Goal: Task Accomplishment & Management: Complete application form

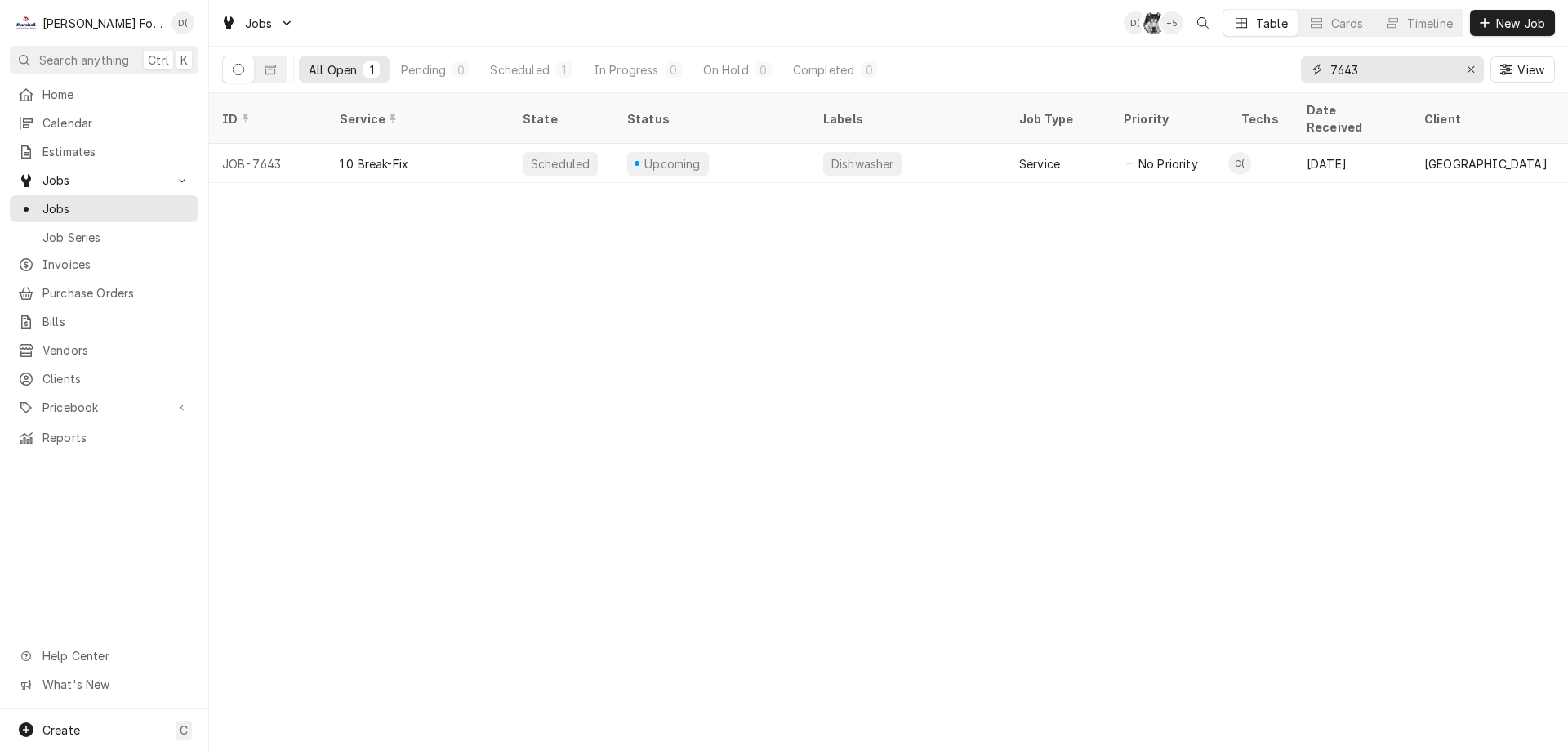
drag, startPoint x: 1384, startPoint y: 72, endPoint x: 1305, endPoint y: 86, distance: 80.2
click at [1305, 86] on div "7643 View" at bounding box center [1428, 69] width 254 height 45
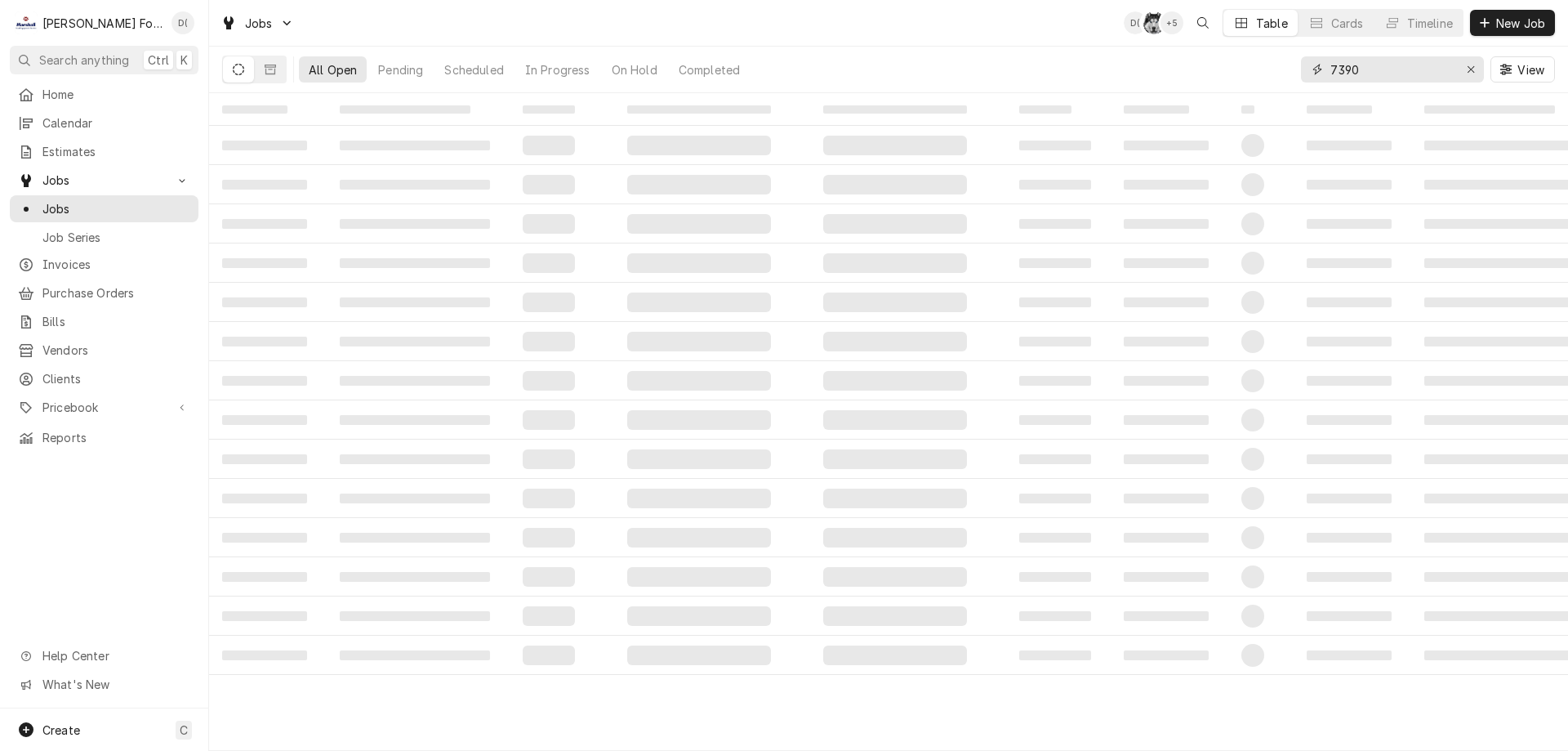
type input "7390"
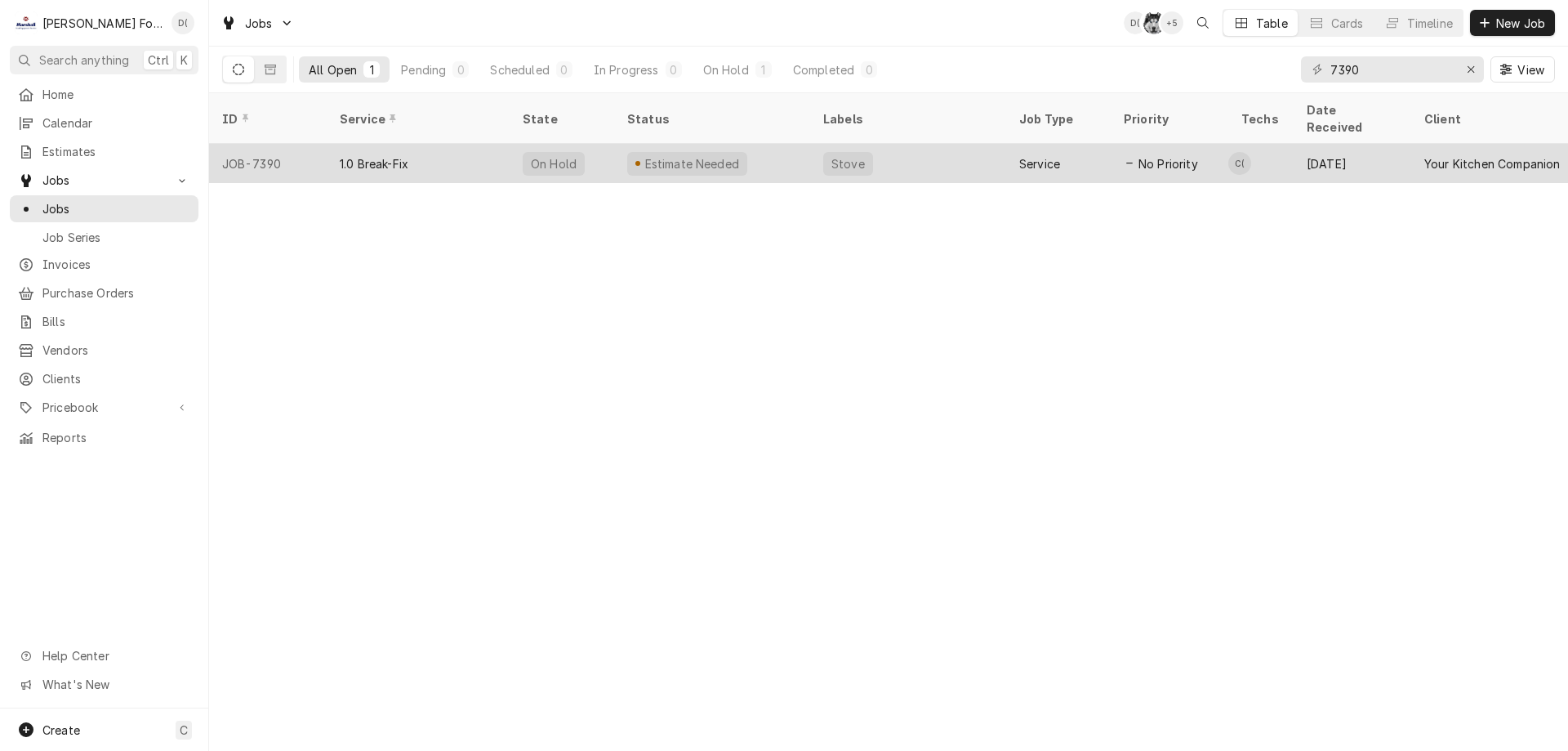
click at [812, 144] on div "Stove" at bounding box center [908, 164] width 196 height 39
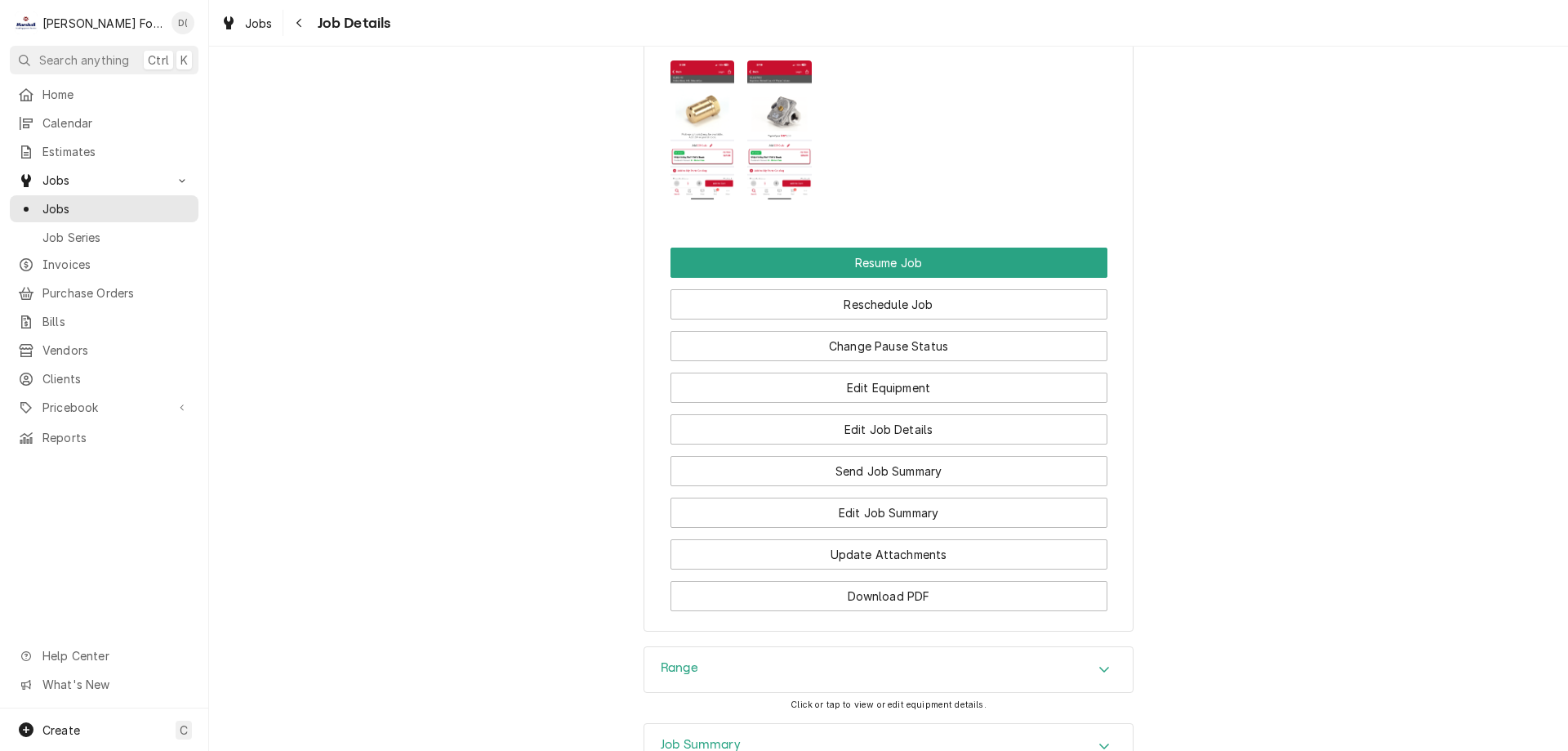
scroll to position [2019, 0]
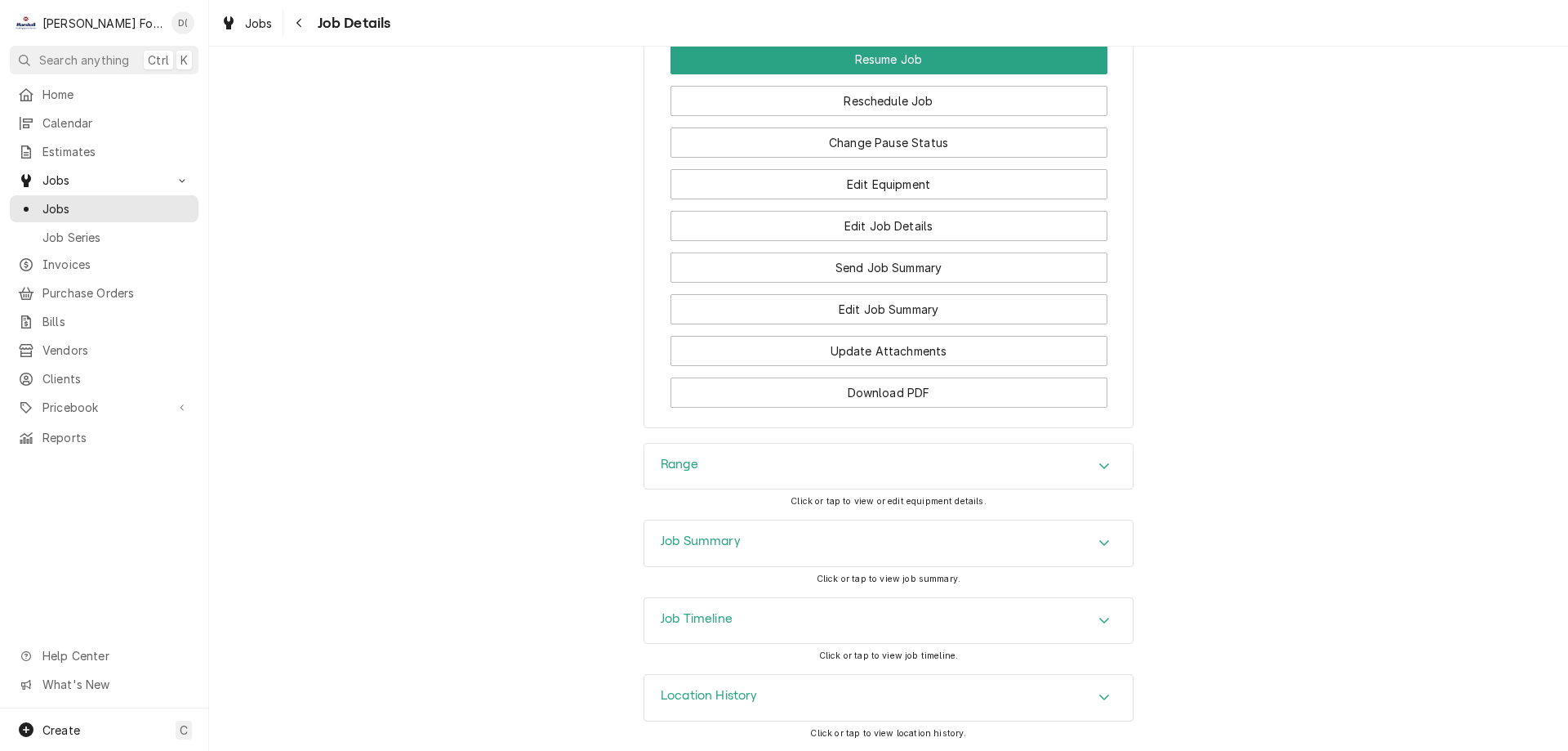
click at [756, 534] on div "Job Summary" at bounding box center [889, 543] width 489 height 45
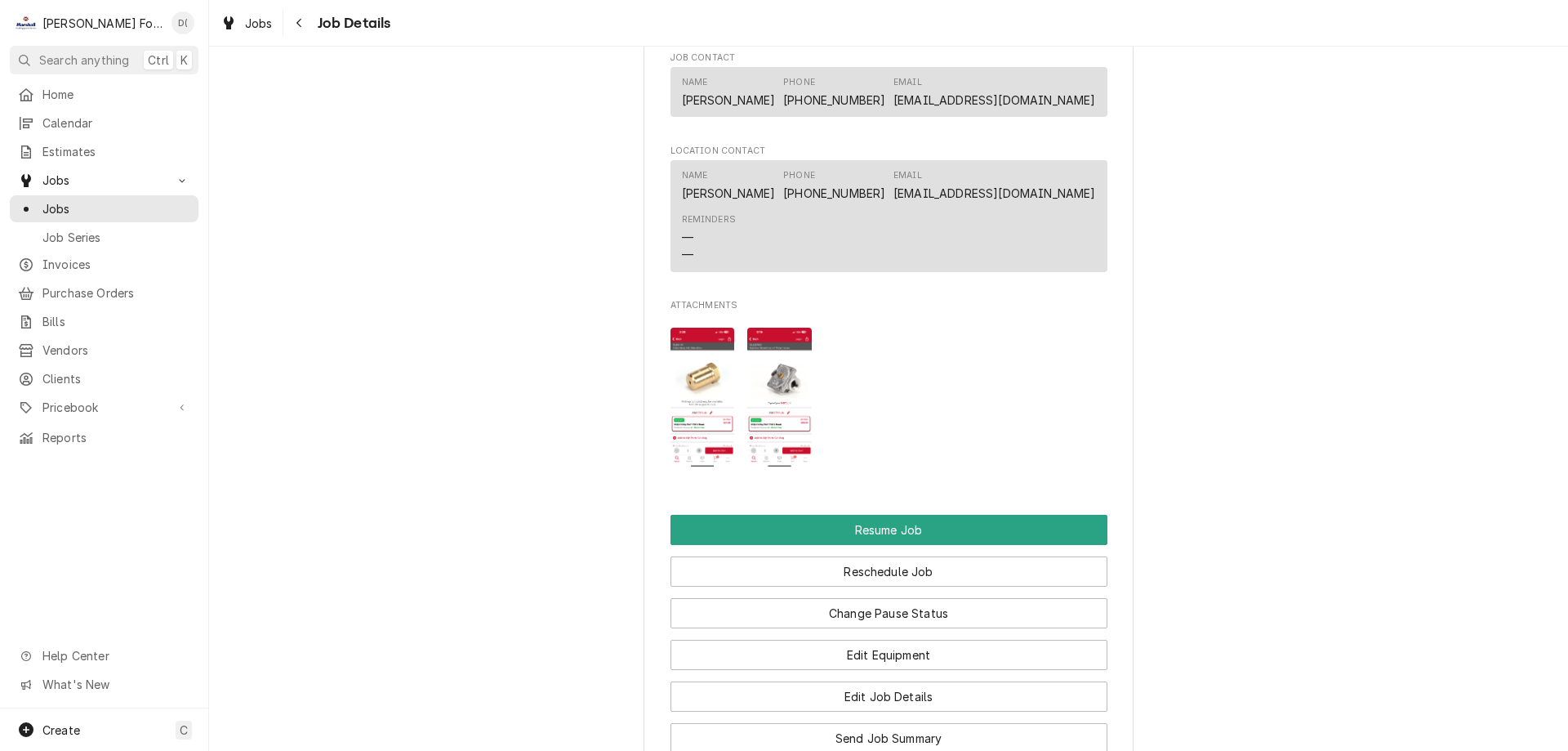
scroll to position [1122, 0]
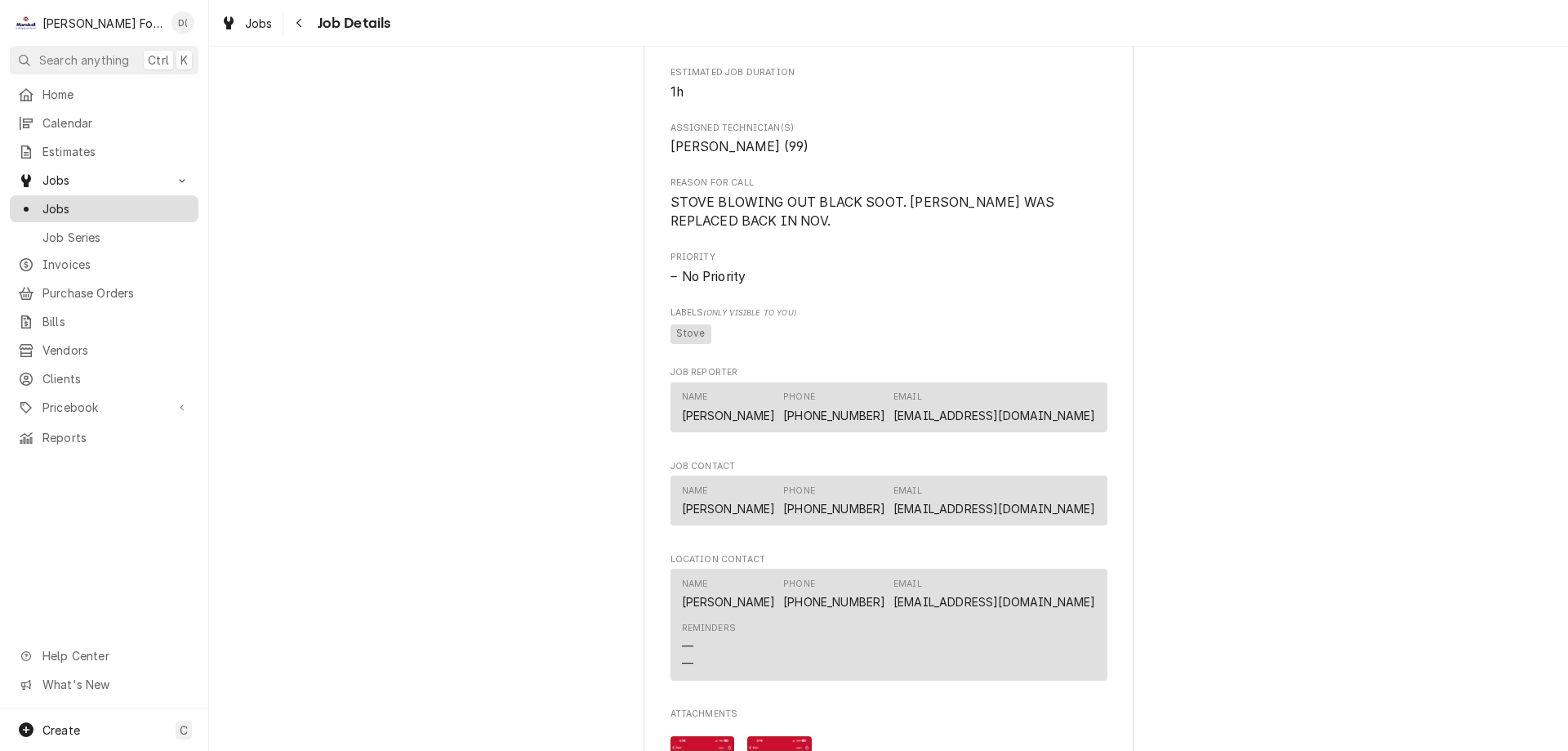
click at [100, 200] on span "Jobs" at bounding box center [116, 208] width 148 height 17
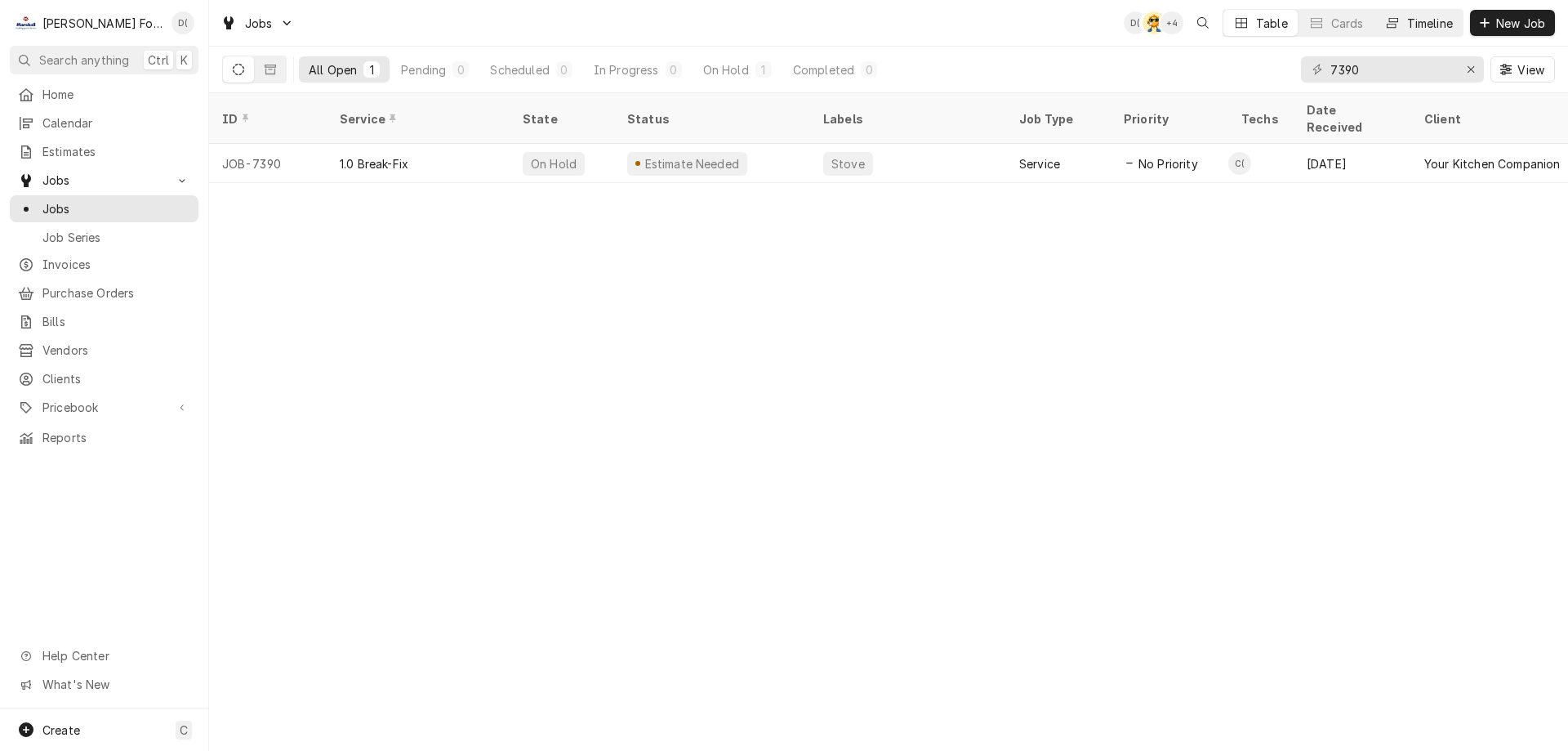
click at [1427, 14] on button "Timeline" at bounding box center [1419, 23] width 89 height 27
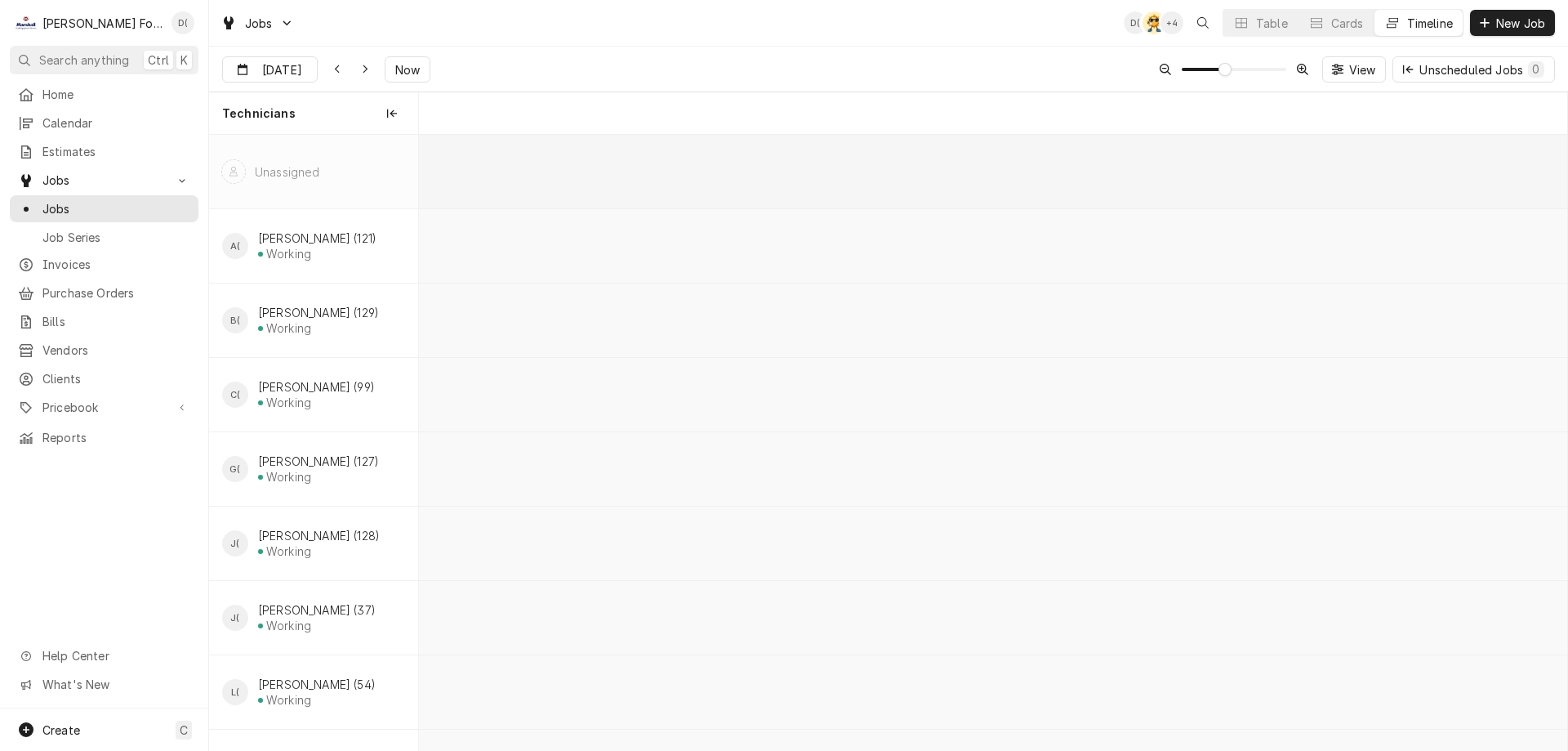
scroll to position [0, 22770]
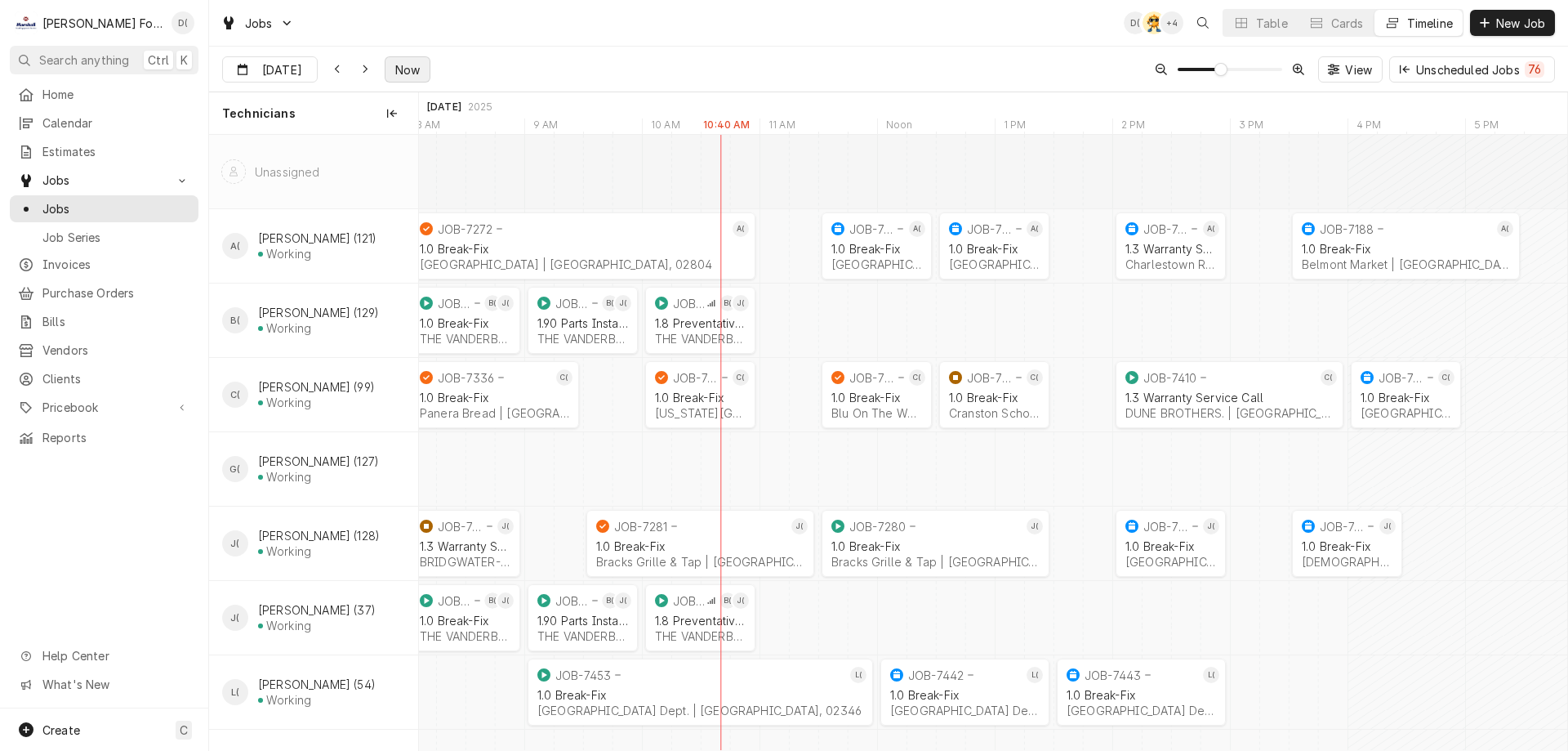
click at [392, 72] on span "Now" at bounding box center [407, 69] width 31 height 17
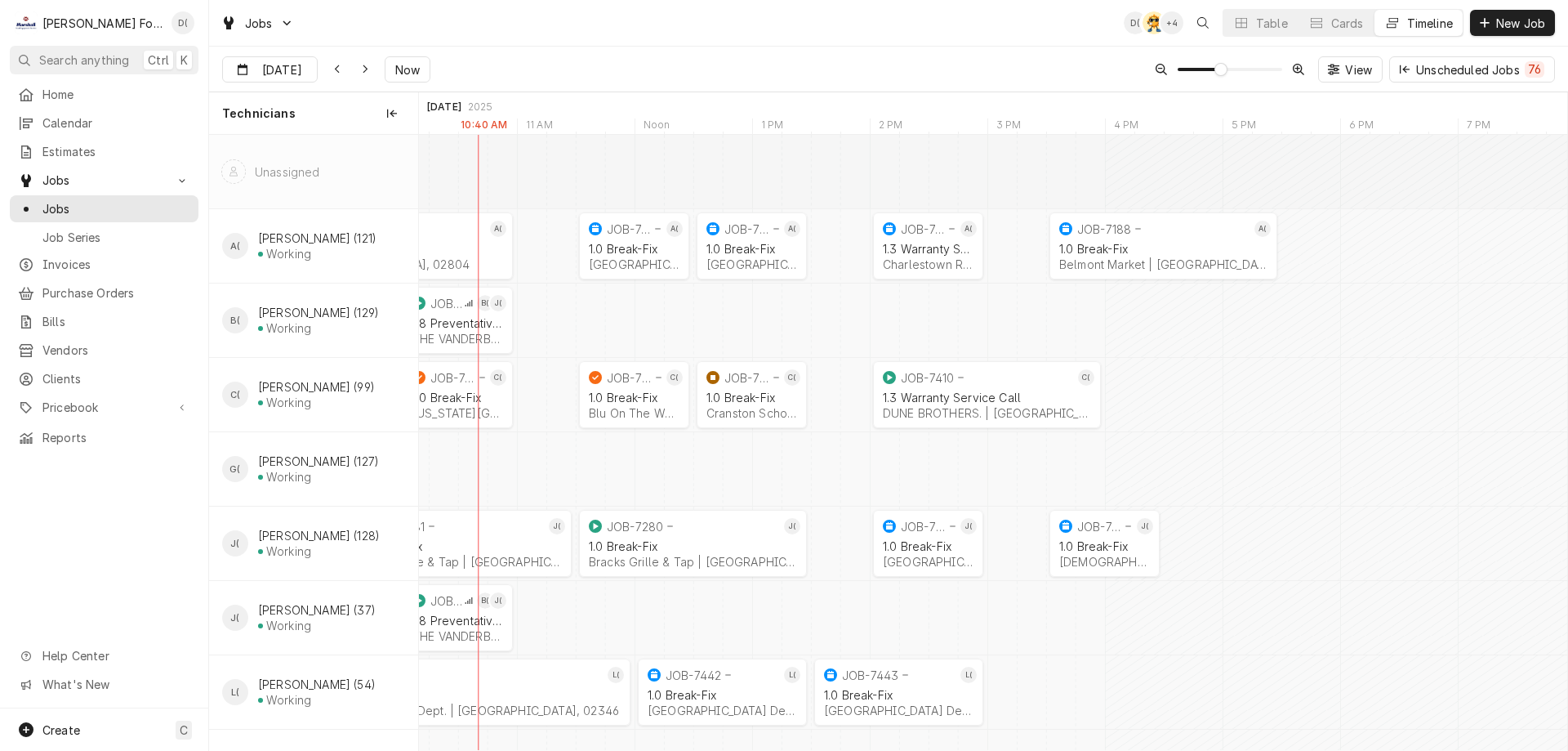
scroll to position [0, 23217]
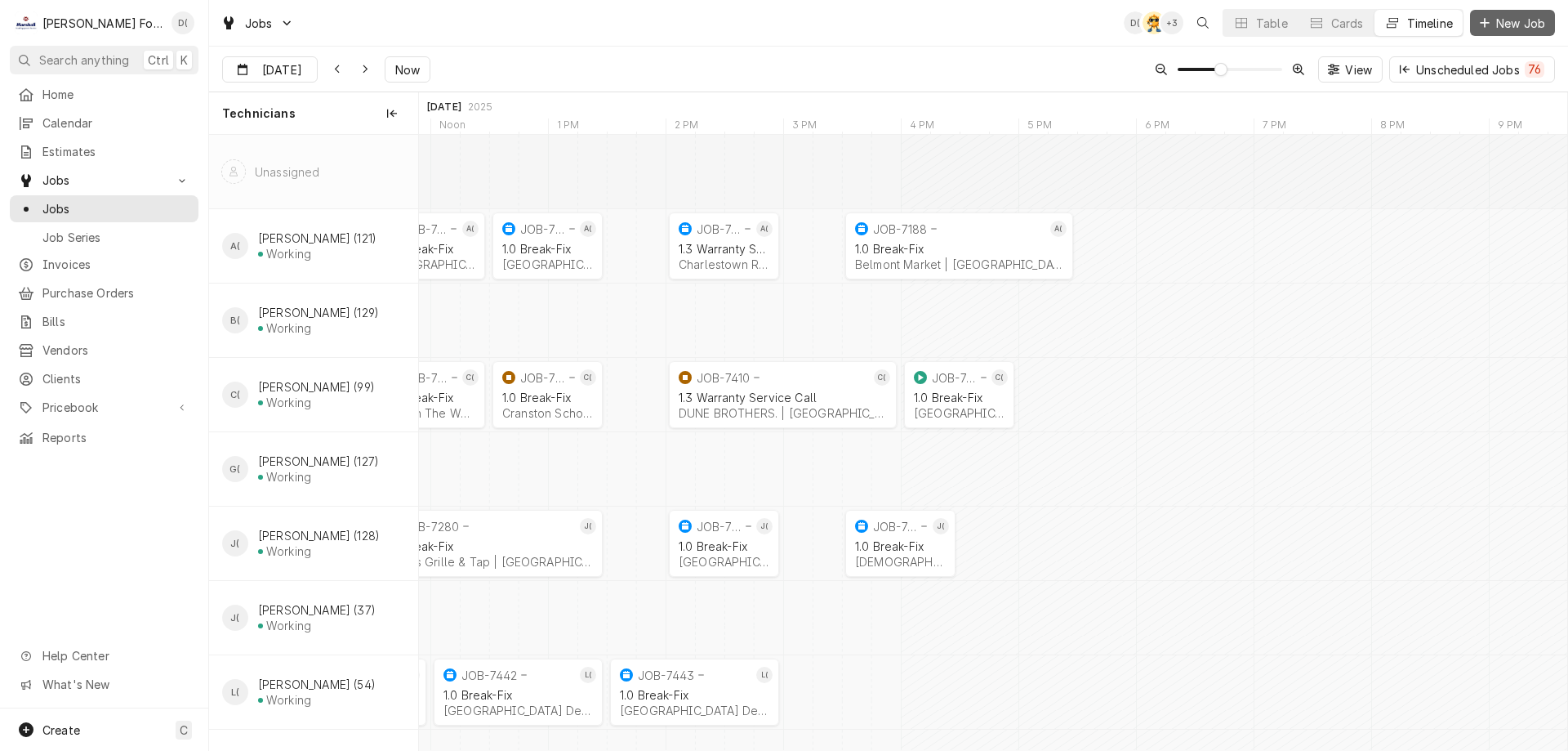
click at [1495, 27] on span "New Job" at bounding box center [1521, 23] width 55 height 17
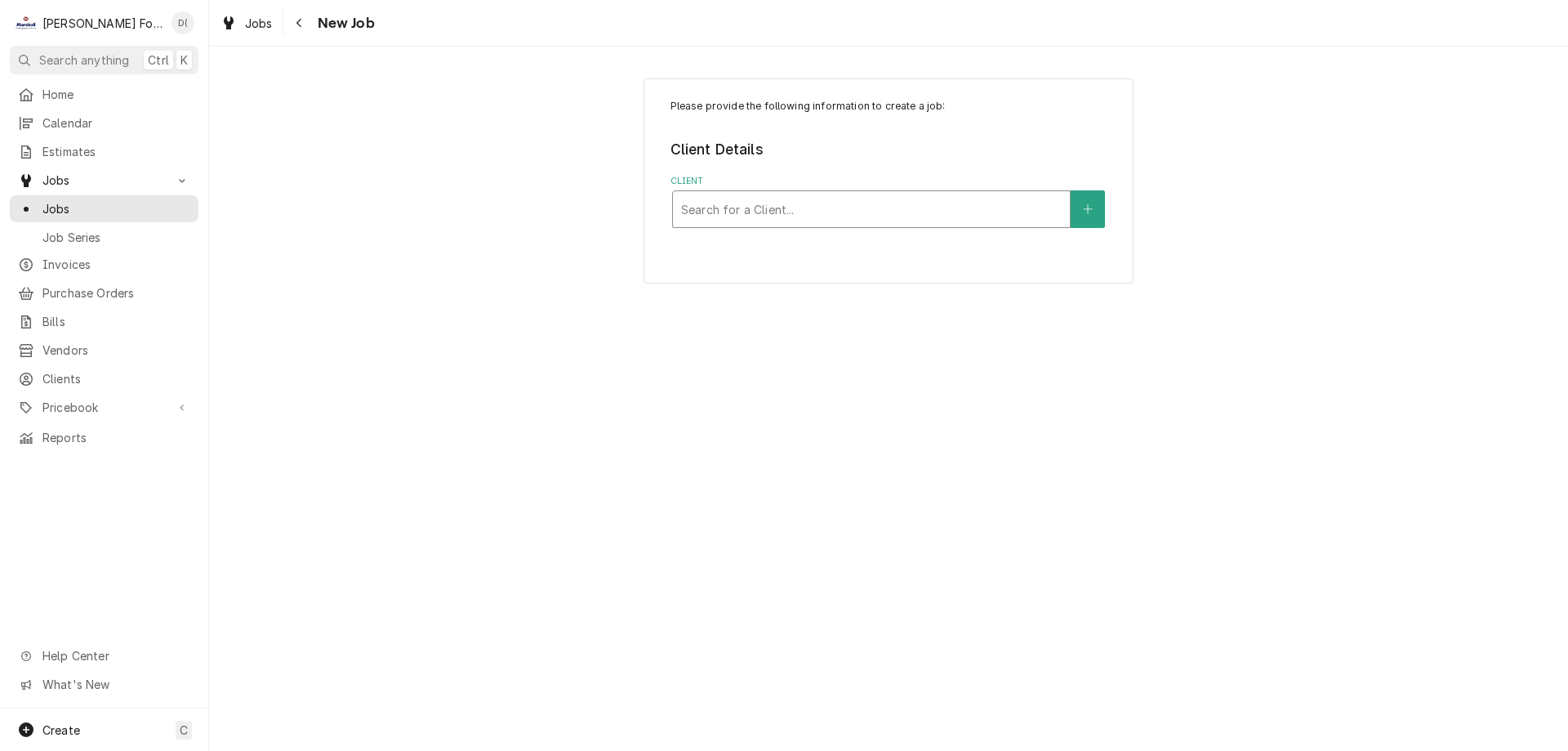
click at [781, 214] on div "Client" at bounding box center [871, 209] width 380 height 30
type input "g"
type input "vander"
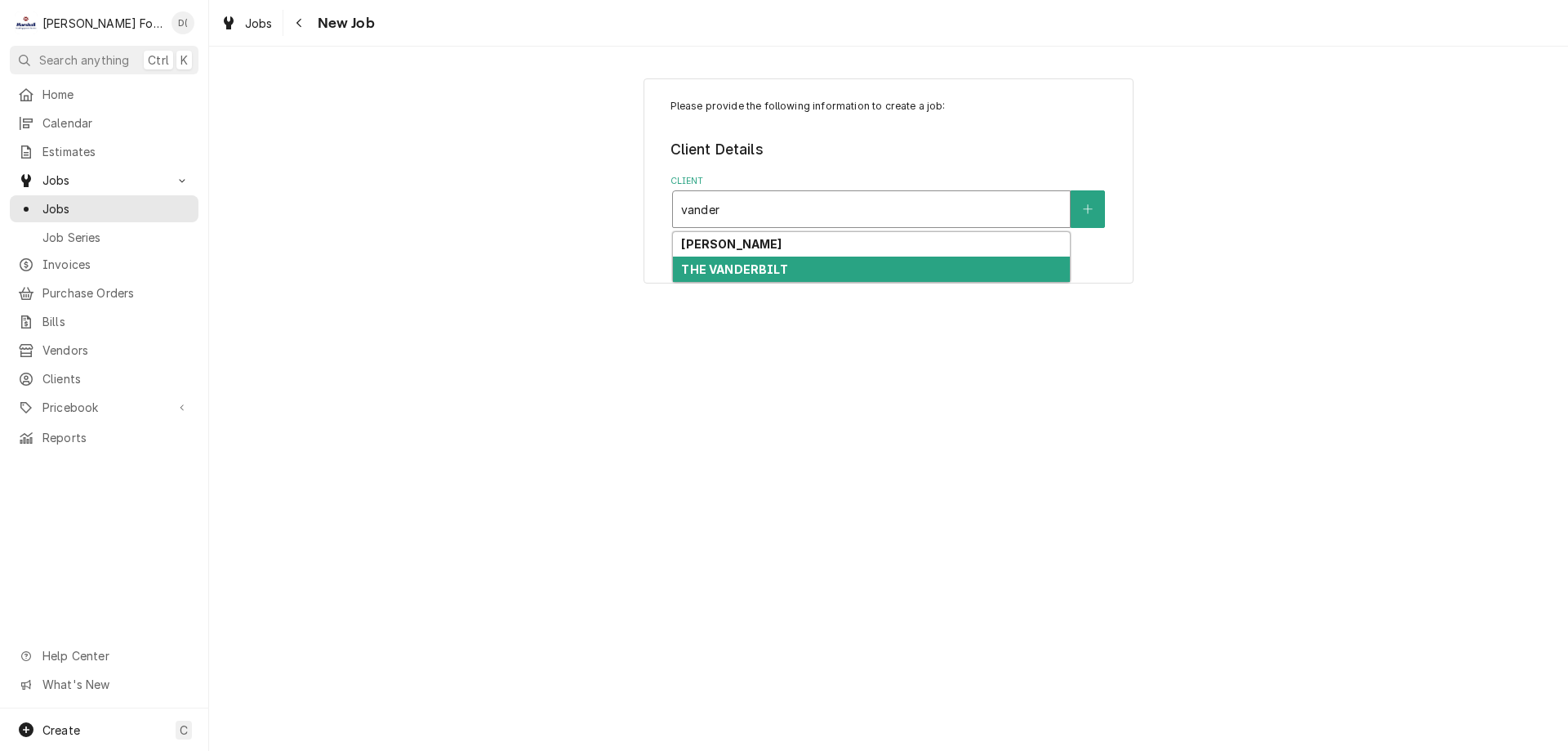
click at [772, 260] on div "THE VANDERBILT" at bounding box center [871, 269] width 397 height 26
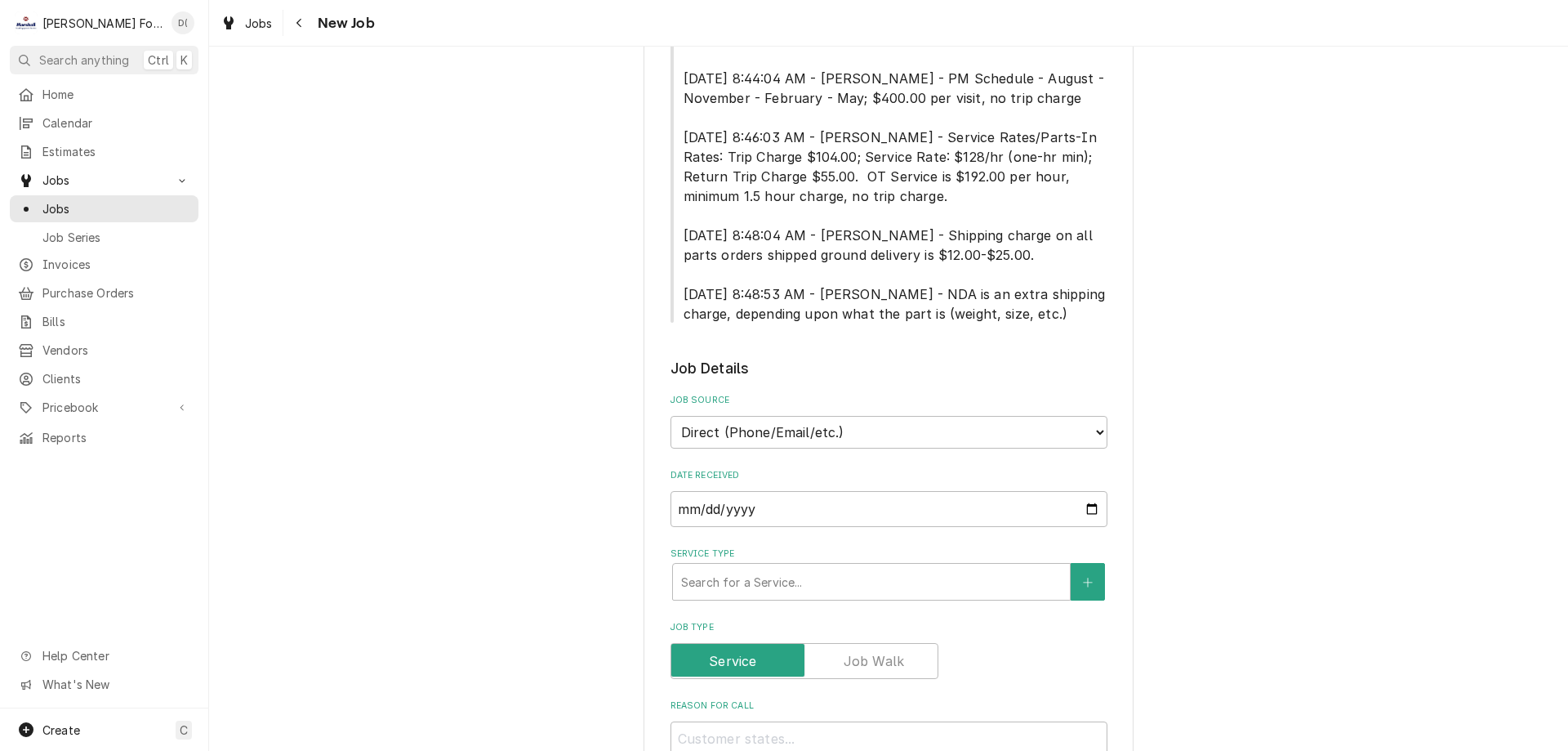
scroll to position [817, 0]
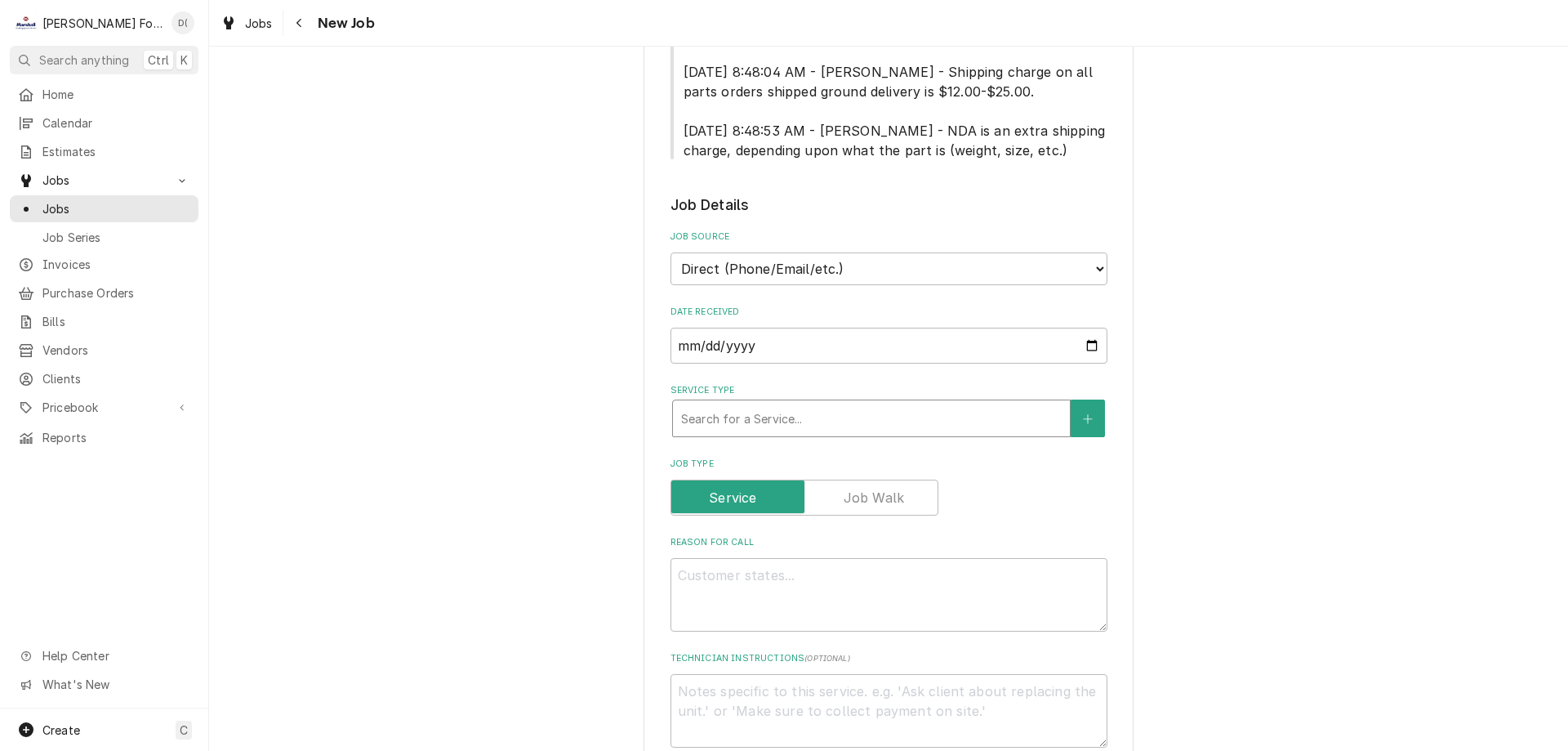
click at [746, 403] on div "Service Type" at bounding box center [871, 418] width 380 height 30
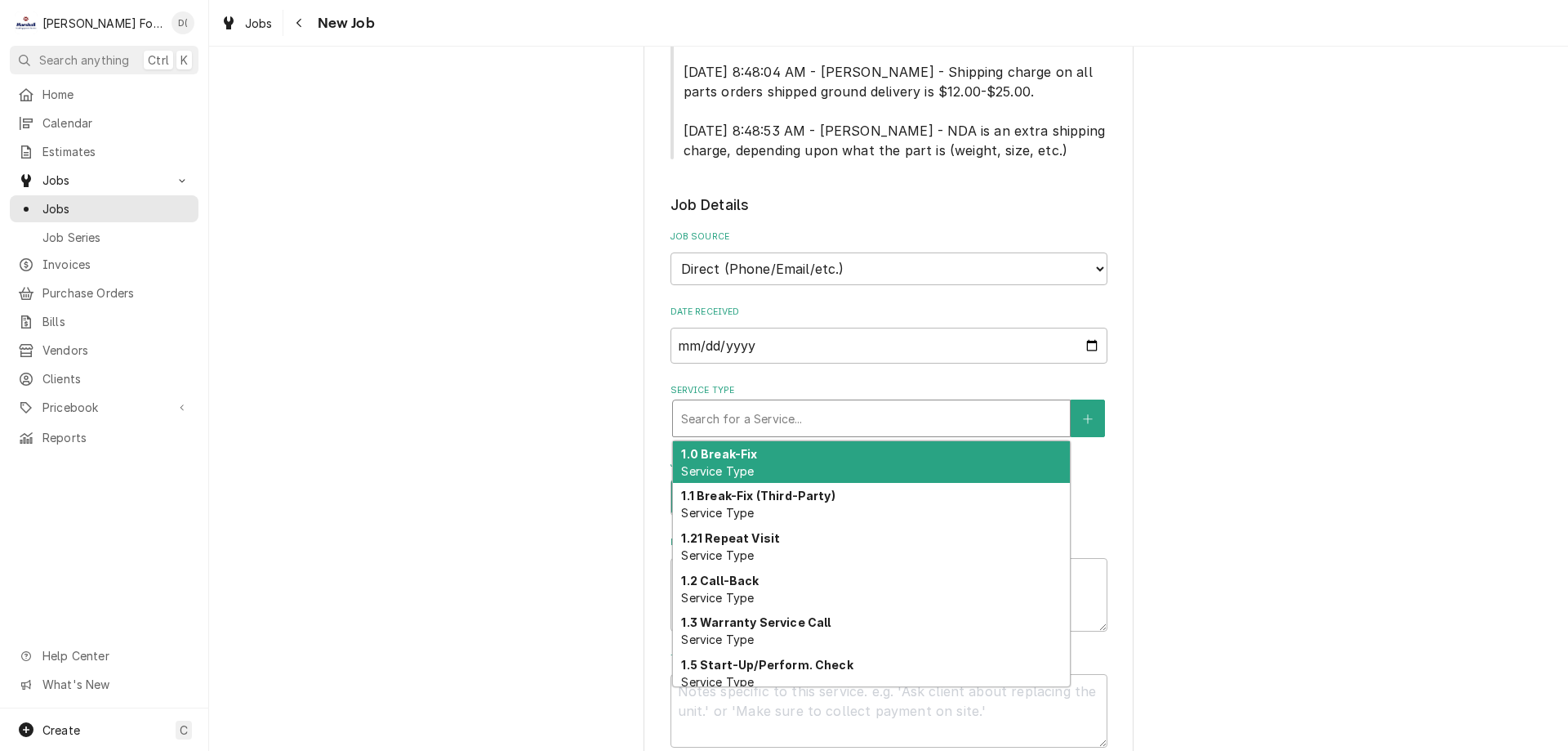
click at [739, 446] on strong "1.0 Break-Fix" at bounding box center [718, 453] width 76 height 14
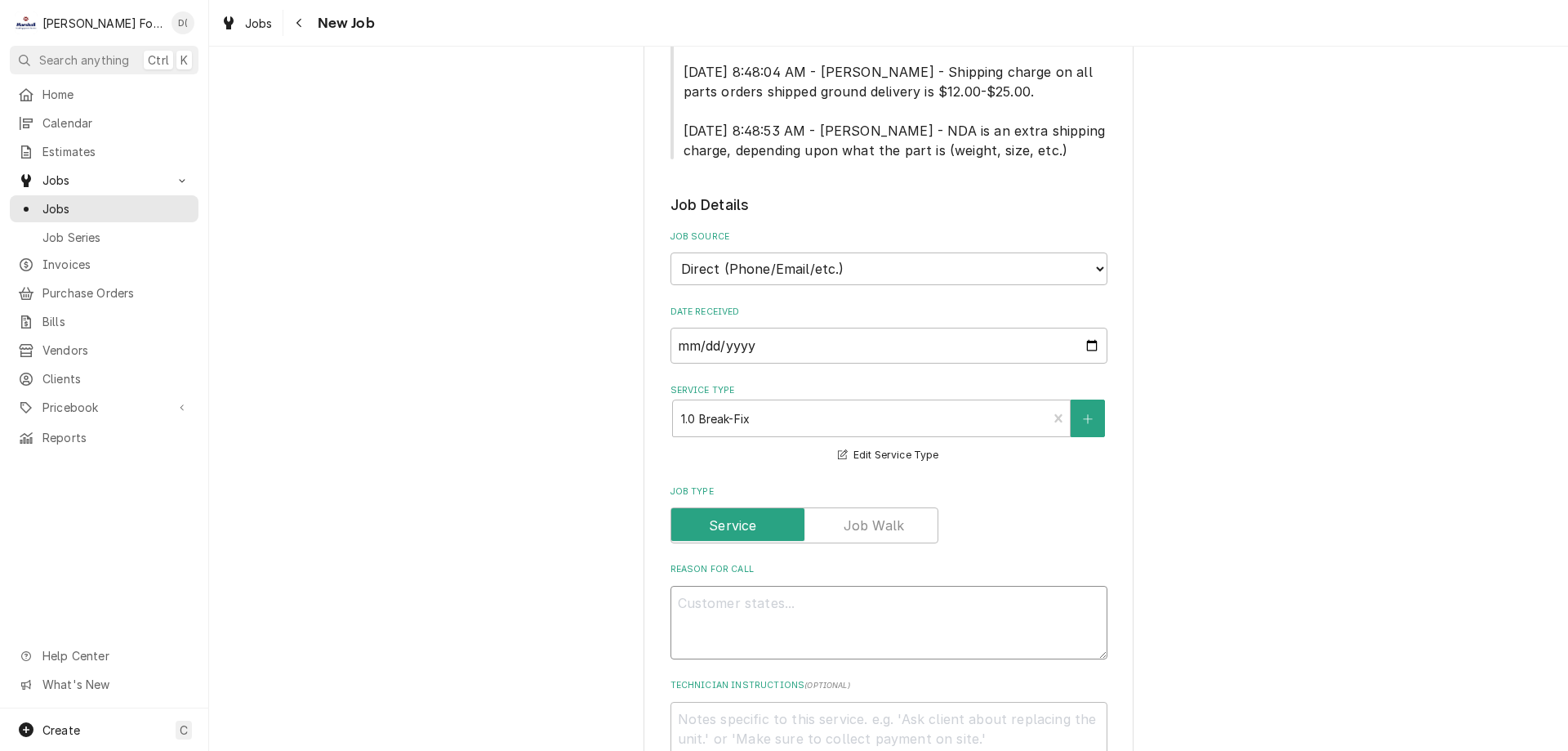
click at [732, 586] on textarea "Reason For Call" at bounding box center [888, 622] width 437 height 74
type textarea "x"
type textarea "G"
type textarea "x"
type textarea "GV"
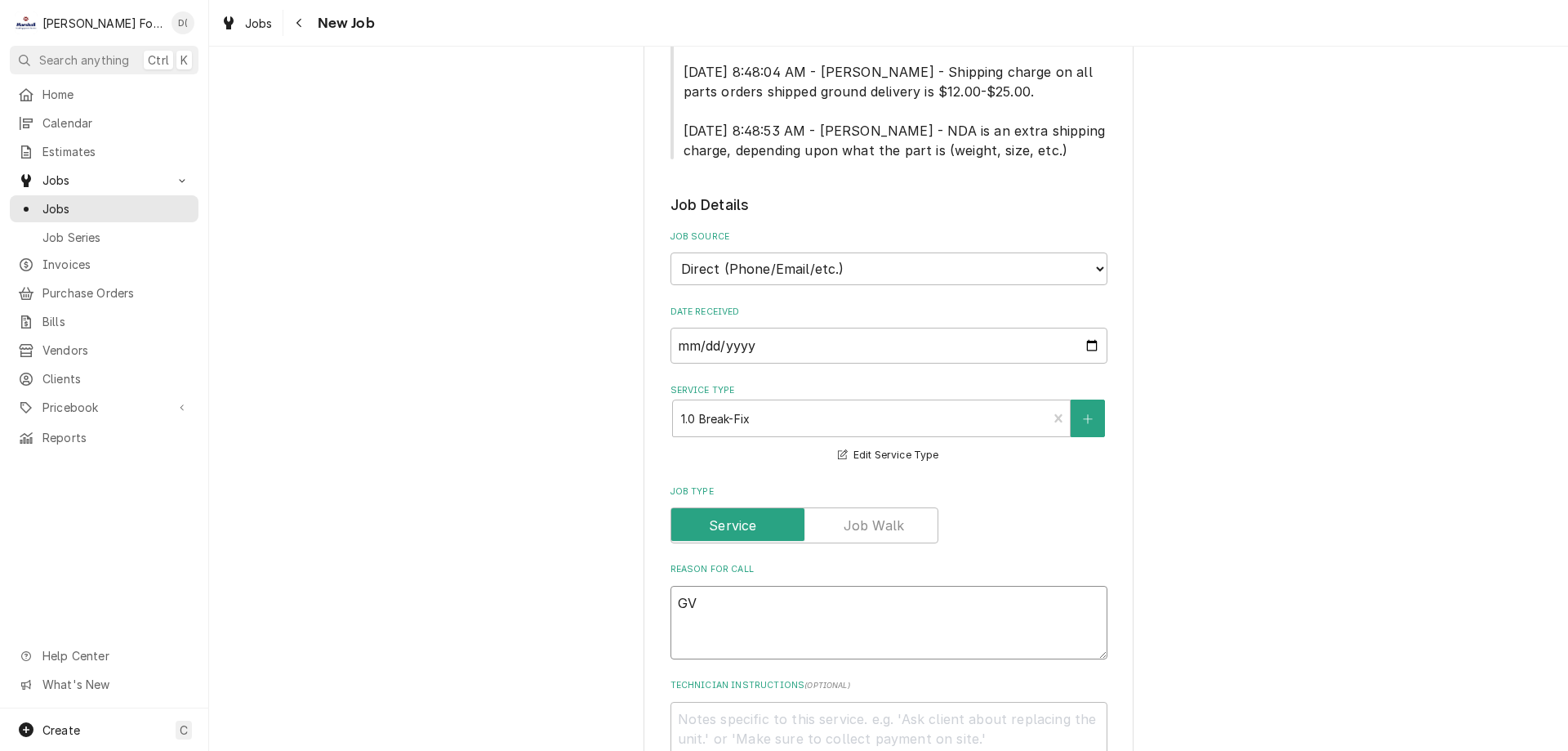
type textarea "x"
type textarea "GVH"
type textarea "x"
type textarea "GVH-"
type textarea "x"
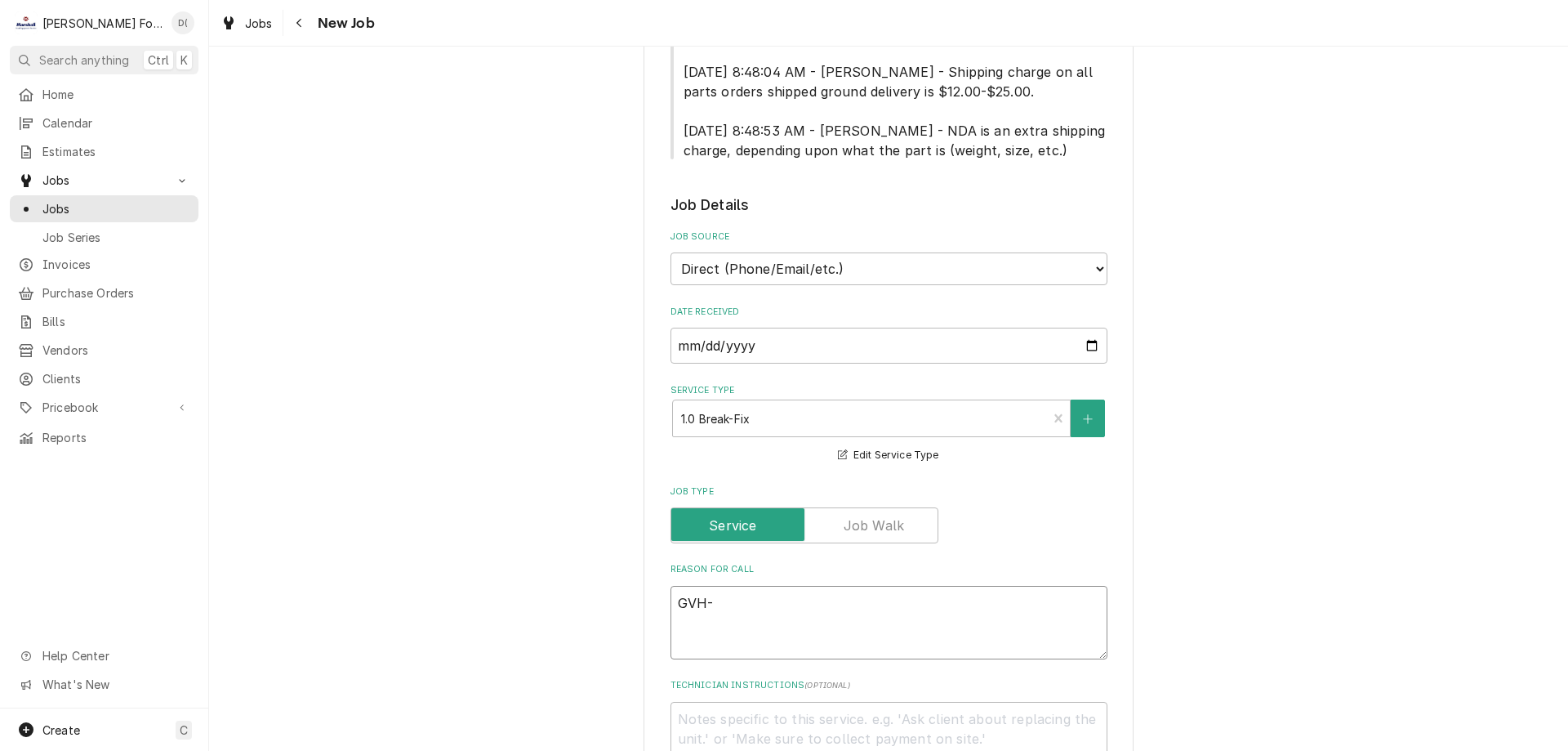
type textarea "GVH-1"
type textarea "x"
type textarea "GVH-14"
type textarea "x"
type textarea "GVH-14"
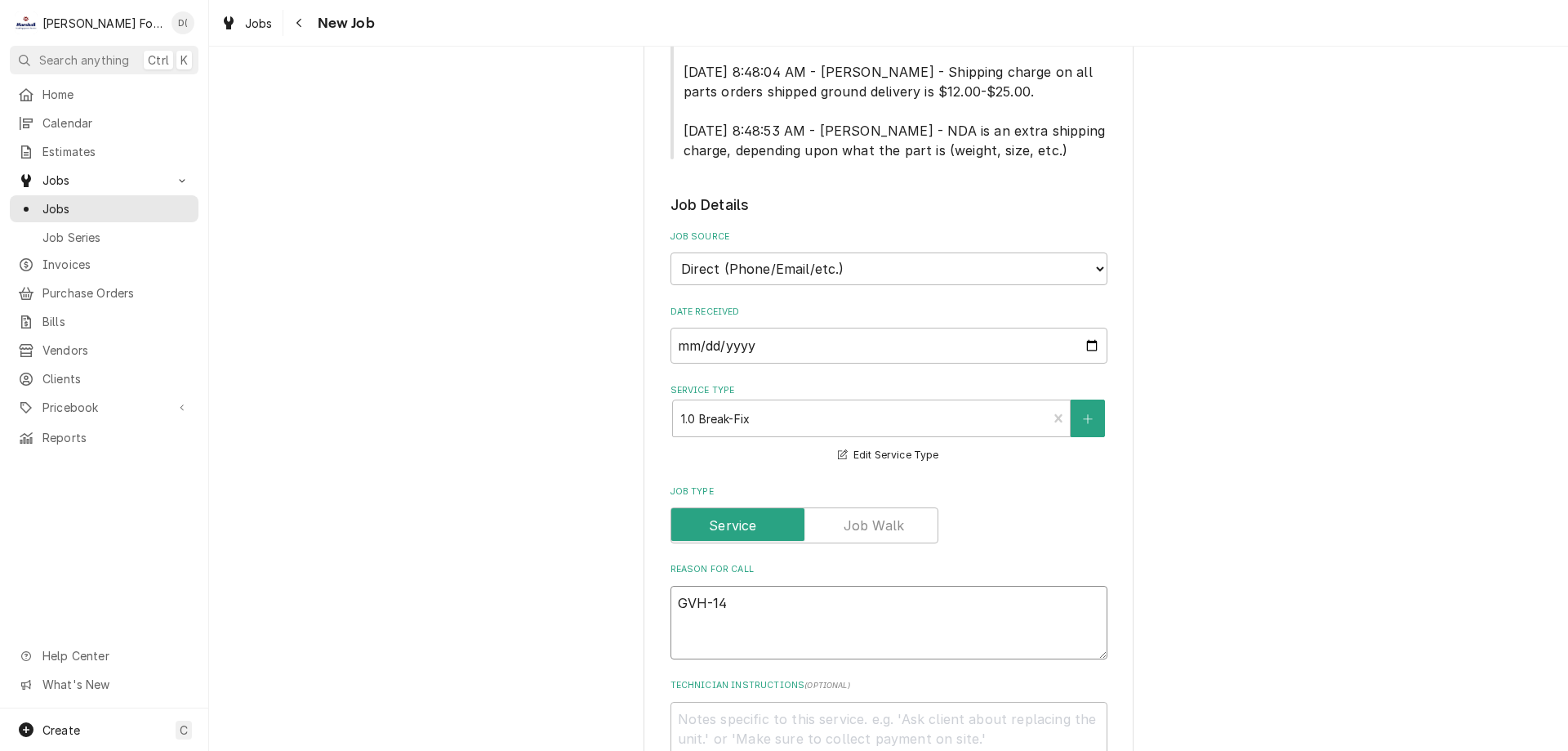
type textarea "x"
type textarea "GVH-14 n"
type textarea "x"
type textarea "GVH-14 ne"
type textarea "x"
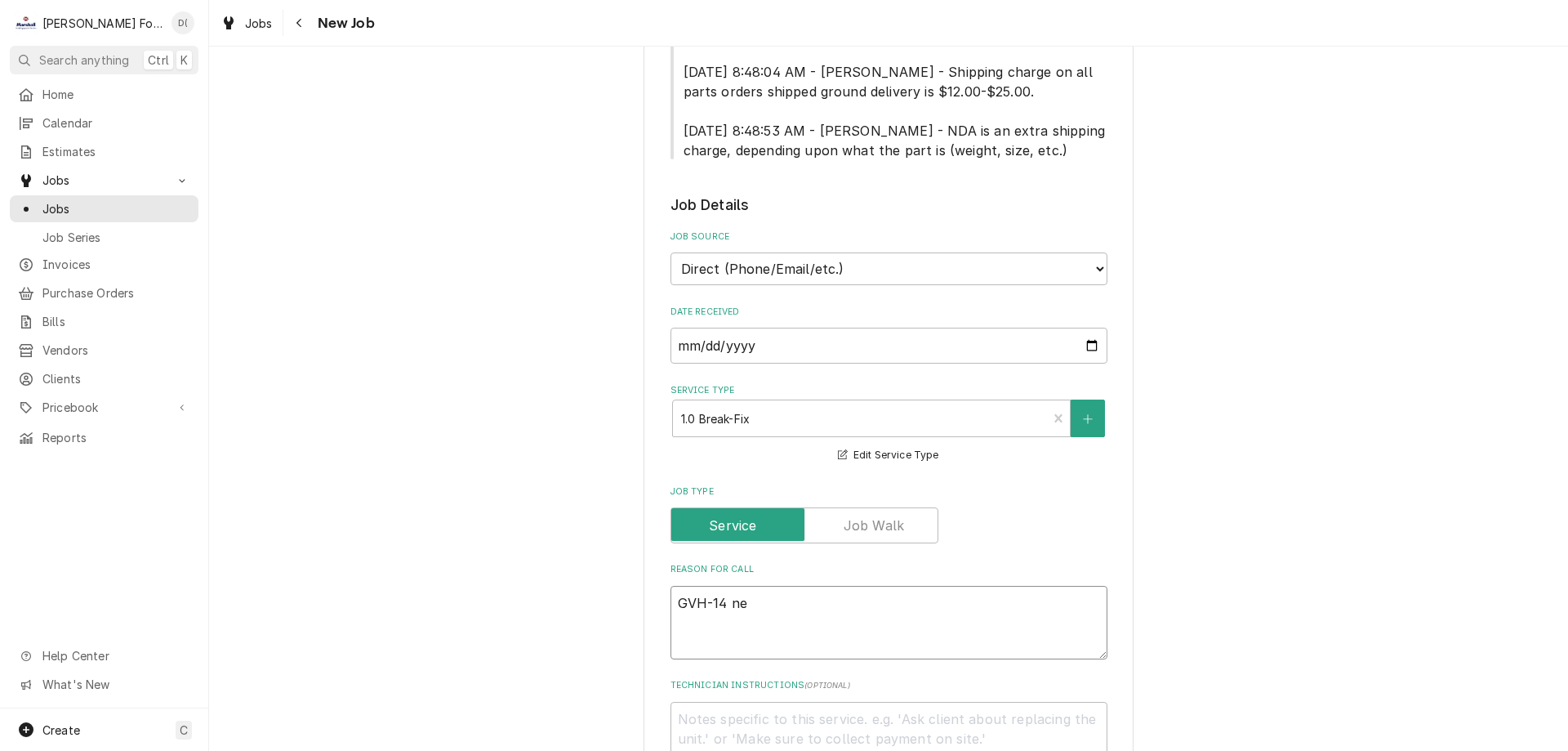
type textarea "GVH-14 nee"
type textarea "x"
type textarea "GVH-14 need"
type textarea "x"
type textarea "GVH-14 needs"
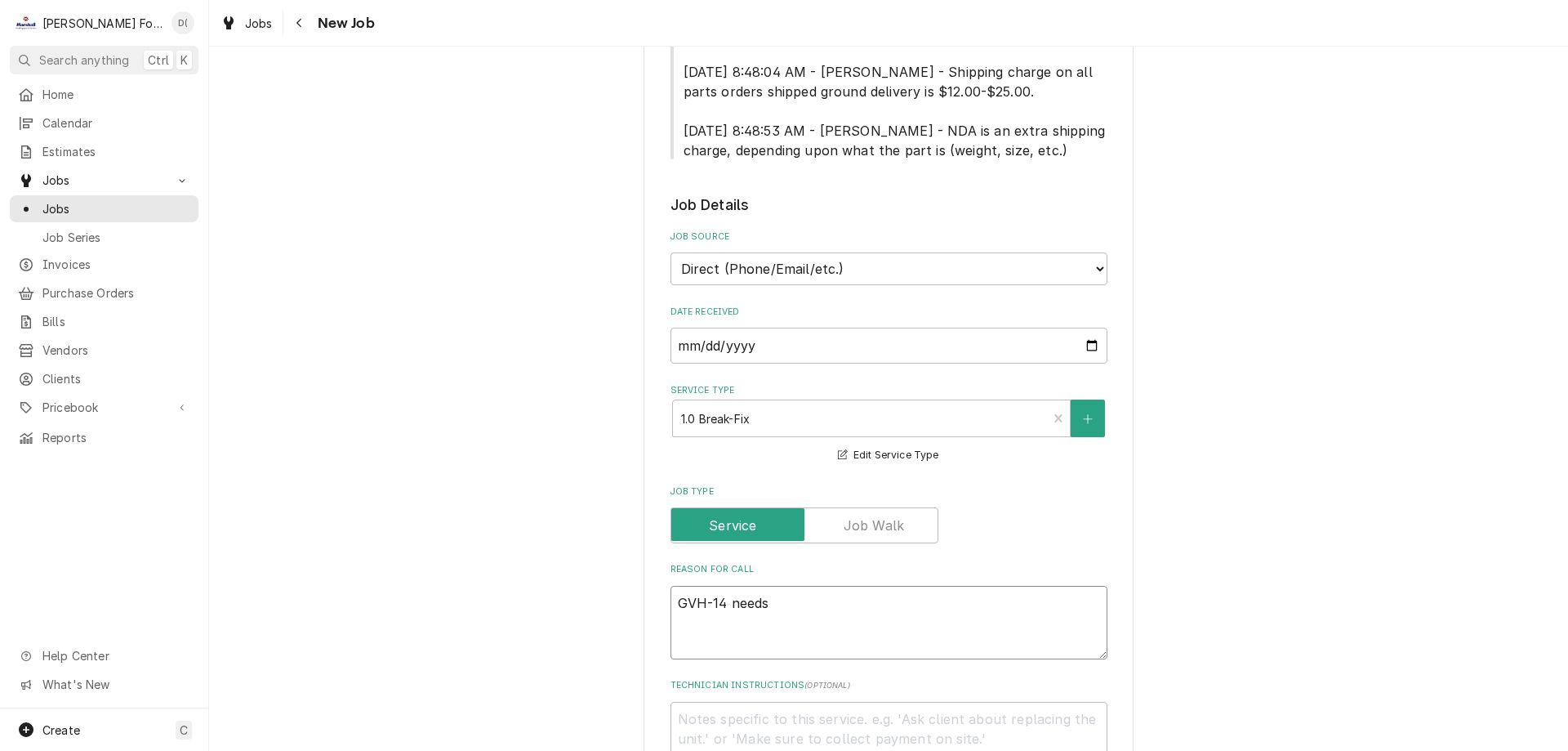
type textarea "x"
type textarea "GVH-14 needs"
type textarea "x"
type textarea "GVH-14 needs p"
type textarea "x"
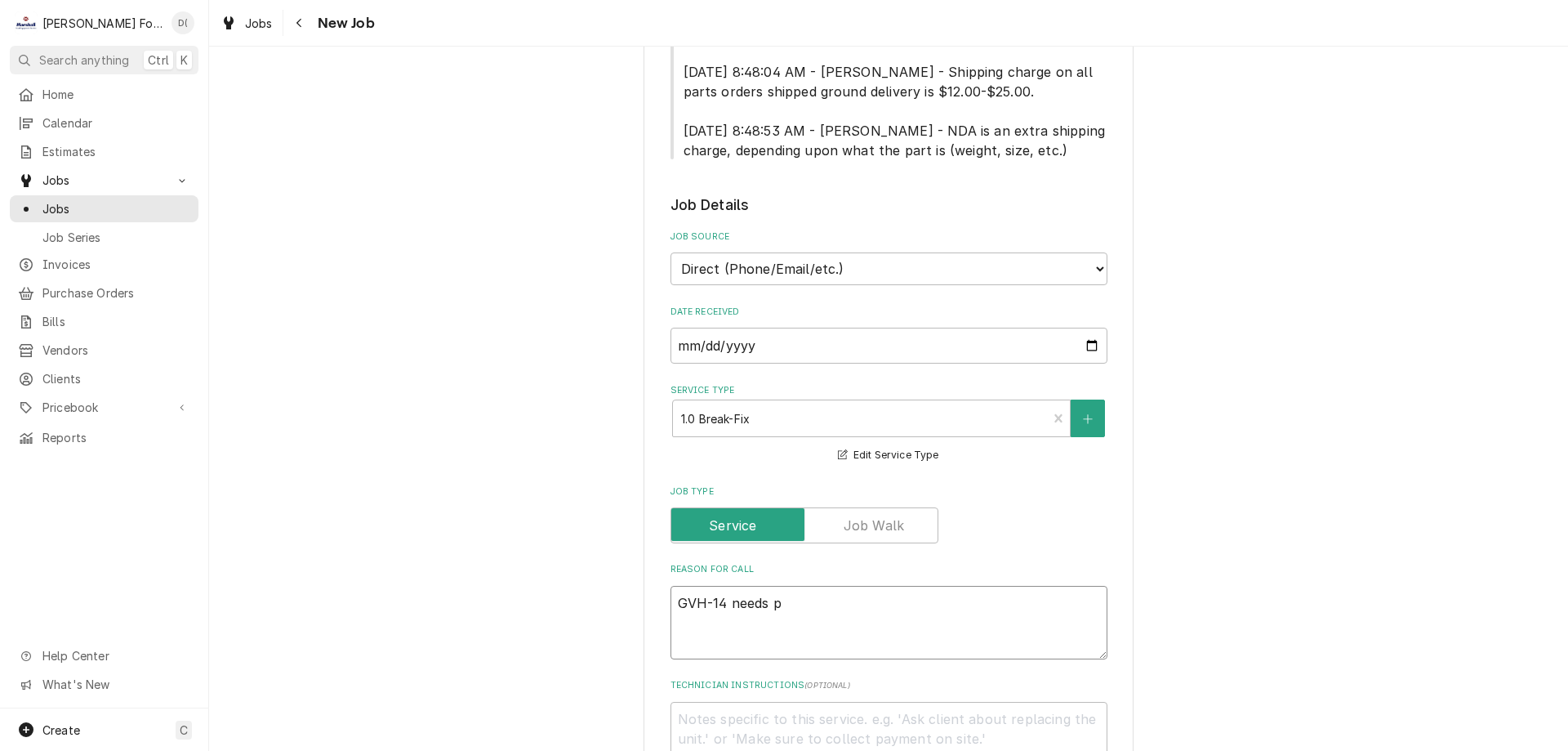
type textarea "GVH-14 needs pa"
type textarea "x"
type textarea "GVH-14 needs par"
type textarea "x"
type textarea "GVH-14 needs part"
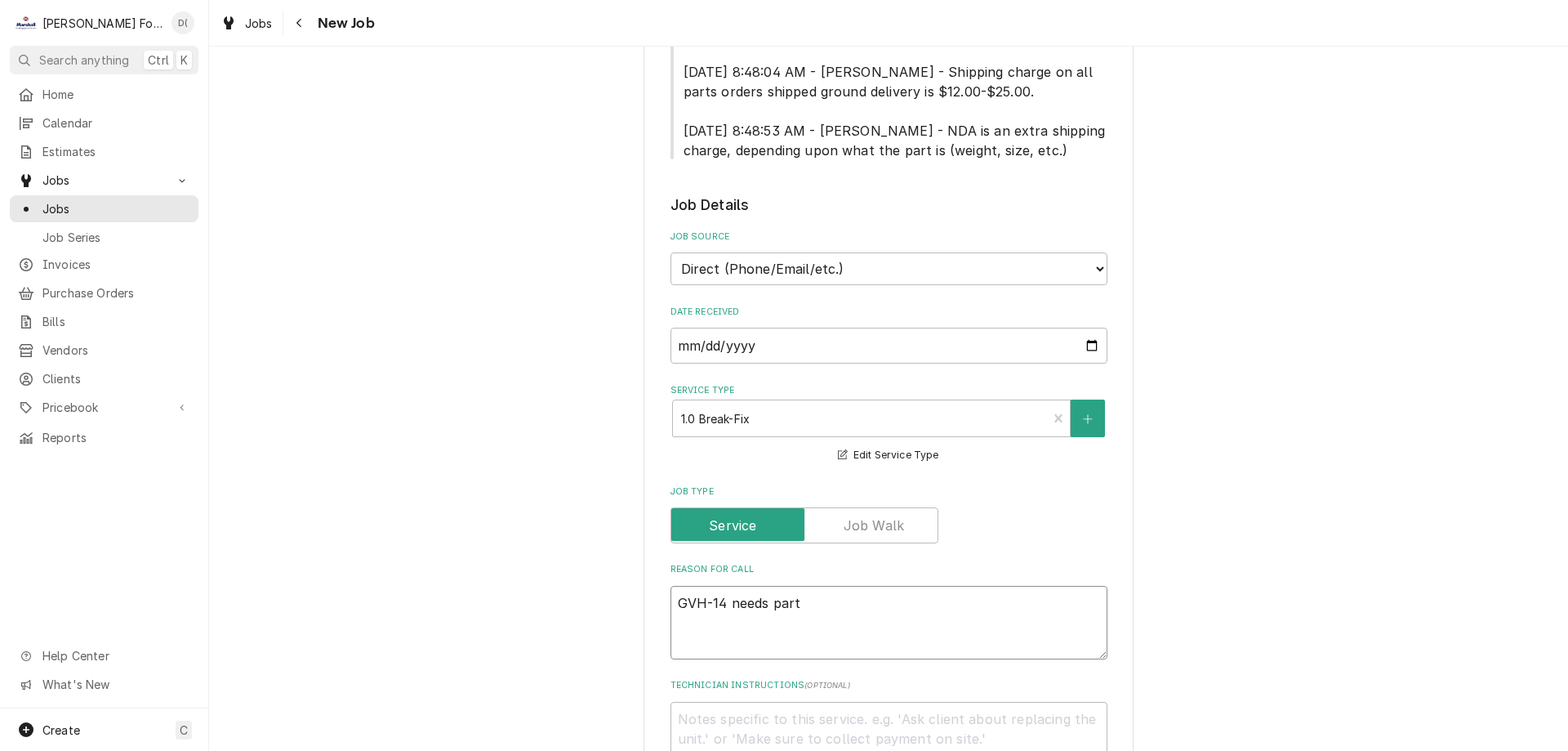
type textarea "x"
type textarea "GVH-14 needs parts"
type textarea "x"
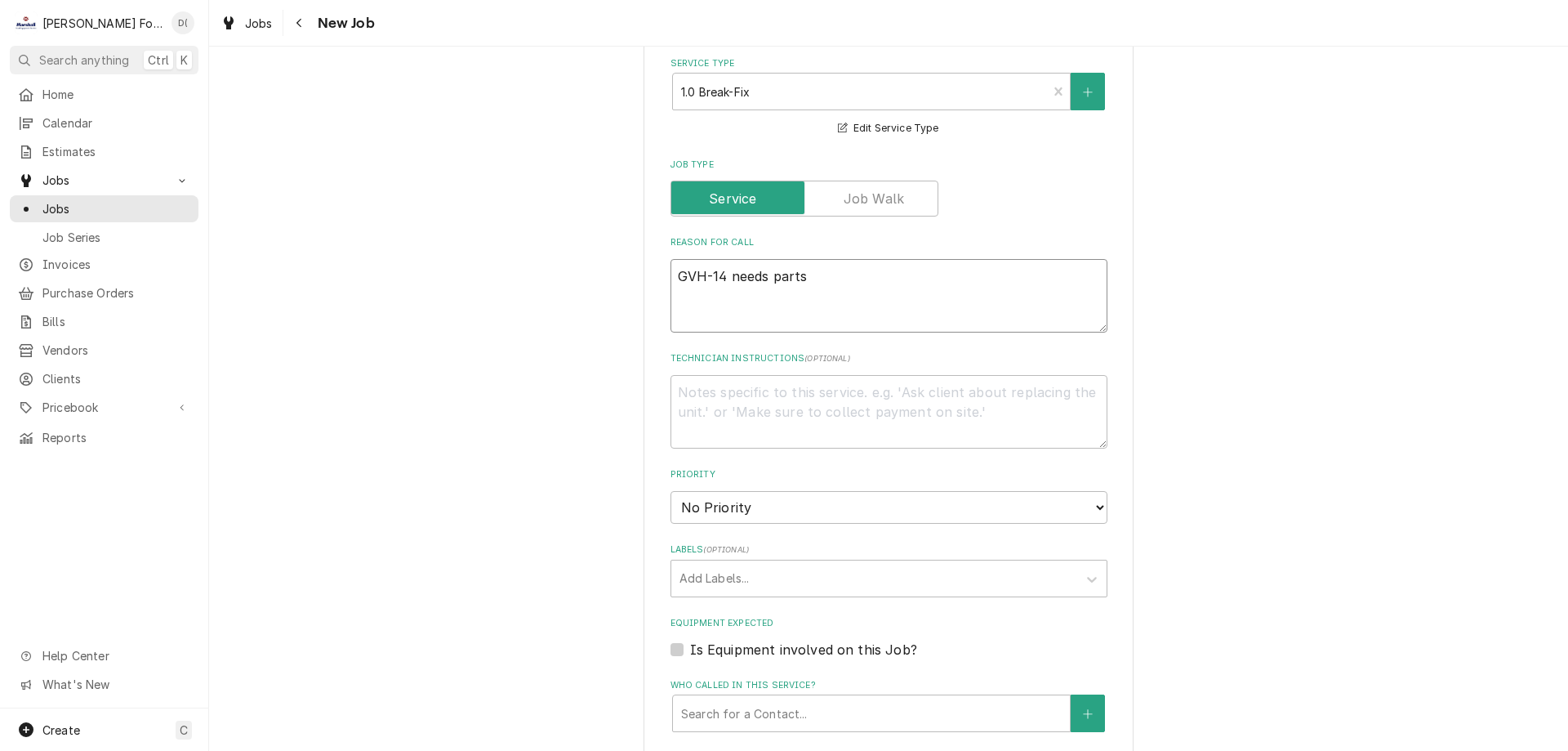
scroll to position [1307, 0]
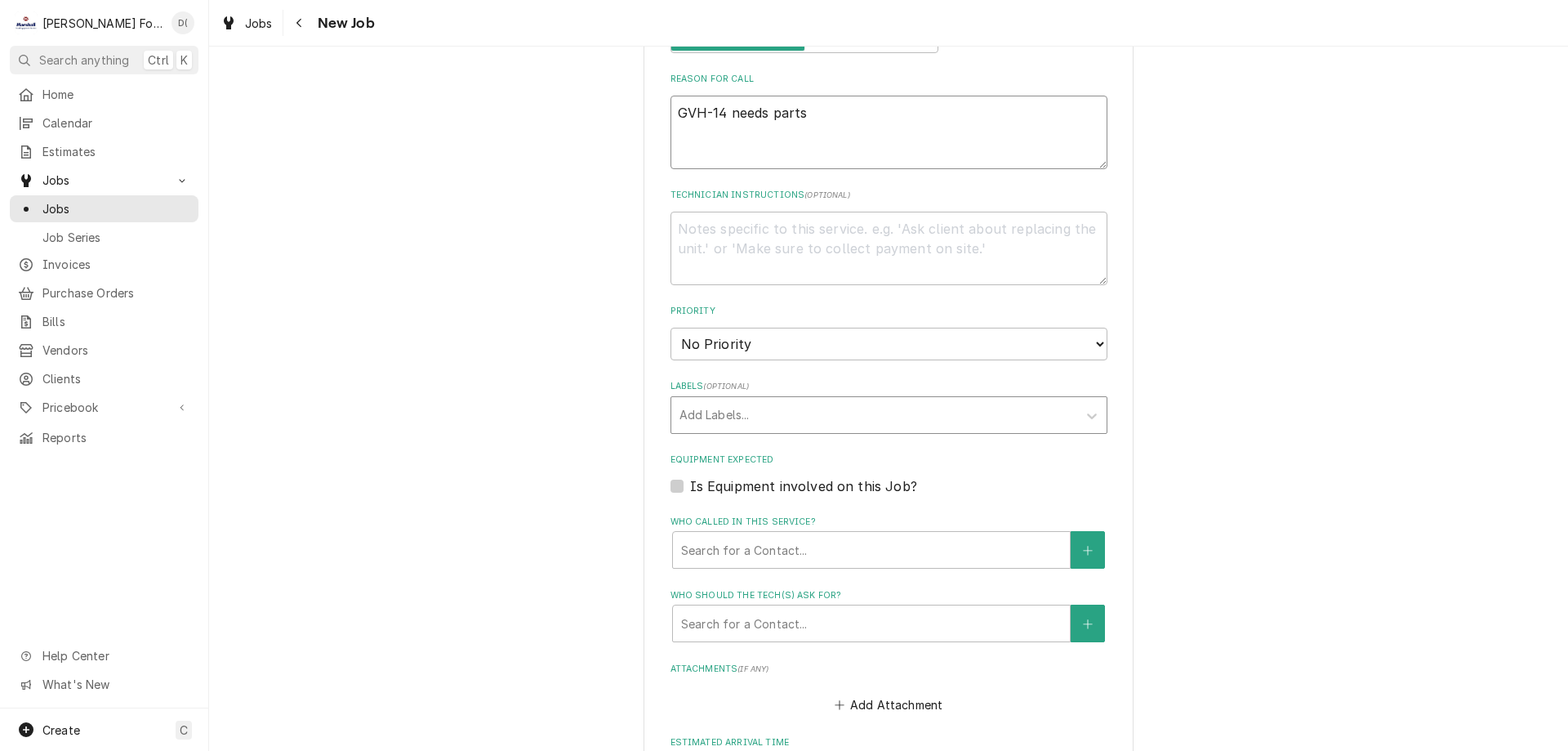
type textarea "GVH-14 needs parts"
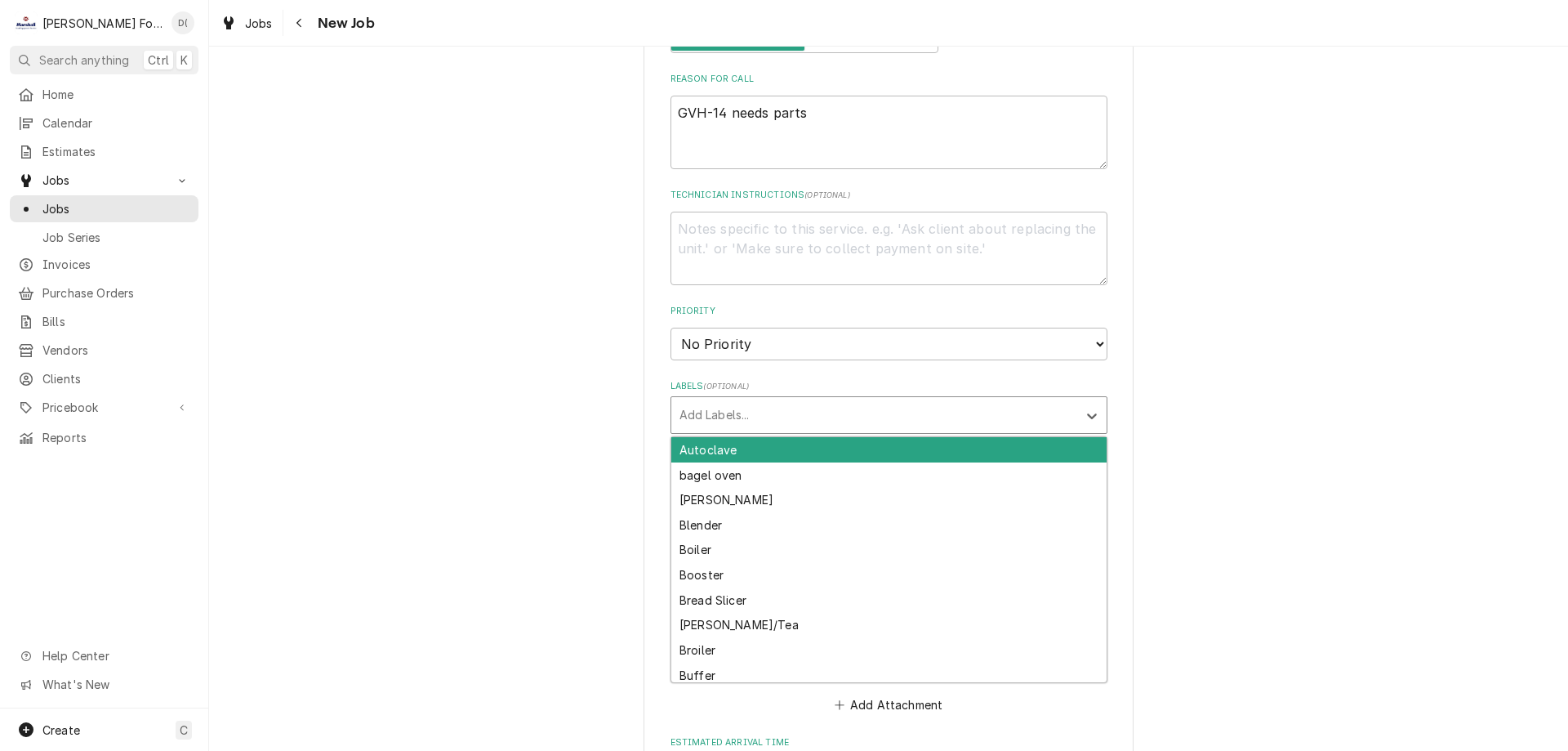
click at [739, 405] on div "Labels" at bounding box center [874, 415] width 389 height 30
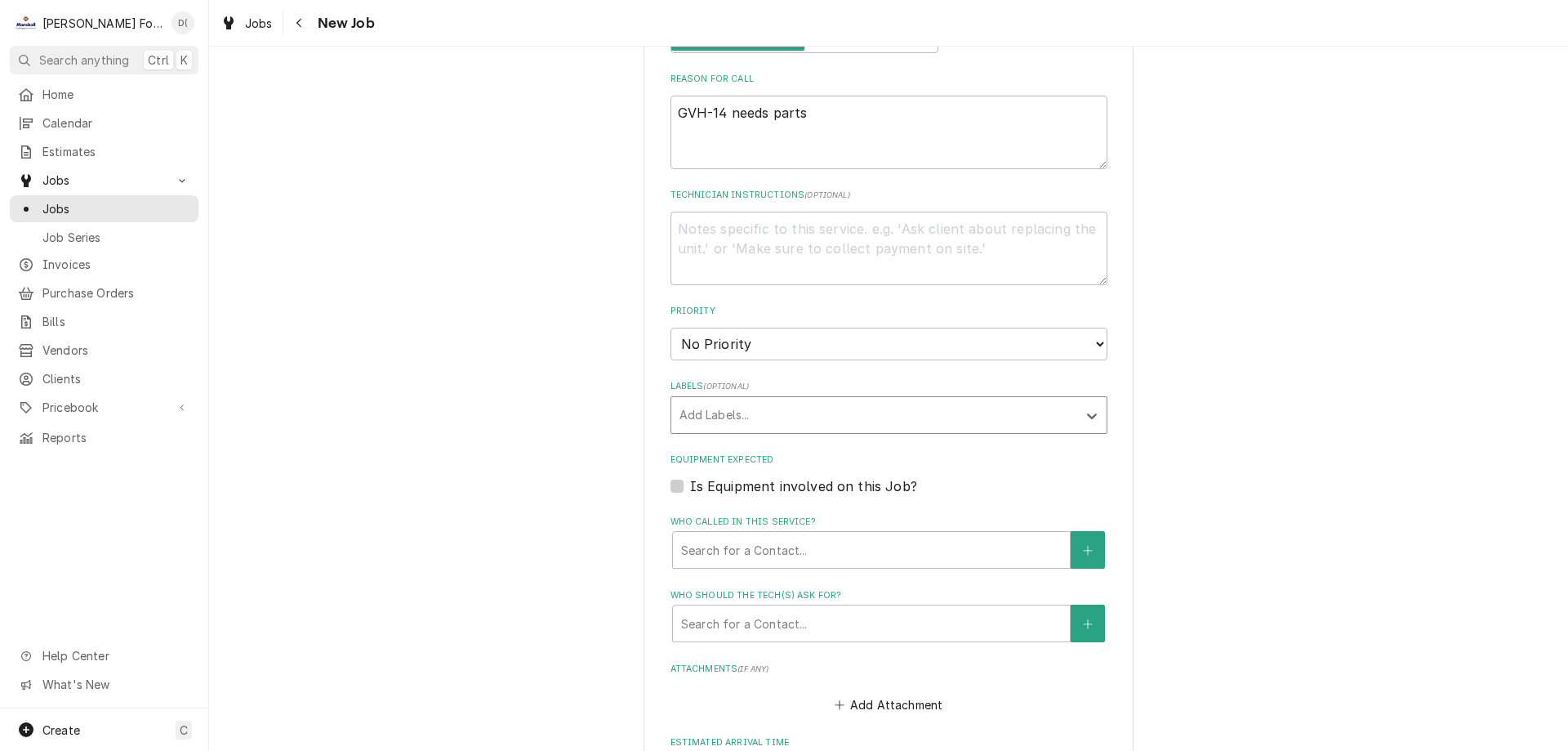
click at [739, 405] on div "Labels" at bounding box center [874, 415] width 389 height 30
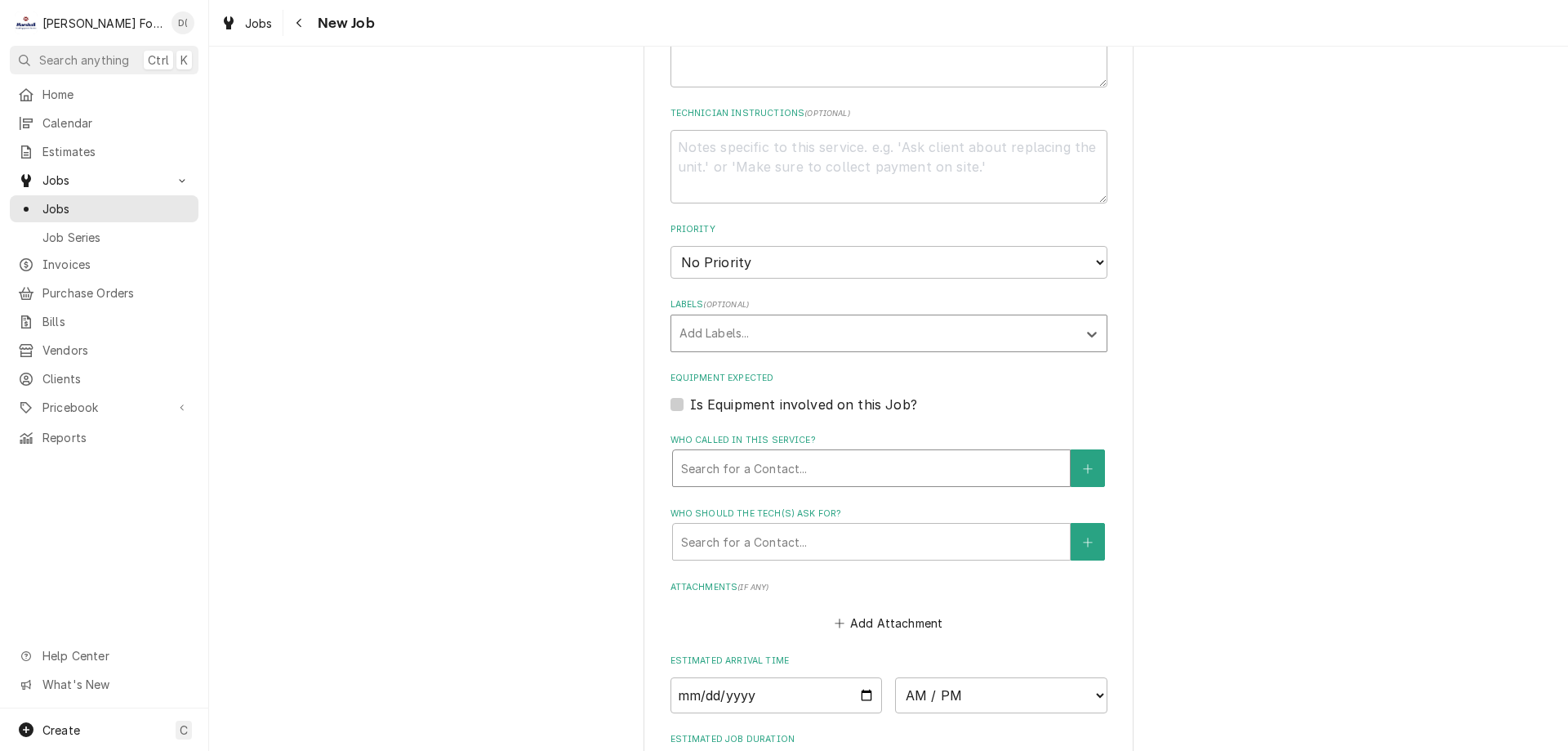
click at [737, 455] on div "Who called in this service?" at bounding box center [871, 468] width 380 height 30
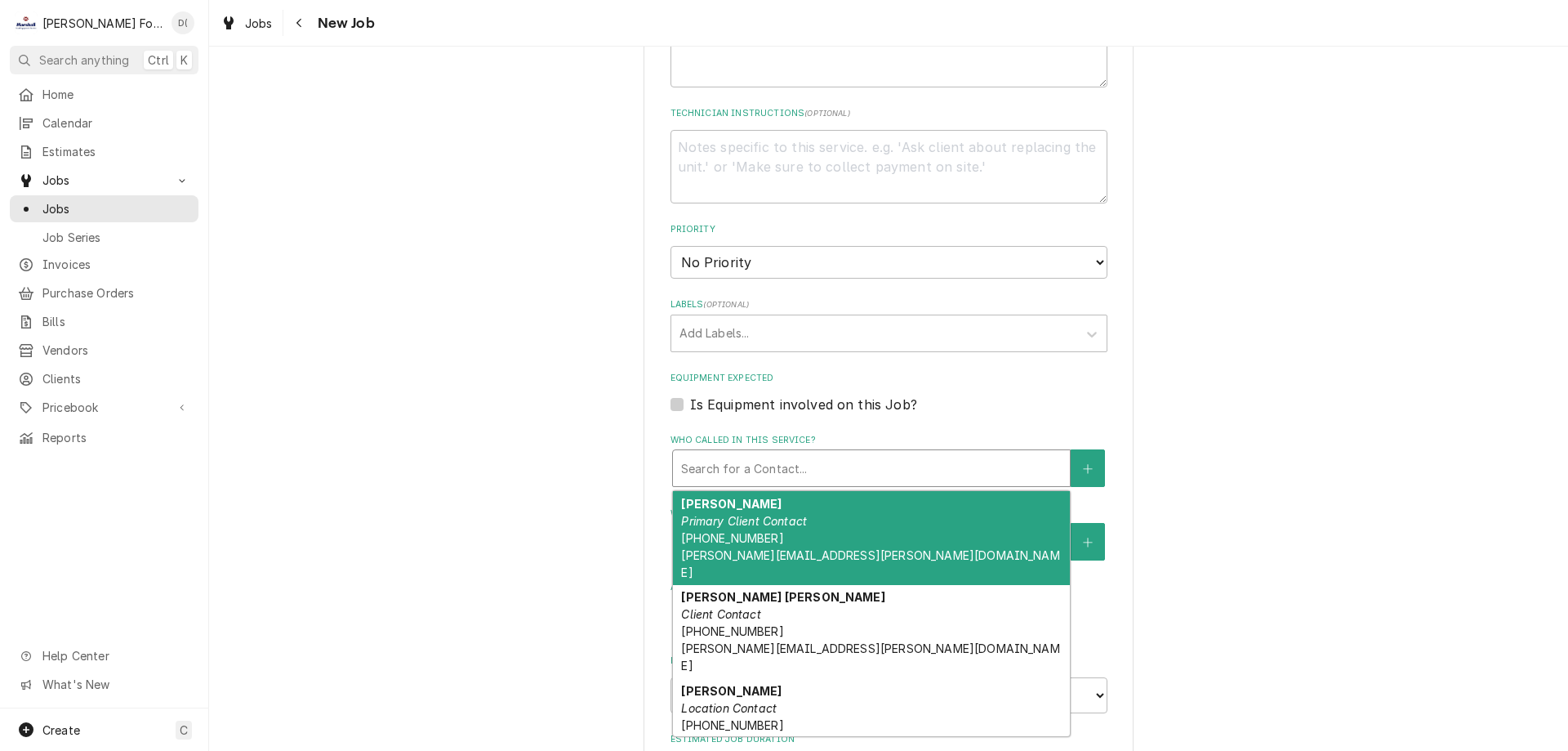
click at [738, 513] on em "Primary Client Contact" at bounding box center [744, 520] width 126 height 14
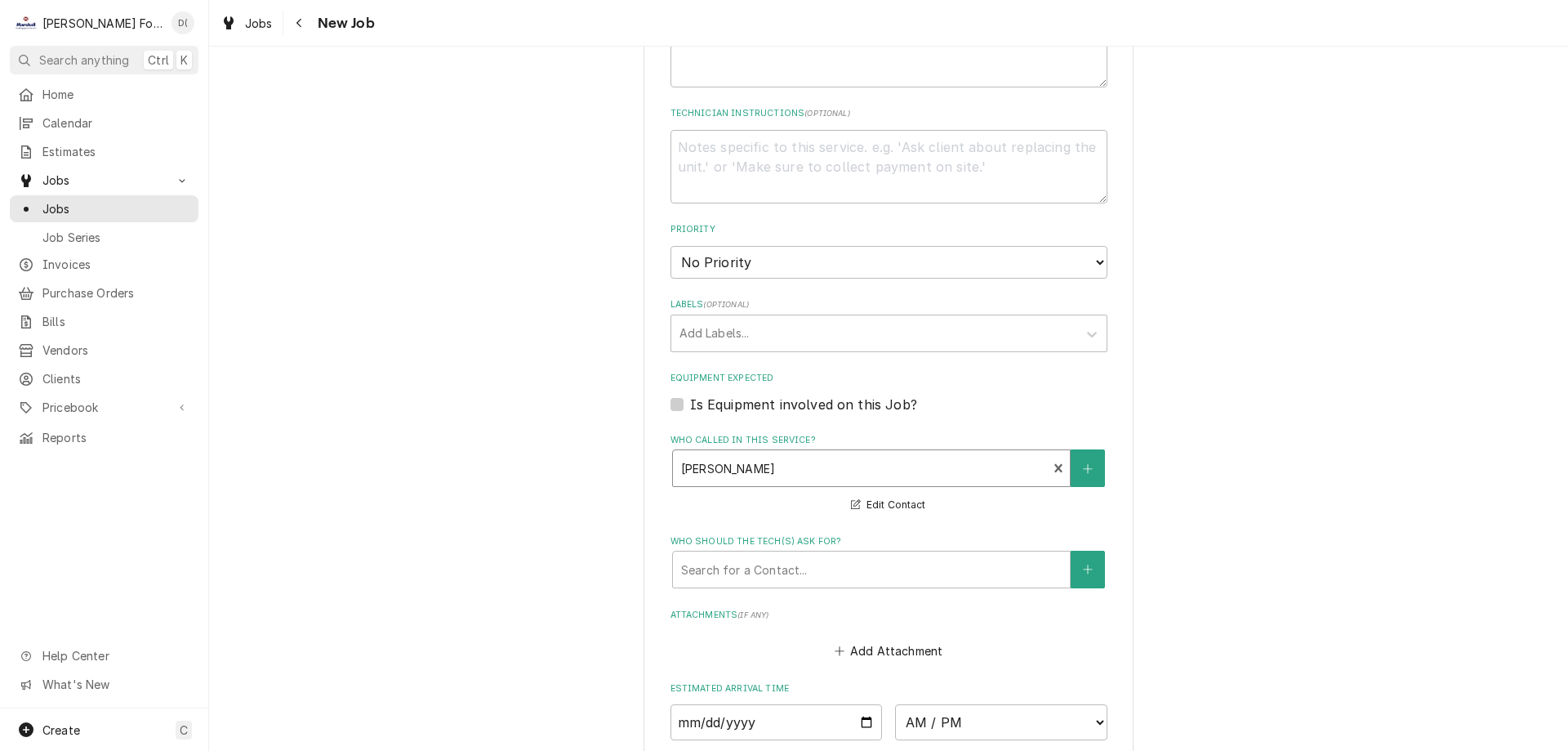
scroll to position [1633, 0]
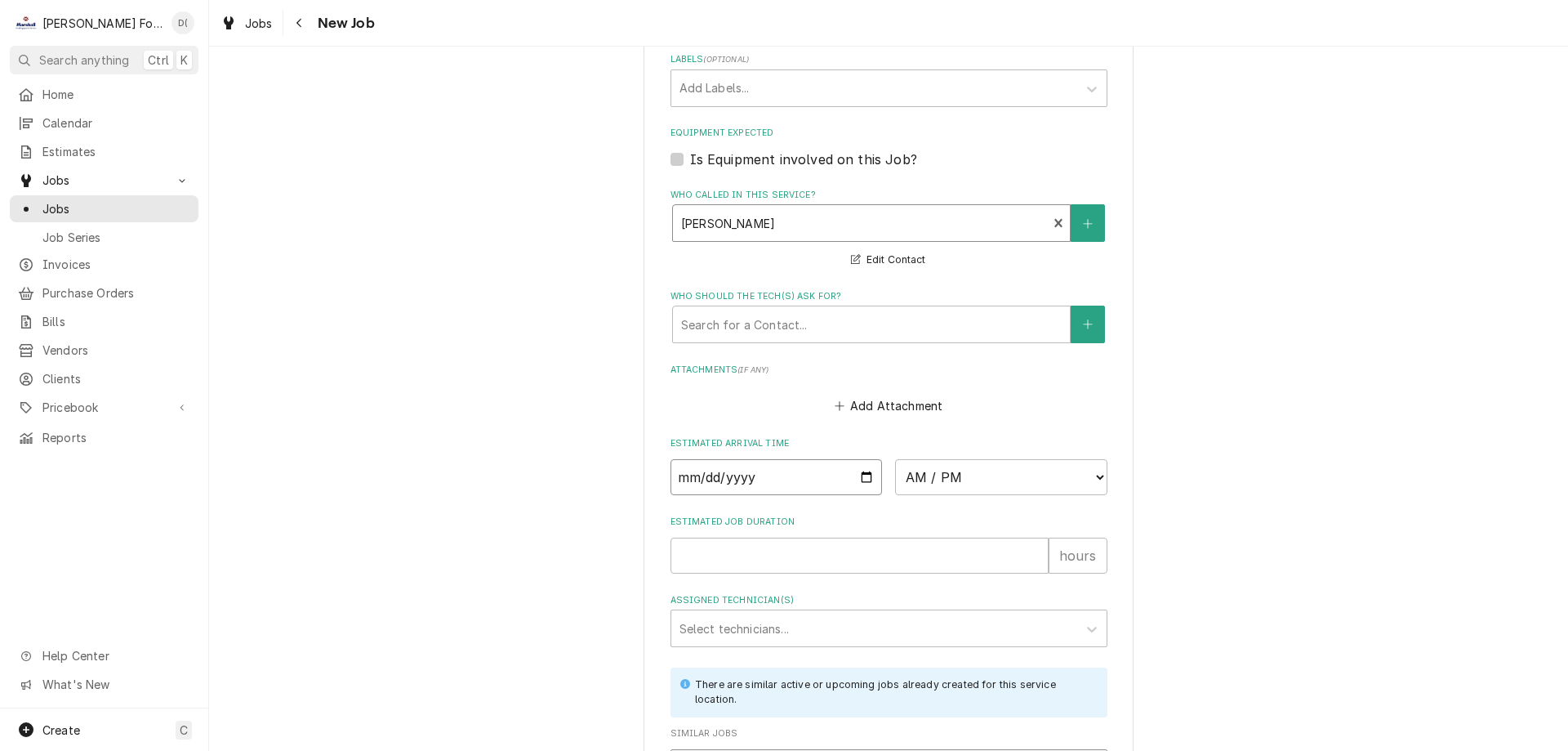
click at [856, 459] on input "Date" at bounding box center [776, 477] width 212 height 35
type textarea "x"
type input "2025-10-01"
click at [989, 466] on select "AM / PM 6:00 AM 6:15 AM 6:30 AM 6:45 AM 7:00 AM 7:15 AM 7:30 AM 7:45 AM 8:00 AM…" at bounding box center [1000, 477] width 212 height 35
type textarea "x"
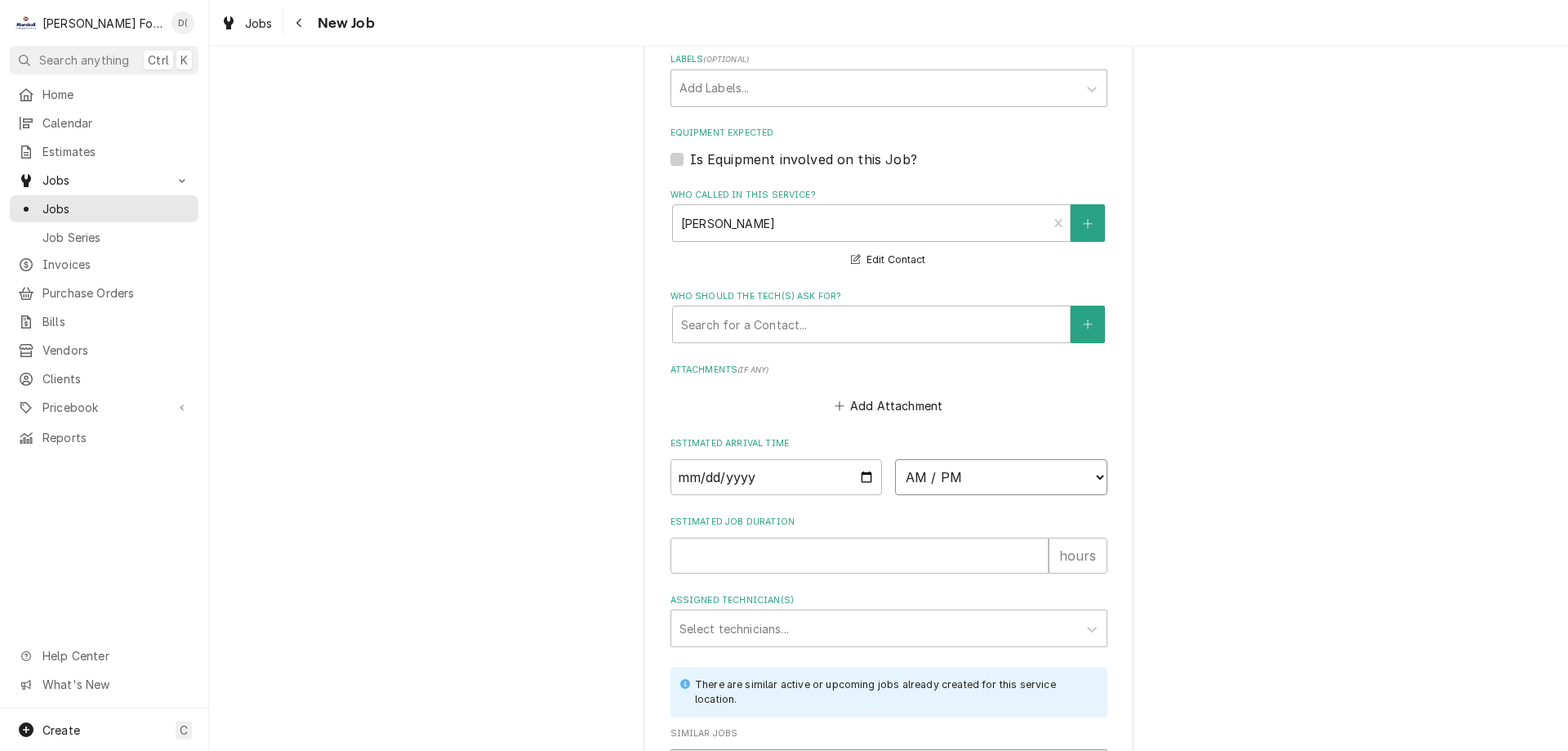
select select "11:00:00"
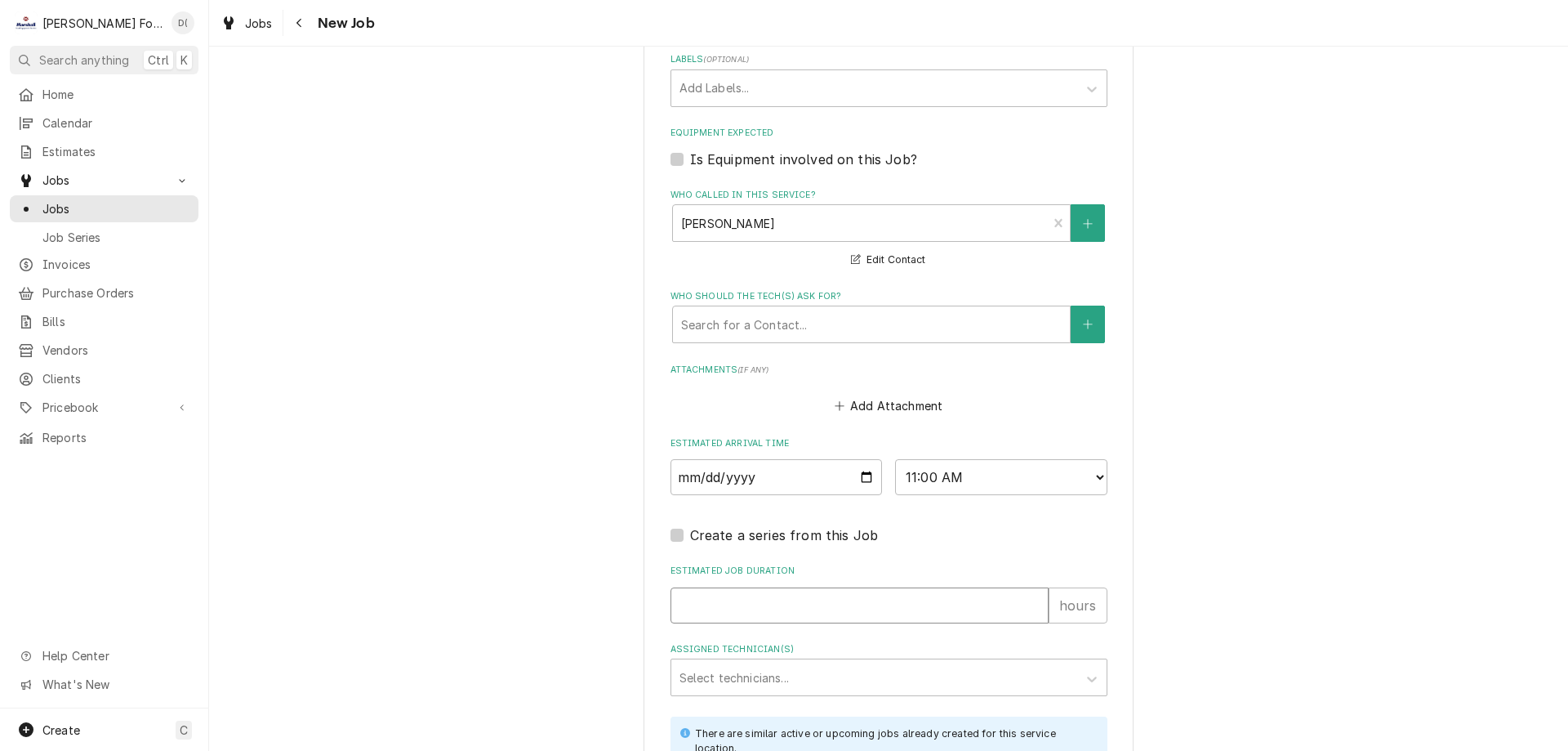
click at [761, 587] on input "Estimated Job Duration" at bounding box center [859, 605] width 378 height 35
type textarea "x"
type input "1"
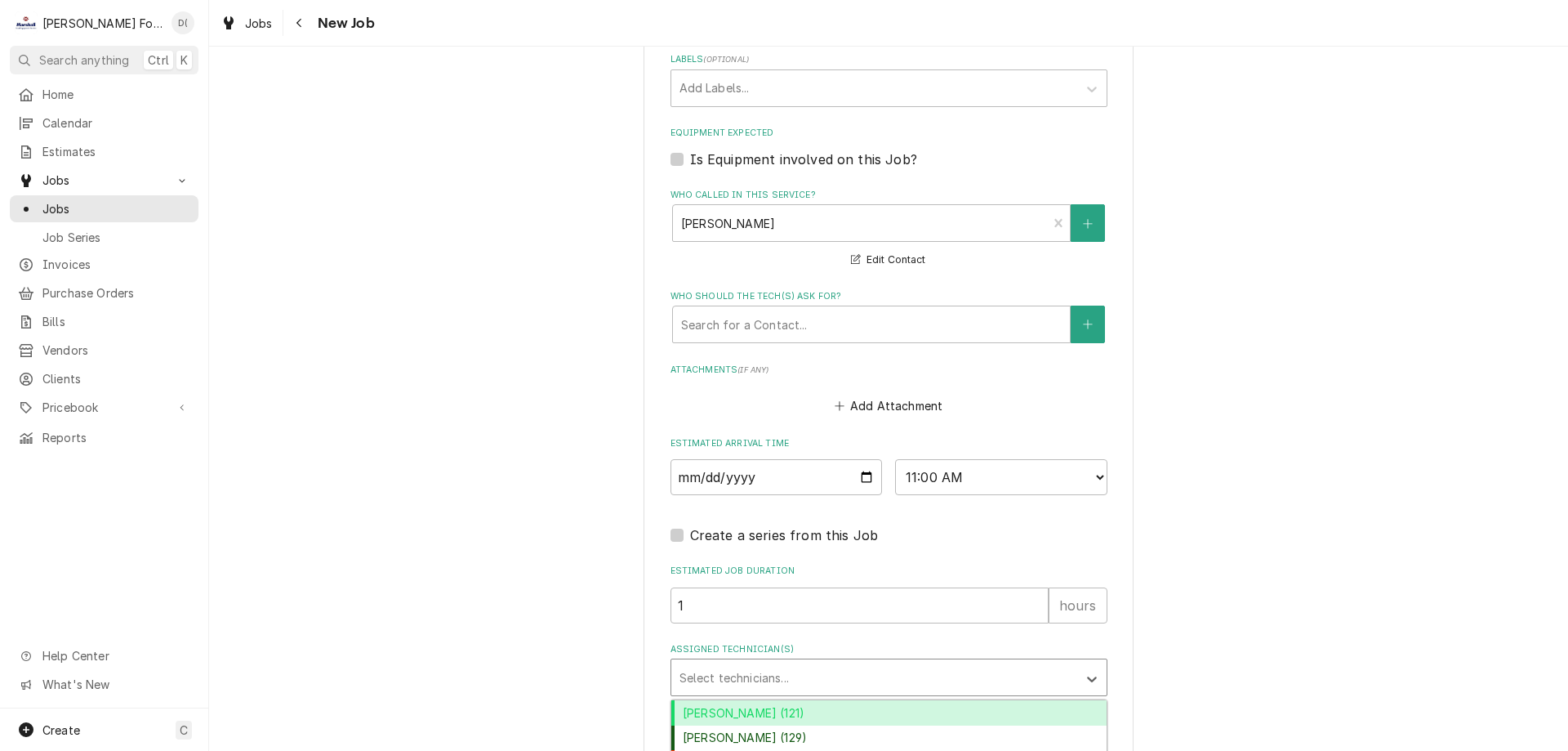
click at [766, 662] on div "Assigned Technician(s)" at bounding box center [874, 677] width 389 height 30
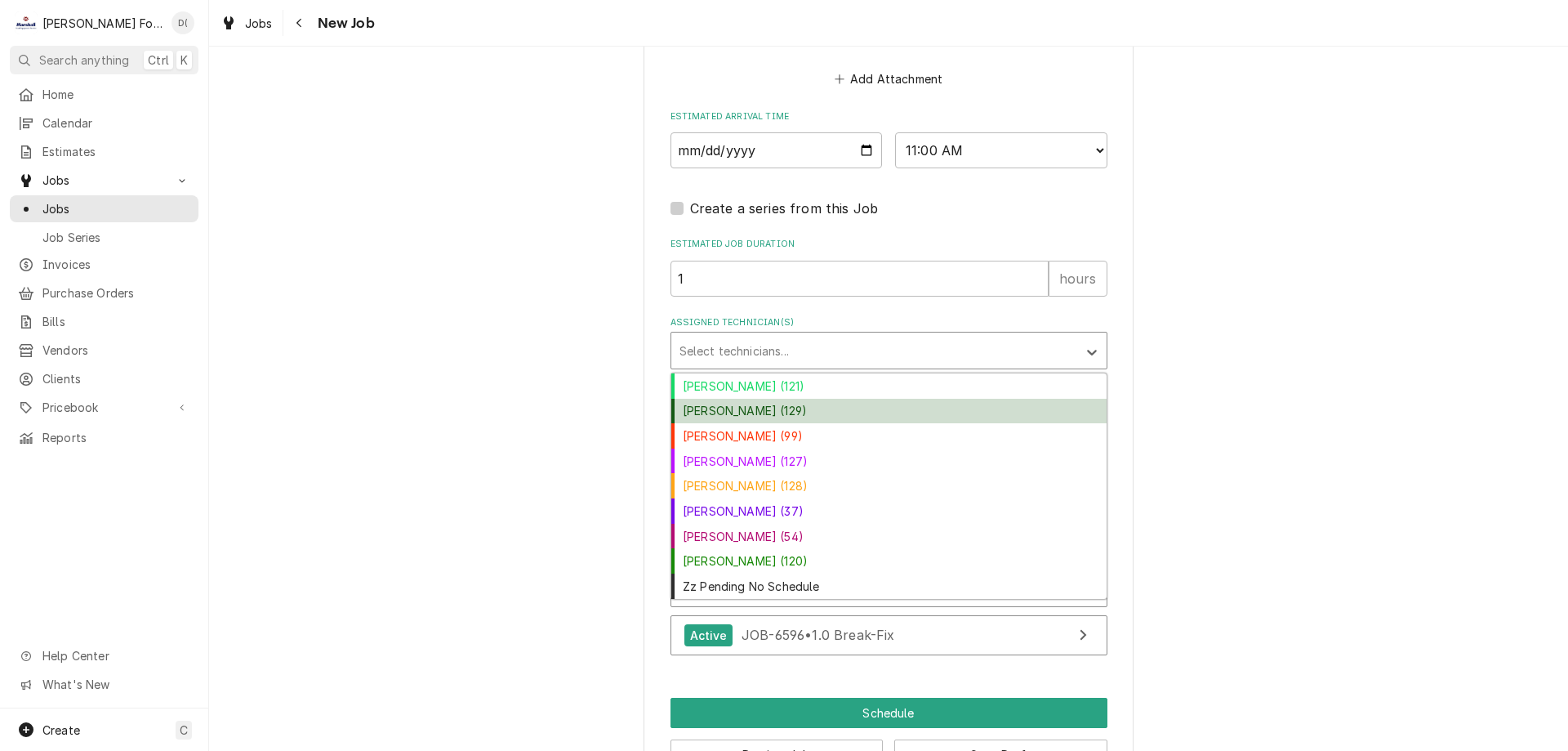
click at [738, 398] on div "Brett Haworth (129)" at bounding box center [889, 411] width 436 height 26
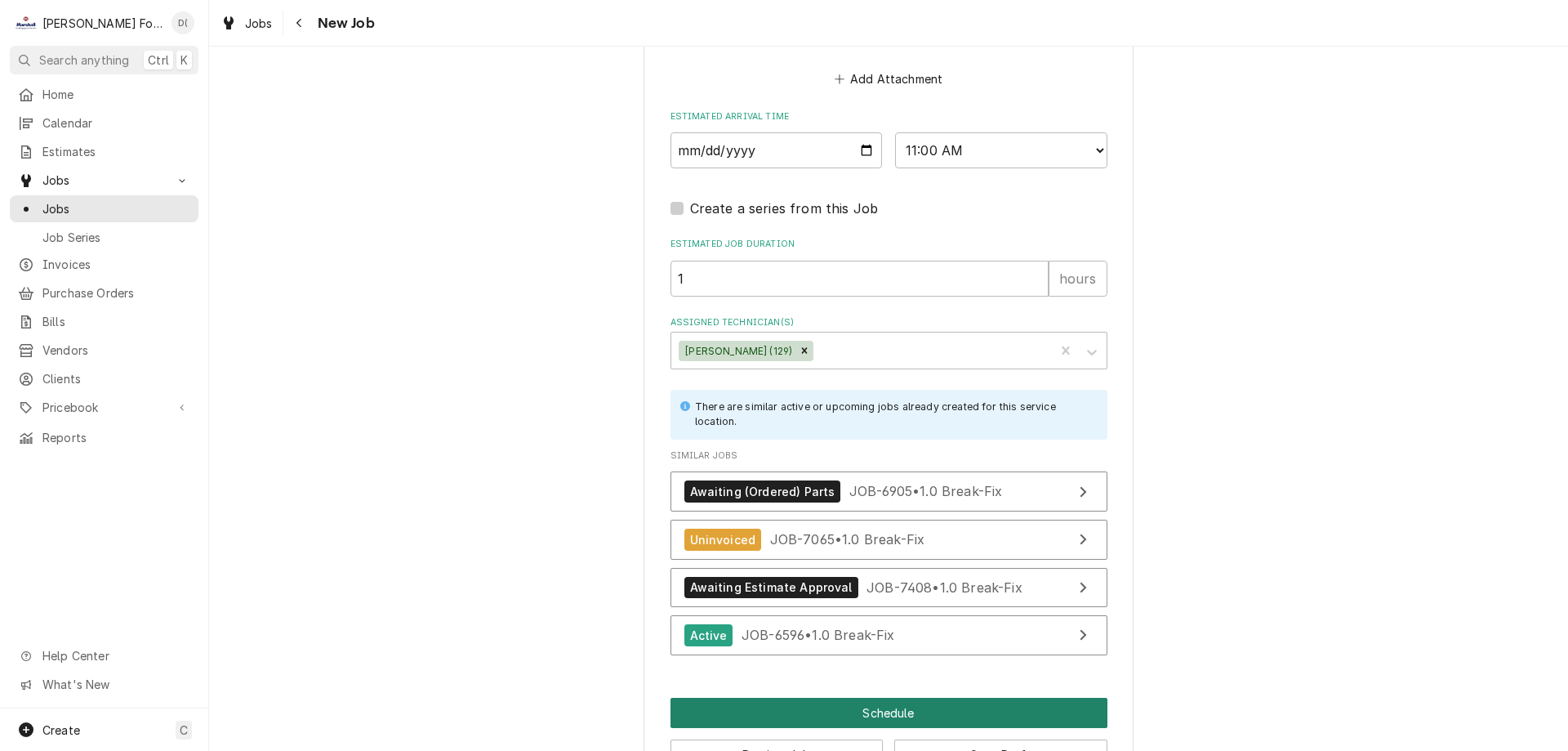
click at [816, 698] on button "Schedule" at bounding box center [888, 713] width 437 height 31
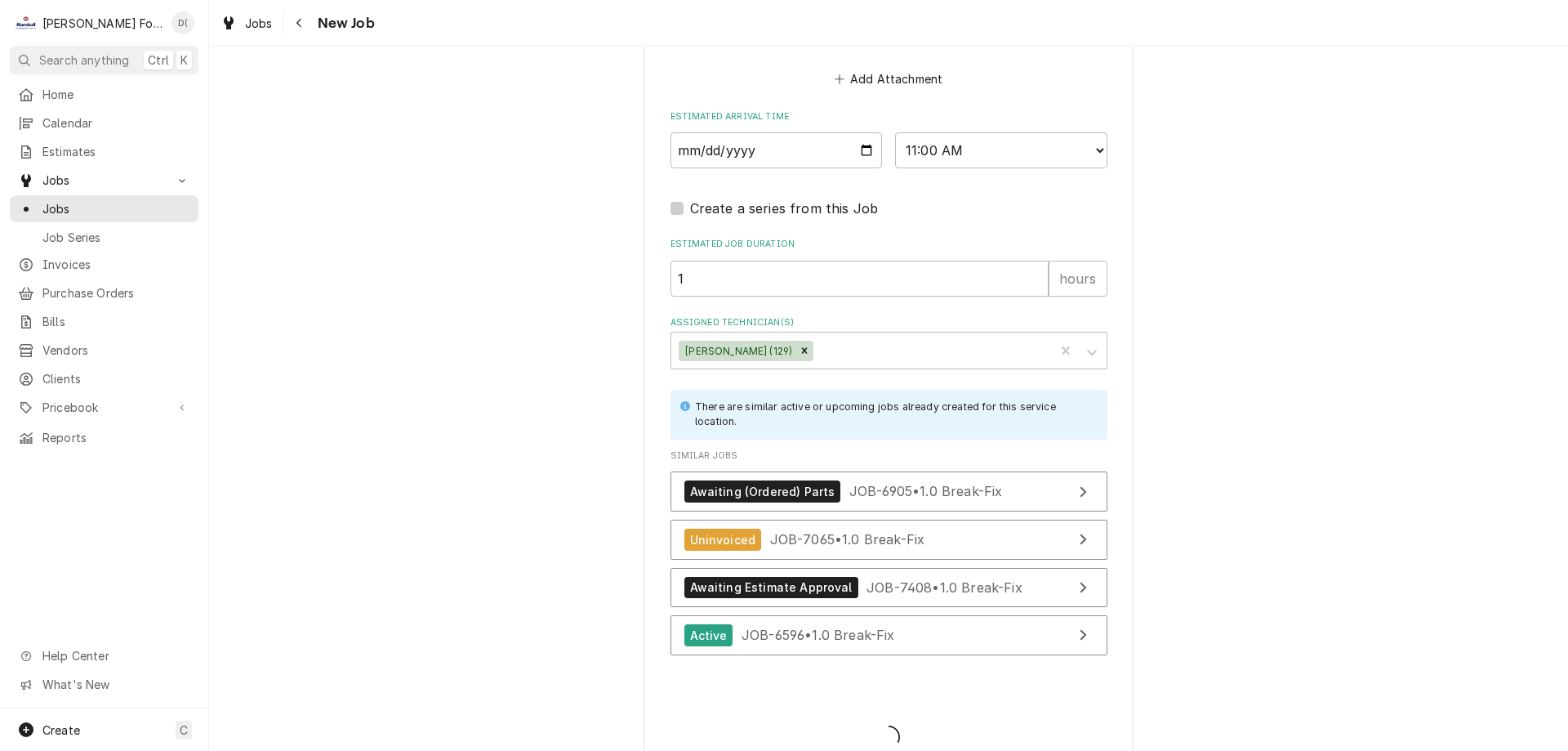
type textarea "x"
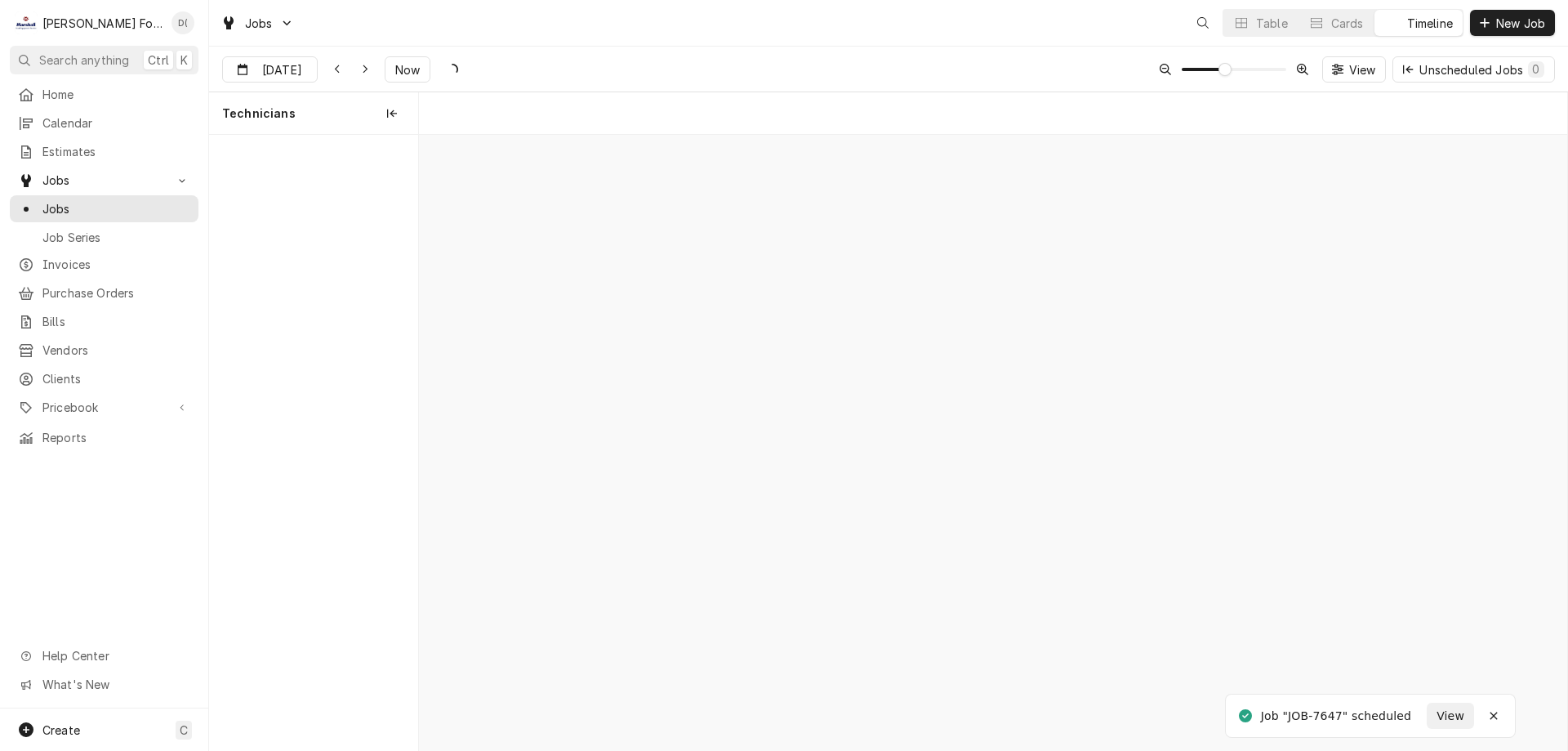
scroll to position [0, 22776]
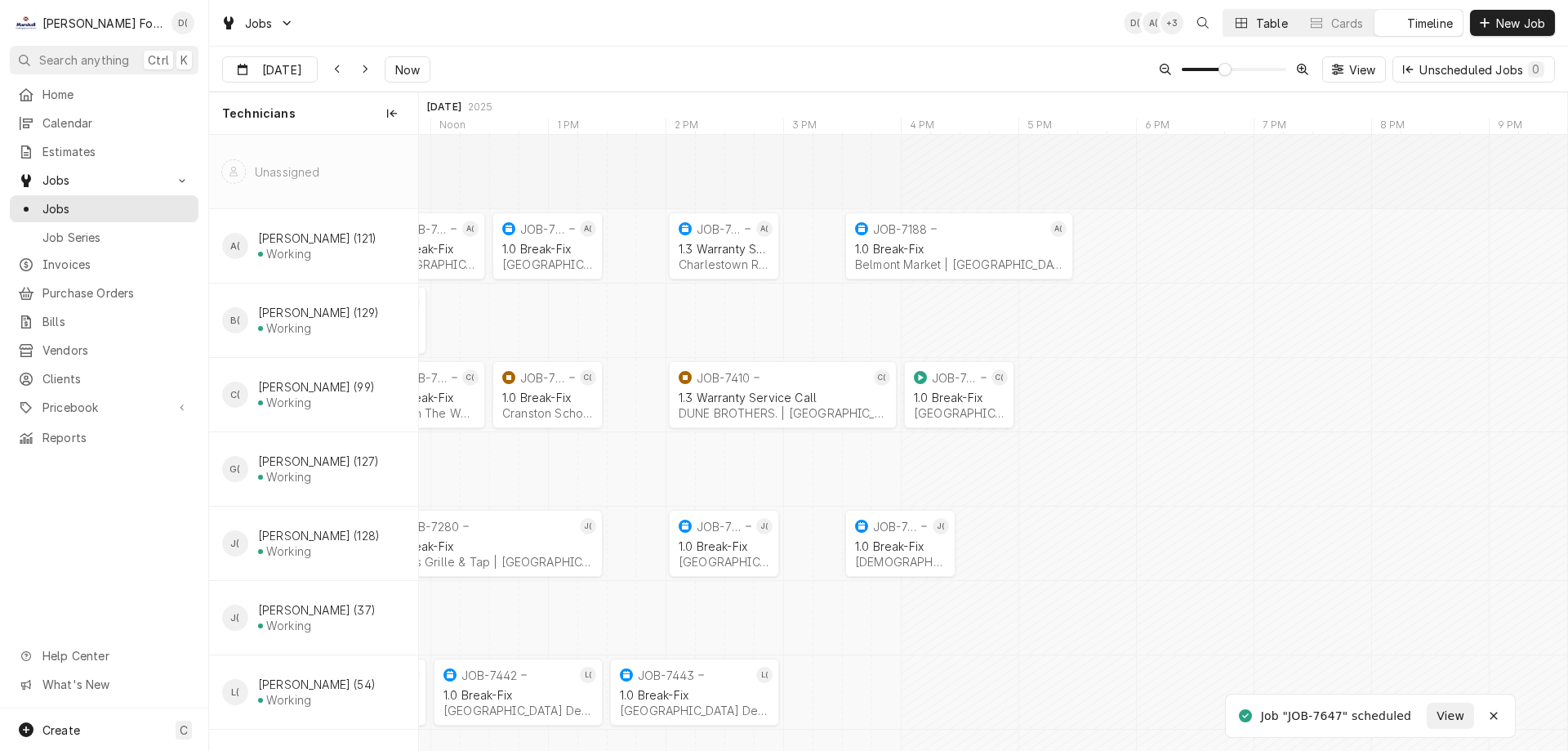
click at [1265, 24] on div "Table" at bounding box center [1272, 23] width 32 height 17
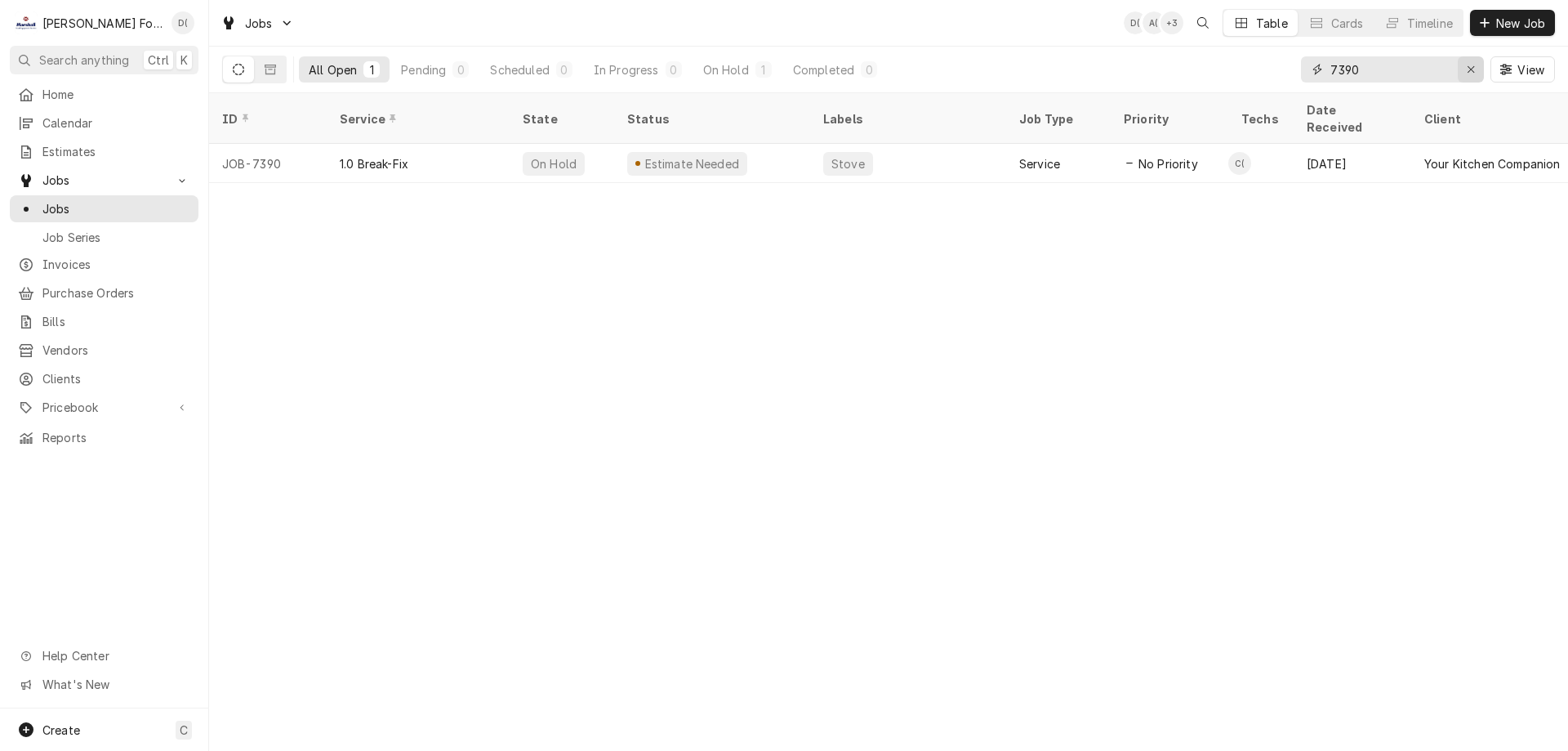
click at [1467, 67] on icon "Erase input" at bounding box center [1470, 69] width 7 height 7
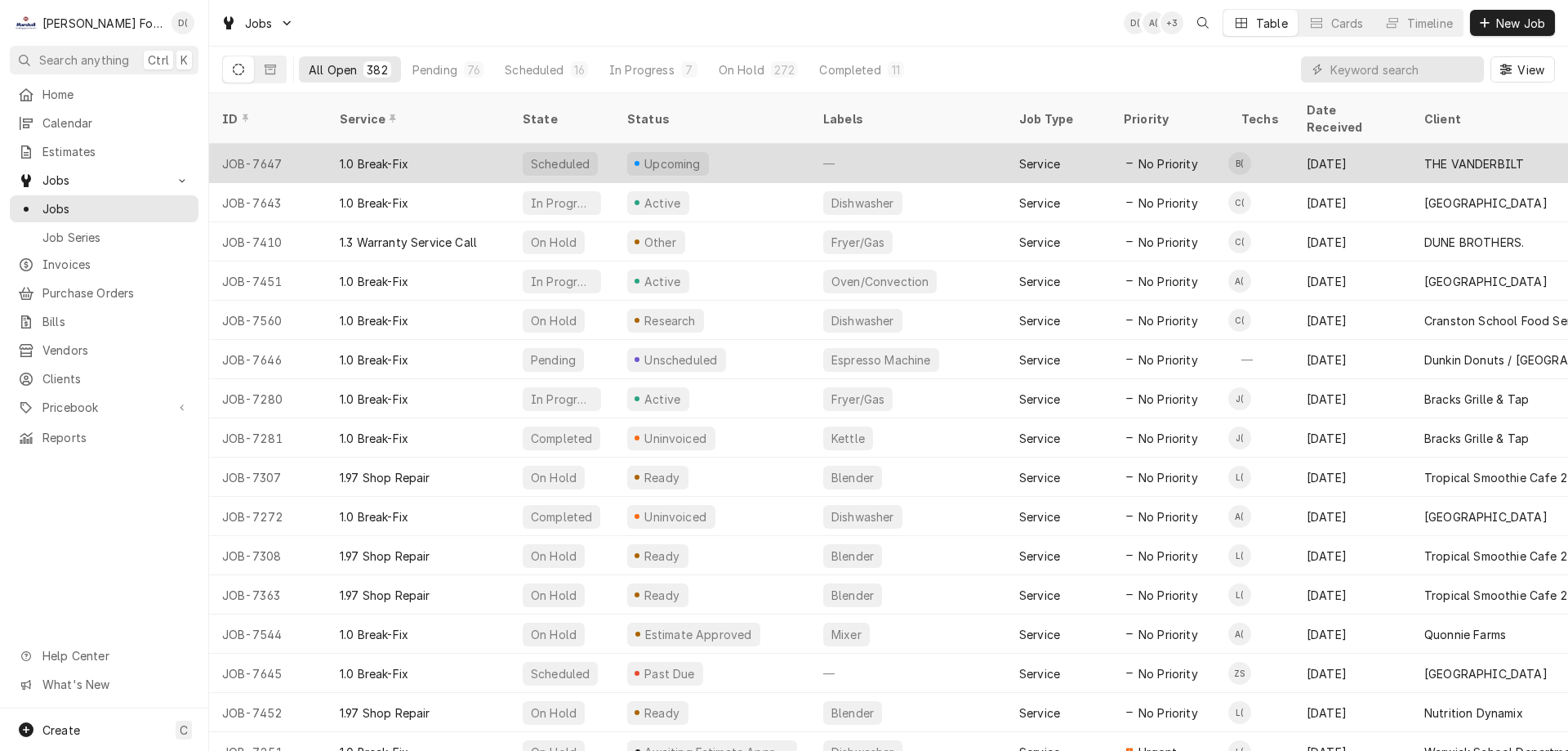
click at [710, 144] on div "Upcoming" at bounding box center [712, 164] width 196 height 39
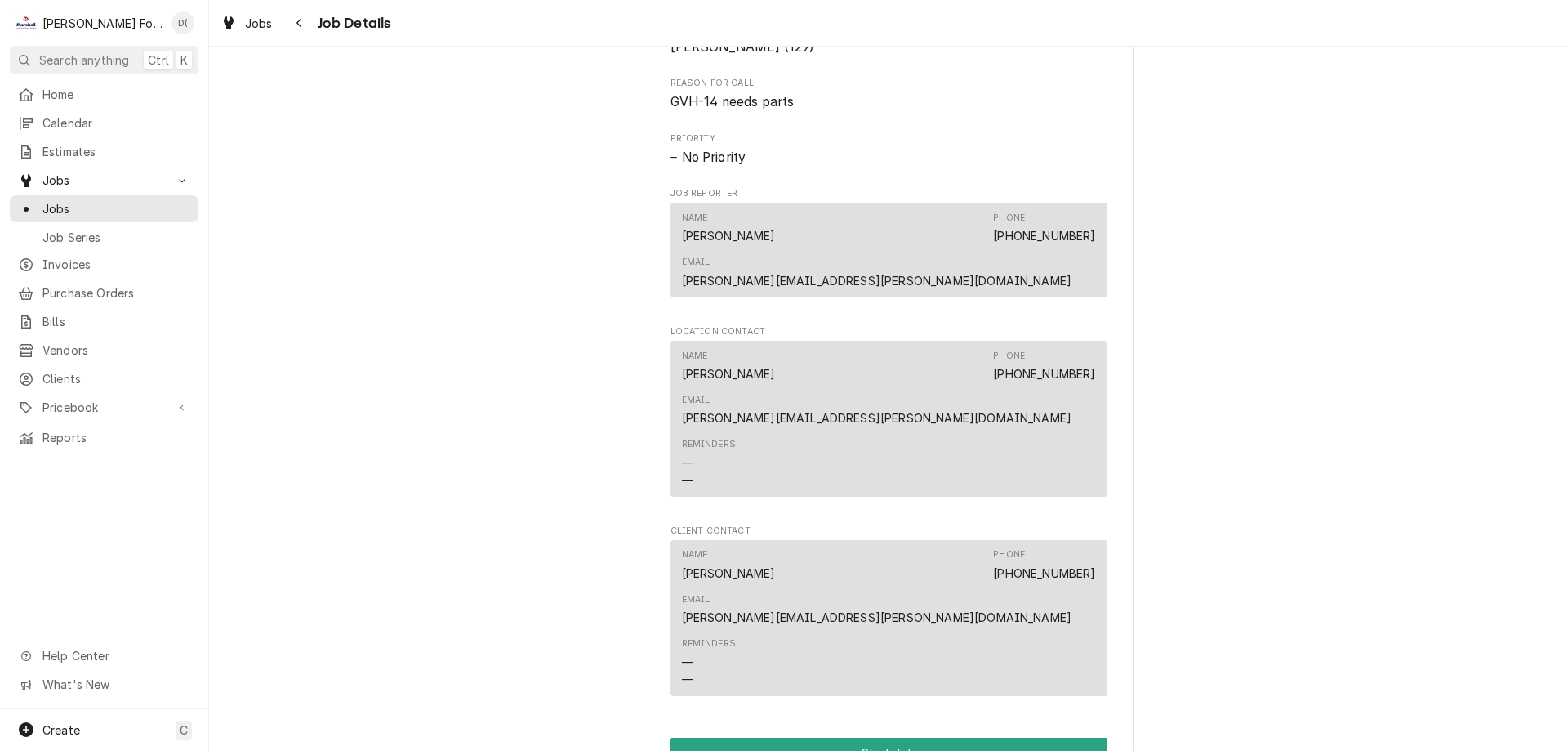
scroll to position [1609, 0]
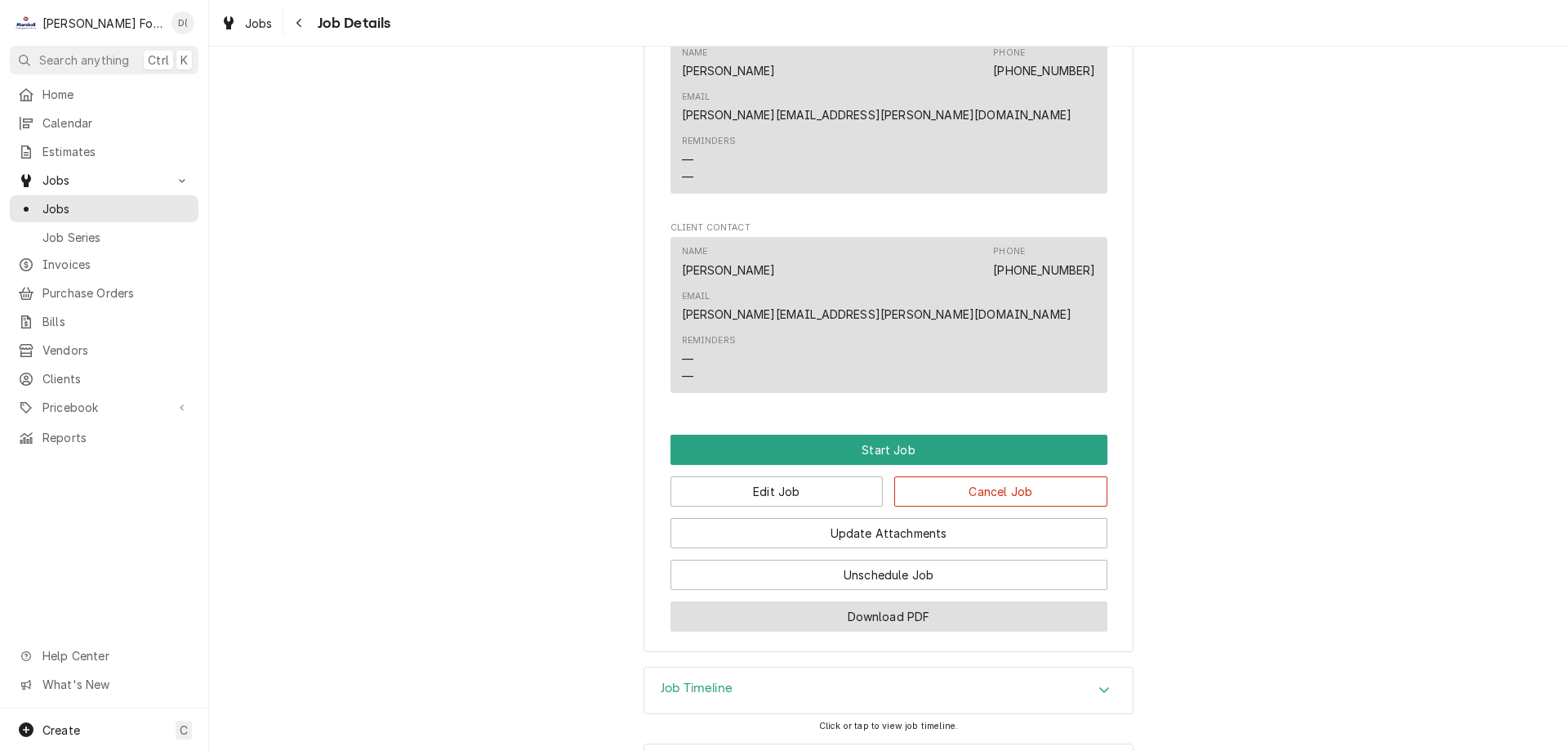
click at [846, 601] on button "Download PDF" at bounding box center [888, 616] width 437 height 31
click at [87, 200] on span "Jobs" at bounding box center [116, 208] width 148 height 17
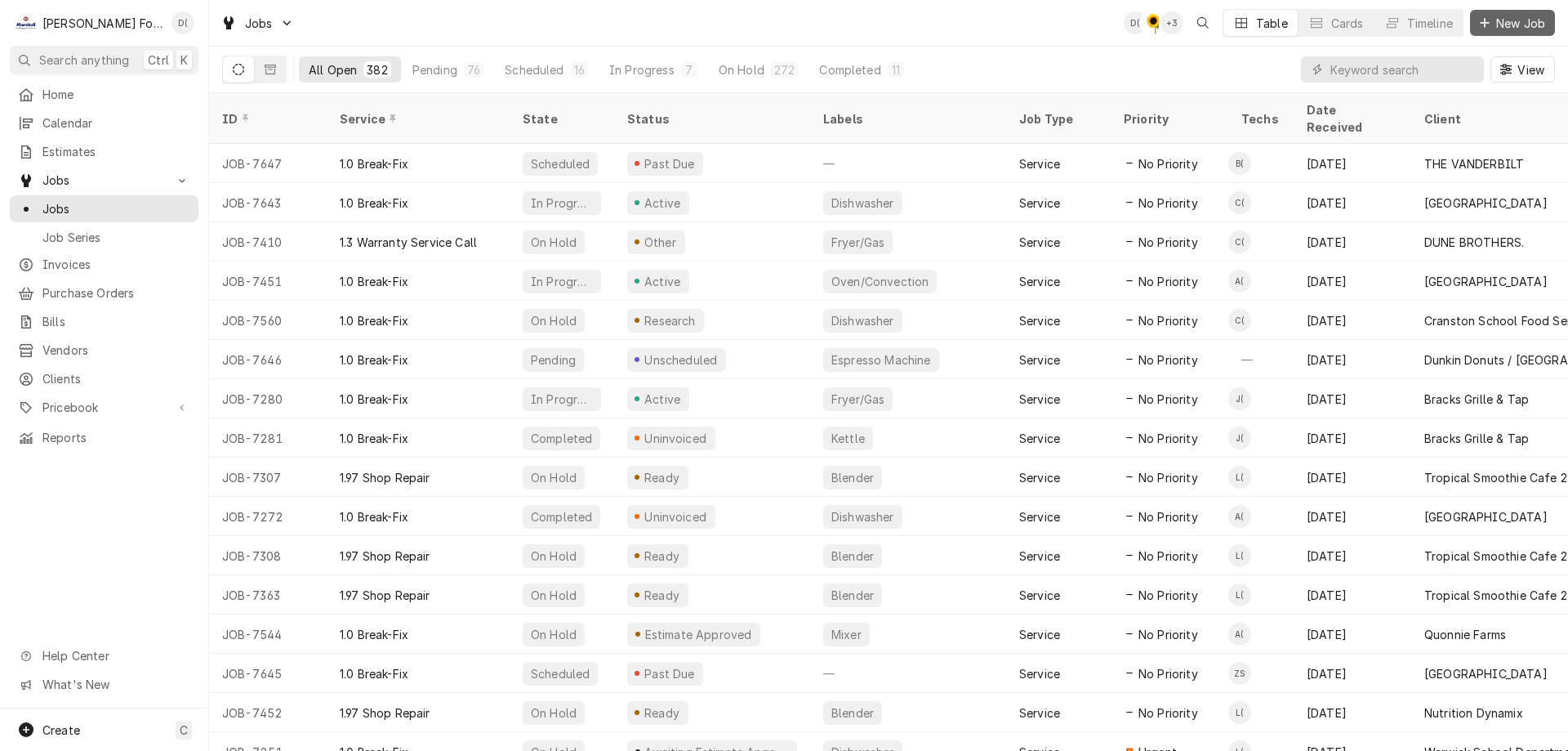
click at [1514, 26] on span "New Job" at bounding box center [1521, 23] width 55 height 17
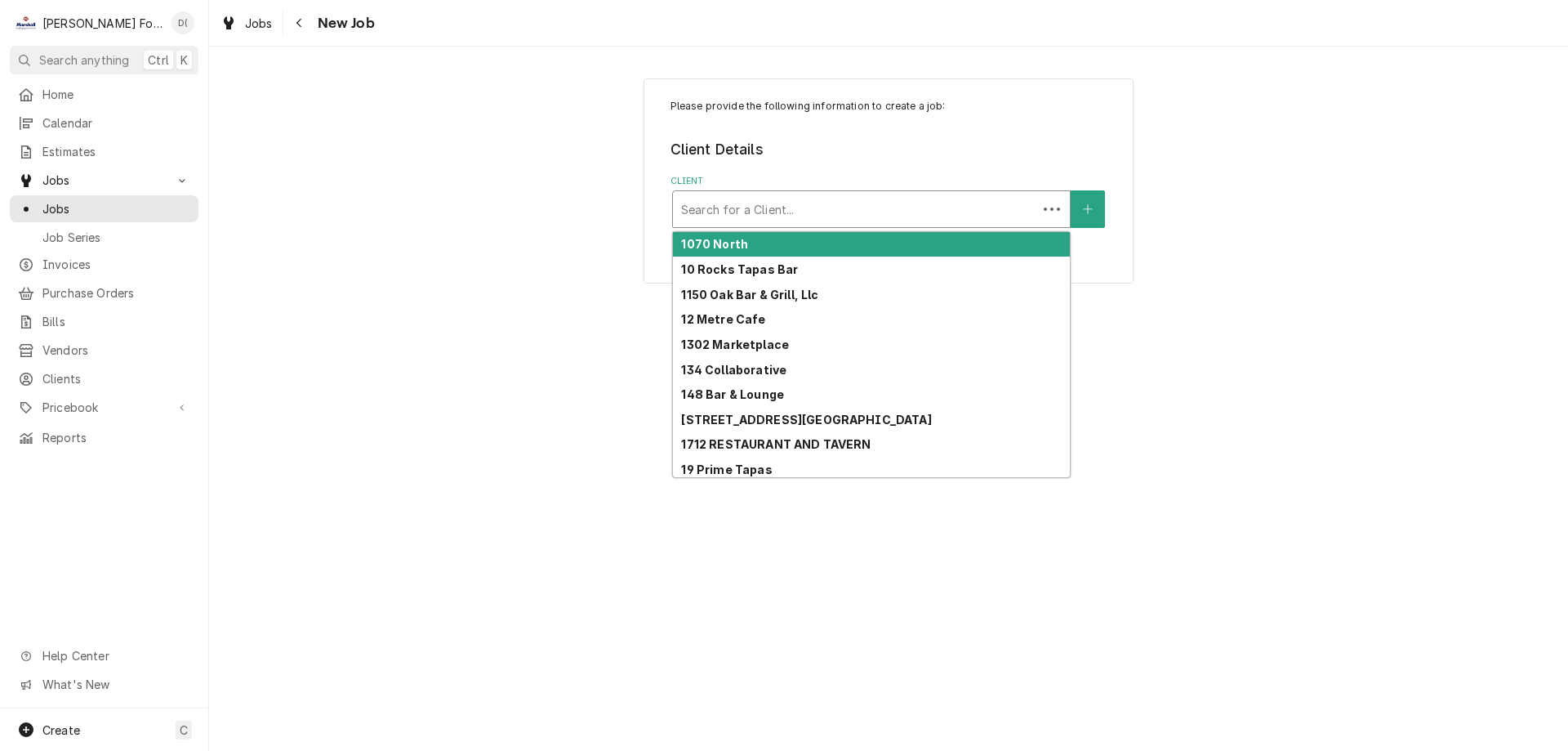
click at [783, 208] on div "Client" at bounding box center [854, 209] width 348 height 30
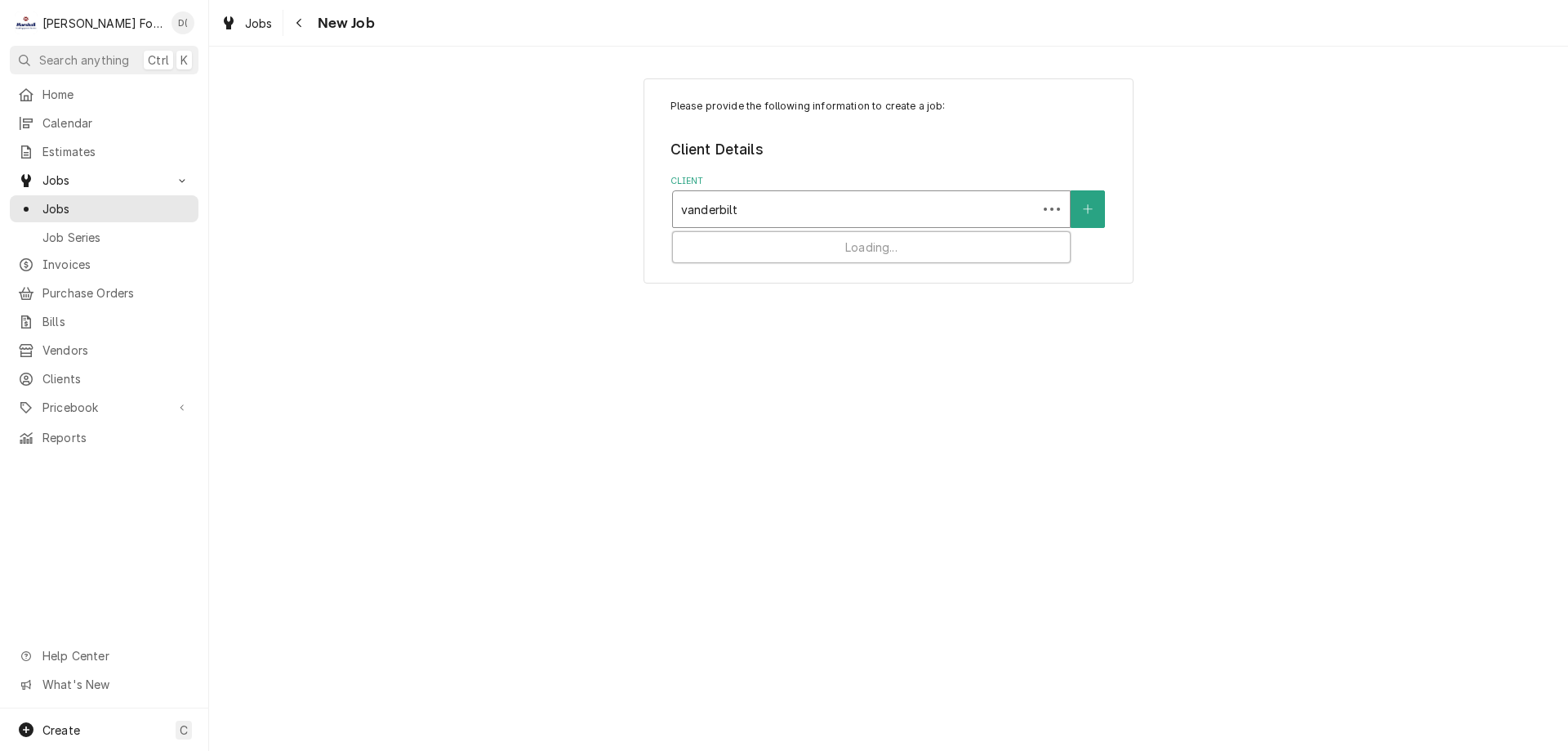
type input "vanderbilt"
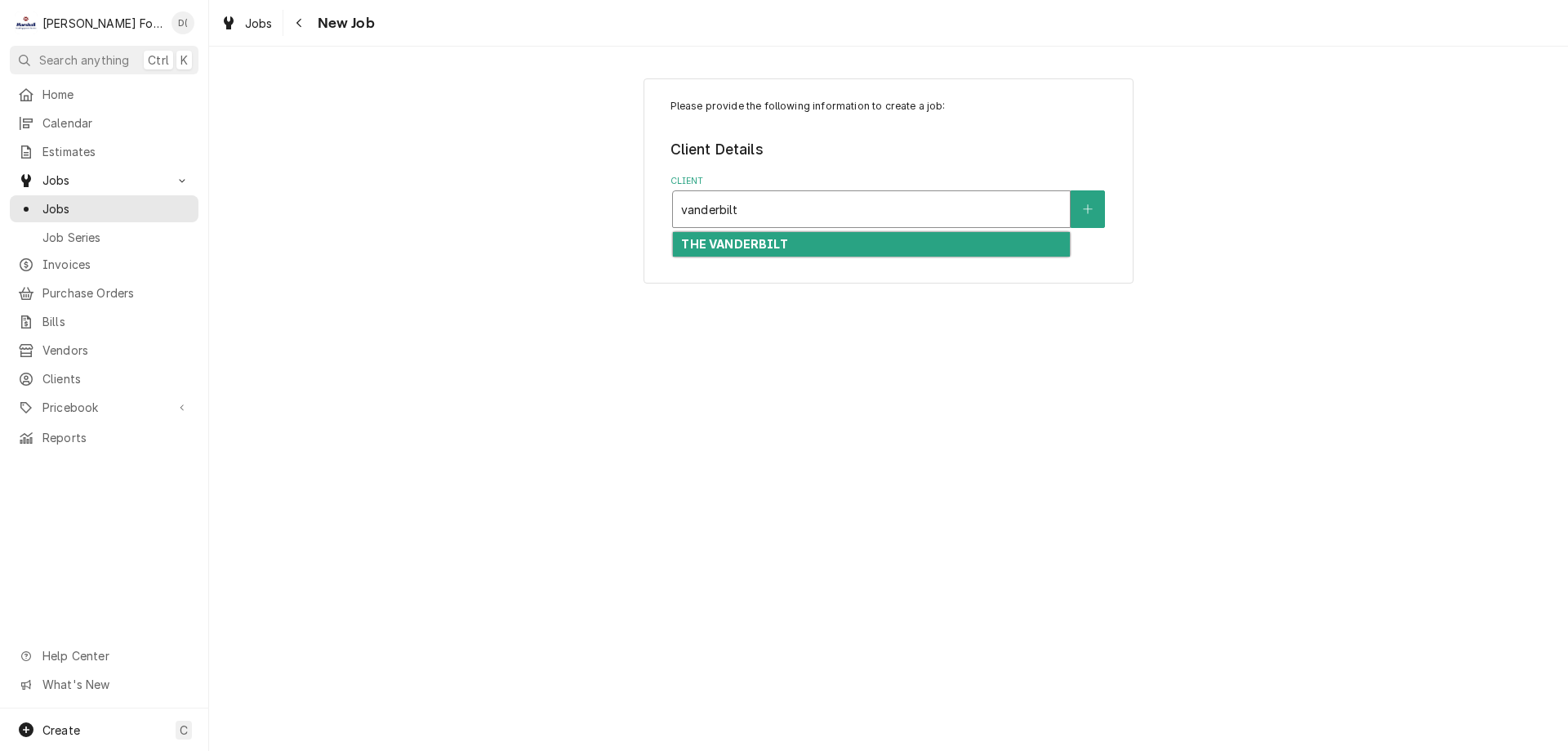
click at [780, 240] on strong "THE VANDERBILT" at bounding box center [734, 243] width 106 height 14
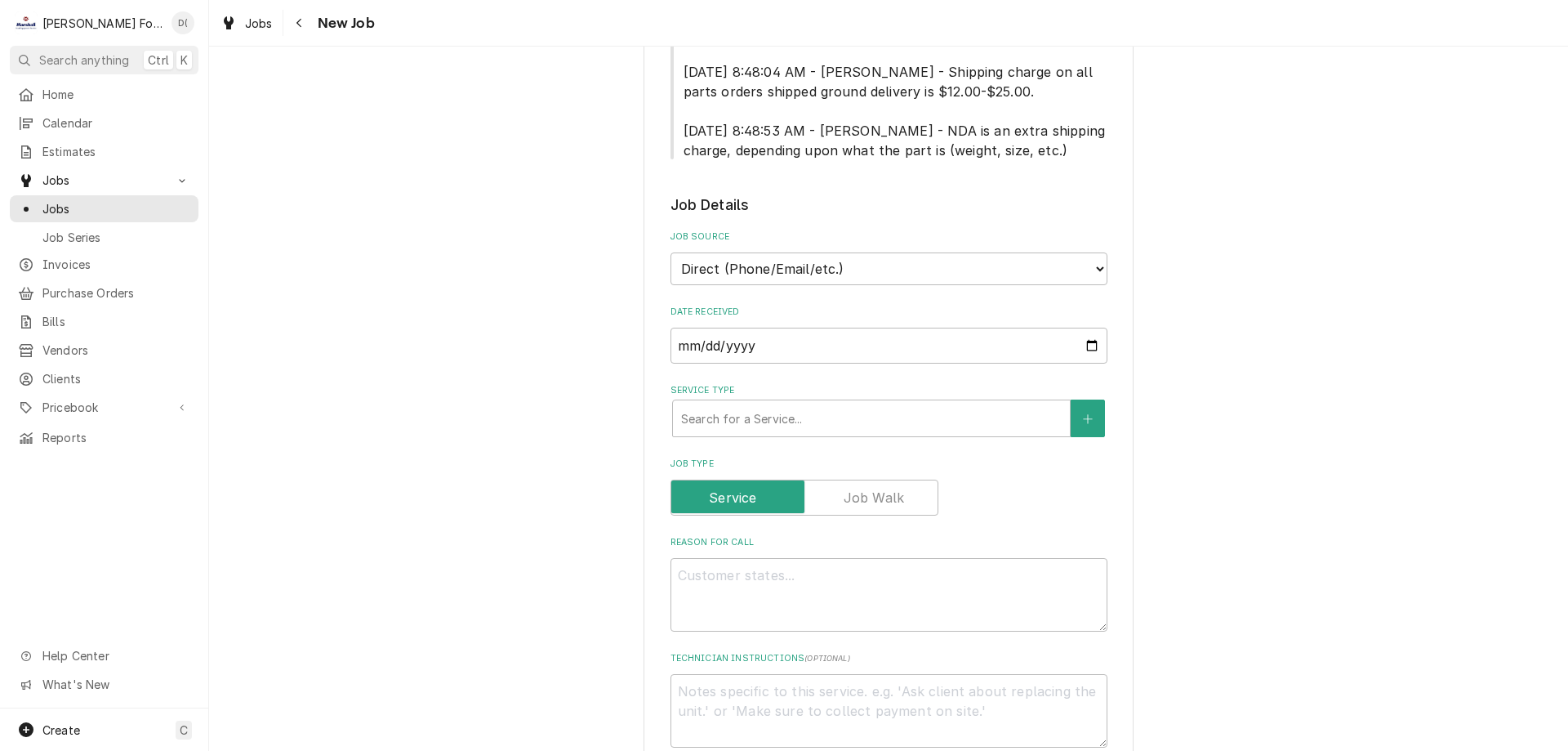
scroll to position [980, 0]
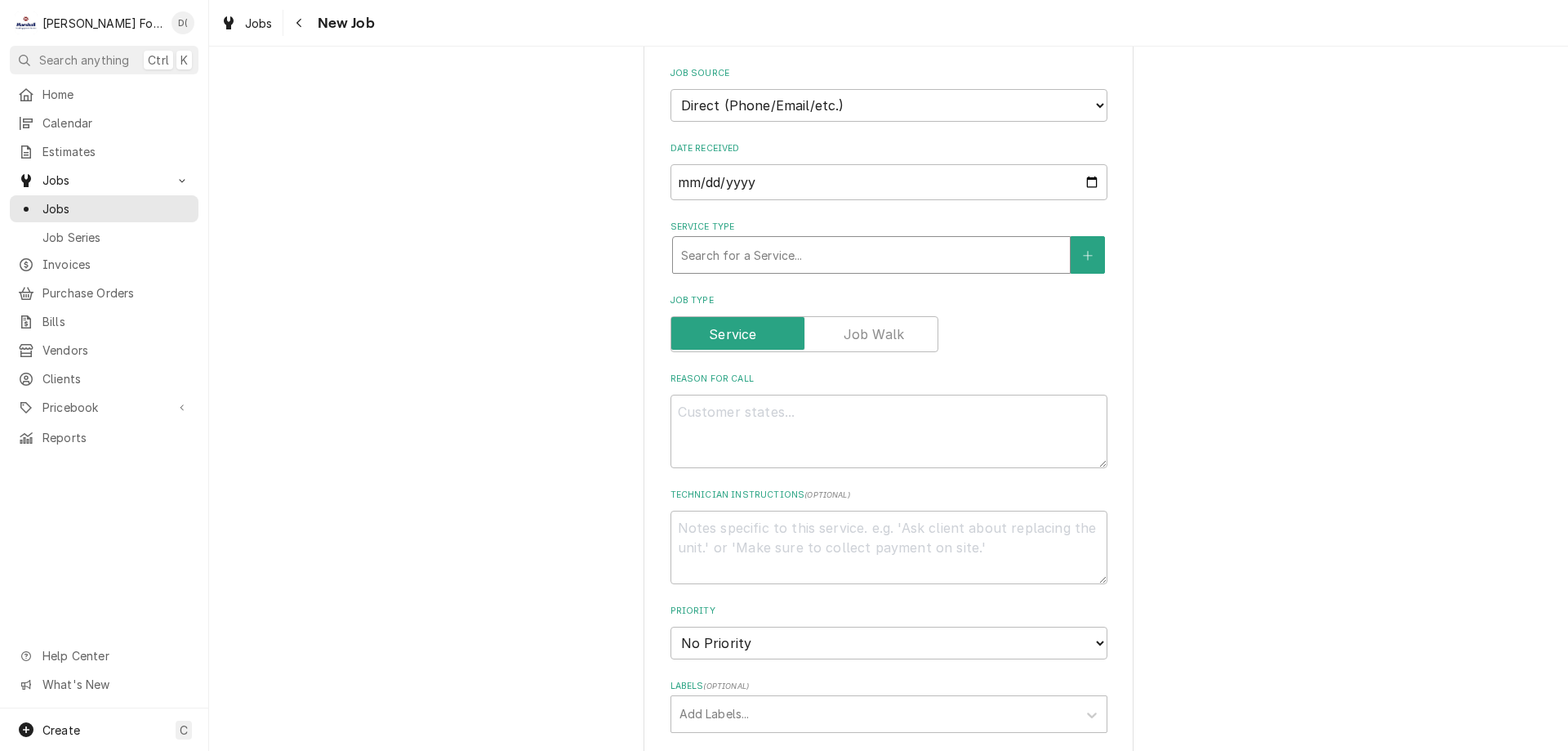
click at [758, 240] on div "Service Type" at bounding box center [871, 255] width 380 height 30
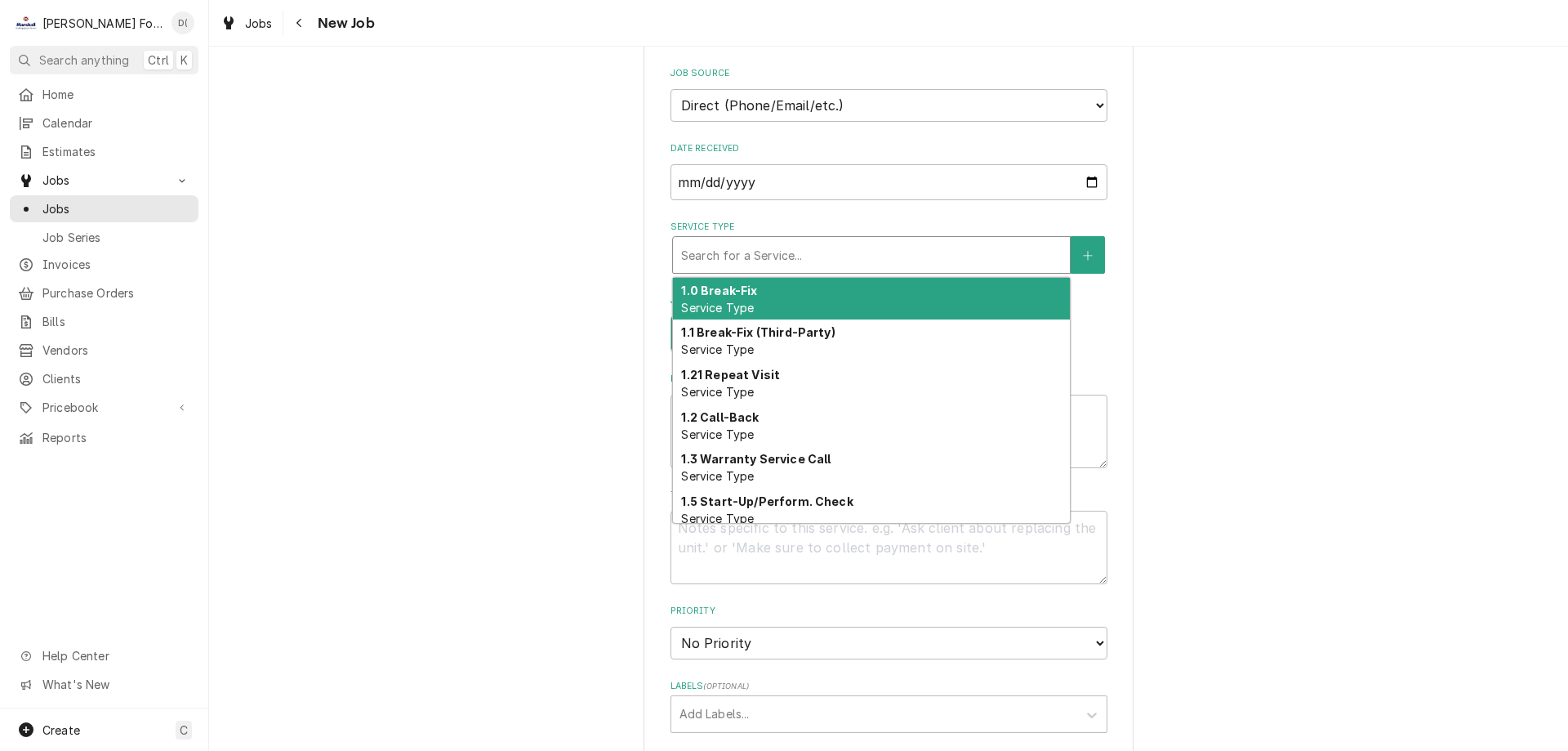
click at [764, 289] on div "1.0 Break-Fix Service Type" at bounding box center [871, 299] width 397 height 42
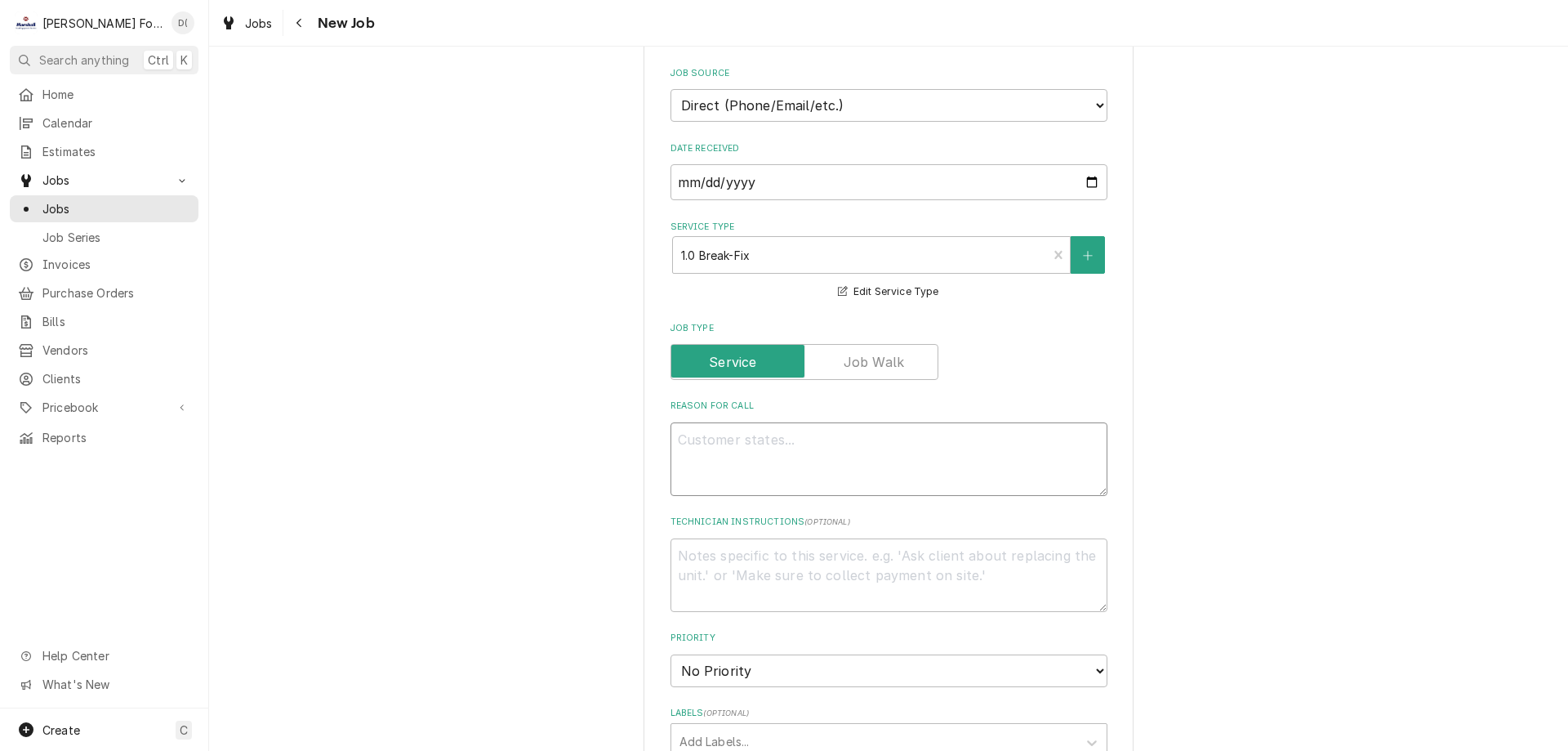
click at [756, 440] on textarea "Reason For Call" at bounding box center [888, 458] width 437 height 74
type textarea "x"
type textarea "G"
type textarea "x"
type textarea "GV"
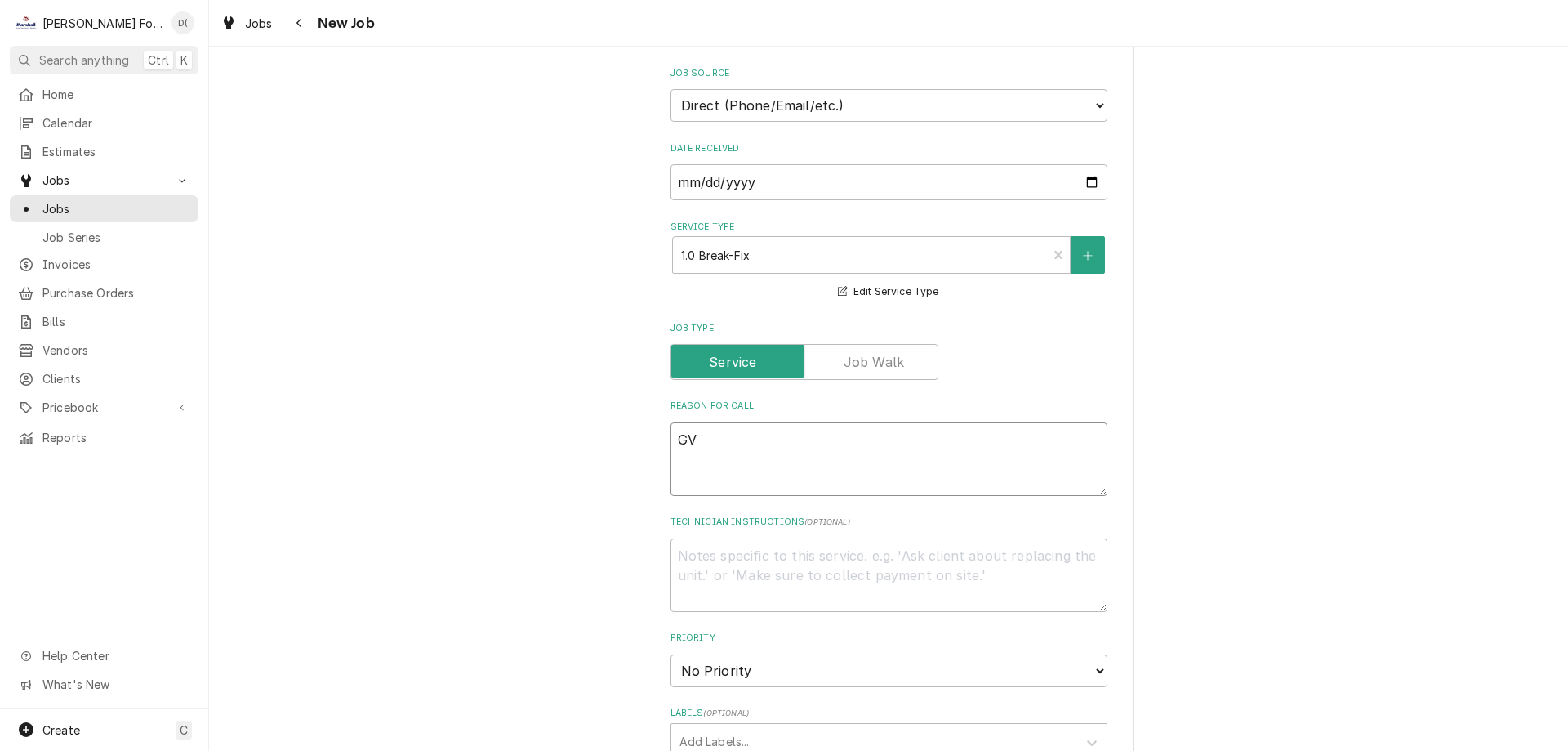
type textarea "x"
type textarea "GVH"
type textarea "x"
type textarea "GVH-"
type textarea "x"
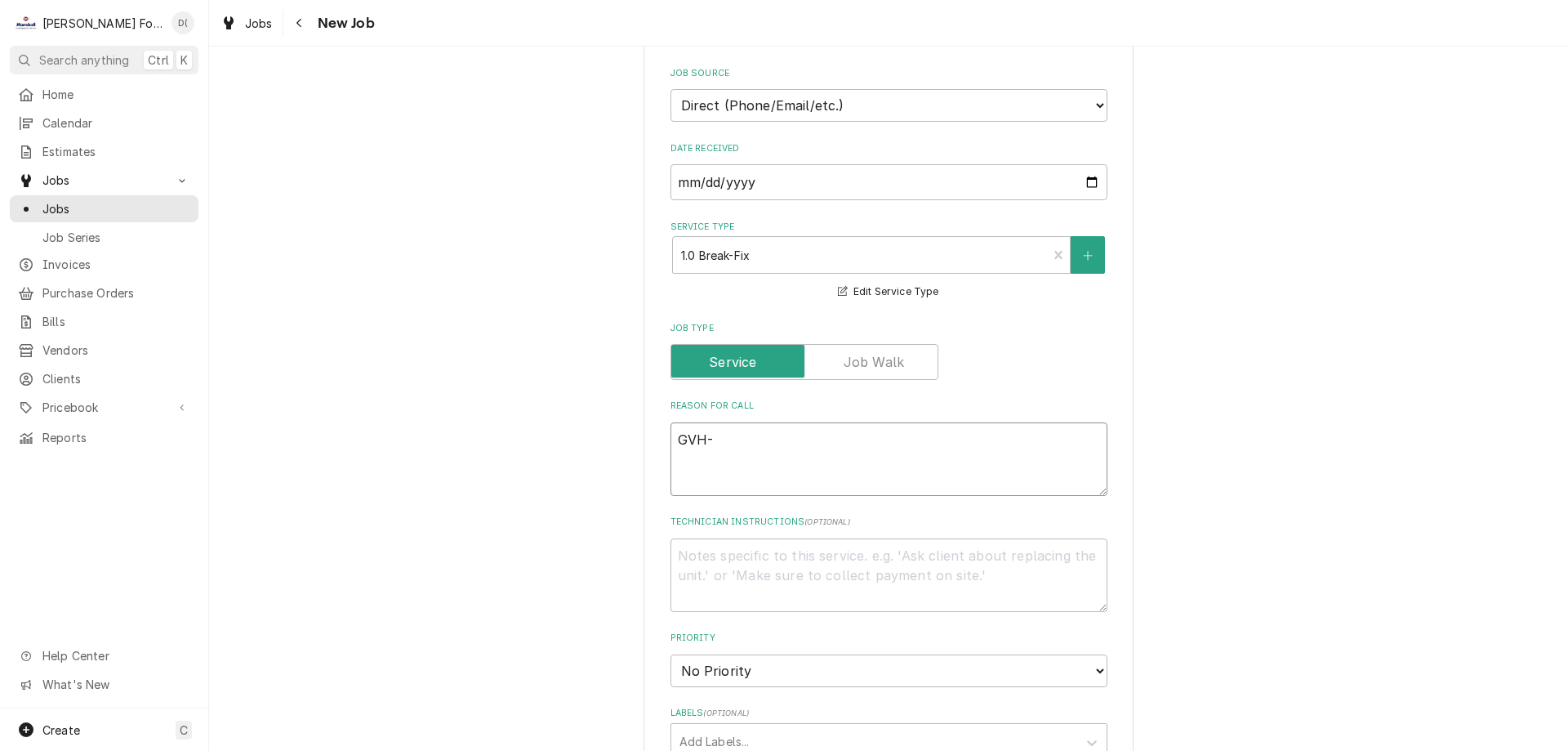
type textarea "GVH-1"
type textarea "x"
type textarea "GVH-15"
type textarea "x"
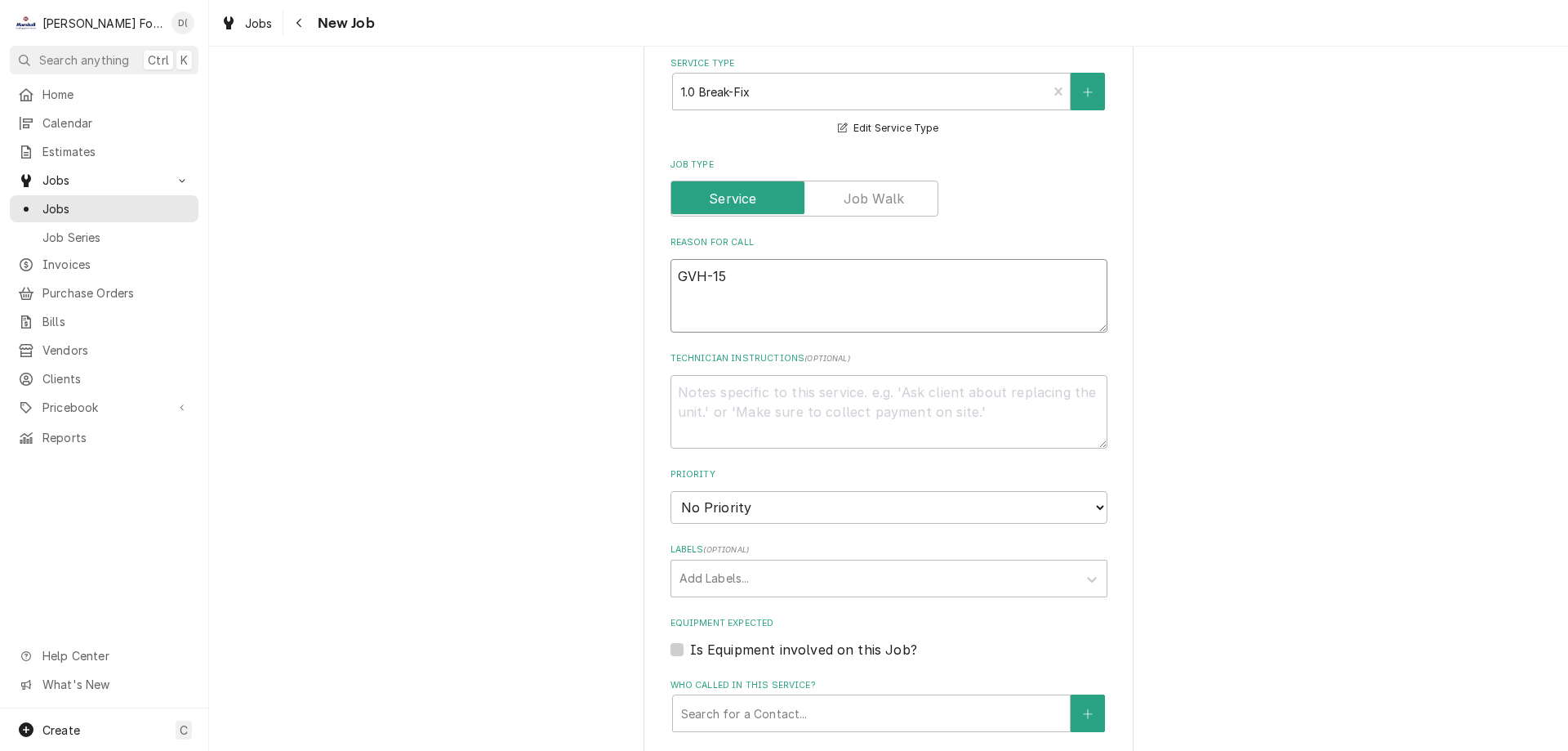
scroll to position [1307, 0]
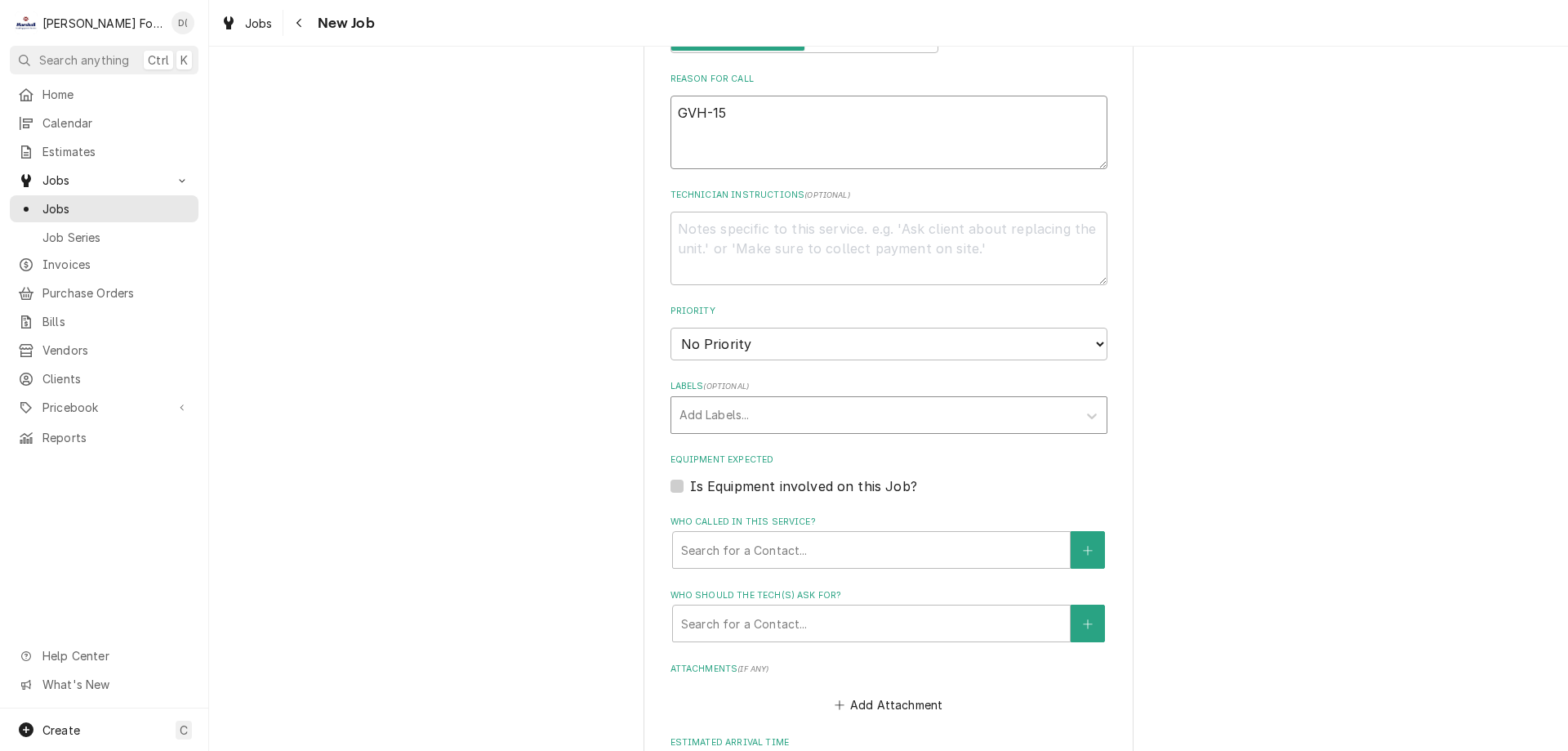
type textarea "GVH-15"
click at [746, 400] on div "Labels" at bounding box center [874, 415] width 389 height 30
click at [530, 363] on div "Please provide the following information to create a job: Client Details Client…" at bounding box center [888, 93] width 1359 height 2672
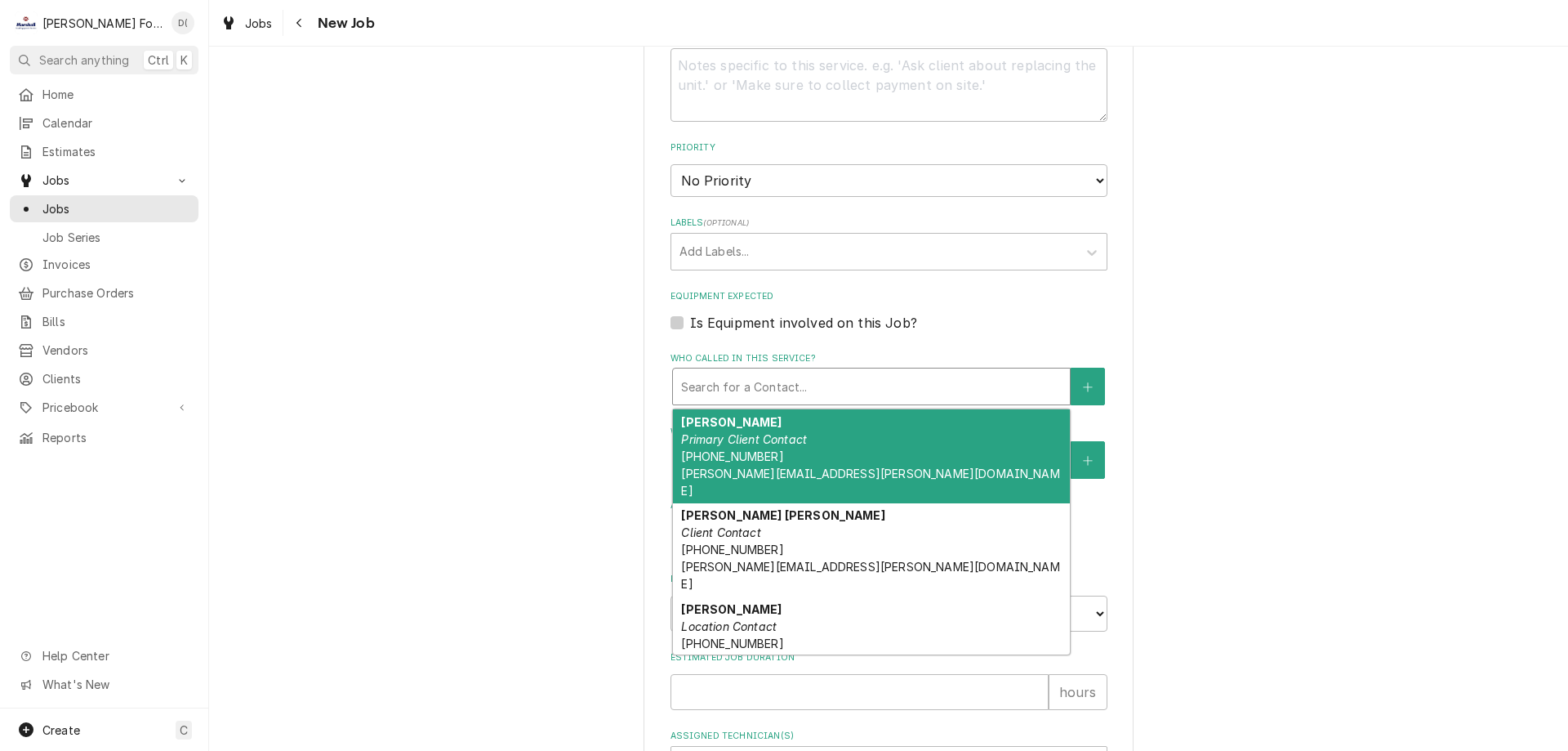
click at [716, 382] on div "Search for a Contact..." at bounding box center [871, 386] width 397 height 35
click at [722, 411] on div "John Standish Primary Client Contact (619) 995-7672 john.standish@auberge.com" at bounding box center [871, 455] width 397 height 94
type textarea "x"
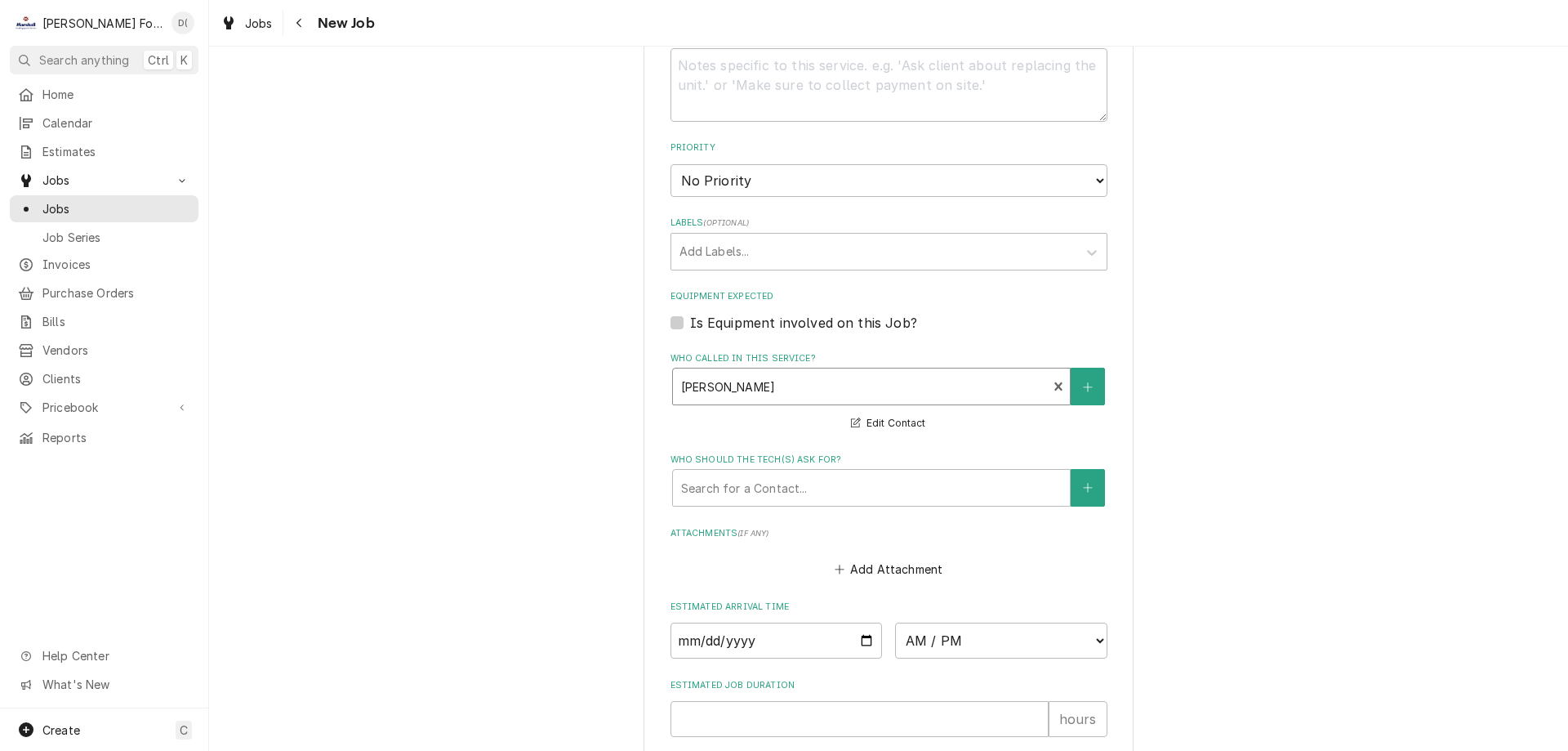
scroll to position [1715, 0]
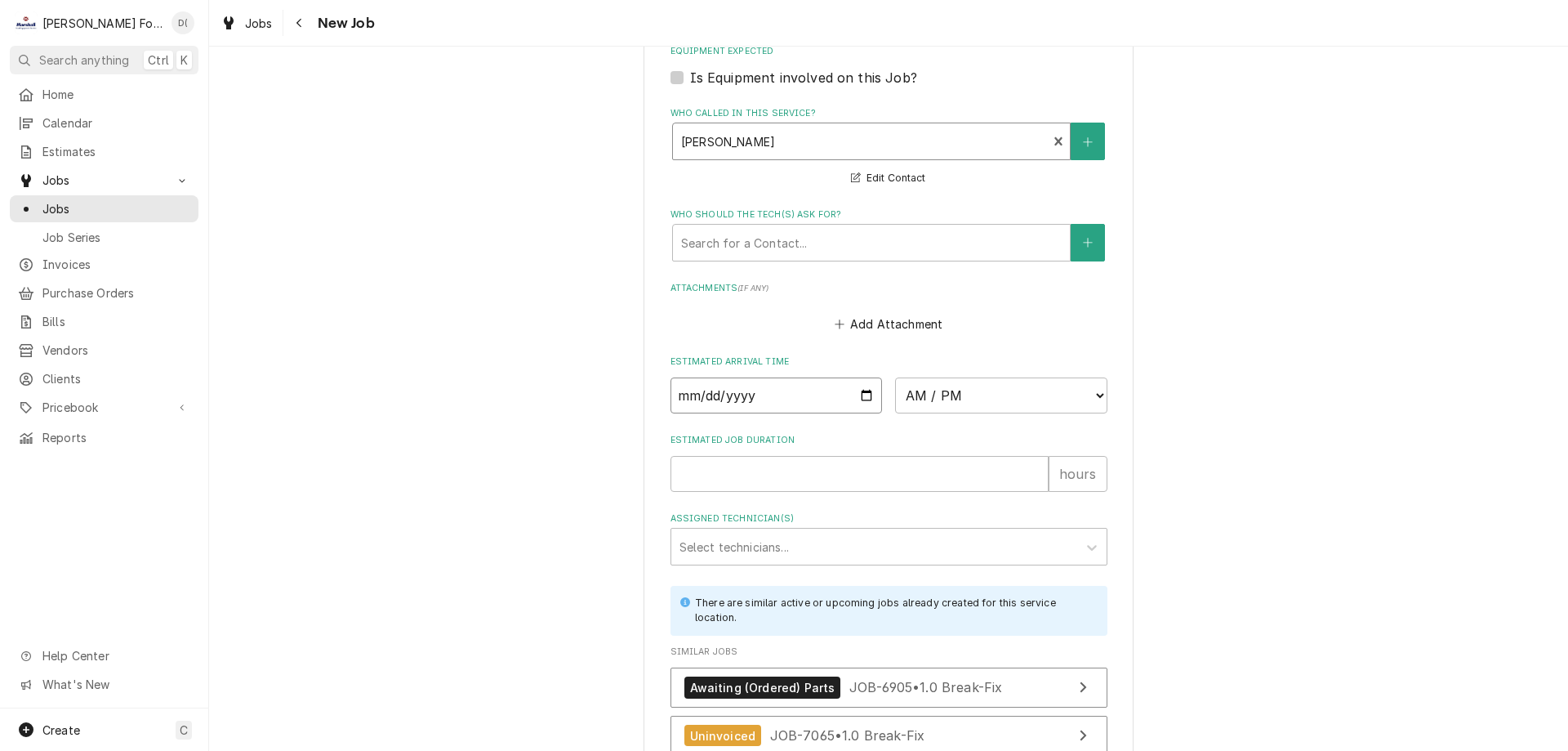
click at [862, 377] on input "Date" at bounding box center [776, 395] width 212 height 35
type input "2025-10-01"
type textarea "x"
click at [989, 386] on select "AM / PM 6:00 AM 6:15 AM 6:30 AM 6:45 AM 7:00 AM 7:15 AM 7:30 AM 7:45 AM 8:00 AM…" at bounding box center [1000, 395] width 212 height 35
select select "11:15:00"
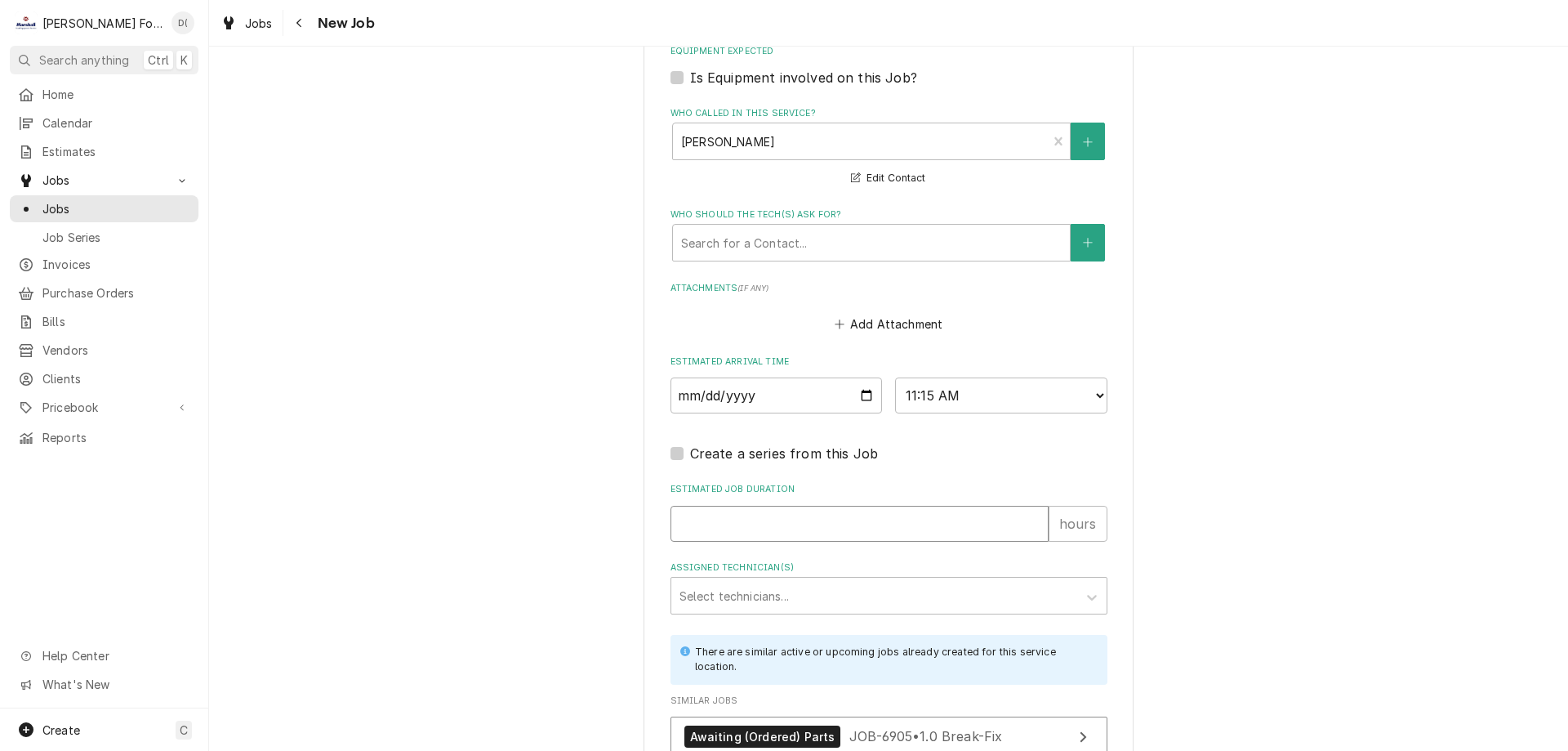
click at [774, 514] on input "Estimated Job Duration" at bounding box center [859, 523] width 378 height 35
type textarea "x"
type input "1"
type textarea "x"
type input "1"
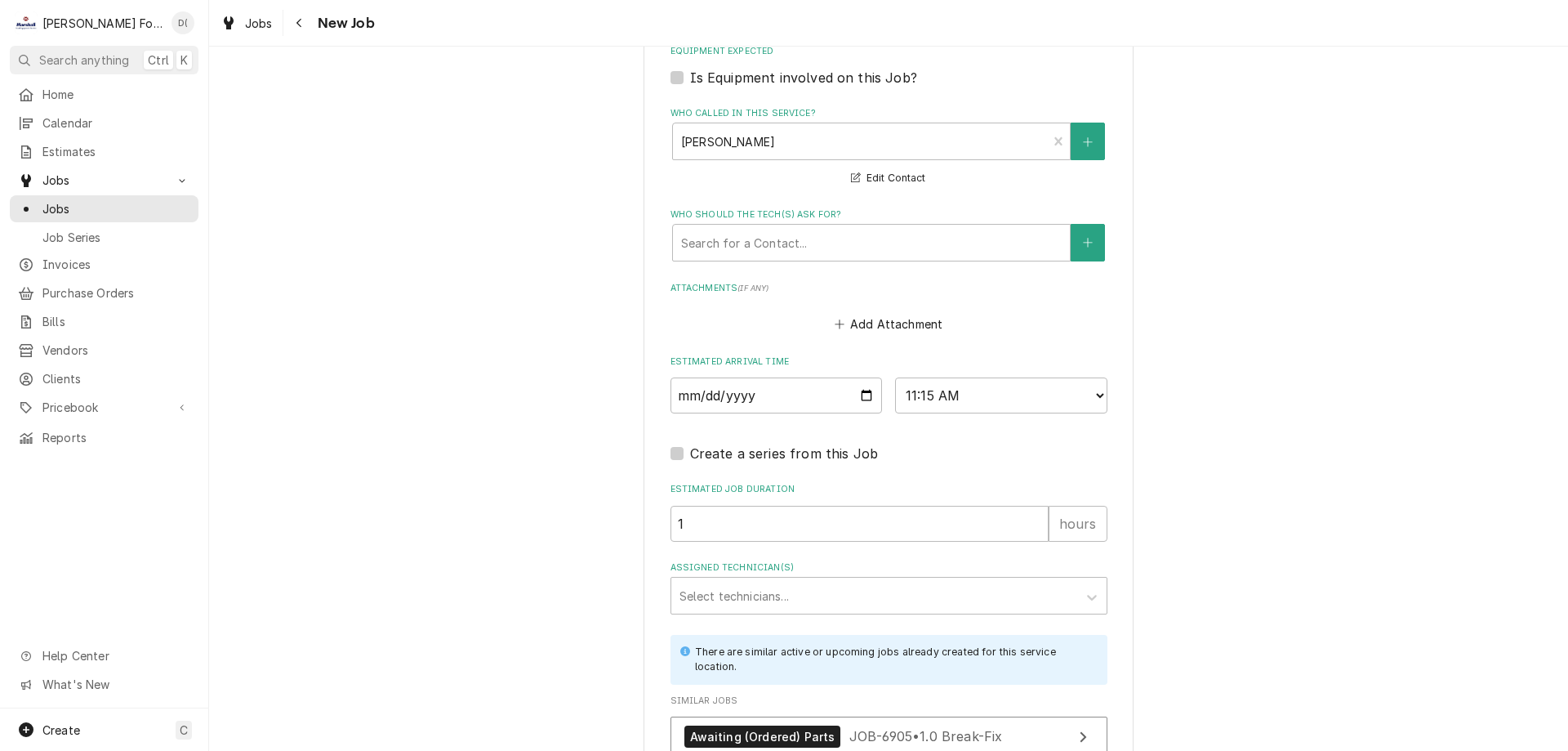
scroll to position [2042, 0]
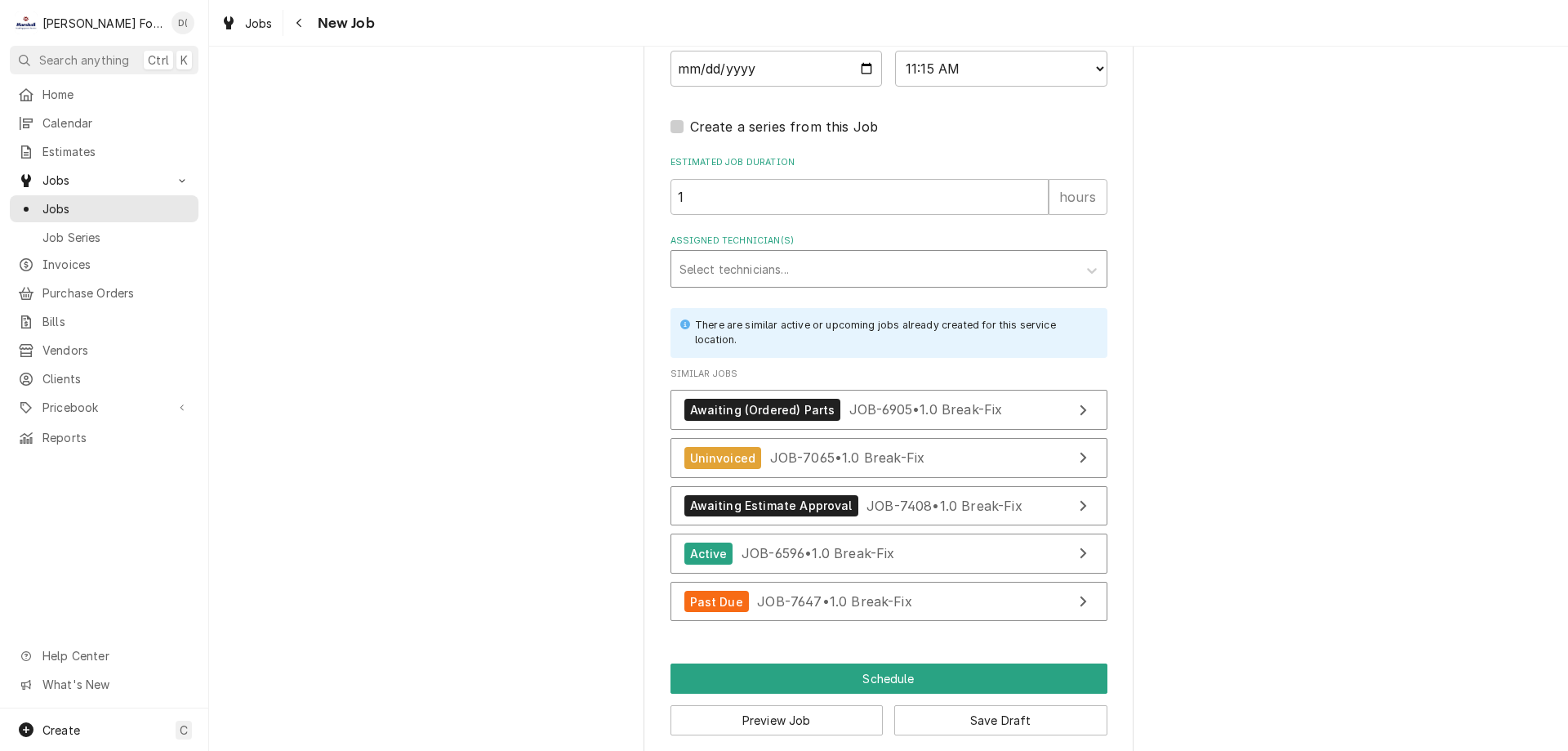
click at [770, 254] on div "Assigned Technician(s)" at bounding box center [874, 269] width 389 height 30
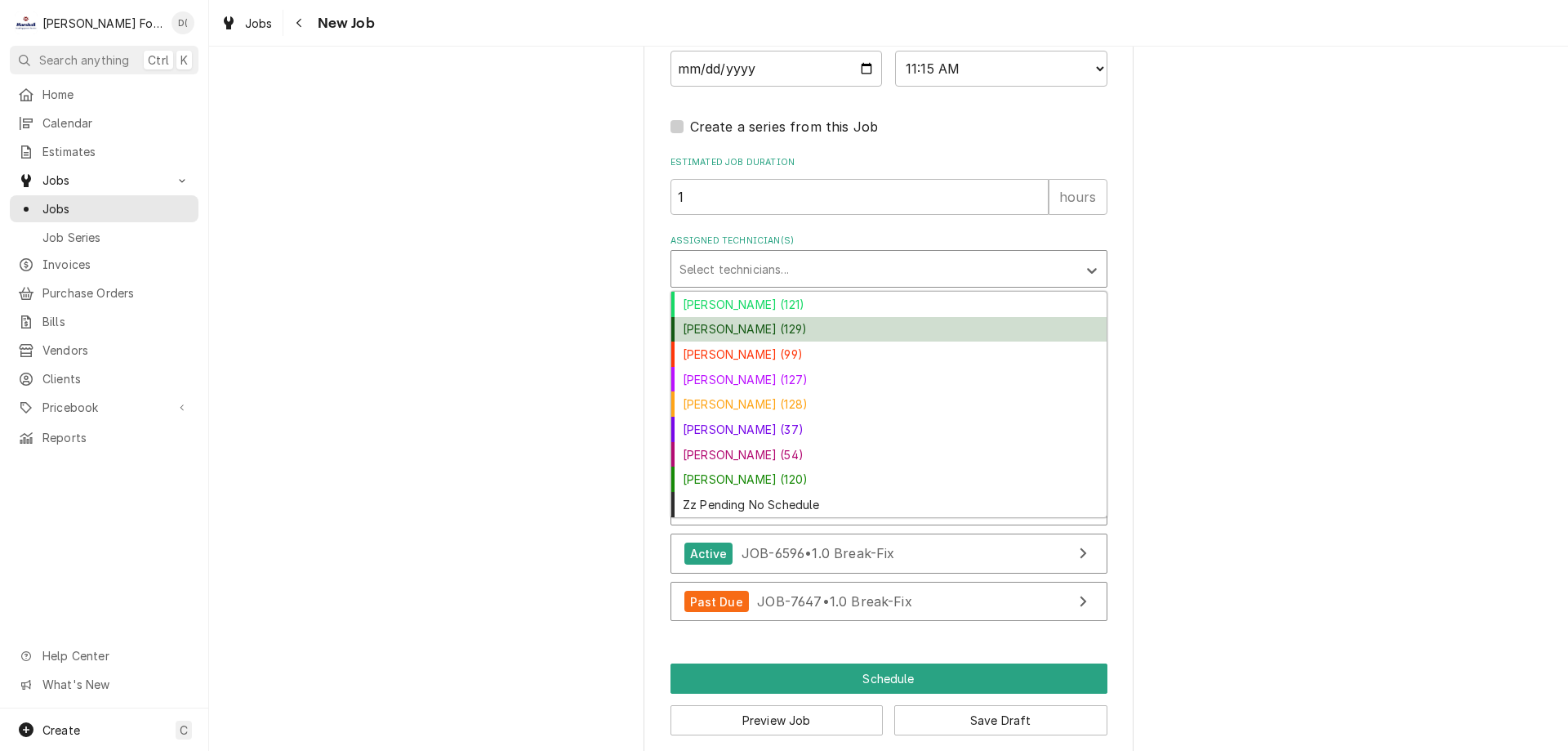
click at [758, 317] on div "[PERSON_NAME] (129)" at bounding box center [889, 330] width 436 height 26
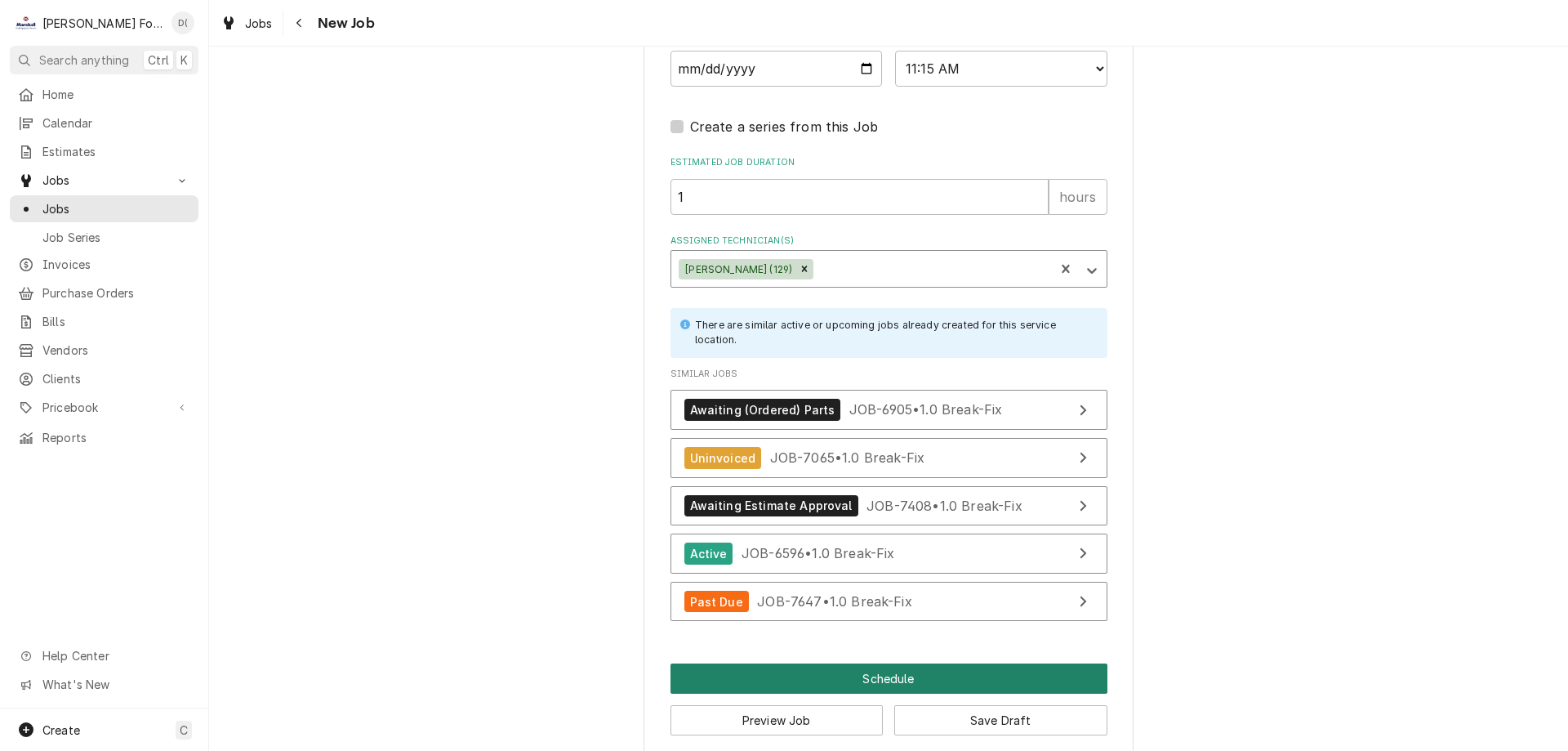
click at [865, 663] on button "Schedule" at bounding box center [888, 678] width 437 height 31
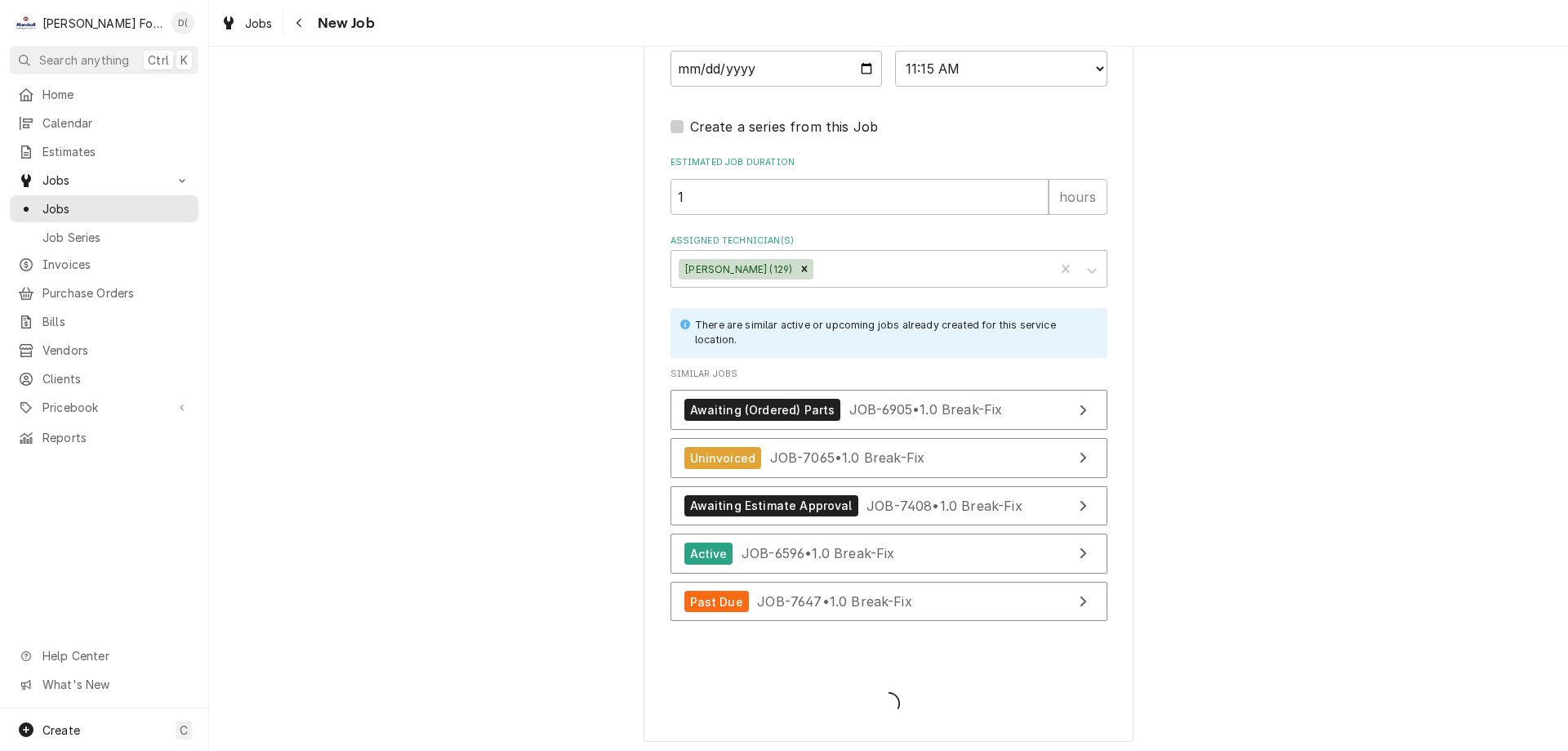
scroll to position [2027, 0]
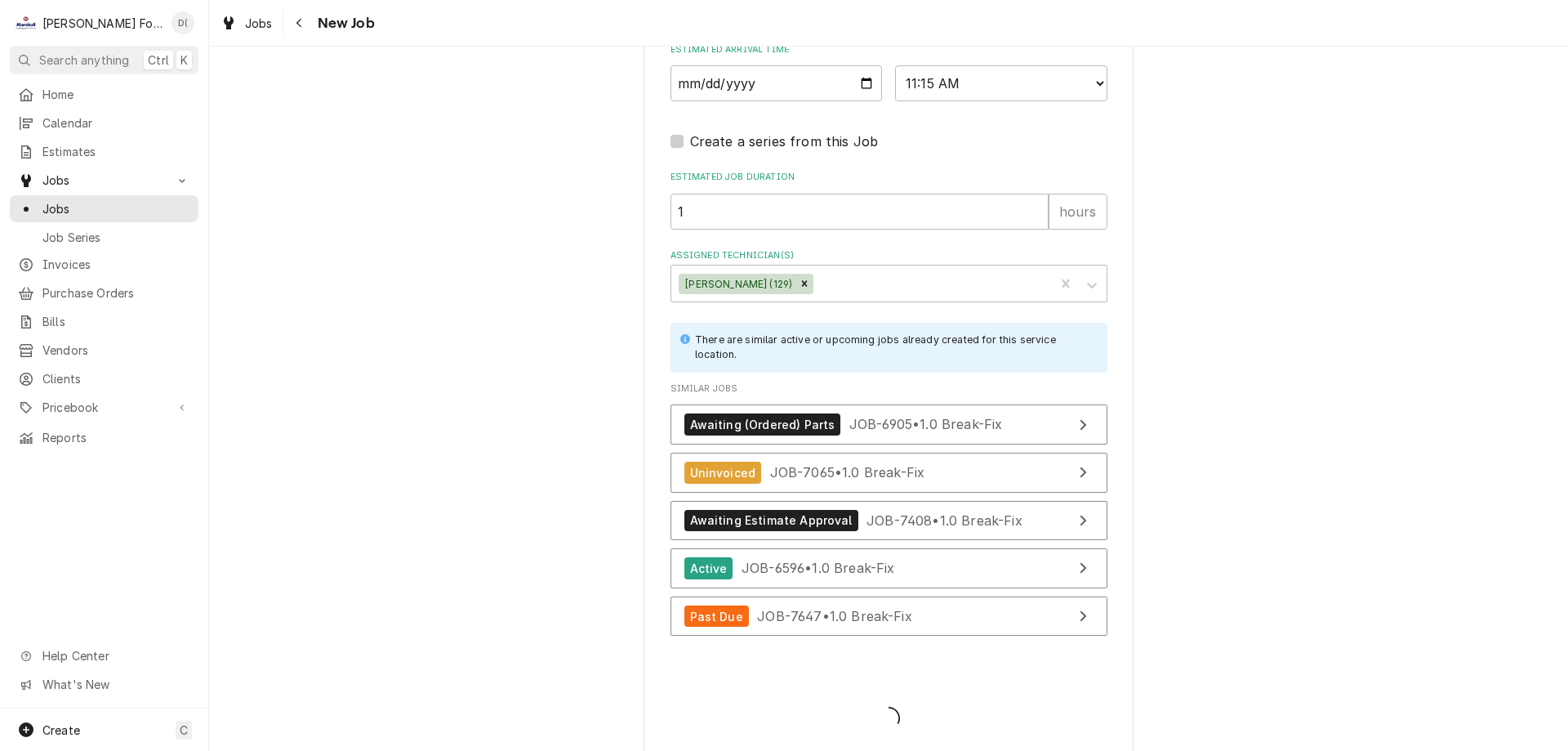
type textarea "x"
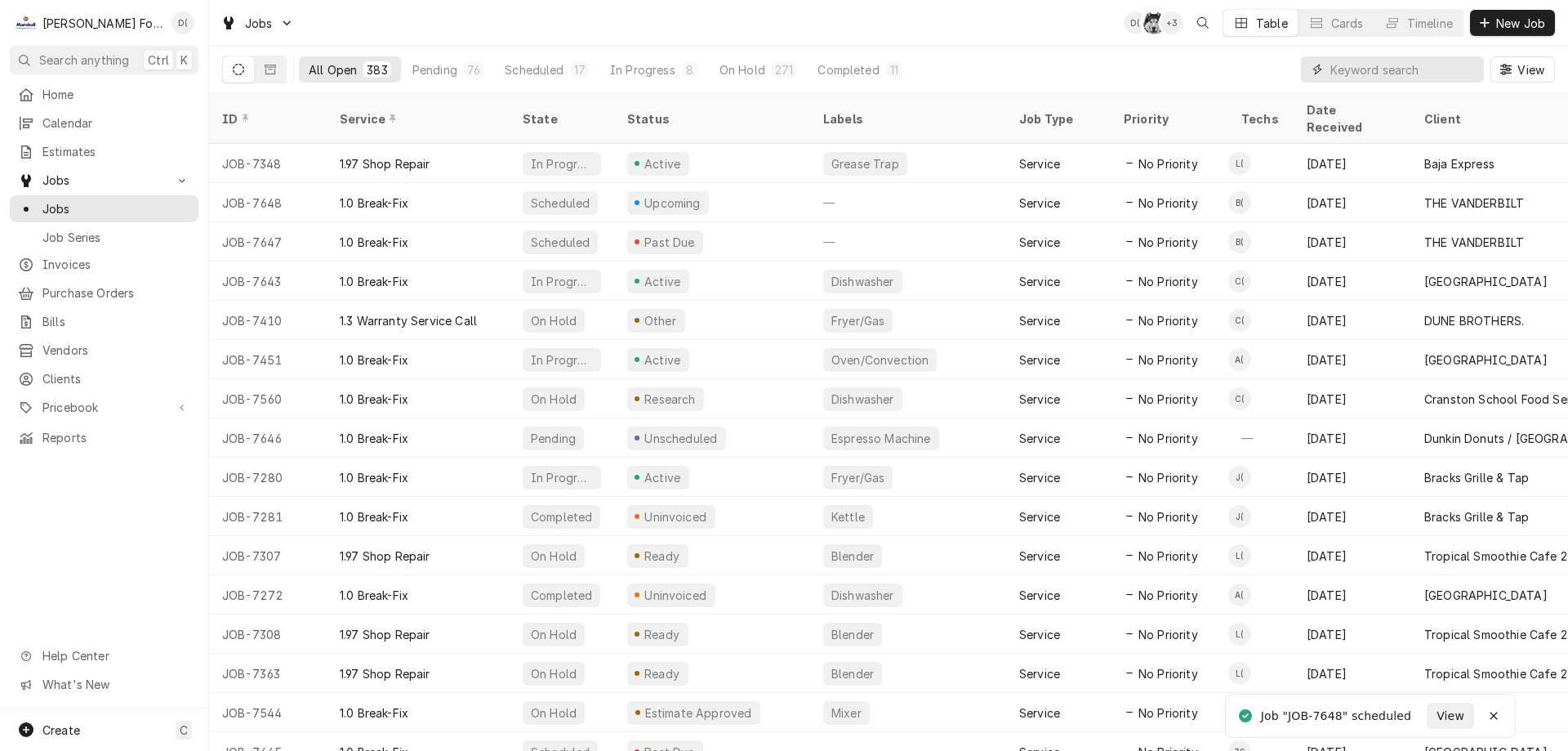
click at [1353, 69] on input "Dynamic Content Wrapper" at bounding box center [1403, 69] width 146 height 27
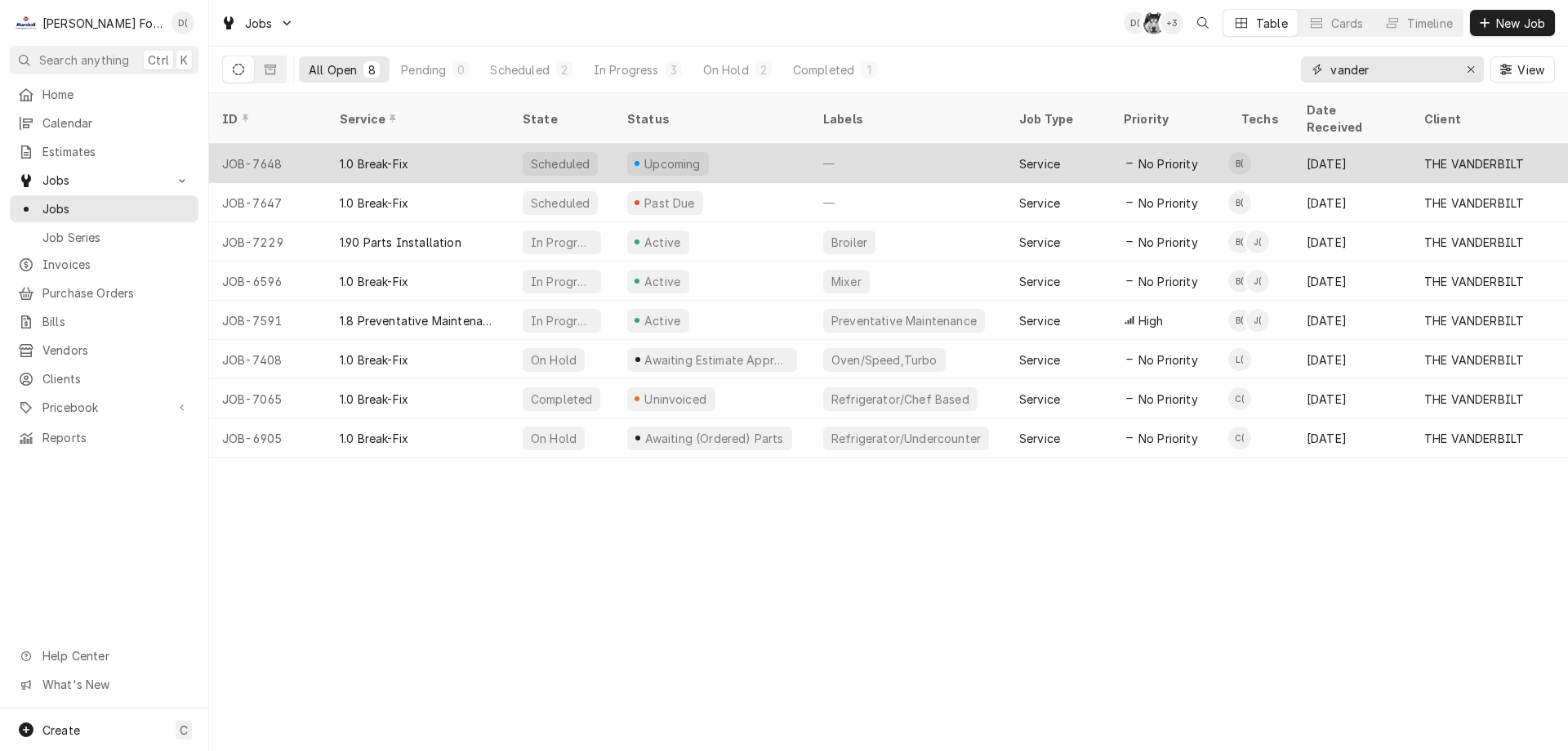
type input "vander"
click at [721, 144] on div "Upcoming" at bounding box center [712, 164] width 196 height 39
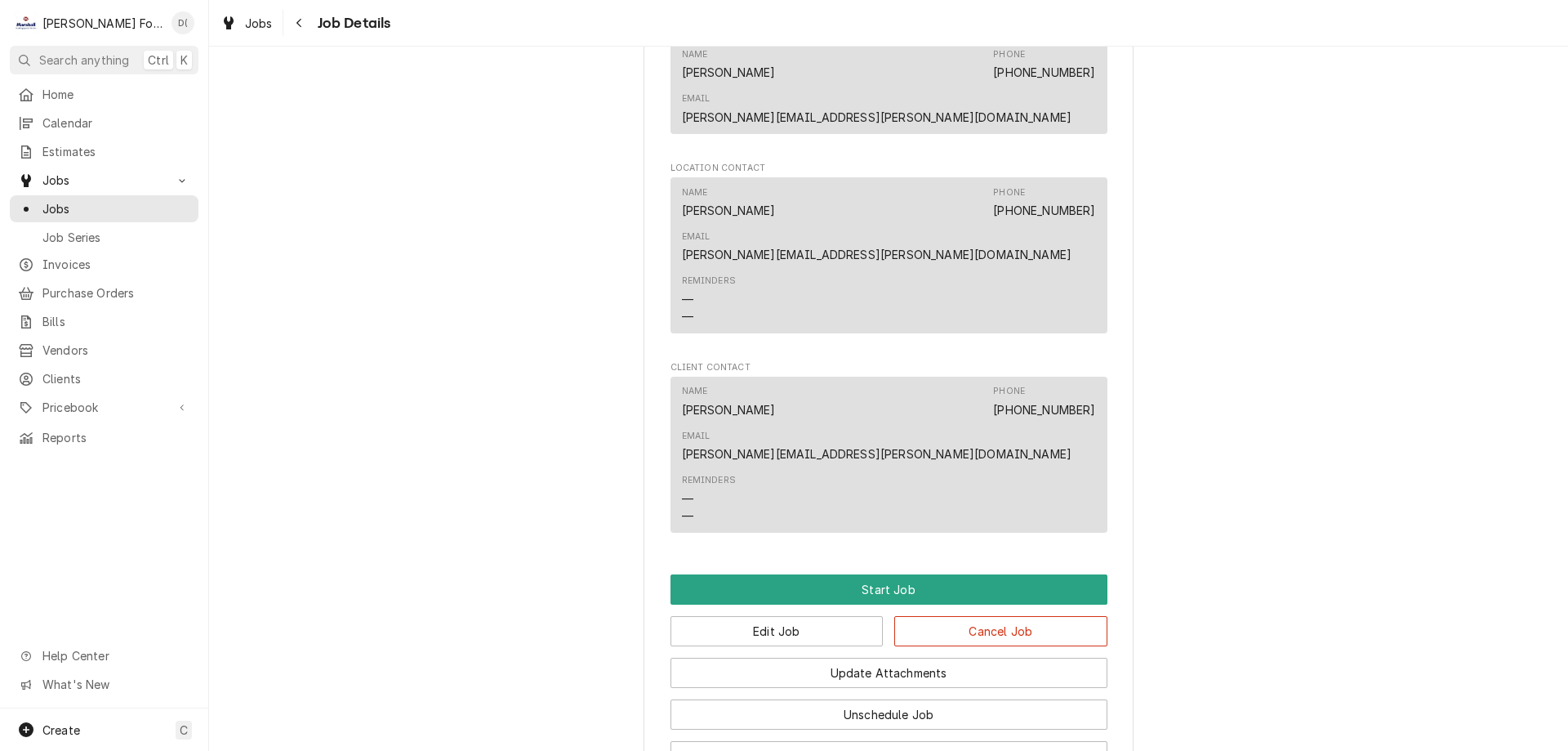
scroll to position [1609, 0]
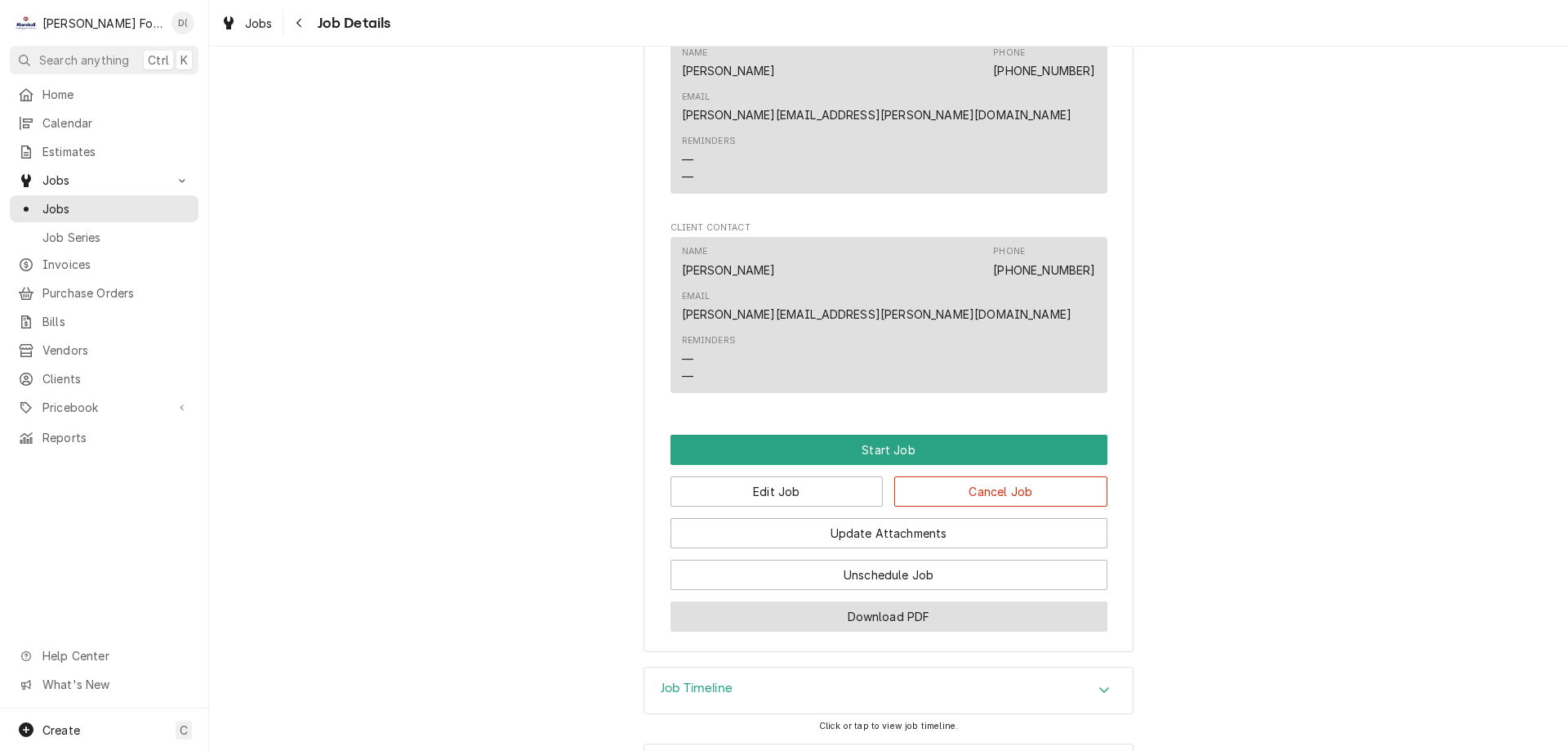
click at [817, 601] on button "Download PDF" at bounding box center [888, 616] width 437 height 31
click at [128, 206] on span "Jobs" at bounding box center [116, 208] width 148 height 17
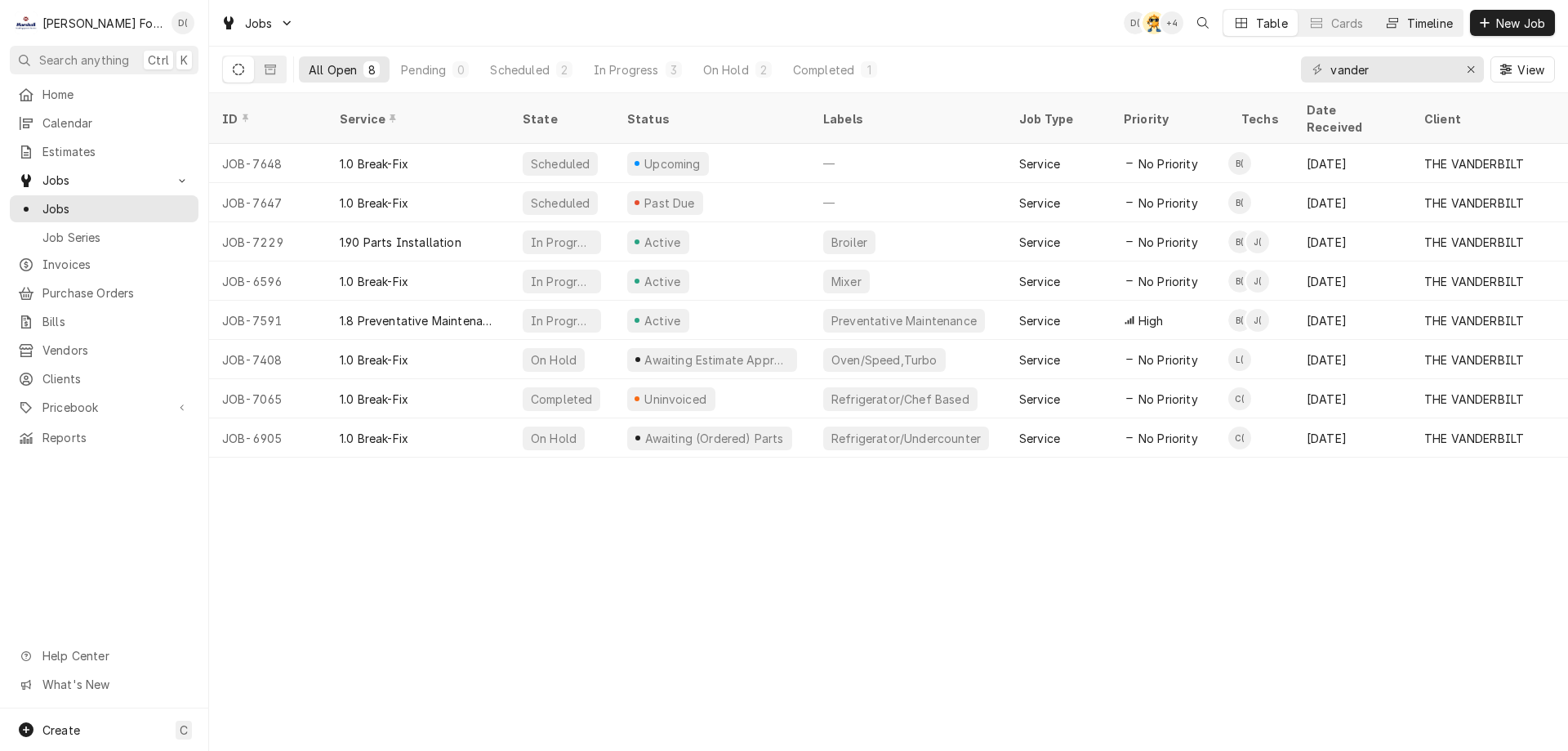
click at [1438, 14] on button "Timeline" at bounding box center [1419, 23] width 89 height 27
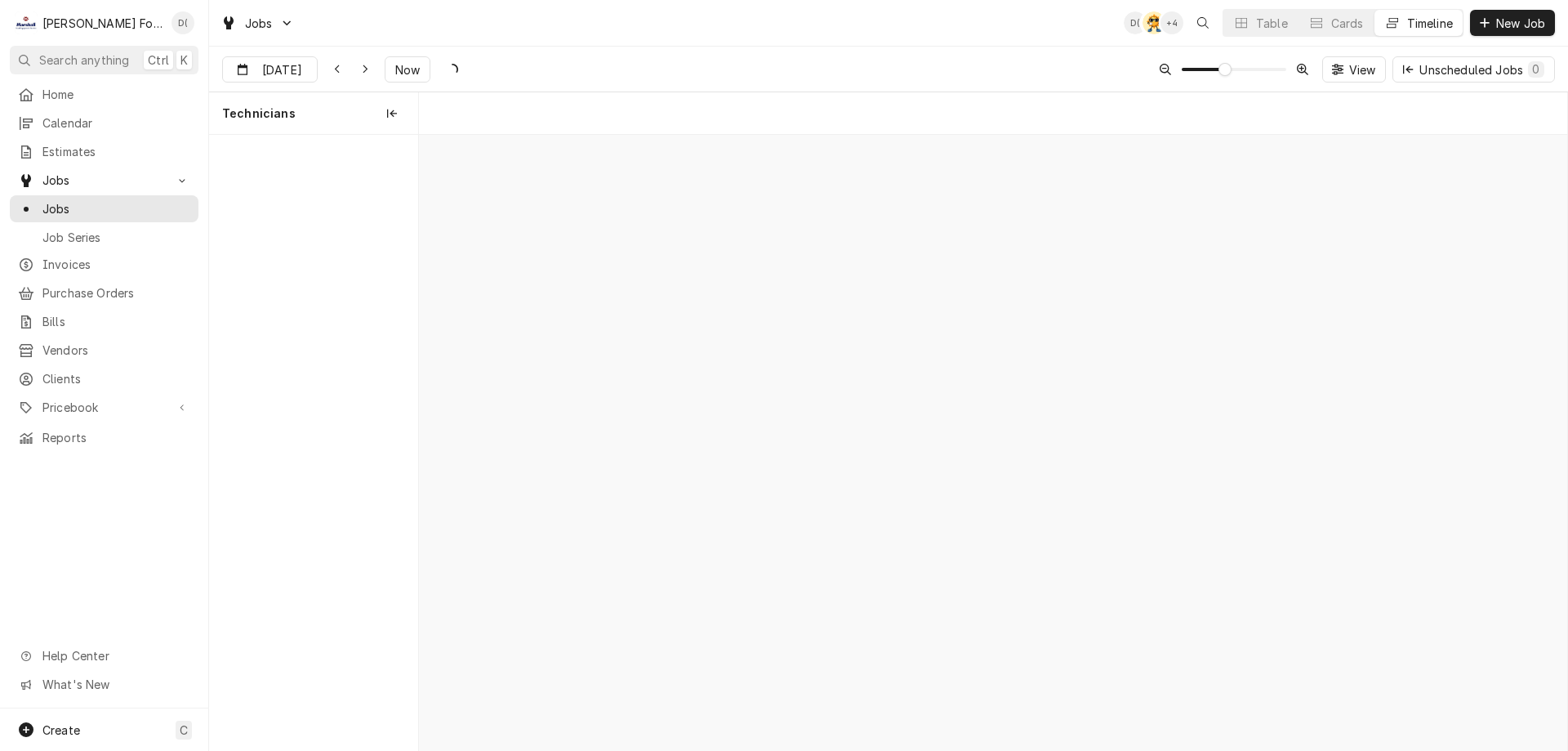
scroll to position [0, 22776]
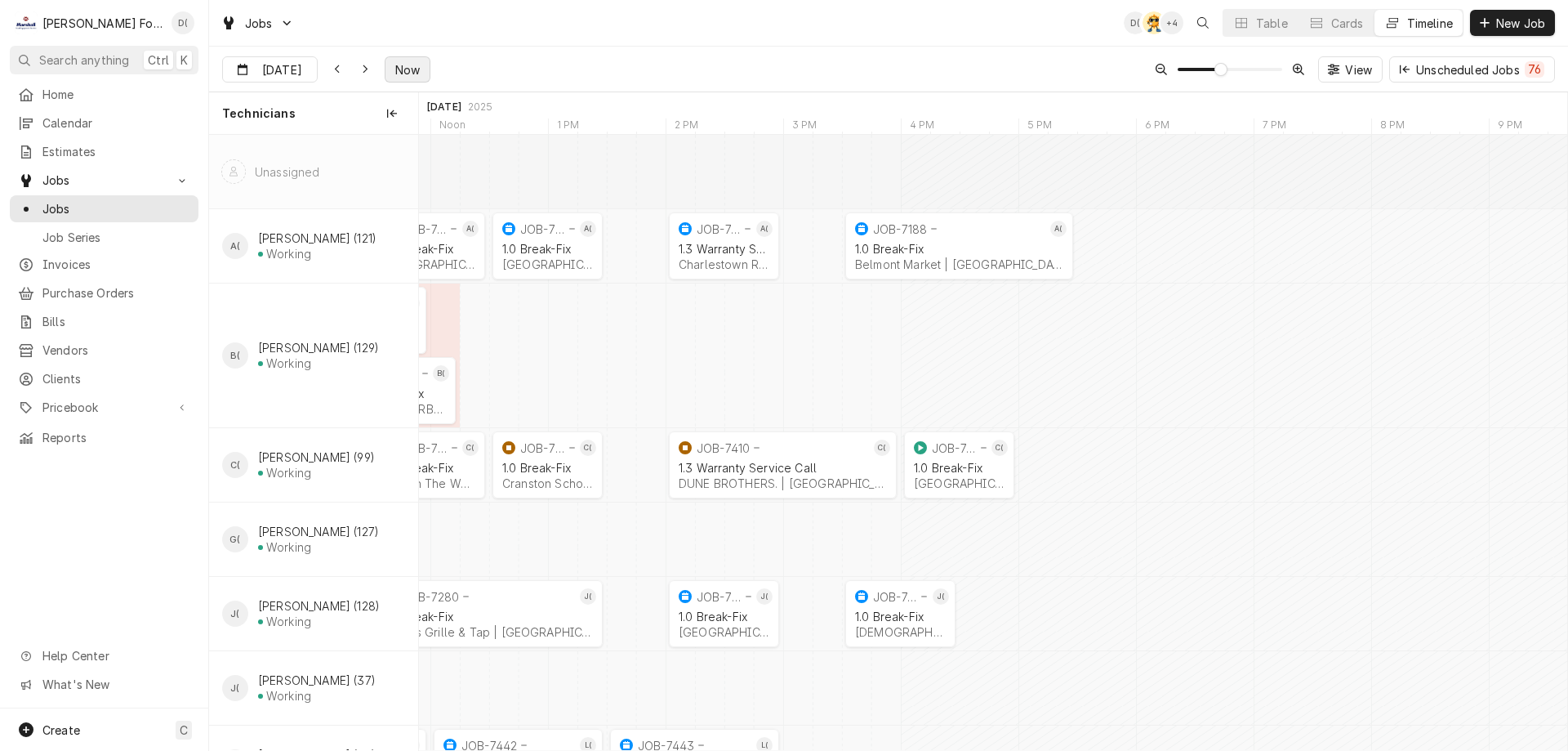
click at [392, 74] on span "Now" at bounding box center [407, 69] width 31 height 17
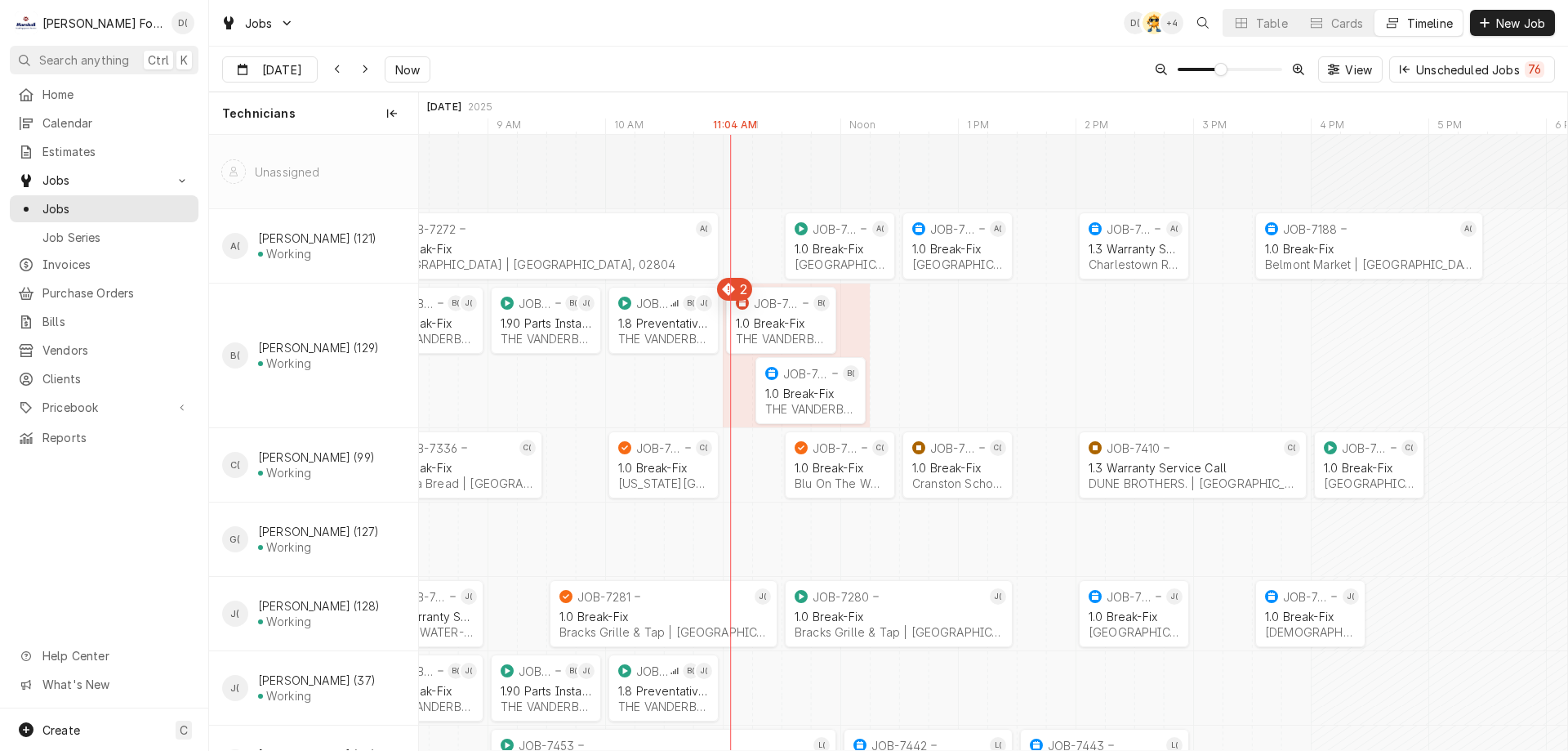
scroll to position [0, 0]
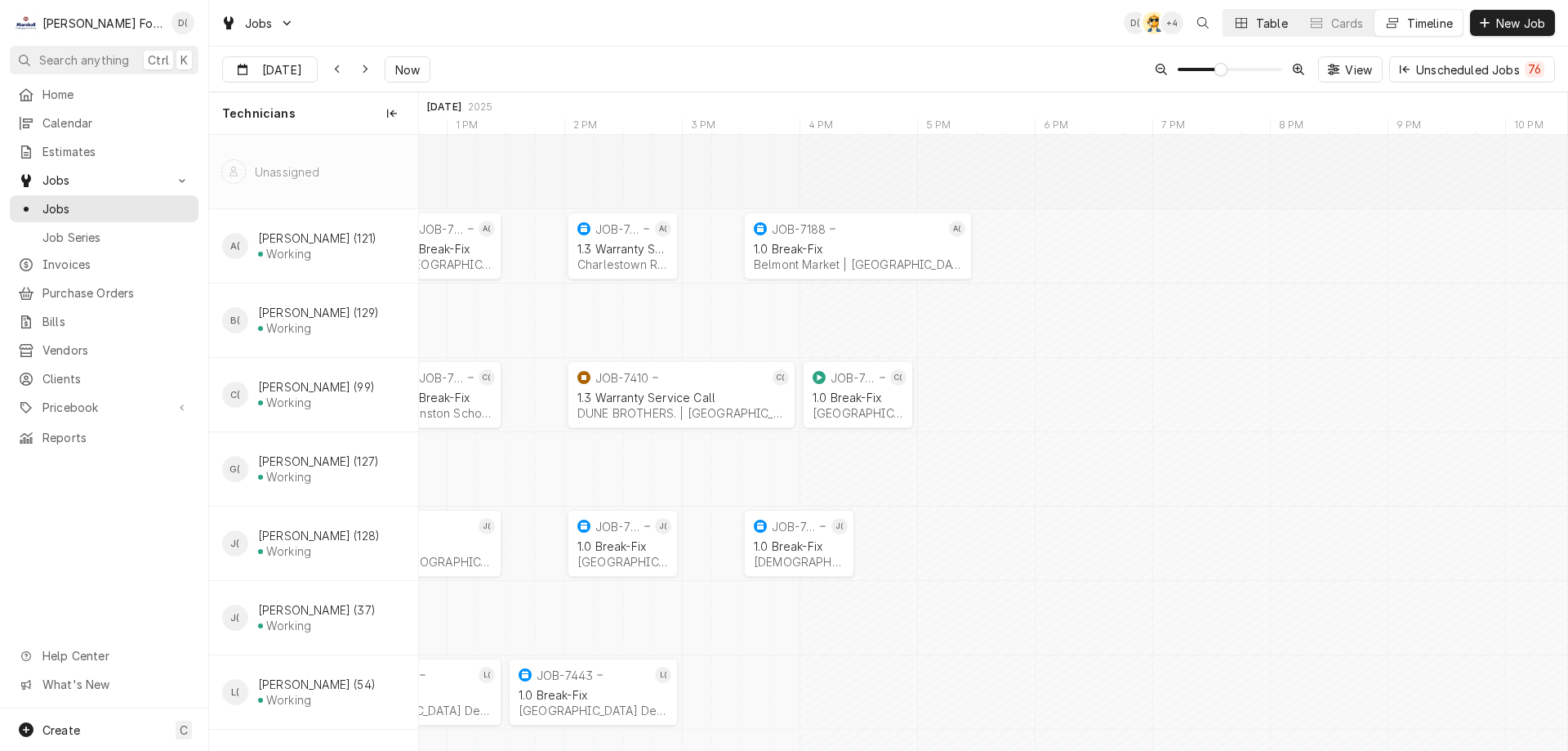
click at [1252, 22] on button "Table" at bounding box center [1260, 23] width 74 height 27
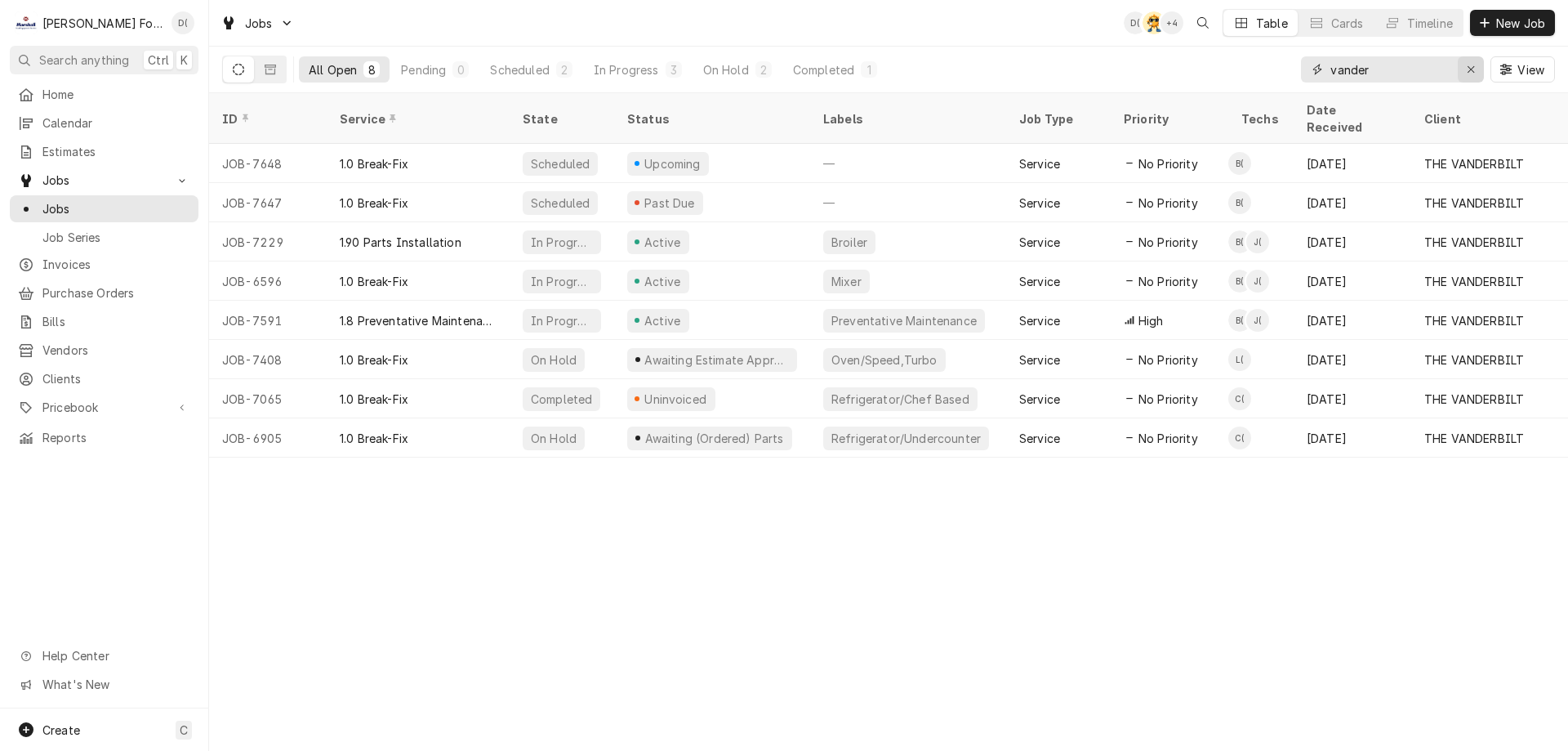
click at [1469, 70] on icon "Erase input" at bounding box center [1470, 69] width 7 height 7
click at [1439, 76] on input "Dynamic Content Wrapper" at bounding box center [1407, 69] width 154 height 27
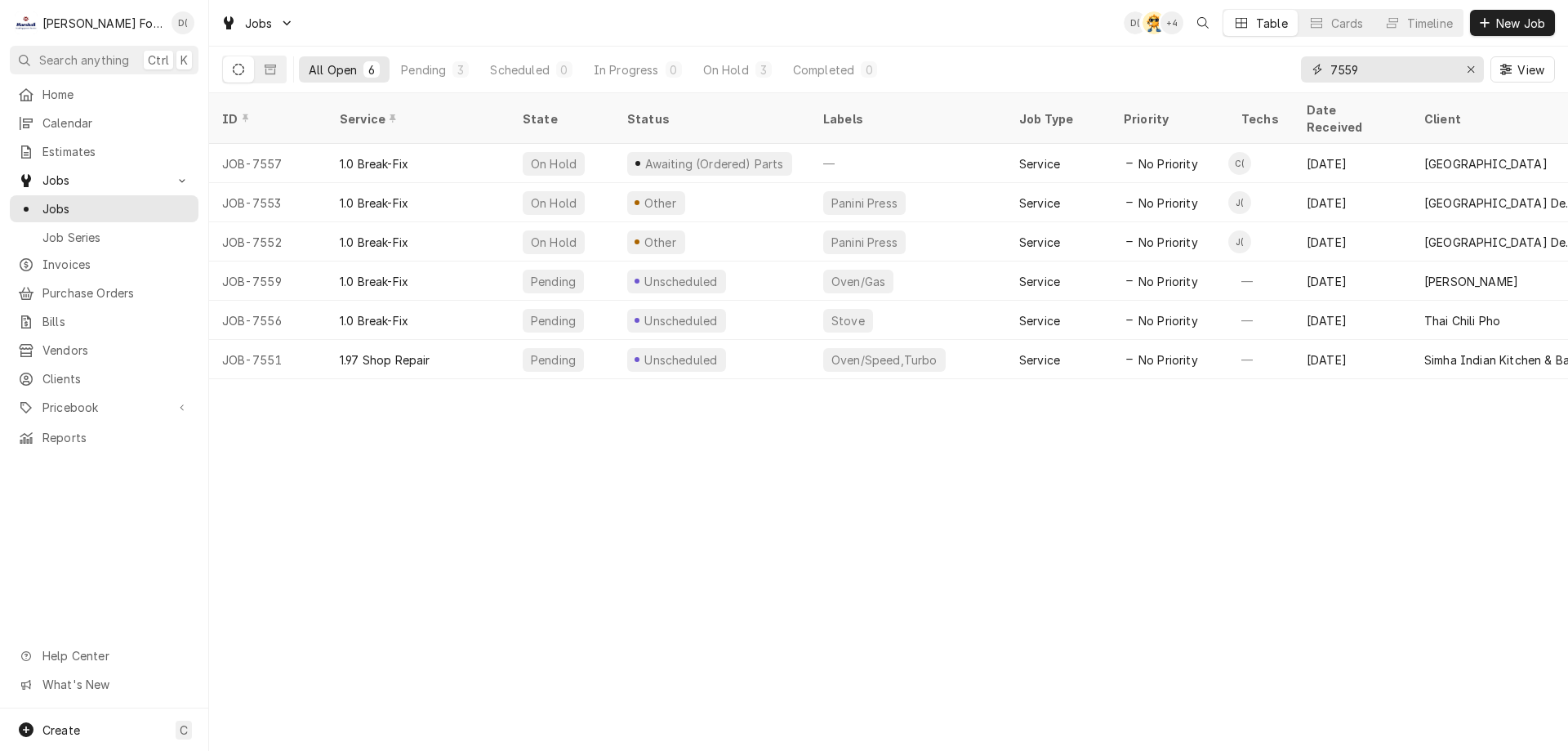
type input "7559"
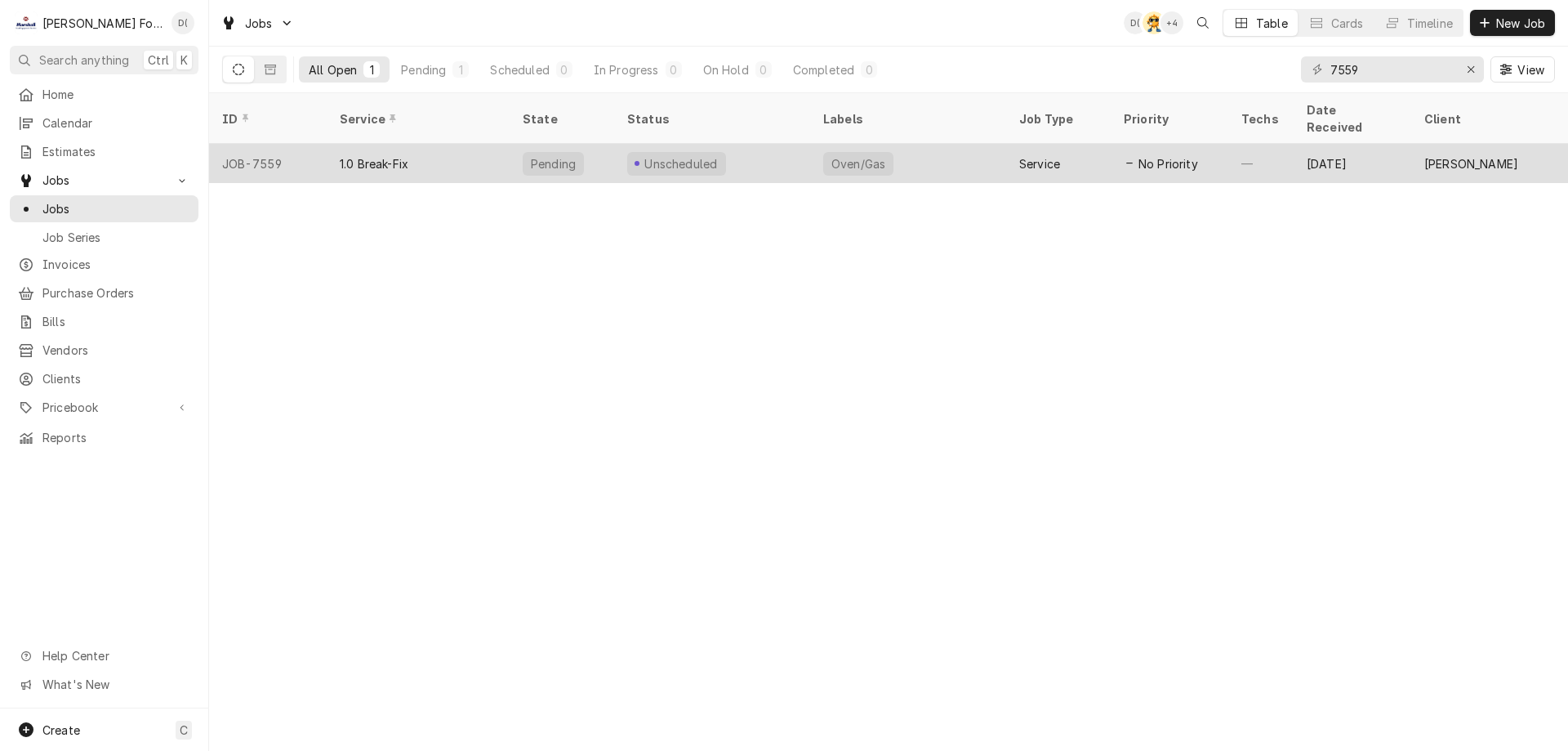
click at [760, 146] on div "Unscheduled" at bounding box center [712, 164] width 196 height 39
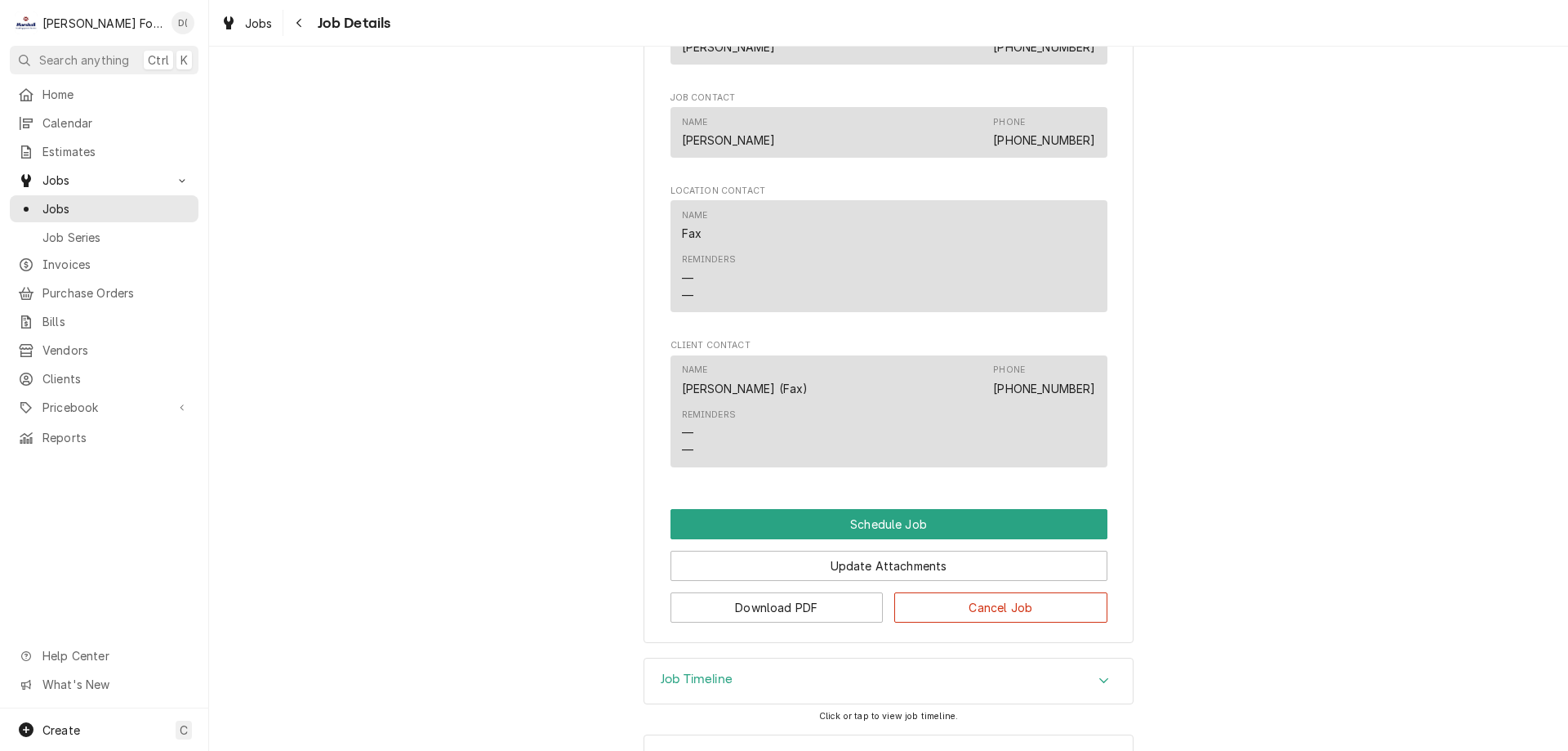
scroll to position [897, 0]
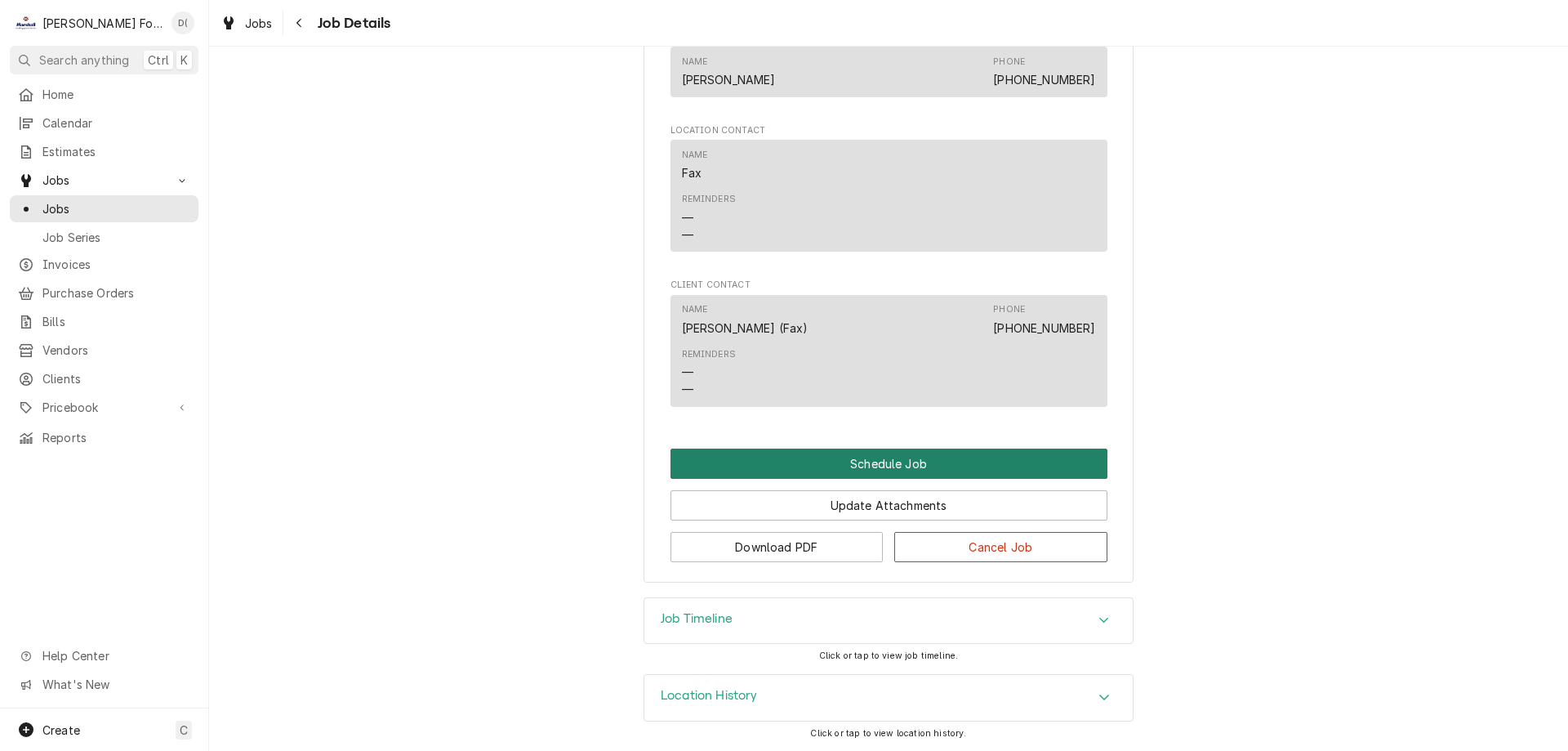
click at [853, 455] on button "Schedule Job" at bounding box center [888, 463] width 437 height 31
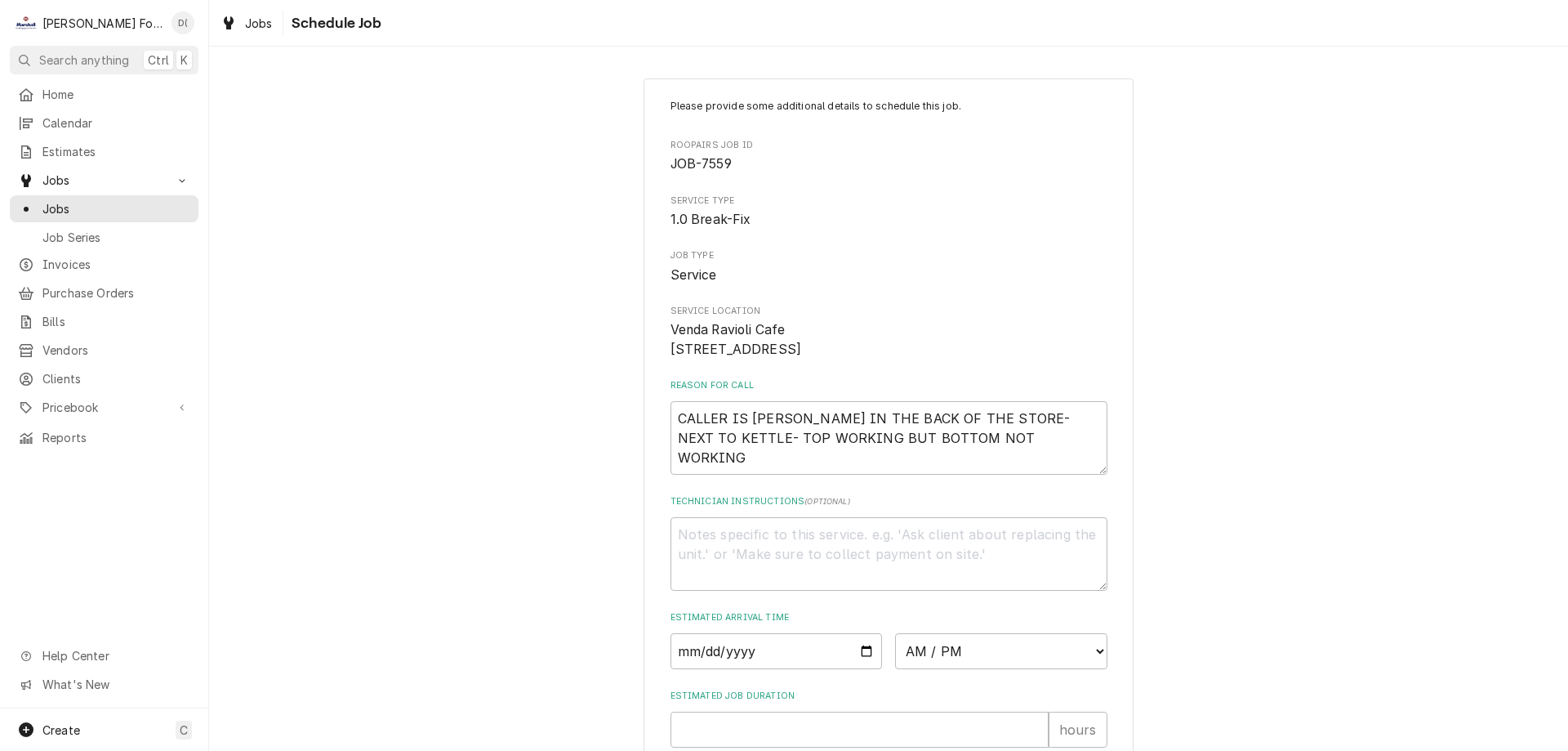
scroll to position [189, 0]
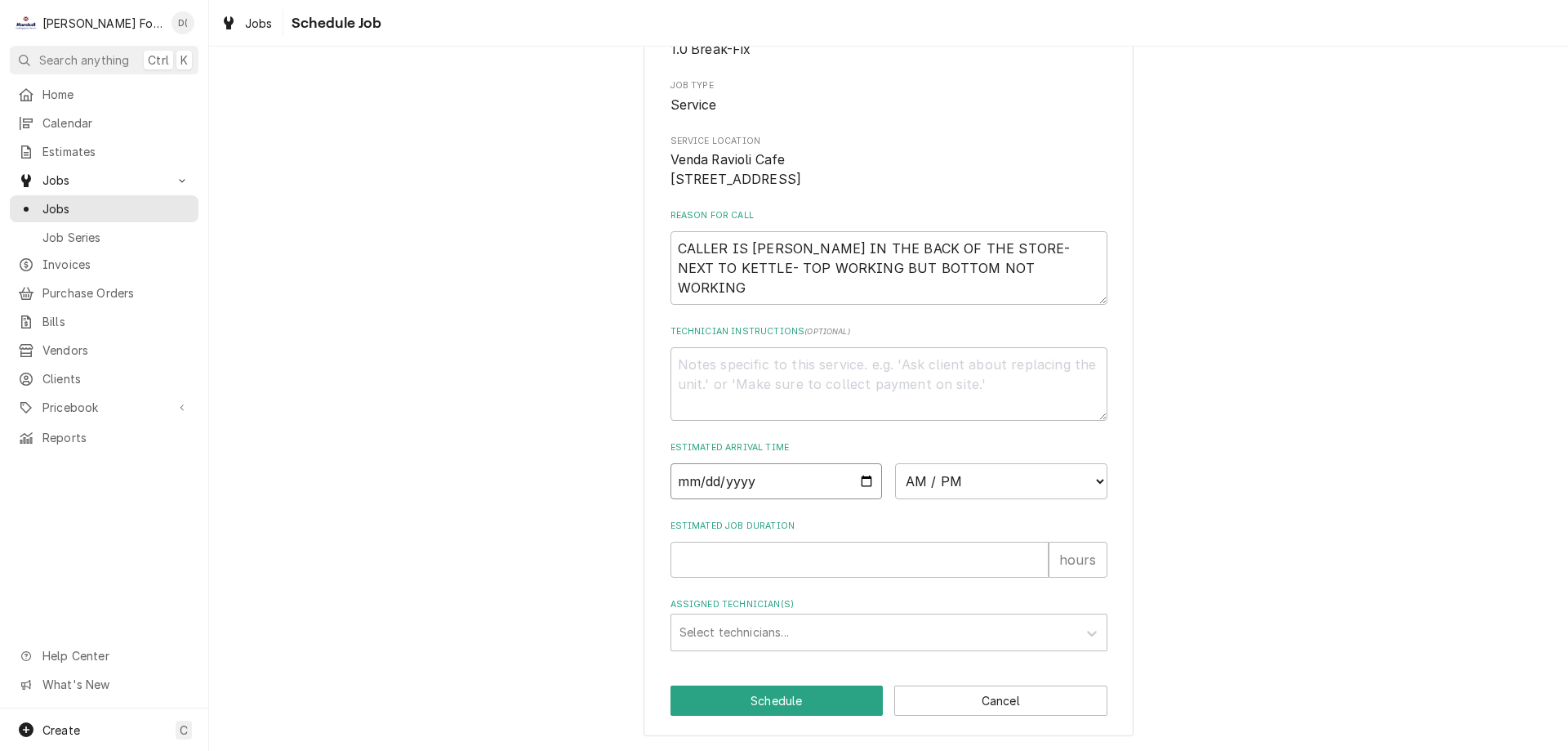
click at [860, 480] on input "Date" at bounding box center [776, 481] width 212 height 35
type textarea "x"
type input "2025-10-01"
click at [961, 481] on select "AM / PM 6:00 AM 6:15 AM 6:30 AM 6:45 AM 7:00 AM 7:15 AM 7:30 AM 7:45 AM 8:00 AM…" at bounding box center [1000, 481] width 212 height 35
select select "18:00:00"
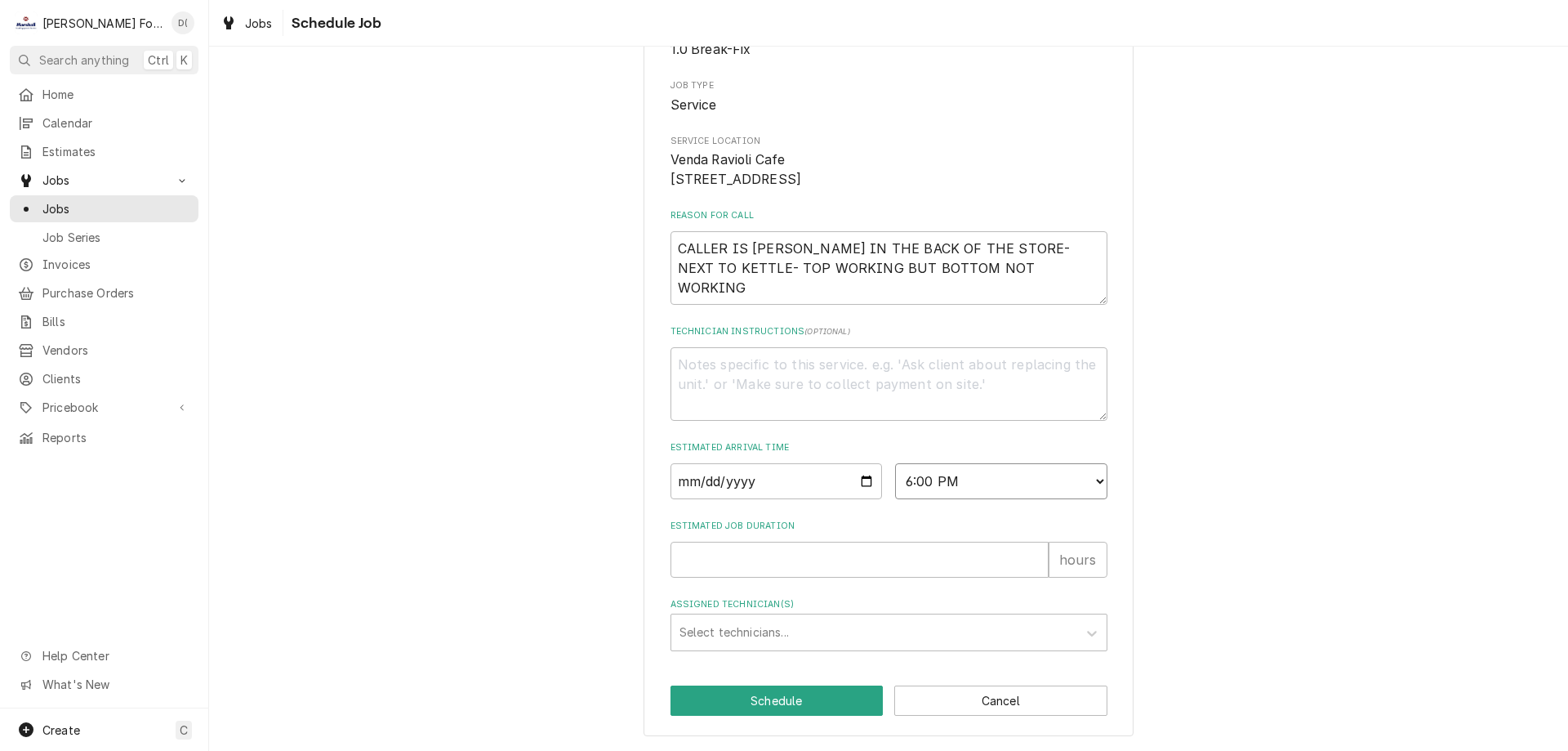
click at [895, 463] on select "AM / PM 6:00 AM 6:15 AM 6:30 AM 6:45 AM 7:00 AM 7:15 AM 7:30 AM 7:45 AM 8:00 AM…" at bounding box center [1000, 481] width 212 height 35
click at [765, 552] on input "Estimated Job Duration" at bounding box center [859, 559] width 378 height 35
type textarea "x"
type input "1"
click at [727, 622] on div "Assigned Technician(s)" at bounding box center [874, 633] width 389 height 30
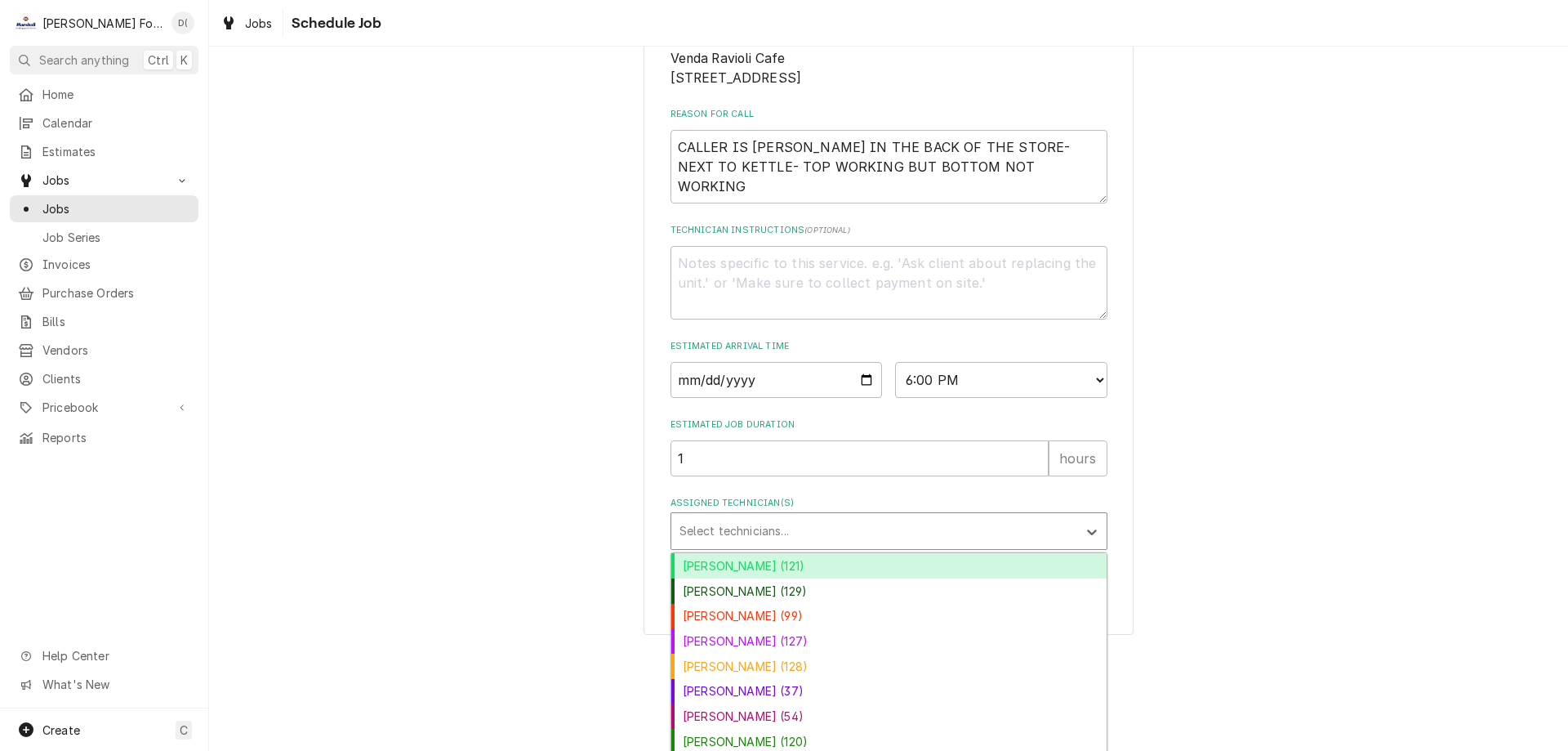
scroll to position [319, 0]
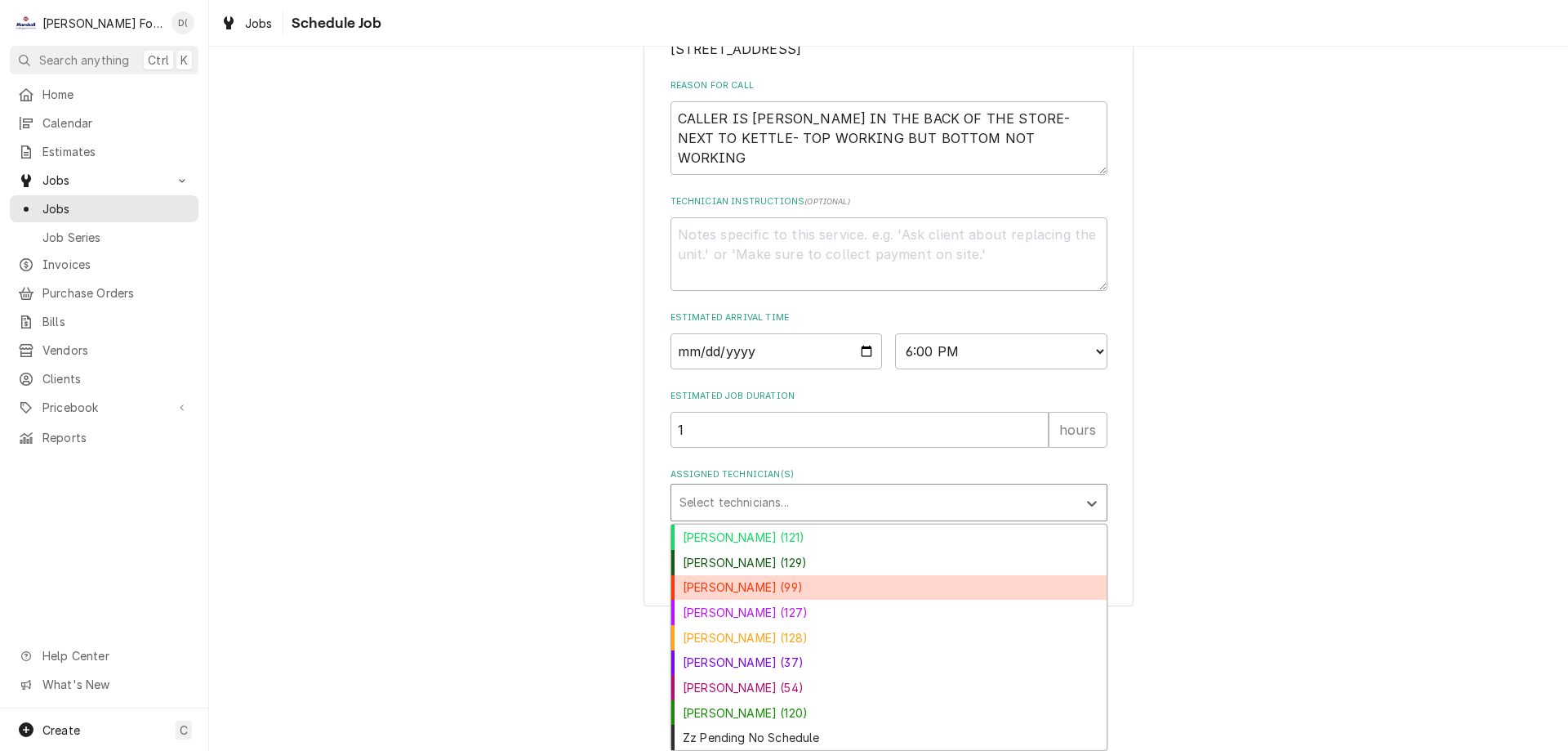
click at [900, 593] on div "[PERSON_NAME] (99)" at bounding box center [889, 587] width 436 height 26
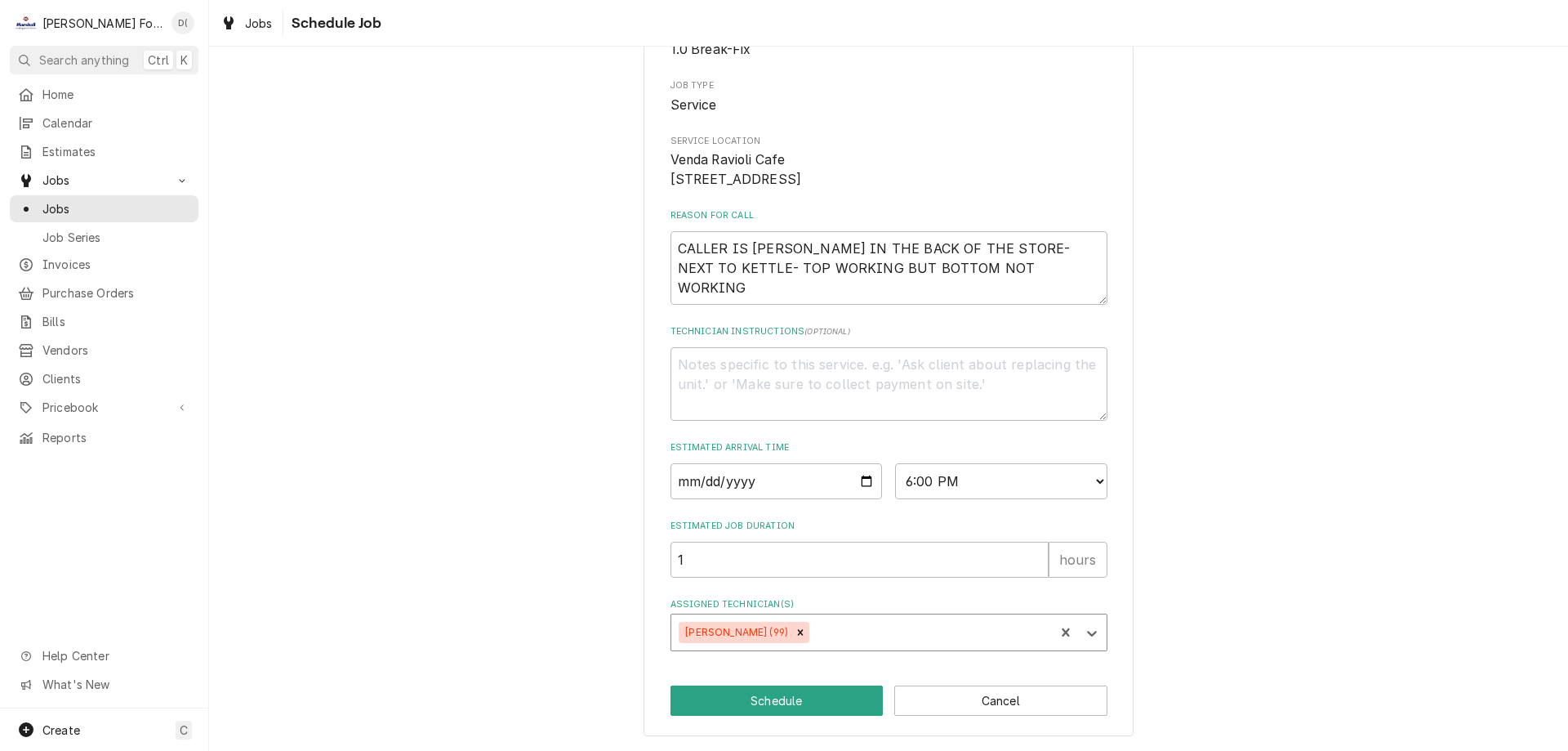
scroll to position [189, 0]
click at [794, 694] on button "Schedule" at bounding box center [777, 700] width 213 height 31
type textarea "x"
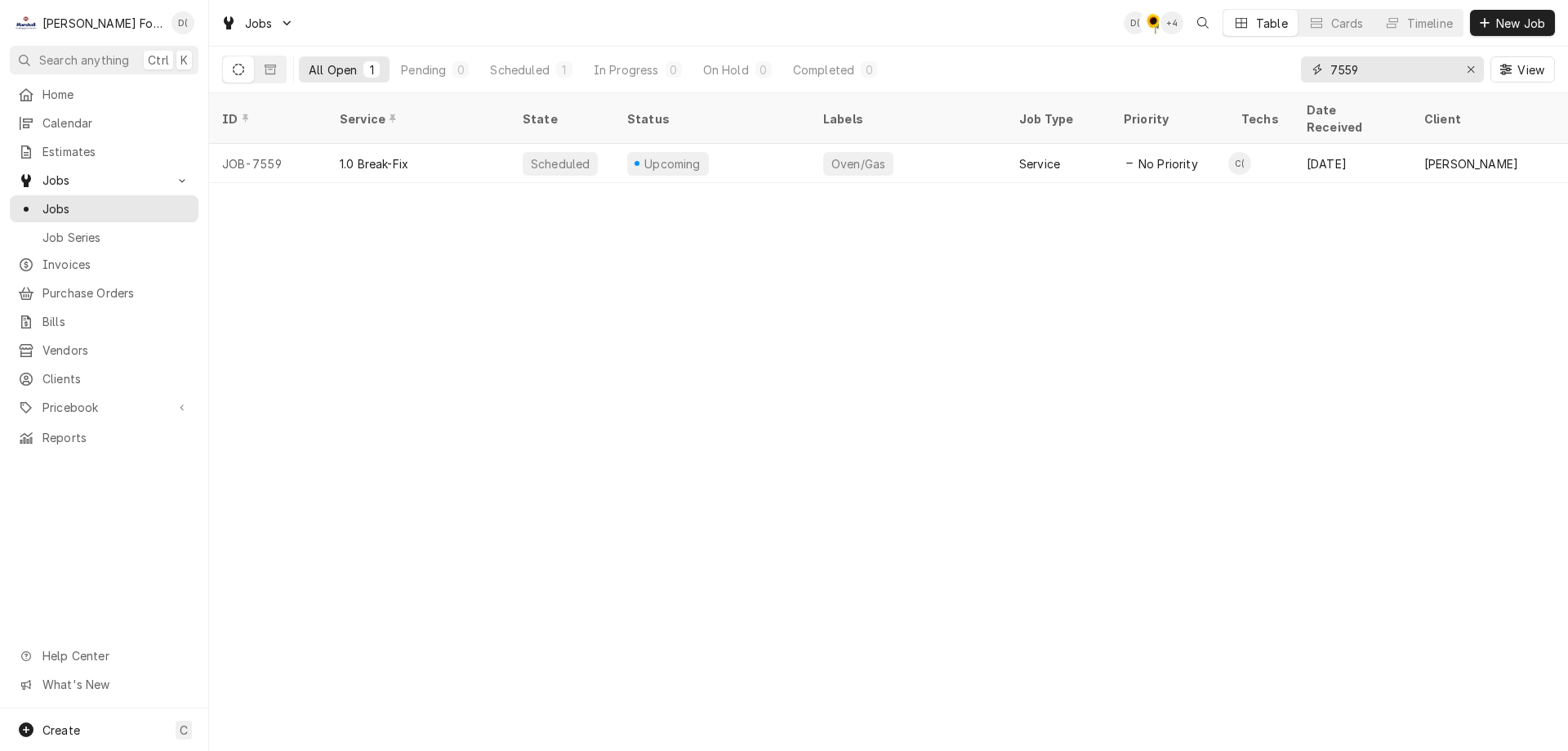
click at [1381, 69] on input "7559" at bounding box center [1392, 69] width 122 height 27
type input "7"
type input "4"
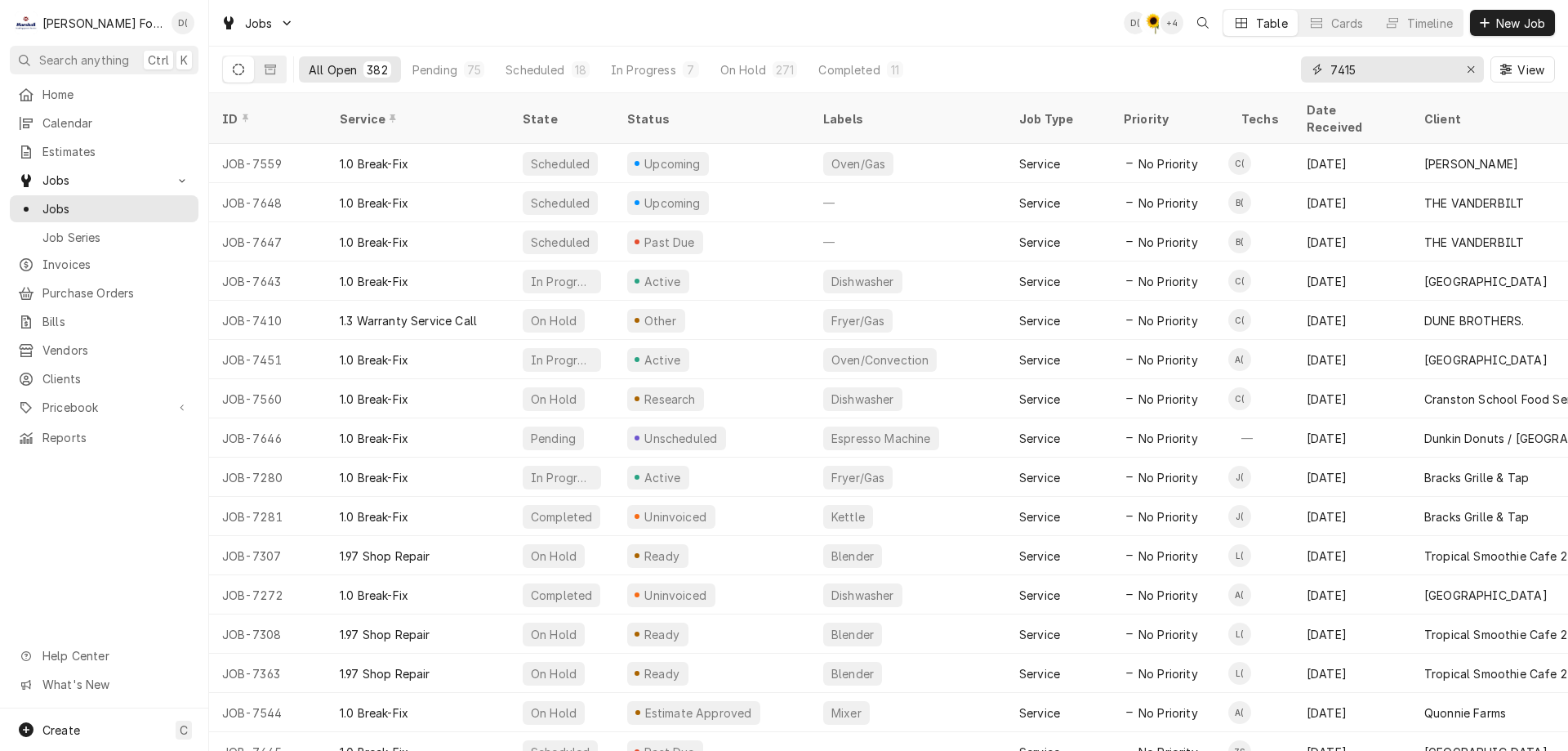
type input "7415"
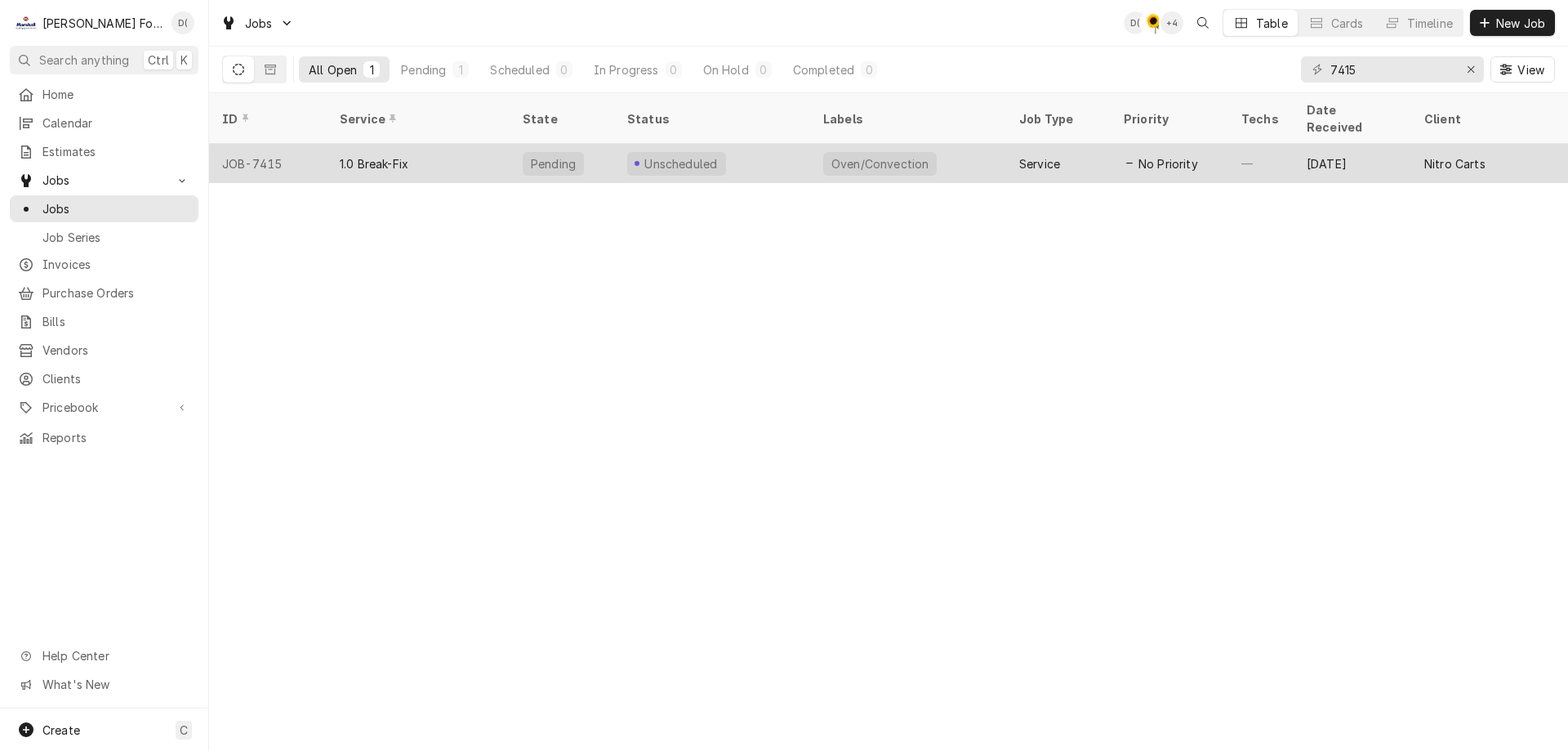
click at [737, 144] on div "Unscheduled" at bounding box center [712, 164] width 196 height 39
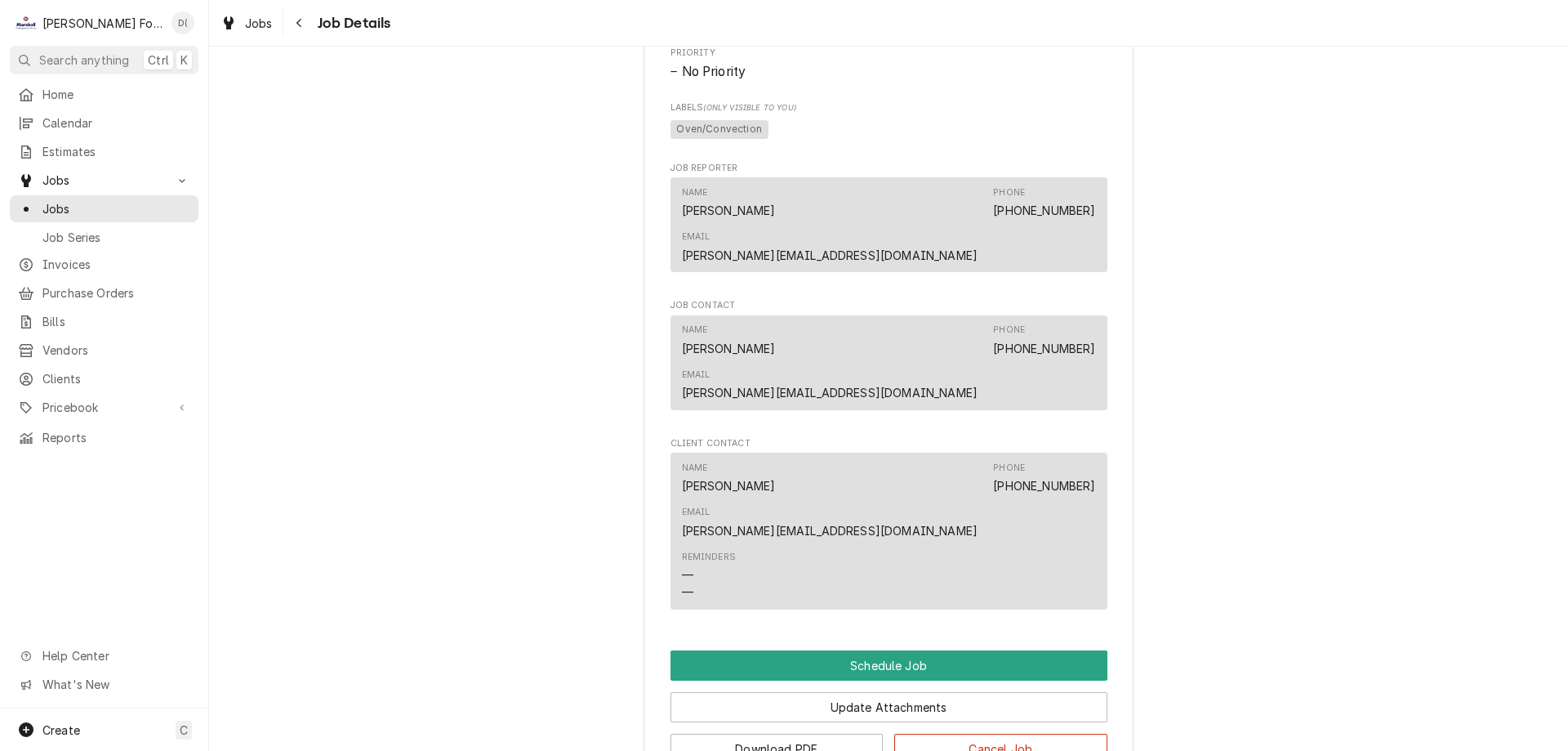
scroll to position [741, 0]
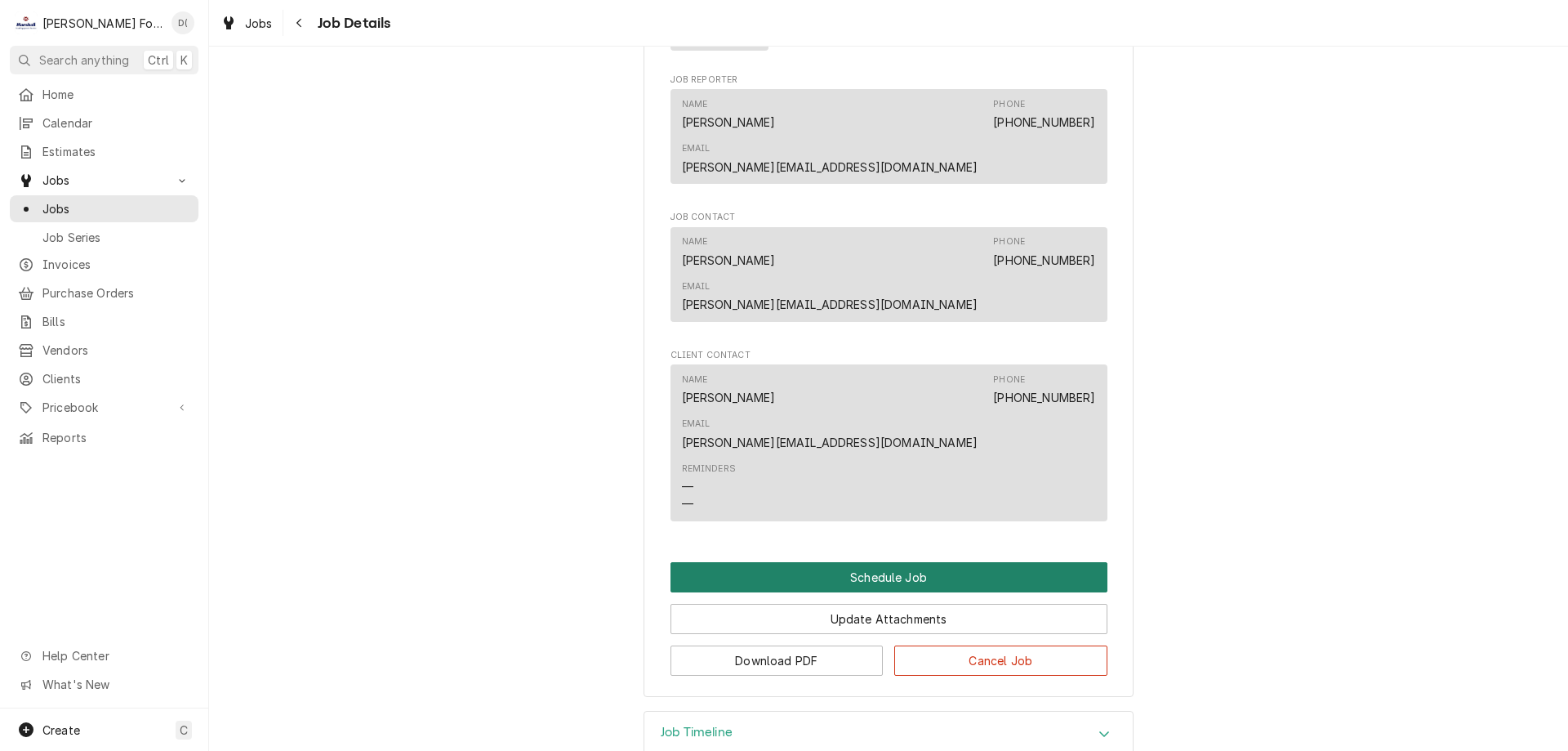
click at [833, 562] on button "Schedule Job" at bounding box center [888, 577] width 437 height 31
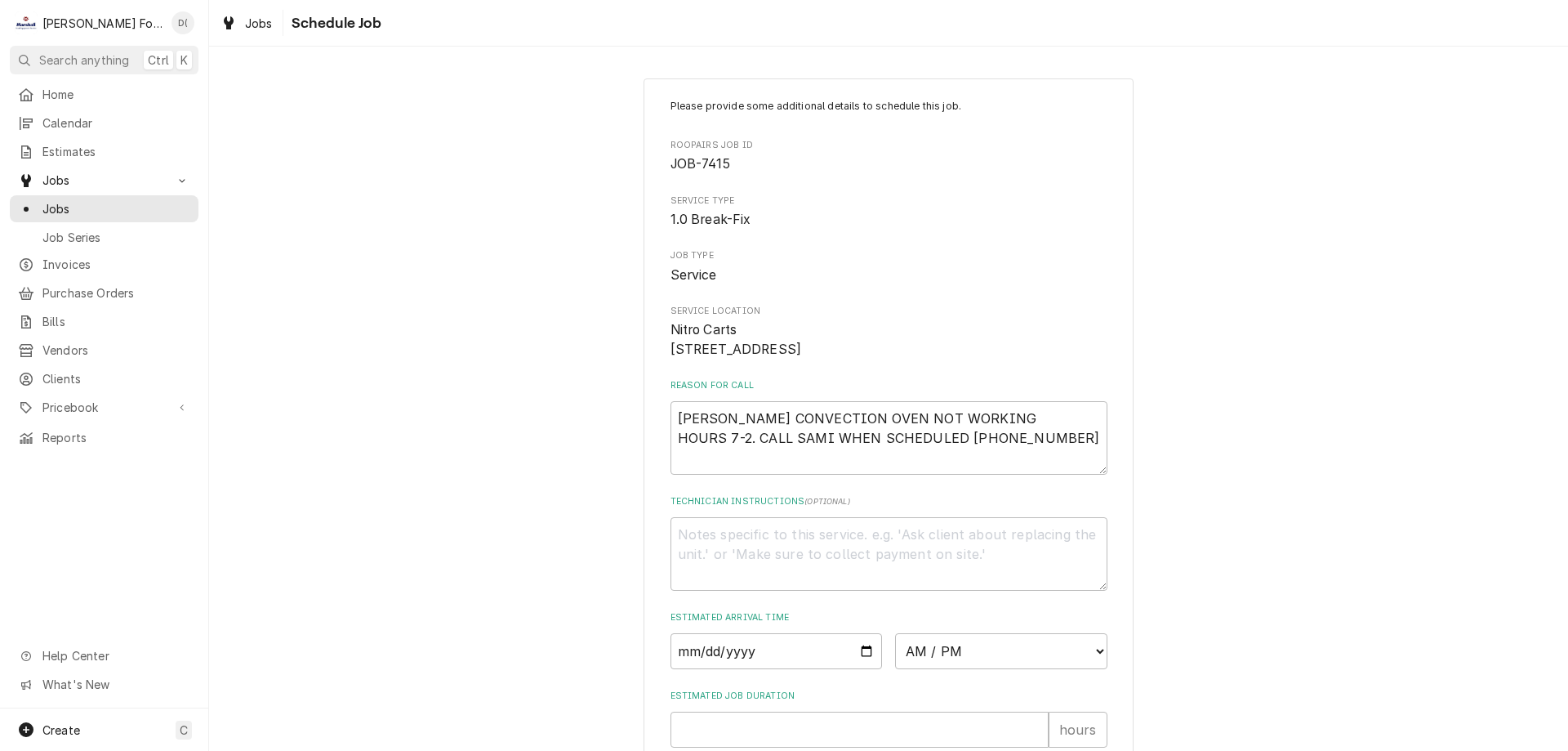
scroll to position [189, 0]
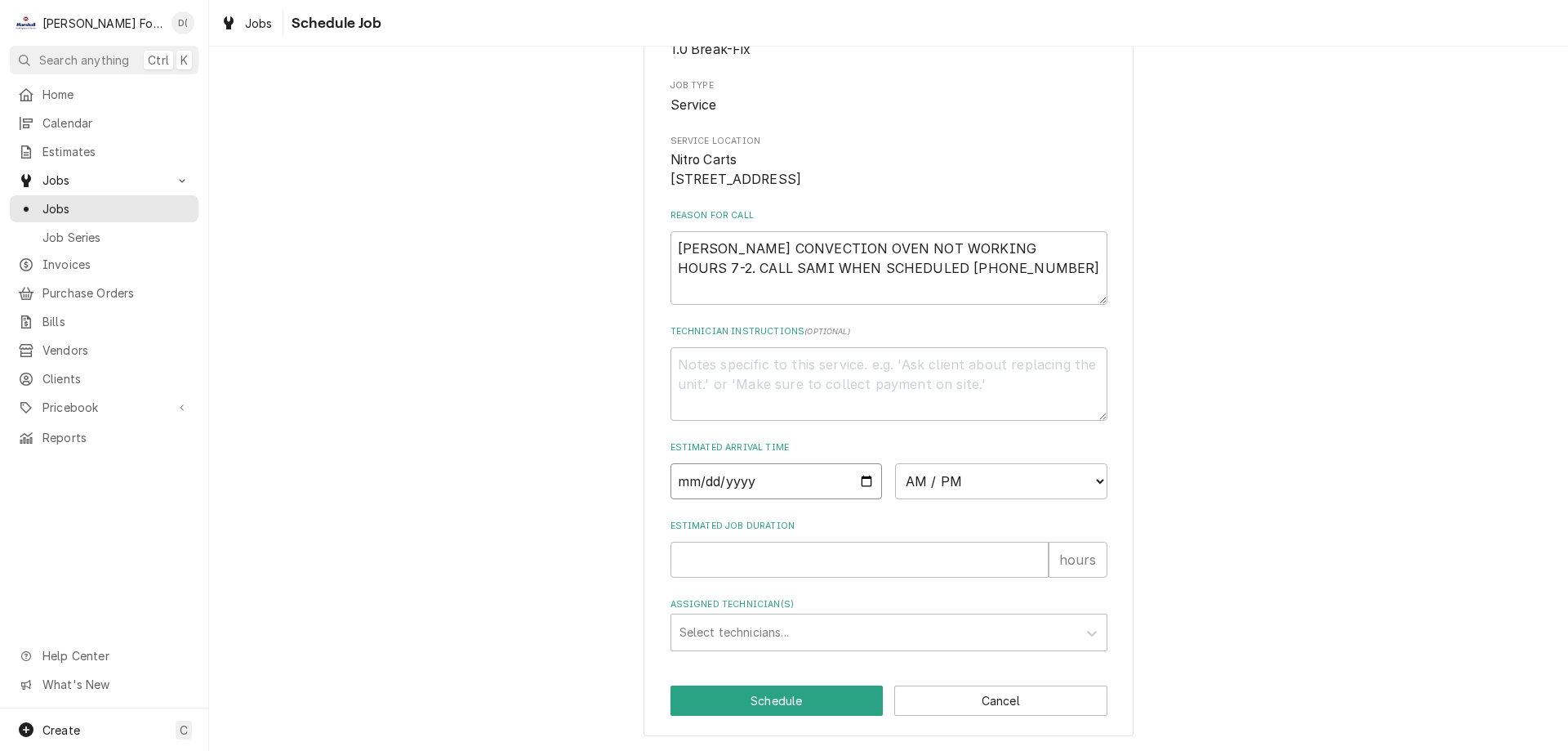
click at [860, 483] on input "Date" at bounding box center [776, 481] width 212 height 35
type textarea "x"
type input "[DATE]"
click at [971, 480] on select "AM / PM 6:00 AM 6:15 AM 6:30 AM 6:45 AM 7:00 AM 7:15 AM 7:30 AM 7:45 AM 8:00 AM…" at bounding box center [1000, 481] width 212 height 35
select select "19:00:00"
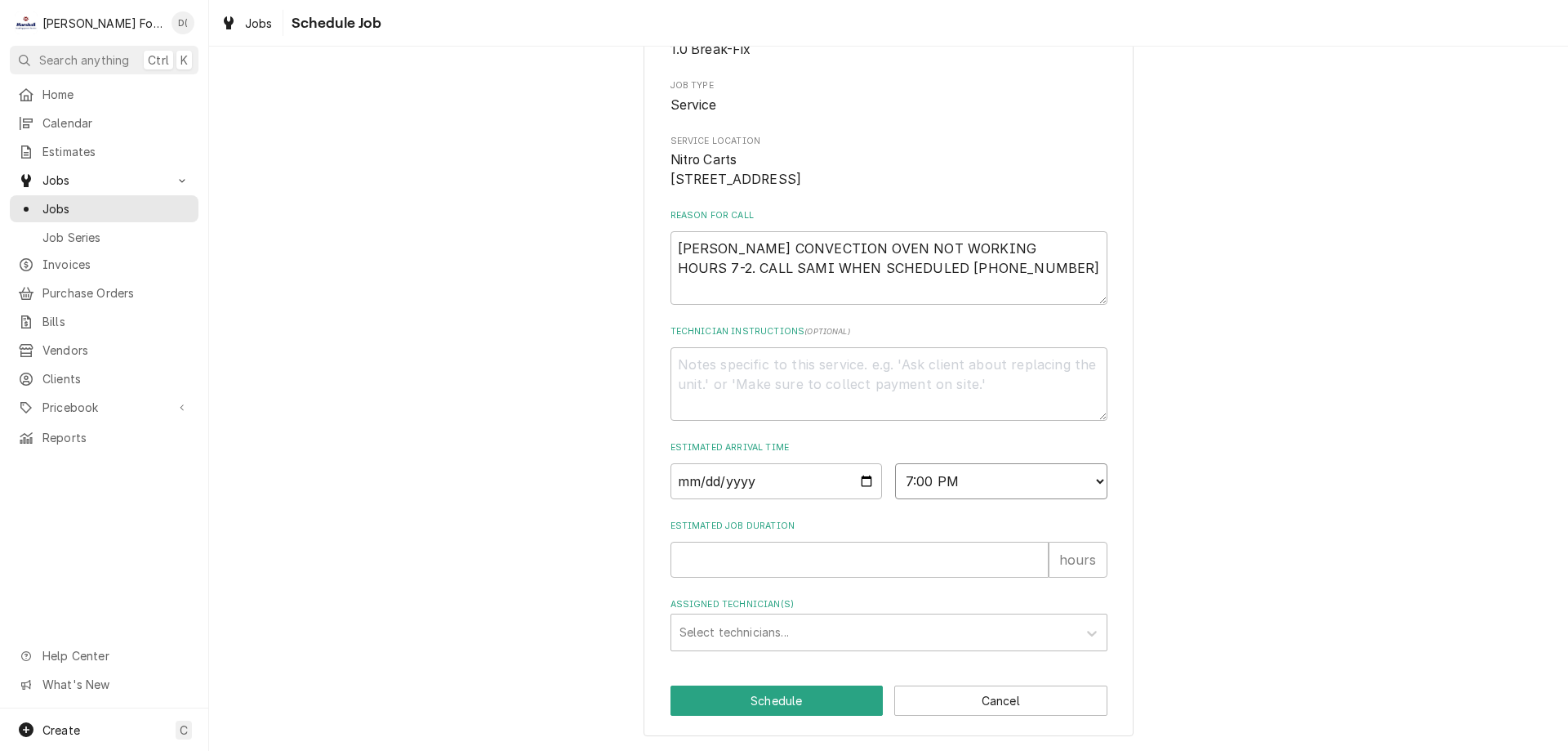
click at [895, 463] on select "AM / PM 6:00 AM 6:15 AM 6:30 AM 6:45 AM 7:00 AM 7:15 AM 7:30 AM 7:45 AM 8:00 AM…" at bounding box center [1000, 481] width 212 height 35
click at [753, 566] on input "Estimated Job Duration" at bounding box center [859, 559] width 378 height 35
type textarea "x"
type input "1"
click at [742, 629] on div "Assigned Technician(s)" at bounding box center [874, 633] width 389 height 30
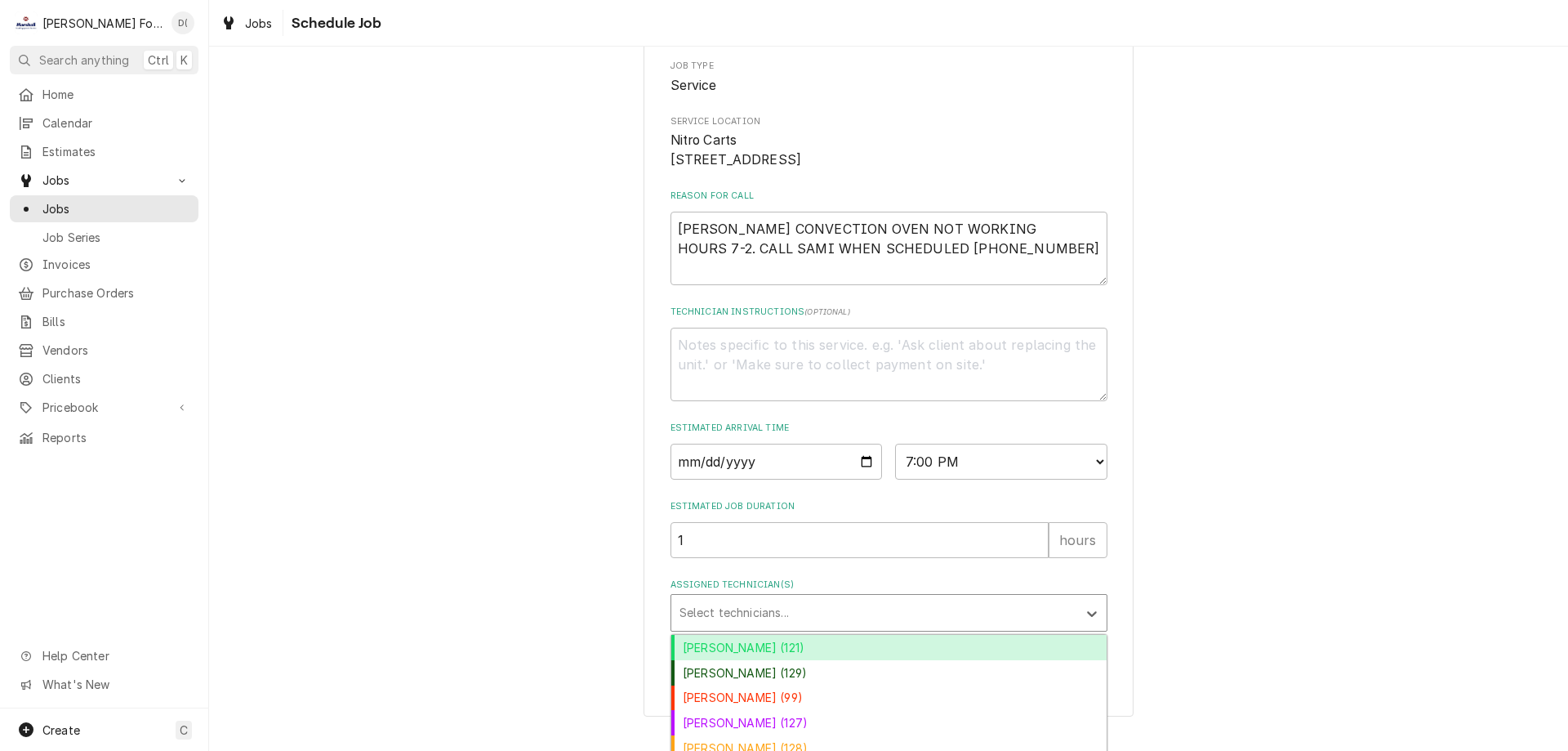
scroll to position [319, 0]
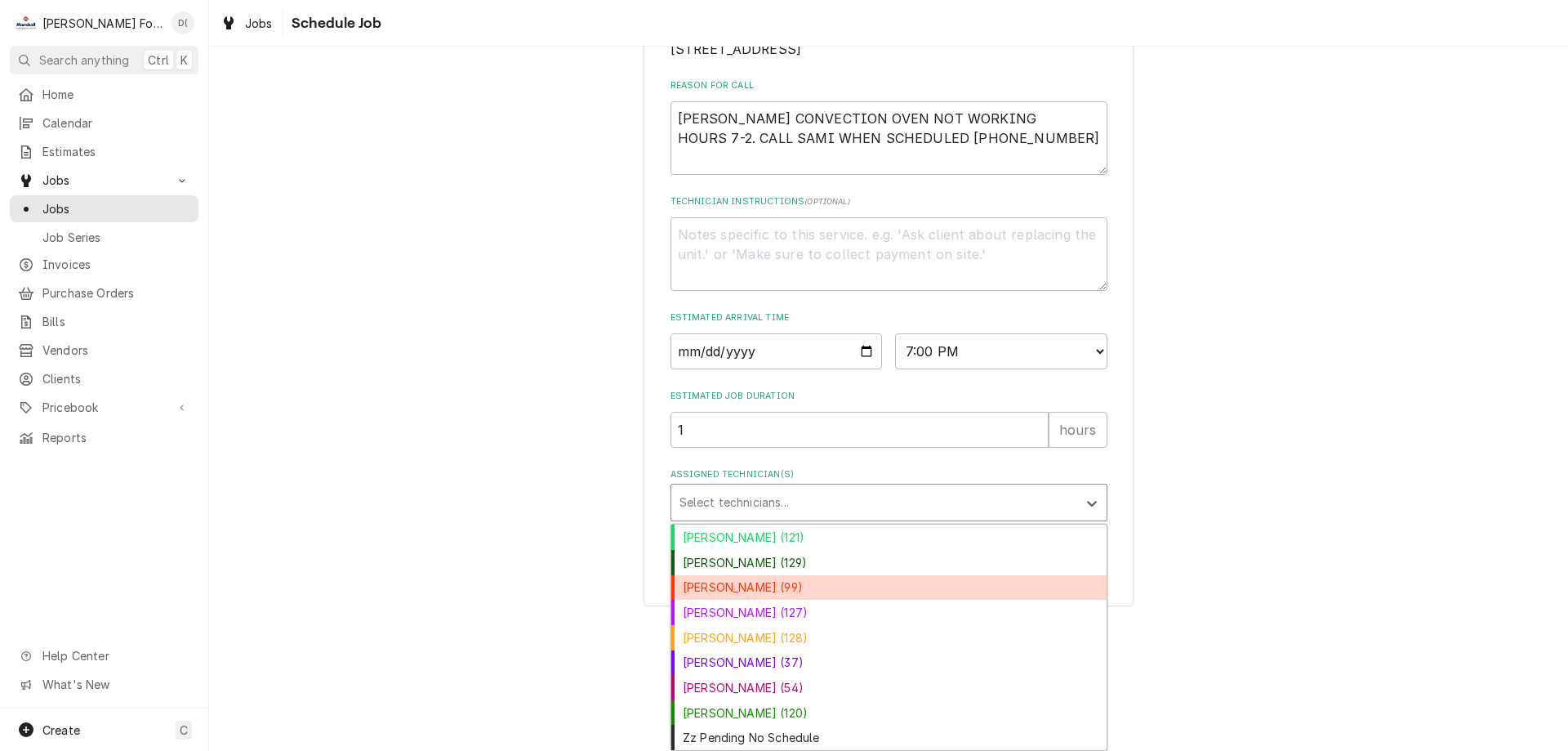
click at [760, 589] on div "[PERSON_NAME] (99)" at bounding box center [889, 587] width 436 height 26
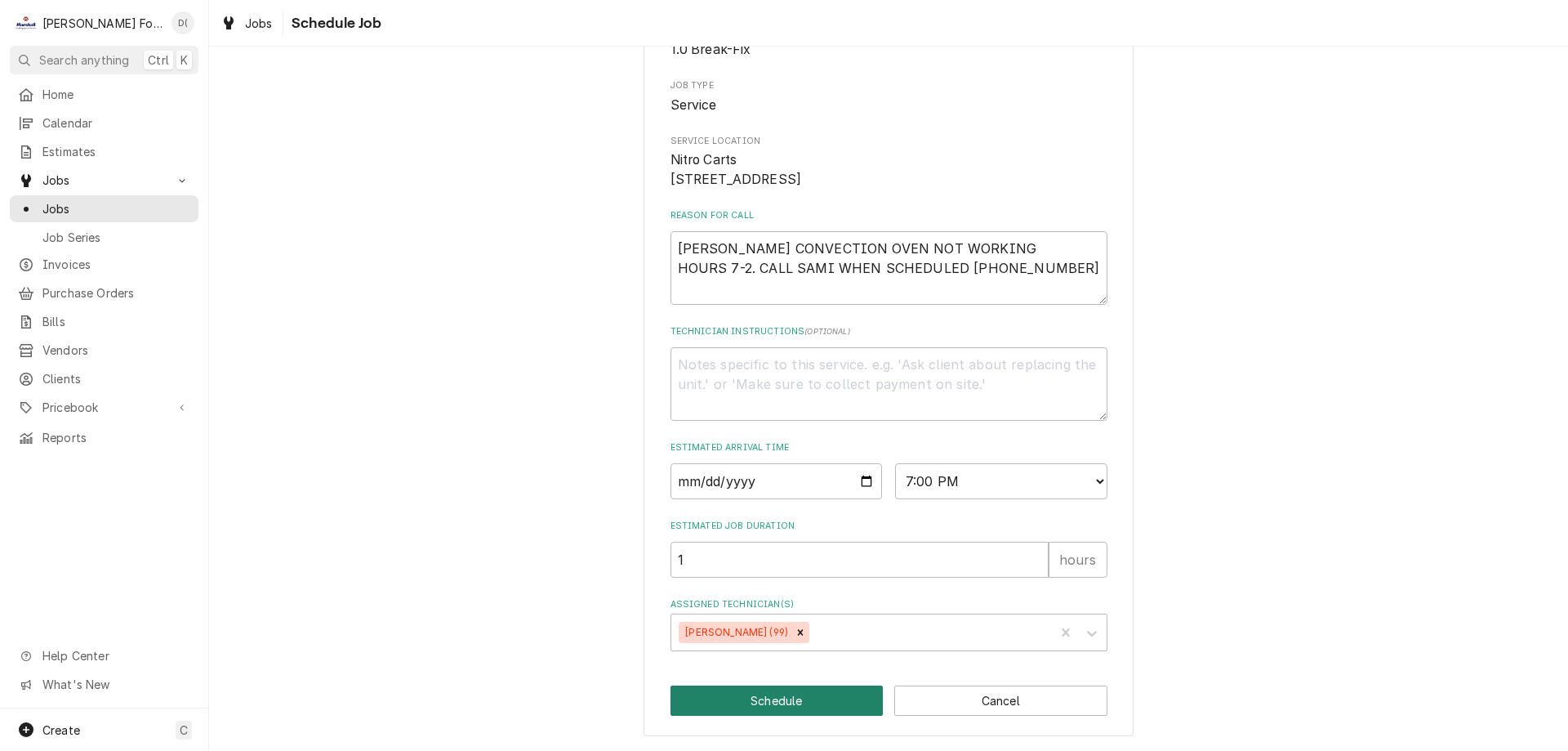
click at [766, 703] on button "Schedule" at bounding box center [777, 700] width 213 height 31
type textarea "x"
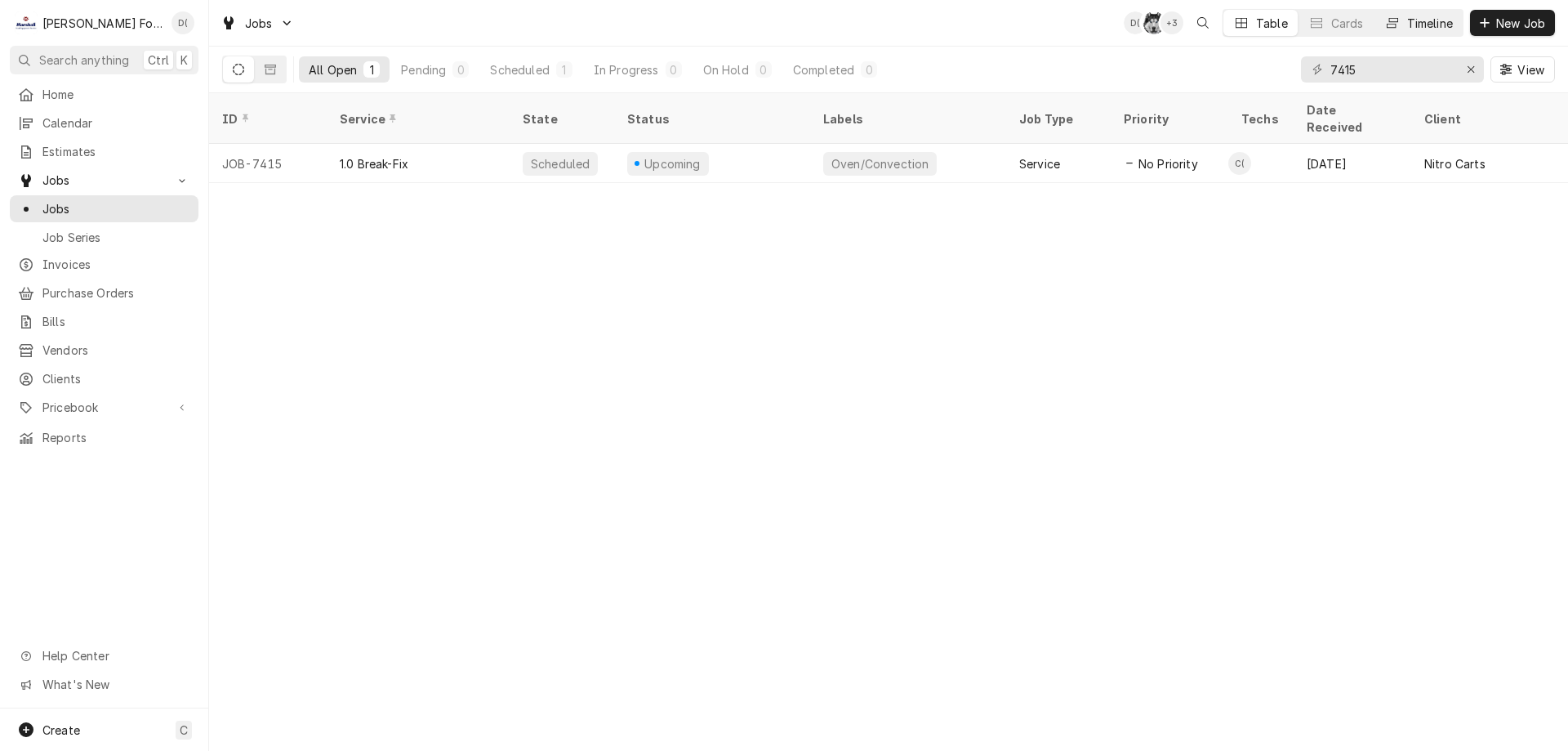
click at [1407, 17] on div "Timeline" at bounding box center [1430, 23] width 45 height 17
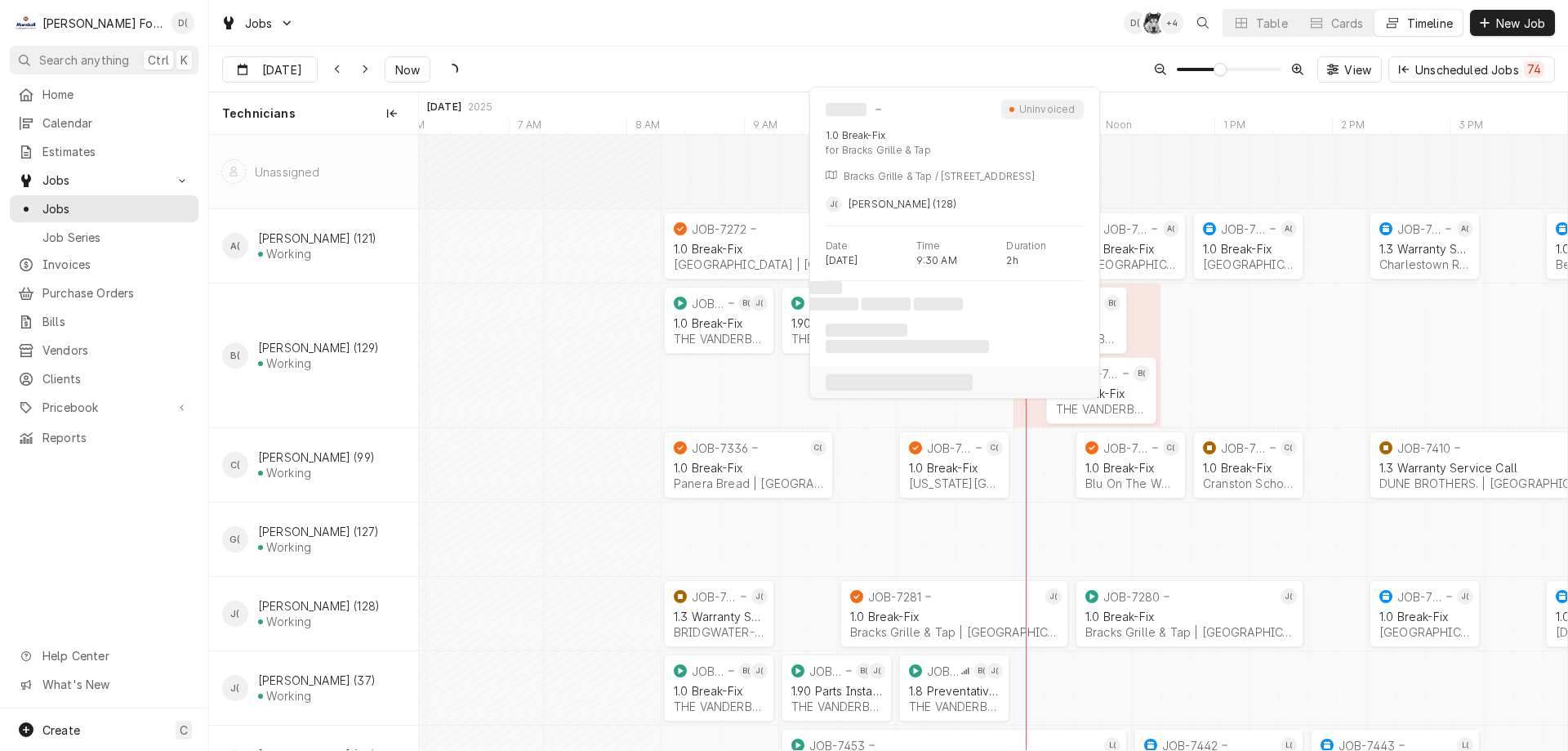
scroll to position [0, 21958]
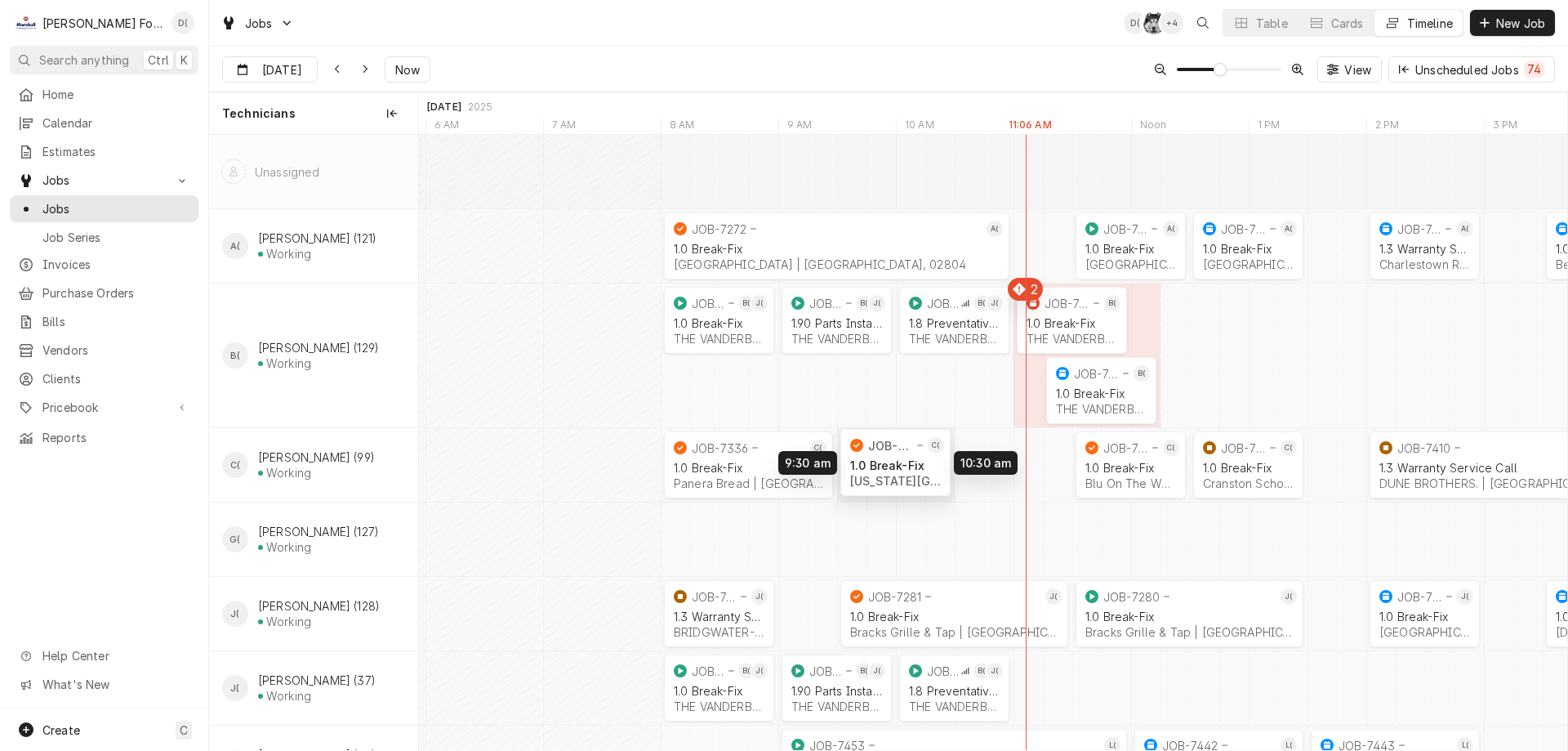
drag, startPoint x: 954, startPoint y: 466, endPoint x: 887, endPoint y: 464, distance: 67.0
click at [887, 464] on div "8:00 AM 9:00 AM JOB-7464 J( 1.3 Warranty Service Call BRIDGWATER-RAYNHAM REGION…" at bounding box center [992, 541] width 1148 height 813
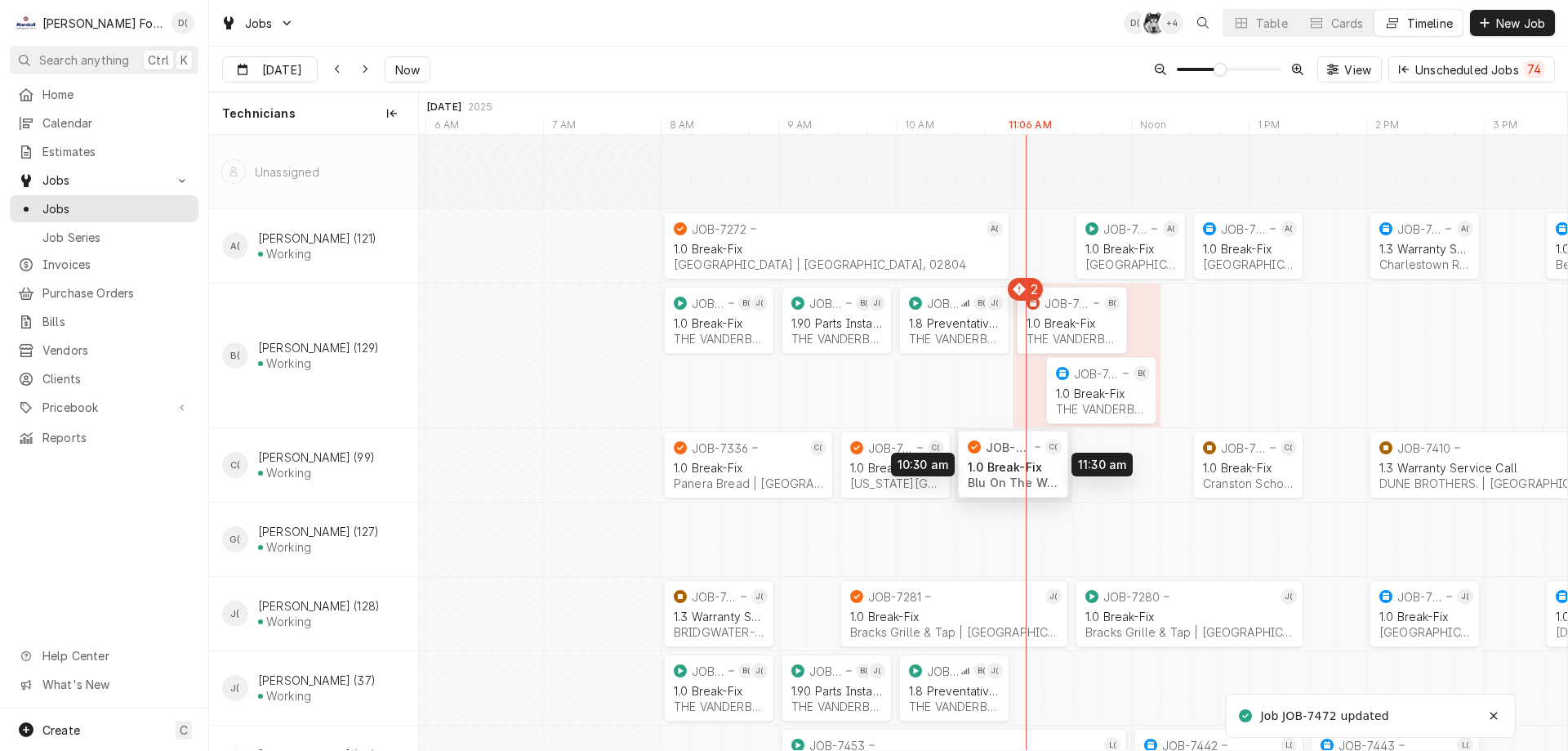
drag, startPoint x: 1104, startPoint y: 470, endPoint x: 993, endPoint y: 470, distance: 111.0
click at [993, 470] on div "8:00 AM 9:00 AM JOB-7464 J( 1.3 Warranty Service Call BRIDGWATER-RAYNHAM REGION…" at bounding box center [992, 541] width 1148 height 813
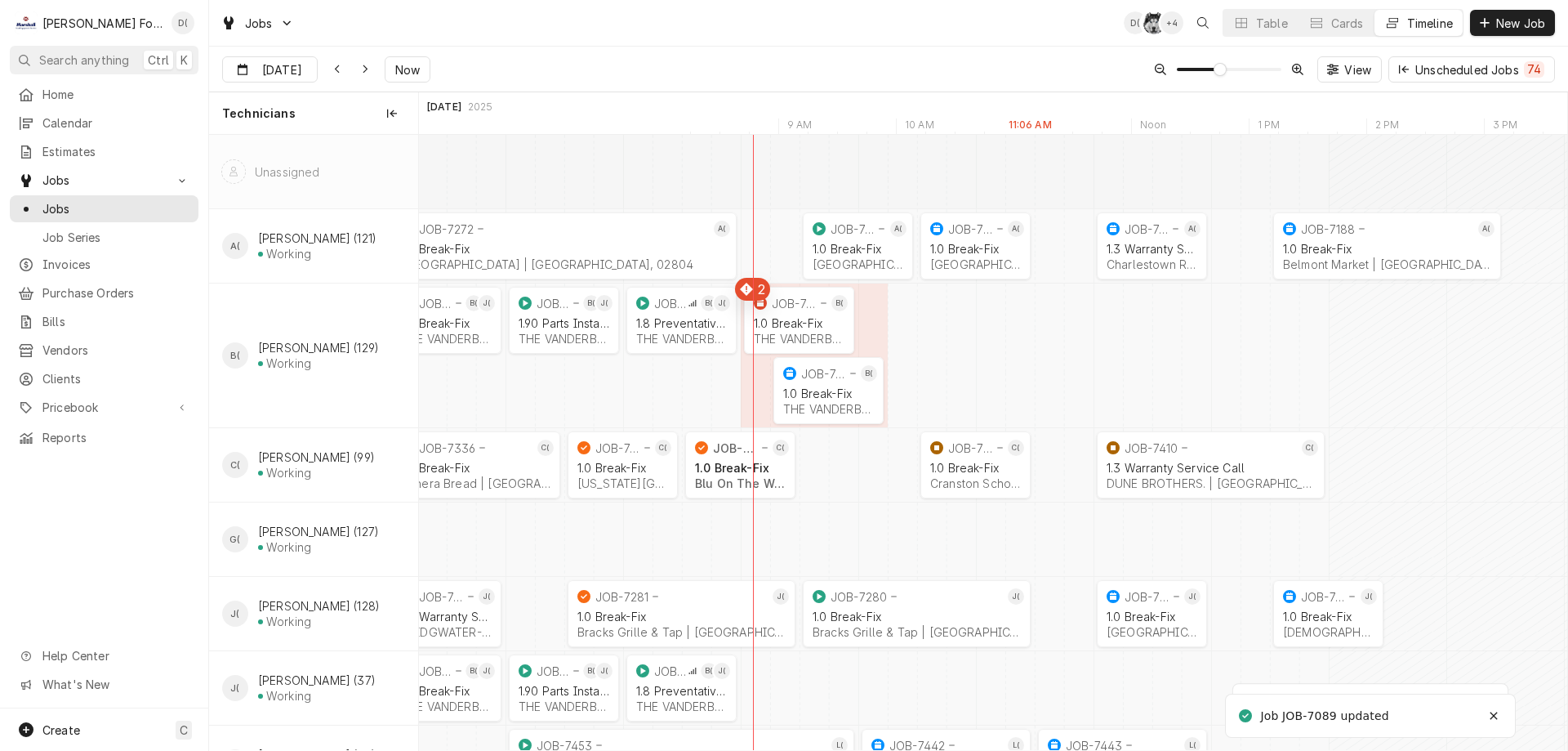
scroll to position [0, 22231]
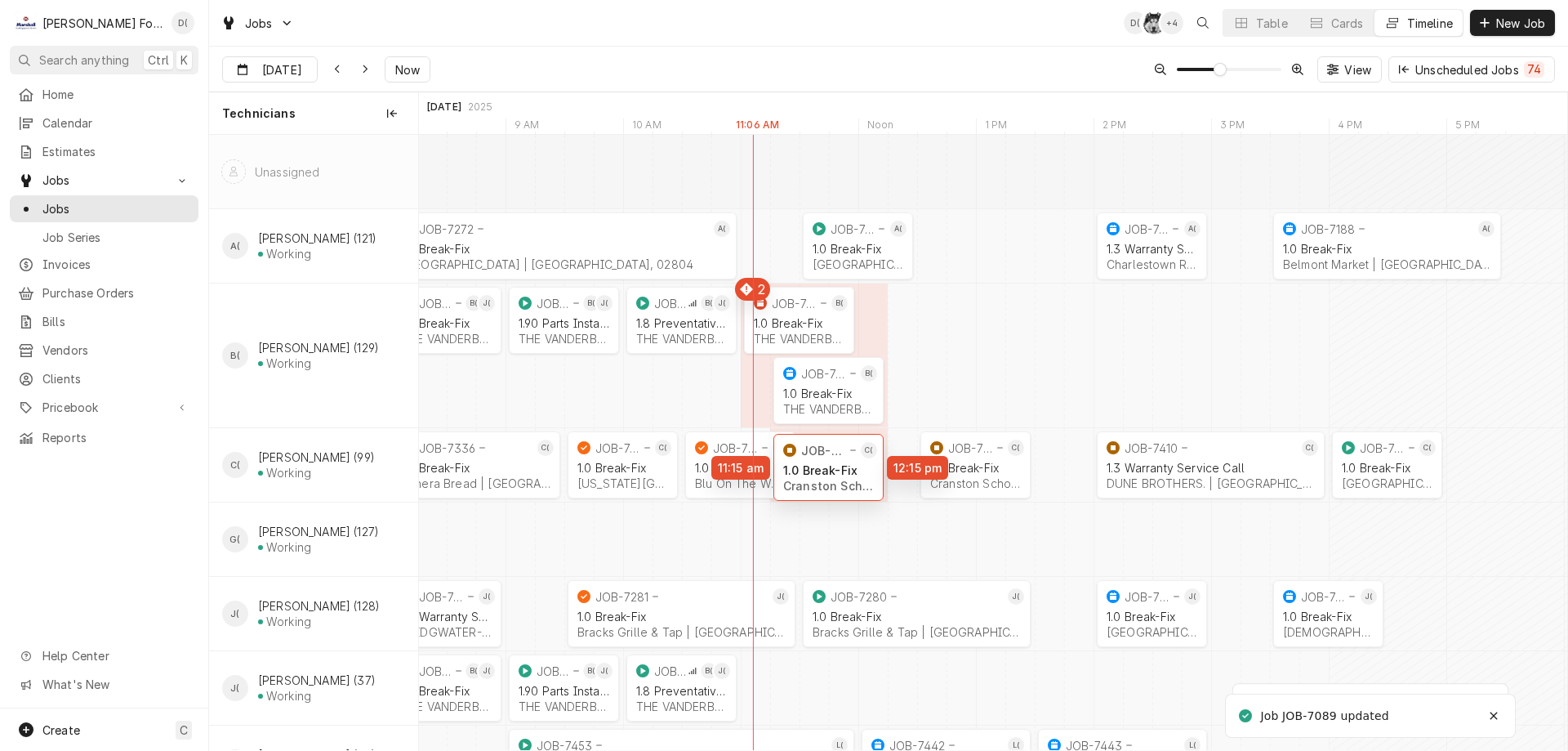
drag, startPoint x: 982, startPoint y: 475, endPoint x: 948, endPoint y: 475, distance: 34.0
click at [845, 478] on div "8:00 AM 9:00 AM JOB-6596 B( J( 1.0 Break-Fix THE VANDERBILT | Newport, 02840 1h…" at bounding box center [992, 541] width 1148 height 813
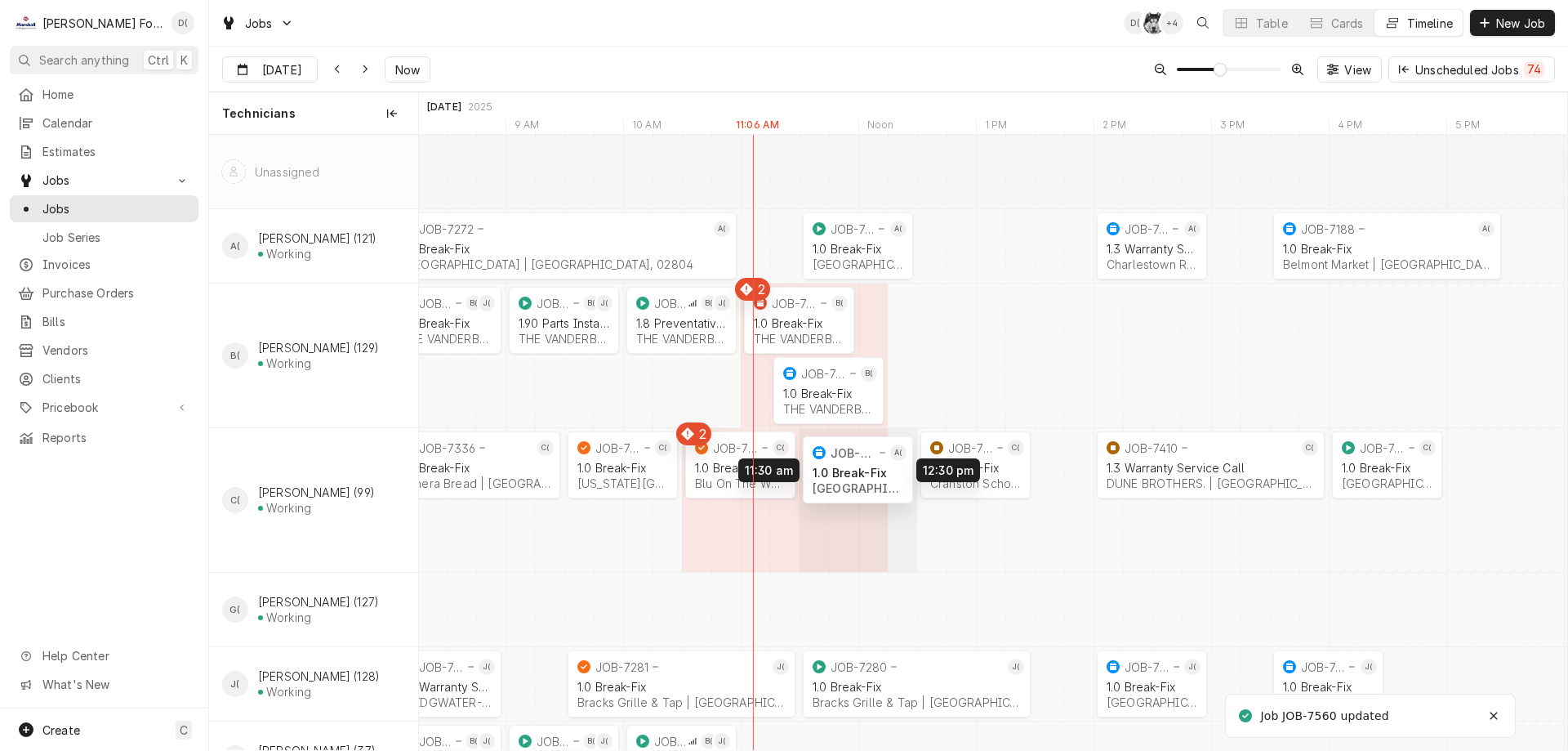
drag, startPoint x: 824, startPoint y: 531, endPoint x: 847, endPoint y: 465, distance: 69.9
click at [847, 465] on div "8:00 AM 9:00 AM JOB-6596 B( J( 1.0 Break-Fix THE VANDERBILT | Newport, 02840 1h…" at bounding box center [992, 577] width 1148 height 884
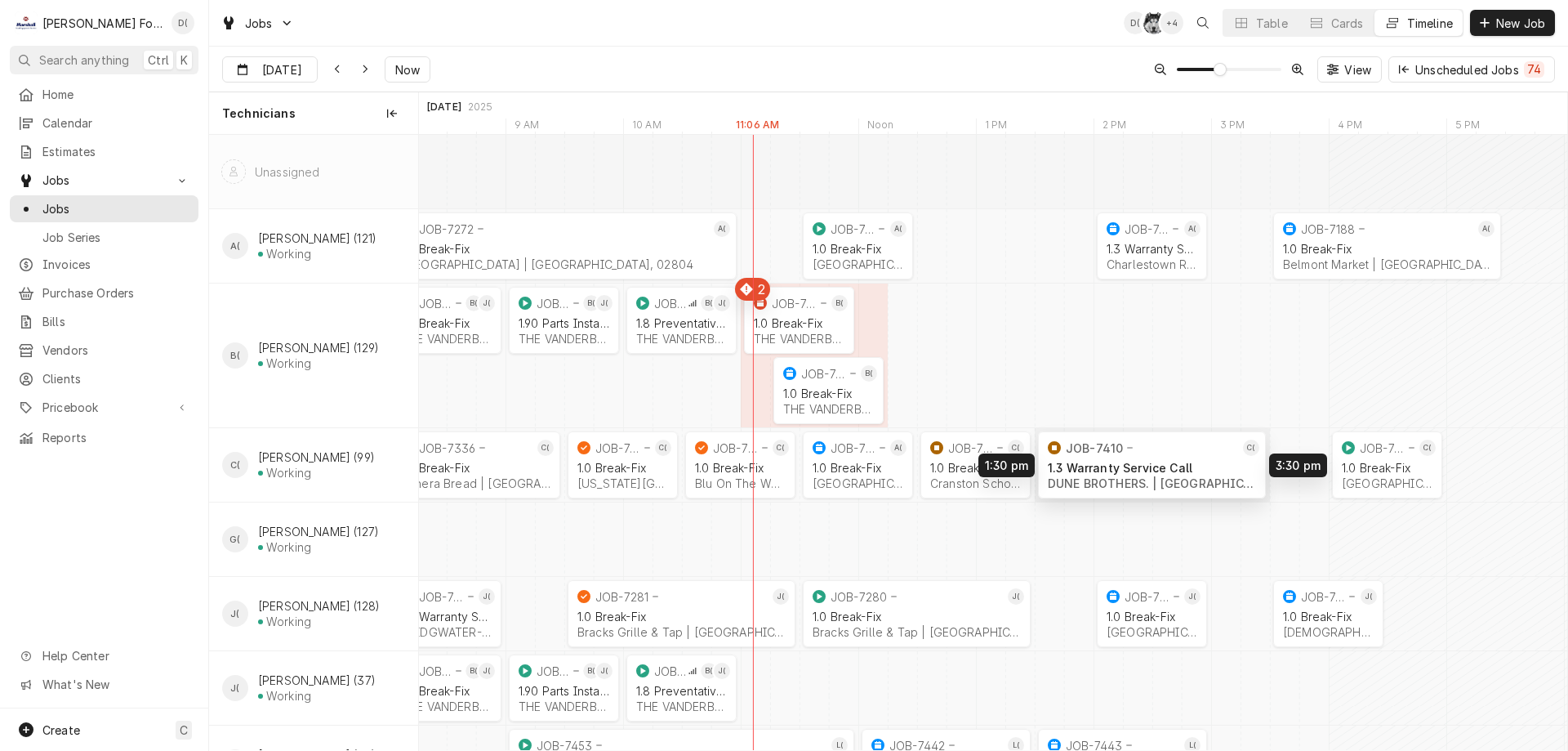
drag, startPoint x: 1169, startPoint y: 481, endPoint x: 1114, endPoint y: 481, distance: 55.0
click at [1114, 481] on div "8:00 AM 9:00 AM JOB-6596 B( J( 1.0 Break-Fix THE VANDERBILT | Newport, 02840 1h…" at bounding box center [992, 541] width 1148 height 813
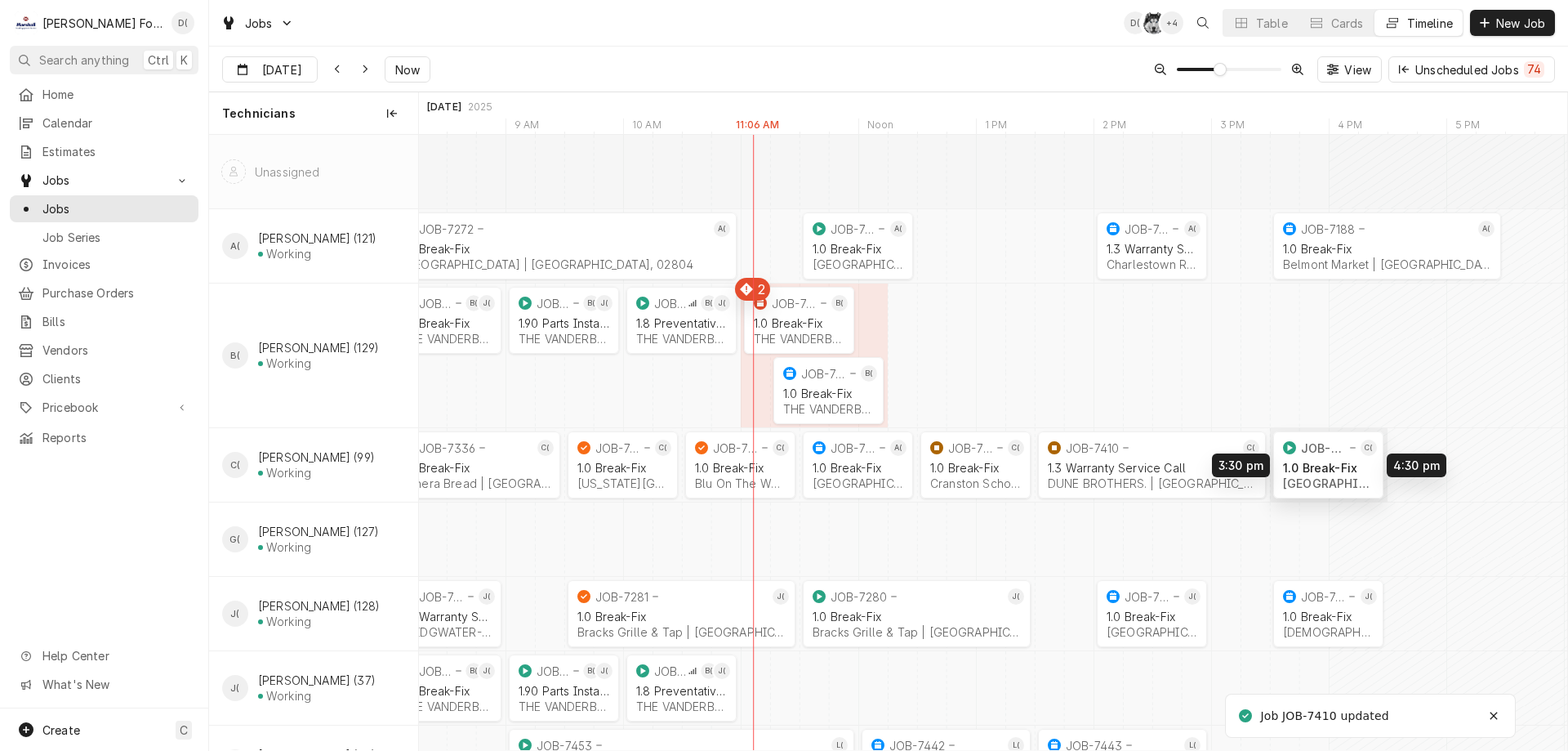
drag, startPoint x: 1372, startPoint y: 467, endPoint x: 1321, endPoint y: 467, distance: 51.0
click at [1321, 467] on div "8:00 AM 9:00 AM JOB-6596 B( J( 1.0 Break-Fix THE VANDERBILT | Newport, 02840 1h…" at bounding box center [992, 541] width 1148 height 813
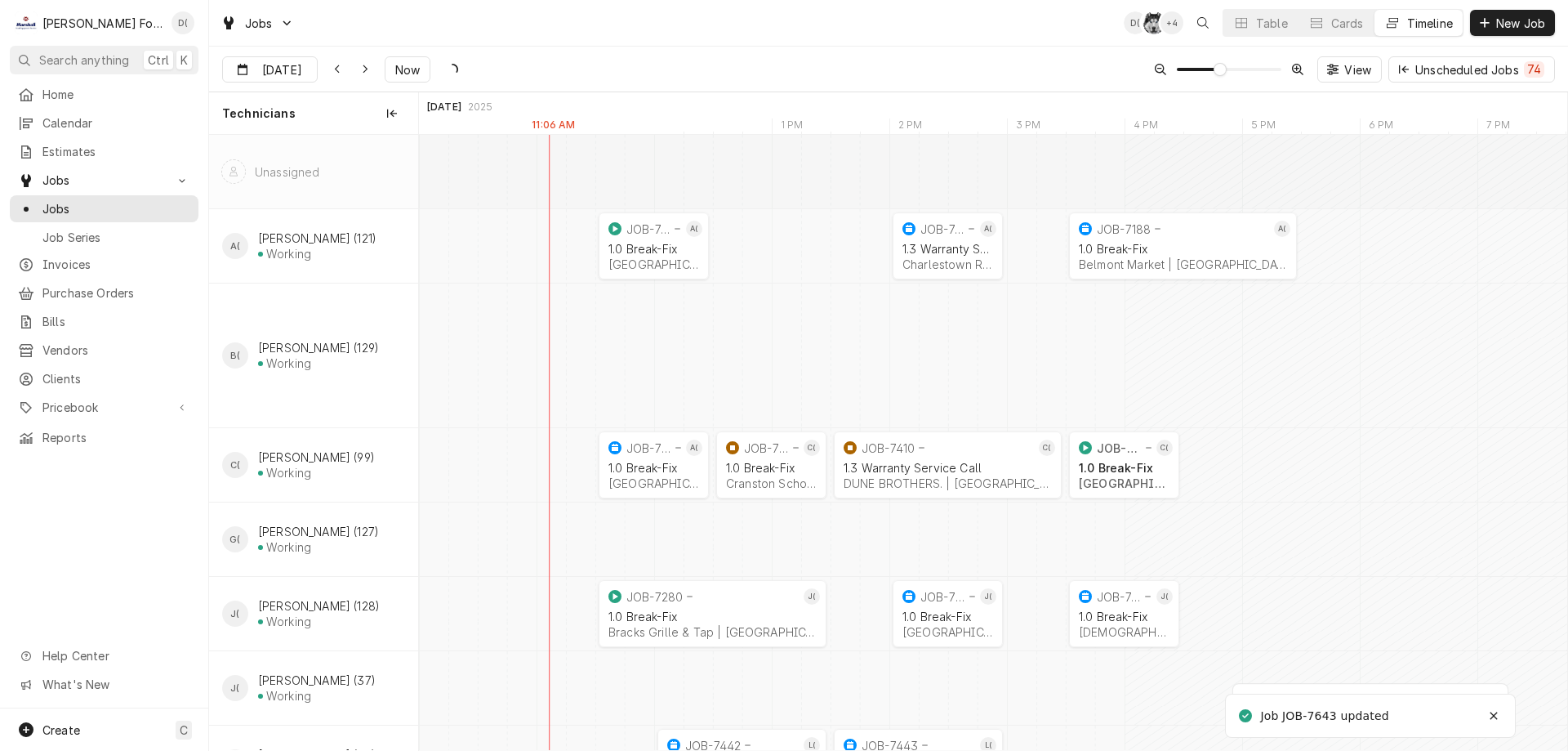
scroll to position [0, 22707]
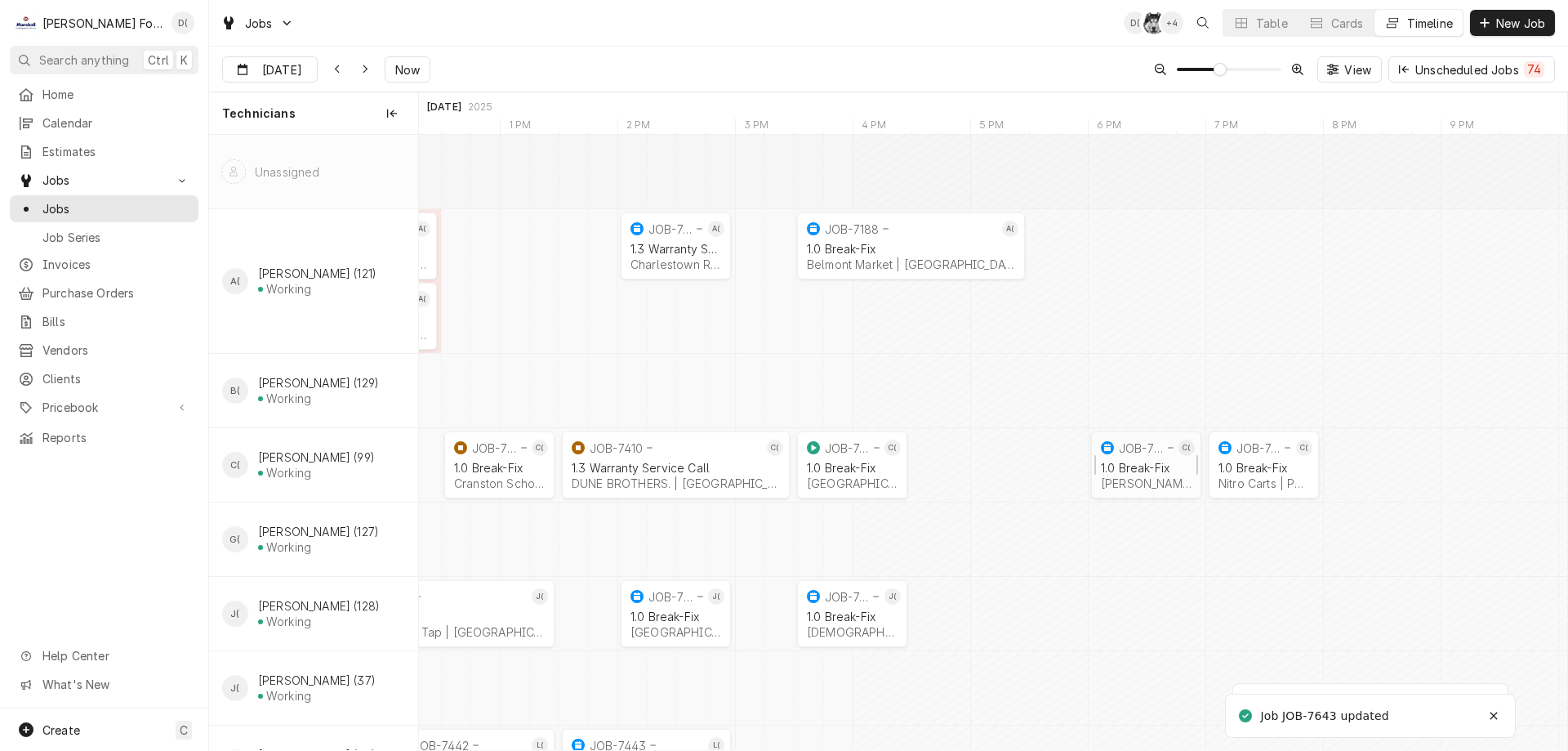
click at [1121, 552] on div "Dynamic Content Wrapper" at bounding box center [1308, 539] width 47192 height 74
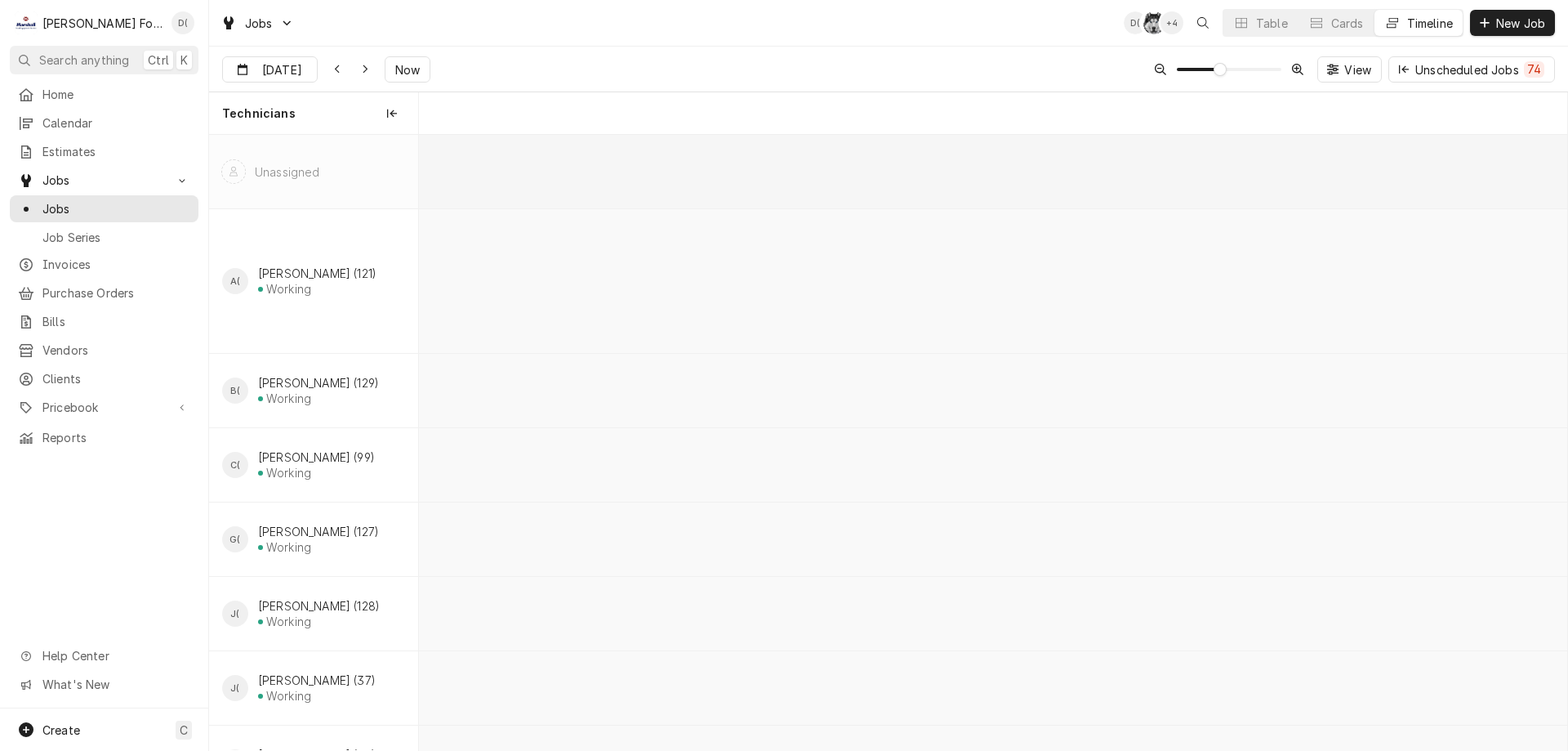
scroll to position [0, 22765]
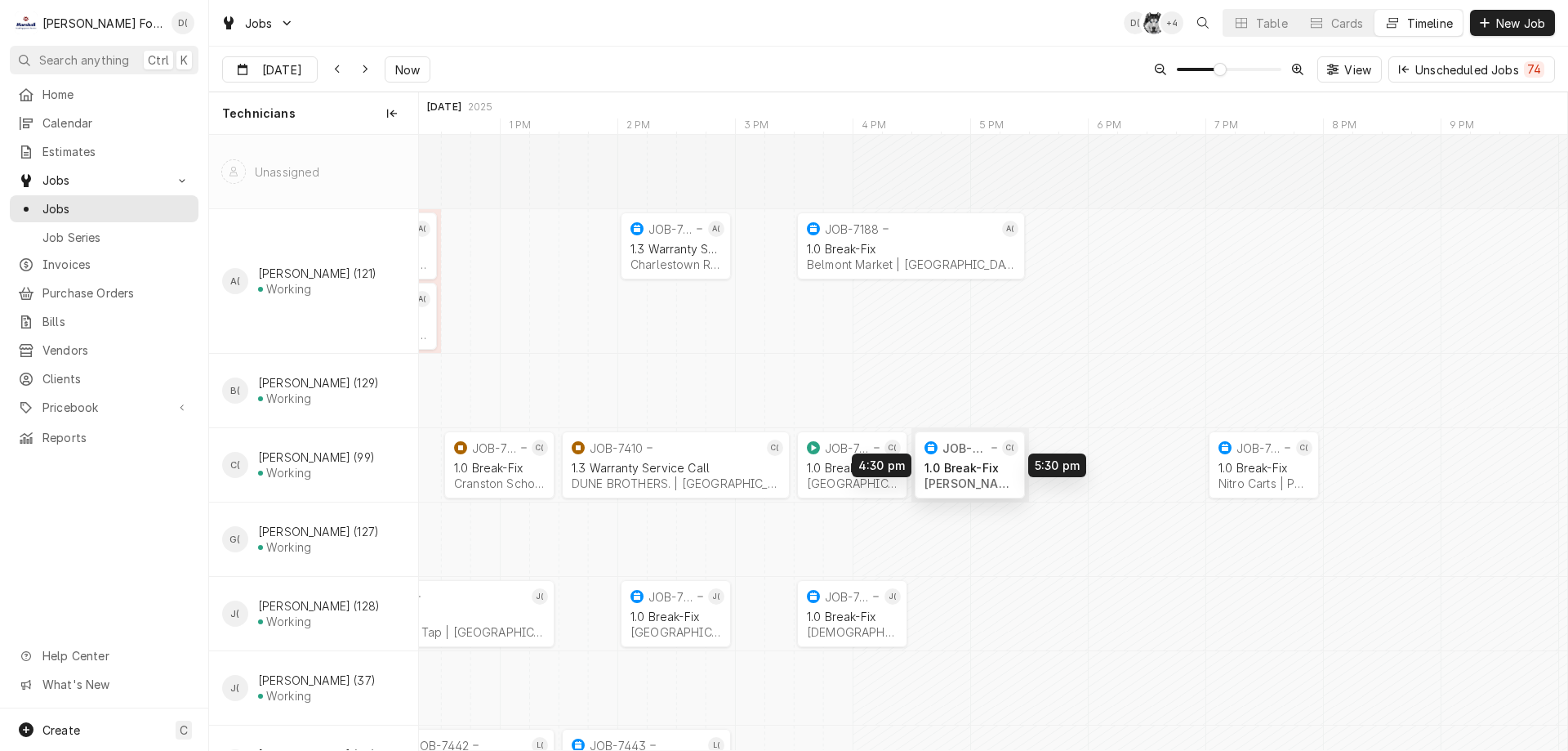
drag, startPoint x: 1116, startPoint y: 465, endPoint x: 956, endPoint y: 463, distance: 160.0
click at [956, 463] on div "11:30 AM 12:30 PM JOB-7451 A( 1.0 Break-[GEOGRAPHIC_DATA] | [GEOGRAPHIC_DATA] 1…" at bounding box center [992, 541] width 1148 height 813
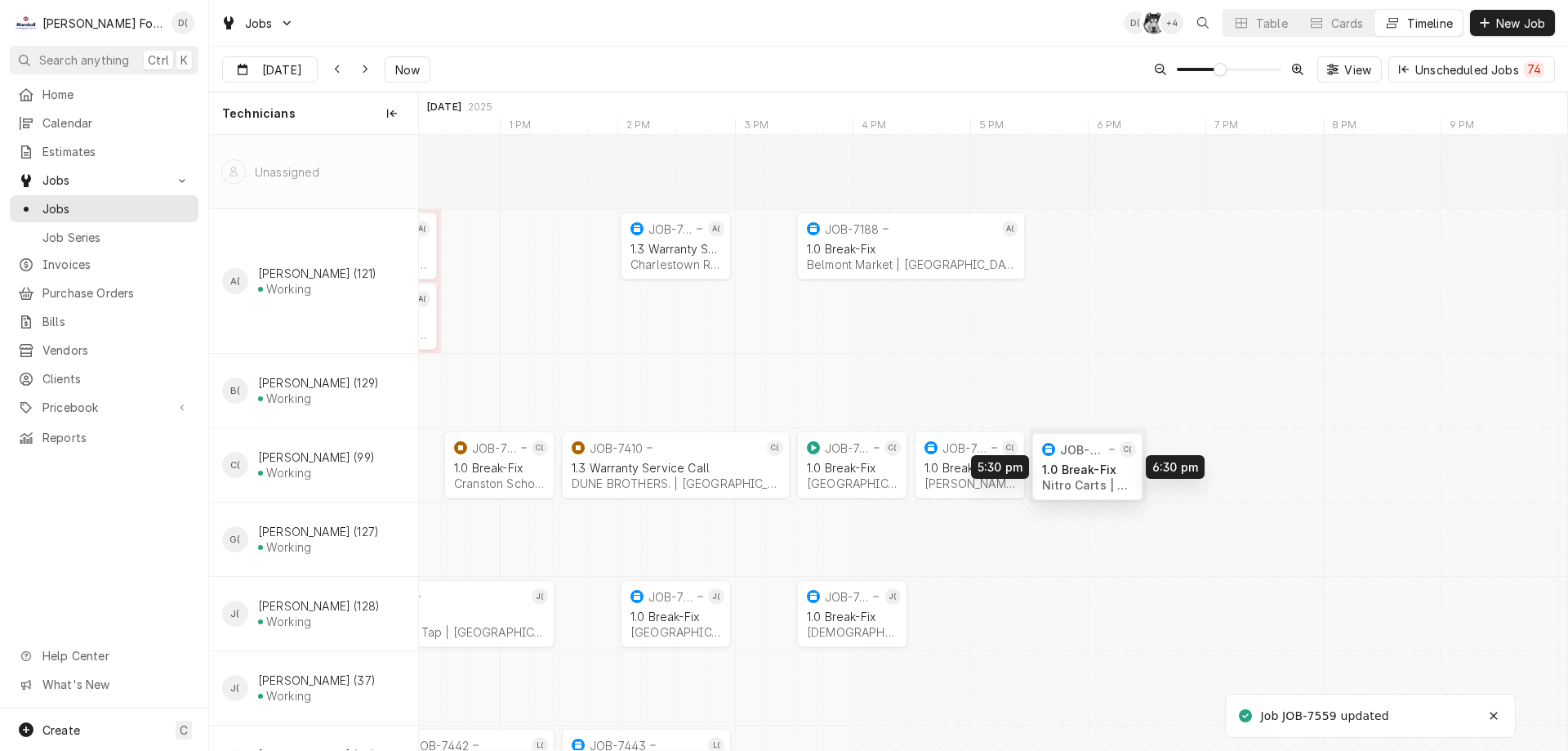
drag, startPoint x: 1248, startPoint y: 469, endPoint x: 1070, endPoint y: 470, distance: 178.0
click at [1070, 470] on div "11:30 AM 12:30 PM JOB-7451 A( 1.0 Break-[GEOGRAPHIC_DATA] | [GEOGRAPHIC_DATA] 1…" at bounding box center [992, 541] width 1148 height 813
click at [1257, 24] on div "Table" at bounding box center [1272, 23] width 32 height 17
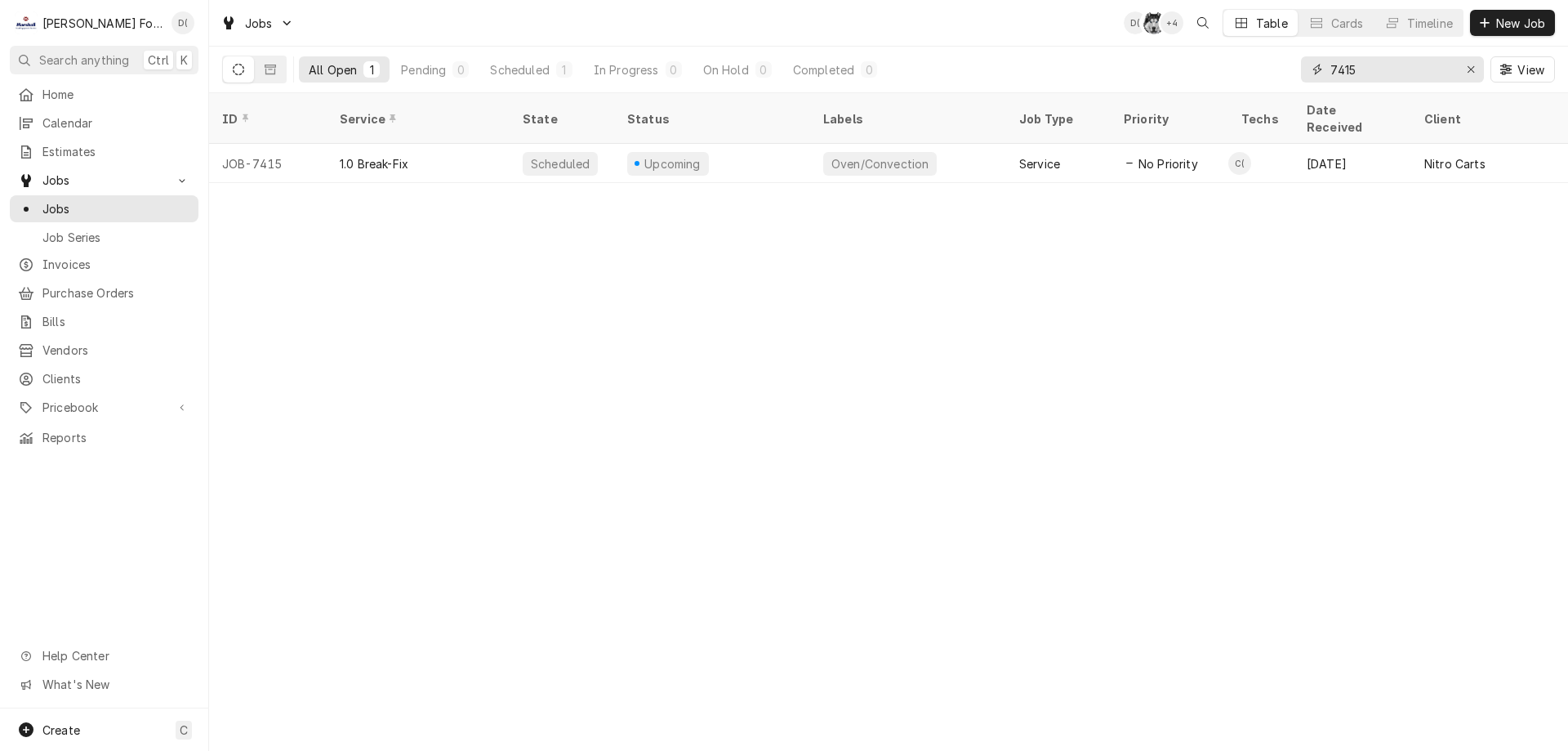
click at [1362, 69] on input "7415" at bounding box center [1392, 69] width 122 height 27
type input "7"
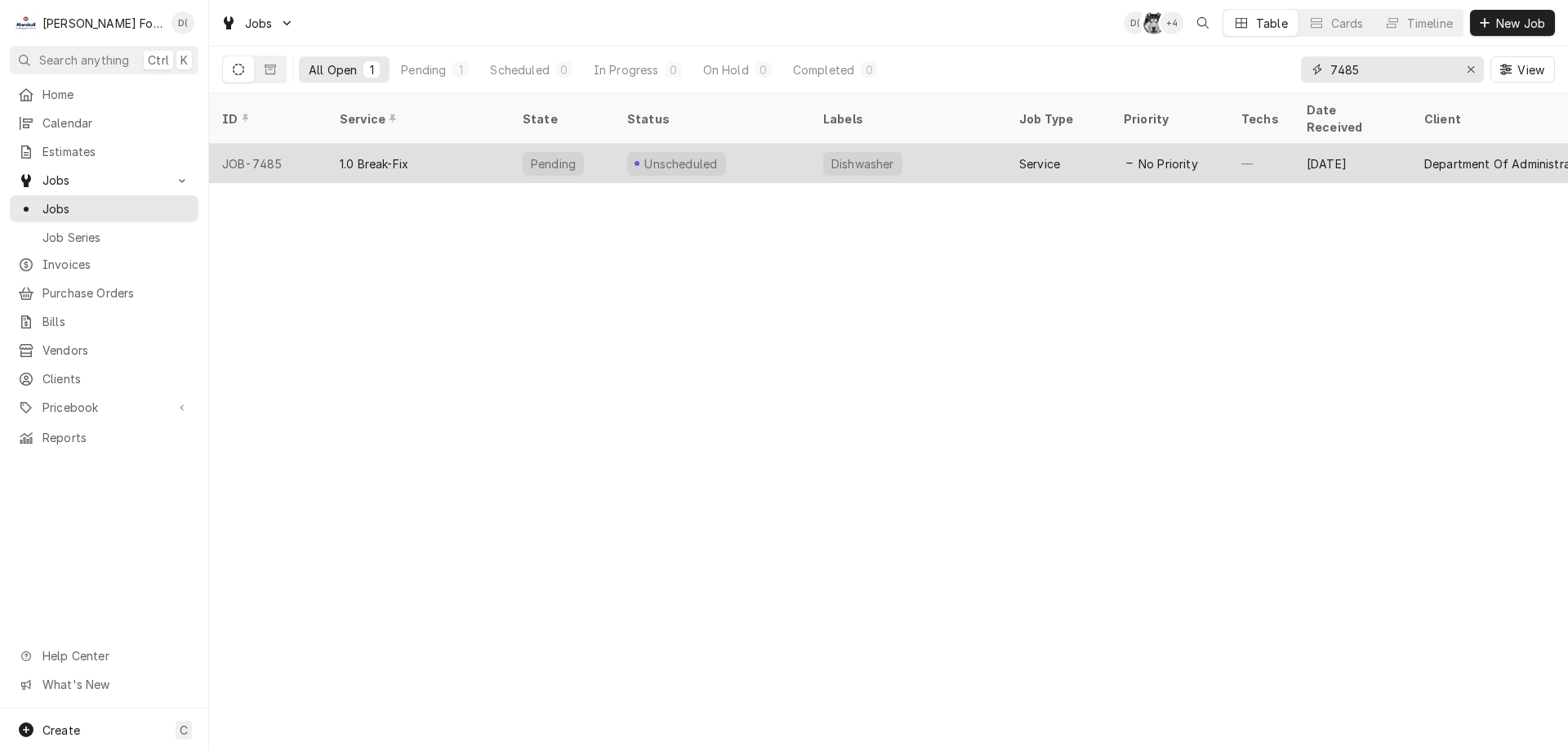
type input "7485"
click at [806, 144] on div "Unscheduled" at bounding box center [712, 164] width 196 height 39
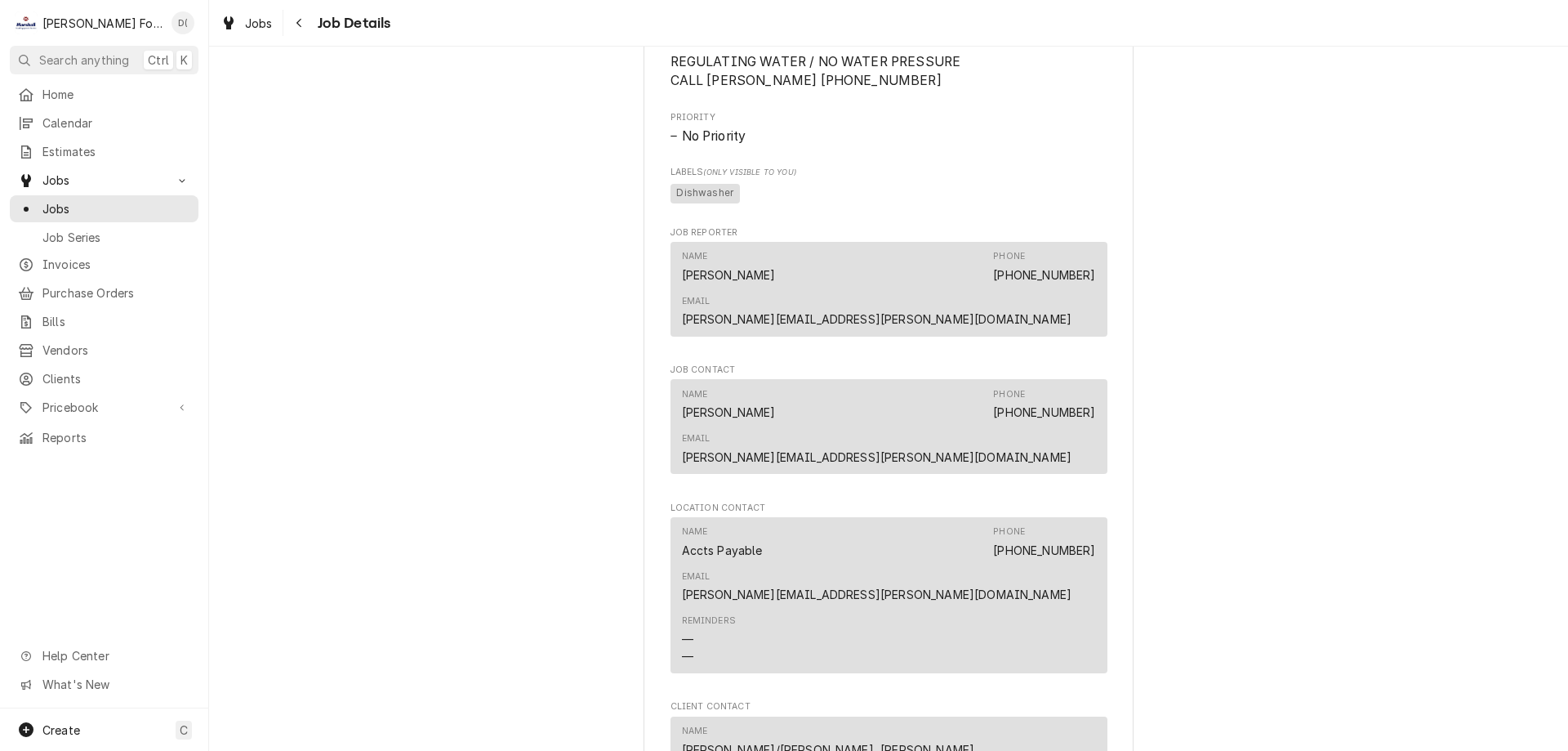
scroll to position [1307, 0]
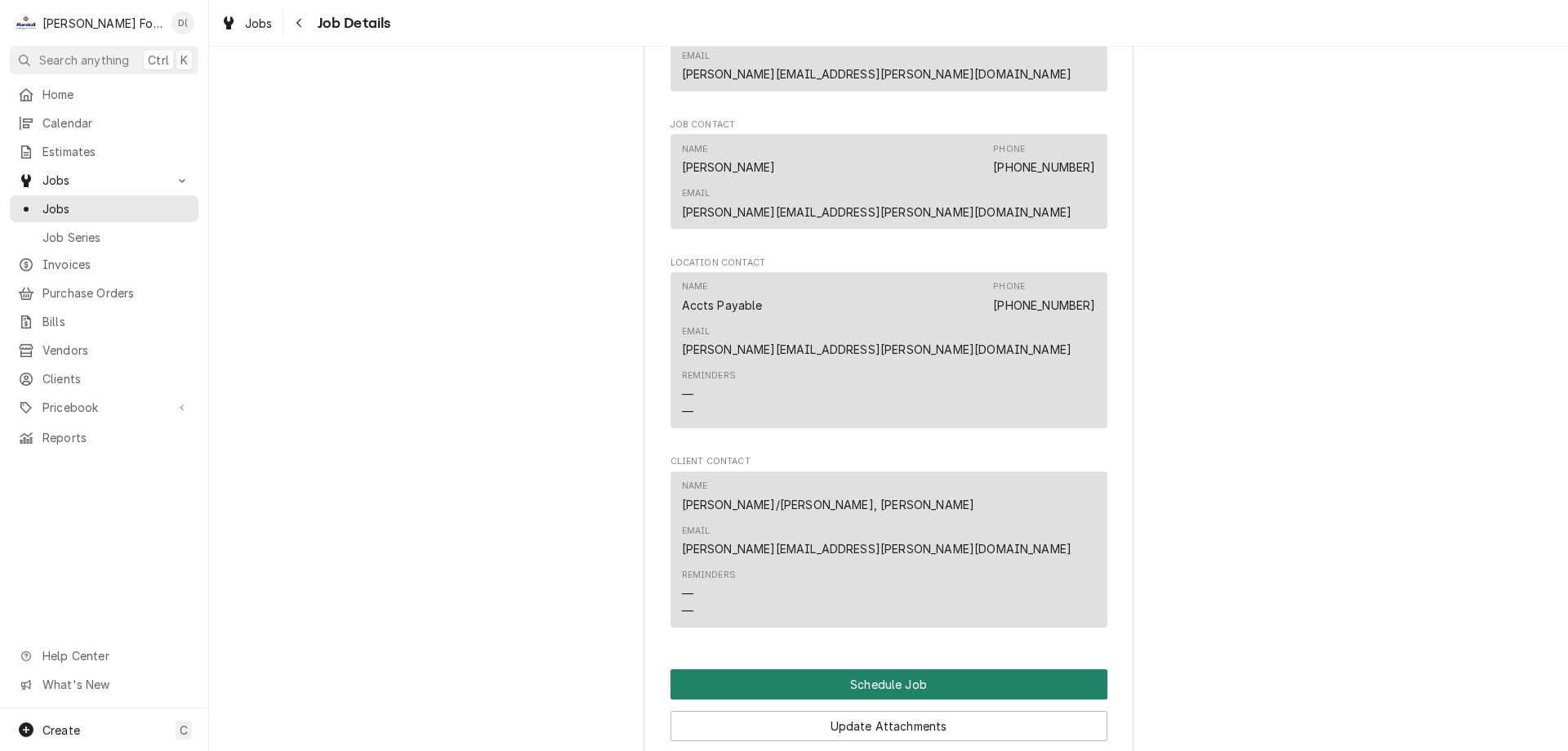
click at [889, 669] on button "Schedule Job" at bounding box center [888, 684] width 437 height 31
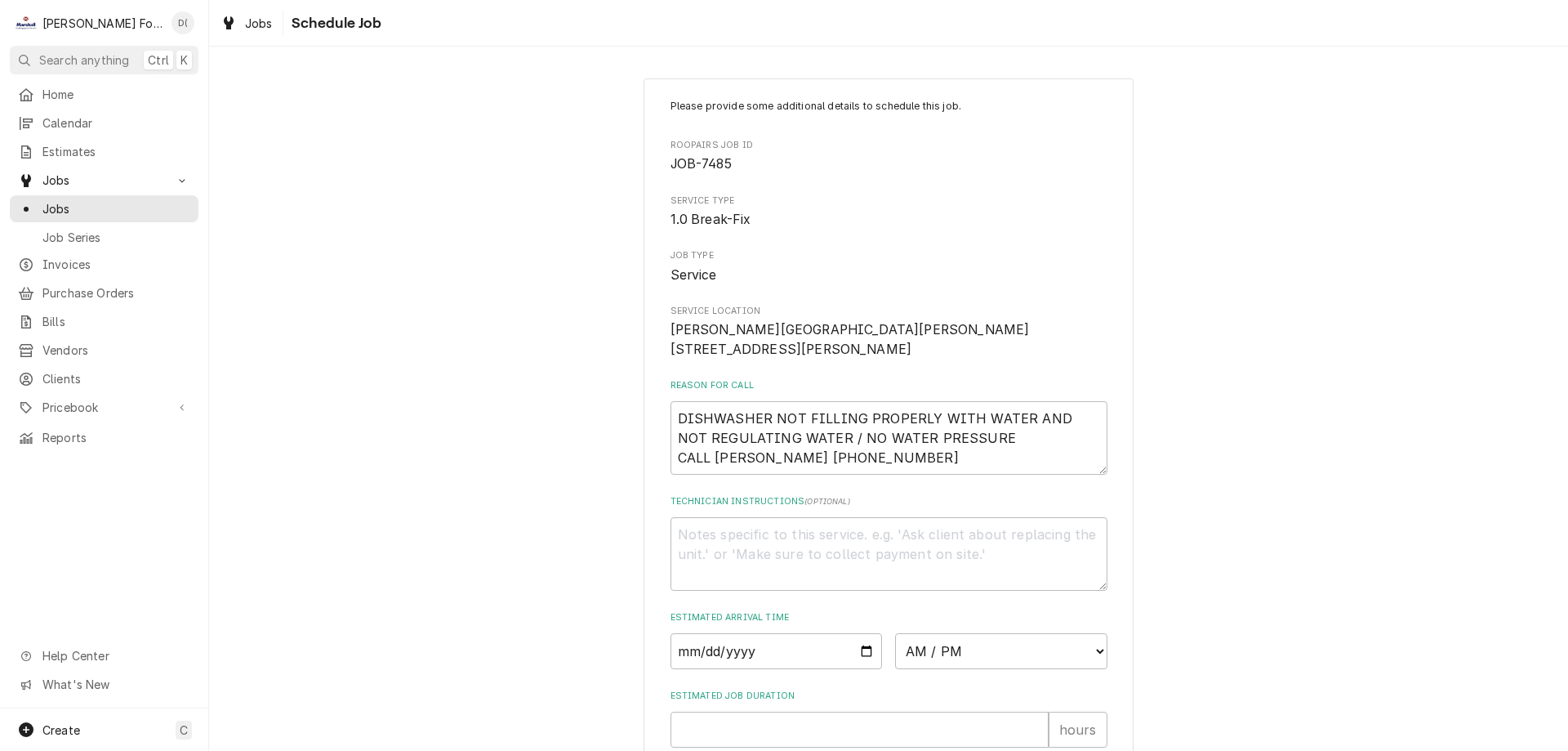
scroll to position [189, 0]
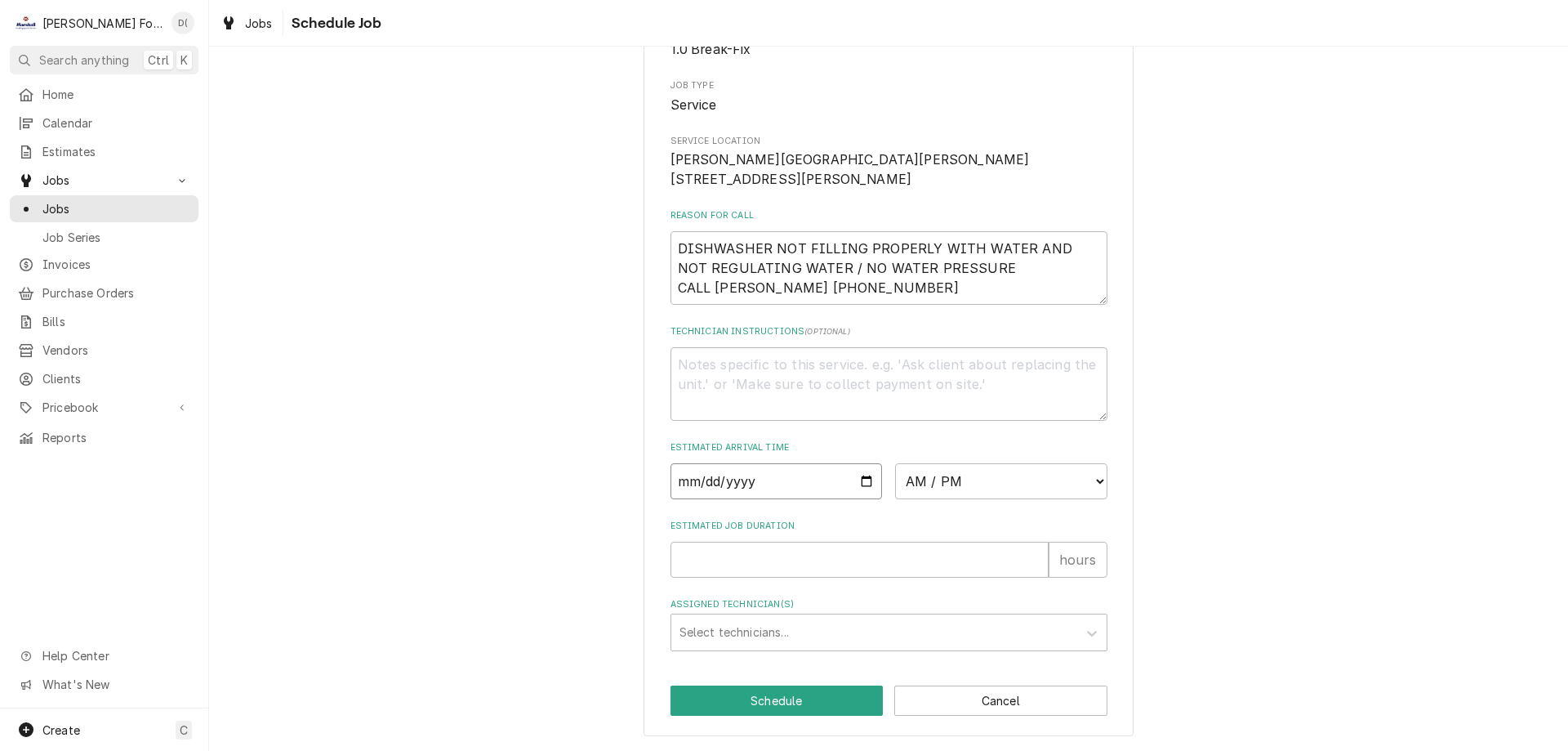
click at [863, 479] on input "Date" at bounding box center [776, 481] width 212 height 35
type input "[DATE]"
type textarea "x"
click at [1033, 463] on select "AM / PM 6:00 AM 6:15 AM 6:30 AM 6:45 AM 7:00 AM 7:15 AM 7:30 AM 7:45 AM 8:00 AM…" at bounding box center [1000, 481] width 212 height 35
select select "18:30:00"
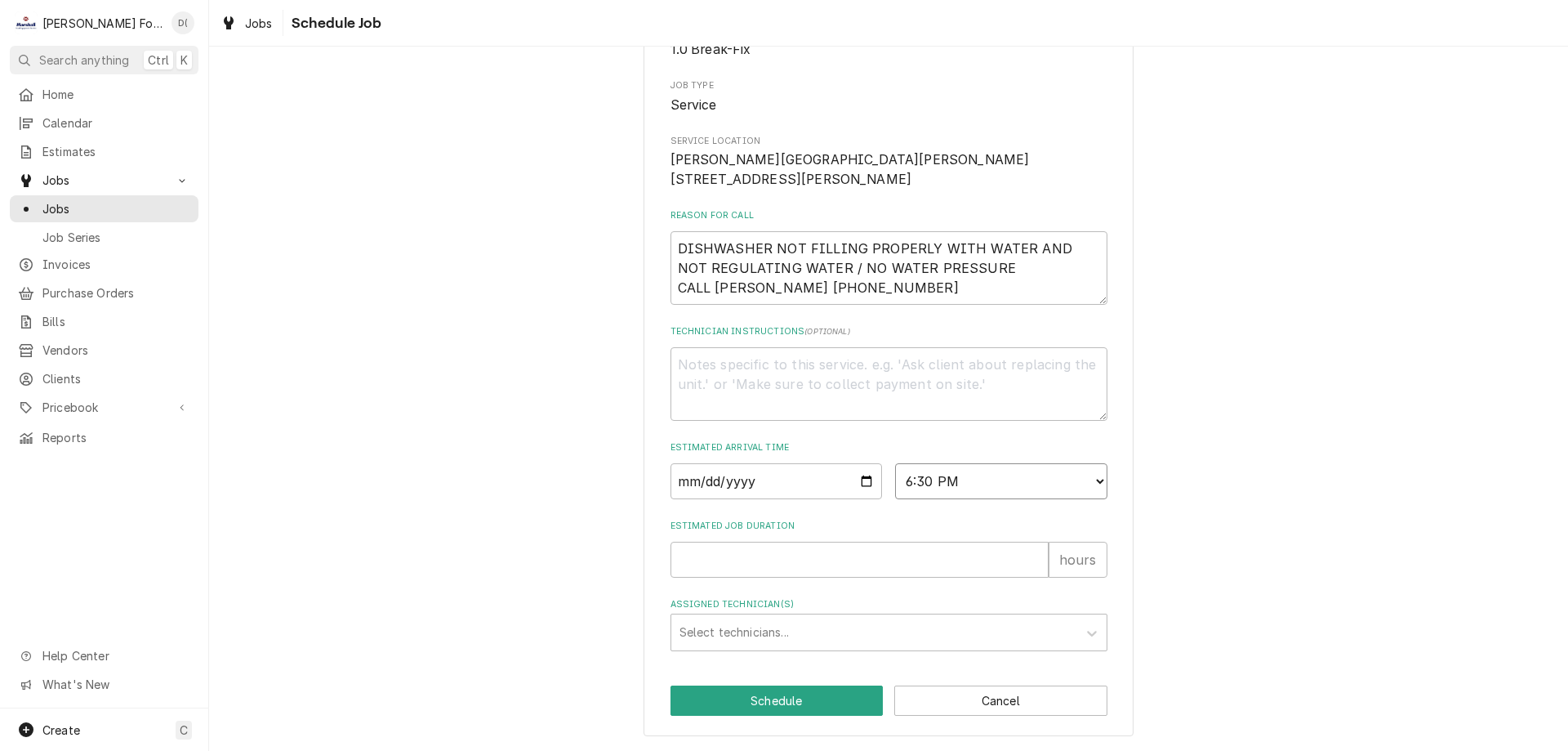
click at [895, 463] on select "AM / PM 6:00 AM 6:15 AM 6:30 AM 6:45 AM 7:00 AM 7:15 AM 7:30 AM 7:45 AM 8:00 AM…" at bounding box center [1000, 481] width 212 height 35
click at [778, 570] on input "Estimated Job Duration" at bounding box center [859, 559] width 378 height 35
type textarea "x"
type input "1"
click at [745, 626] on div "Assigned Technician(s)" at bounding box center [874, 633] width 389 height 30
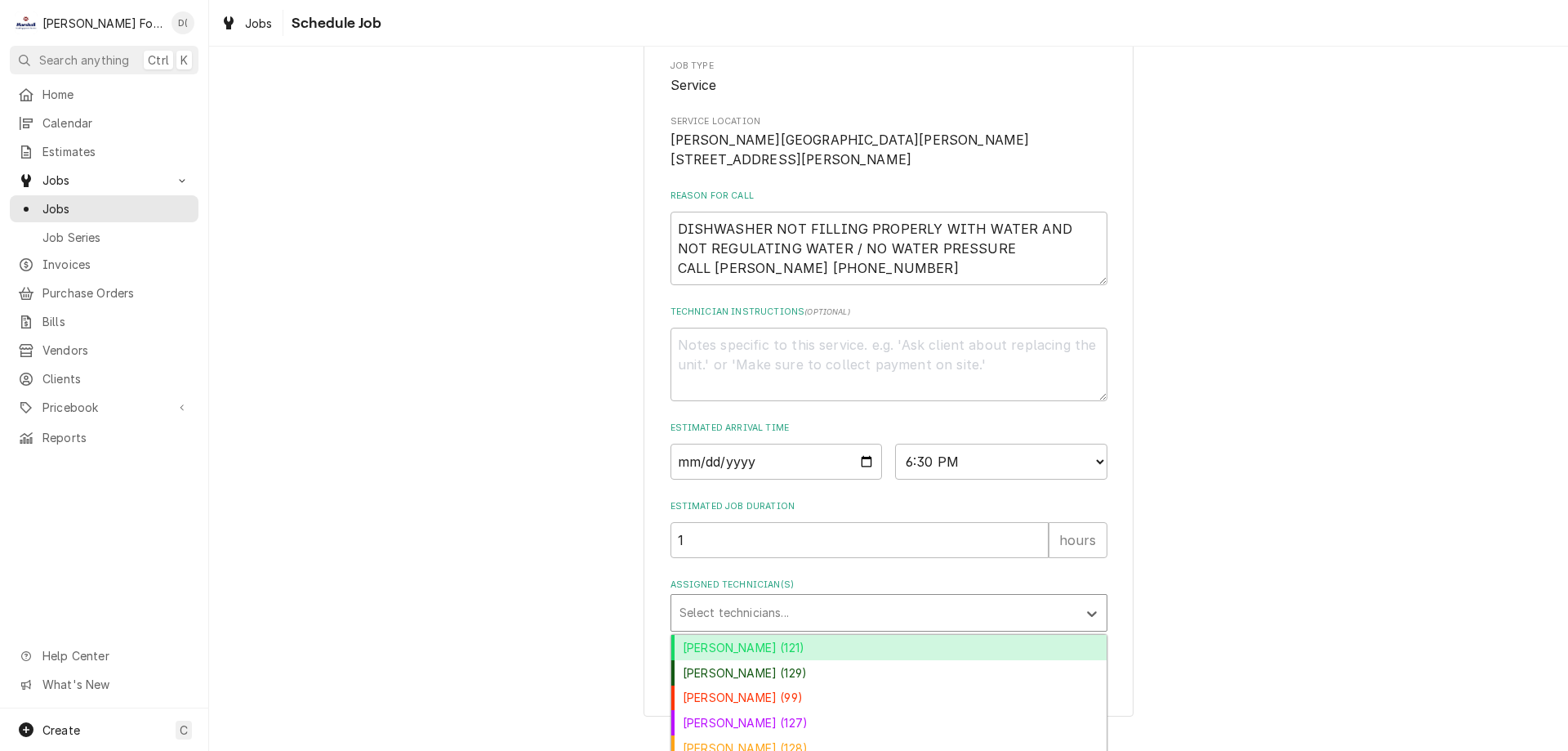
scroll to position [271, 0]
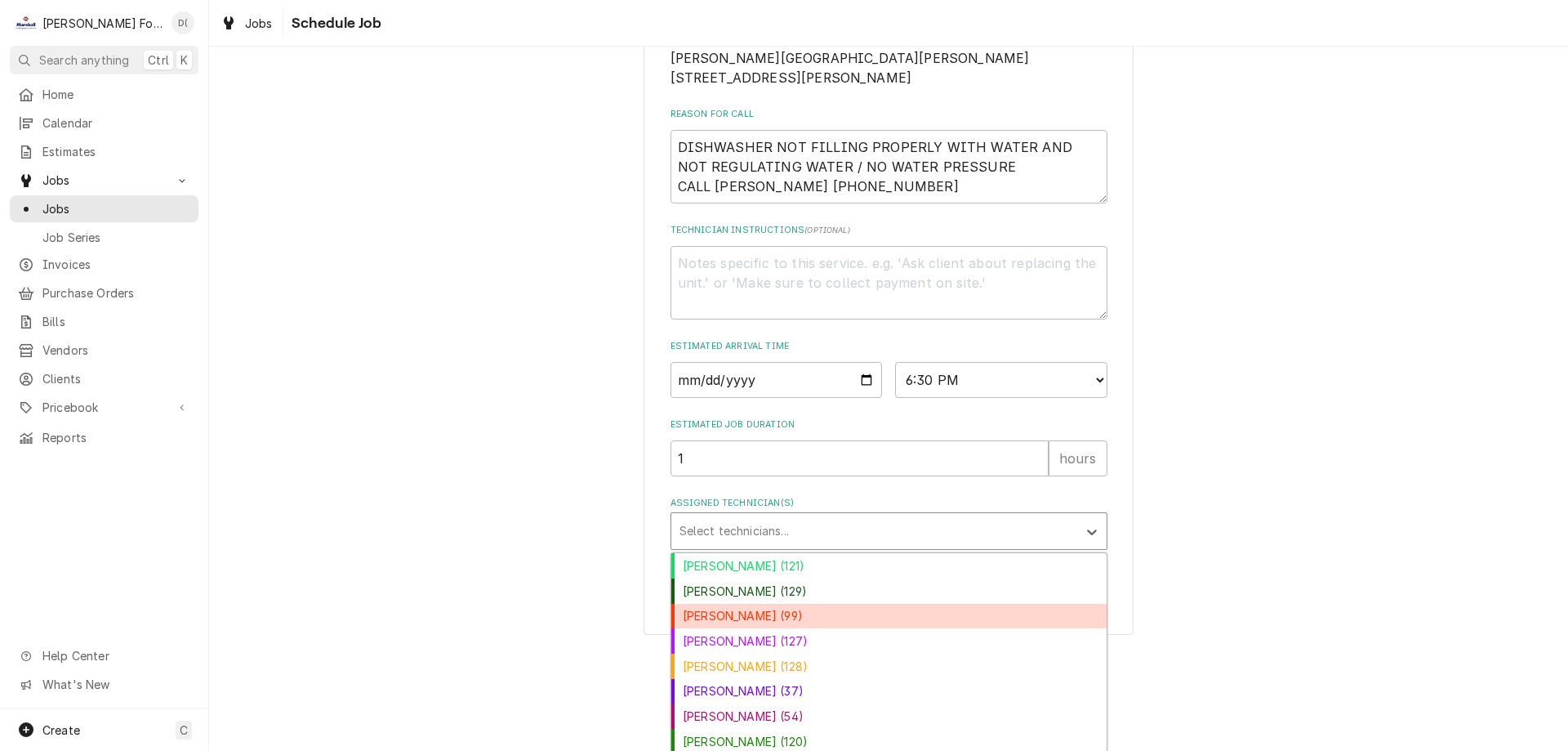
click at [740, 629] on div "[PERSON_NAME] (99)" at bounding box center [889, 616] width 436 height 26
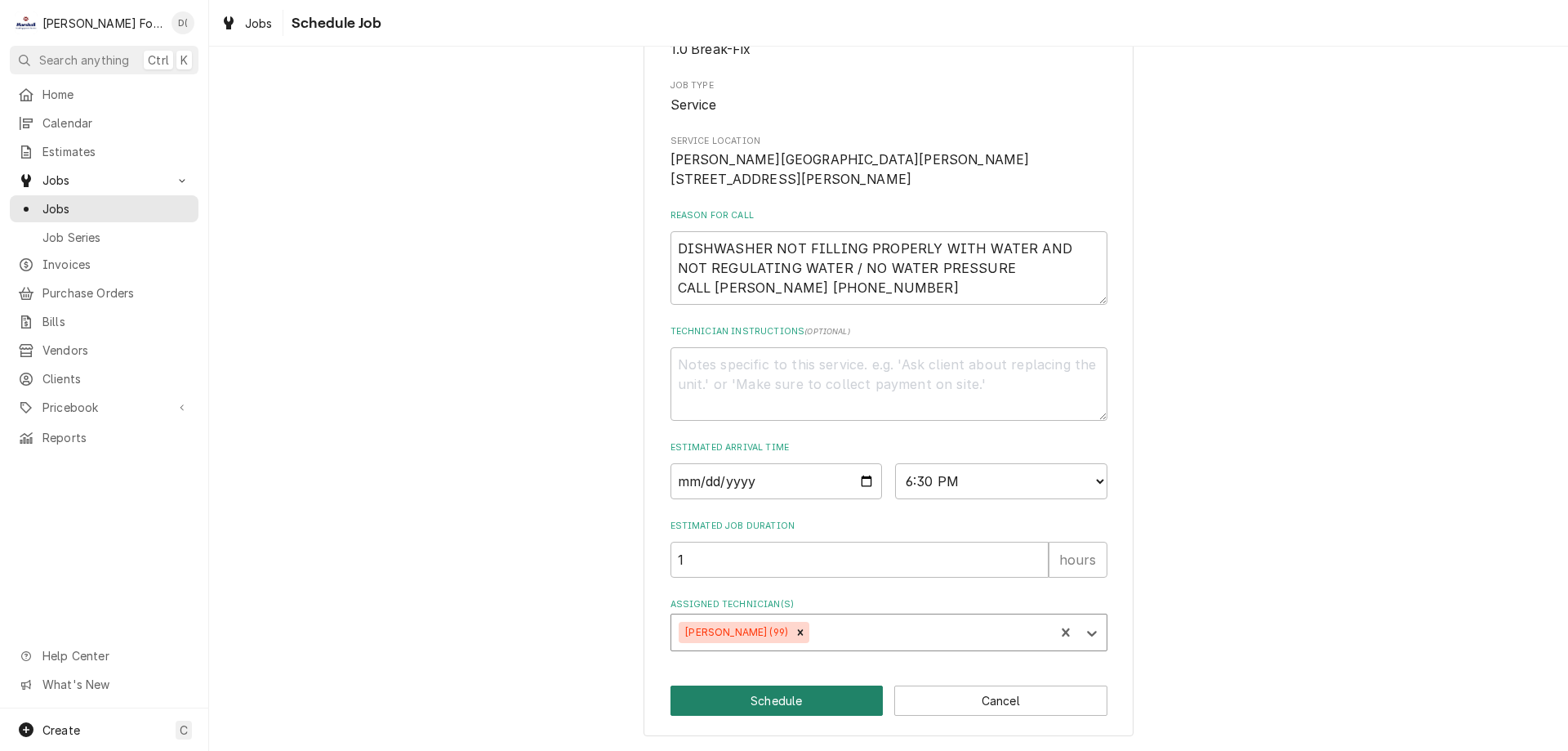
click at [756, 704] on button "Schedule" at bounding box center [777, 700] width 213 height 31
type textarea "x"
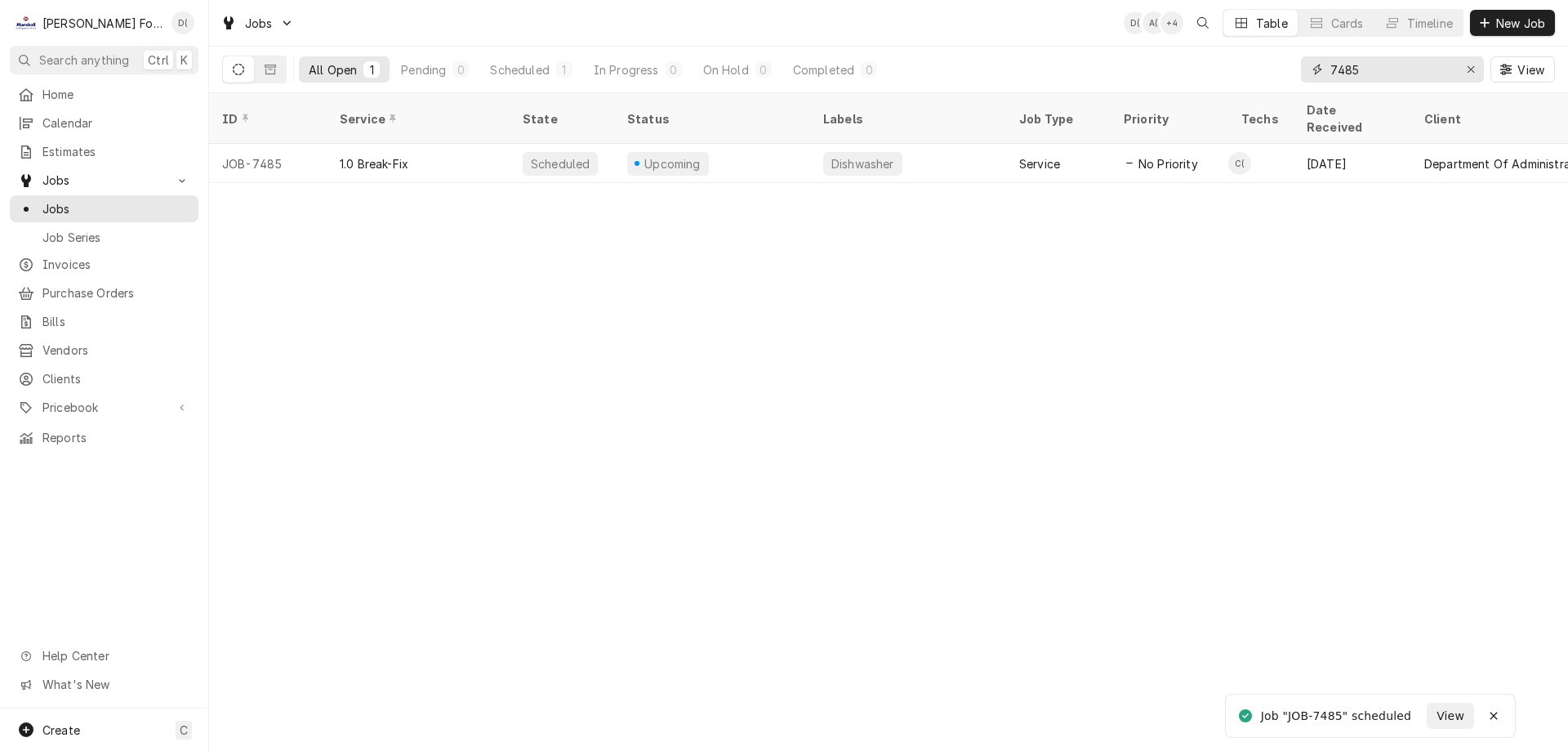
click at [1367, 69] on input "7485" at bounding box center [1392, 69] width 122 height 27
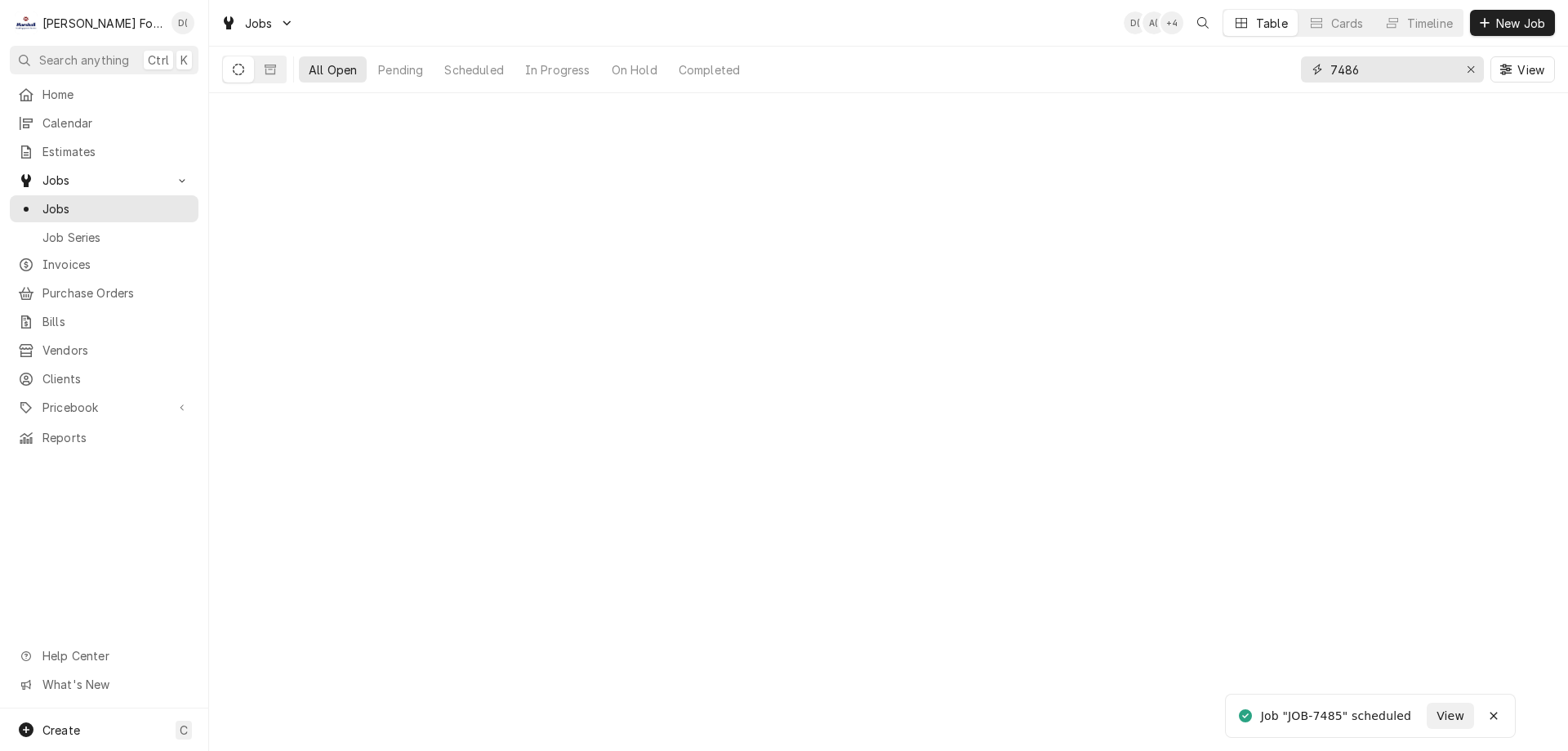
type input "7486"
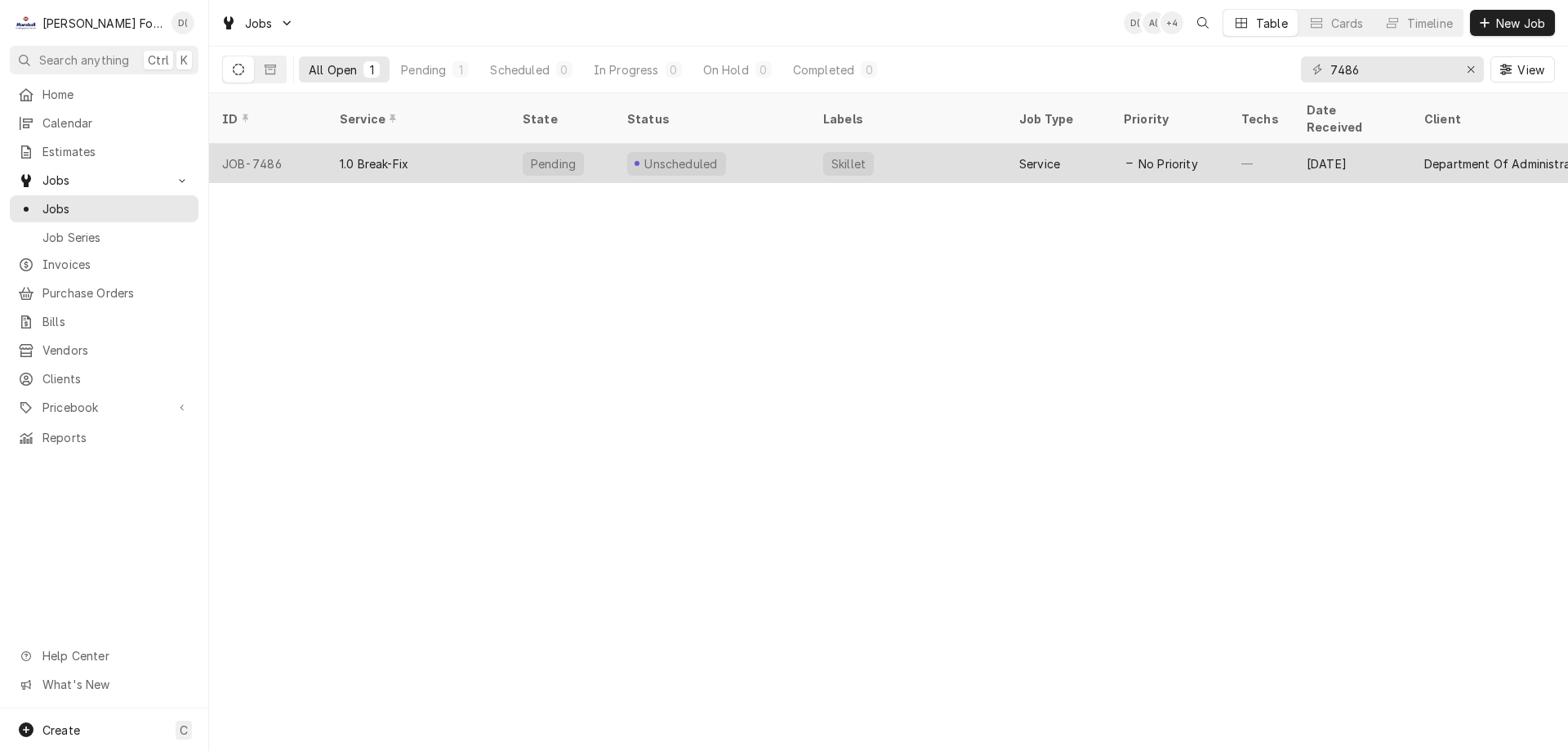
click at [776, 144] on div "Unscheduled" at bounding box center [712, 164] width 196 height 39
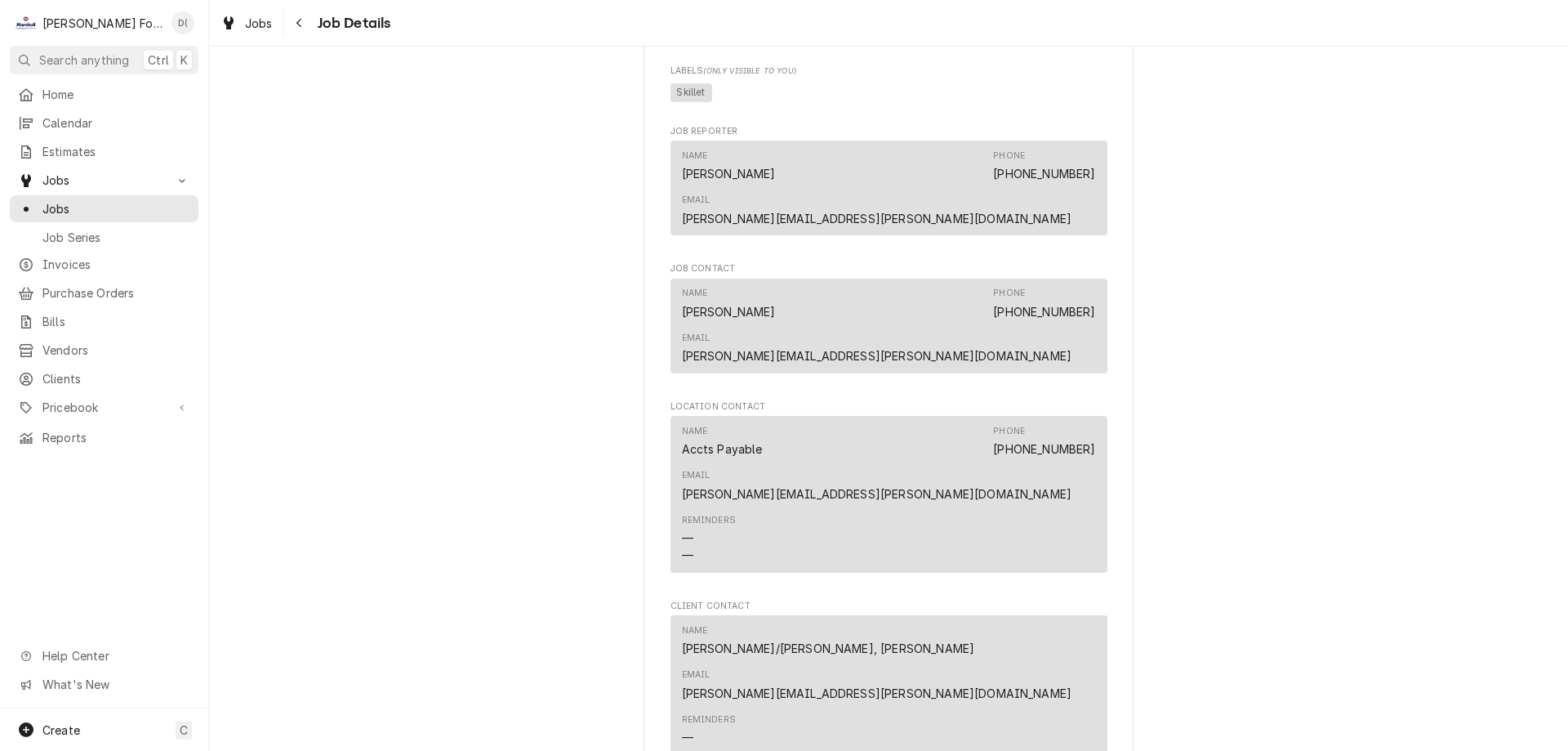
scroll to position [1316, 0]
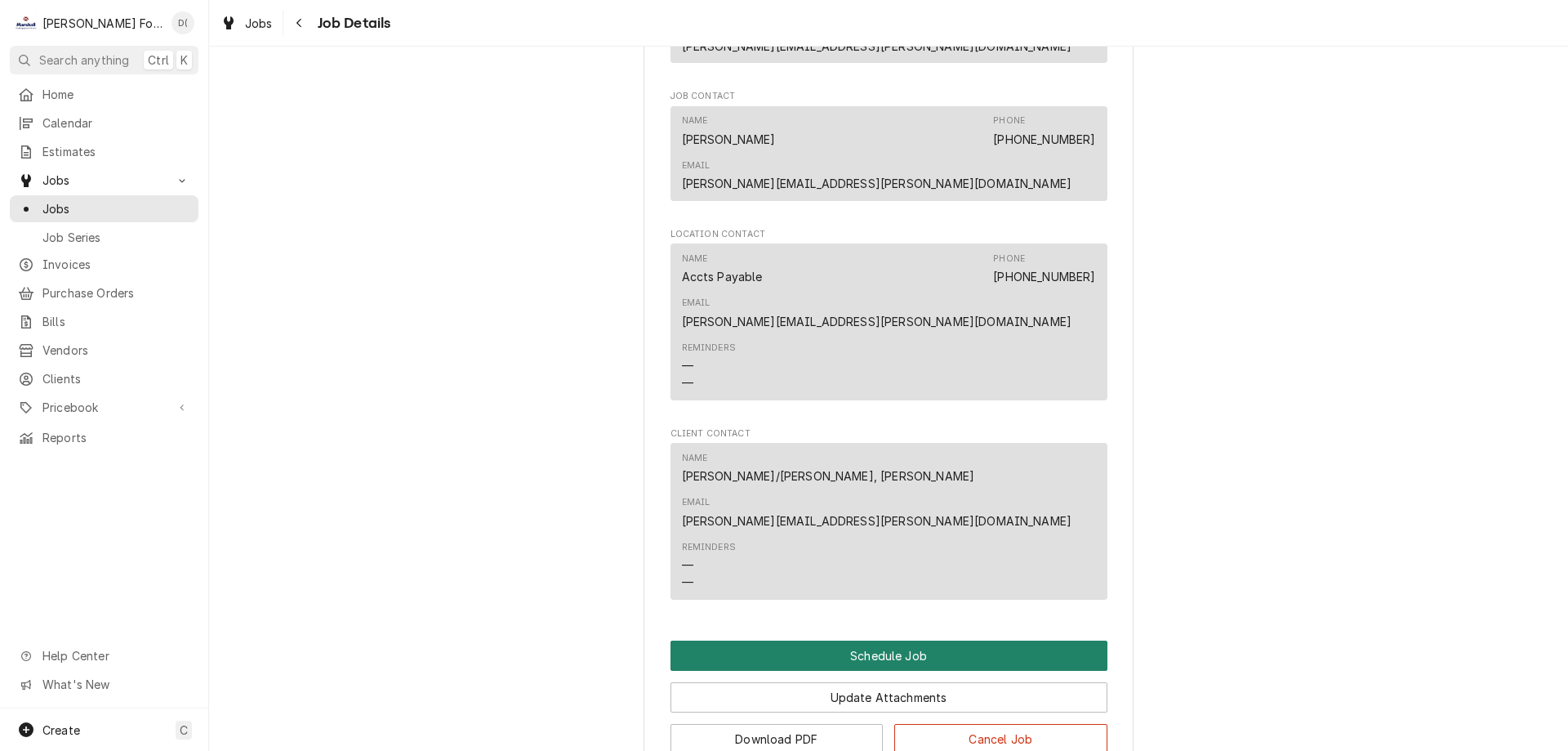
click at [859, 641] on button "Schedule Job" at bounding box center [888, 655] width 437 height 31
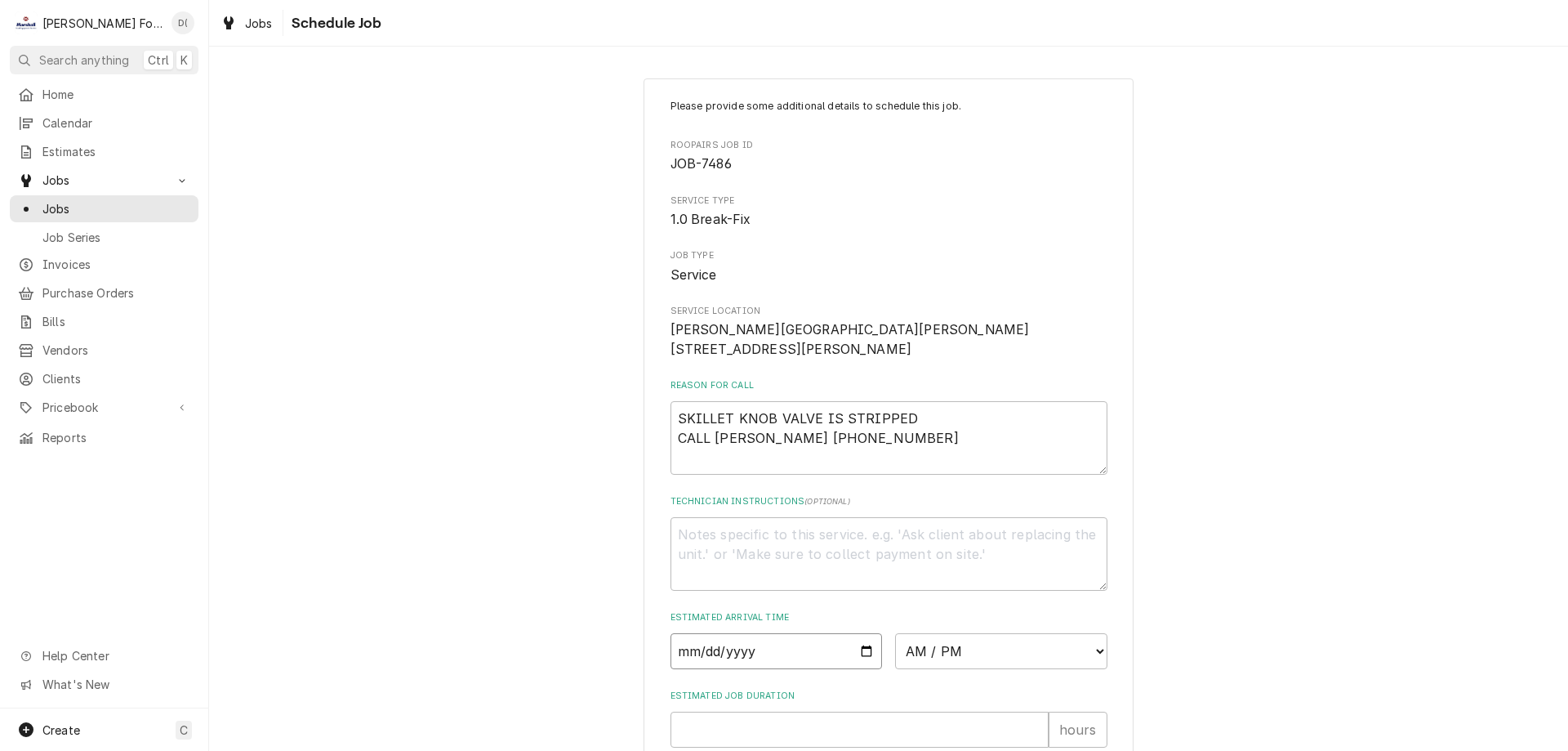
click at [860, 669] on input "Date" at bounding box center [776, 650] width 212 height 35
type textarea "x"
type input "2025-10-01"
click at [1070, 669] on select "AM / PM 6:00 AM 6:15 AM 6:30 AM 6:45 AM 7:00 AM 7:15 AM 7:30 AM 7:45 AM 8:00 AM…" at bounding box center [1000, 650] width 212 height 35
select select "19:00:00"
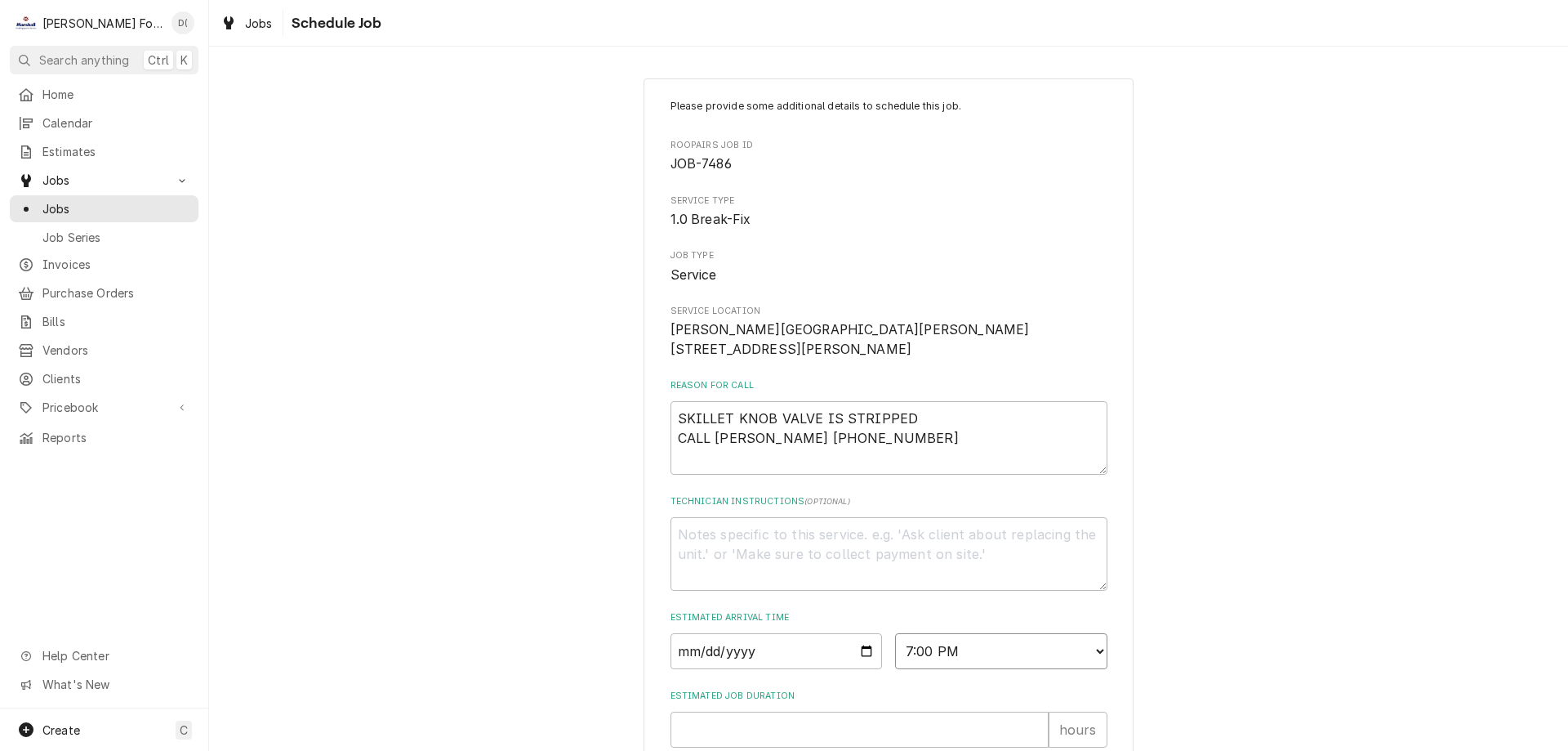
click at [895, 651] on select "AM / PM 6:00 AM 6:15 AM 6:30 AM 6:45 AM 7:00 AM 7:15 AM 7:30 AM 7:45 AM 8:00 AM…" at bounding box center [1000, 650] width 212 height 35
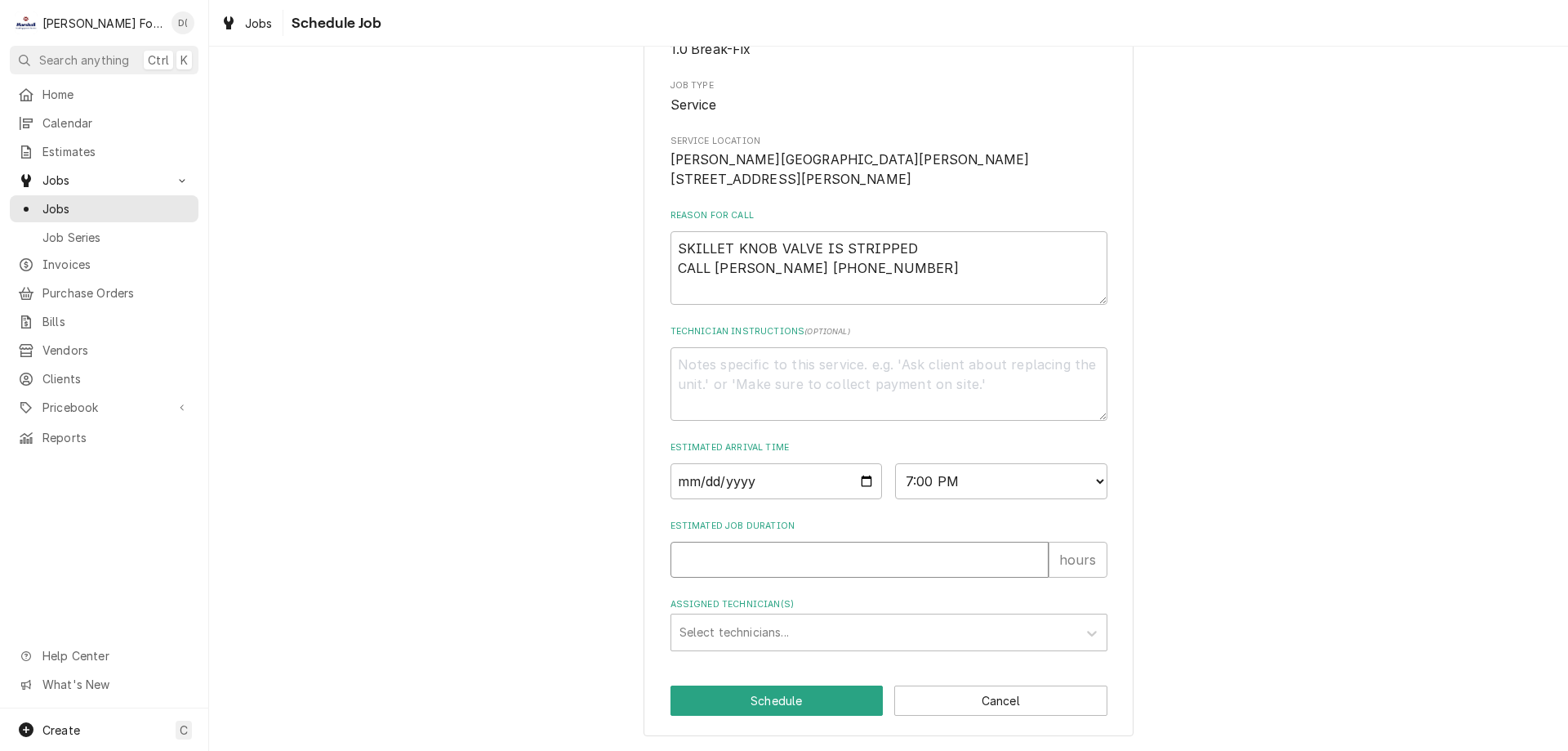
click at [704, 564] on input "Estimated Job Duration" at bounding box center [859, 559] width 378 height 35
type textarea "x"
type input "1"
click at [734, 622] on div "Assigned Technician(s)" at bounding box center [874, 633] width 389 height 30
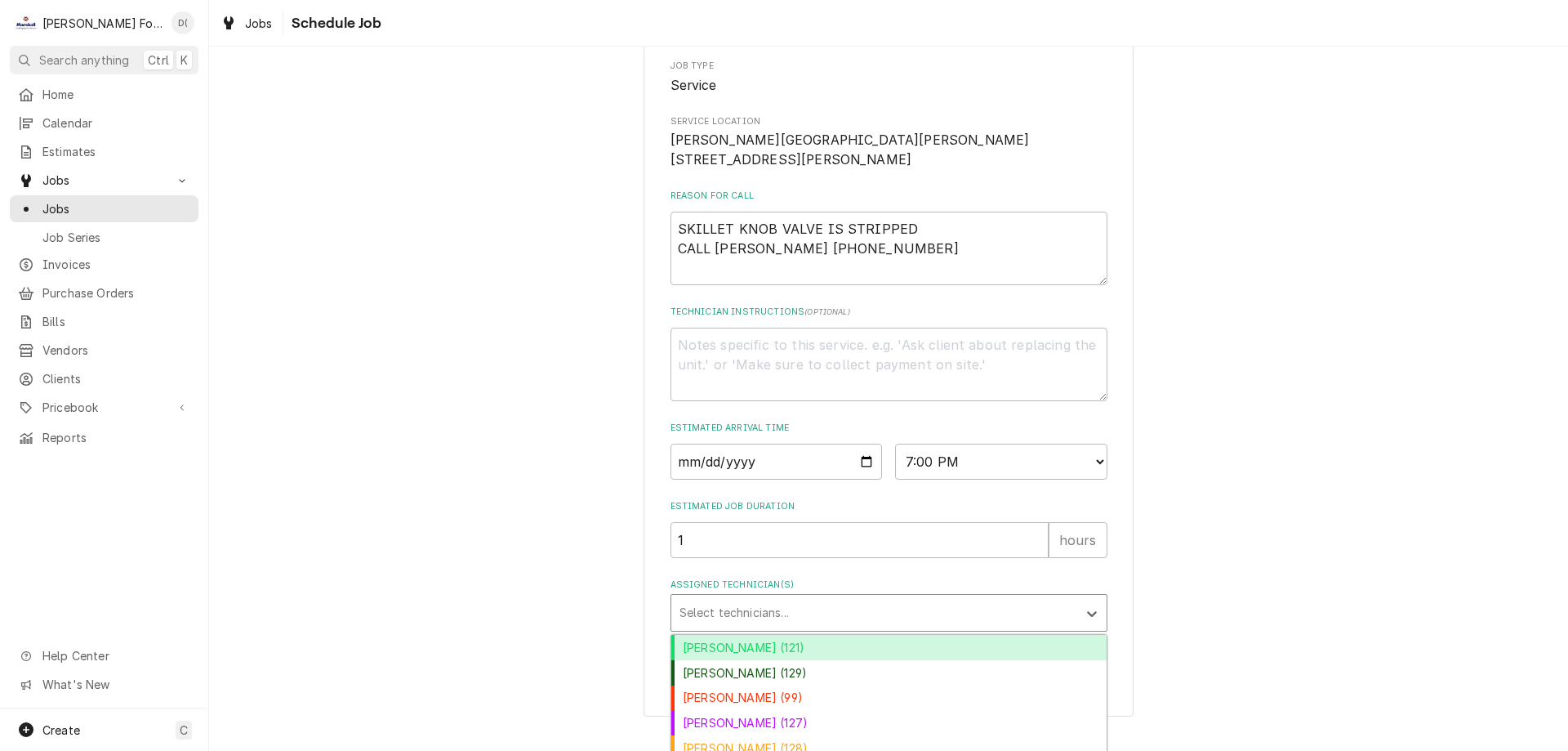
scroll to position [319, 0]
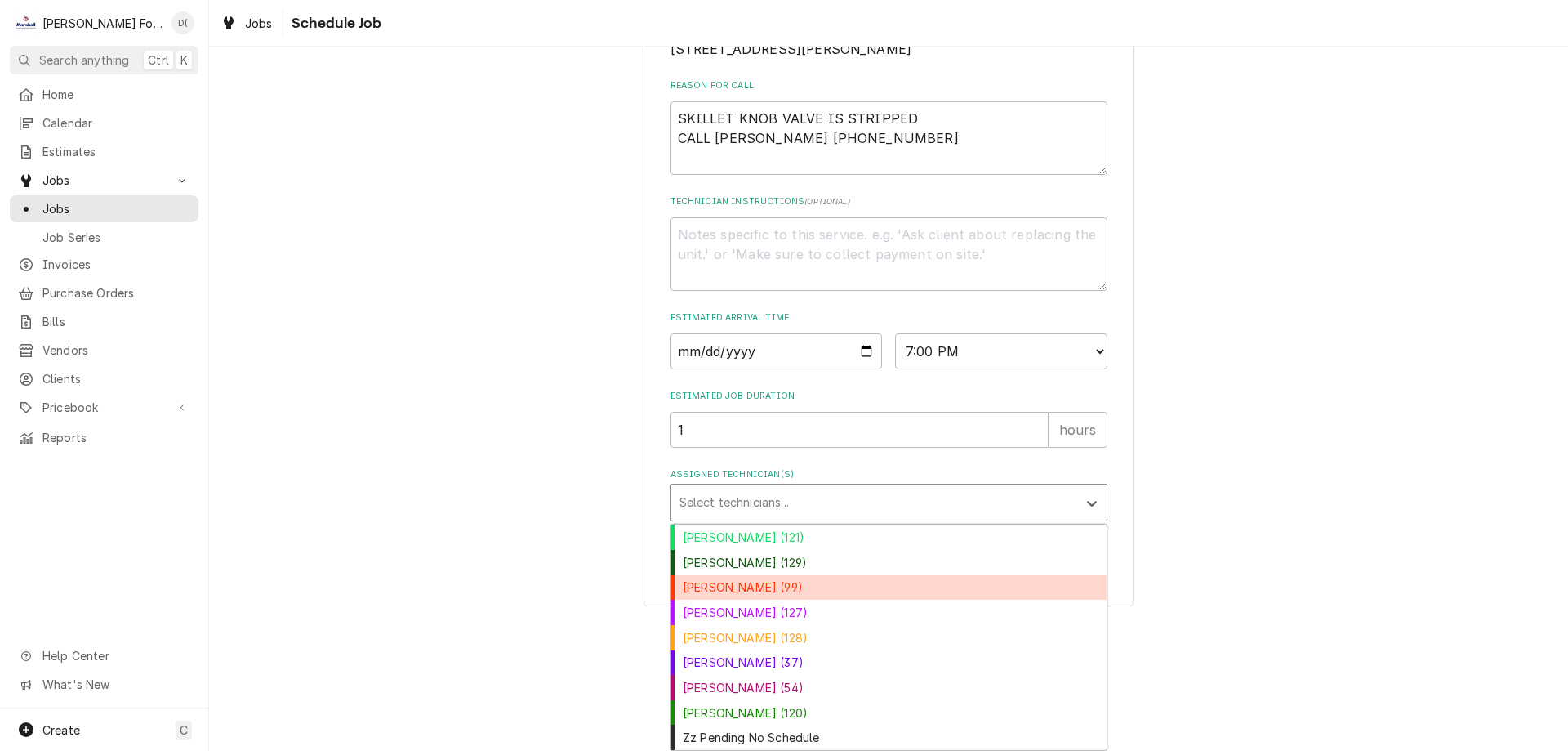
click at [740, 590] on div "Chris Branca (99)" at bounding box center [889, 587] width 436 height 26
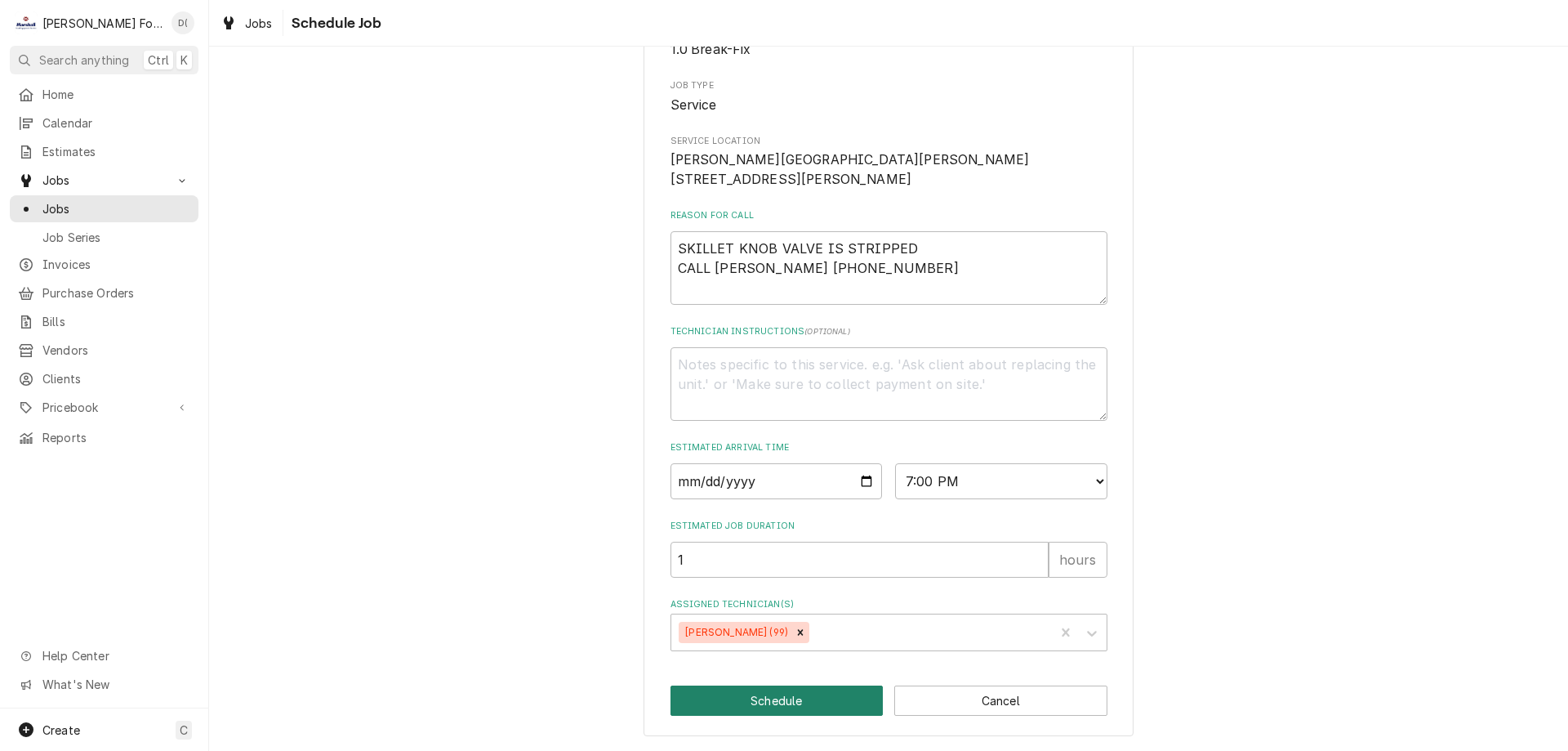
click at [756, 702] on button "Schedule" at bounding box center [777, 700] width 213 height 31
type textarea "x"
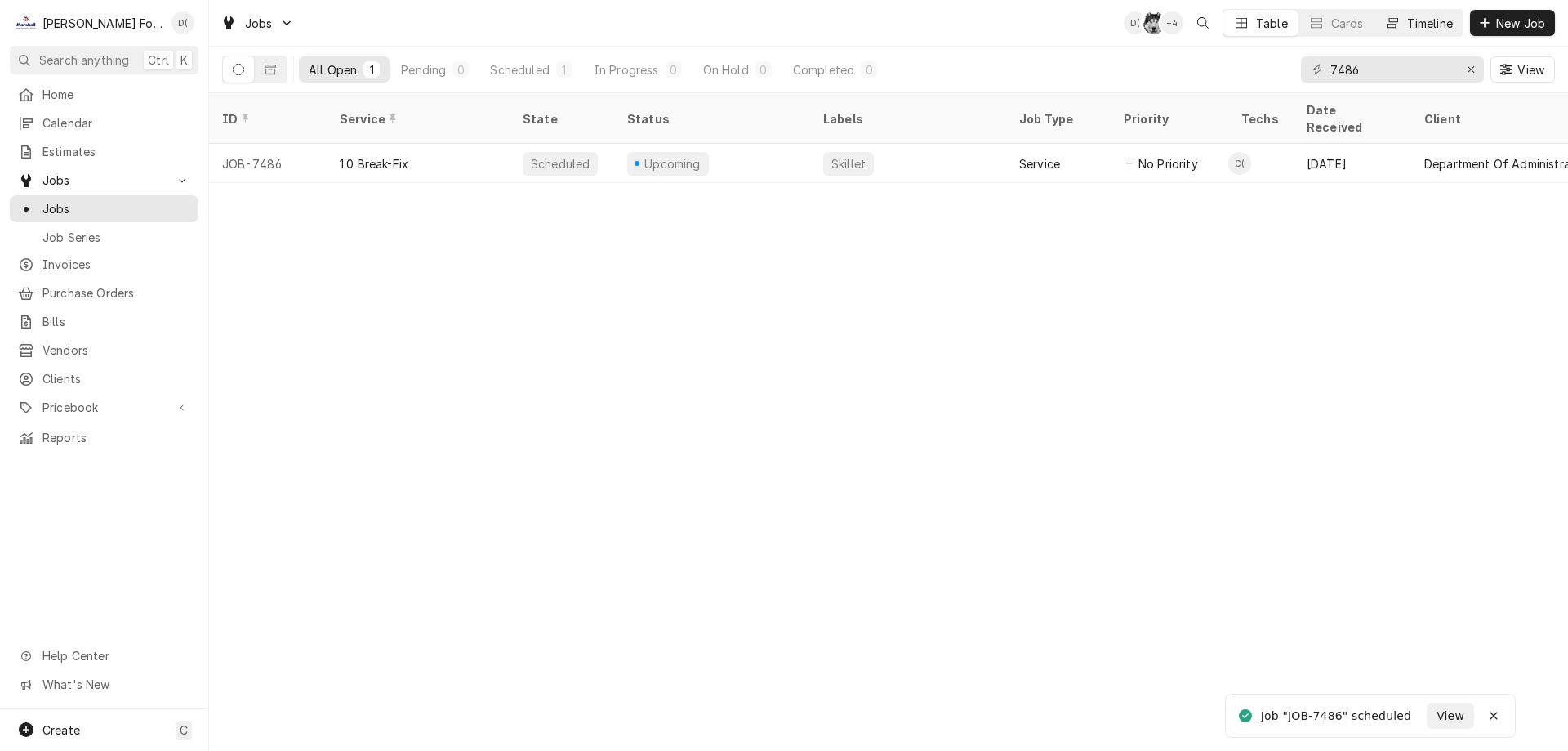
click at [1423, 20] on div "Timeline" at bounding box center [1430, 23] width 45 height 17
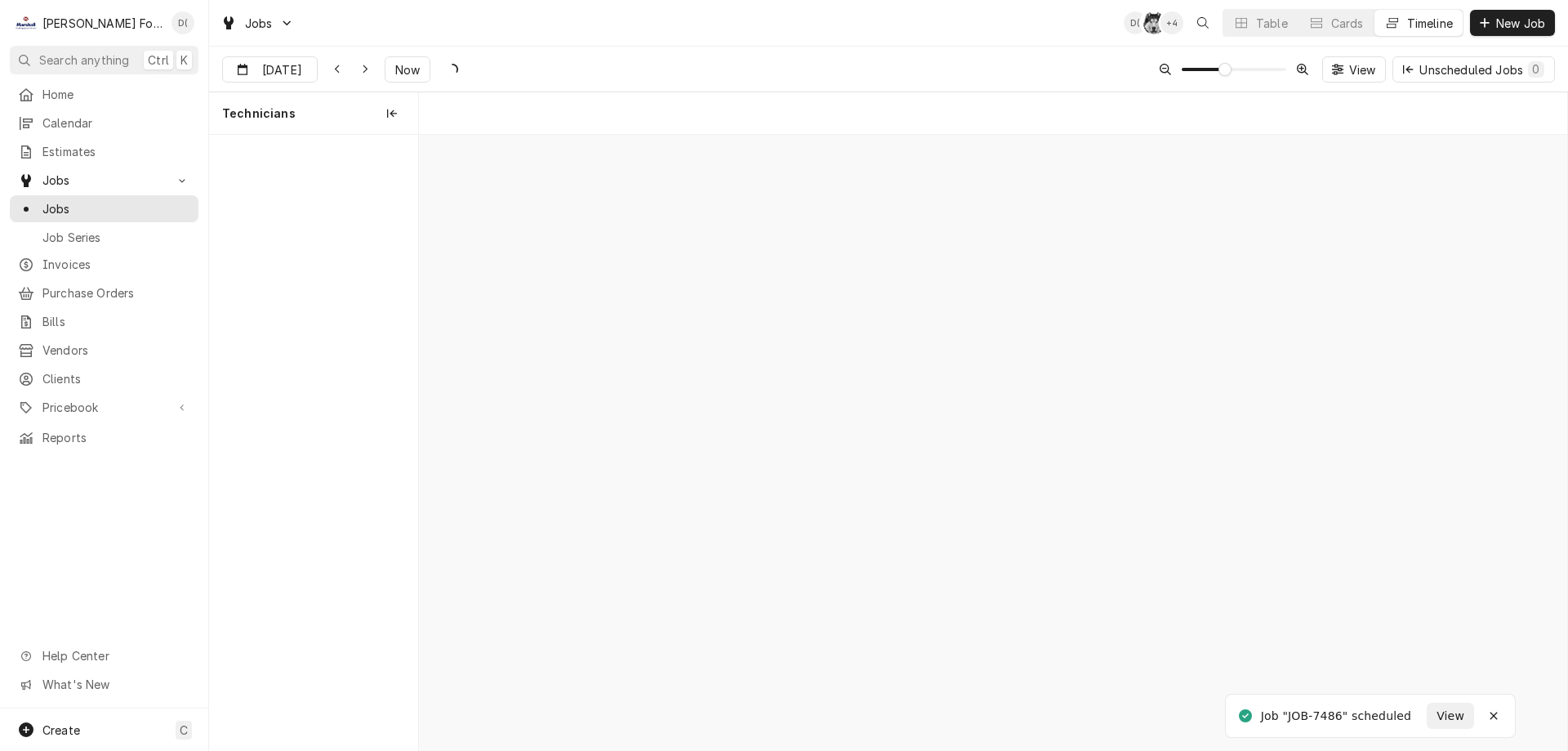
scroll to position [0, 22765]
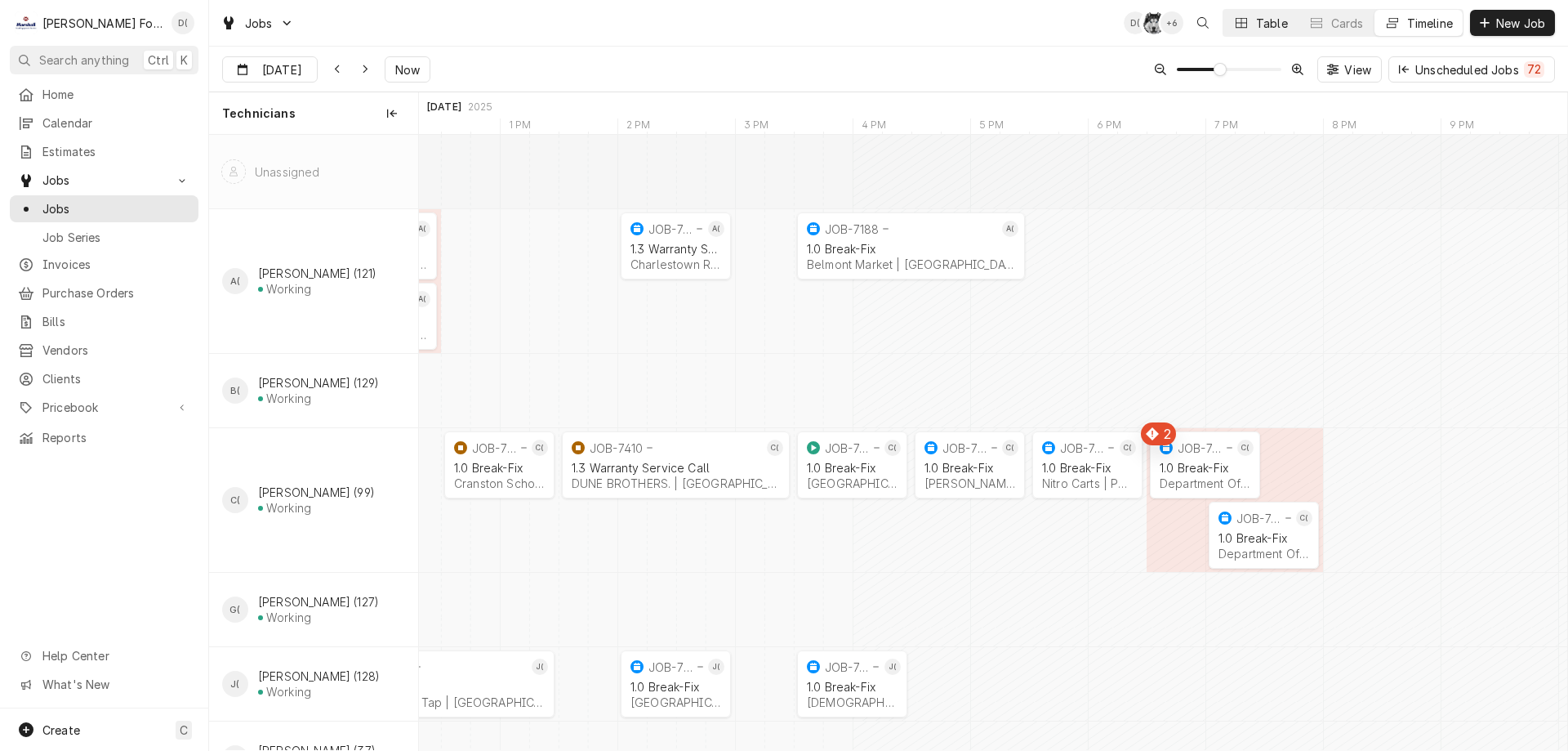
click at [1268, 22] on div "Table" at bounding box center [1272, 23] width 32 height 17
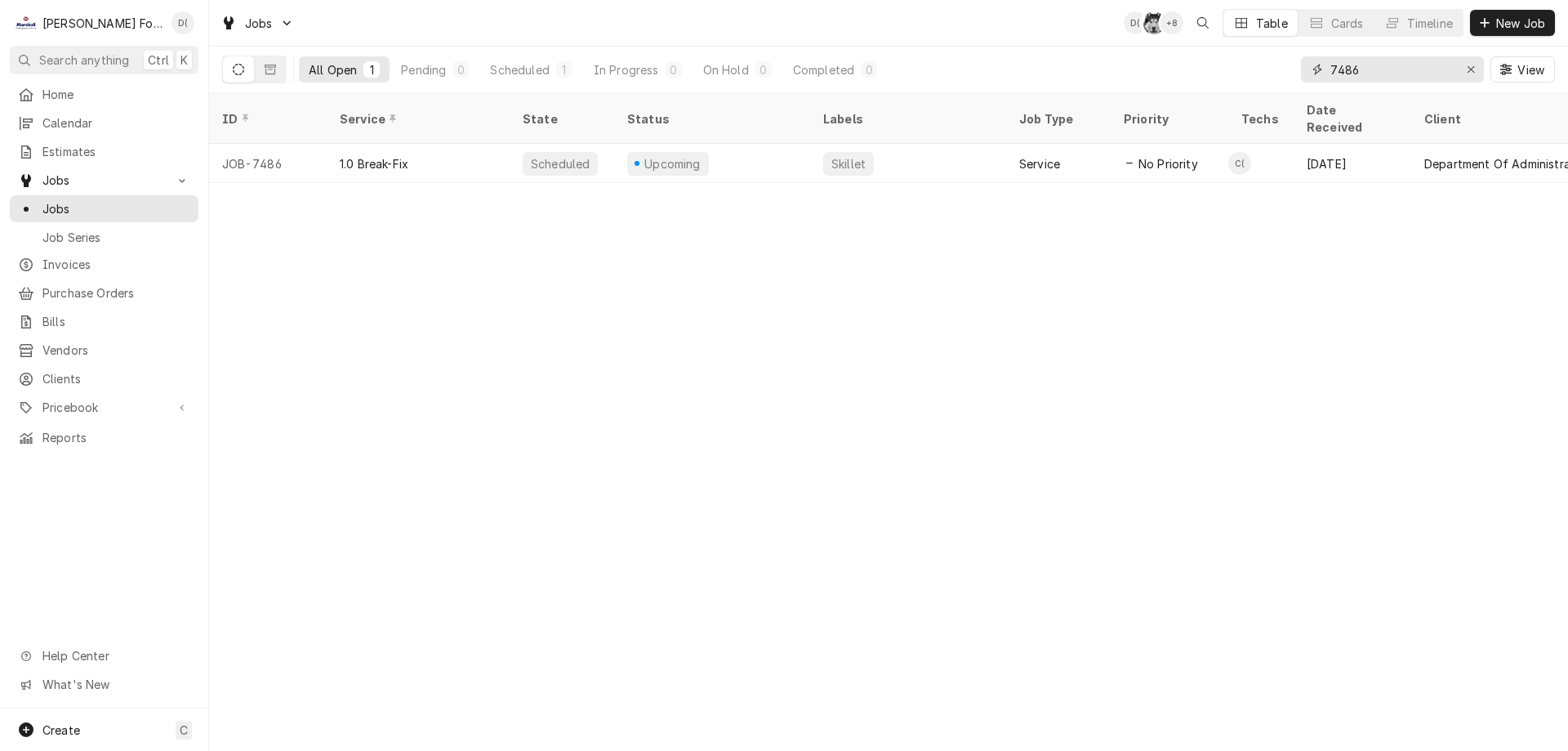
drag, startPoint x: 1381, startPoint y: 73, endPoint x: 1295, endPoint y: 73, distance: 86.0
click at [1298, 73] on div "All Open 1 Pending 0 Scheduled 1 In Progress 0 On Hold 0 Completed 0 7486 View" at bounding box center [888, 69] width 1332 height 45
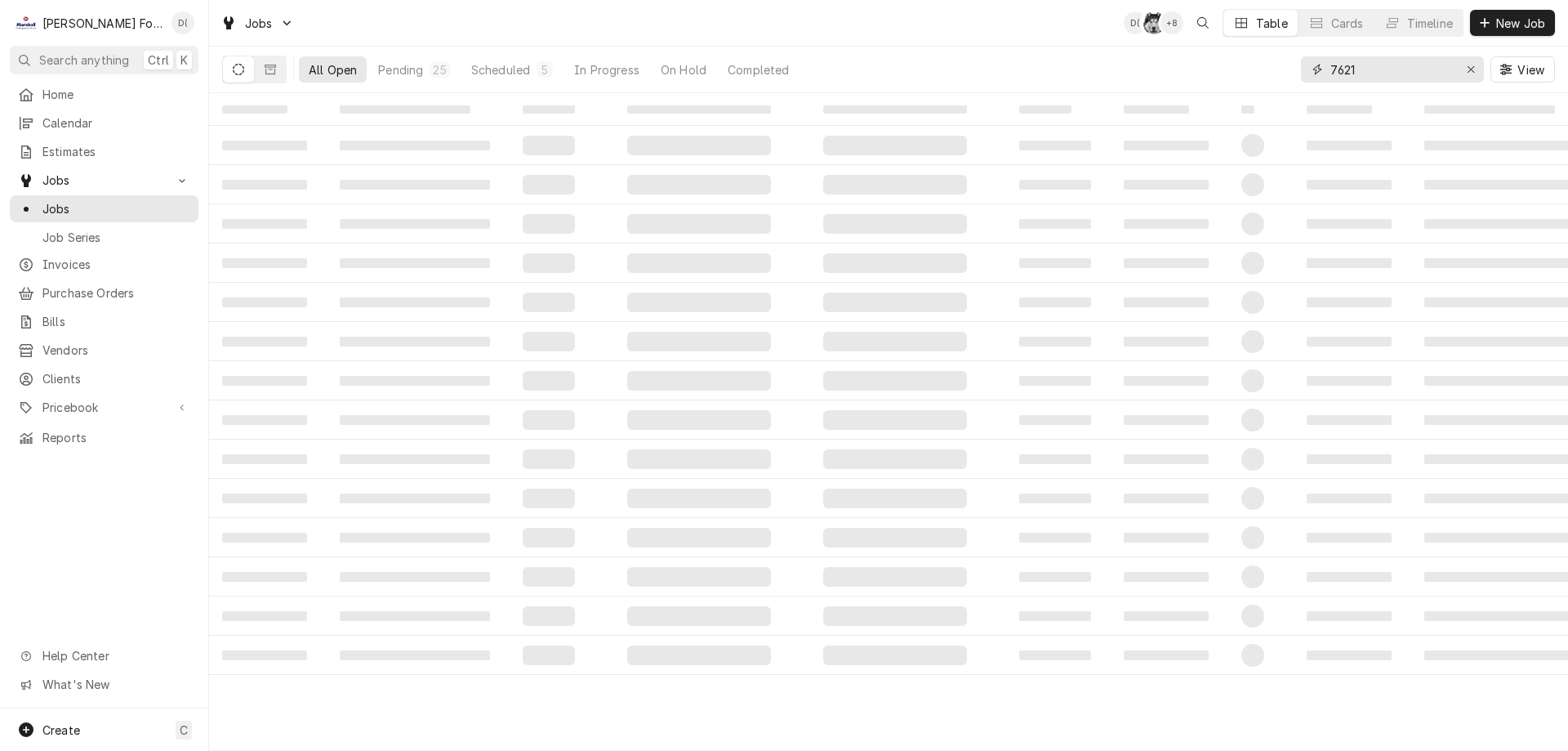
type input "7621"
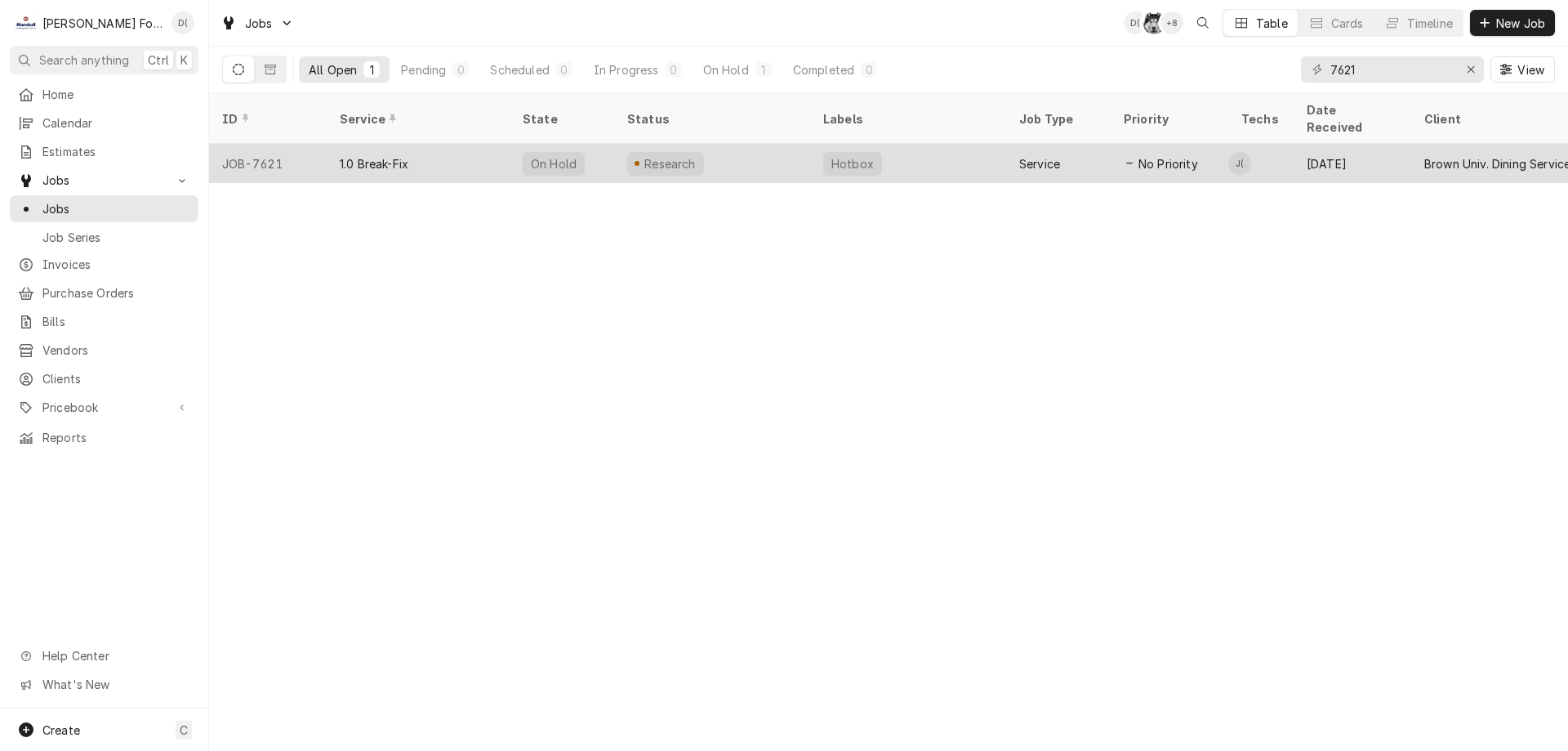
click at [776, 148] on div "Research" at bounding box center [712, 164] width 196 height 39
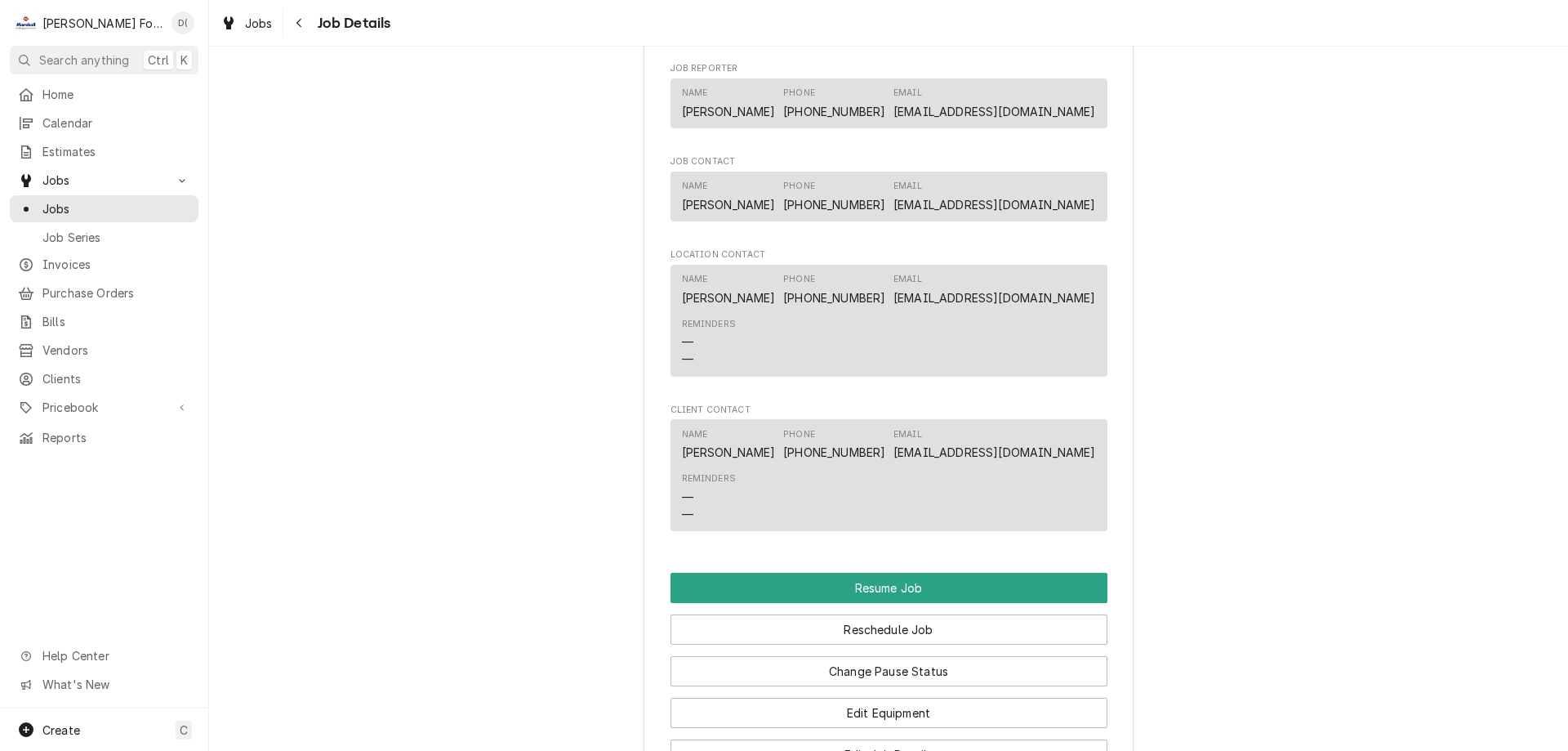
scroll to position [2124, 0]
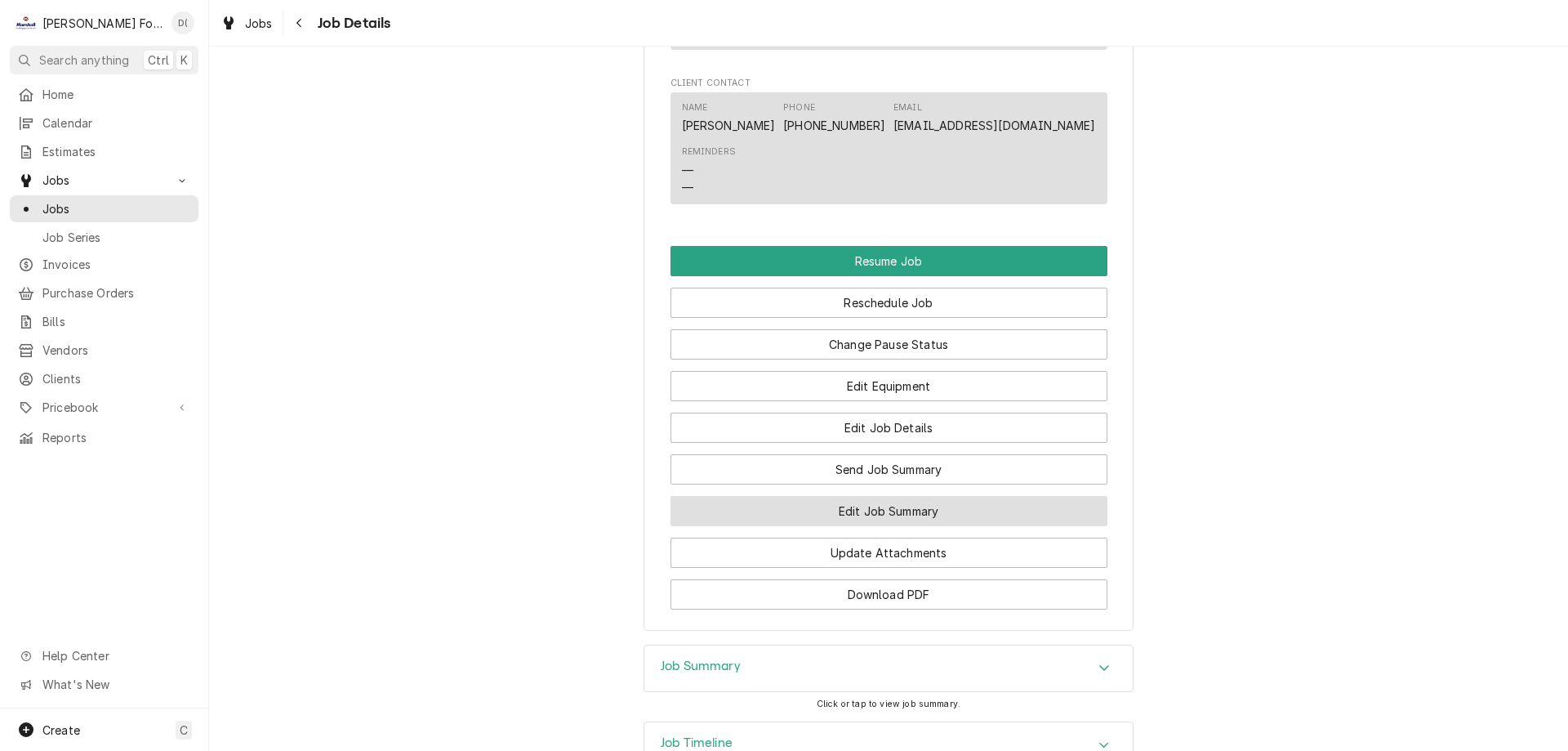
click at [829, 525] on button "Edit Job Summary" at bounding box center [888, 511] width 437 height 31
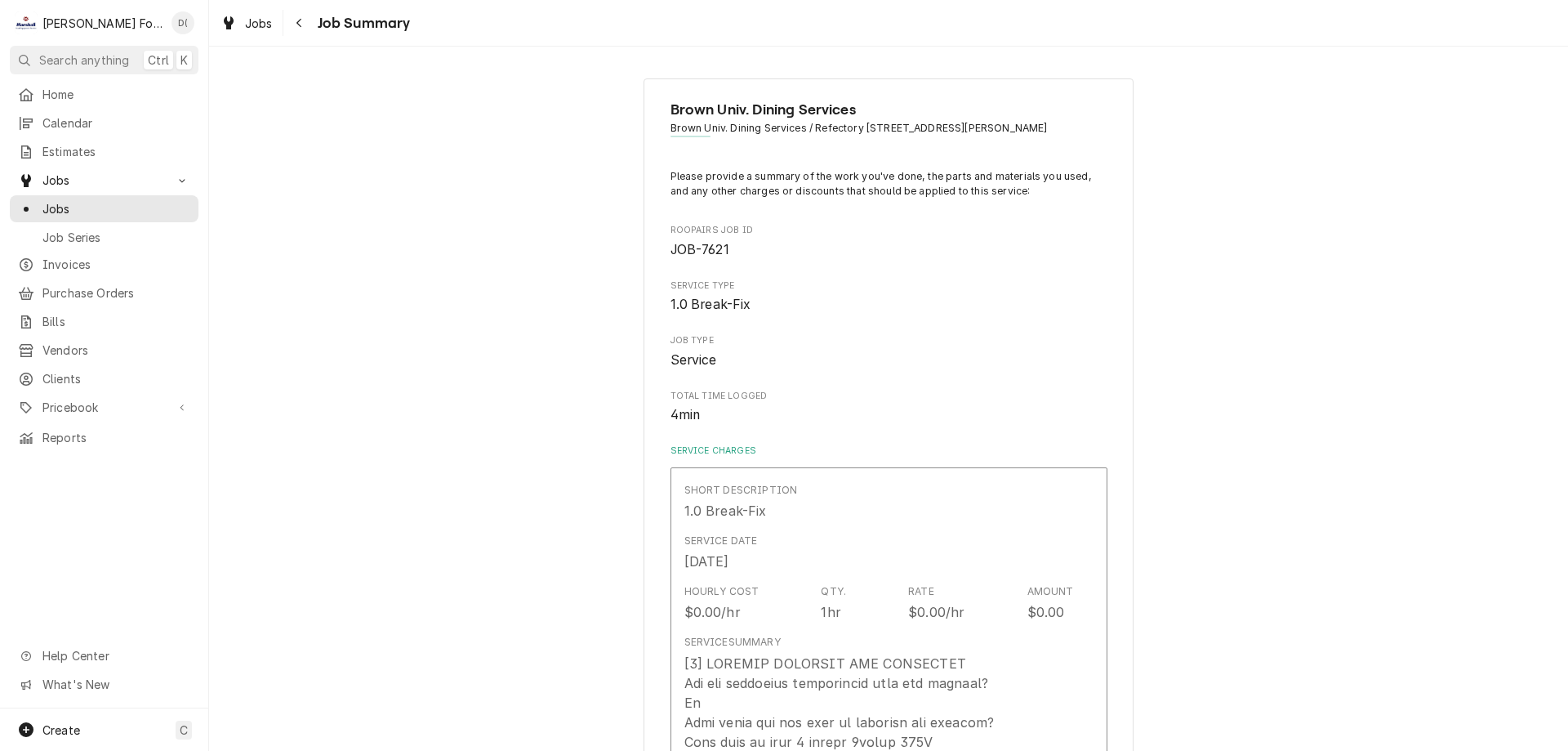
type textarea "x"
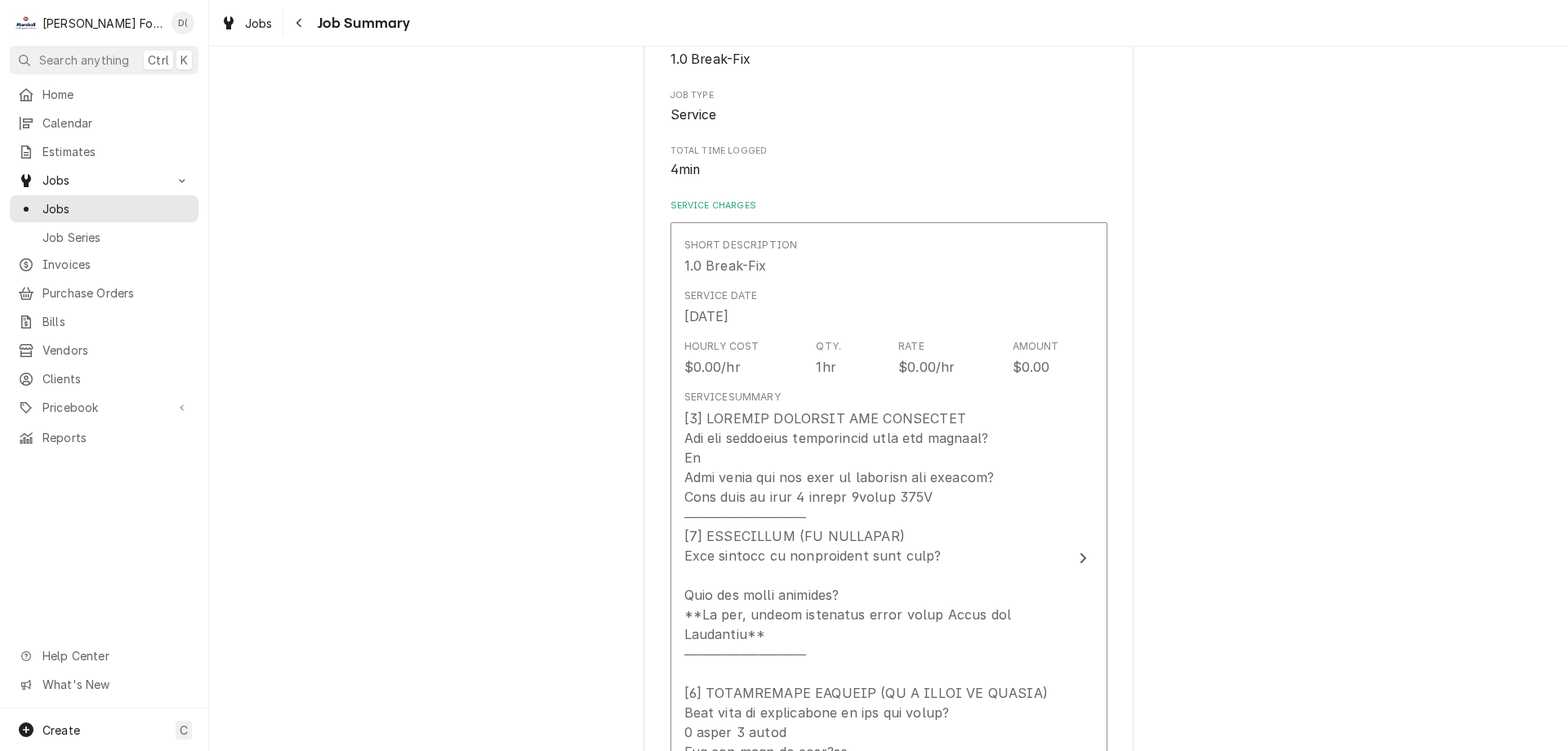
scroll to position [326, 0]
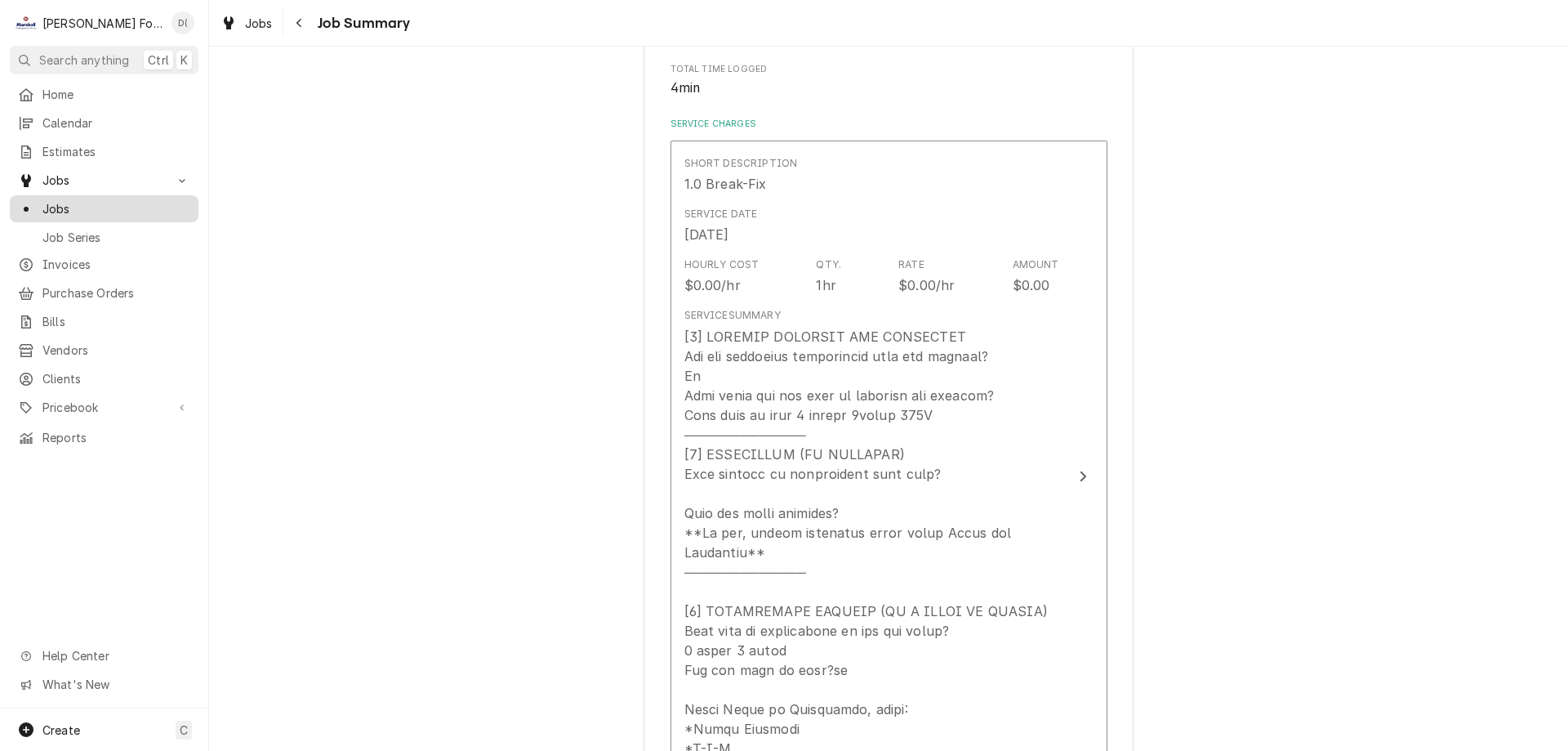
click at [109, 200] on span "Jobs" at bounding box center [116, 208] width 148 height 17
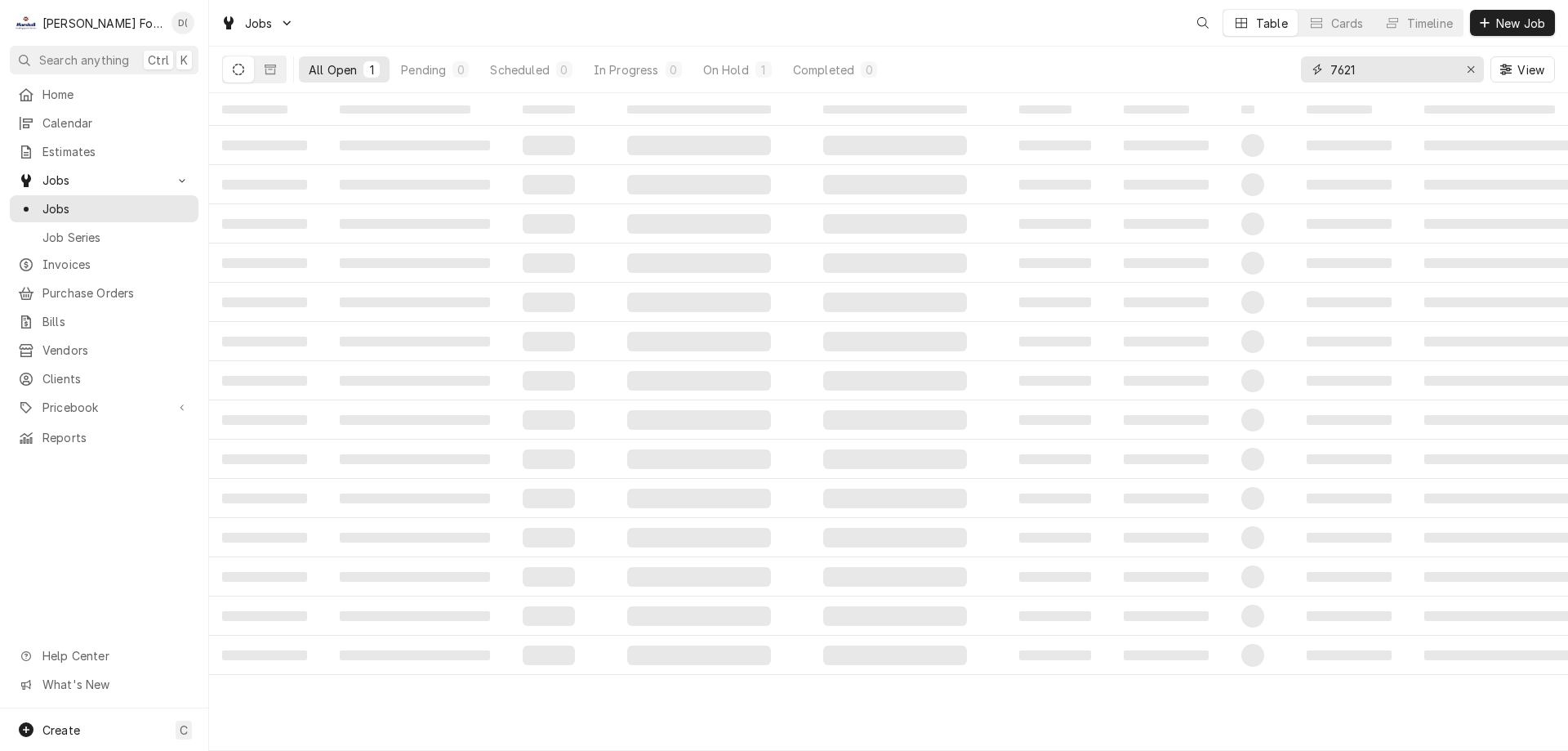
click at [1387, 62] on input "7621" at bounding box center [1392, 69] width 122 height 27
type input "7"
type input "5"
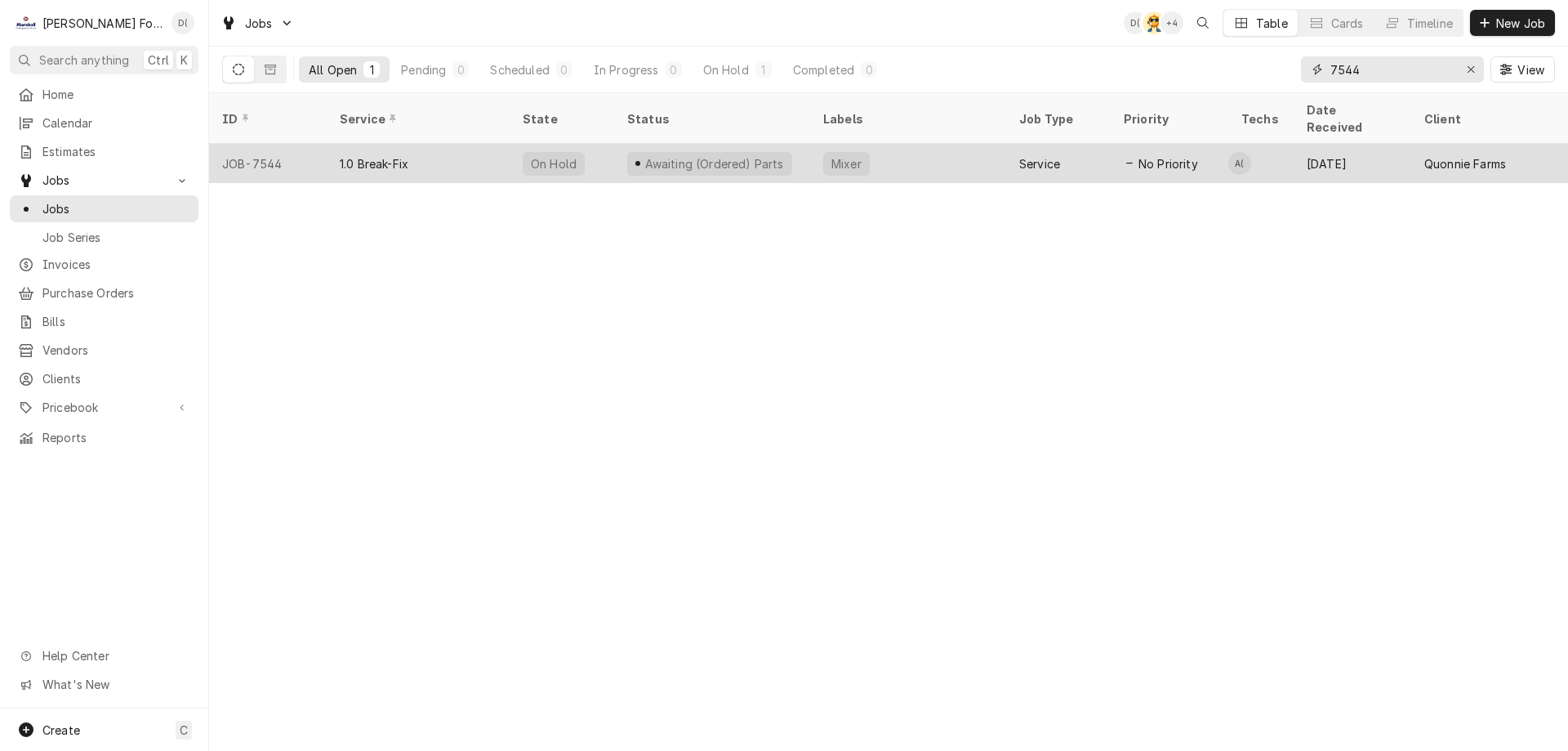
type input "7544"
click at [747, 152] on div "Awaiting (Ordered) Parts" at bounding box center [709, 164] width 165 height 24
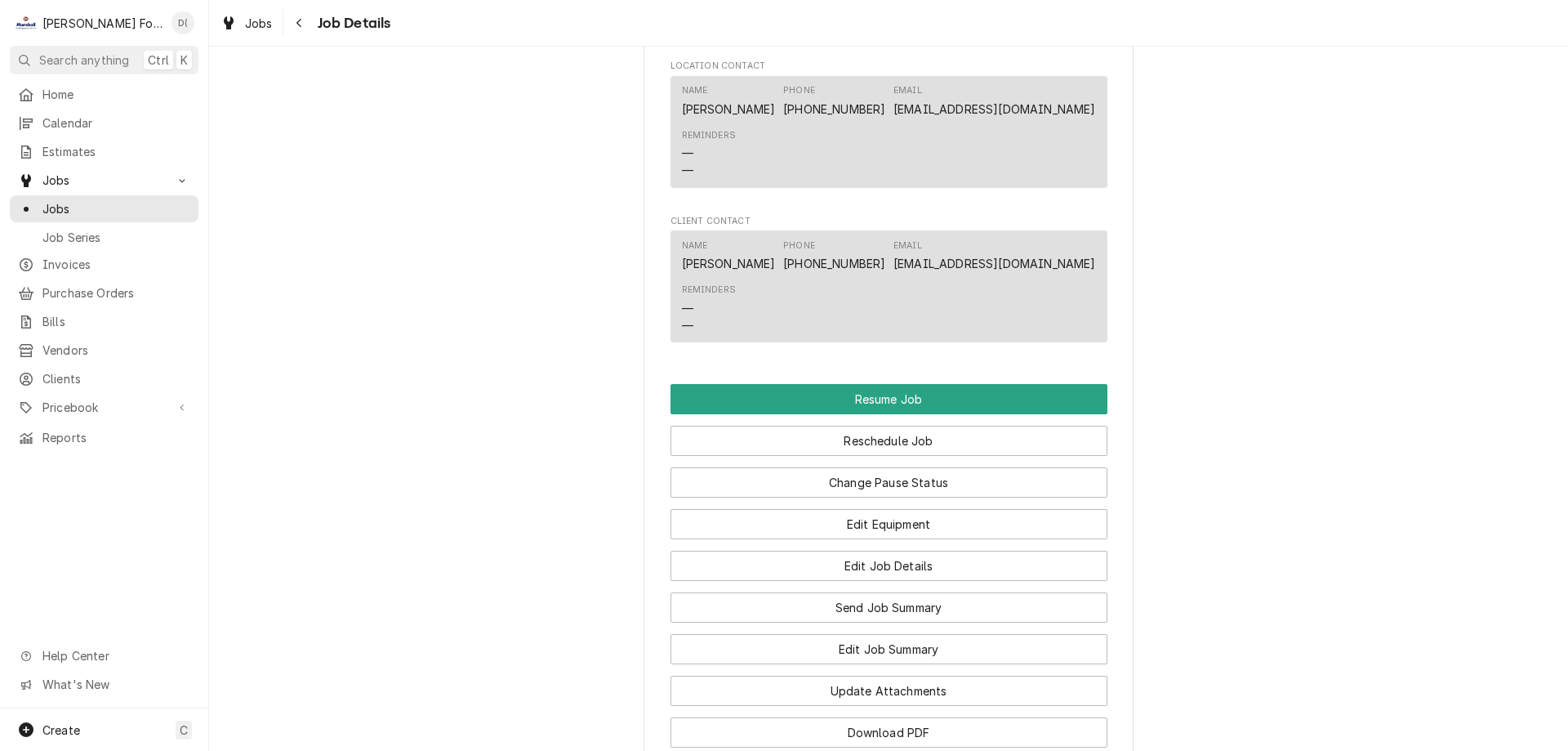
scroll to position [1633, 0]
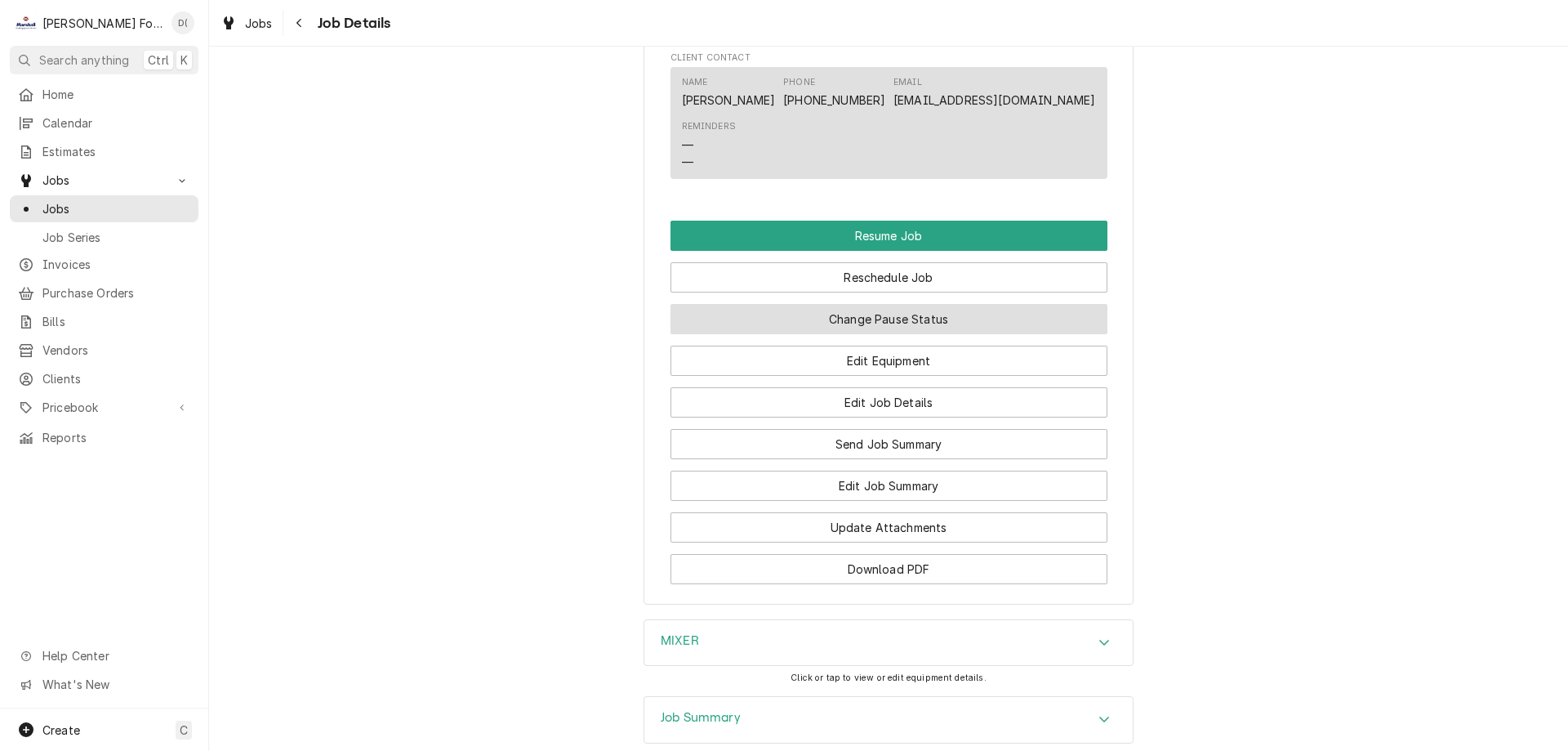
click at [887, 331] on button "Change Pause Status" at bounding box center [888, 318] width 437 height 31
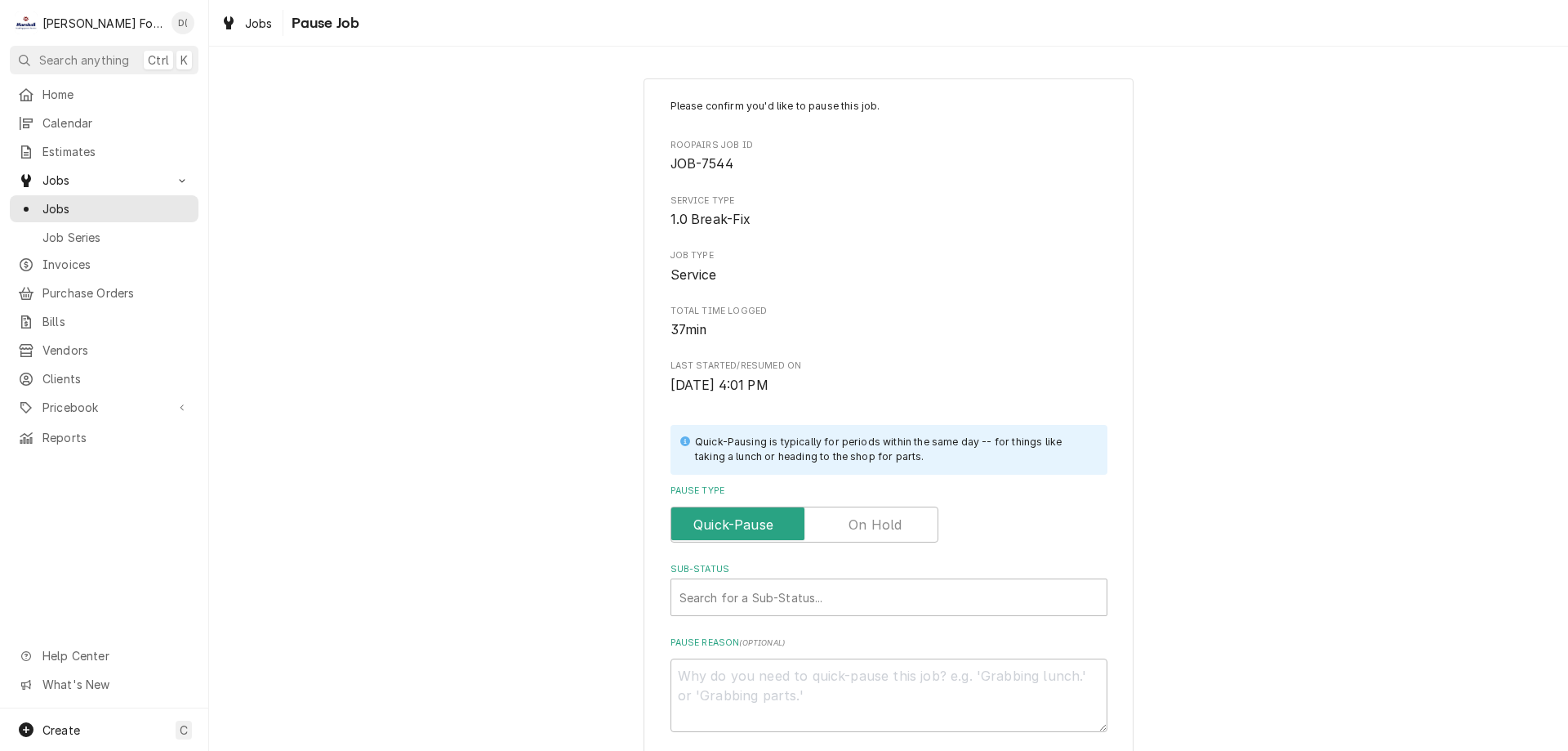
drag, startPoint x: 883, startPoint y: 518, endPoint x: 862, endPoint y: 550, distance: 38.3
click at [884, 517] on label "Pause Type" at bounding box center [804, 524] width 268 height 35
click at [884, 517] on input "Pause Type" at bounding box center [804, 524] width 253 height 35
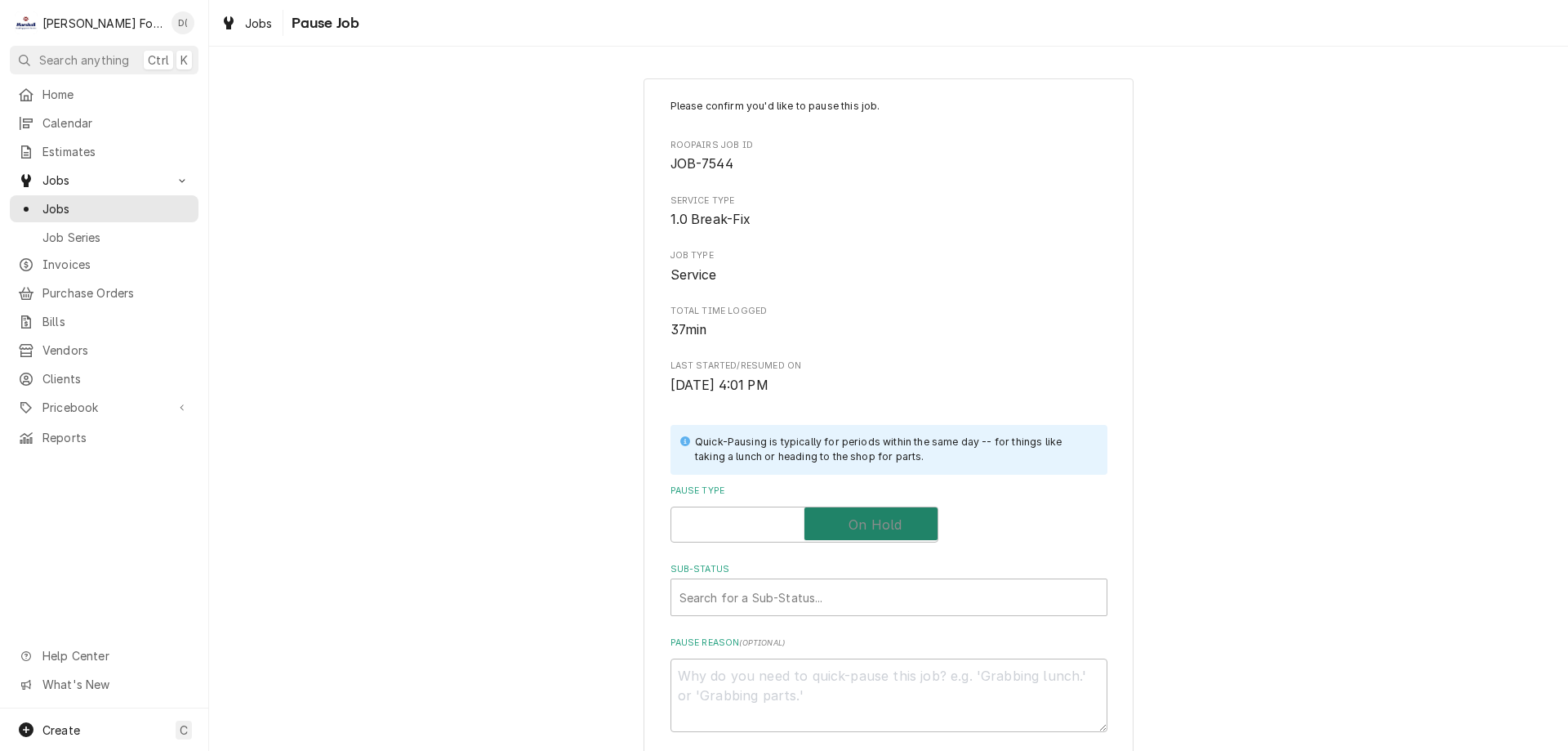
checkbox input "true"
click at [796, 594] on div "Sub-Status" at bounding box center [889, 597] width 419 height 30
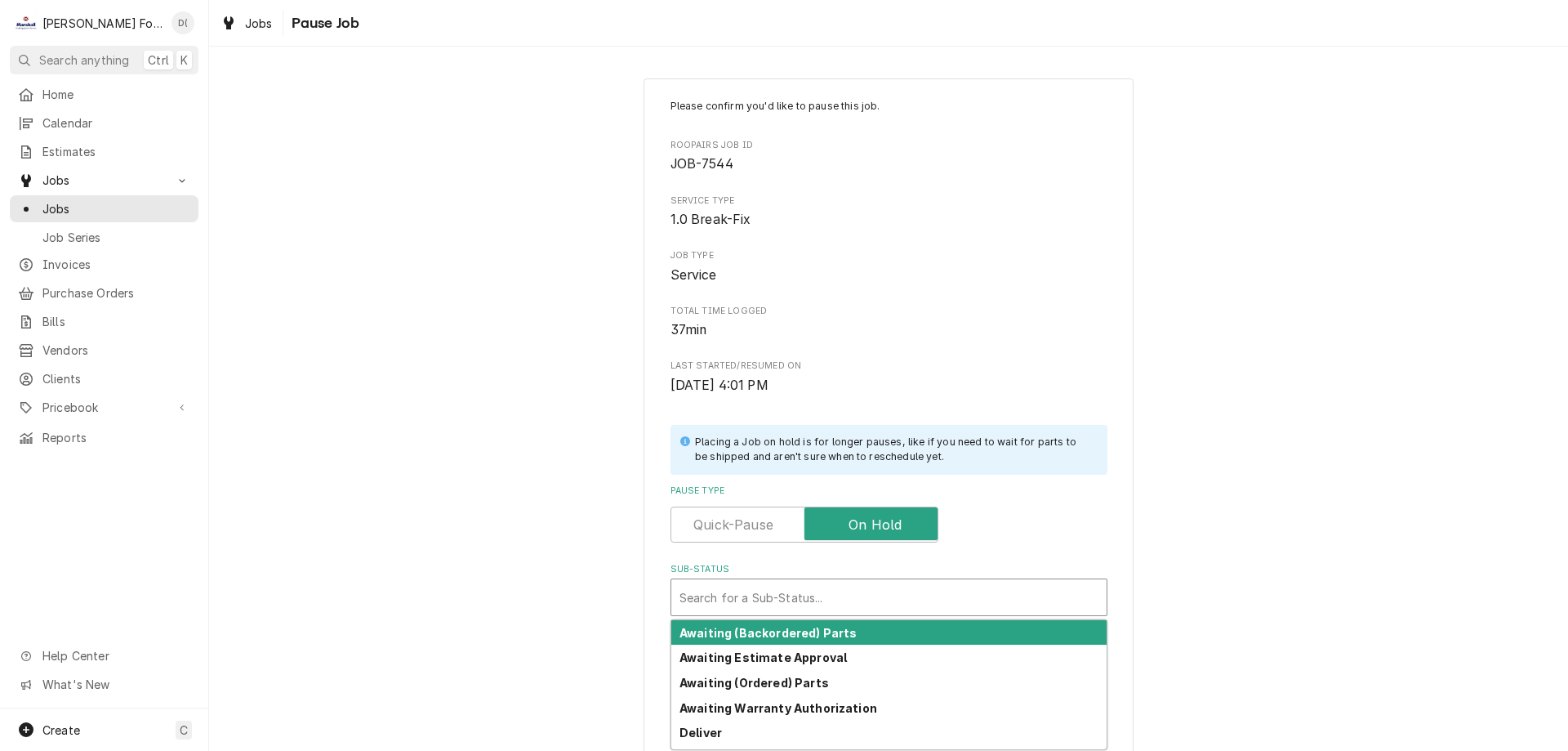
scroll to position [165, 0]
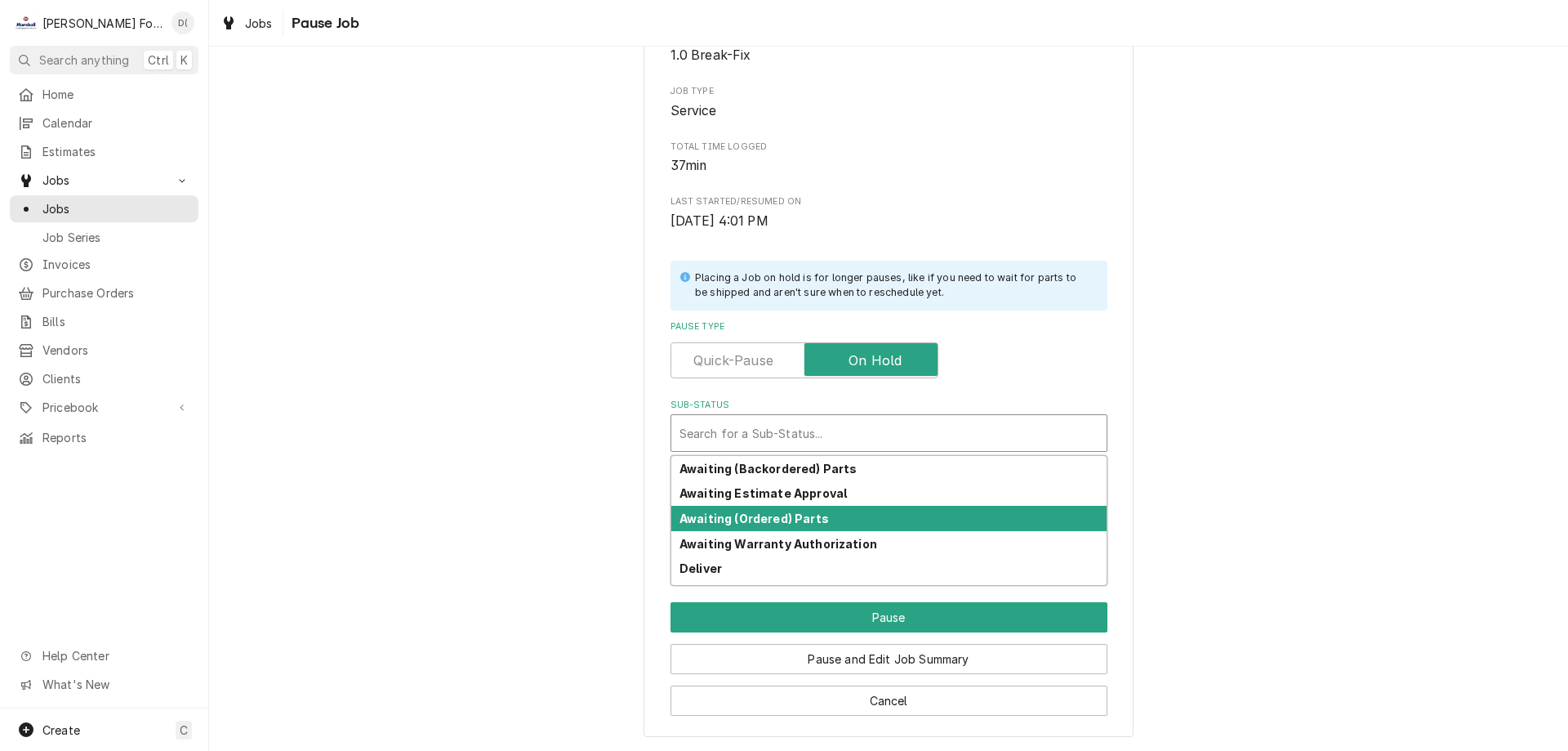
click at [744, 524] on strong "Awaiting (Ordered) Parts" at bounding box center [755, 518] width 150 height 14
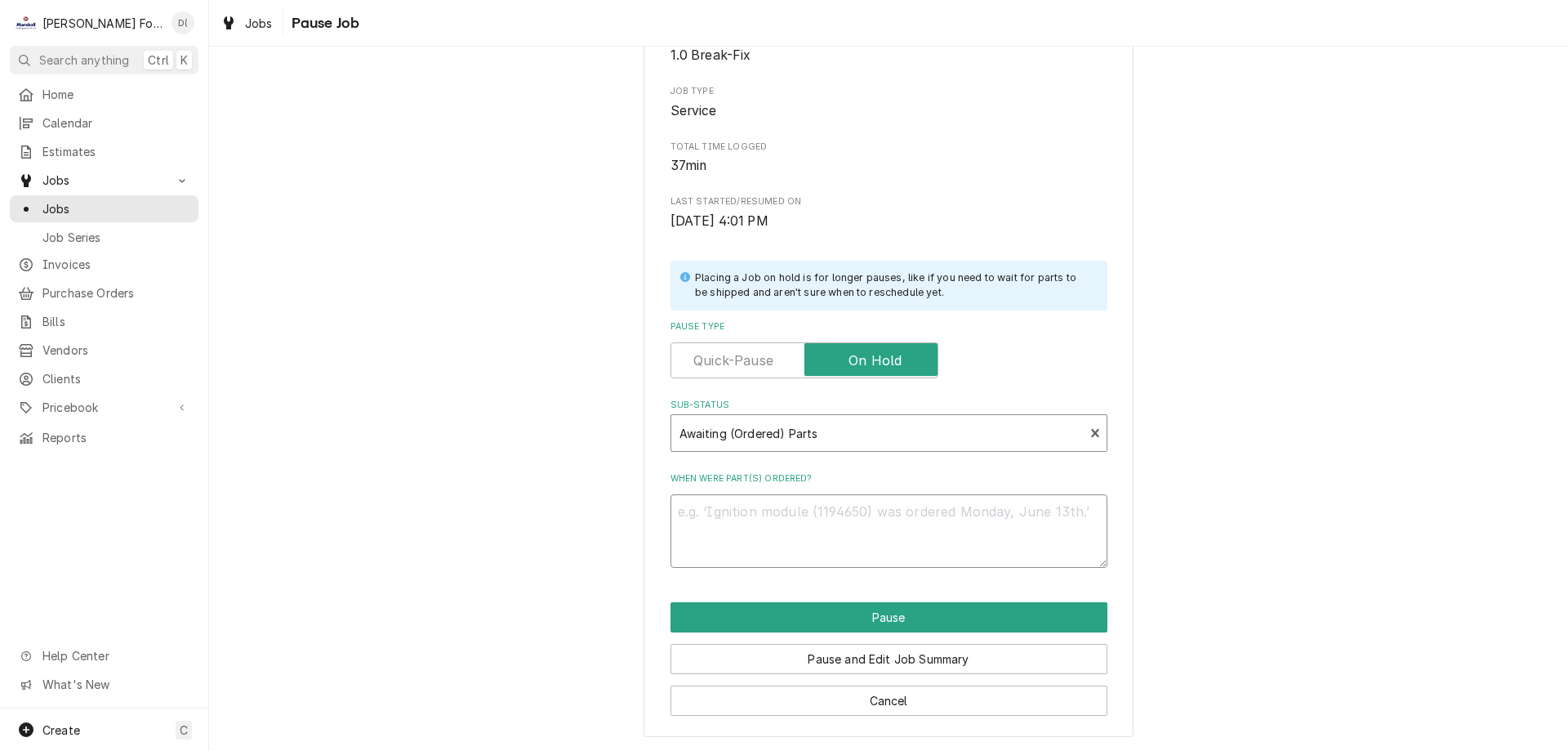
click at [761, 541] on textarea "When were part(s) ordered?" at bounding box center [888, 530] width 437 height 74
type textarea "x"
type textarea "1"
type textarea "x"
type textarea "10"
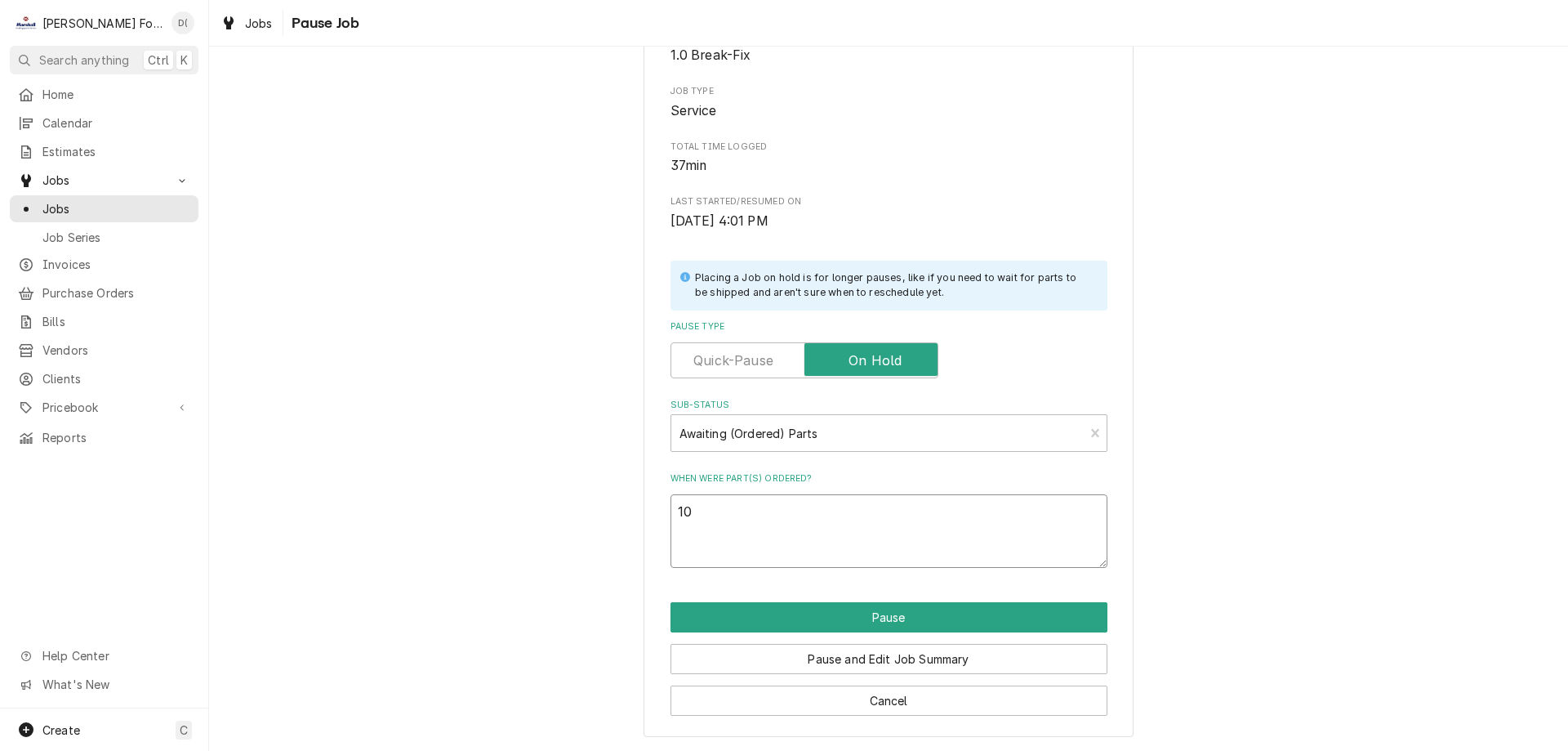
type textarea "x"
type textarea "10/"
type textarea "x"
type textarea "10/1"
type textarea "x"
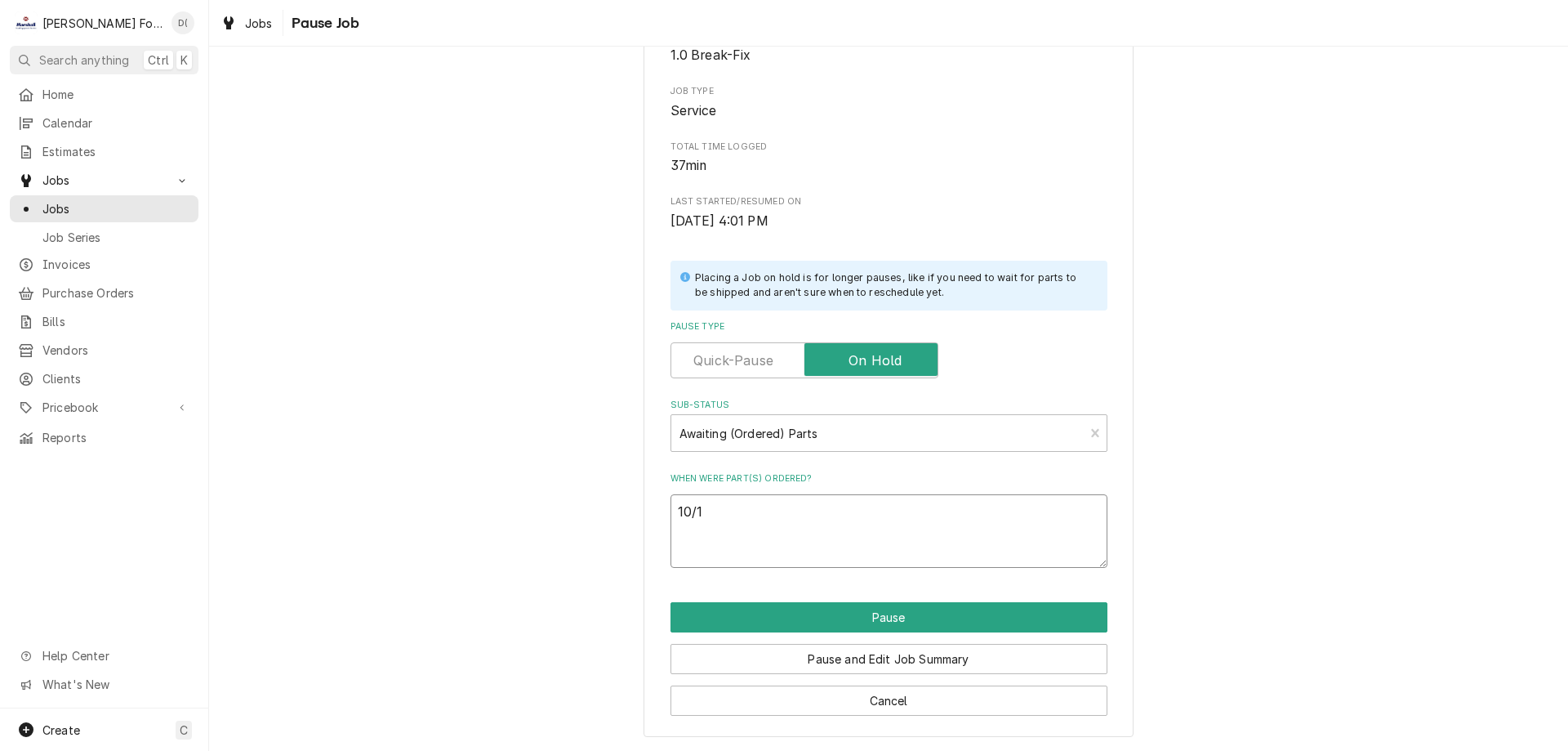
type textarea "10/1/"
type textarea "x"
type textarea "10/1/2"
type textarea "x"
type textarea "[DATE]"
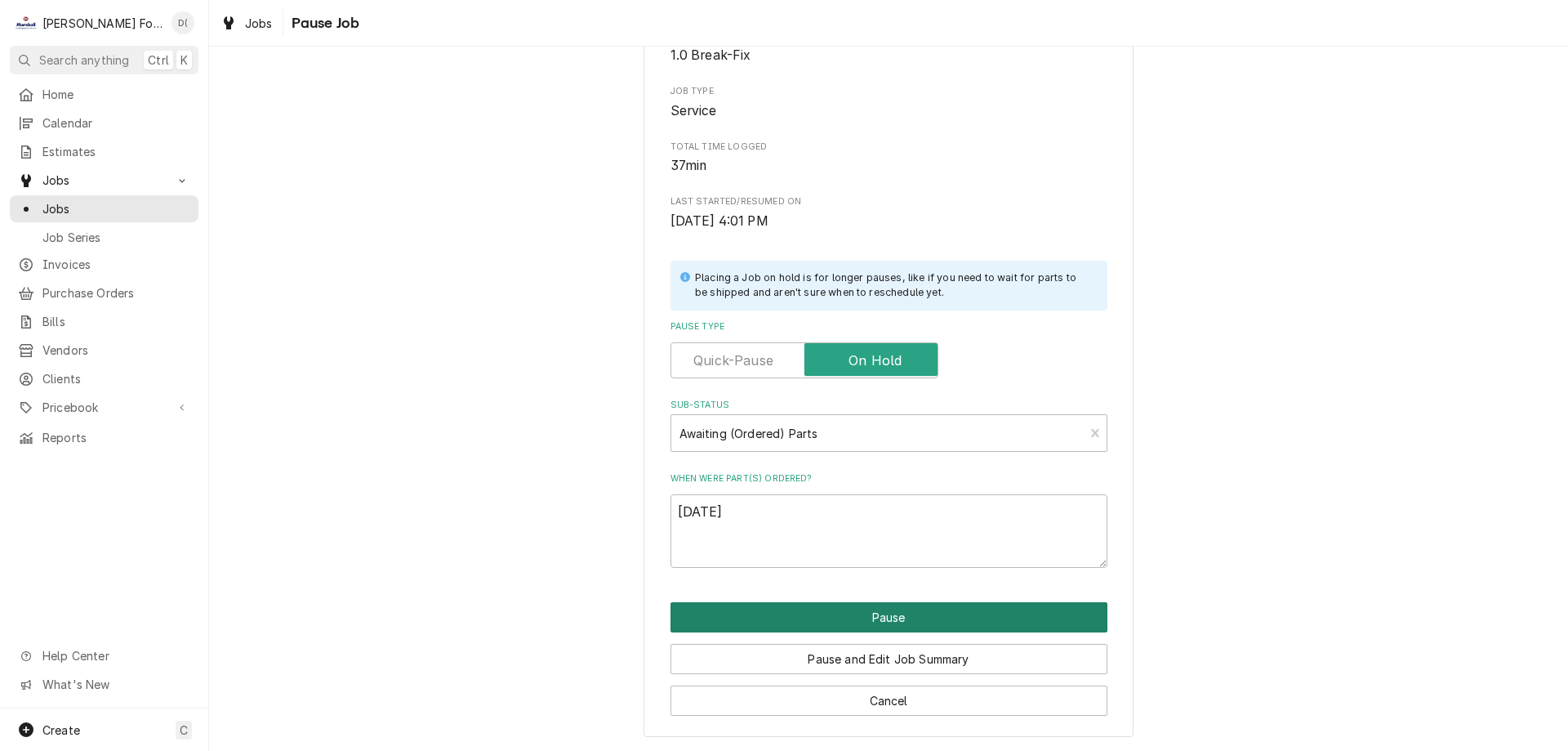
click at [861, 609] on button "Pause" at bounding box center [888, 617] width 437 height 31
type textarea "x"
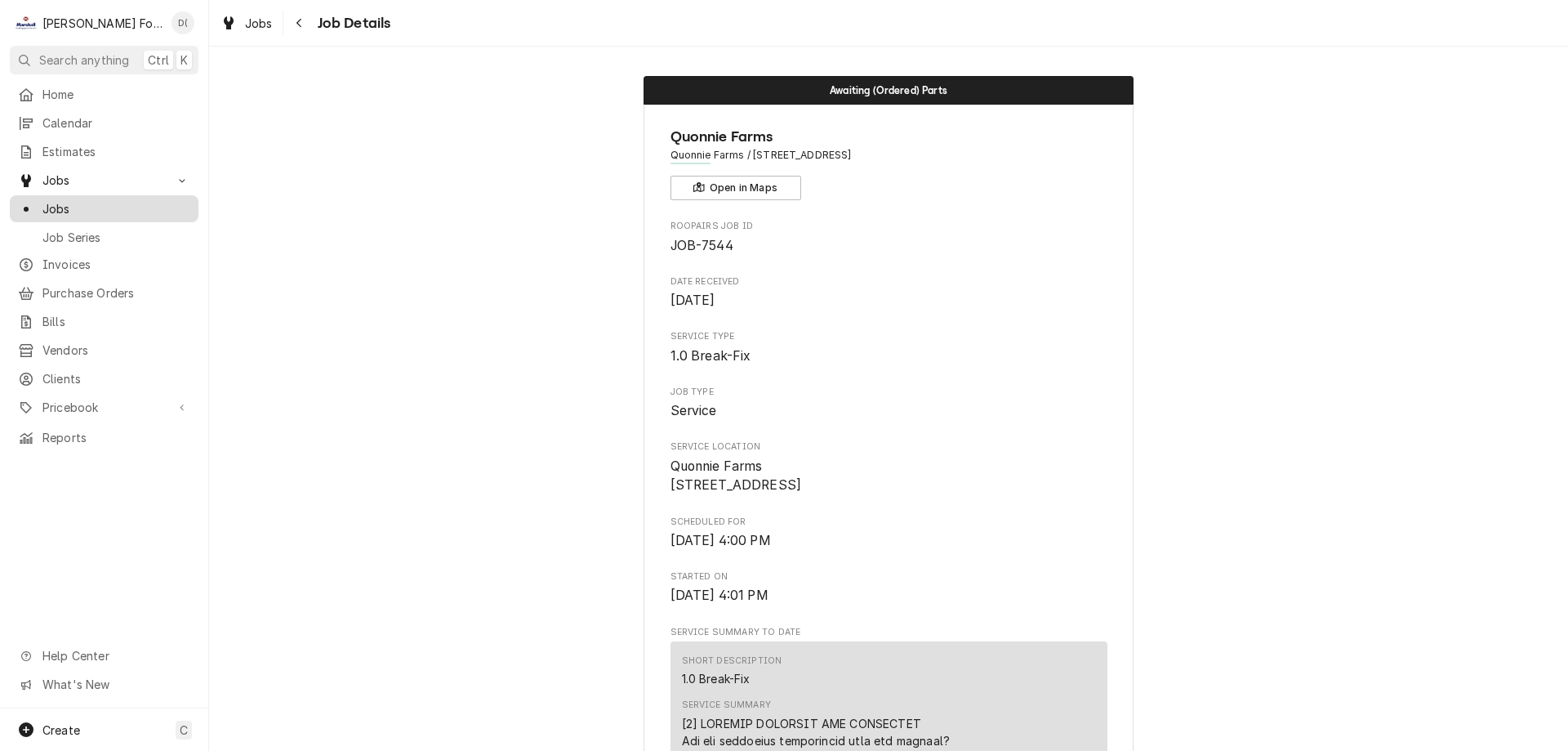
click at [125, 200] on span "Jobs" at bounding box center [116, 208] width 148 height 17
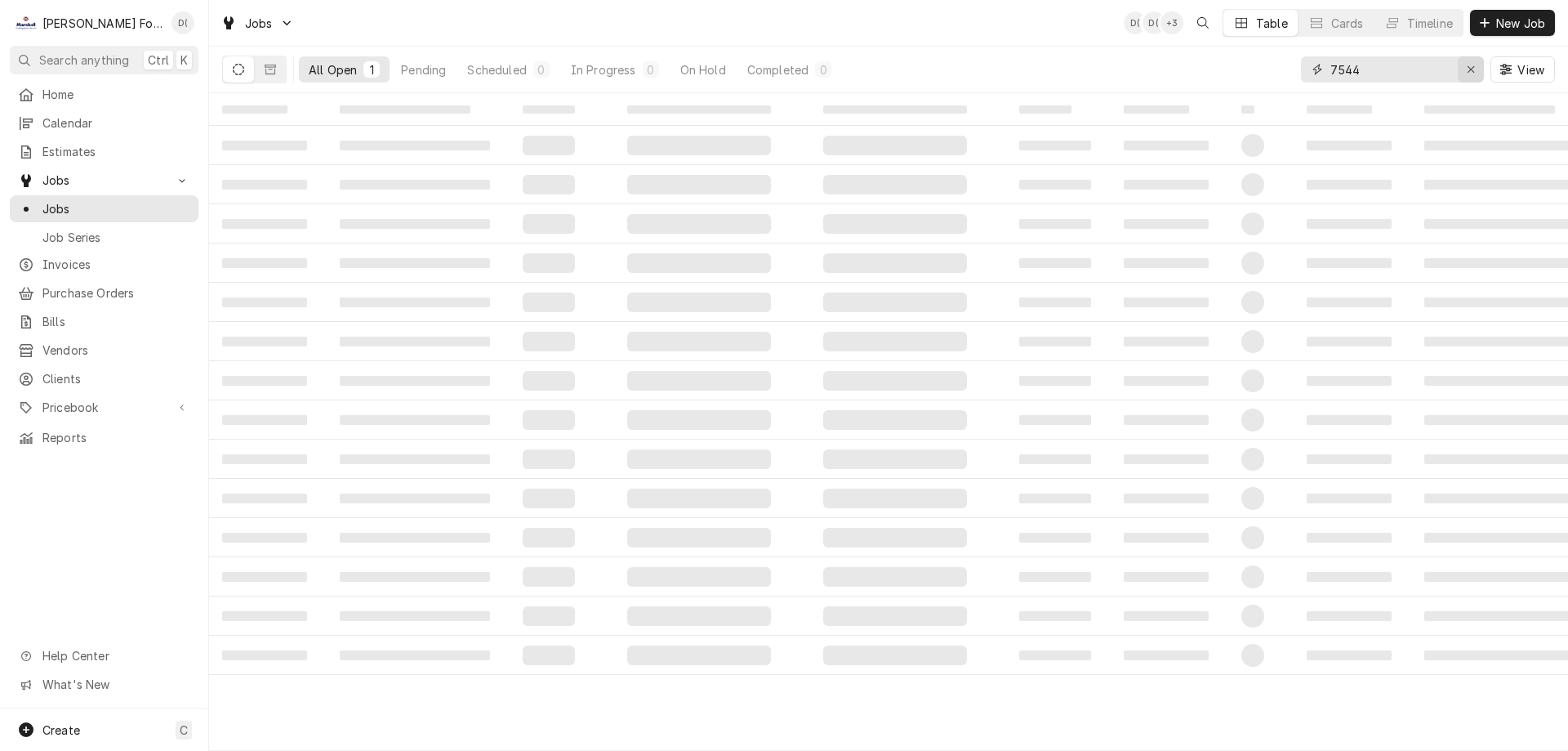
click at [1467, 70] on icon "Erase input" at bounding box center [1470, 70] width 9 height 12
click at [1457, 67] on input "Dynamic Content Wrapper" at bounding box center [1407, 69] width 154 height 27
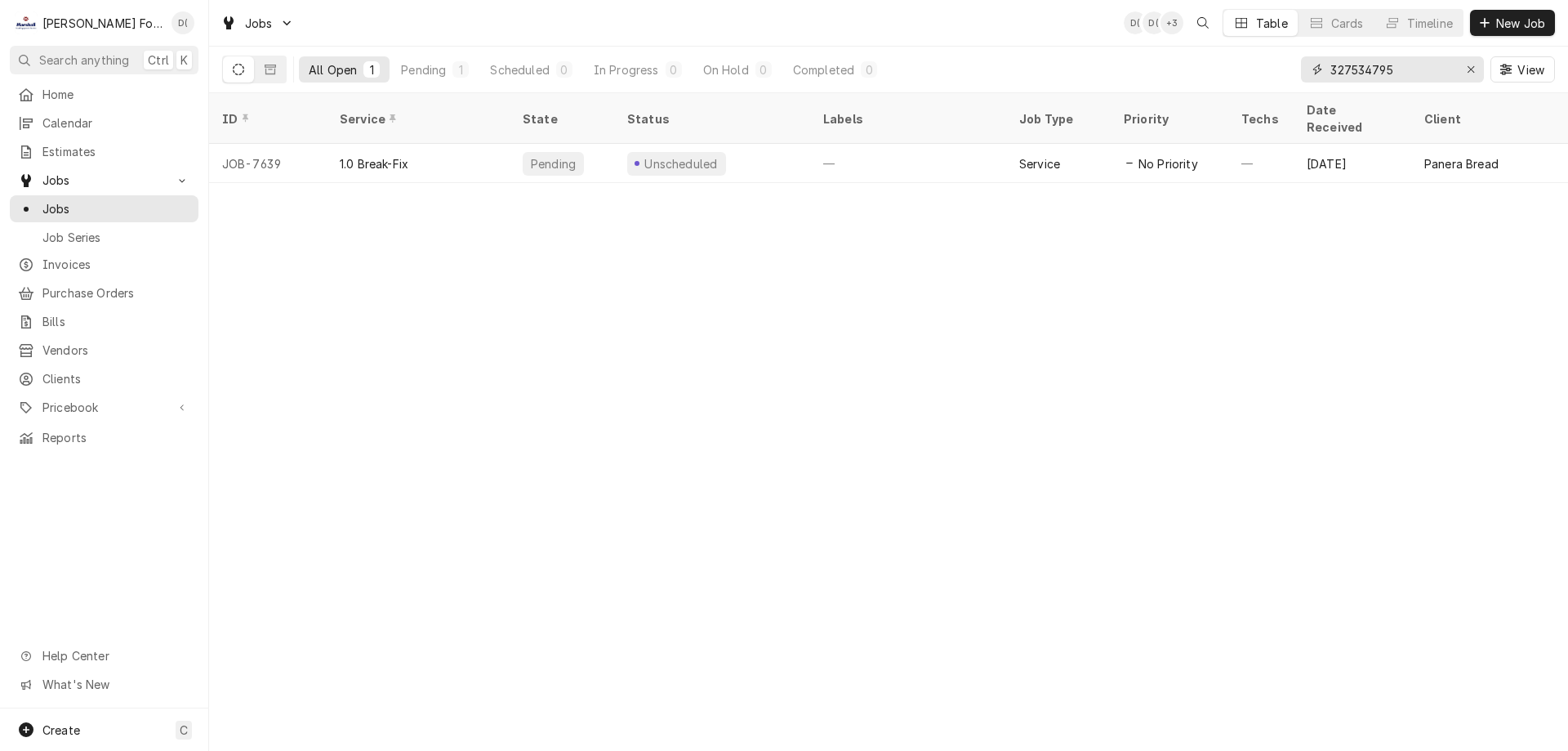
type input "327534795"
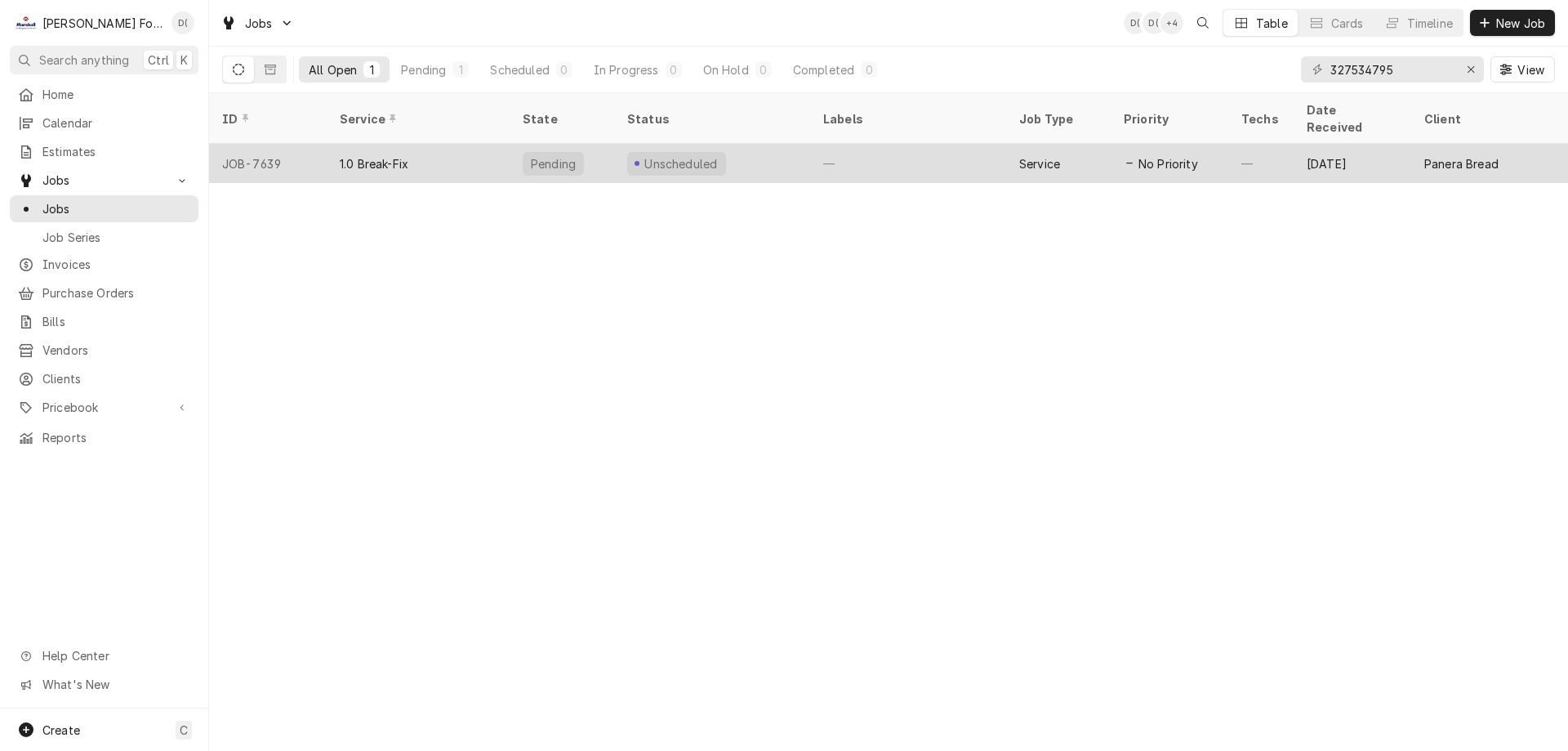
click at [782, 146] on div "Unscheduled" at bounding box center [712, 164] width 196 height 39
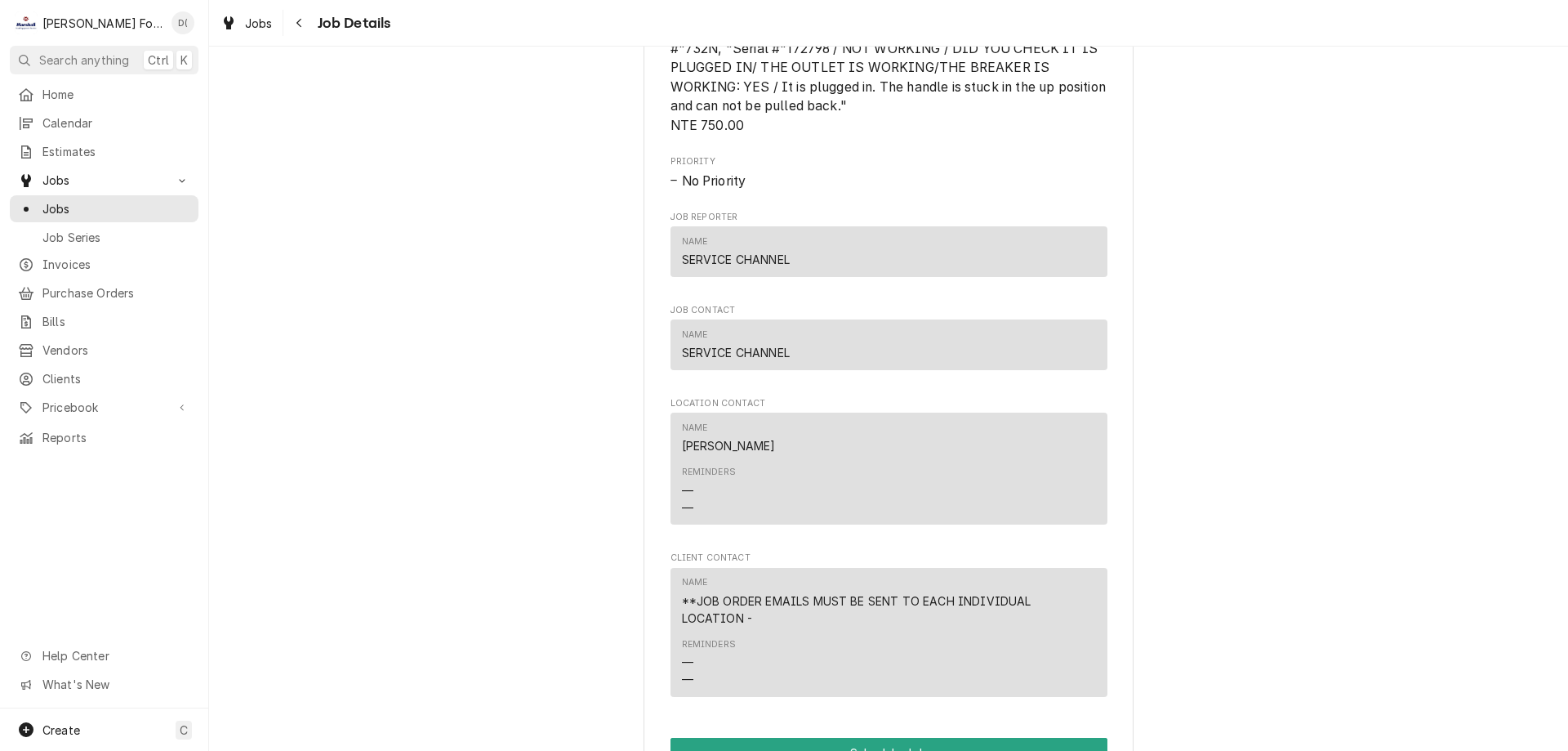
scroll to position [1270, 0]
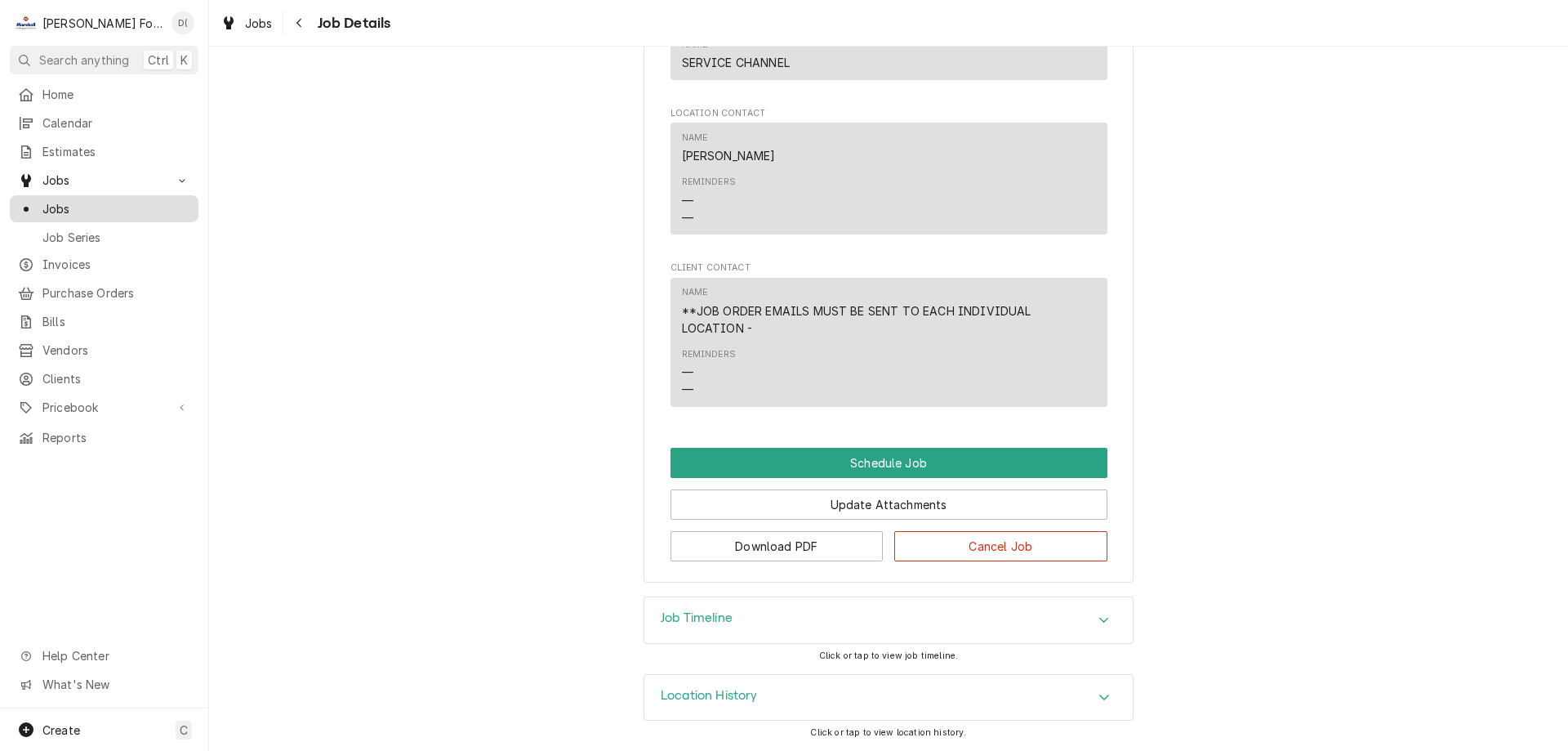
click at [136, 207] on span "Jobs" at bounding box center [116, 208] width 148 height 17
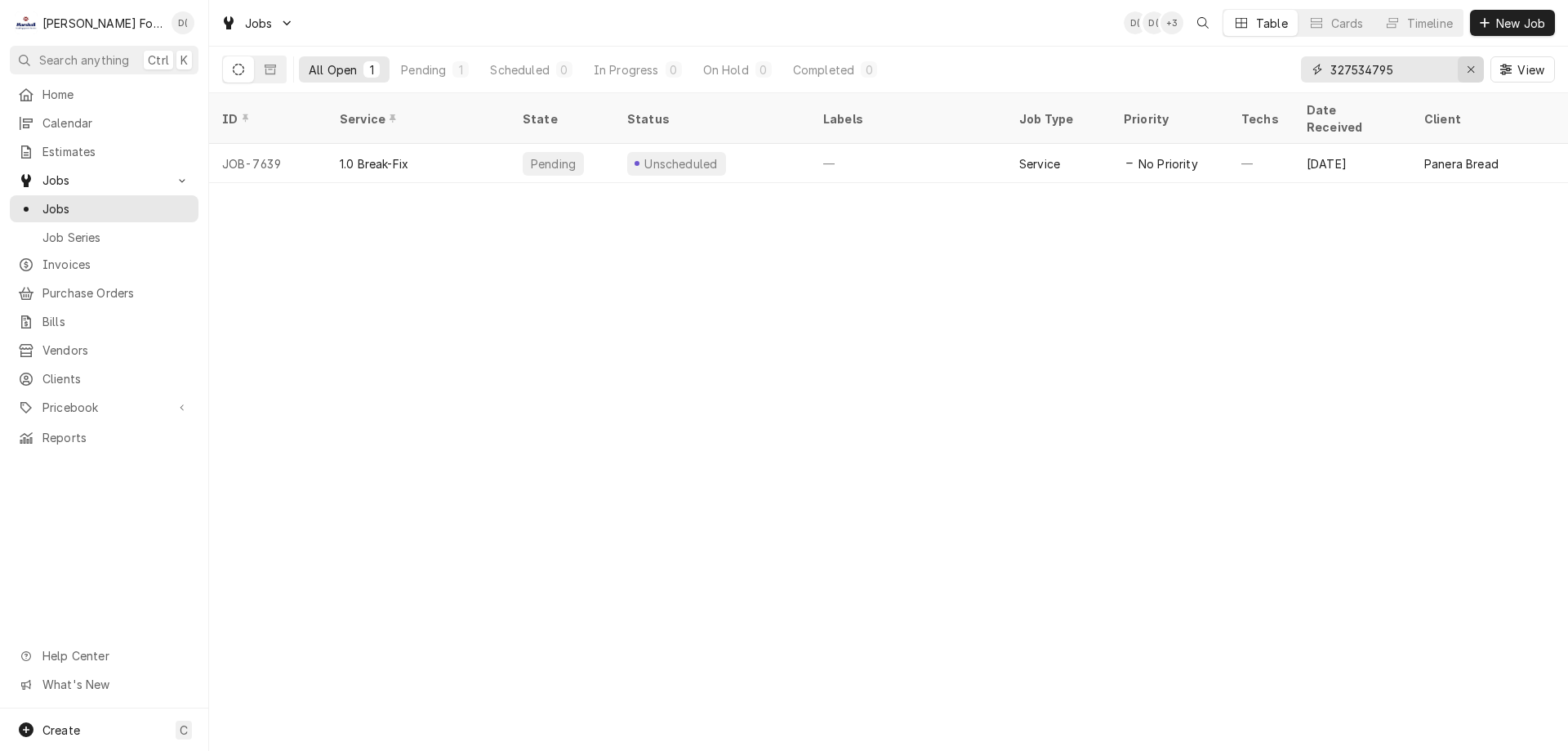
click at [1466, 64] on icon "Erase input" at bounding box center [1470, 70] width 9 height 12
click at [1439, 20] on div "Timeline" at bounding box center [1430, 23] width 45 height 17
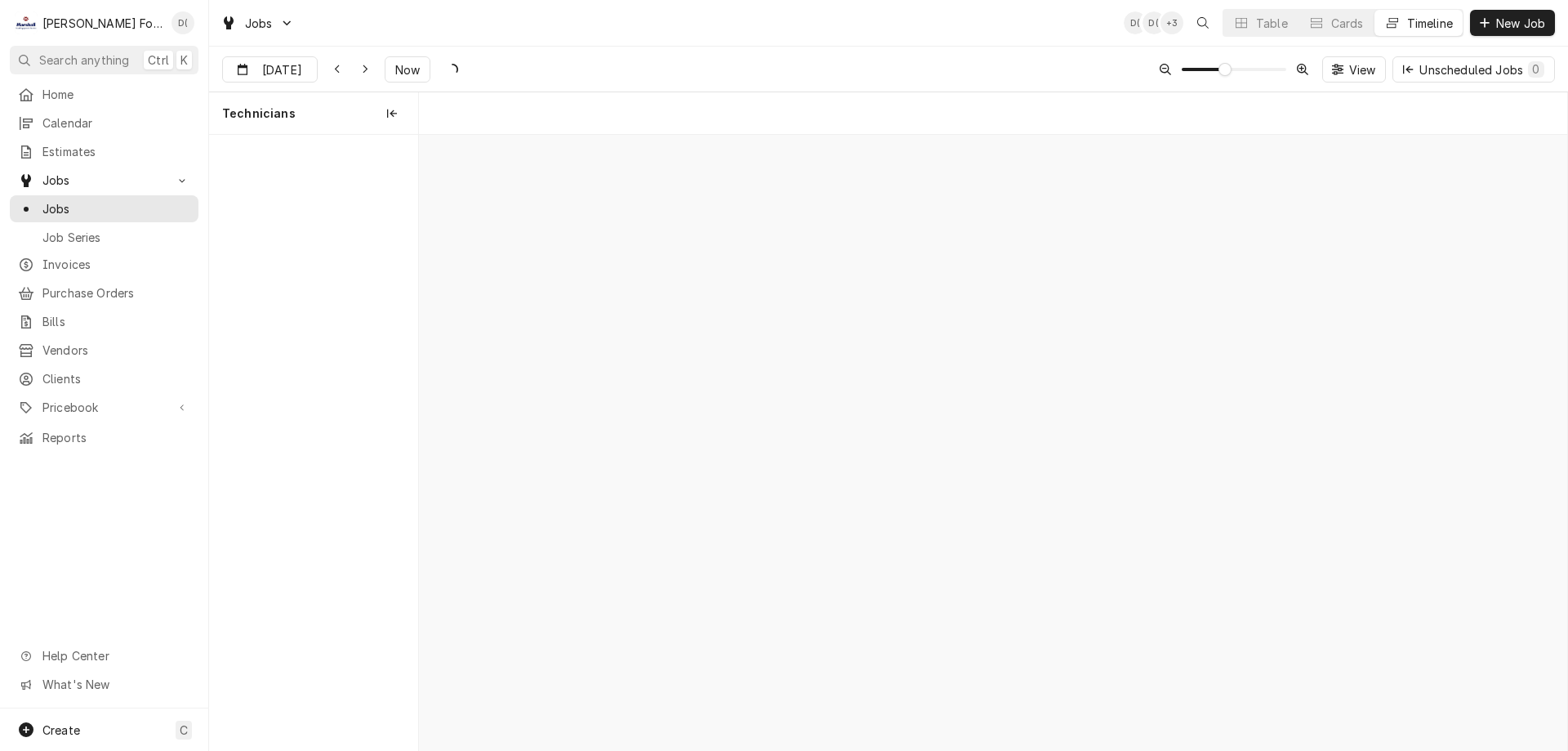
scroll to position [0, 22765]
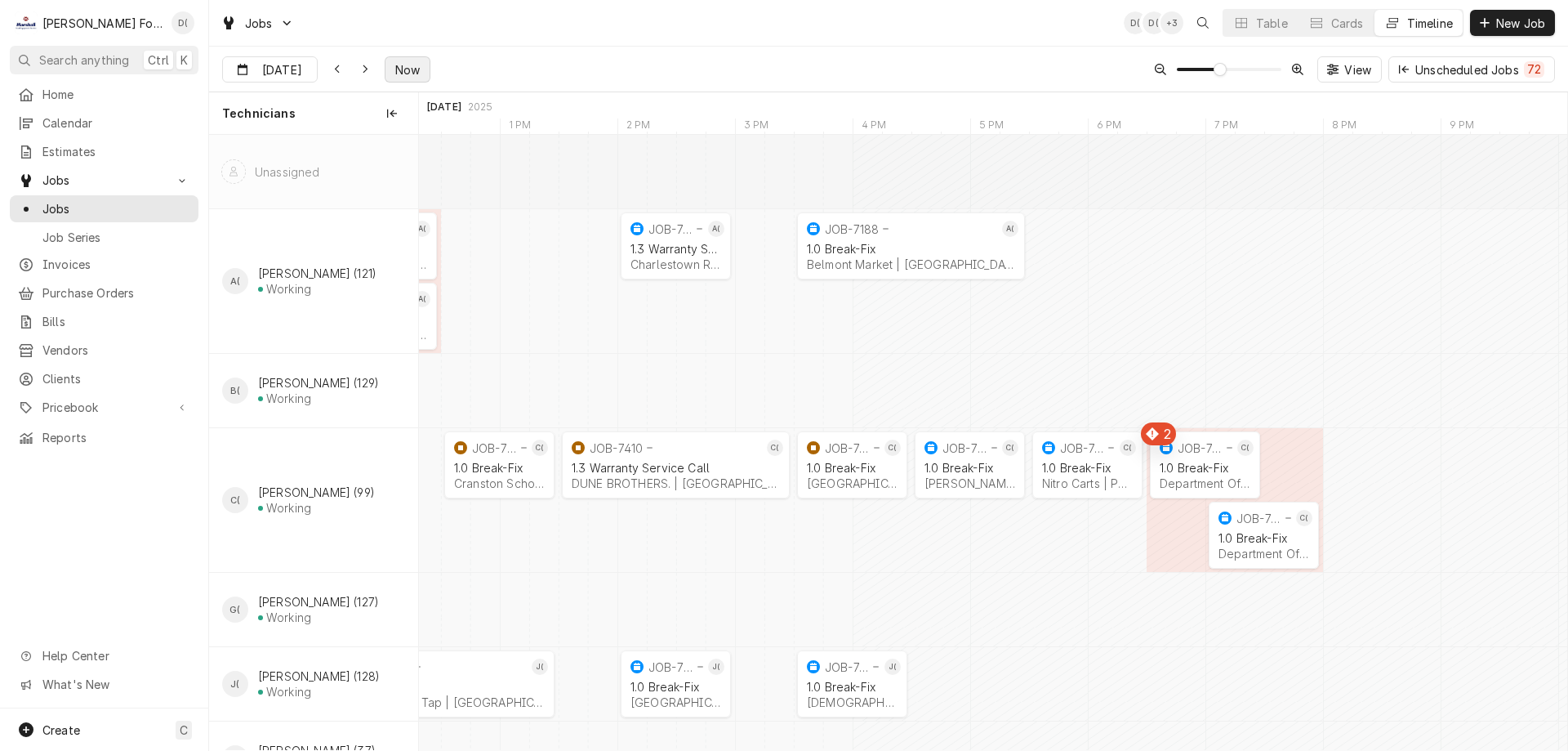
click at [393, 72] on span "Now" at bounding box center [407, 69] width 31 height 17
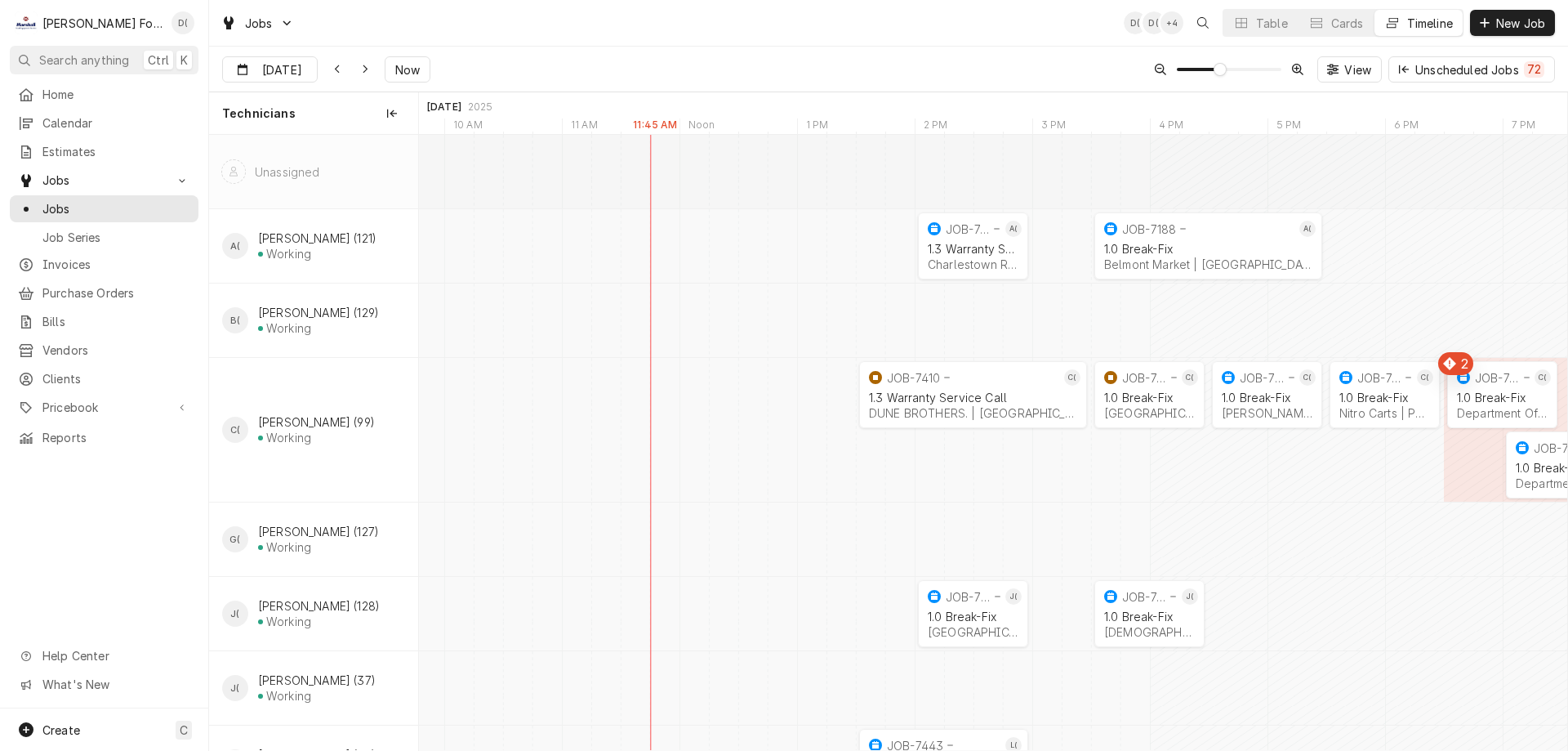
scroll to position [0, 0]
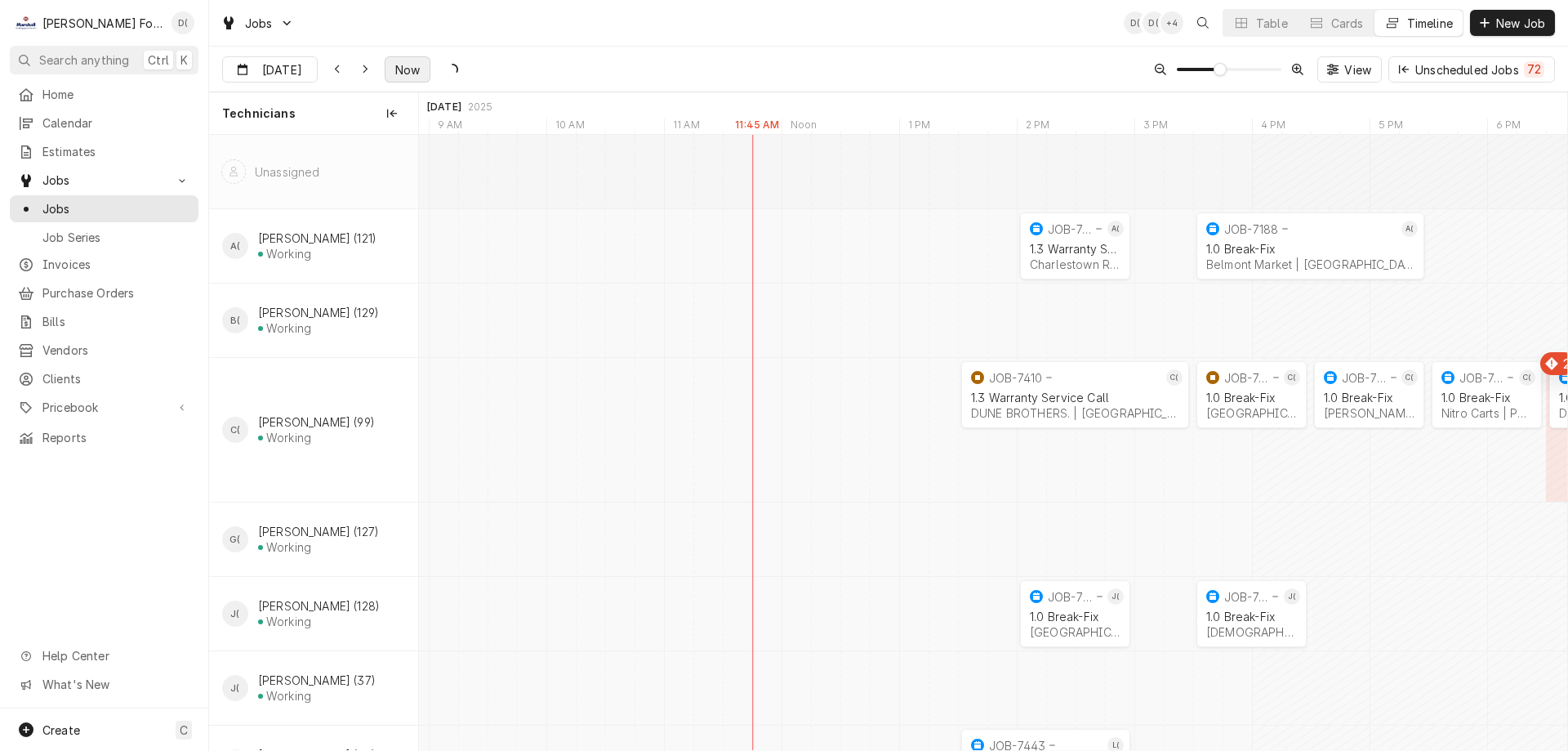
click at [397, 64] on span "Now" at bounding box center [407, 69] width 31 height 17
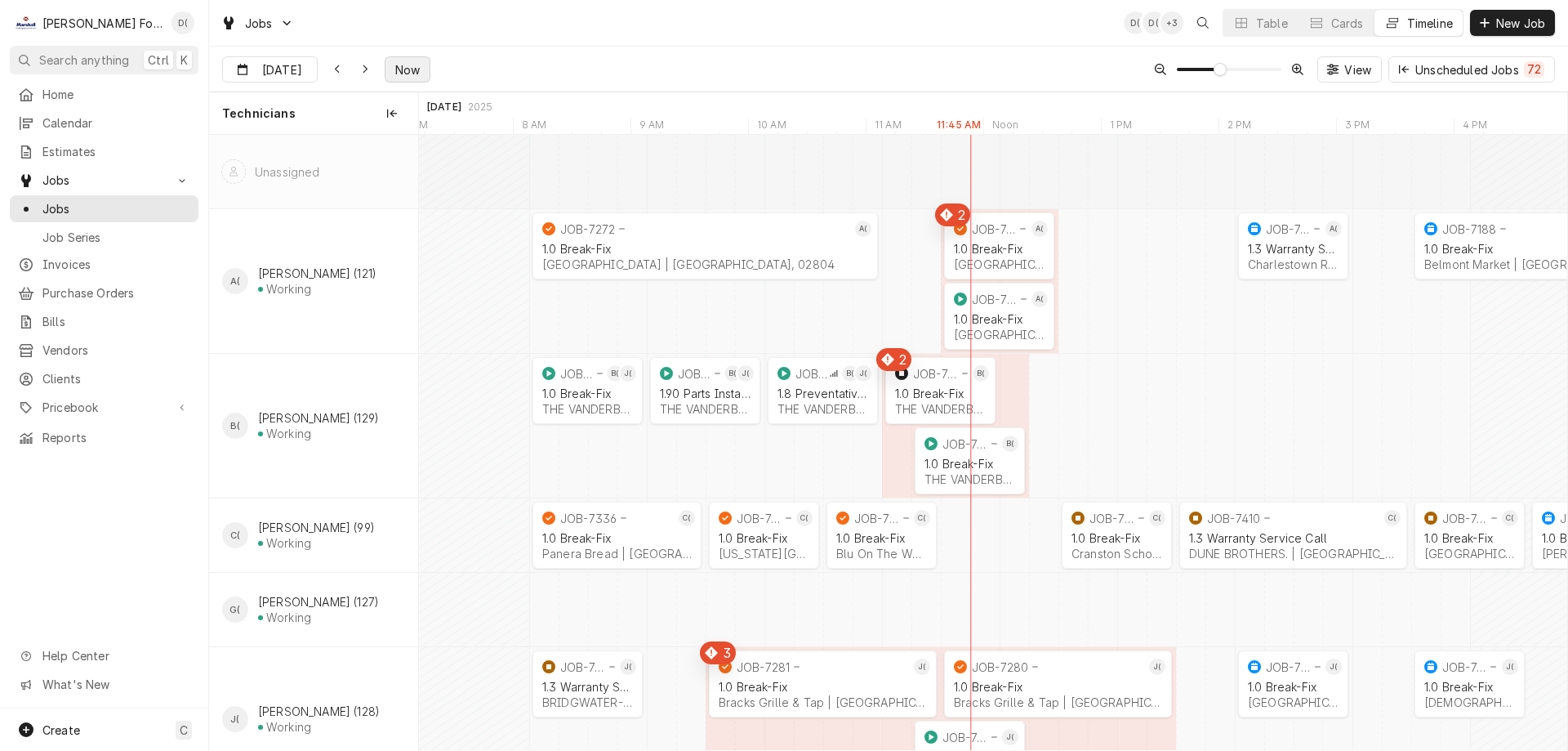
scroll to position [0, 22148]
click at [1257, 27] on div "Table" at bounding box center [1272, 23] width 32 height 17
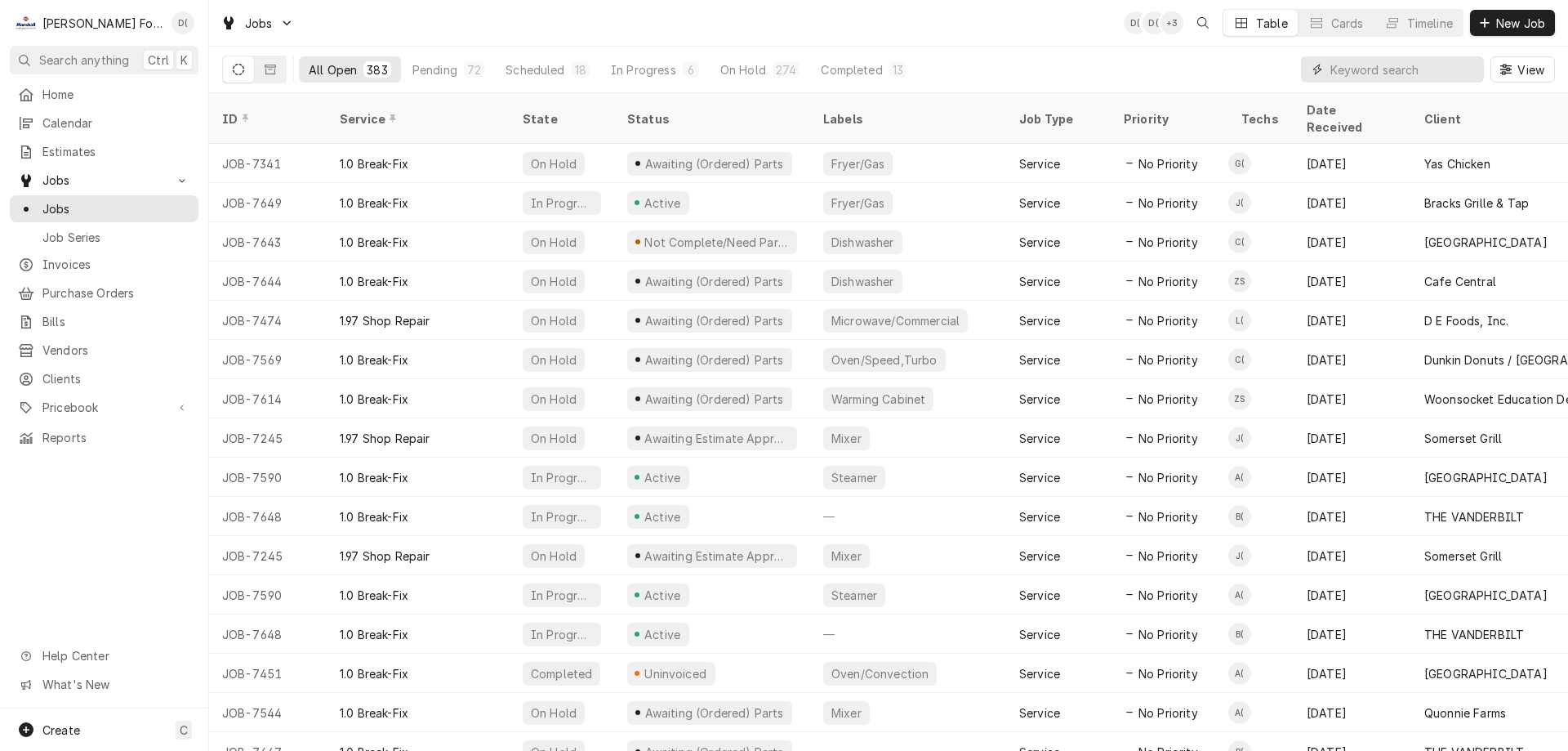
click at [1404, 69] on input "Dynamic Content Wrapper" at bounding box center [1403, 69] width 146 height 27
click at [1422, 18] on div "Timeline" at bounding box center [1430, 23] width 45 height 17
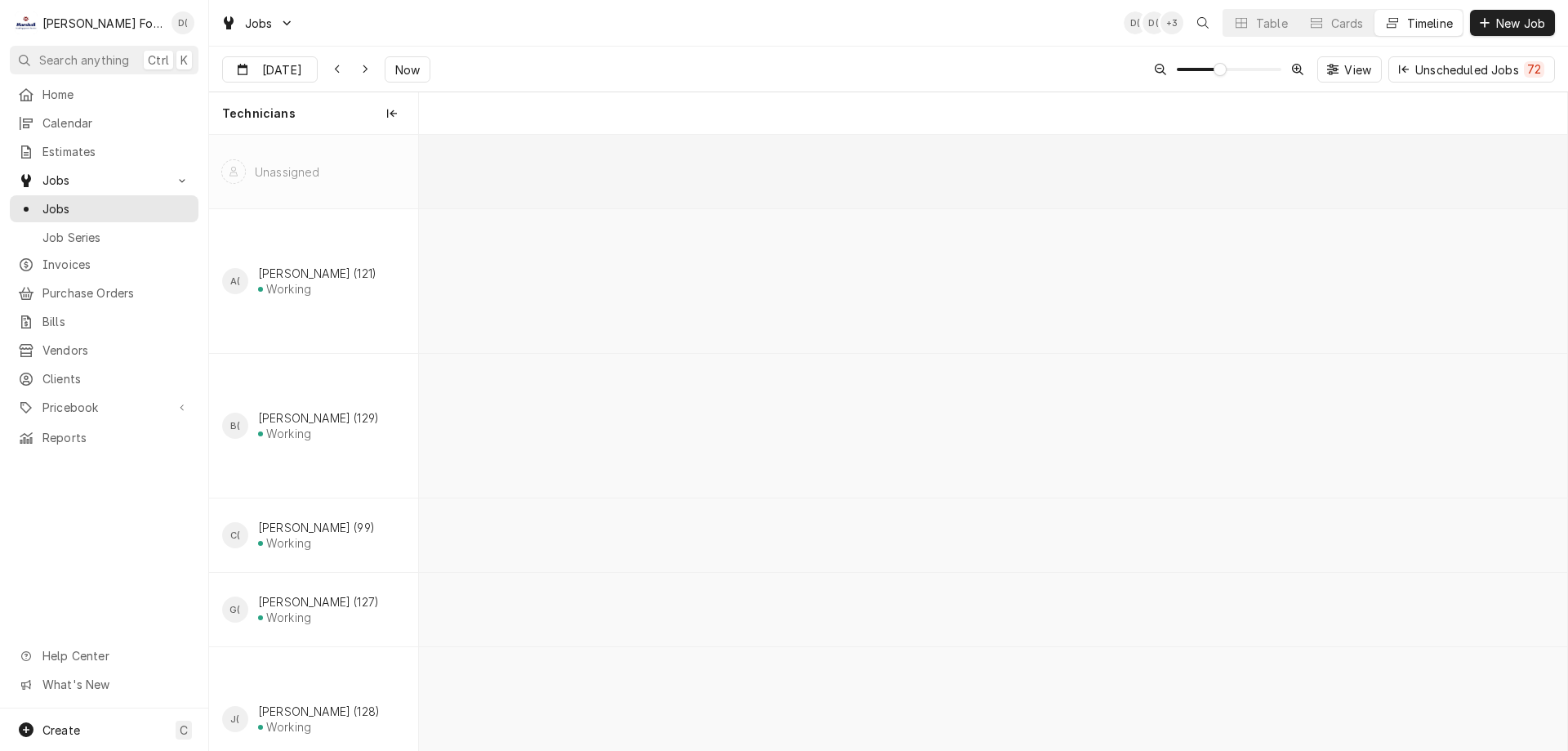
scroll to position [0, 22765]
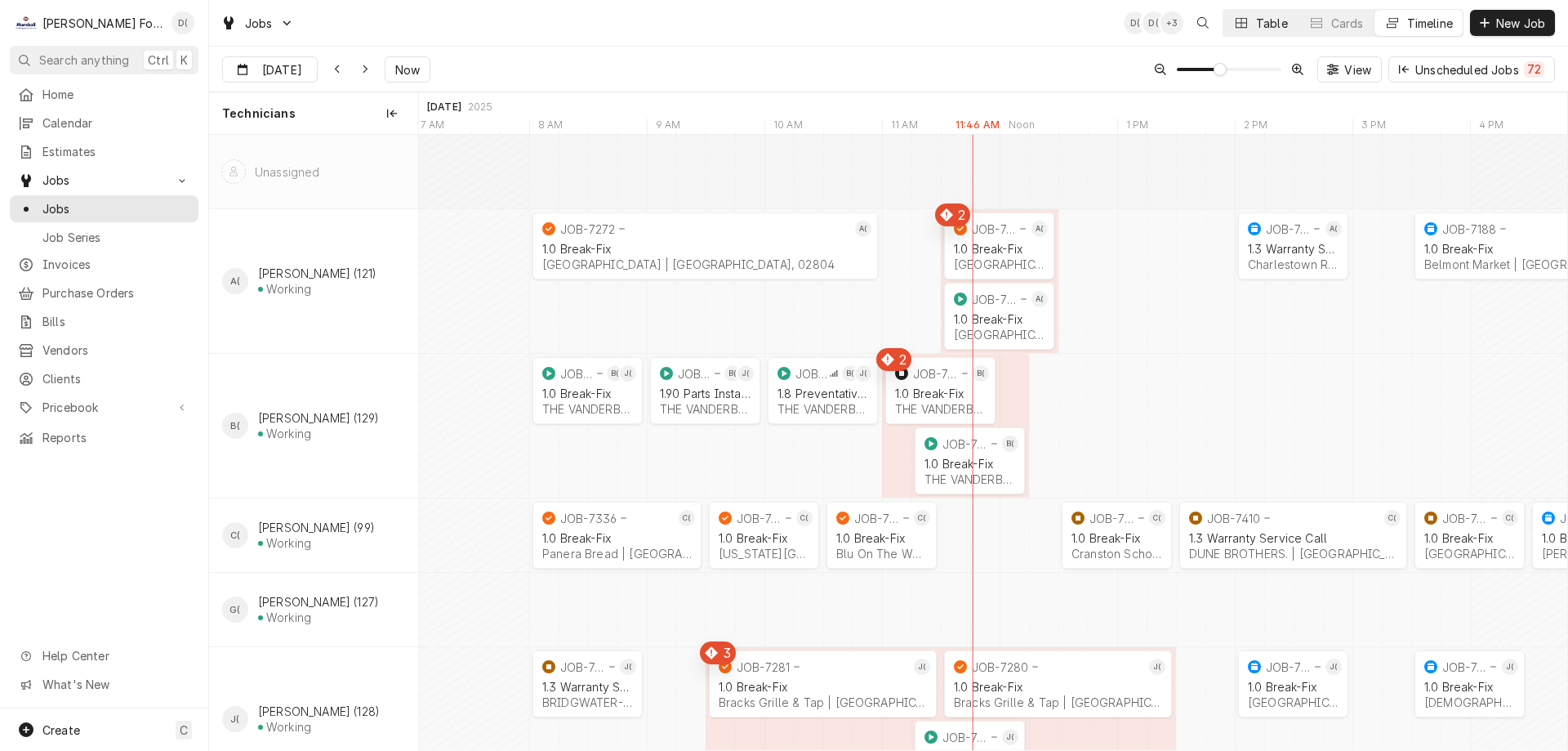
click at [1257, 23] on div "Table" at bounding box center [1272, 23] width 32 height 17
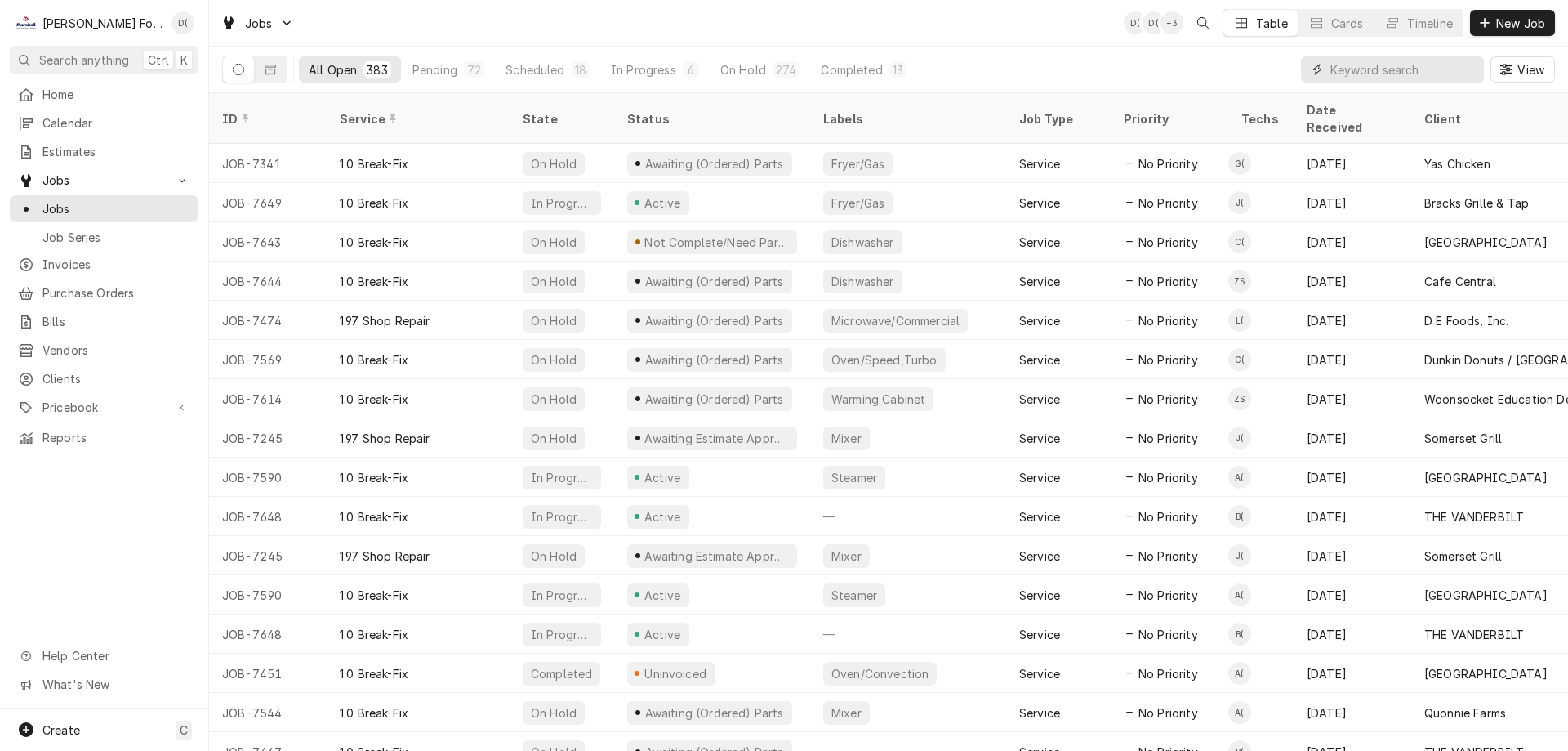
click at [1381, 80] on input "Dynamic Content Wrapper" at bounding box center [1403, 69] width 146 height 27
type input "4"
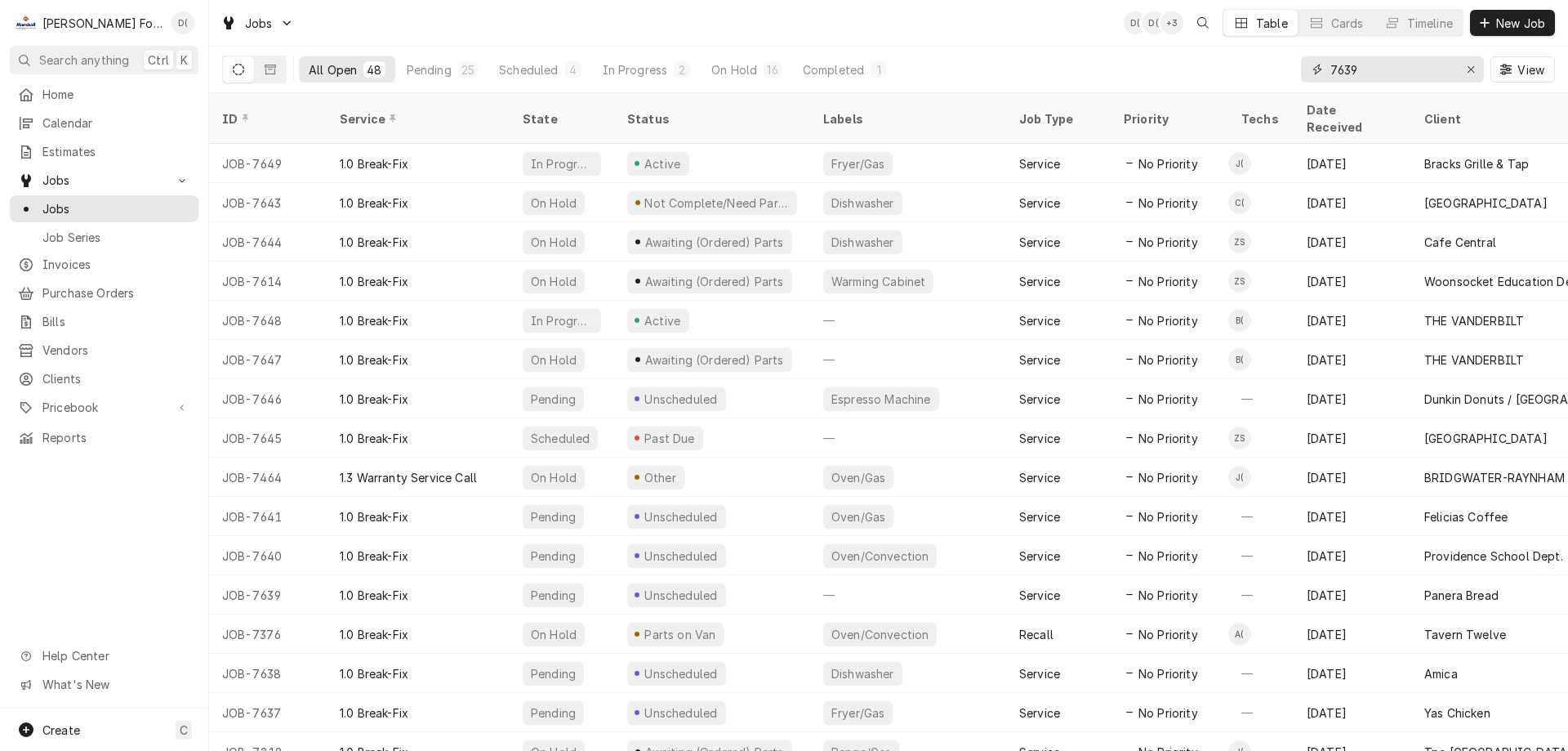
type input "7639"
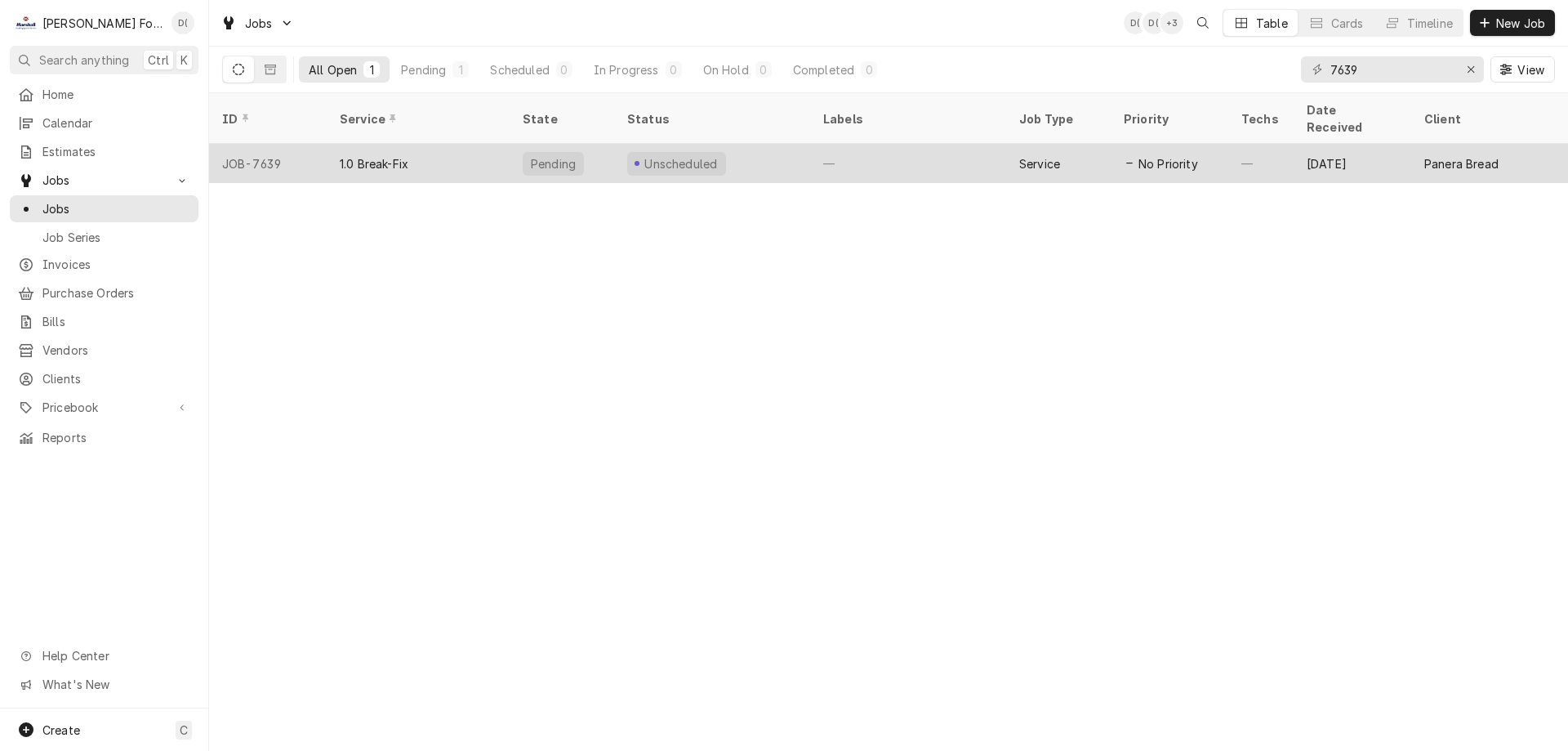
click at [776, 150] on div "Unscheduled" at bounding box center [712, 164] width 196 height 39
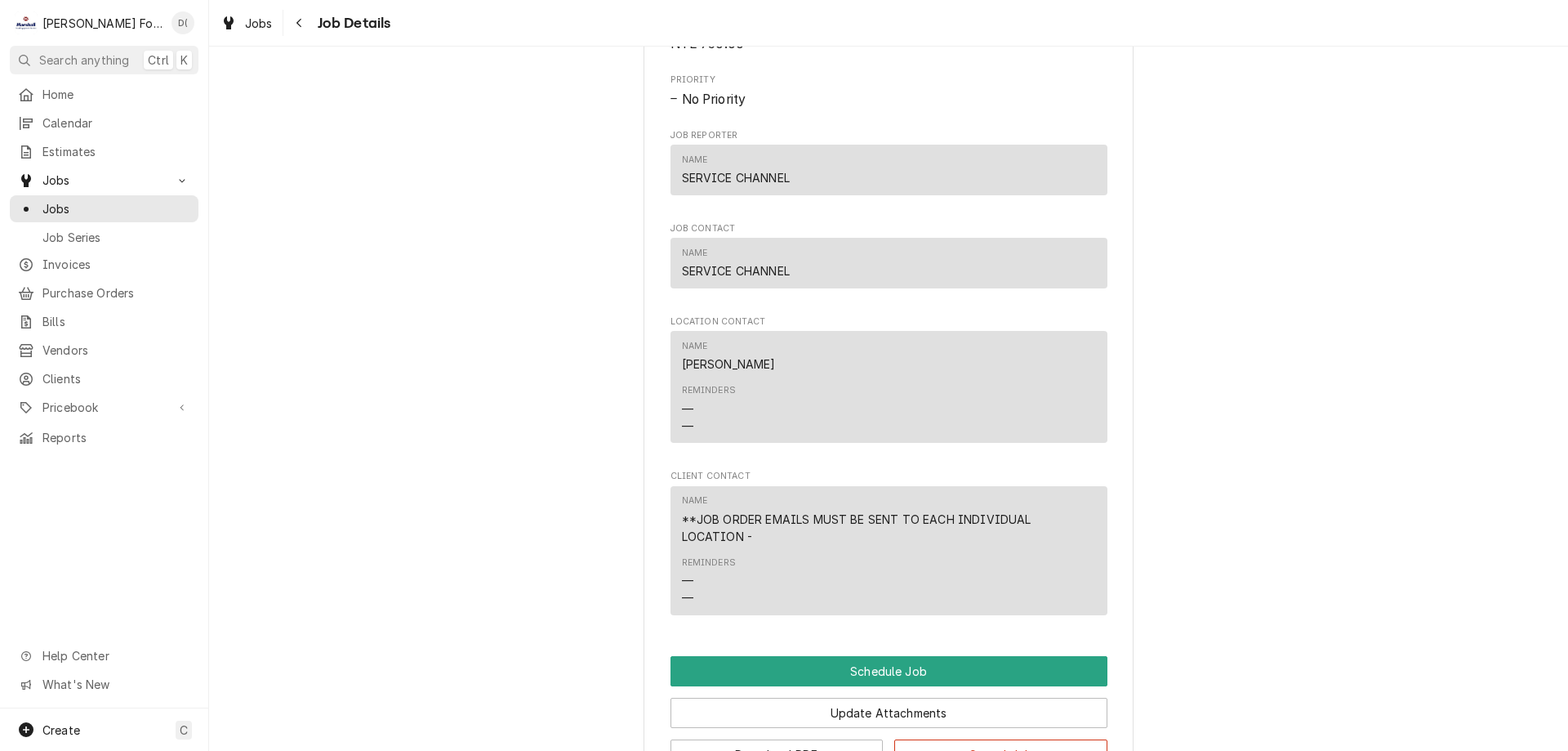
scroll to position [1270, 0]
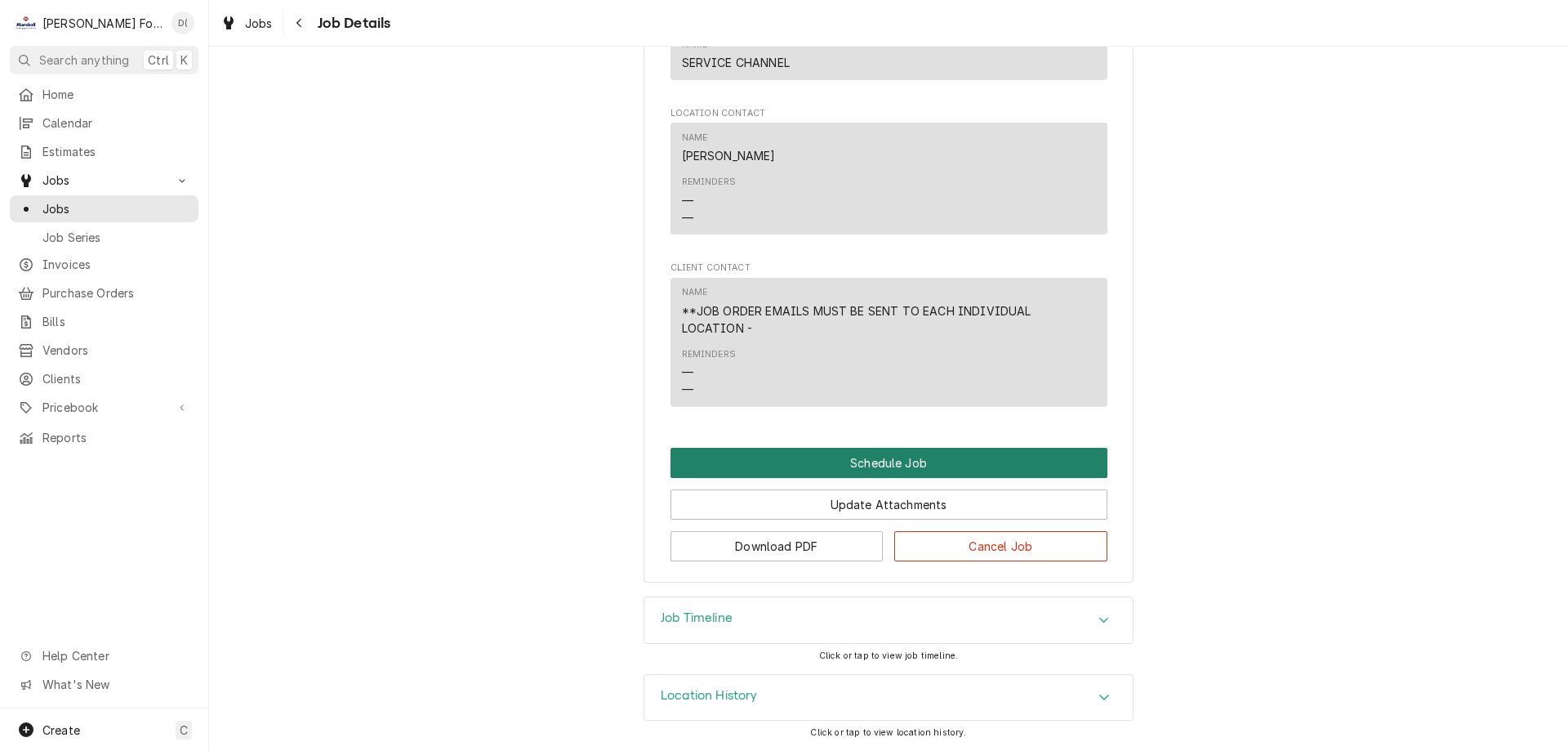
click at [857, 463] on button "Schedule Job" at bounding box center [888, 462] width 437 height 31
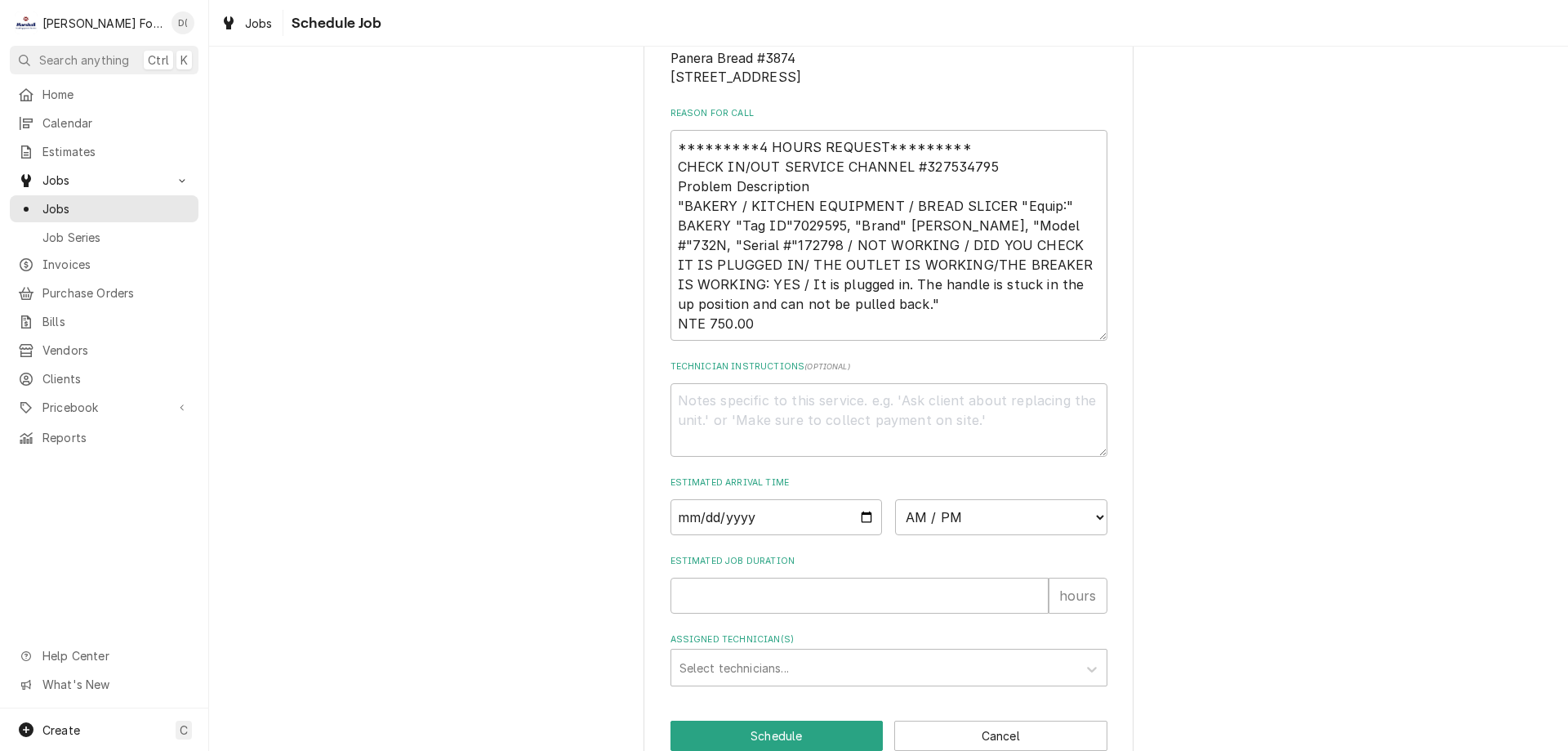
scroll to position [381, 0]
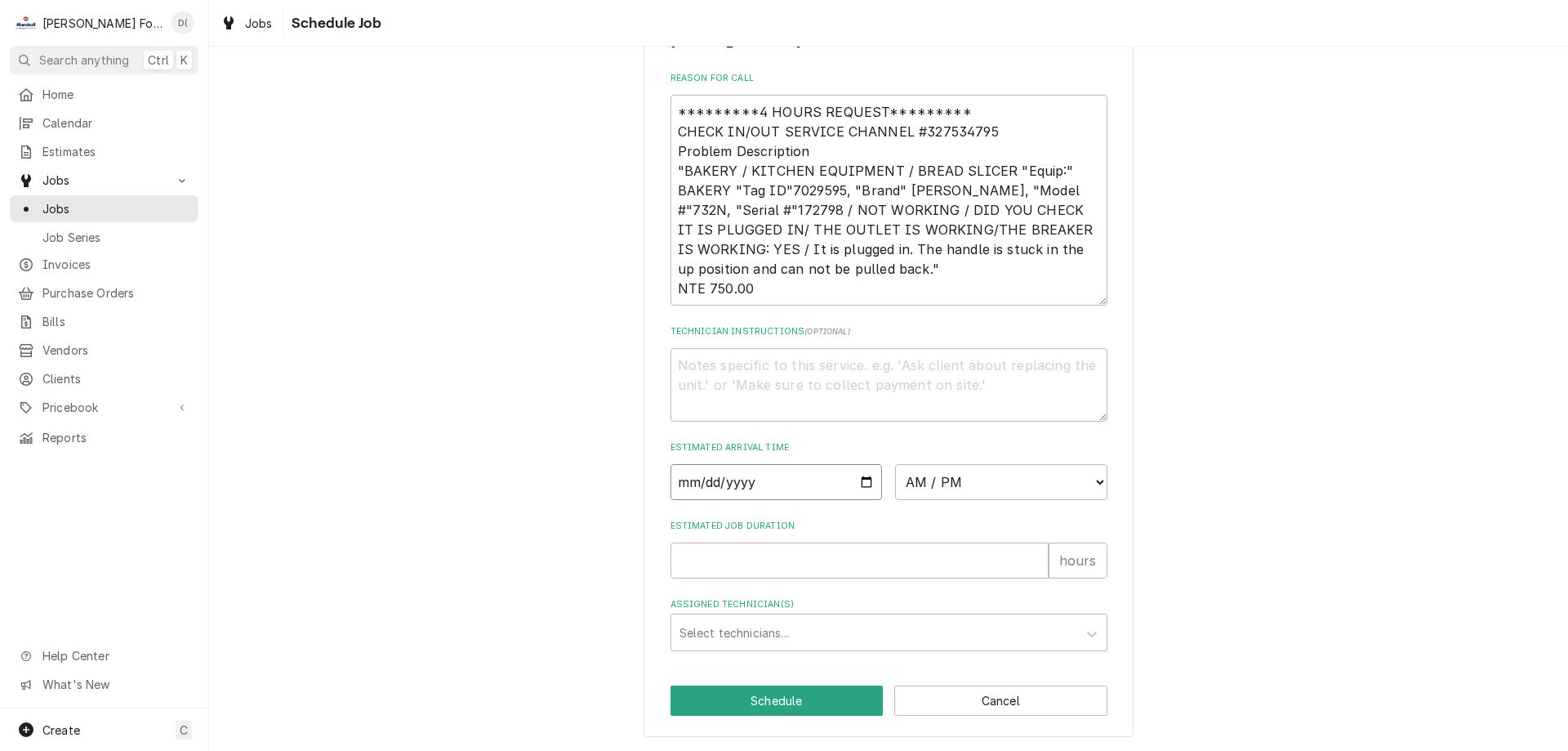
click at [862, 482] on input "Date" at bounding box center [776, 482] width 212 height 35
type textarea "x"
type input "[DATE]"
click at [990, 484] on select "AM / PM 6:00 AM 6:15 AM 6:30 AM 6:45 AM 7:00 AM 7:15 AM 7:30 AM 7:45 AM 8:00 AM…" at bounding box center [1000, 482] width 212 height 35
select select "15:00:00"
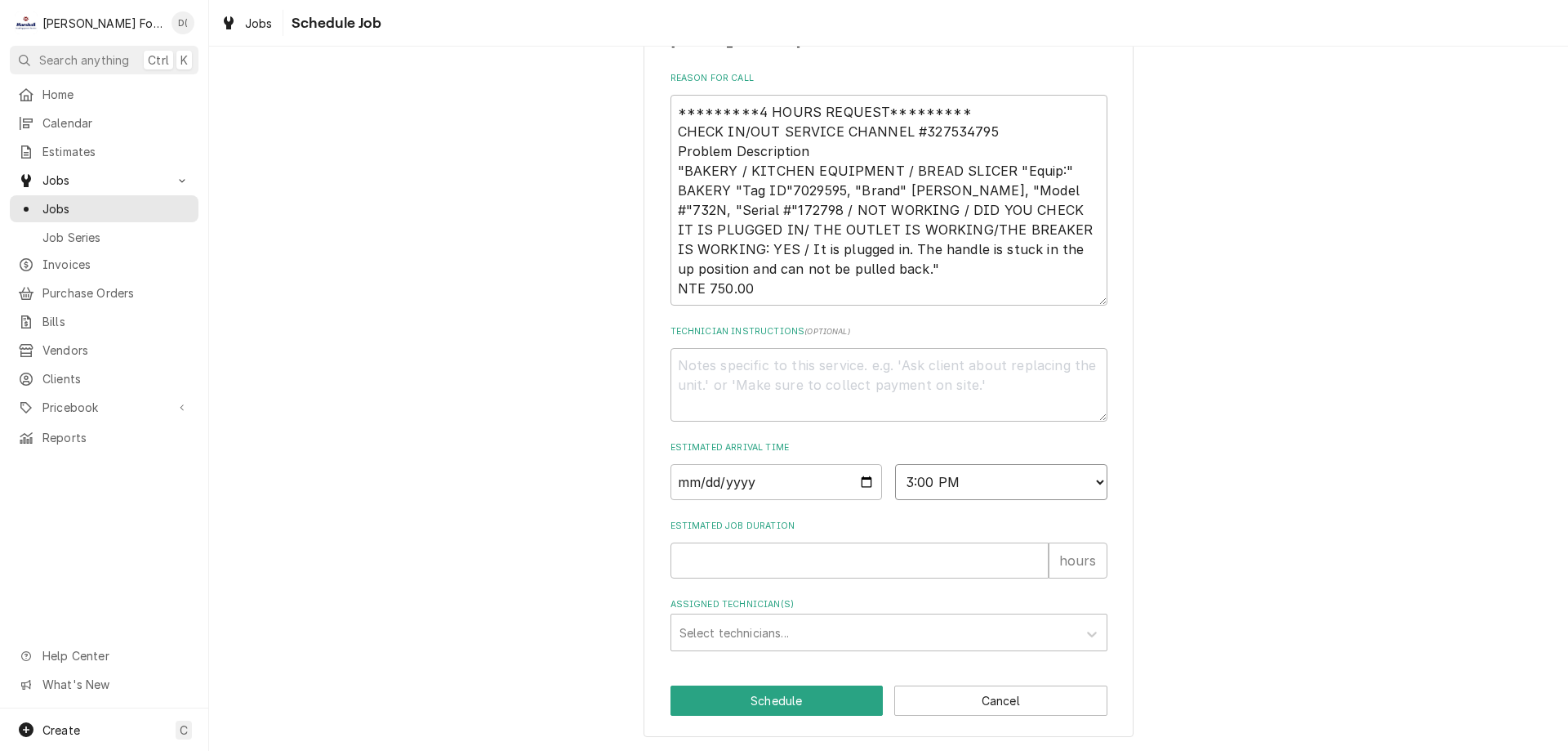
click at [895, 464] on select "AM / PM 6:00 AM 6:15 AM 6:30 AM 6:45 AM 7:00 AM 7:15 AM 7:30 AM 7:45 AM 8:00 AM…" at bounding box center [1000, 482] width 212 height 35
click at [806, 550] on input "Estimated Job Duration" at bounding box center [859, 560] width 378 height 35
type textarea "x"
type input "1"
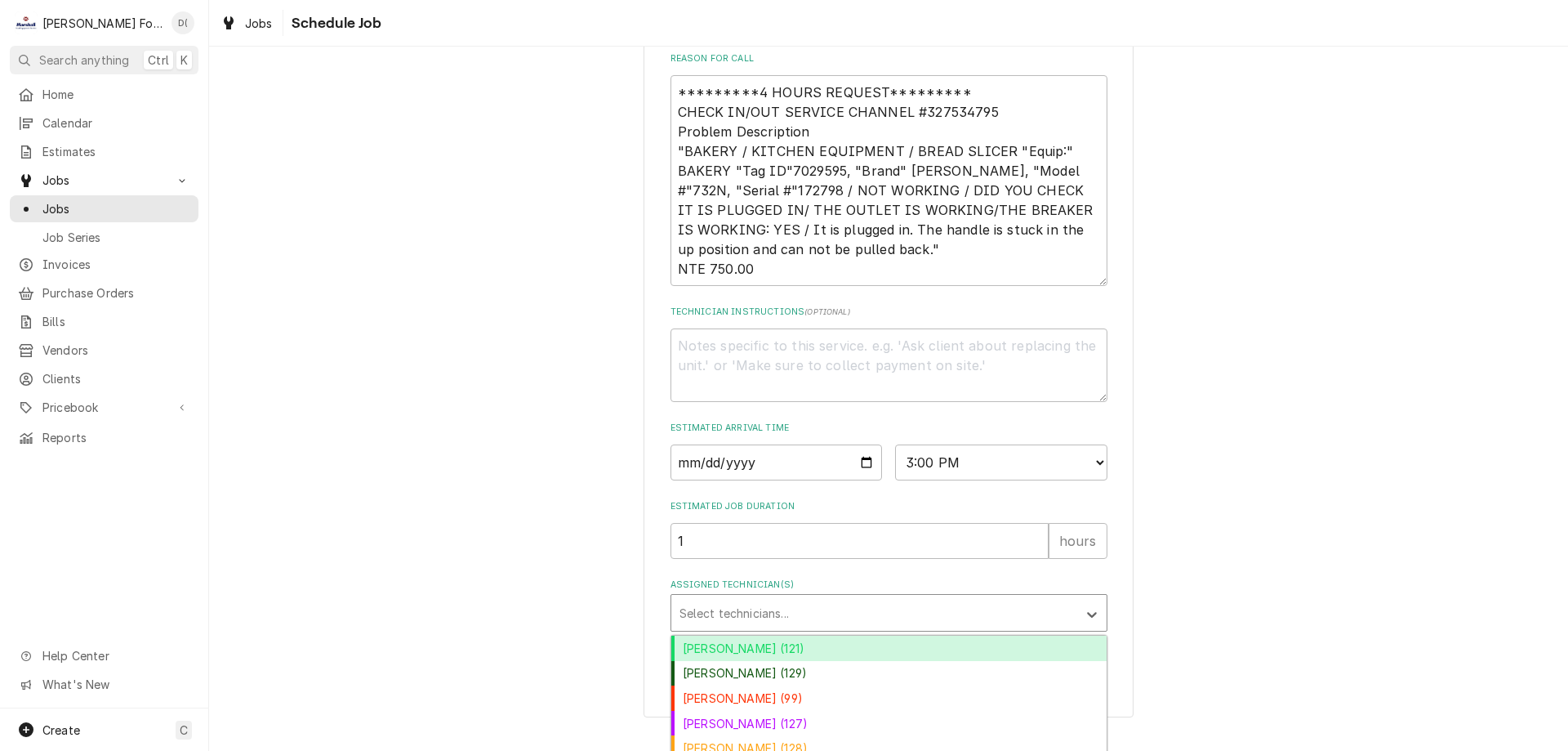
click at [794, 627] on div "Assigned Technician(s)" at bounding box center [874, 613] width 389 height 30
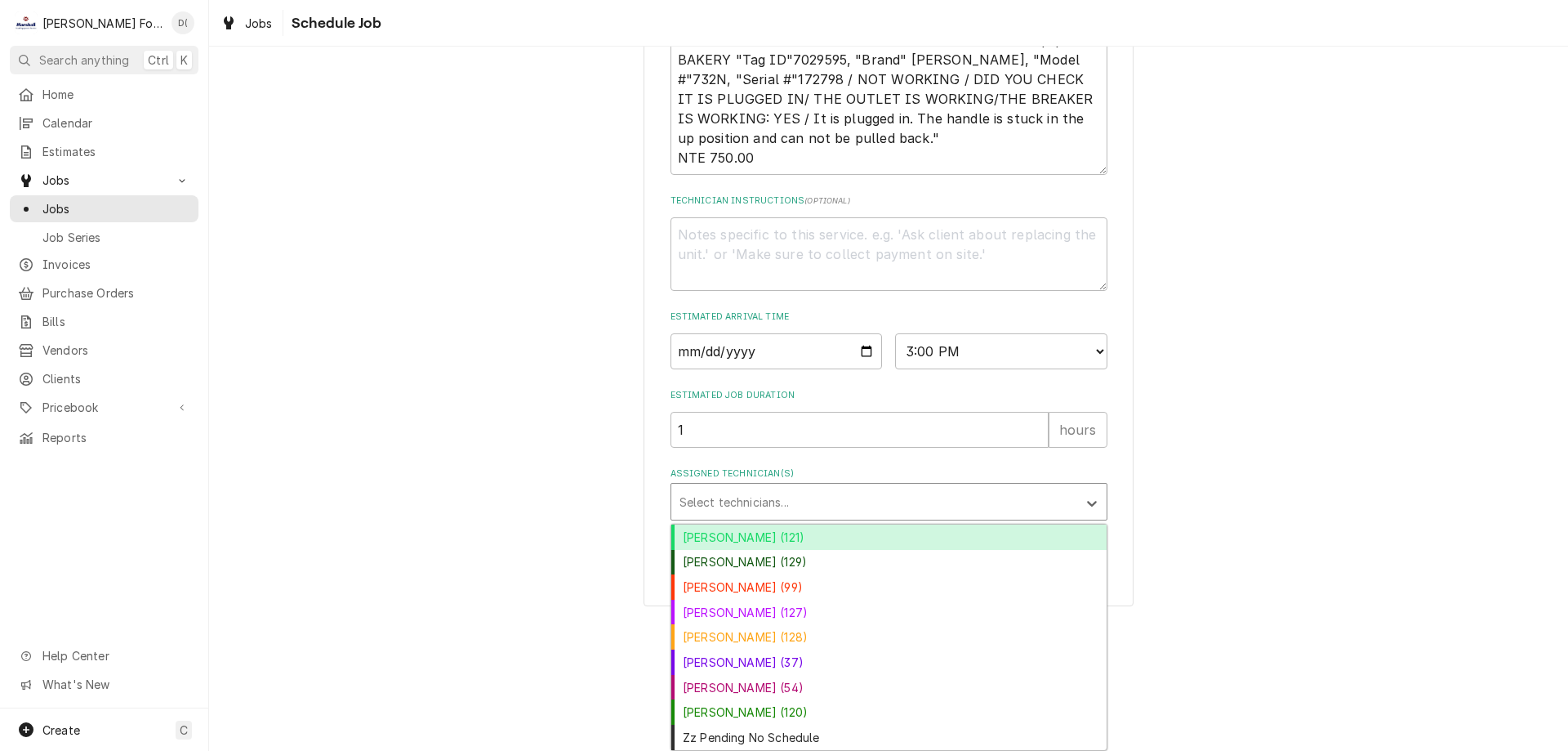
click at [724, 528] on div "Andy Christopoulos (121)" at bounding box center [889, 537] width 436 height 26
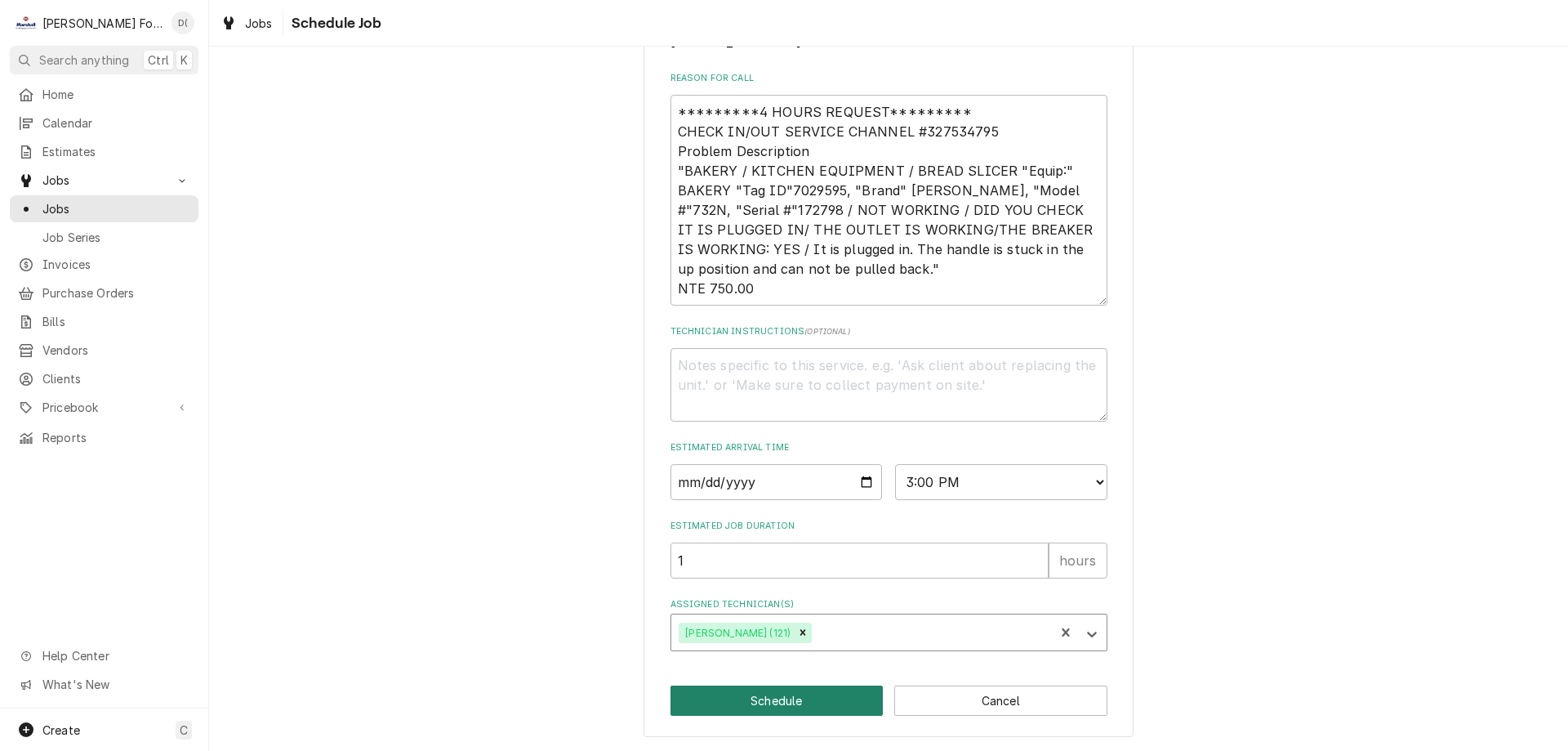
click at [755, 702] on button "Schedule" at bounding box center [777, 700] width 213 height 31
type textarea "x"
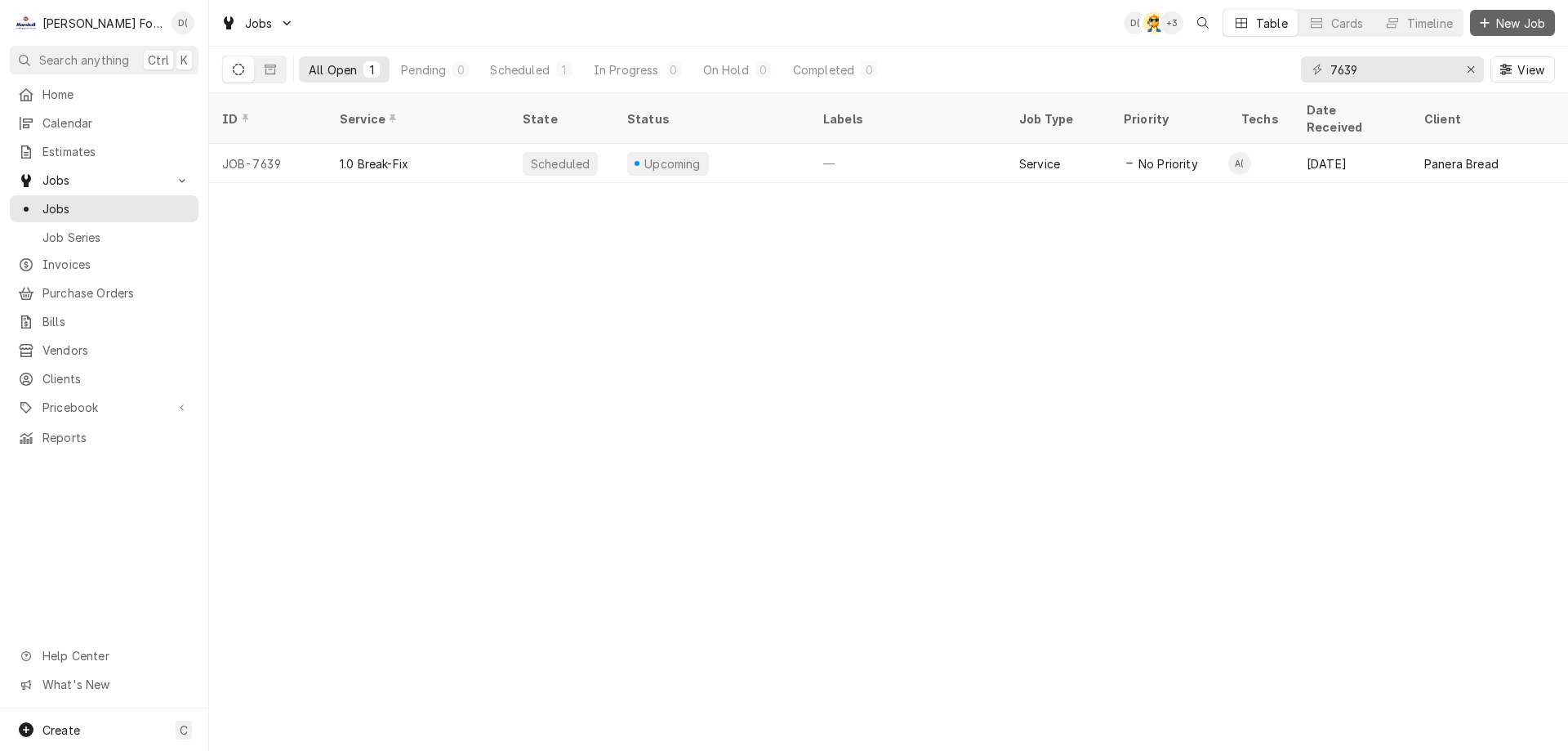
click at [1505, 26] on span "New Job" at bounding box center [1521, 23] width 55 height 17
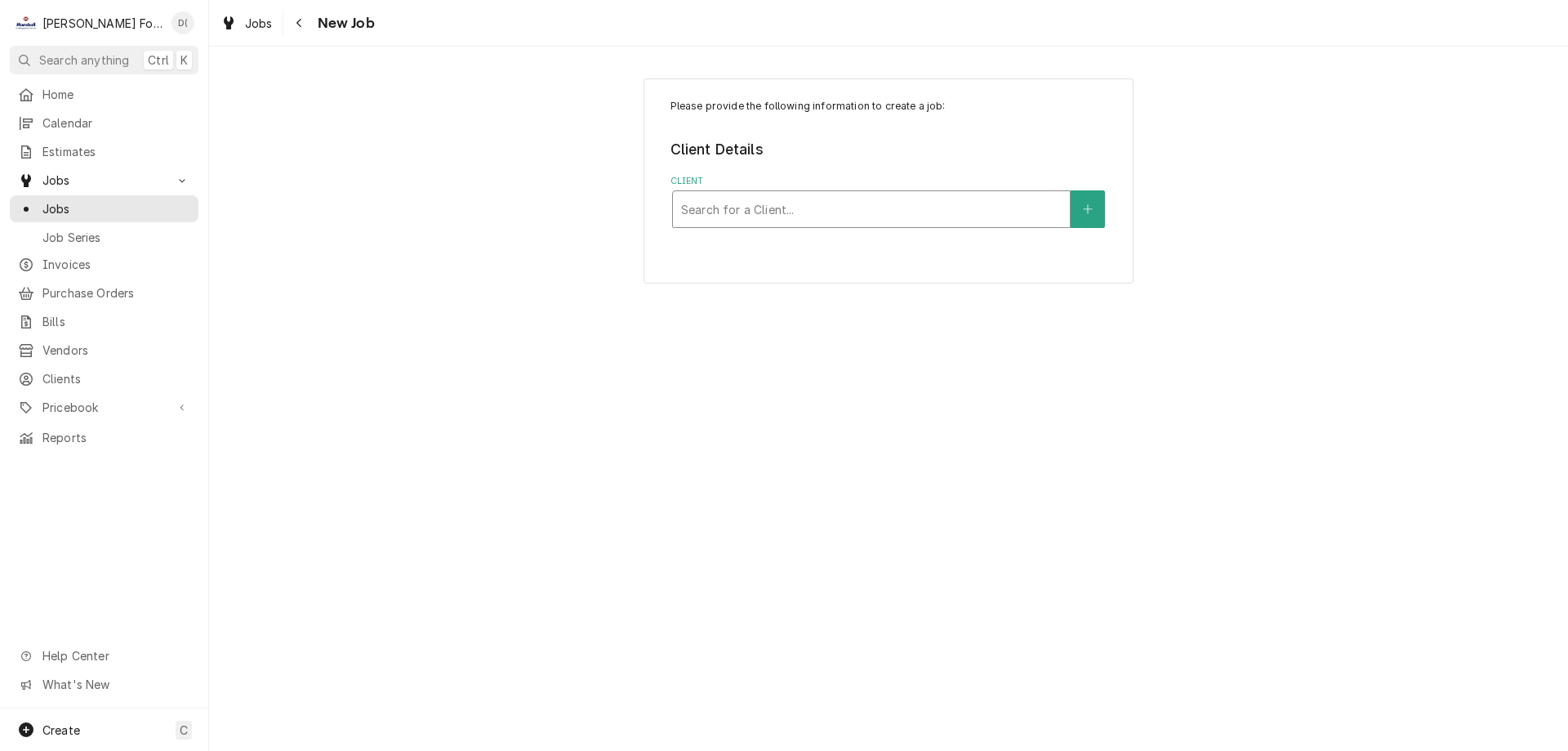
click at [718, 208] on div "Client" at bounding box center [871, 209] width 380 height 30
type input "vander"
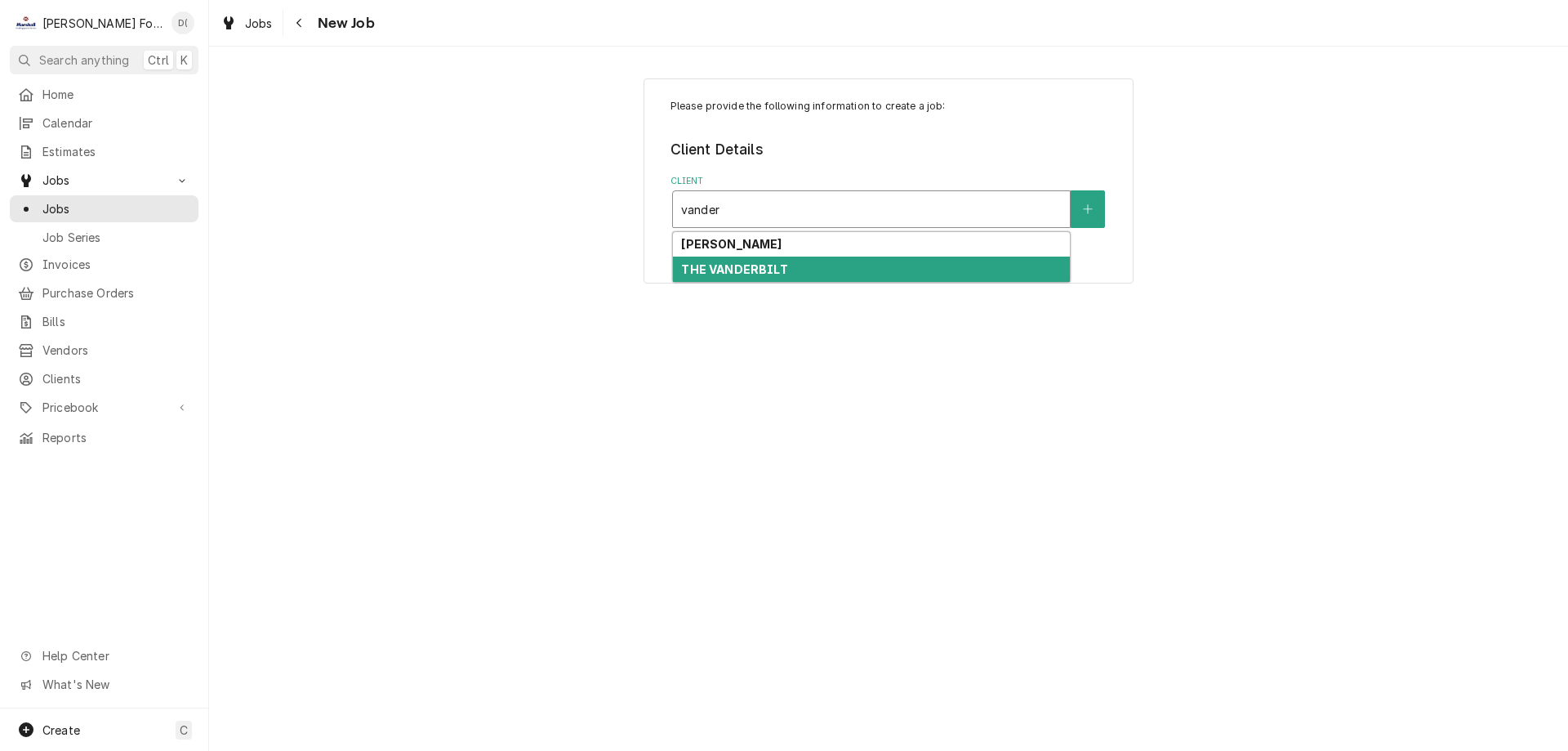
click at [764, 274] on strong "THE VANDERBILT" at bounding box center [734, 269] width 106 height 14
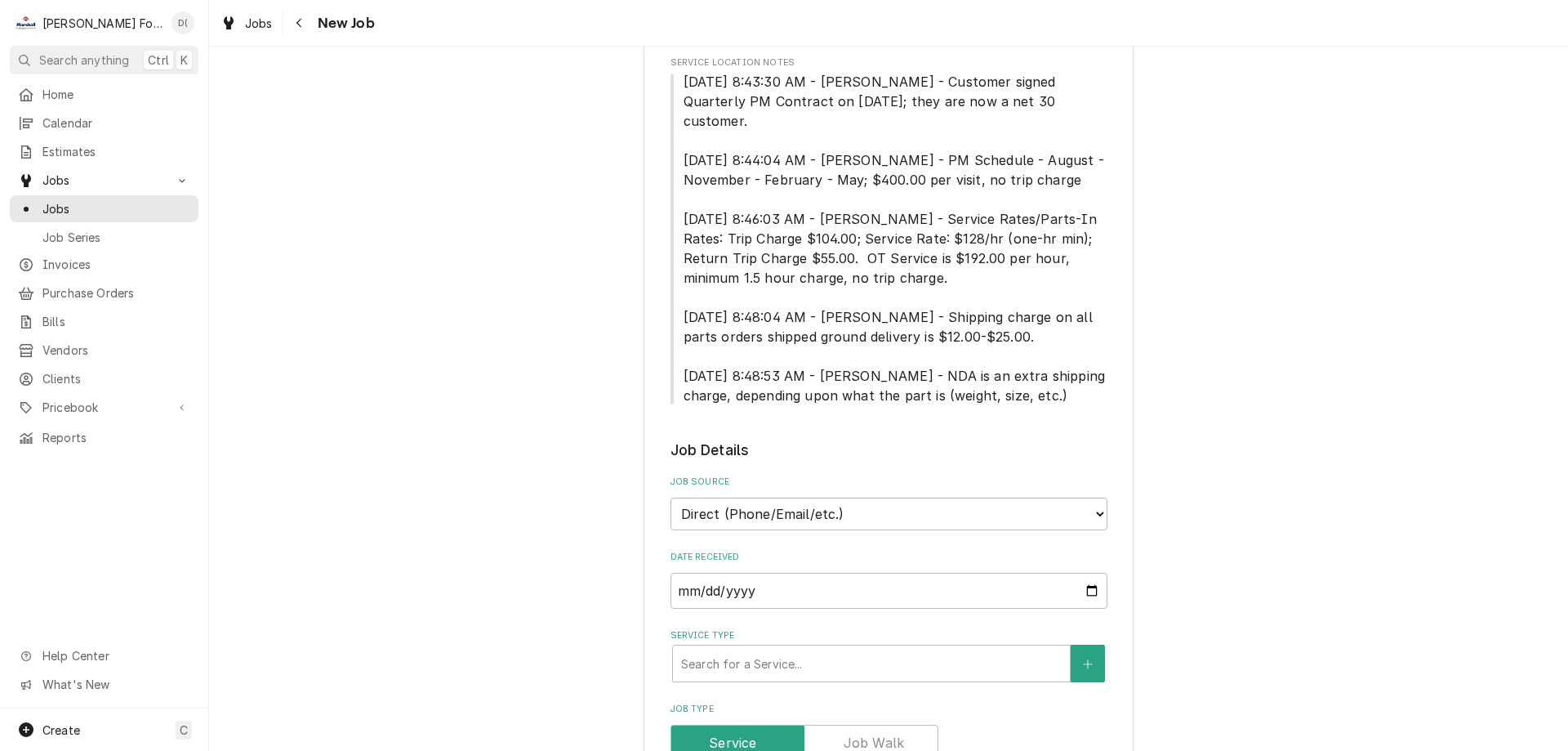
scroll to position [817, 0]
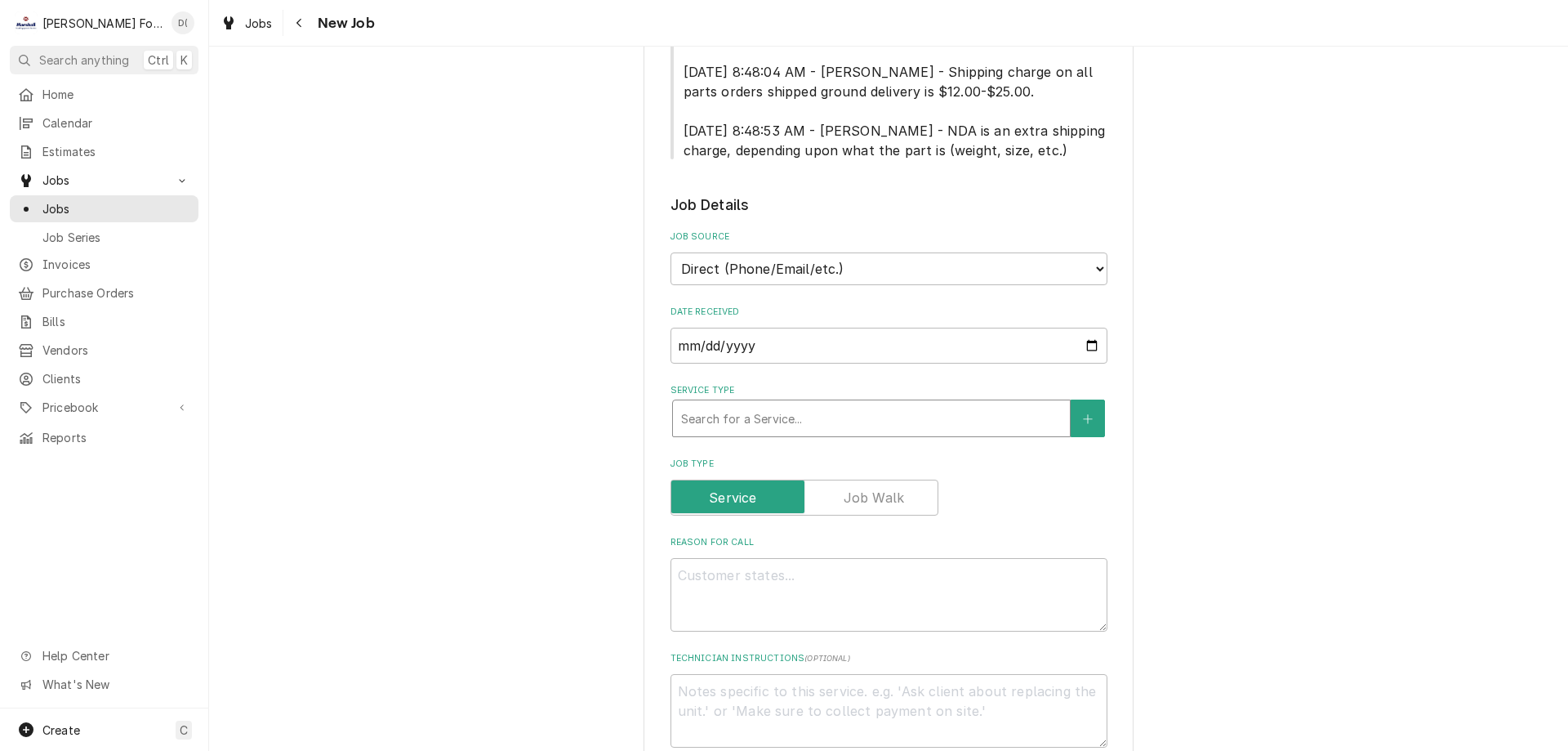
click at [780, 403] on div "Service Type" at bounding box center [871, 418] width 380 height 30
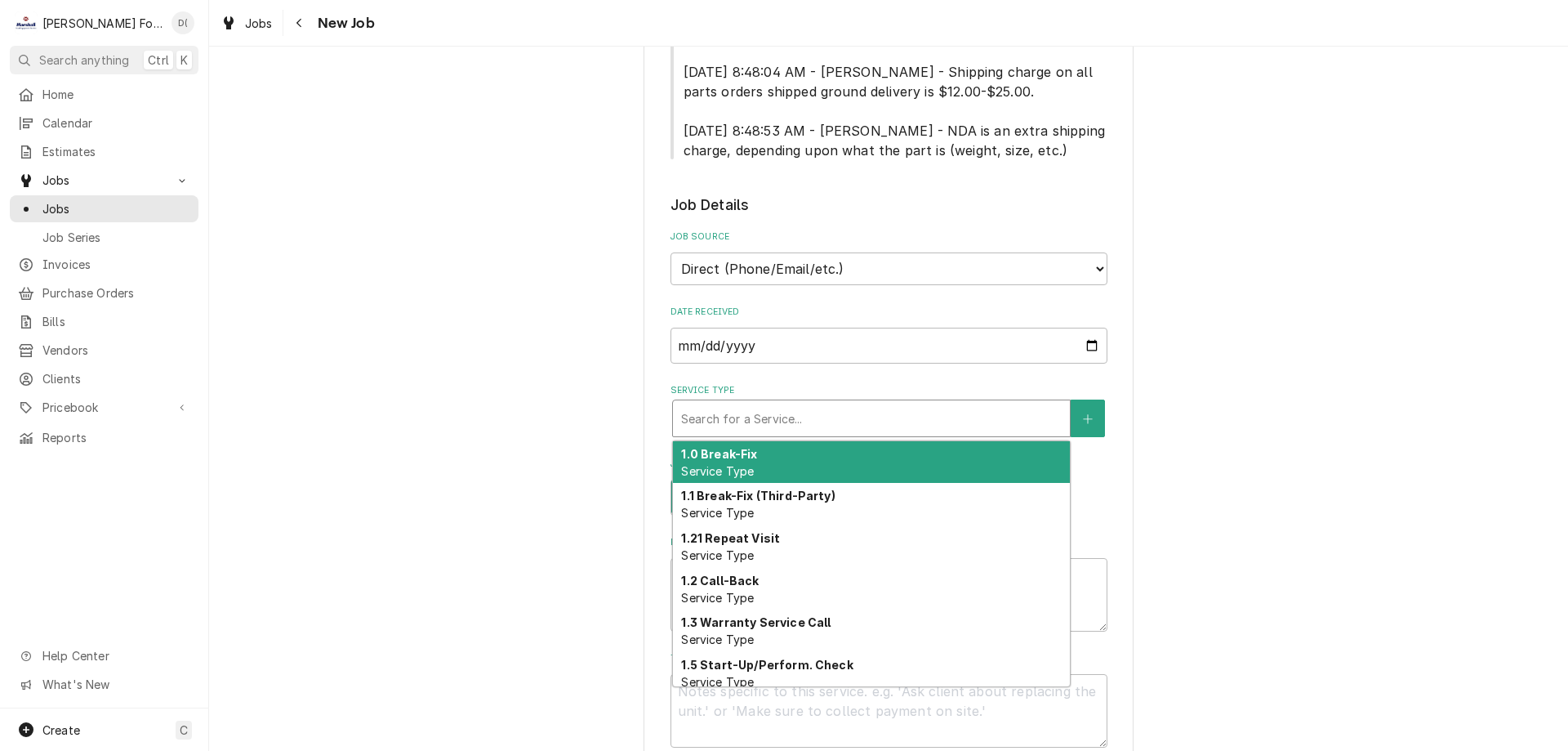
click at [767, 442] on div "1.0 Break-Fix Service Type" at bounding box center [871, 462] width 397 height 42
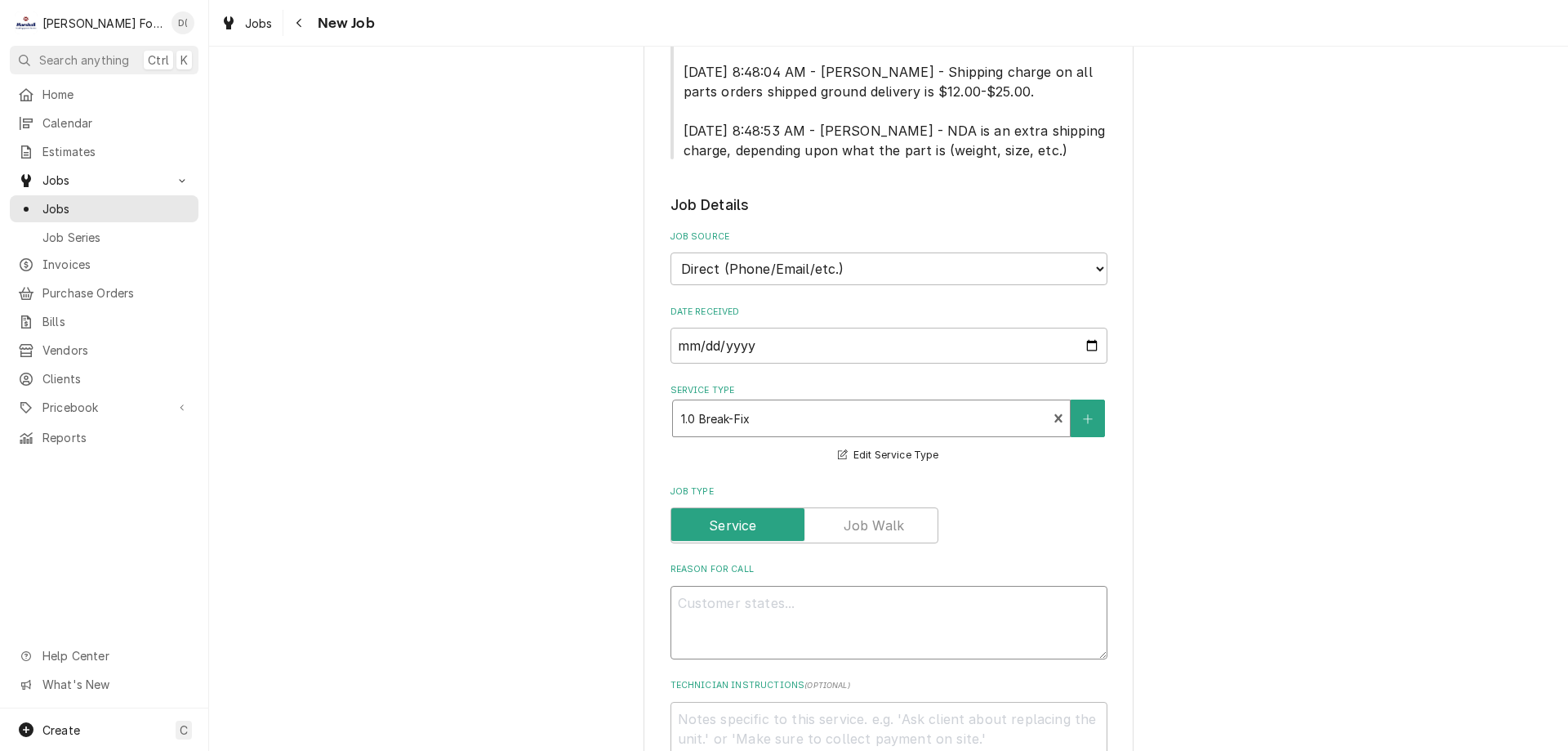
click at [734, 588] on textarea "Reason For Call" at bounding box center [888, 622] width 437 height 74
type textarea "x"
type textarea "r"
type textarea "x"
type textarea "ra"
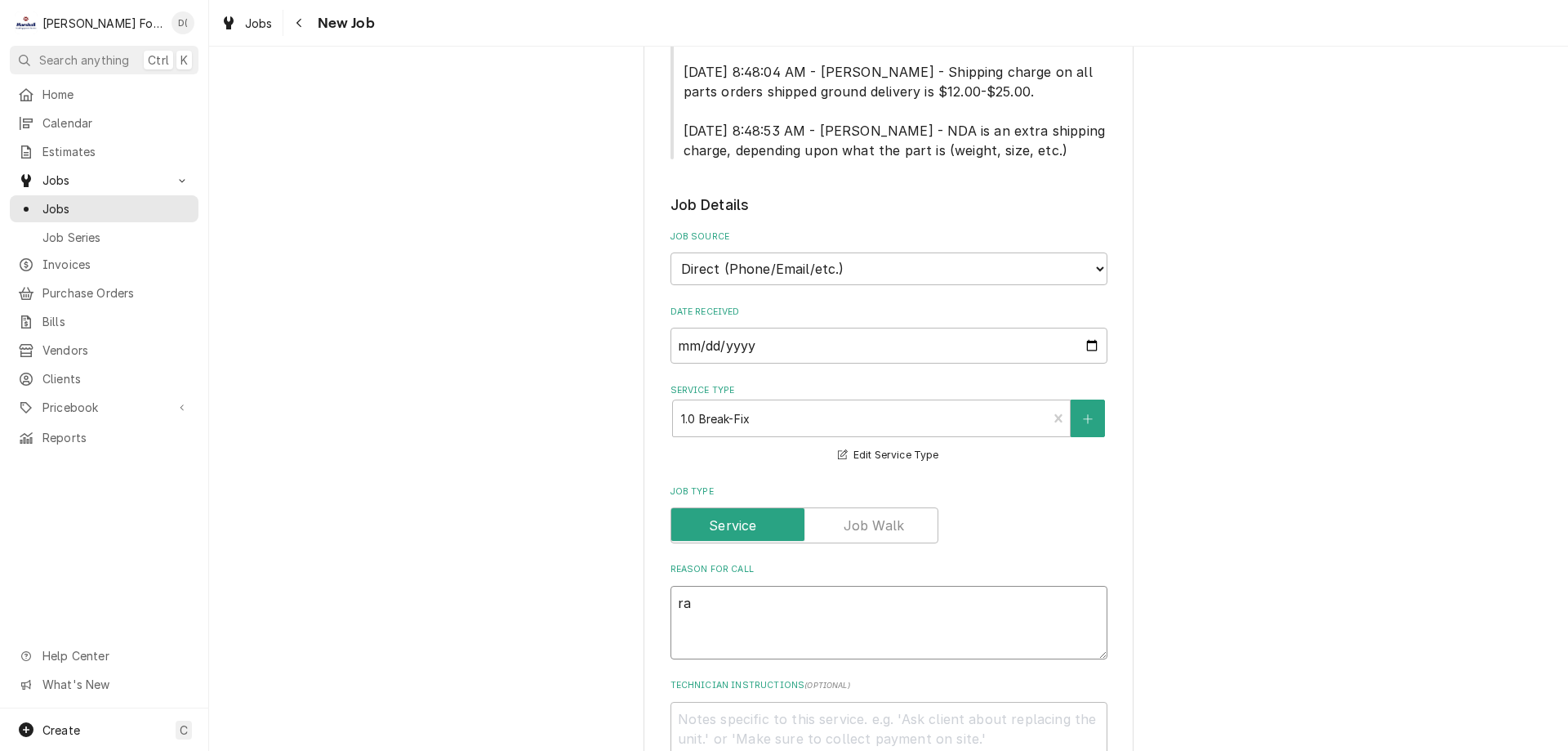
type textarea "x"
type textarea "ran"
type textarea "x"
type textarea "ra"
type textarea "x"
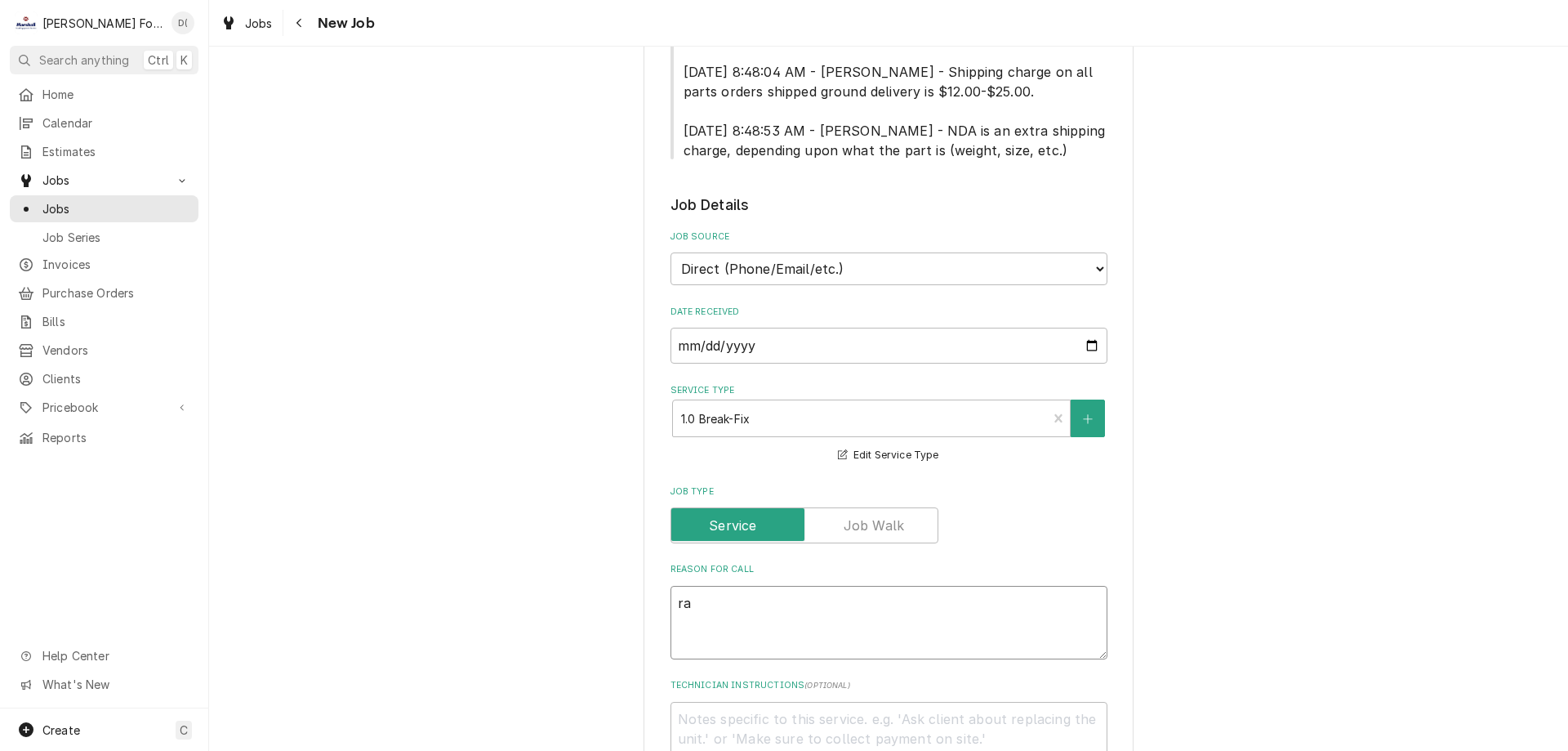
type textarea "r"
type textarea "x"
type textarea "G"
type textarea "x"
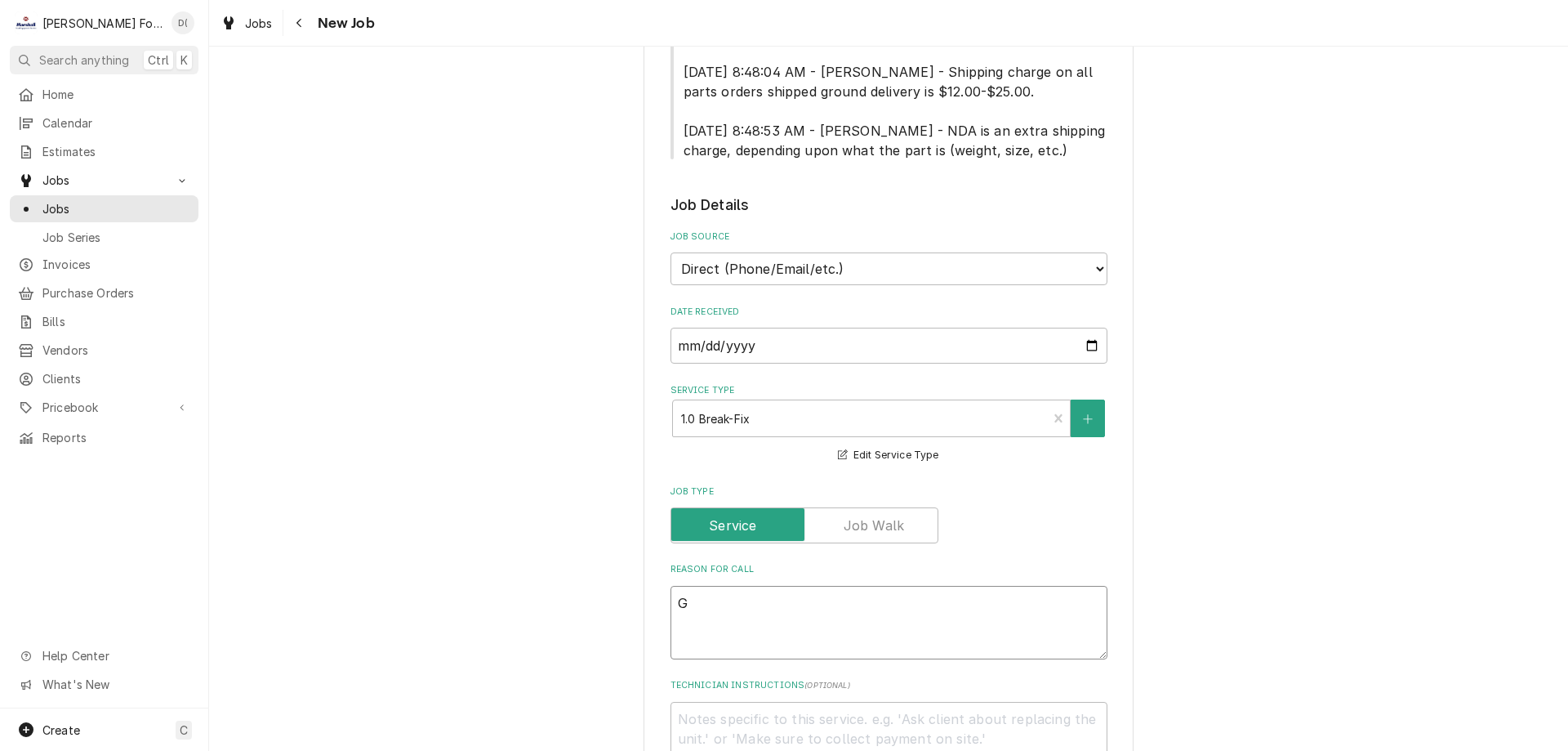
type textarea "GV"
type textarea "x"
type textarea "GVH"
type textarea "x"
type textarea "GVH-"
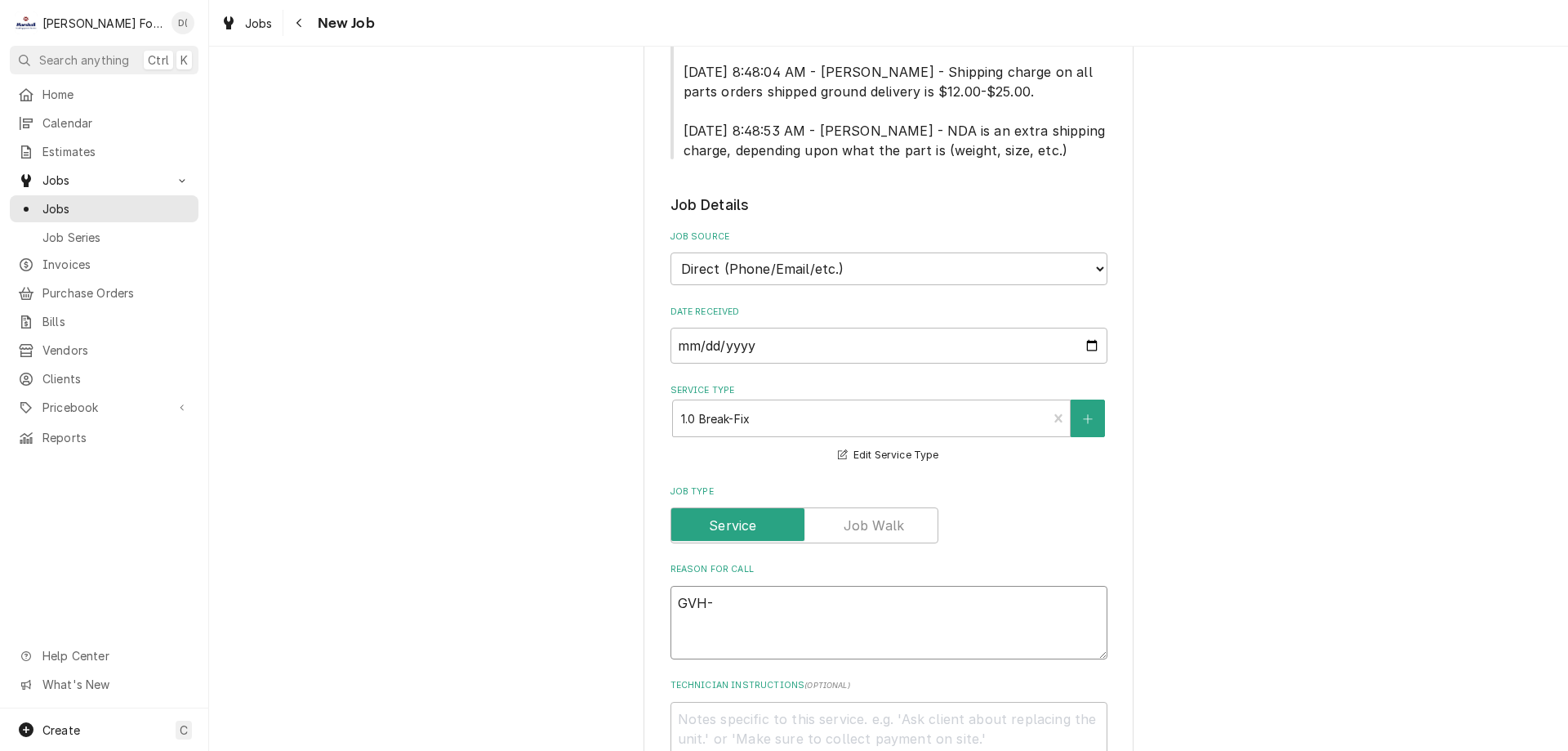
type textarea "x"
type textarea "GVH-1"
type textarea "x"
type textarea "GVH-17"
type textarea "x"
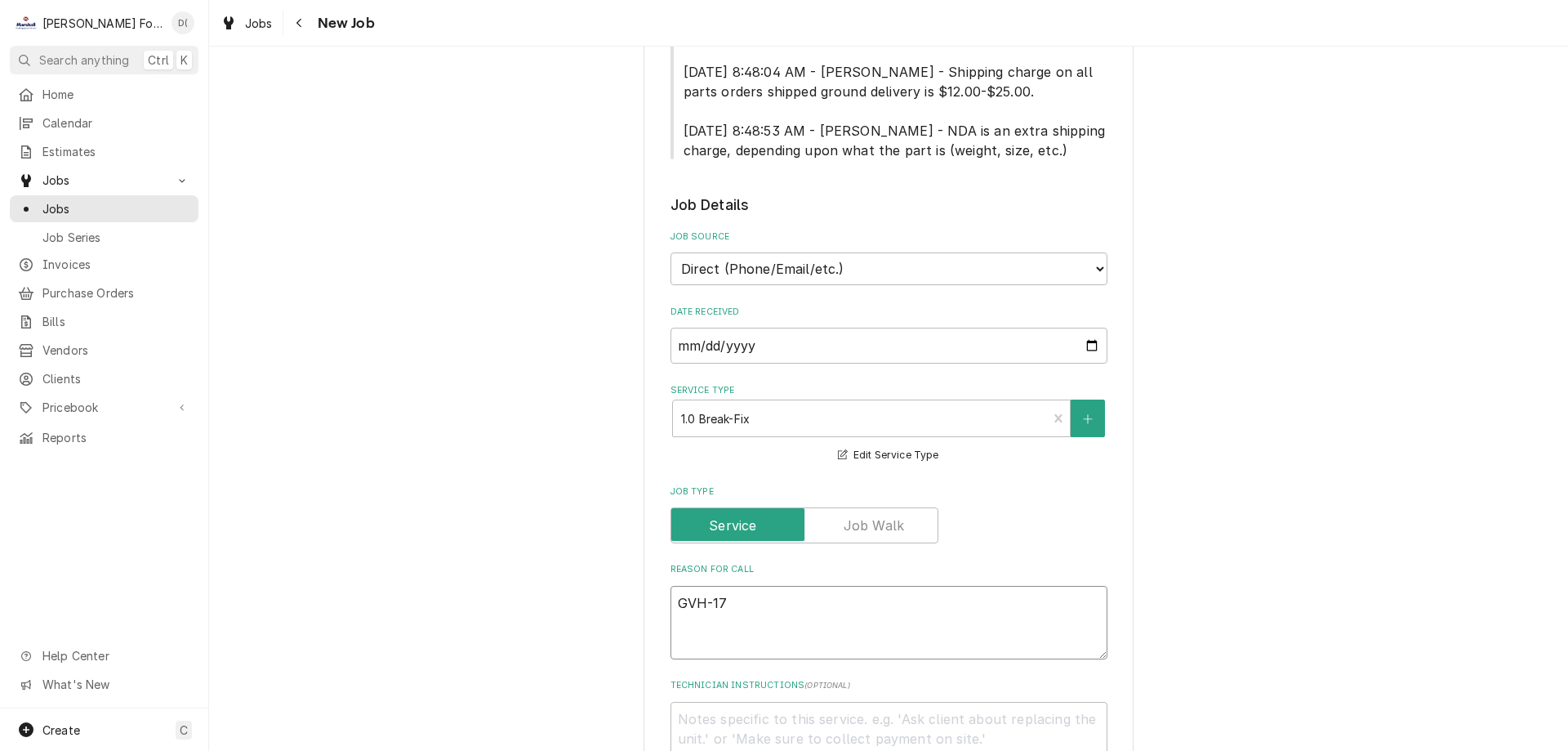
type textarea "GVH-17"
type textarea "x"
type textarea "GVH-17 RN"
type textarea "x"
type textarea "GVH-17 RNA"
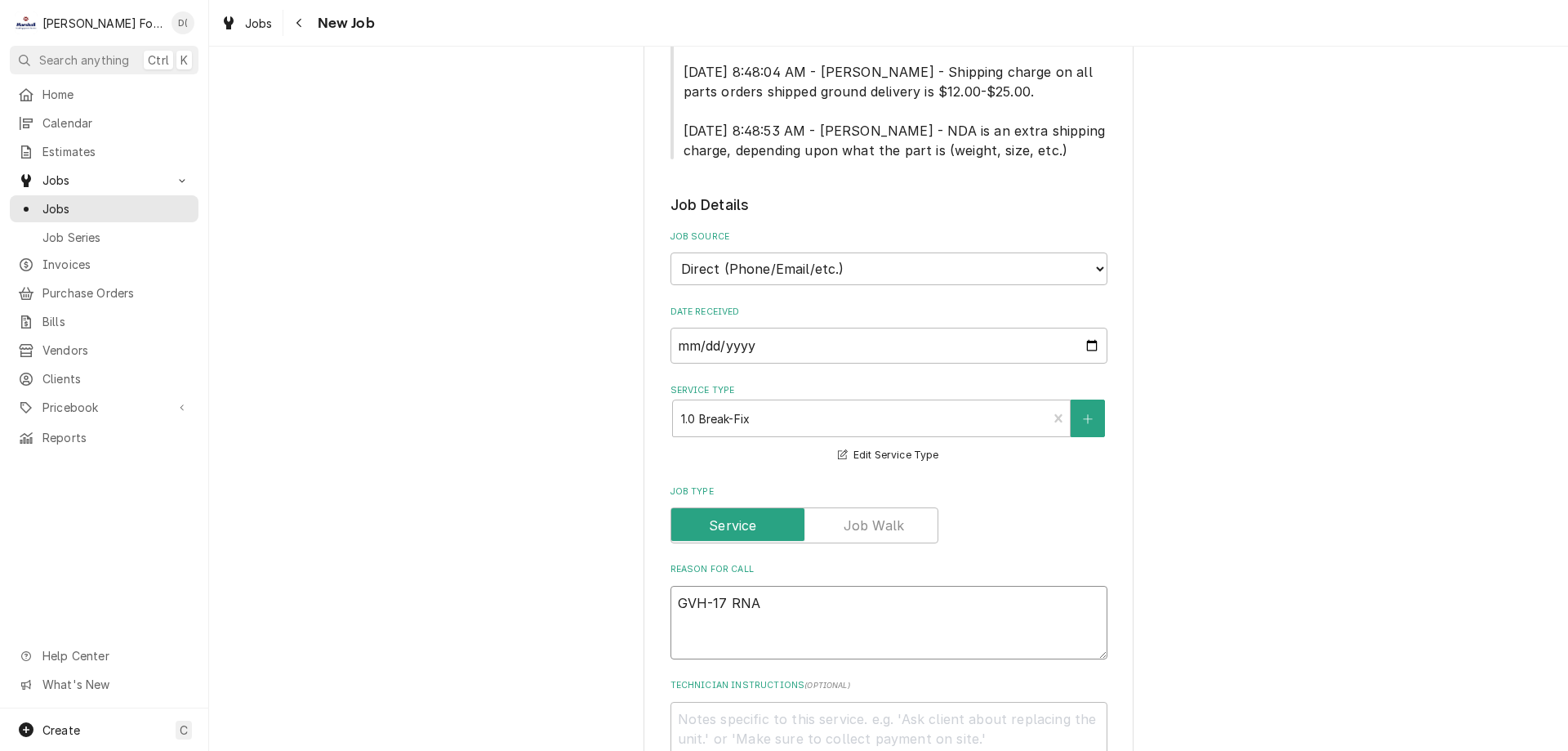
type textarea "x"
type textarea "GVH-17 RNAG"
type textarea "x"
type textarea "GVH-17 RNAGE"
type textarea "x"
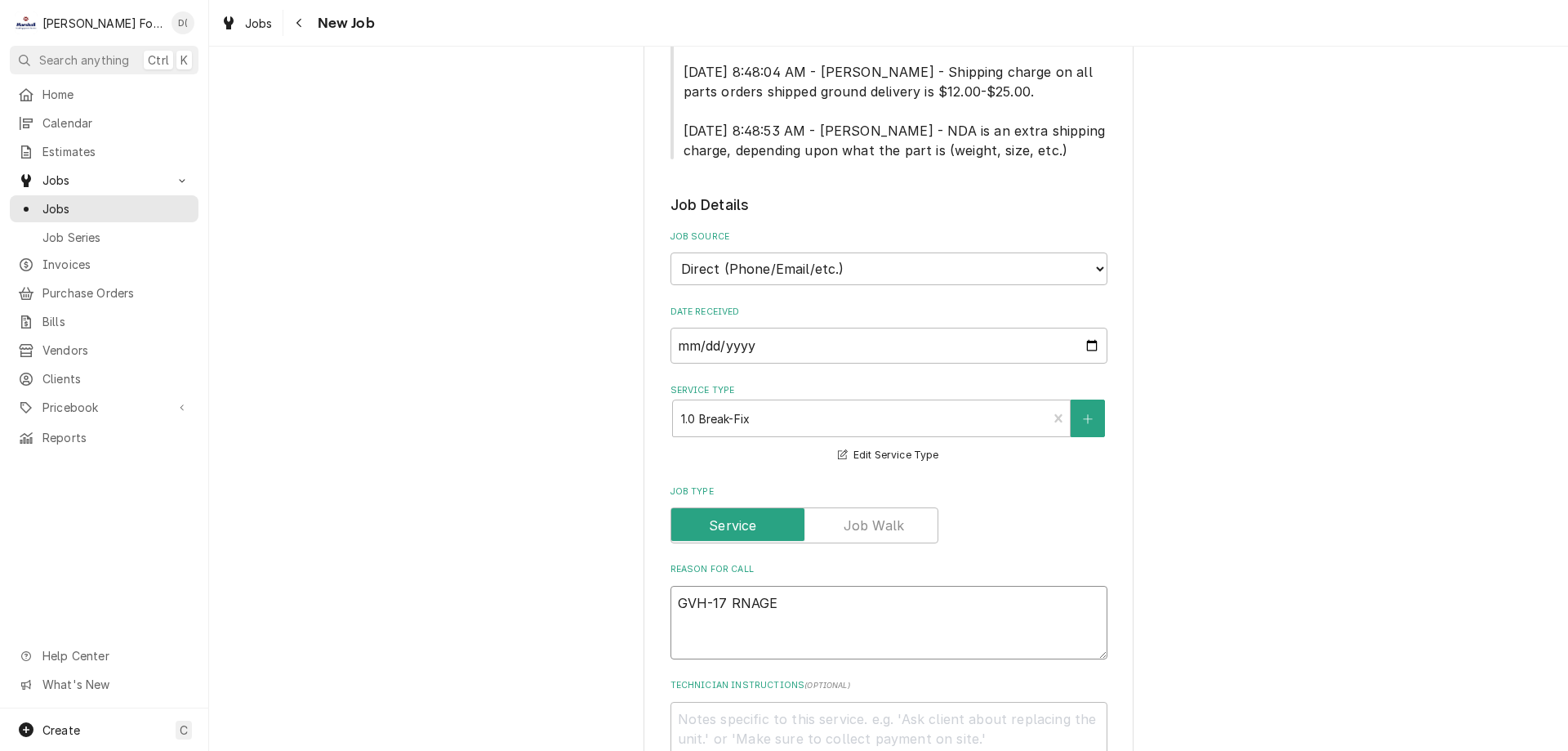
type textarea "GVH-17 RNAG"
type textarea "x"
type textarea "GVH-17 RNA"
type textarea "x"
type textarea "GVH-17 RN"
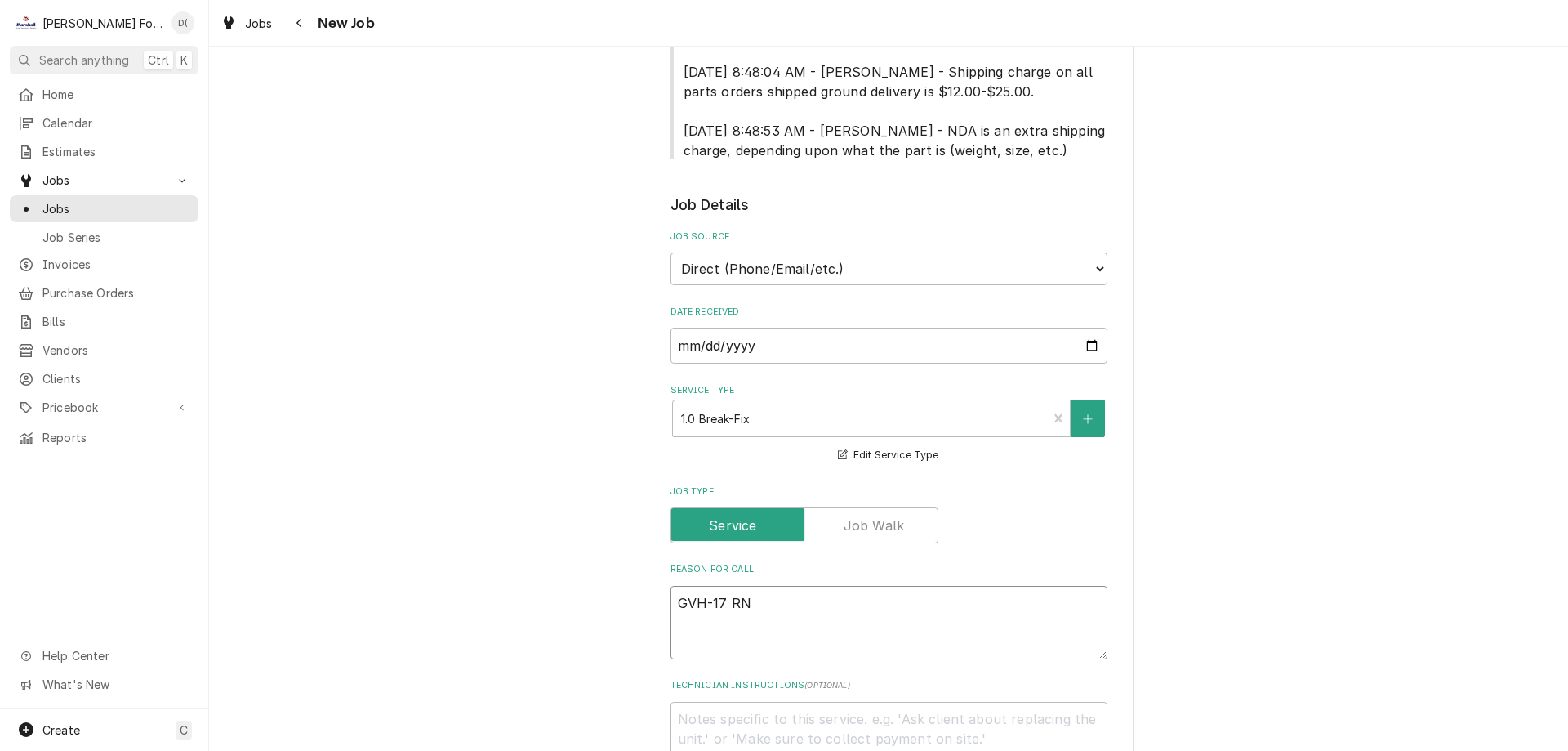
type textarea "x"
type textarea "GVH-17 R"
type textarea "x"
type textarea "GVH-17 Ra"
type textarea "x"
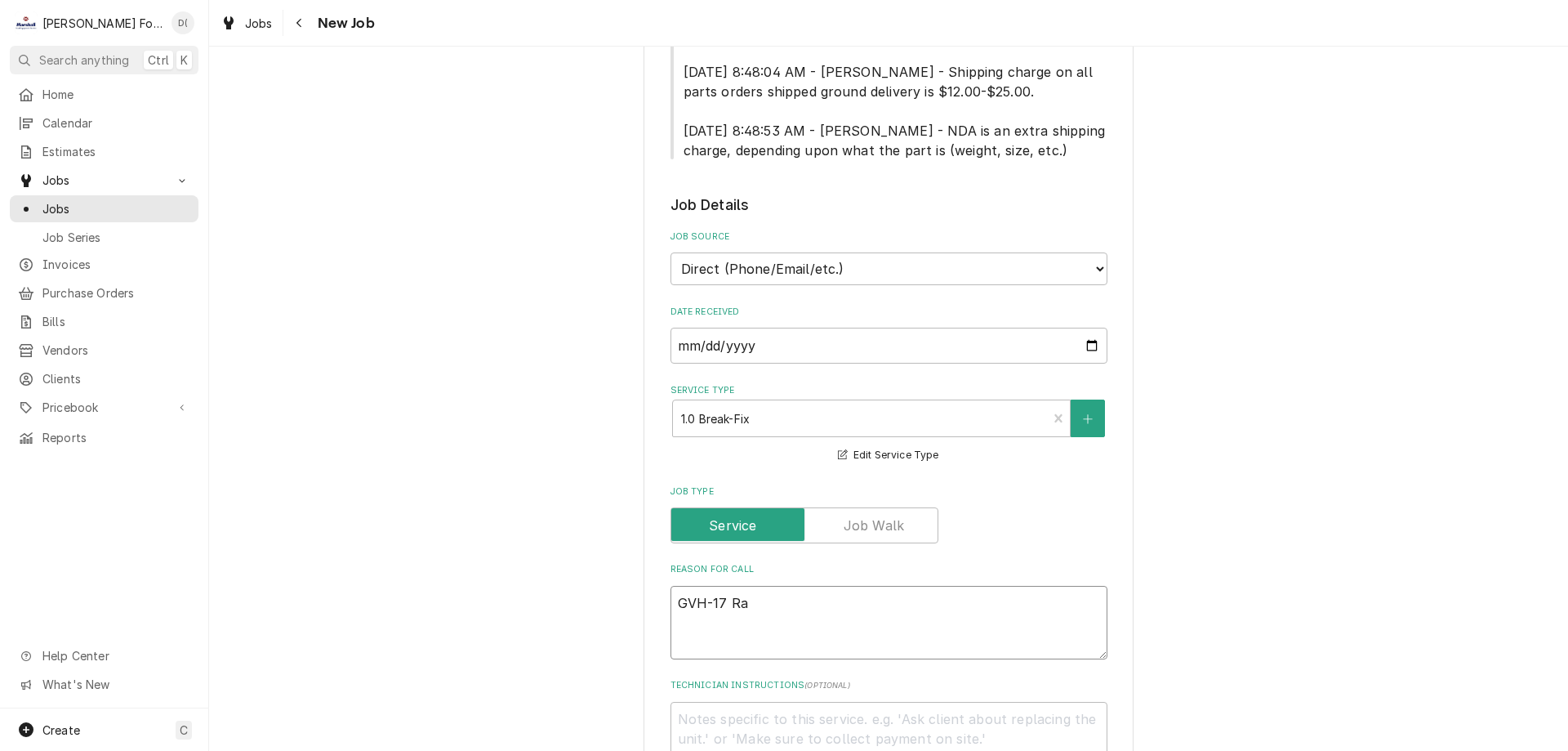
type textarea "GVH-17 Ran"
type textarea "x"
type textarea "GVH-17 Rang"
type textarea "x"
type textarea "GVH-17 Range"
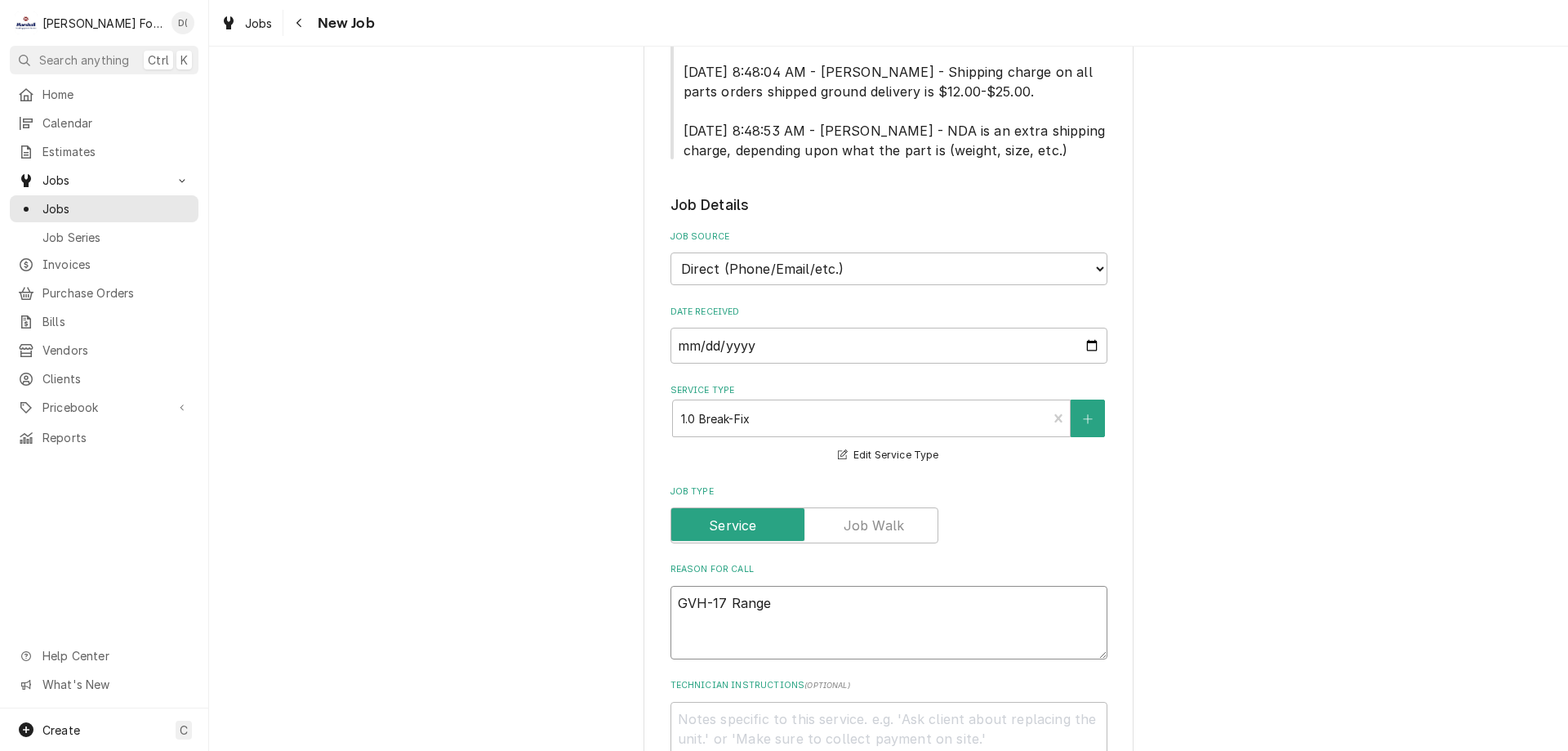
type textarea "x"
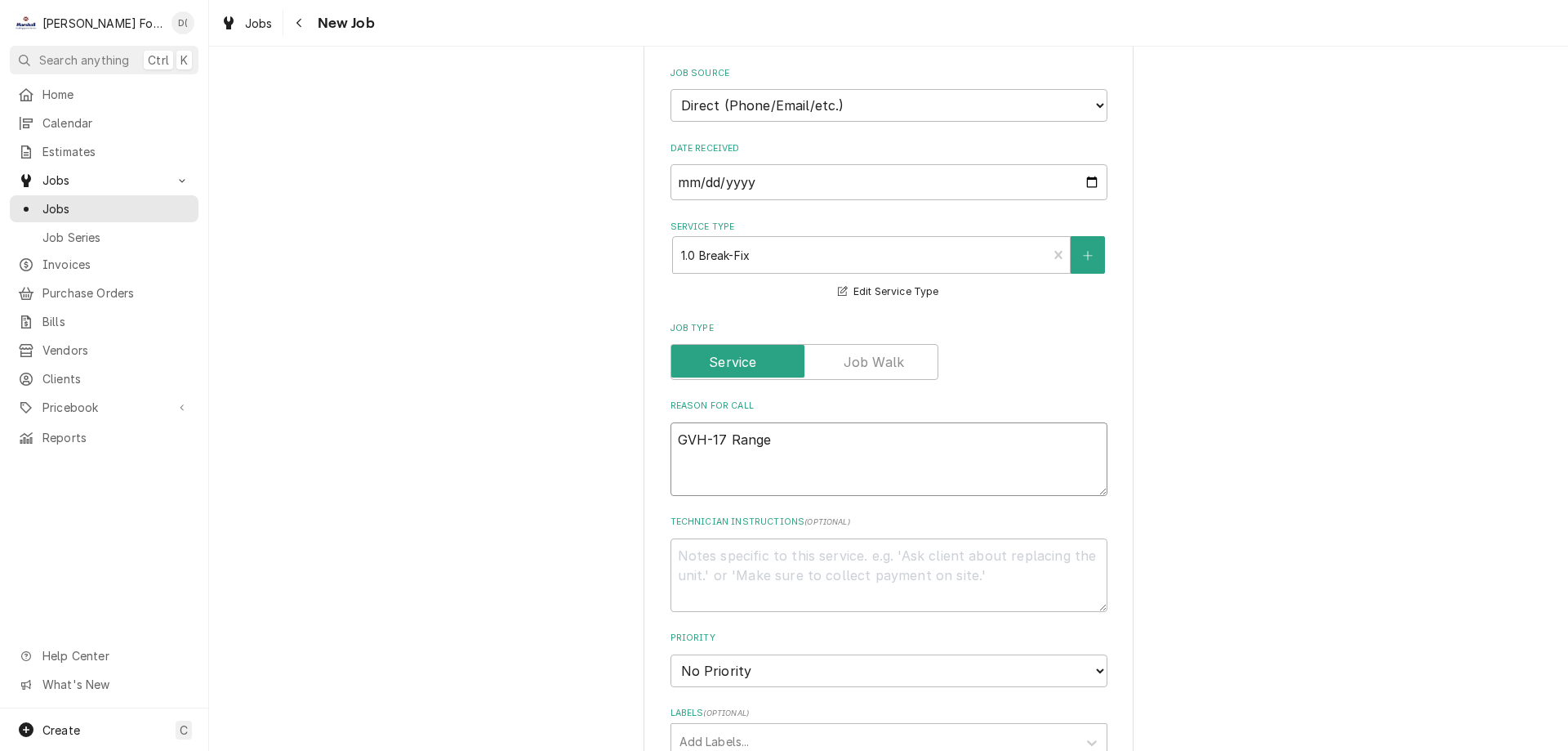
scroll to position [1143, 0]
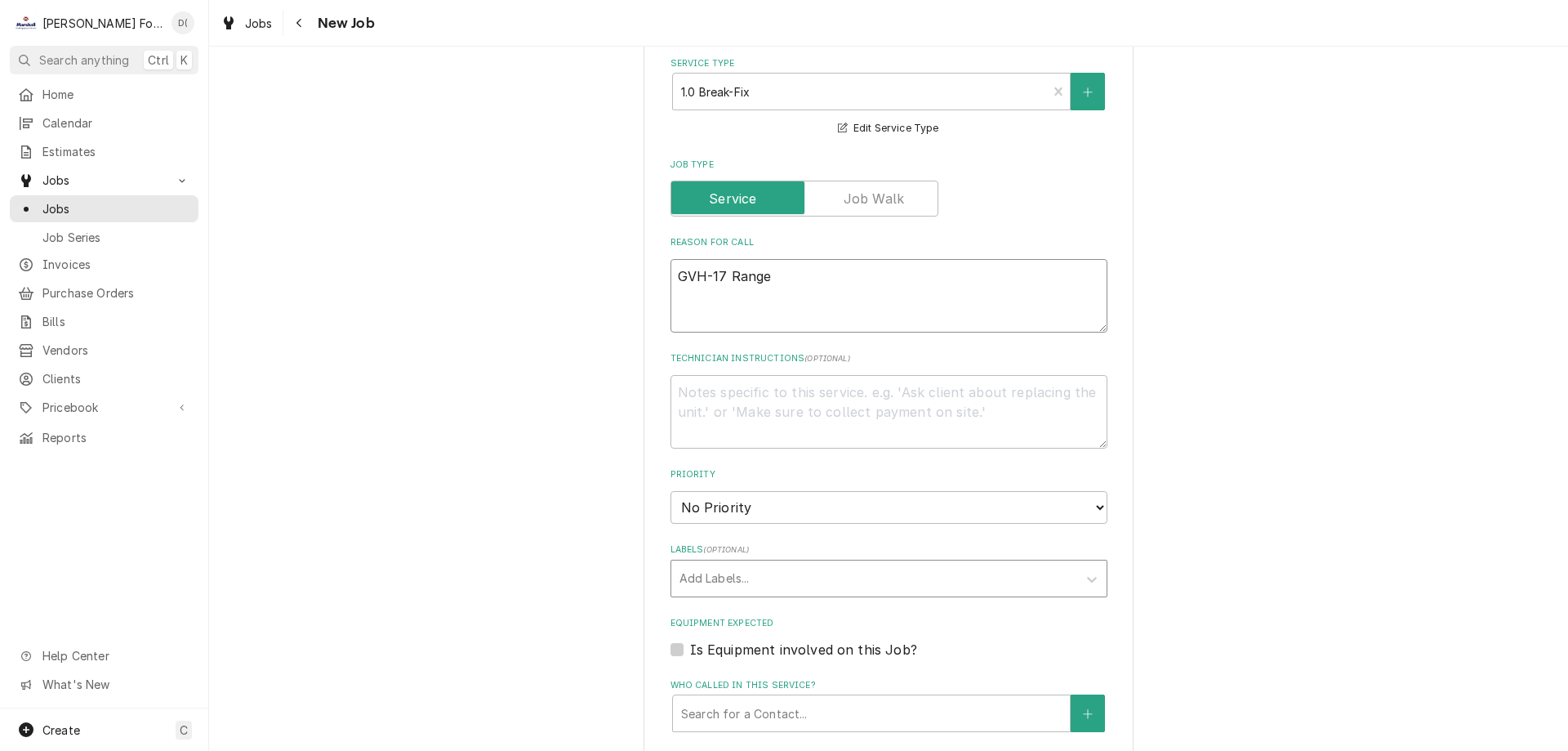
type textarea "GVH-17 Range"
click at [760, 564] on div "Labels" at bounding box center [874, 579] width 389 height 30
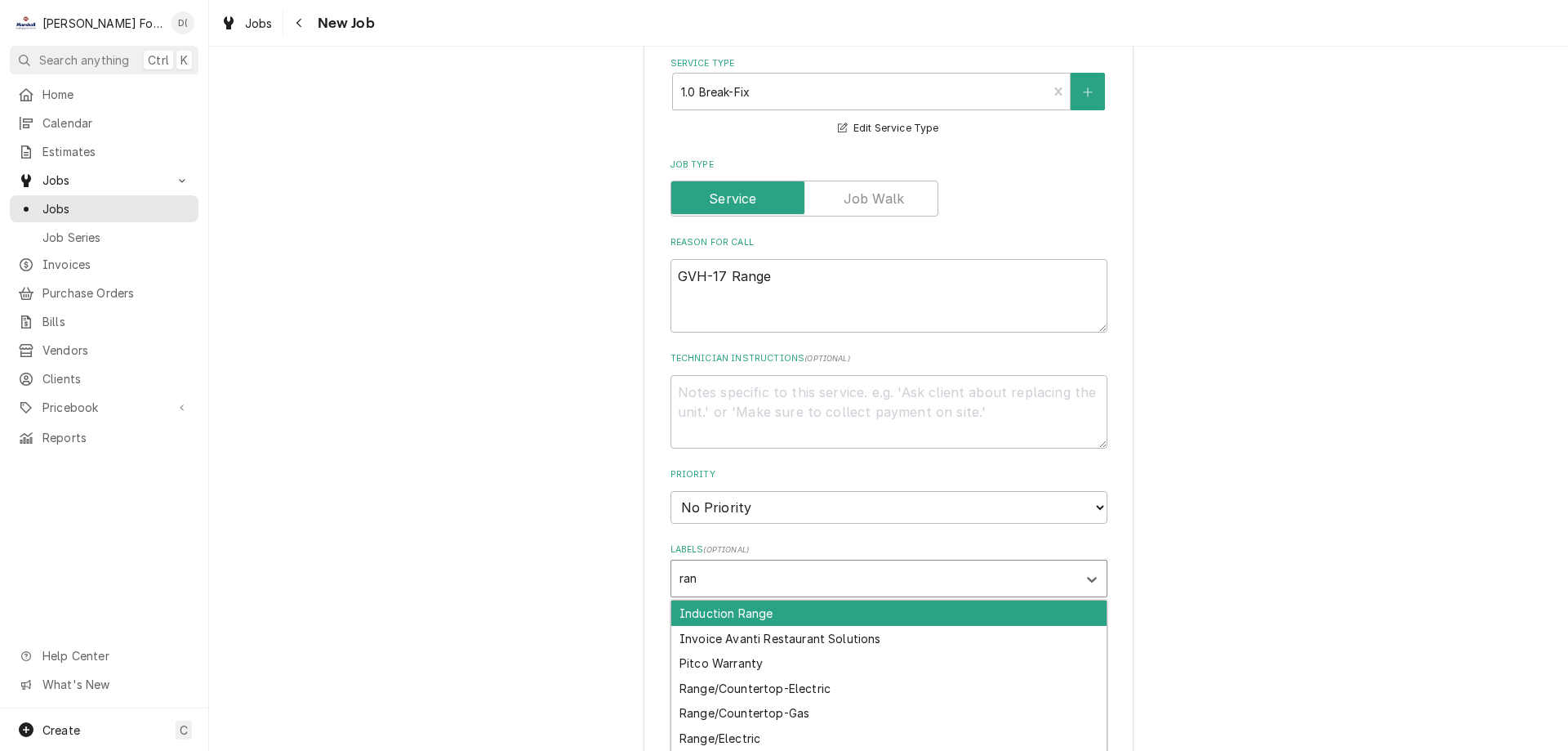
type input "rang"
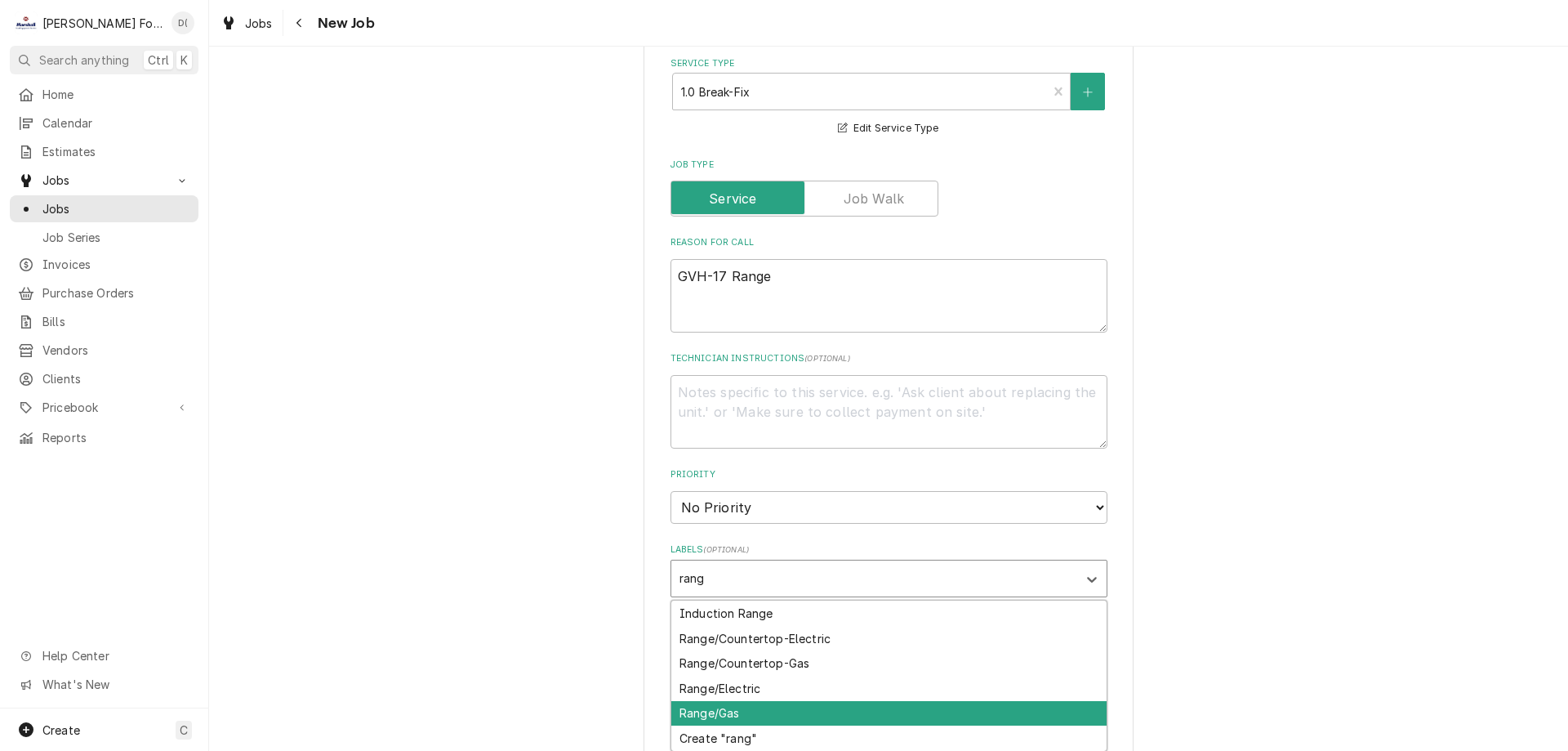
click at [752, 701] on div "Range/Gas" at bounding box center [889, 714] width 436 height 26
type textarea "x"
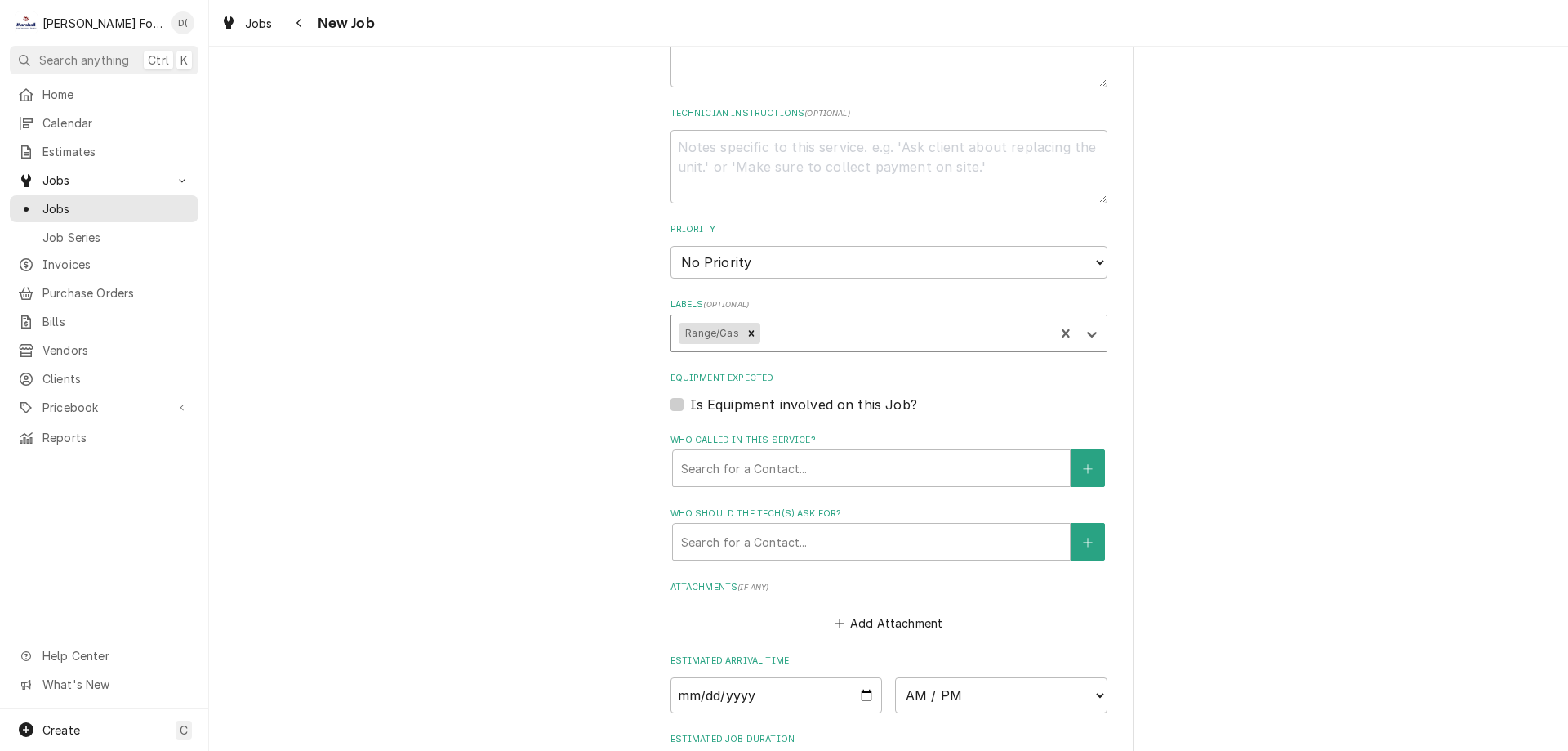
scroll to position [1470, 0]
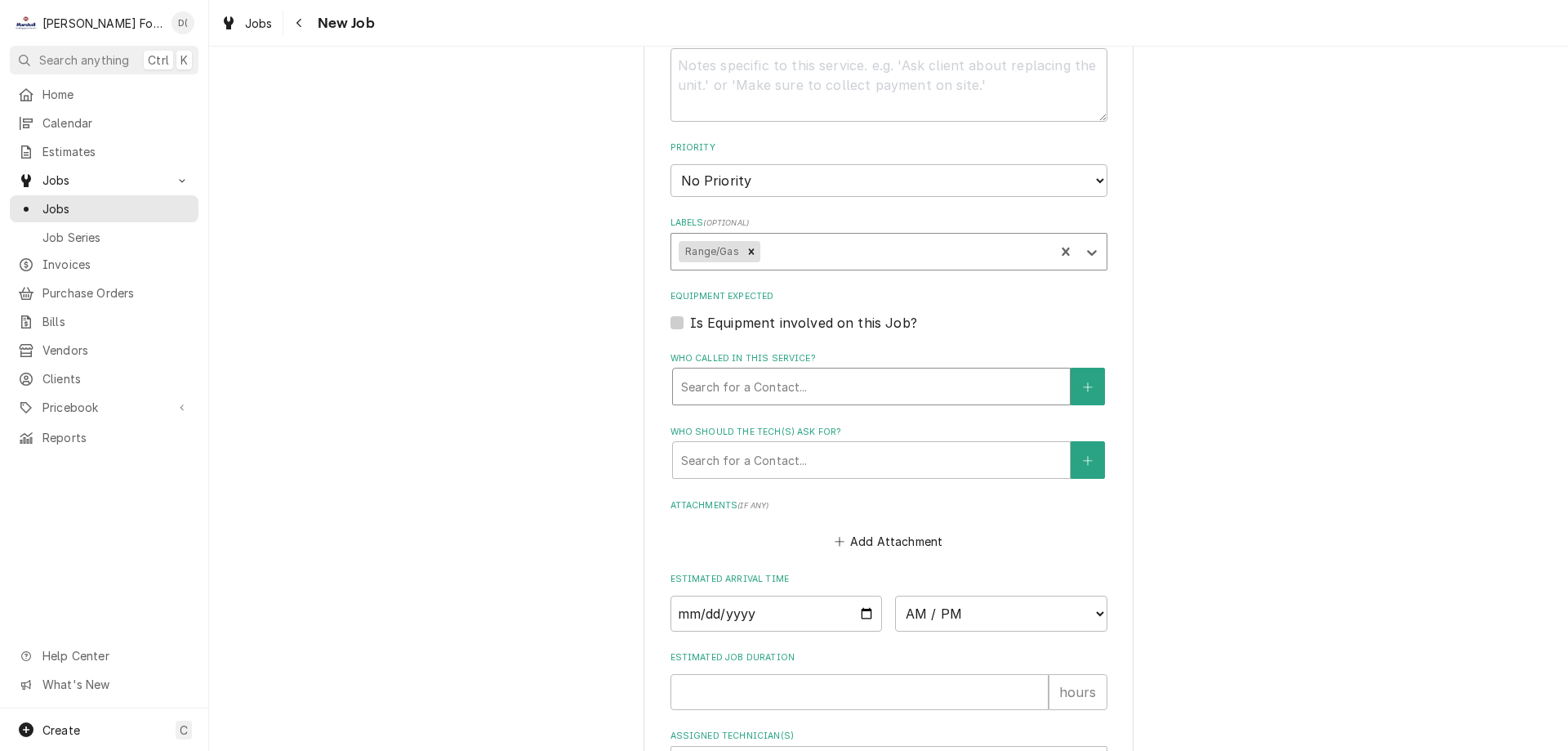
click at [739, 372] on div "Who called in this service?" at bounding box center [871, 386] width 380 height 30
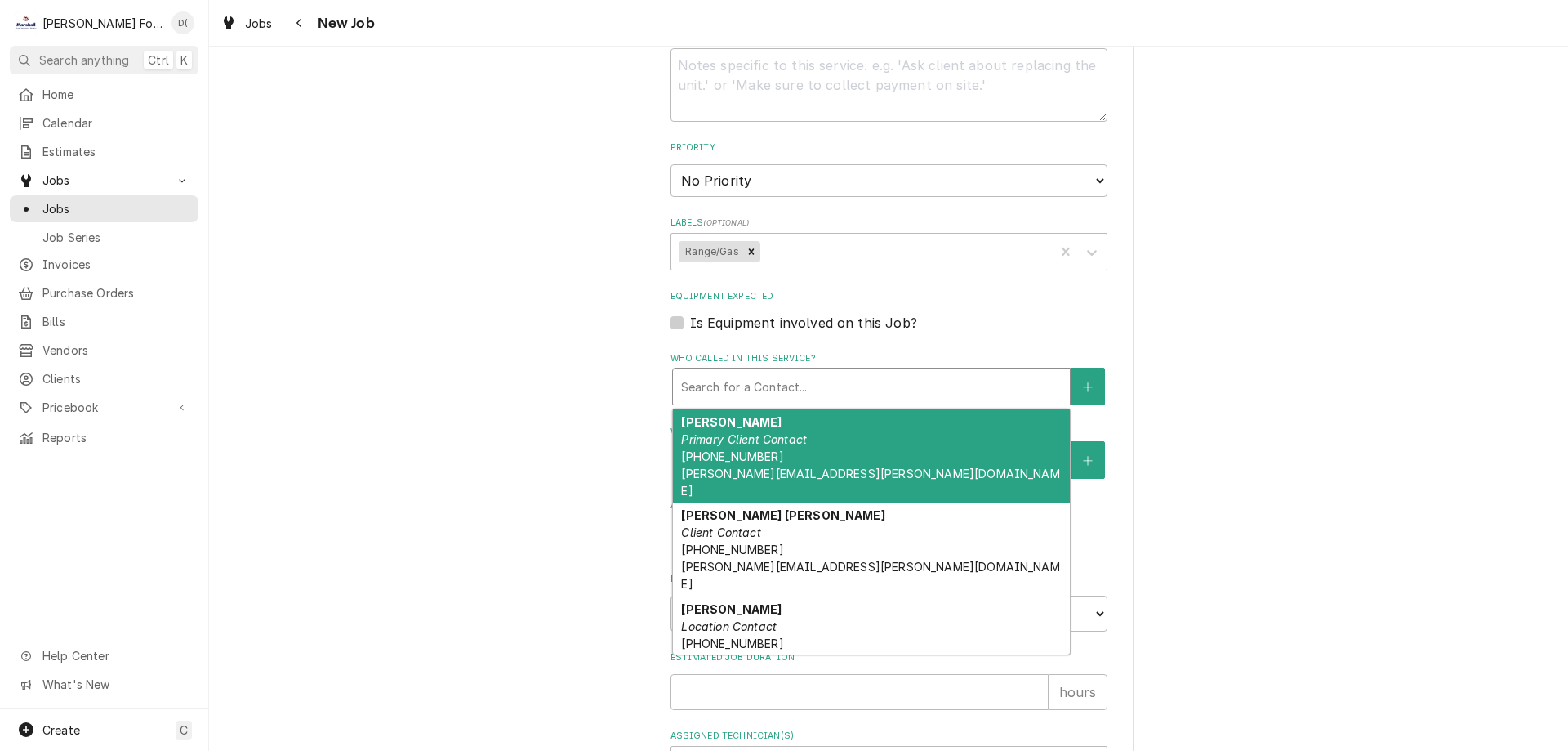
click at [733, 432] on em "Primary Client Contact" at bounding box center [744, 439] width 126 height 14
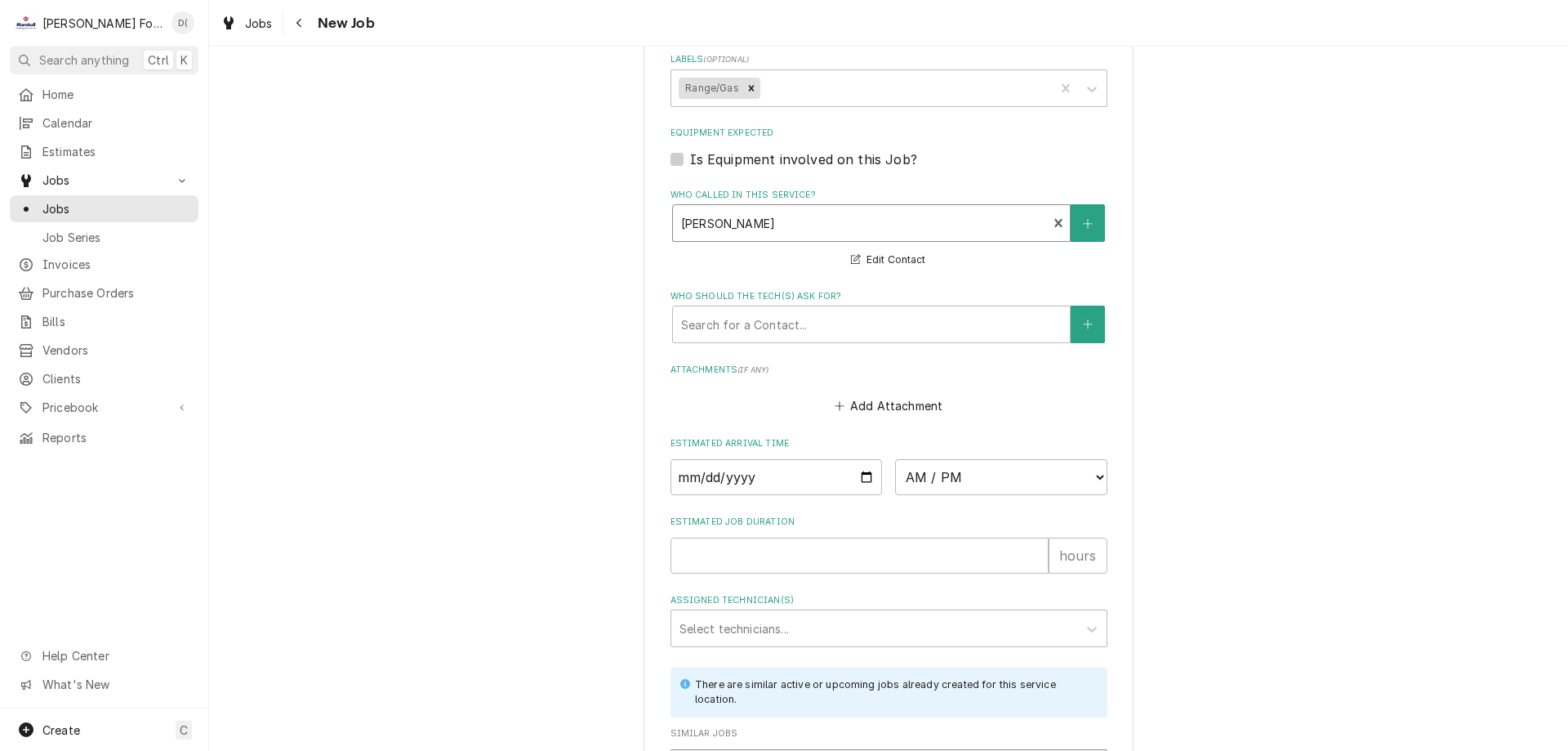
scroll to position [1715, 0]
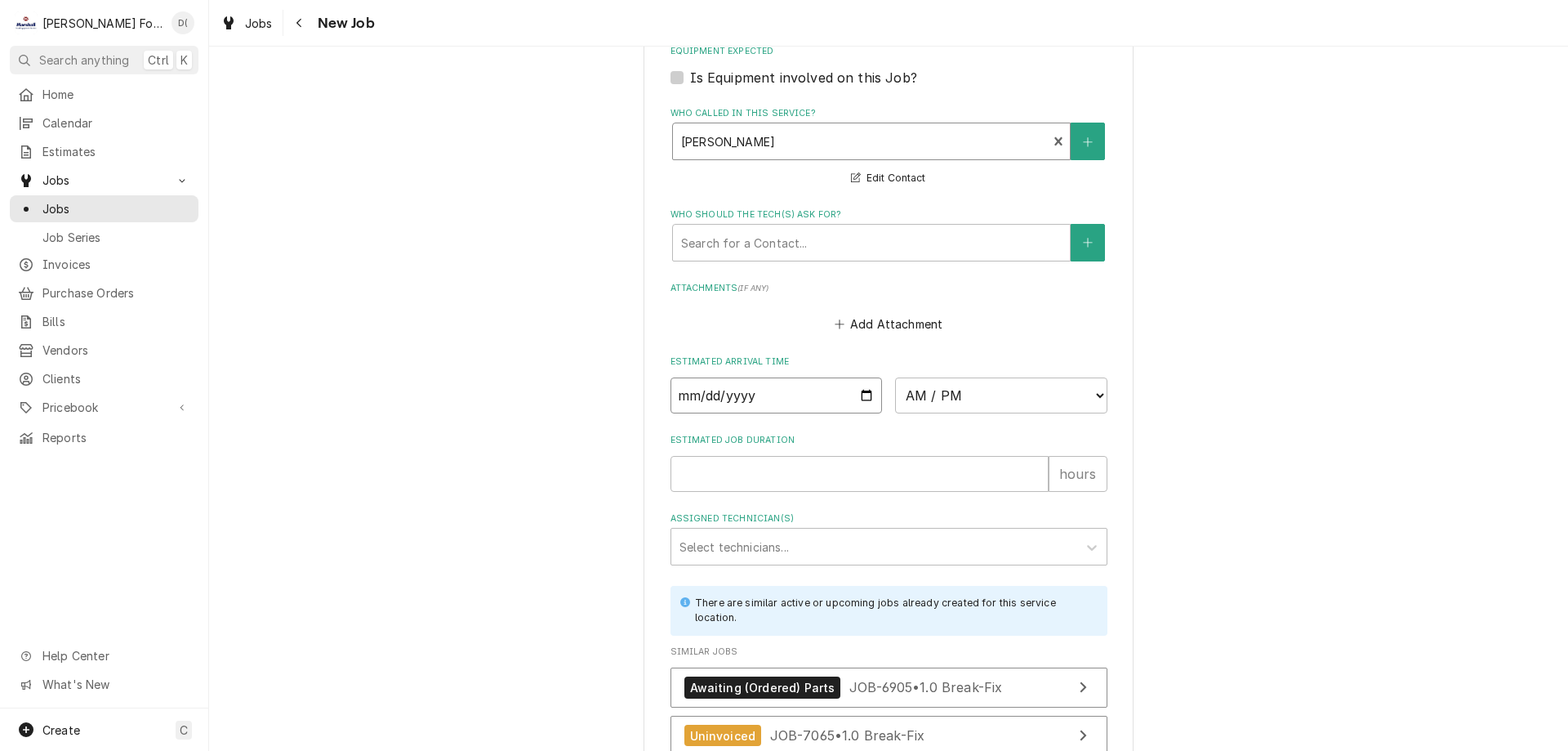
click at [863, 377] on input "Date" at bounding box center [776, 395] width 212 height 35
type textarea "x"
type input "2025-10-01"
type textarea "x"
click at [1028, 379] on select "AM / PM 6:00 AM 6:15 AM 6:30 AM 6:45 AM 7:00 AM 7:15 AM 7:30 AM 7:45 AM 8:00 AM…" at bounding box center [1000, 395] width 212 height 35
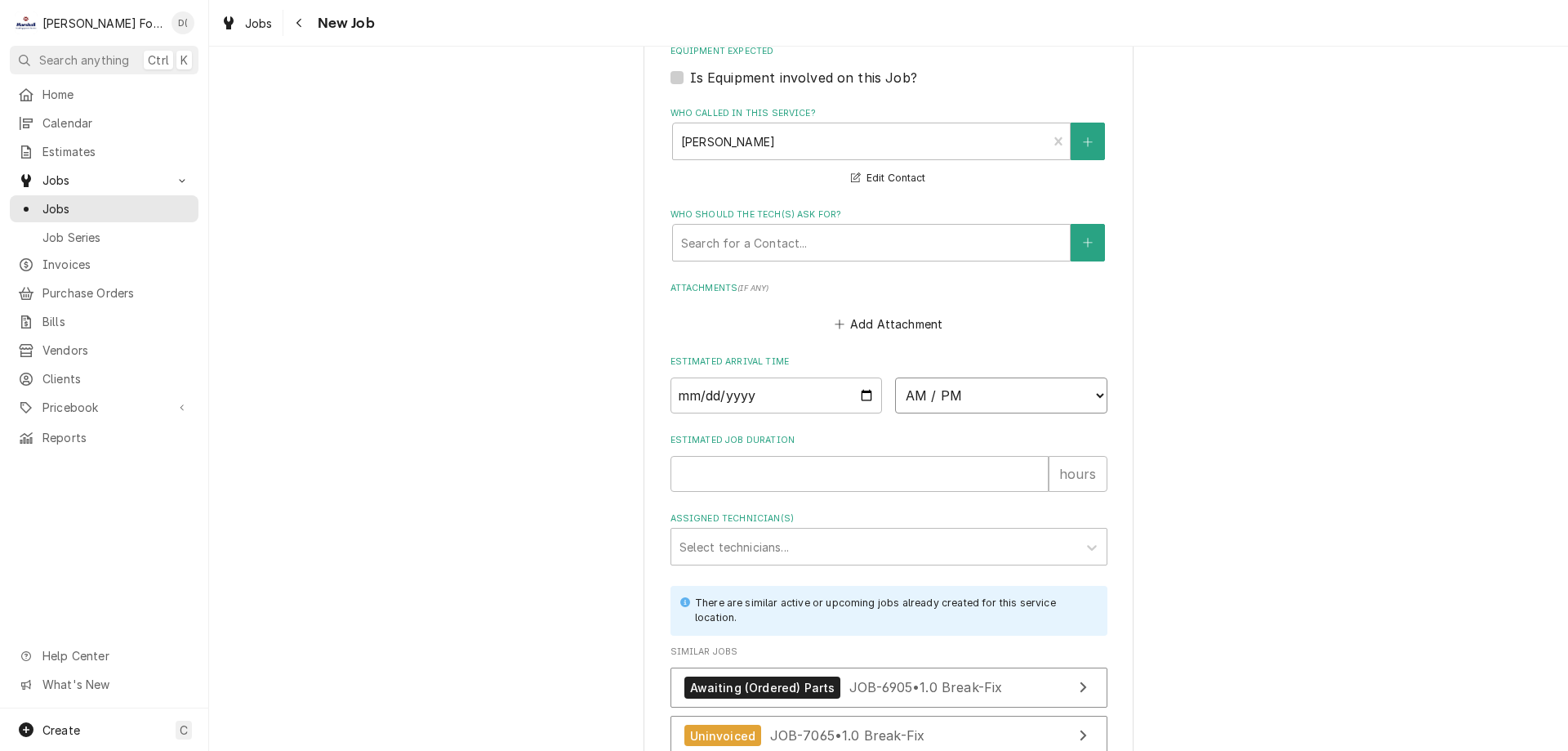
select select "12:15:00"
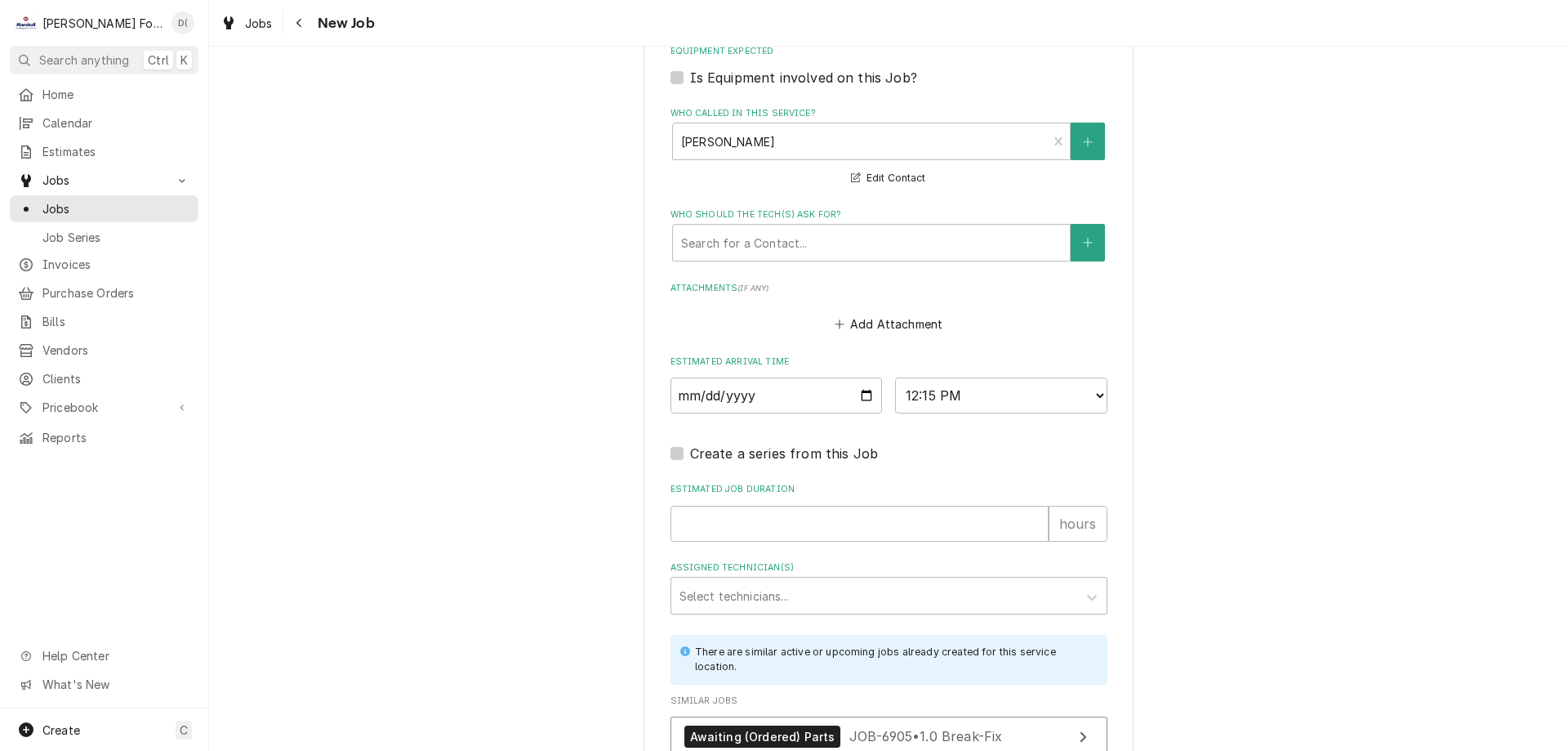
click at [720, 483] on div "Estimated Job Duration hours" at bounding box center [888, 512] width 437 height 58
click at [718, 506] on input "Estimated Job Duration" at bounding box center [859, 523] width 378 height 35
type textarea "x"
type input "1"
type textarea "x"
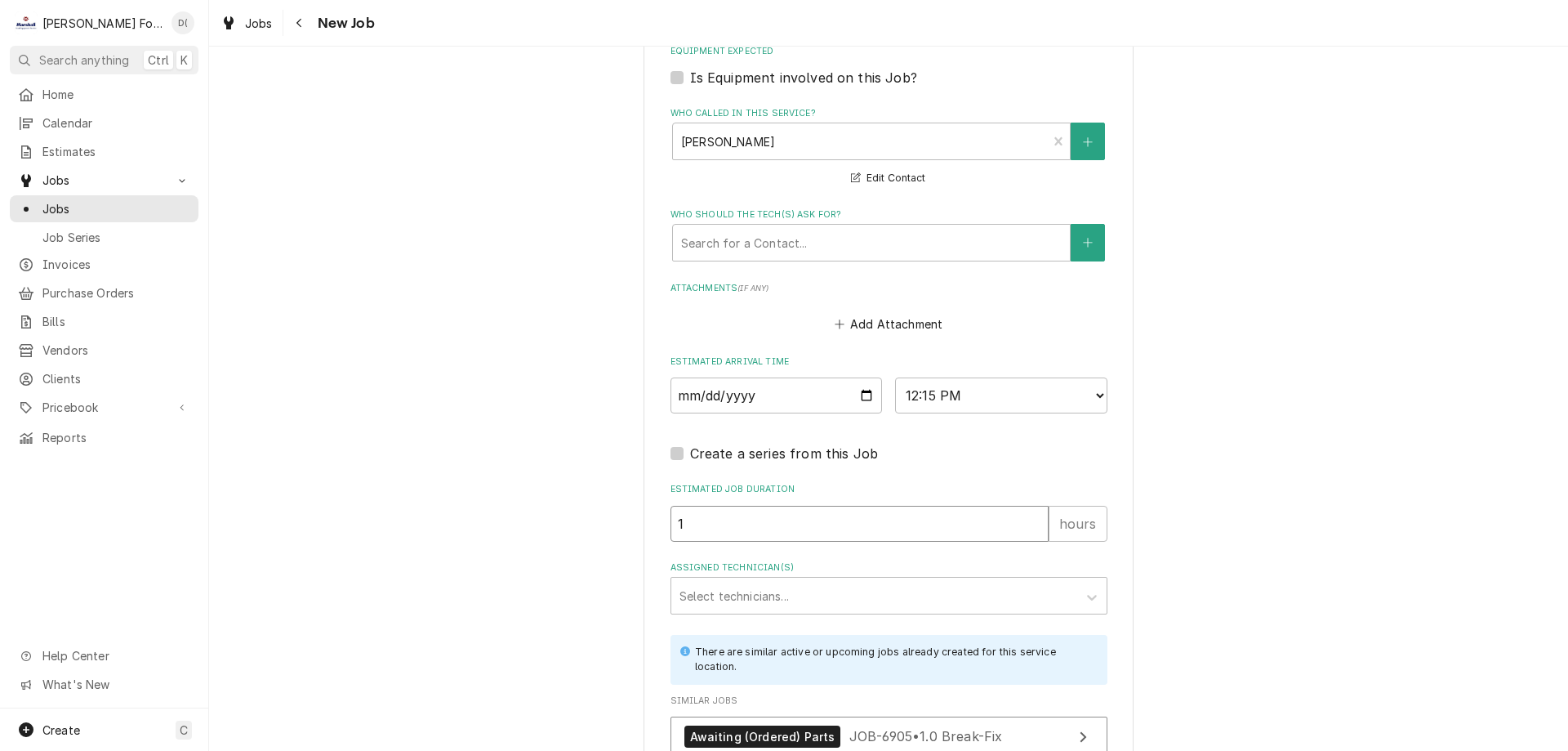
type input "1"
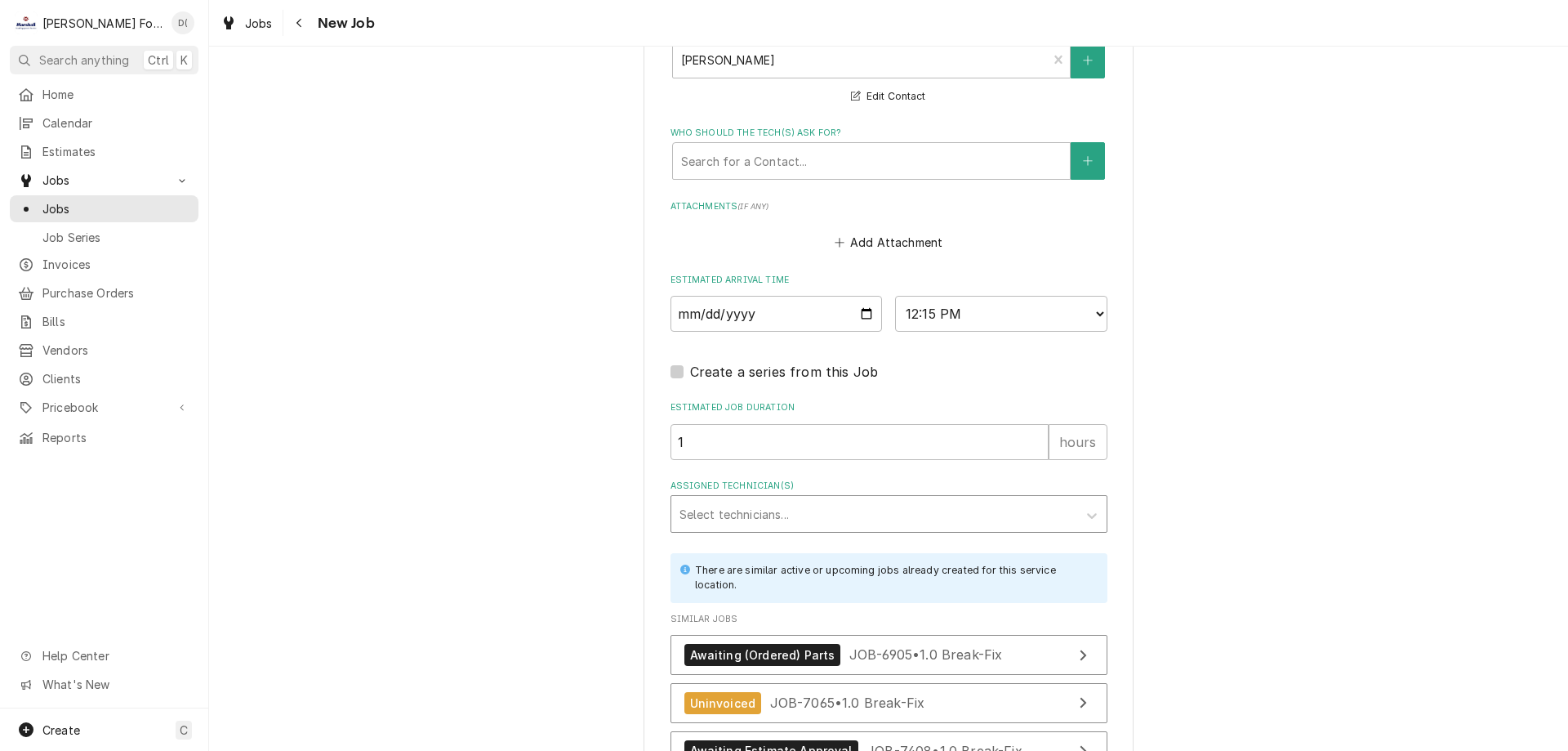
click at [758, 499] on div "Assigned Technician(s)" at bounding box center [874, 513] width 389 height 30
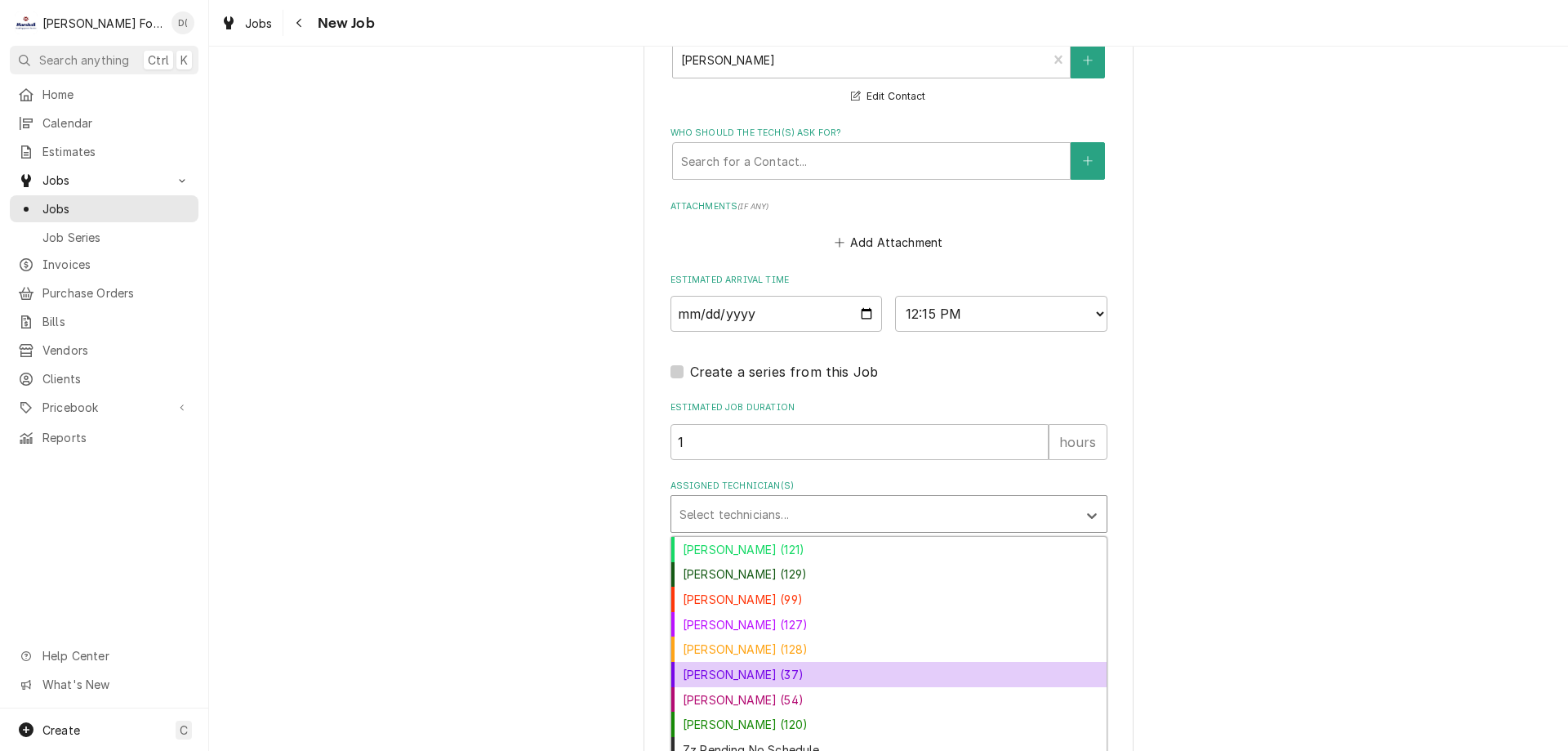
click at [732, 661] on div "[PERSON_NAME] (37)" at bounding box center [889, 674] width 436 height 26
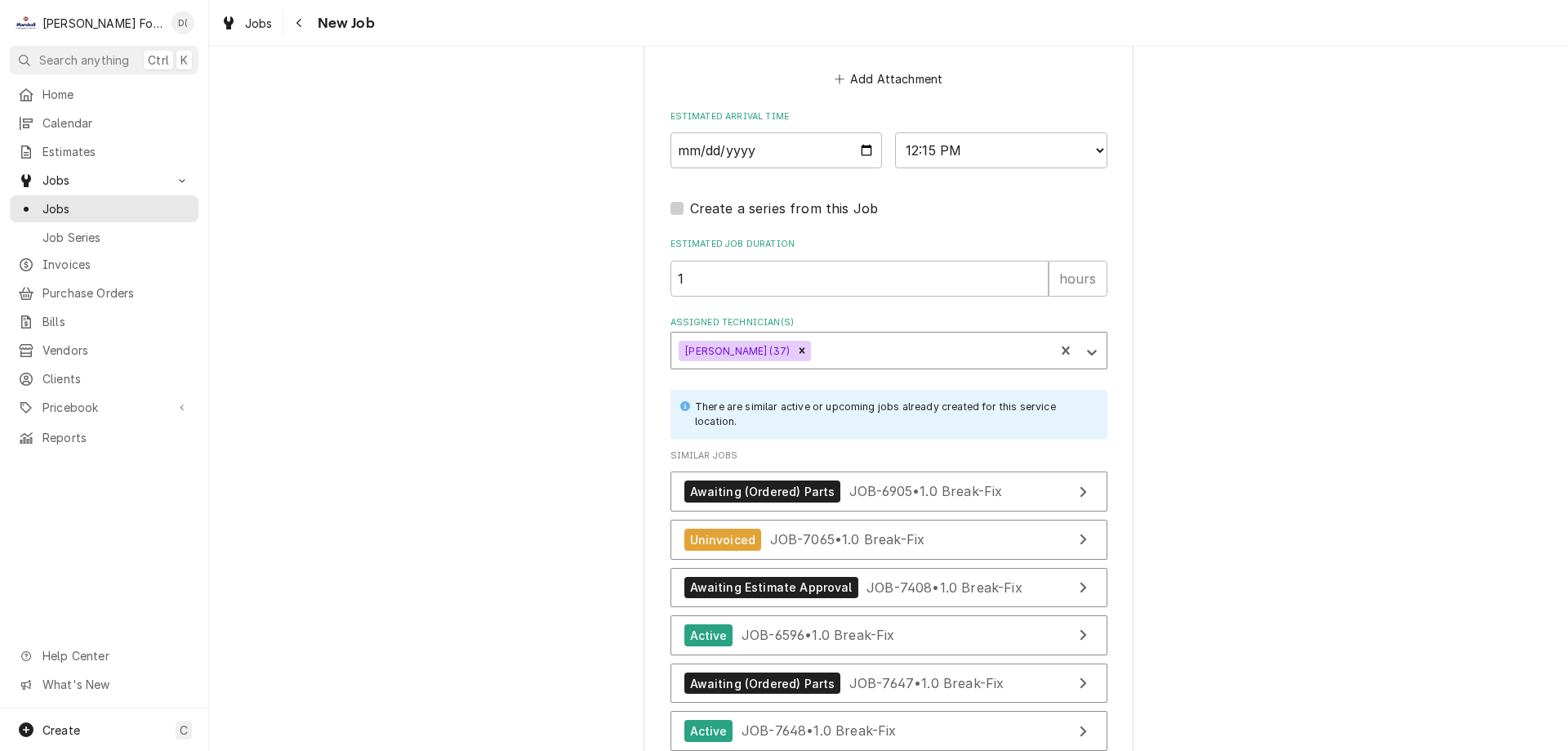
scroll to position [2090, 0]
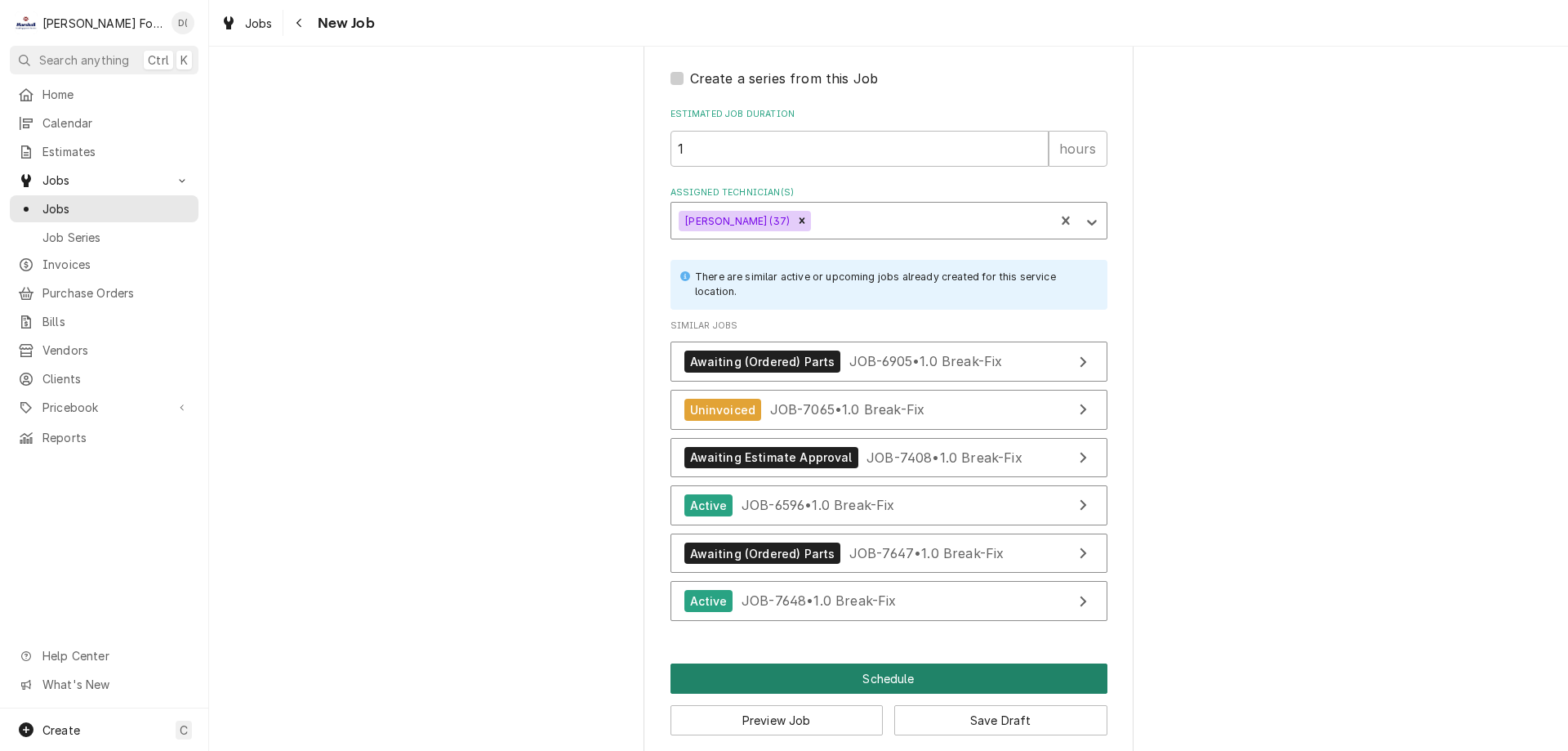
click at [856, 663] on button "Schedule" at bounding box center [888, 678] width 437 height 31
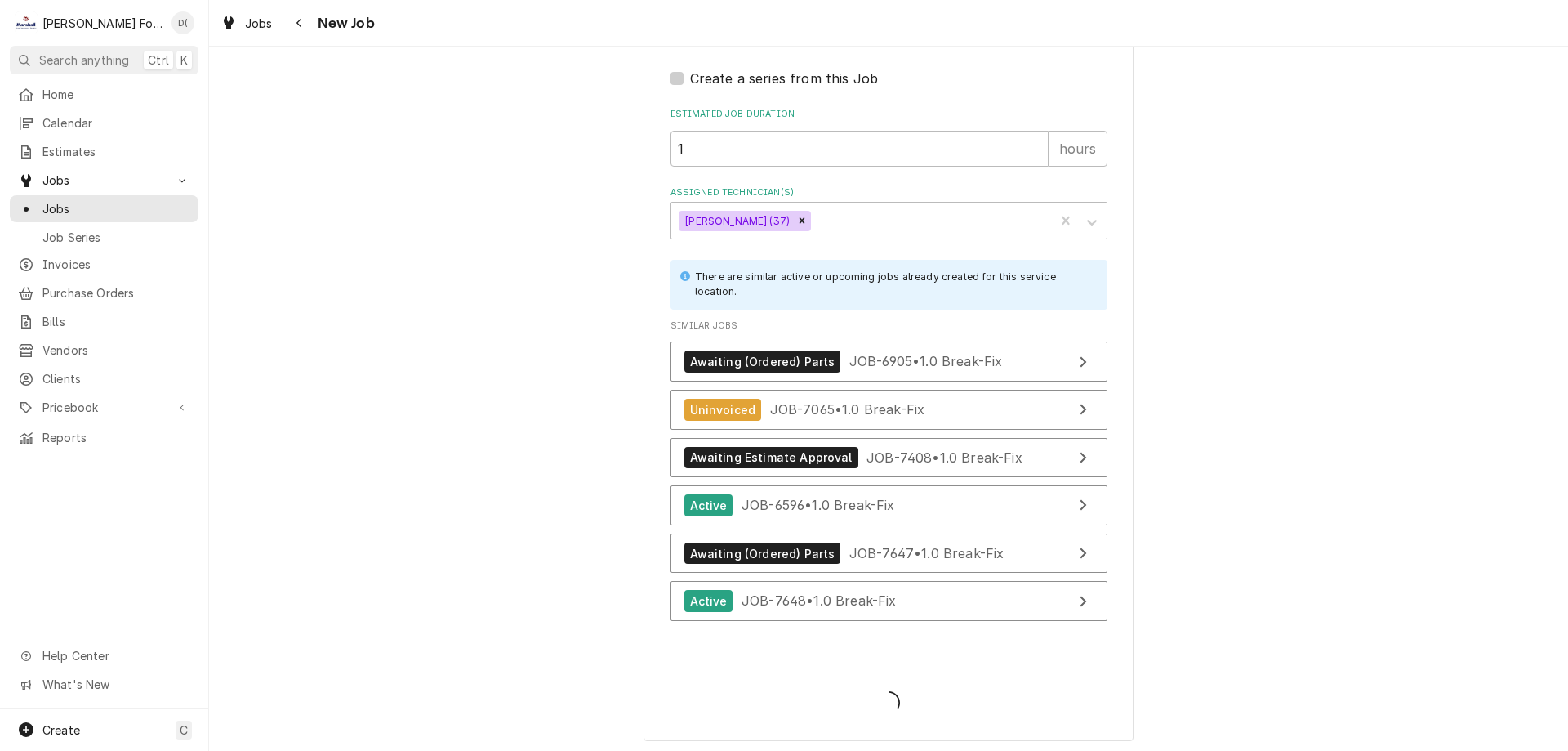
scroll to position [2076, 0]
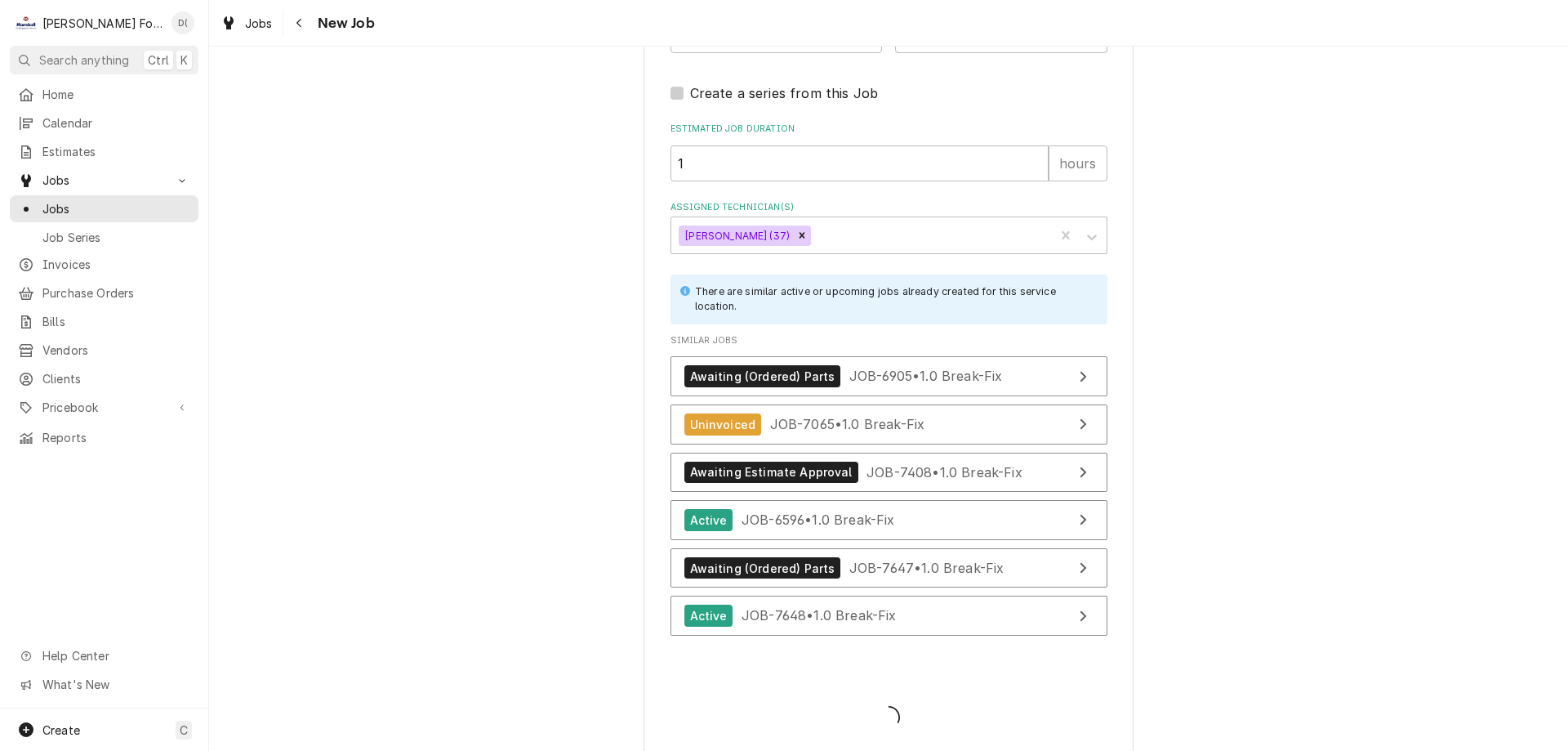
type textarea "x"
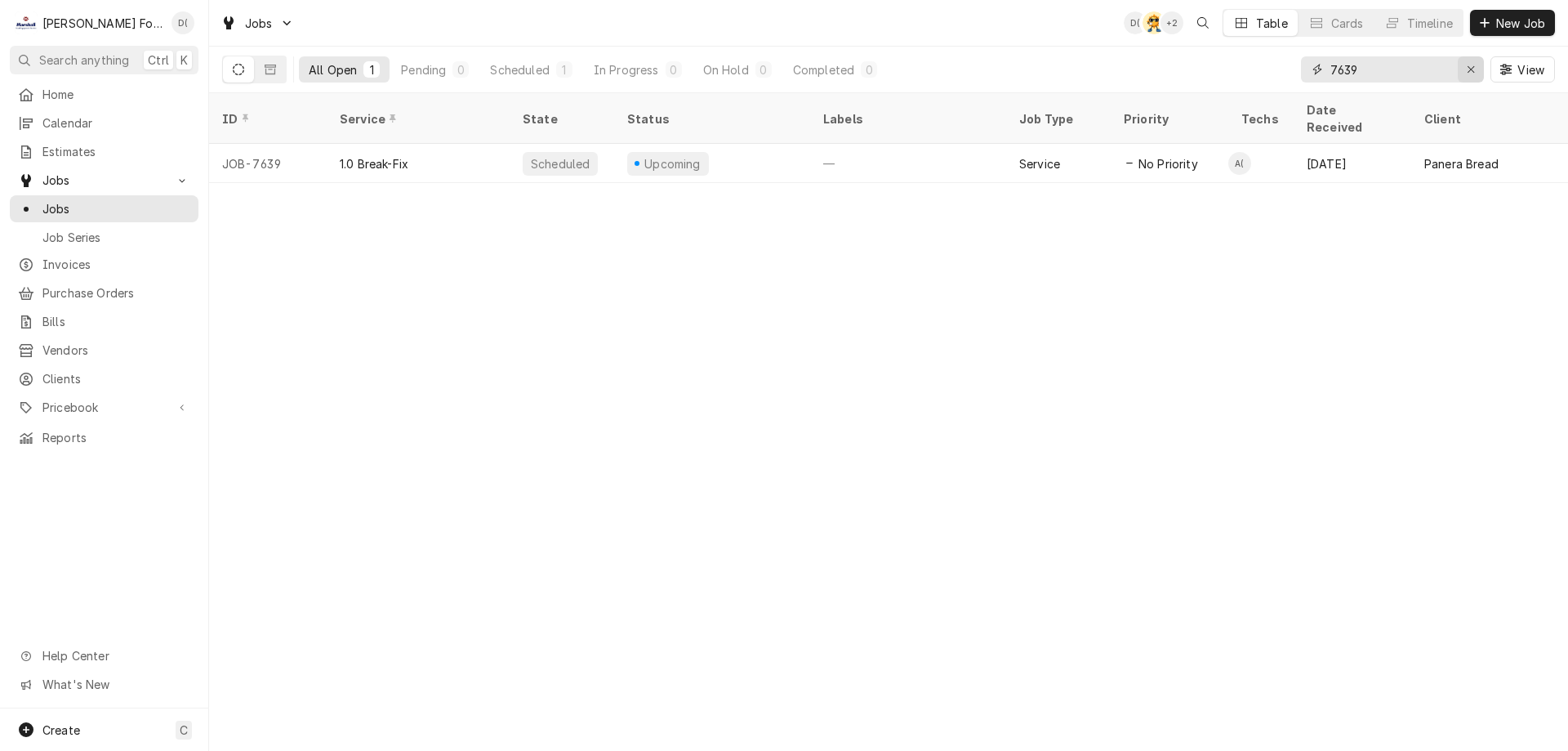
click at [1467, 65] on icon "Erase input" at bounding box center [1470, 70] width 9 height 12
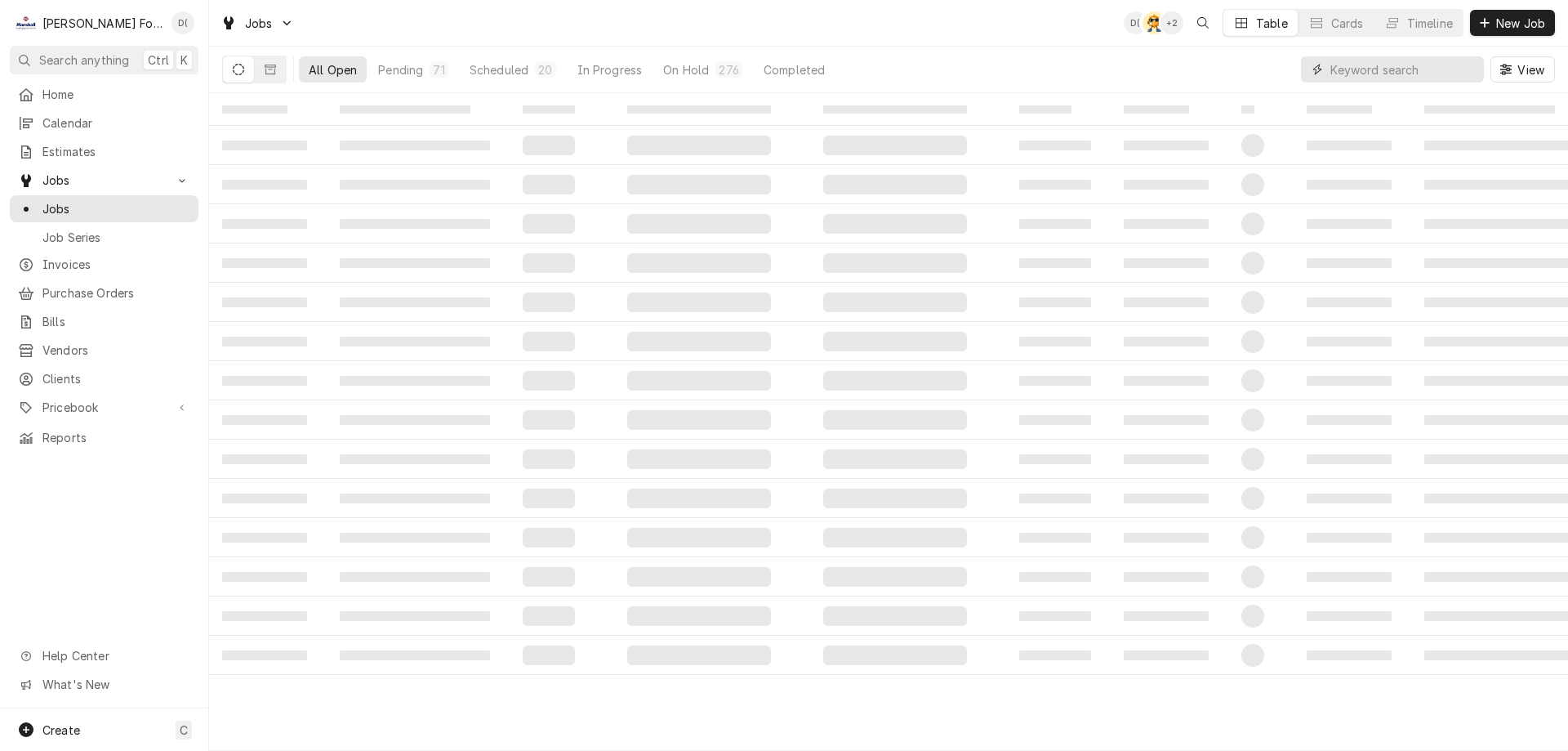
click at [1405, 73] on input "Dynamic Content Wrapper" at bounding box center [1403, 69] width 146 height 27
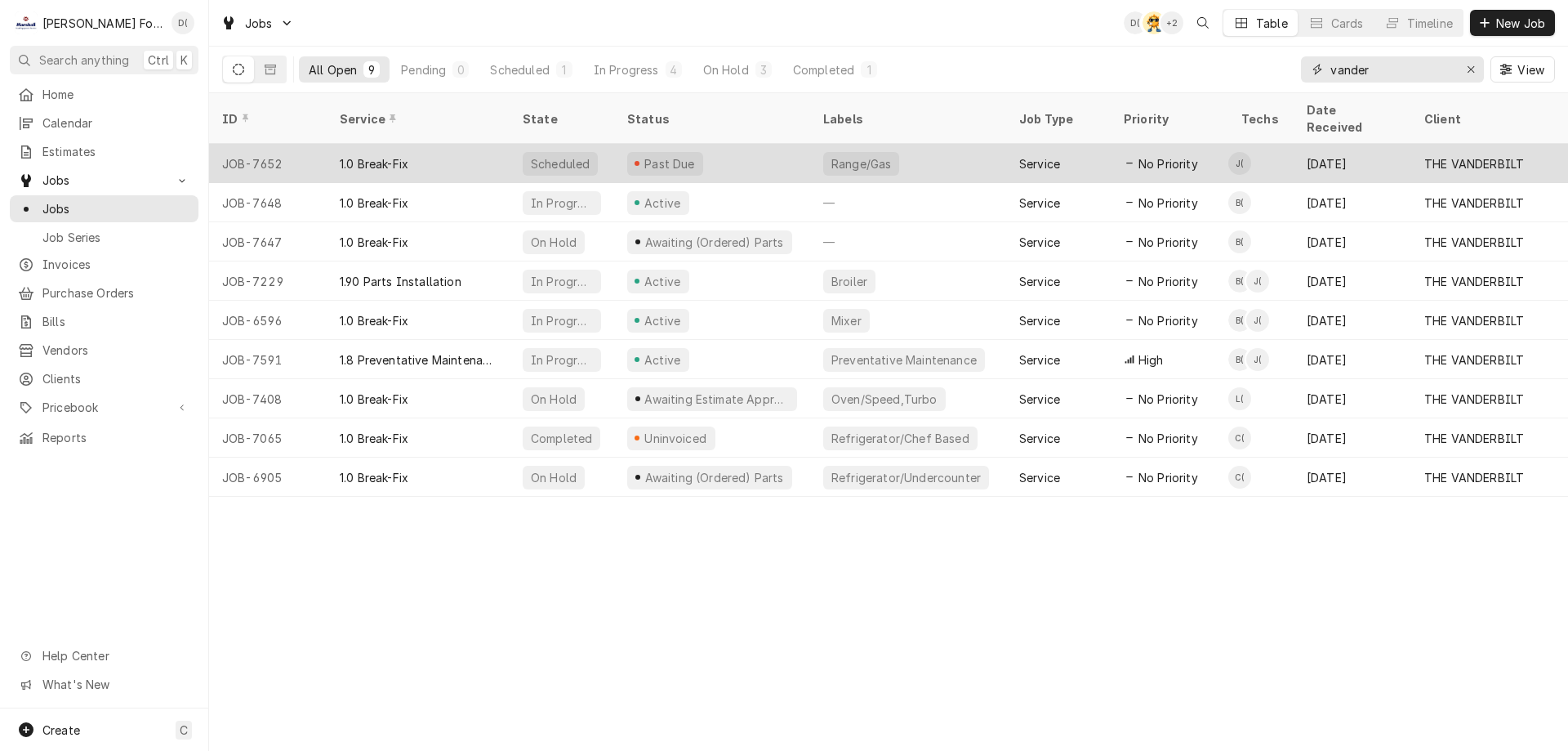
type input "vander"
click at [774, 144] on div "Past Due" at bounding box center [712, 164] width 196 height 39
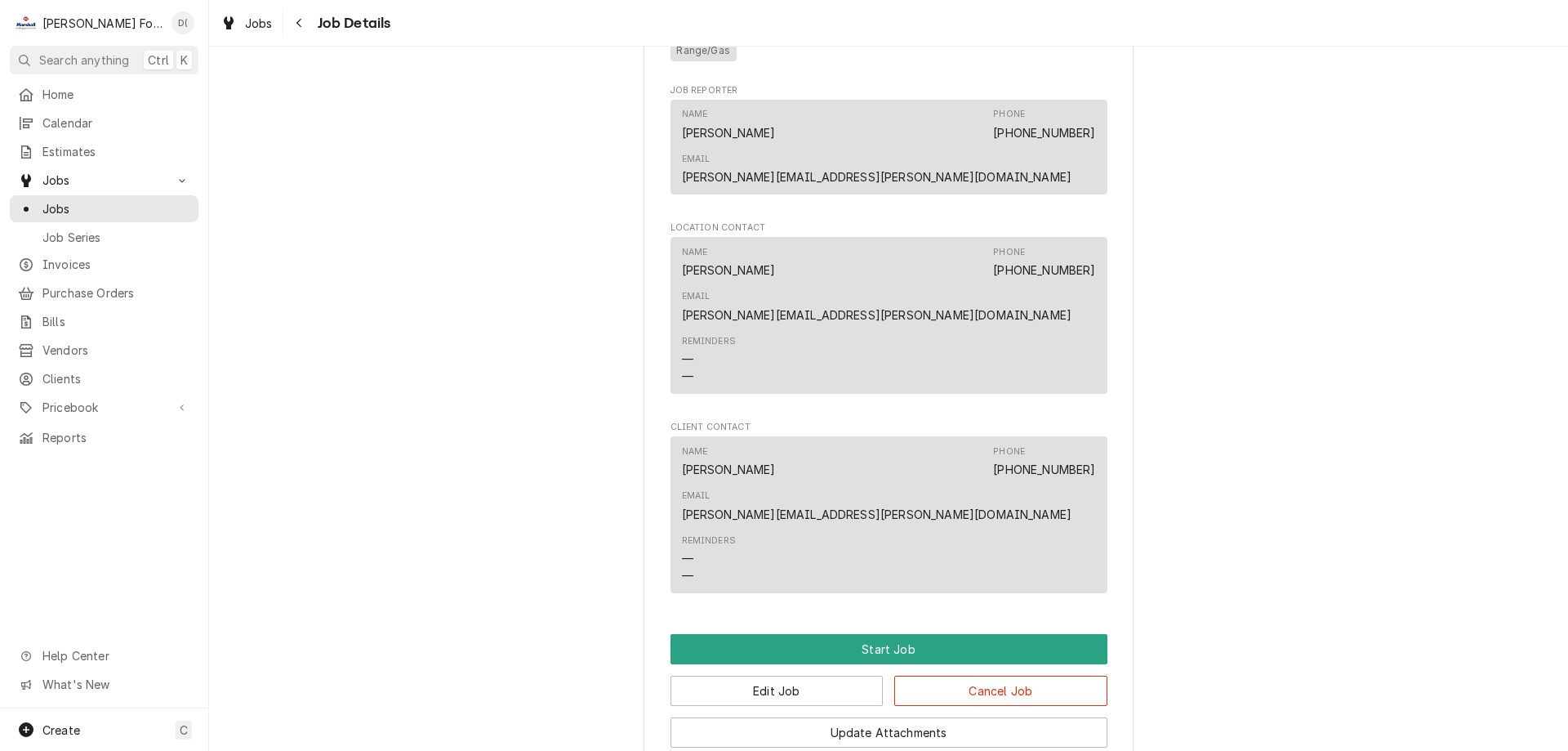
scroll to position [1671, 0]
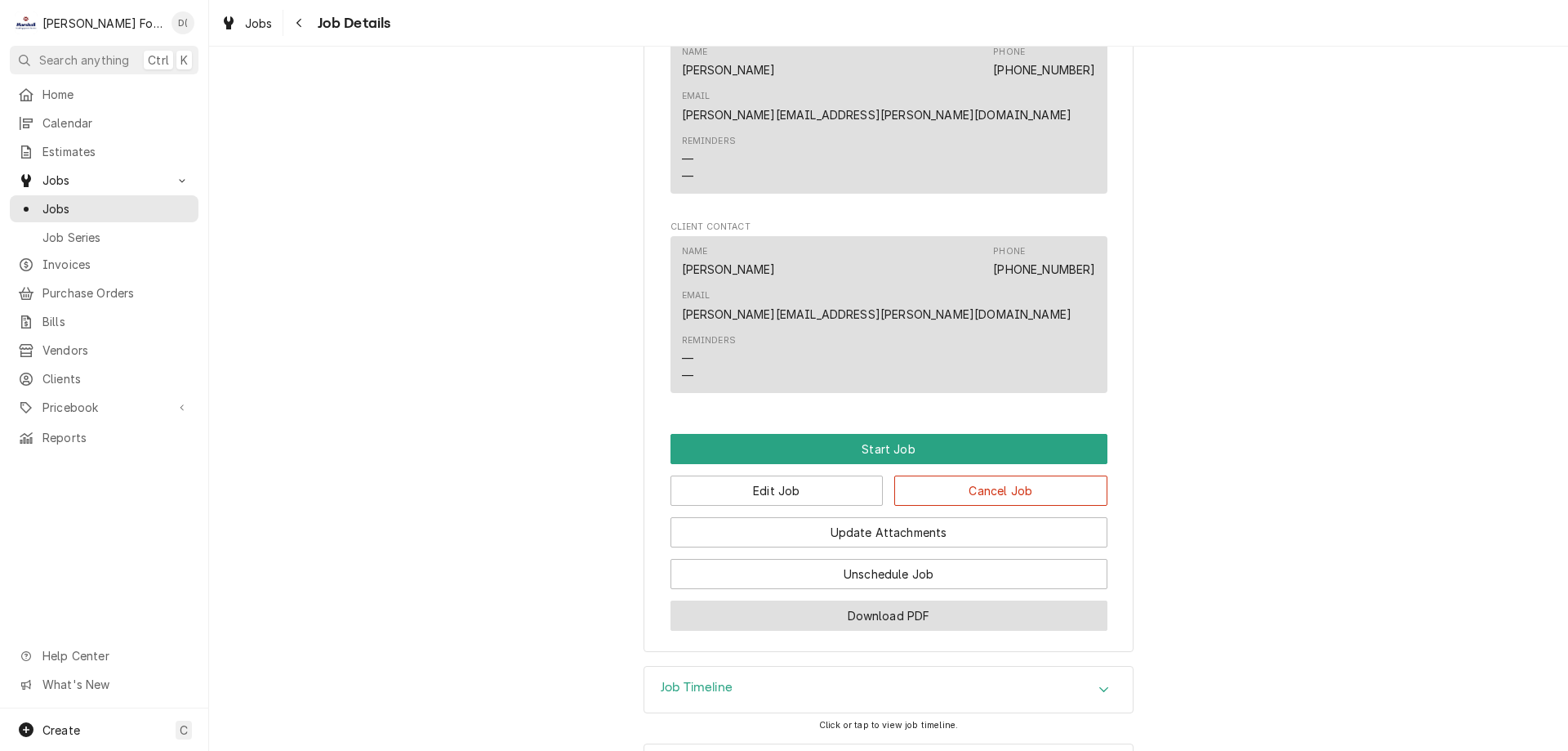
click at [830, 600] on button "Download PDF" at bounding box center [888, 615] width 437 height 31
click at [158, 200] on span "Jobs" at bounding box center [116, 208] width 148 height 17
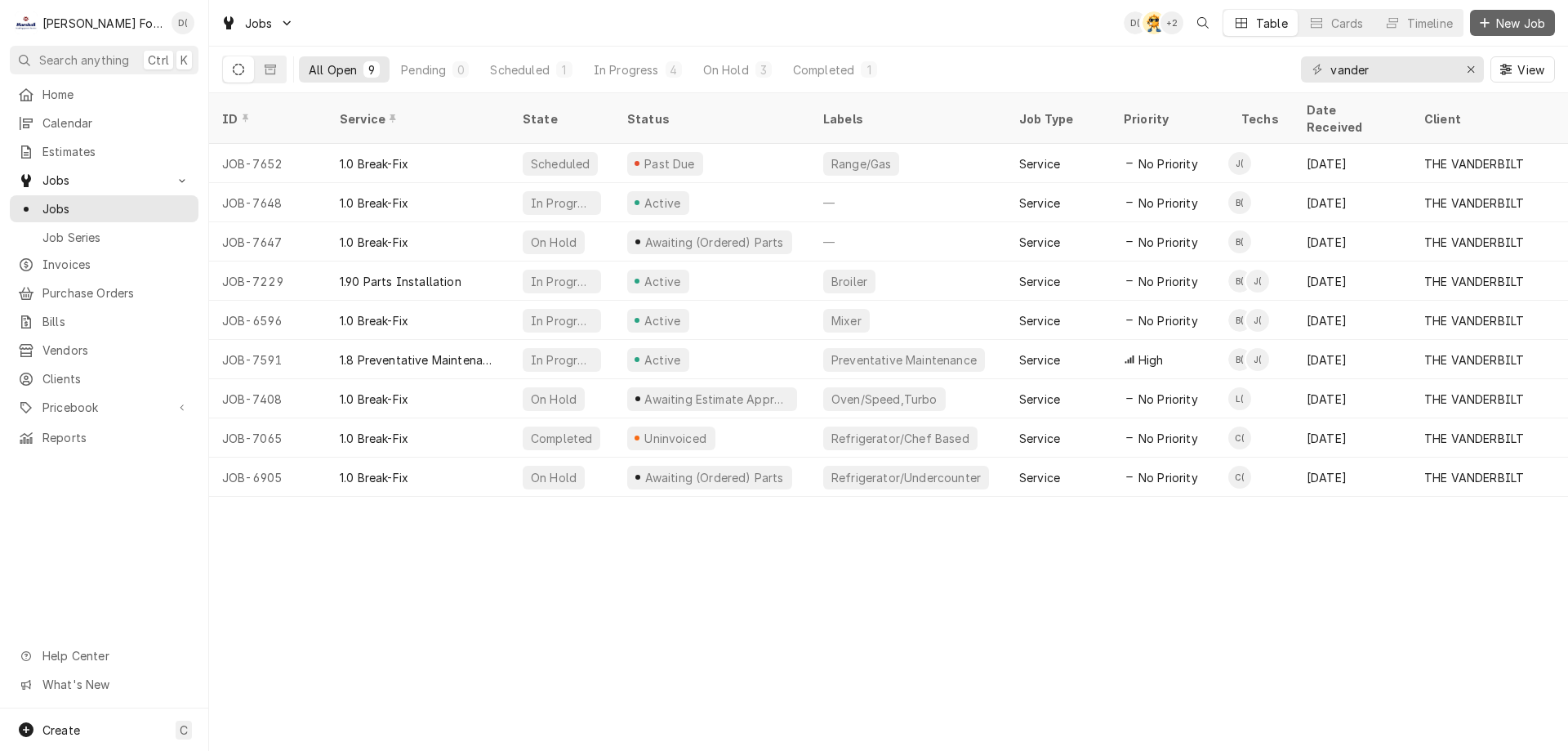
click at [1509, 27] on span "New Job" at bounding box center [1521, 23] width 55 height 17
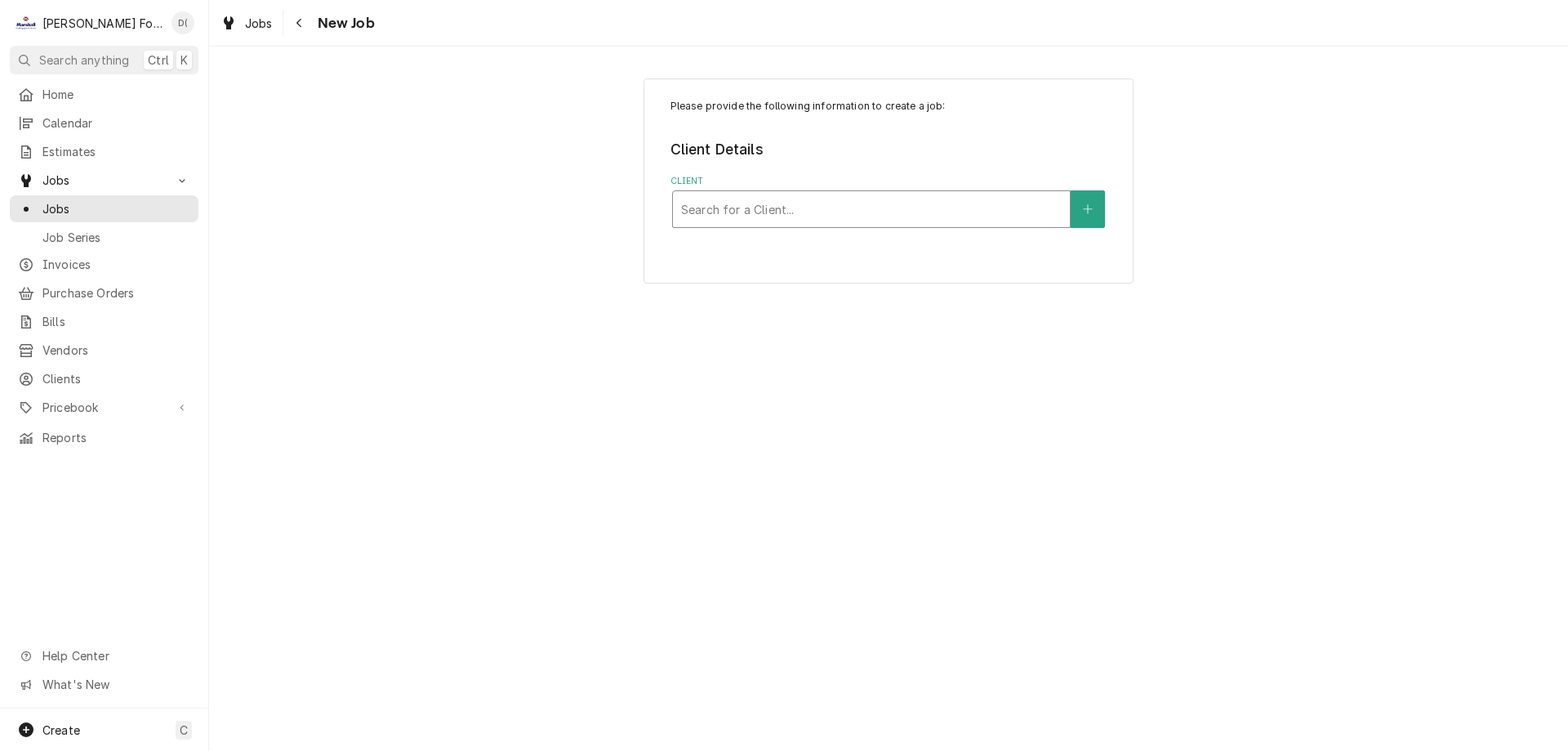
click at [784, 212] on div "Client" at bounding box center [871, 209] width 380 height 30
type input "vander"
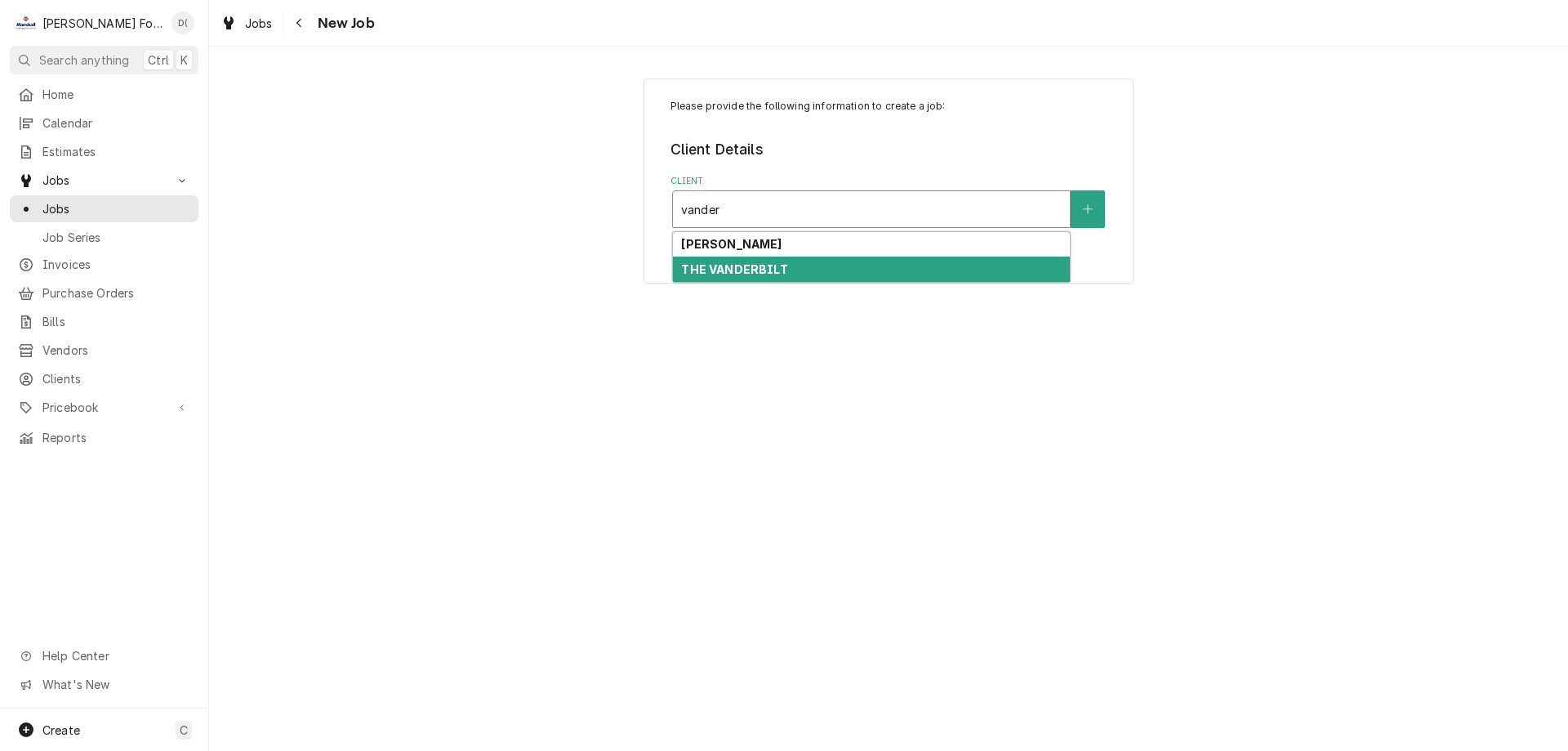
click at [789, 259] on div "THE VANDERBILT" at bounding box center [871, 269] width 397 height 26
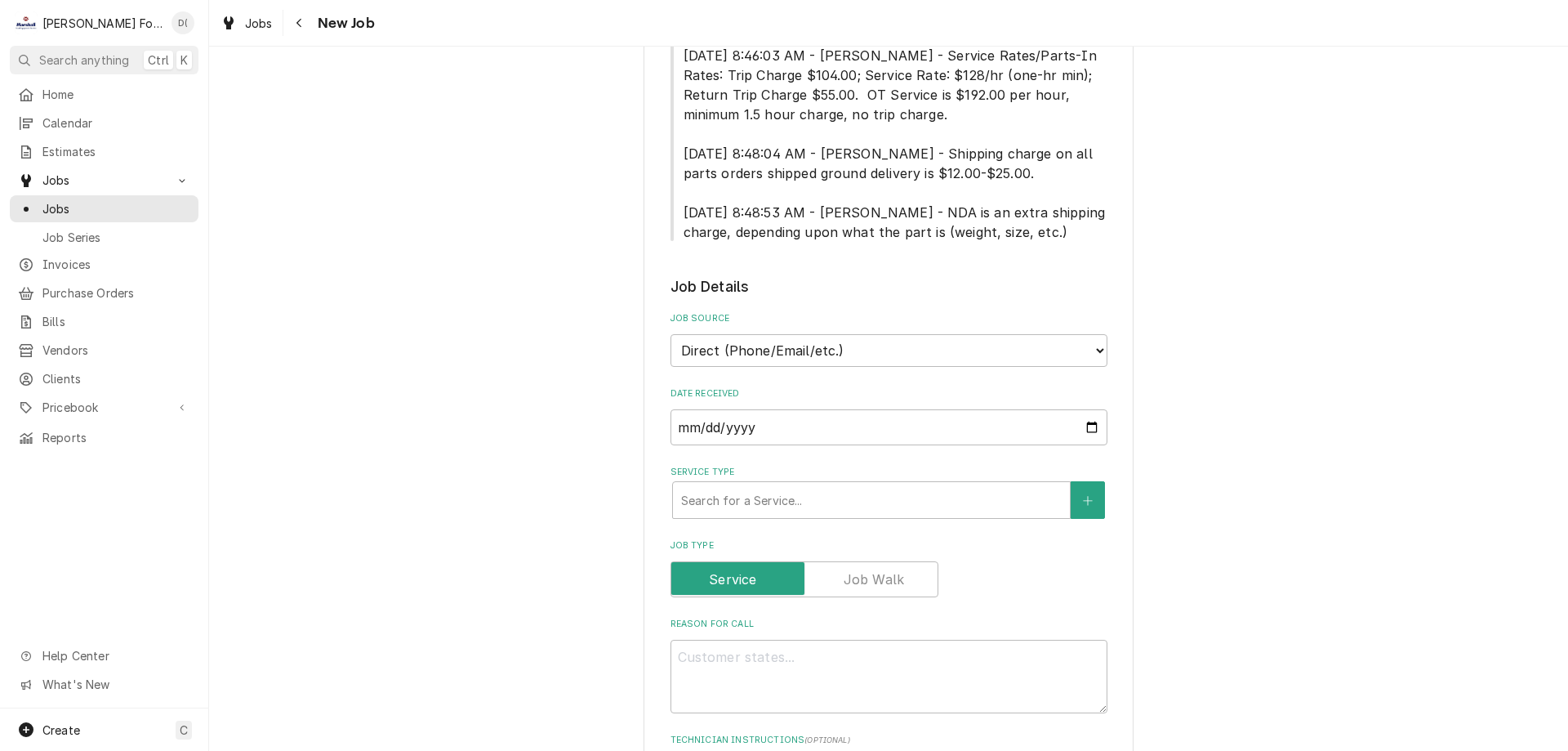
scroll to position [817, 0]
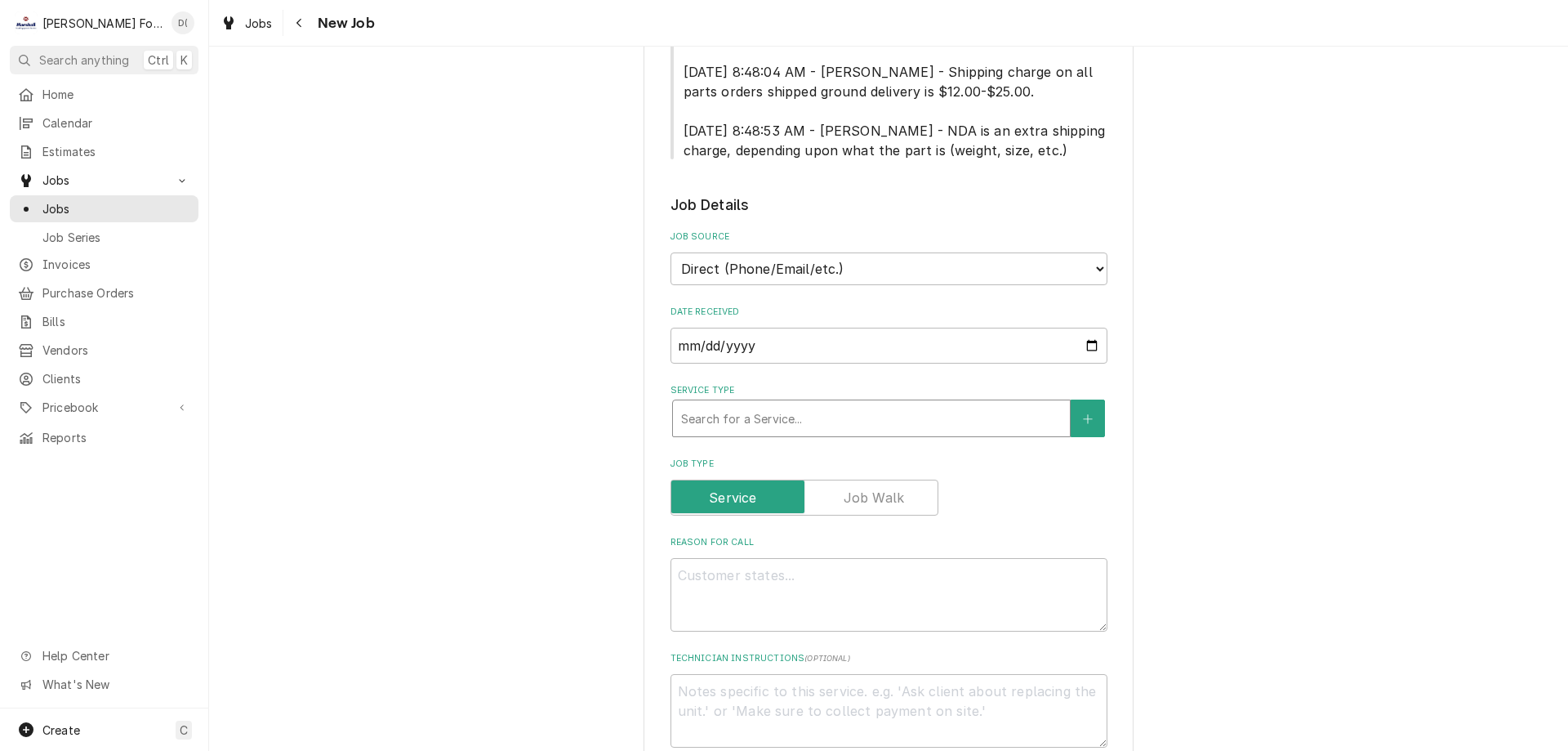
click at [785, 405] on div "Service Type" at bounding box center [871, 418] width 380 height 30
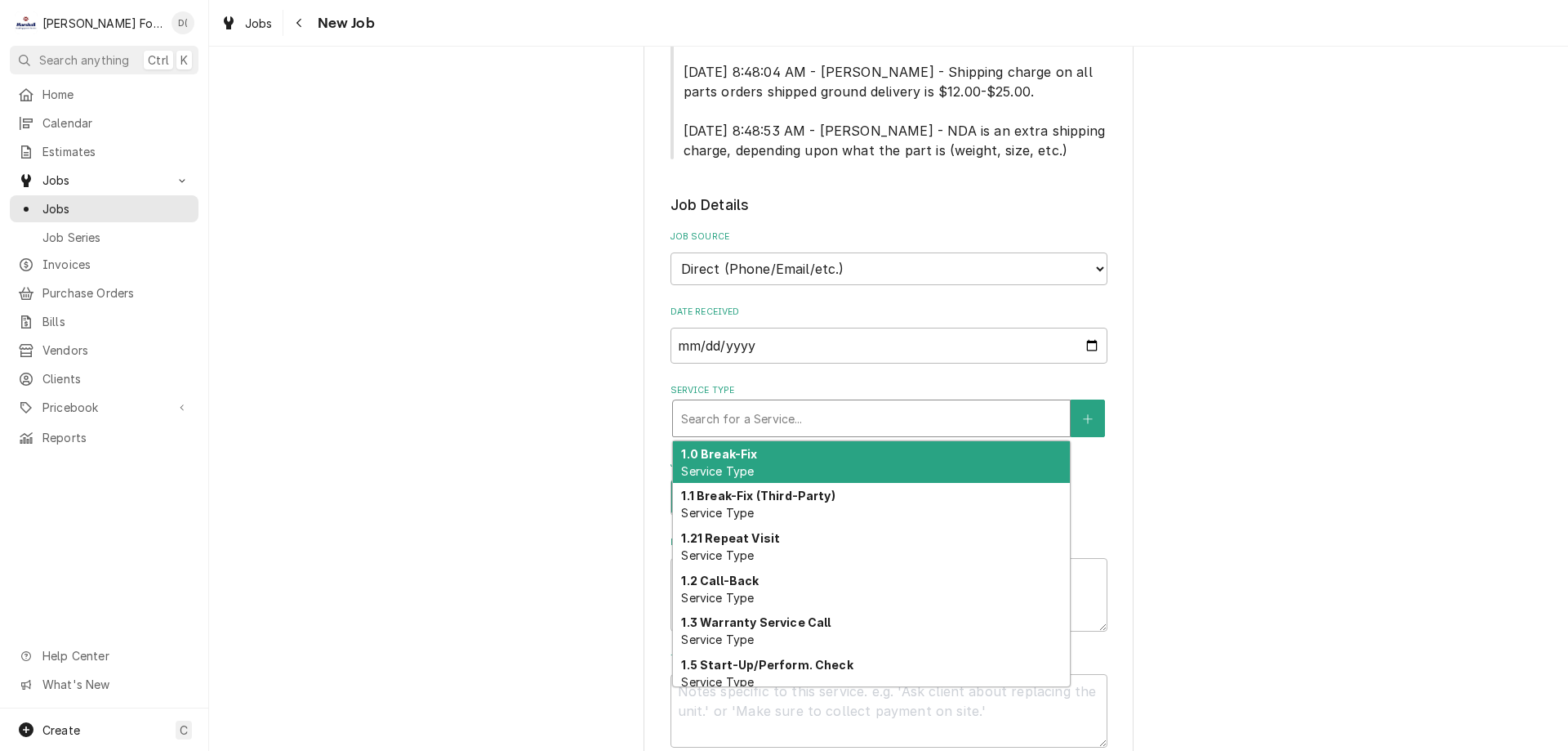
click at [770, 442] on div "1.0 Break-Fix Service Type" at bounding box center [871, 462] width 397 height 42
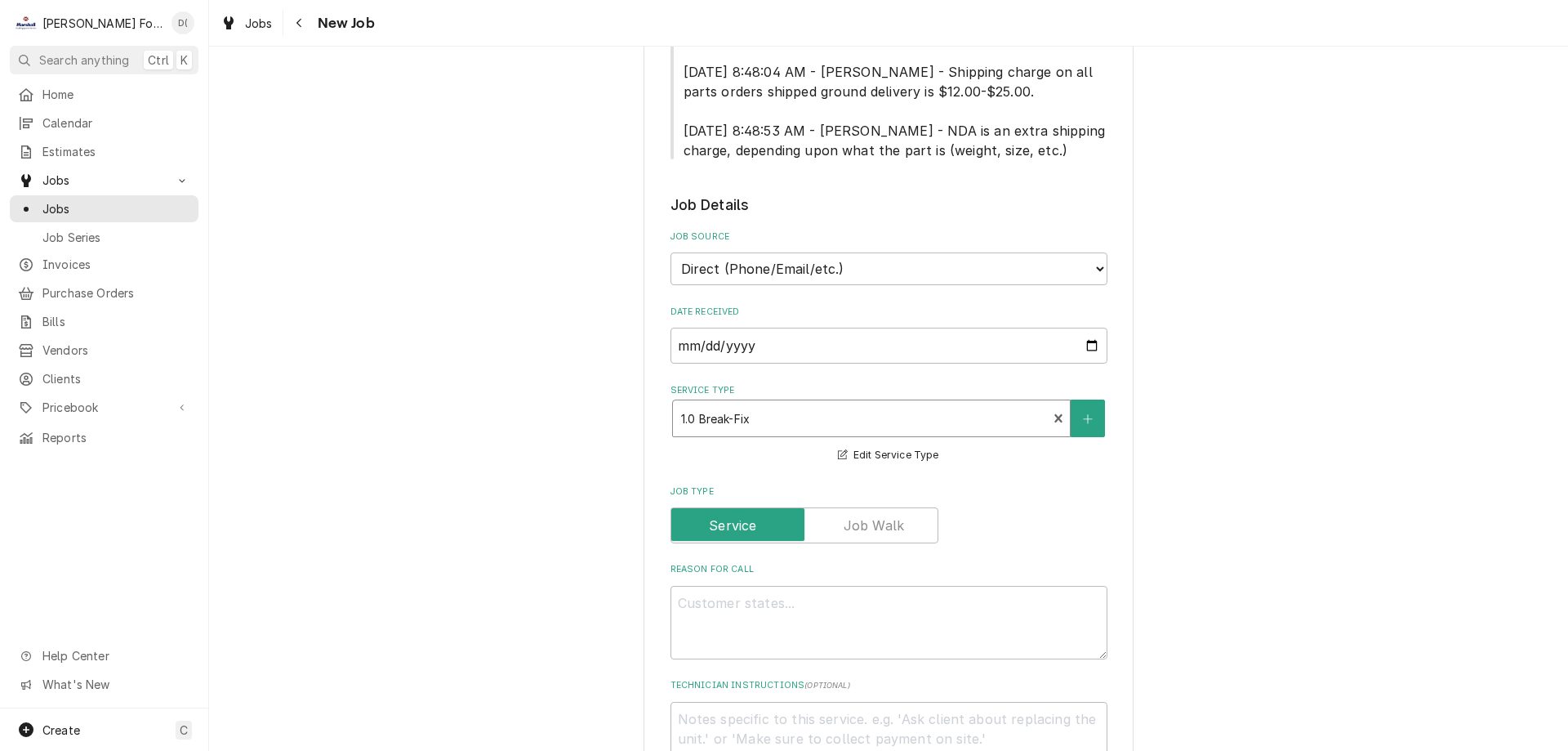
scroll to position [1061, 0]
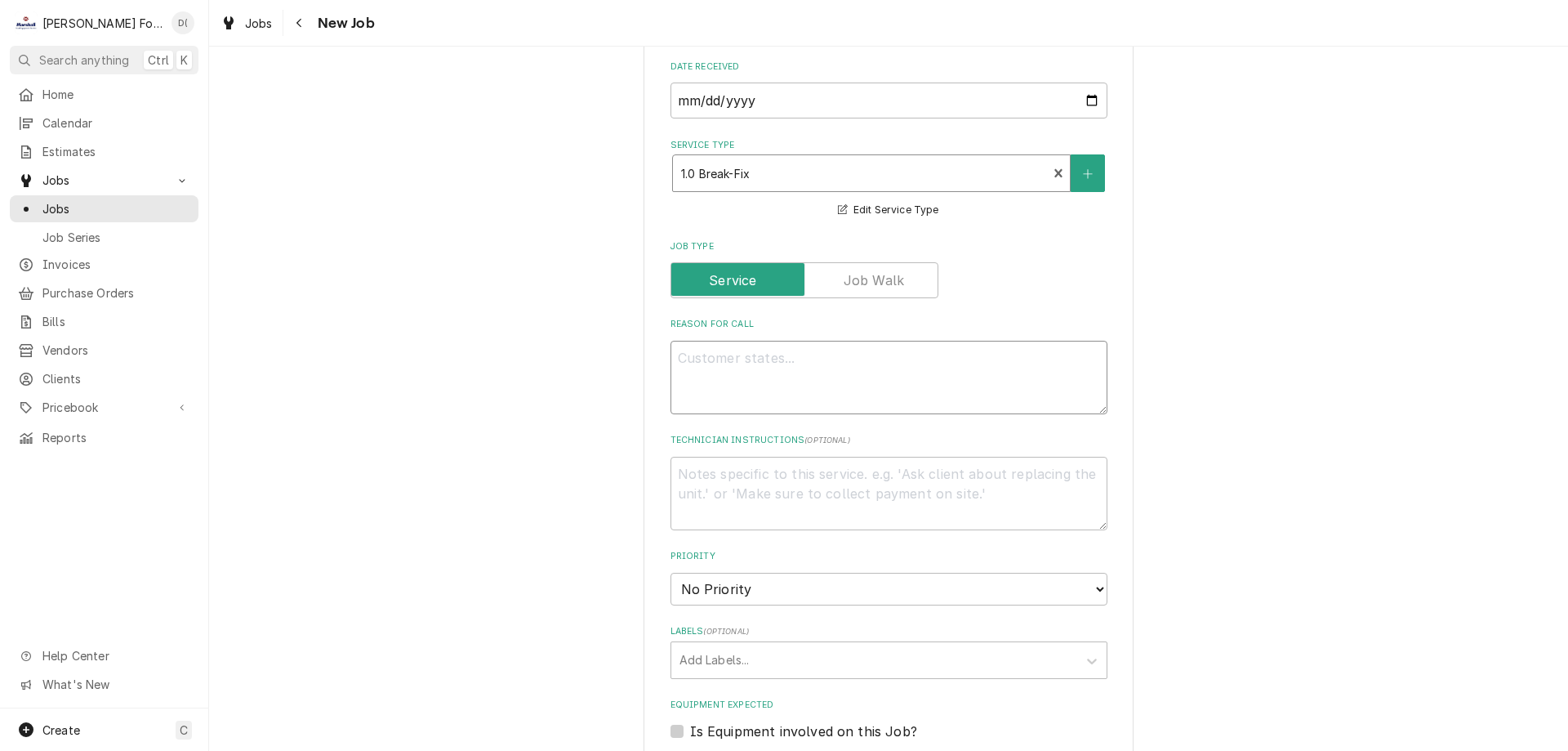
click at [787, 359] on textarea "Reason For Call" at bounding box center [888, 377] width 437 height 74
type textarea "x"
type textarea "r"
type textarea "x"
type textarea "re"
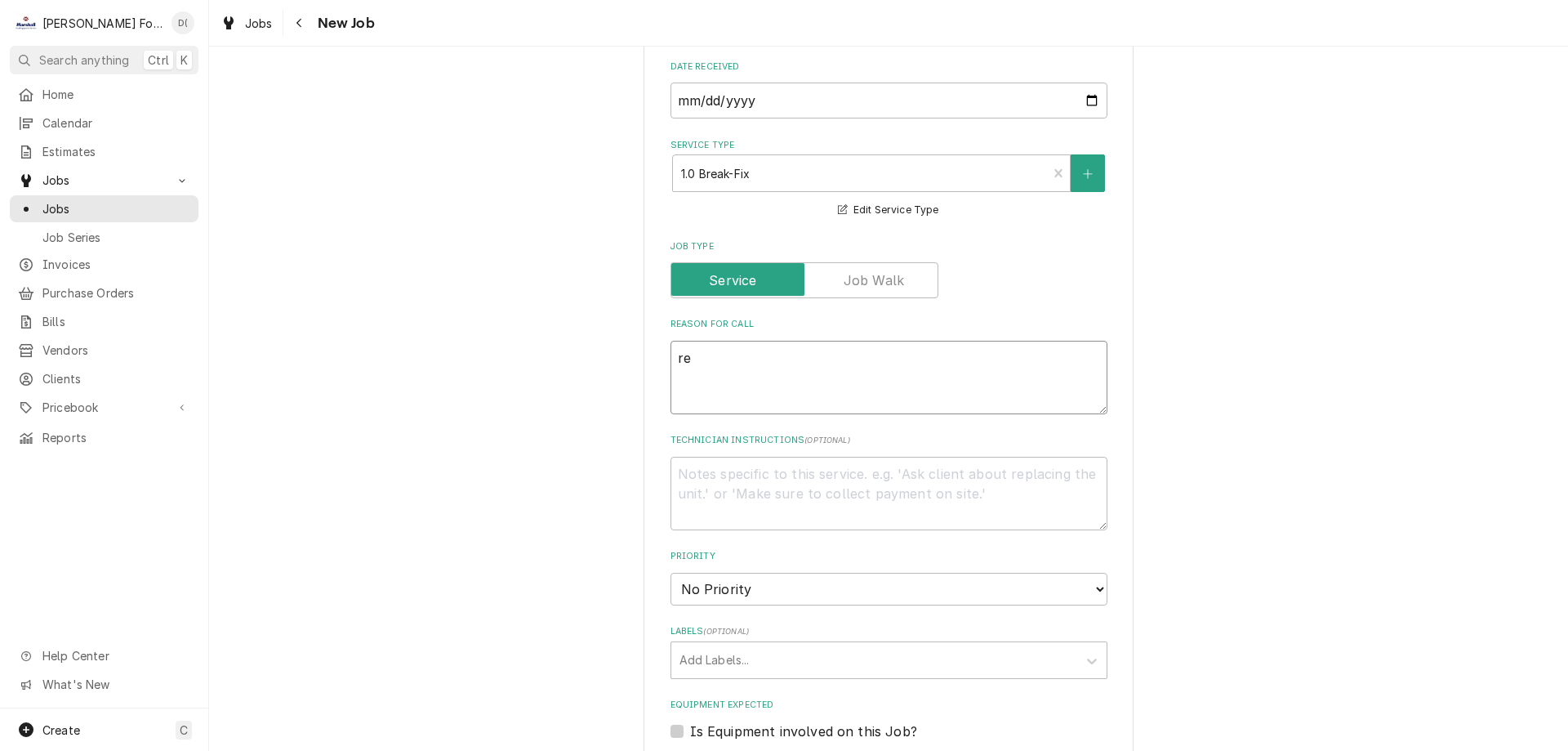
type textarea "x"
type textarea "reg"
type textarea "x"
type textarea "re"
type textarea "x"
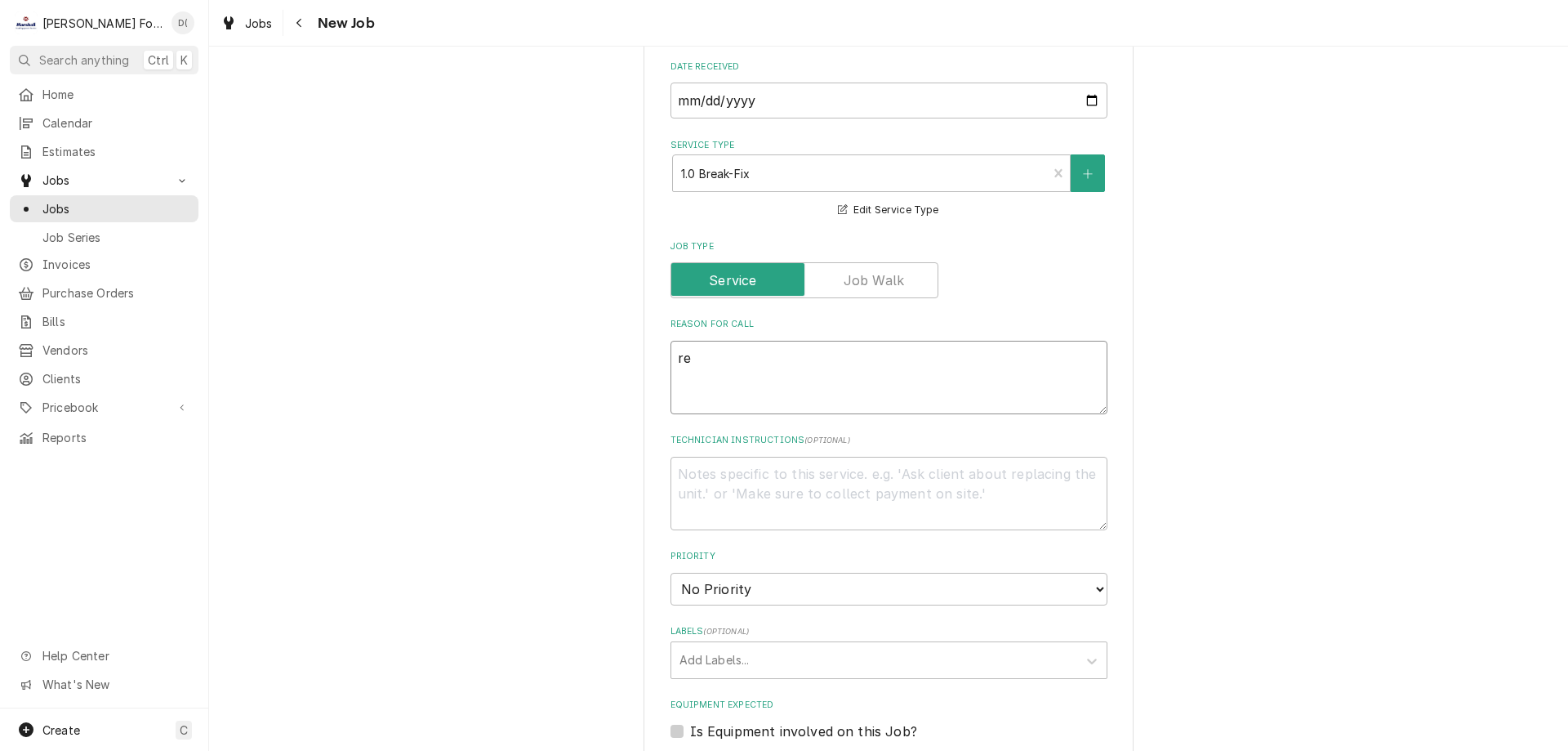
type textarea "ref"
type textarea "x"
type textarea "refg"
type textarea "x"
type textarea "refge"
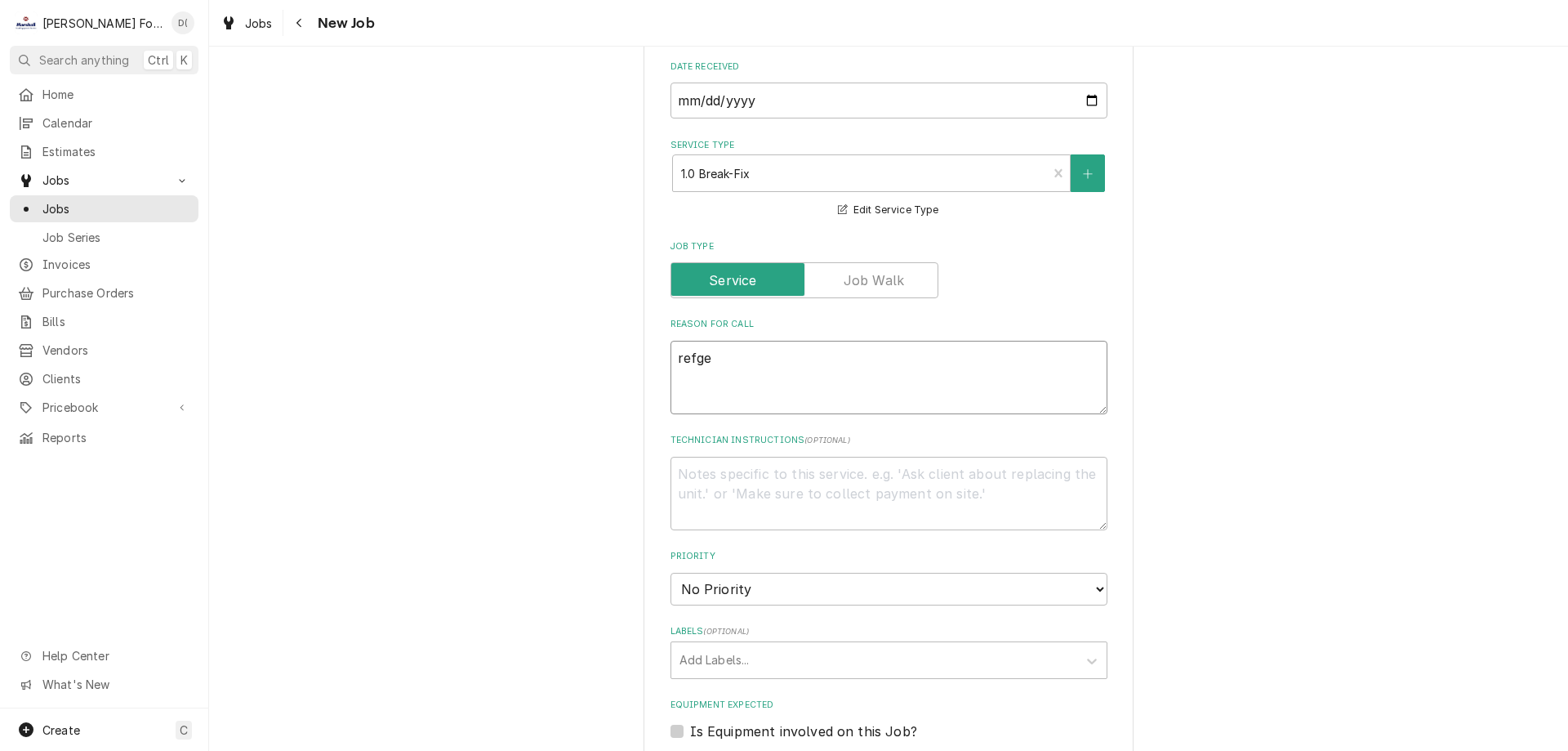
type textarea "x"
type textarea "refger"
type textarea "x"
type textarea "refgera"
type textarea "x"
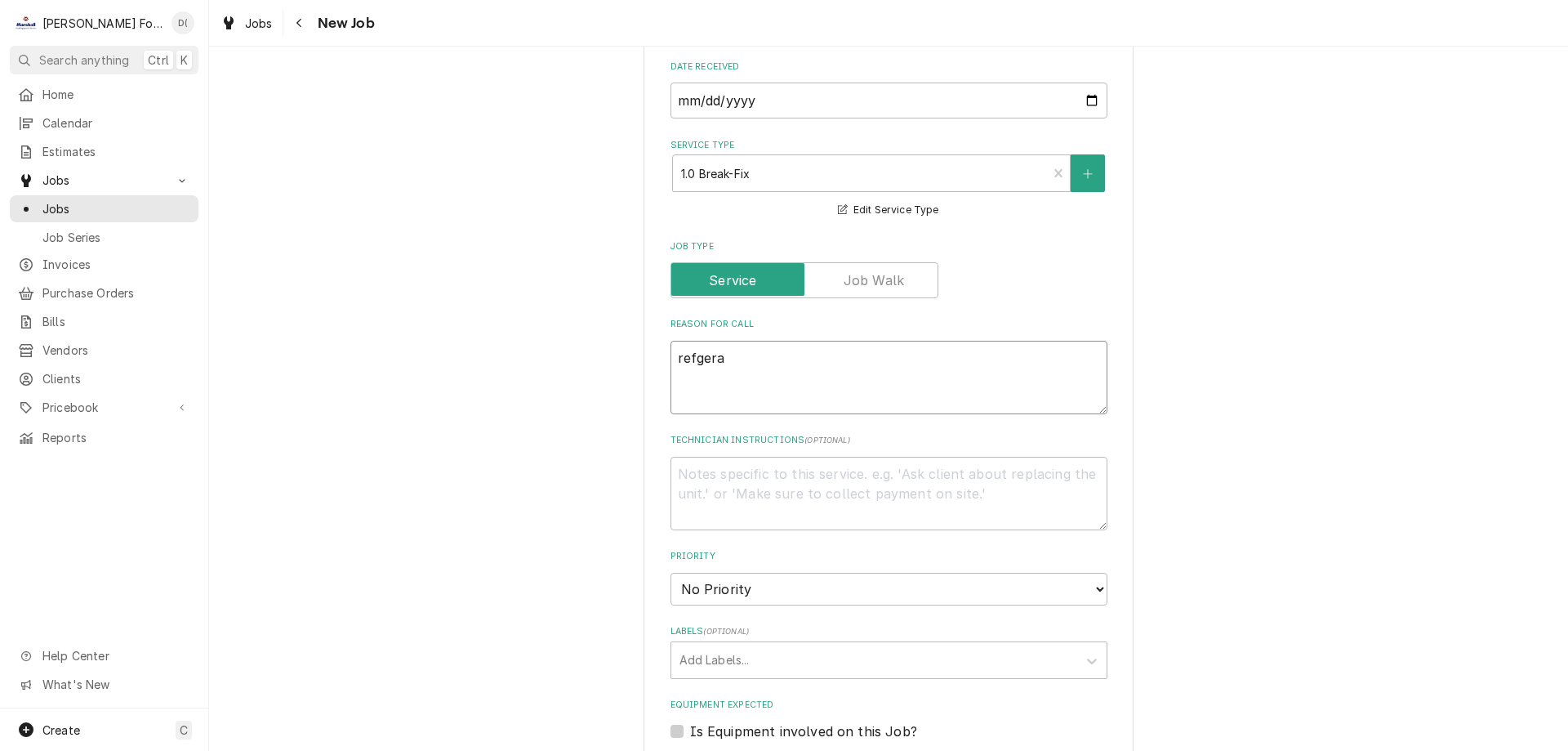
type textarea "refgerat"
type textarea "x"
type textarea "refgerato"
type textarea "x"
type textarea "refgerator"
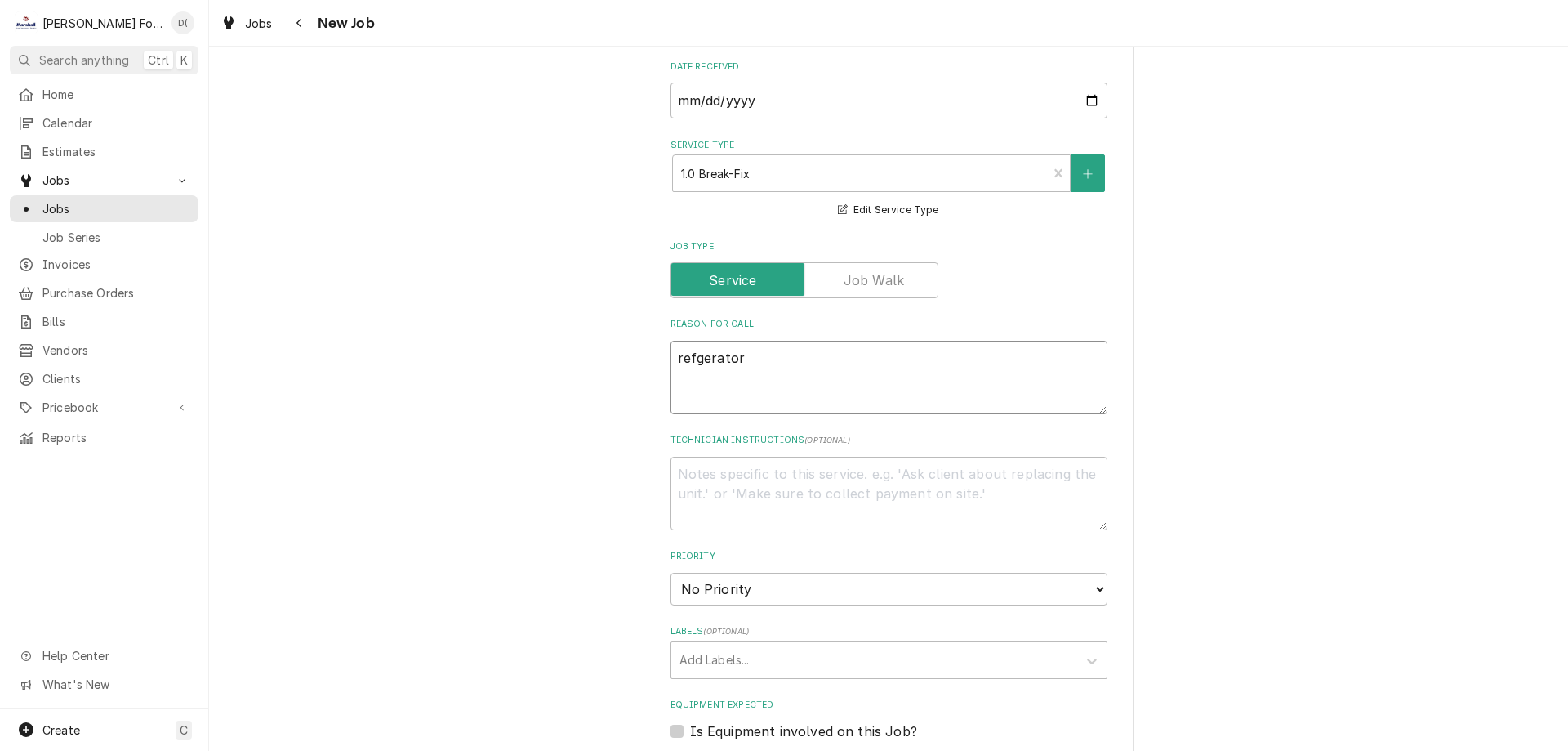
type textarea "x"
type textarea "refgerator"
type textarea "x"
type textarea "refgerator"
type textarea "x"
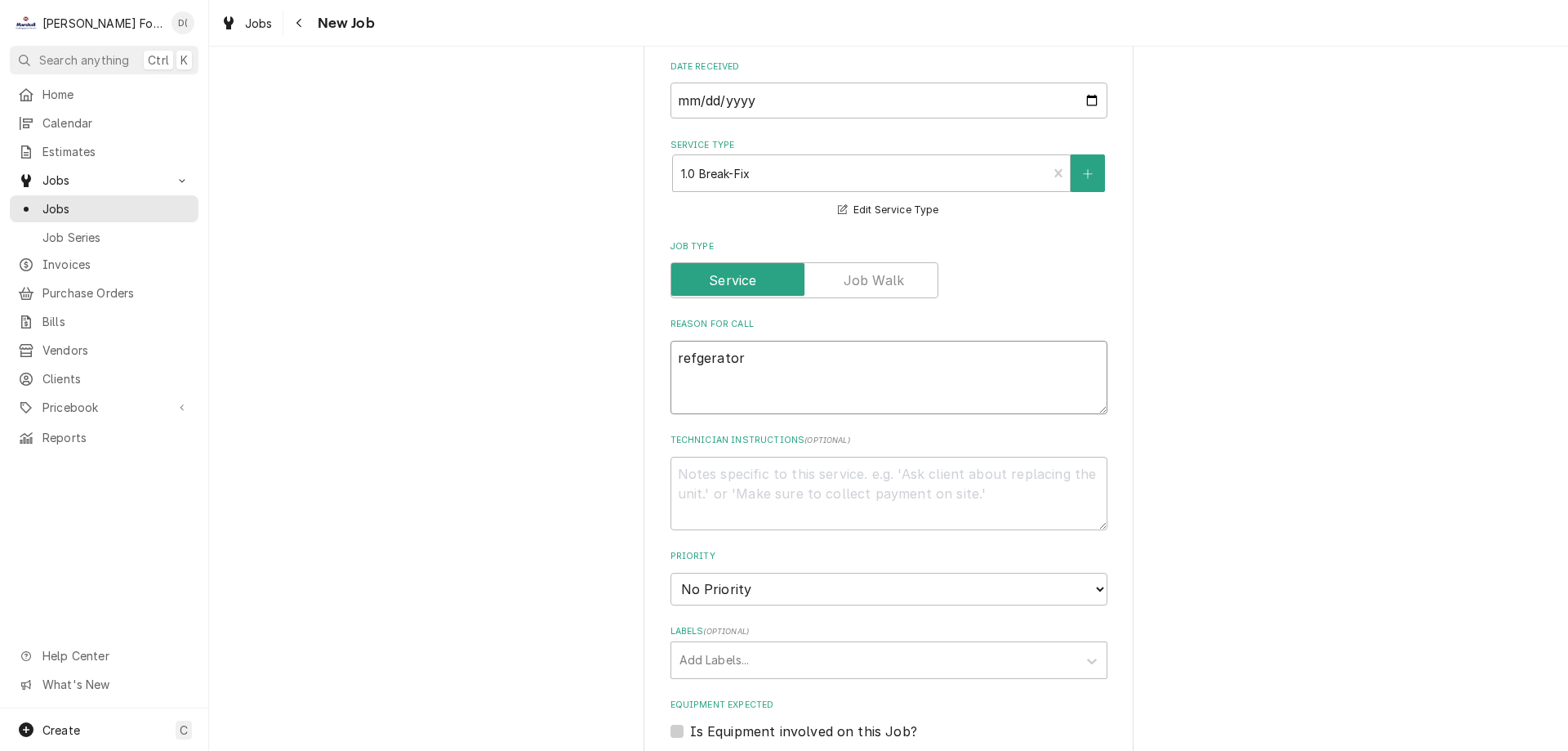
type textarea "refgerato"
type textarea "x"
type textarea "refgerat"
type textarea "x"
type textarea "refgera"
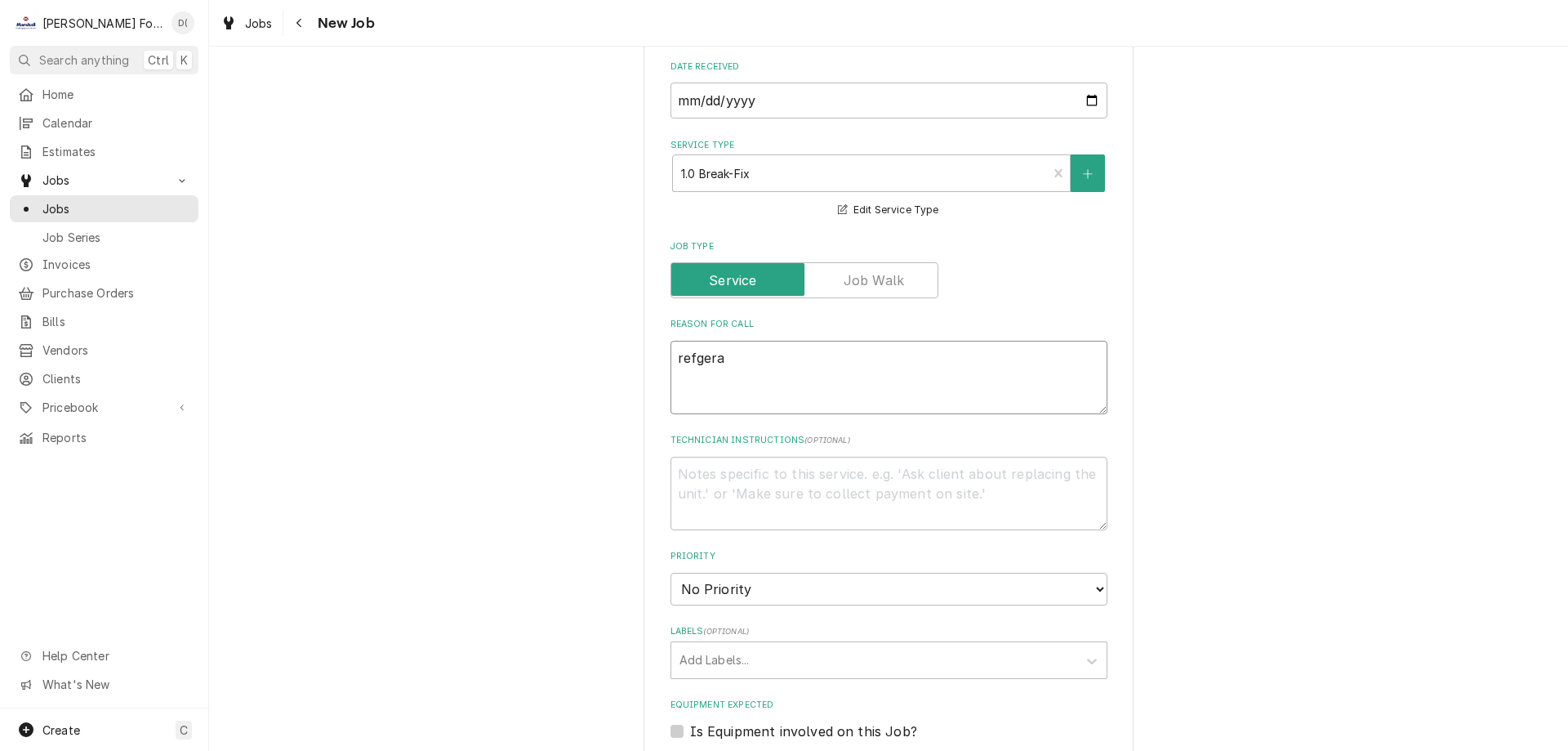
type textarea "x"
type textarea "refger"
type textarea "x"
type textarea "refge"
type textarea "x"
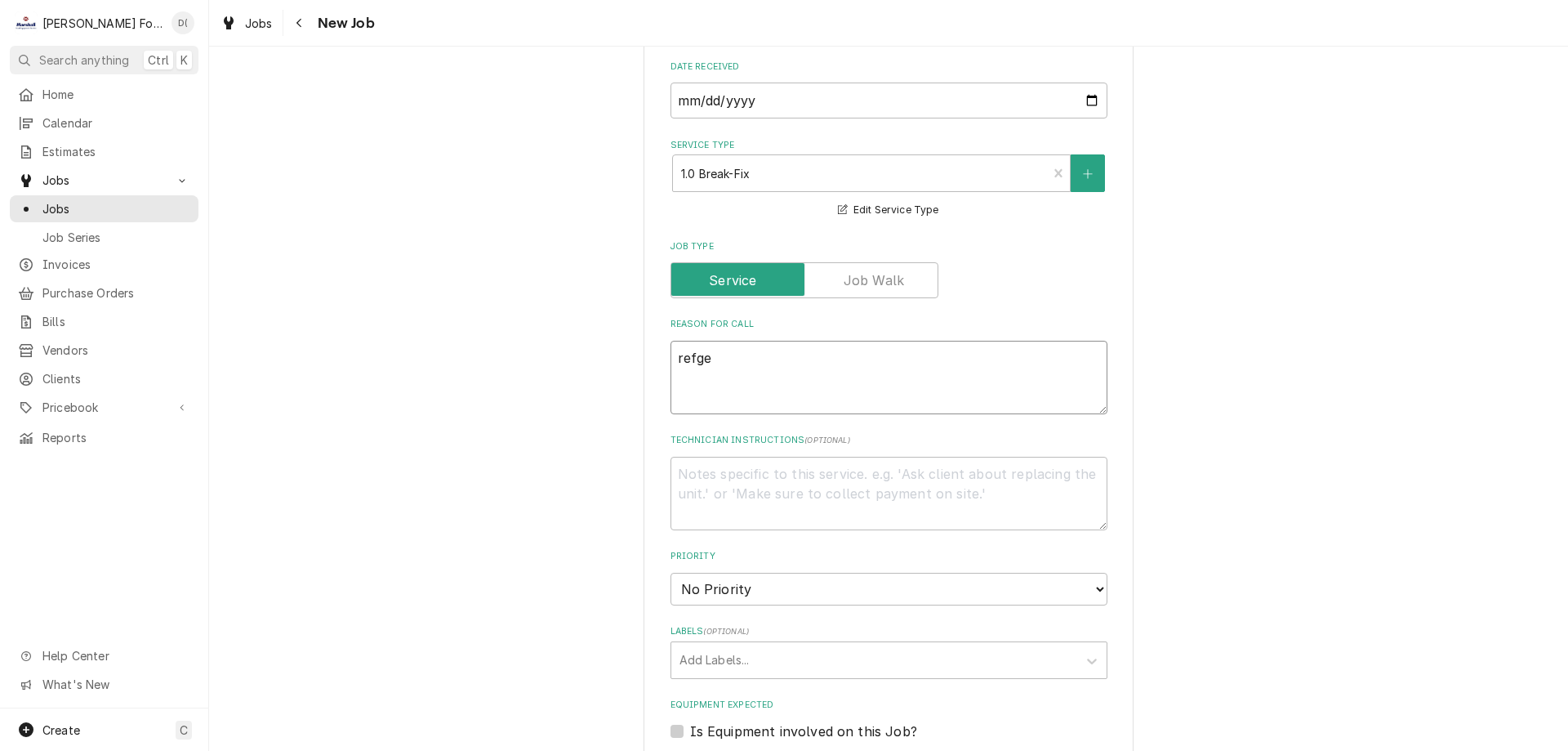
type textarea "refg"
type textarea "x"
type textarea "ref"
type textarea "x"
type textarea "refi"
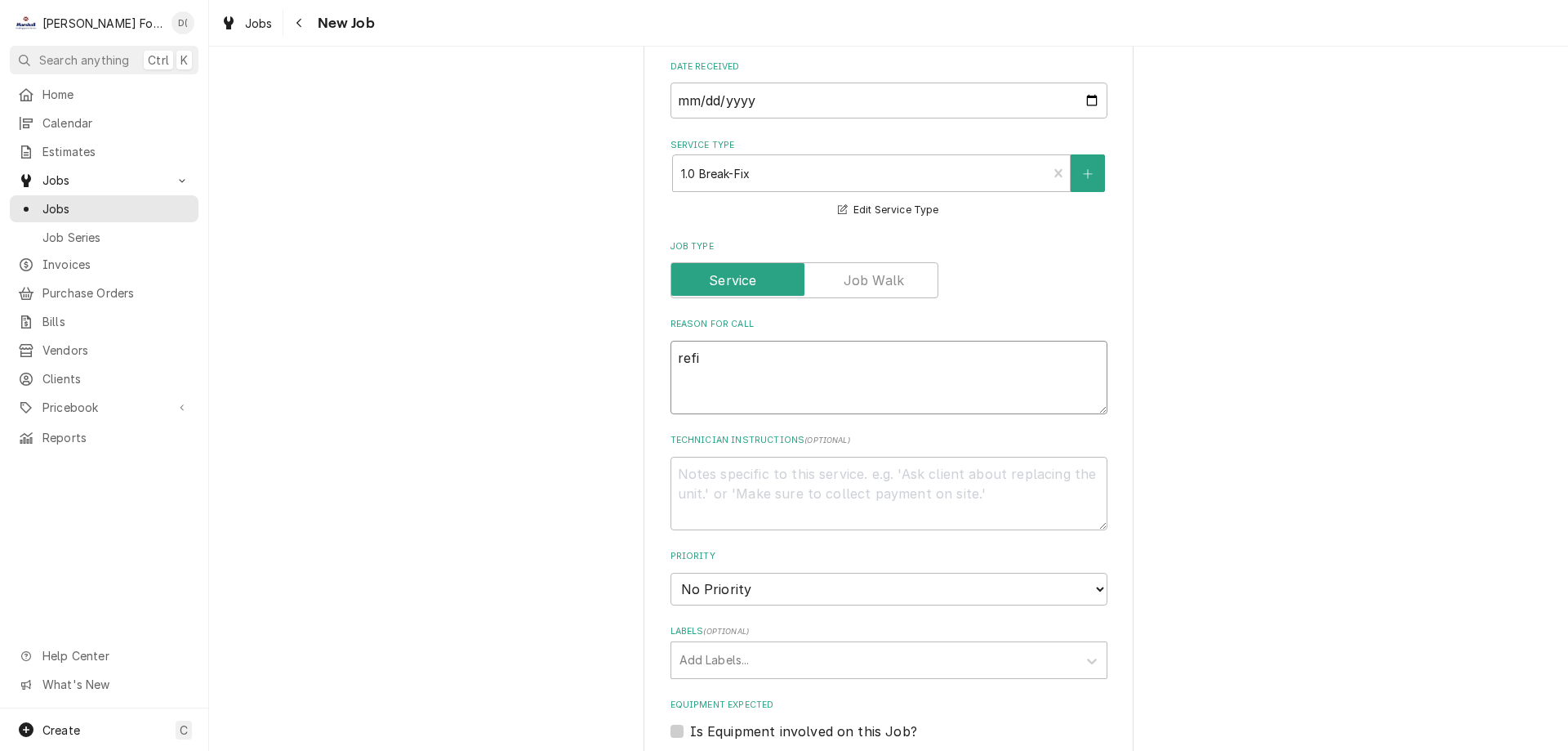
type textarea "x"
type textarea "refig"
type textarea "x"
type textarea "refige"
type textarea "x"
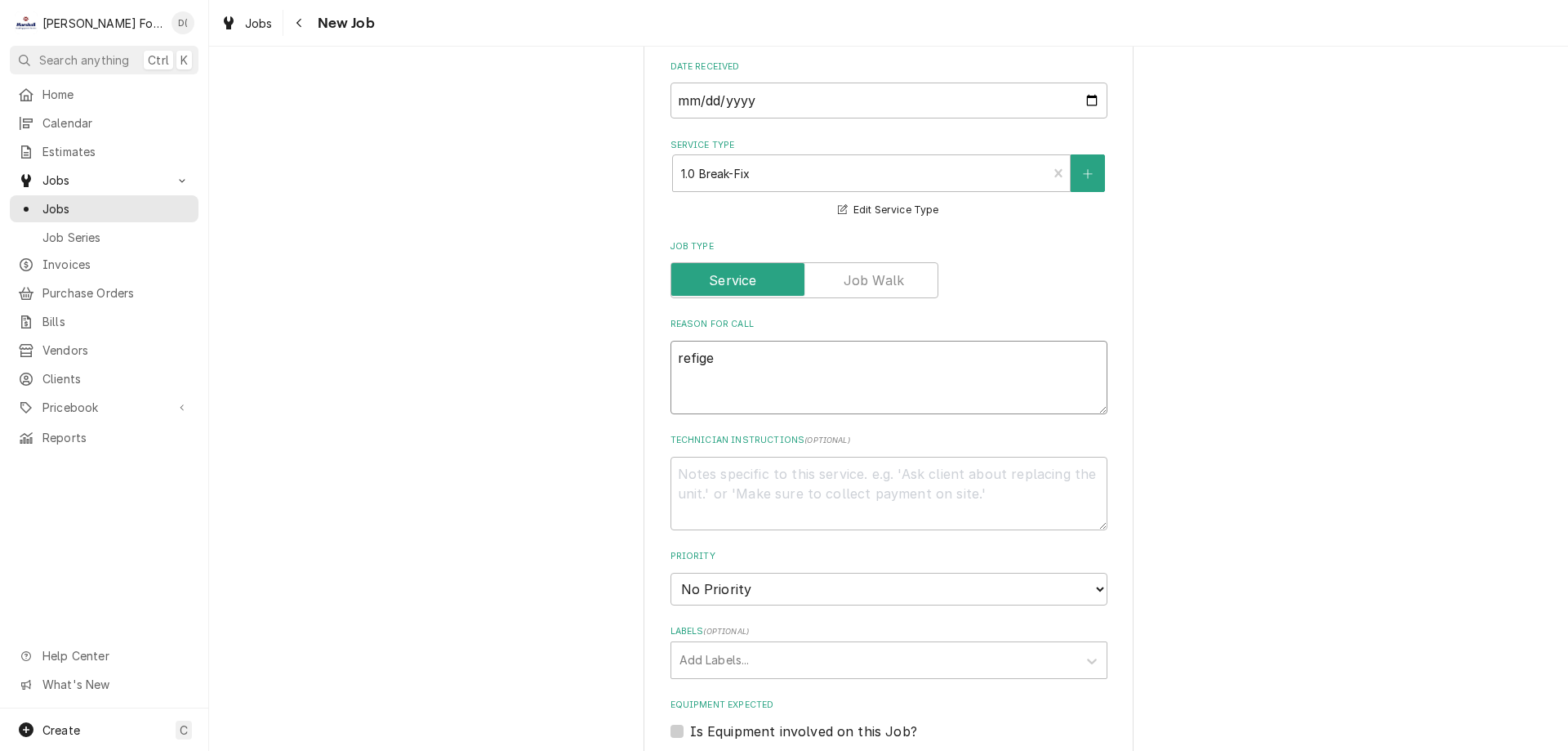
type textarea "refiger"
type textarea "x"
type textarea "refigera"
type textarea "x"
type textarea "refigerat"
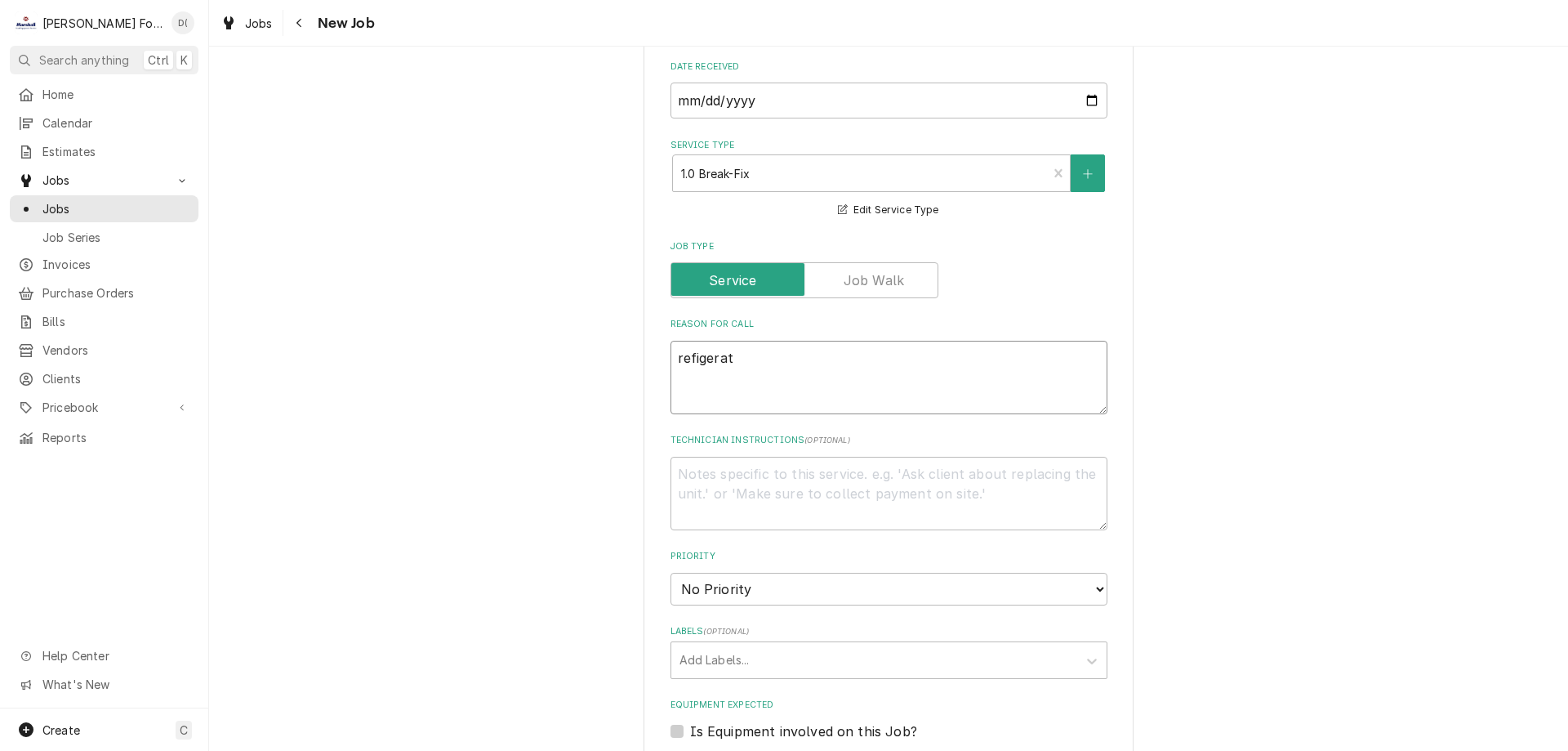
type textarea "x"
type textarea "refigerati"
type textarea "x"
type textarea "refigeratio"
type textarea "x"
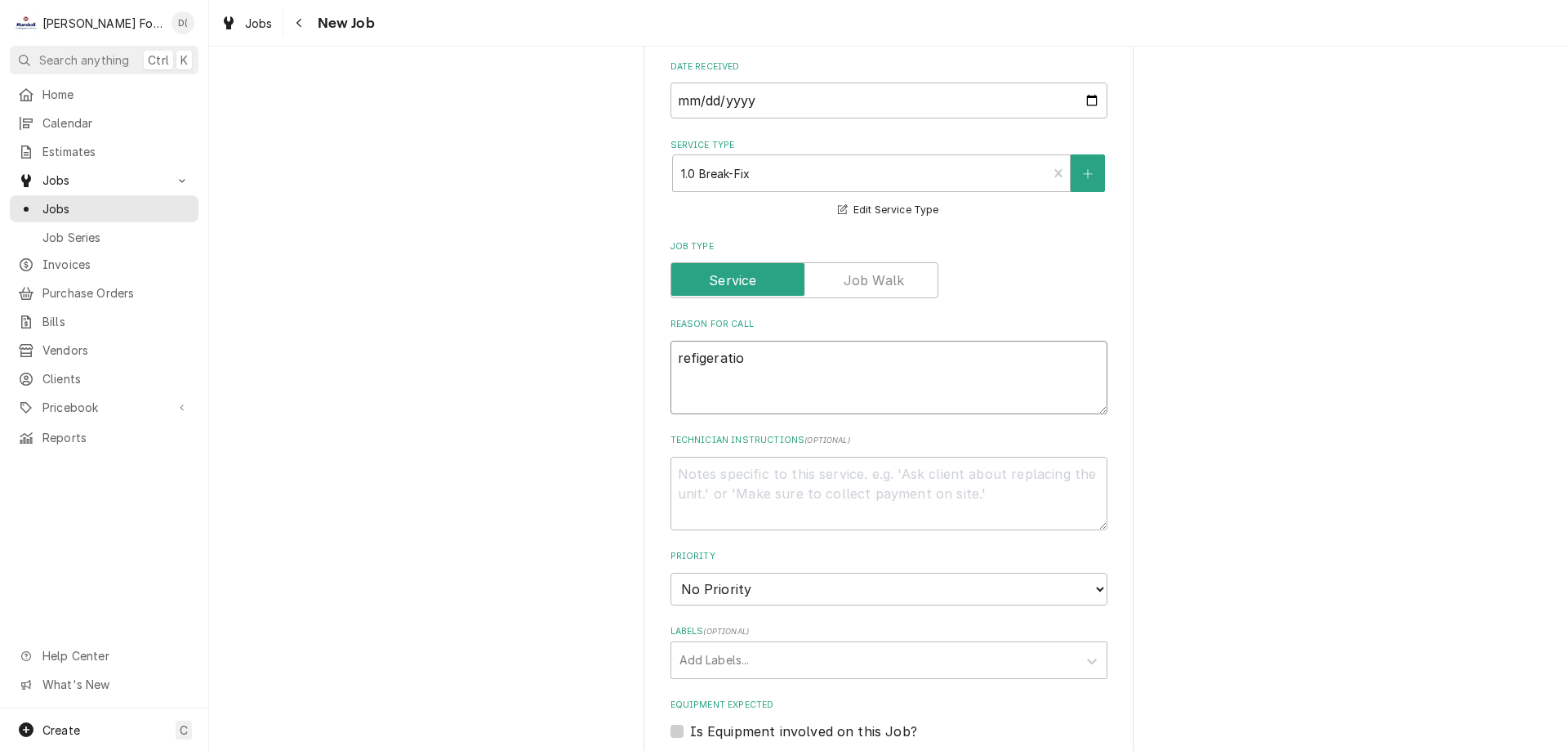
type textarea "refigeration"
type textarea "x"
type textarea "refigeration"
type textarea "x"
type textarea "refigeration"
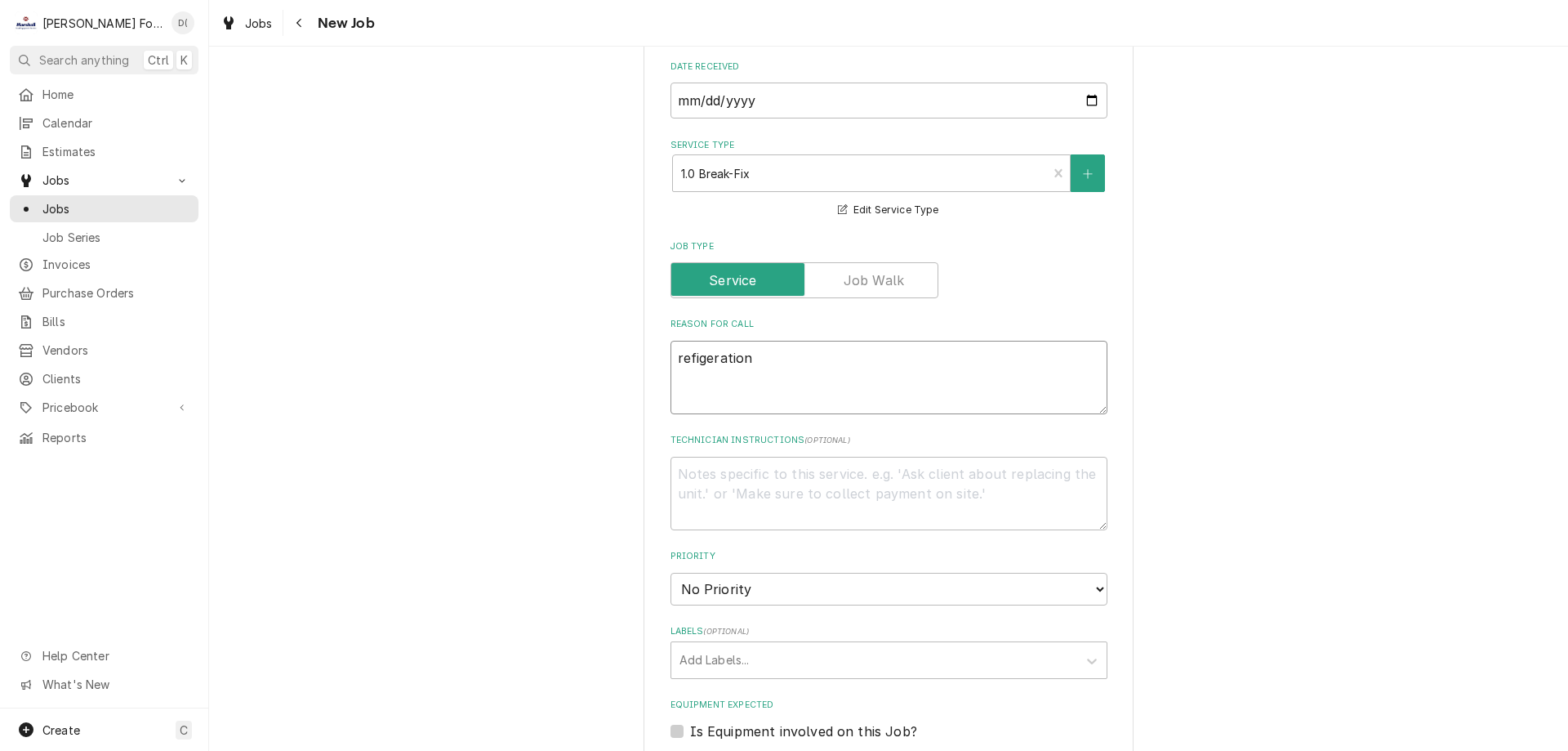
type textarea "x"
type textarea "refigeratio"
type textarea "x"
type textarea "refigerati"
type textarea "x"
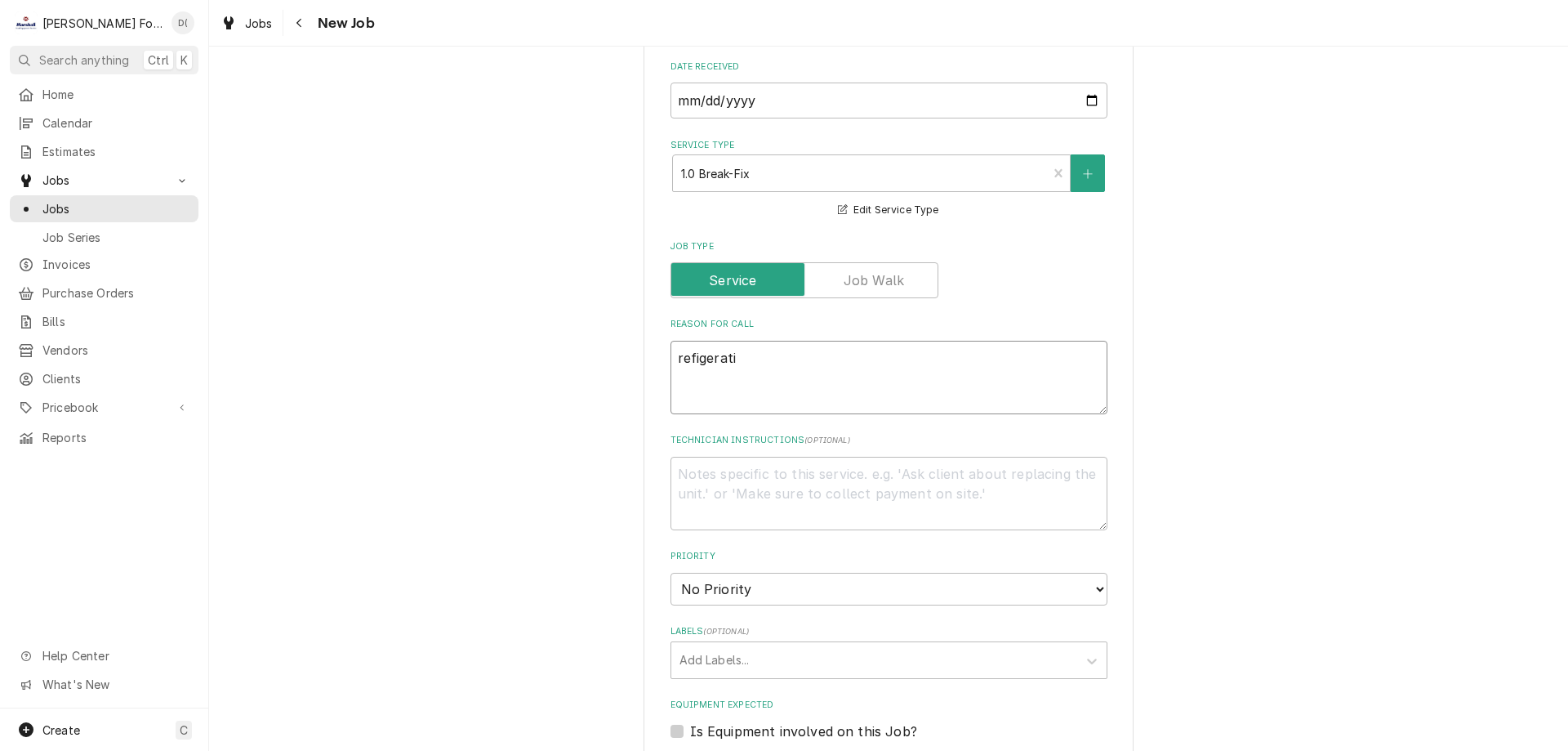
type textarea "refigerat"
type textarea "x"
type textarea "refigera"
type textarea "x"
type textarea "refiger"
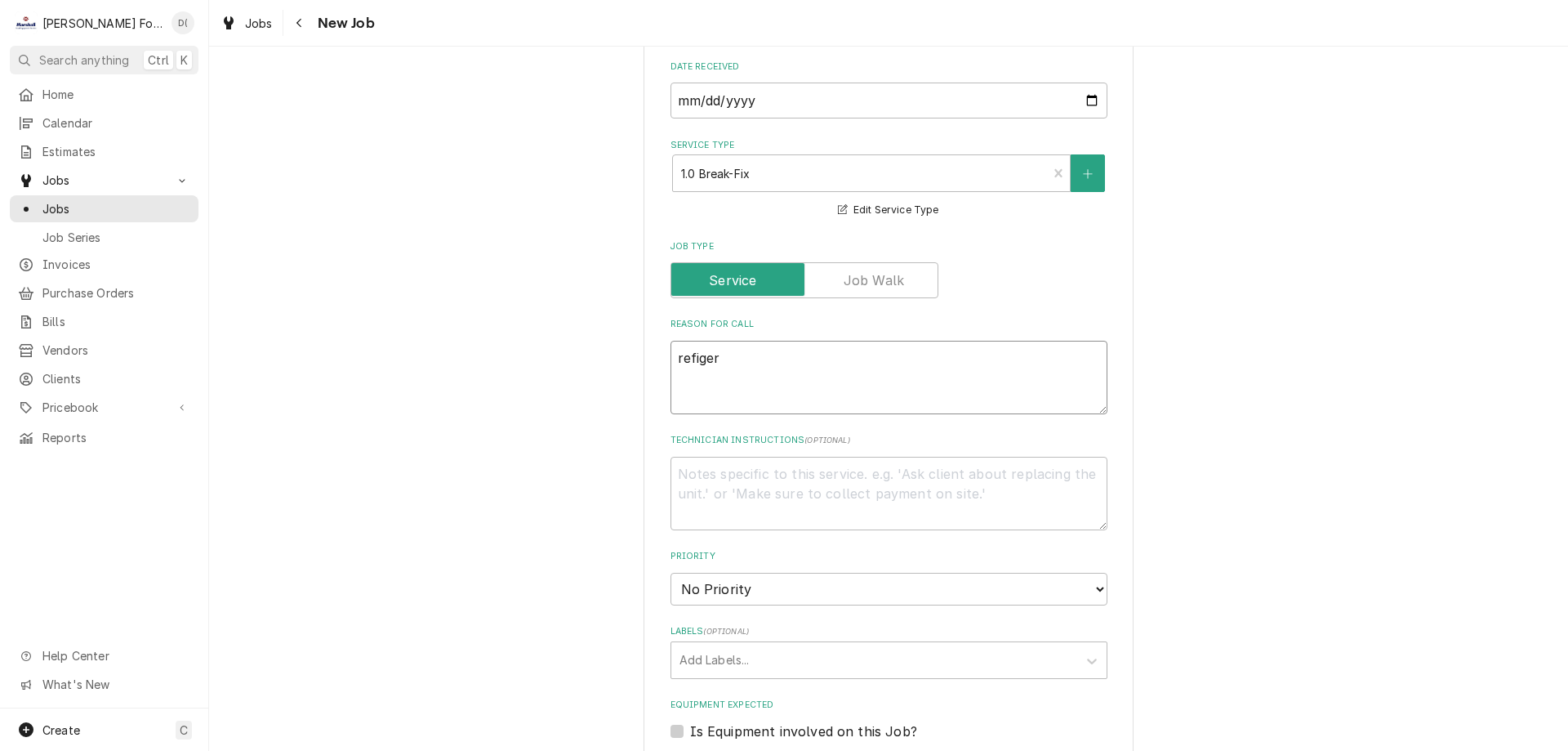
type textarea "x"
type textarea "refige"
type textarea "x"
type textarea "refig"
type textarea "x"
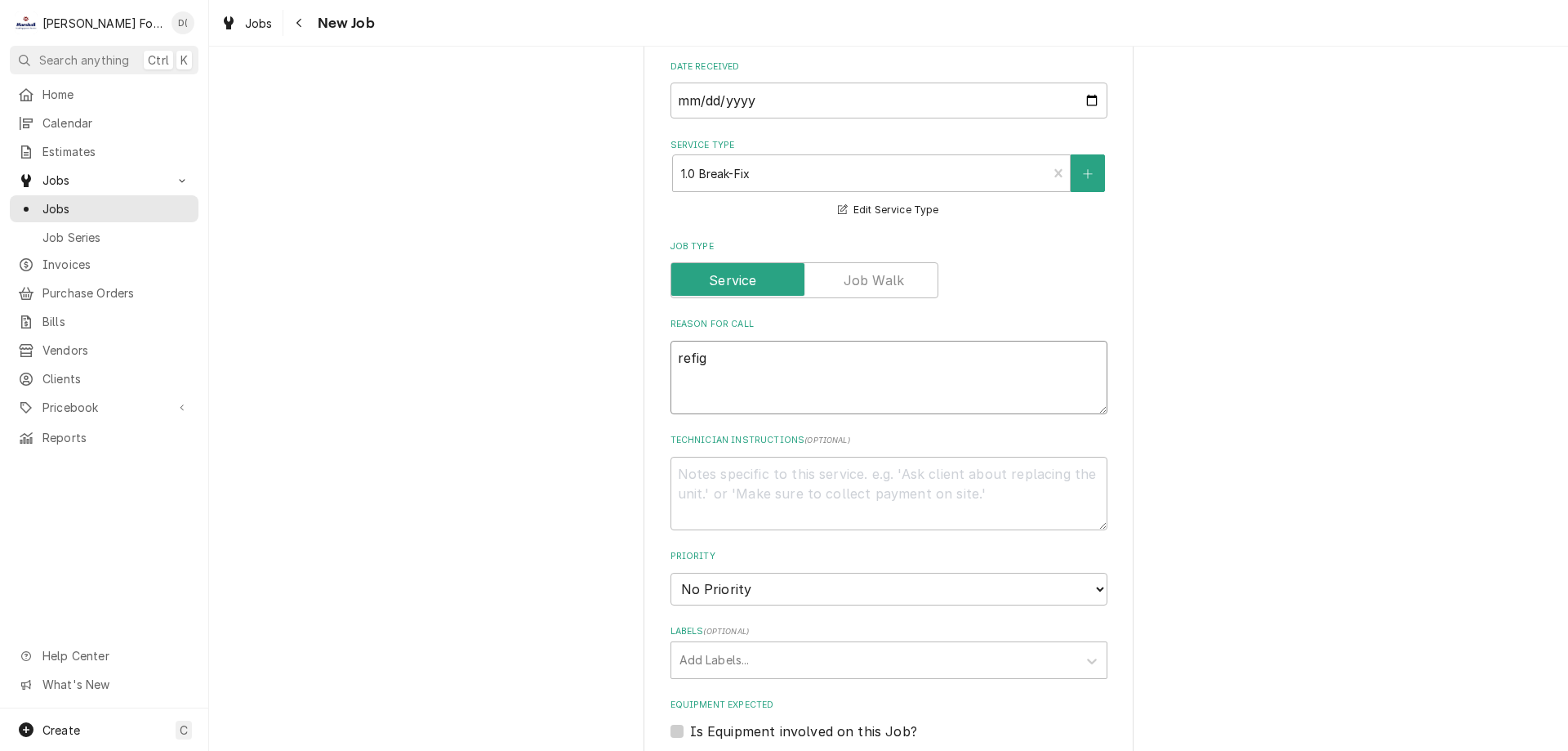
type textarea "refi"
type textarea "x"
type textarea "ref"
type textarea "x"
type textarea "refr"
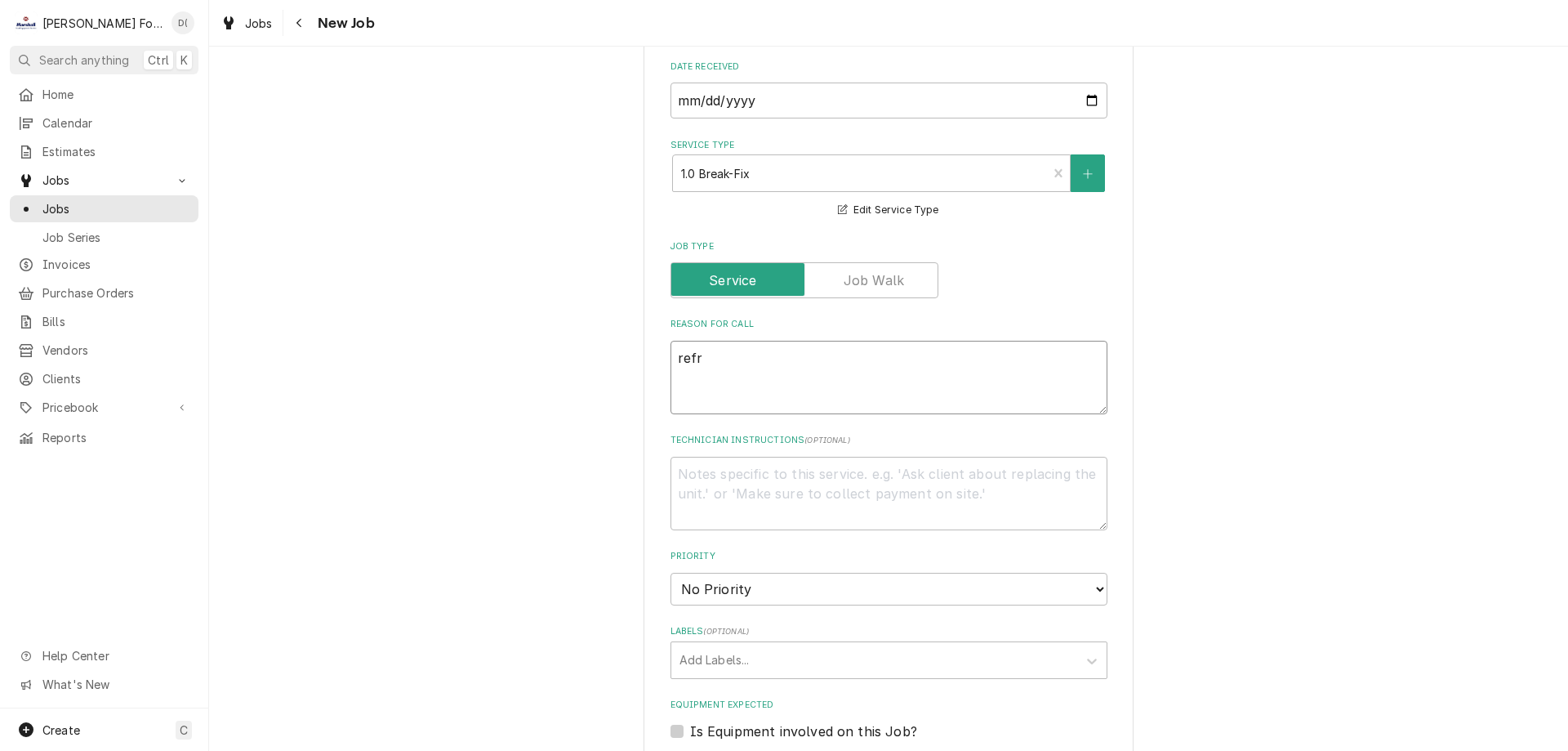
type textarea "x"
type textarea "refri"
type textarea "x"
type textarea "refrid"
type textarea "x"
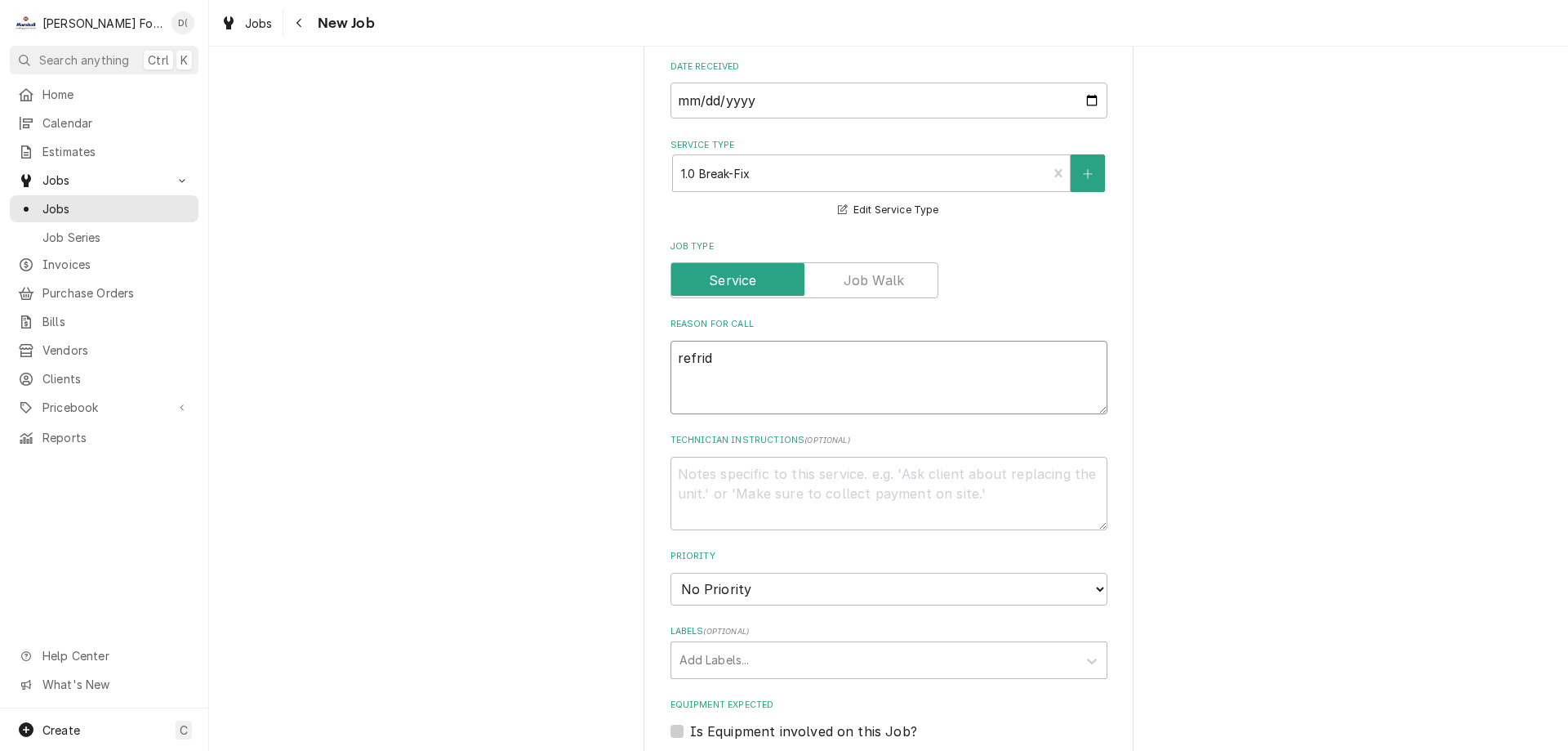
type textarea "refridg"
type textarea "x"
type textarea "refridge"
type textarea "x"
type textarea "refridger"
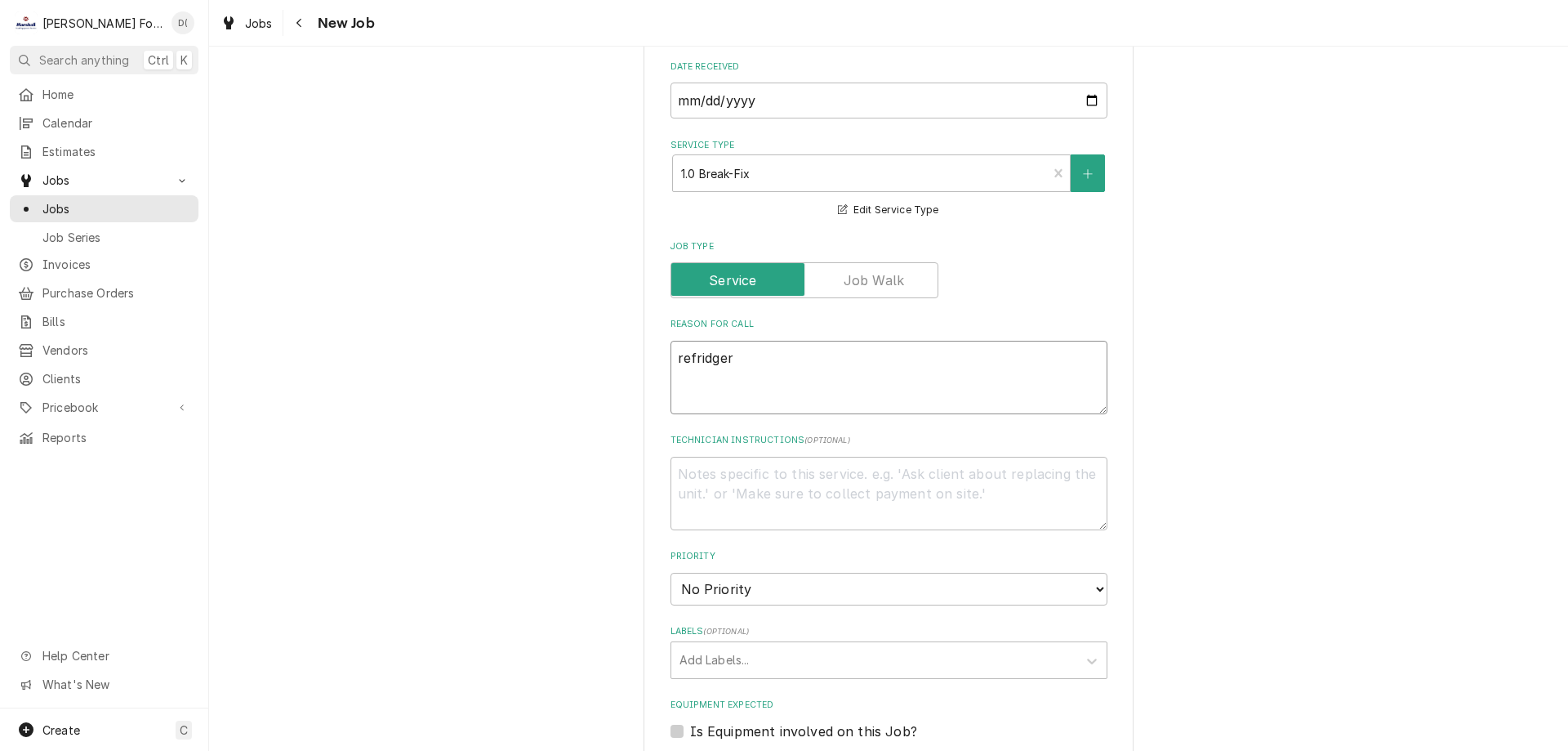
type textarea "x"
type textarea "refridgera"
type textarea "x"
type textarea "refridgerat"
type textarea "x"
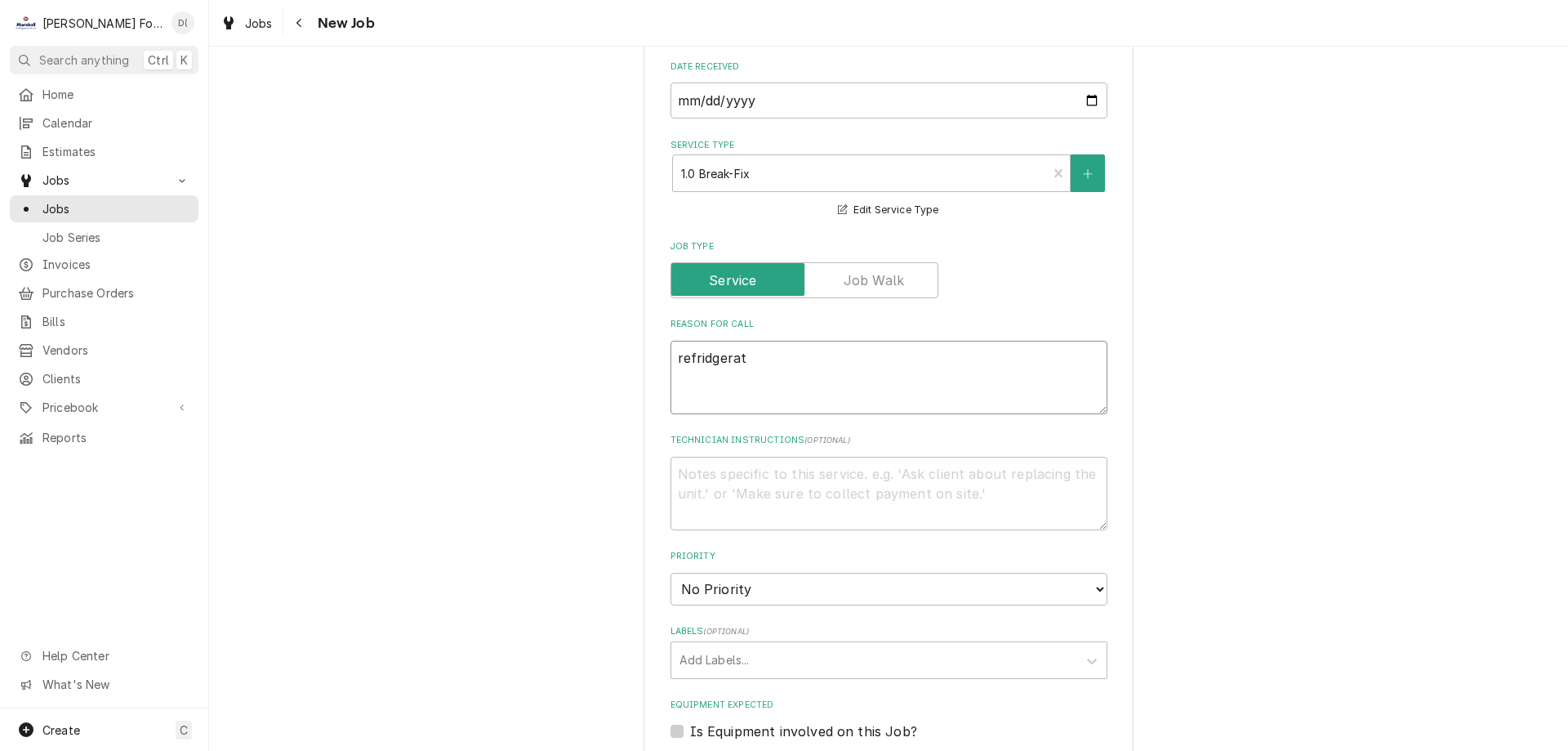
type textarea "refridgerato"
type textarea "x"
type textarea "refridgeratot"
type textarea "x"
type textarea "refridgeratotr"
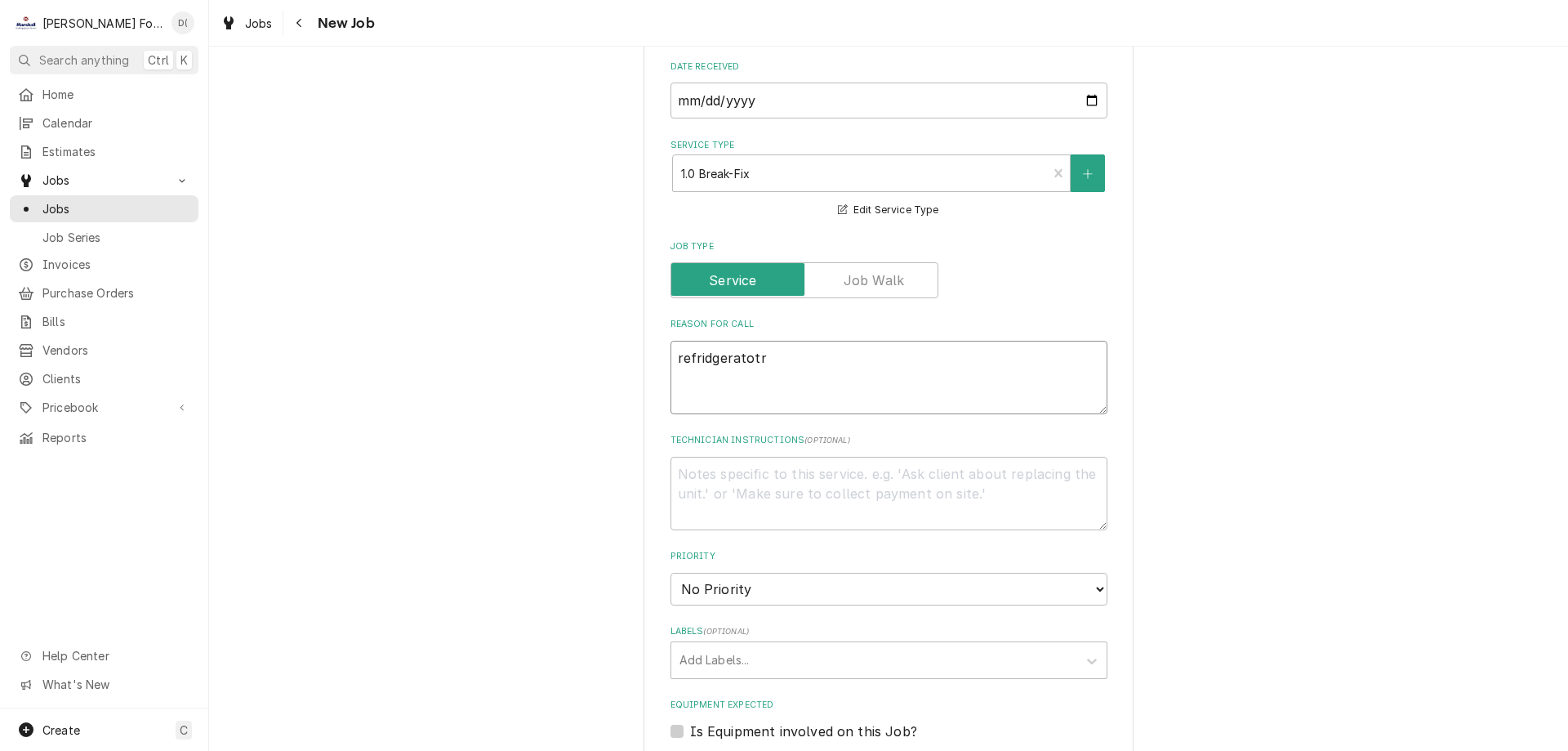
type textarea "x"
type textarea "refridgeratot"
type textarea "x"
type textarea "refridgeratotr"
type textarea "x"
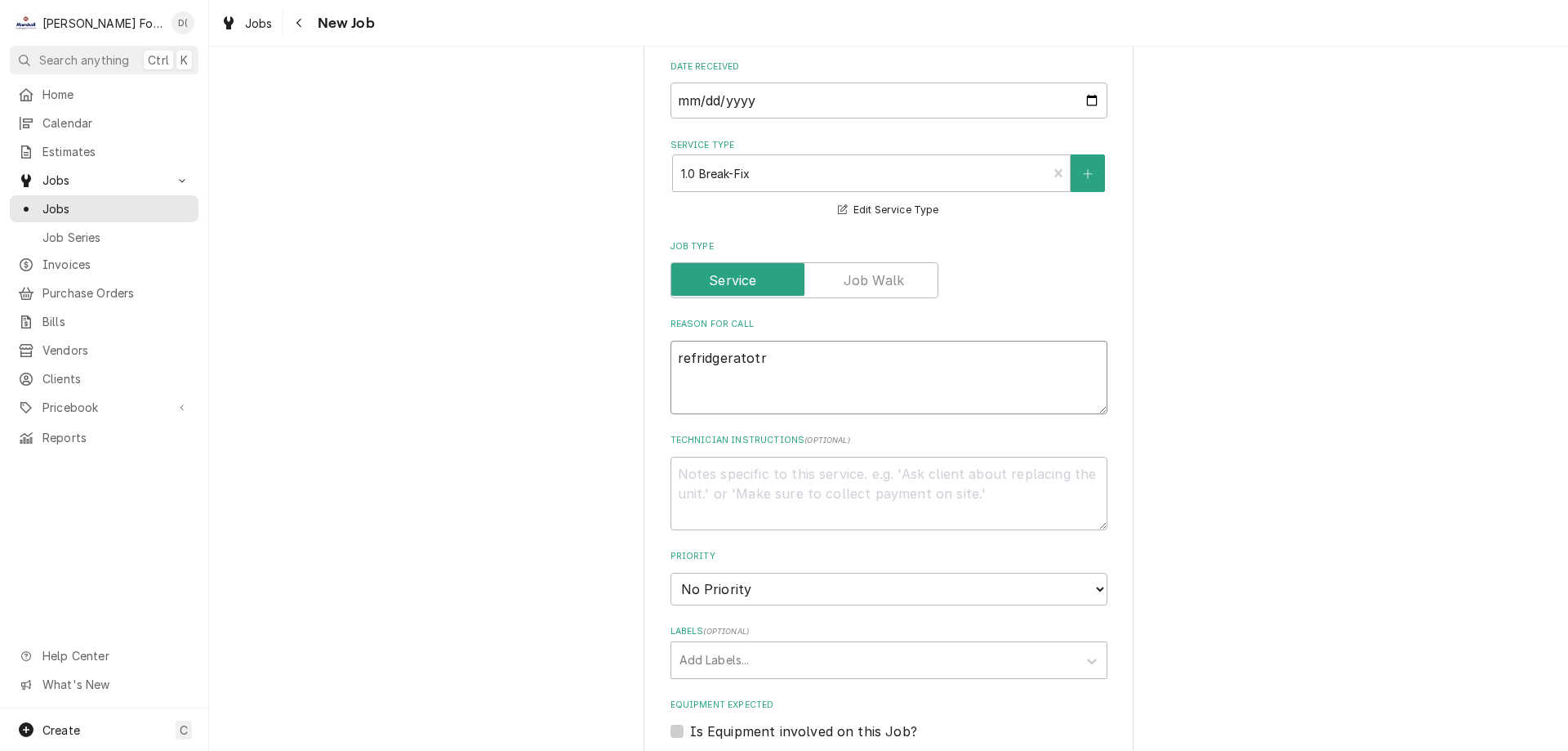
type textarea "refridgeratotr"
type textarea "x"
type textarea "refridgeratotr"
type textarea "x"
type textarea "refridgeratot"
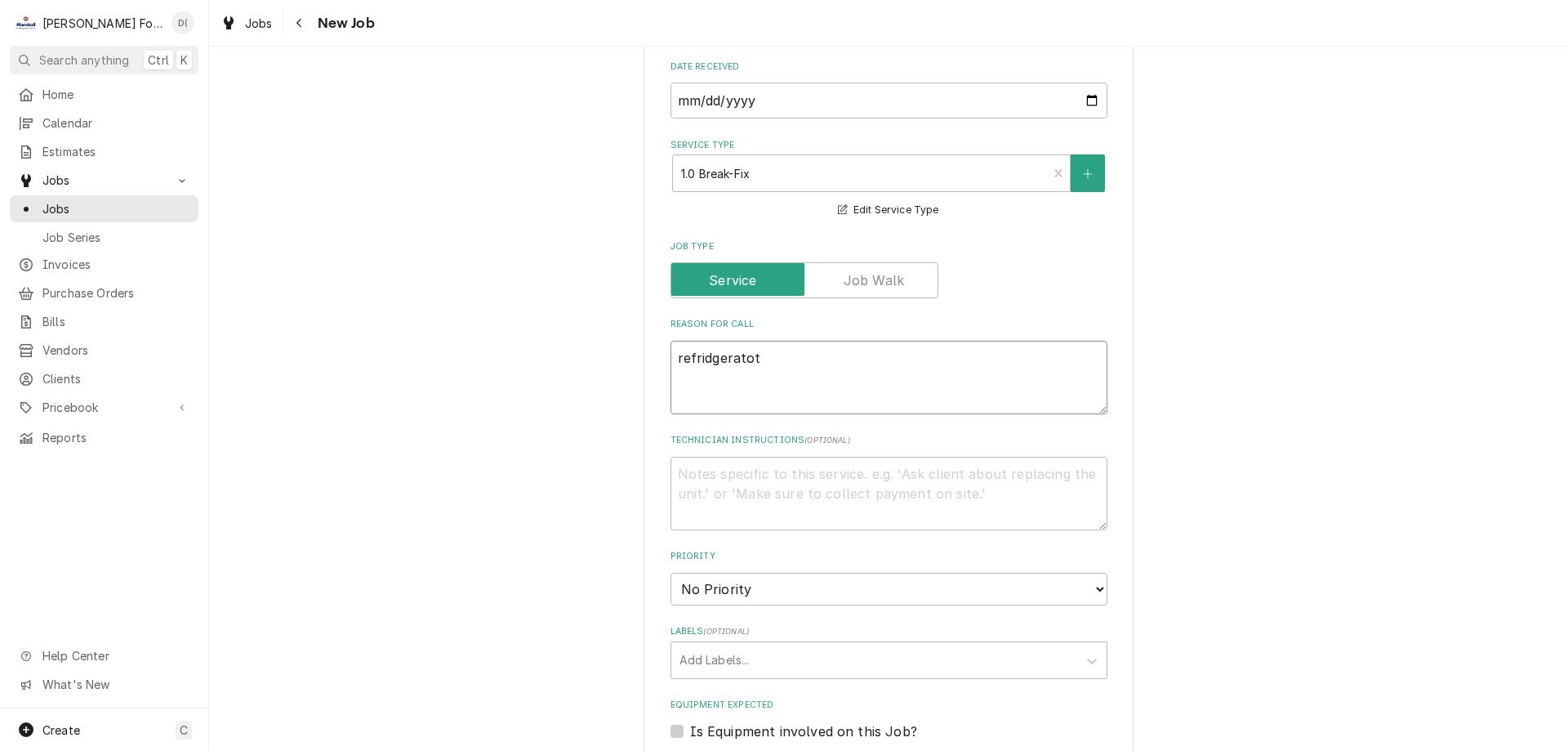
type textarea "x"
type textarea "refridgerato"
type textarea "x"
type textarea "refridgerat"
type textarea "x"
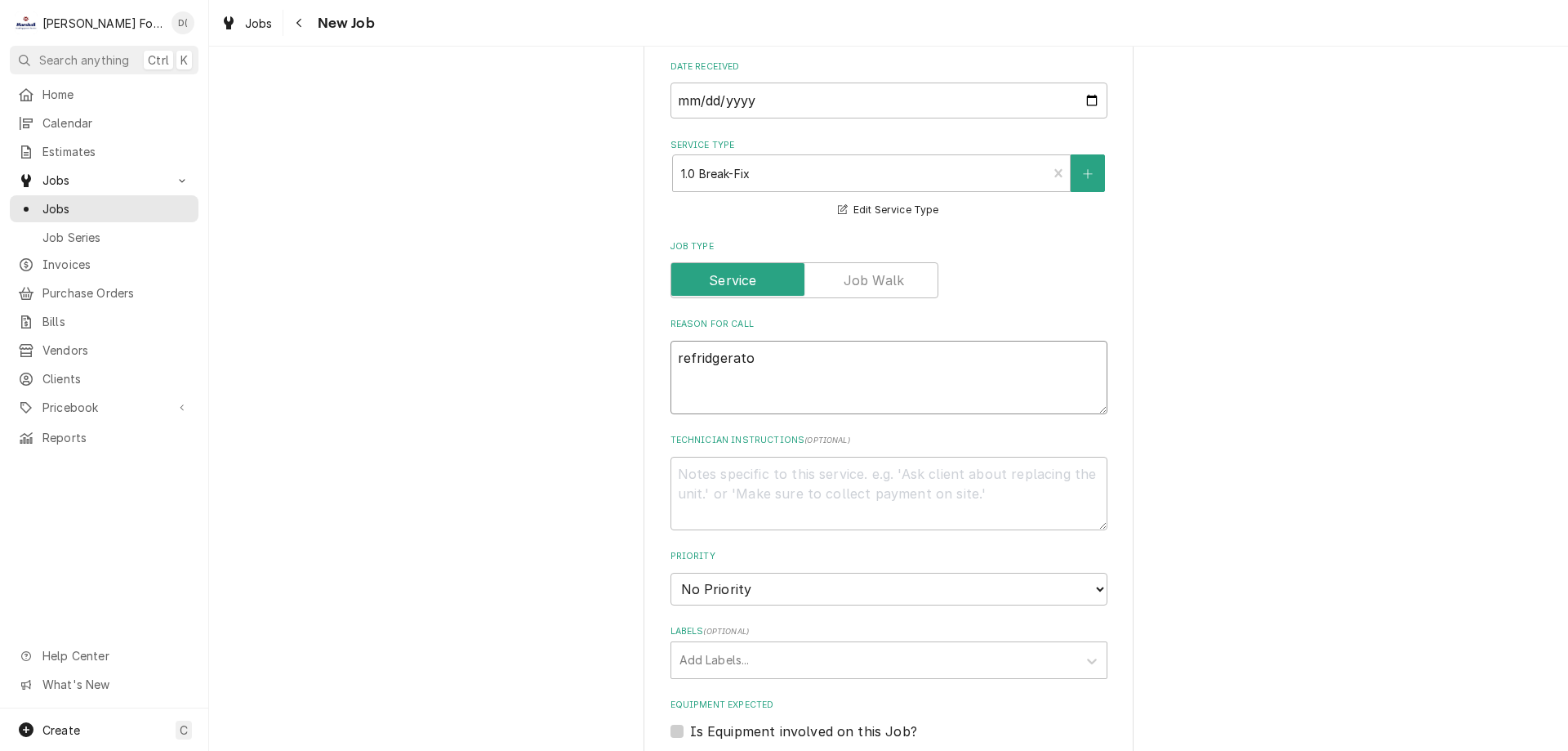
type textarea "refridgerator"
click at [705, 341] on textarea "refridgerator" at bounding box center [888, 377] width 437 height 74
click at [716, 341] on textarea "refridgerator" at bounding box center [888, 377] width 437 height 74
type textarea "x"
type textarea "refrigerator"
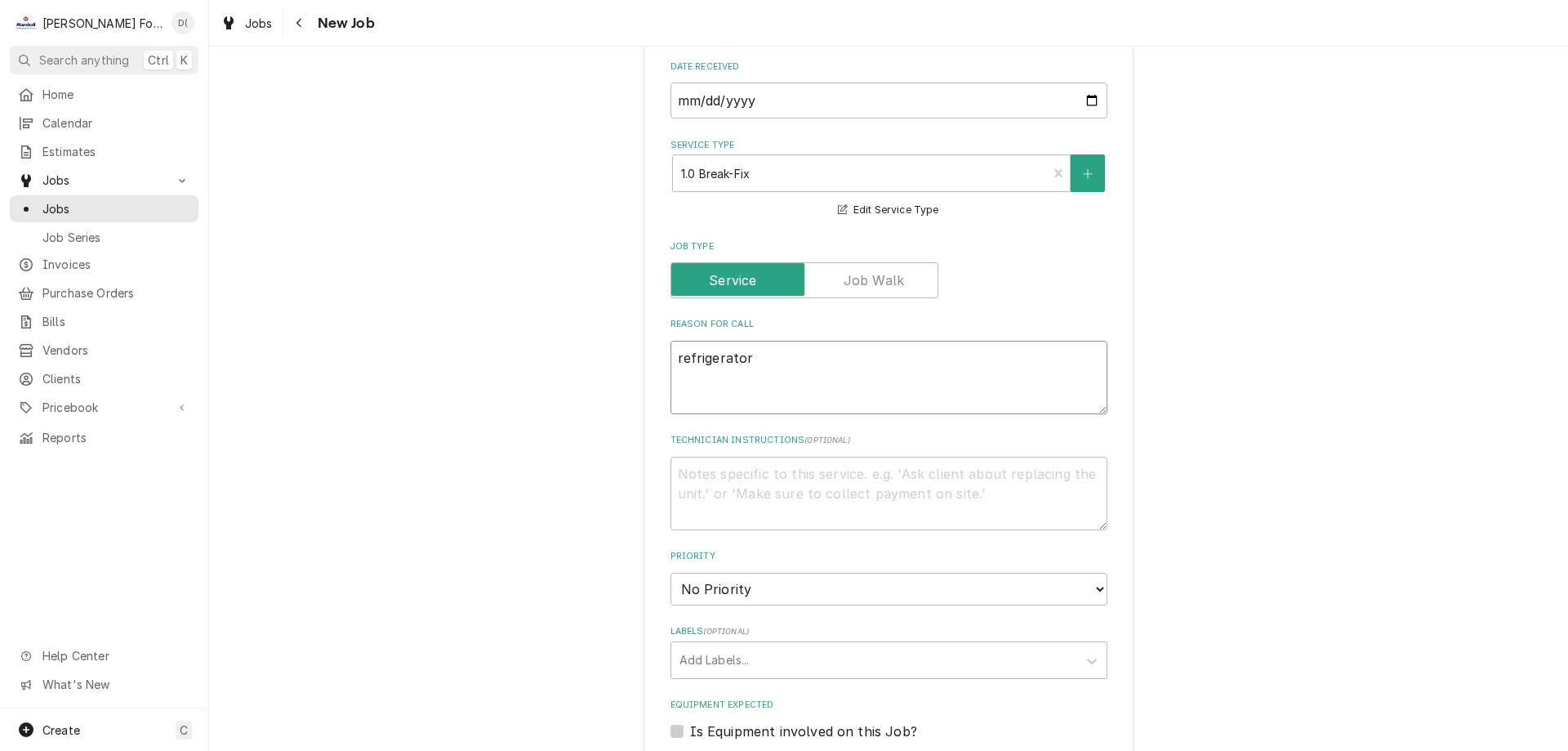
scroll to position [1143, 0]
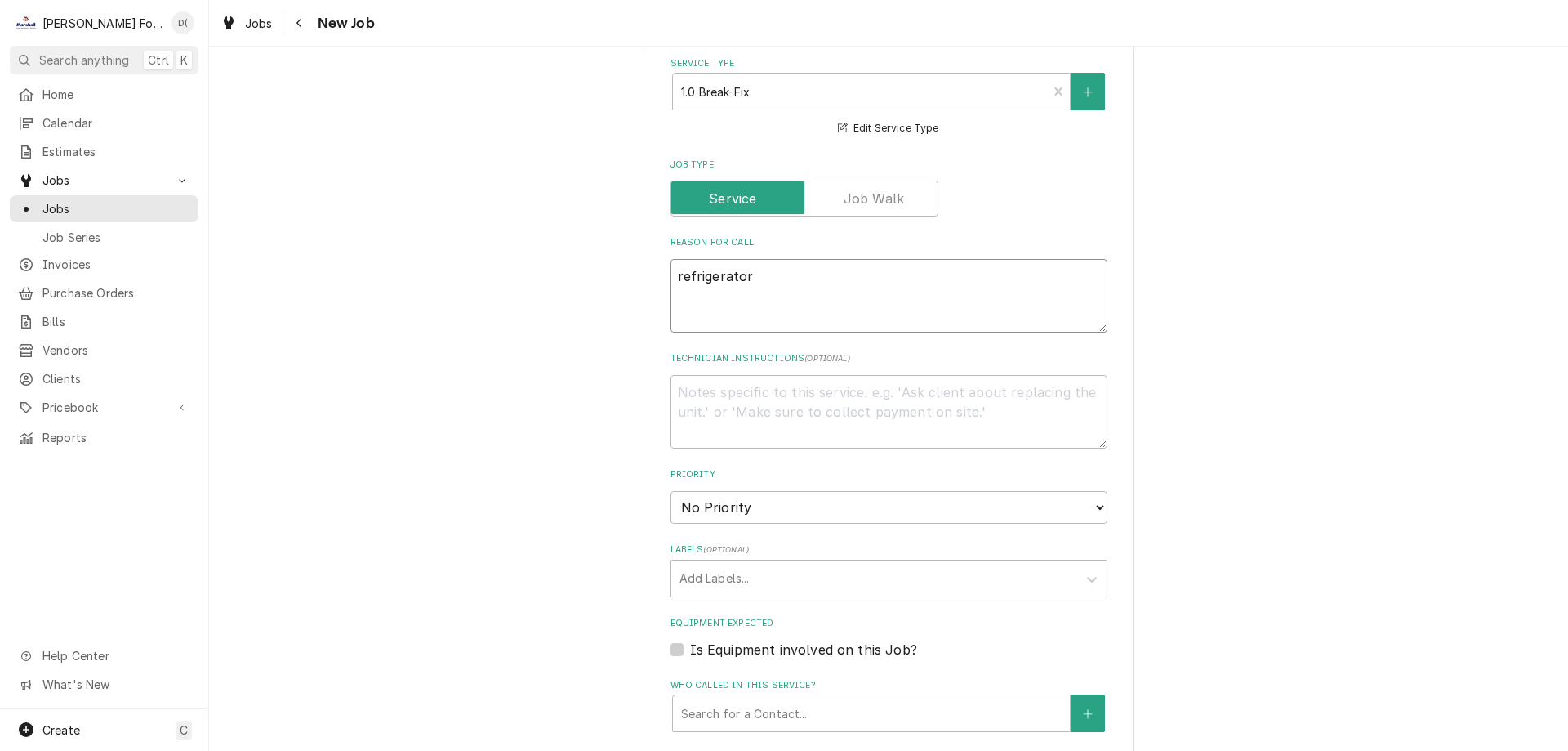
type textarea "x"
type textarea "refrigerator"
type textarea "x"
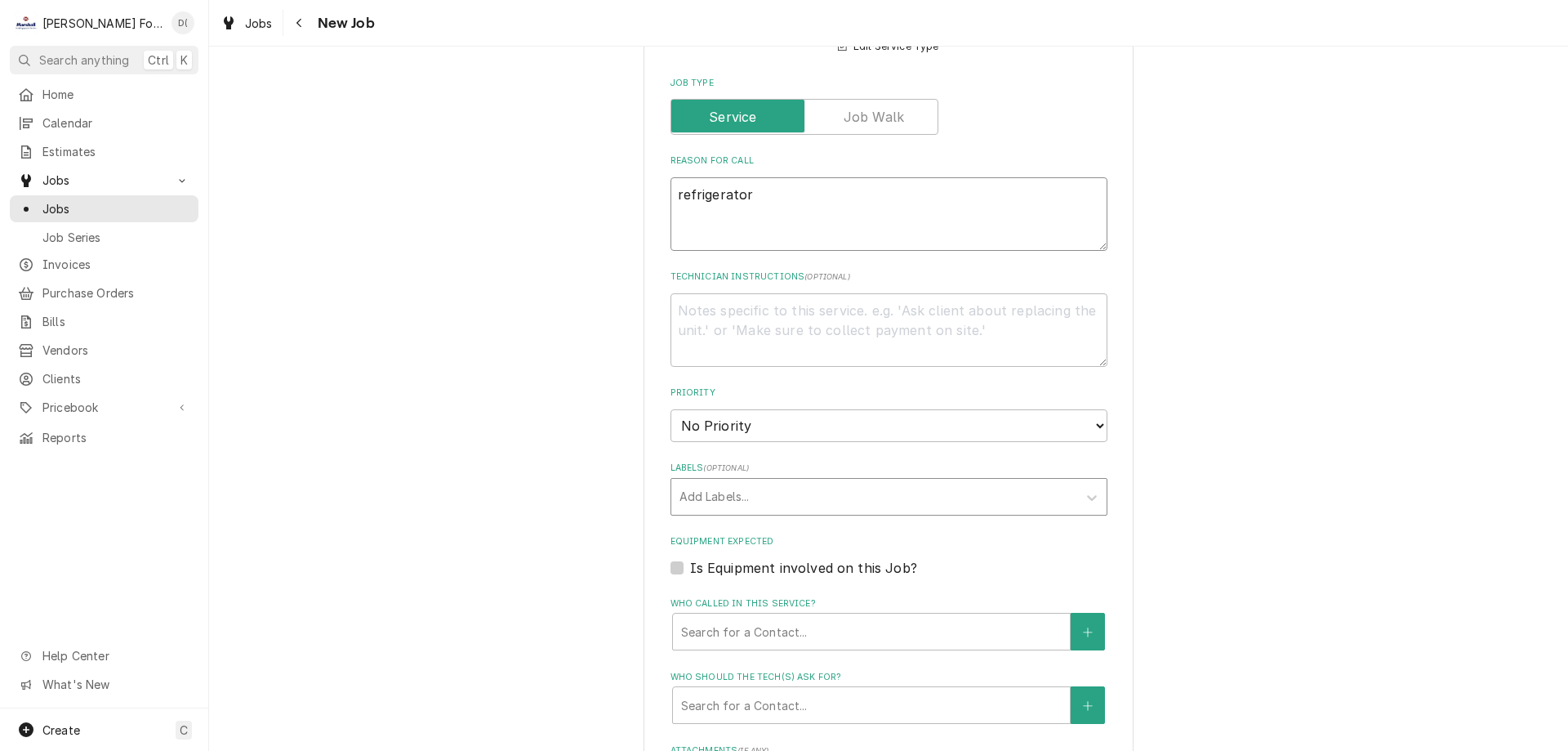
type textarea "refrigerator"
click at [737, 482] on div "Labels" at bounding box center [874, 497] width 389 height 30
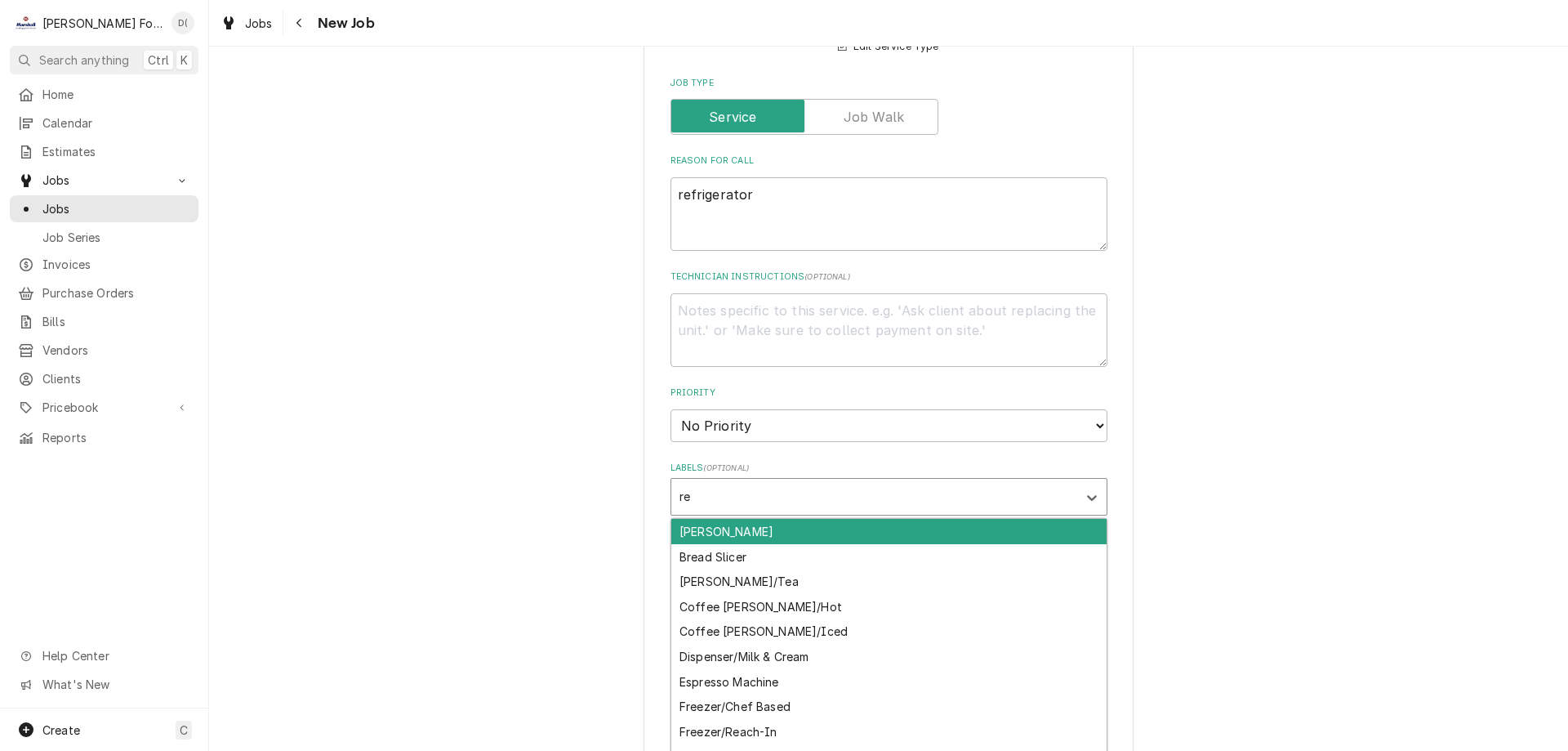
type input "ref"
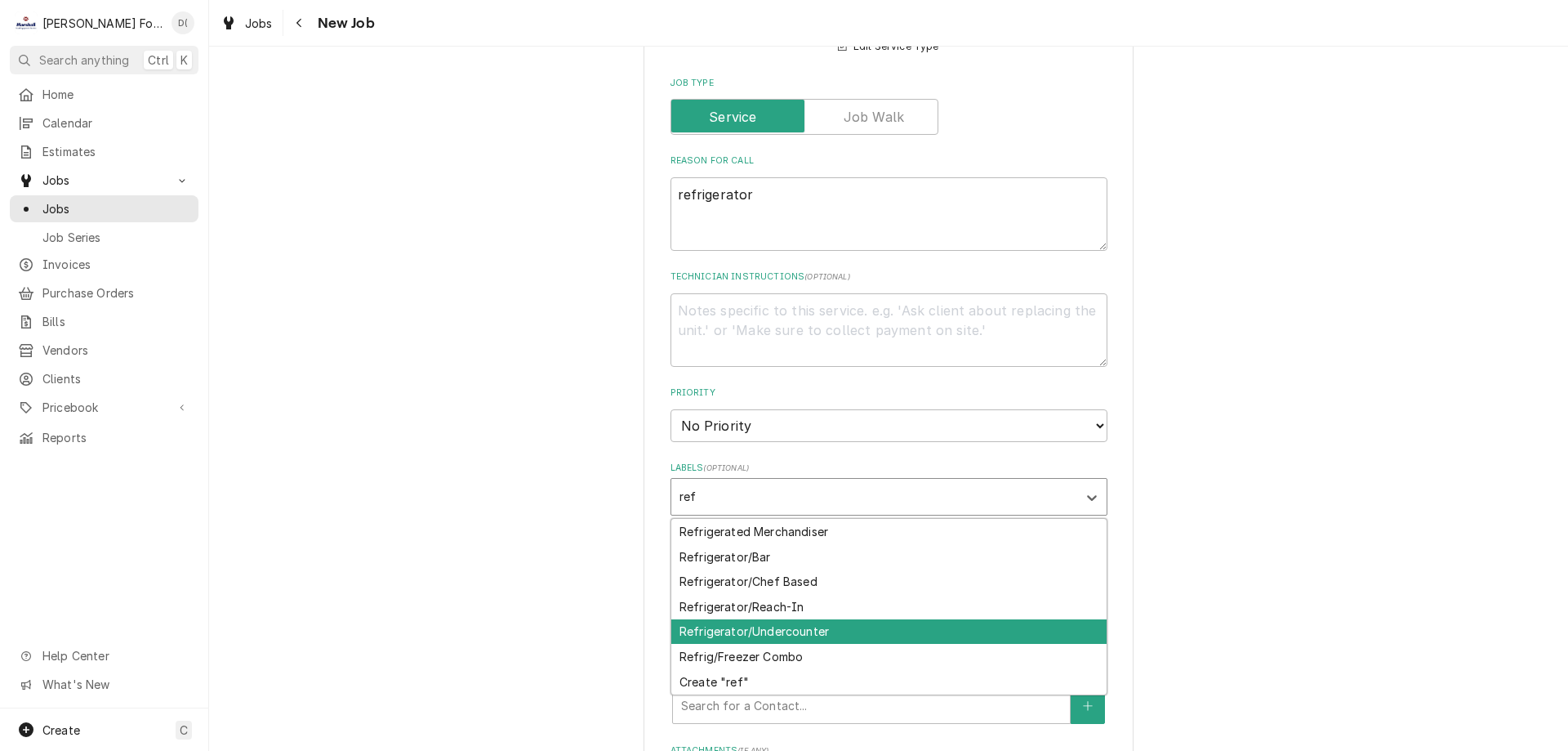
click at [816, 619] on div "Refrigerator/Undercounter" at bounding box center [889, 632] width 436 height 26
type textarea "x"
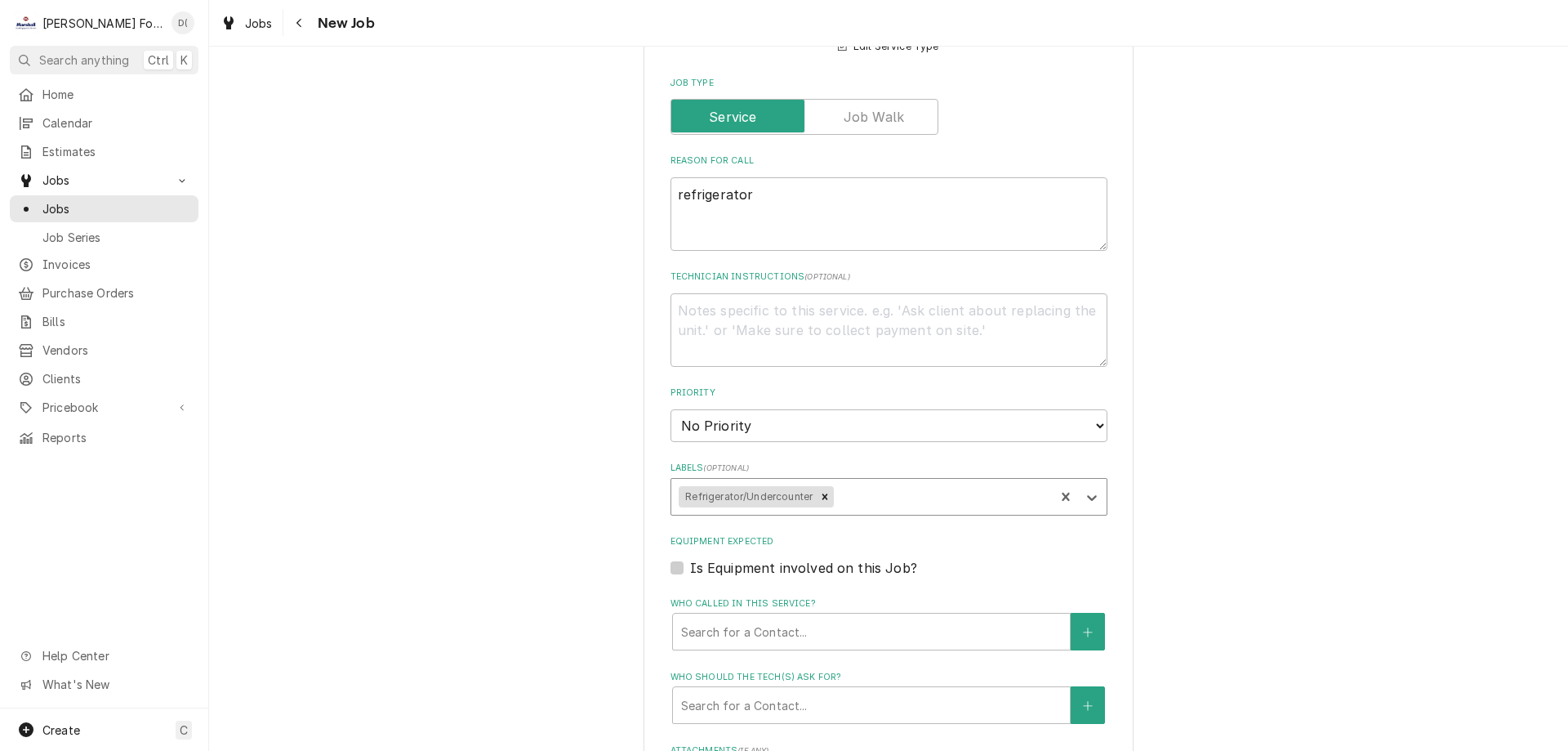
type textarea "x"
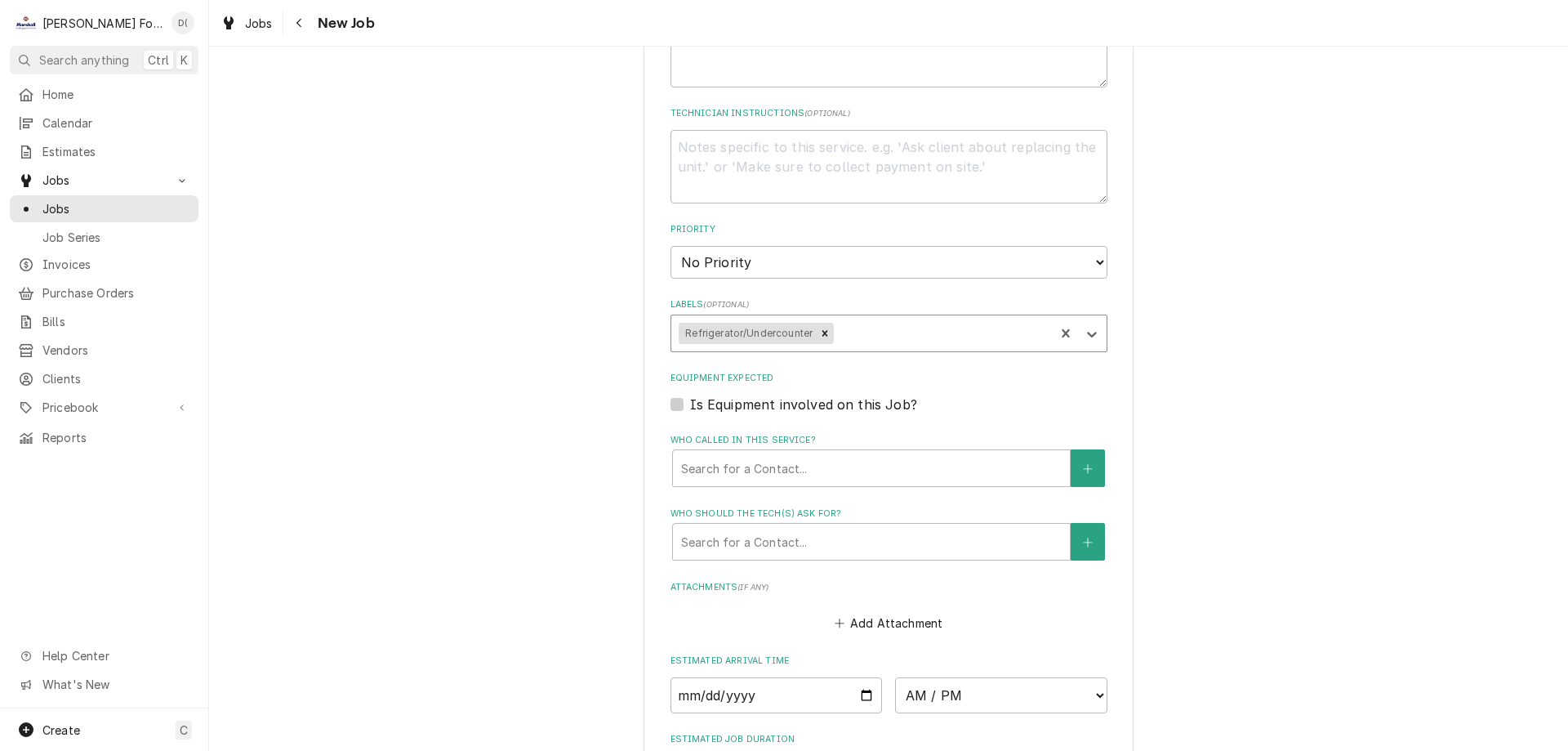
scroll to position [1552, 0]
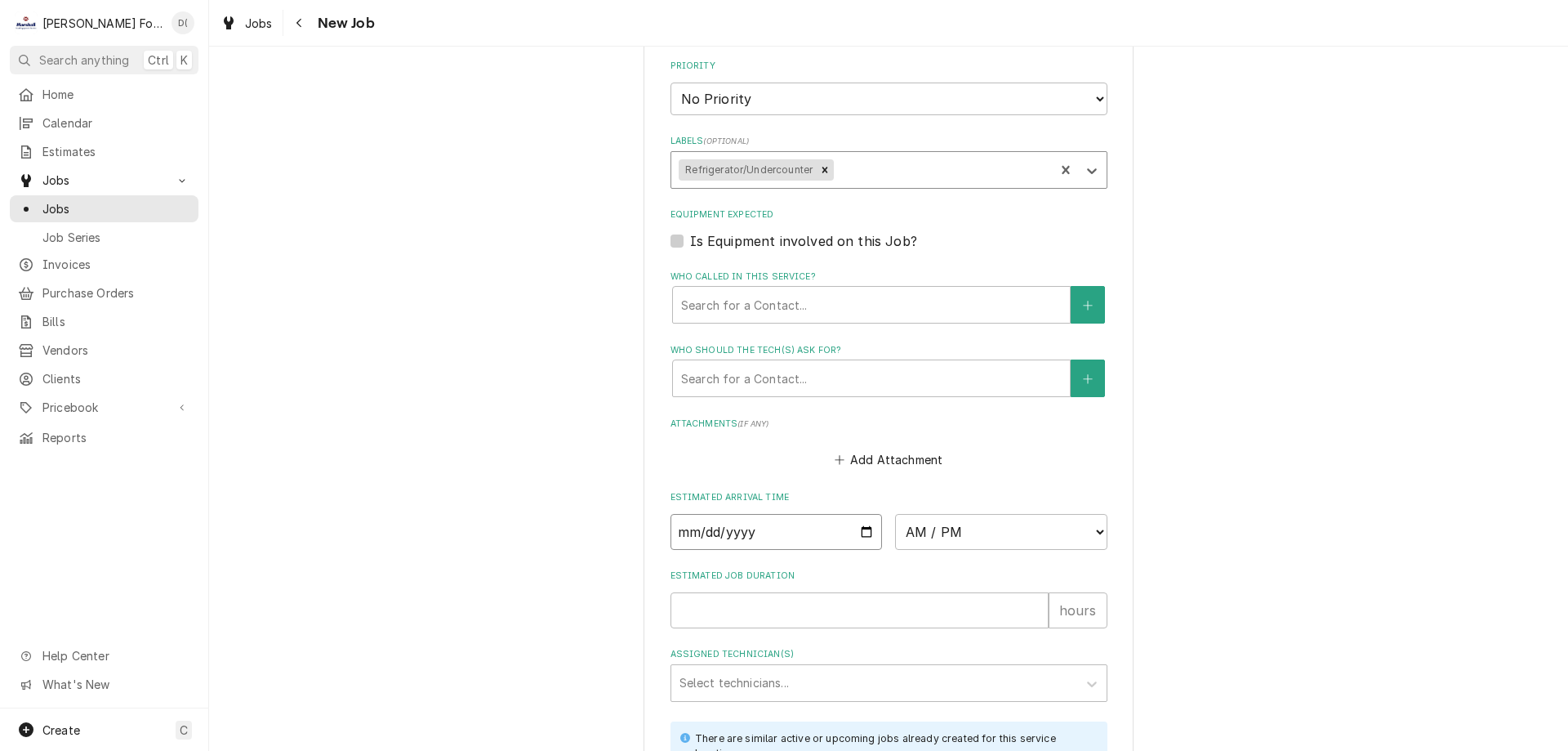
click at [856, 513] on input "Date" at bounding box center [776, 531] width 212 height 35
type input "[DATE]"
type textarea "x"
click at [998, 513] on select "AM / PM 6:00 AM 6:15 AM 6:30 AM 6:45 AM 7:00 AM 7:15 AM 7:30 AM 7:45 AM 8:00 AM…" at bounding box center [1000, 531] width 212 height 35
select select "12:30:00"
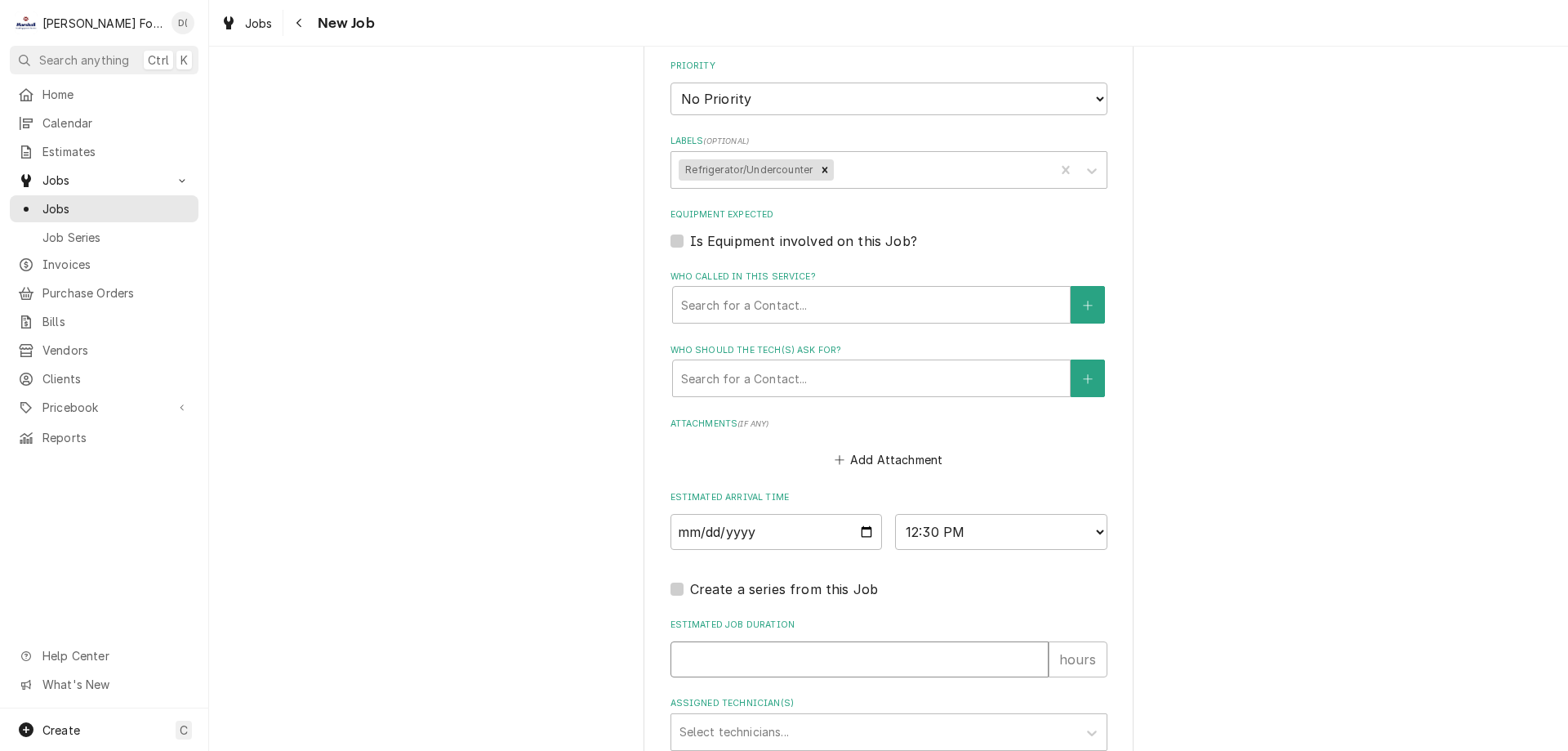
click at [784, 642] on input "Estimated Job Duration" at bounding box center [859, 659] width 378 height 35
type textarea "x"
type input "1"
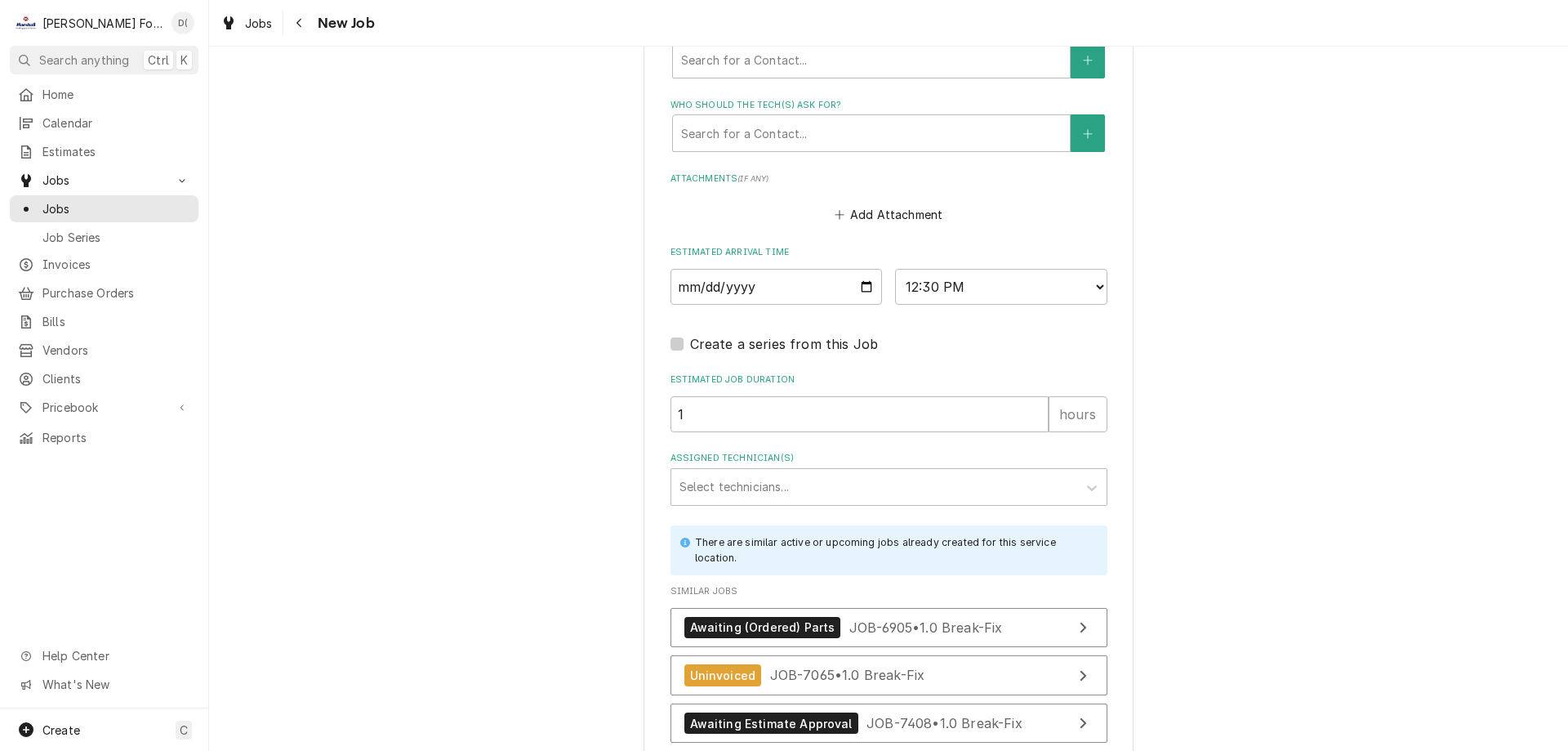
scroll to position [1878, 0]
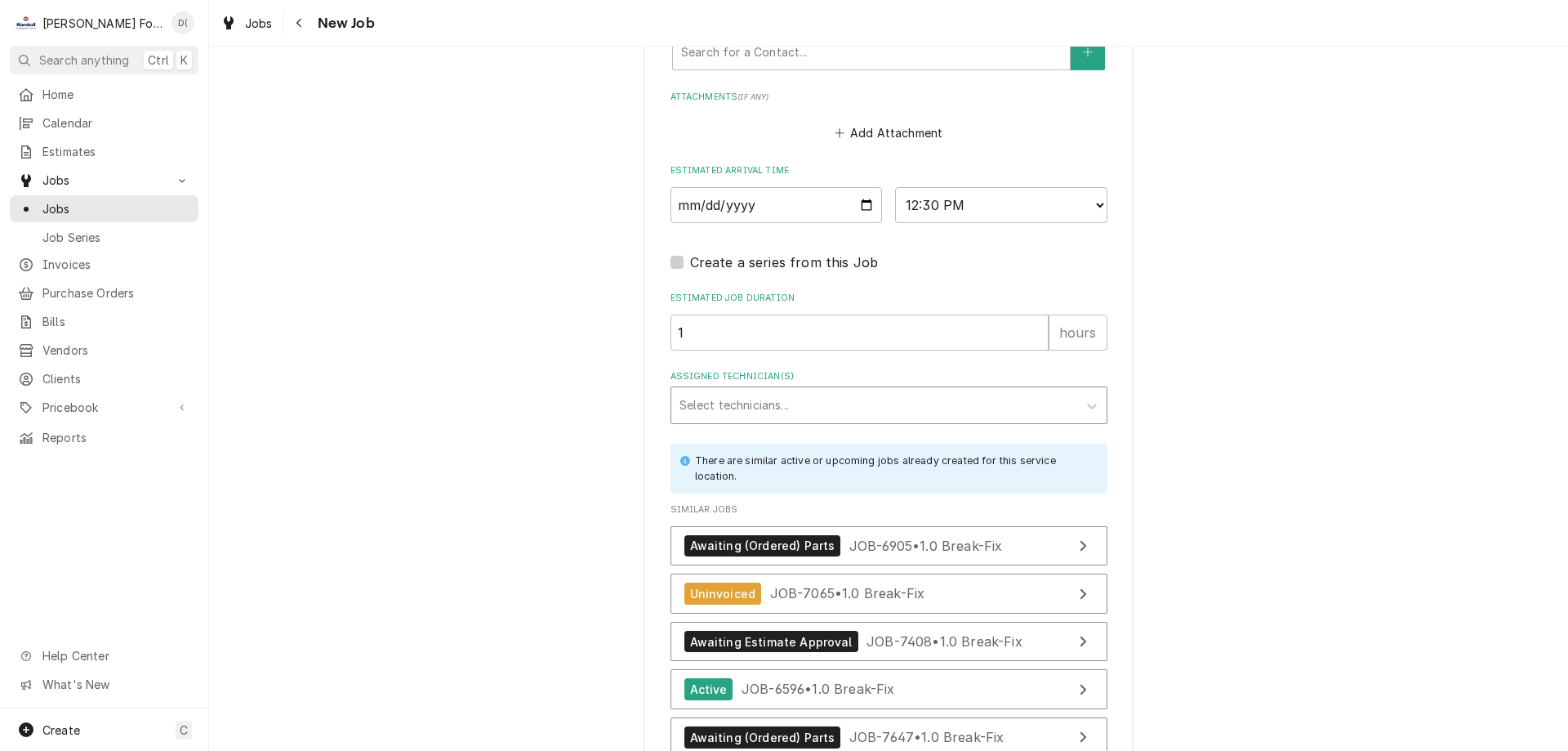
click at [770, 392] on div "Assigned Technician(s)" at bounding box center [874, 405] width 389 height 30
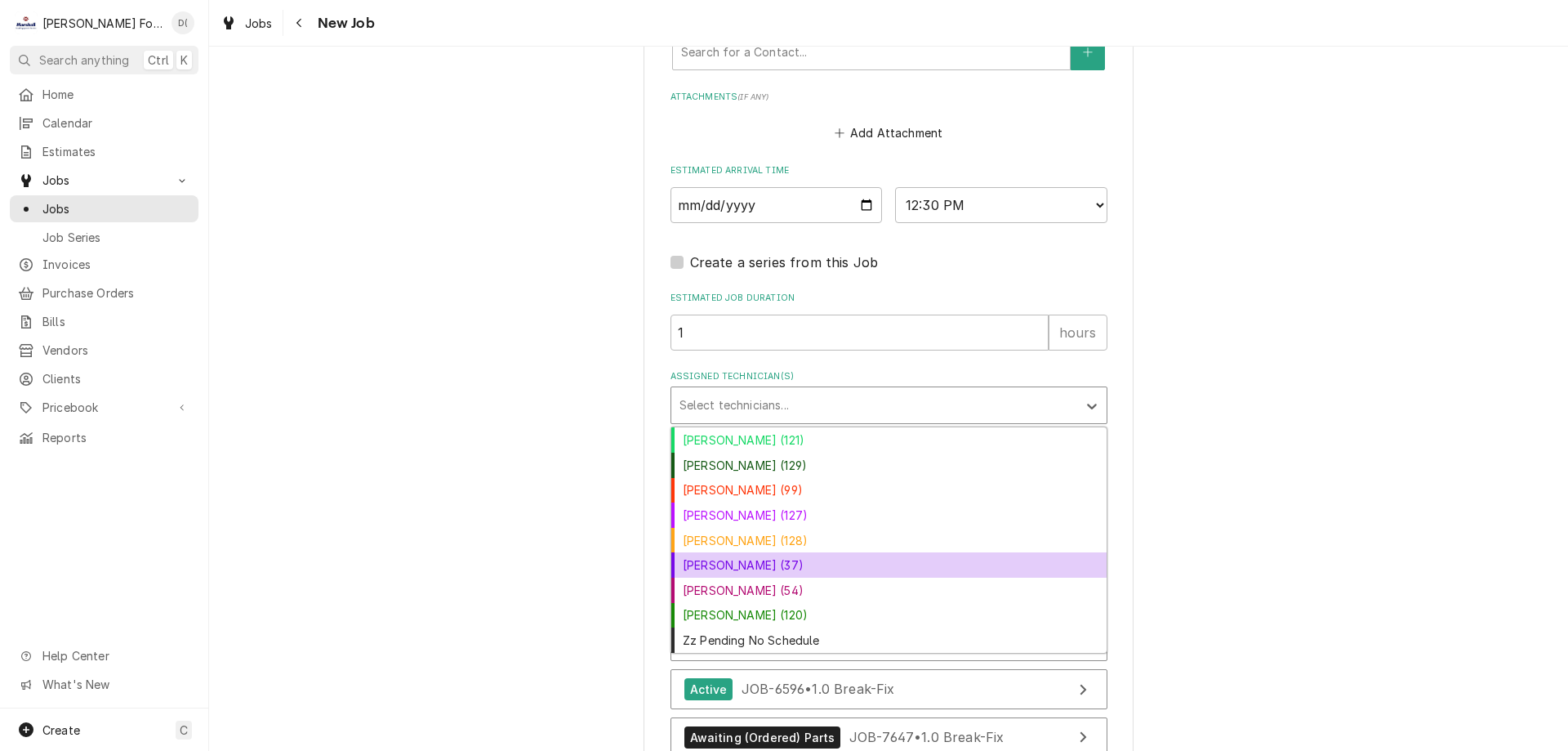
click at [741, 552] on div "[PERSON_NAME] (37)" at bounding box center [889, 565] width 436 height 26
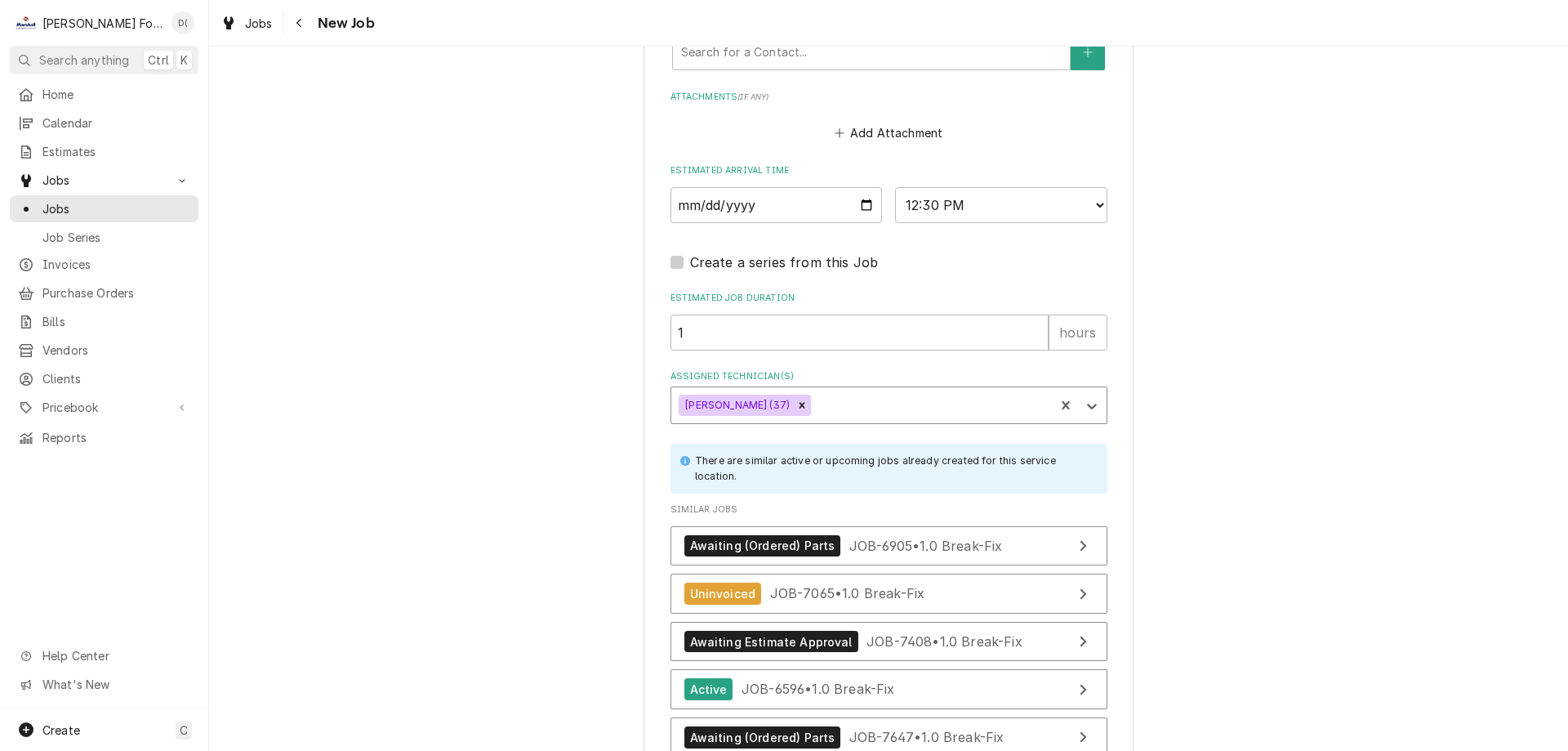
scroll to position [2110, 0]
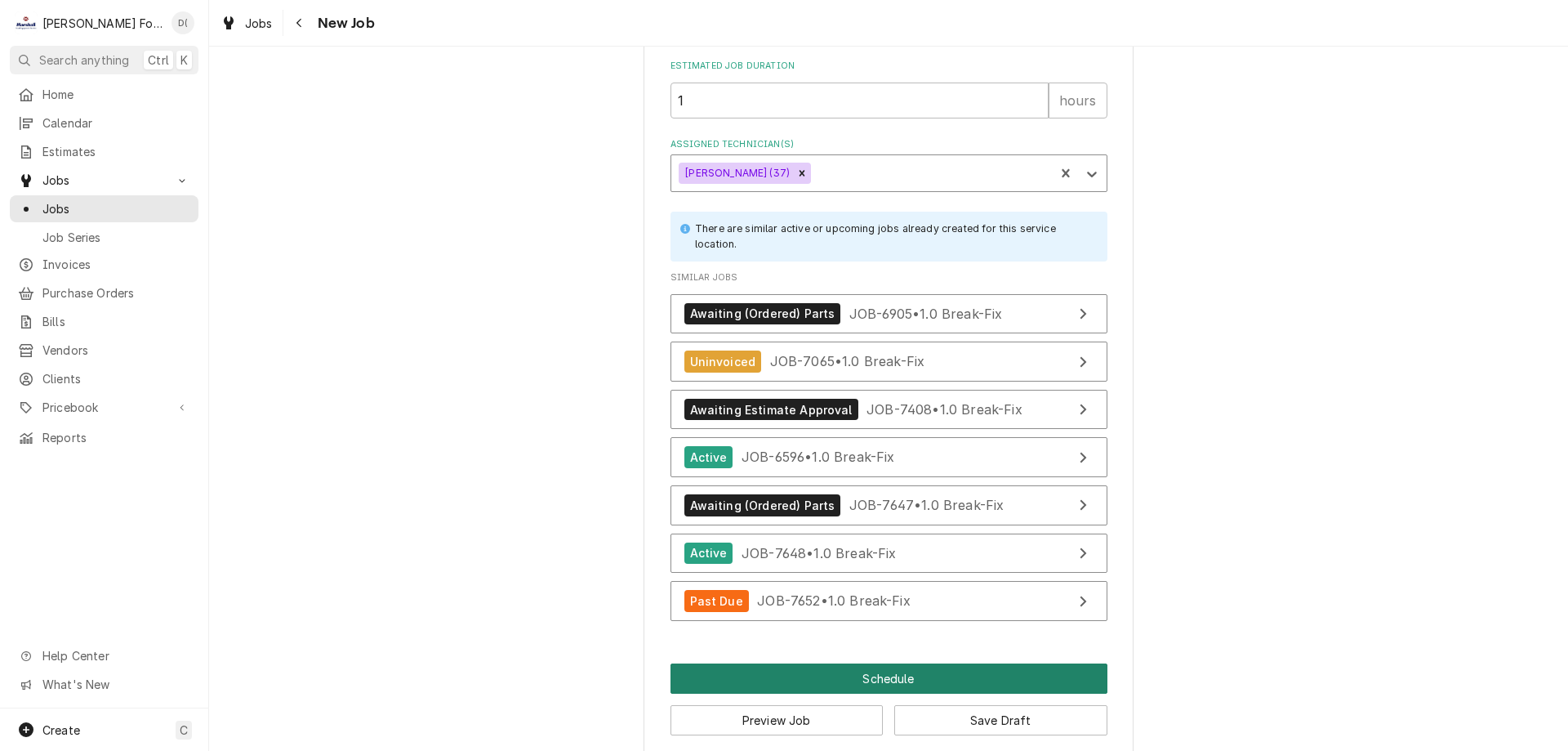
click at [862, 663] on button "Schedule" at bounding box center [888, 678] width 437 height 31
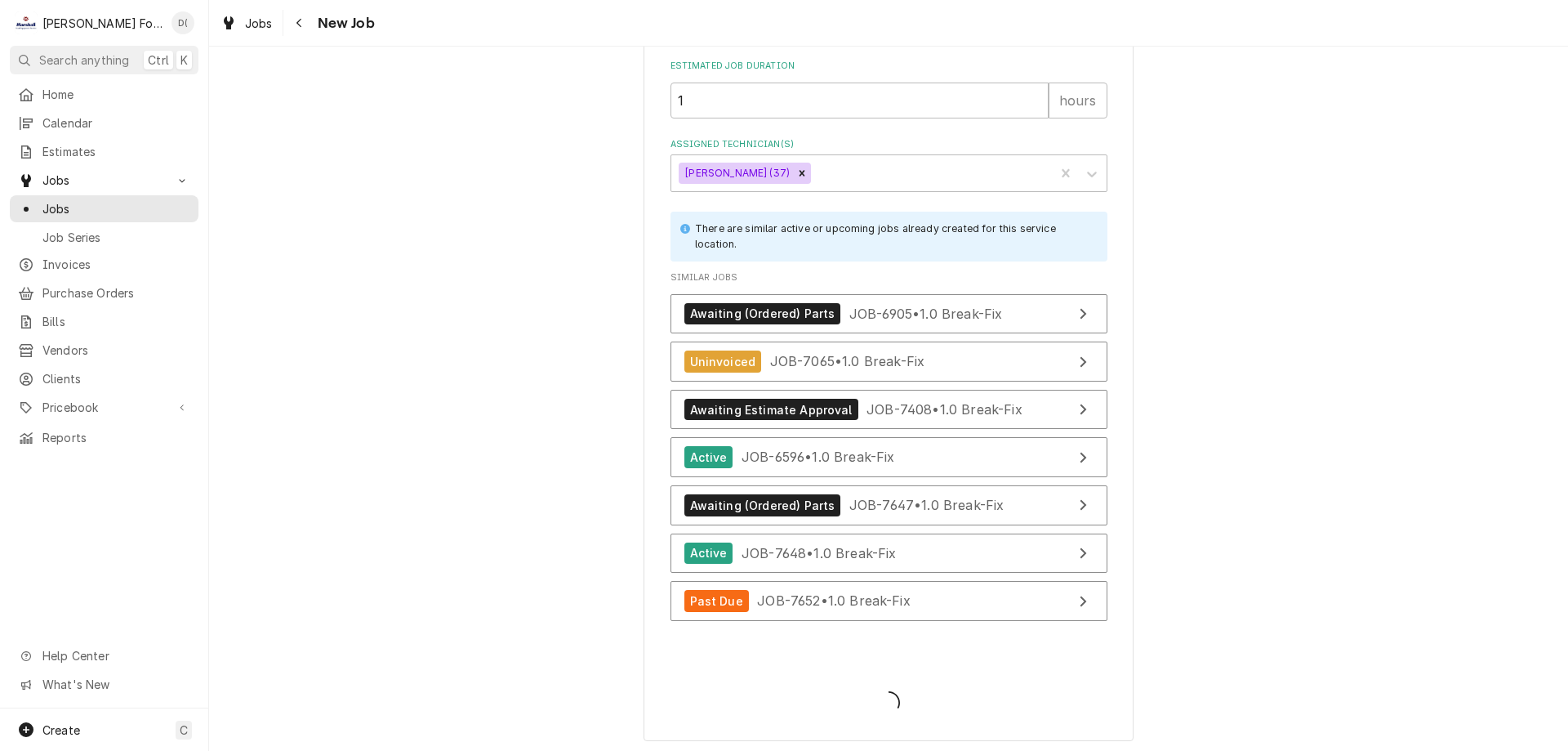
scroll to position [2096, 0]
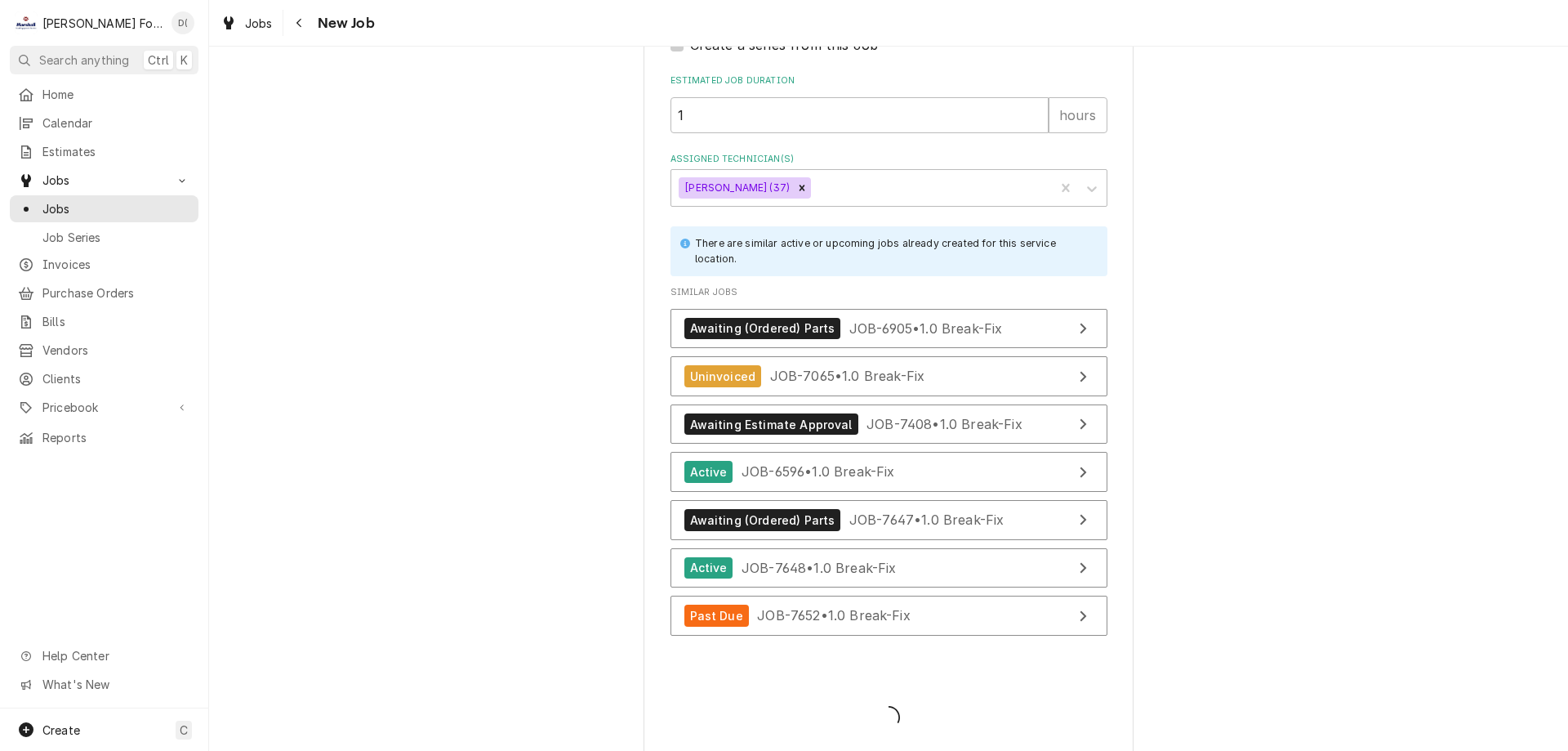
type textarea "x"
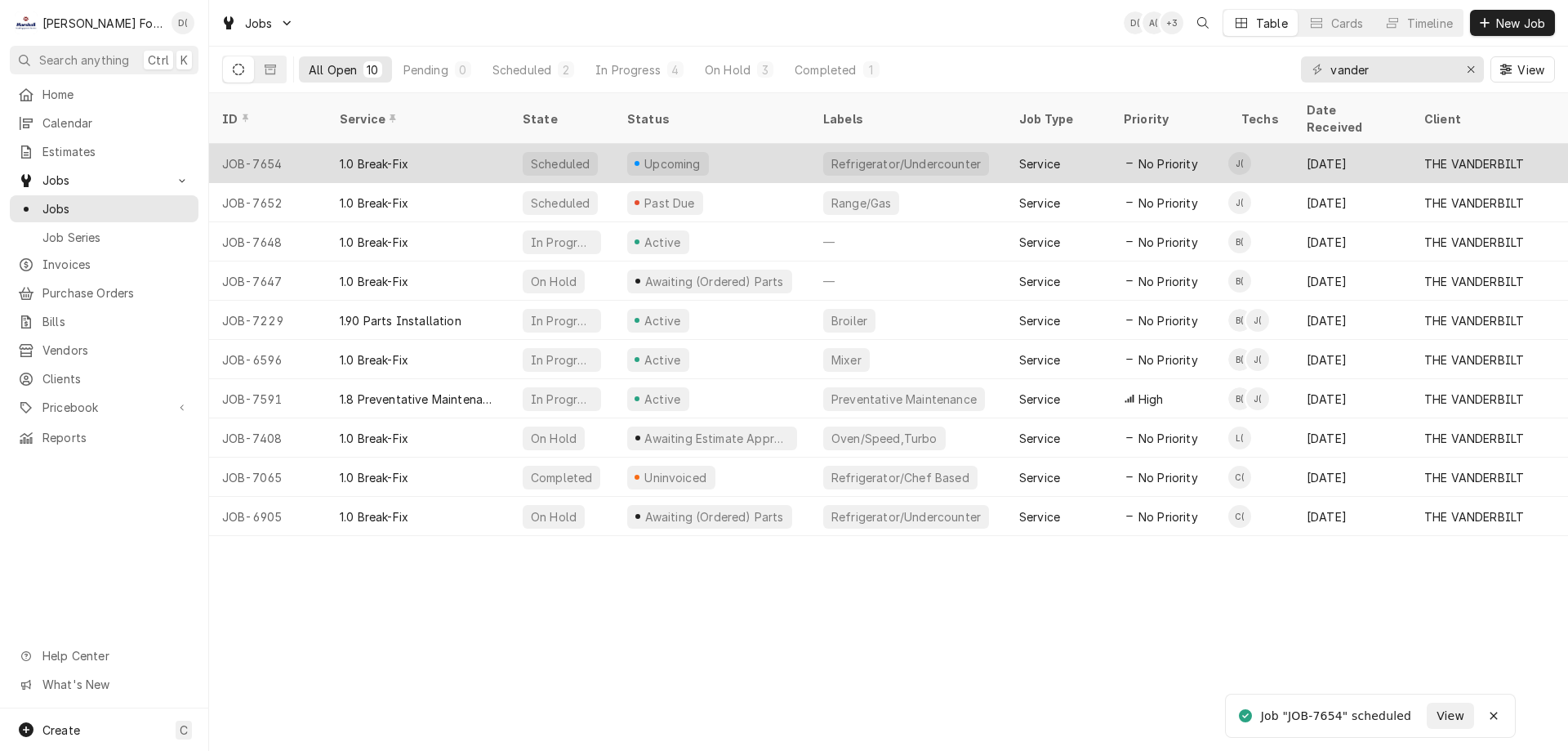
click at [936, 155] on div "Refrigerator/Undercounter" at bounding box center [906, 163] width 153 height 17
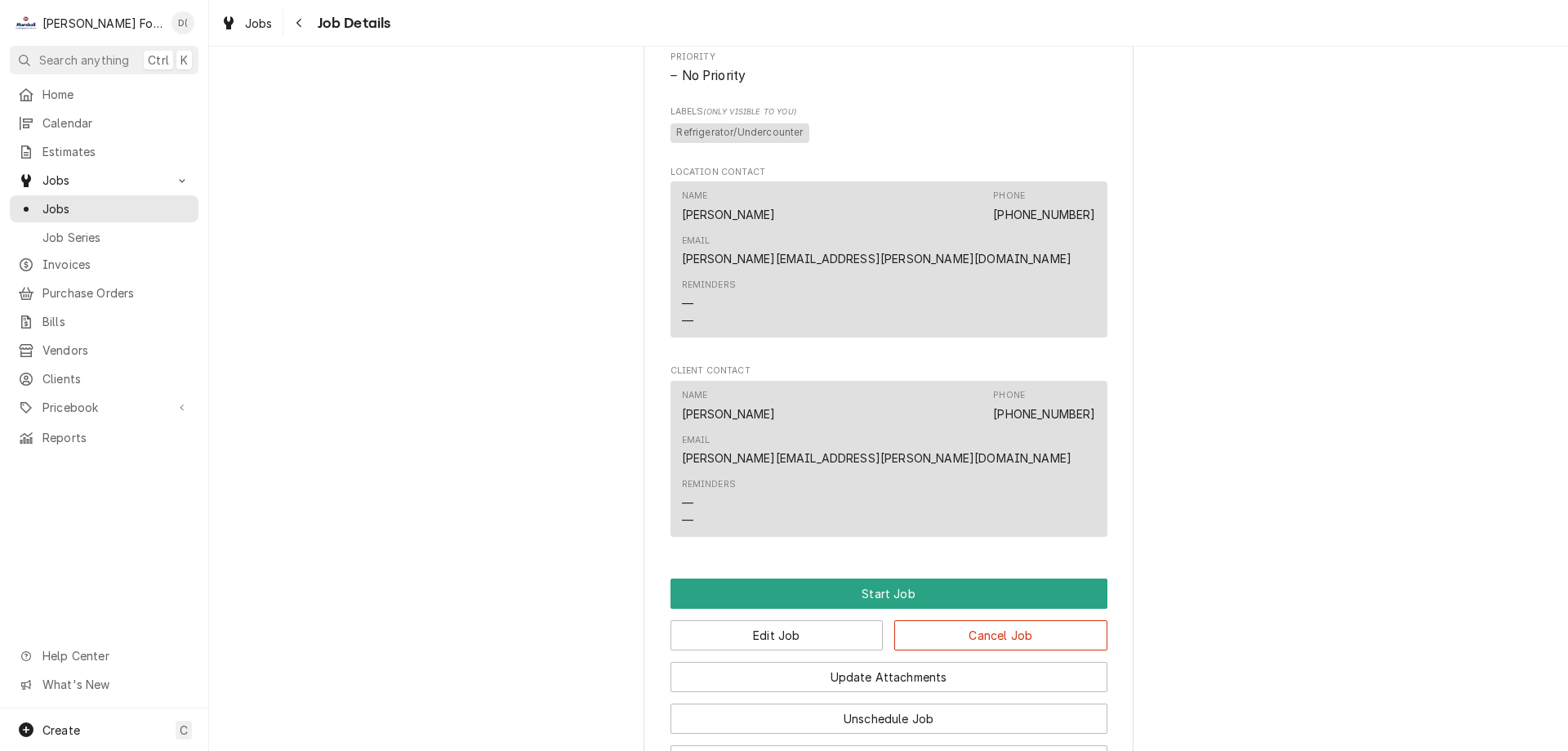
scroll to position [1577, 0]
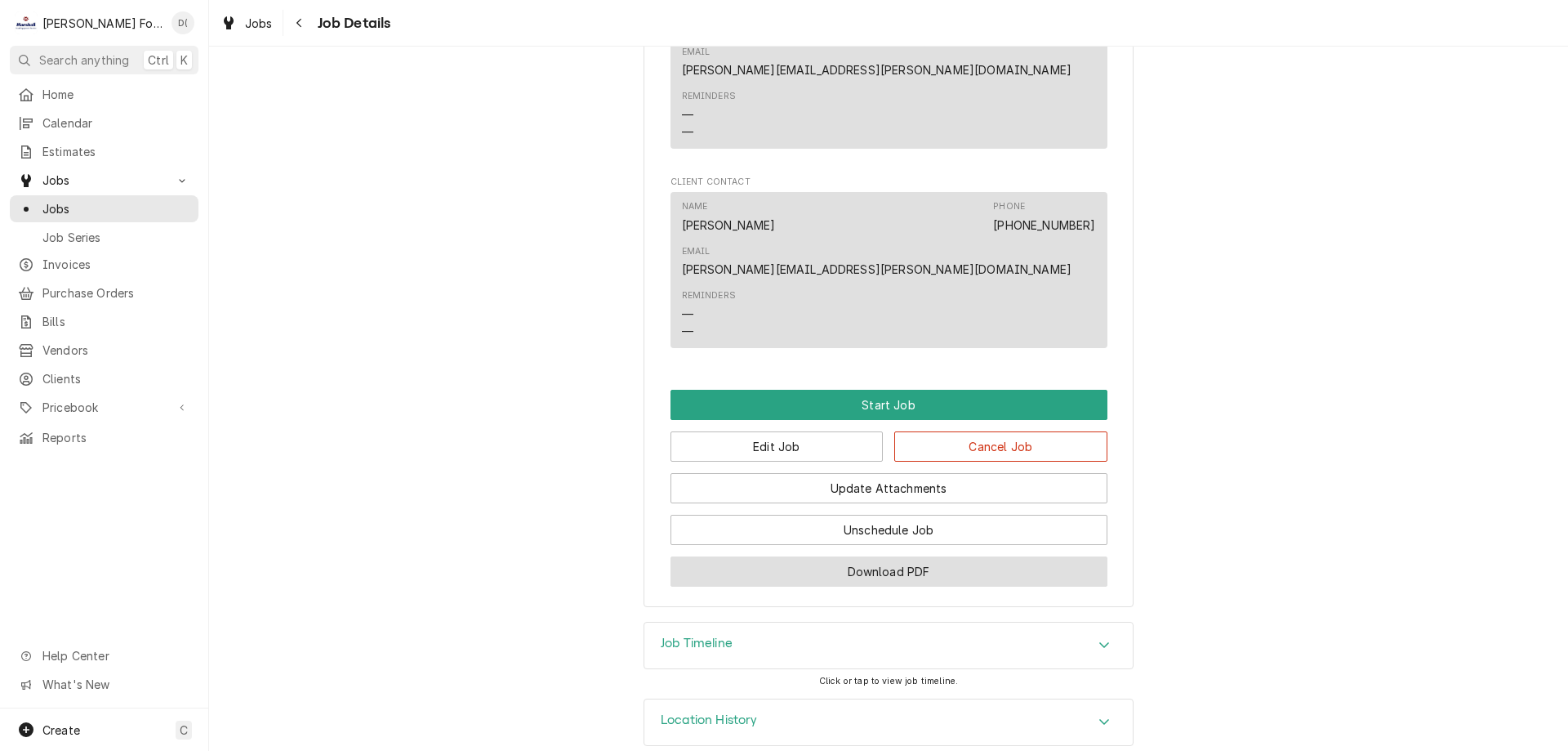
click at [858, 556] on button "Download PDF" at bounding box center [888, 571] width 437 height 31
click at [117, 200] on span "Jobs" at bounding box center [116, 208] width 148 height 17
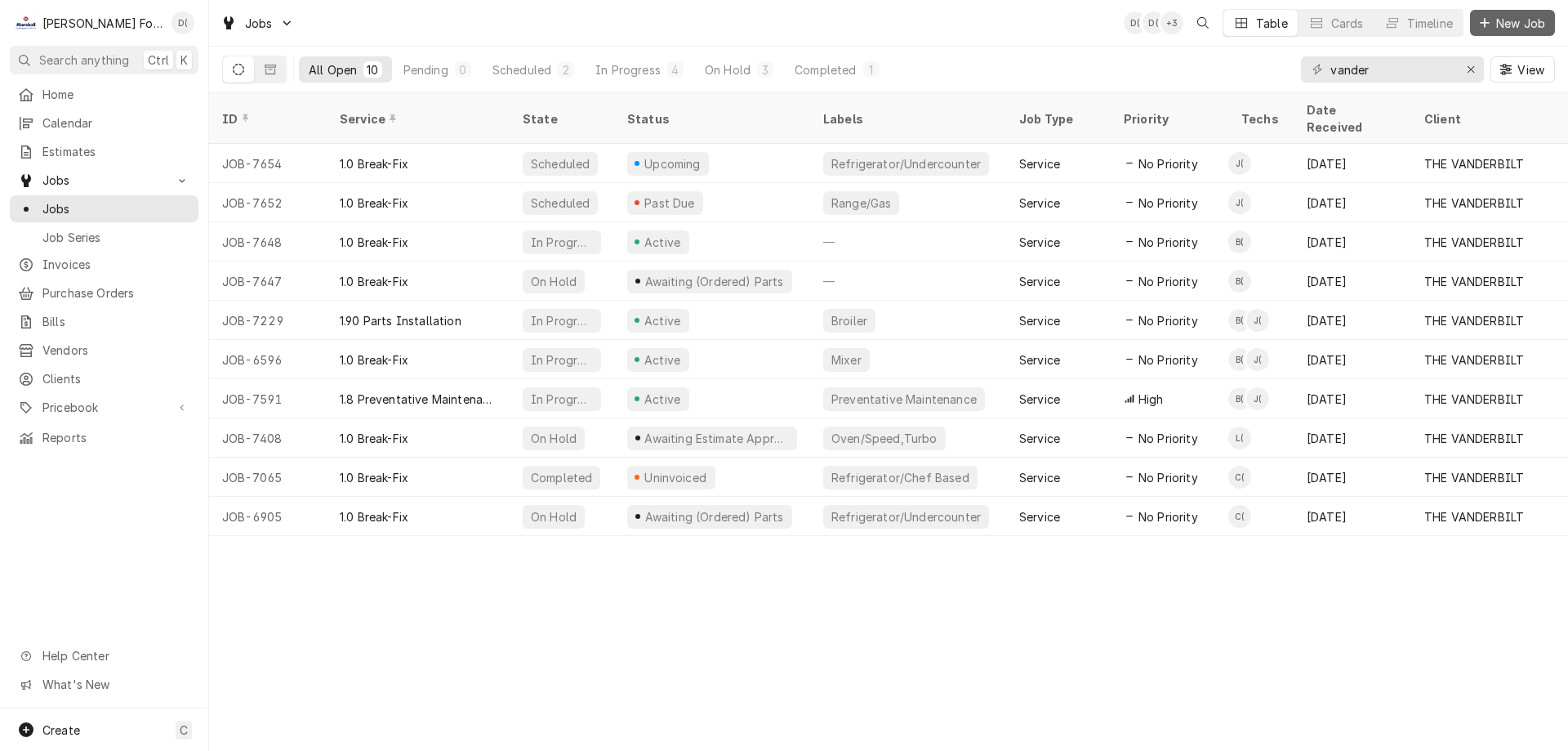
click at [1491, 28] on div "Dynamic Content Wrapper" at bounding box center [1484, 23] width 17 height 17
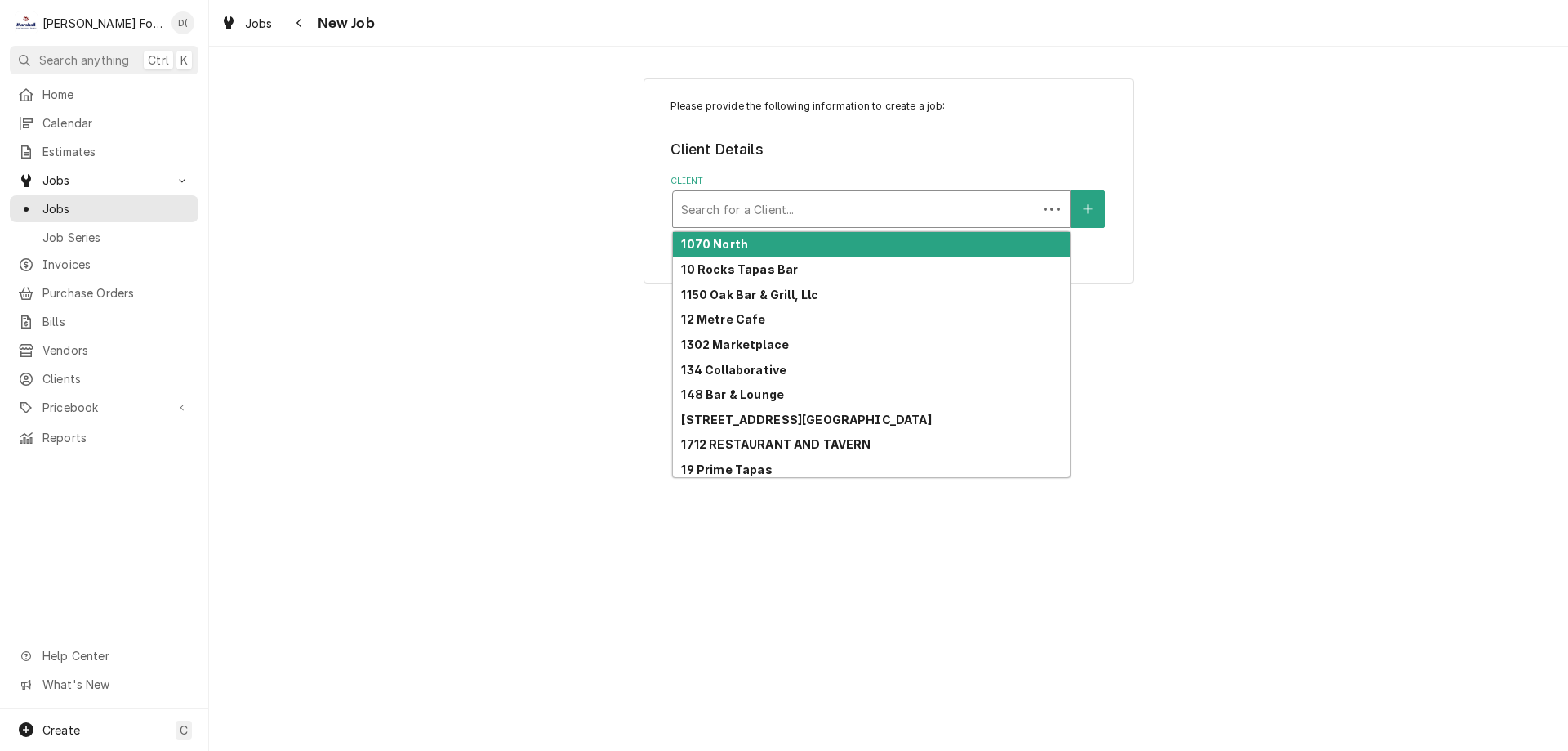
click at [787, 205] on div "Client" at bounding box center [854, 209] width 348 height 30
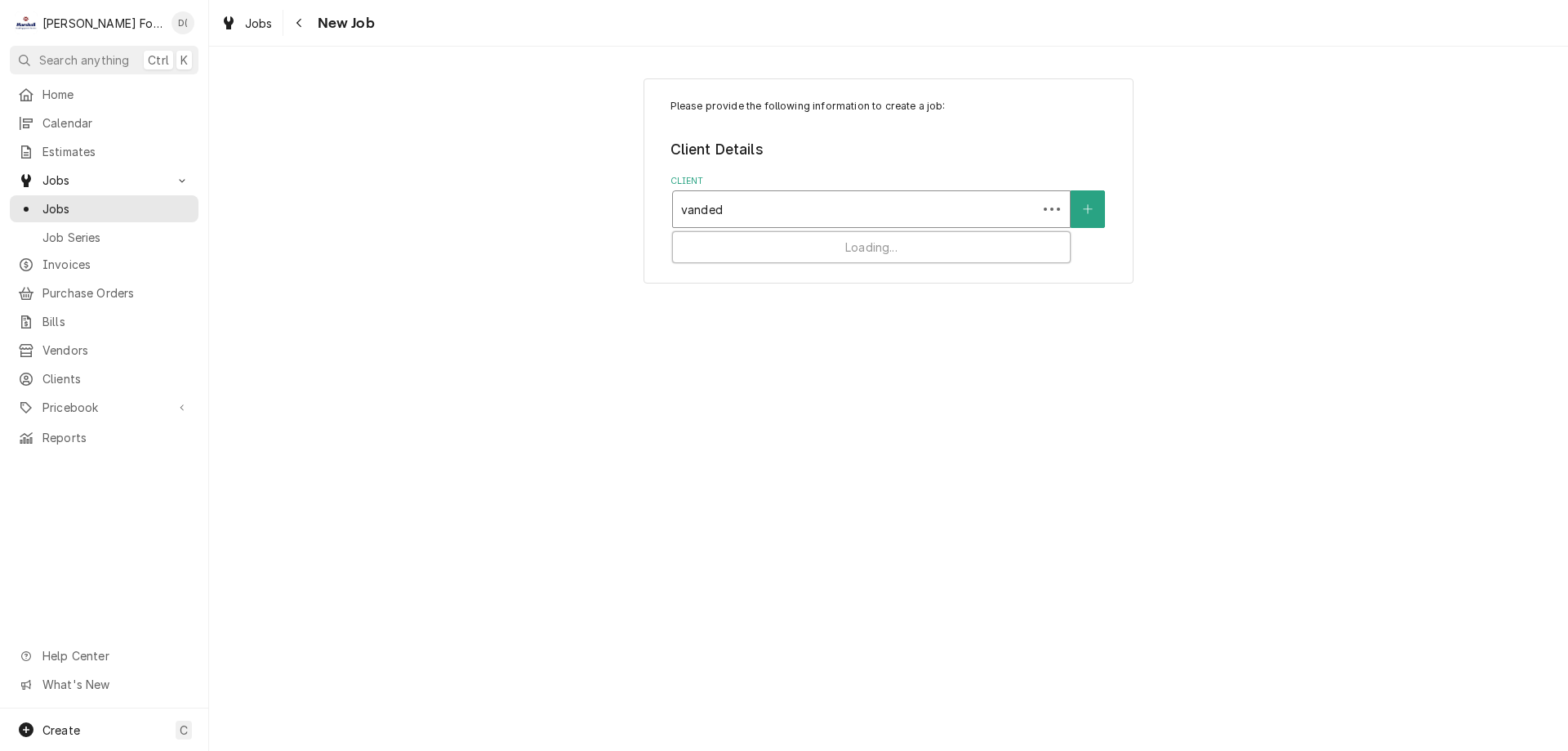
type input "vande"
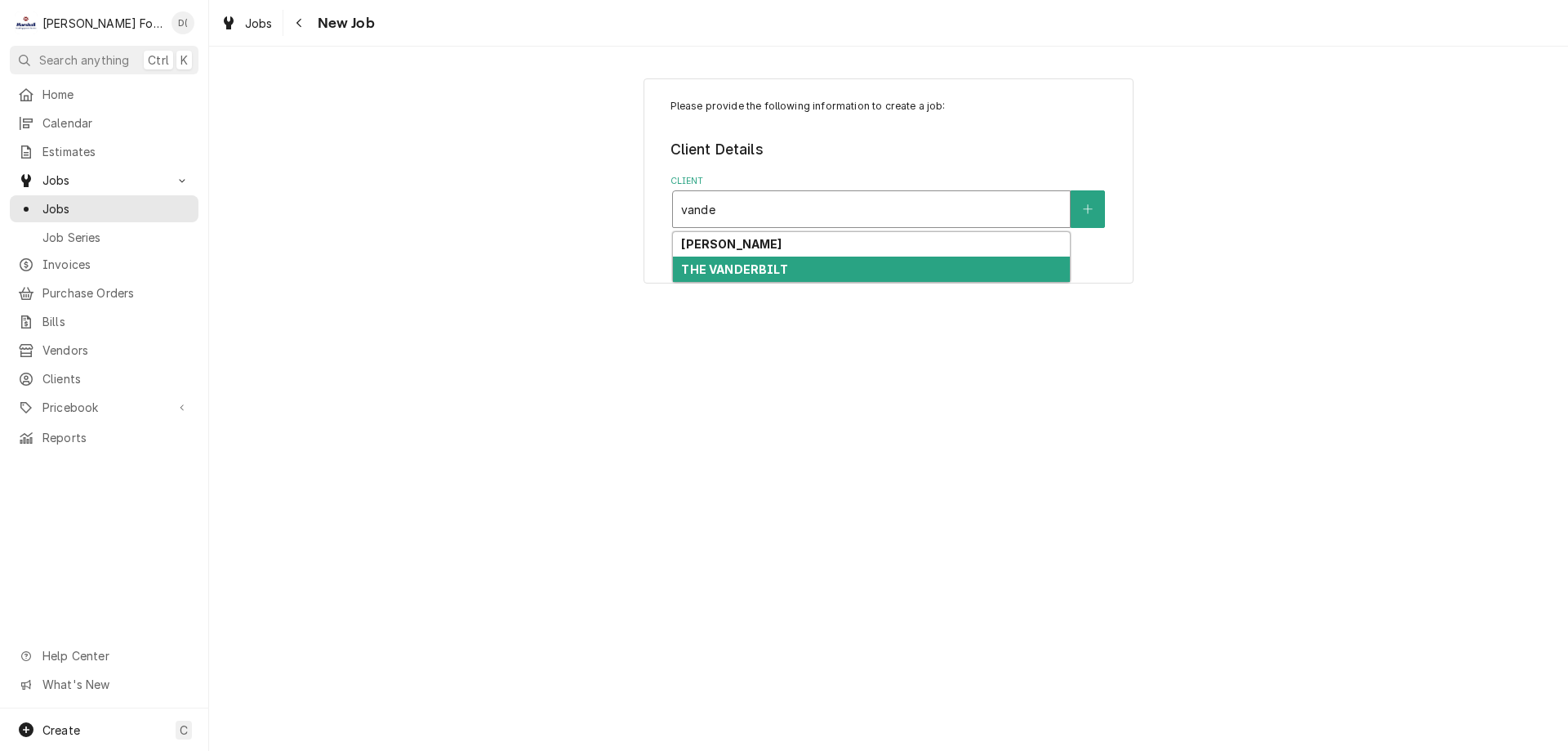
click at [751, 272] on strong "THE VANDERBILT" at bounding box center [734, 269] width 106 height 14
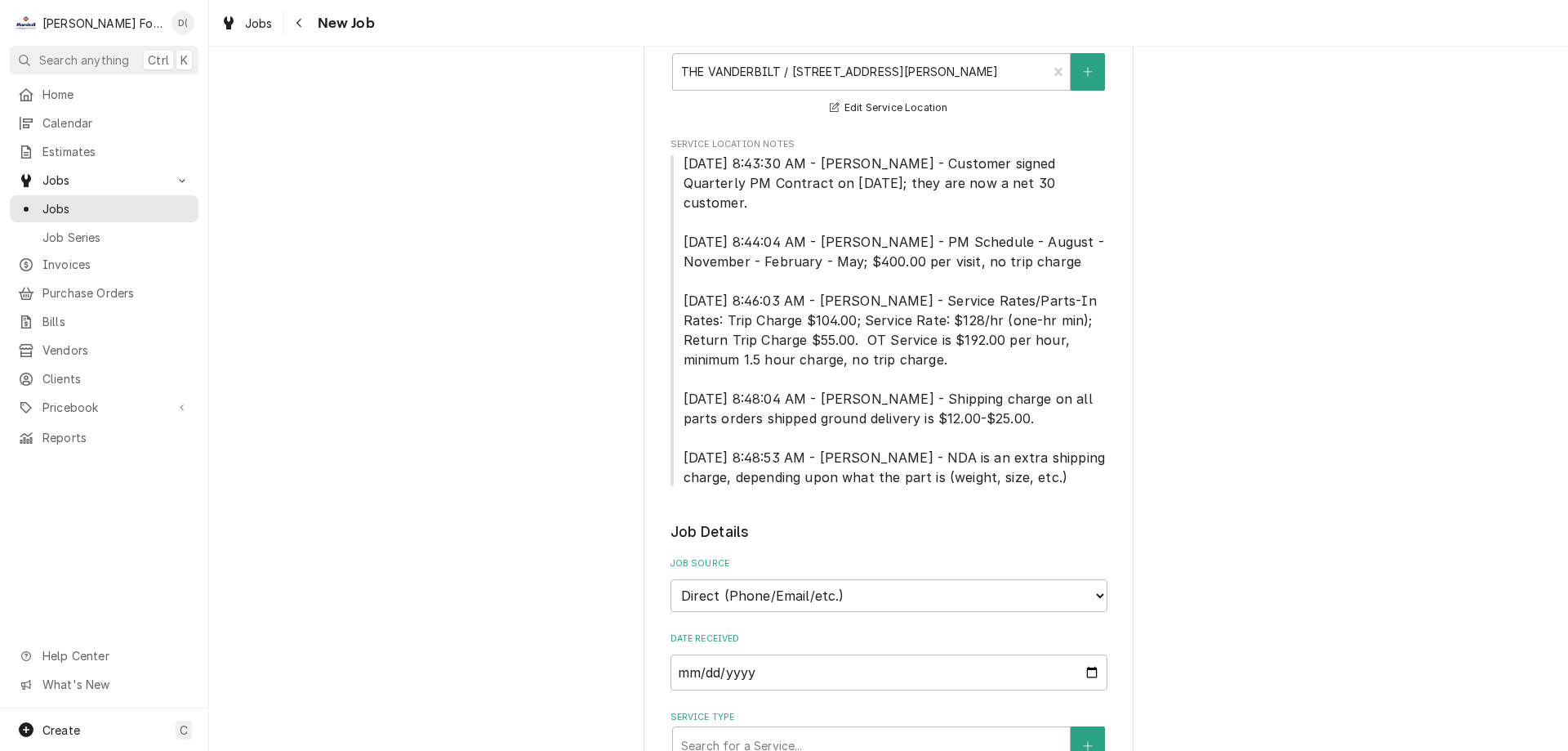
scroll to position [735, 0]
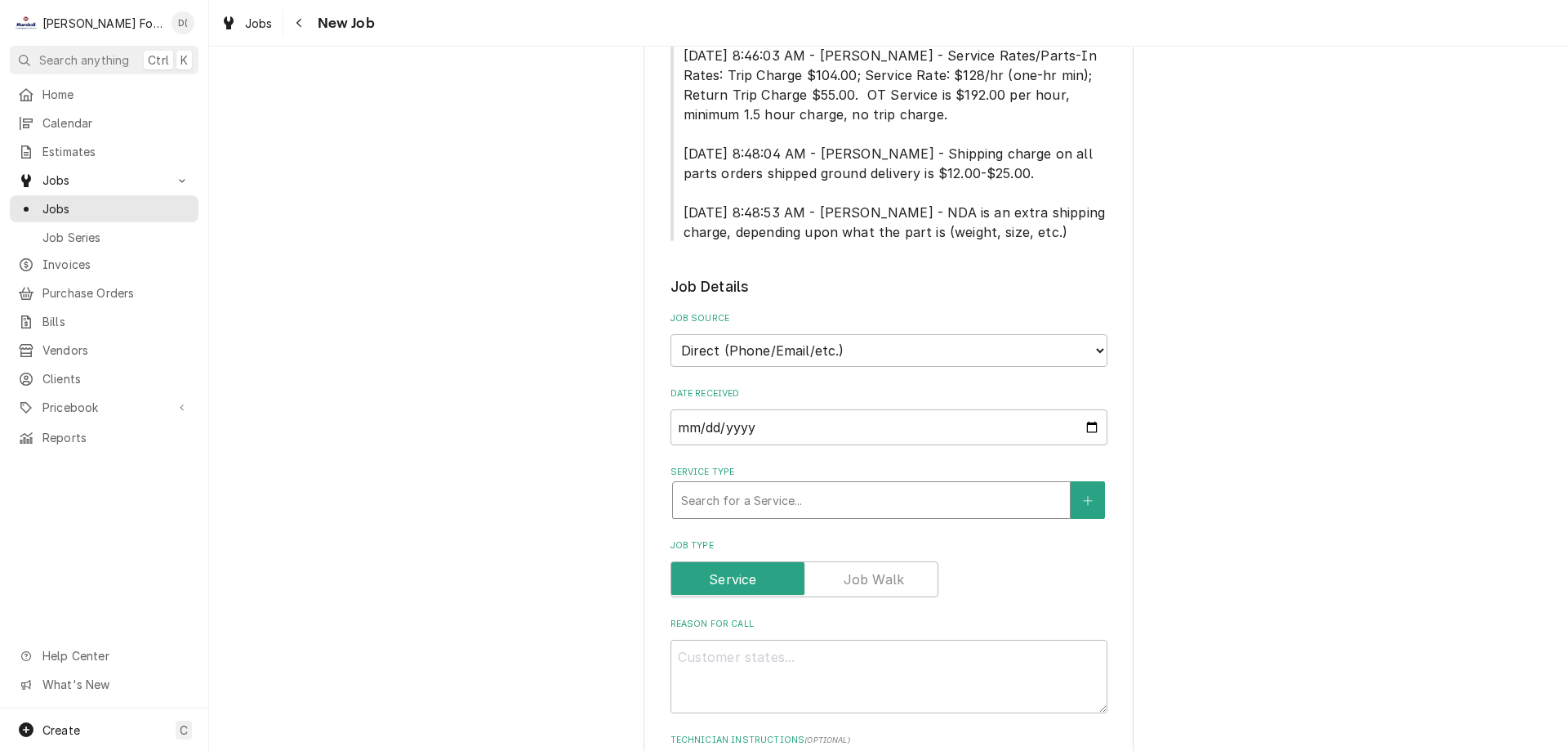
click at [749, 485] on div "Service Type" at bounding box center [871, 500] width 380 height 30
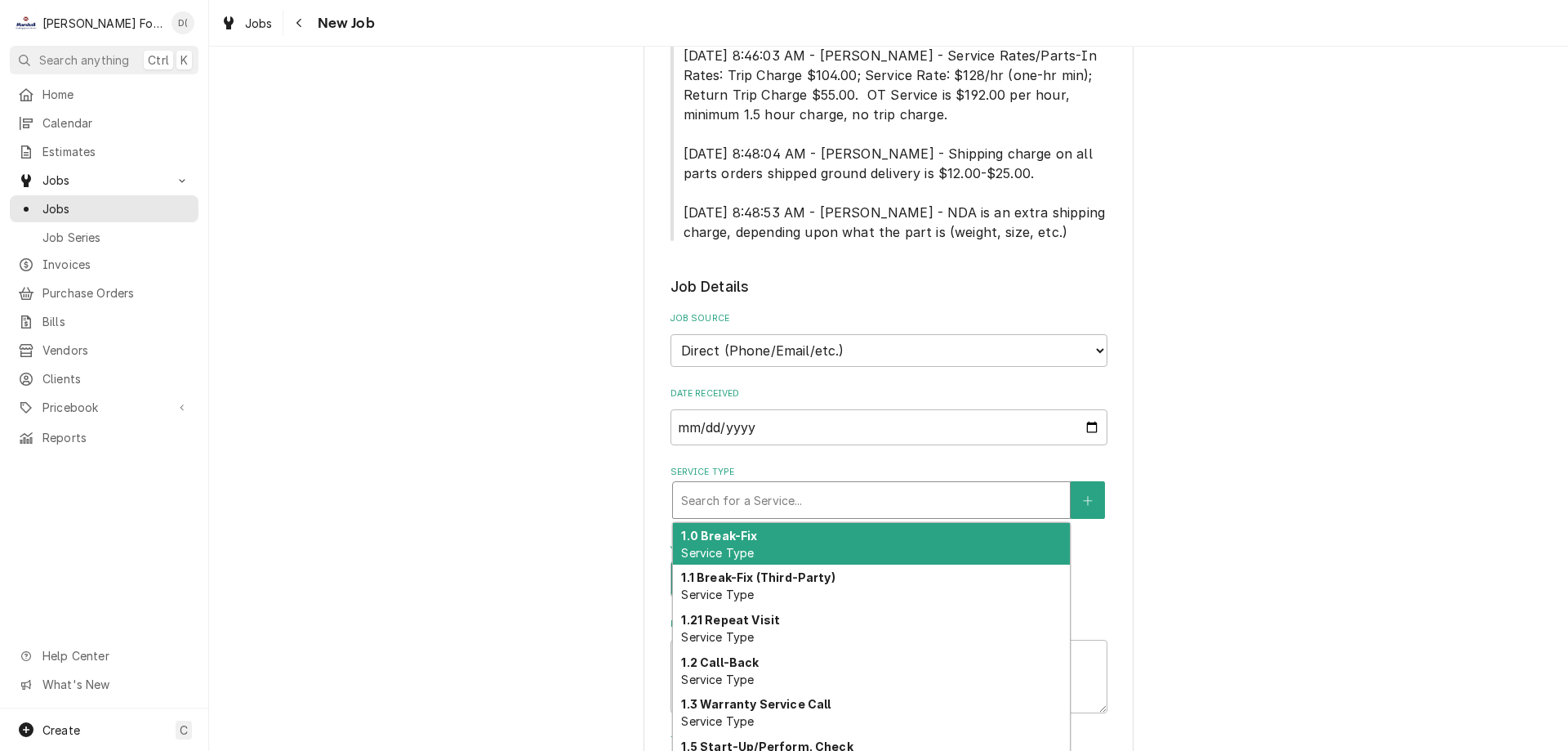
click at [764, 526] on div "1.0 Break-Fix Service Type" at bounding box center [871, 543] width 397 height 42
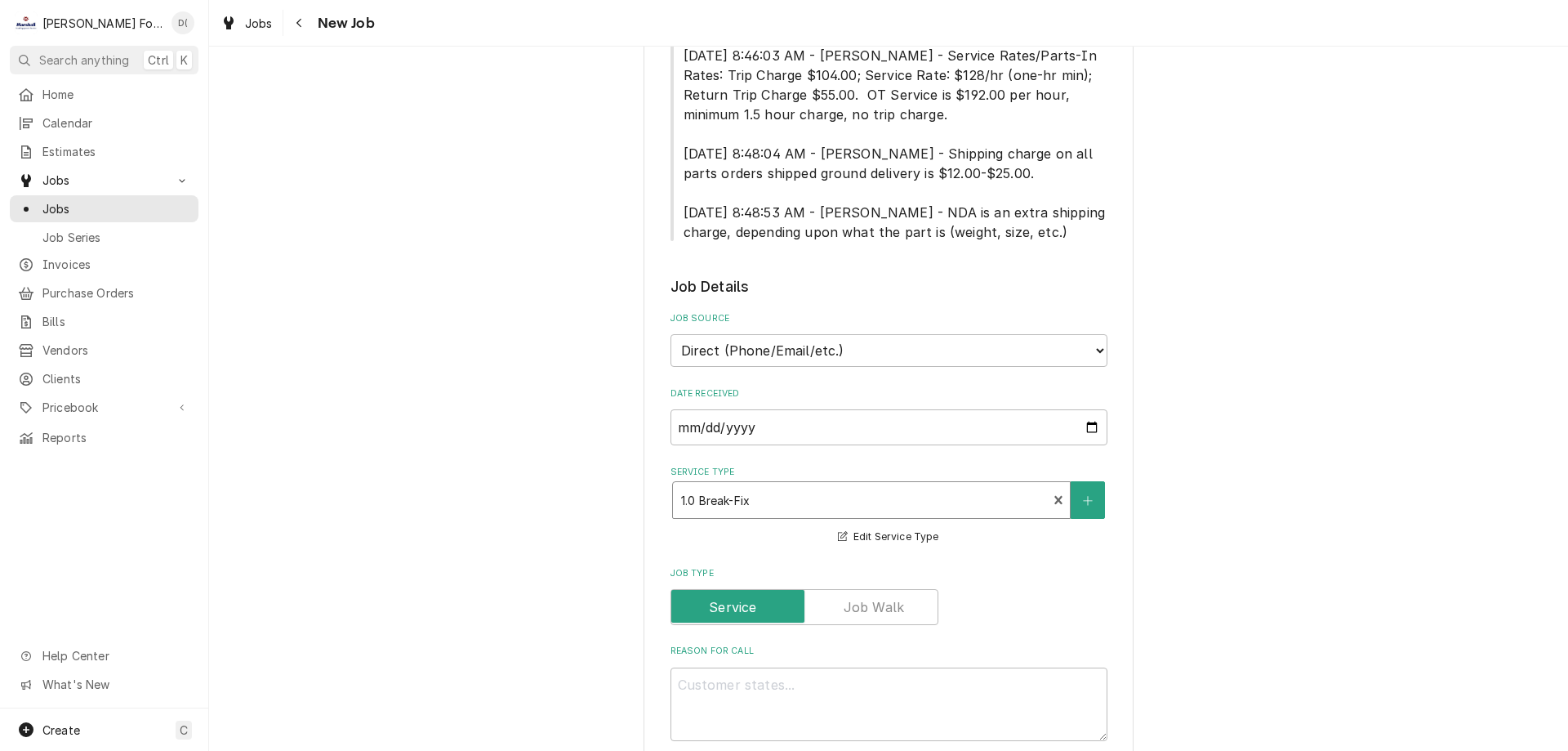
scroll to position [980, 0]
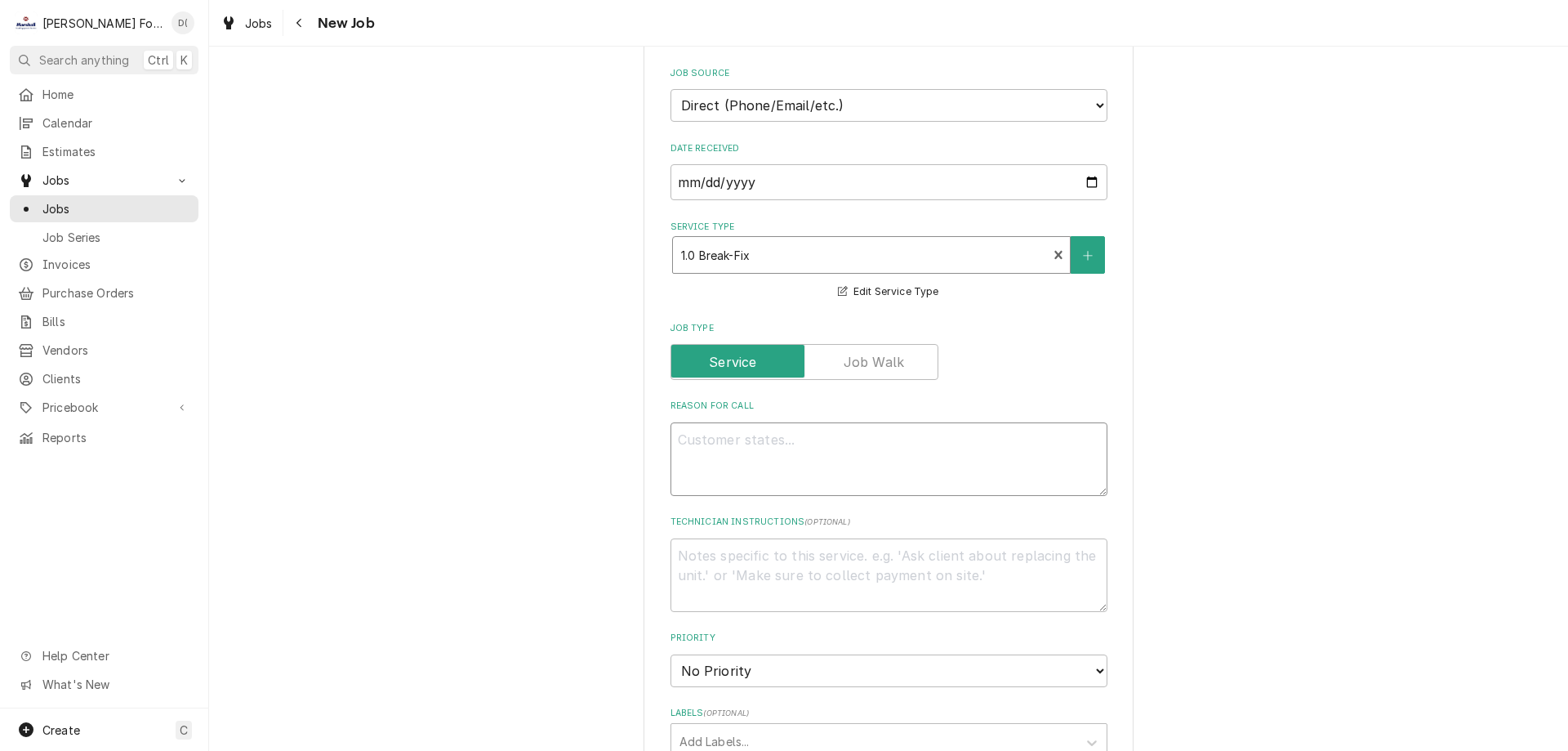
click at [765, 444] on textarea "Reason For Call" at bounding box center [888, 458] width 437 height 74
type textarea "x"
type textarea "f"
type textarea "x"
type textarea "fr"
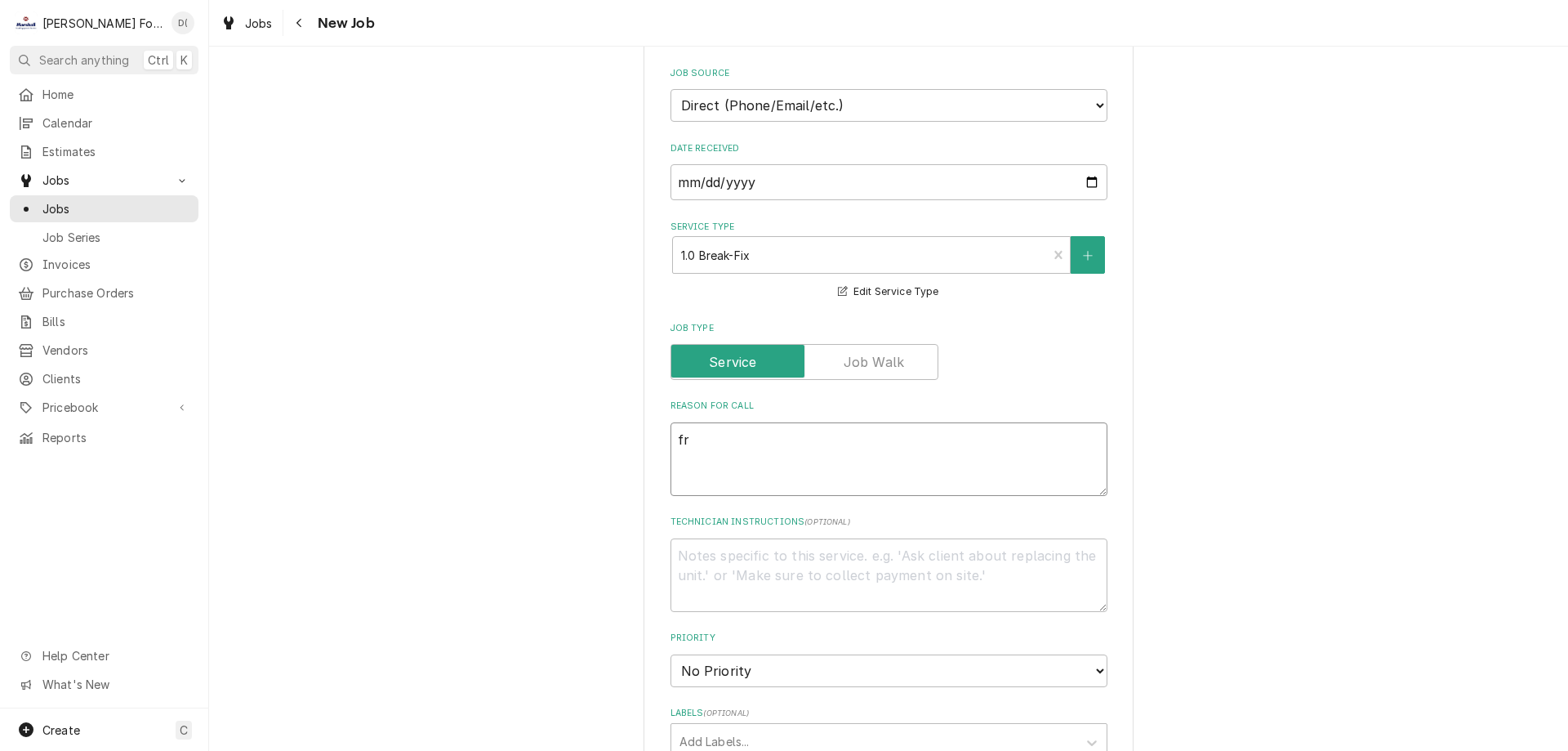
type textarea "x"
type textarea "fri"
type textarea "x"
type textarea "frid"
type textarea "x"
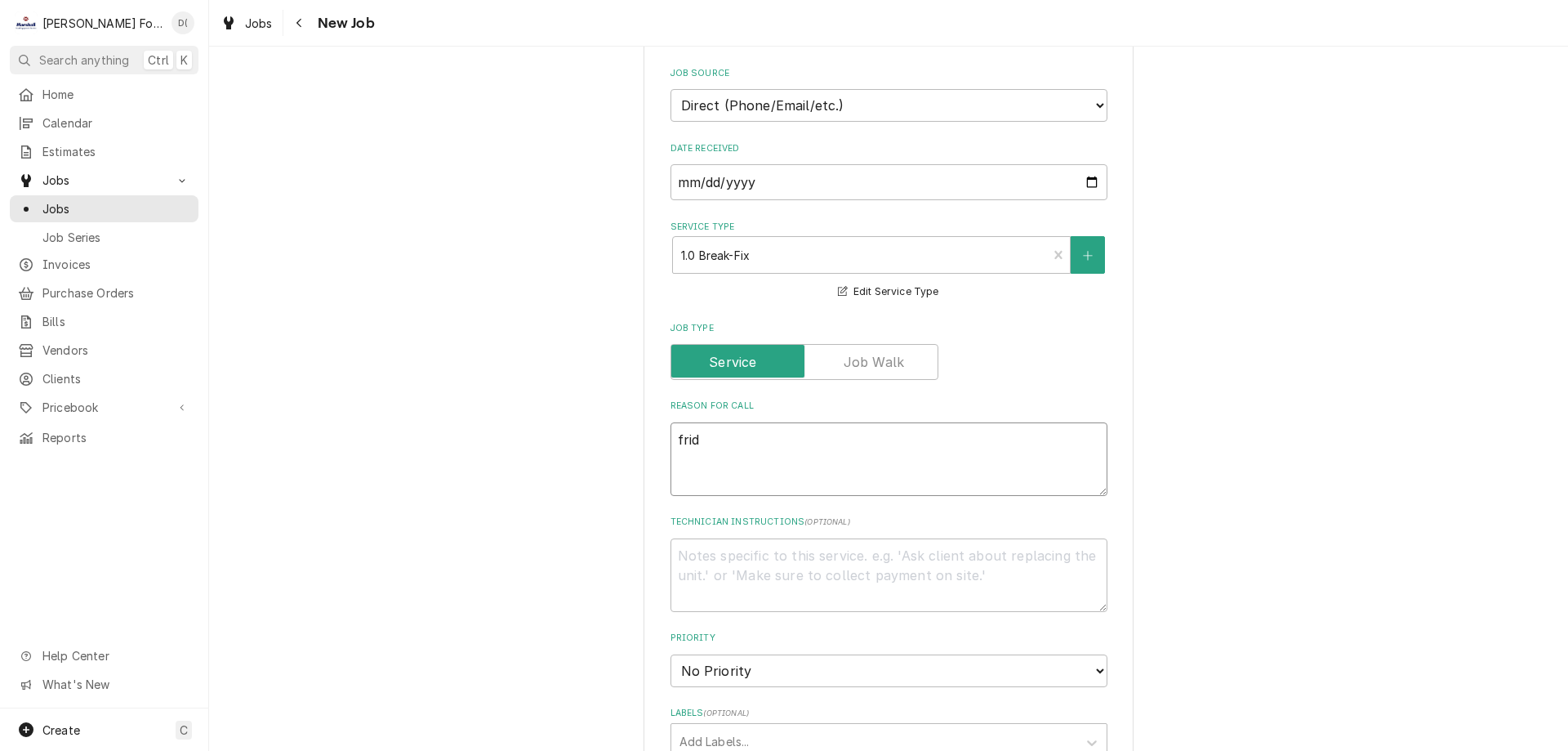
type textarea "fridg"
type textarea "x"
type textarea "fridge"
type textarea "x"
type textarea "fridge"
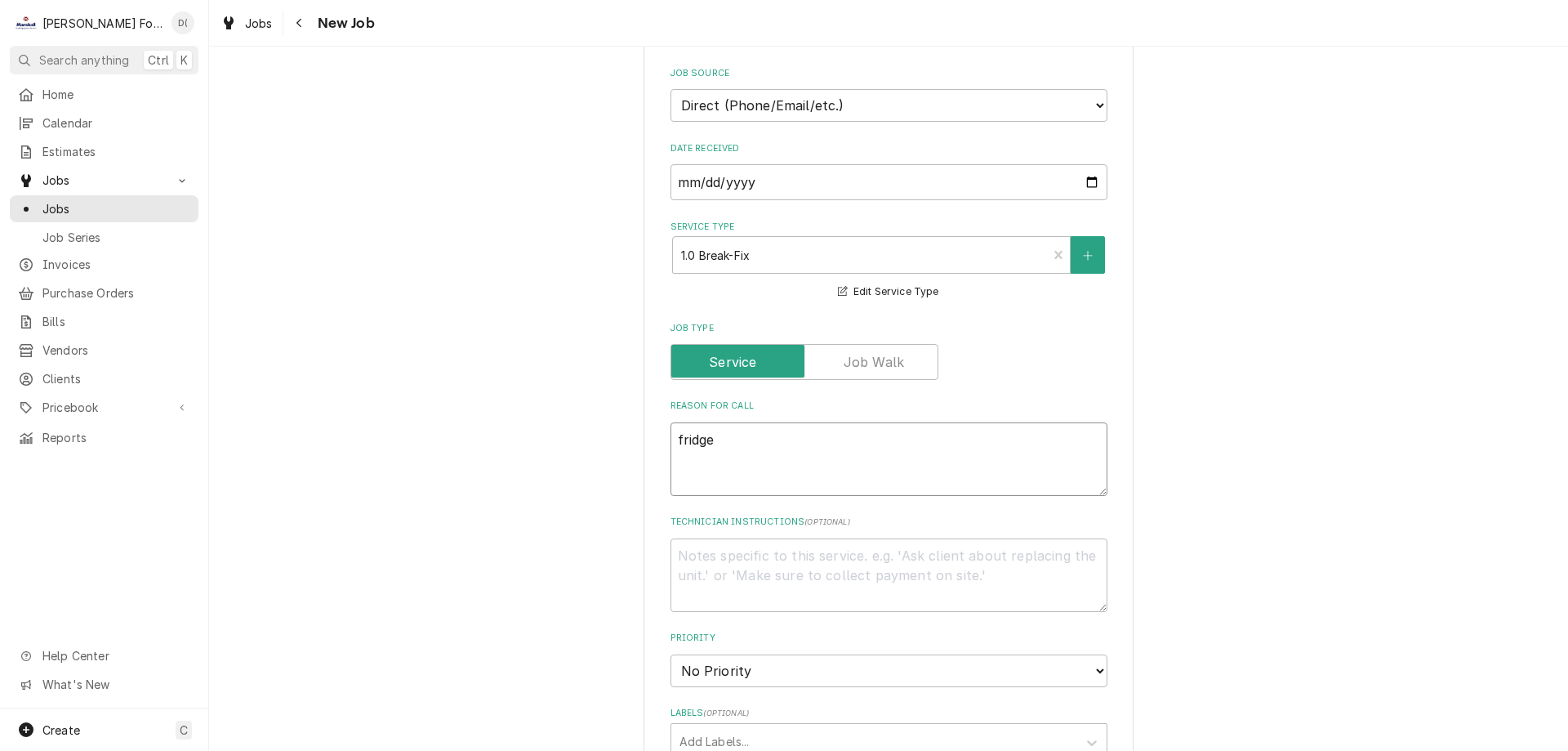
type textarea "x"
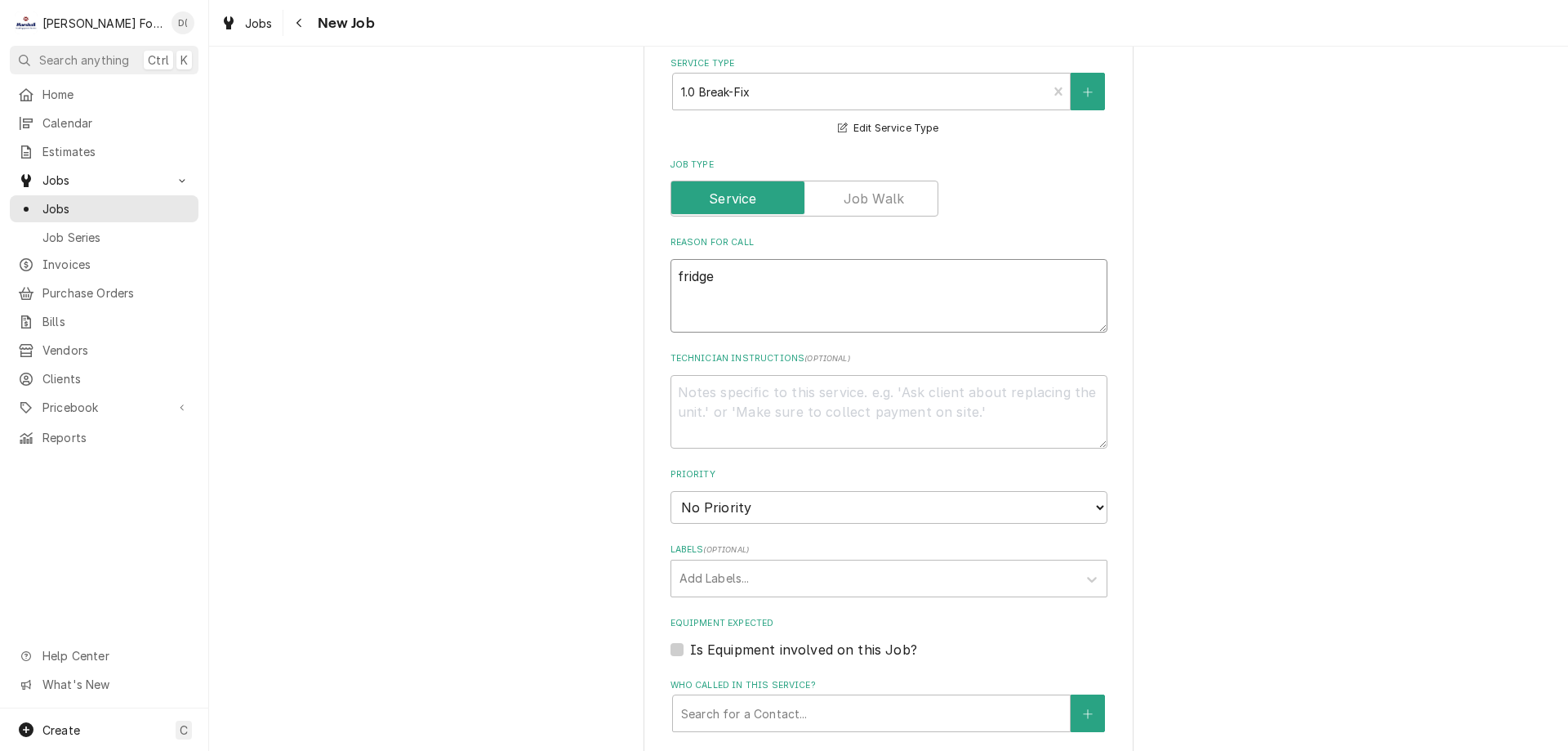
scroll to position [1225, 0]
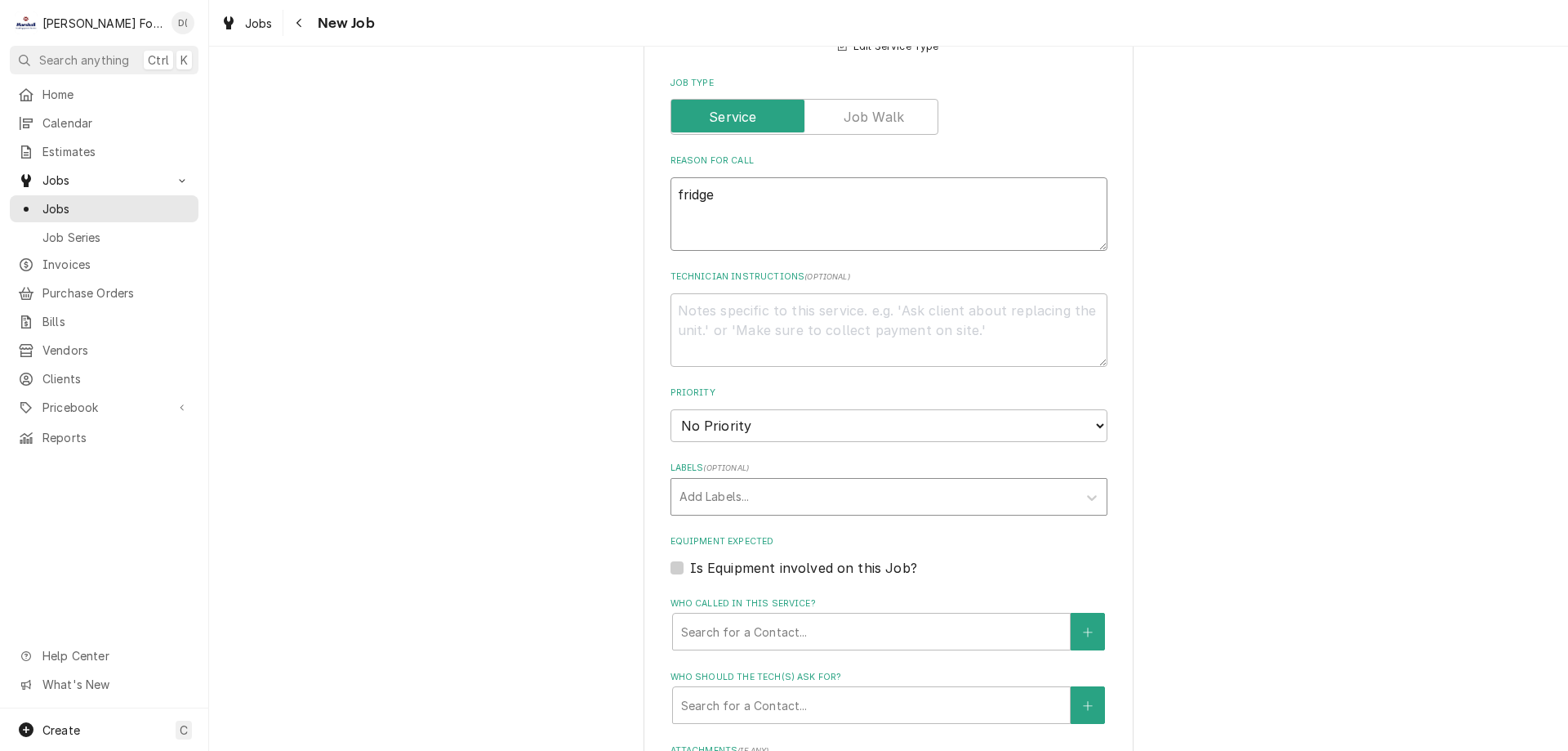
type textarea "fridge"
click at [717, 482] on div "Labels" at bounding box center [874, 497] width 389 height 30
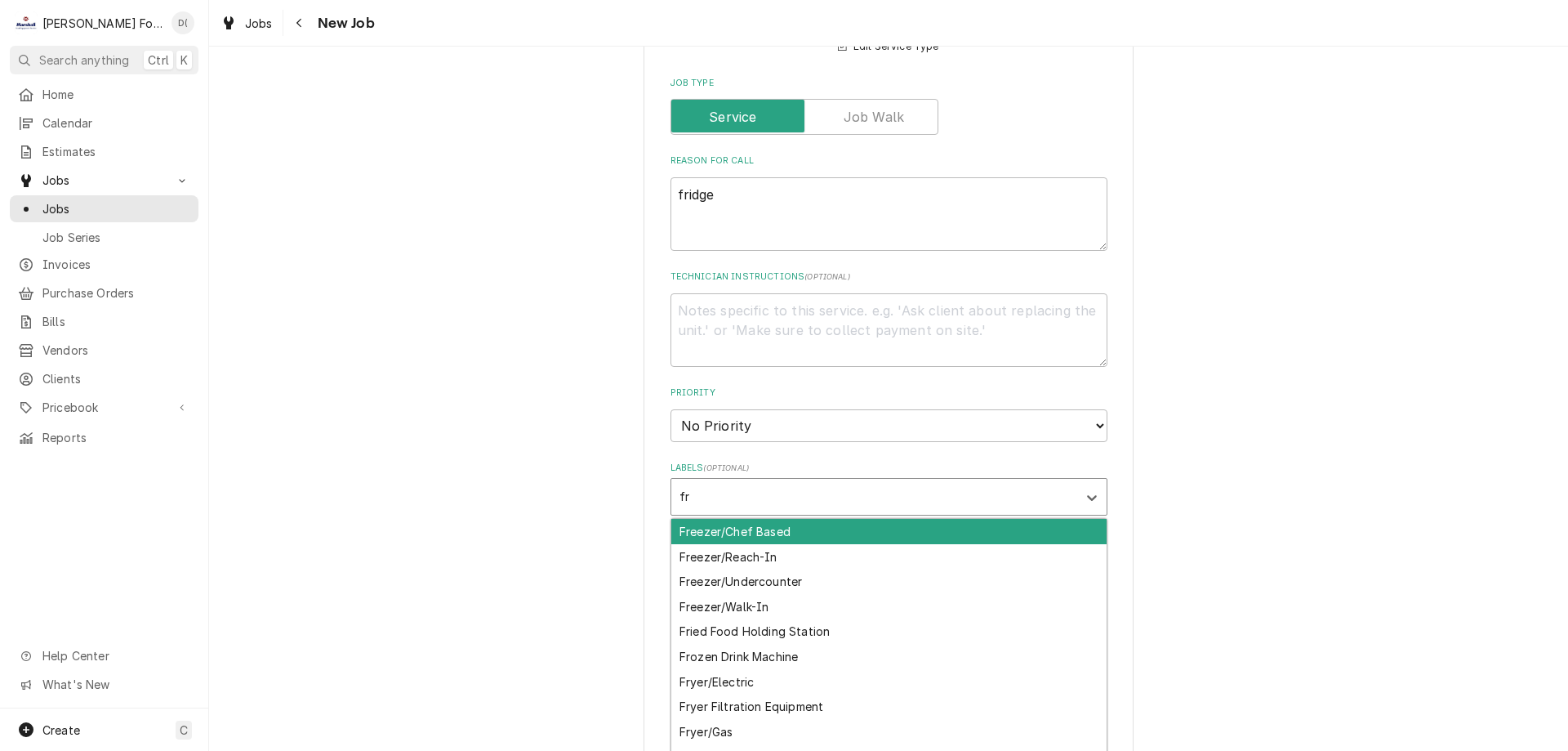
type input "f"
type input "ref"
click at [768, 518] on div "Refrigerated Merchandiser" at bounding box center [889, 531] width 436 height 26
type textarea "x"
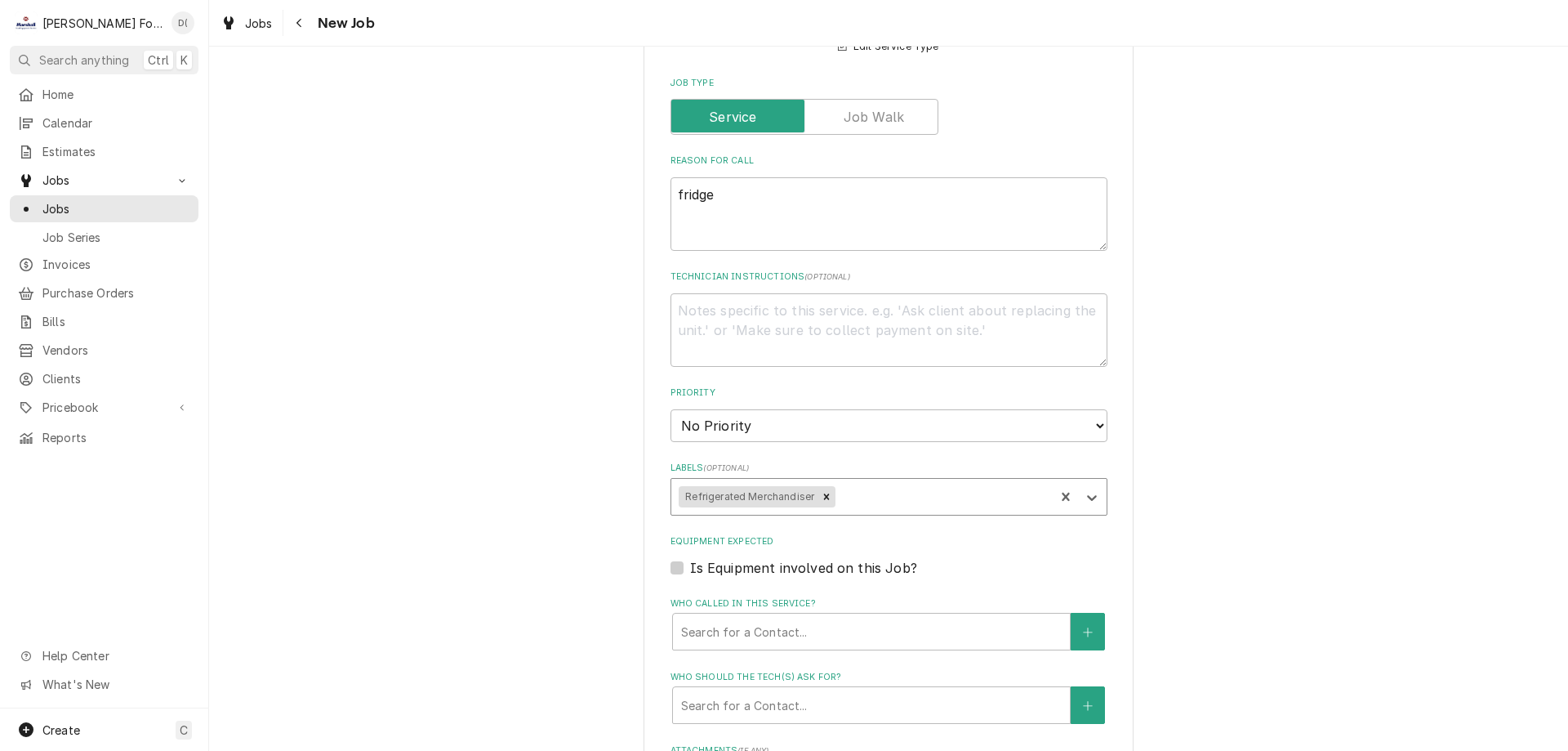
type textarea "x"
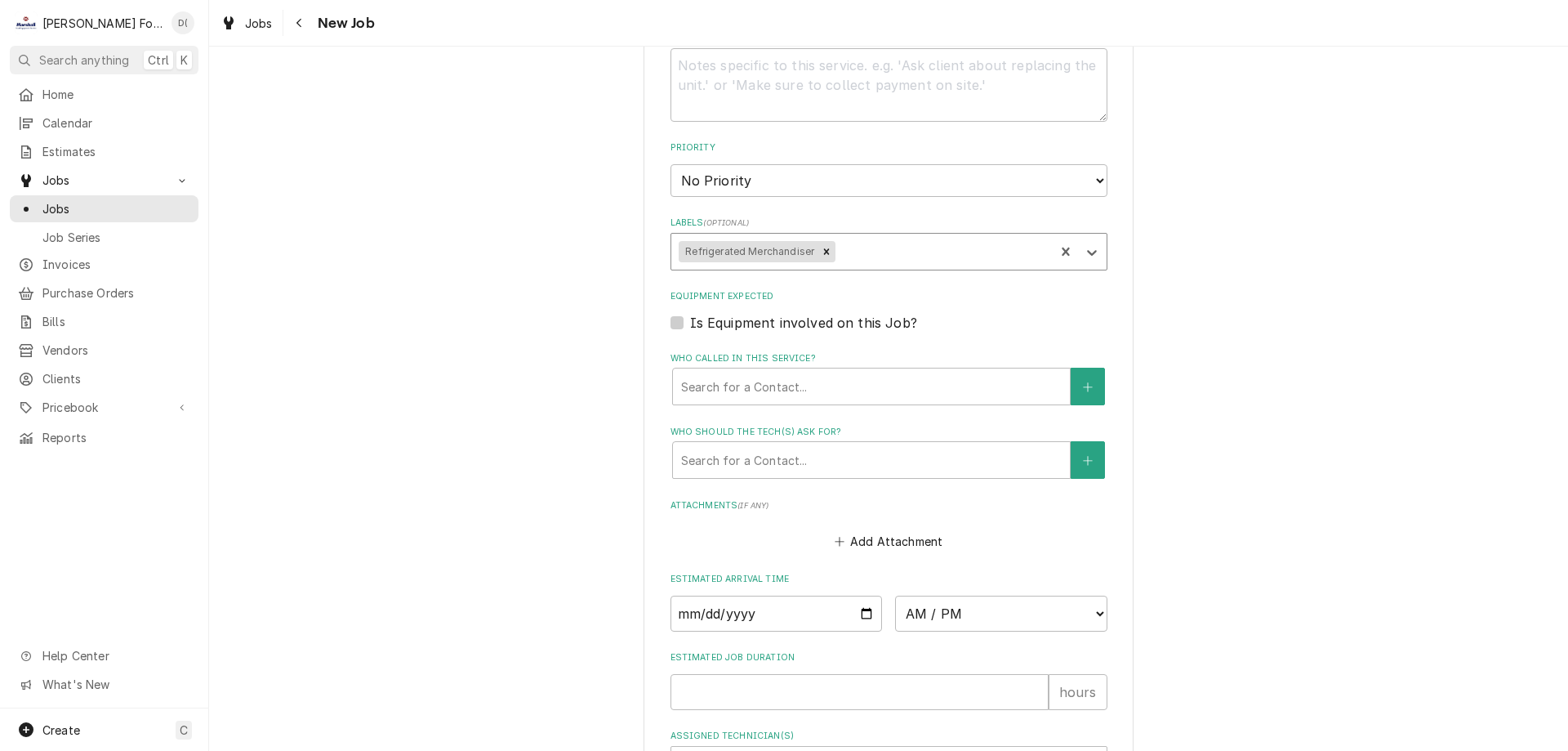
scroll to position [1552, 0]
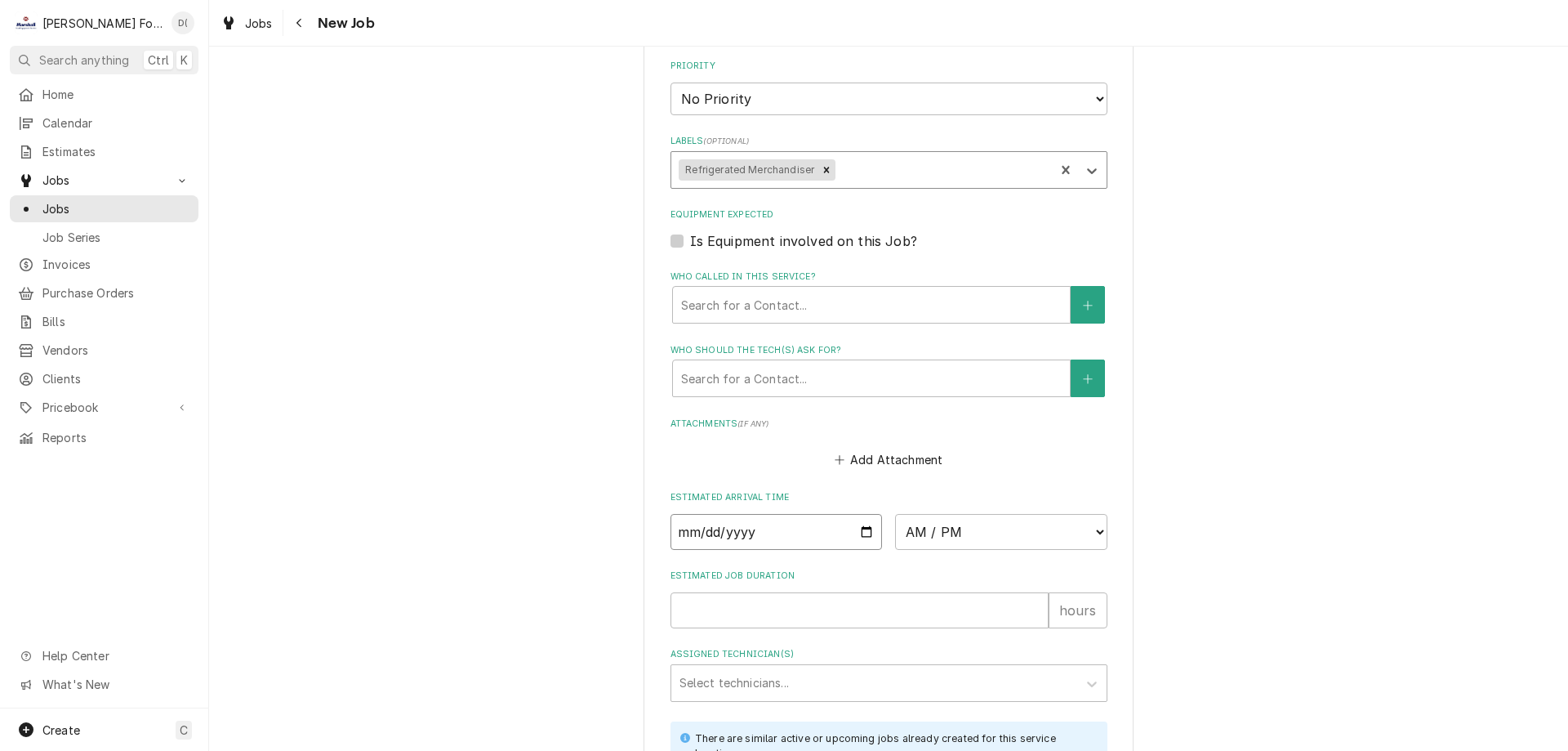
click at [870, 513] on input "Date" at bounding box center [776, 531] width 212 height 35
click at [862, 513] on input "Date" at bounding box center [776, 531] width 212 height 35
type input "2025-10-01"
type textarea "x"
click at [1023, 513] on select "AM / PM 6:00 AM 6:15 AM 6:30 AM 6:45 AM 7:00 AM 7:15 AM 7:30 AM 7:45 AM 8:00 AM…" at bounding box center [1000, 531] width 212 height 35
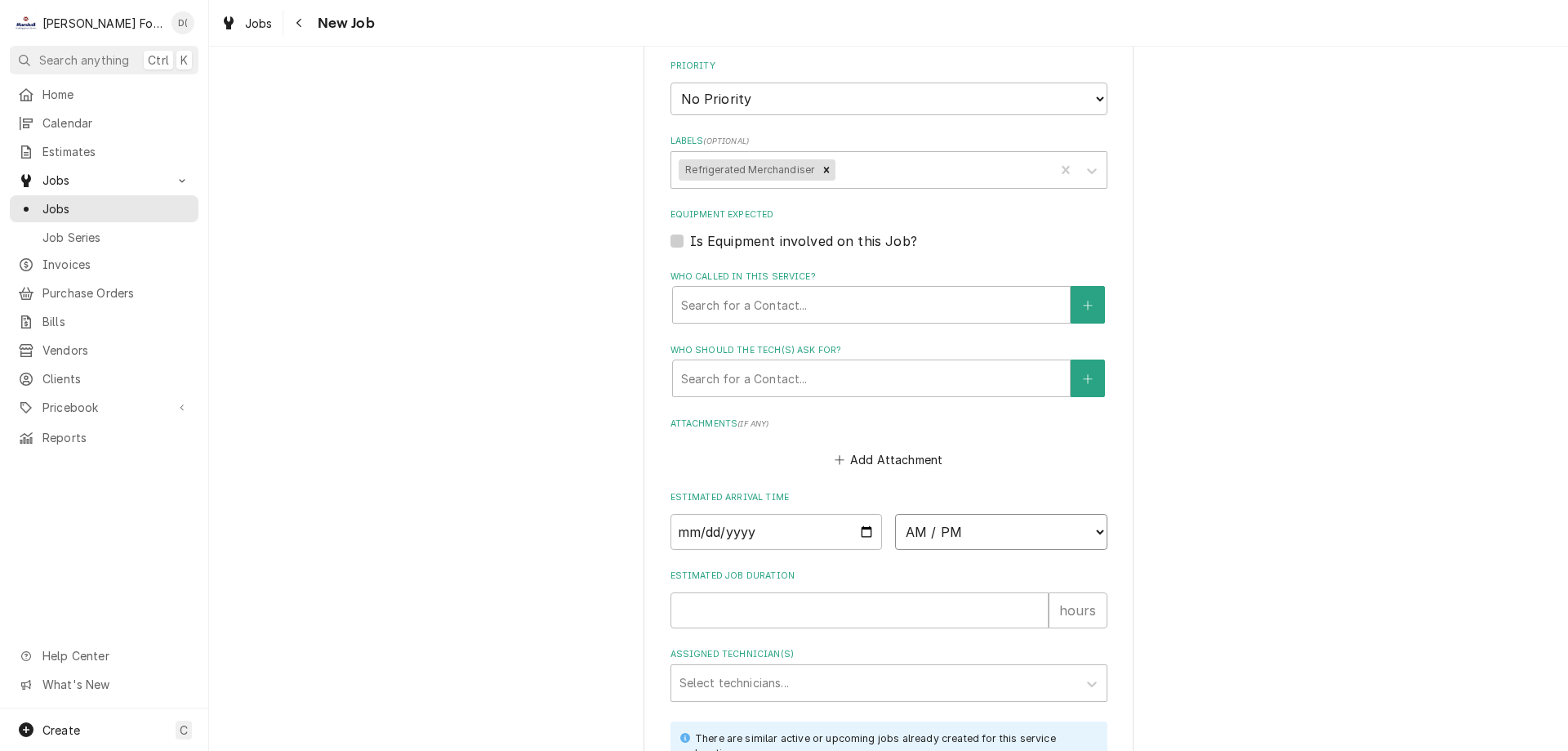
select select "12:30:00"
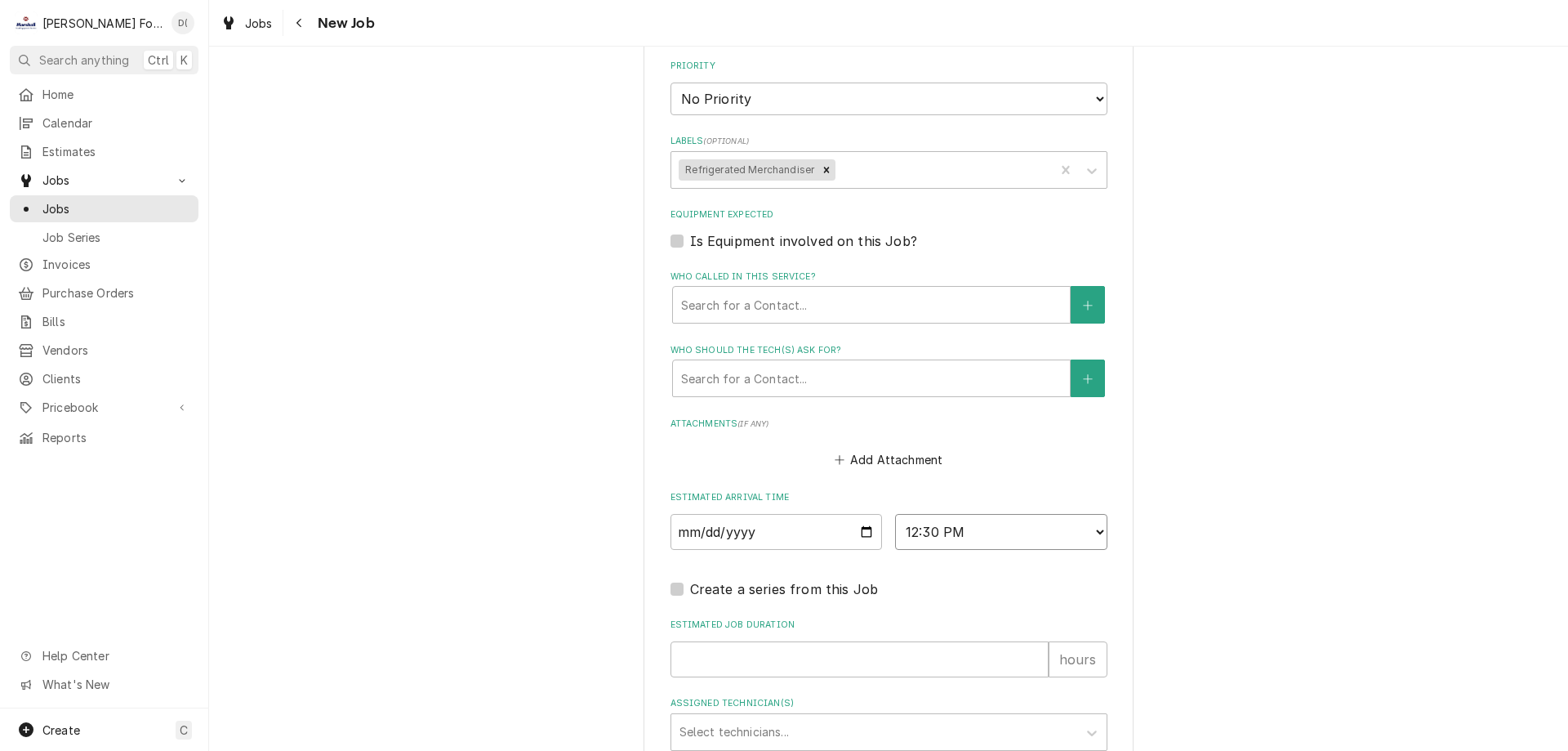
scroll to position [1797, 0]
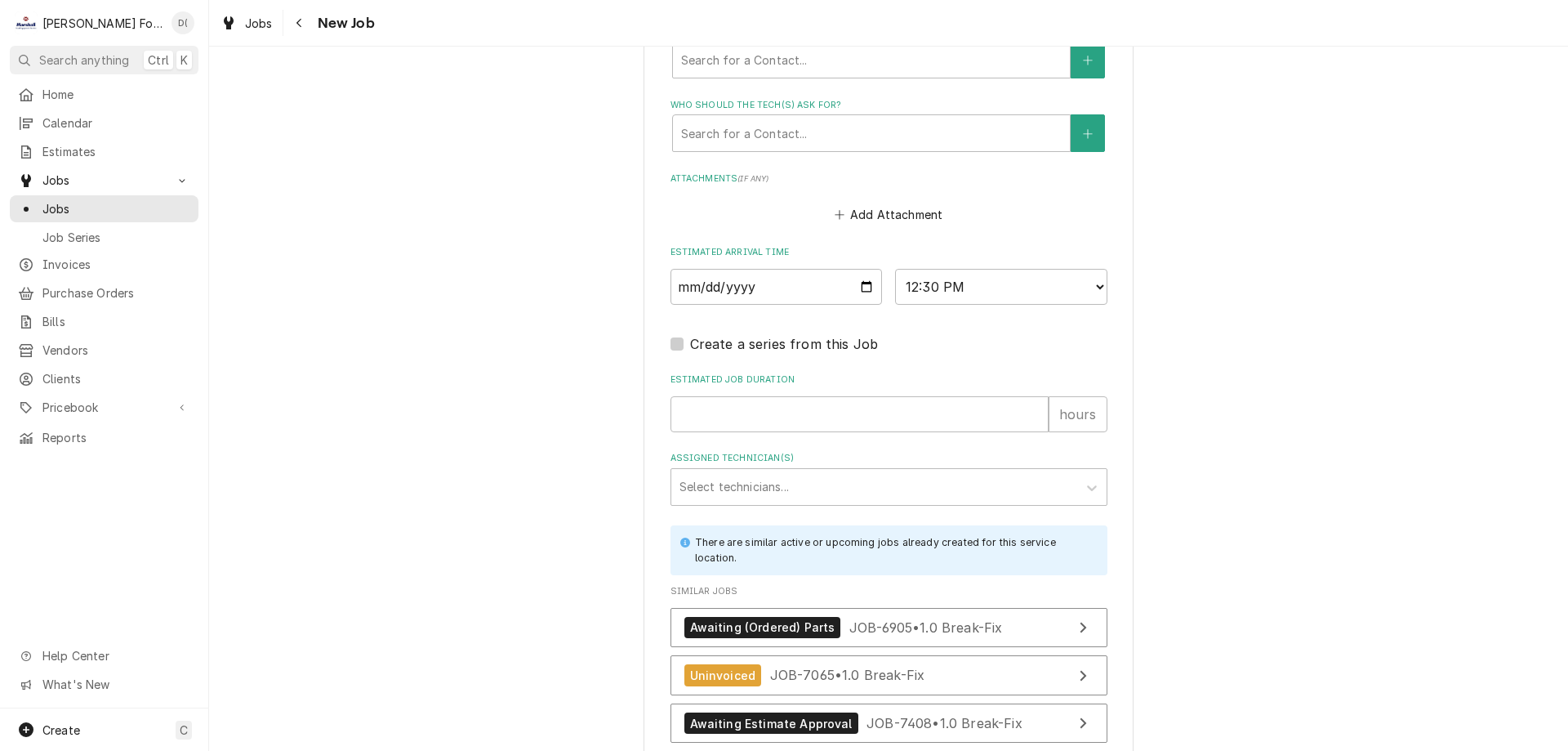
click at [734, 374] on div "Estimated Job Duration hours" at bounding box center [888, 402] width 437 height 58
click at [734, 396] on input "Estimated Job Duration" at bounding box center [859, 414] width 378 height 35
type textarea "x"
type input "1"
type textarea "x"
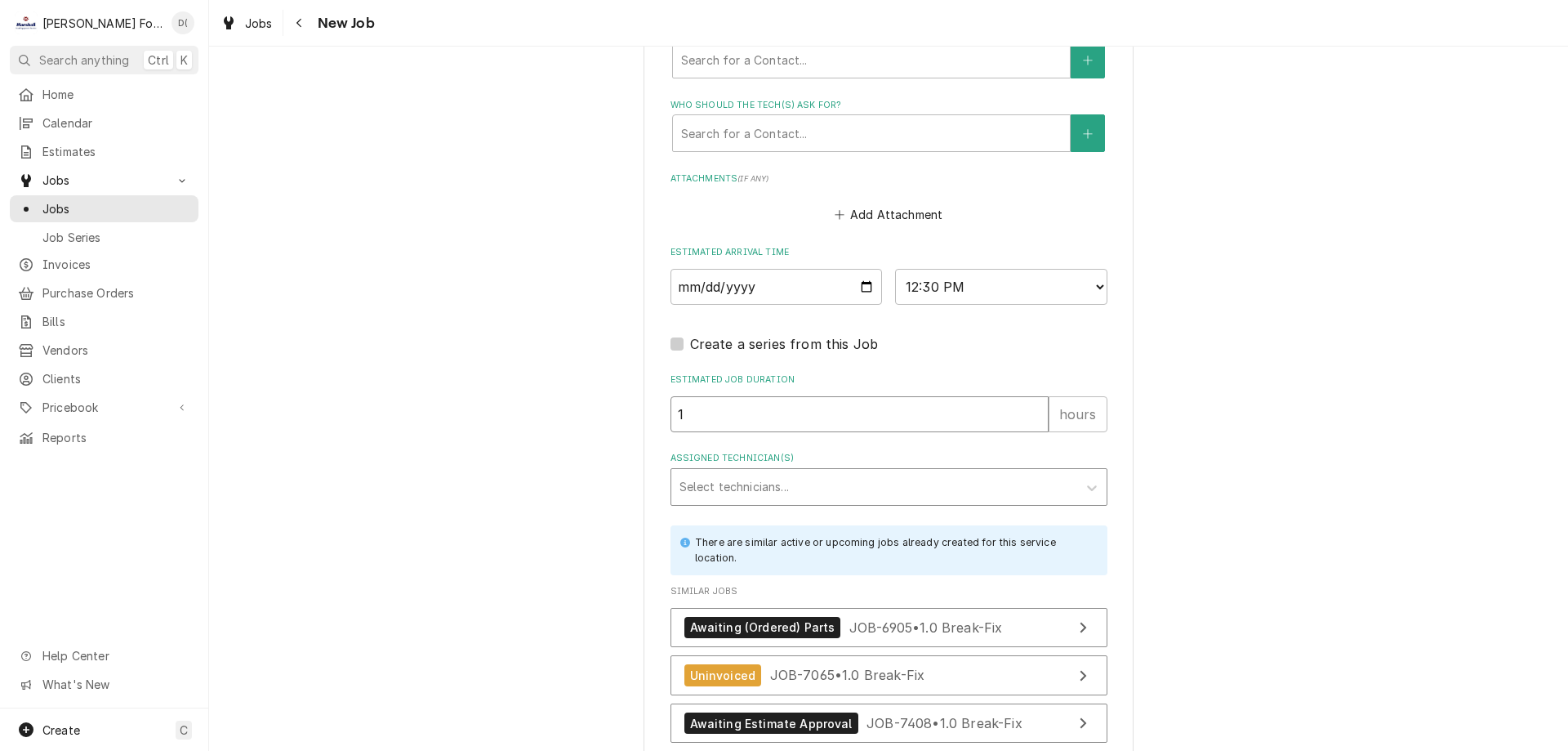
type input "1"
click at [760, 472] on div "Assigned Technician(s)" at bounding box center [874, 487] width 389 height 30
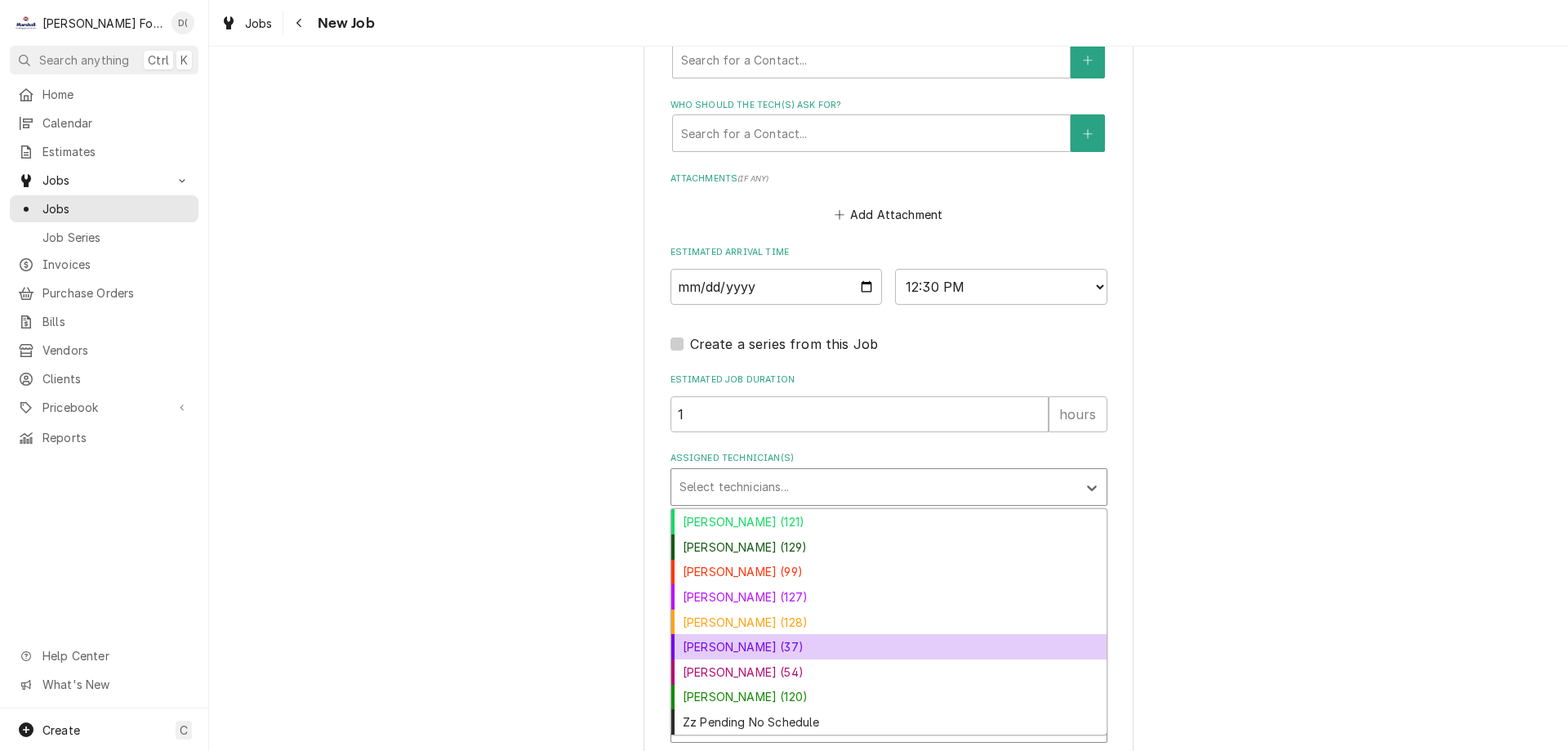
click at [743, 634] on div "Jose DeMelo (37)" at bounding box center [889, 647] width 436 height 26
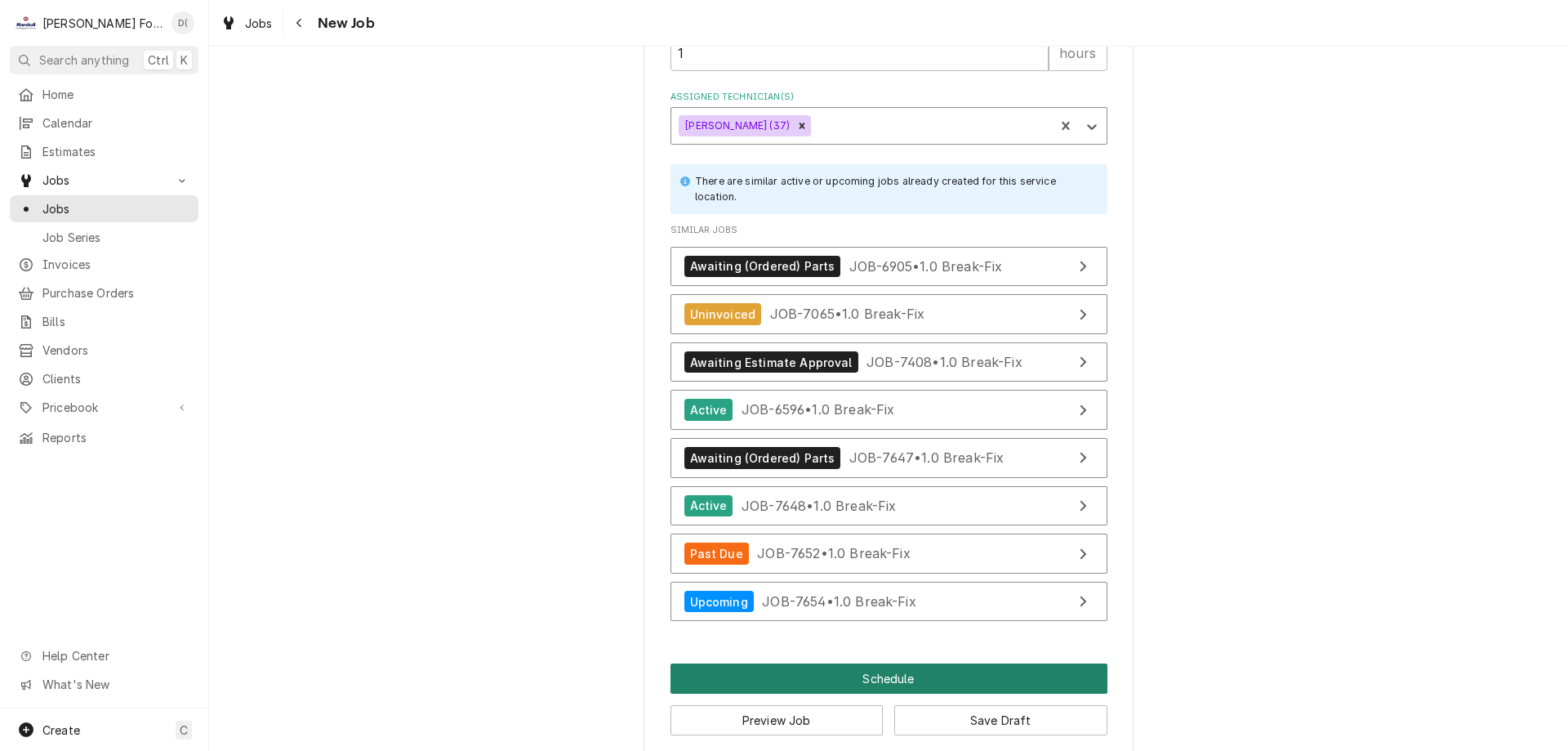
click at [833, 663] on button "Schedule" at bounding box center [888, 678] width 437 height 31
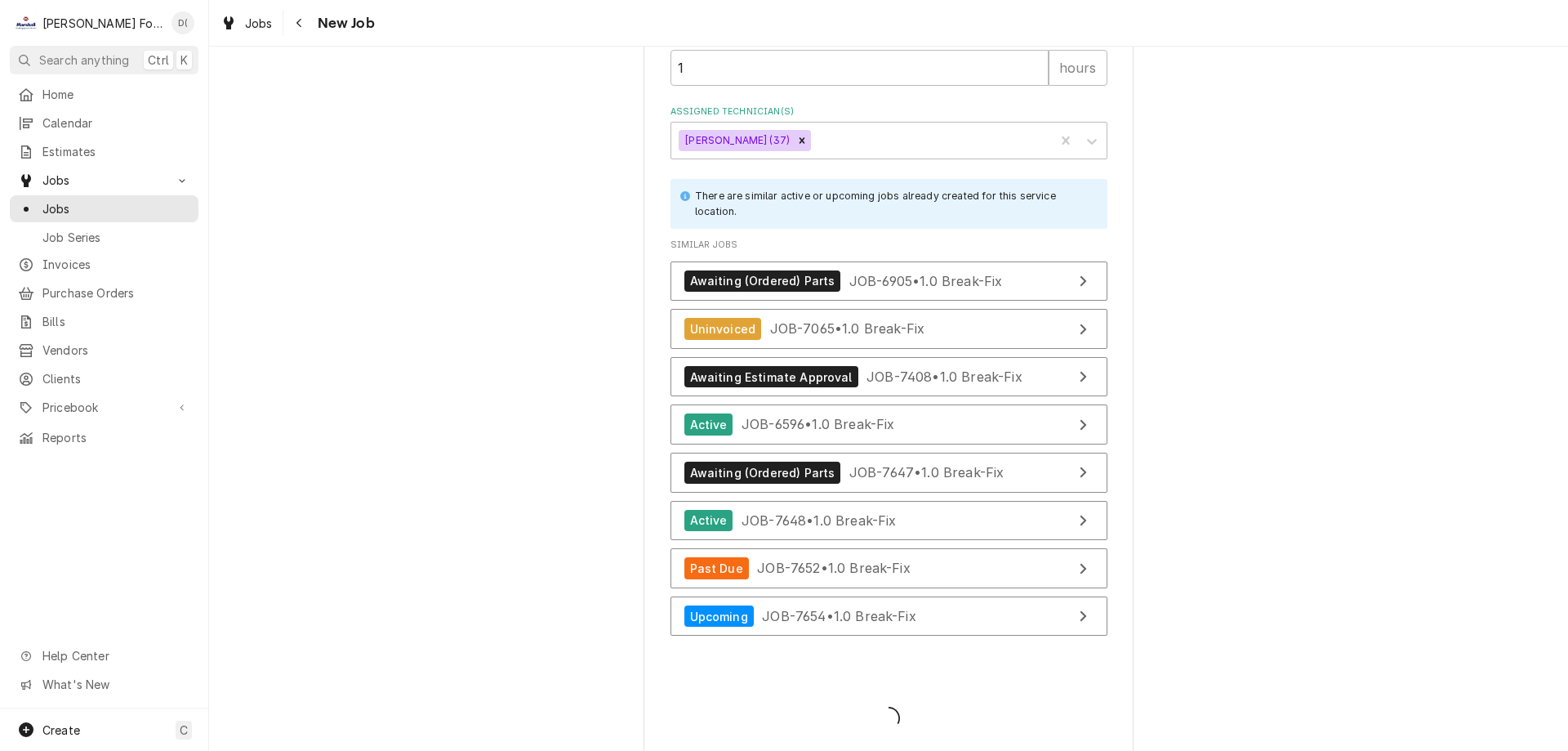
type textarea "x"
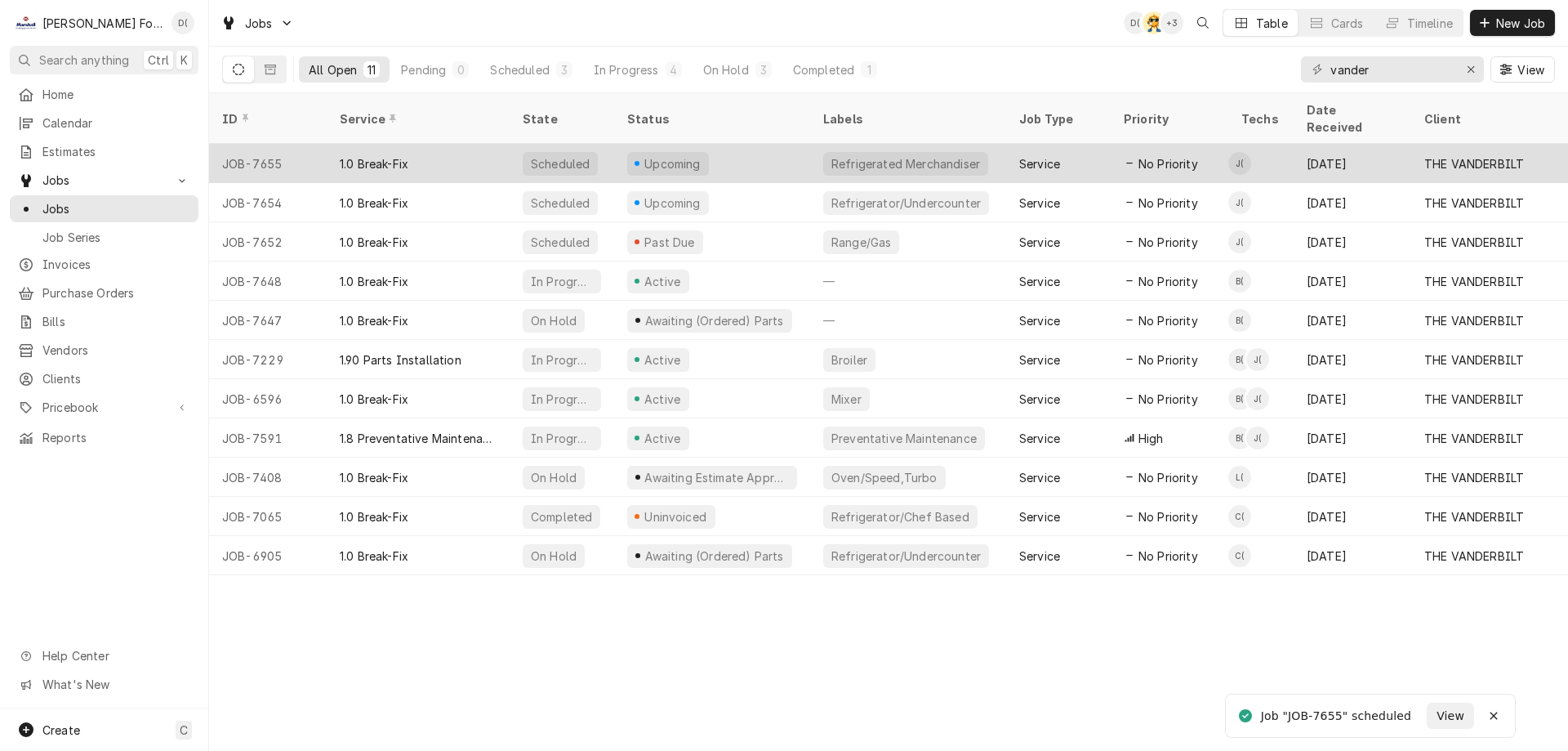
click at [961, 152] on div "Refrigerated Merchandiser" at bounding box center [905, 164] width 165 height 24
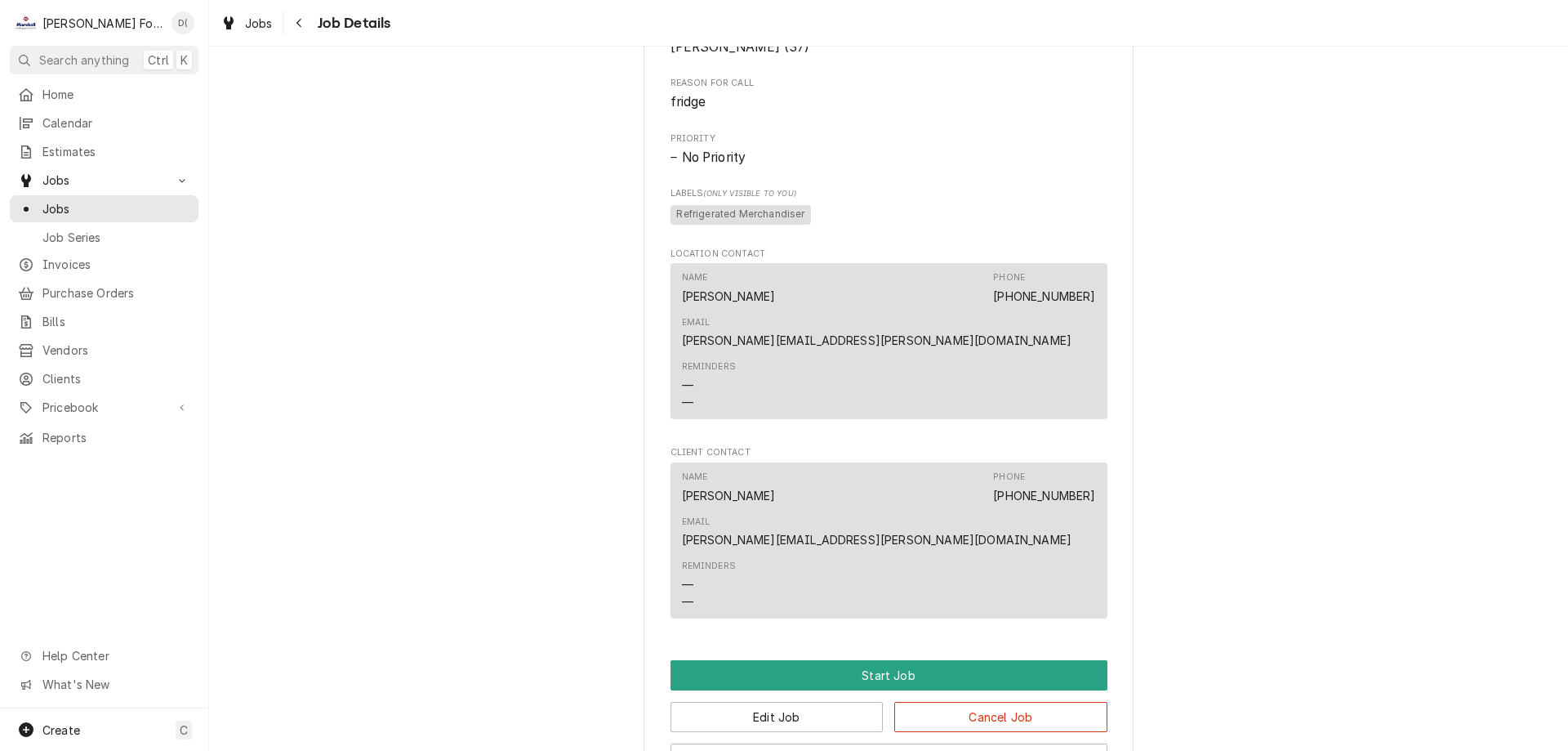
scroll to position [1577, 0]
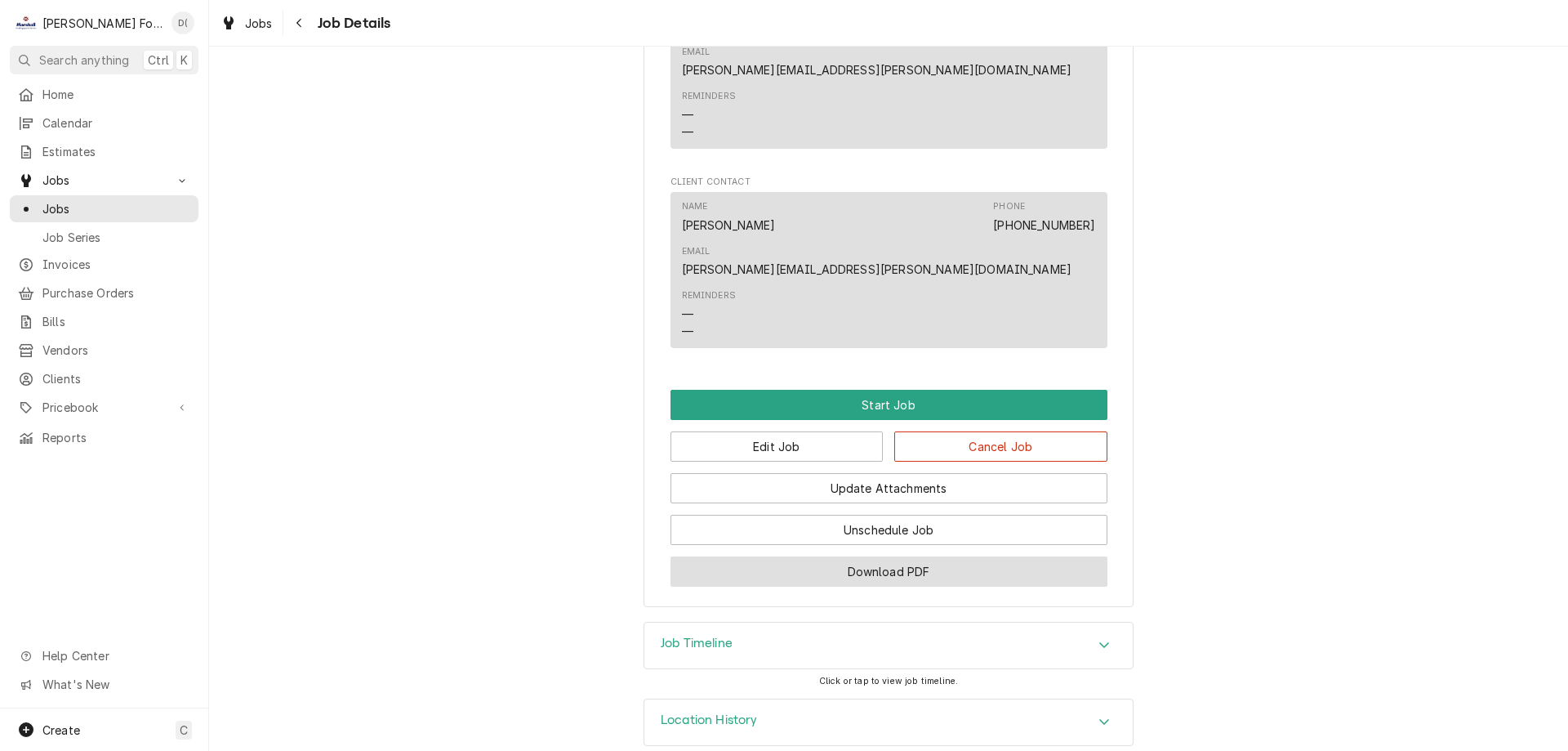
click at [863, 556] on button "Download PDF" at bounding box center [888, 571] width 437 height 31
click at [107, 202] on span "Jobs" at bounding box center [116, 208] width 148 height 17
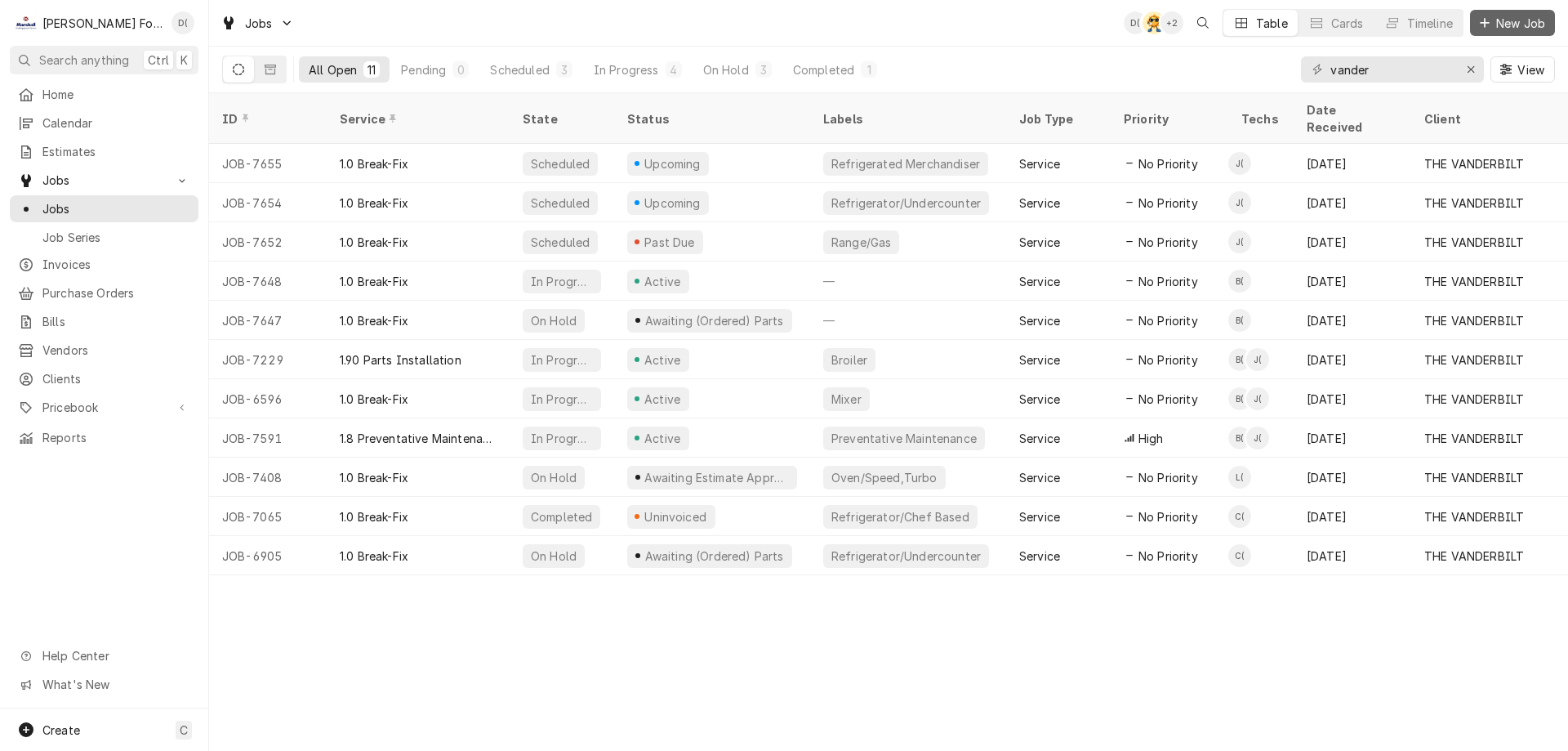
click at [1514, 21] on span "New Job" at bounding box center [1521, 23] width 55 height 17
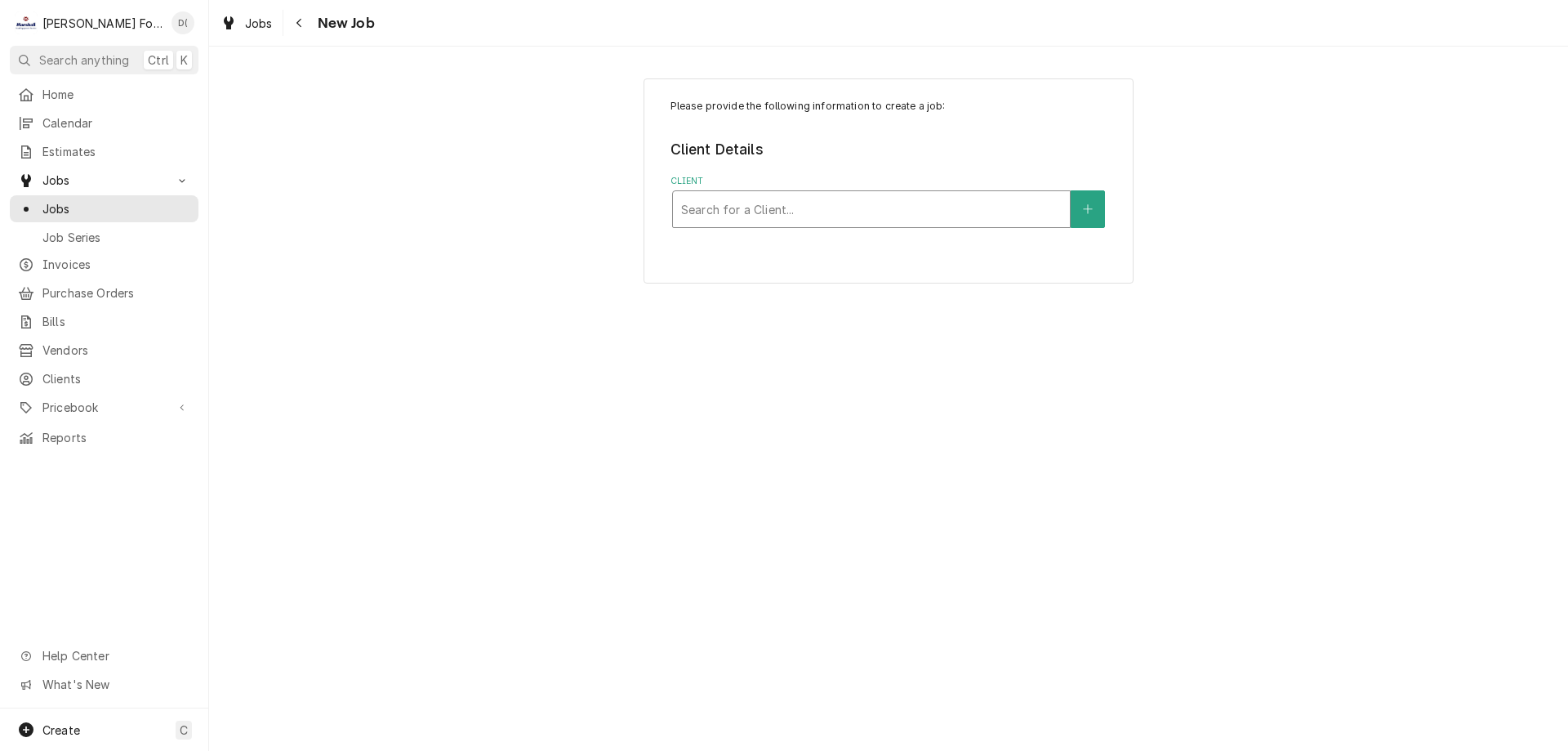
click at [795, 209] on div "Client" at bounding box center [871, 209] width 380 height 30
type input "vander"
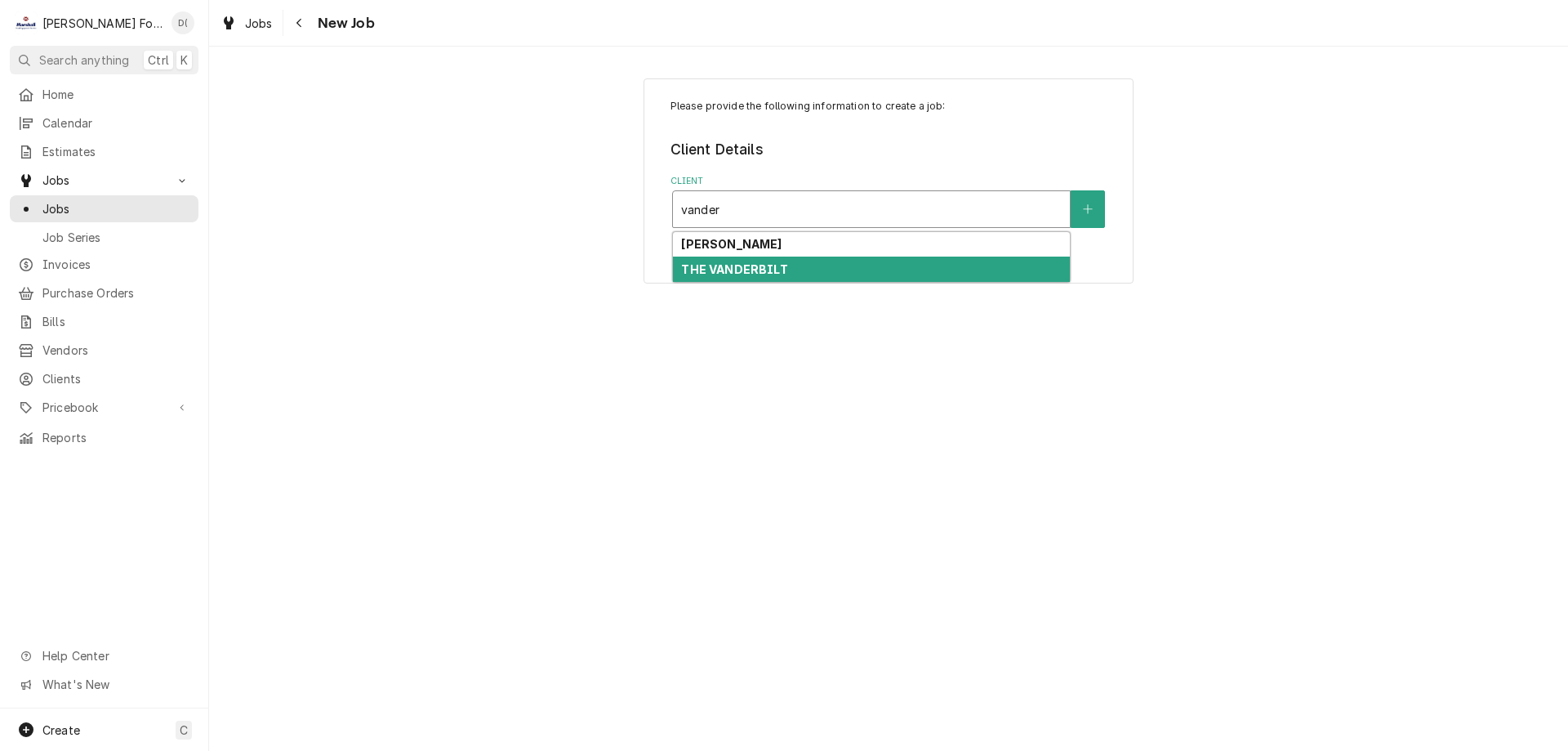
click at [761, 271] on strong "THE VANDERBILT" at bounding box center [734, 269] width 106 height 14
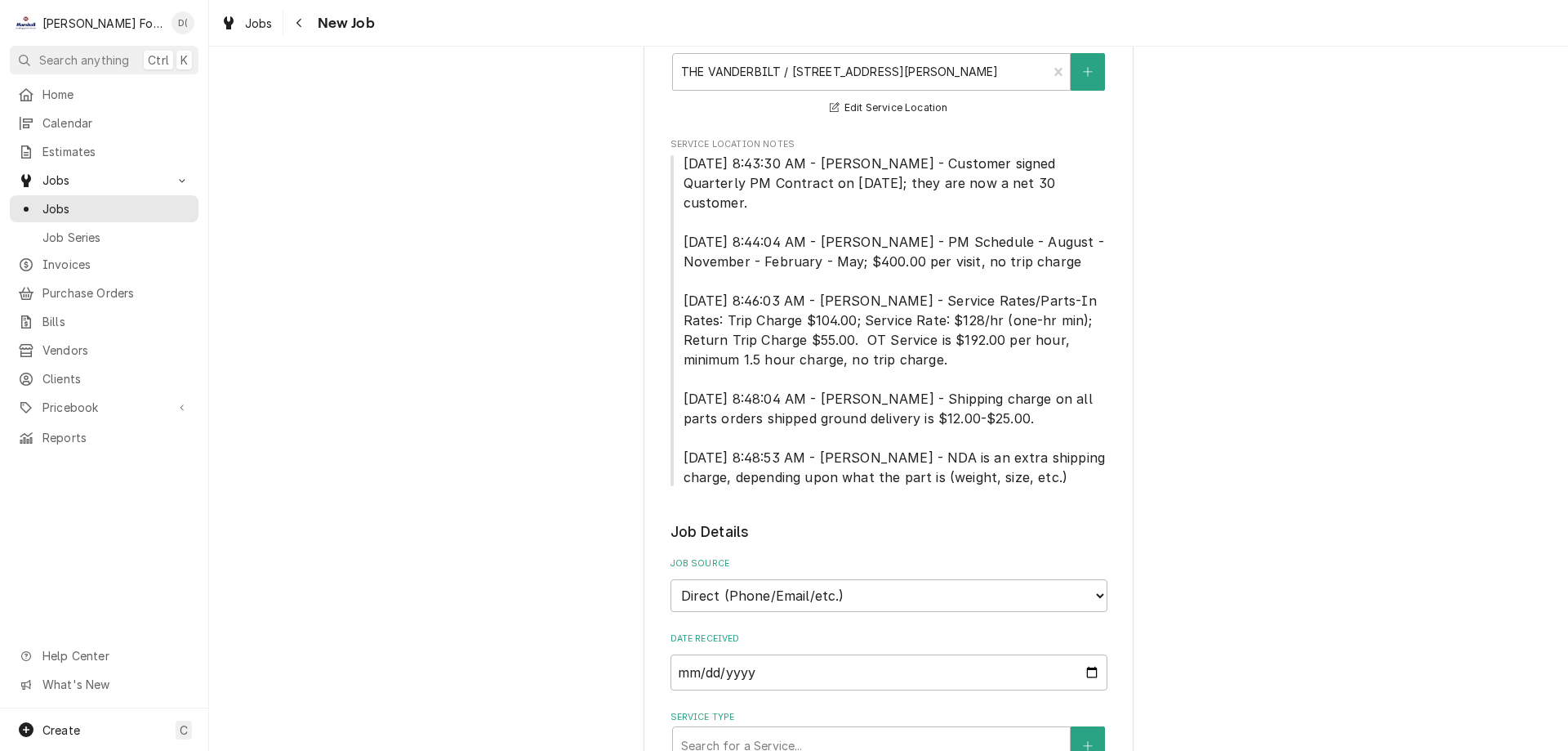
scroll to position [817, 0]
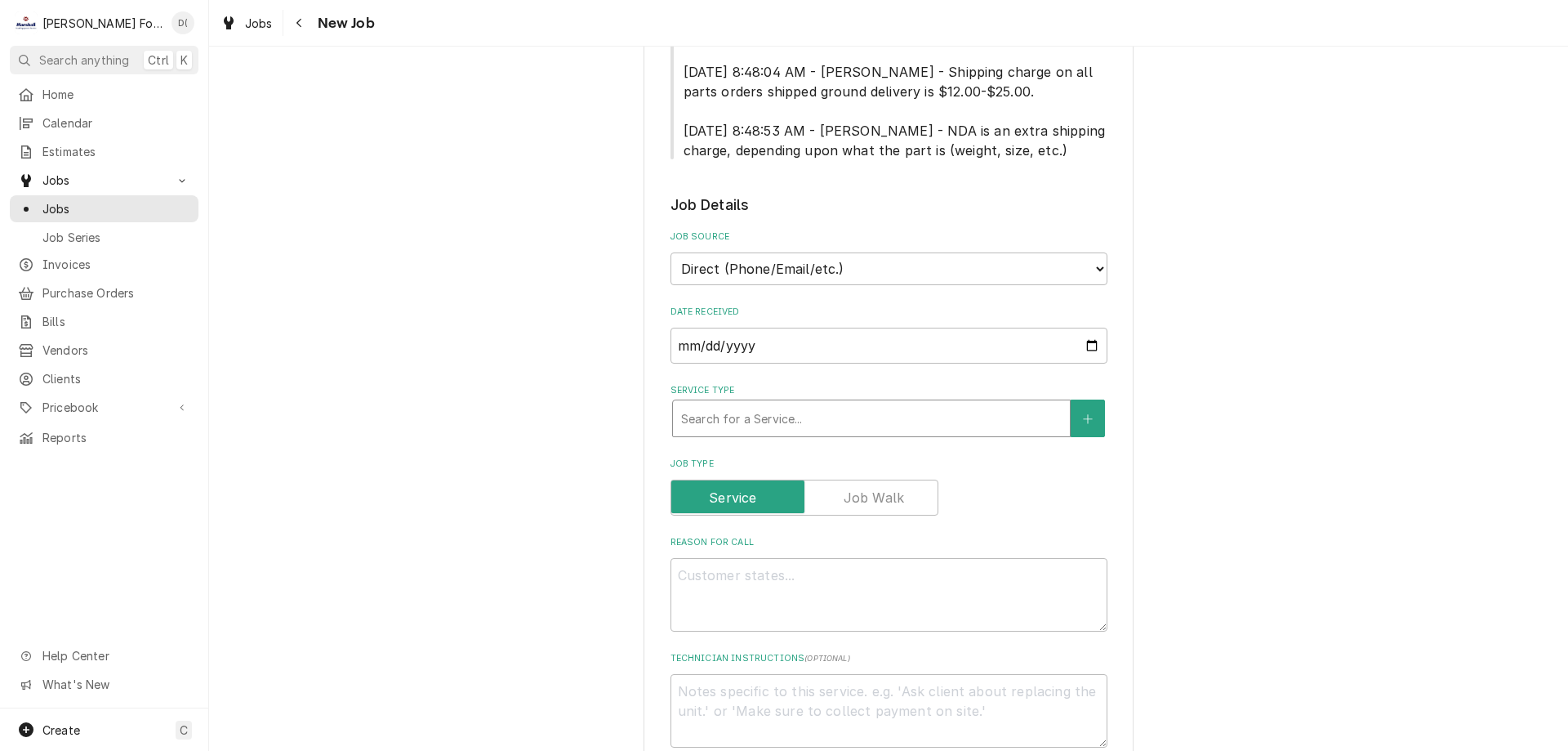
click at [720, 403] on div "Service Type" at bounding box center [871, 418] width 380 height 30
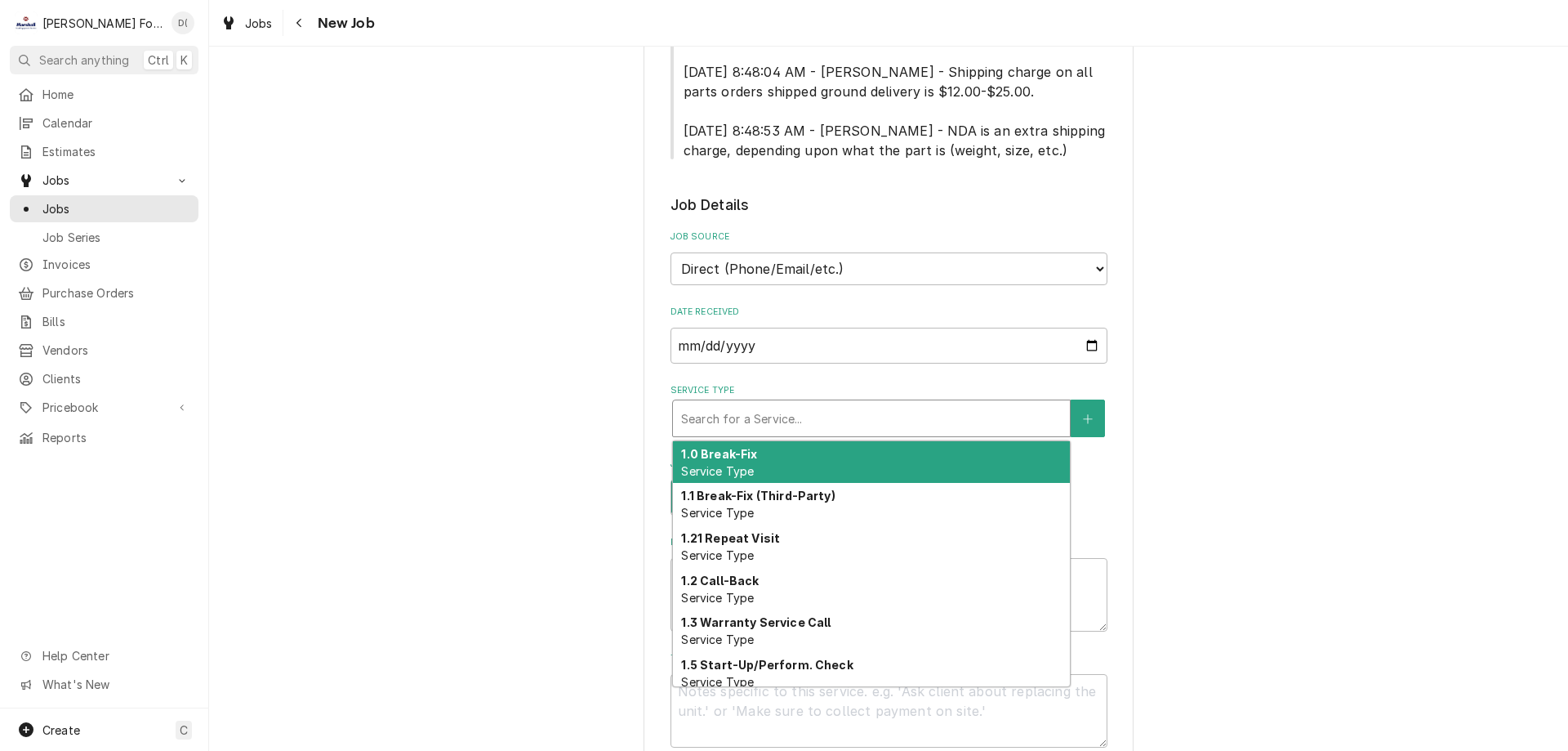
click at [733, 446] on strong "1.0 Break-Fix" at bounding box center [718, 453] width 76 height 14
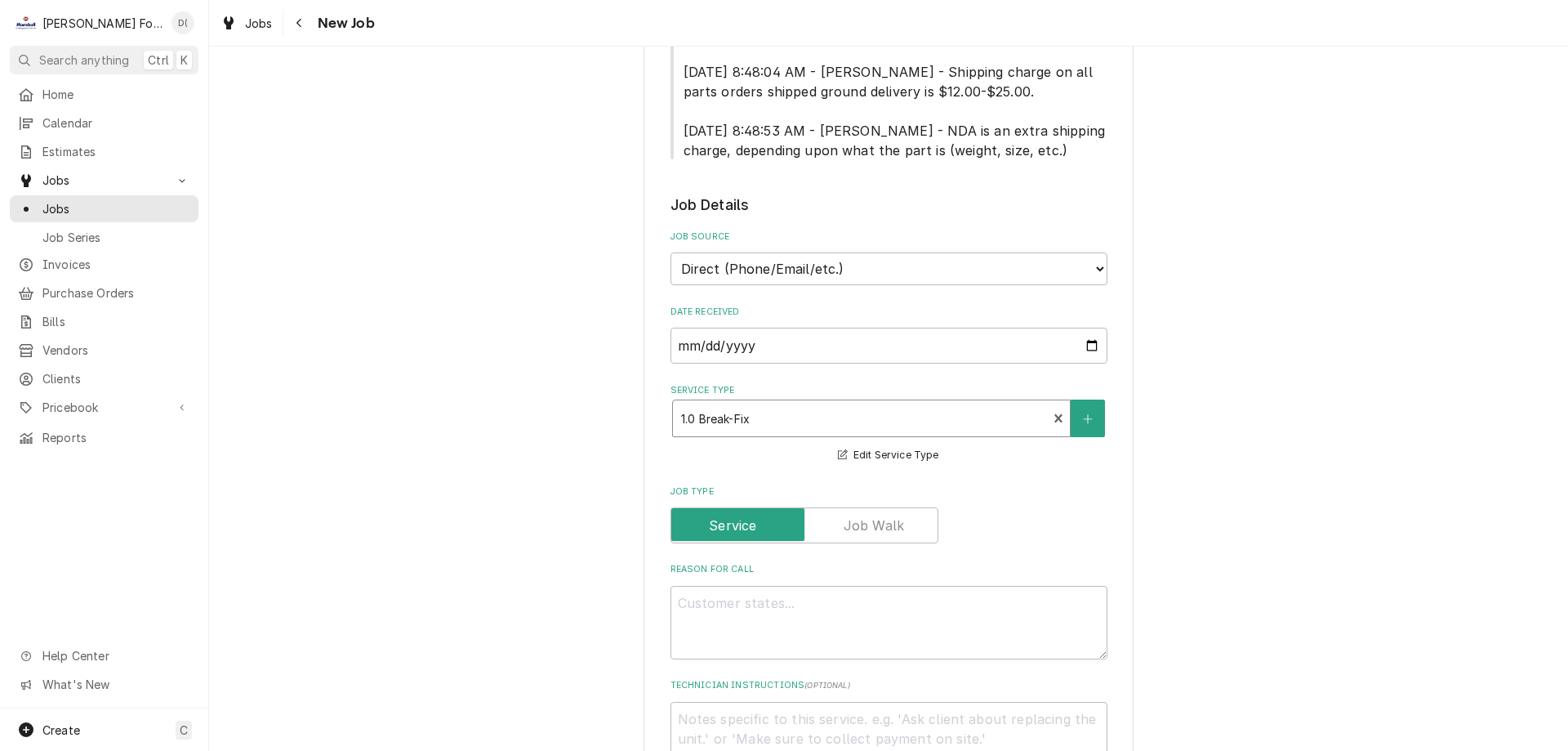
scroll to position [1061, 0]
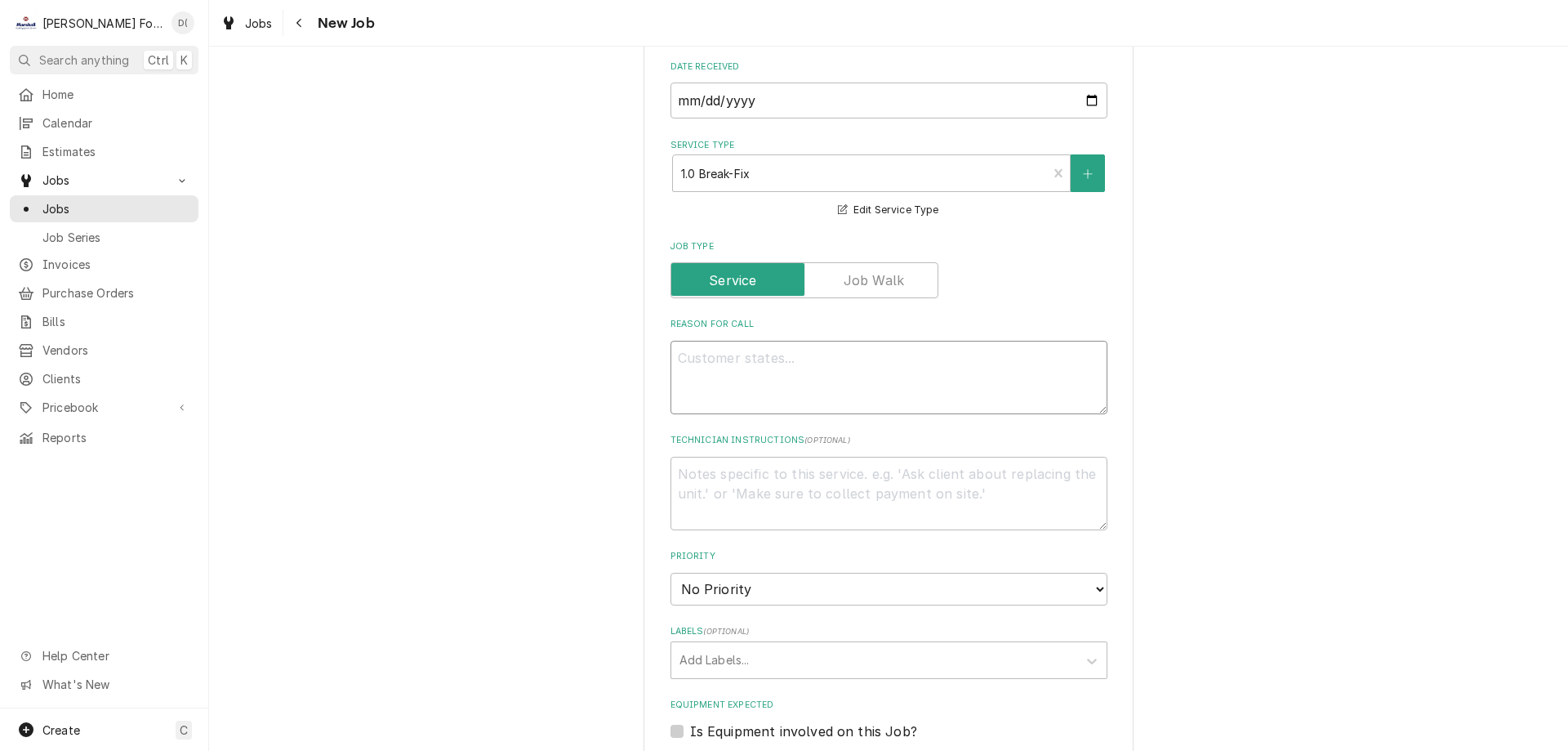
click at [755, 357] on textarea "Reason For Call" at bounding box center [888, 377] width 437 height 74
type textarea "x"
type textarea "r"
type textarea "x"
type textarea "re"
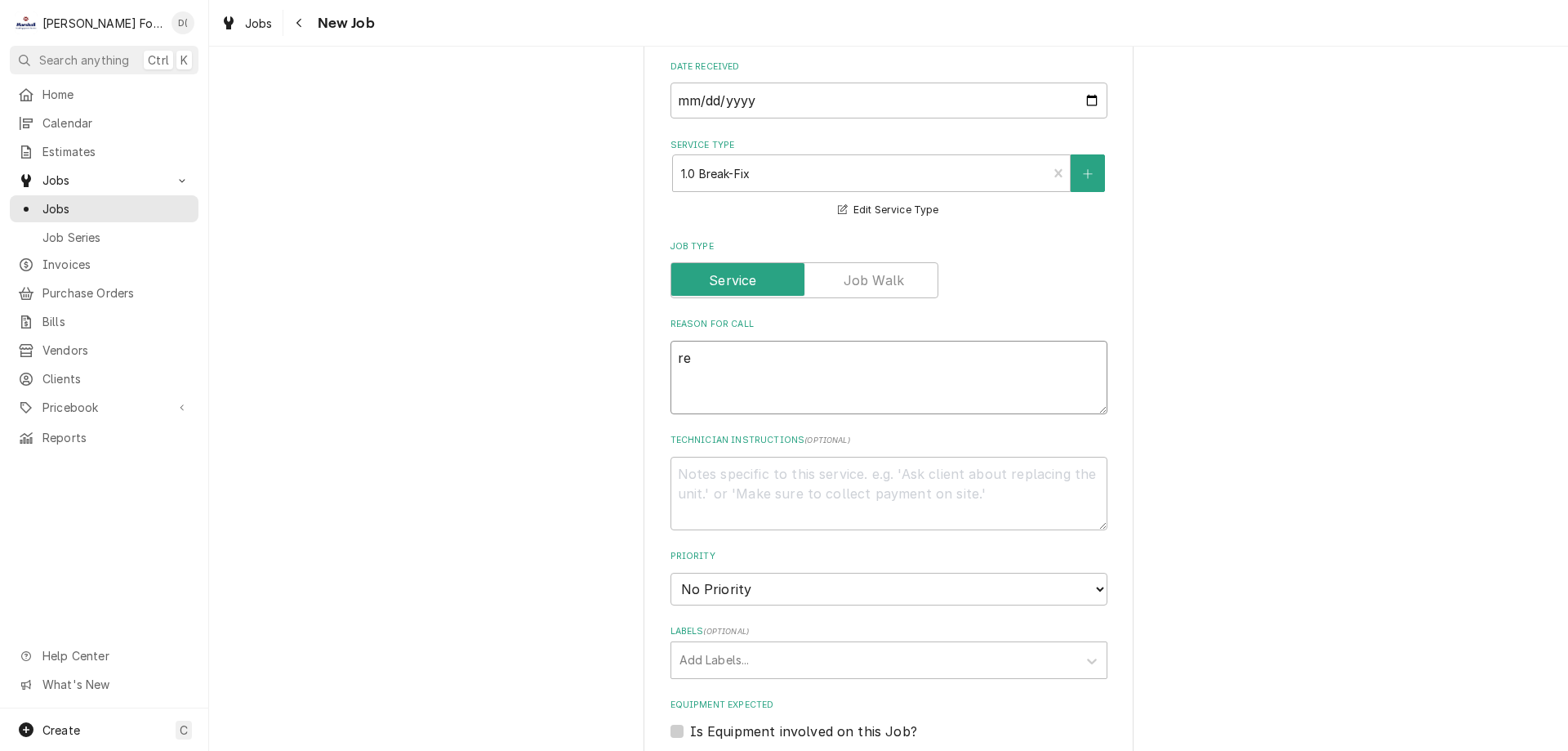
type textarea "x"
type textarea "ref"
type textarea "x"
type textarea "refr"
type textarea "x"
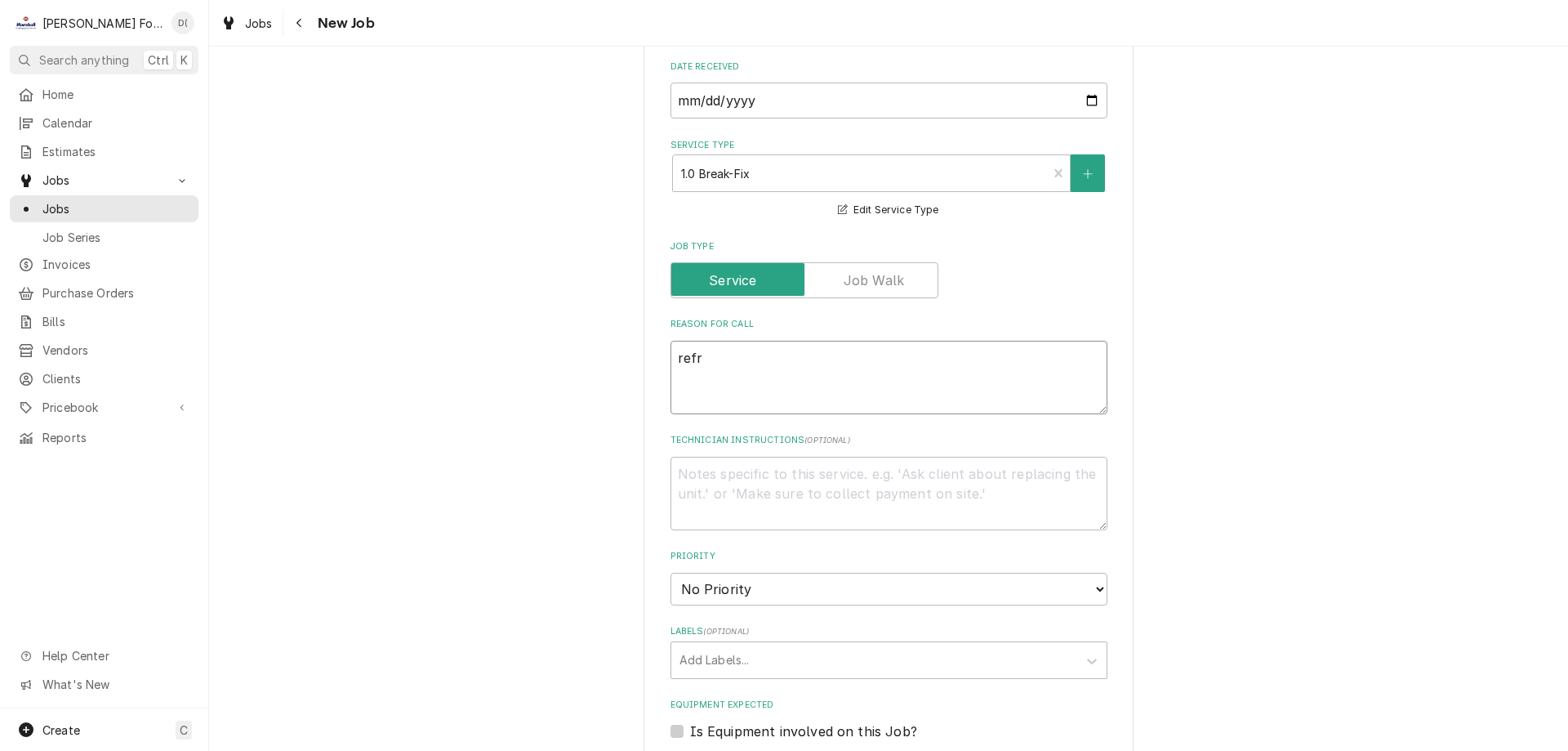
type textarea "refri"
type textarea "x"
type textarea "refrif"
type textarea "x"
type textarea "refri"
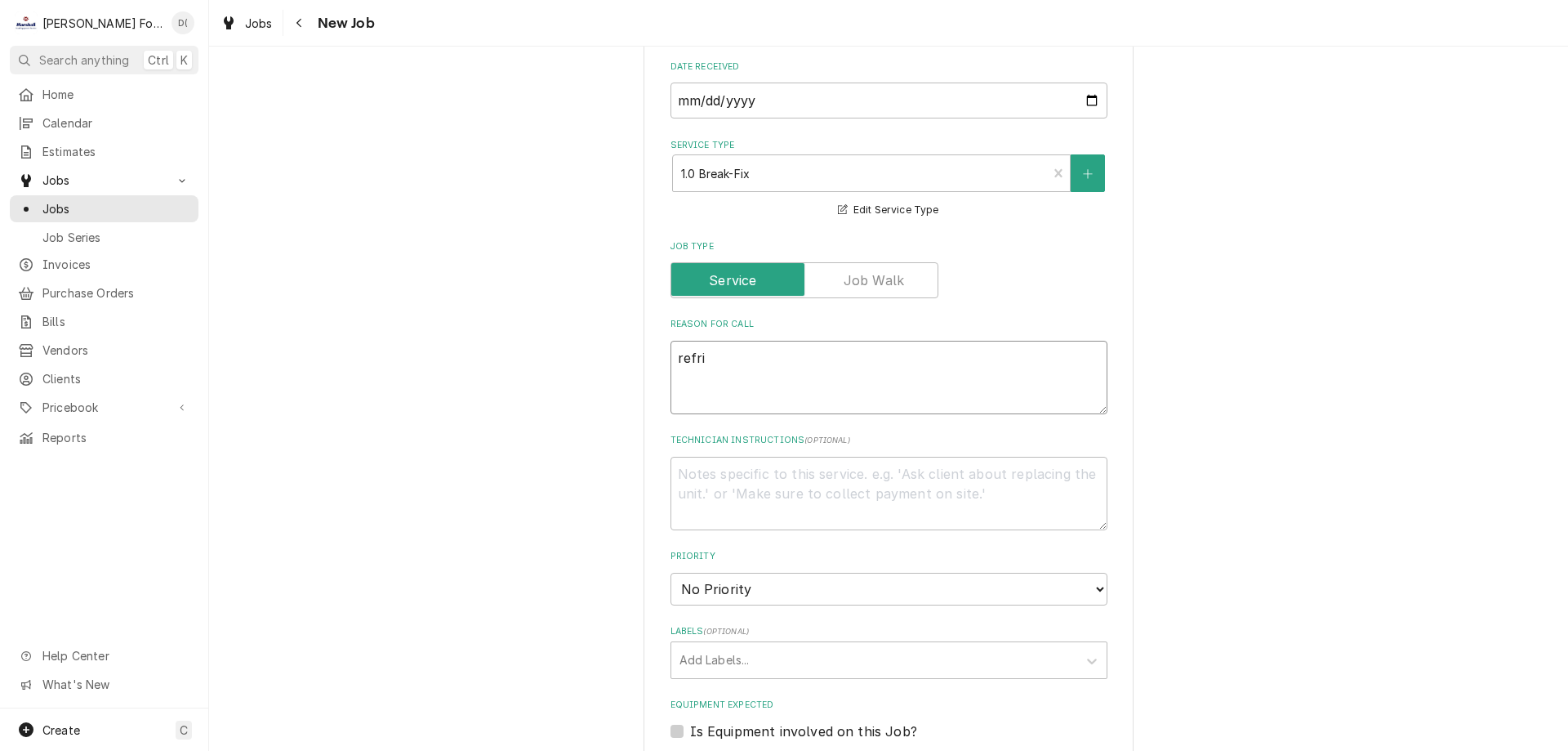
type textarea "x"
type textarea "refrid"
type textarea "x"
type textarea "refri"
type textarea "x"
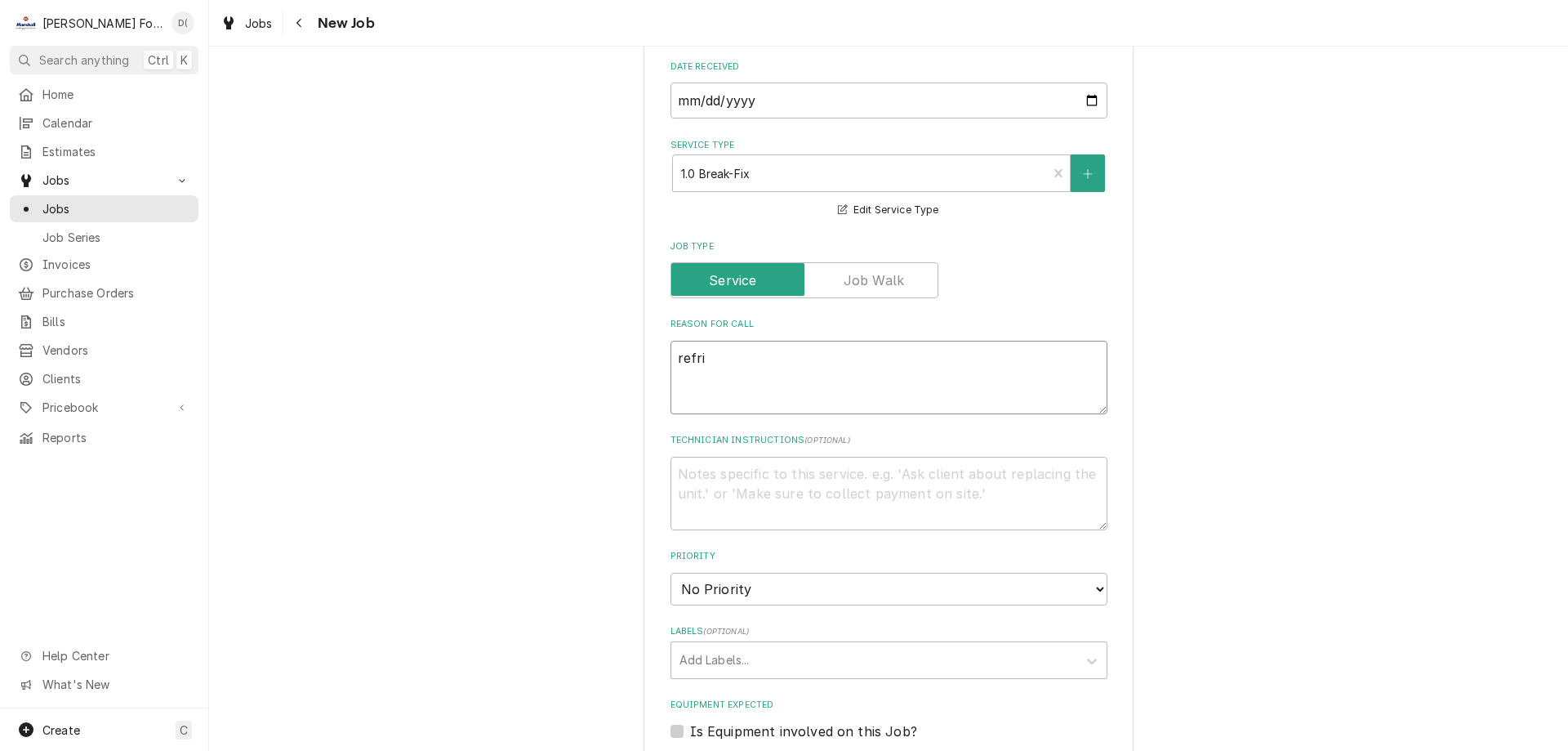
type textarea "refrig"
type textarea "x"
type textarea "refrig"
type textarea "x"
type textarea "refrig"
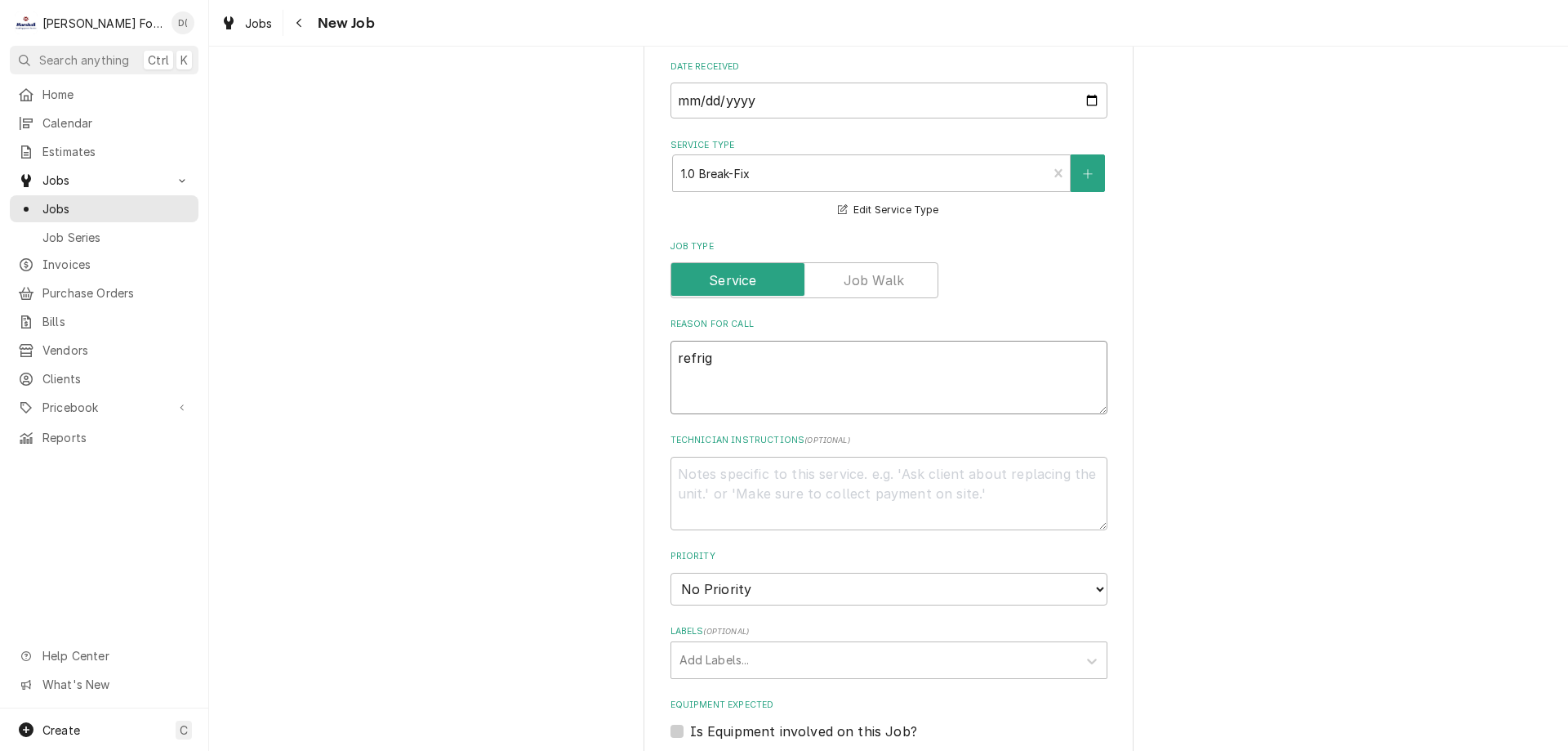
type textarea "x"
type textarea "refrige"
type textarea "x"
type textarea "refrige"
type textarea "x"
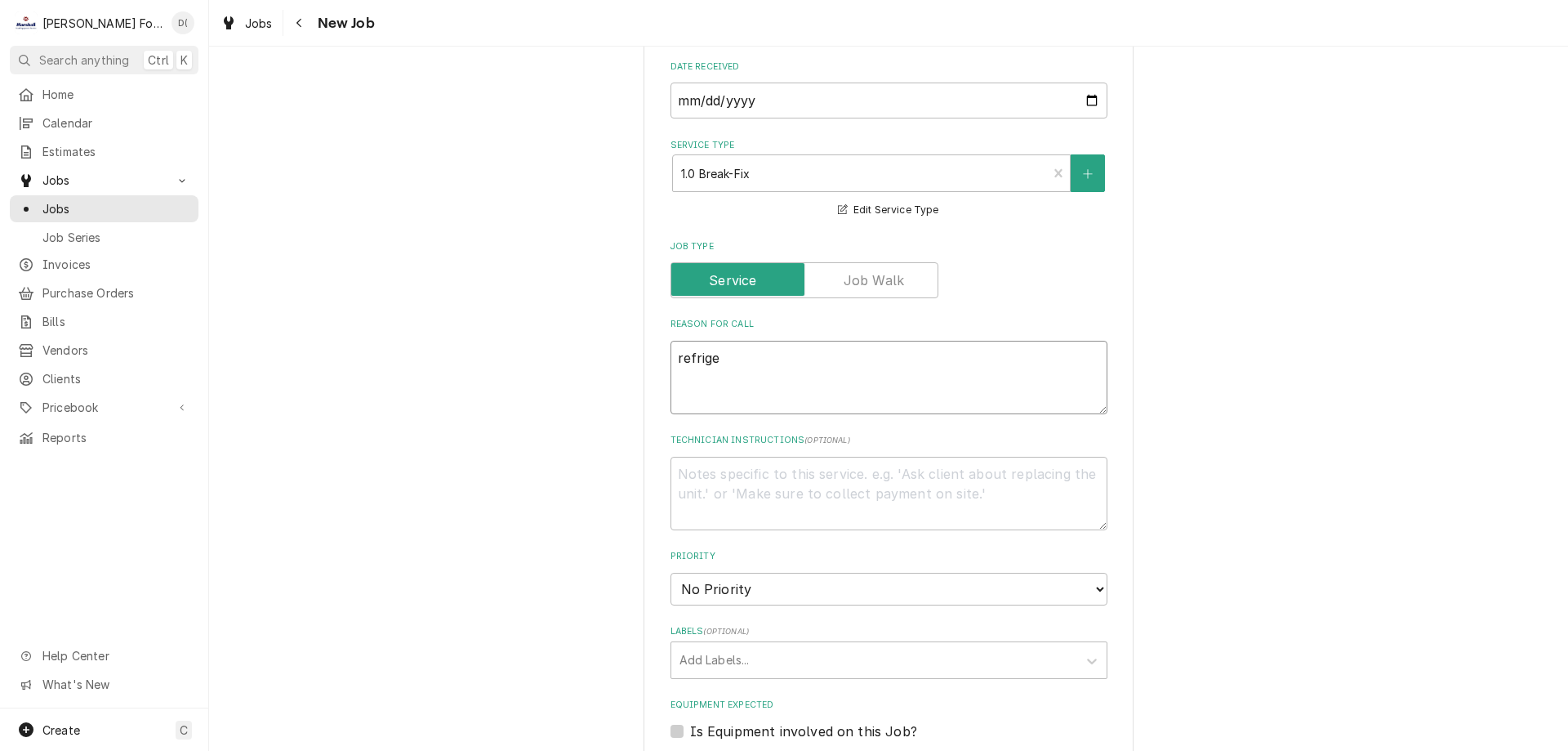
type textarea "refrige"
type textarea "x"
type textarea "refriger"
type textarea "x"
type textarea "refrigera"
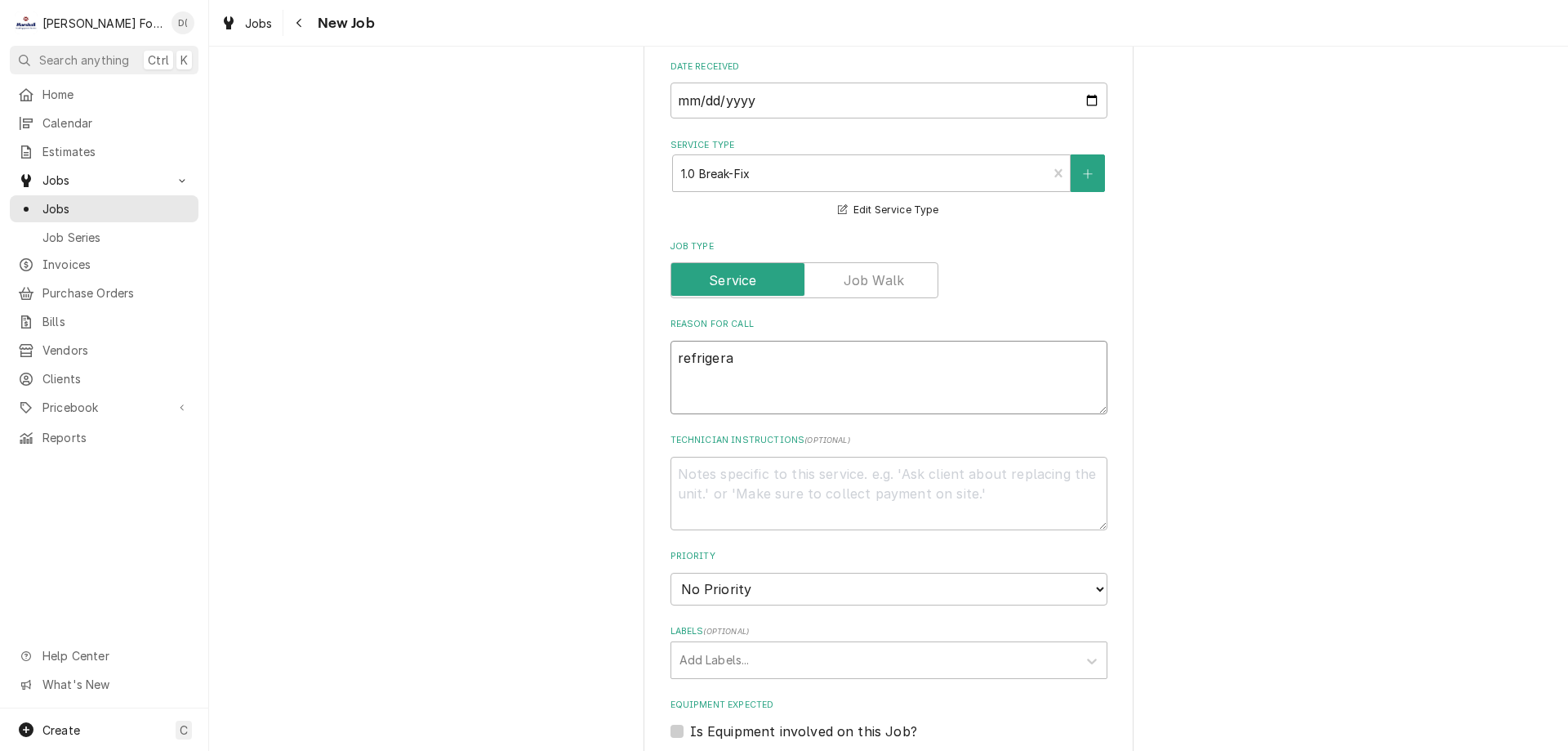
type textarea "x"
type textarea "refrigerat"
type textarea "x"
type textarea "refrigerato"
type textarea "x"
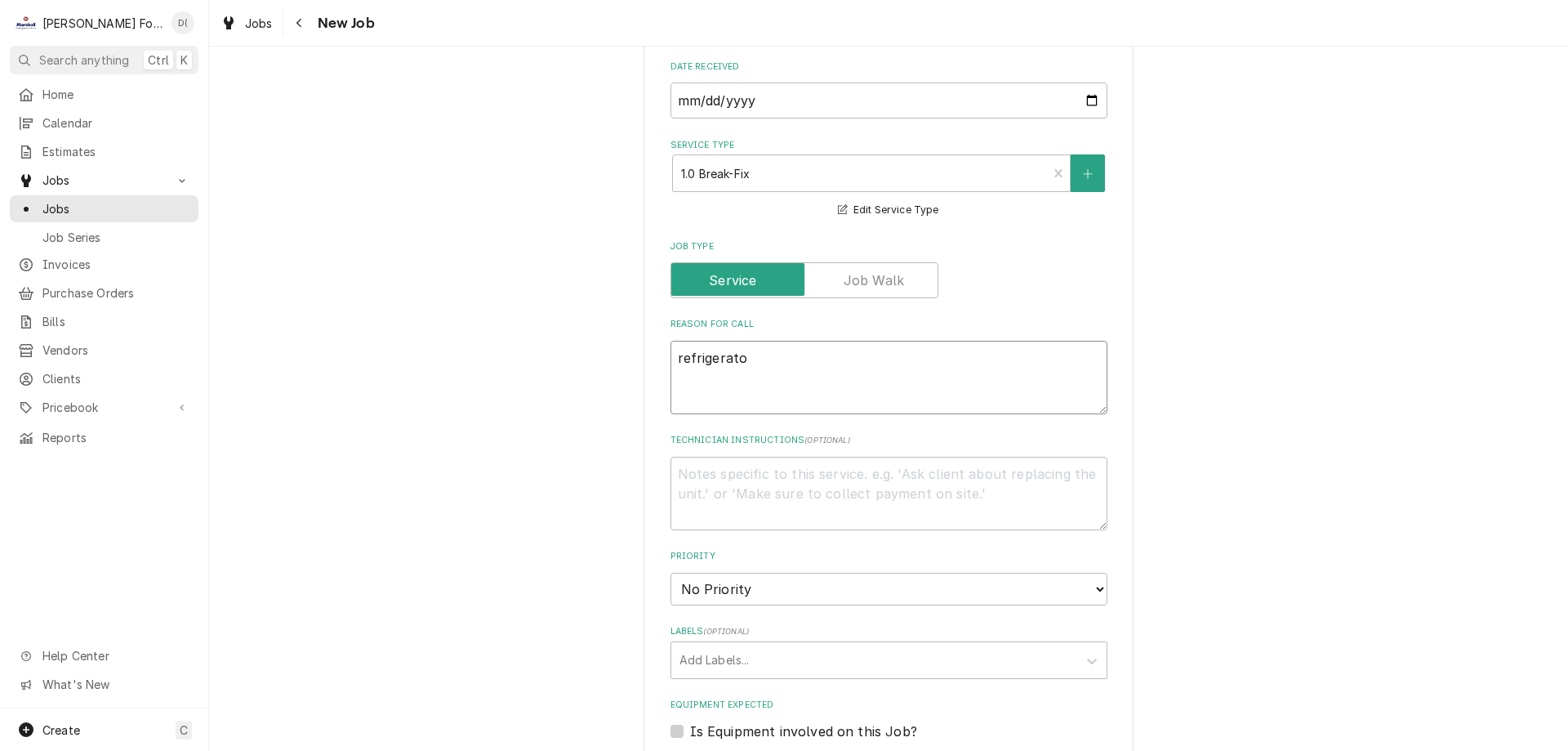
type textarea "refrigerator"
type textarea "x"
type textarea "refrigerator"
type textarea "x"
type textarea "refrigerator"
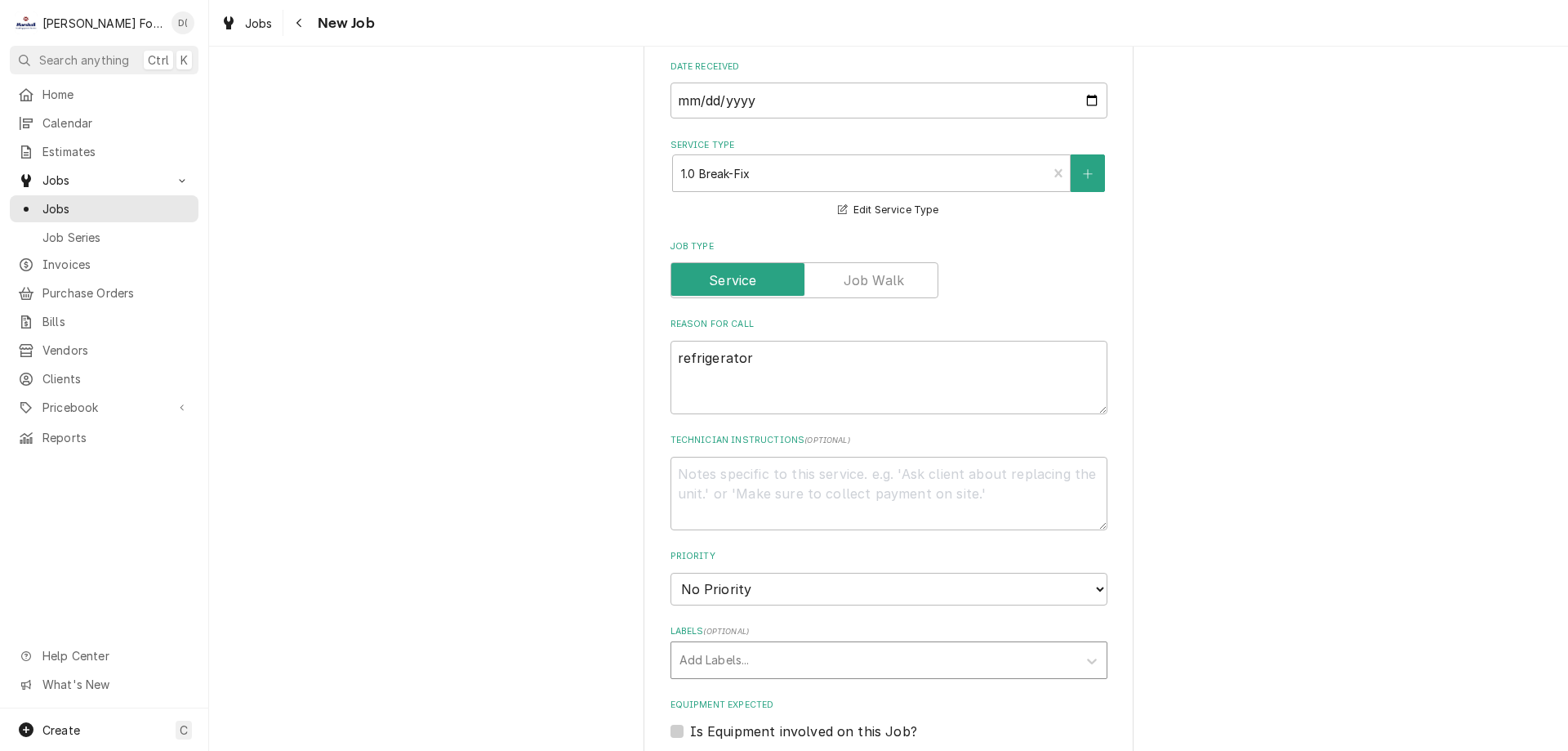
click at [803, 646] on div "Labels" at bounding box center [874, 660] width 389 height 30
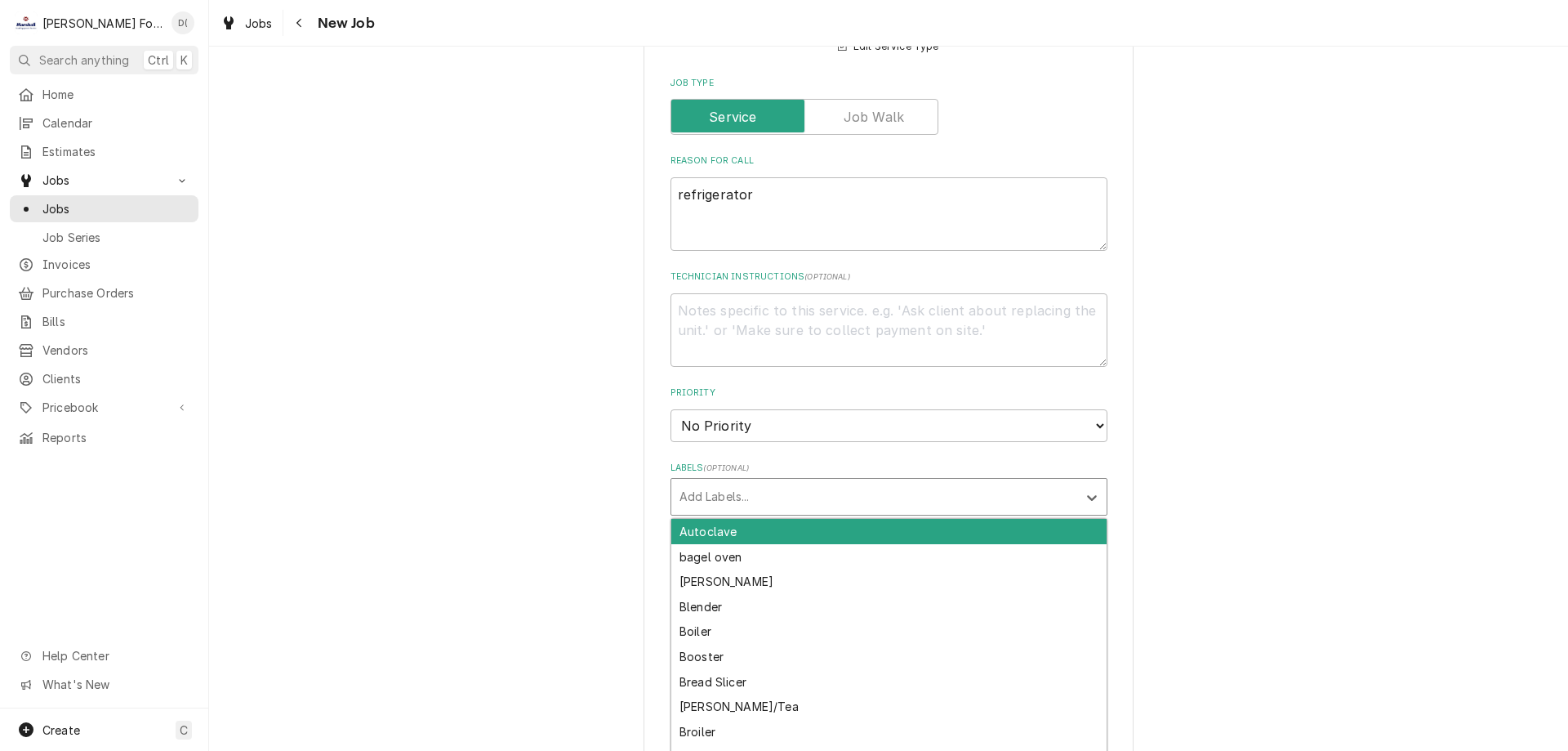
scroll to position [1389, 0]
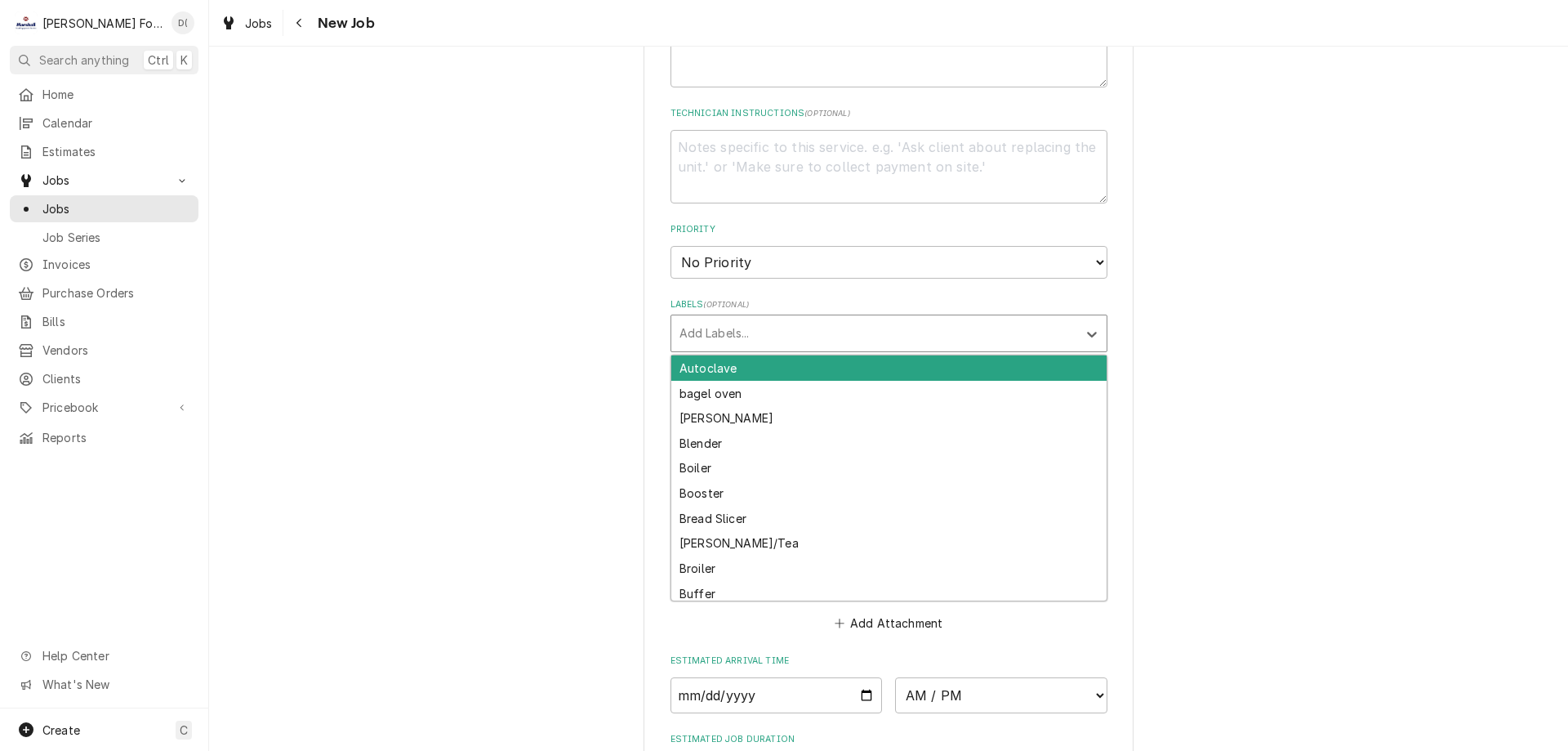
click at [720, 318] on div "Labels" at bounding box center [874, 333] width 389 height 30
type input "ref"
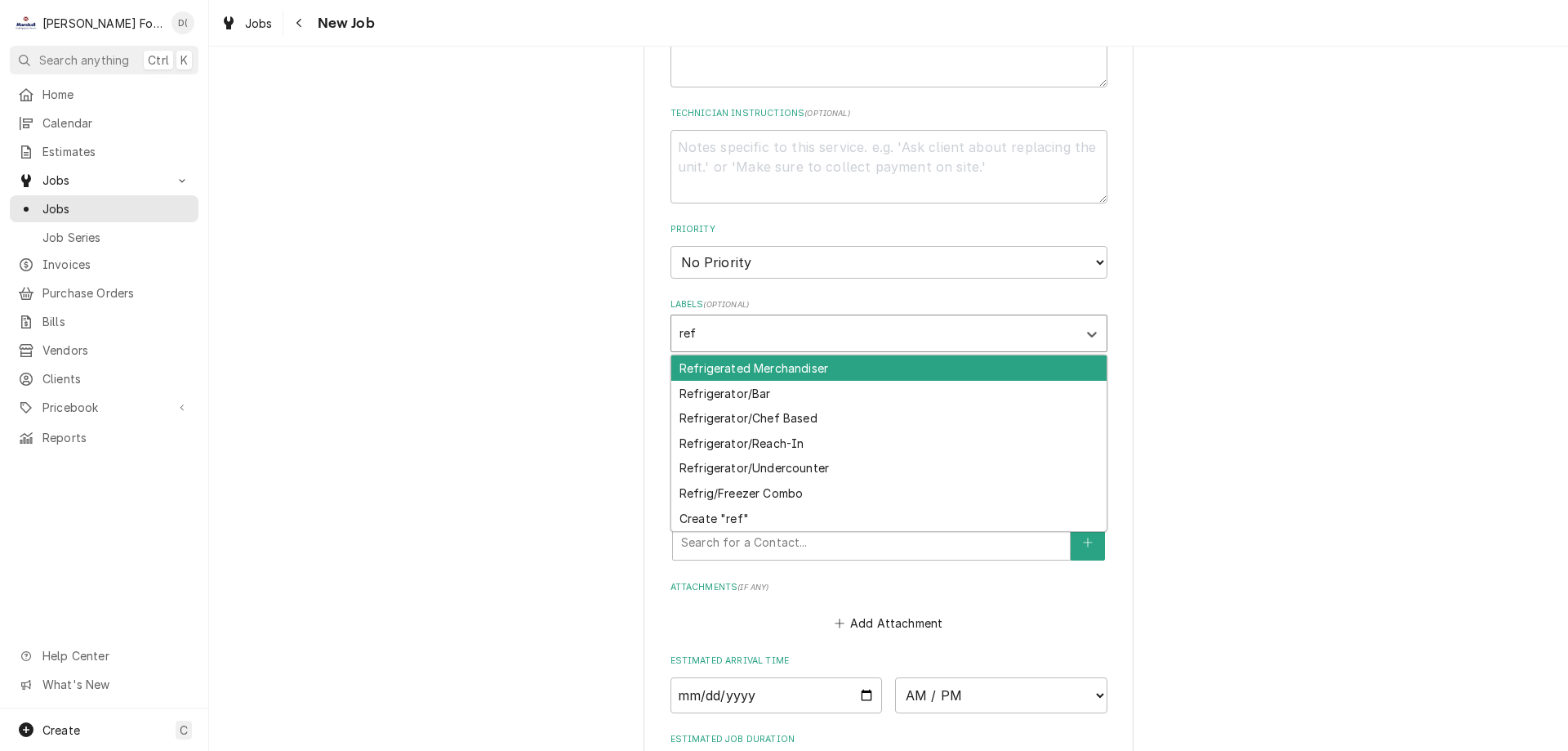
click at [737, 355] on div "Refrigerated Merchandiser" at bounding box center [889, 368] width 436 height 26
type textarea "x"
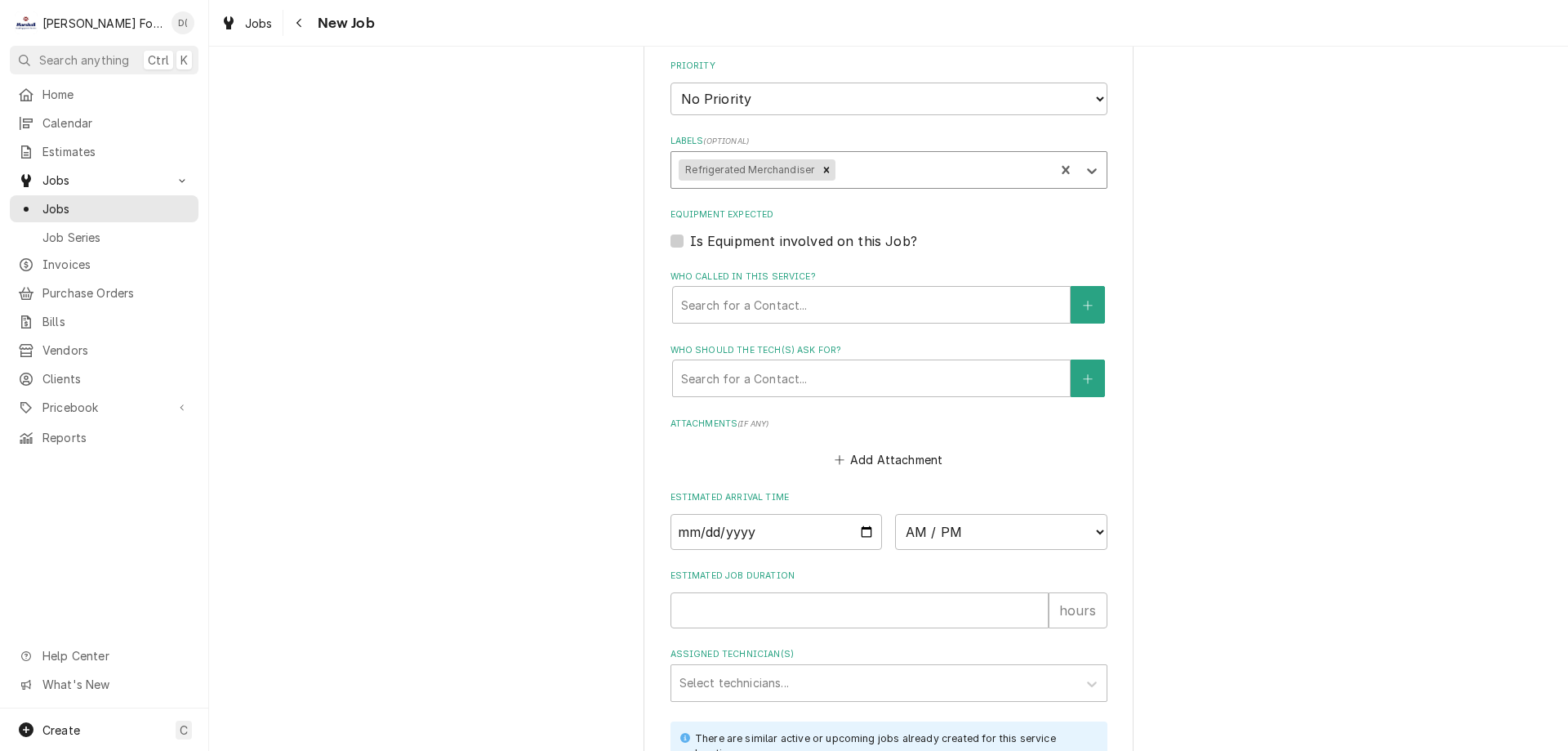
scroll to position [1715, 0]
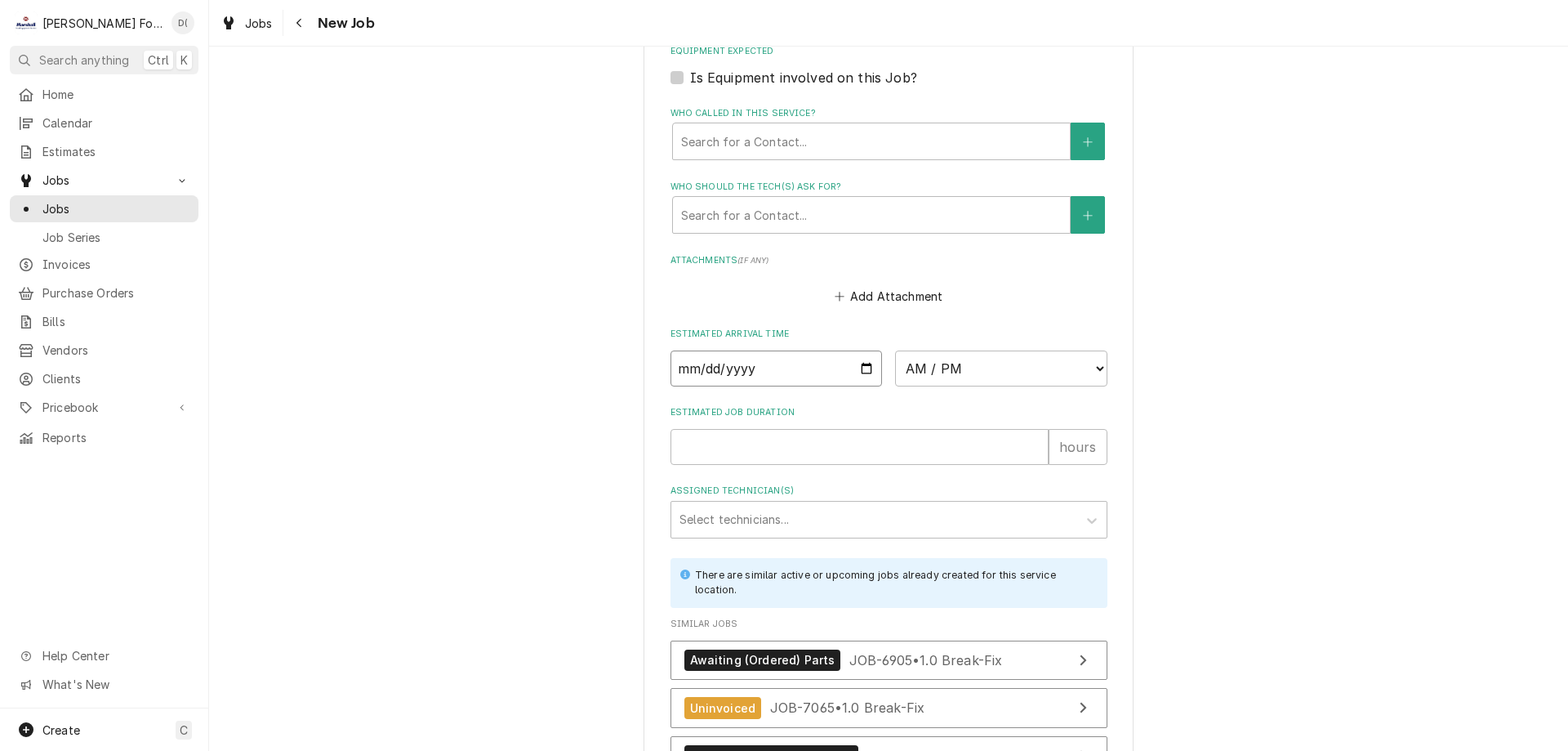
click at [855, 351] on input "Date" at bounding box center [776, 369] width 212 height 35
type textarea "x"
type input "2025-10-01"
click at [988, 351] on select "AM / PM 6:00 AM 6:15 AM 6:30 AM 6:45 AM 7:00 AM 7:15 AM 7:30 AM 7:45 AM 8:00 AM…" at bounding box center [1000, 369] width 212 height 35
type textarea "x"
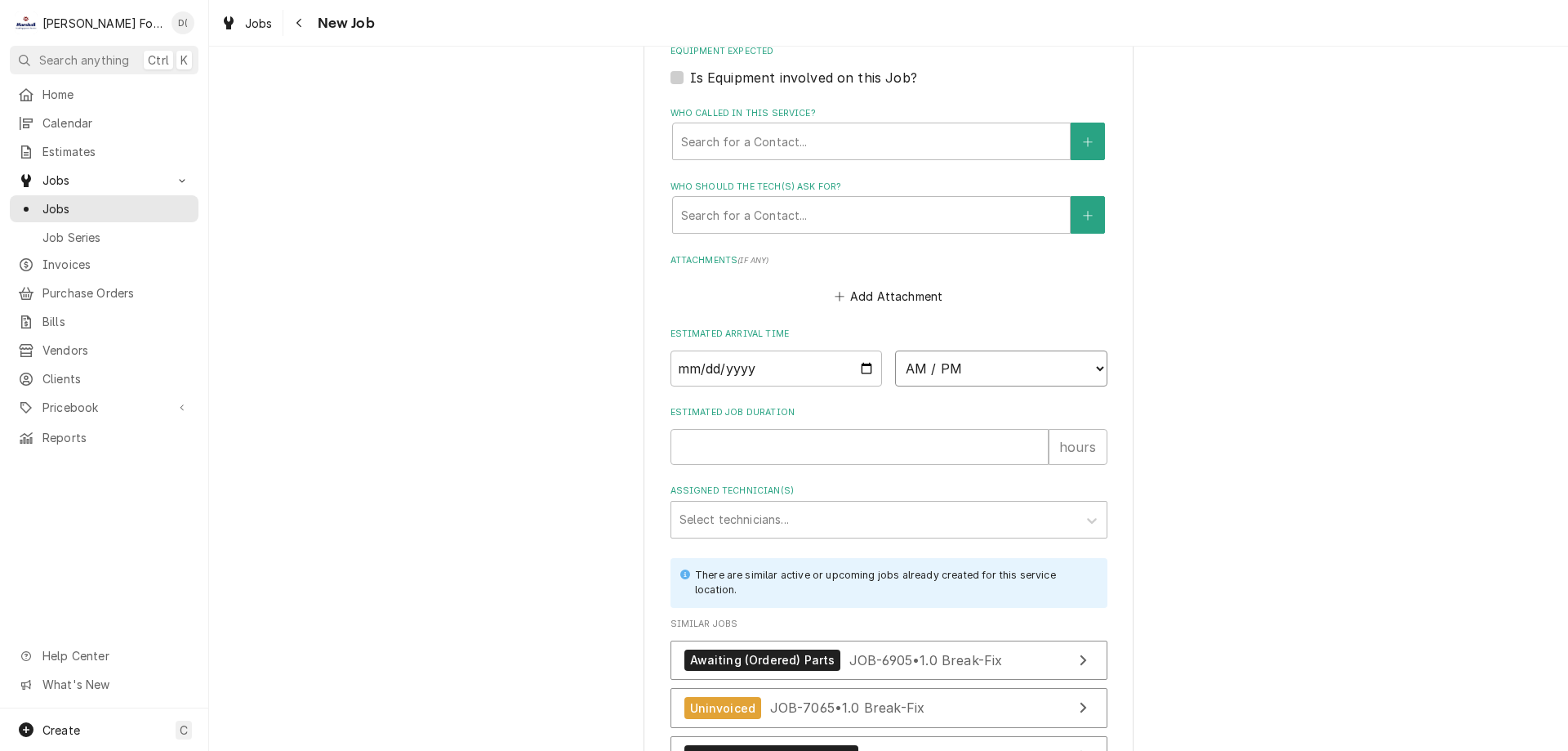
select select "12:30:00"
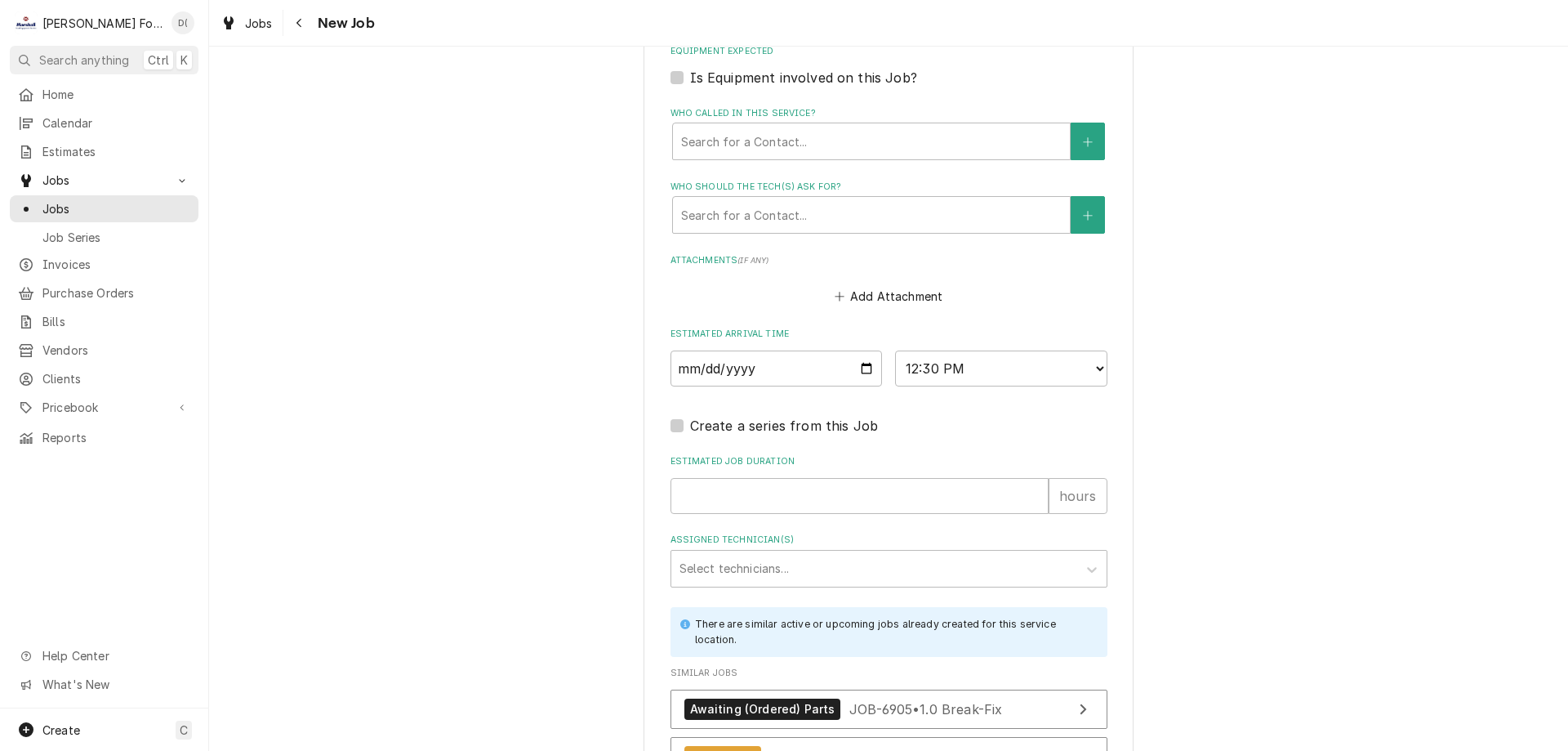
click at [781, 497] on fieldset "Job Details Job Source Direct (Phone/Email/etc.) Service Channel Corrigo Ecotra…" at bounding box center [888, 208] width 437 height 1824
click at [796, 479] on input "Estimated Job Duration" at bounding box center [859, 496] width 378 height 35
type textarea "x"
type input "1"
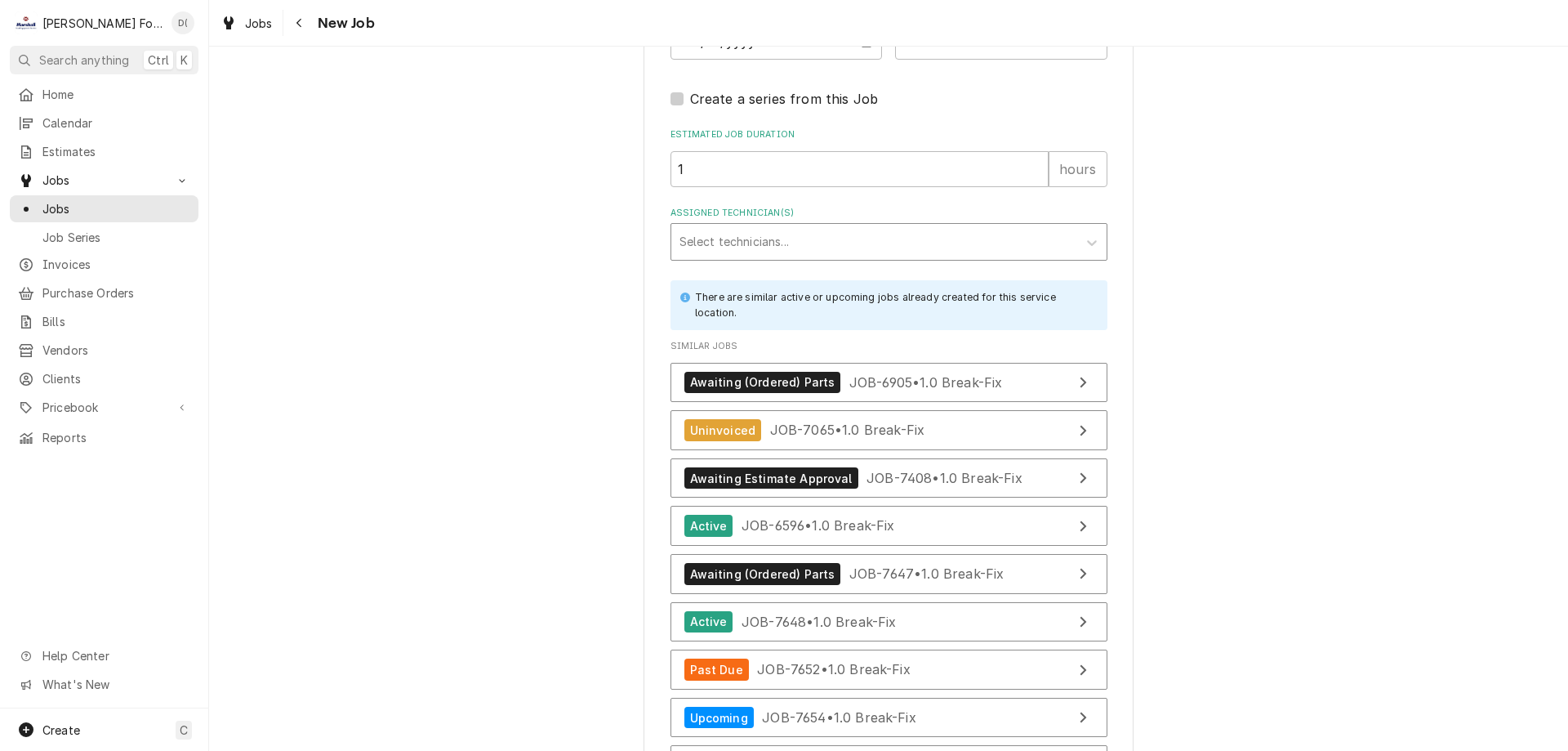
click at [799, 235] on div "Assigned Technician(s)" at bounding box center [874, 241] width 389 height 30
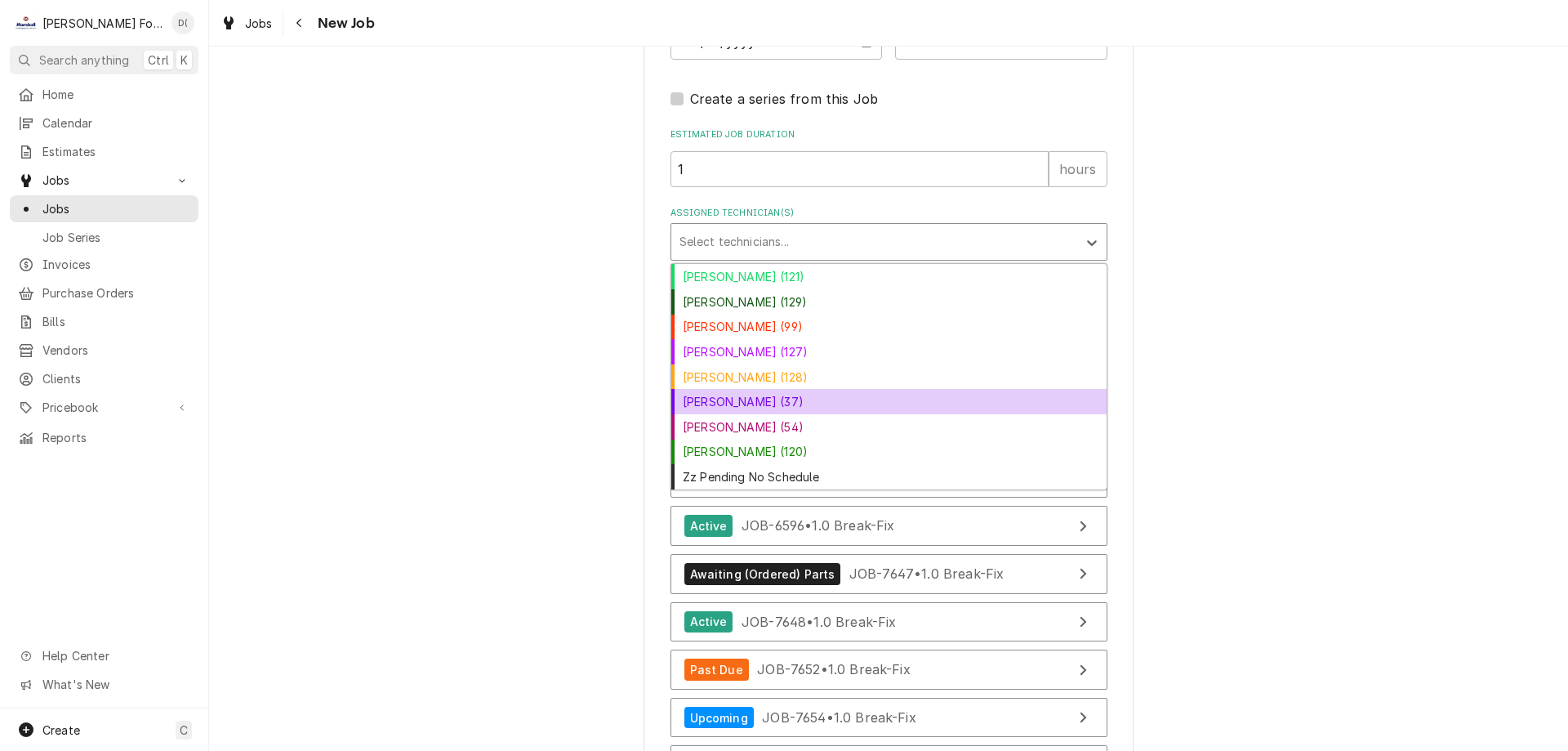
click at [764, 388] on div "[PERSON_NAME] (37)" at bounding box center [889, 401] width 436 height 26
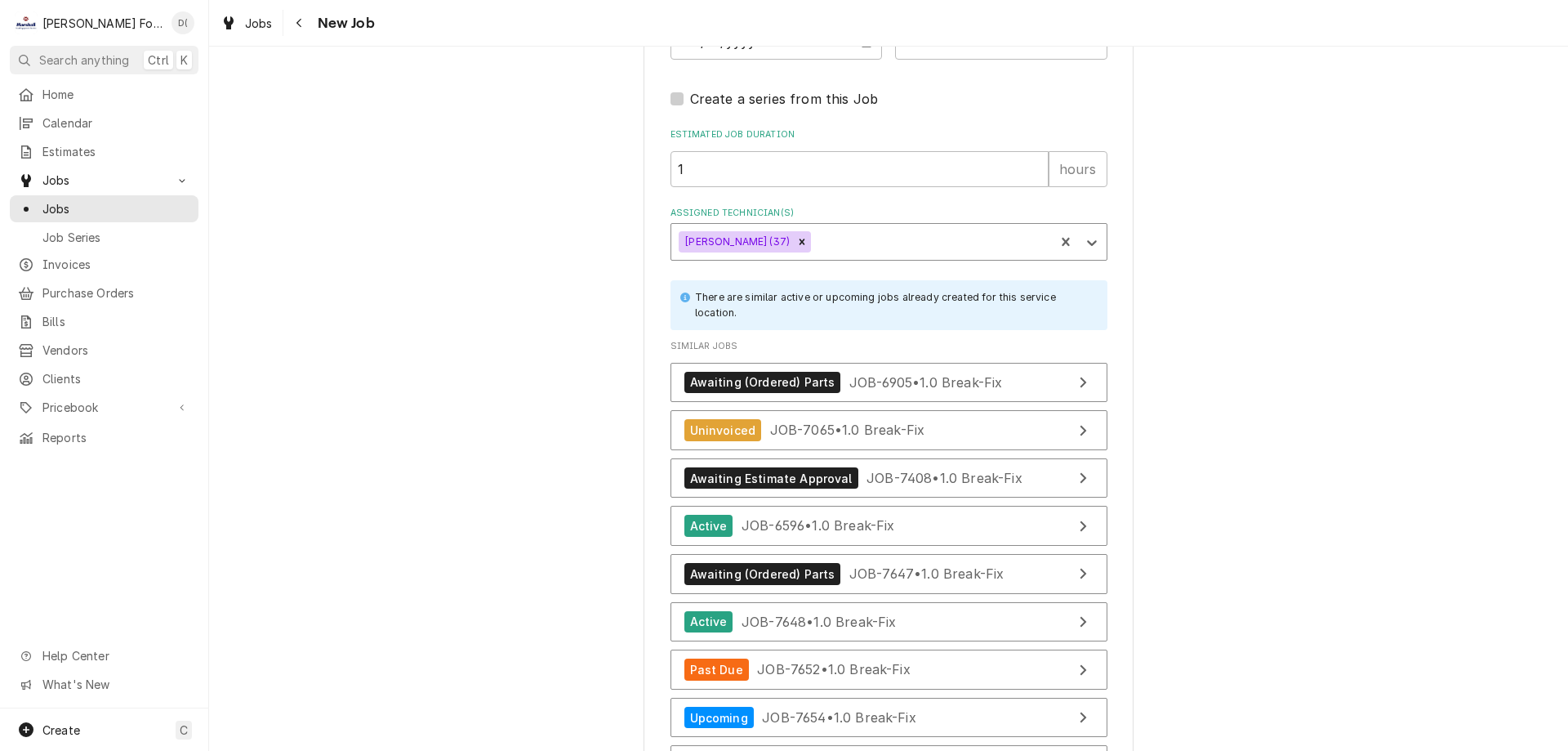
scroll to position [2206, 0]
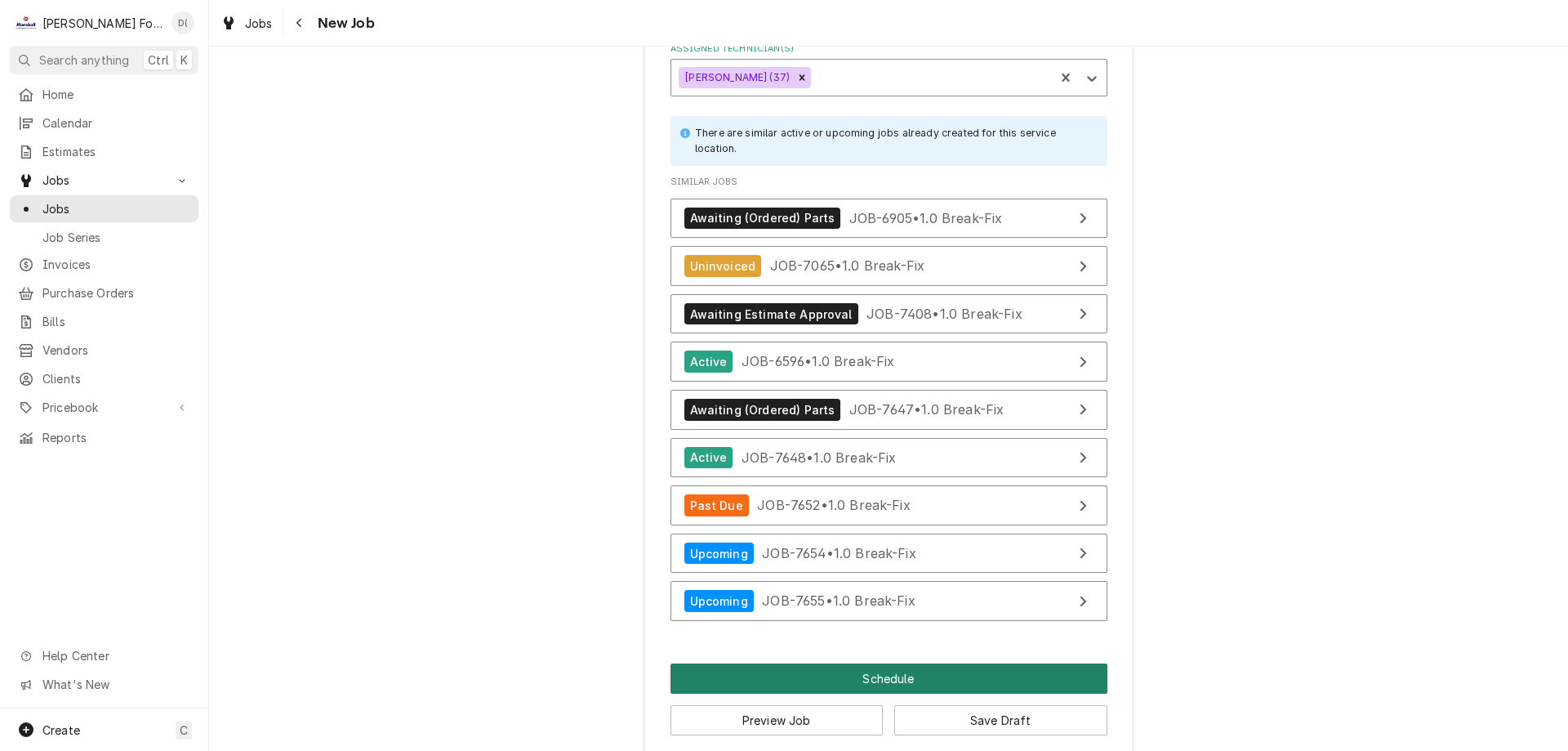
click at [872, 663] on button "Schedule" at bounding box center [888, 678] width 437 height 31
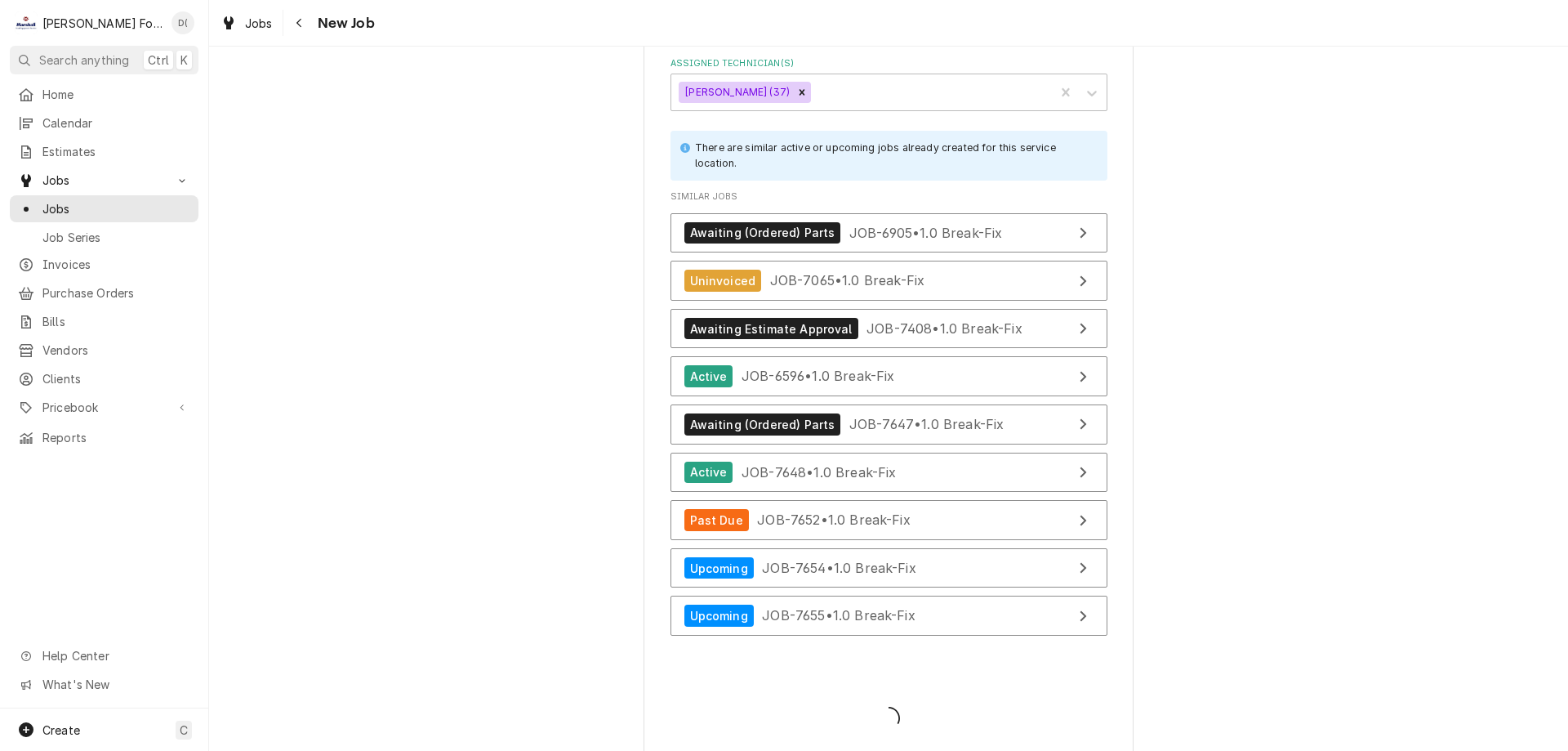
type textarea "x"
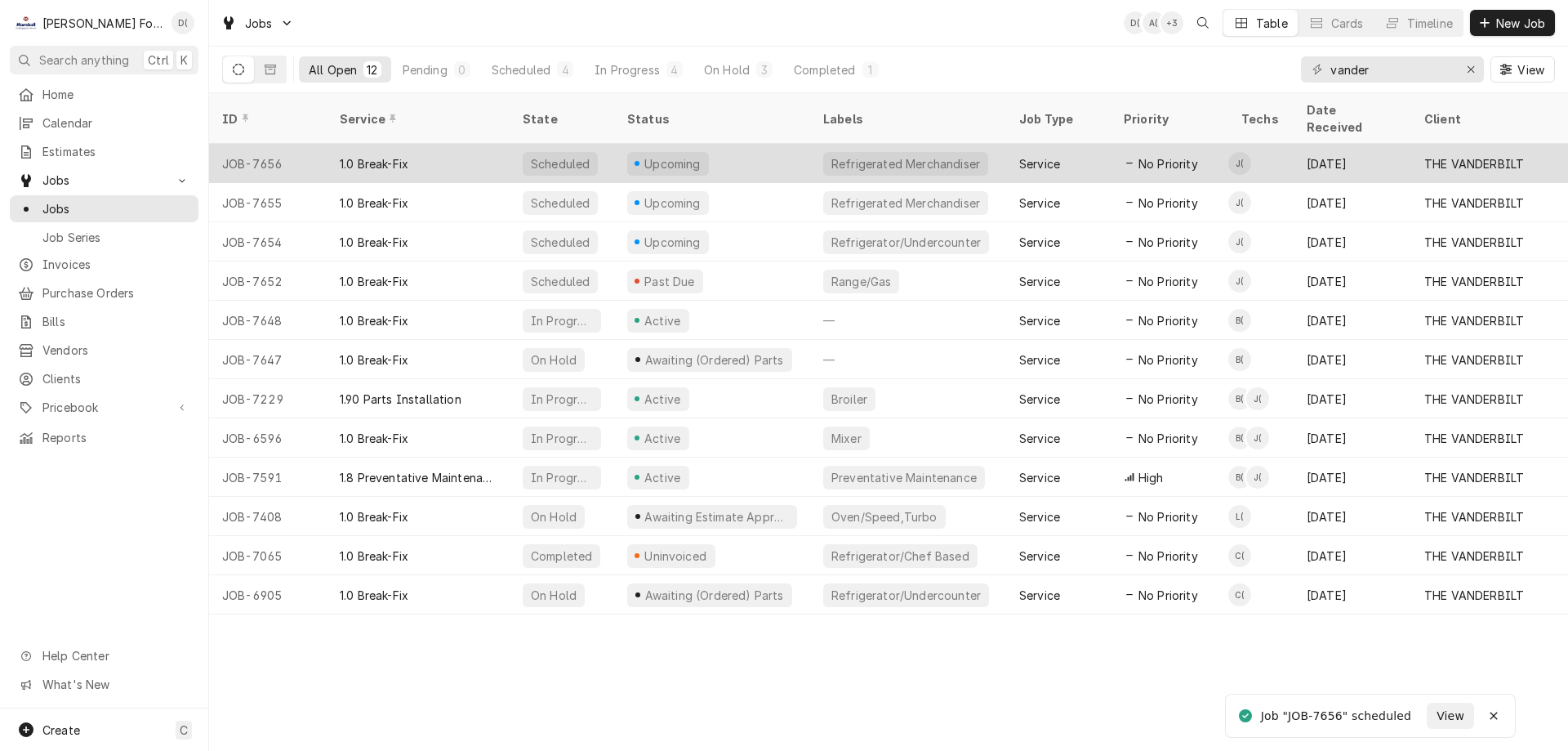
click at [766, 145] on div "Upcoming" at bounding box center [712, 164] width 196 height 39
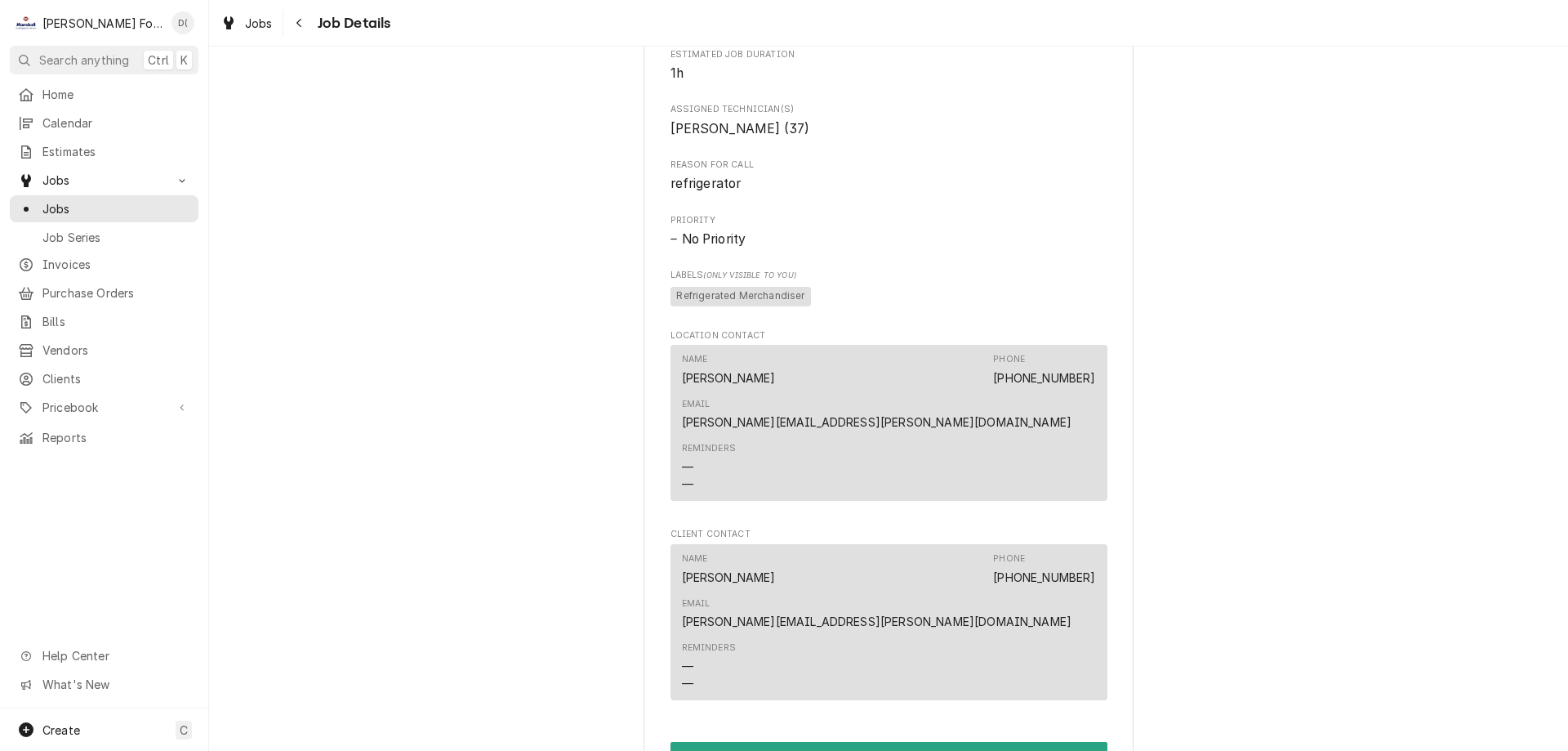
scroll to position [1552, 0]
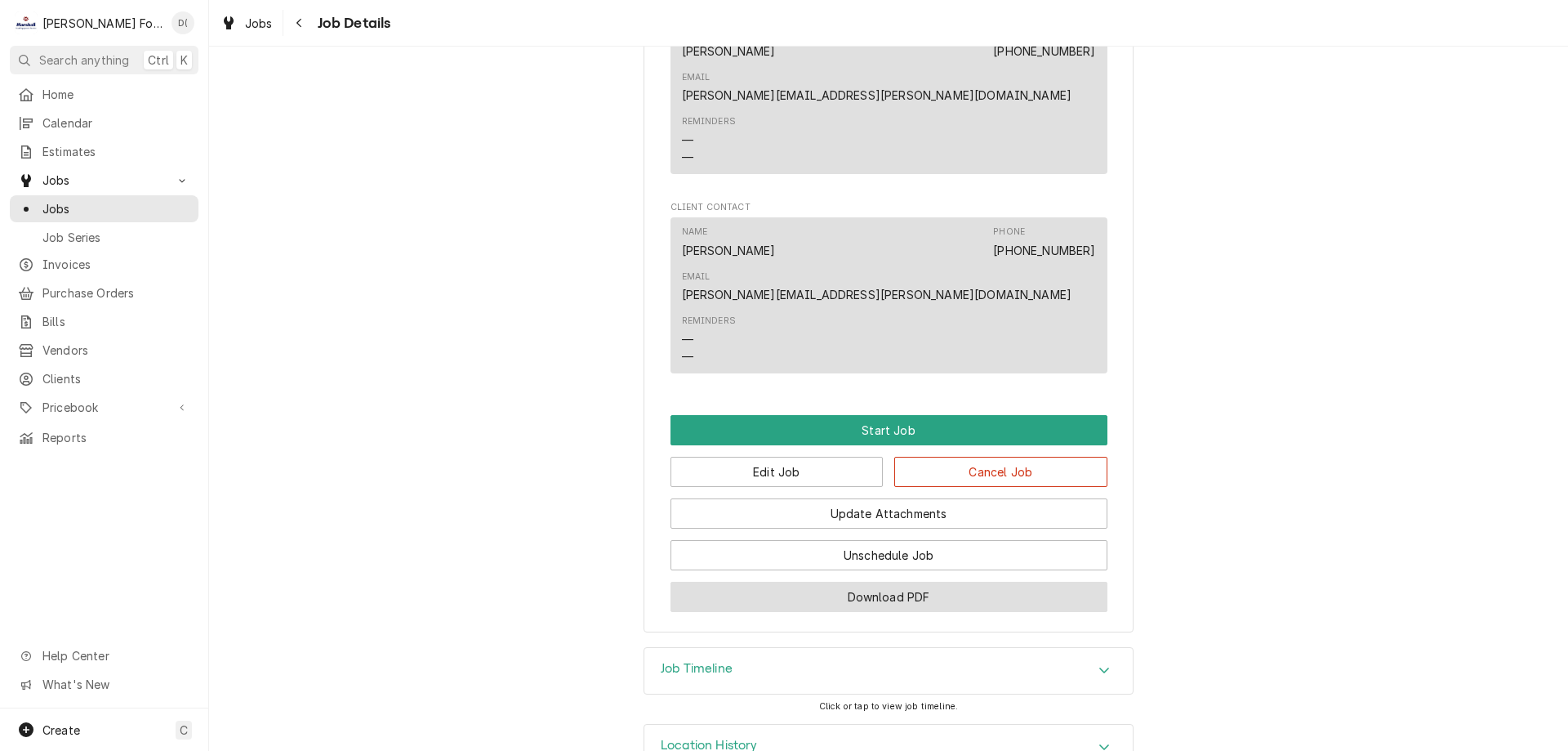
click at [895, 581] on button "Download PDF" at bounding box center [888, 596] width 437 height 31
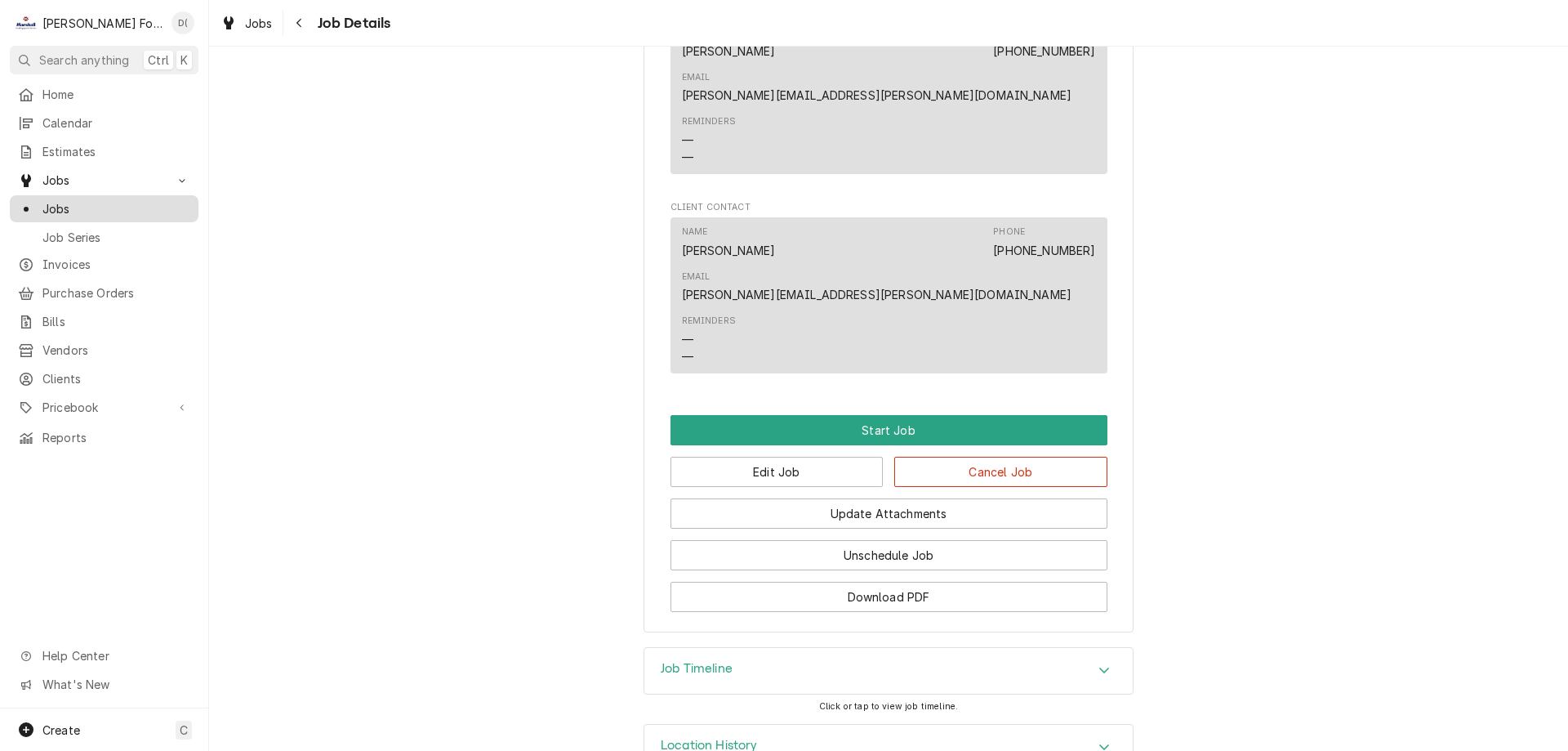
click at [105, 202] on span "Jobs" at bounding box center [116, 208] width 148 height 17
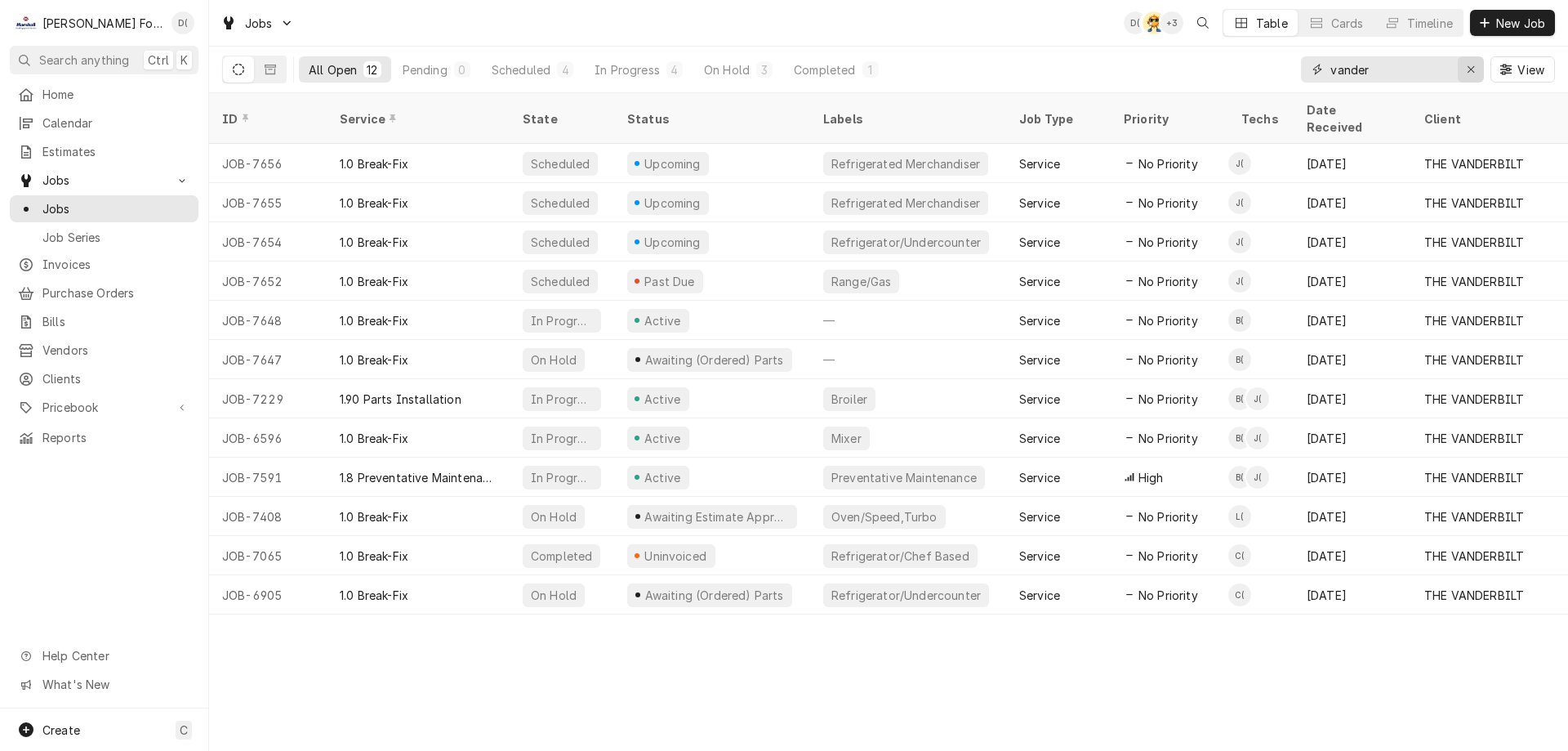
click at [1466, 69] on div "Erase input" at bounding box center [1470, 69] width 17 height 17
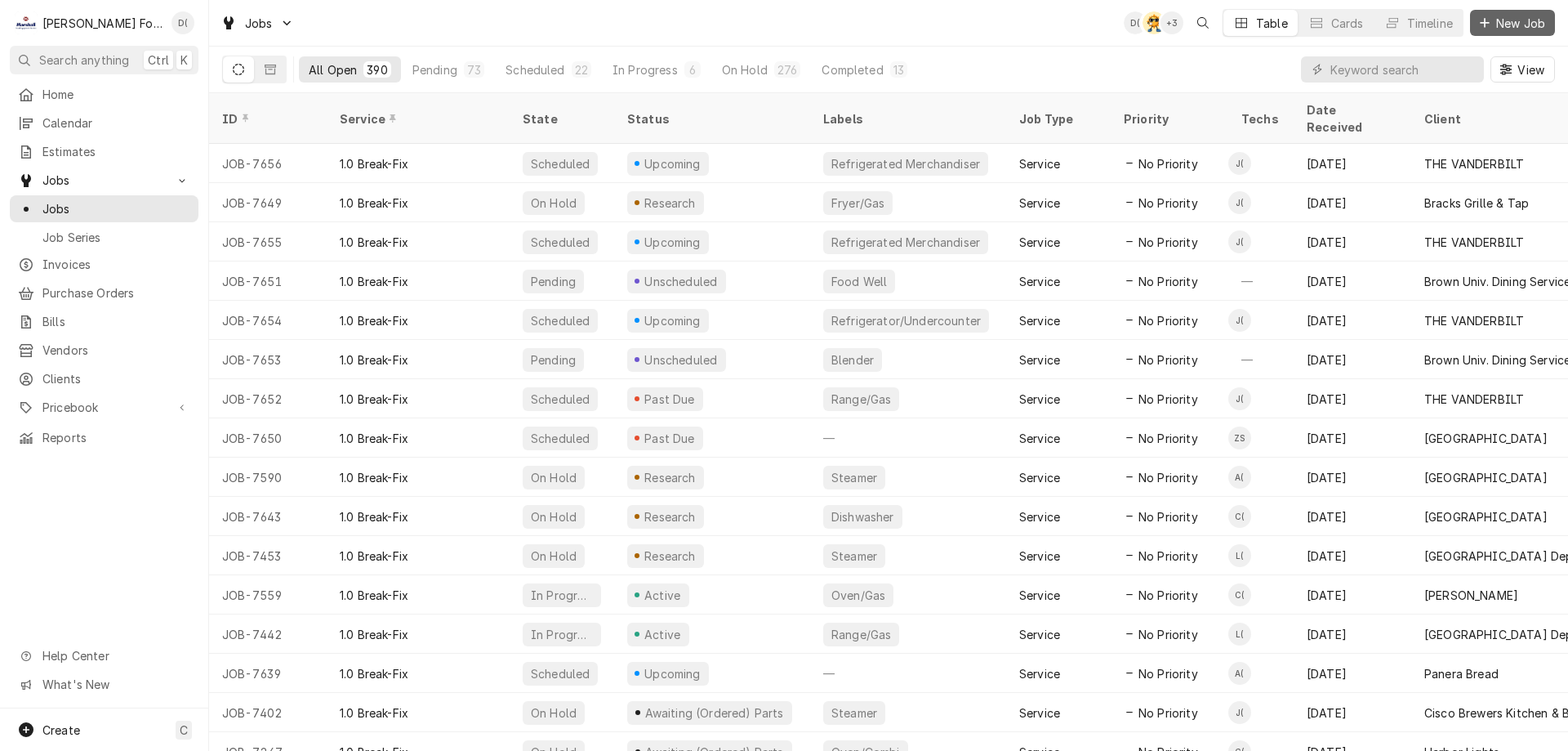
click at [1519, 17] on span "New Job" at bounding box center [1521, 23] width 55 height 17
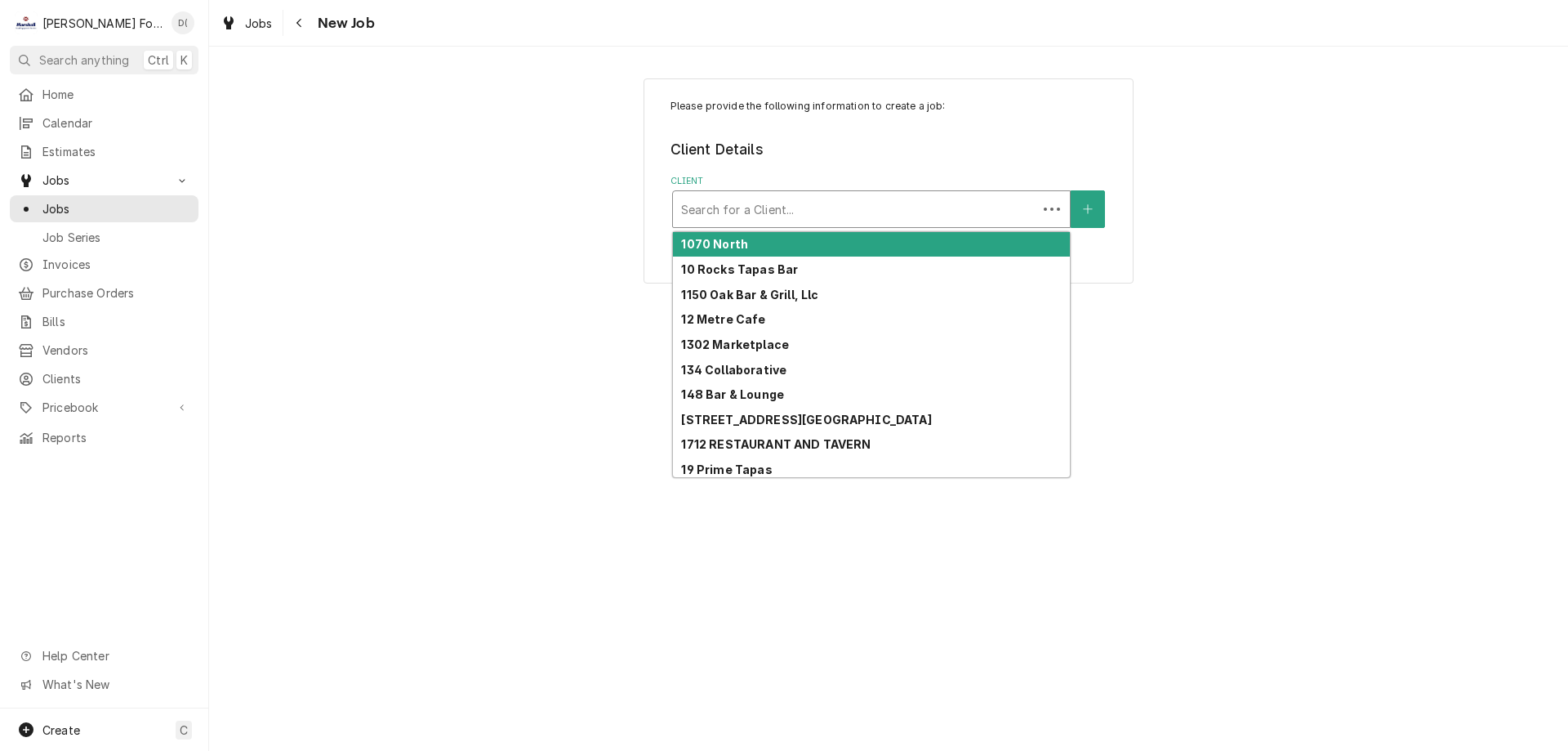
click at [754, 208] on div "Client" at bounding box center [854, 209] width 348 height 30
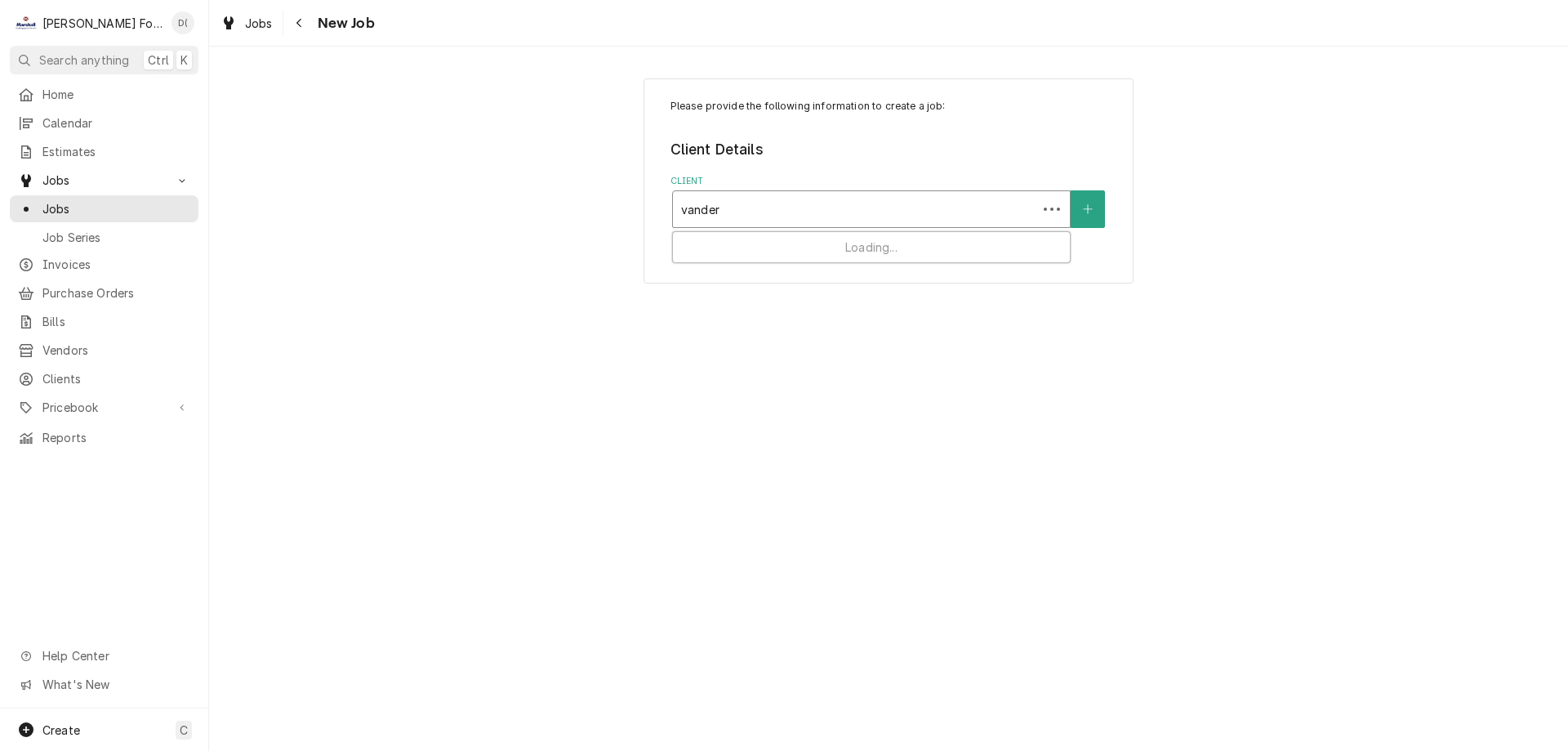
type input "vander"
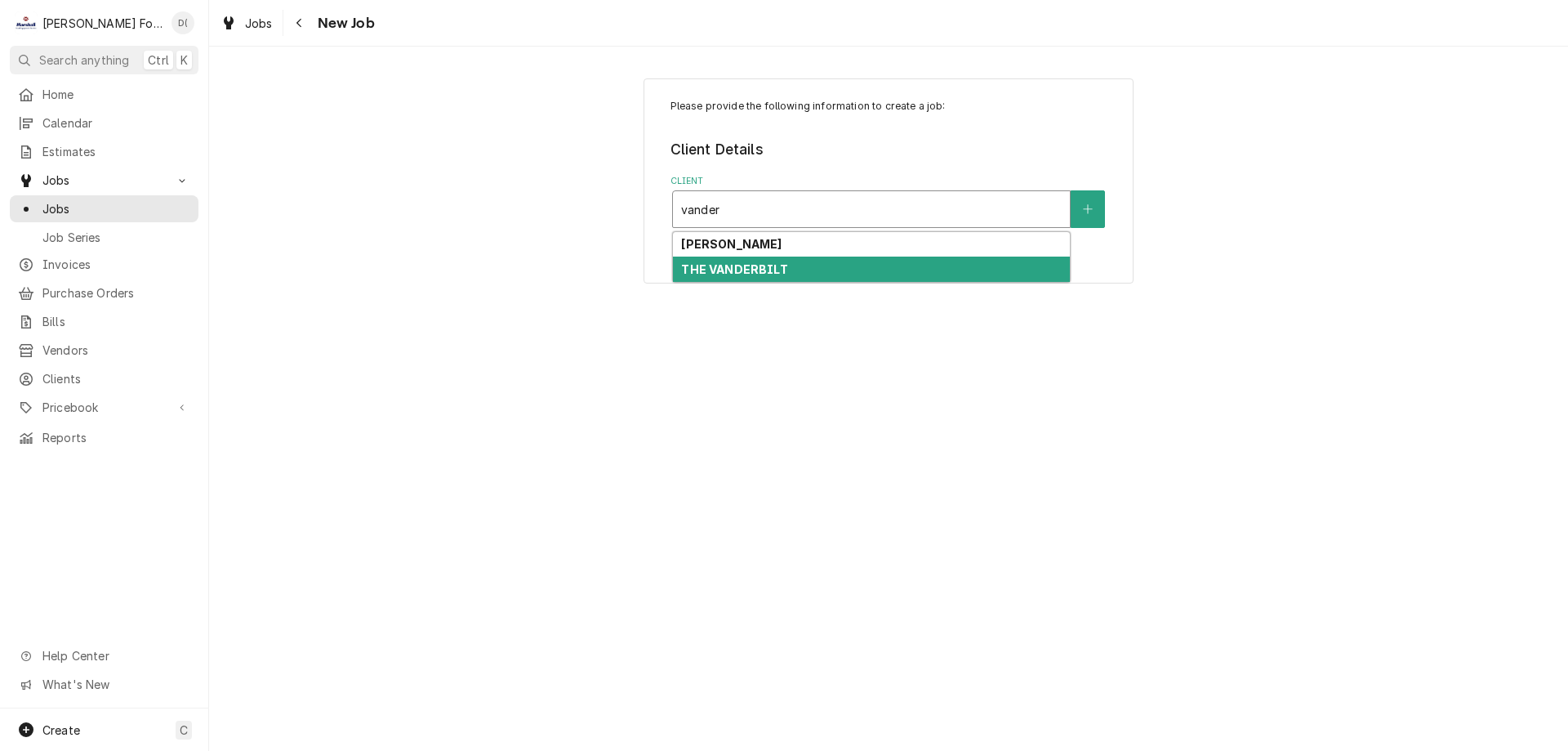
click at [746, 268] on strong "THE VANDERBILT" at bounding box center [734, 269] width 106 height 14
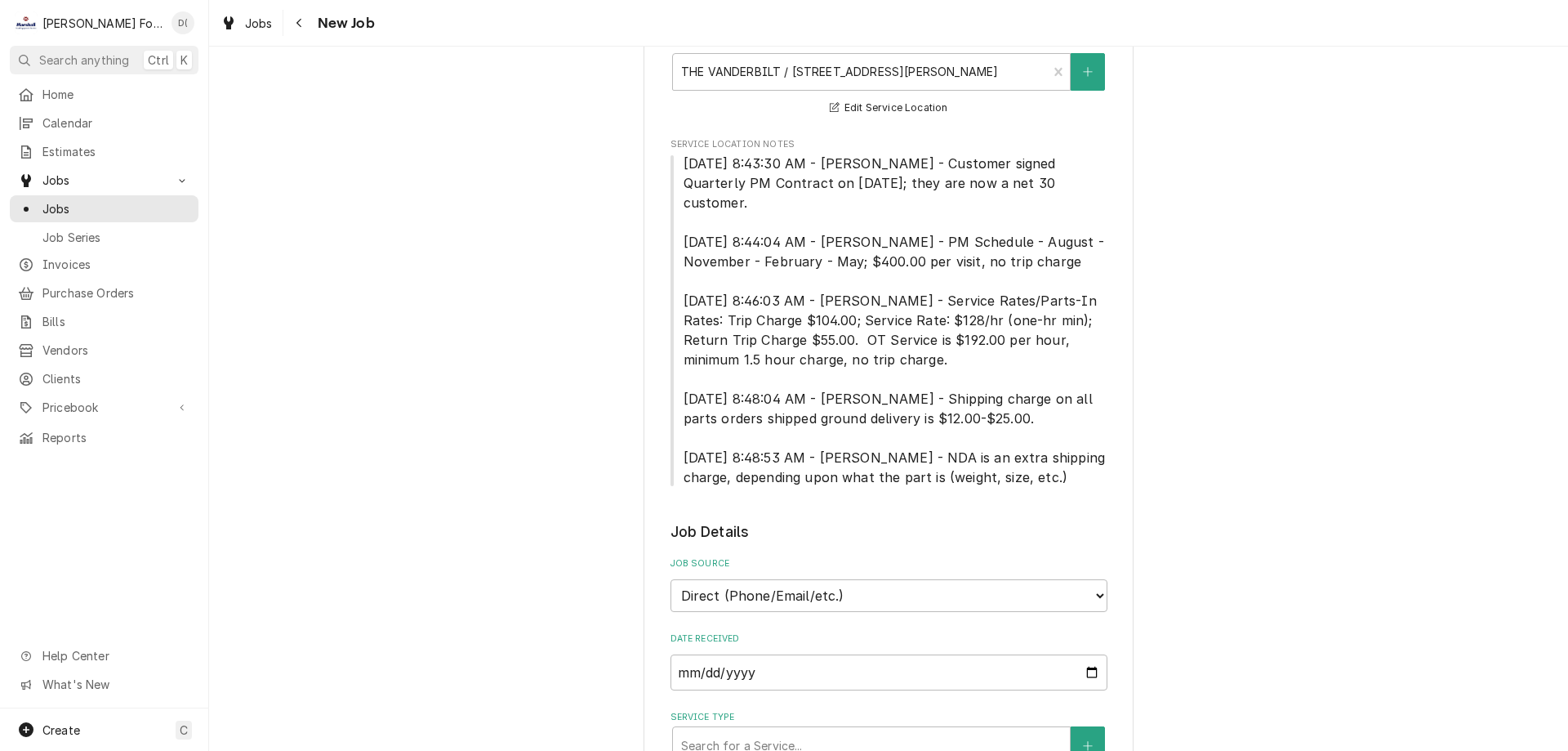
scroll to position [817, 0]
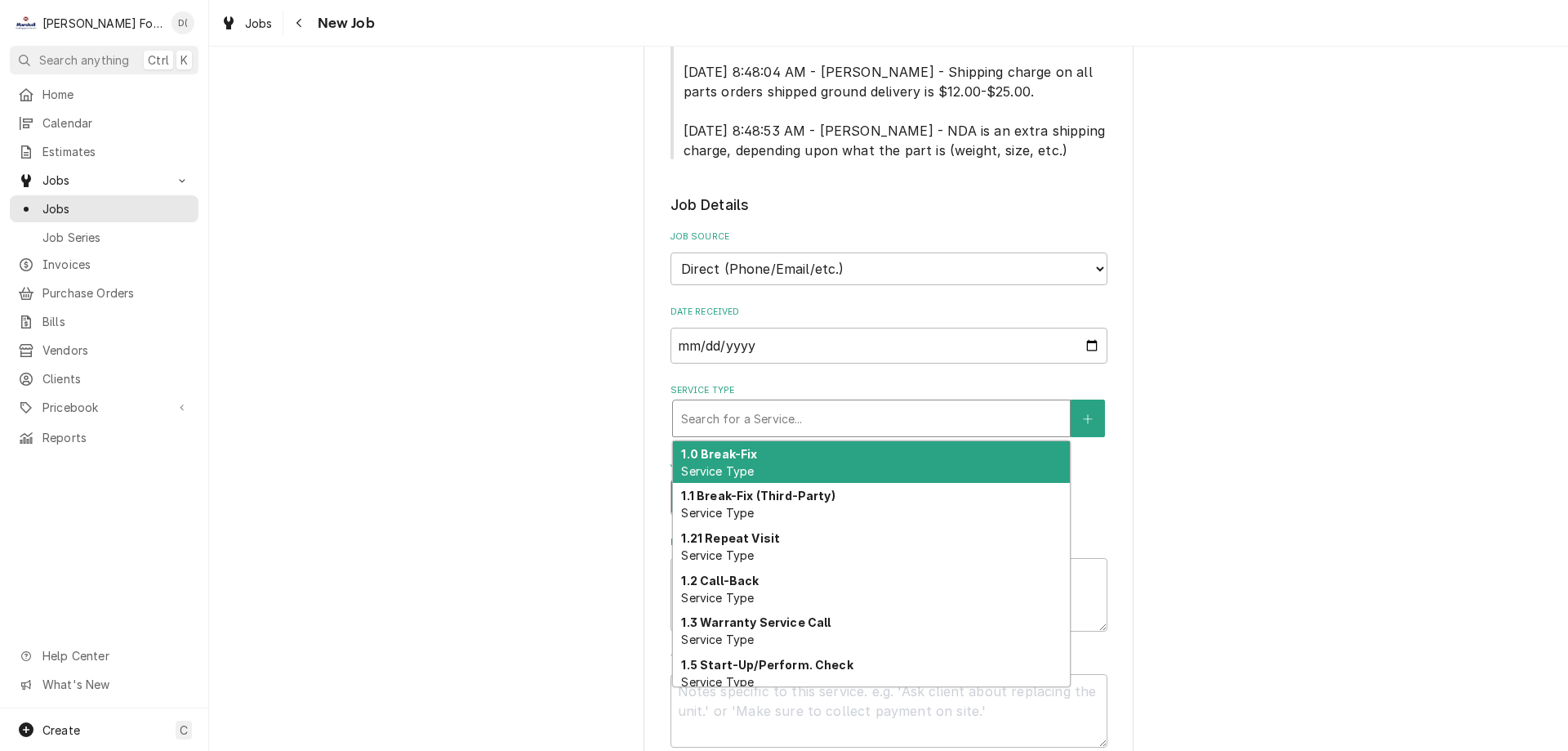
click at [775, 403] on div "Service Type" at bounding box center [871, 418] width 380 height 30
click at [757, 442] on div "1.0 Break-Fix Service Type" at bounding box center [871, 462] width 397 height 42
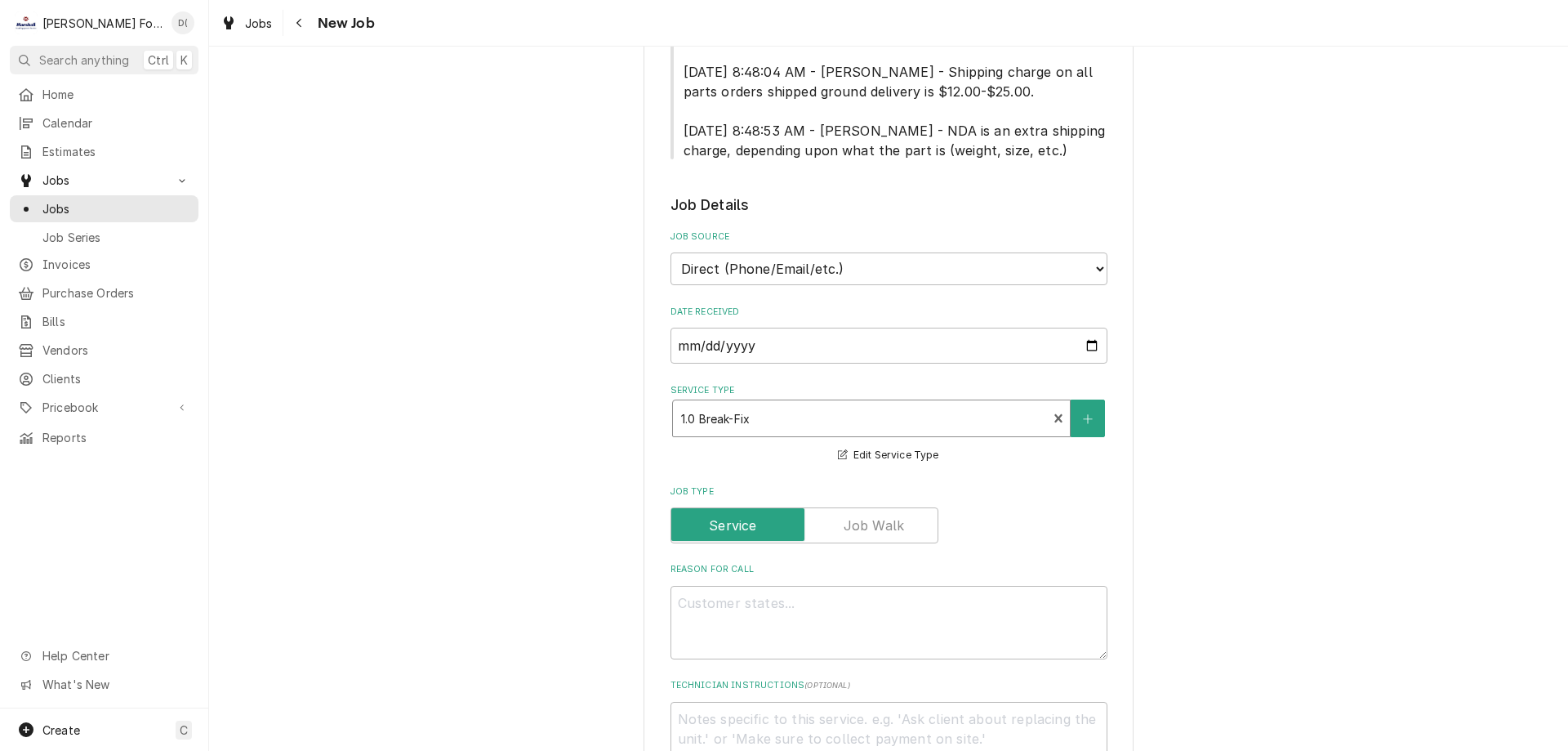
scroll to position [1061, 0]
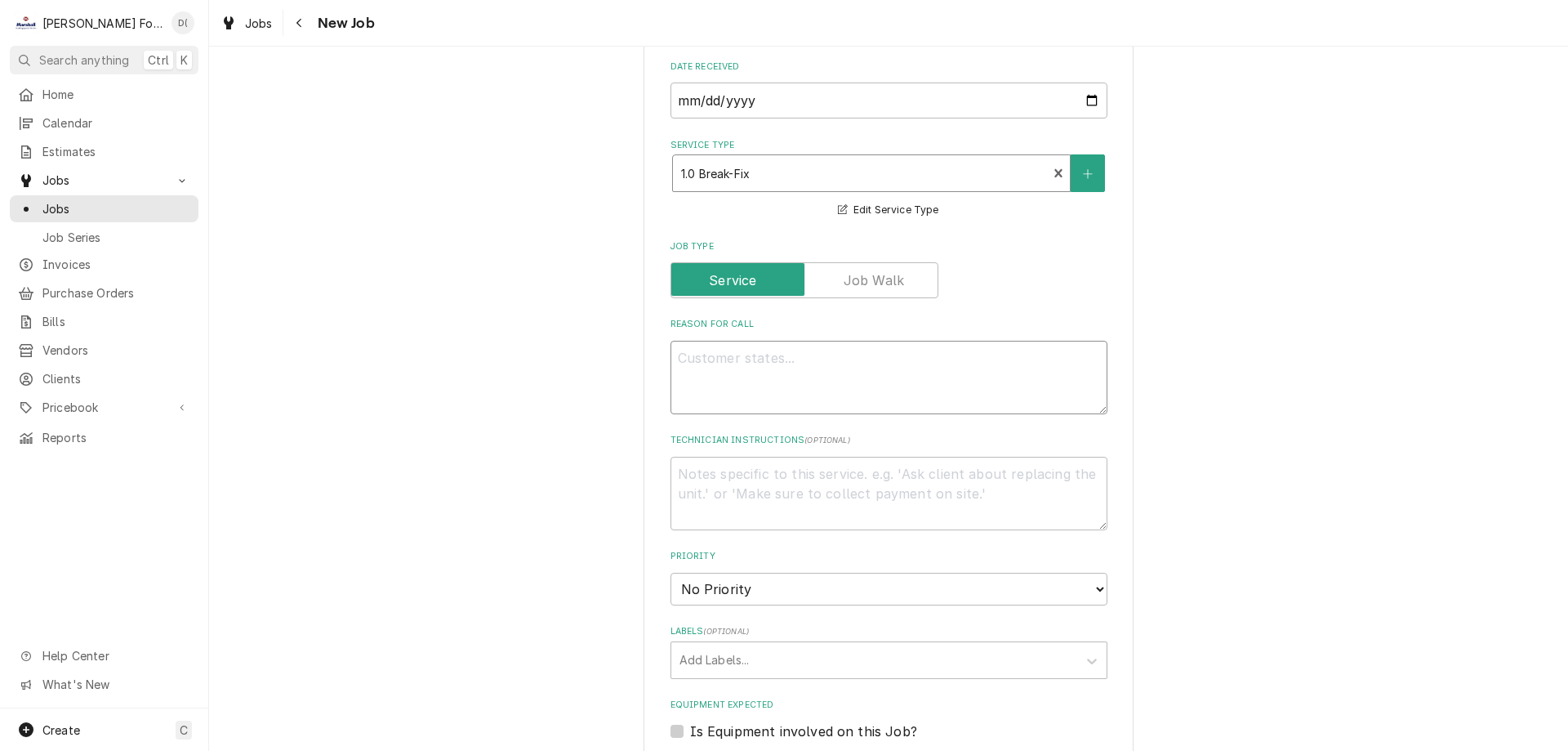
click at [783, 356] on textarea "Reason For Call" at bounding box center [888, 377] width 437 height 74
type textarea "x"
type textarea "g"
type textarea "x"
type textarea "gv"
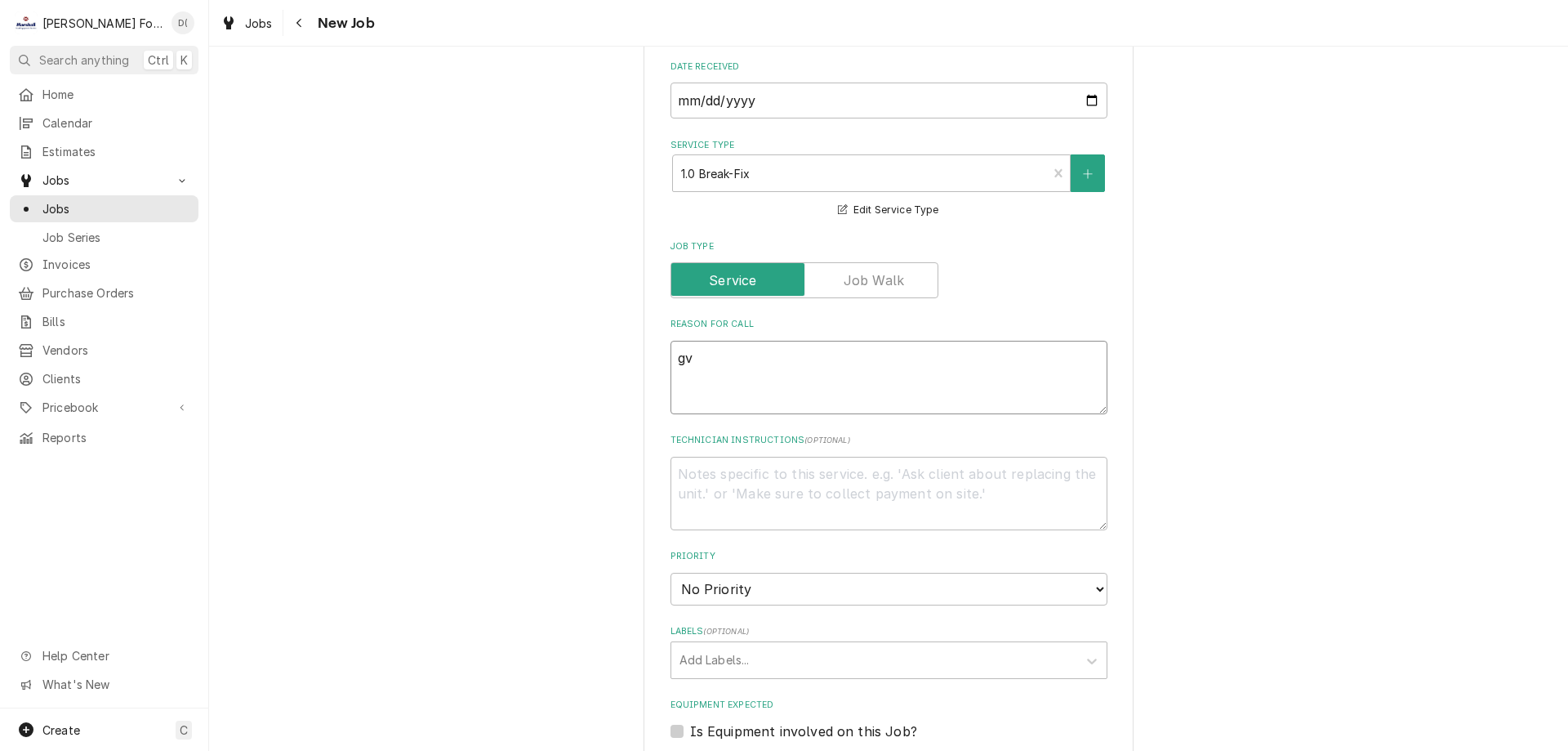
type textarea "x"
type textarea "gvh"
type textarea "x"
type textarea "gvh"
type textarea "x"
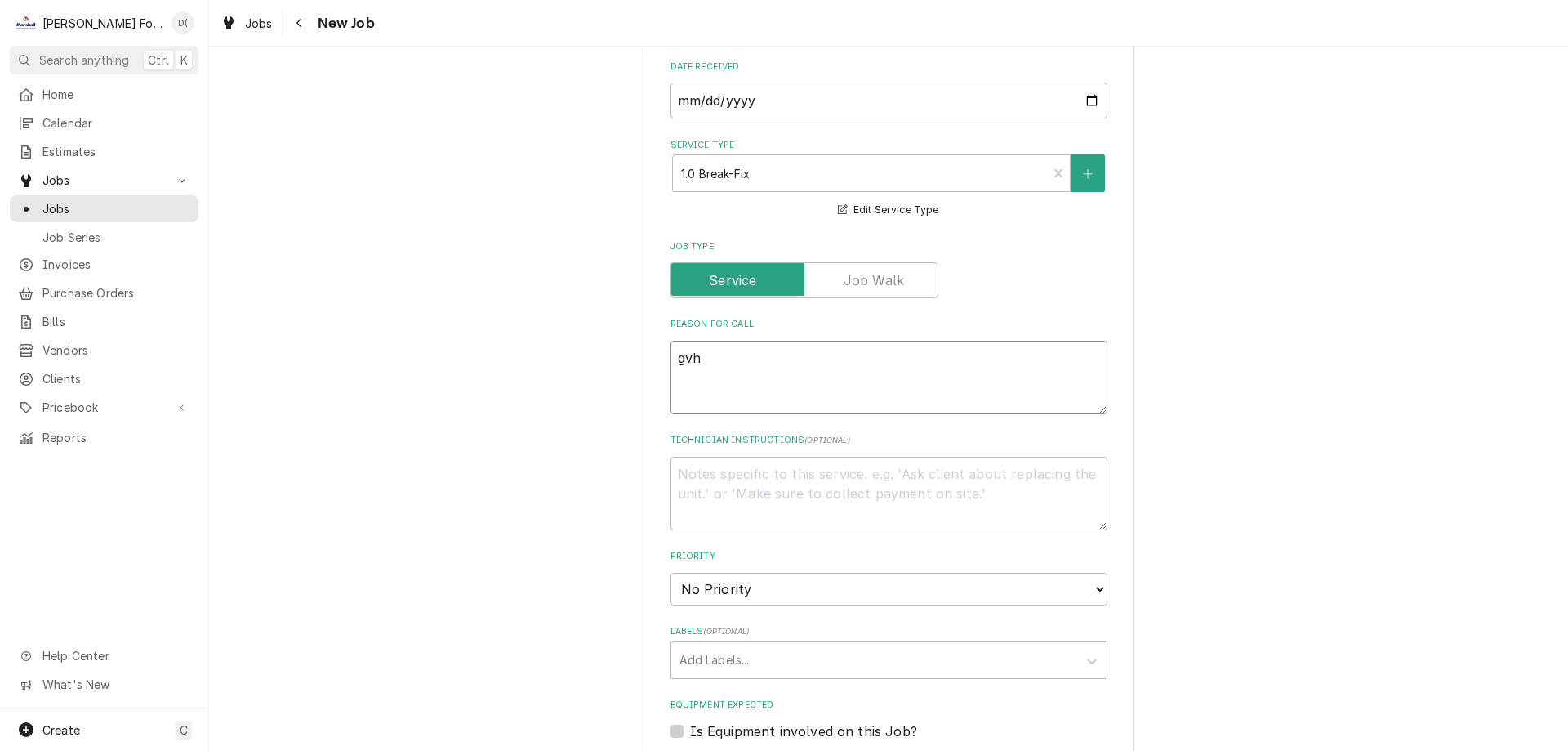
type textarea "gvh"
type textarea "x"
type textarea "gv"
type textarea "x"
type textarea "g"
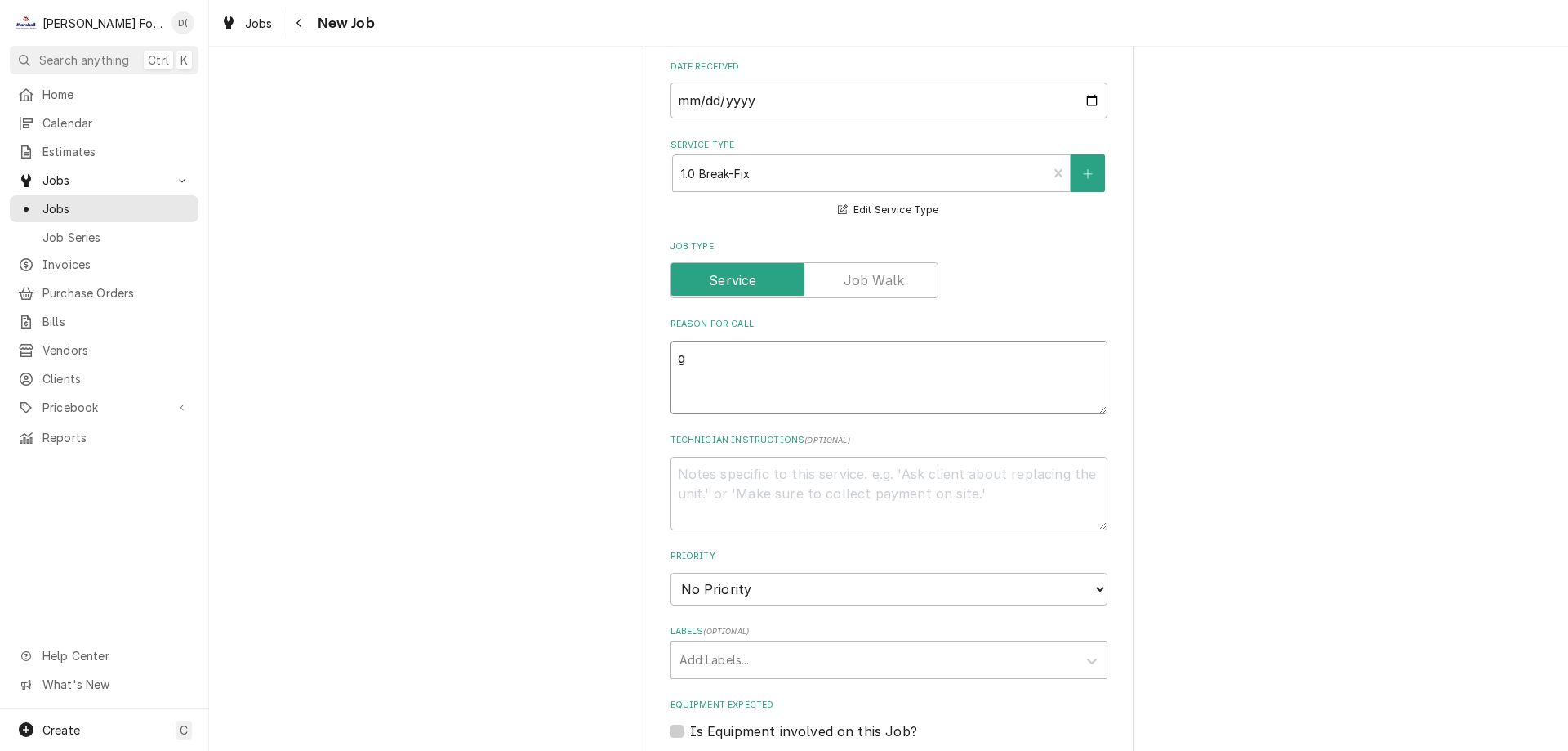
type textarea "x"
type textarea "G"
type textarea "x"
type textarea "GV"
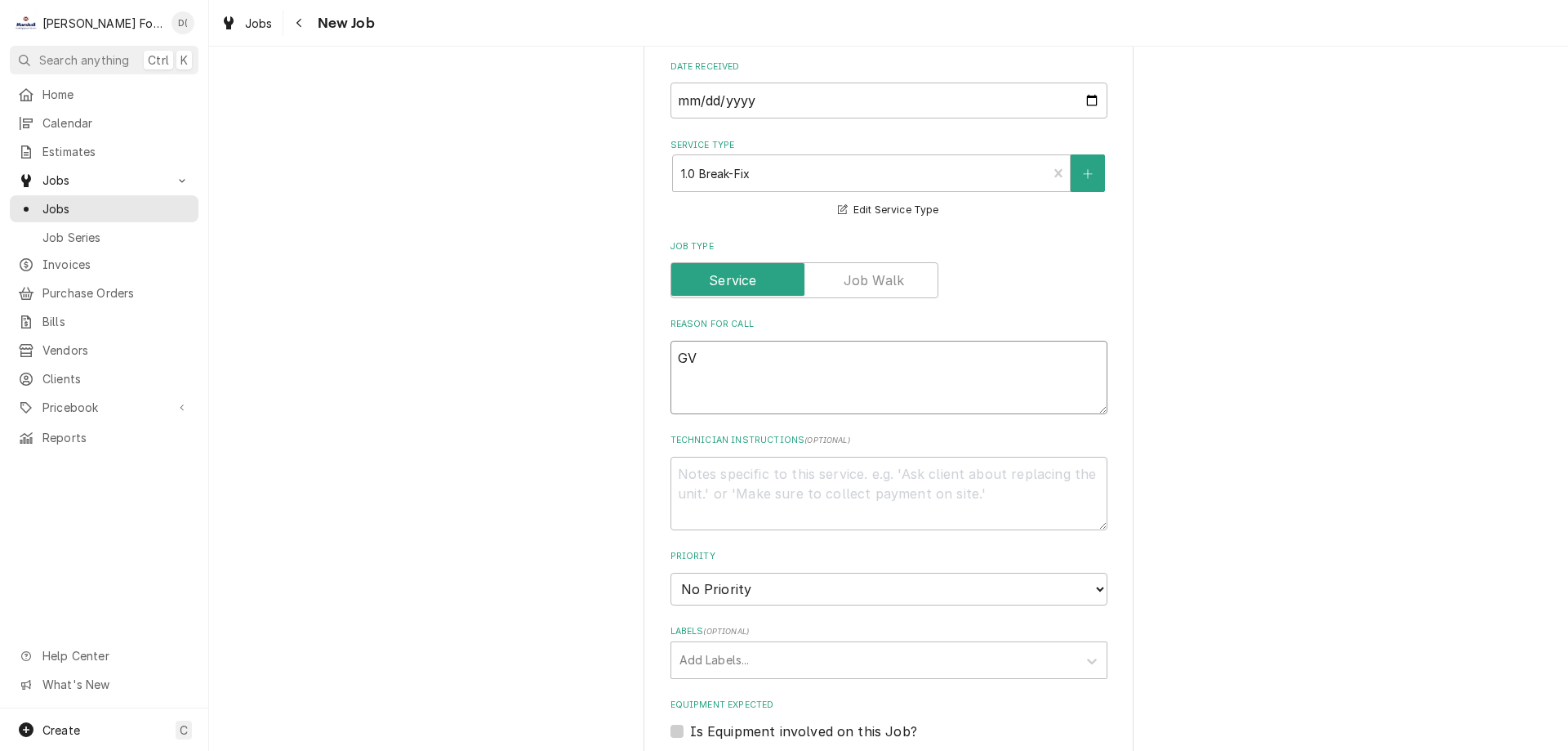
type textarea "x"
type textarea "GVH"
type textarea "x"
type textarea "GVH-"
type textarea "x"
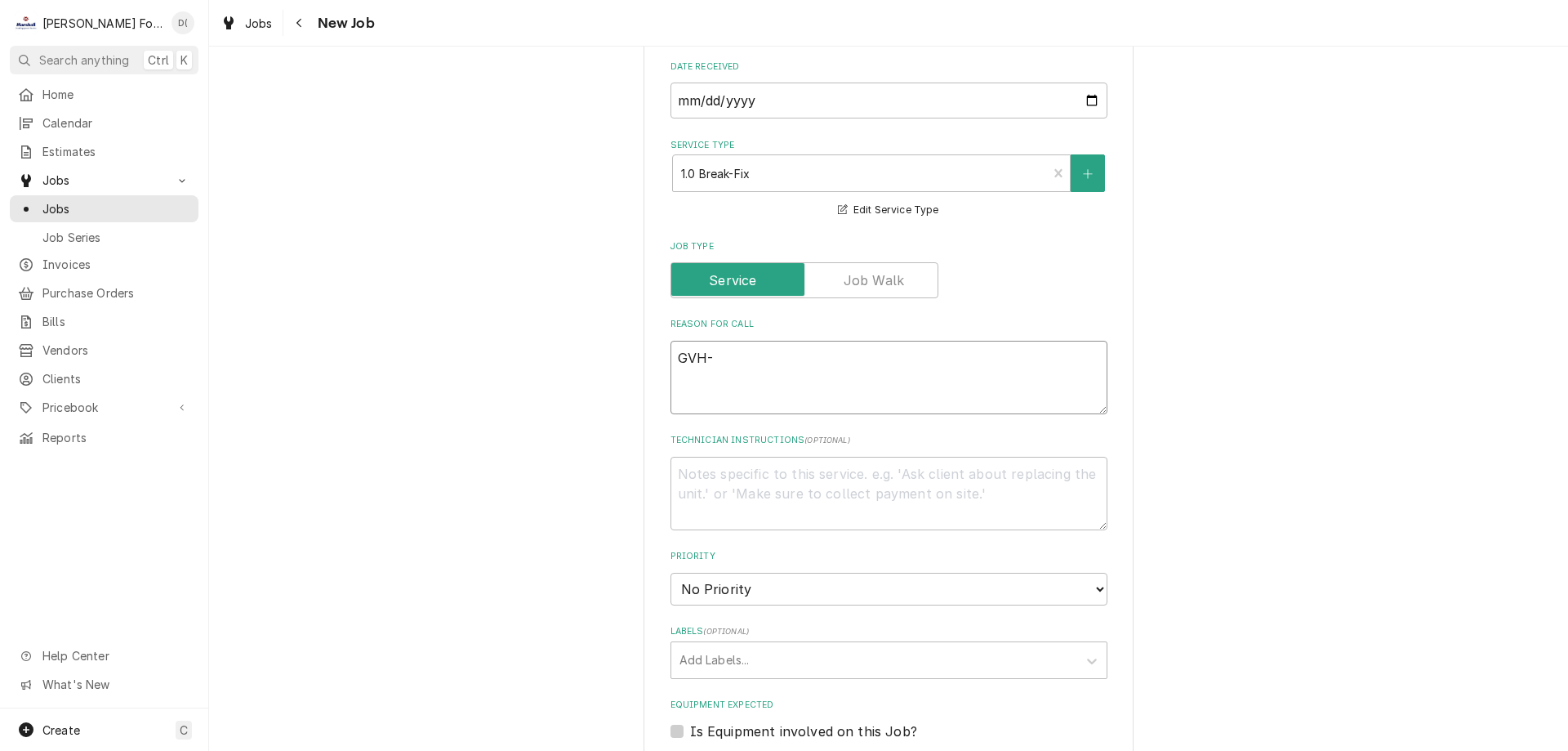
type textarea "GVH-9"
type textarea "x"
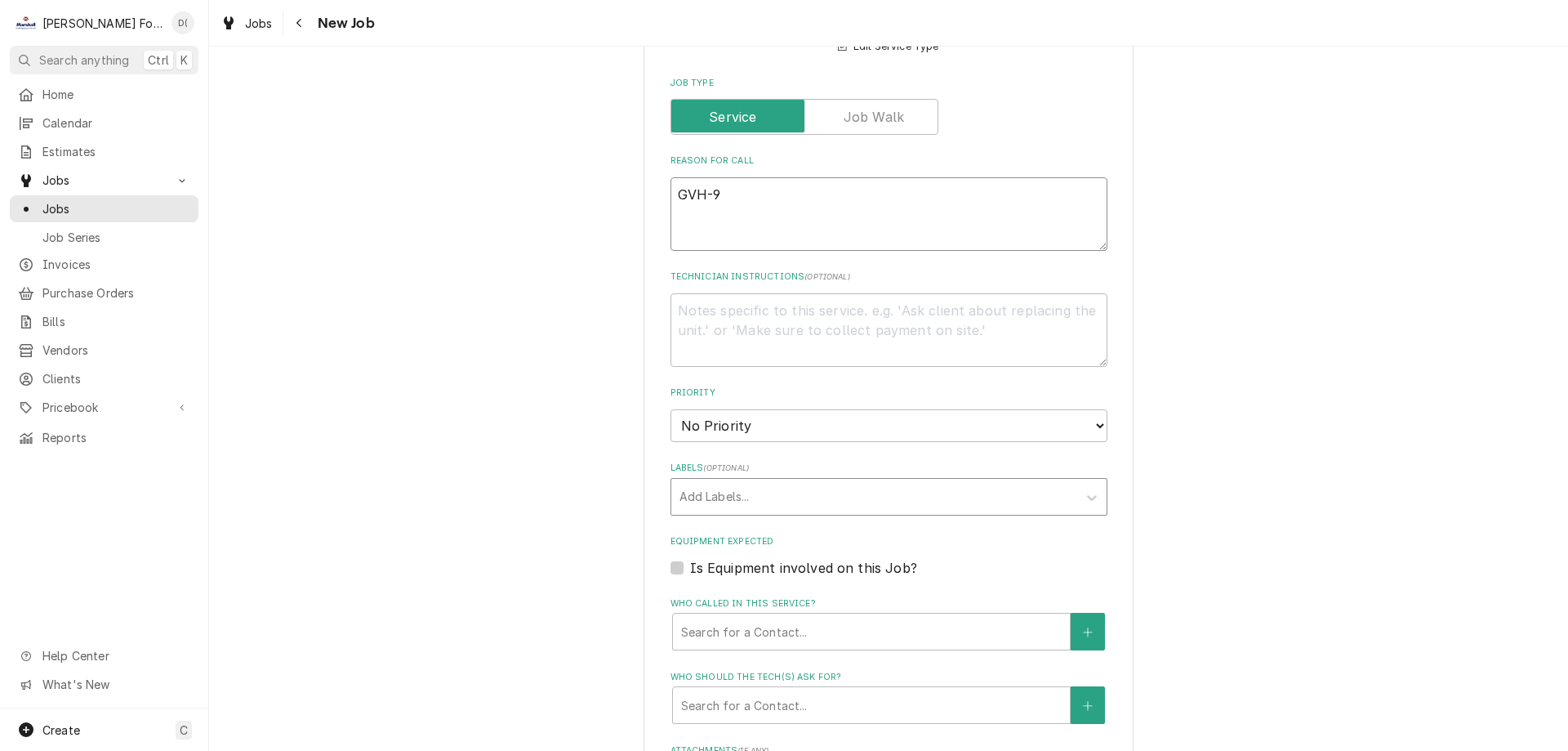
type textarea "GVH-9"
click at [740, 482] on div "Labels" at bounding box center [874, 497] width 389 height 30
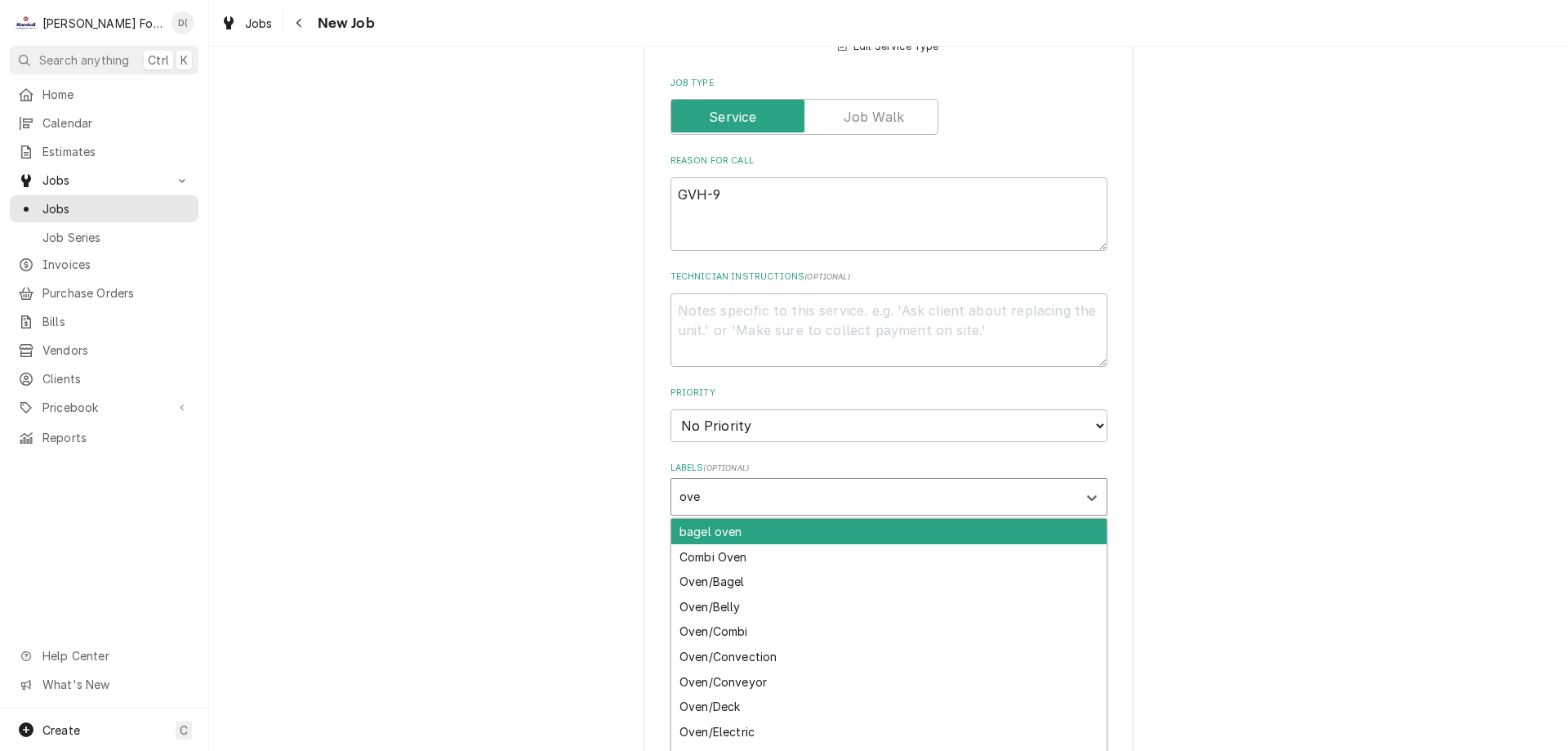
type input "oven"
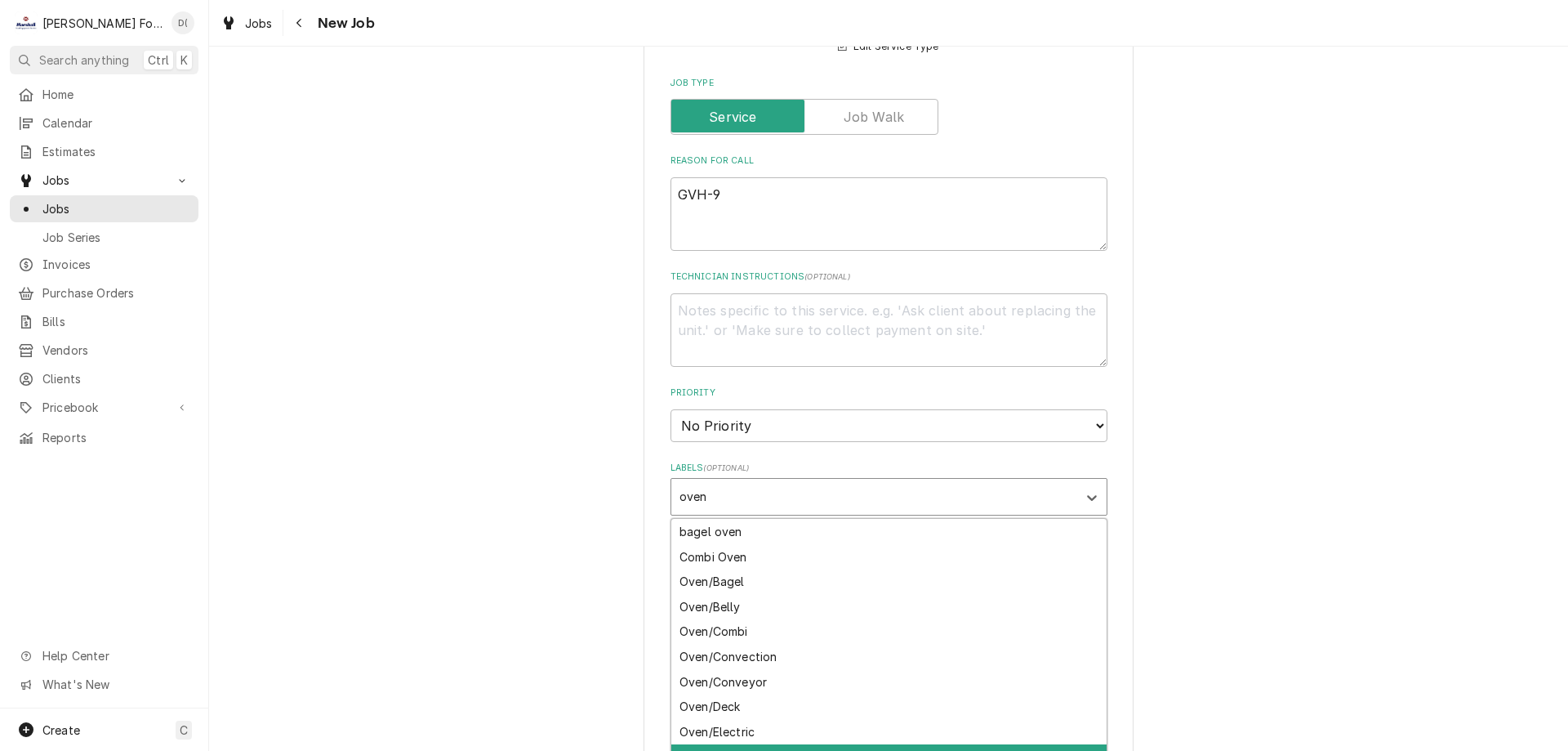
click at [731, 744] on div "Oven/Gas" at bounding box center [889, 757] width 436 height 26
type textarea "x"
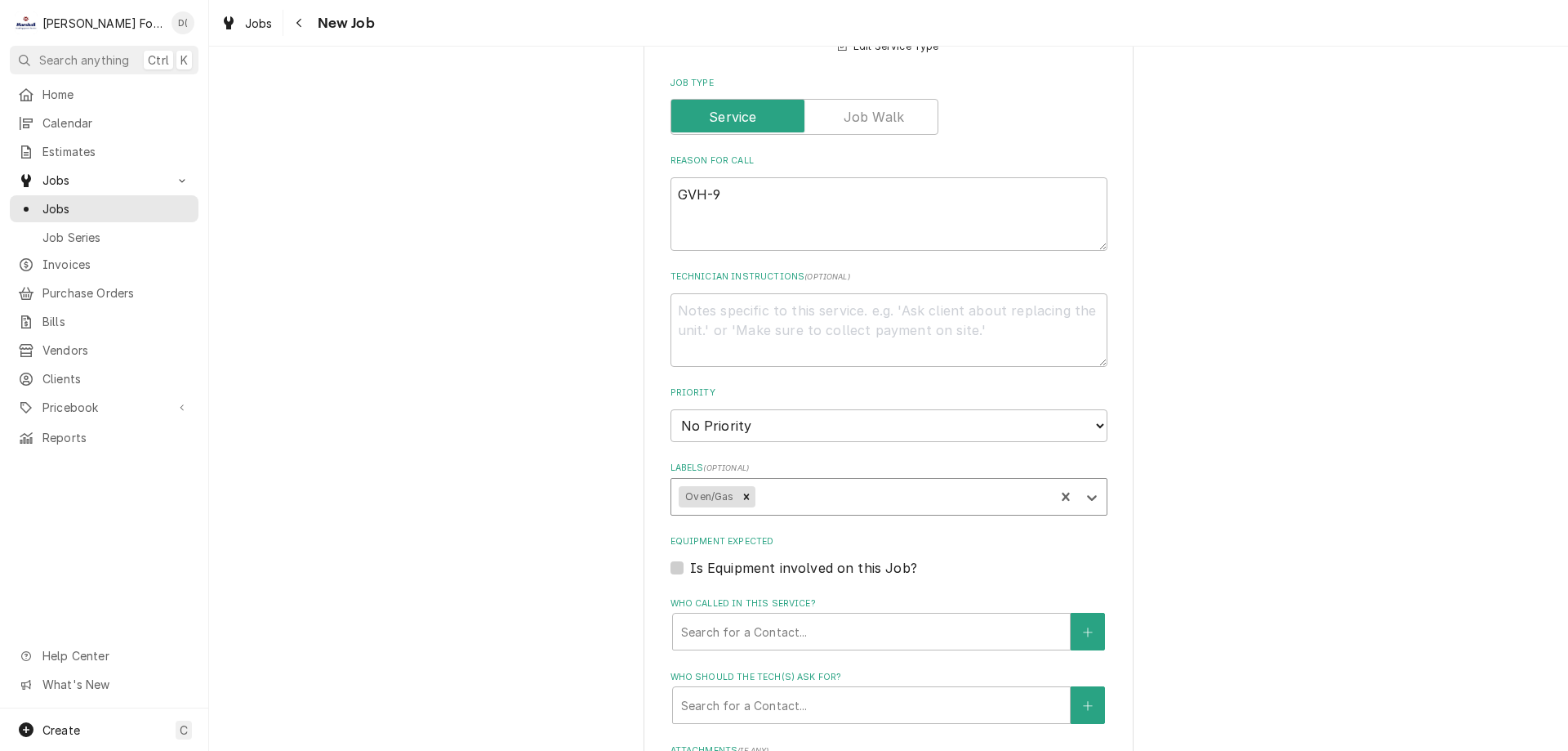
scroll to position [1389, 0]
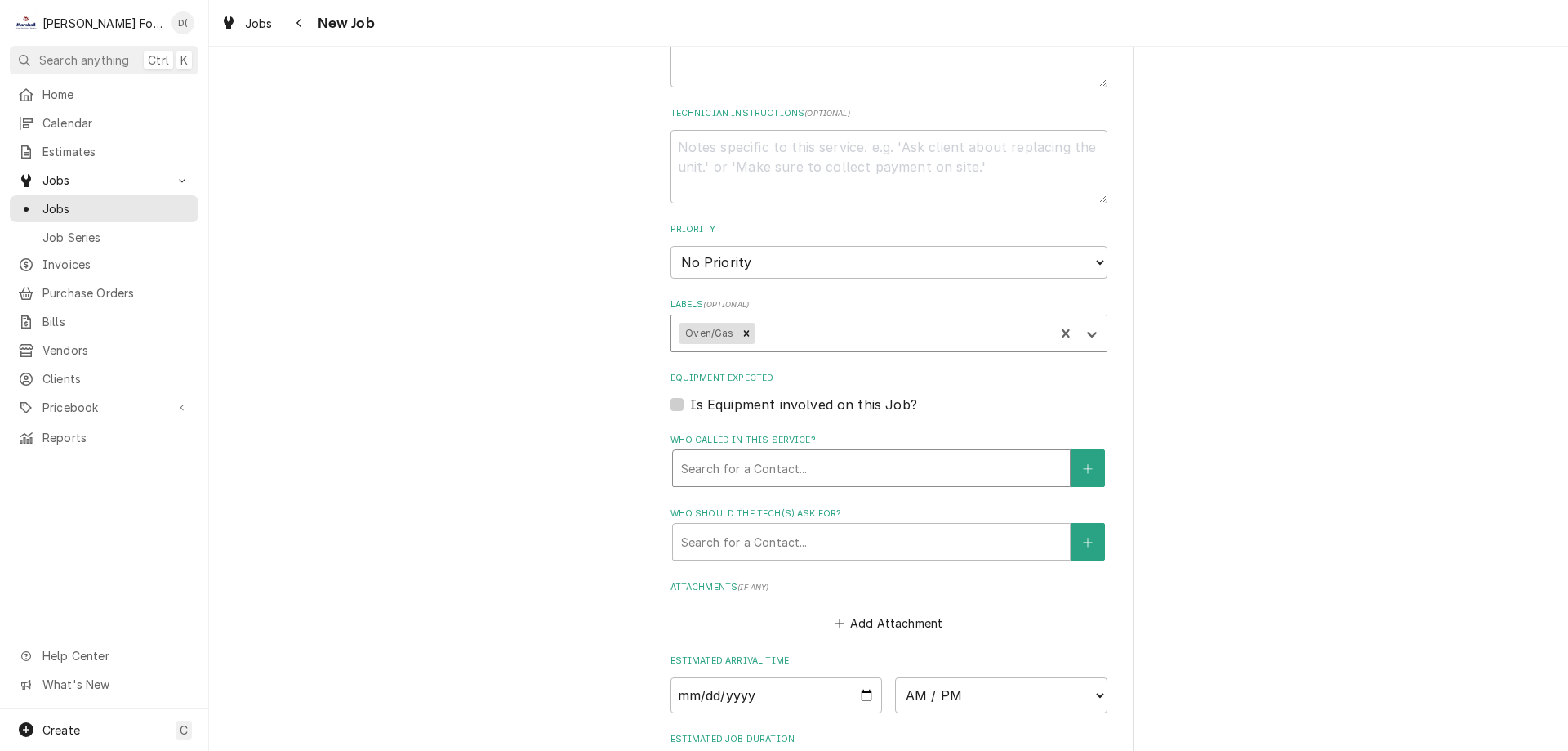
click at [789, 454] on div "Who called in this service?" at bounding box center [871, 468] width 380 height 30
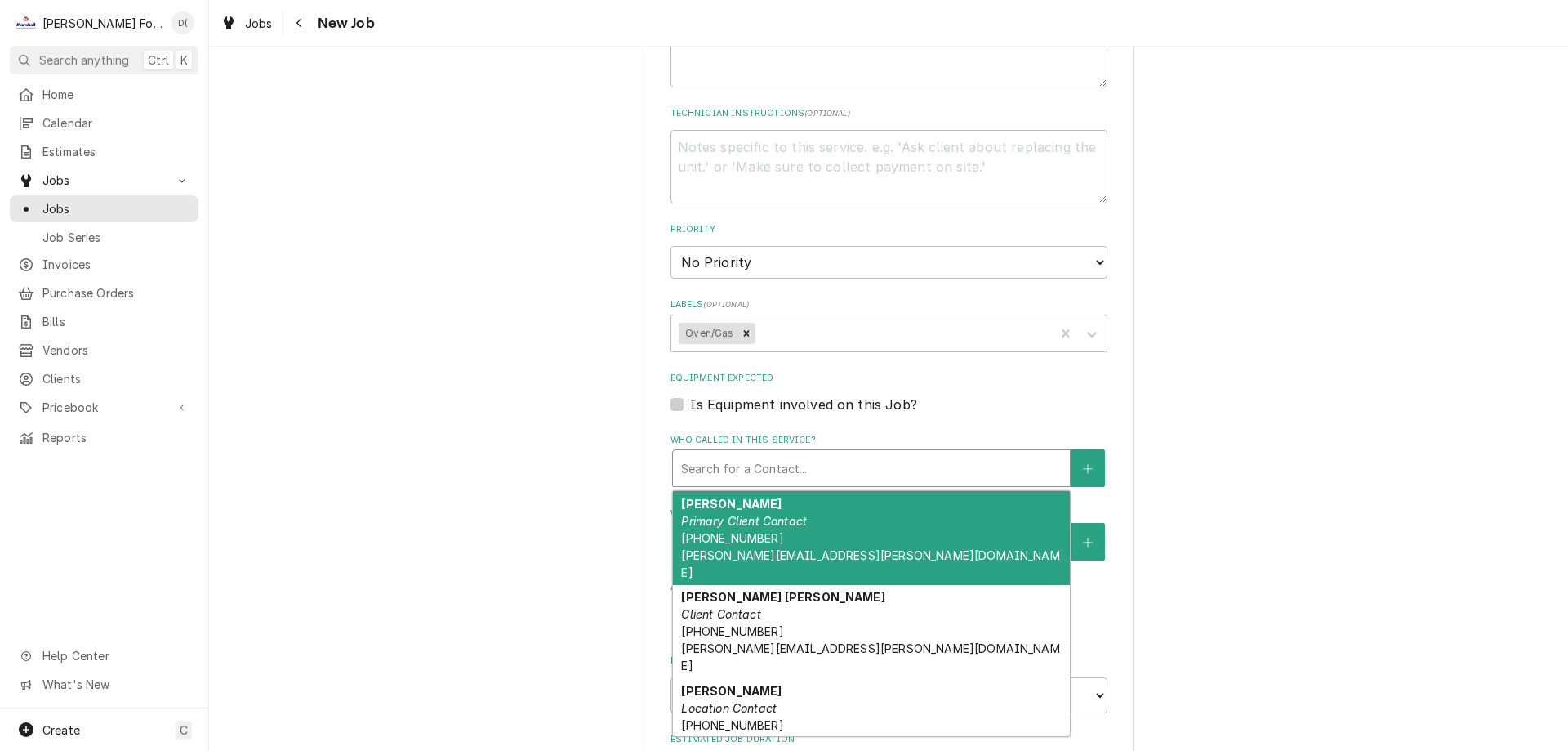
click at [767, 513] on em "Primary Client Contact" at bounding box center [744, 520] width 126 height 14
type textarea "x"
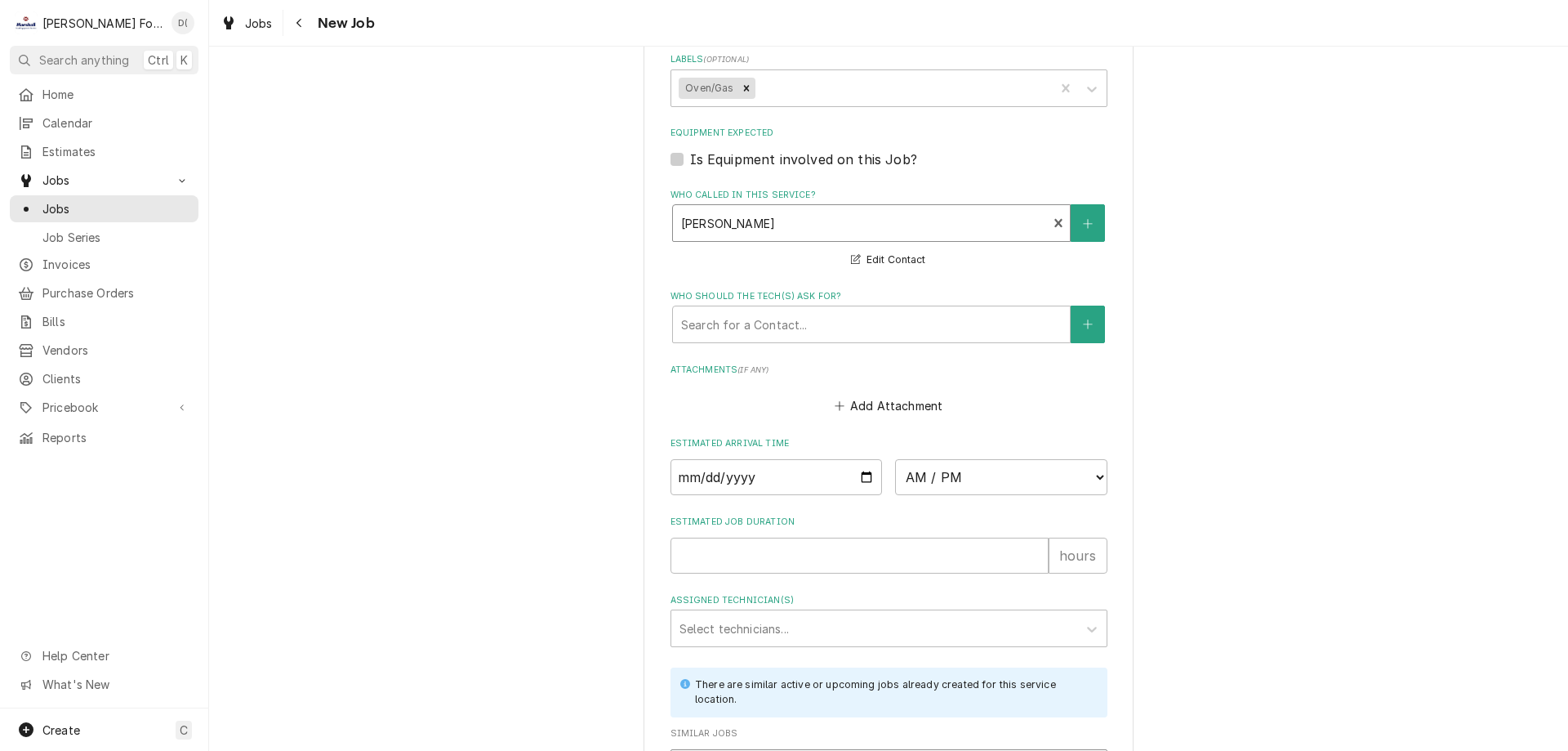
scroll to position [1715, 0]
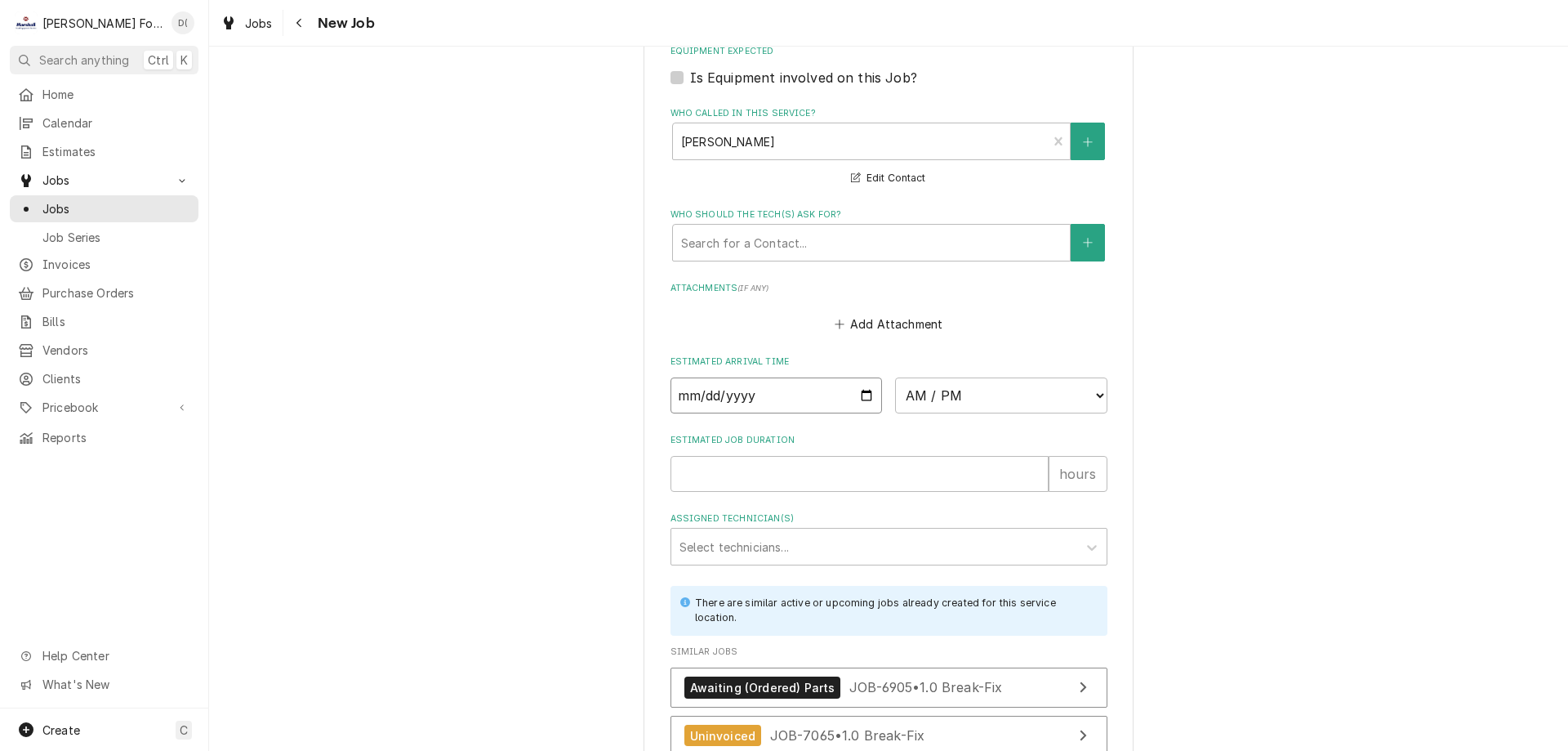
click at [860, 377] on input "Date" at bounding box center [776, 395] width 212 height 35
type input "2025-10-01"
click at [990, 389] on select "AM / PM 6:00 AM 6:15 AM 6:30 AM 6:45 AM 7:00 AM 7:15 AM 7:30 AM 7:45 AM 8:00 AM…" at bounding box center [1000, 395] width 212 height 35
type textarea "x"
select select "12:30:00"
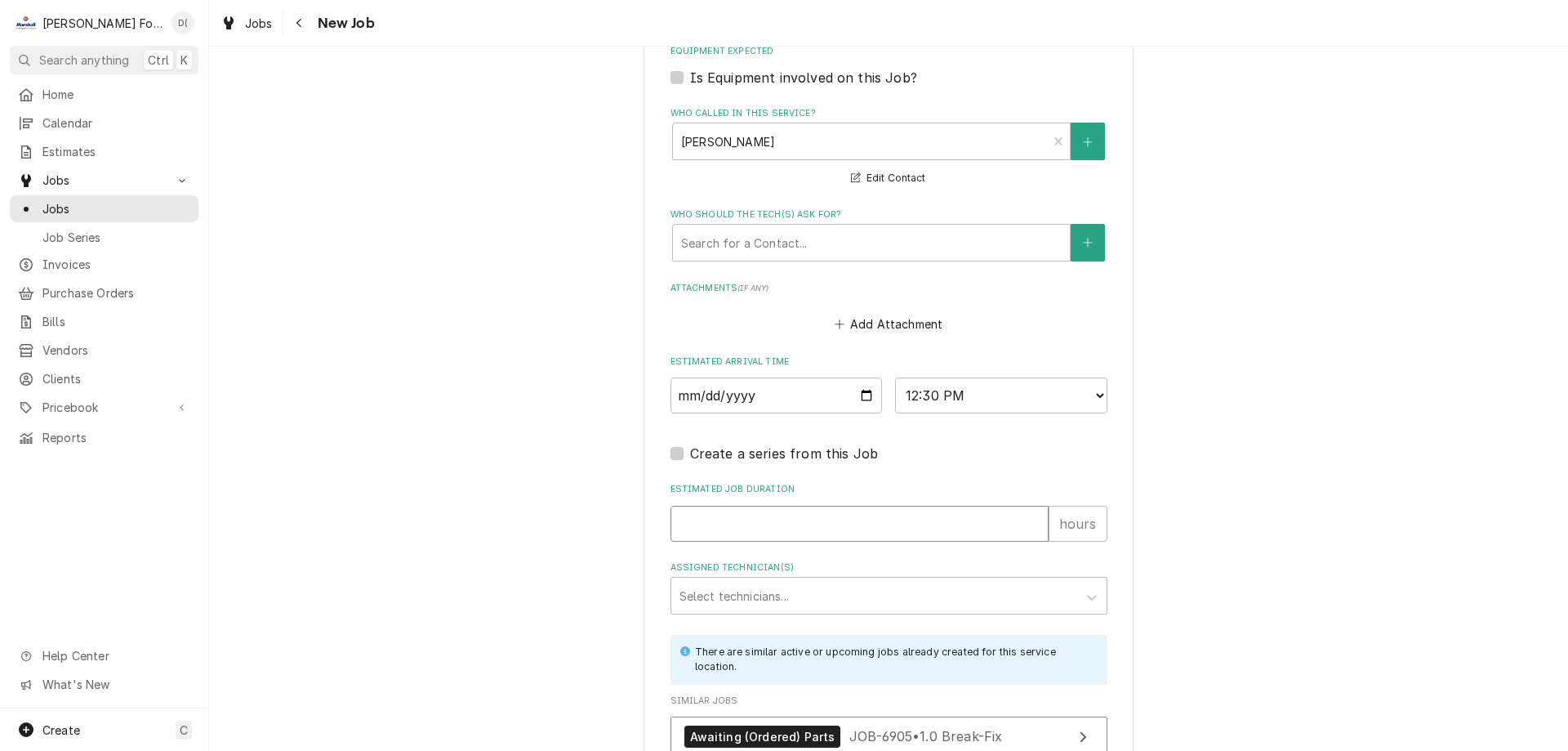
click at [711, 506] on input "Estimated Job Duration" at bounding box center [859, 523] width 378 height 35
type textarea "x"
type input "1"
type textarea "x"
type input "1"
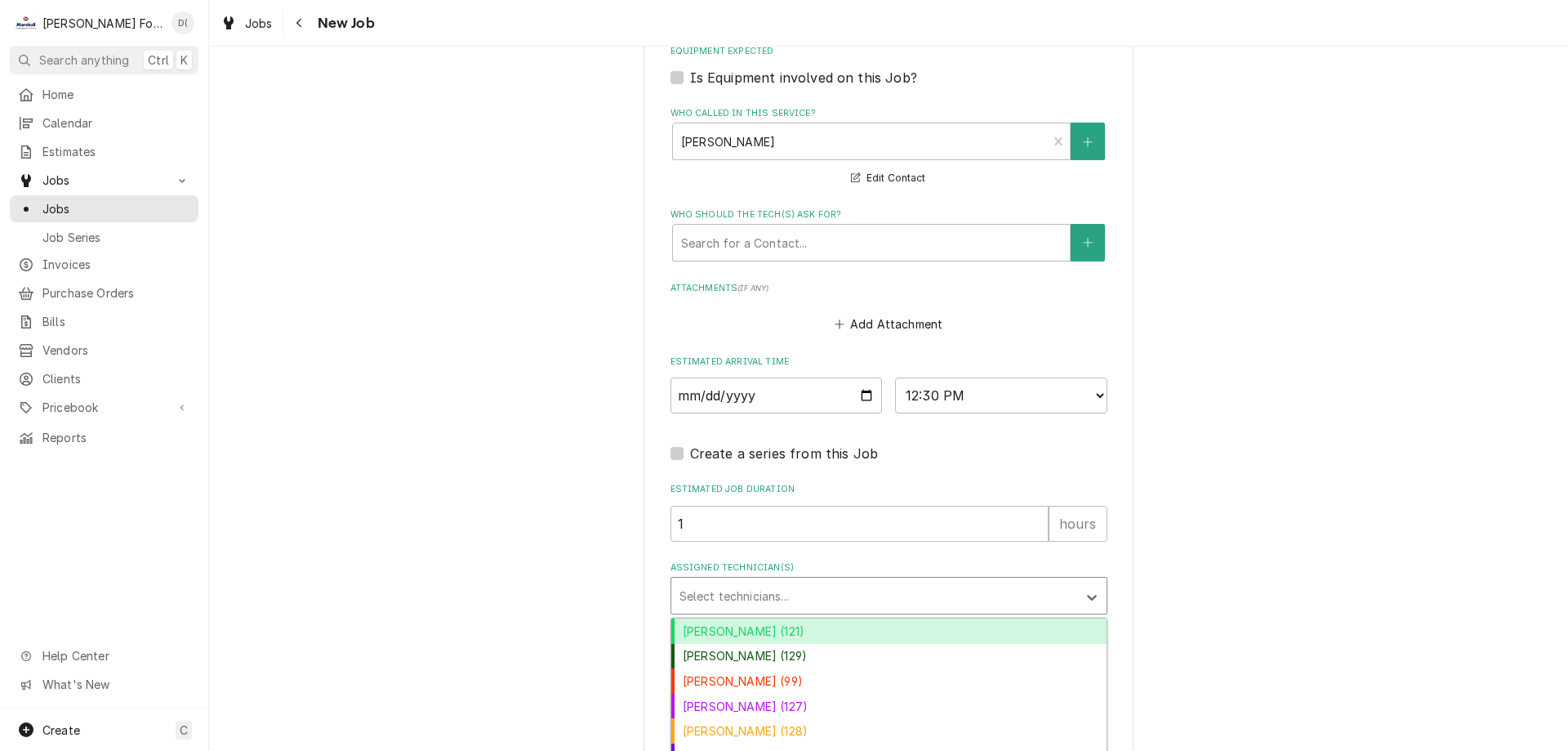
click at [726, 581] on div "Assigned Technician(s)" at bounding box center [874, 595] width 389 height 30
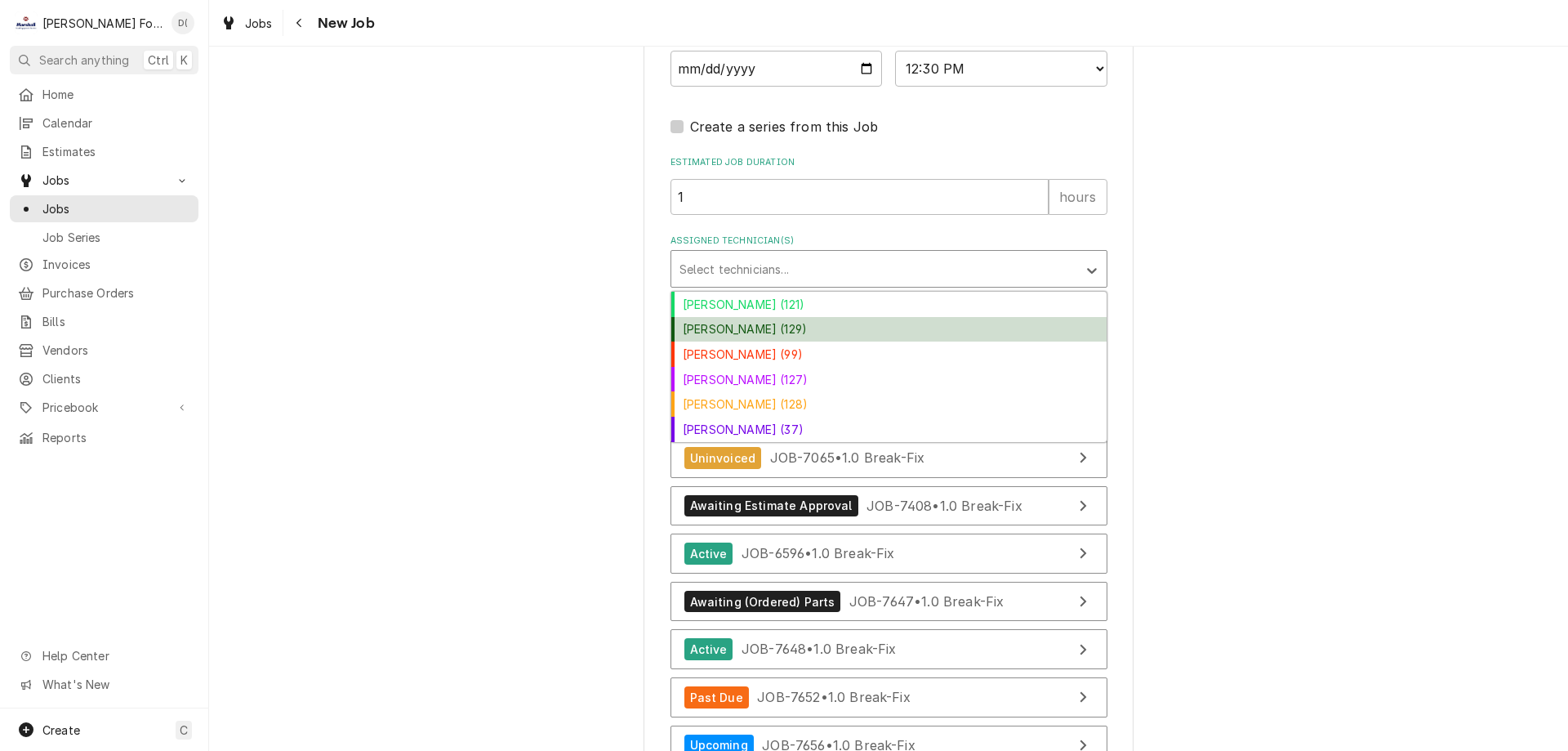
click at [746, 319] on div "[PERSON_NAME] (129)" at bounding box center [889, 330] width 436 height 26
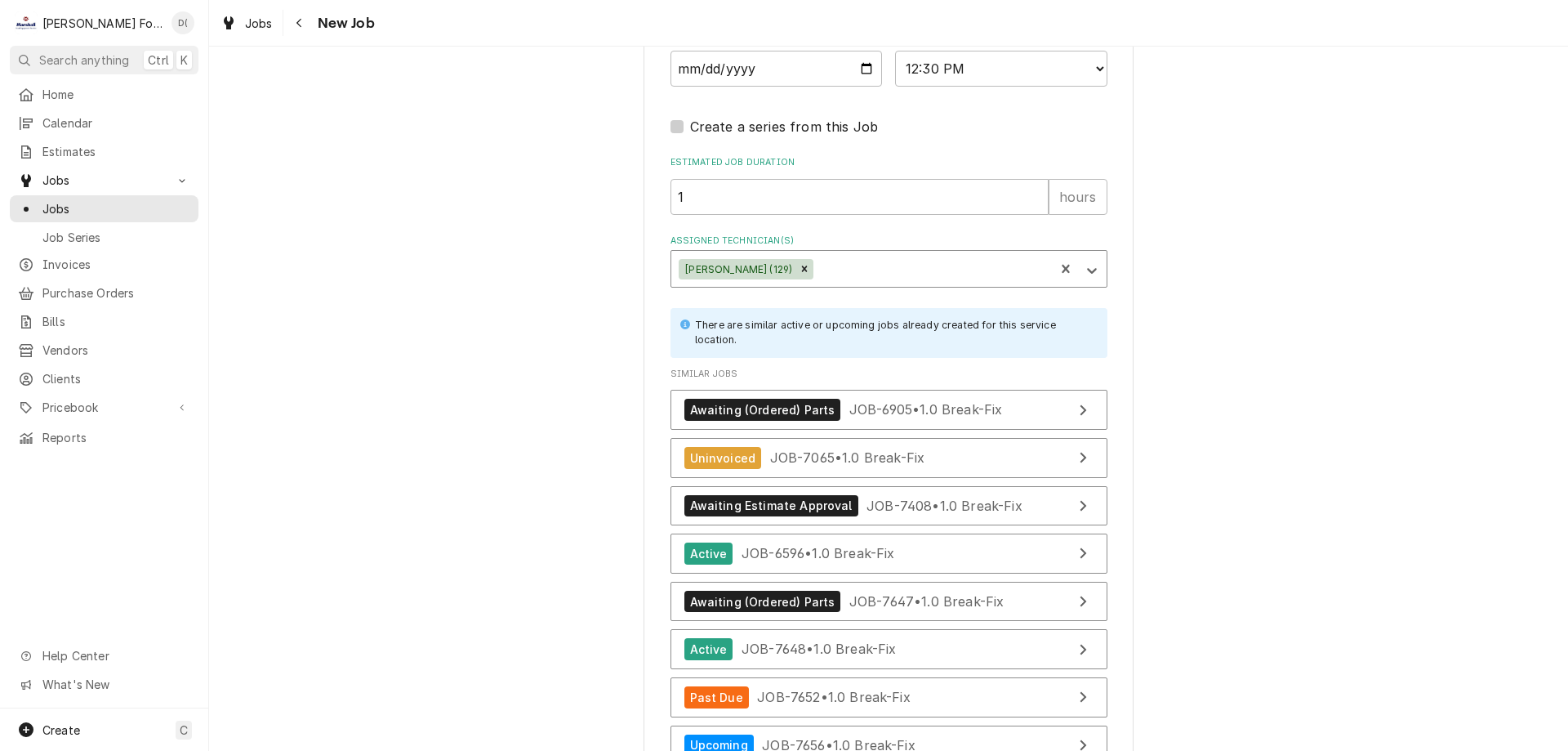
scroll to position [2282, 0]
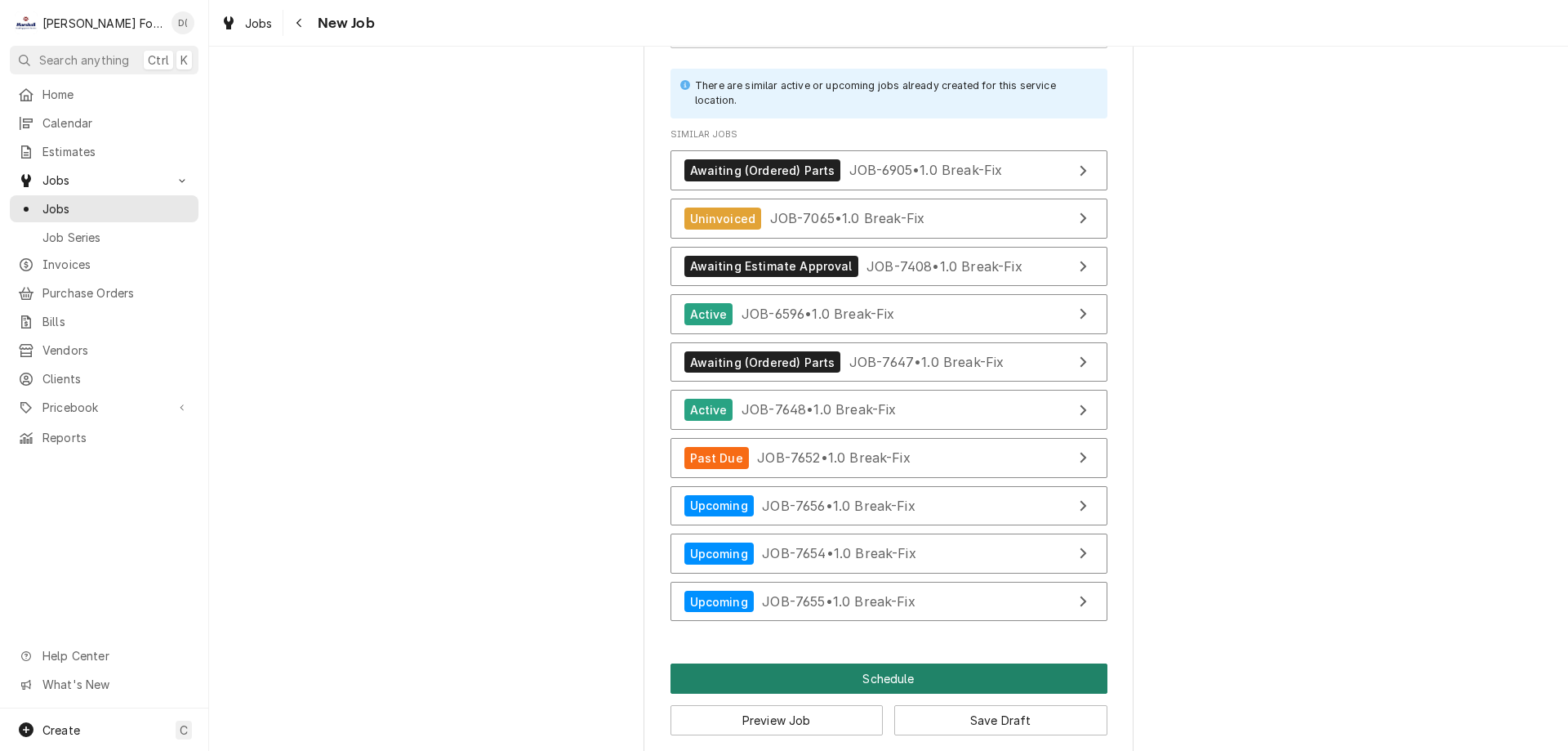
click at [852, 663] on button "Schedule" at bounding box center [888, 678] width 437 height 31
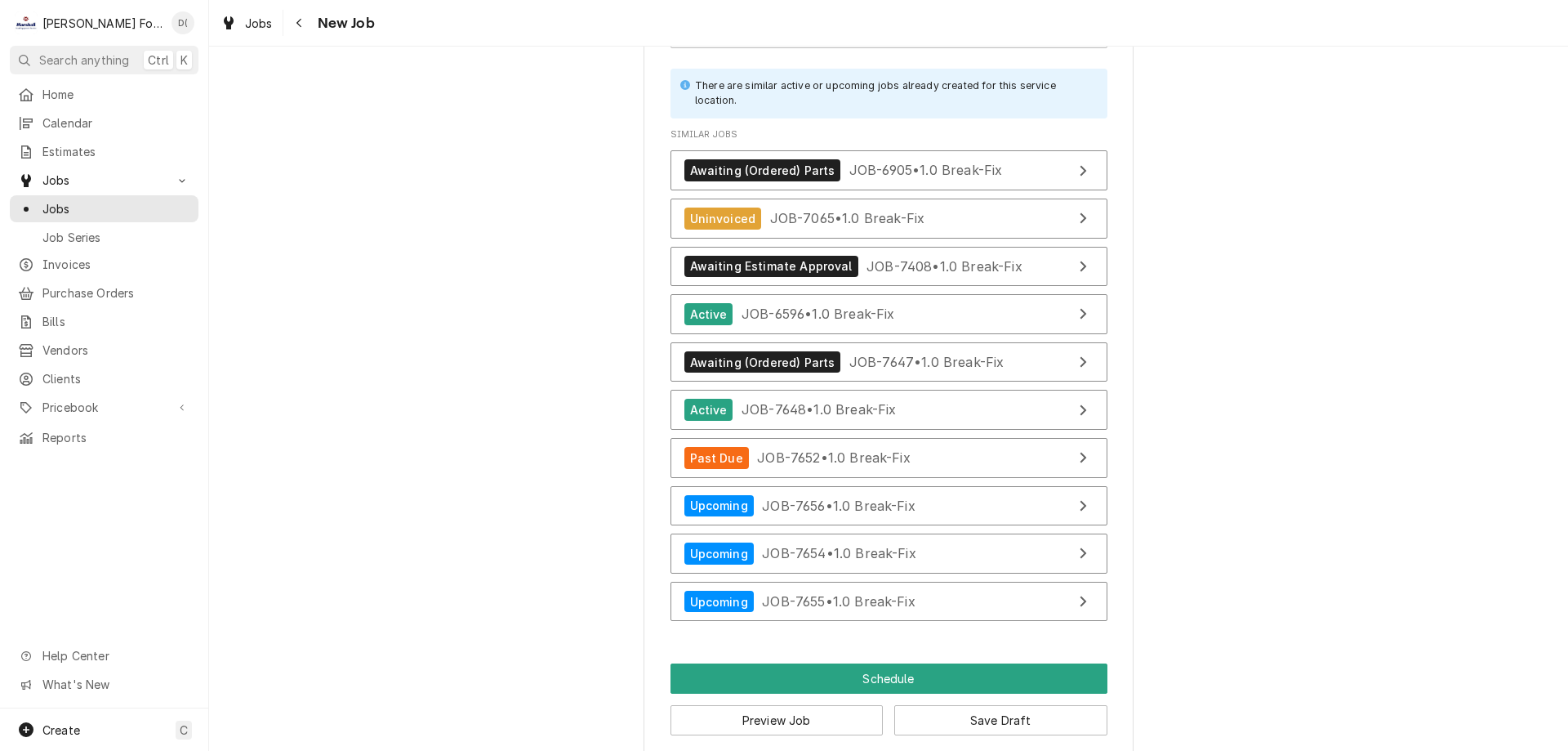
scroll to position [2267, 0]
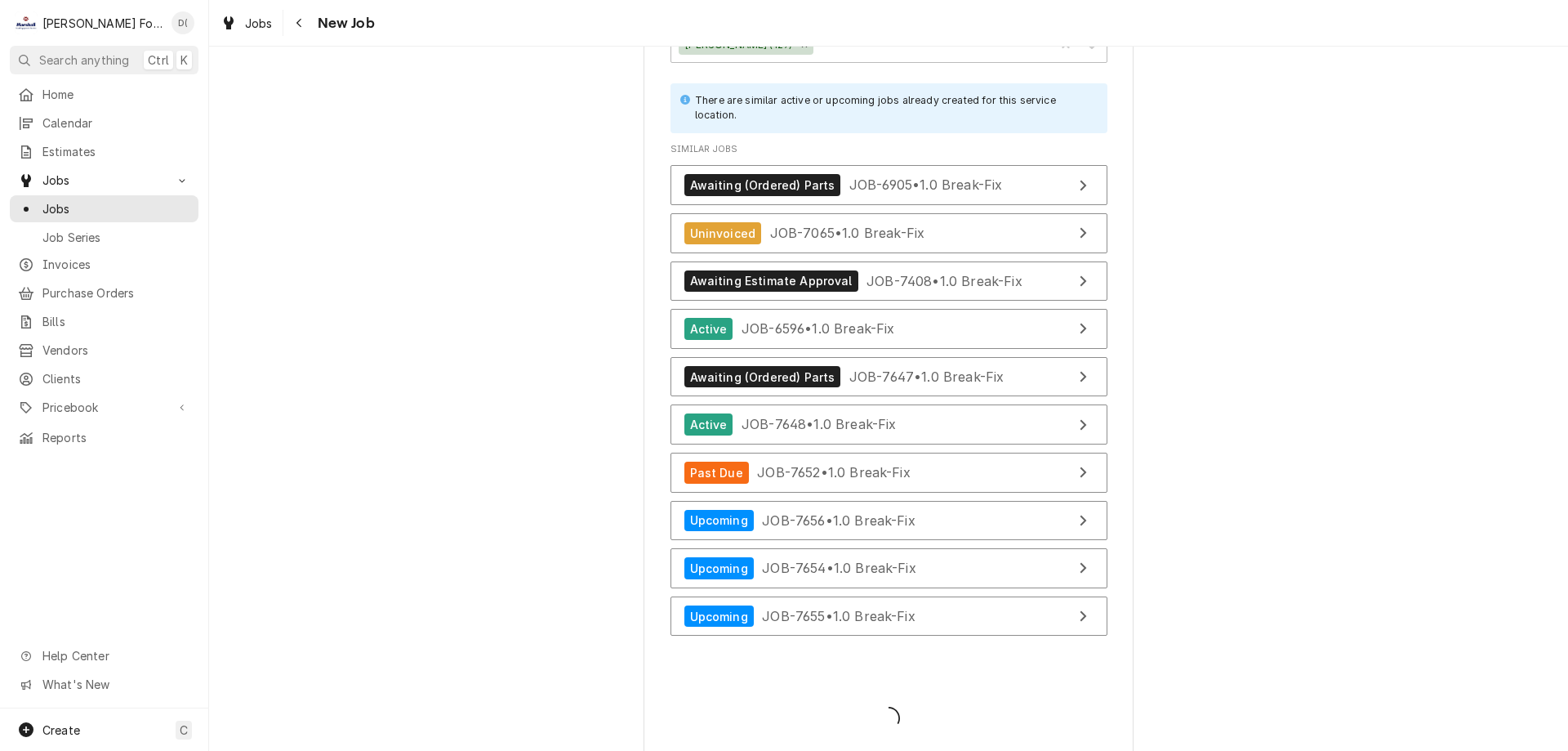
type textarea "x"
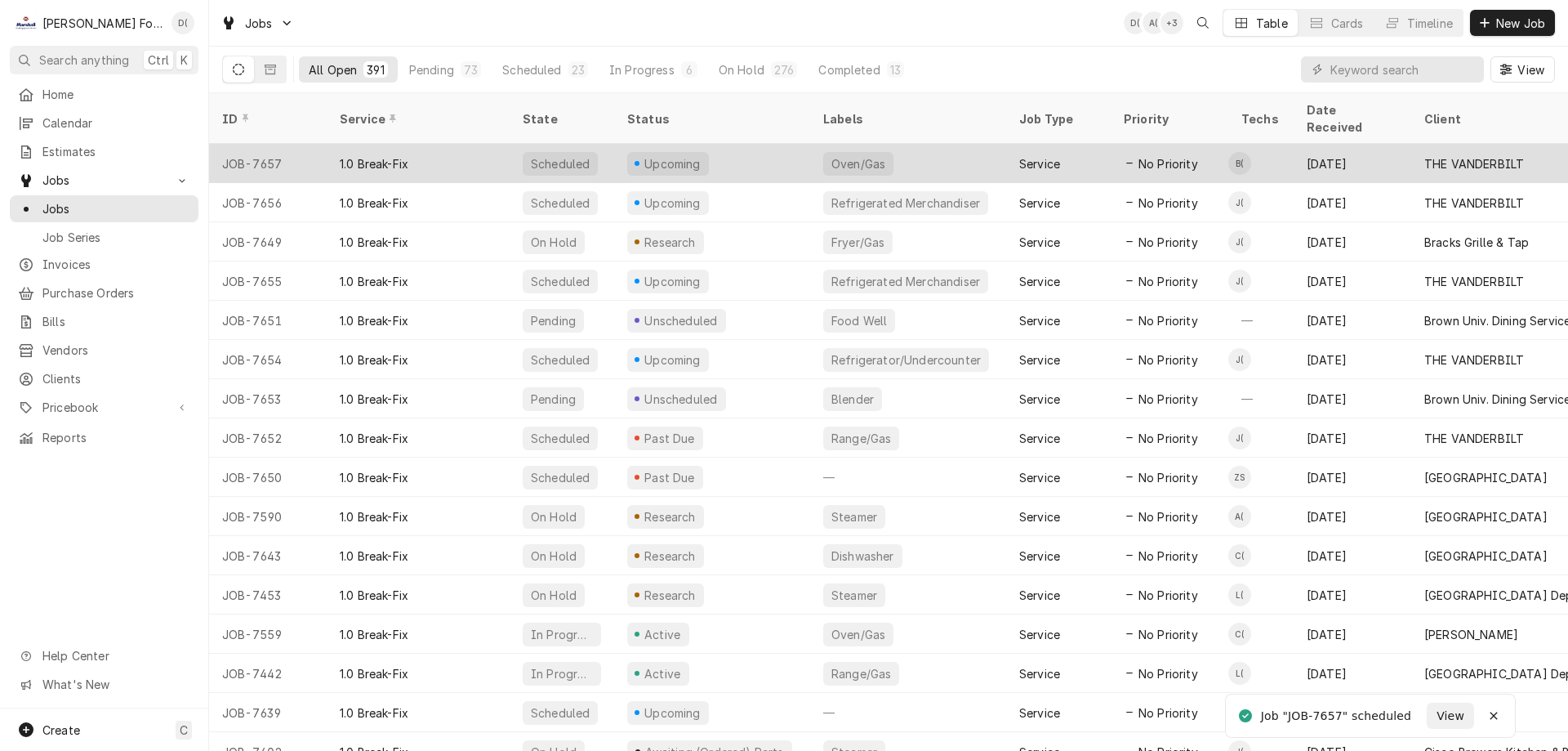
click at [723, 148] on div "Upcoming" at bounding box center [712, 164] width 196 height 39
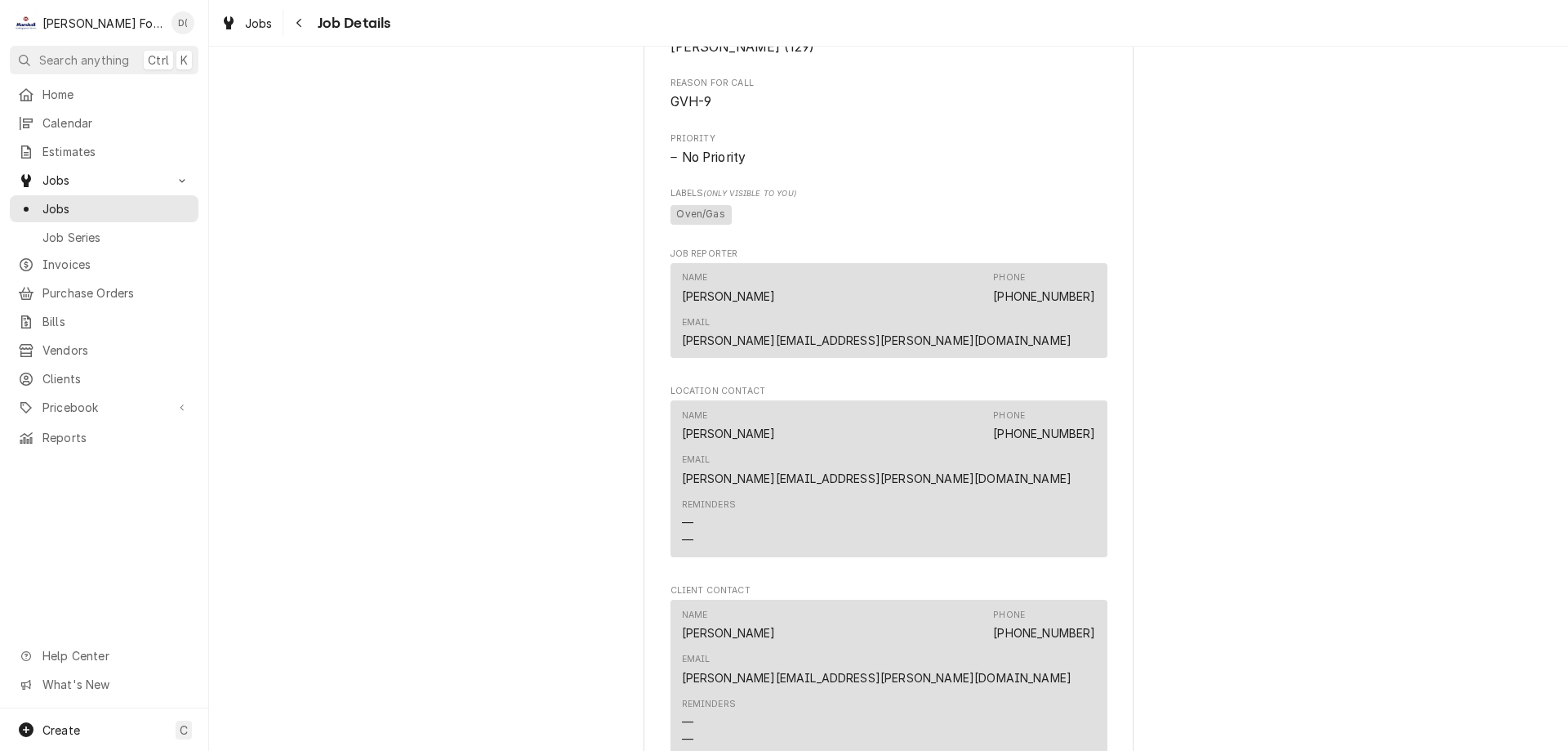
scroll to position [1633, 0]
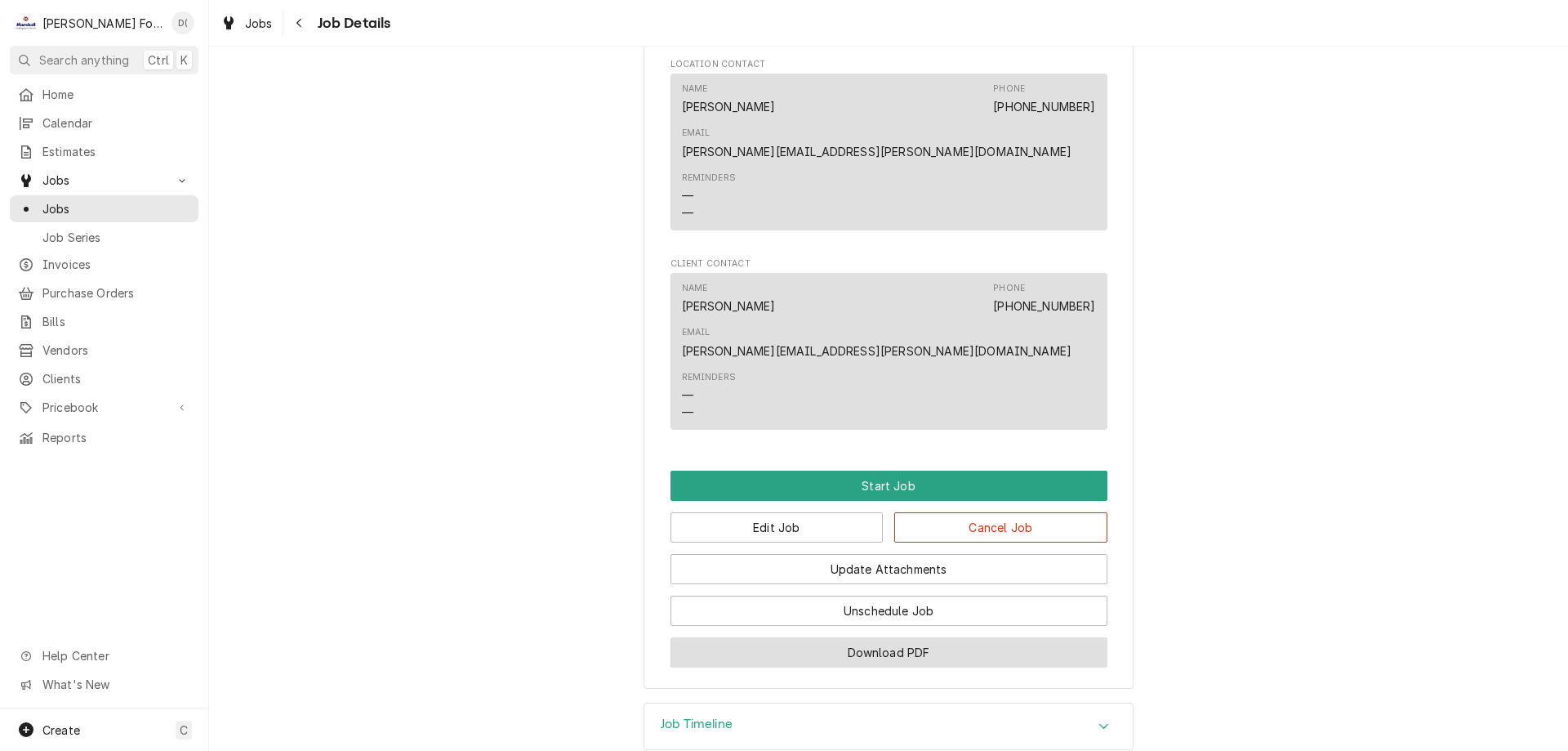
click at [826, 637] on button "Download PDF" at bounding box center [888, 651] width 437 height 31
click at [55, 205] on span "Jobs" at bounding box center [116, 208] width 148 height 17
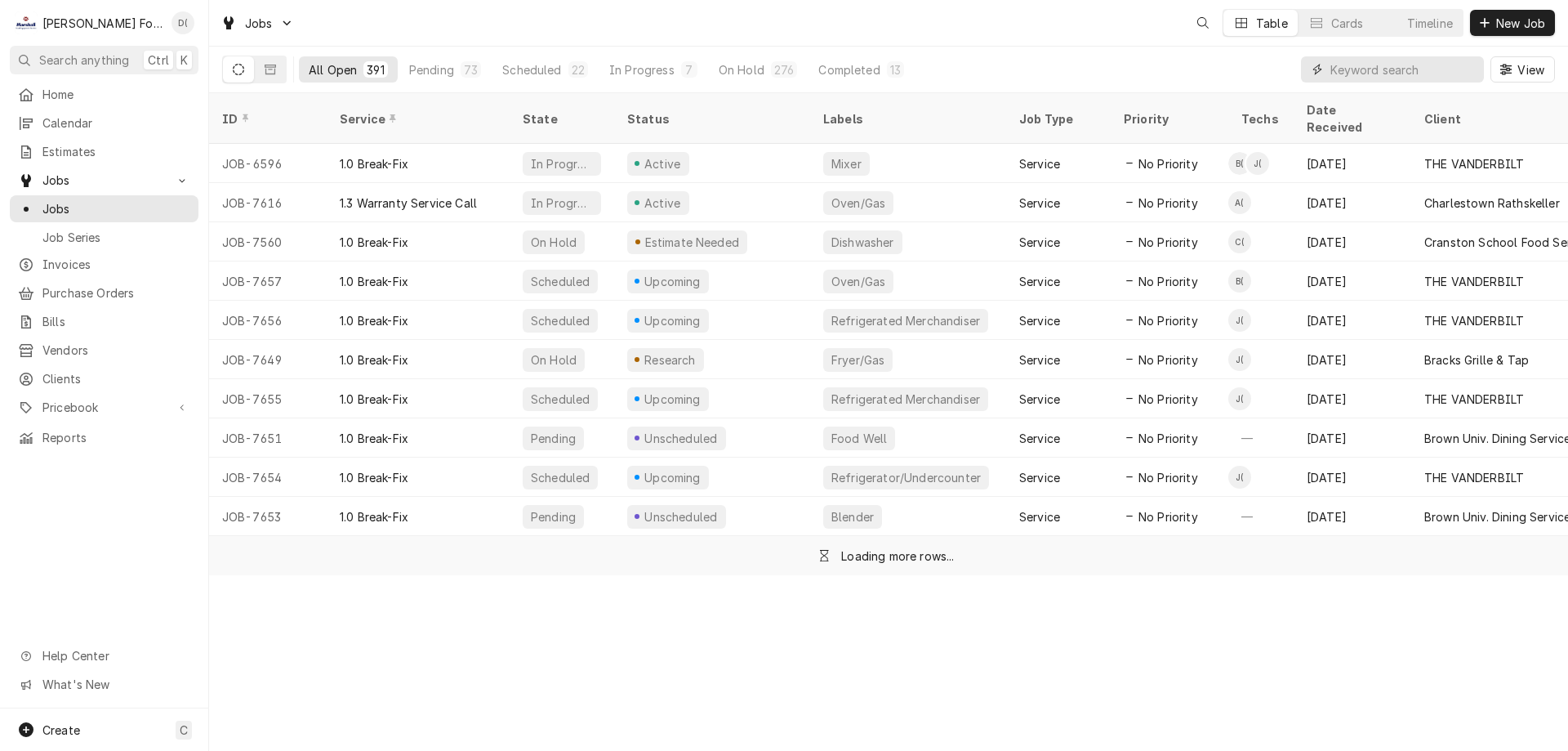
click at [1410, 74] on input "Dynamic Content Wrapper" at bounding box center [1403, 69] width 146 height 27
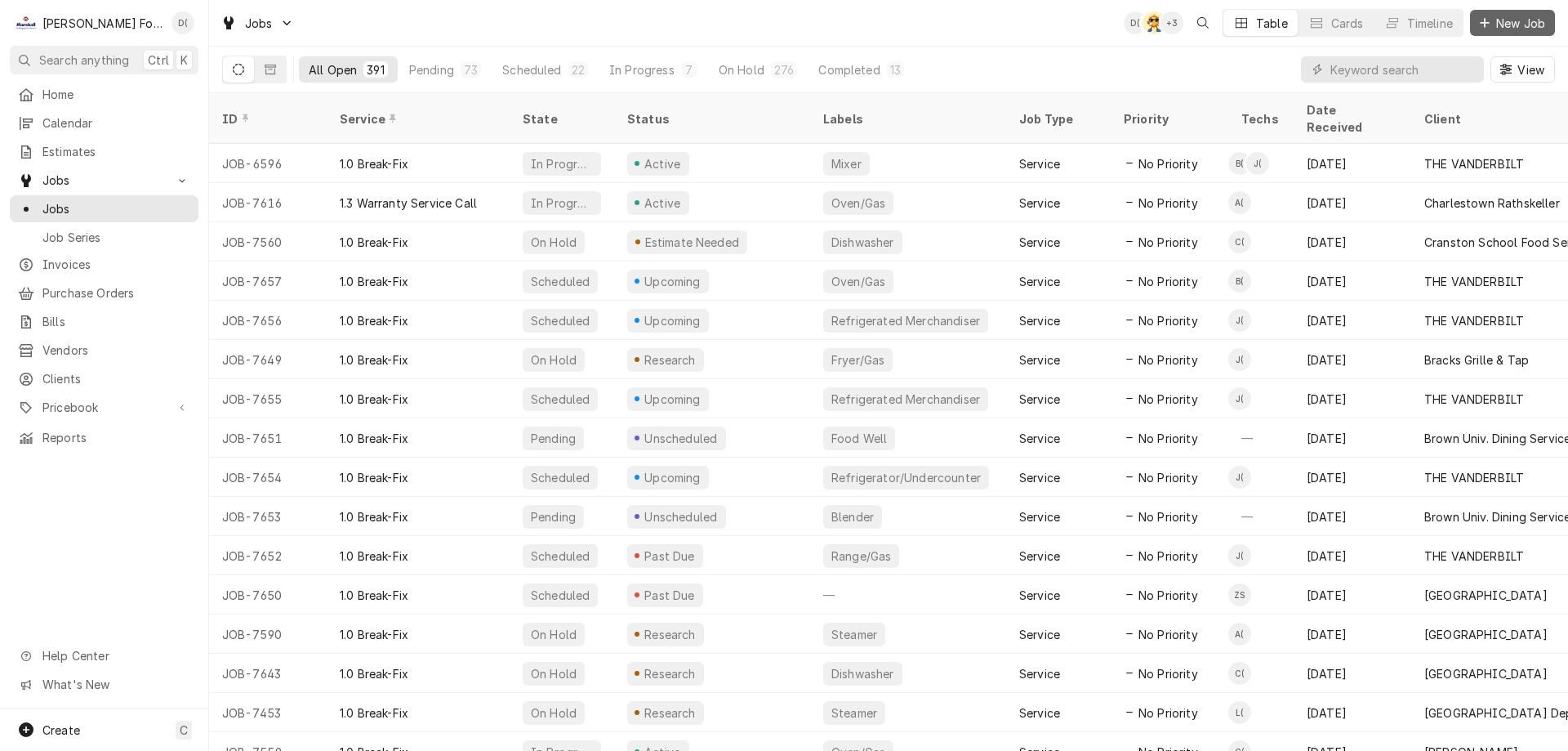
click at [1503, 30] on span "New Job" at bounding box center [1521, 23] width 55 height 17
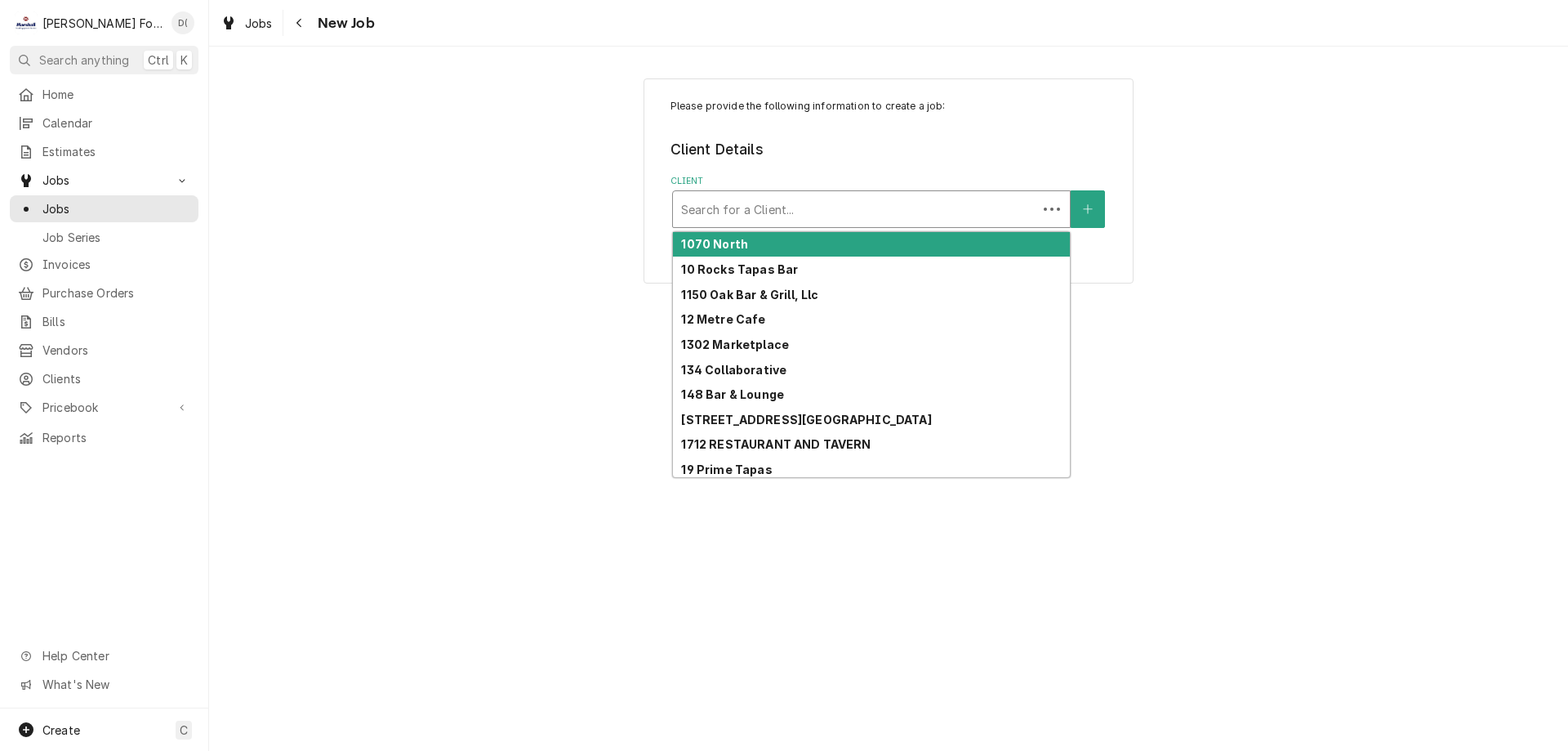
click at [789, 215] on div "Client" at bounding box center [854, 209] width 348 height 30
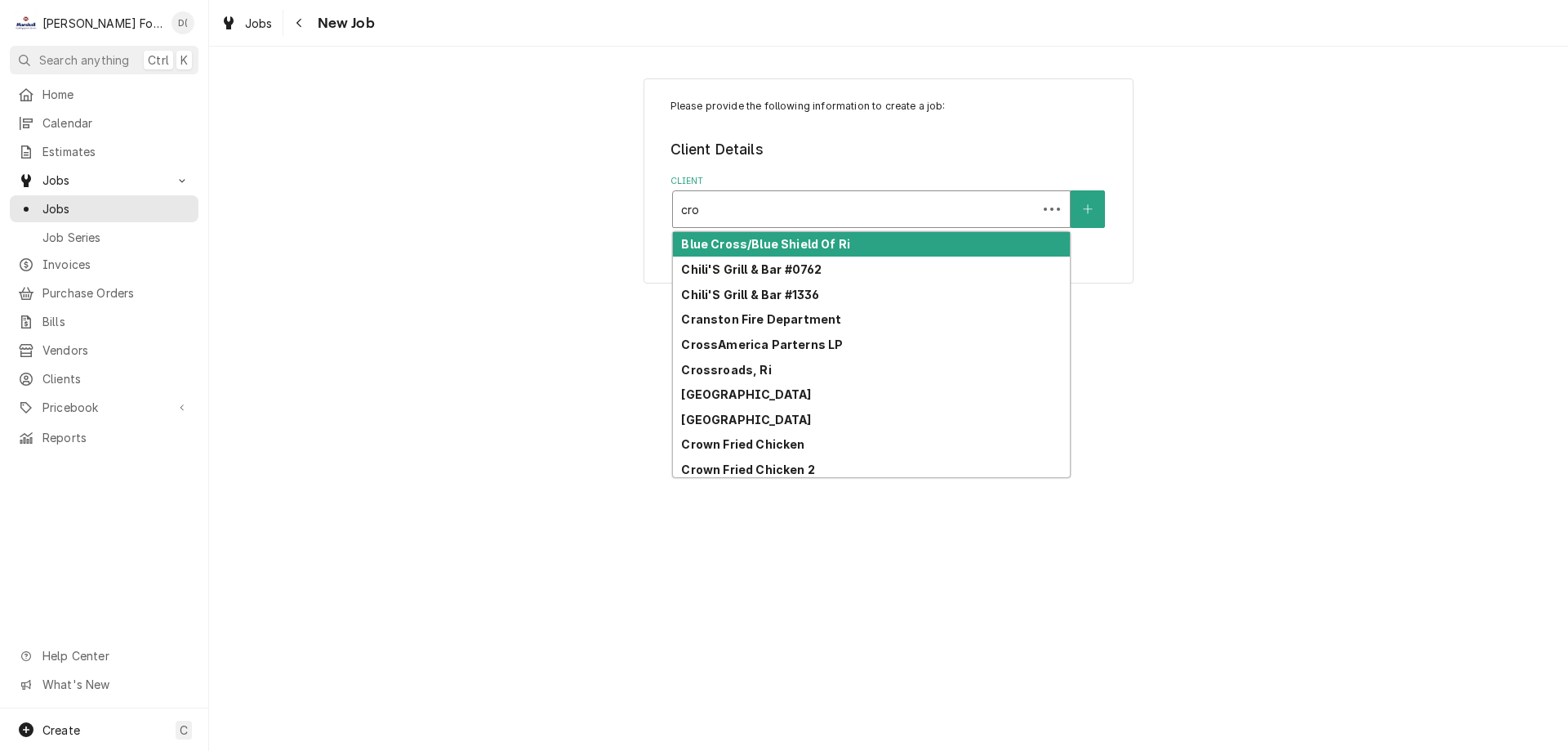
type input "crow"
click at [789, 239] on strong "[GEOGRAPHIC_DATA]" at bounding box center [746, 243] width 130 height 14
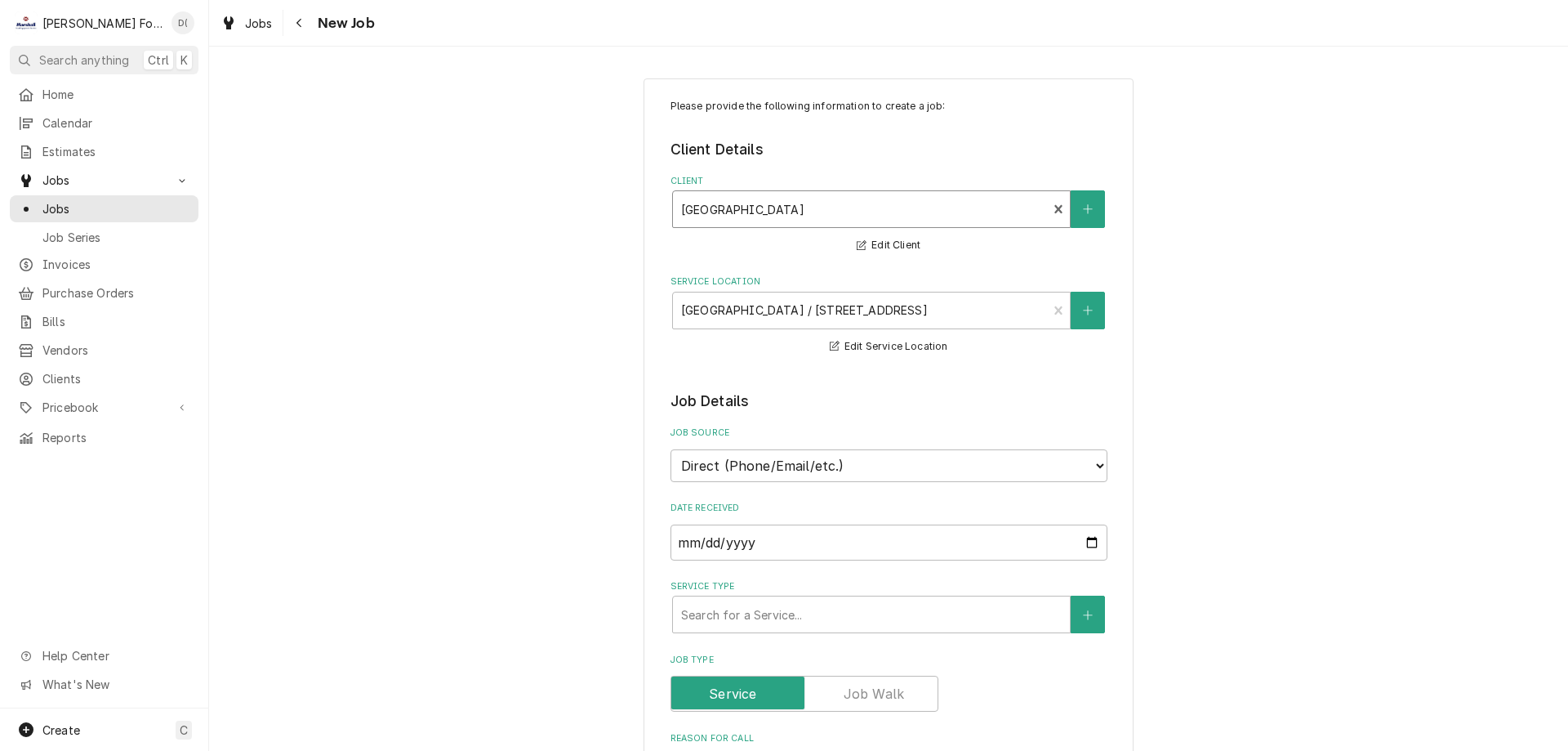
scroll to position [164, 0]
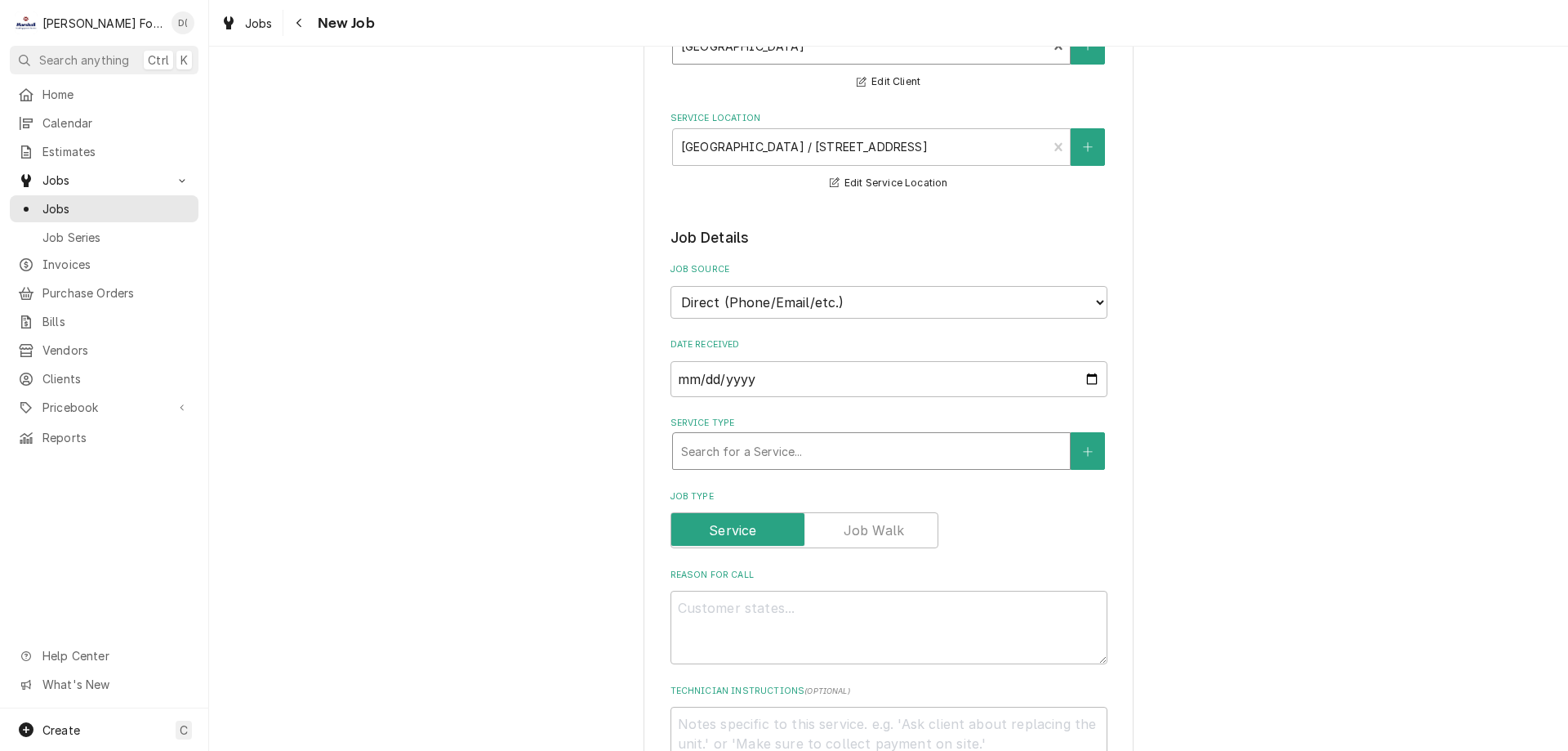
click at [741, 453] on div "Service Type" at bounding box center [871, 451] width 380 height 30
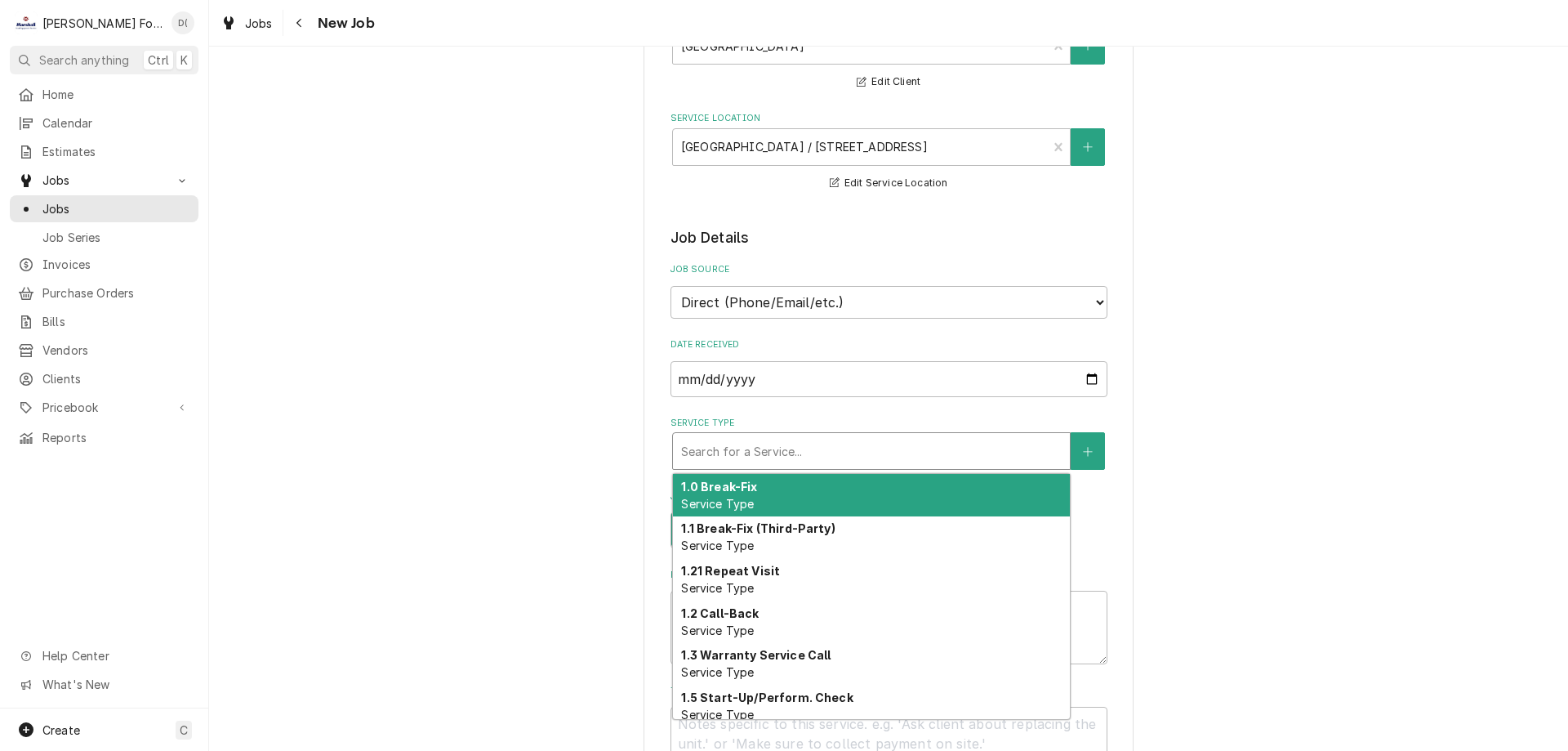
click at [731, 494] on div "1.0 Break-Fix Service Type" at bounding box center [871, 495] width 397 height 42
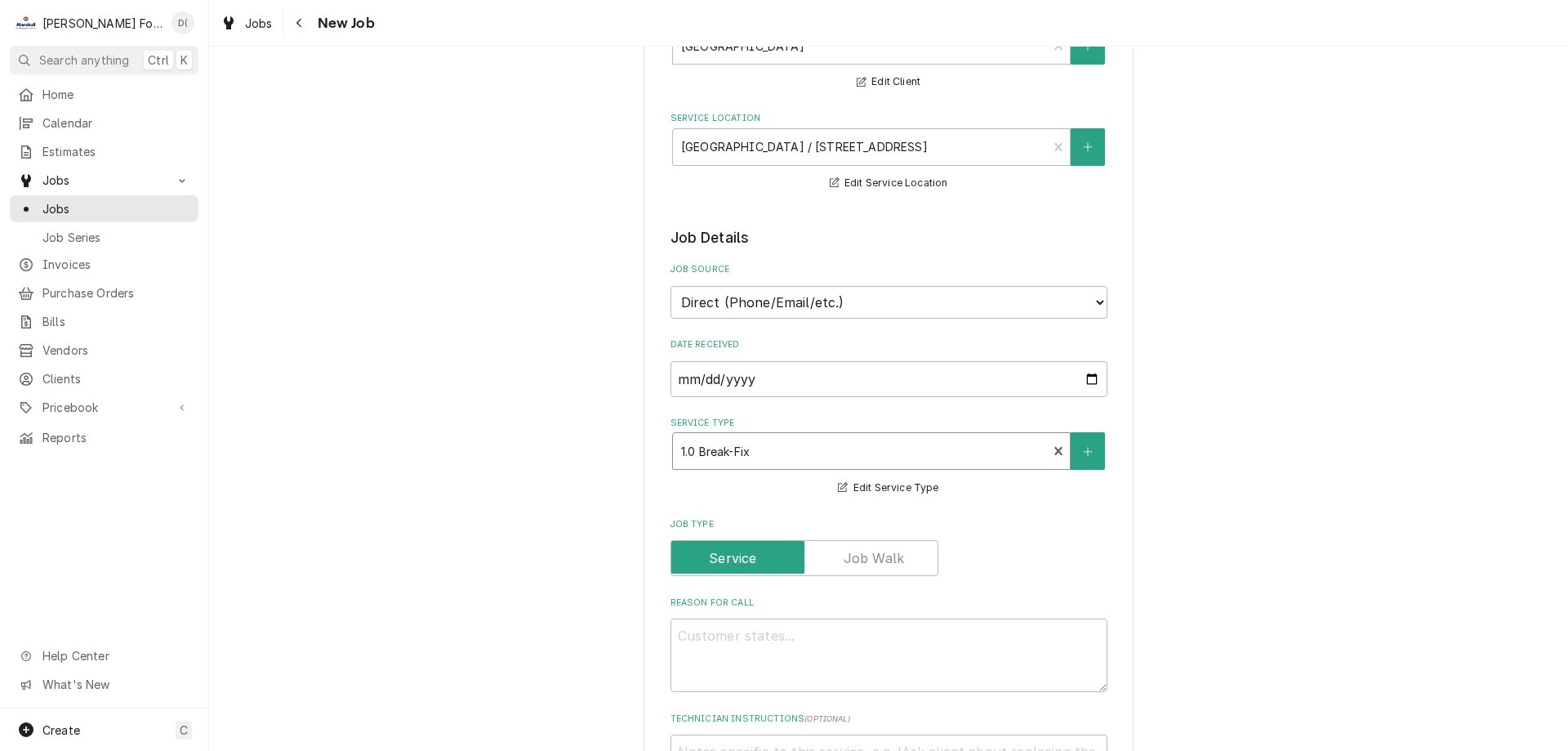
scroll to position [408, 0]
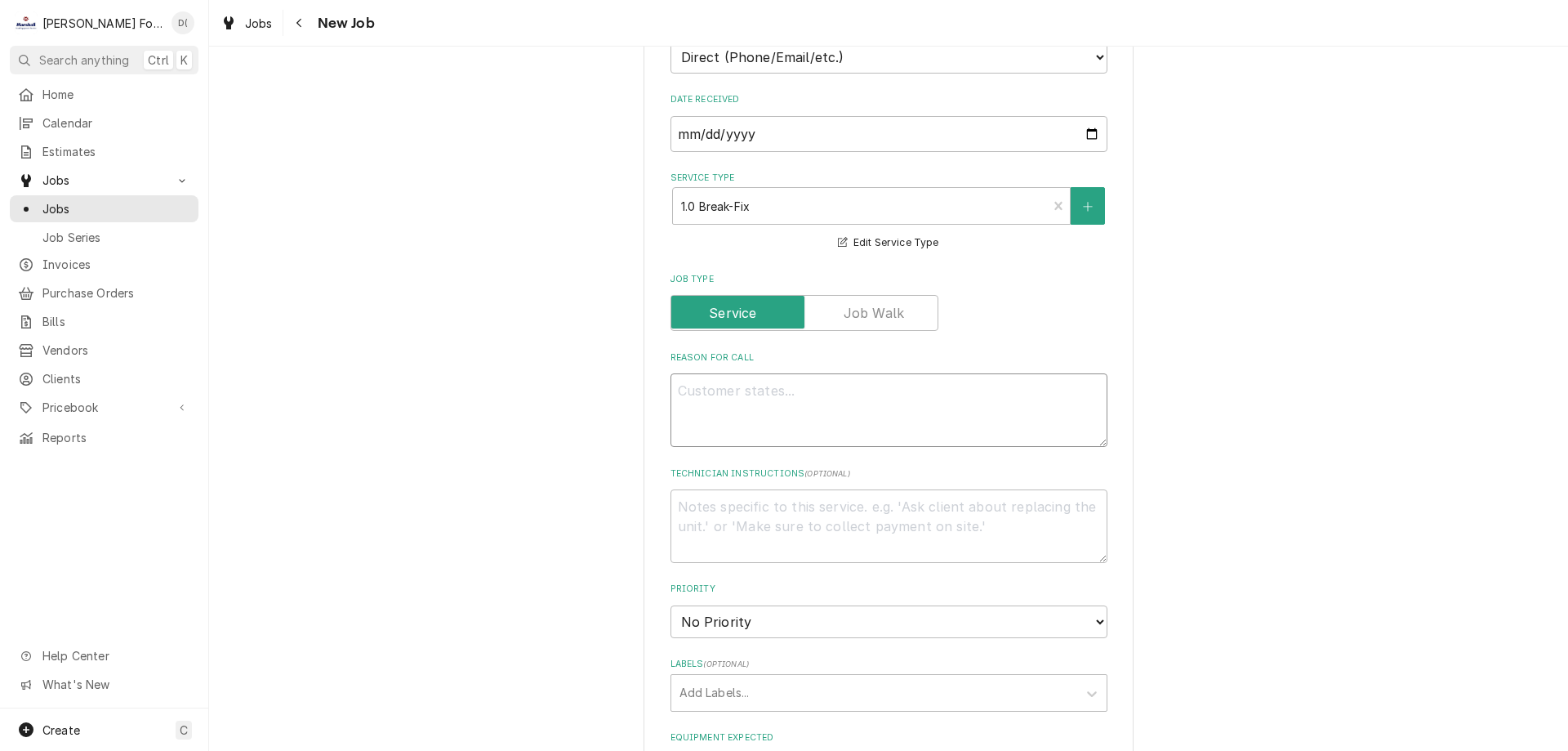
click at [729, 400] on textarea "Reason For Call" at bounding box center [888, 410] width 437 height 74
type textarea "x"
type textarea "o"
type textarea "x"
type textarea "ov"
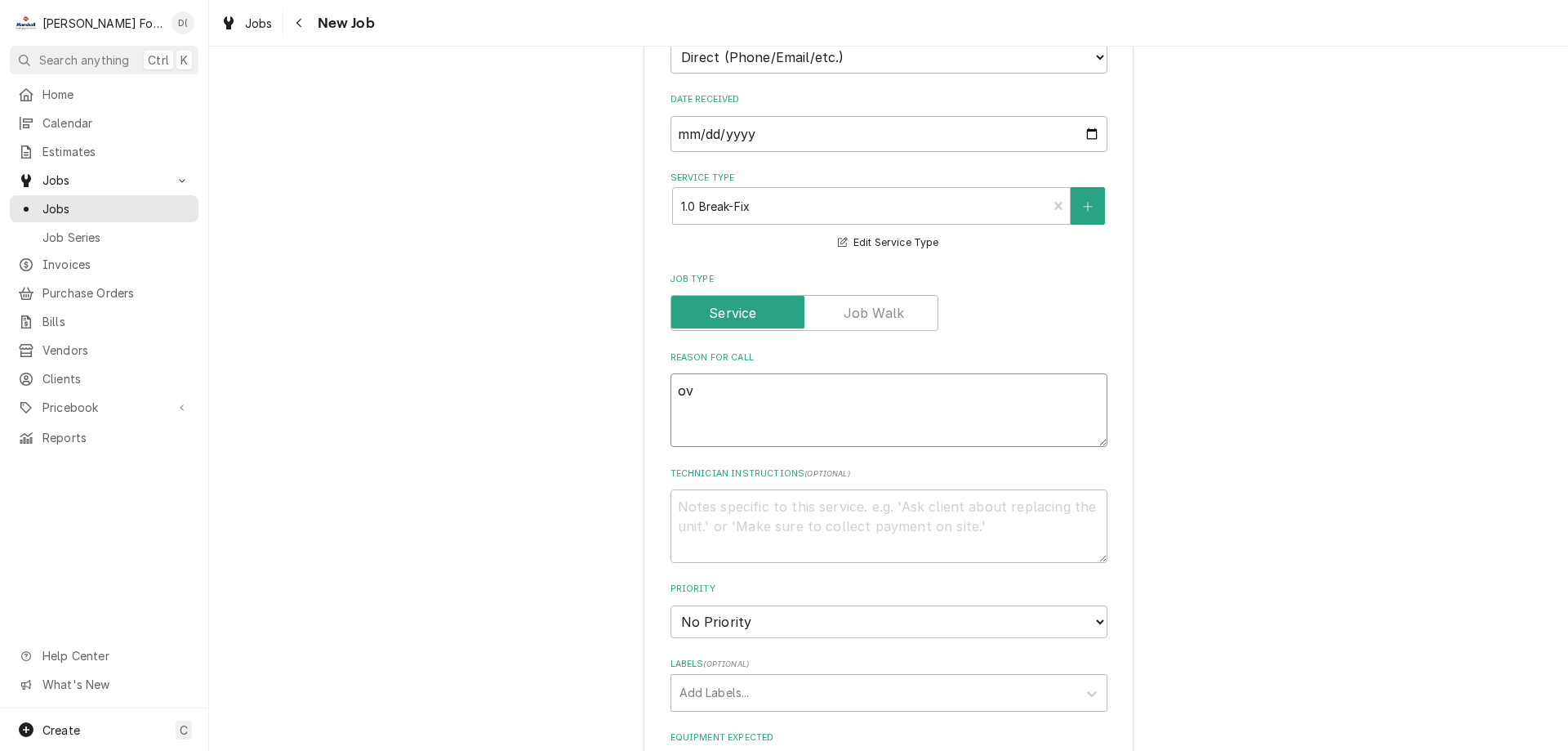
type textarea "x"
type textarea "ove"
type textarea "x"
type textarea "oven"
type textarea "x"
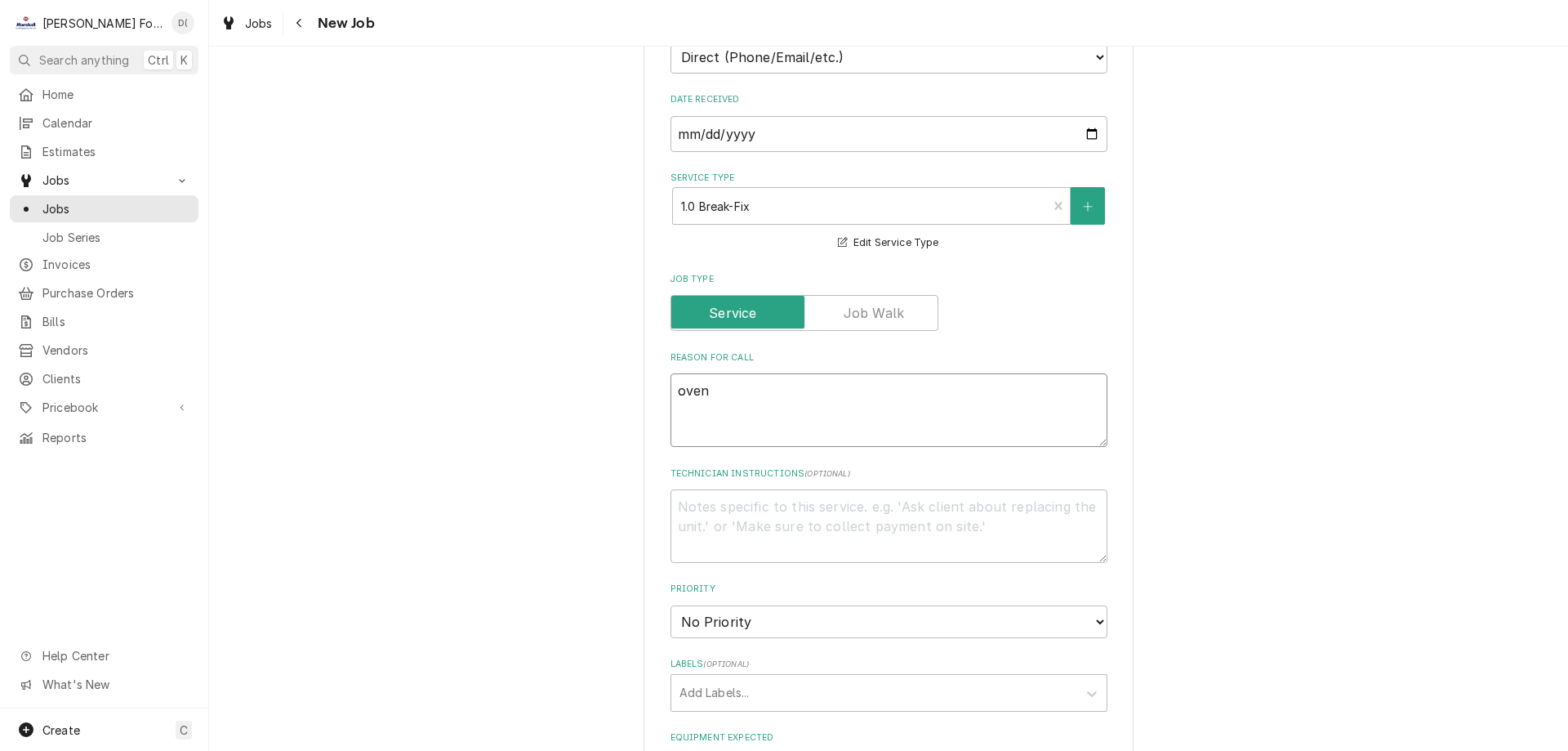
type textarea "oven"
type textarea "x"
type textarea "oven o"
type textarea "x"
type textarea "oven on"
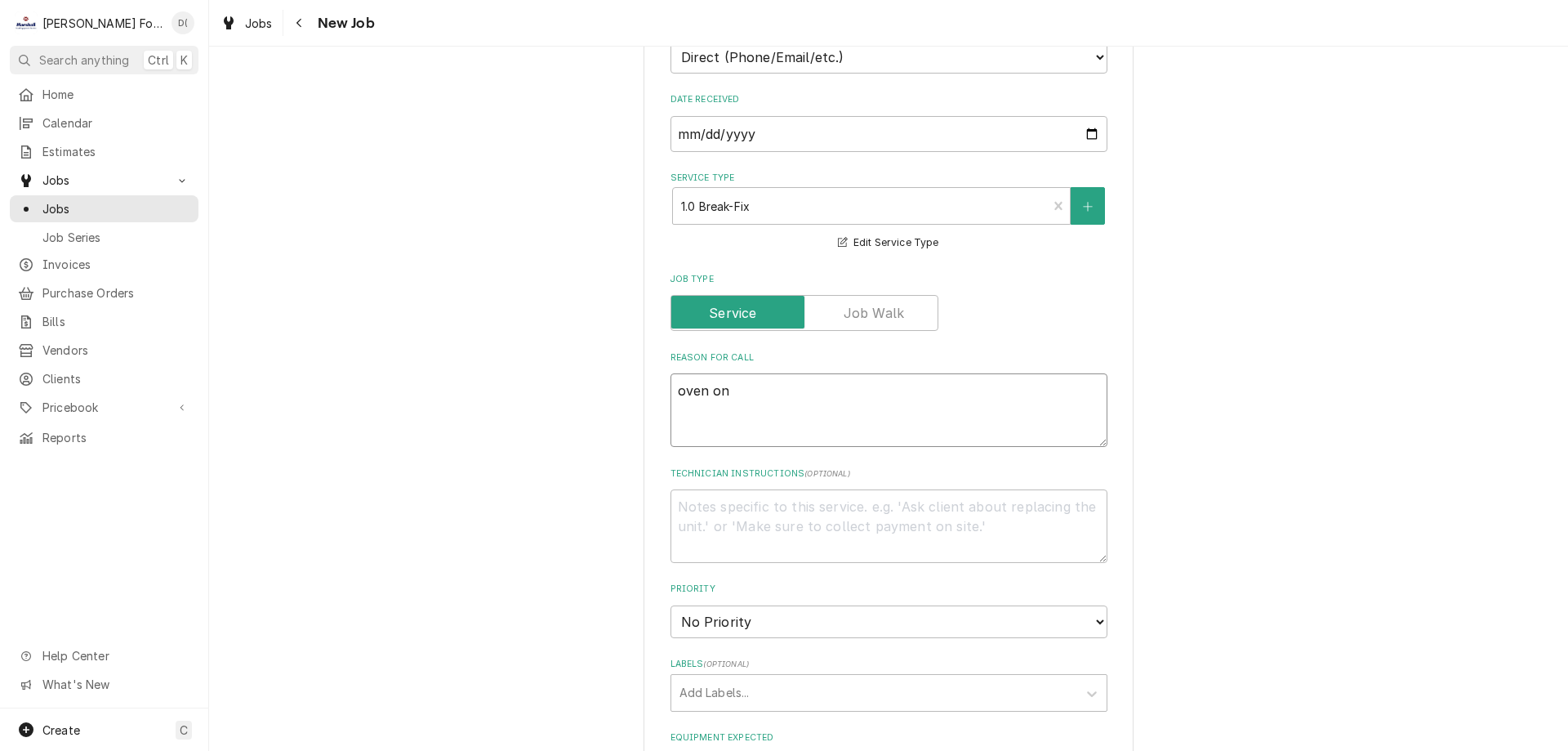
type textarea "x"
type textarea "oven on"
type textarea "x"
type textarea "oven on an"
type textarea "x"
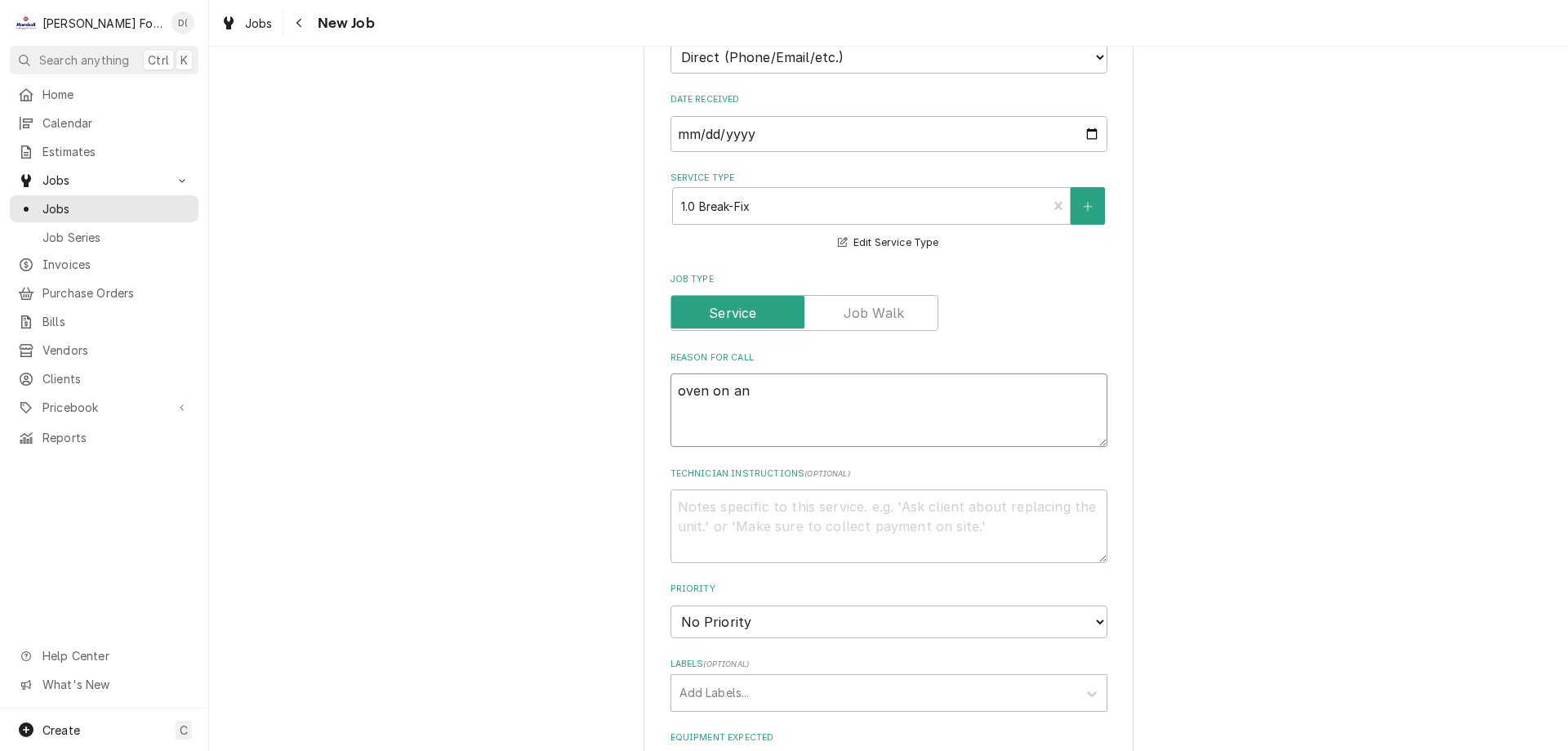
type textarea "oven on and"
type textarea "x"
type textarea "oven on and"
type textarea "x"
type textarea "oven on and o"
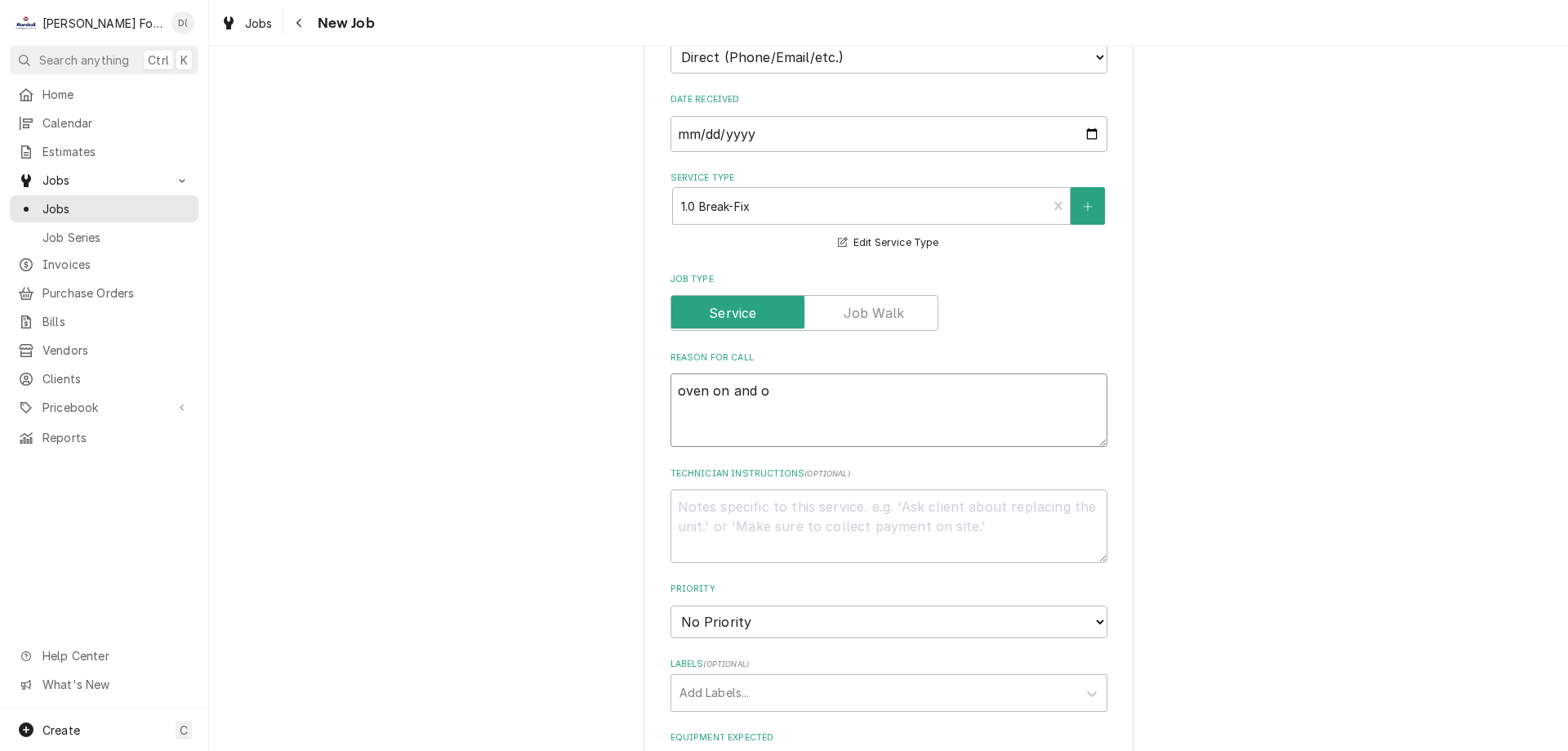
type textarea "x"
type textarea "oven on and of"
type textarea "x"
type textarea "oven on and off"
type textarea "x"
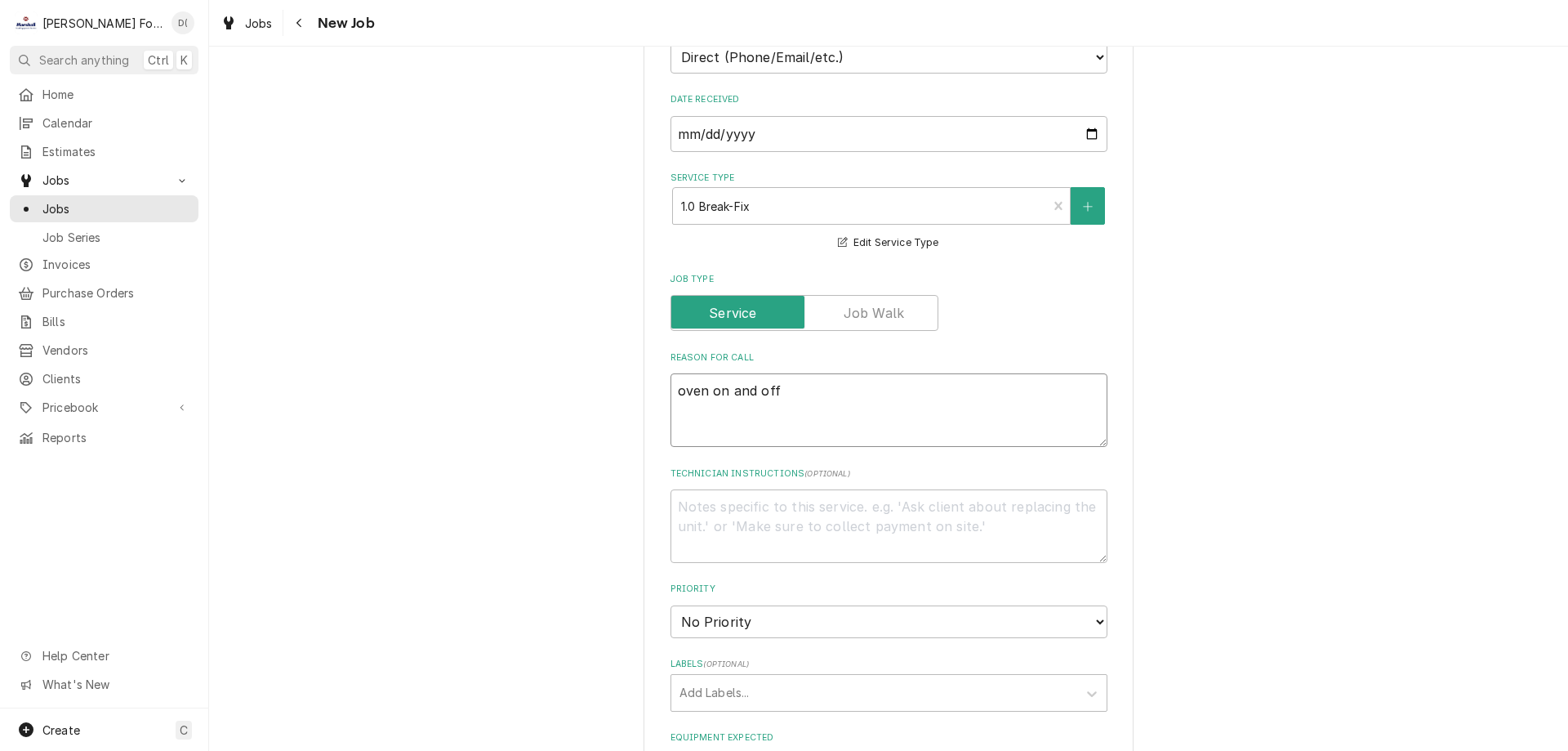
type textarea "oven on and off"
type textarea "x"
type textarea "oven on and off s"
type textarea "x"
type textarea "oven on and off sw"
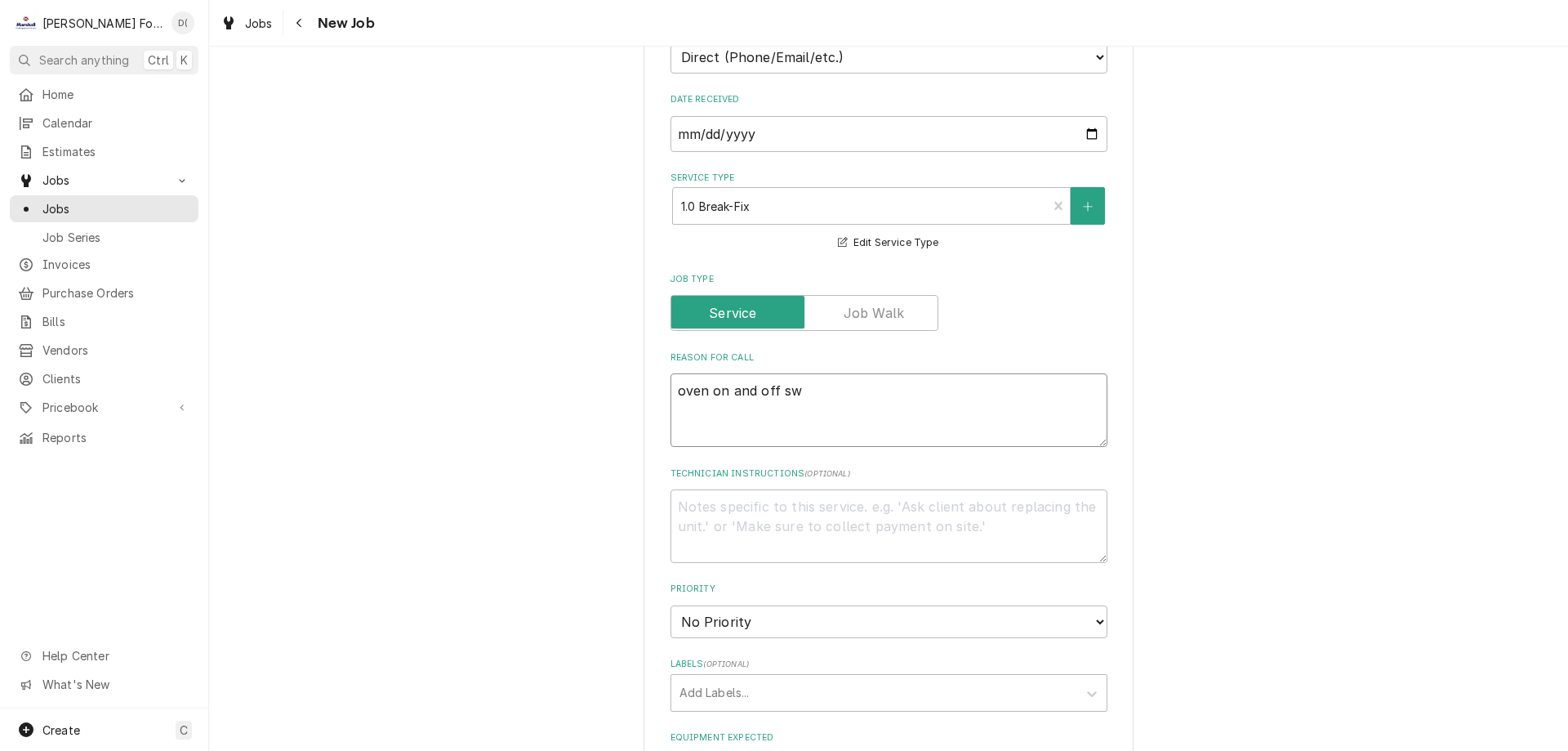
type textarea "x"
type textarea "oven on and off swi"
type textarea "x"
type textarea "oven on and off swit"
type textarea "x"
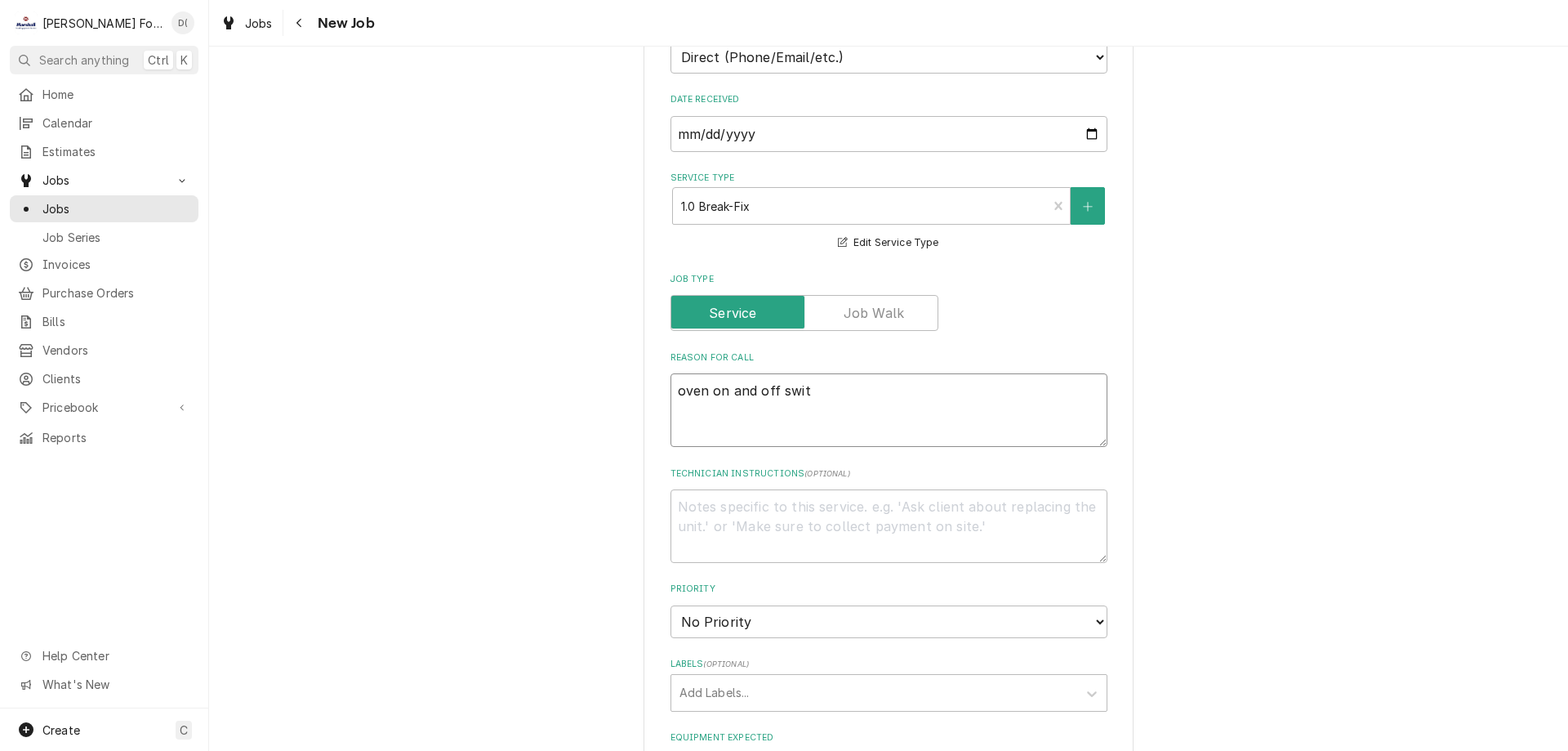
type textarea "oven on and off switc"
type textarea "x"
type textarea "oven on and off switch"
type textarea "x"
type textarea "oven on and off switch"
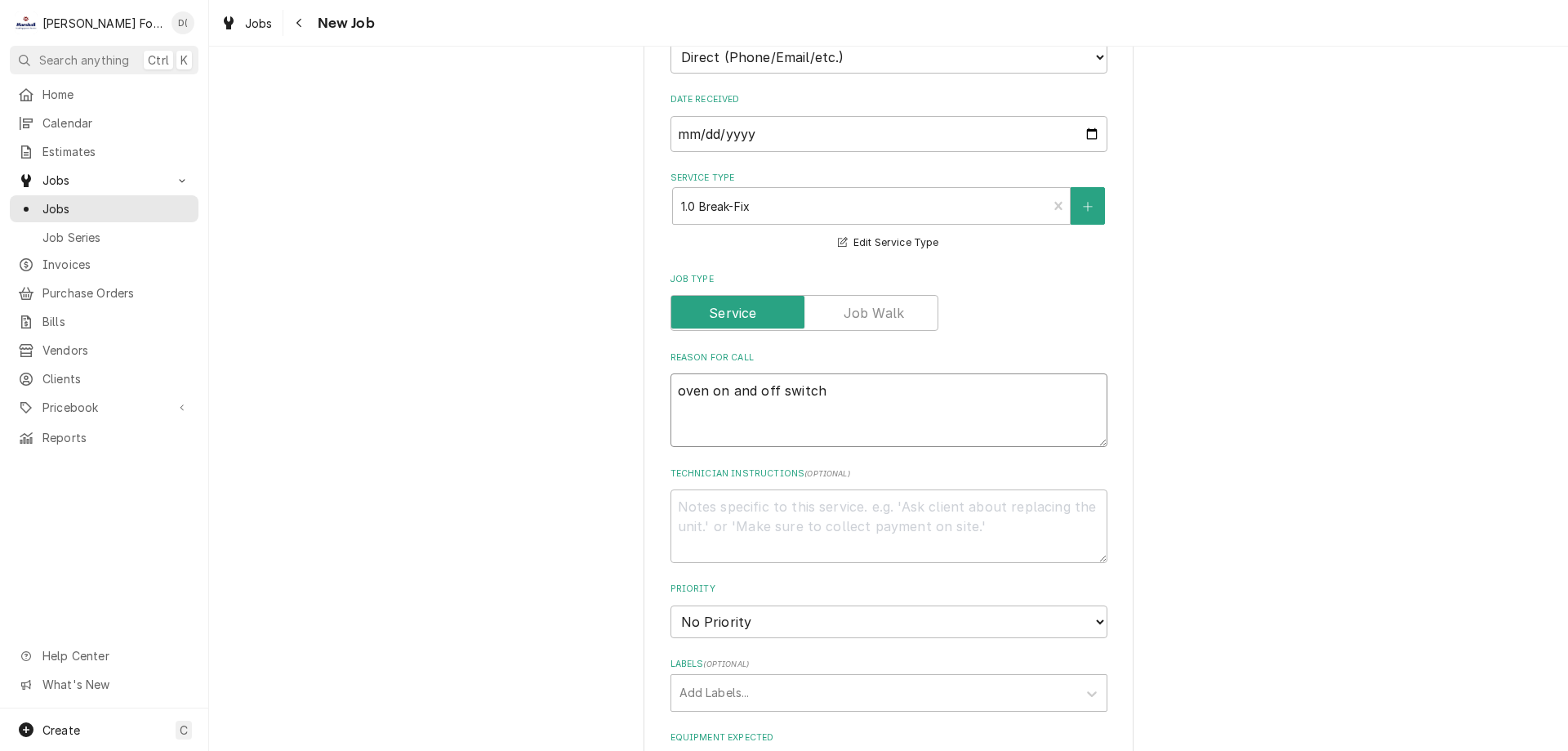
type textarea "x"
type textarea "oven on and off switch s"
type textarea "x"
type textarea "oven on and off switch sp"
type textarea "x"
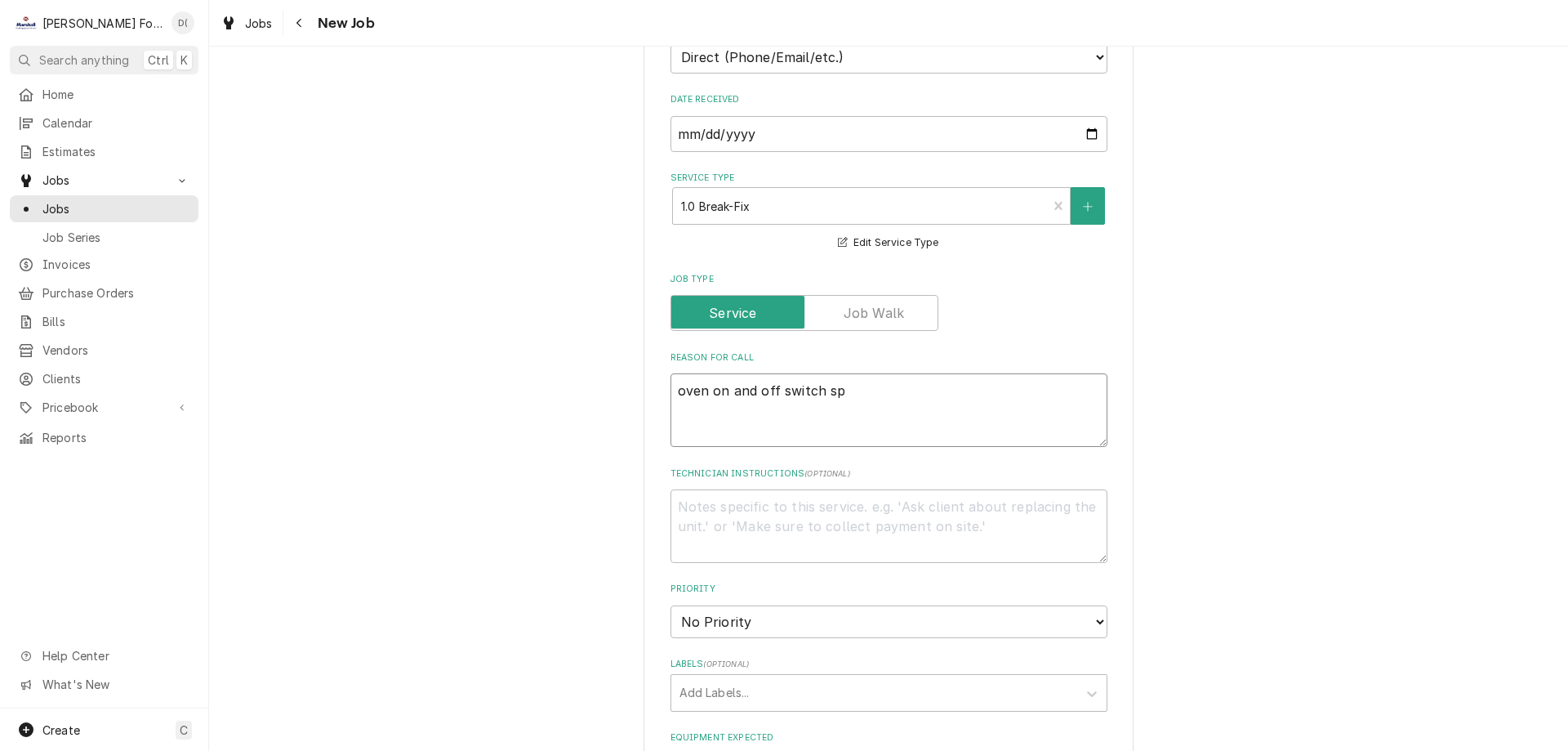
type textarea "oven on and off switch spa"
type textarea "x"
type textarea "oven on and off switch spar"
type textarea "x"
type textarea "oven on and off switch spark"
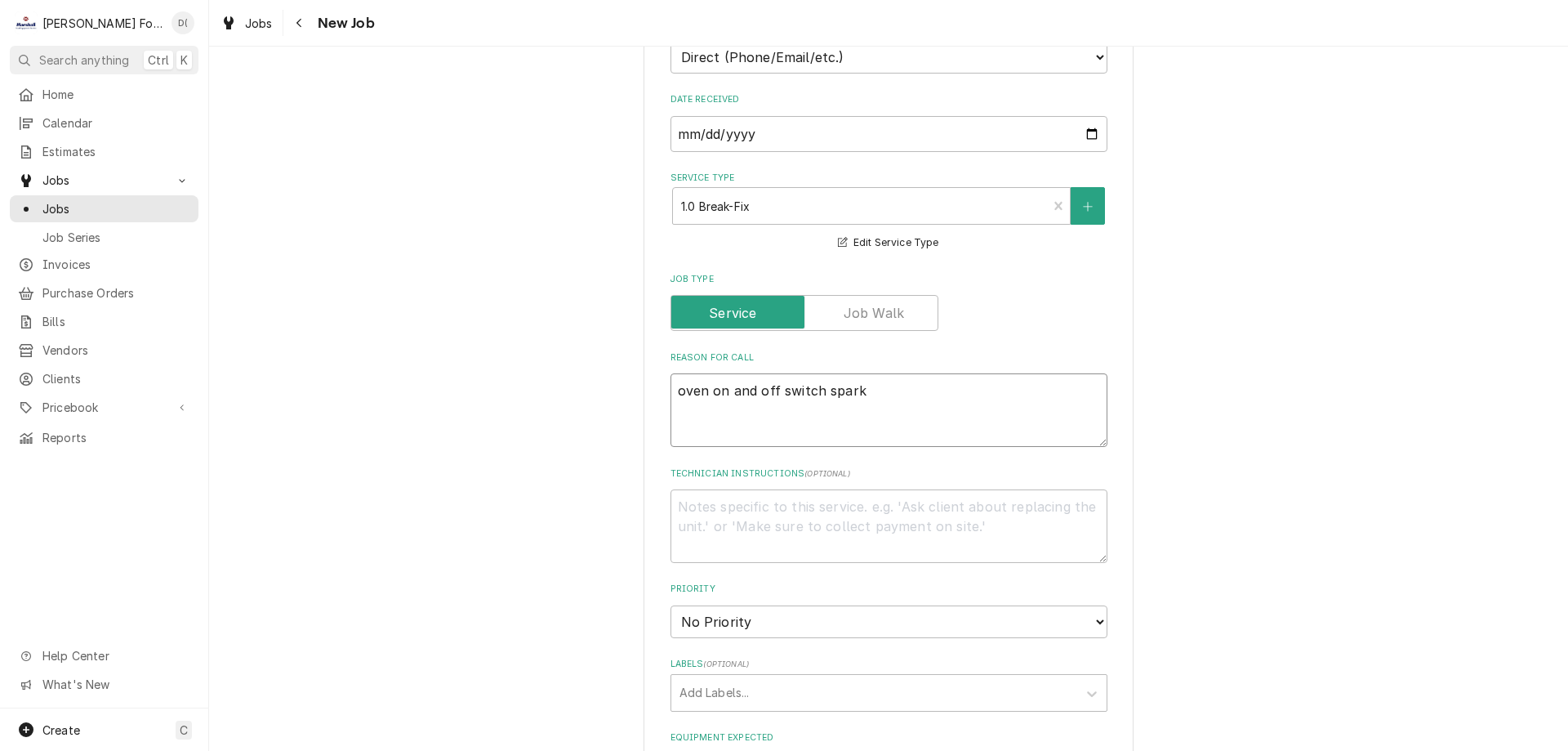
type textarea "x"
type textarea "oven on and off switch sparks"
type textarea "x"
type textarea "oven on and off switch sparks"
type textarea "x"
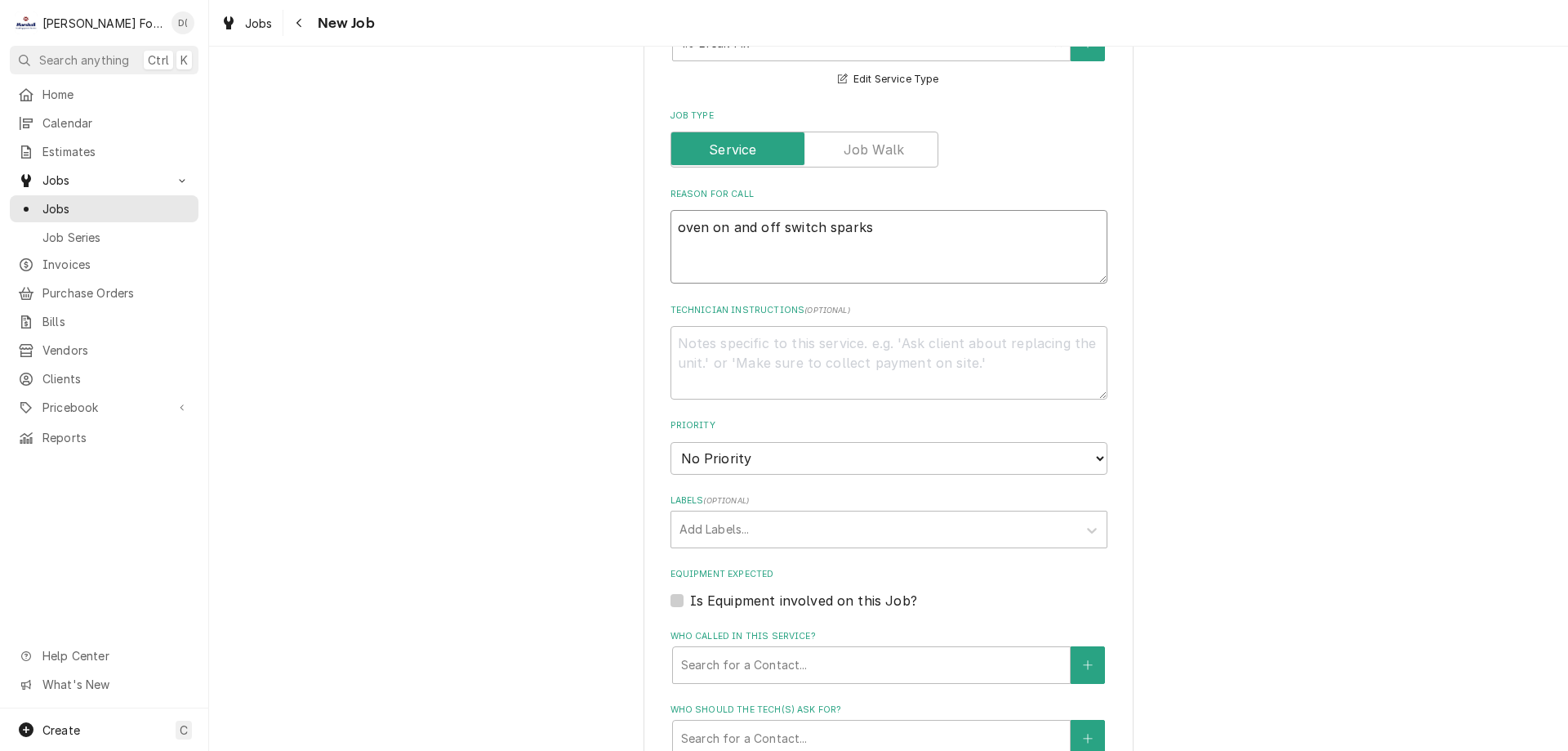
scroll to position [735, 0]
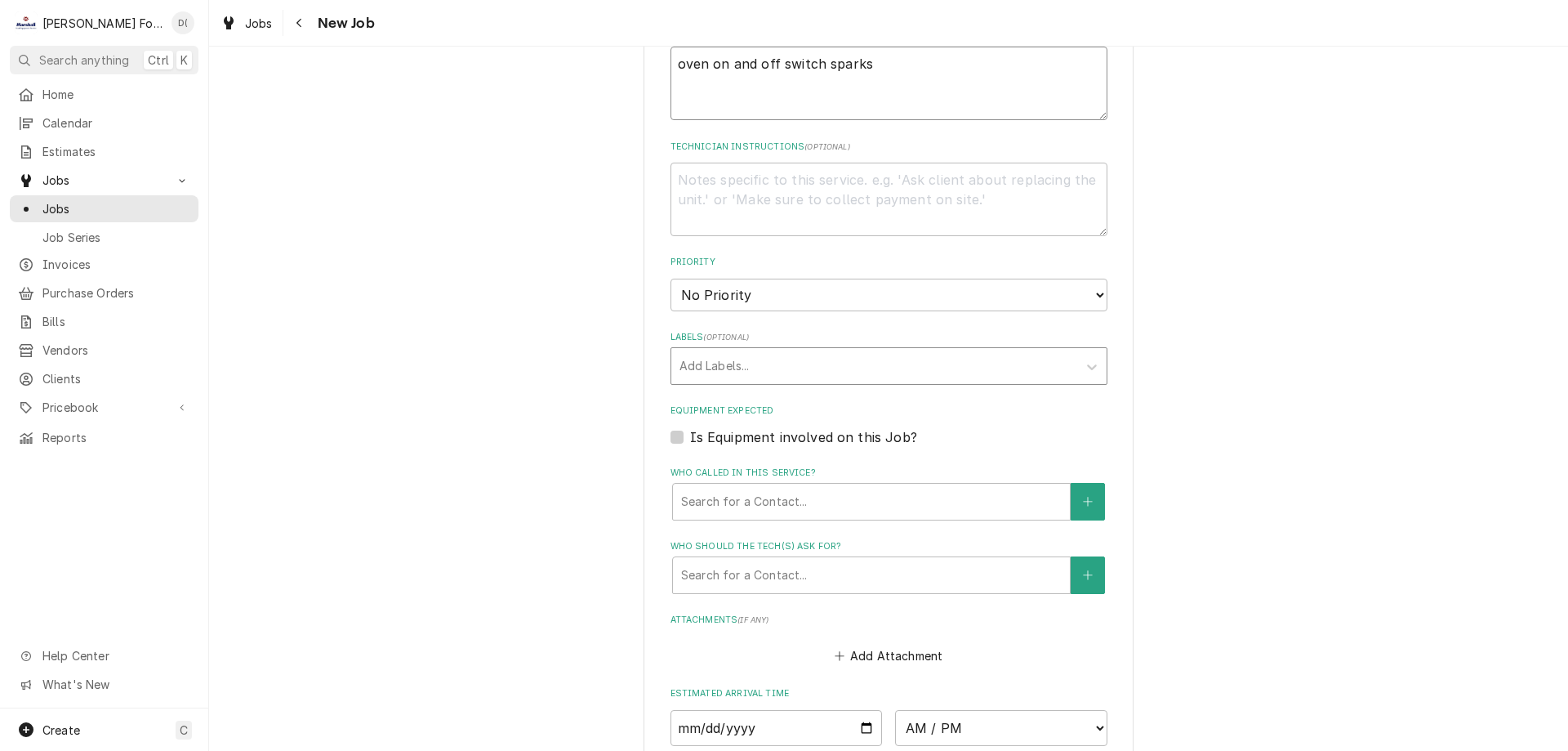
type textarea "oven on and off switch sparks"
click at [713, 370] on div "Labels" at bounding box center [874, 366] width 389 height 30
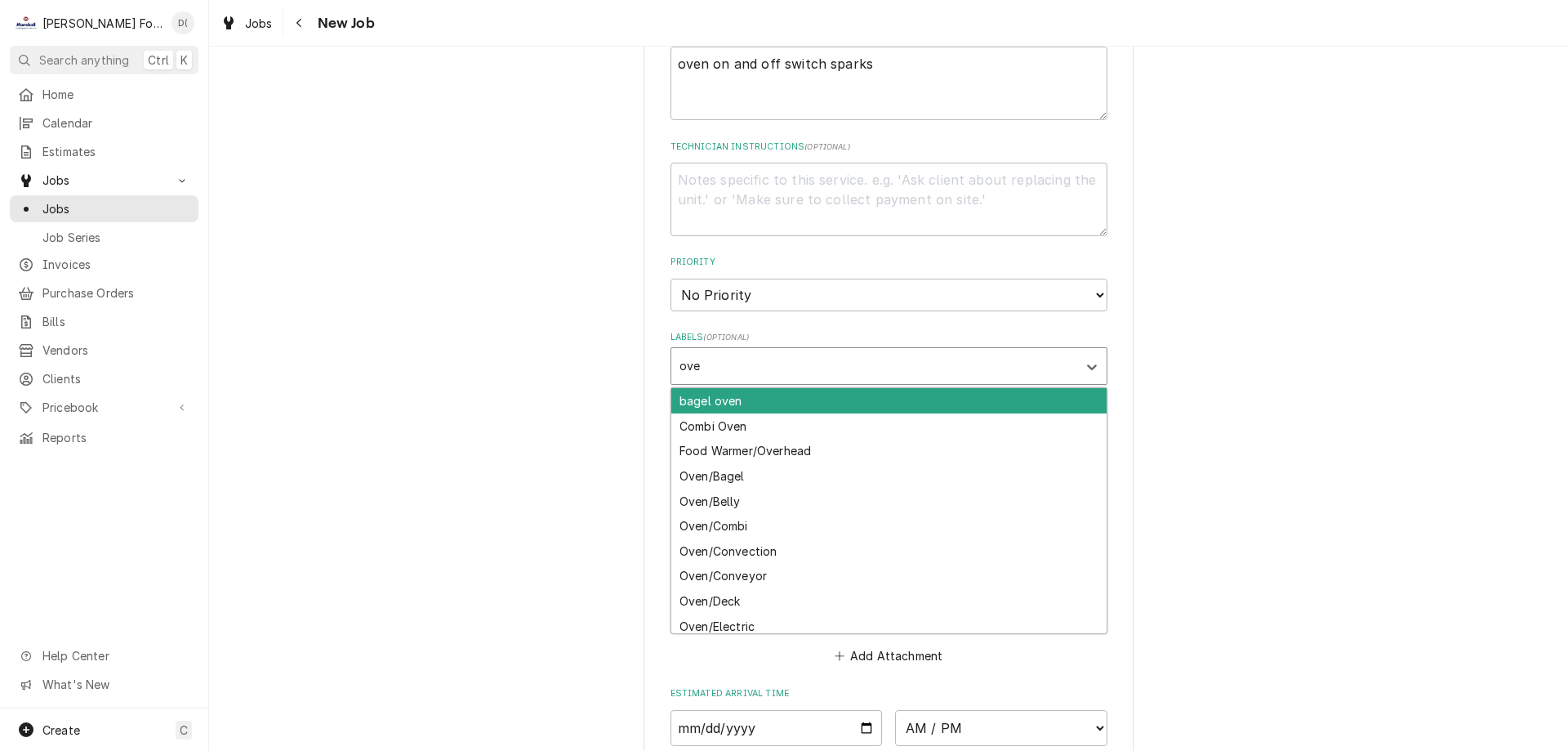
type input "oven"
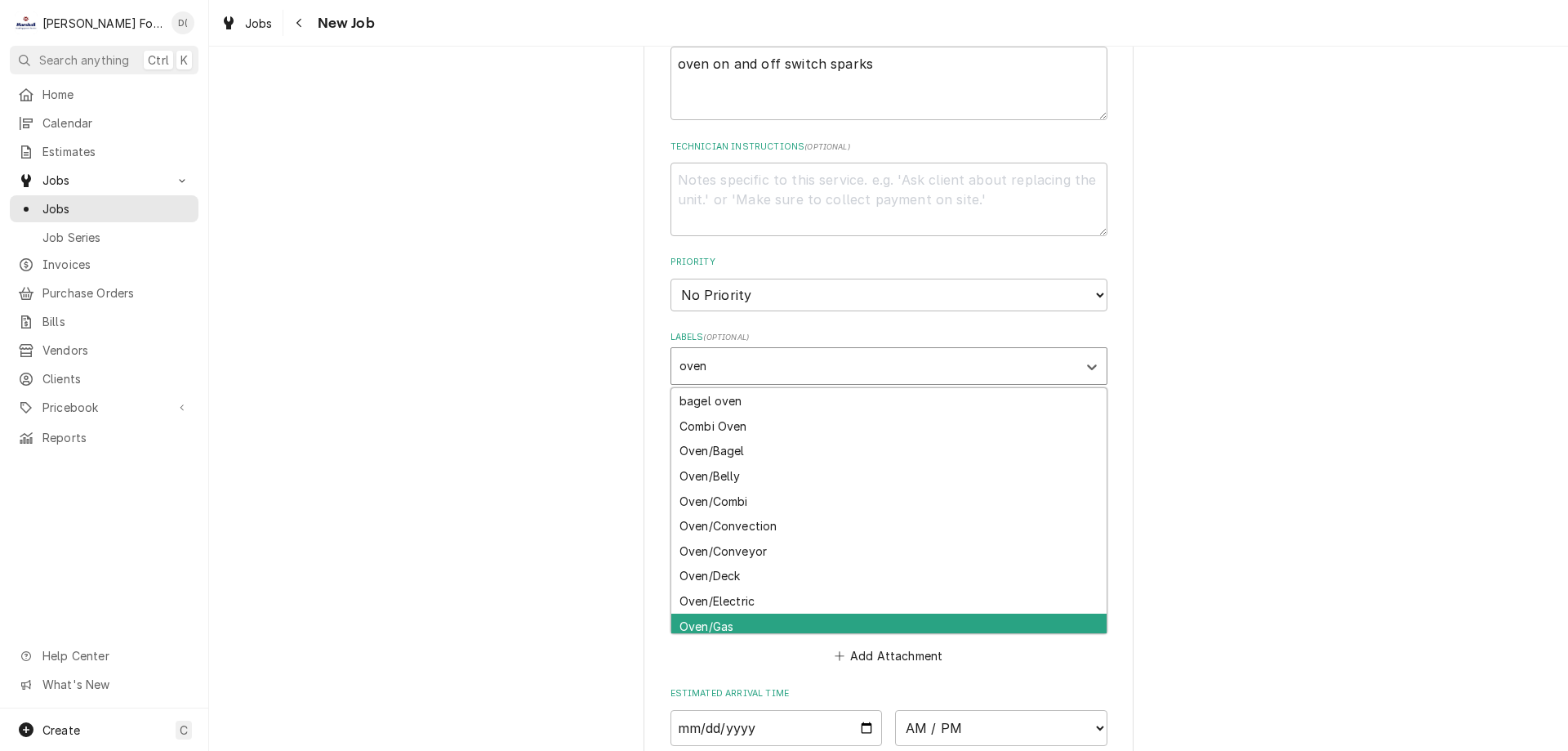
click at [721, 617] on div "Oven/Gas" at bounding box center [889, 626] width 436 height 26
type textarea "x"
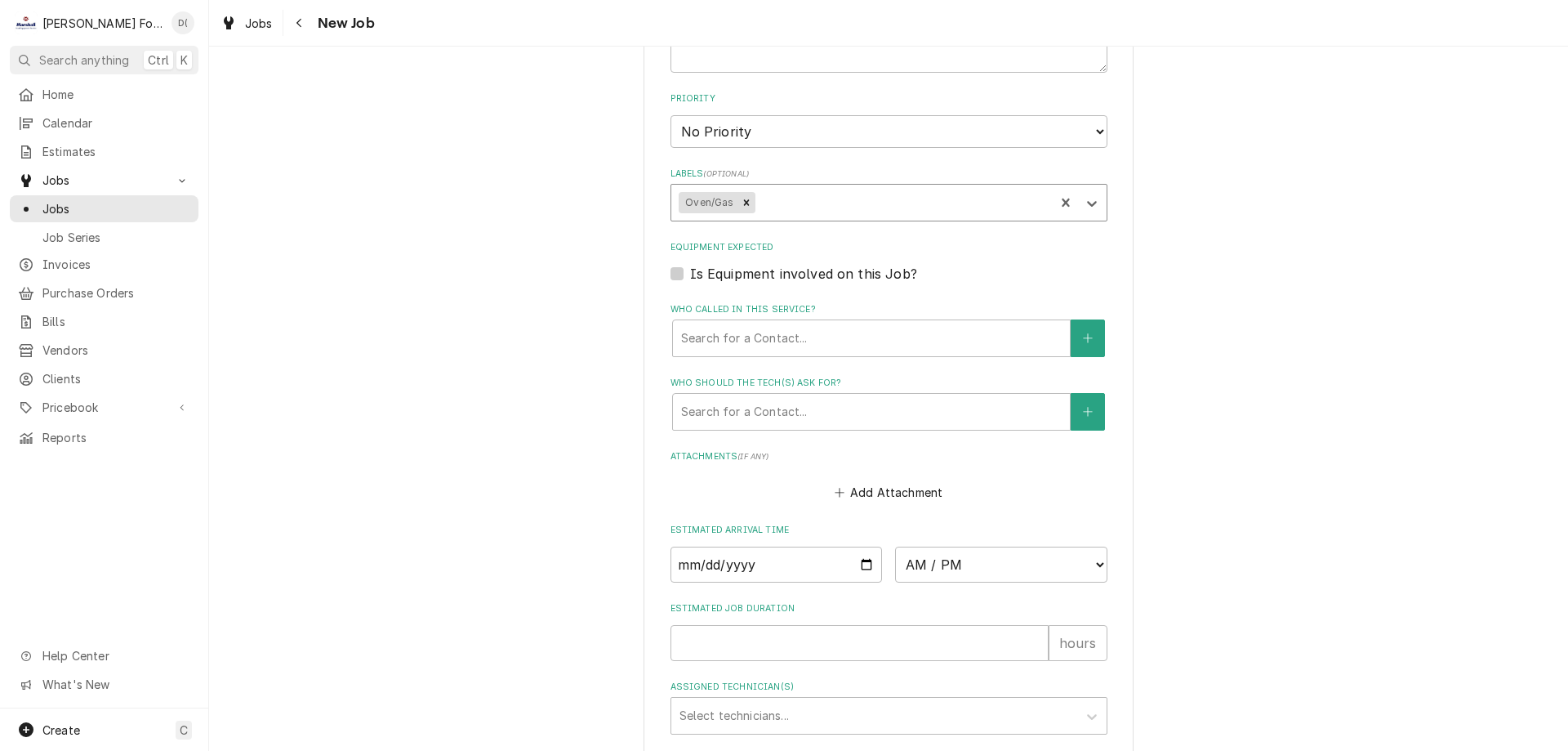
scroll to position [980, 0]
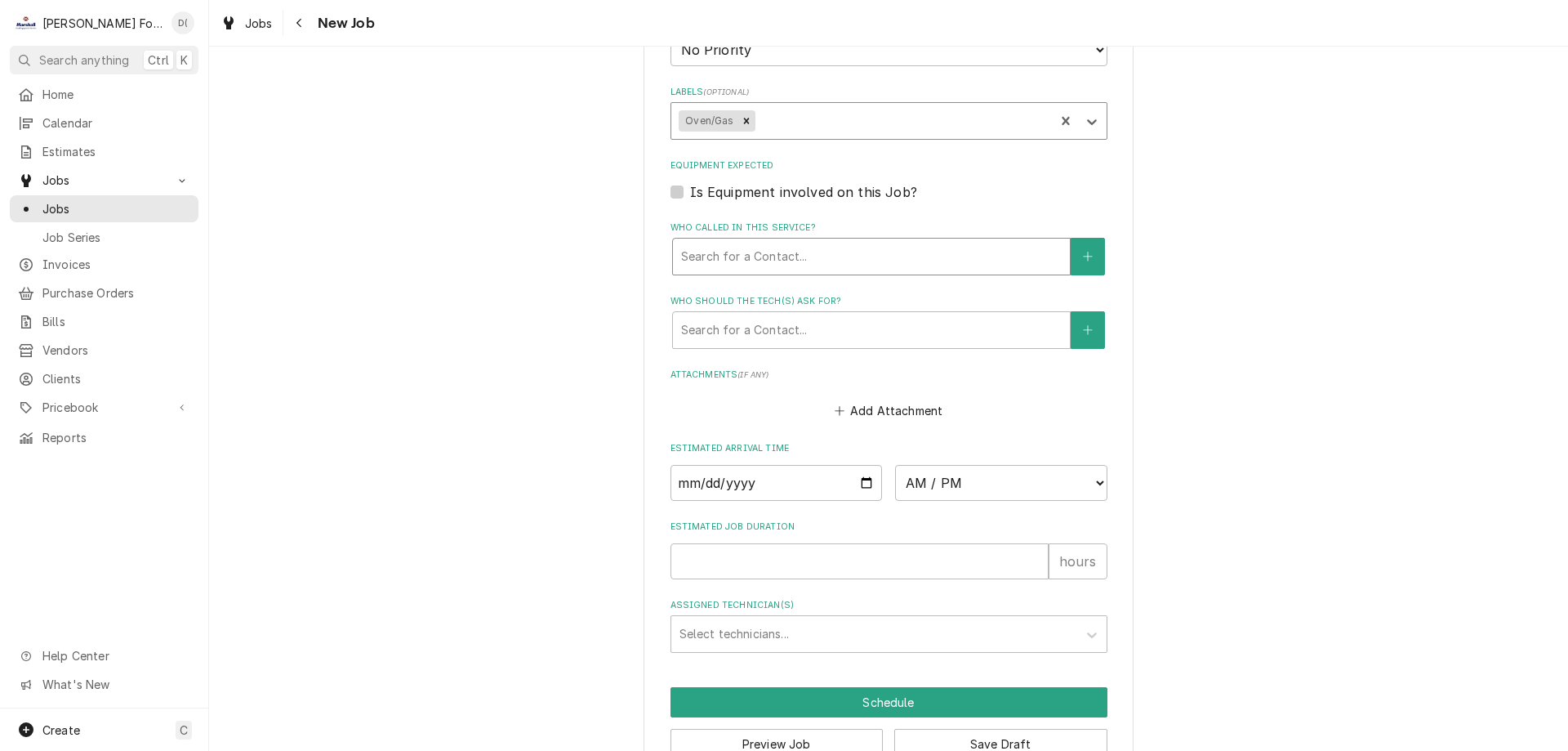
click at [740, 247] on div "Who called in this service?" at bounding box center [871, 256] width 380 height 30
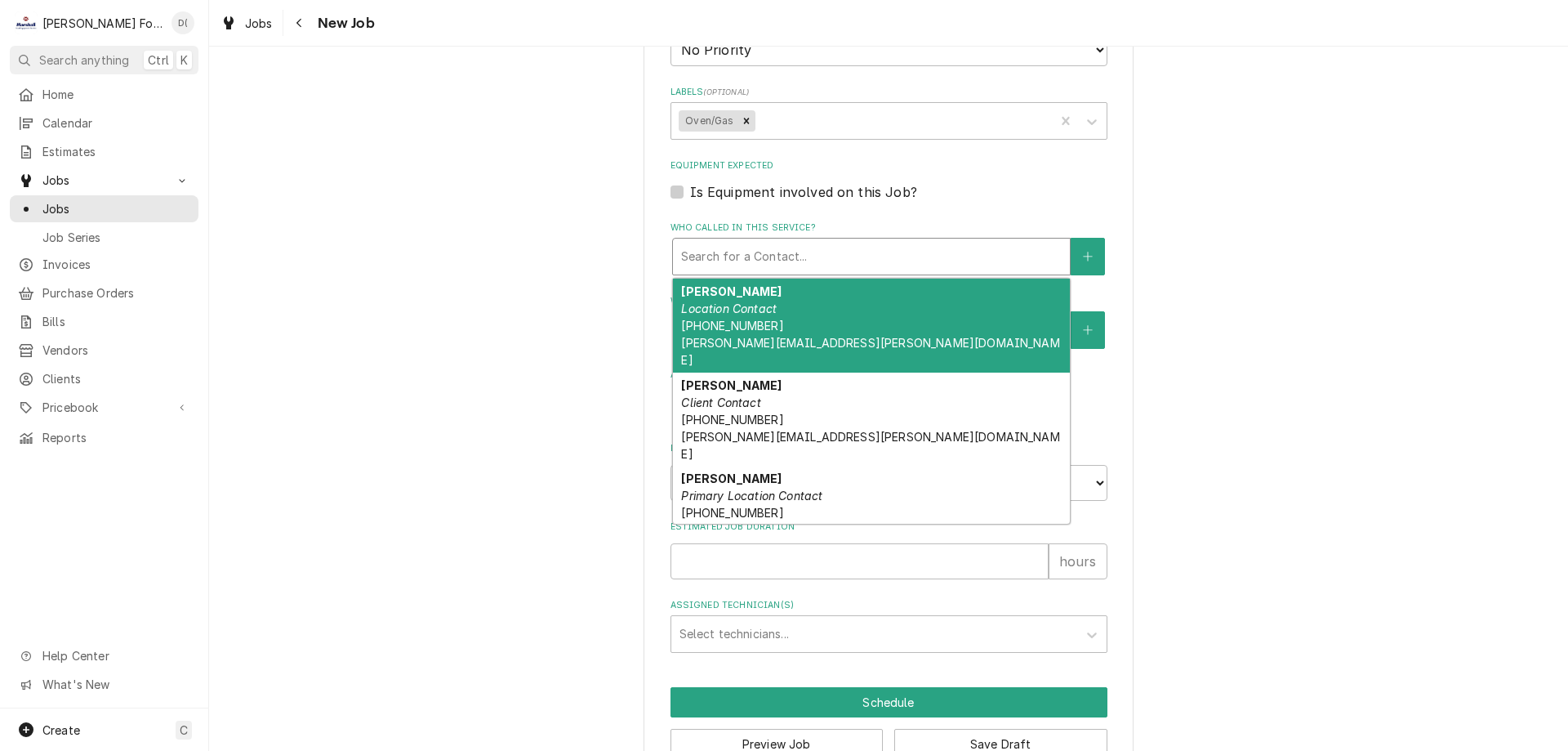
scroll to position [1023, 0]
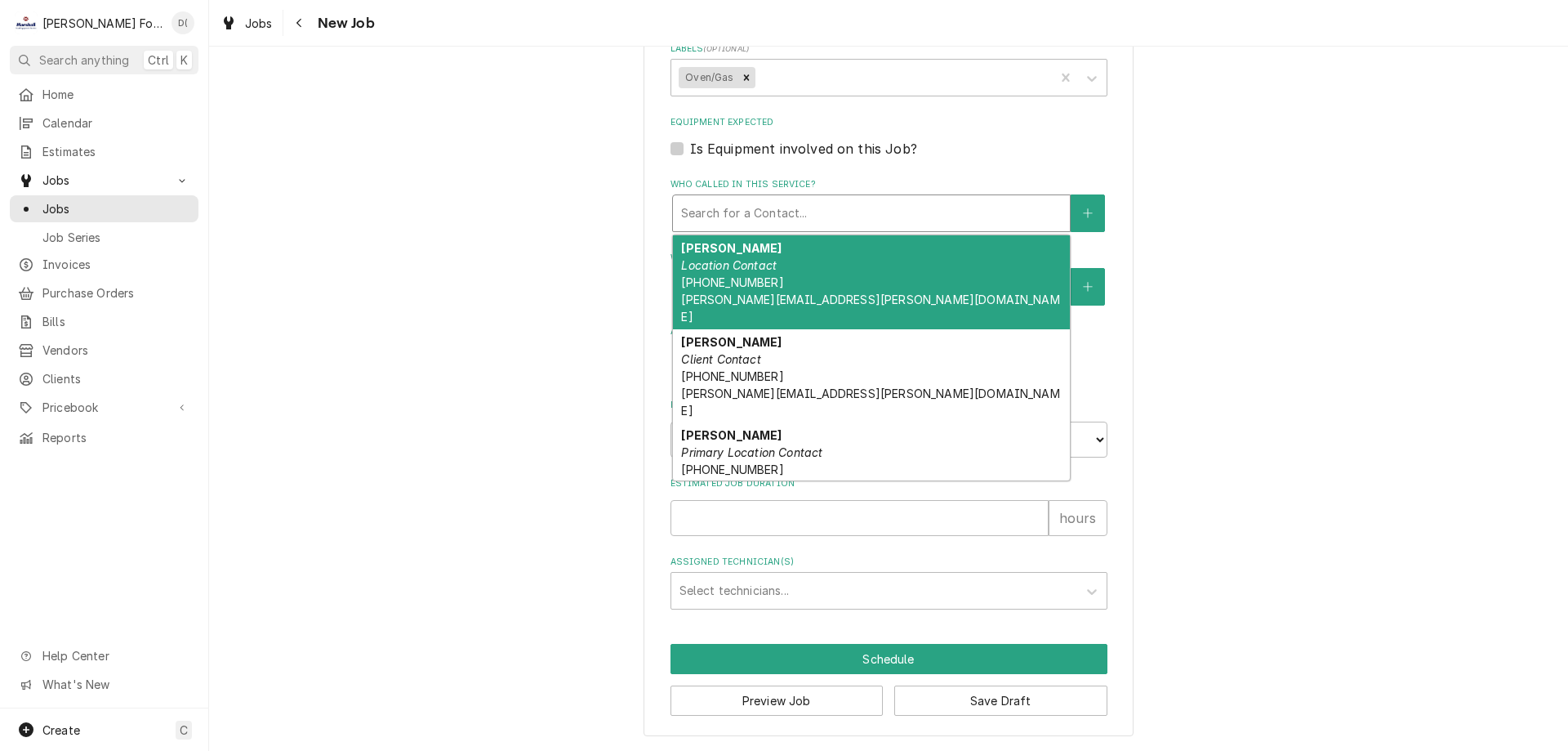
click at [716, 225] on div "Who called in this service?" at bounding box center [871, 213] width 380 height 30
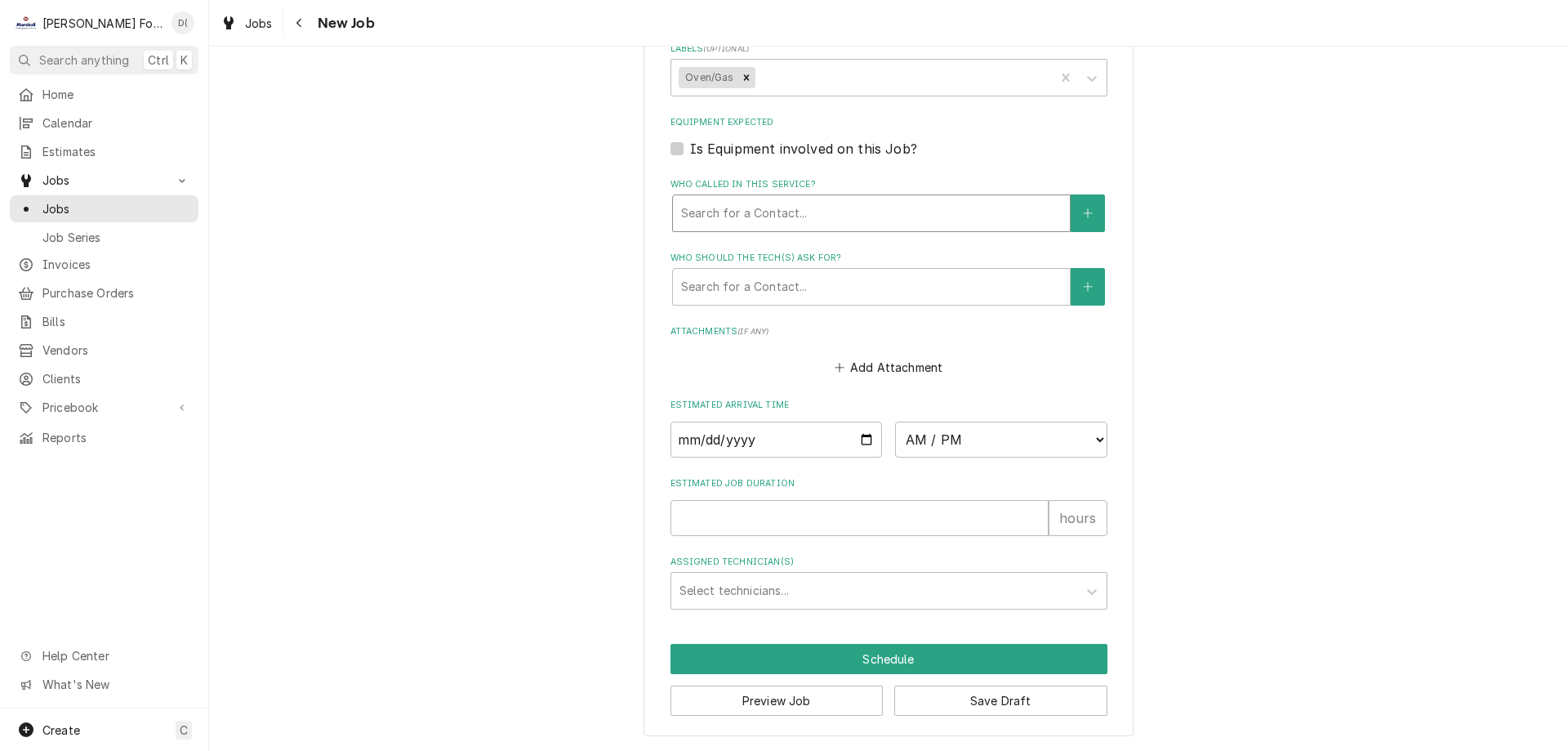
click at [727, 217] on div "Who called in this service?" at bounding box center [871, 213] width 380 height 30
type textarea "x"
type input "n"
type textarea "x"
type input "na"
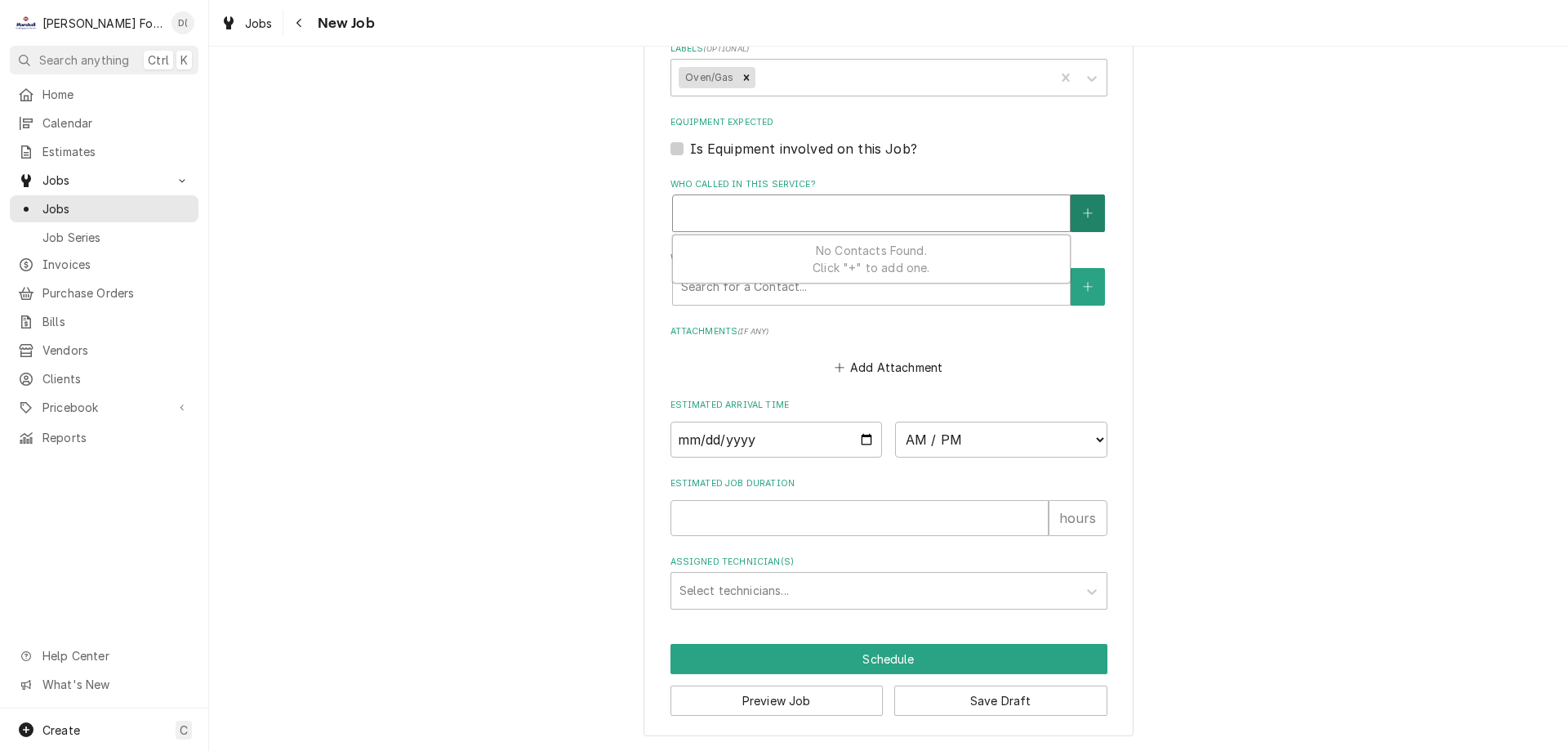
click at [1083, 207] on icon "Create New Contact" at bounding box center [1088, 213] width 10 height 12
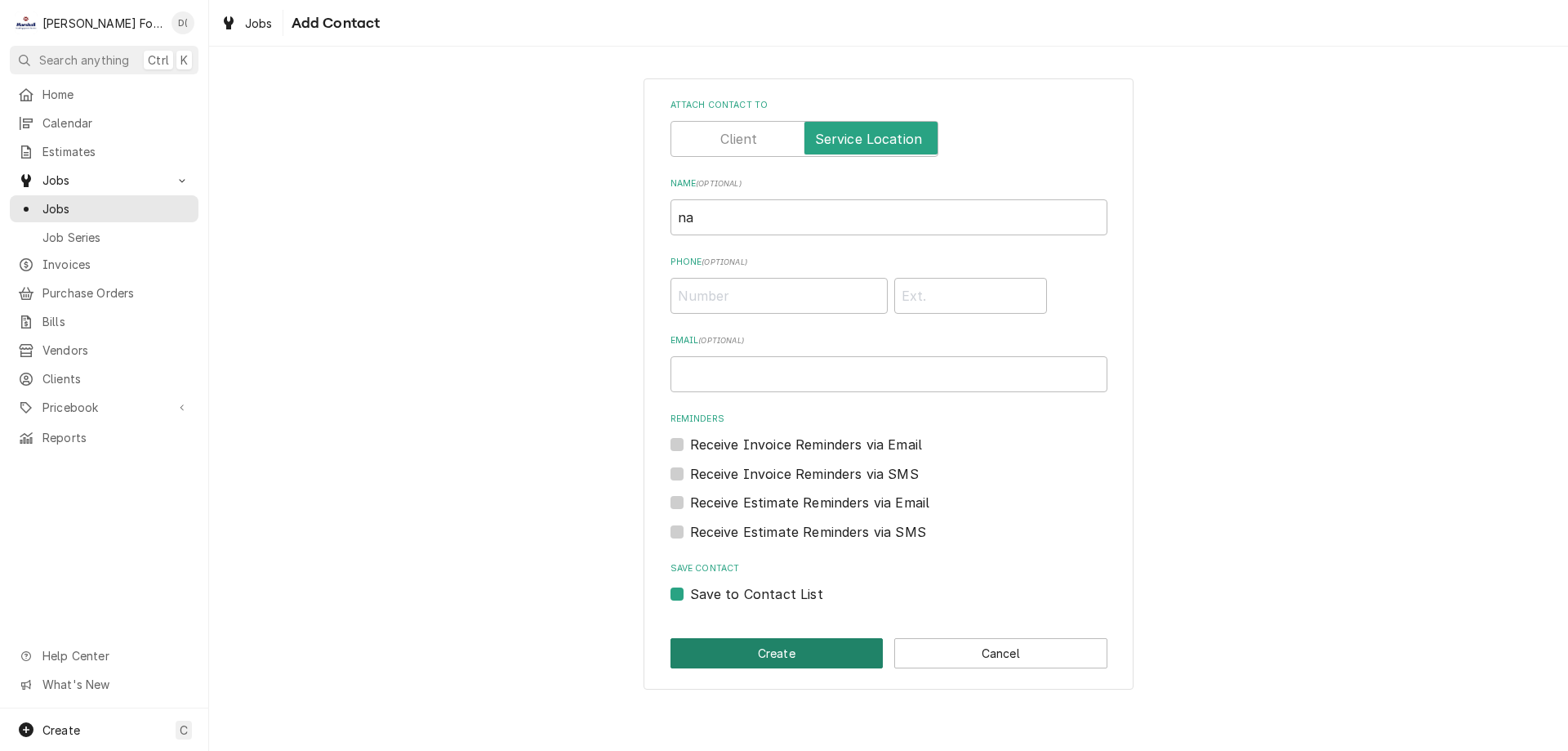
click at [777, 655] on button "Create" at bounding box center [777, 652] width 213 height 31
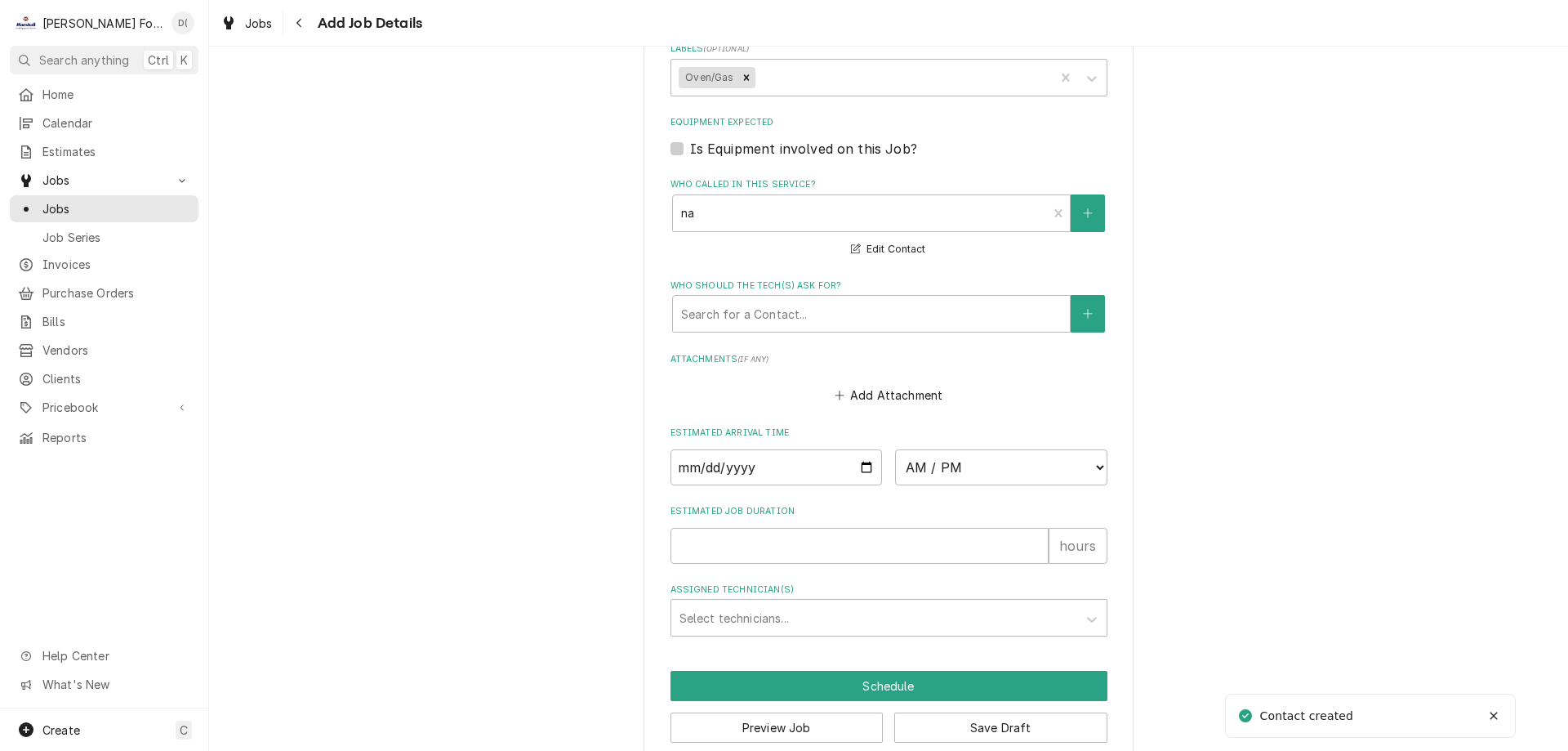
scroll to position [1051, 0]
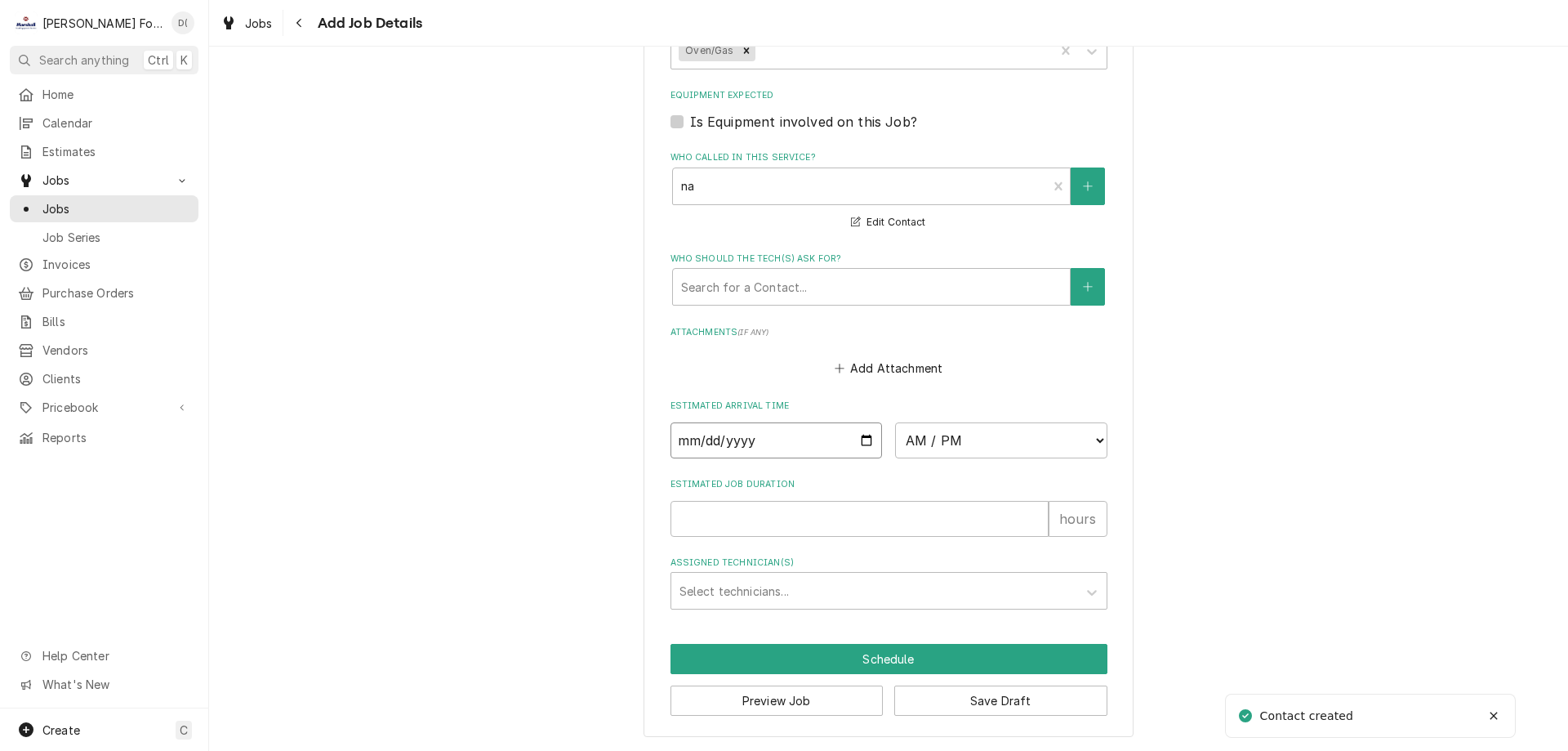
click at [865, 442] on input "Date" at bounding box center [776, 440] width 212 height 35
type textarea "x"
type input "2025-10-01"
click at [1028, 417] on div "Estimated Arrival Time 2025-10-01 AM / PM 6:00 AM 6:15 AM 6:30 AM 6:45 AM 7:00 …" at bounding box center [888, 428] width 437 height 58
type textarea "x"
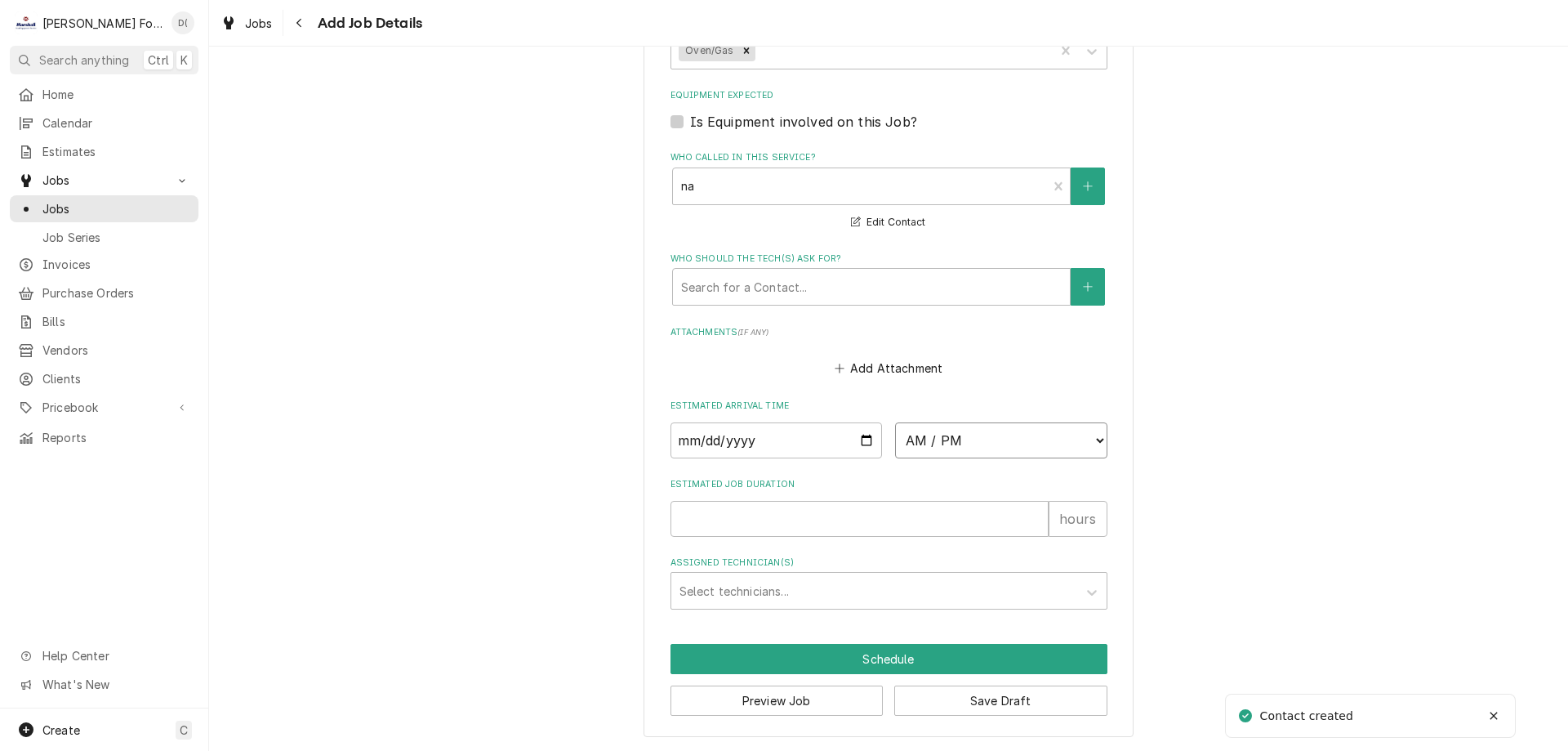
click at [1026, 444] on select "AM / PM 6:00 AM 6:15 AM 6:30 AM 6:45 AM 7:00 AM 7:15 AM 7:30 AM 7:45 AM 8:00 AM…" at bounding box center [1000, 440] width 212 height 35
select select "12:45:00"
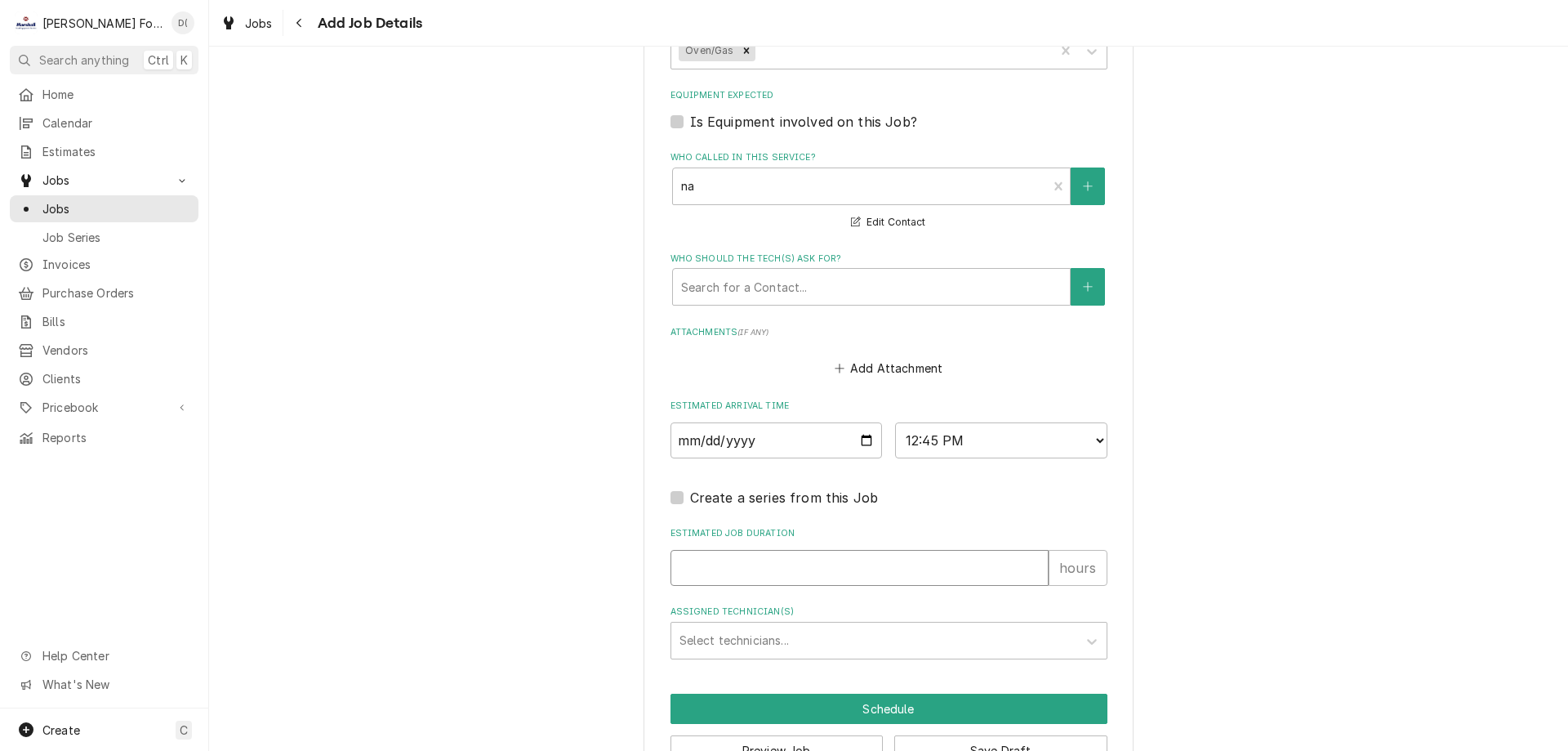
click at [739, 559] on input "Estimated Job Duration" at bounding box center [859, 568] width 378 height 35
type textarea "x"
type input "1"
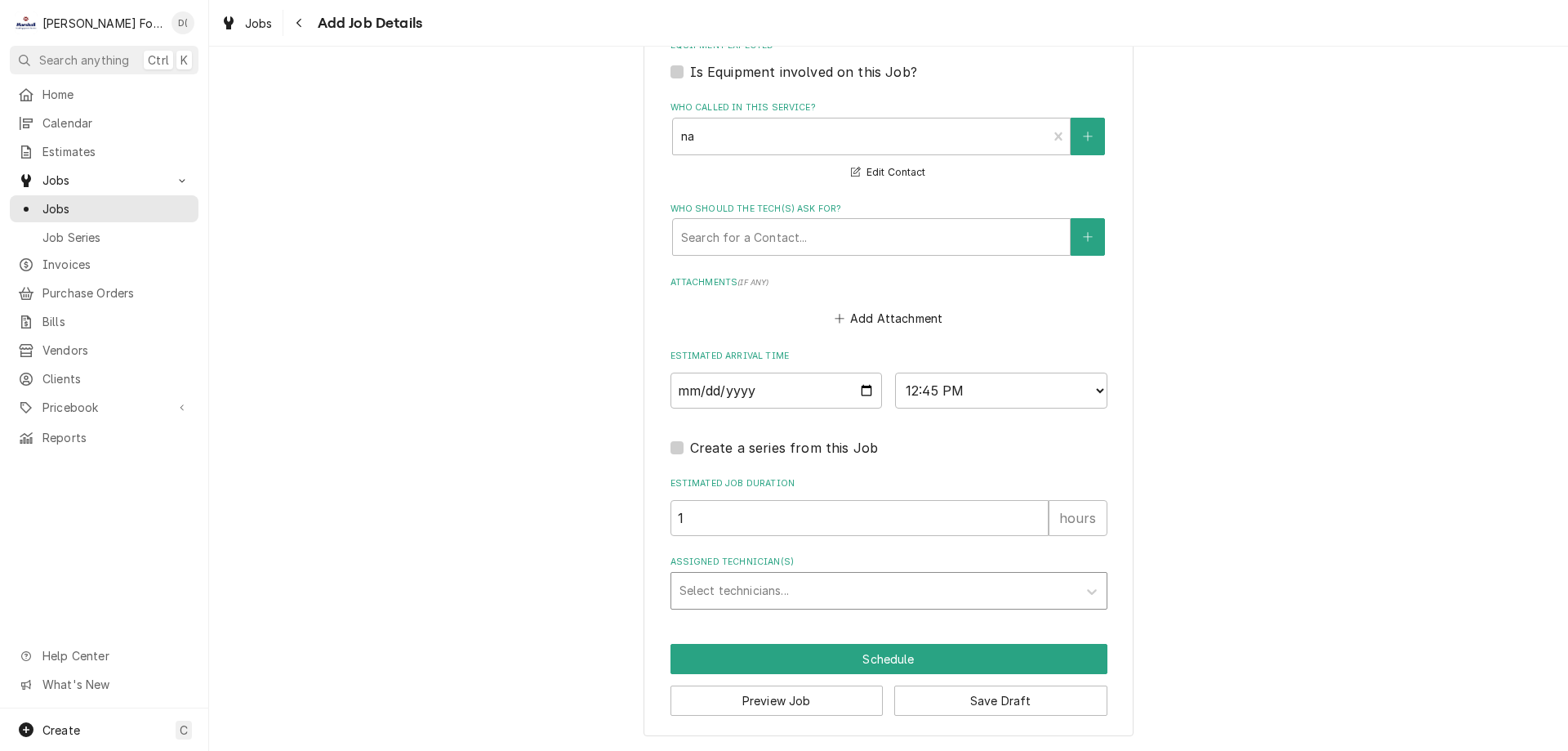
click at [751, 584] on div "Assigned Technician(s)" at bounding box center [874, 590] width 389 height 30
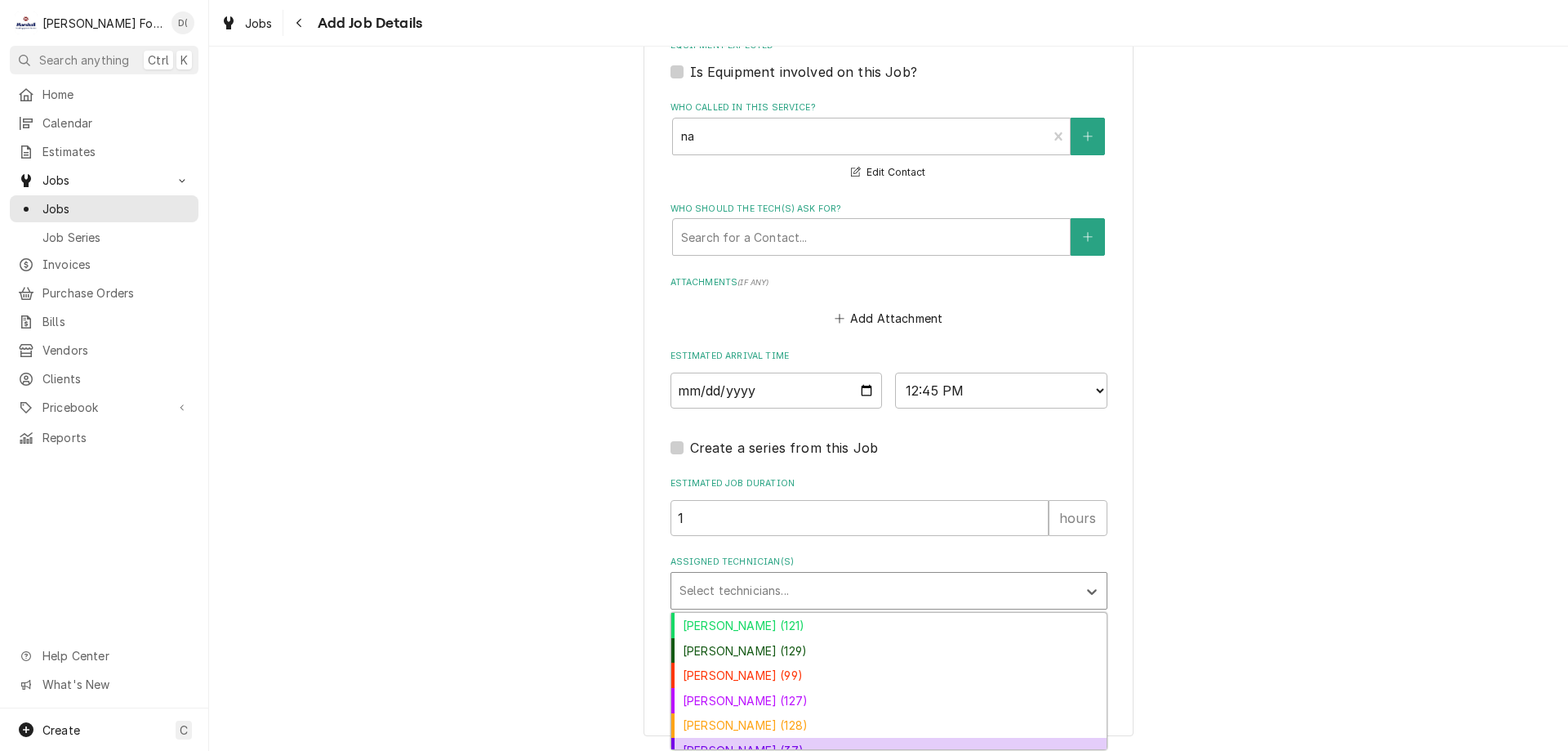
scroll to position [89, 0]
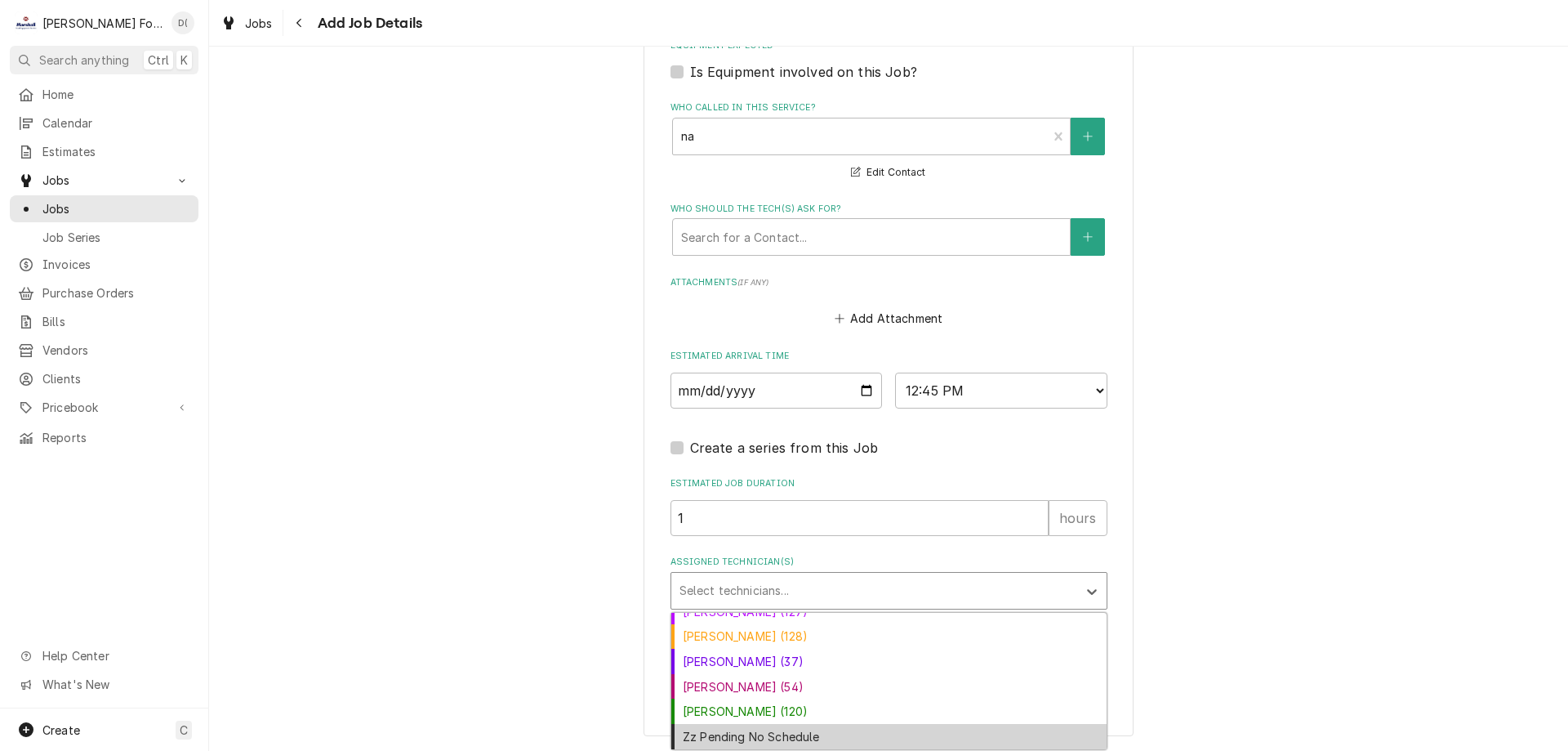
click at [930, 730] on div "Zz Pending No Schedule" at bounding box center [889, 736] width 436 height 26
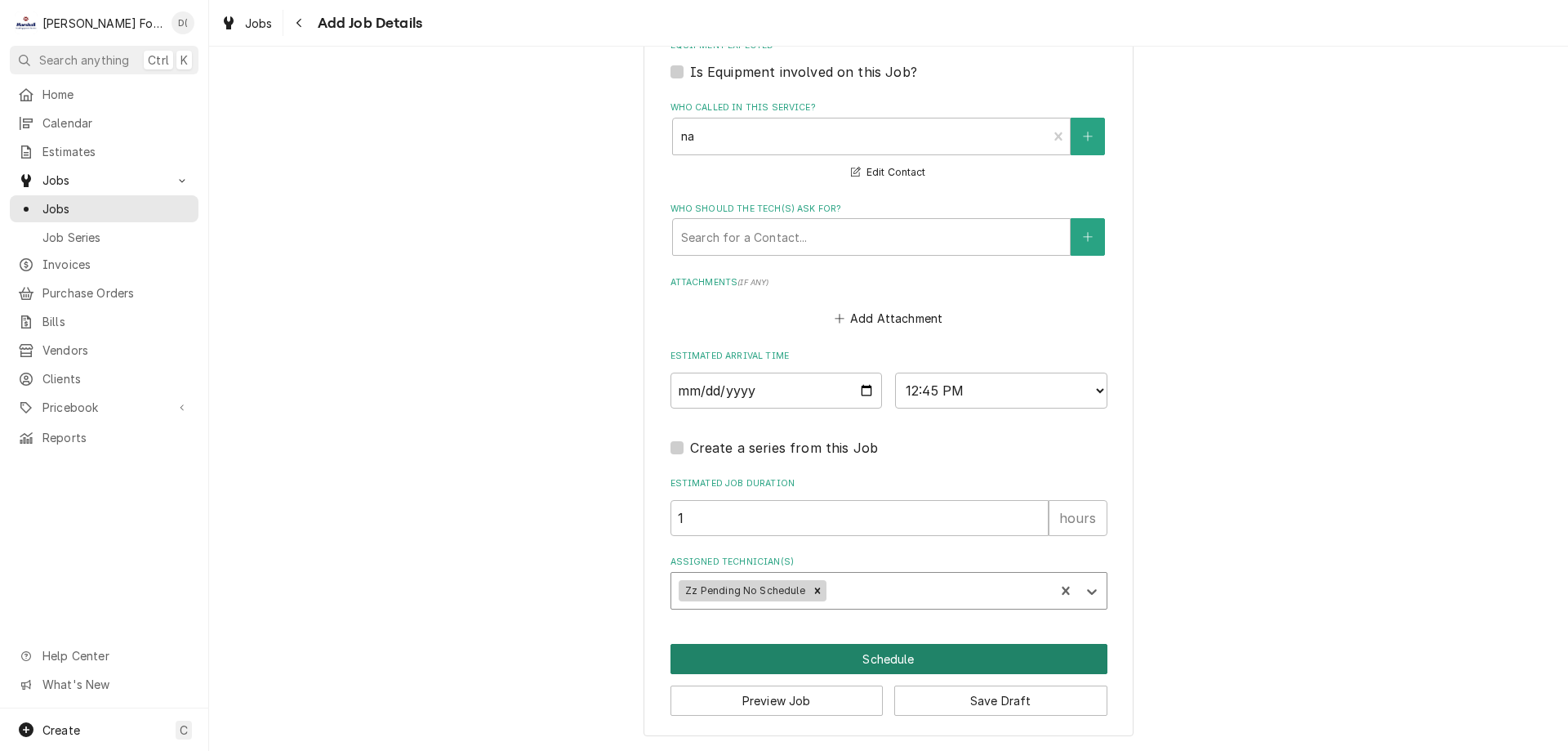
click at [893, 655] on button "Schedule" at bounding box center [888, 658] width 437 height 31
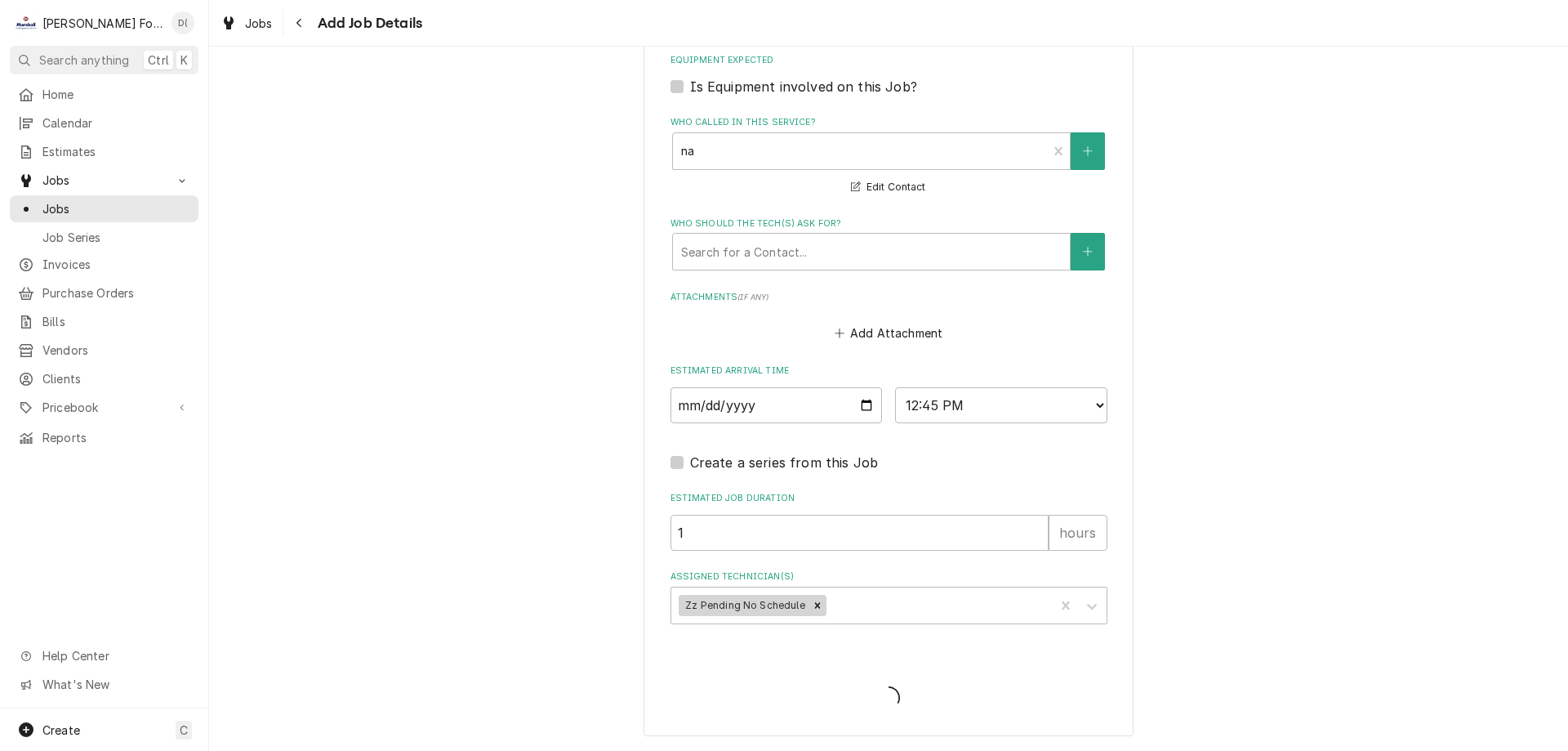
scroll to position [1085, 0]
type textarea "x"
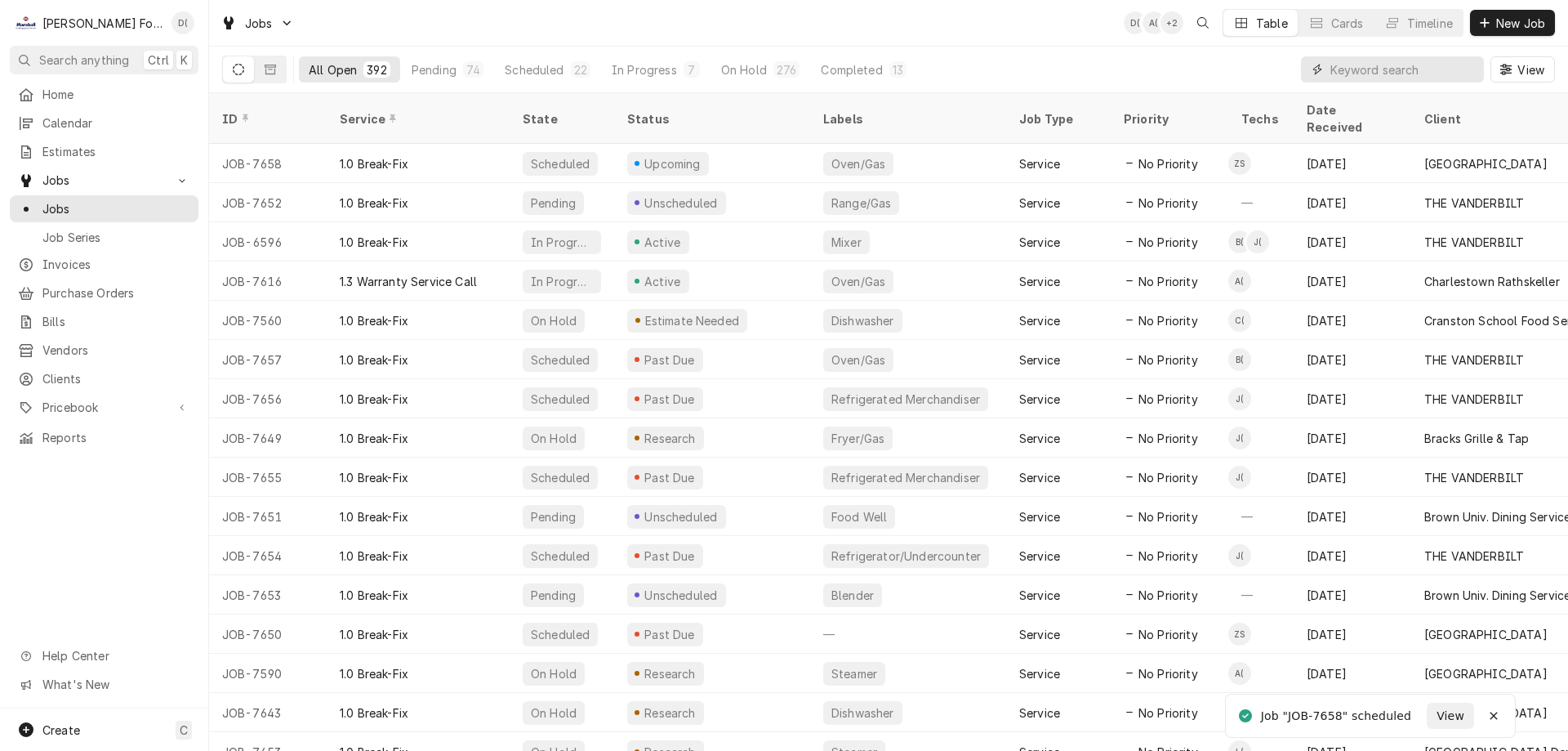
click at [1382, 64] on input "Dynamic Content Wrapper" at bounding box center [1403, 69] width 146 height 27
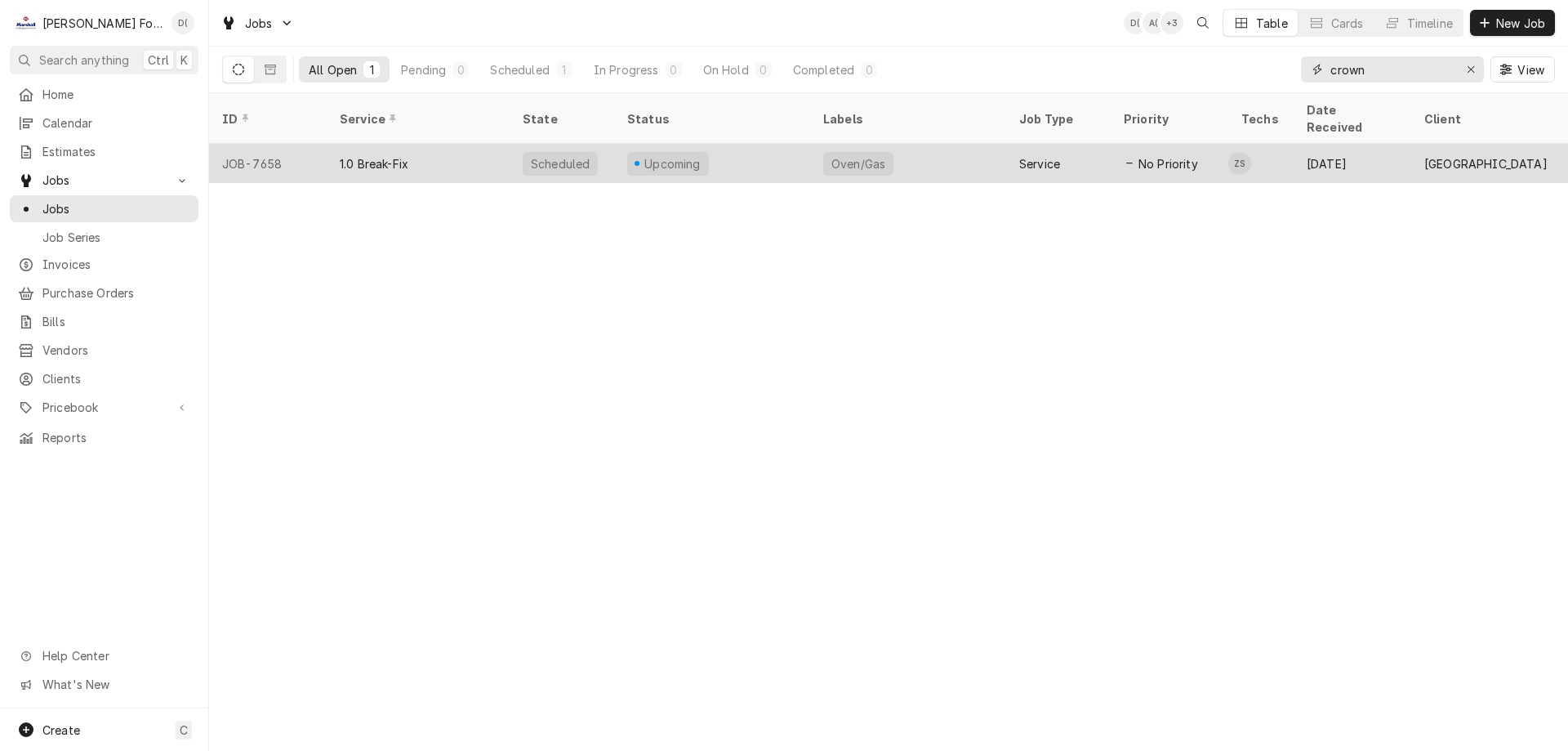
type input "crown"
click at [753, 146] on div "Upcoming" at bounding box center [712, 164] width 196 height 39
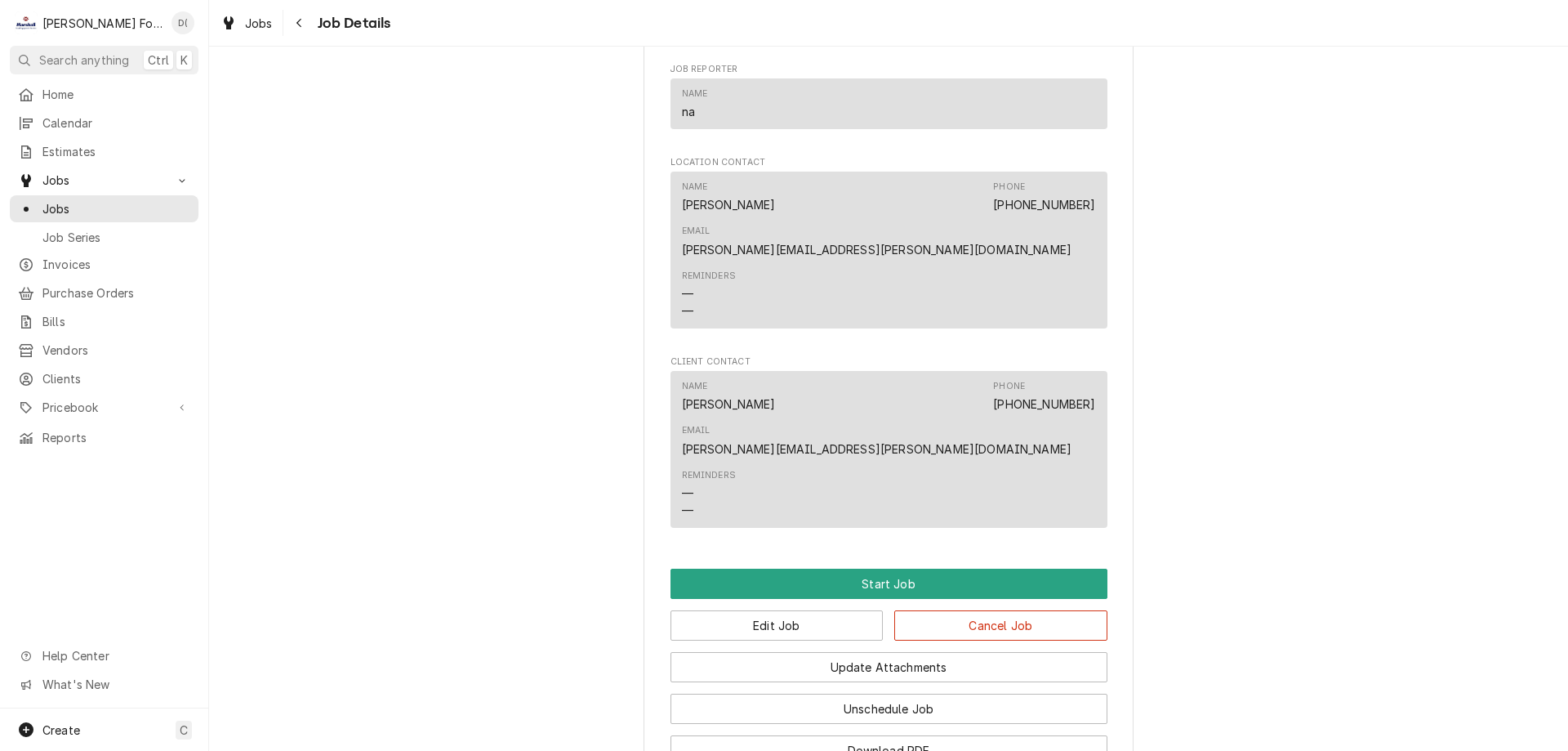
scroll to position [1033, 0]
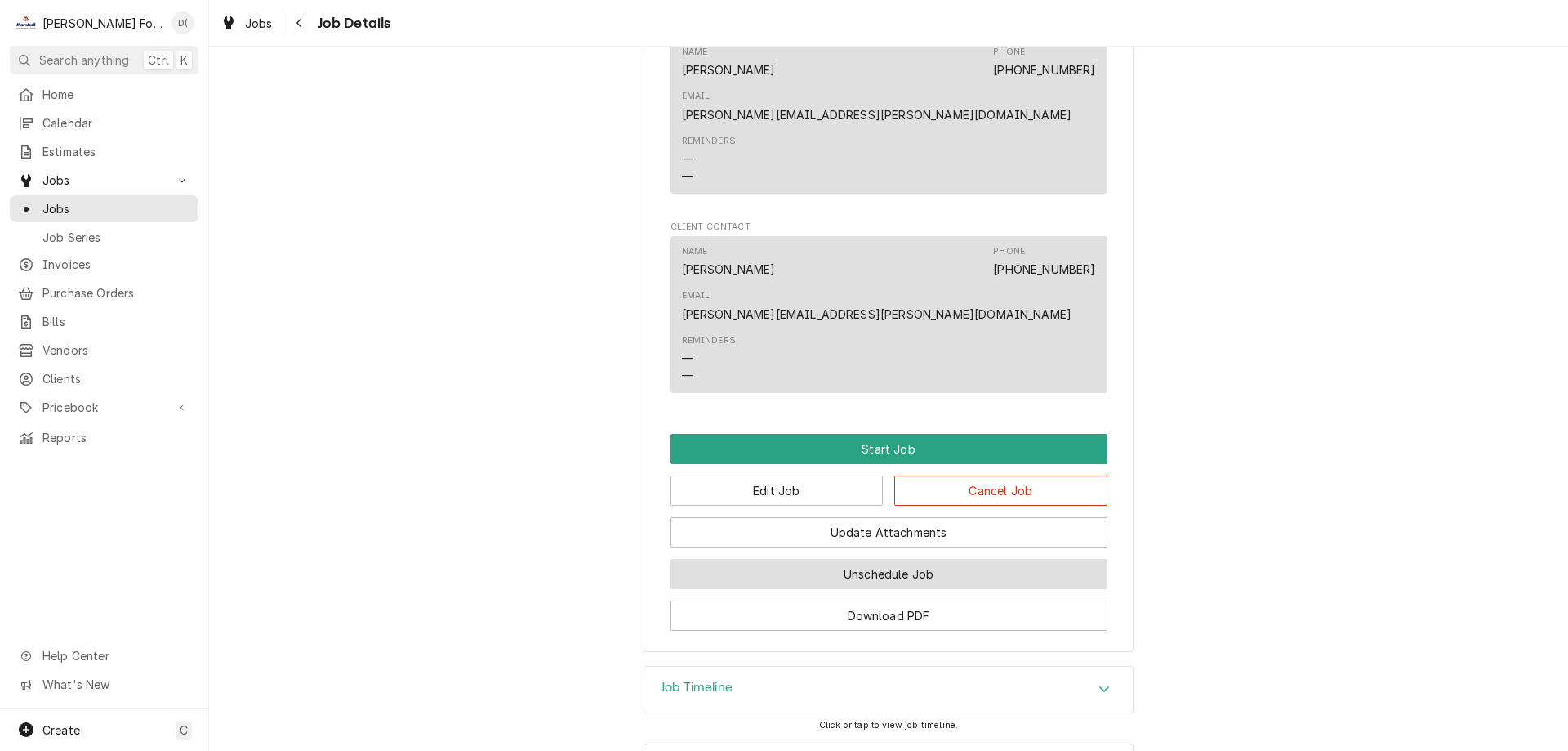
click at [815, 559] on button "Unschedule Job" at bounding box center [888, 574] width 437 height 31
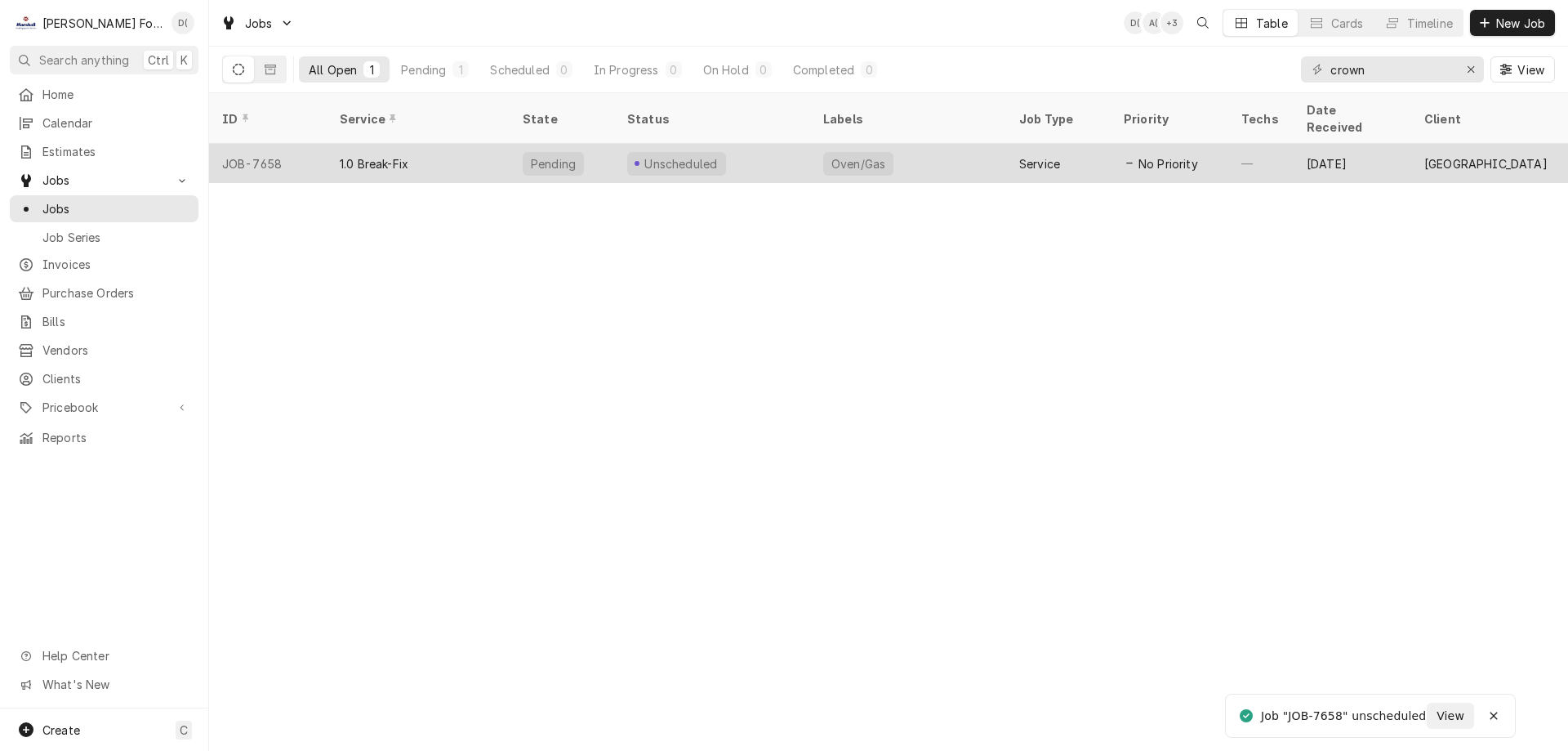
click at [776, 144] on div "Unscheduled" at bounding box center [712, 164] width 196 height 39
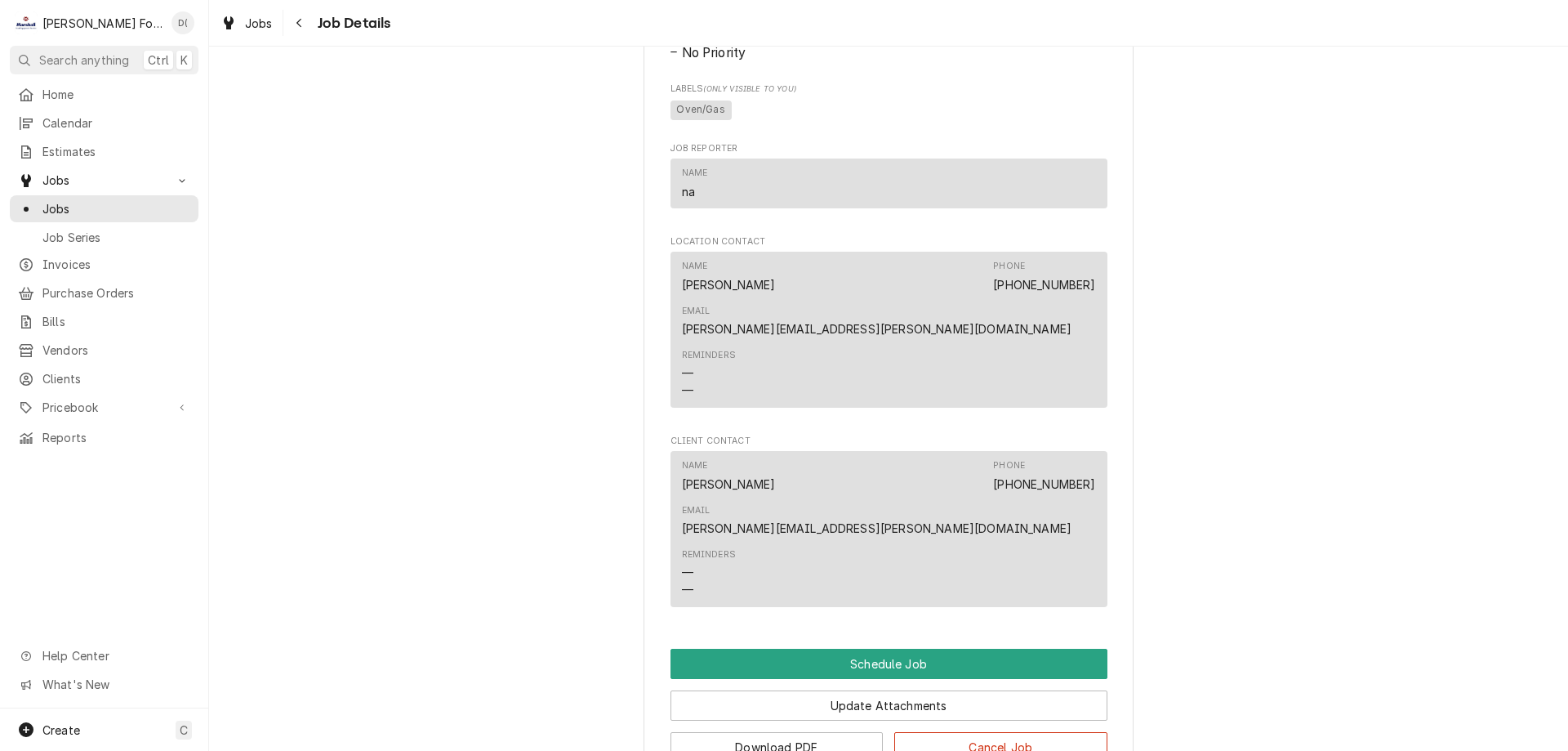
scroll to position [785, 0]
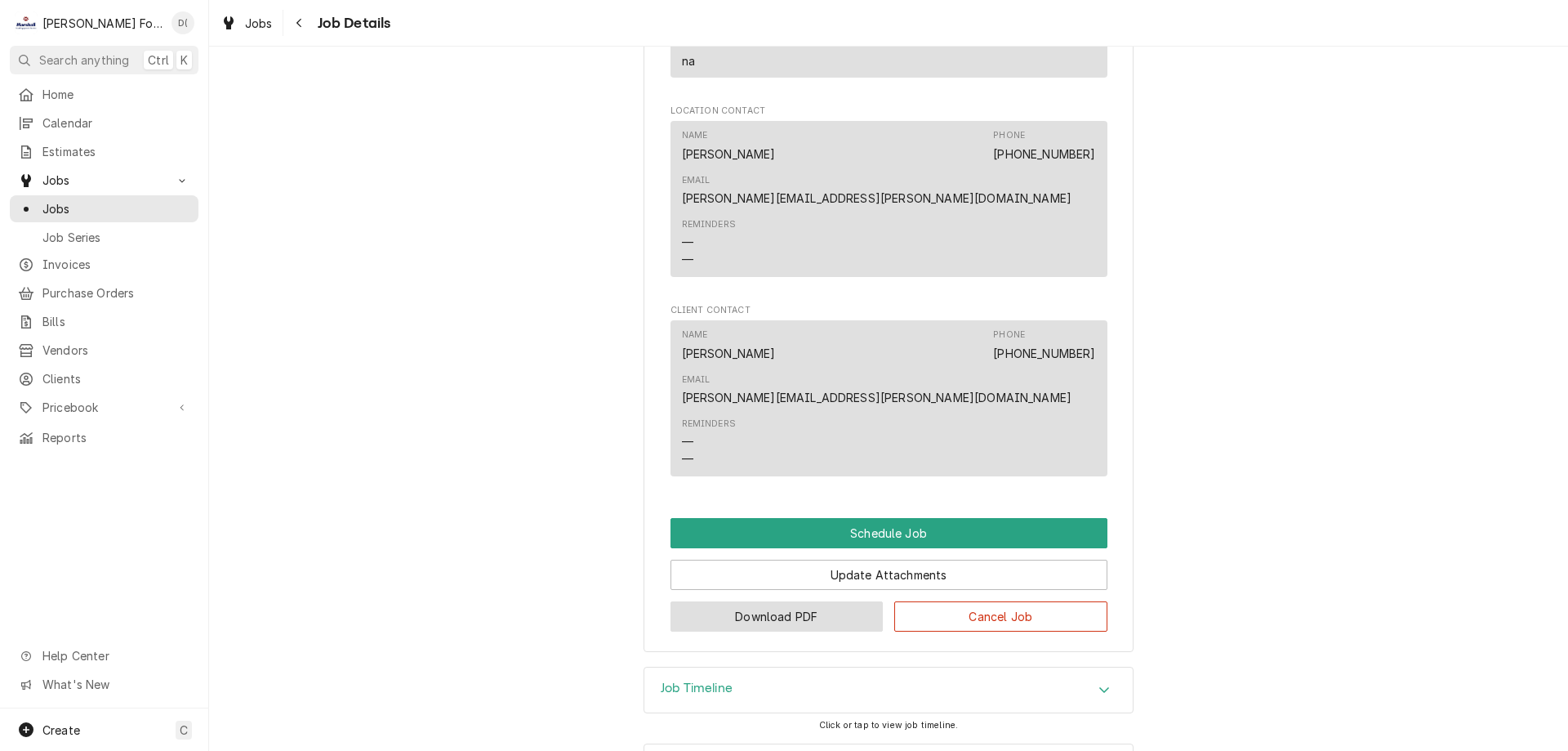
click at [761, 601] on button "Download PDF" at bounding box center [777, 616] width 213 height 31
click at [62, 200] on span "Jobs" at bounding box center [116, 208] width 148 height 17
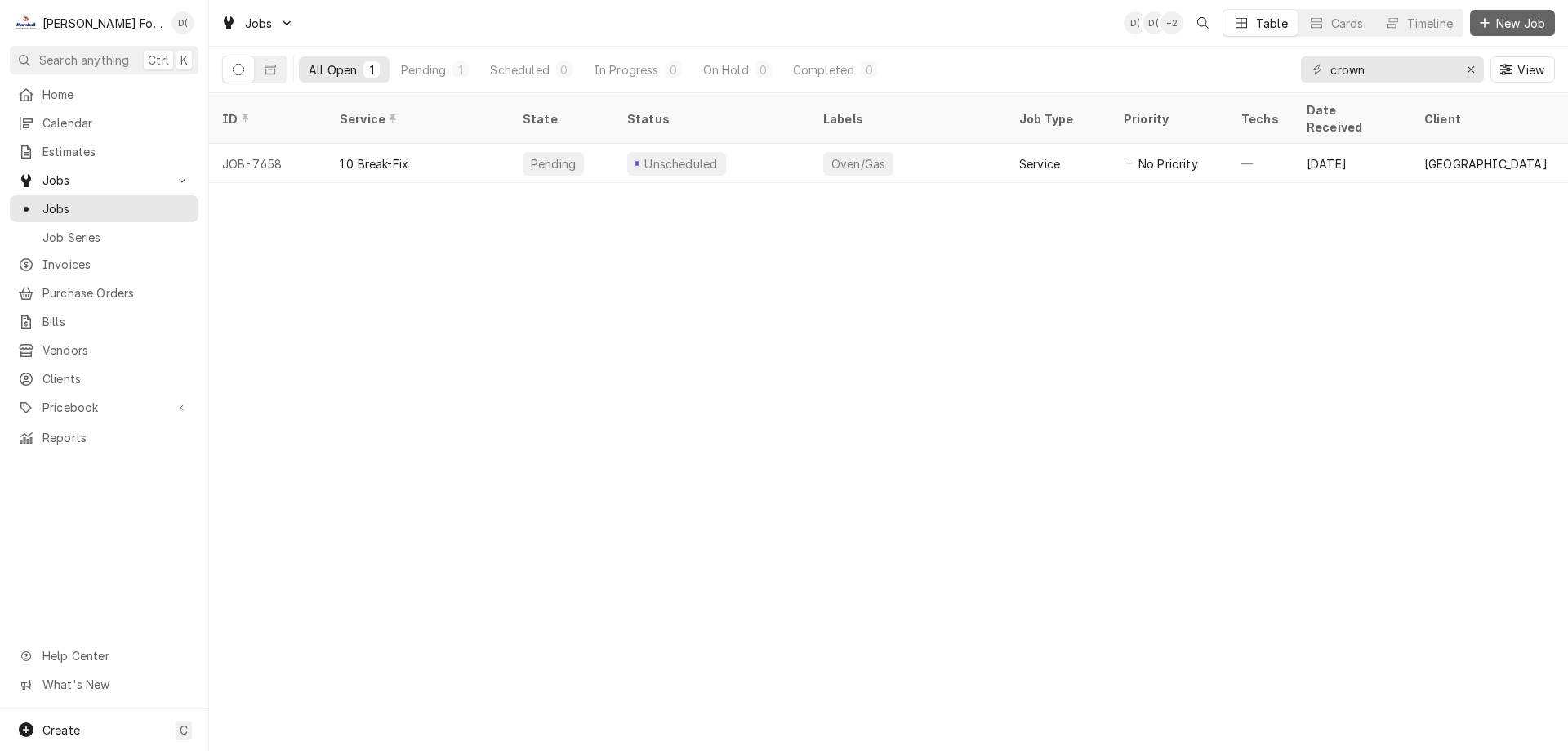
click at [1512, 17] on span "New Job" at bounding box center [1521, 23] width 55 height 17
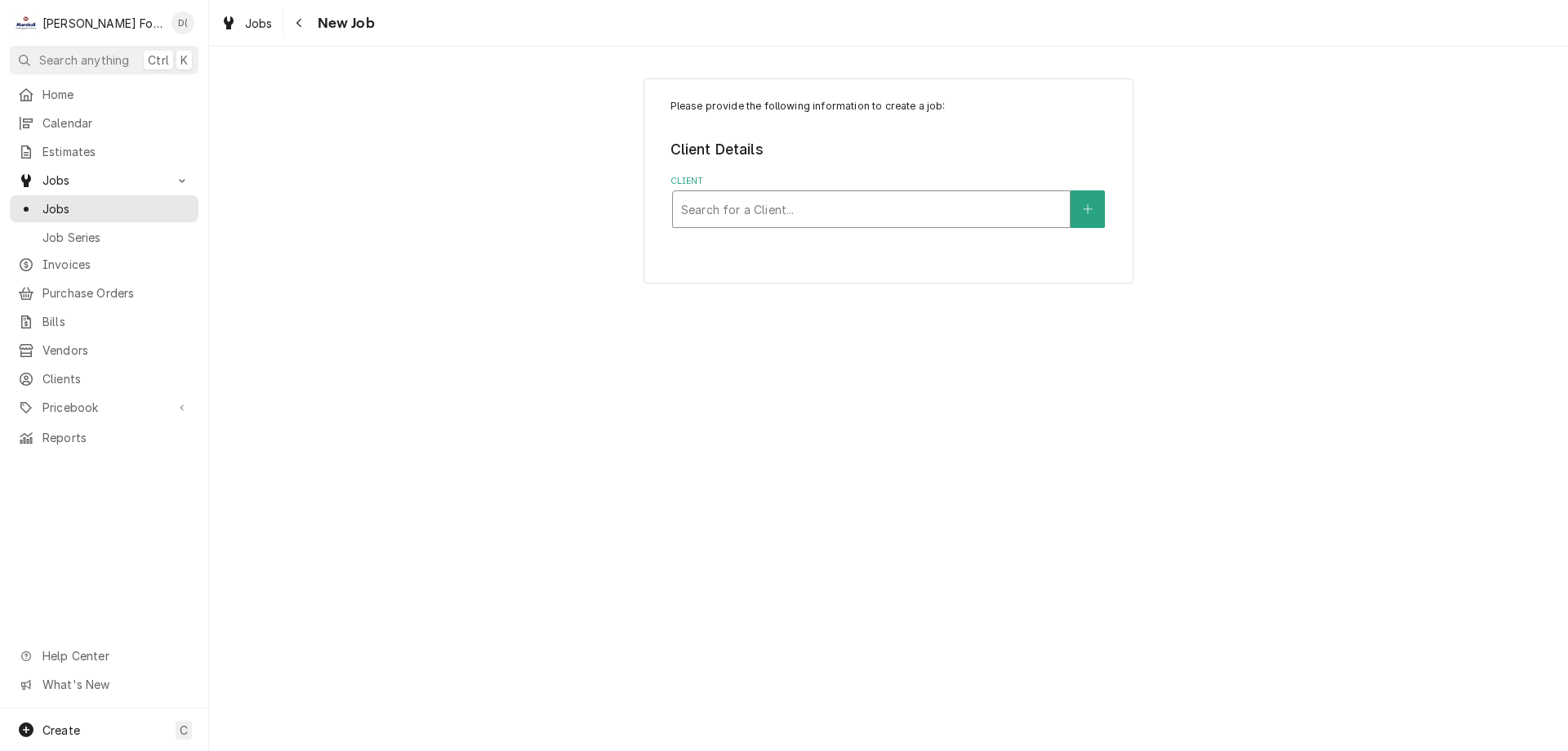
click at [769, 214] on div "Client" at bounding box center [871, 209] width 380 height 30
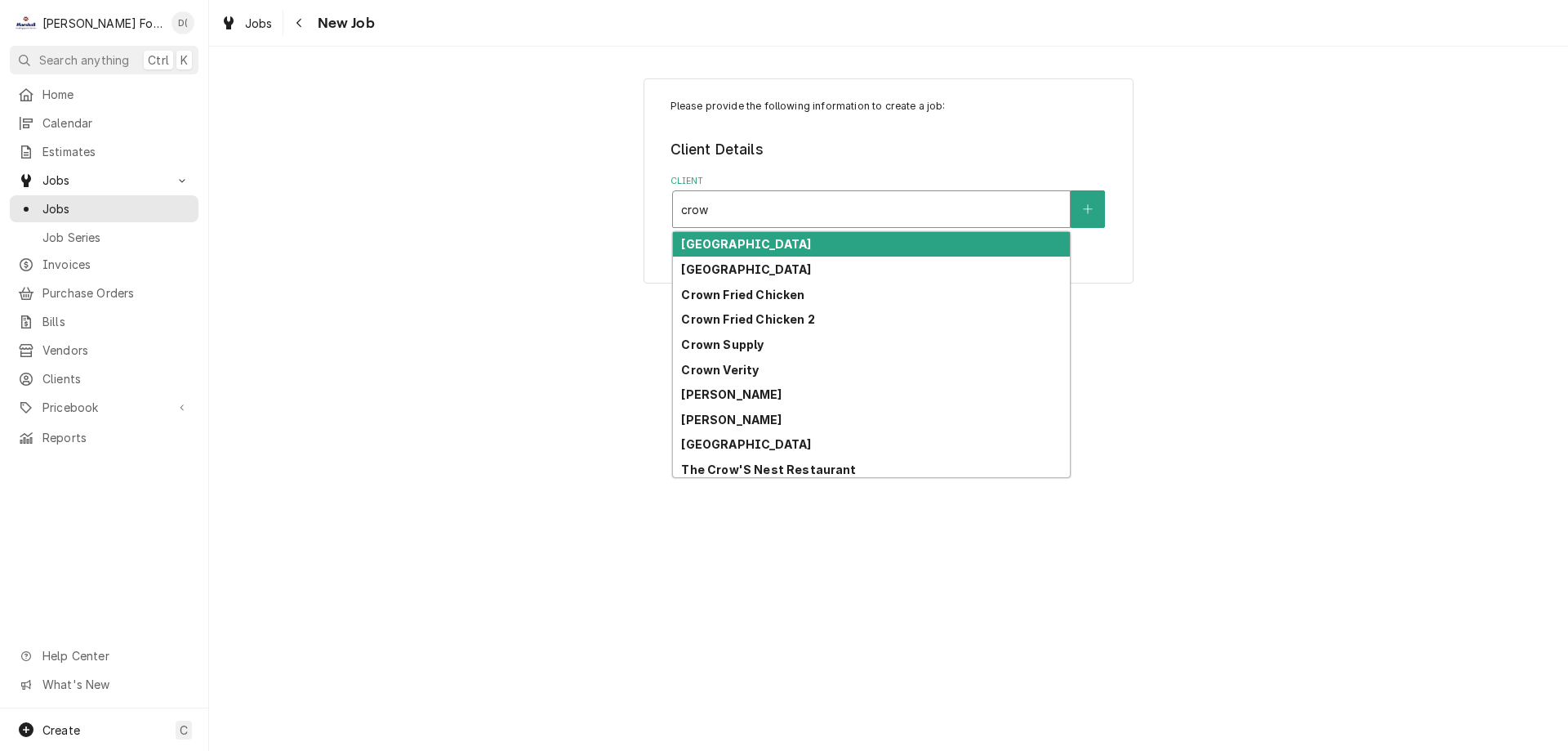
type input "crown"
click at [840, 245] on div "[GEOGRAPHIC_DATA]" at bounding box center [871, 244] width 397 height 26
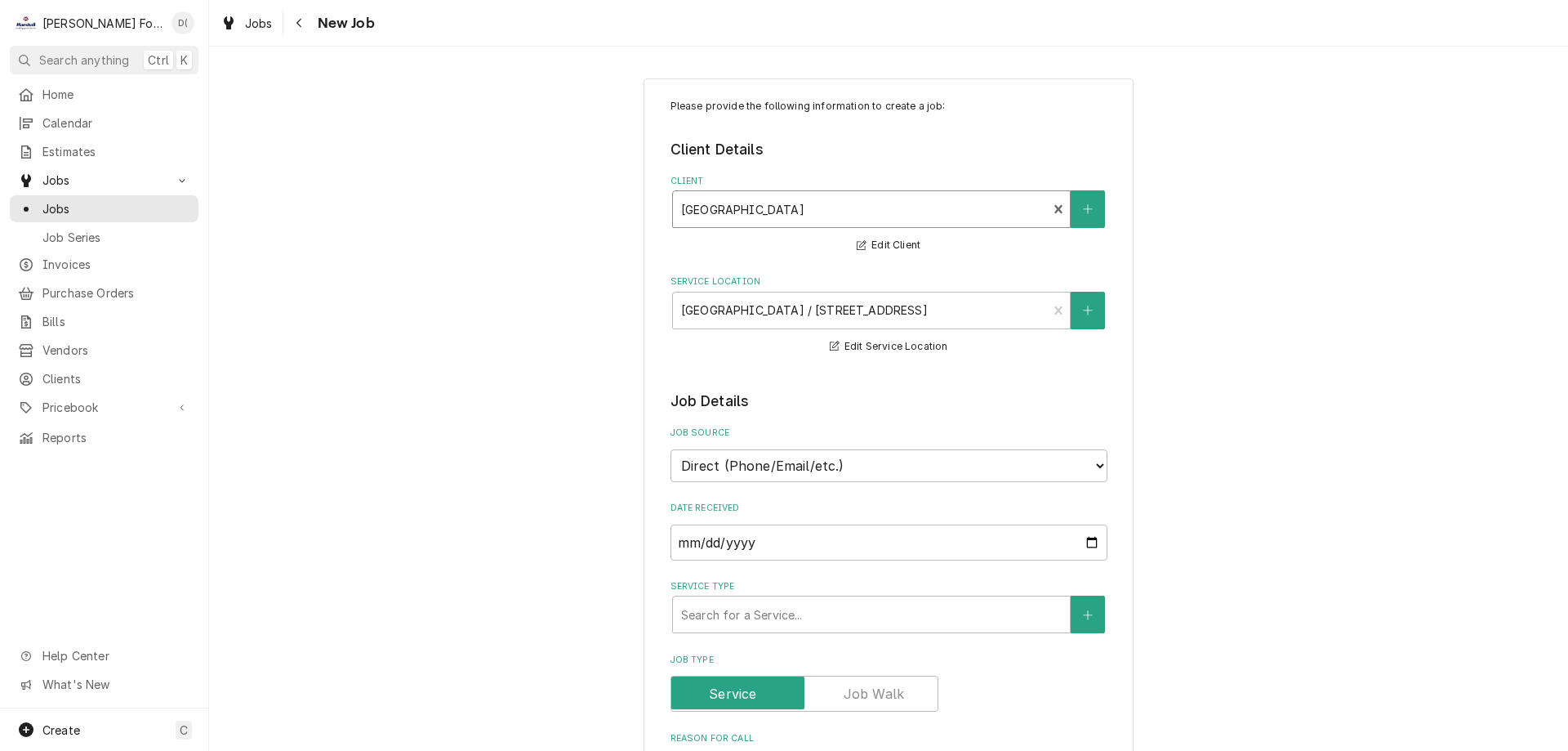
scroll to position [245, 0]
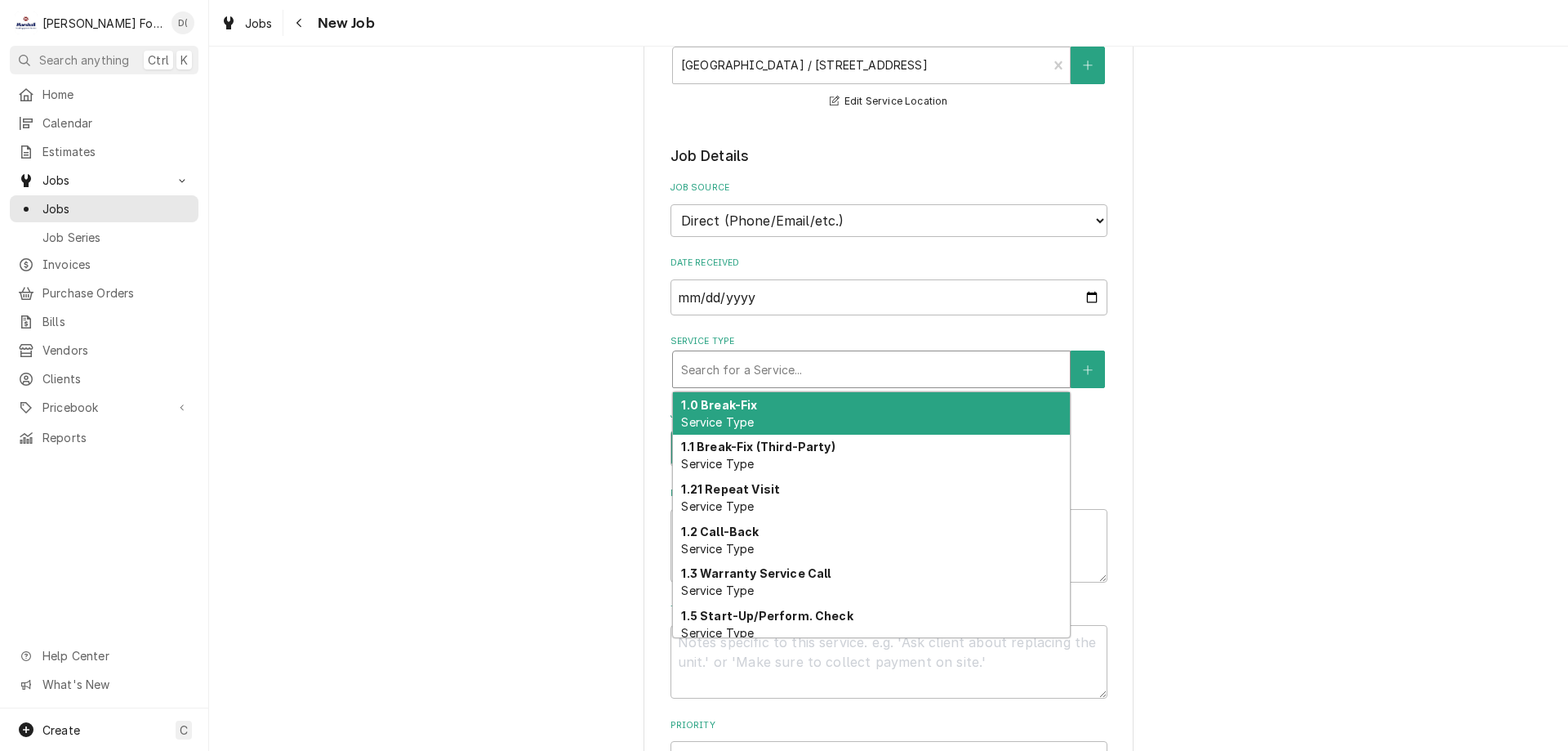
click at [767, 370] on div "Service Type" at bounding box center [871, 370] width 380 height 30
click at [758, 429] on div "1.0 Break-Fix Service Type" at bounding box center [871, 413] width 397 height 42
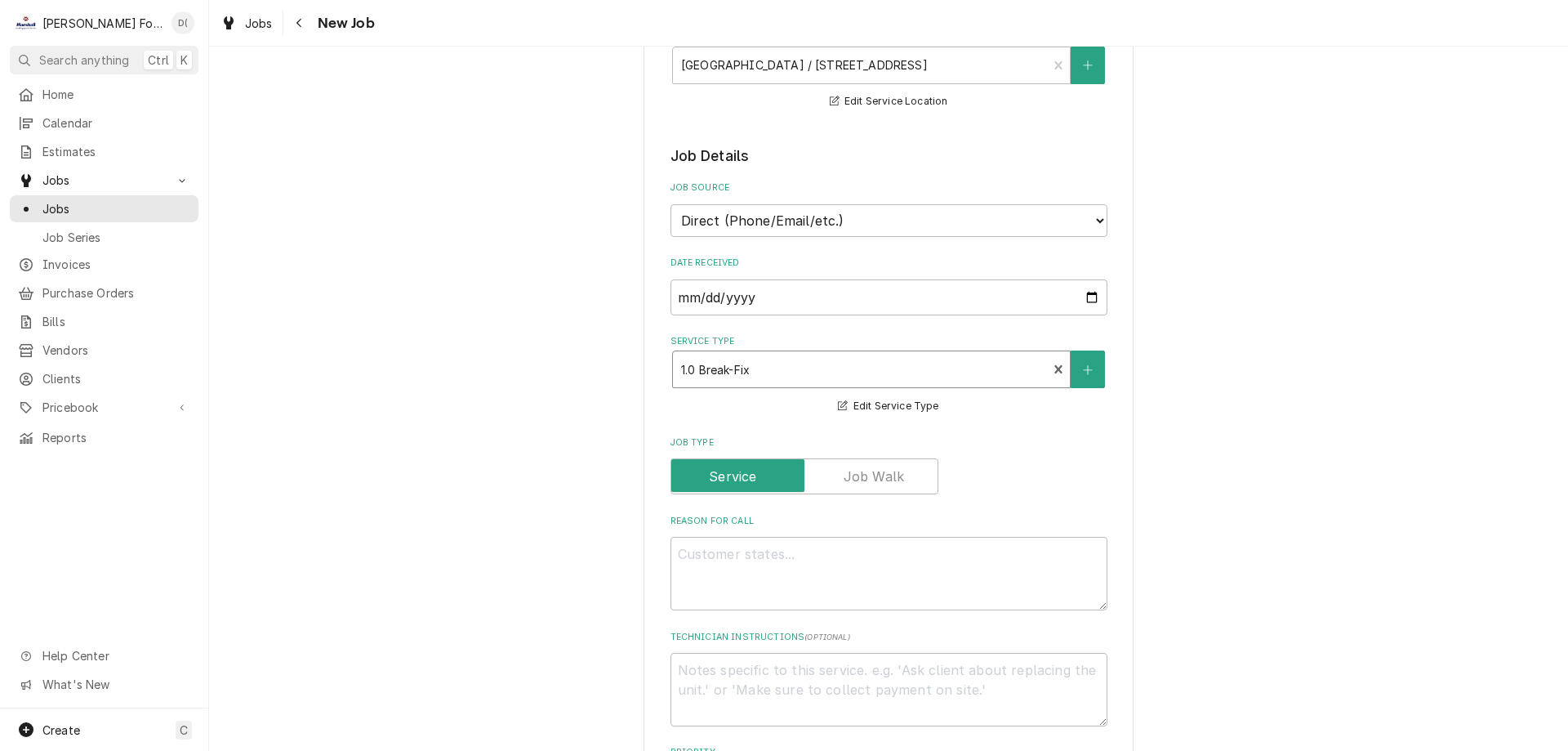
scroll to position [490, 0]
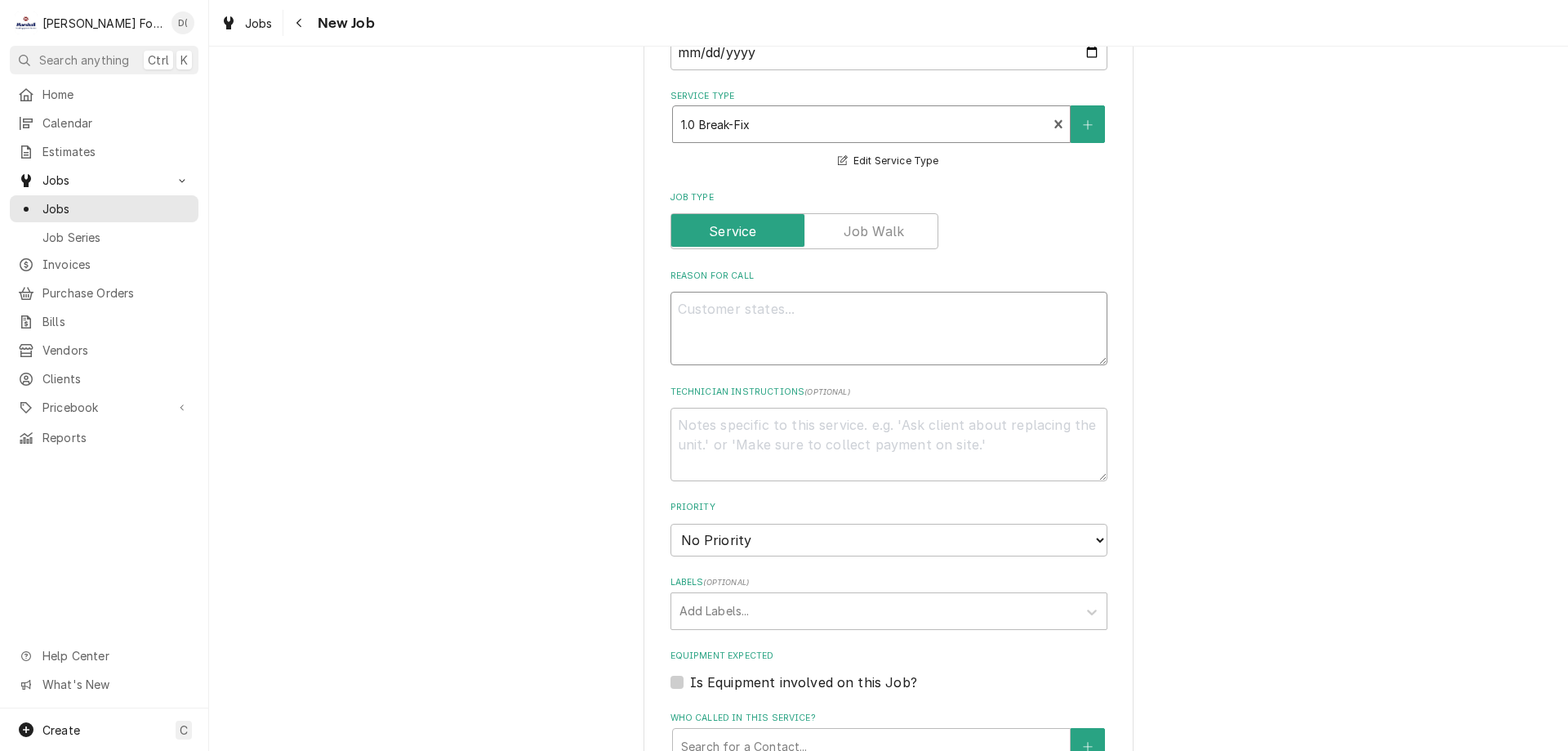
click at [775, 335] on textarea "Reason For Call" at bounding box center [888, 328] width 437 height 74
type textarea "x"
type textarea "t"
type textarea "x"
type textarea "ti"
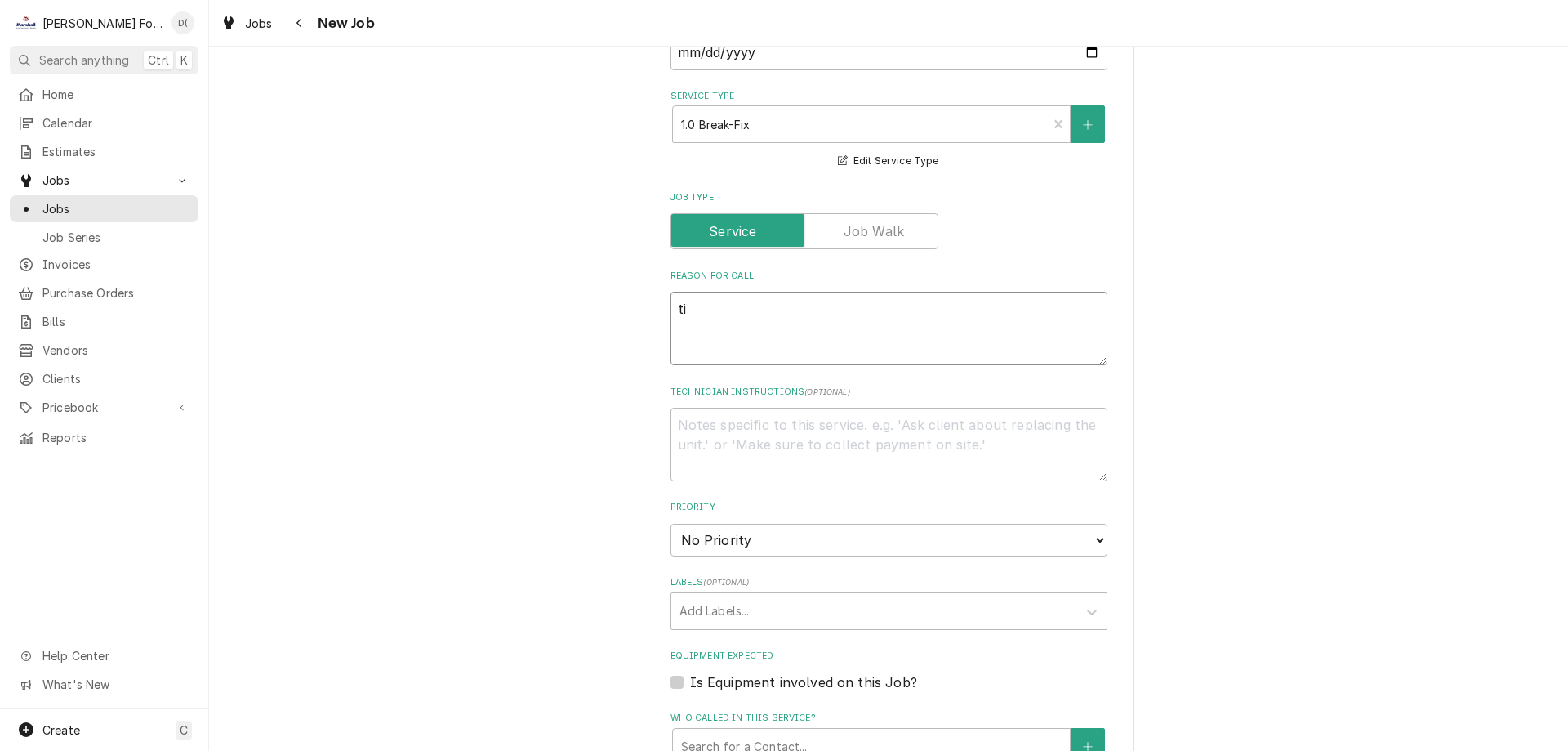
type textarea "x"
type textarea "til"
type textarea "x"
type textarea "tilt"
type textarea "x"
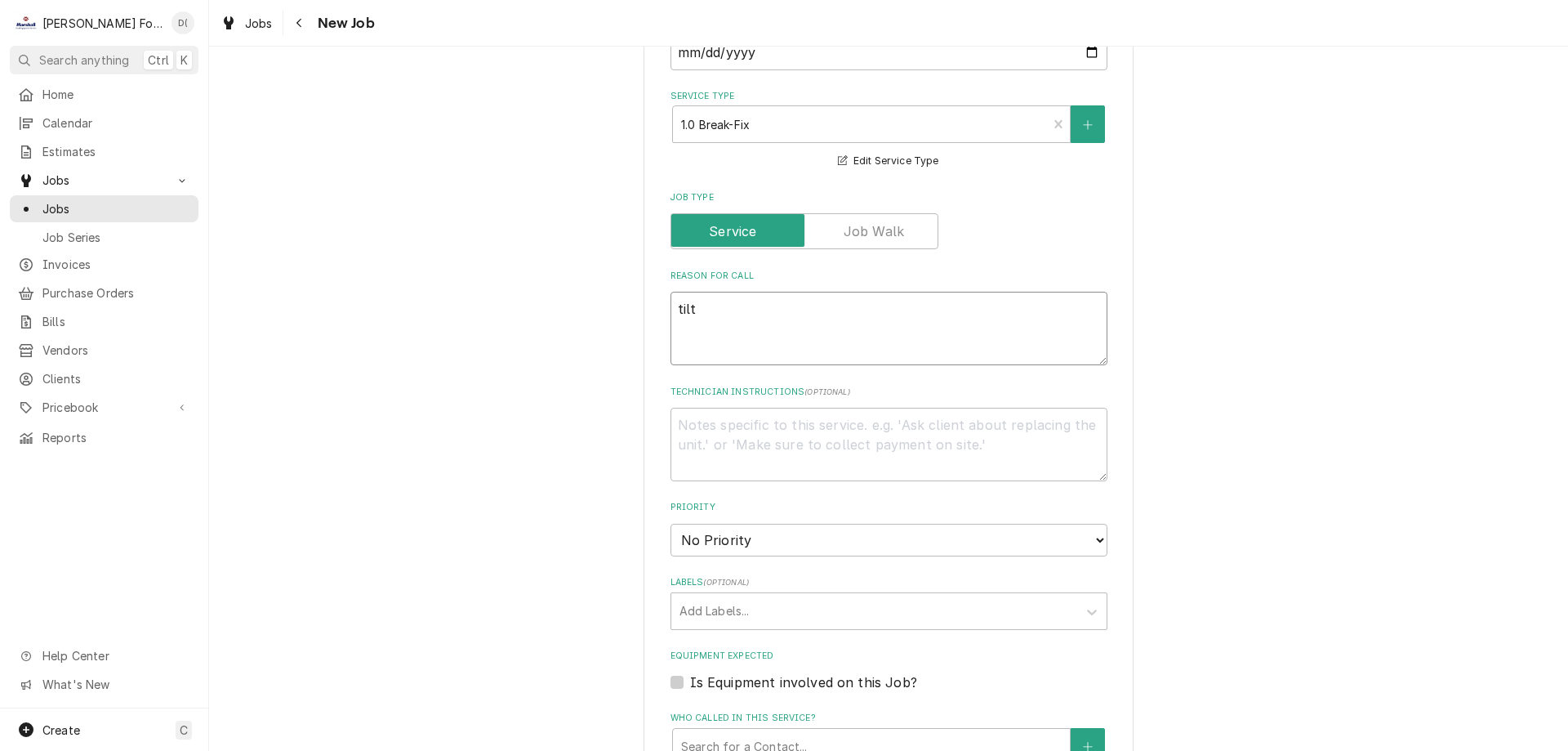
type textarea "tilt"
type textarea "x"
type textarea "tilt s"
type textarea "x"
type textarea "tilt sk"
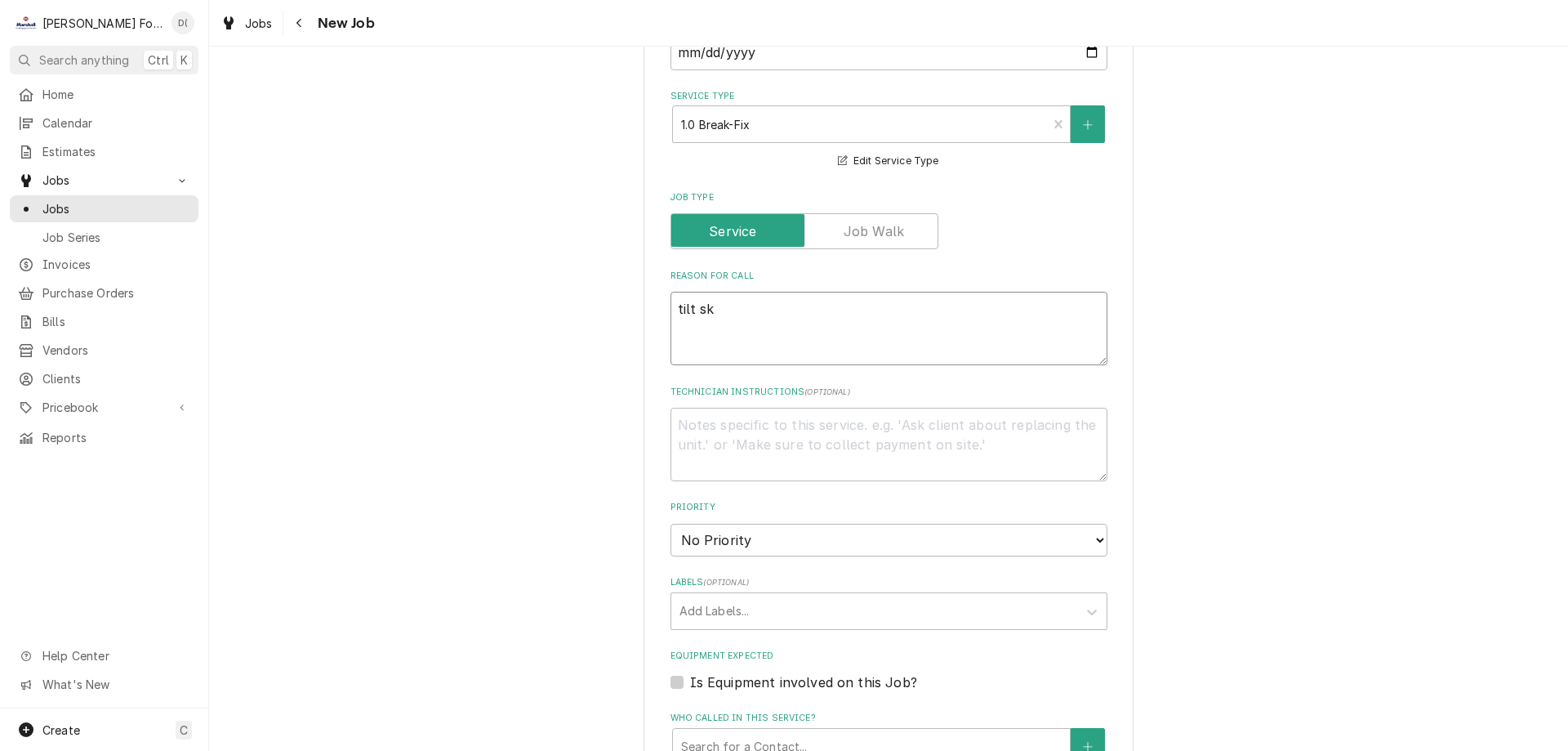
type textarea "x"
type textarea "tilt ski"
type textarea "x"
type textarea "tilt skil"
type textarea "x"
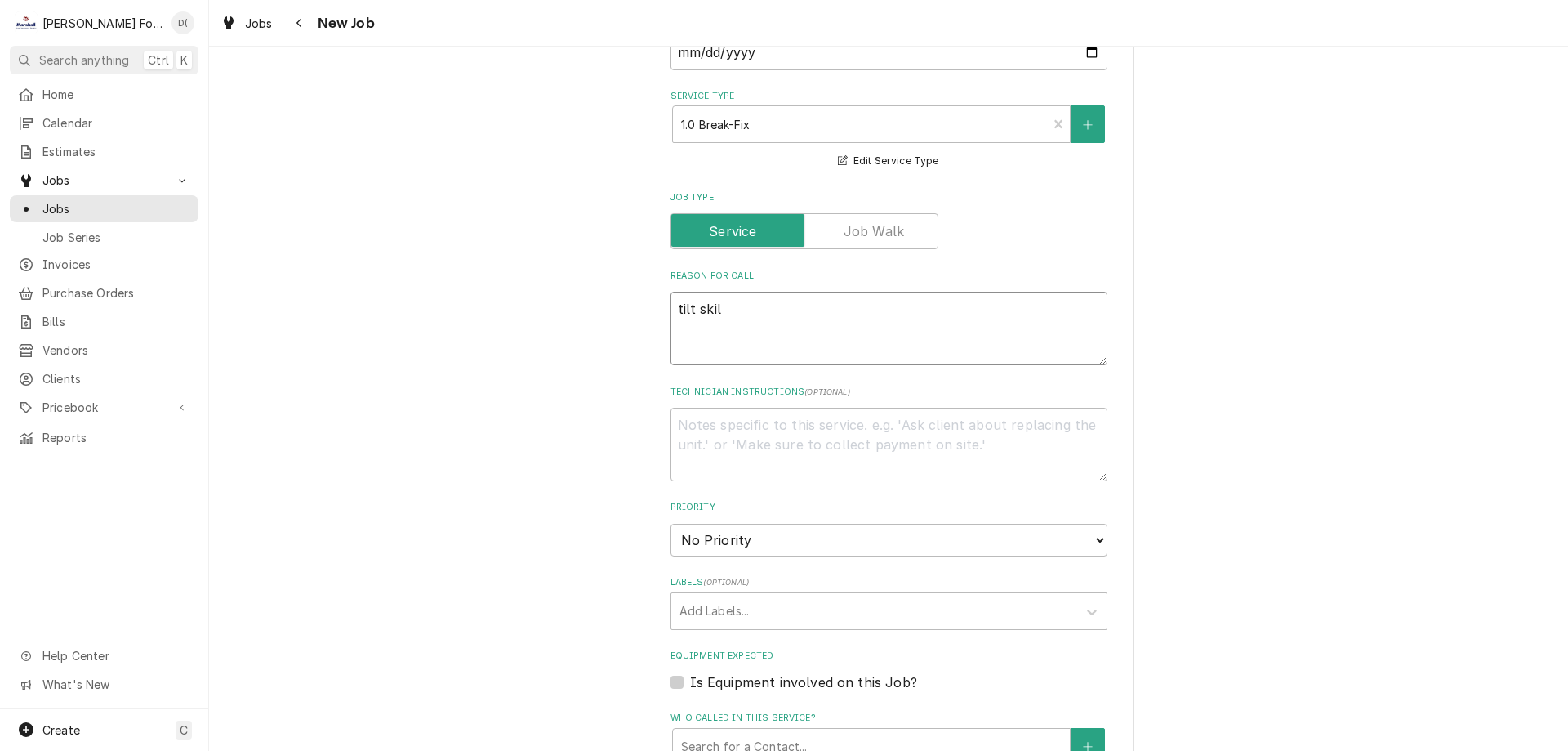
type textarea "tilt skill"
type textarea "x"
type textarea "tilt skille"
type textarea "x"
type textarea "tilt skillet"
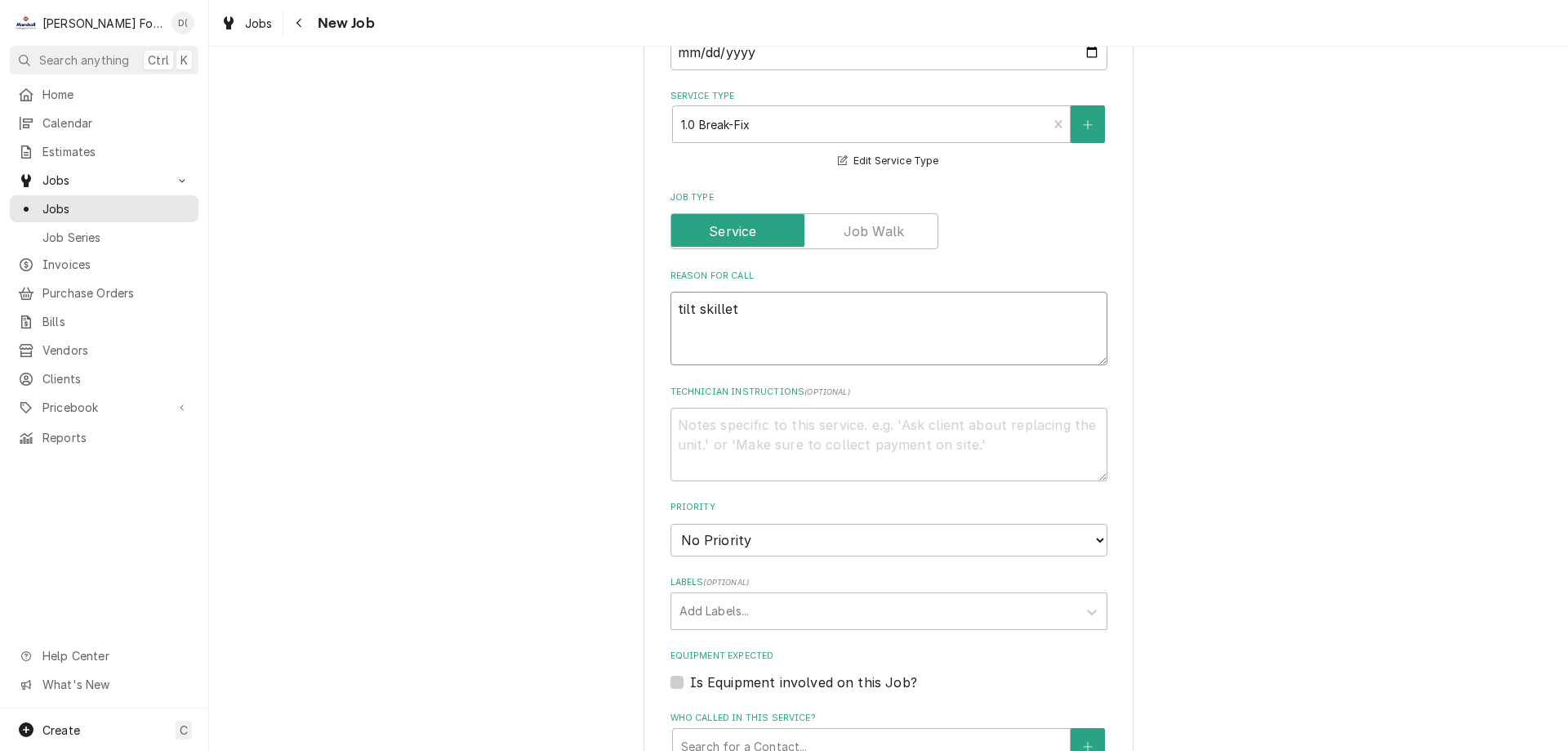
type textarea "x"
type textarea "tilt skillet"
type textarea "x"
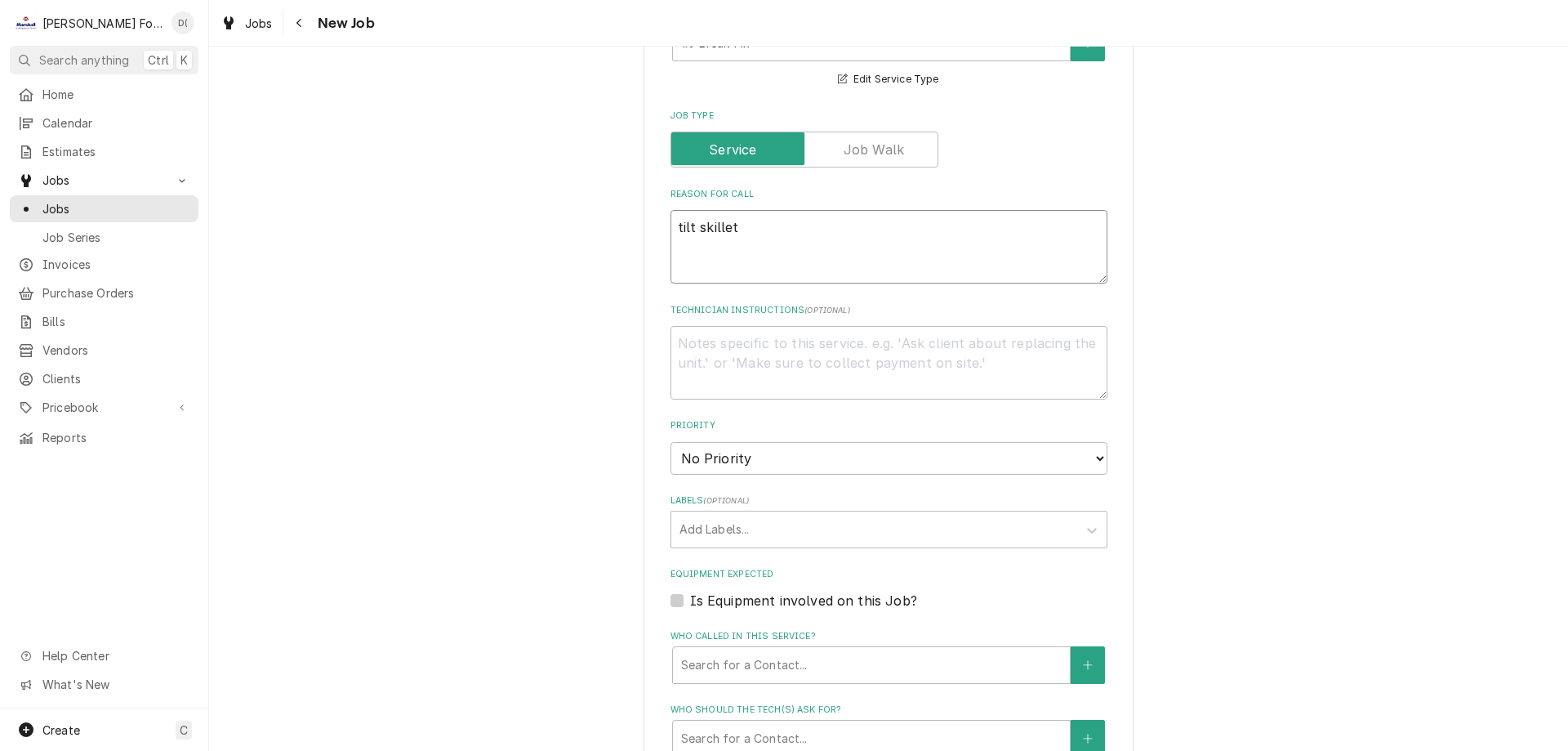
scroll to position [653, 0]
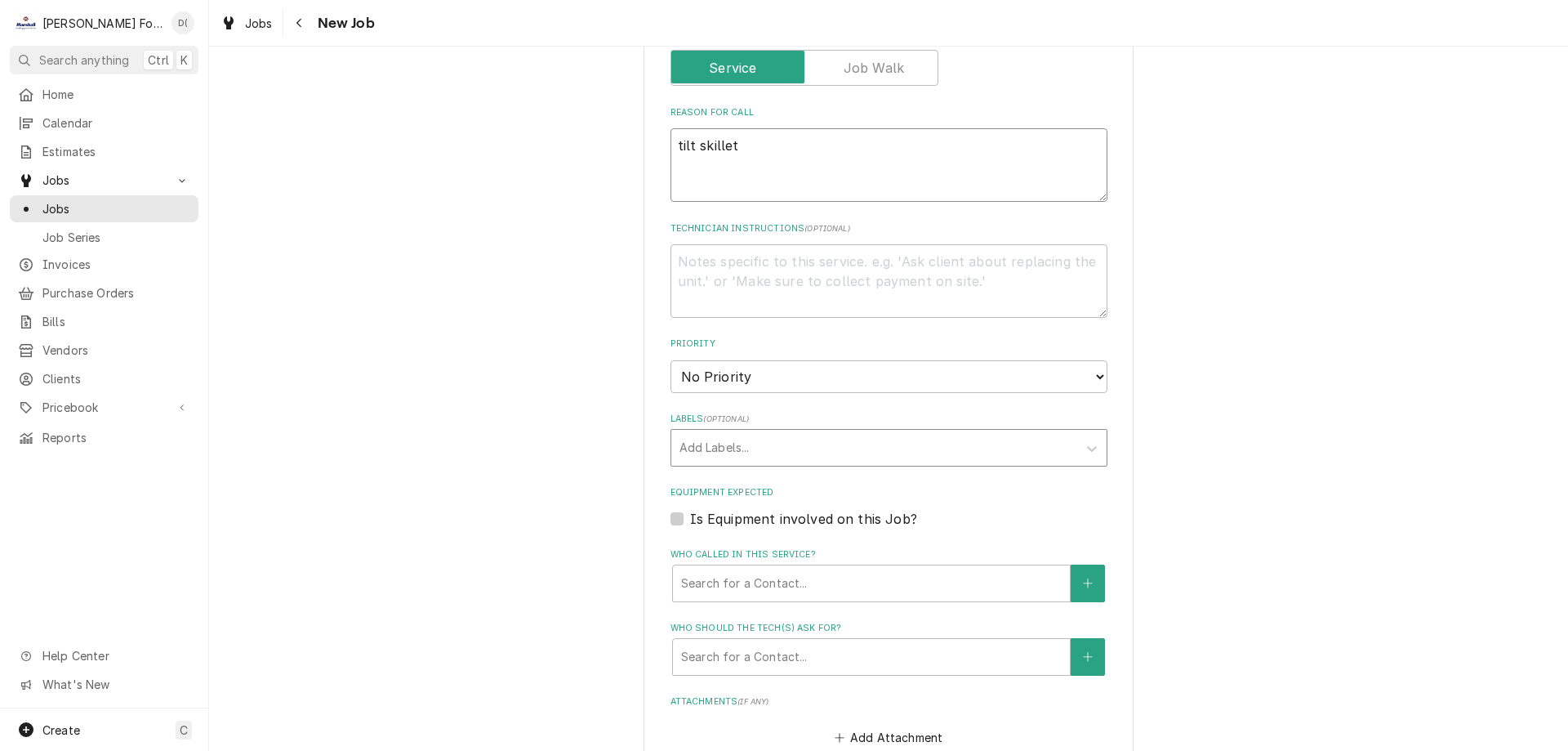
type textarea "tilt skillet"
click at [770, 447] on div "Labels" at bounding box center [874, 447] width 389 height 30
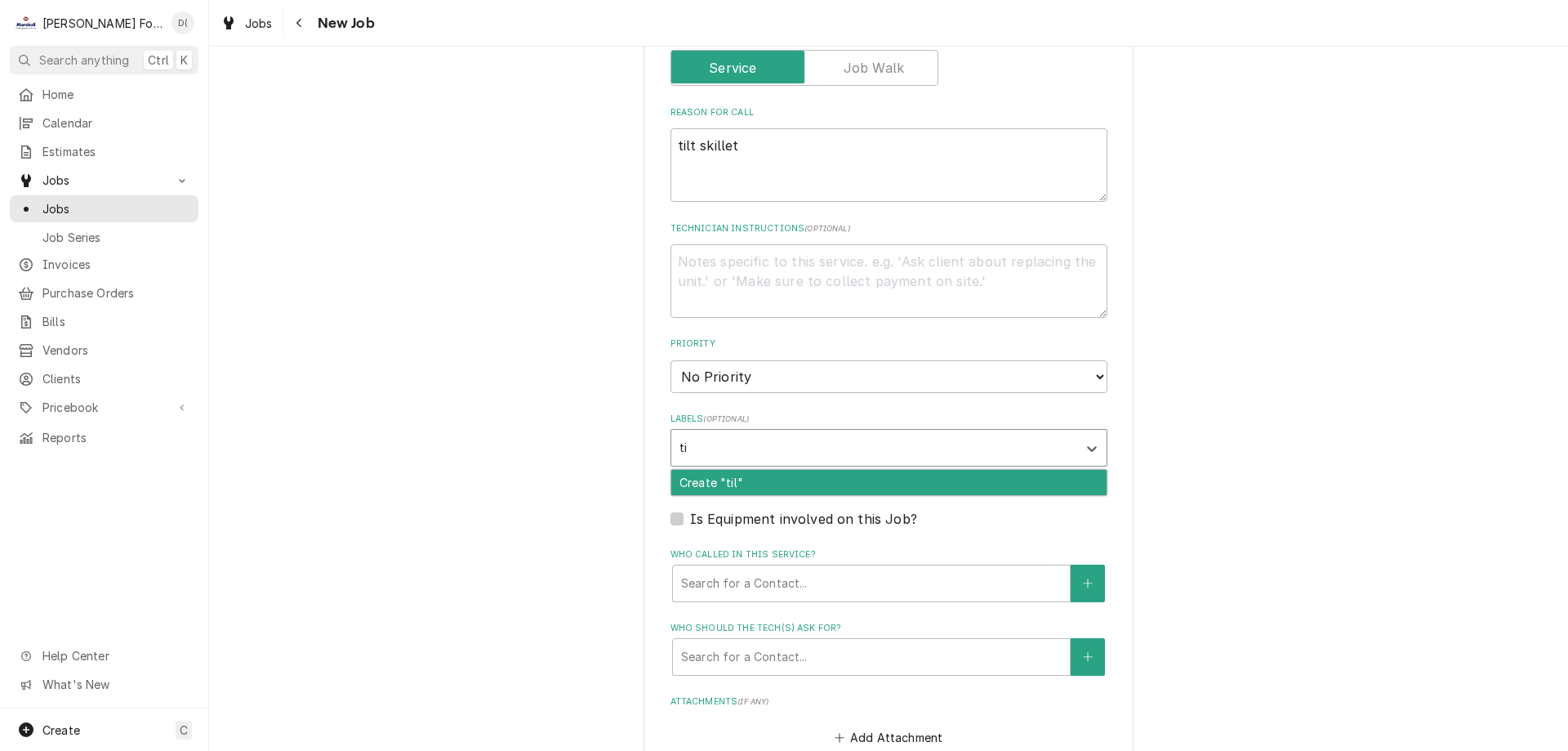
type input "t"
type input "ski"
click at [753, 474] on div "Skillet" at bounding box center [889, 483] width 436 height 26
type textarea "x"
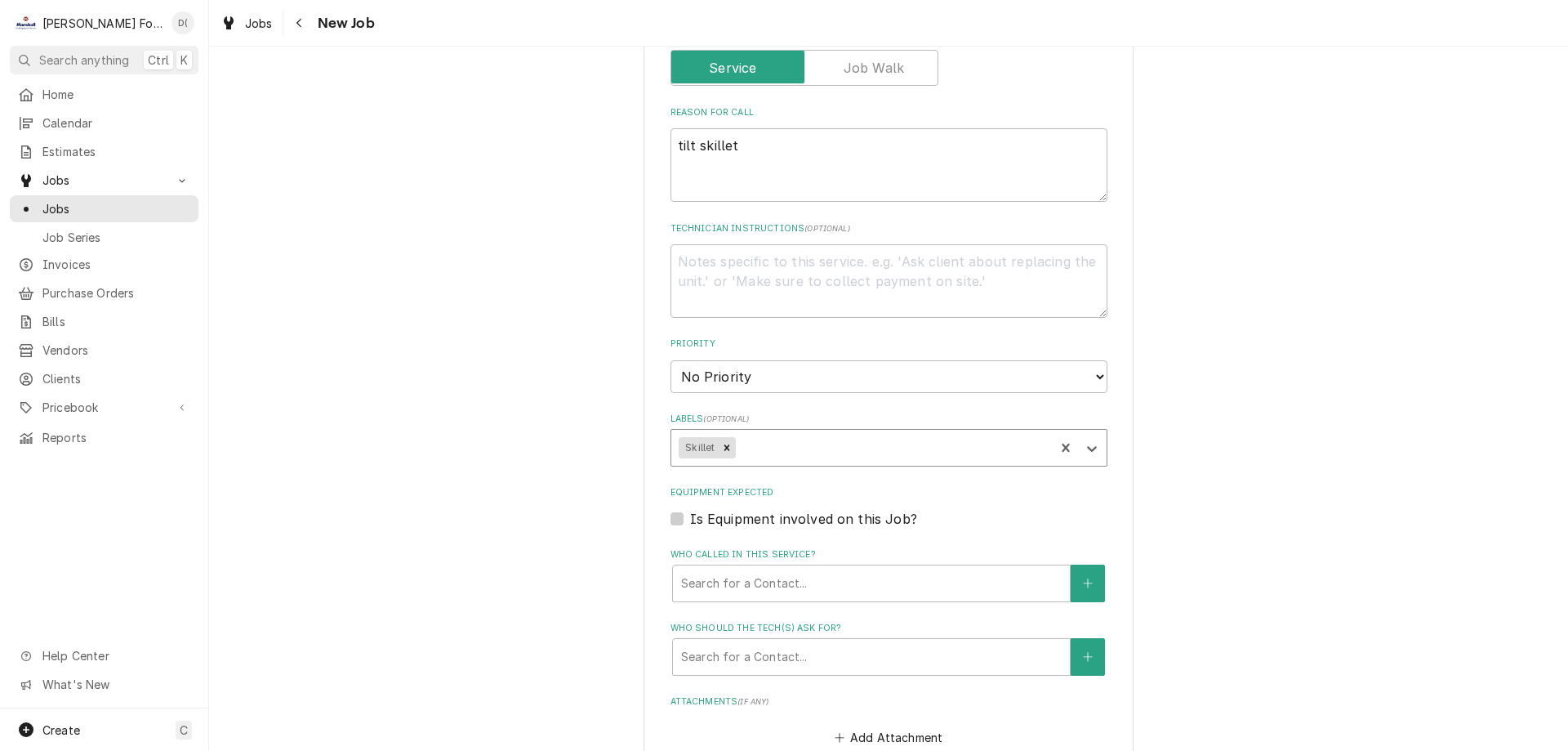
scroll to position [817, 0]
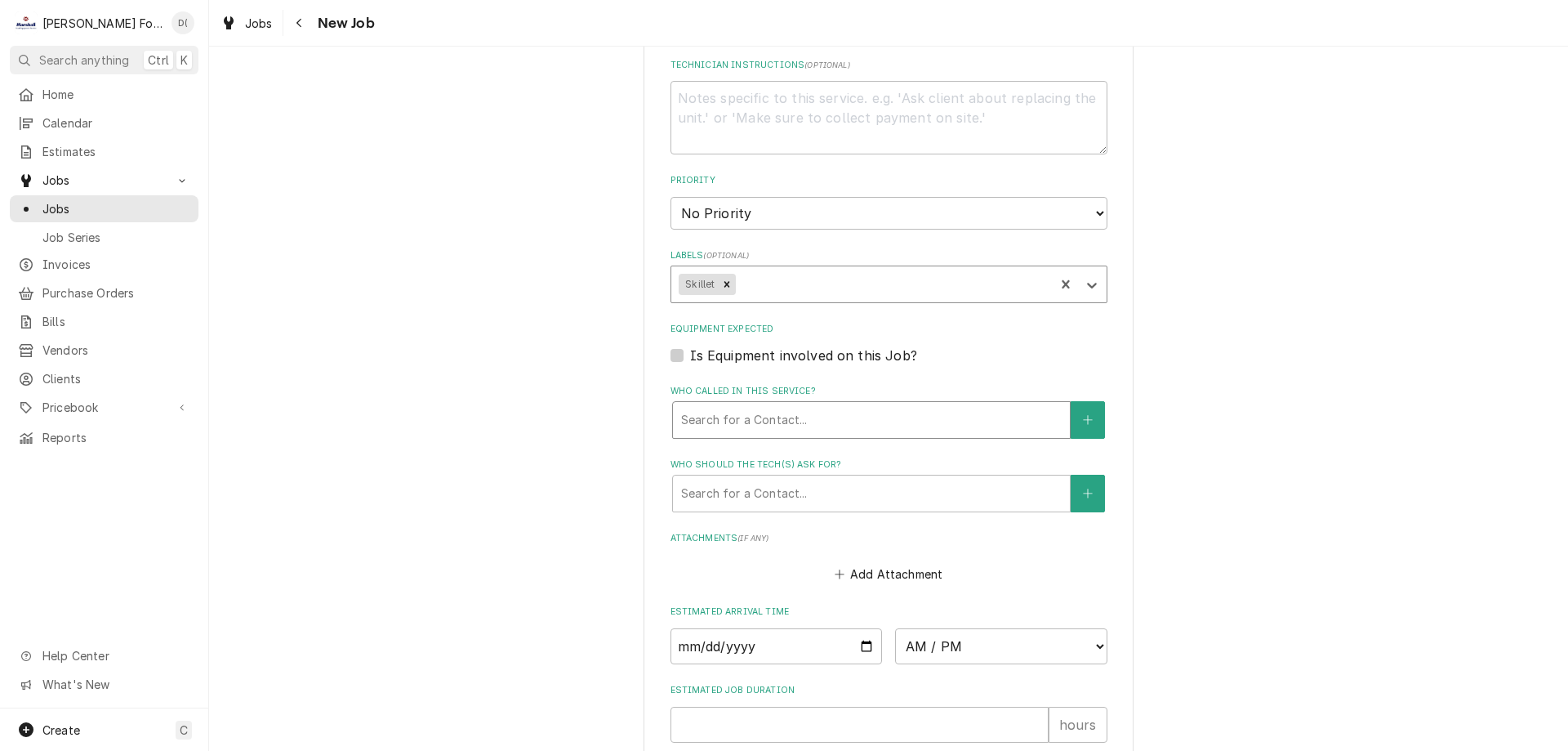
click at [765, 422] on div "Who called in this service?" at bounding box center [871, 420] width 380 height 30
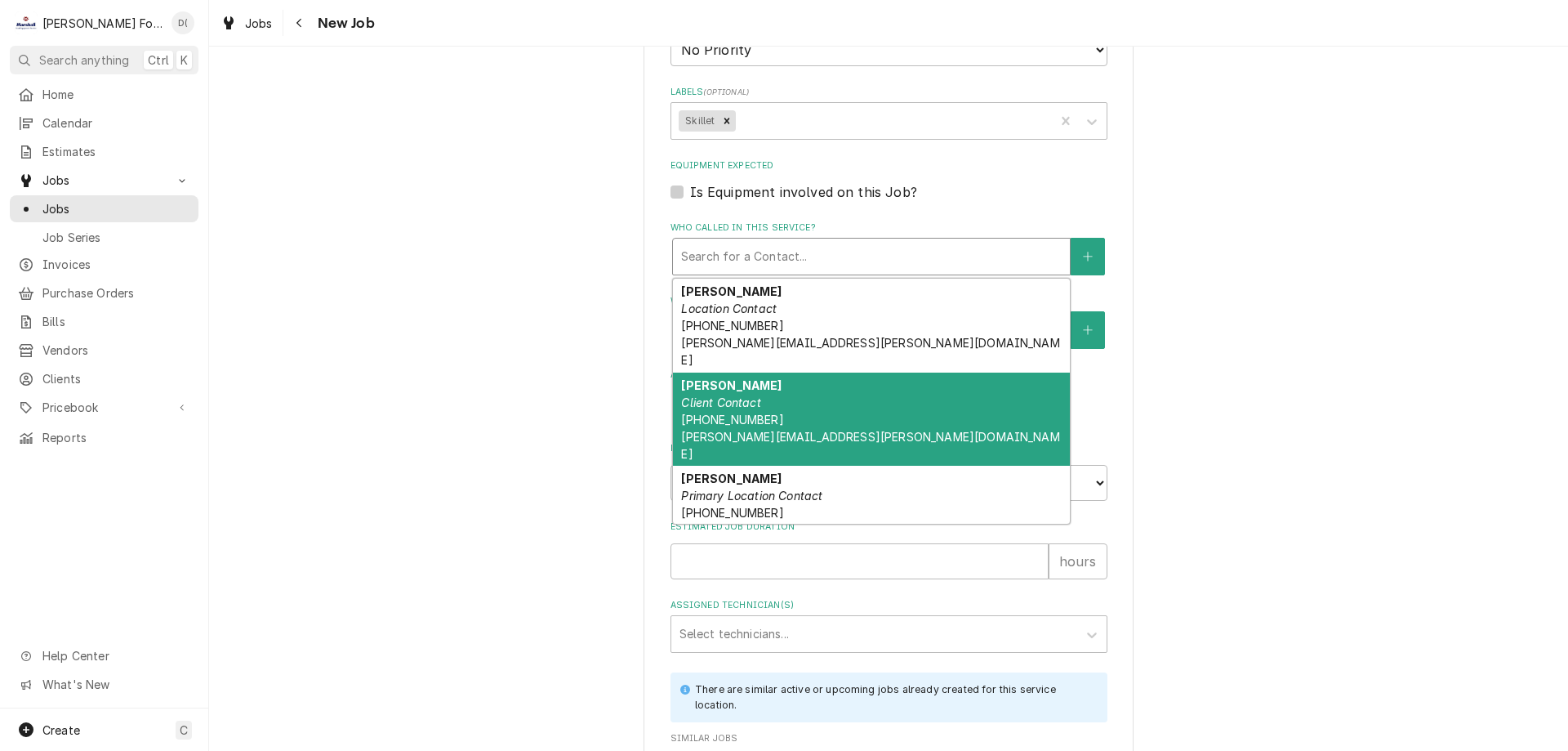
scroll to position [0, 0]
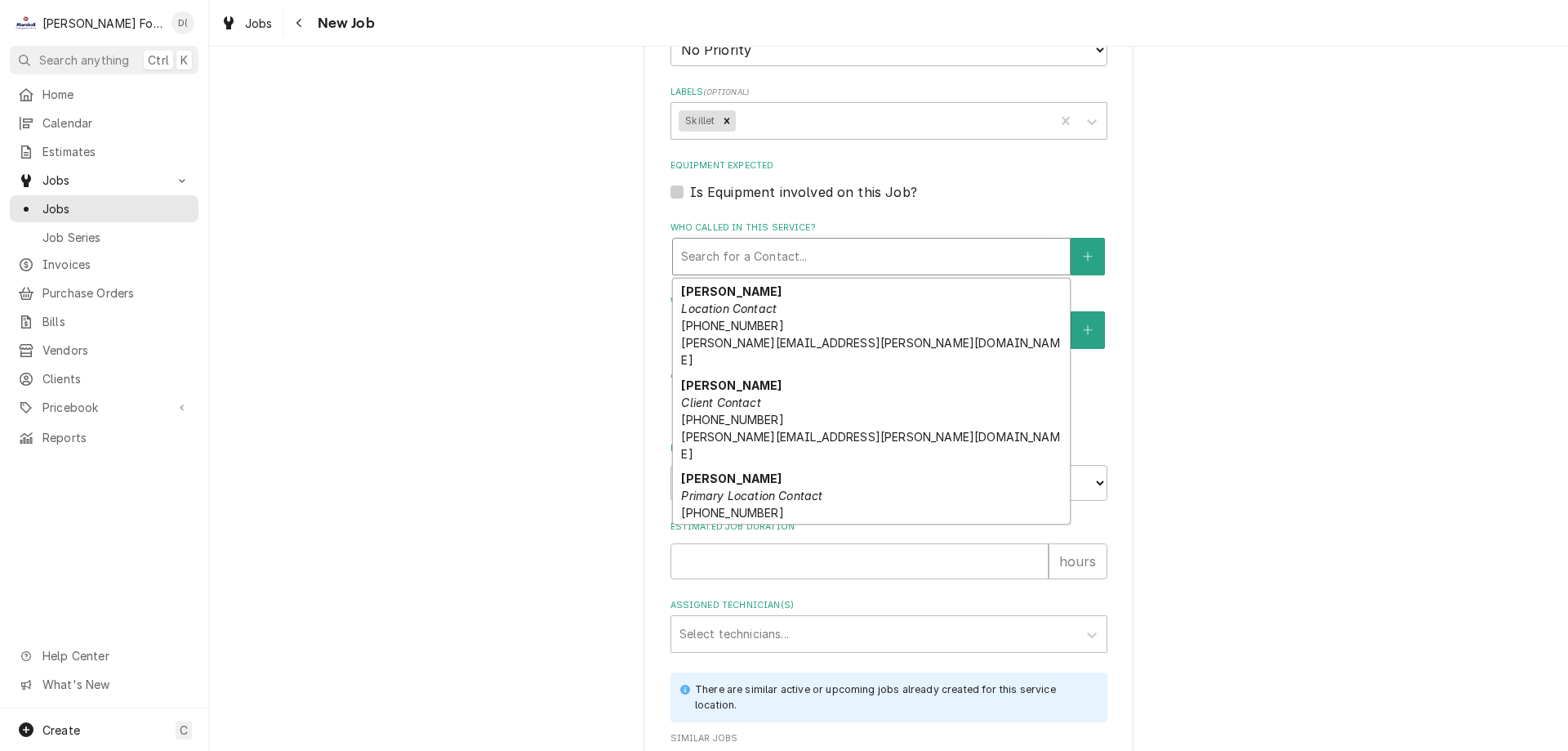
click at [849, 560] on div "na Location Contact" at bounding box center [871, 580] width 397 height 42
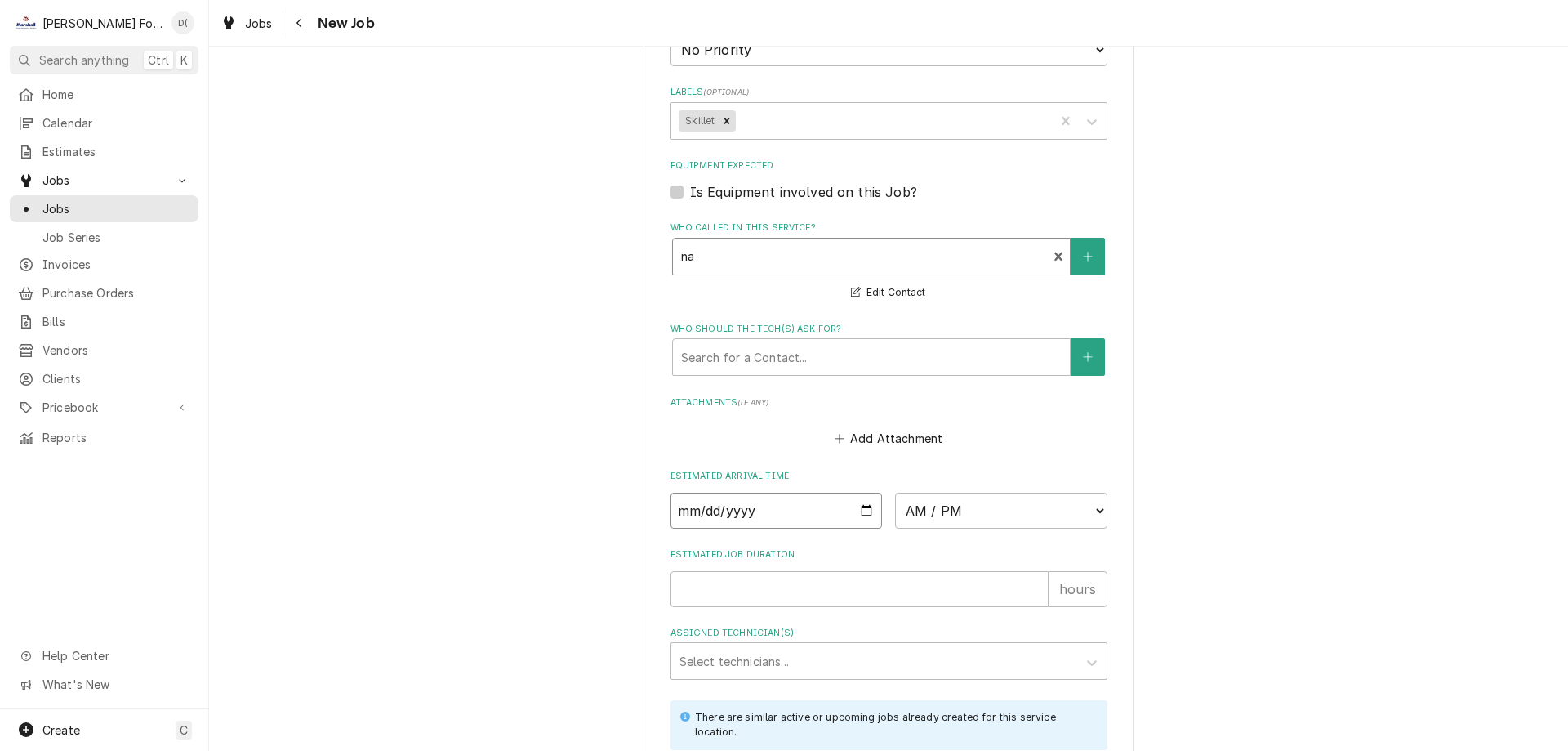
click at [861, 511] on input "Date" at bounding box center [776, 511] width 212 height 35
type textarea "x"
type input "2025-10-01"
type textarea "x"
click at [1071, 524] on select "AM / PM 6:00 AM 6:15 AM 6:30 AM 6:45 AM 7:00 AM 7:15 AM 7:30 AM 7:45 AM 8:00 AM…" at bounding box center [1000, 511] width 212 height 35
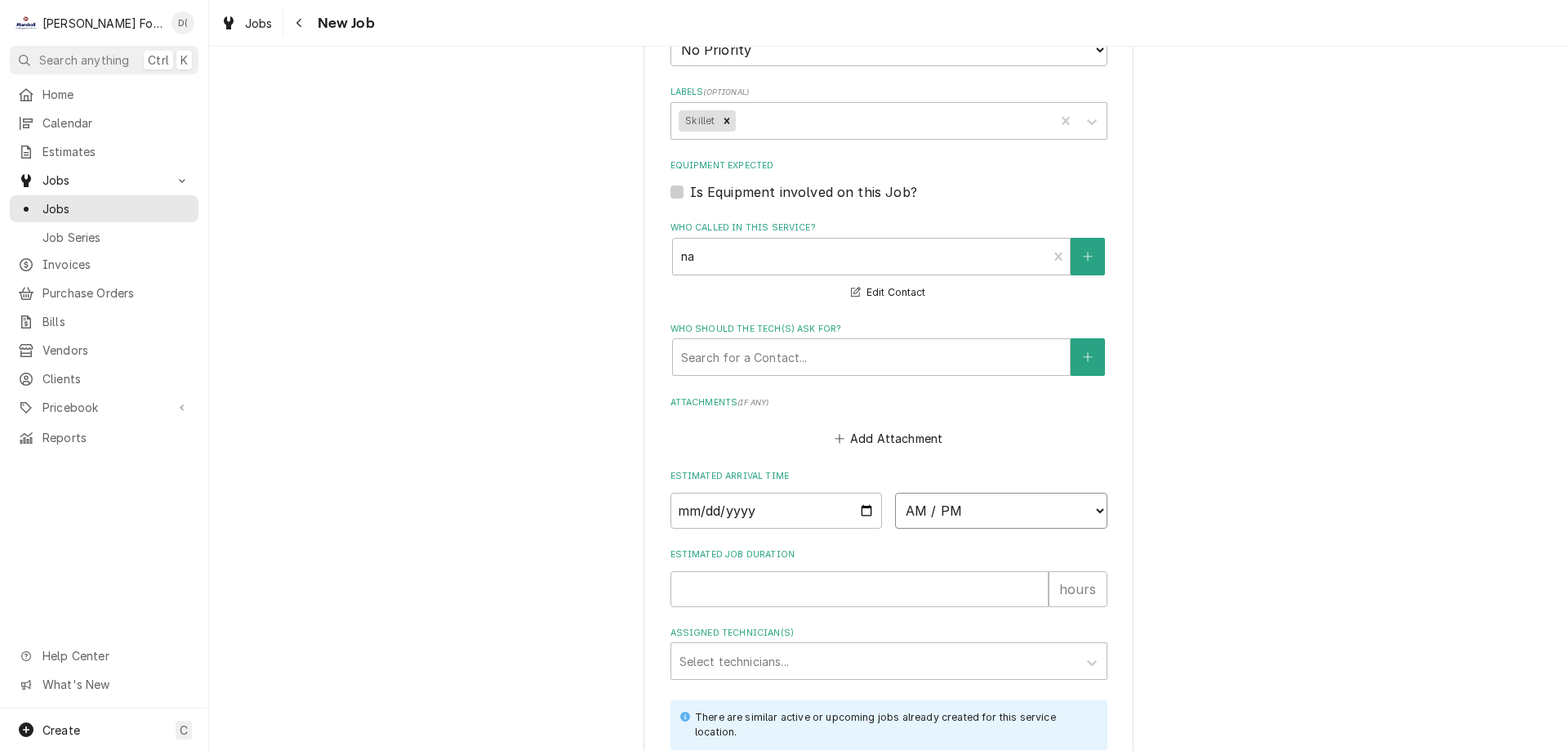
select select "12:45:00"
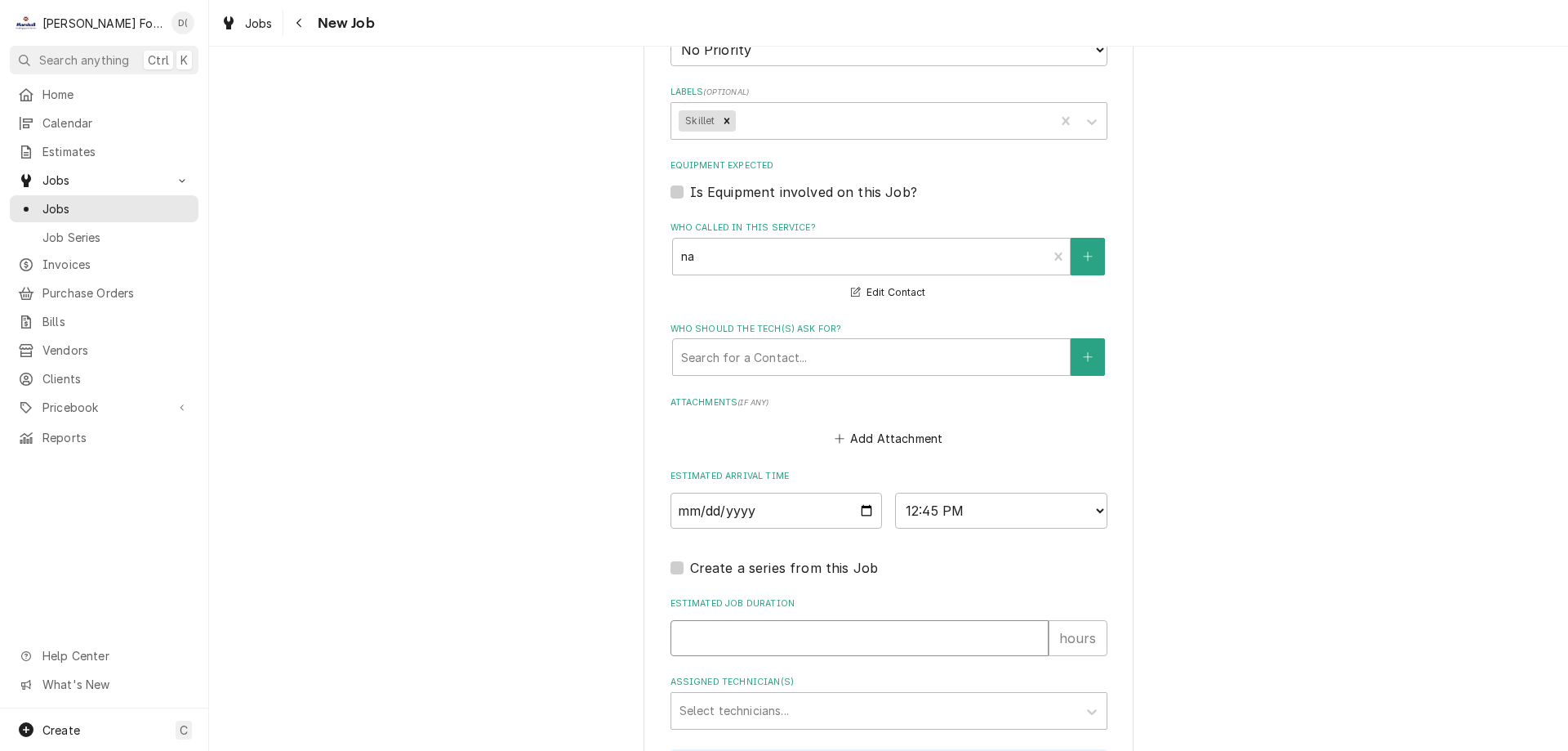
click at [685, 642] on input "Estimated Job Duration" at bounding box center [859, 638] width 378 height 35
type textarea "x"
type input "1"
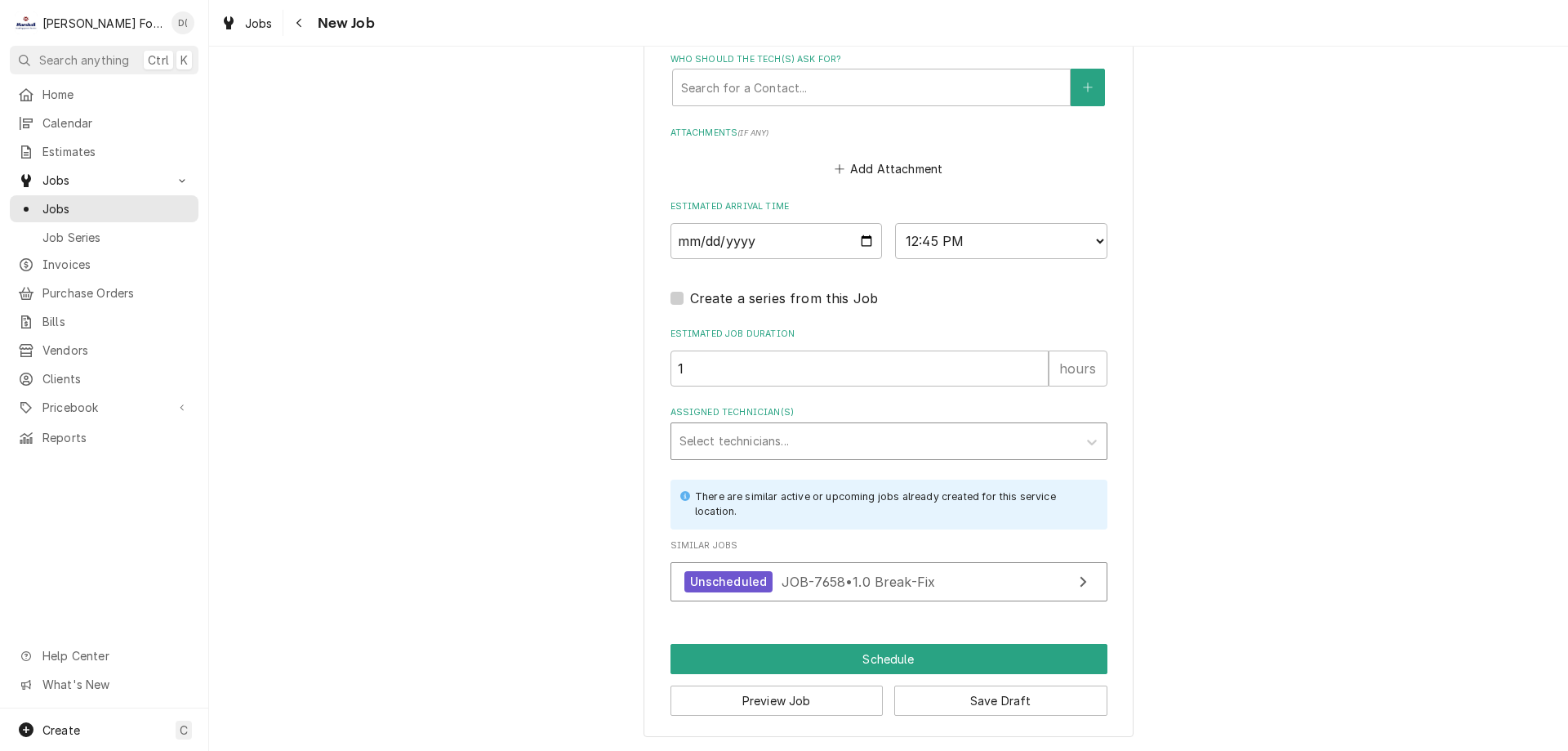
click at [776, 437] on div "Assigned Technician(s)" at bounding box center [874, 442] width 389 height 30
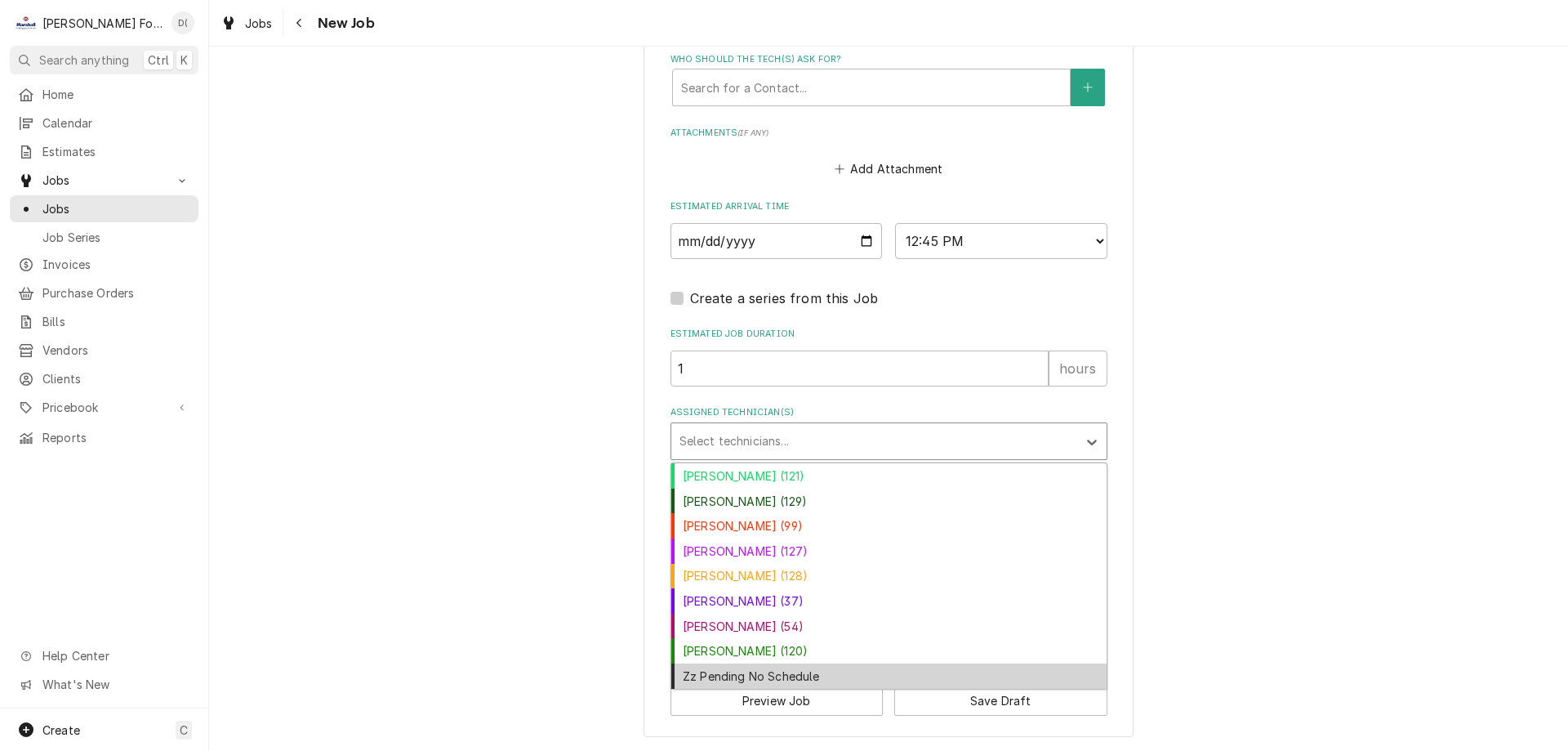
click at [767, 670] on div "Zz Pending No Schedule" at bounding box center [889, 676] width 436 height 26
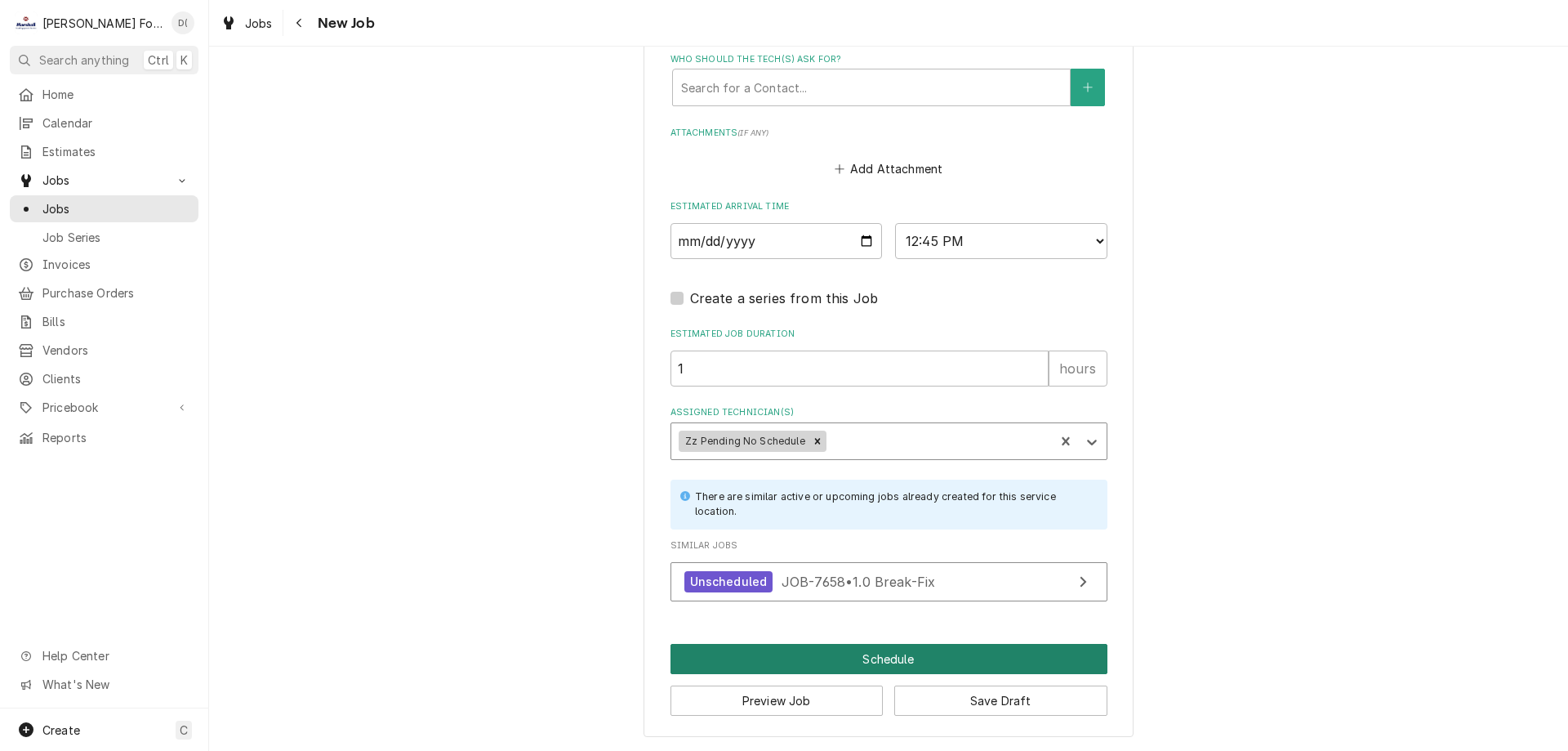
click at [884, 654] on button "Schedule" at bounding box center [888, 658] width 437 height 31
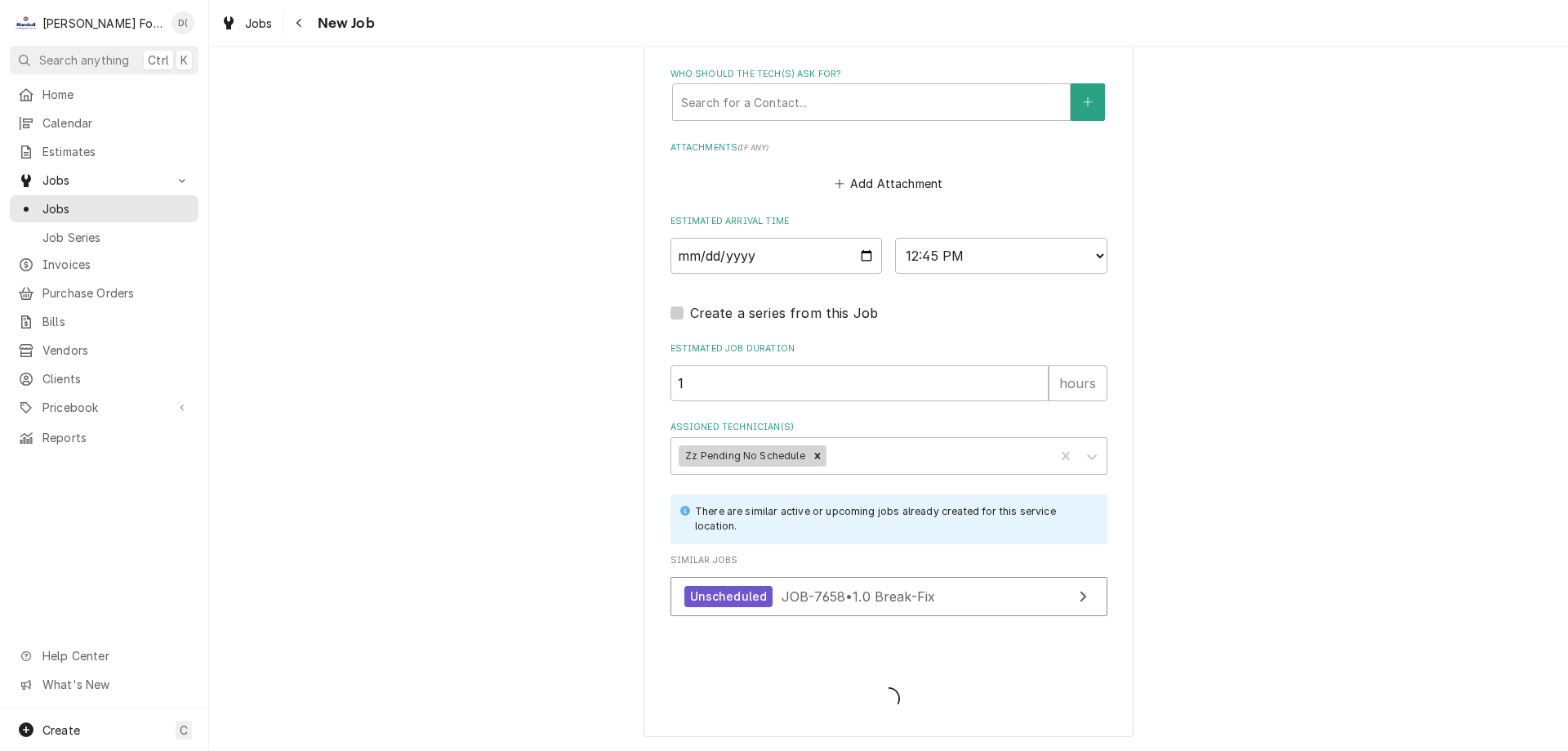
scroll to position [1235, 0]
type textarea "x"
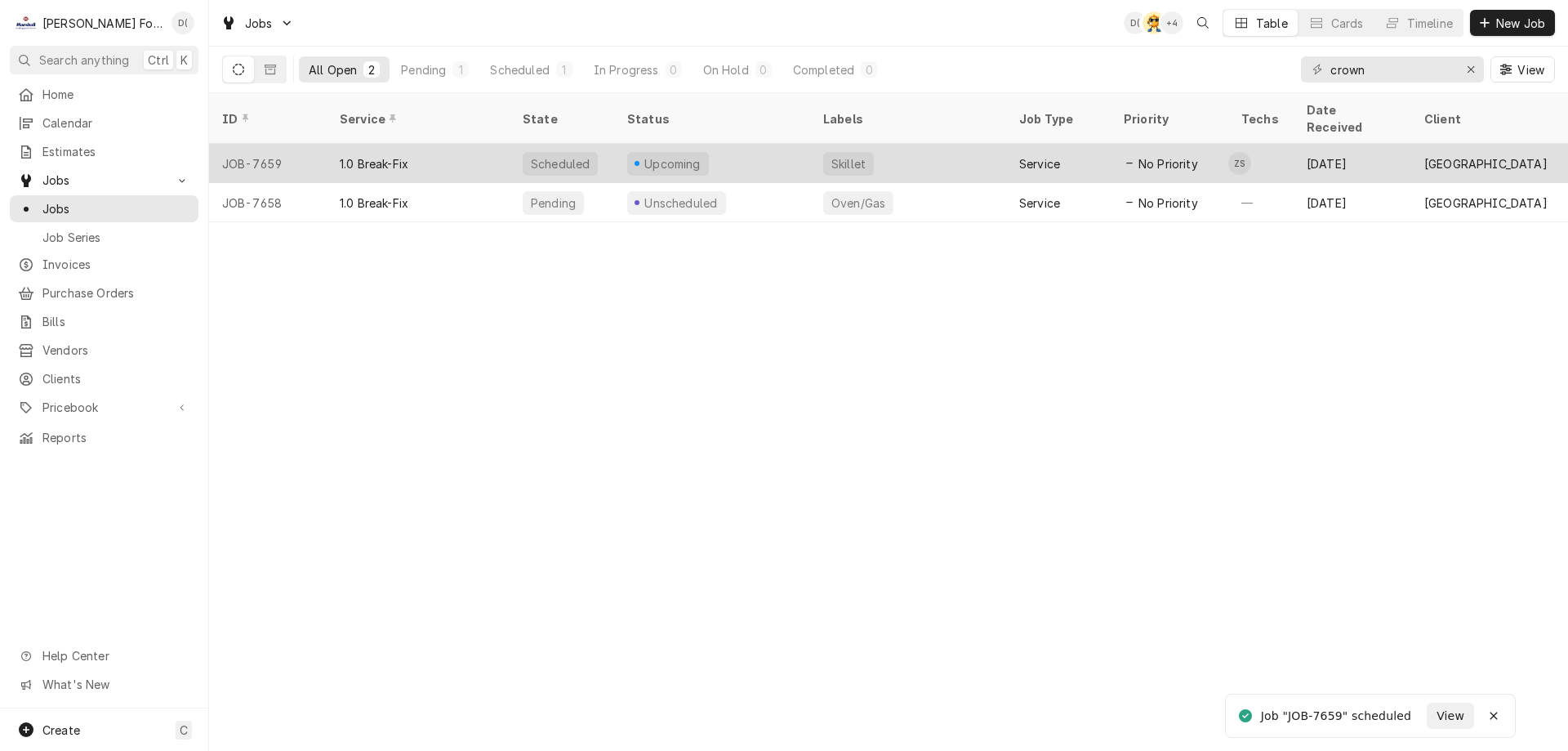
click at [741, 144] on div "Upcoming" at bounding box center [712, 164] width 196 height 39
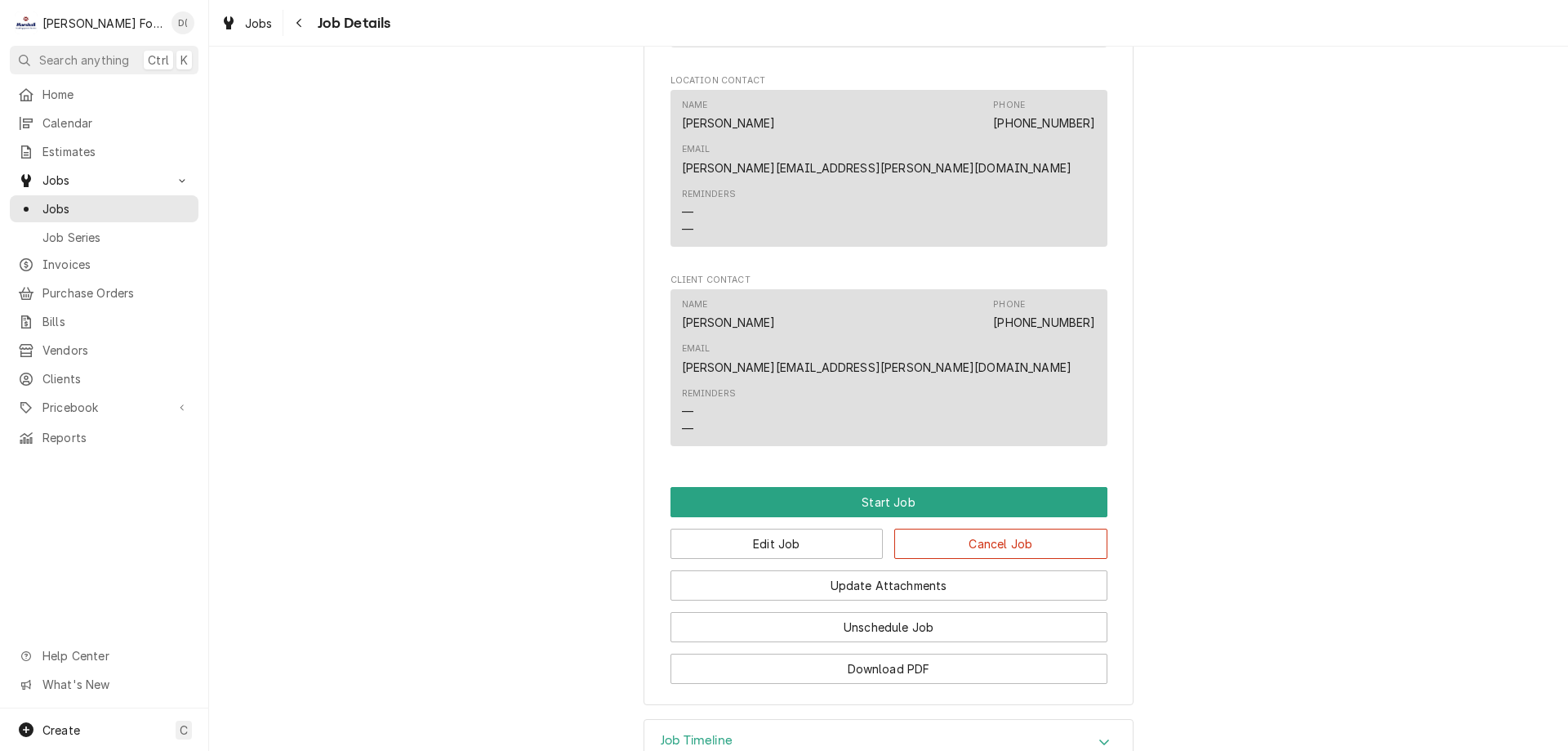
scroll to position [1033, 0]
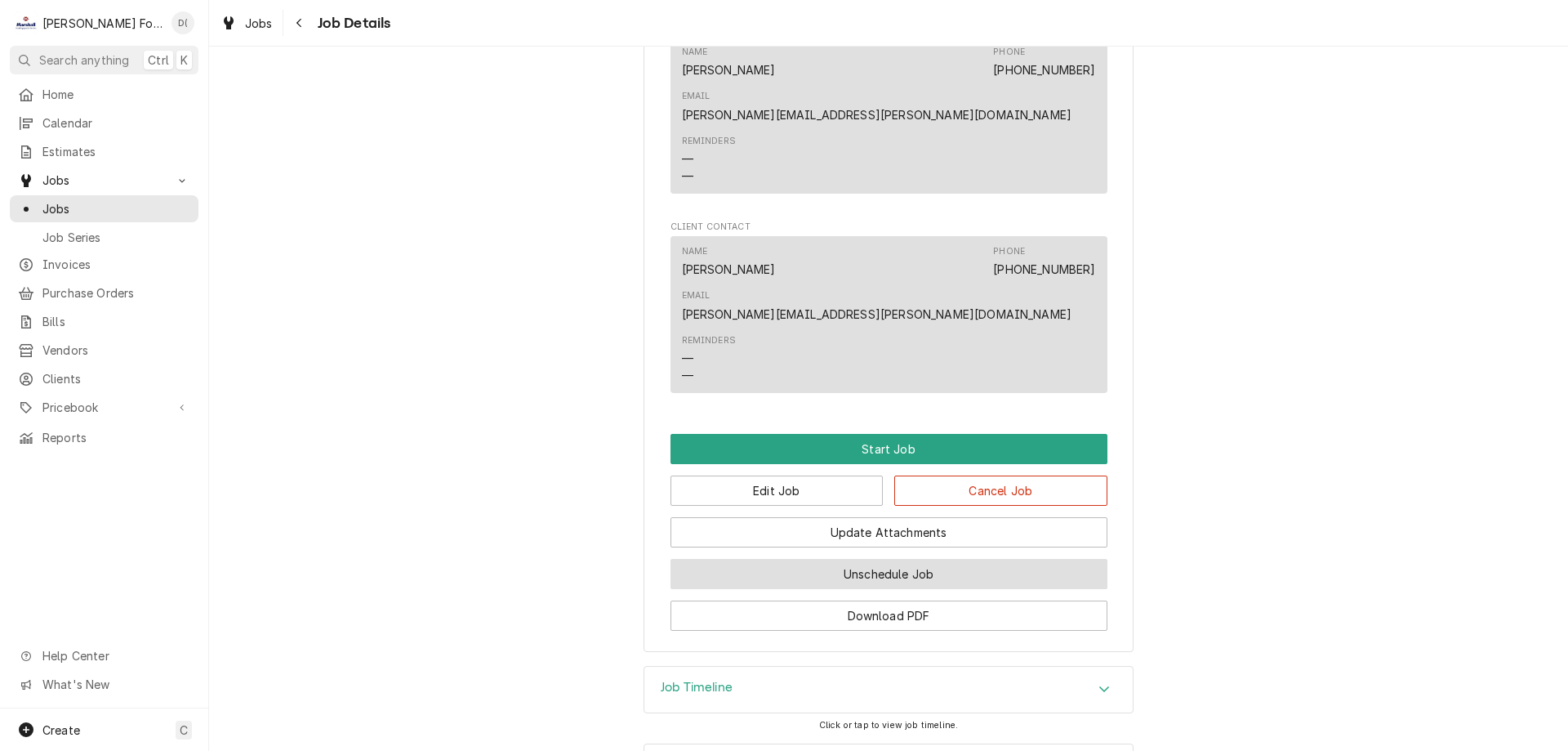
click at [839, 559] on button "Unschedule Job" at bounding box center [888, 574] width 437 height 31
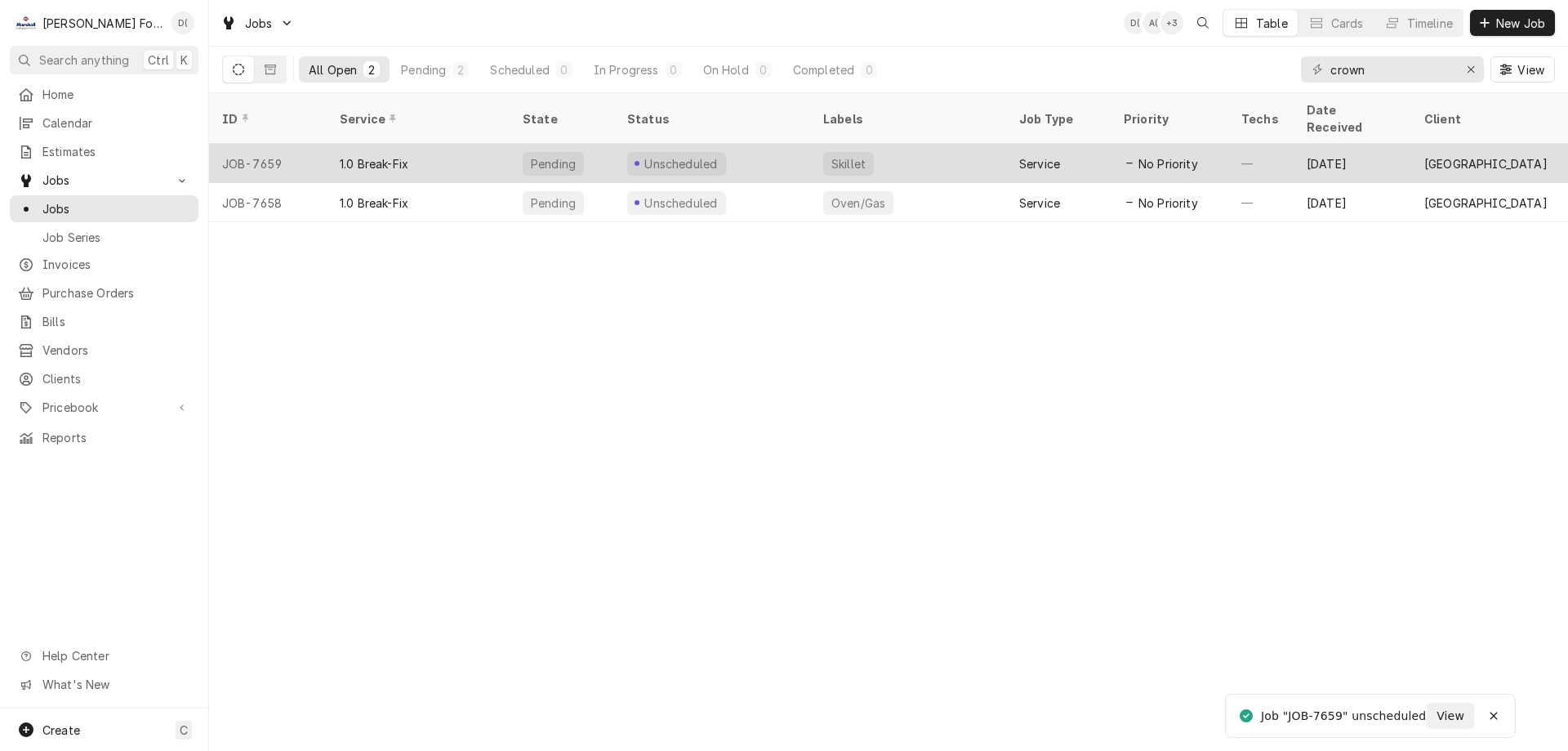
click at [747, 144] on div "Unscheduled" at bounding box center [712, 164] width 196 height 39
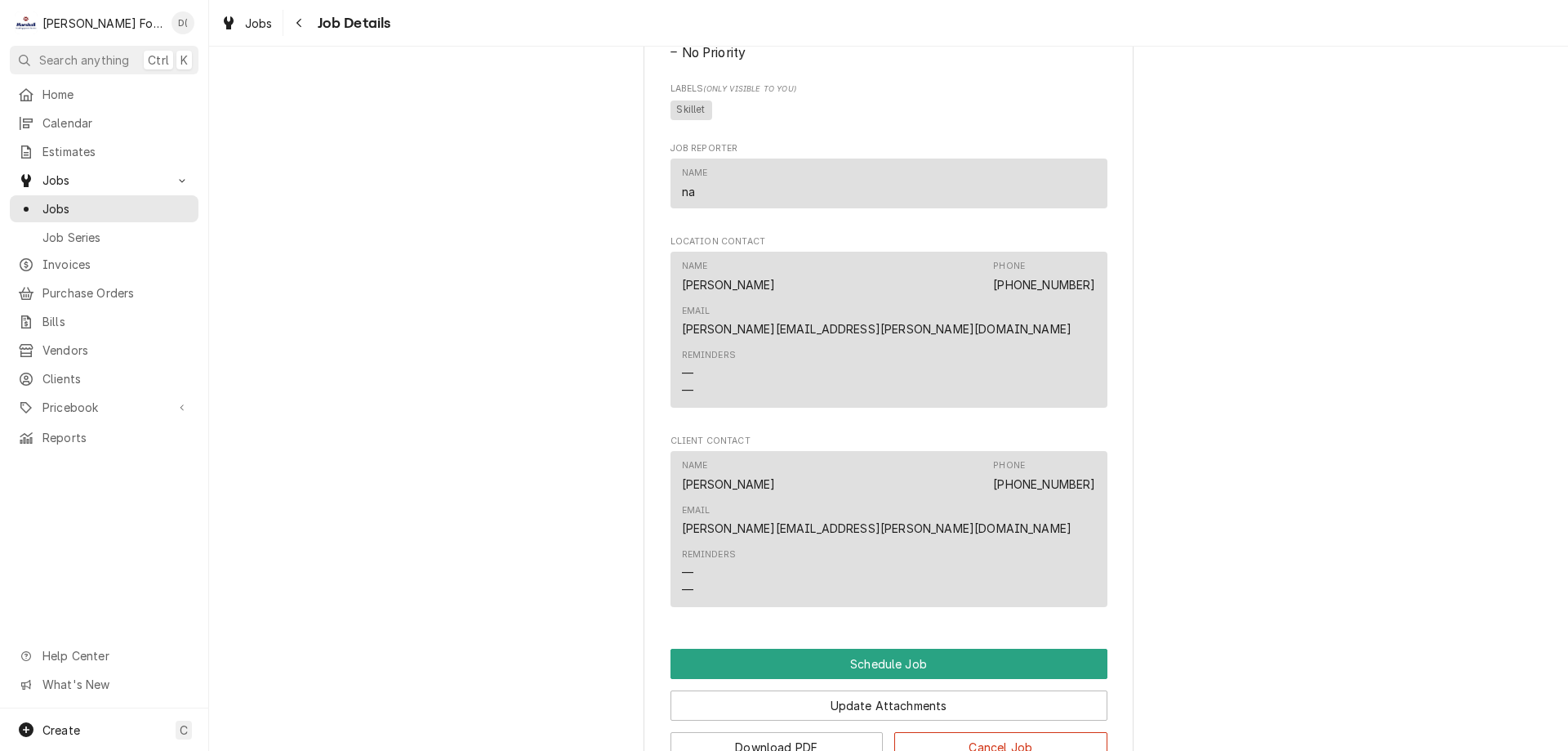
scroll to position [785, 0]
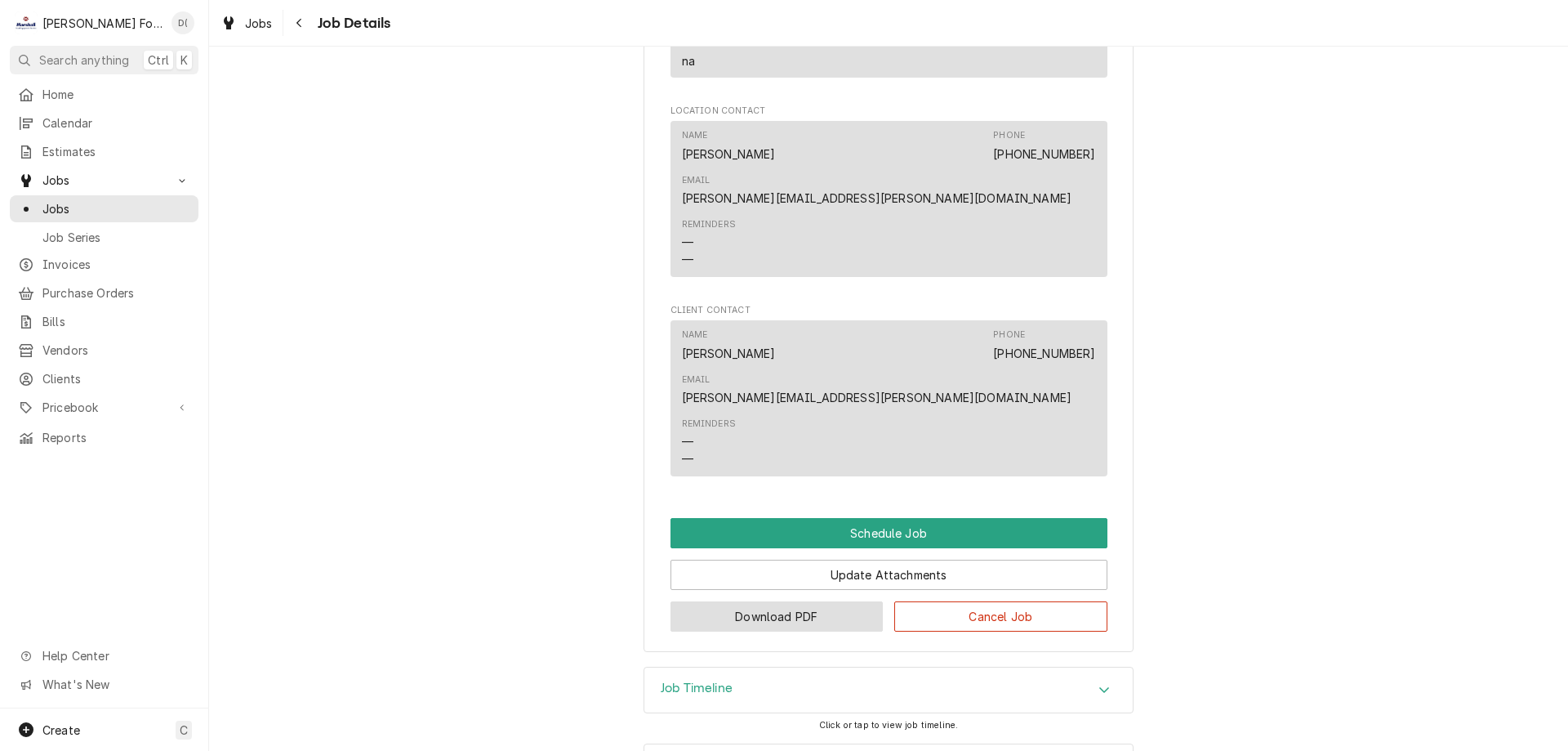
click at [729, 601] on button "Download PDF" at bounding box center [777, 616] width 213 height 31
click at [110, 205] on span "Jobs" at bounding box center [116, 208] width 148 height 17
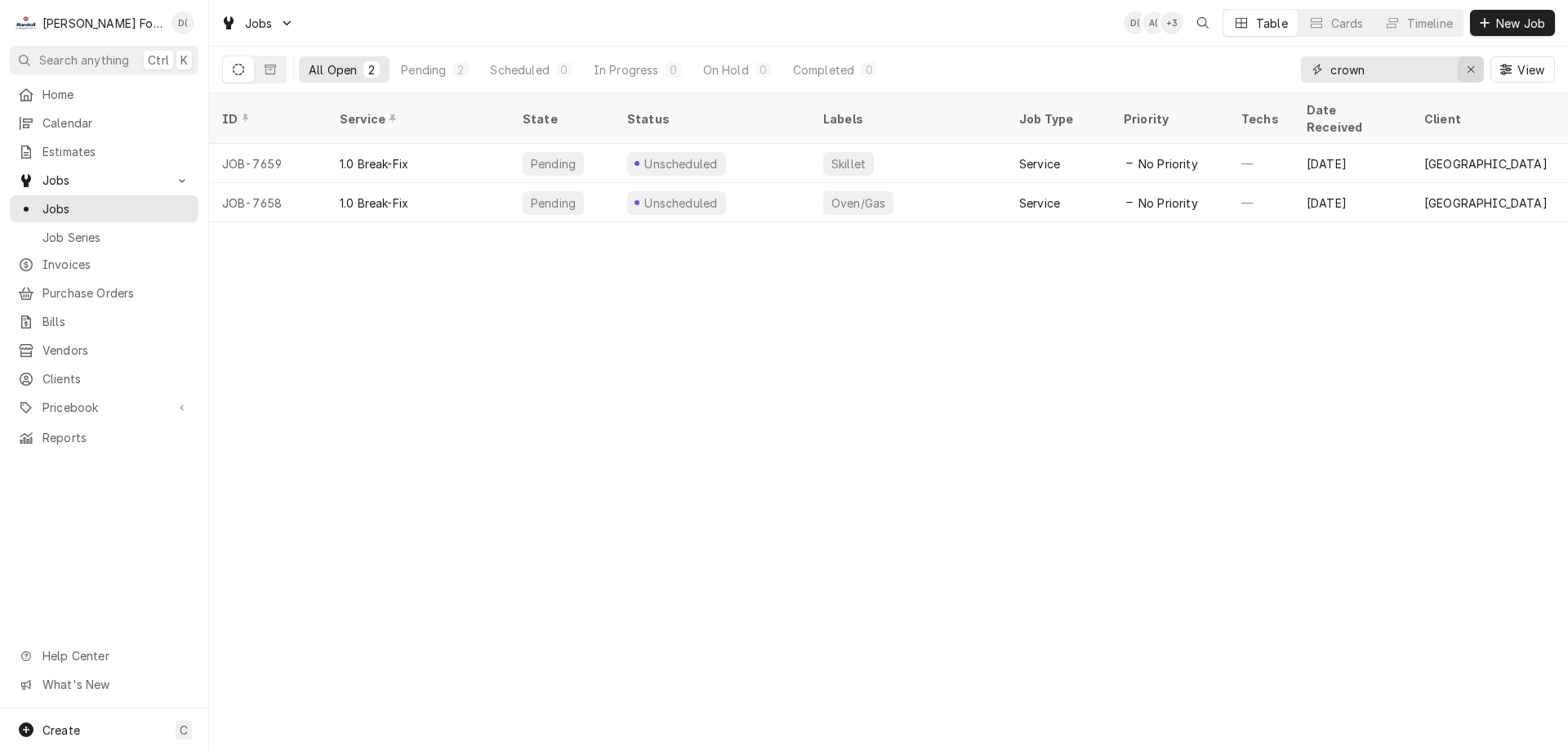
click at [1470, 73] on icon "Erase input" at bounding box center [1470, 70] width 9 height 12
click at [1412, 68] on input "Dynamic Content Wrapper" at bounding box center [1407, 69] width 154 height 27
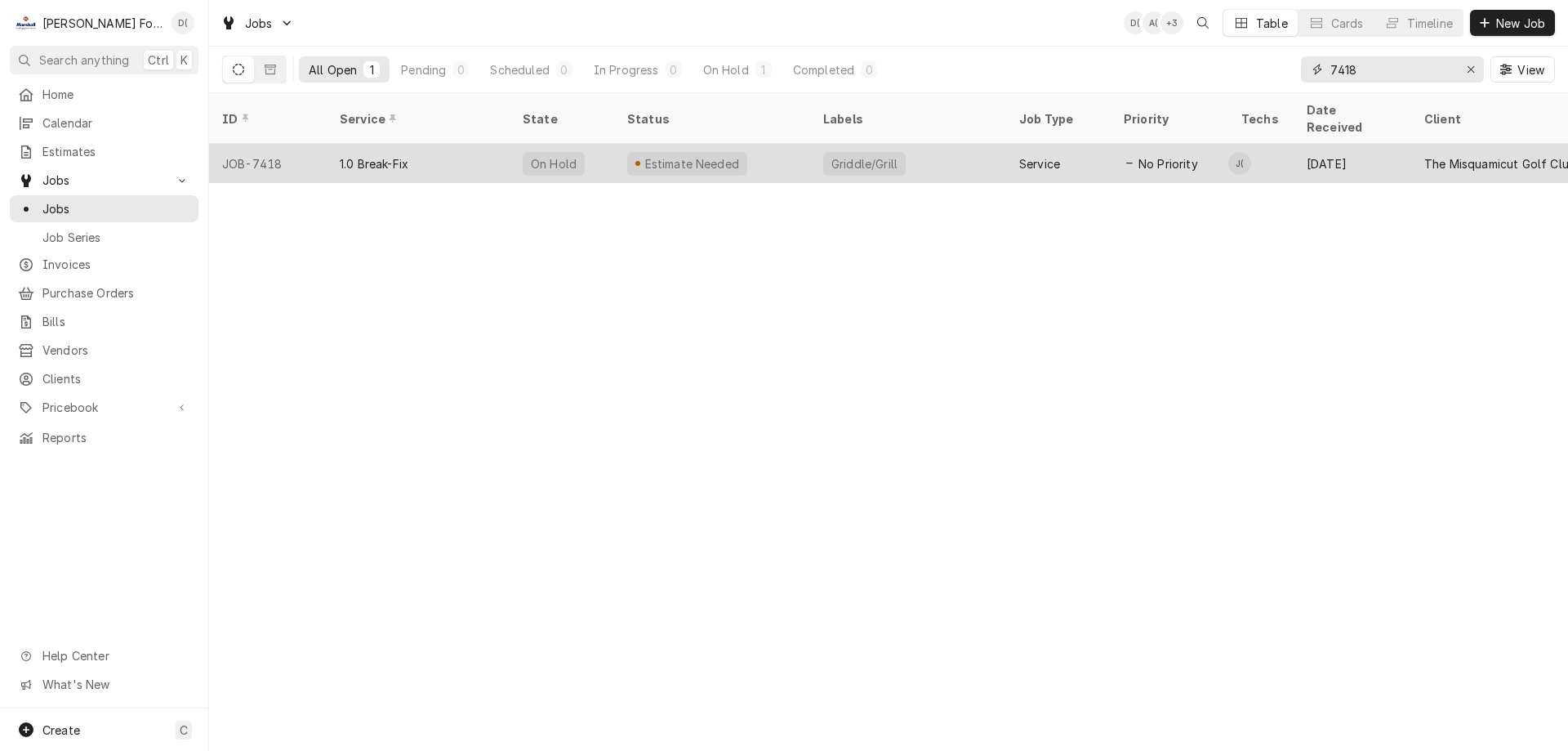
type input "7418"
click at [997, 144] on div "Griddle/Grill" at bounding box center [908, 164] width 196 height 39
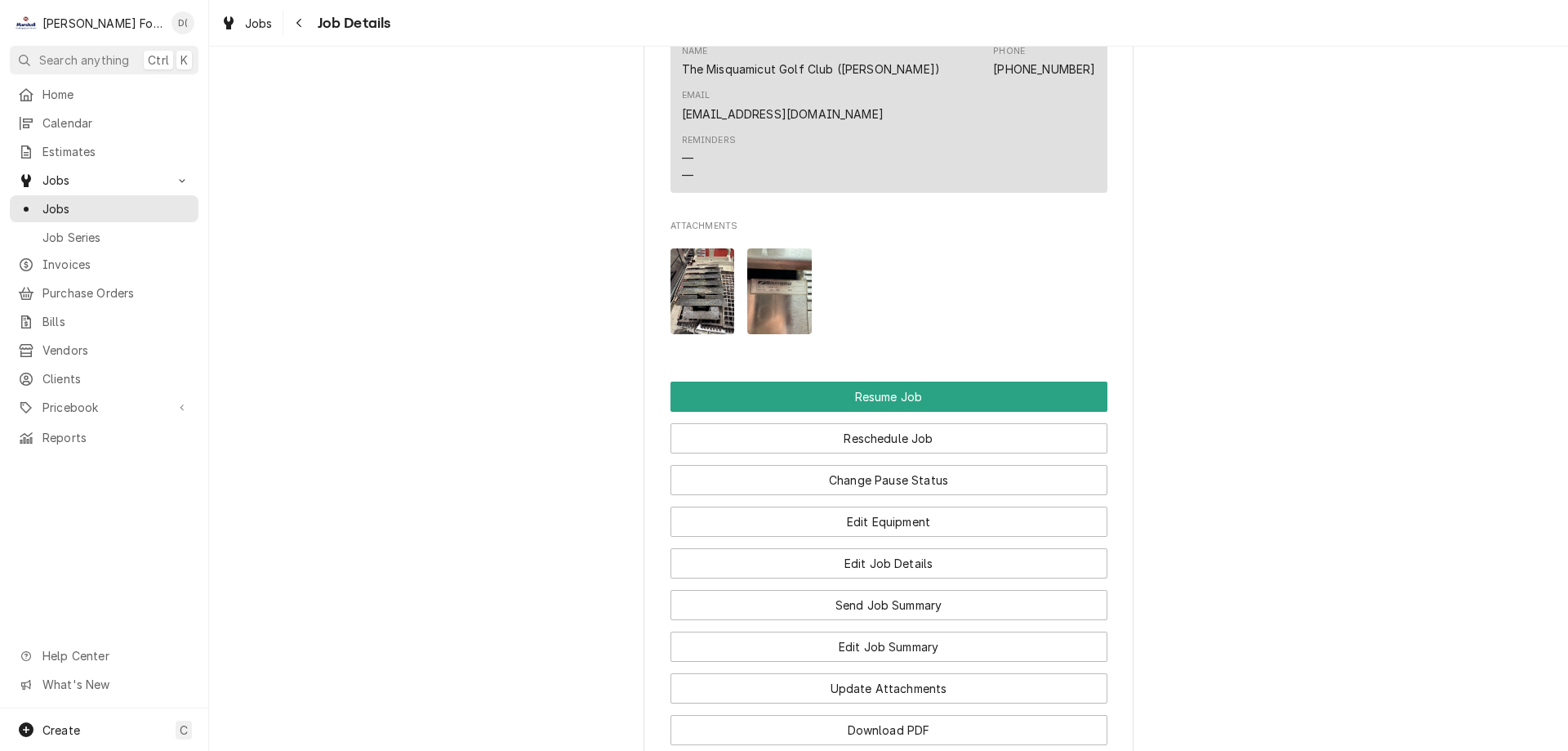
scroll to position [1960, 0]
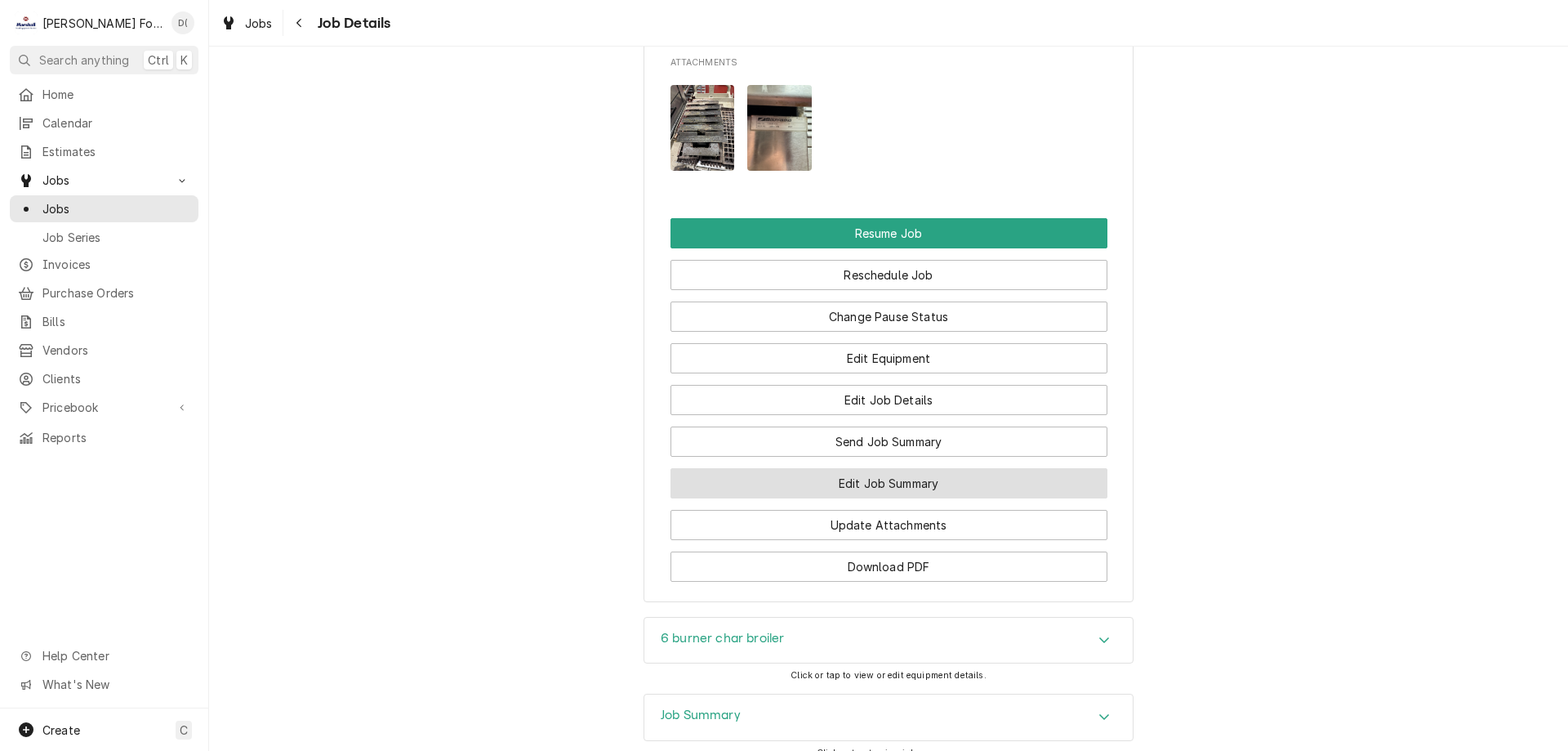
click at [879, 477] on button "Edit Job Summary" at bounding box center [888, 483] width 437 height 31
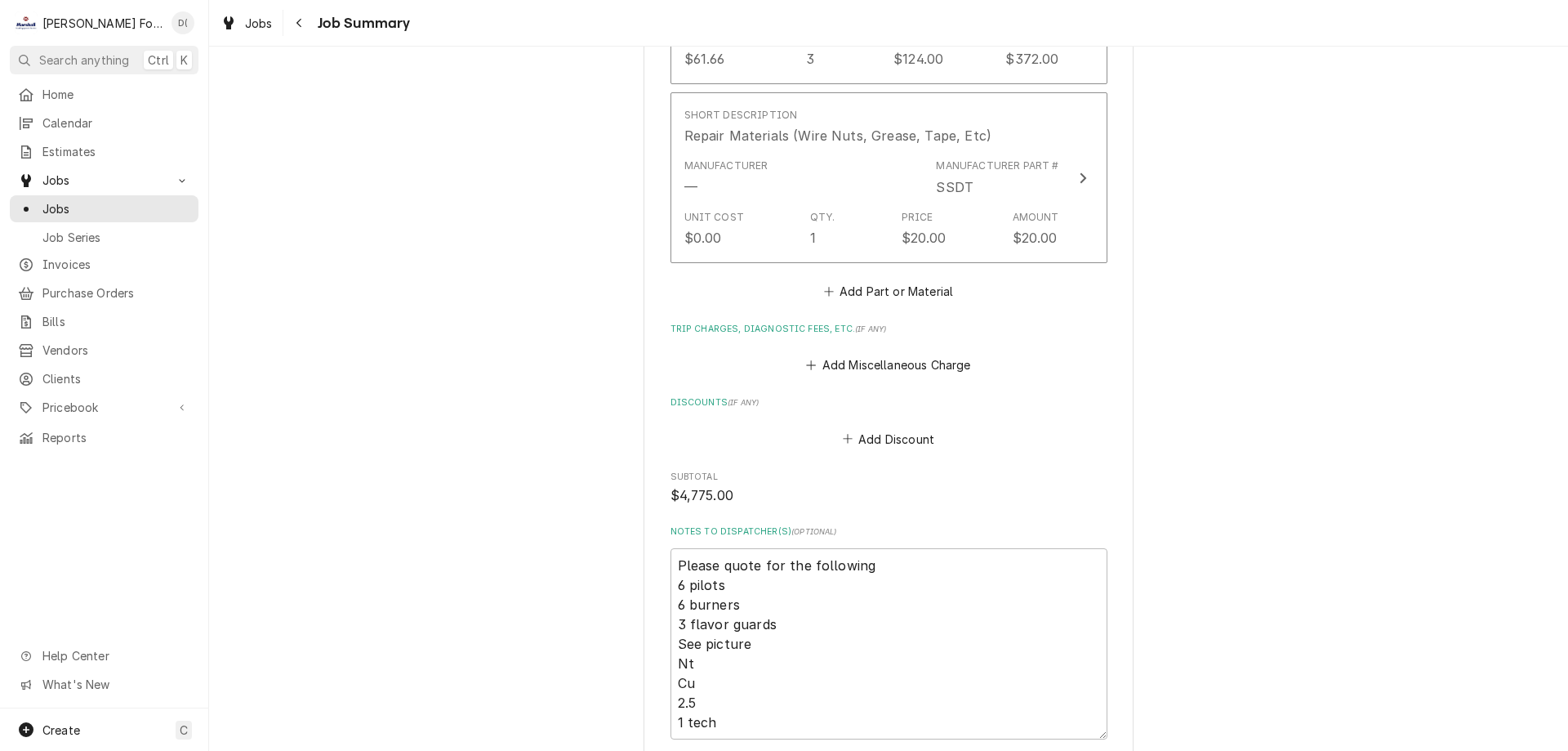
scroll to position [2042, 0]
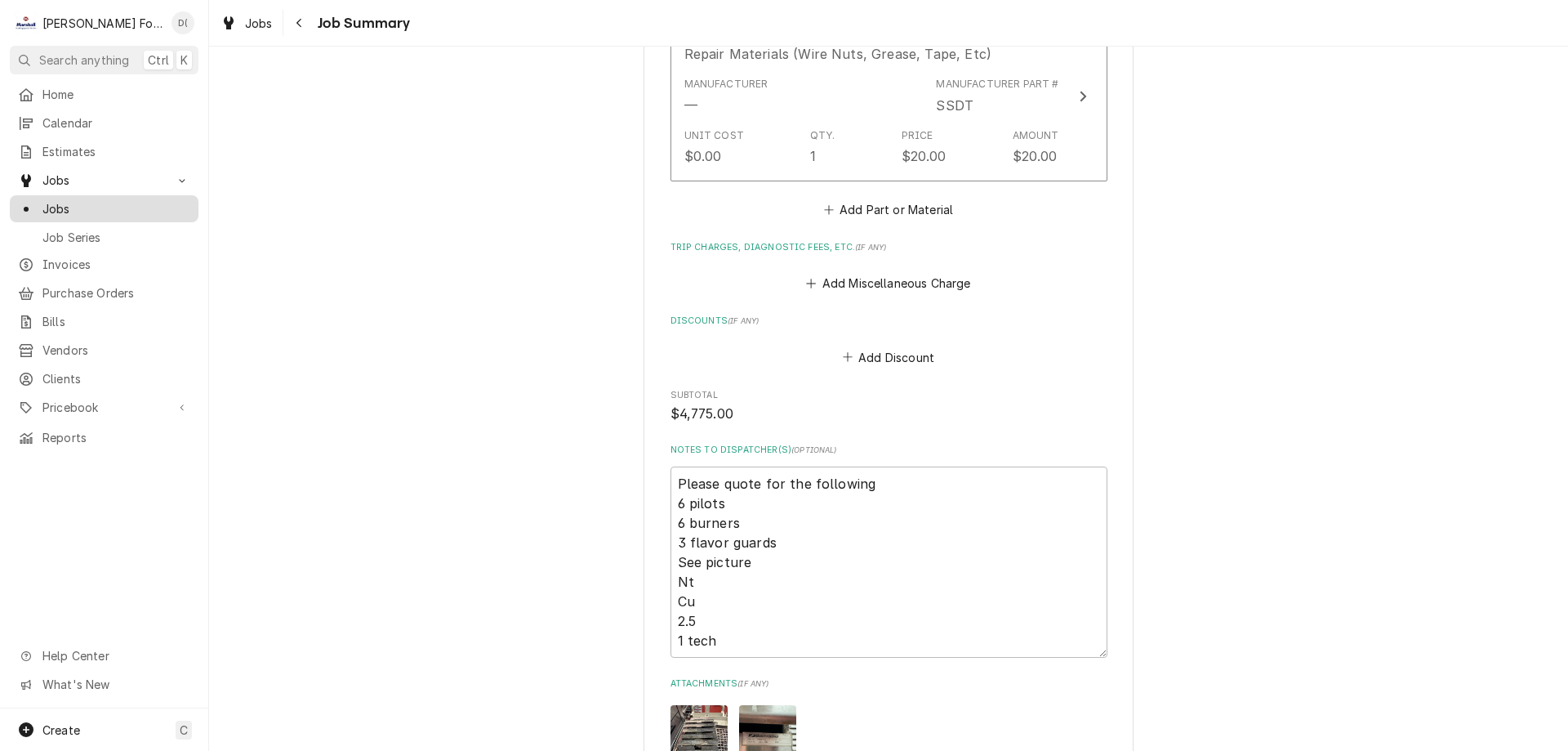
click at [131, 202] on span "Jobs" at bounding box center [116, 208] width 148 height 17
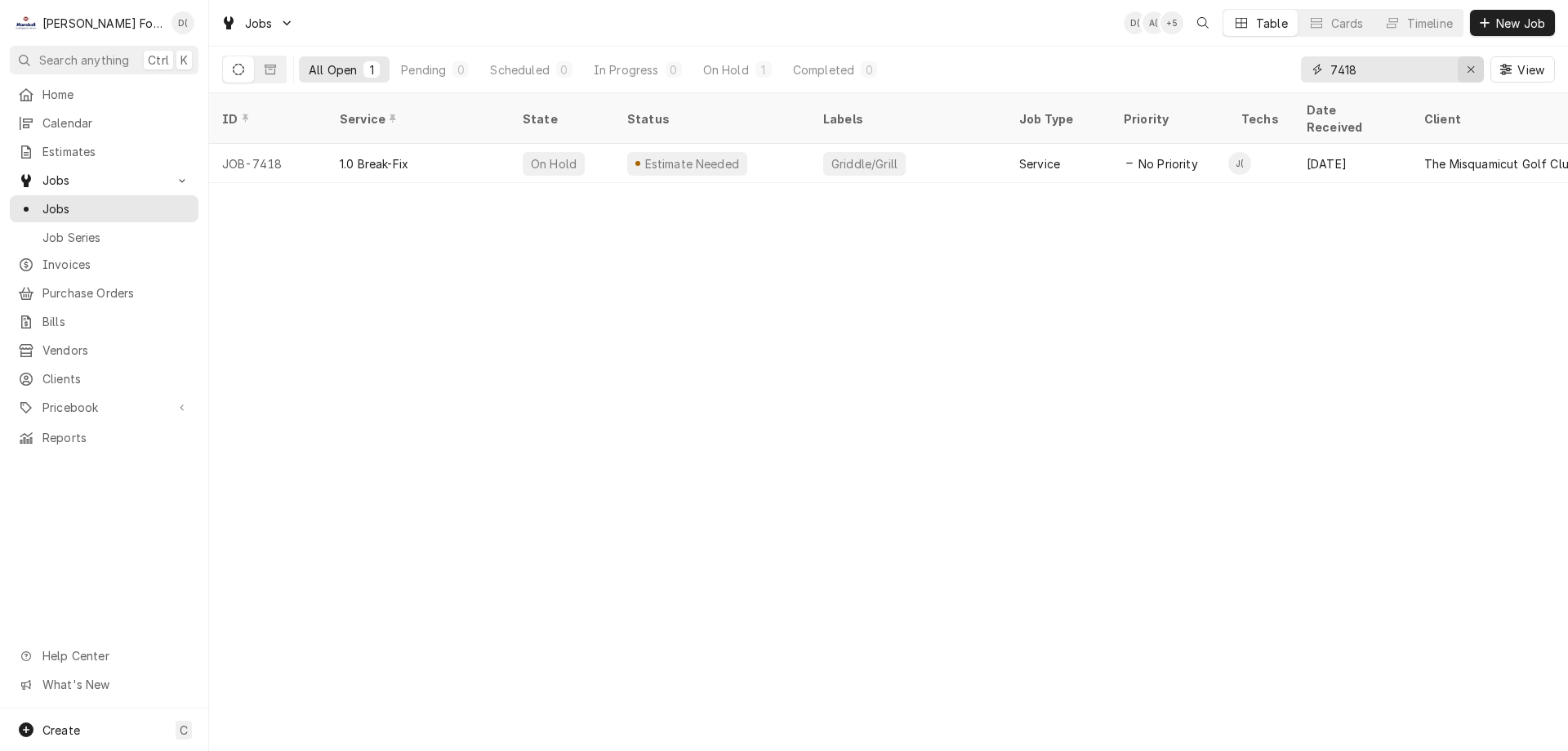
click at [1471, 69] on icon "Erase input" at bounding box center [1470, 70] width 9 height 12
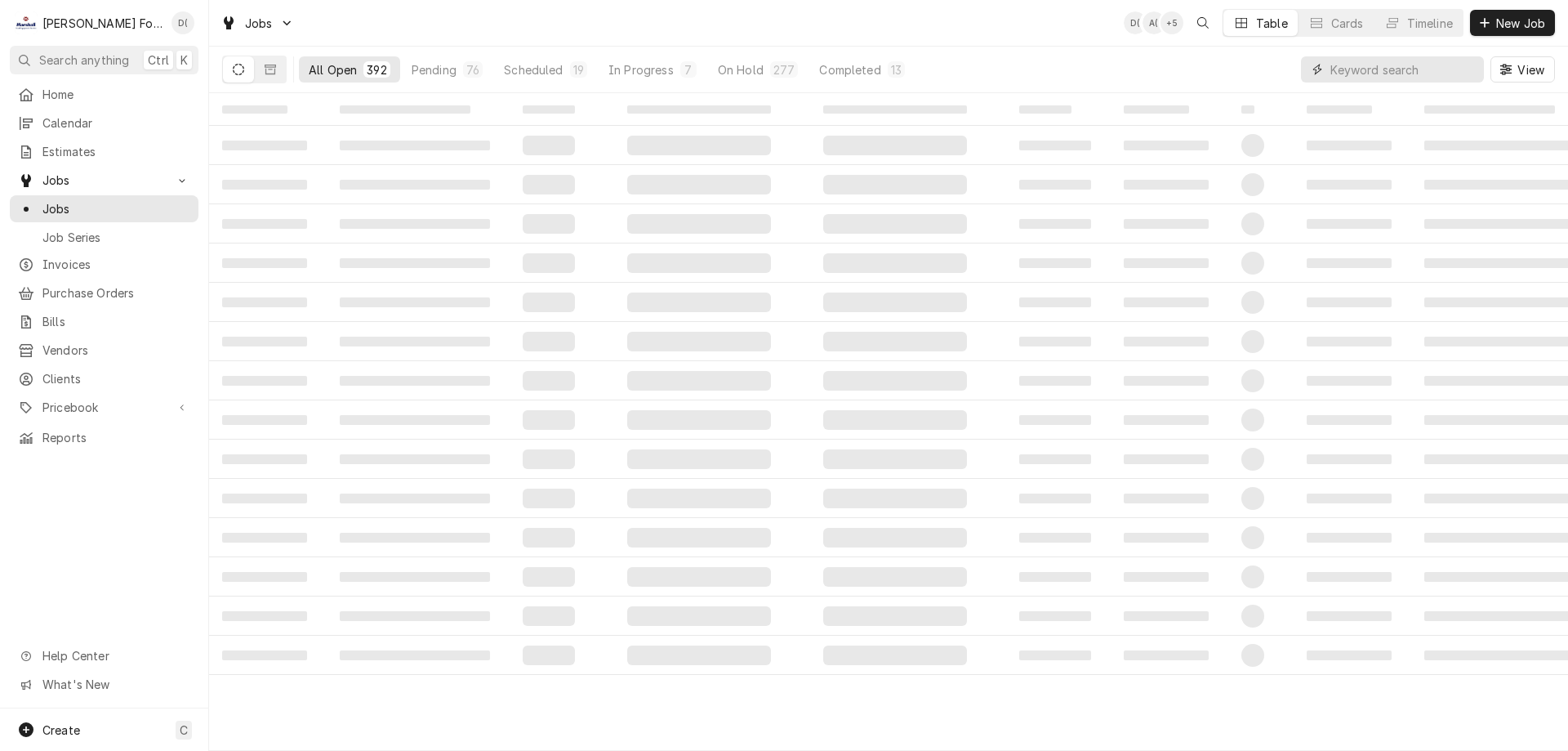
click at [1409, 72] on input "Dynamic Content Wrapper" at bounding box center [1403, 69] width 146 height 27
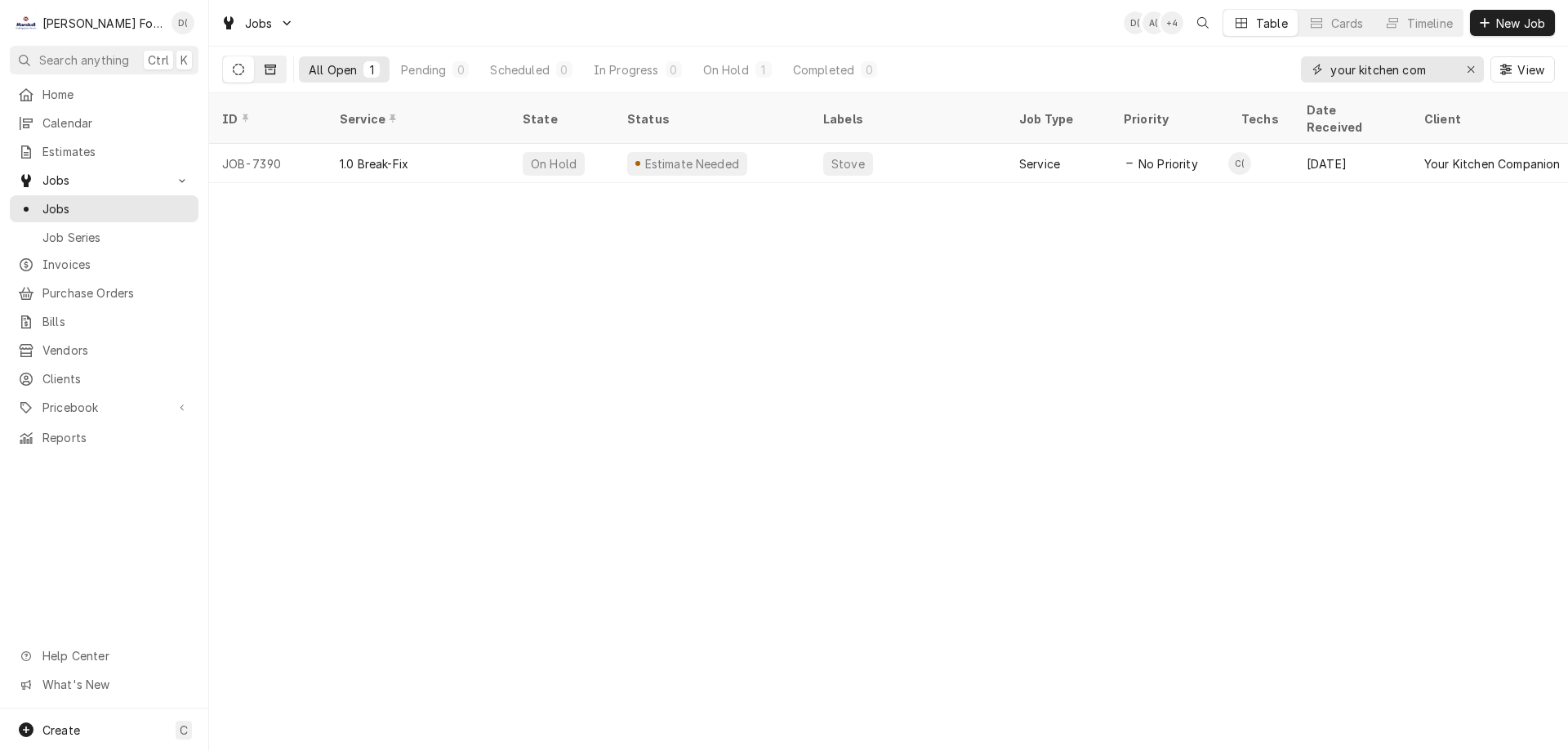
type input "your kitchen com"
click at [275, 69] on icon "Dynamic Content Wrapper" at bounding box center [271, 69] width 12 height 10
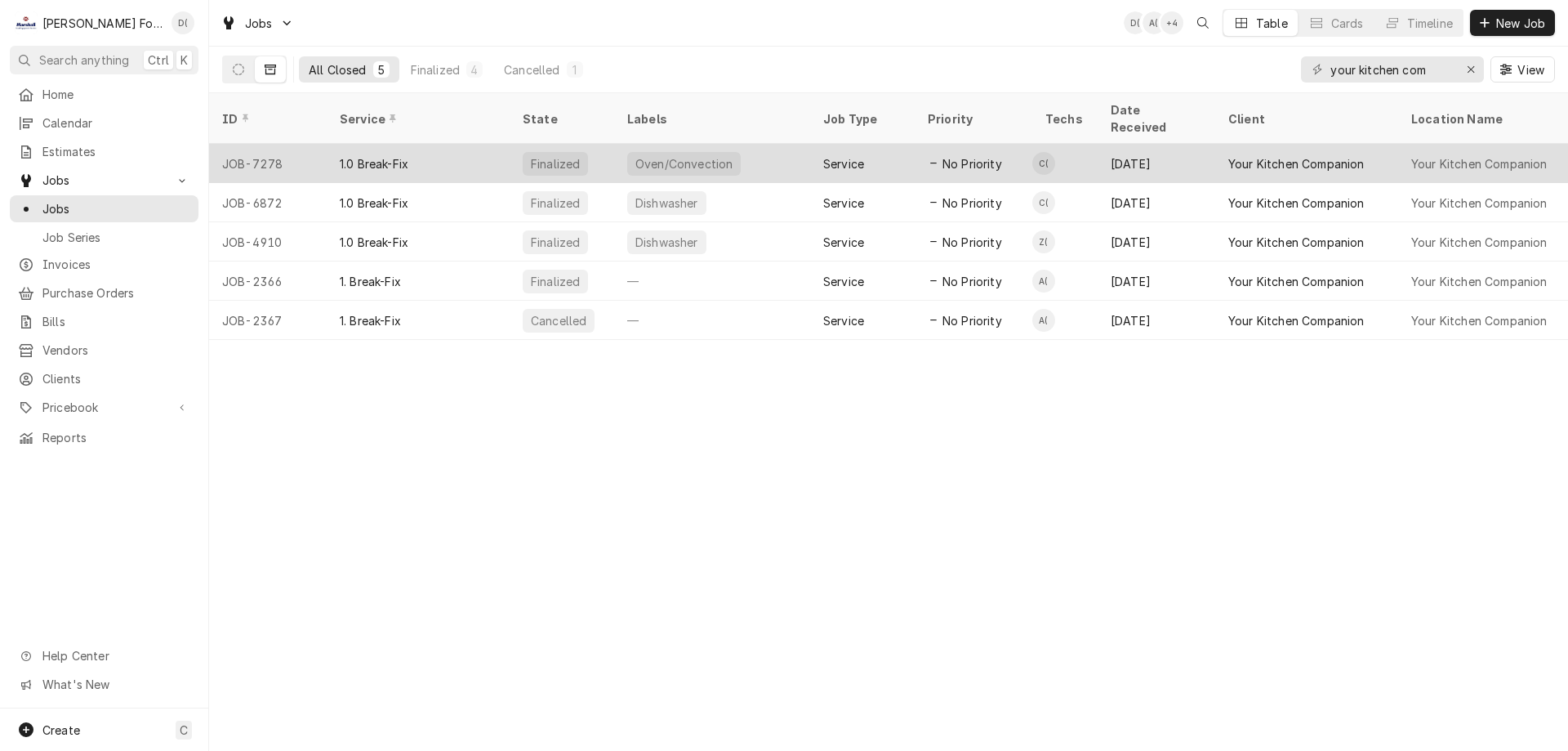
click at [704, 155] on div "Oven/Convection" at bounding box center [684, 163] width 101 height 17
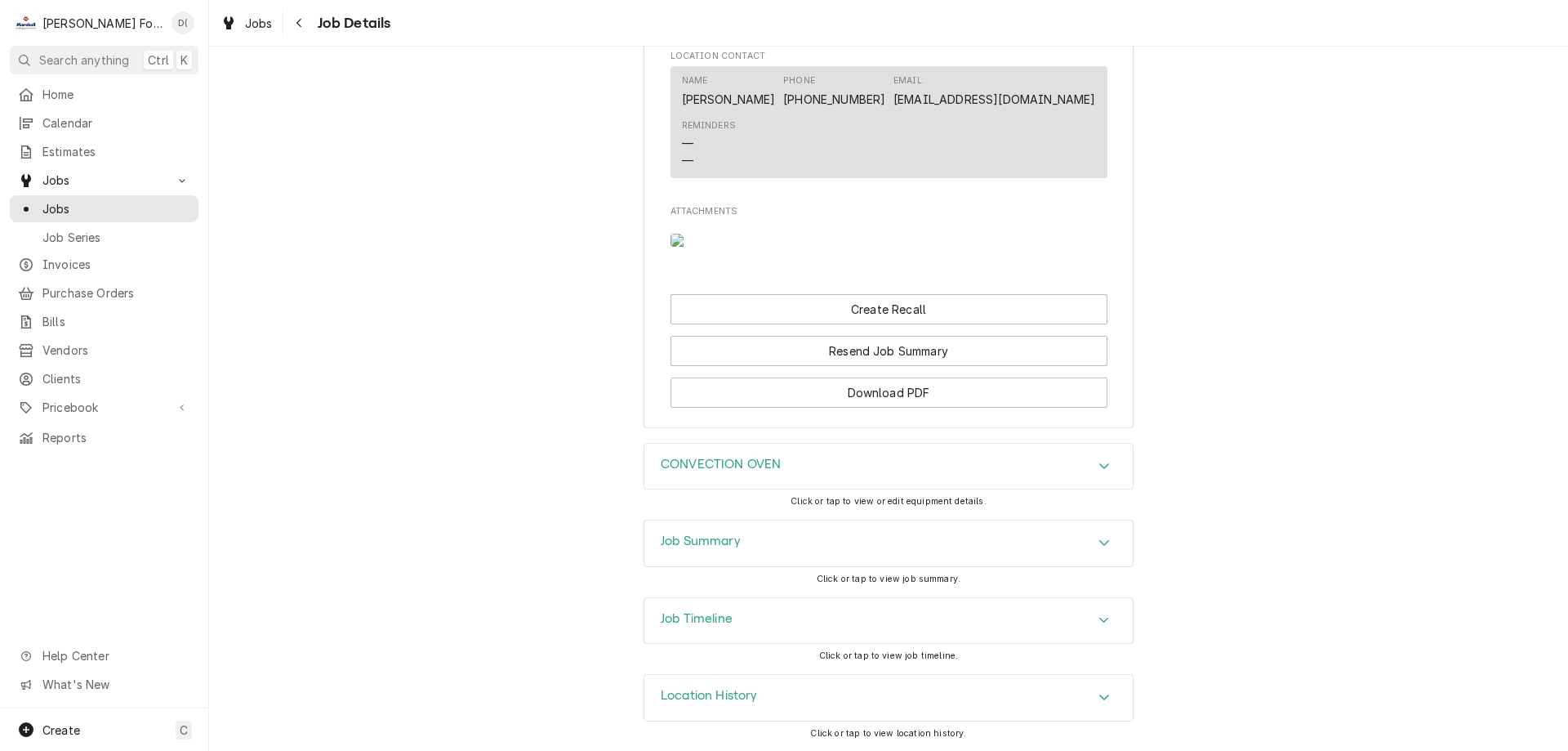
scroll to position [1423, 0]
click at [735, 522] on div "Job Summary" at bounding box center [889, 543] width 489 height 45
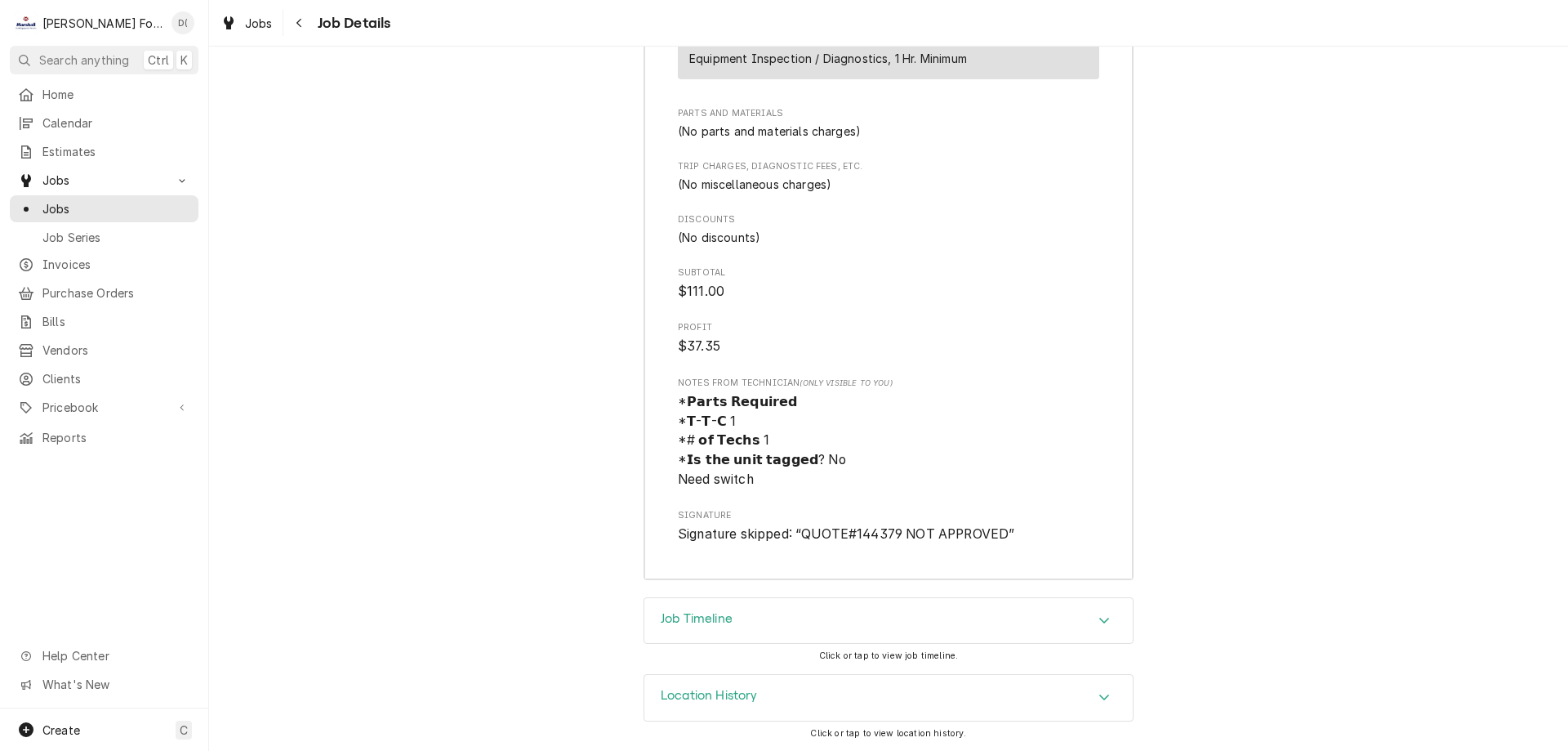
scroll to position [2486, 0]
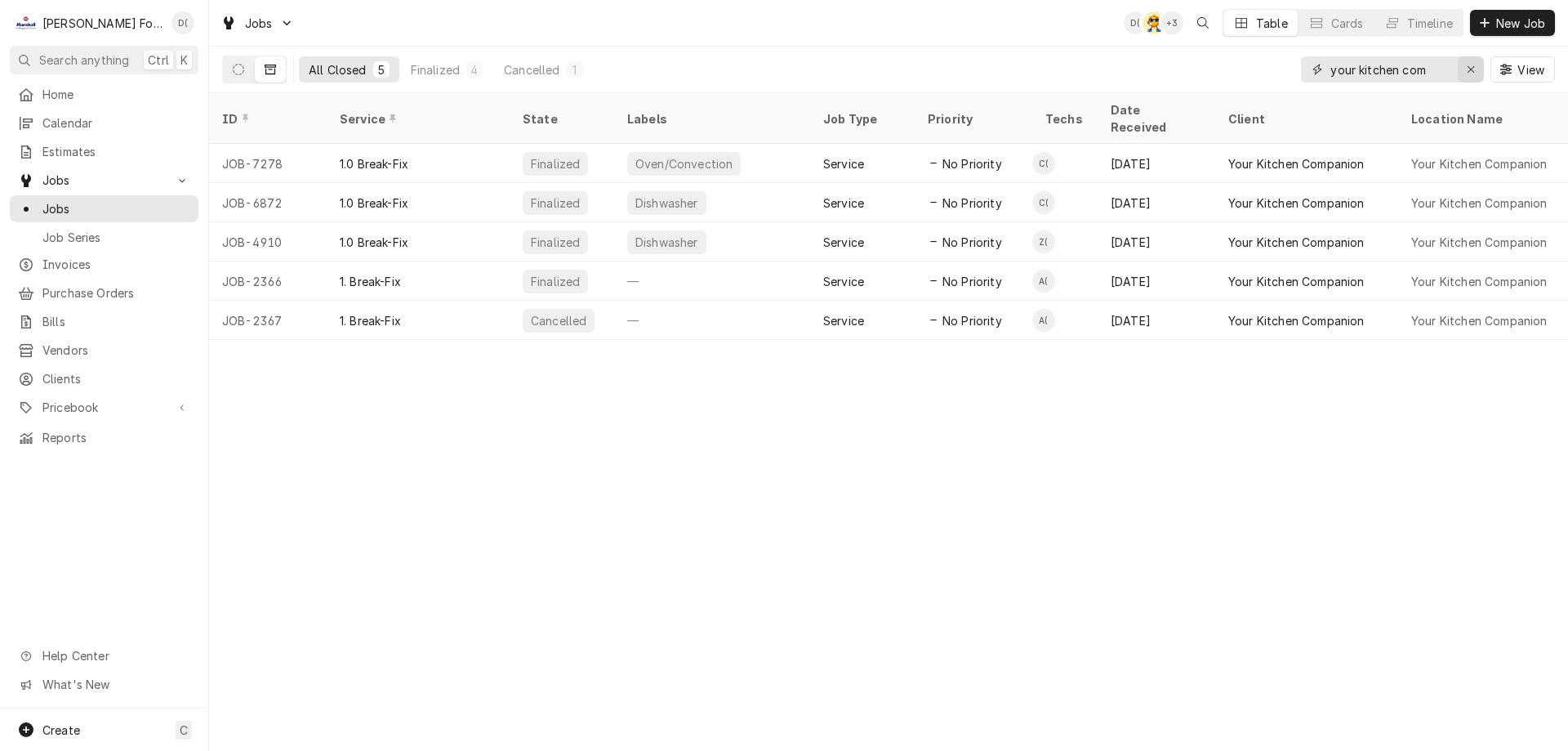
click at [1464, 71] on div "Erase input" at bounding box center [1470, 69] width 17 height 17
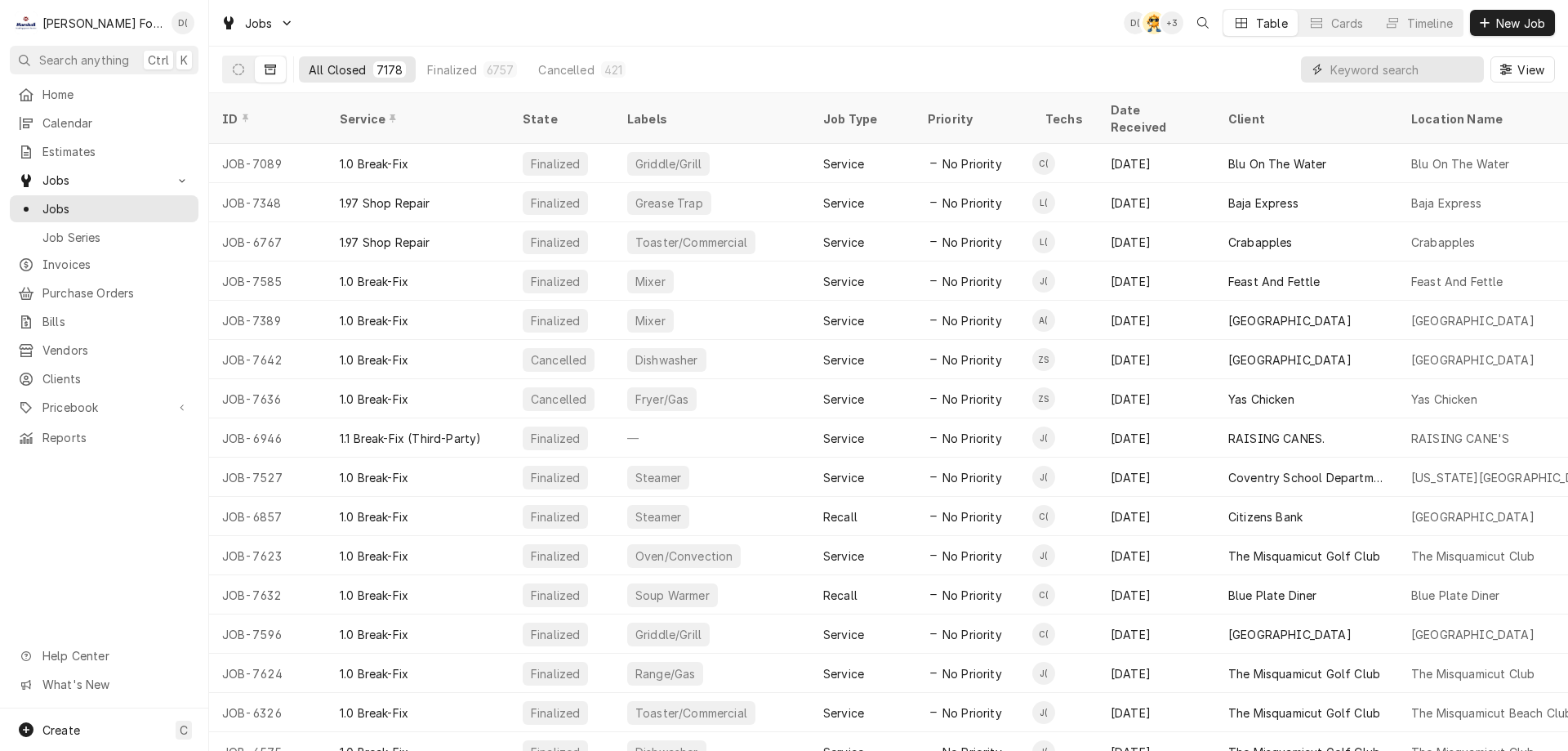
click at [1385, 69] on input "Dynamic Content Wrapper" at bounding box center [1403, 69] width 146 height 27
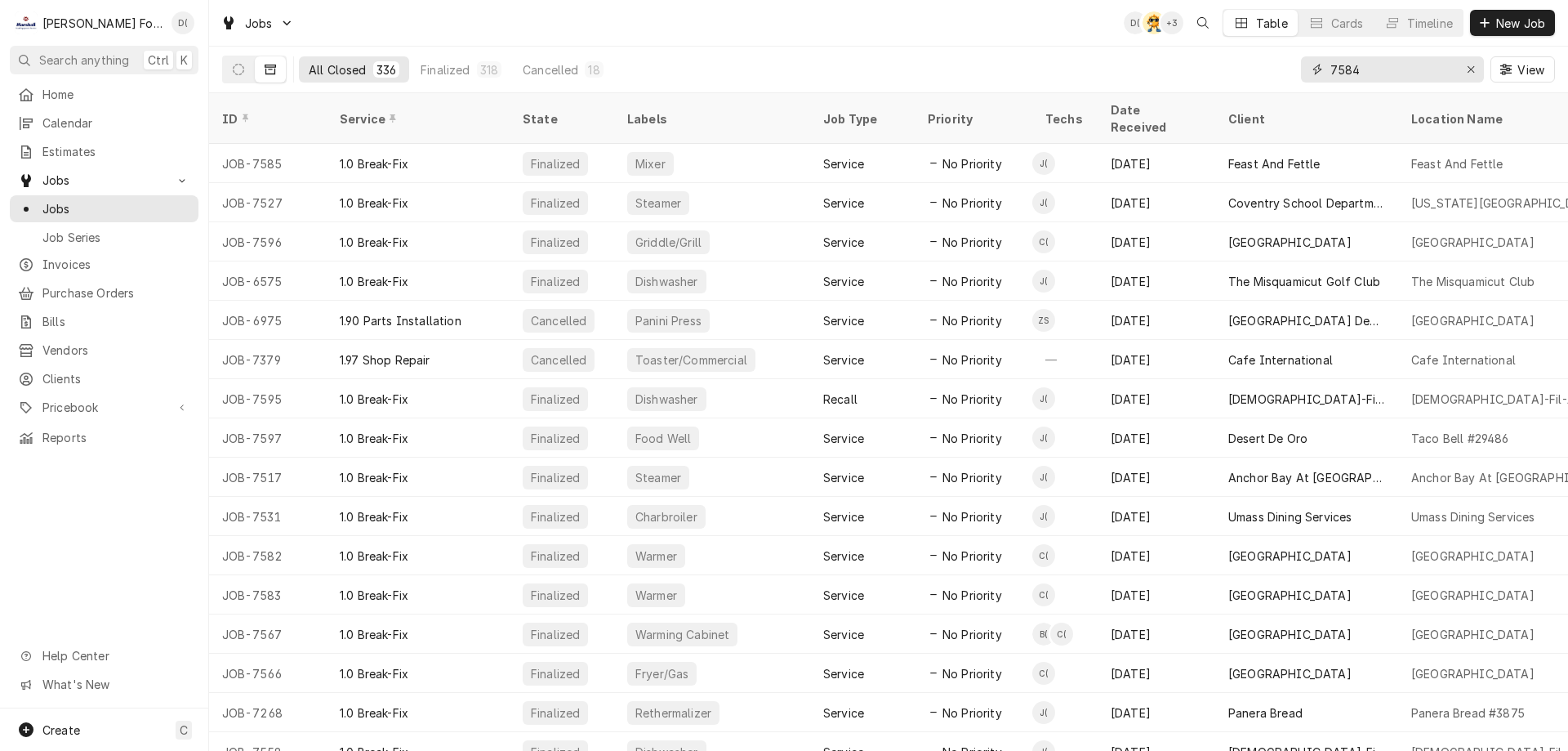
type input "7584"
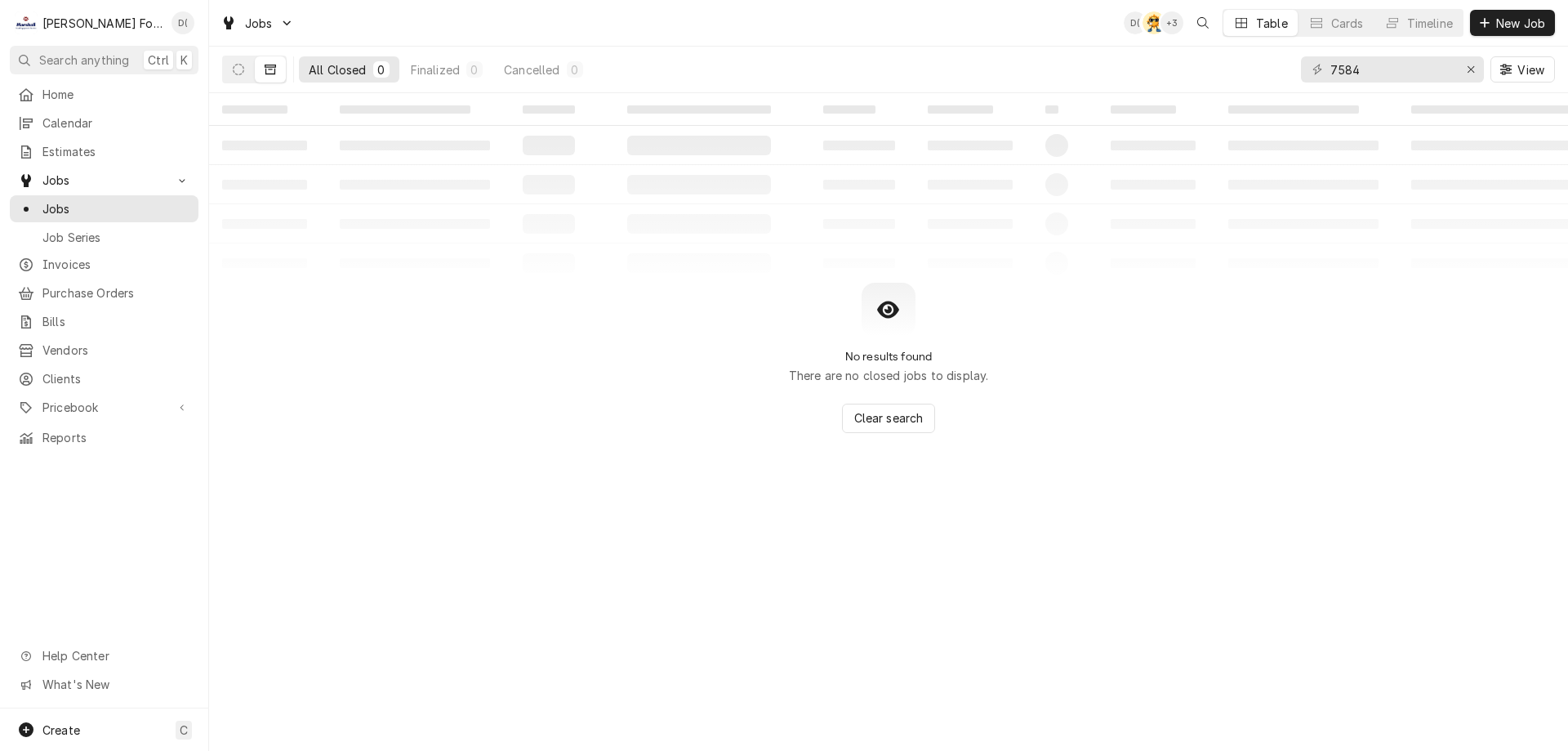
click at [235, 88] on div "All Closed 0 Finalized 0 Cancelled 0" at bounding box center [406, 69] width 370 height 45
click at [237, 73] on icon "Dynamic Content Wrapper" at bounding box center [239, 70] width 12 height 12
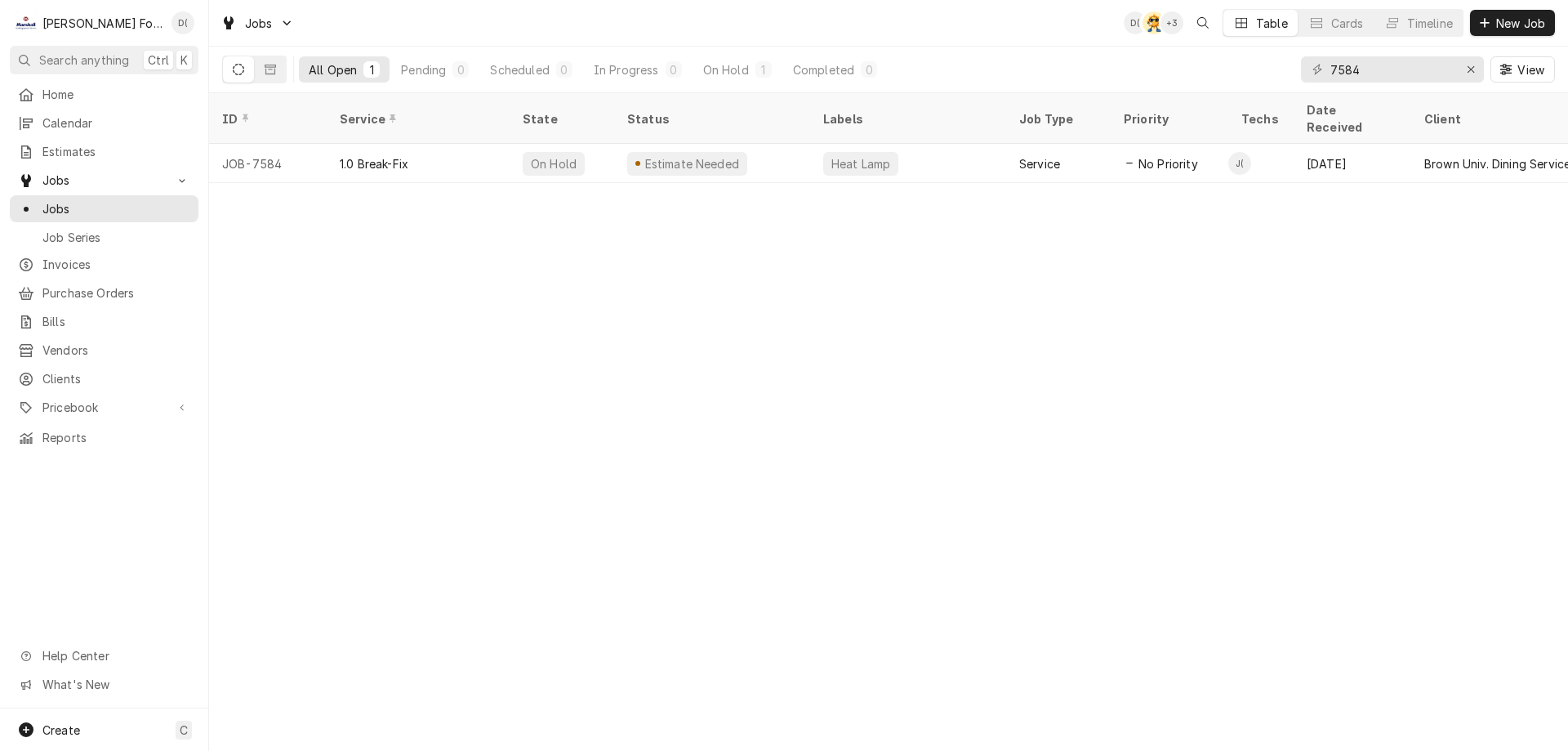
click at [572, 152] on div "On Hold" at bounding box center [553, 164] width 62 height 24
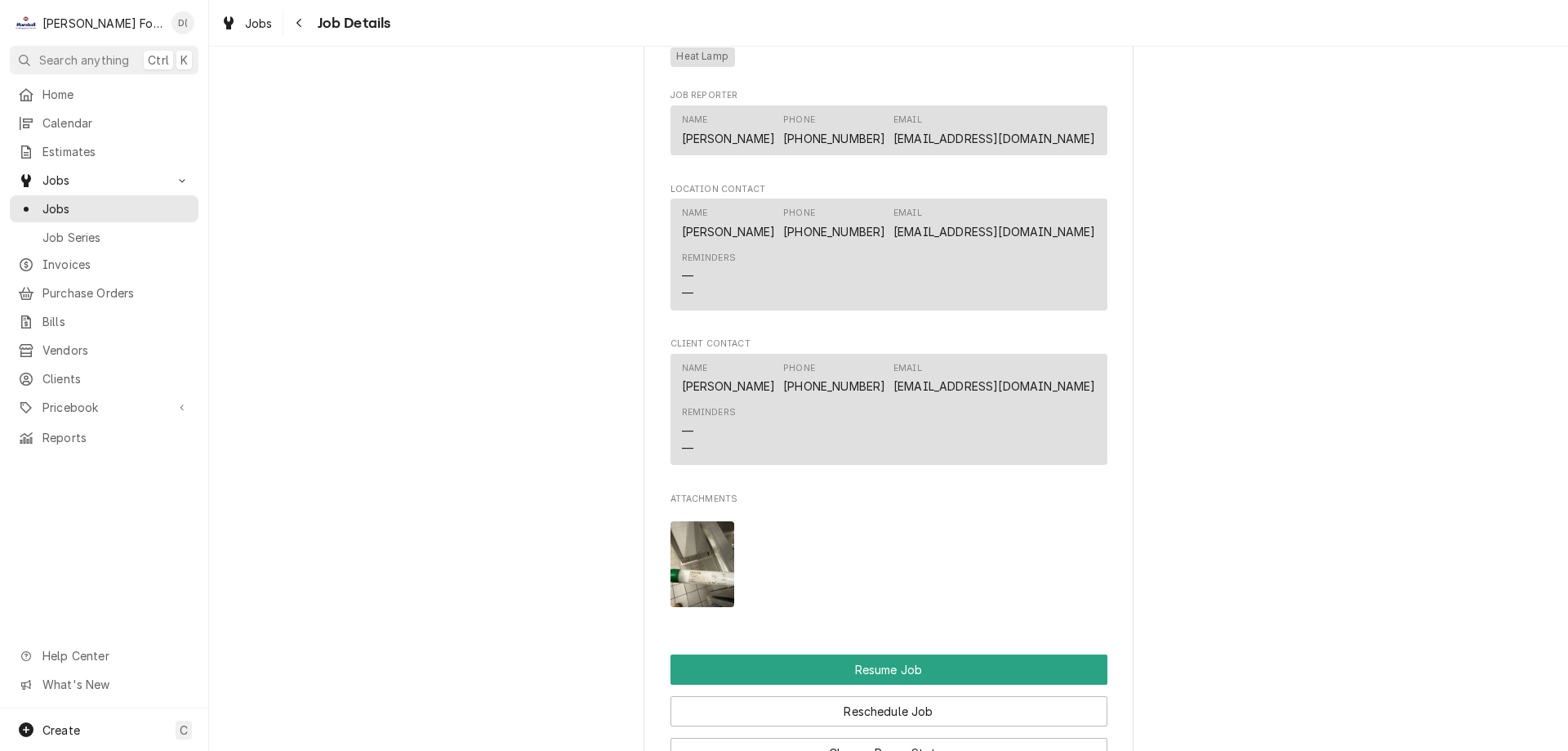
scroll to position [2206, 0]
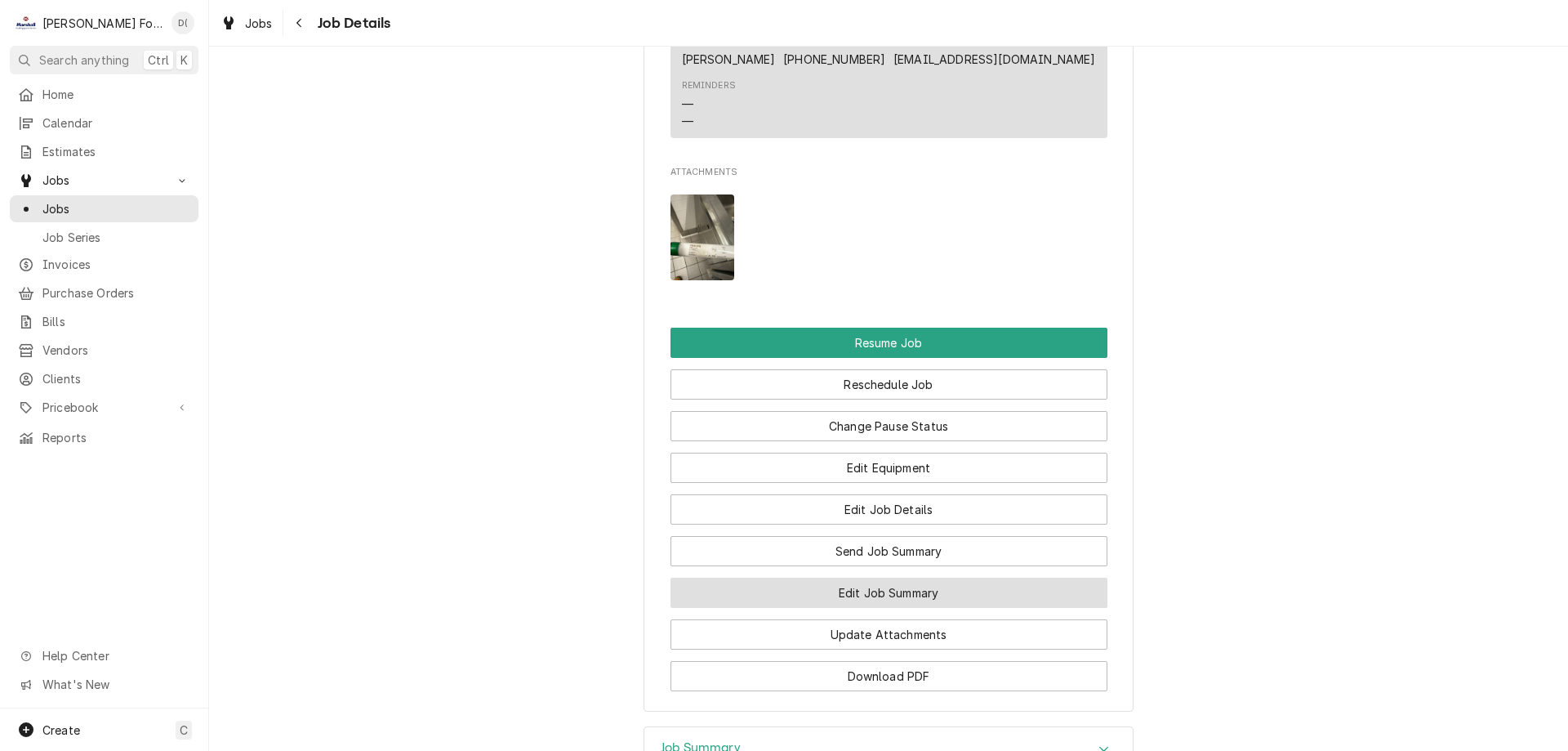
click at [850, 582] on button "Edit Job Summary" at bounding box center [888, 592] width 437 height 31
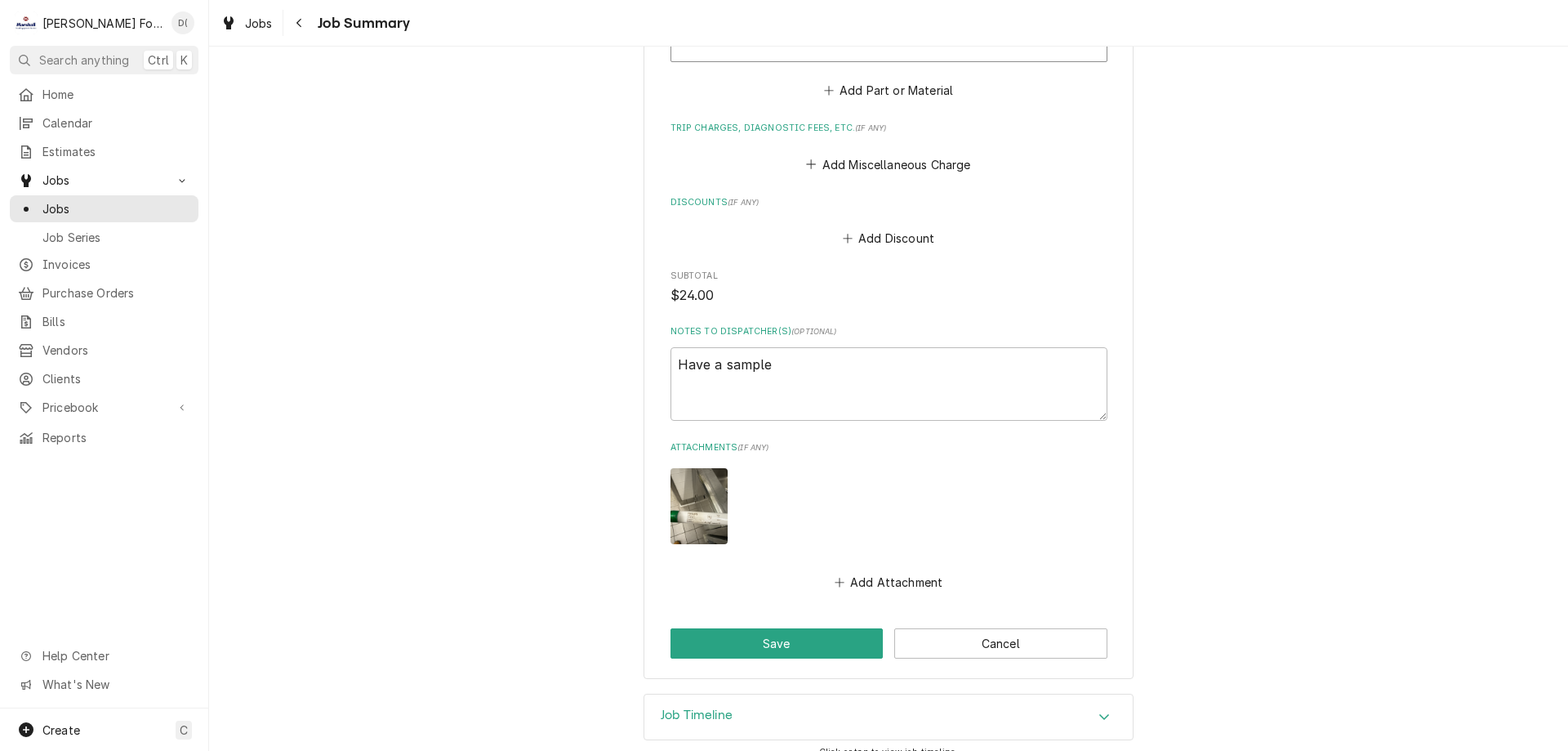
scroll to position [1466, 0]
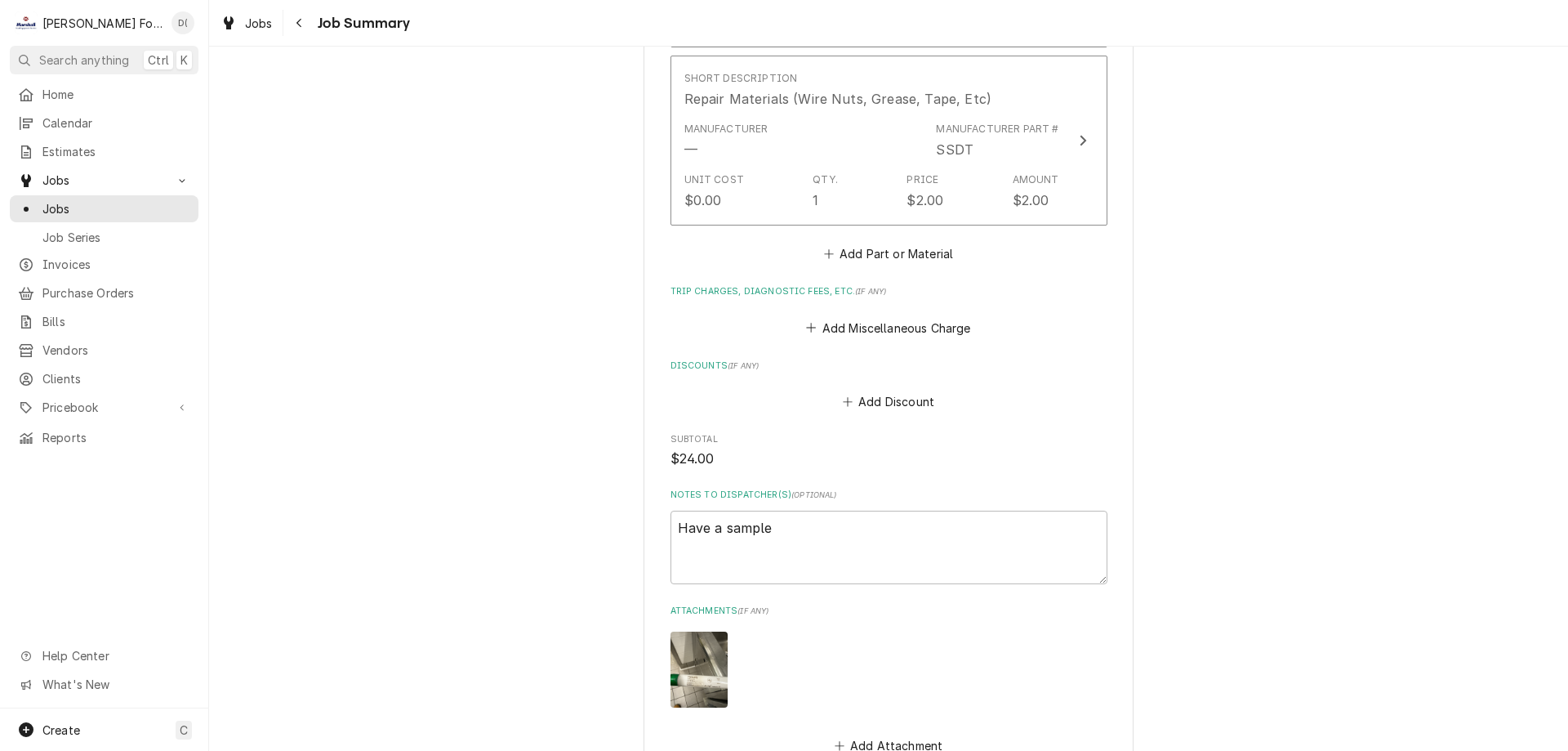
click at [706, 647] on img "Attachments" at bounding box center [699, 669] width 57 height 76
type textarea "x"
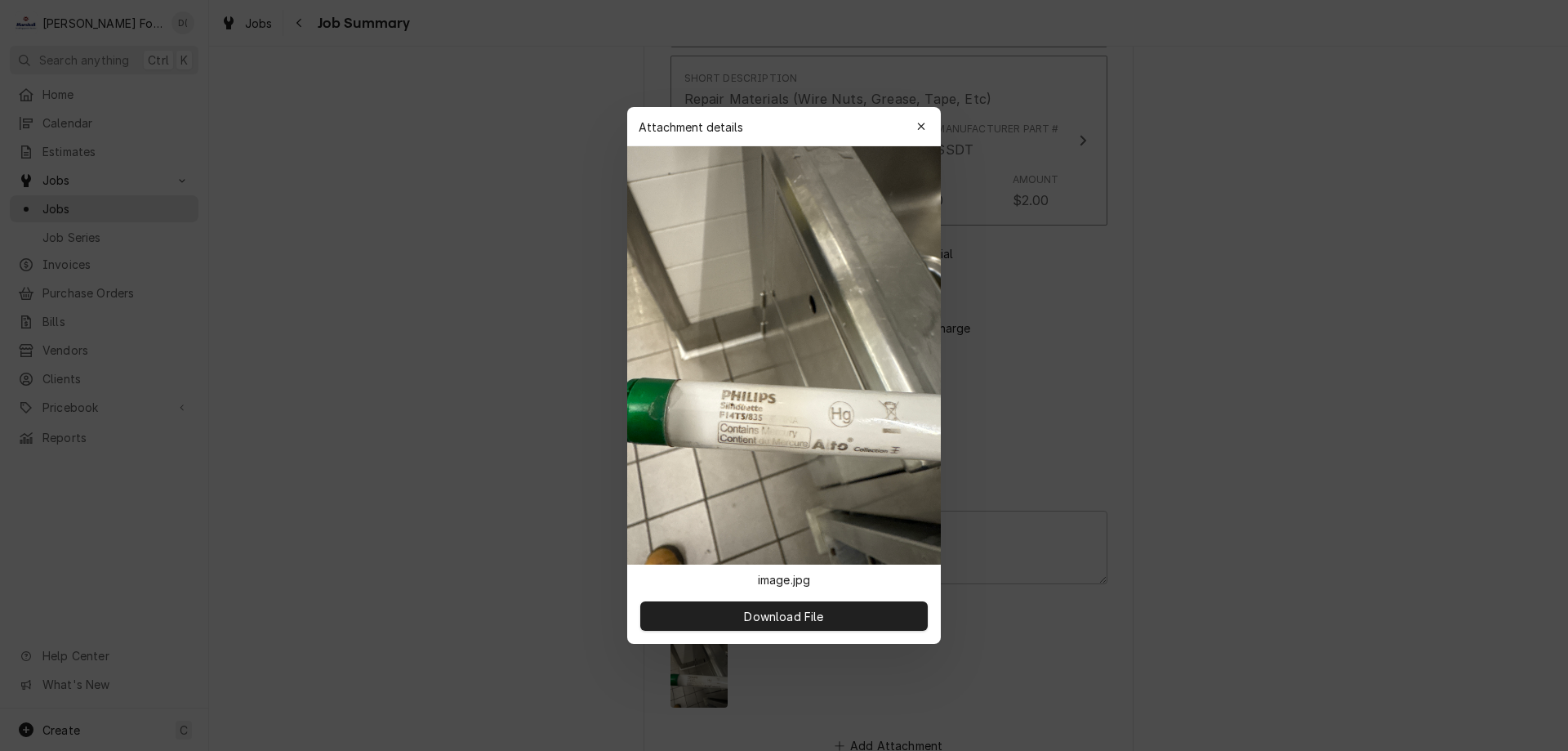
click at [326, 279] on div at bounding box center [784, 376] width 1568 height 751
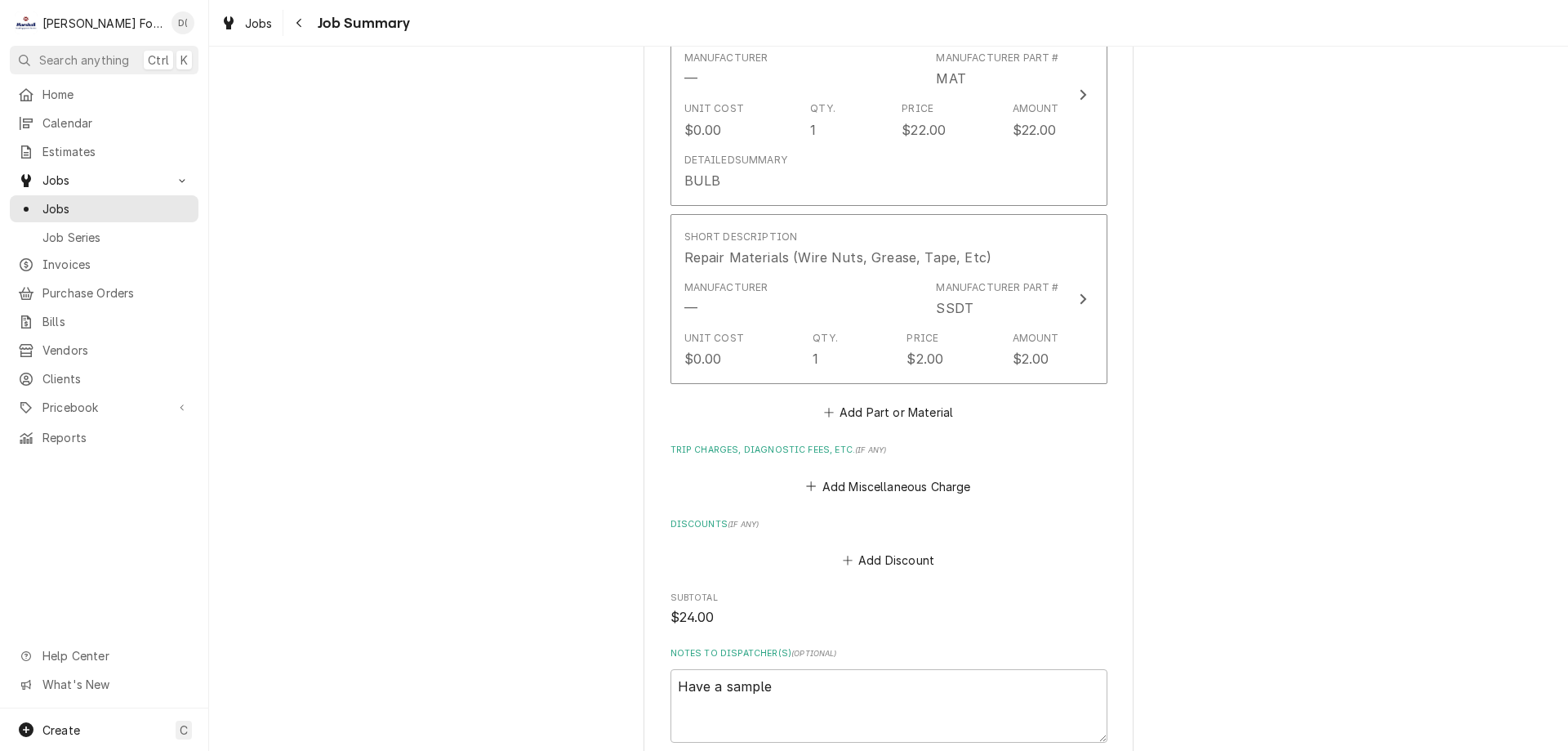
scroll to position [1628, 0]
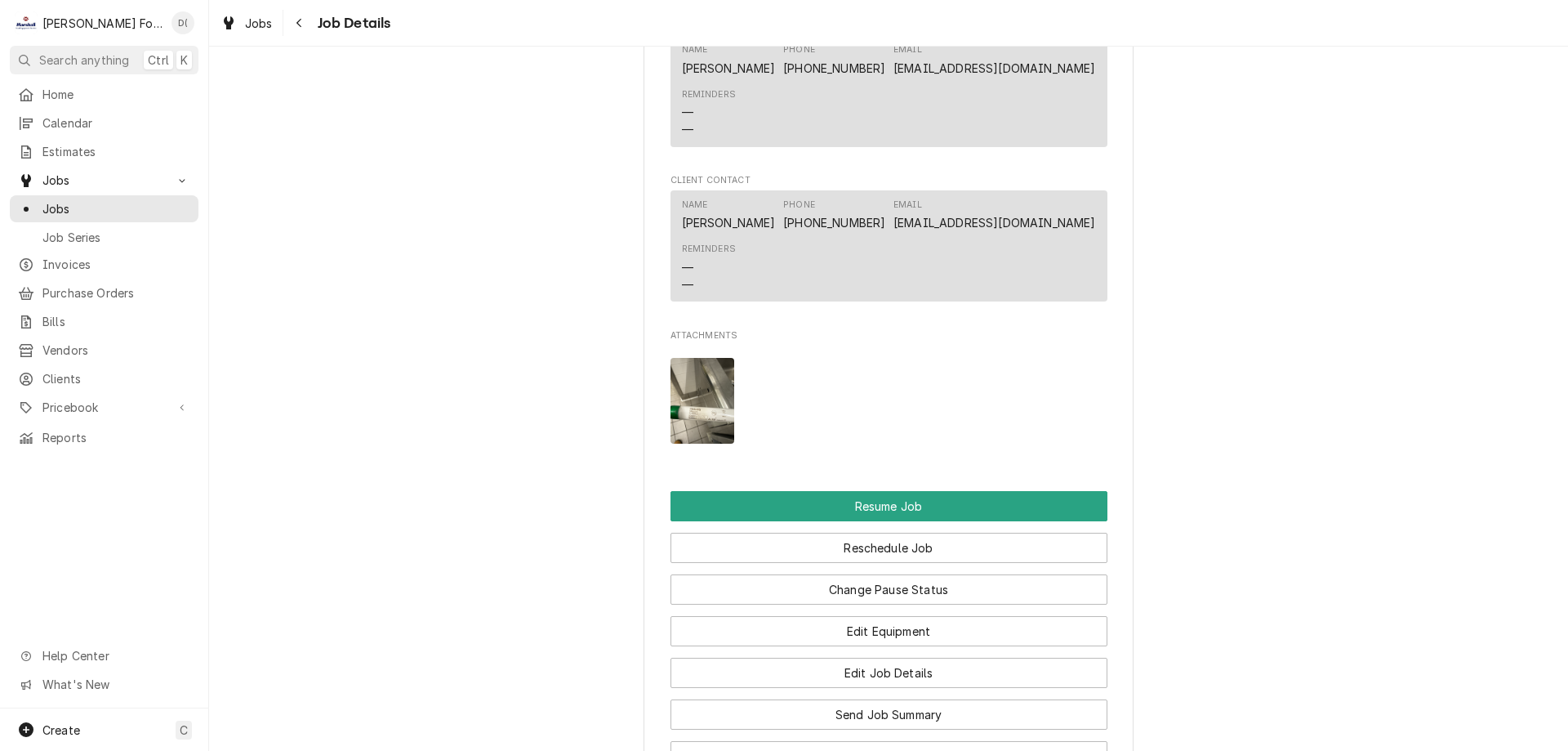
scroll to position [2368, 0]
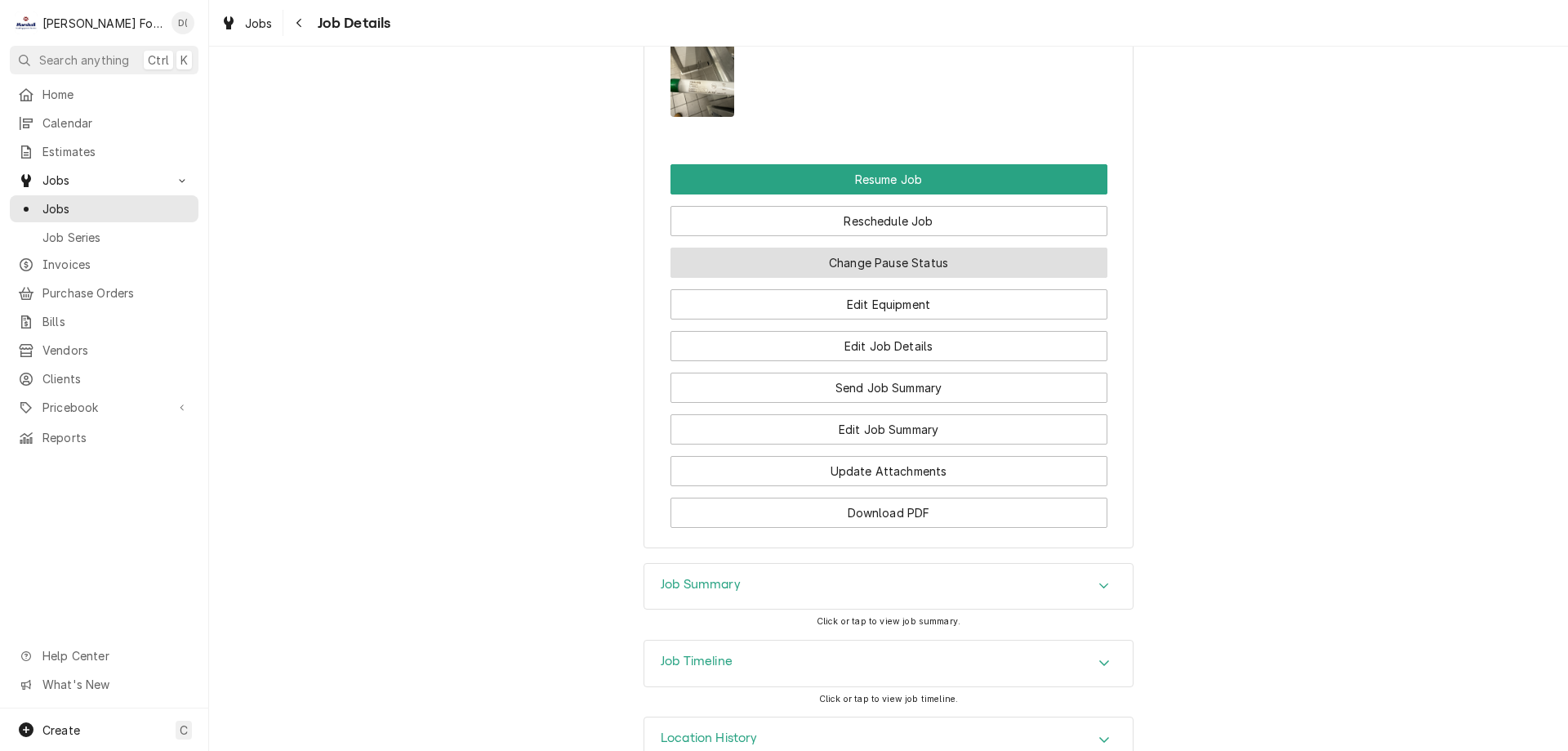
click at [931, 268] on button "Change Pause Status" at bounding box center [888, 262] width 437 height 31
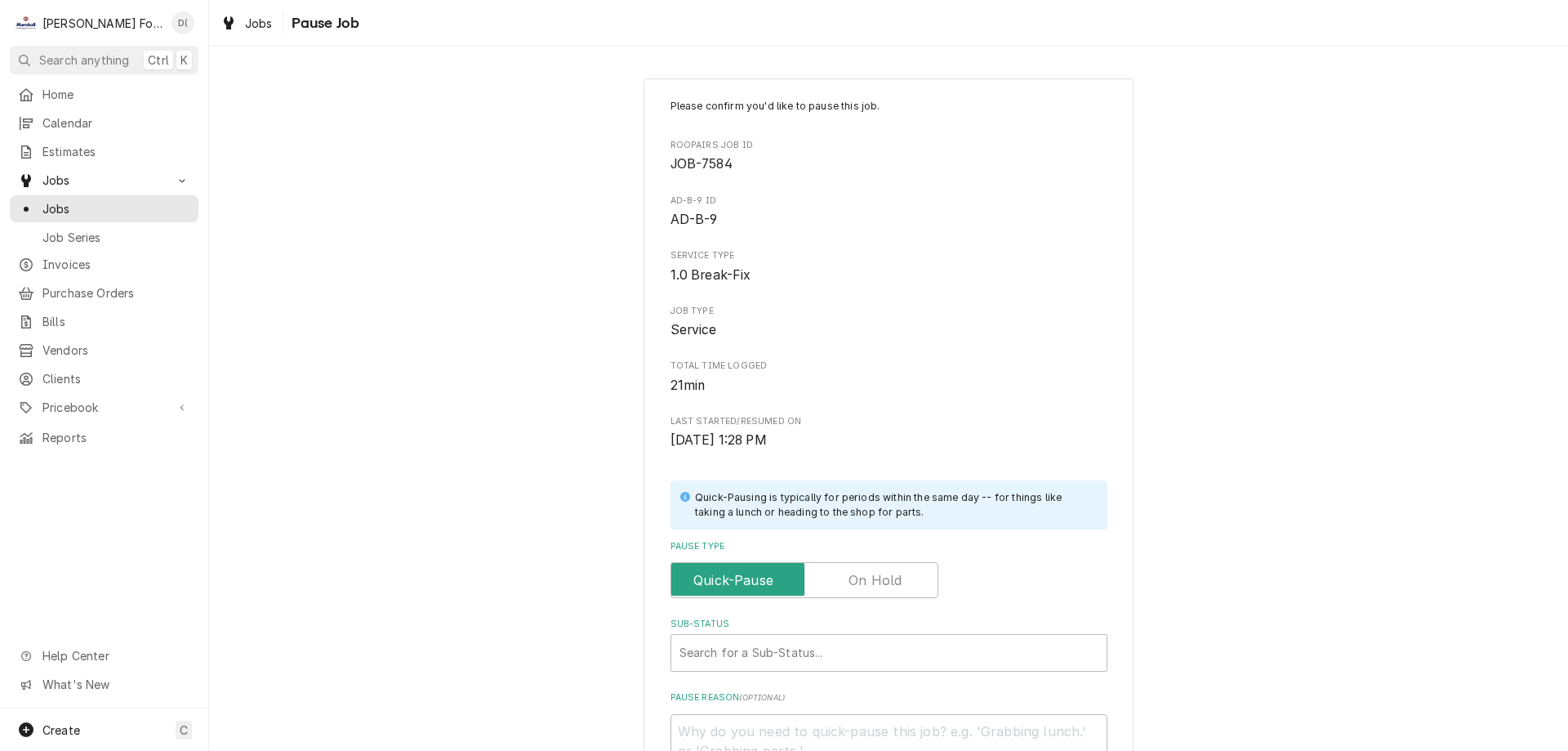
click at [860, 575] on label "Pause Type" at bounding box center [804, 580] width 268 height 35
click at [860, 575] on input "Pause Type" at bounding box center [804, 580] width 253 height 35
checkbox input "true"
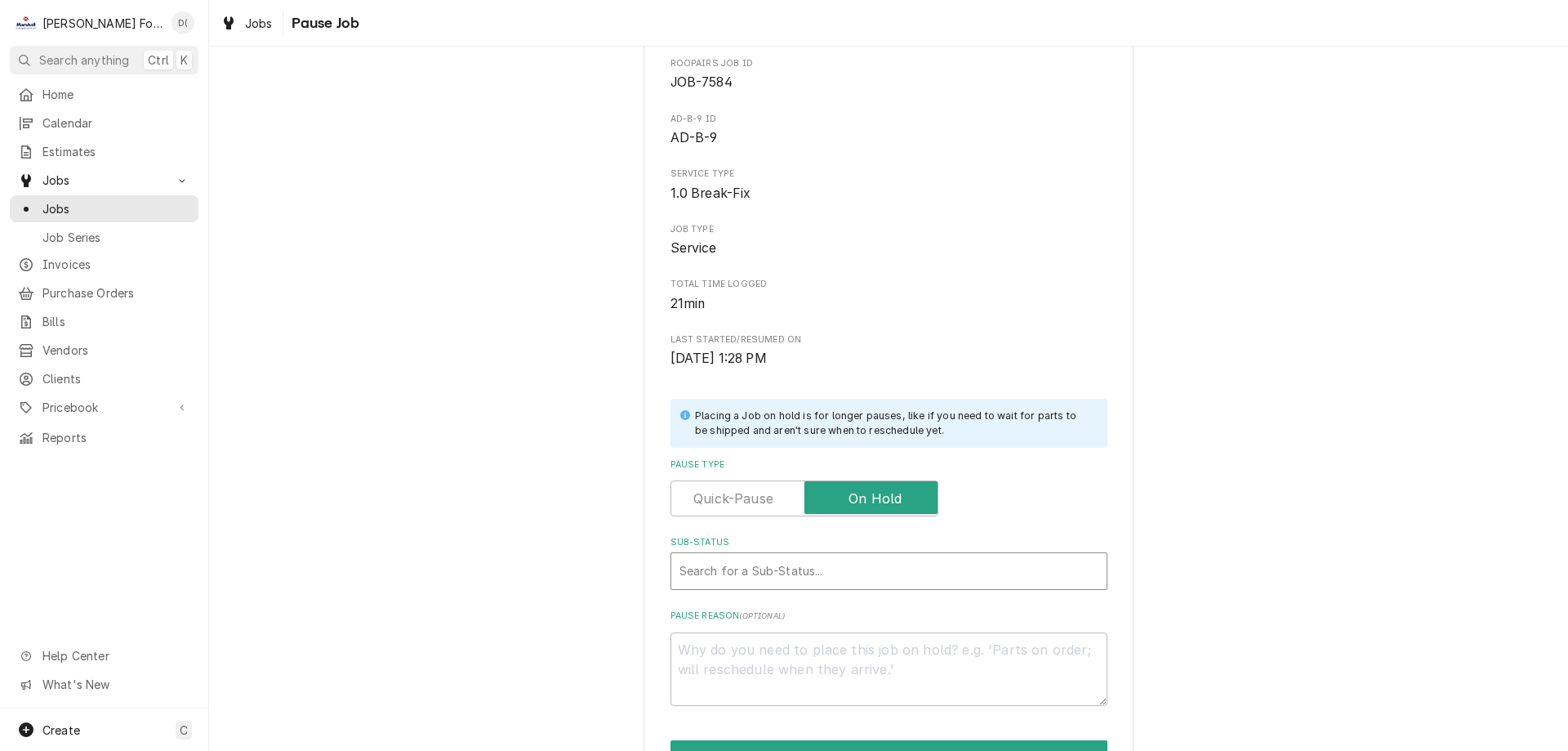
click at [729, 569] on div "Sub-Status" at bounding box center [889, 571] width 419 height 30
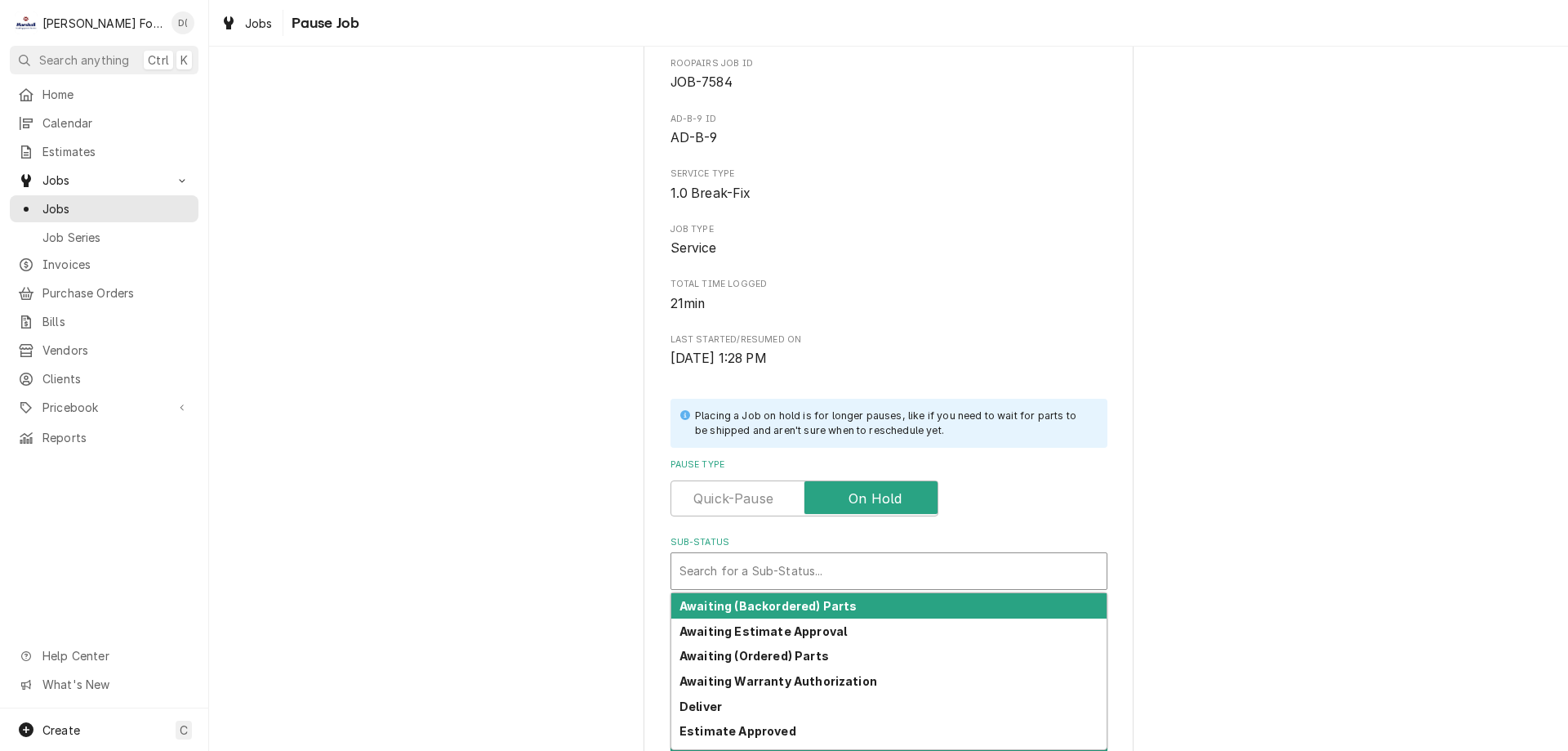
scroll to position [164, 0]
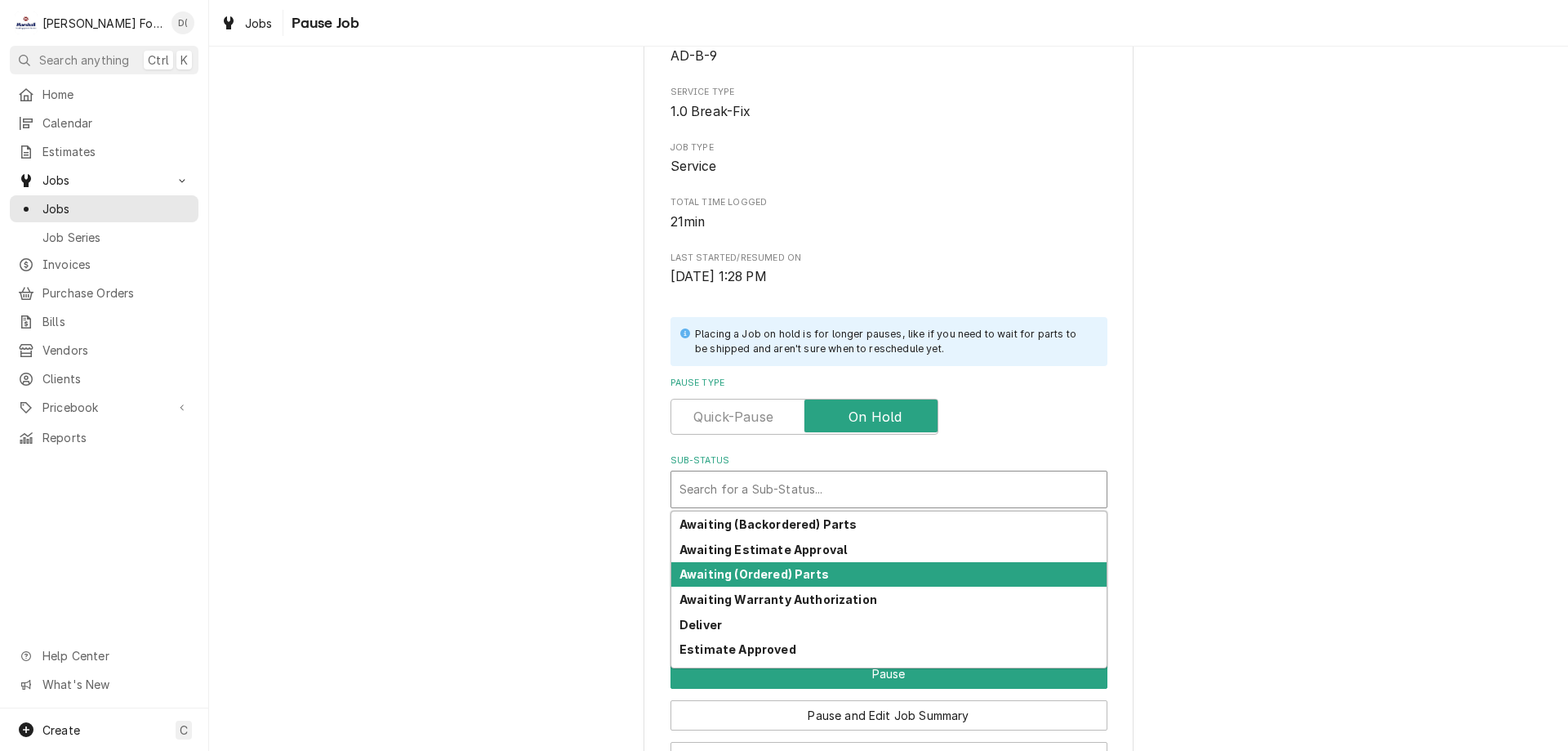
click at [736, 580] on strong "Awaiting (Ordered) Parts" at bounding box center [755, 574] width 150 height 14
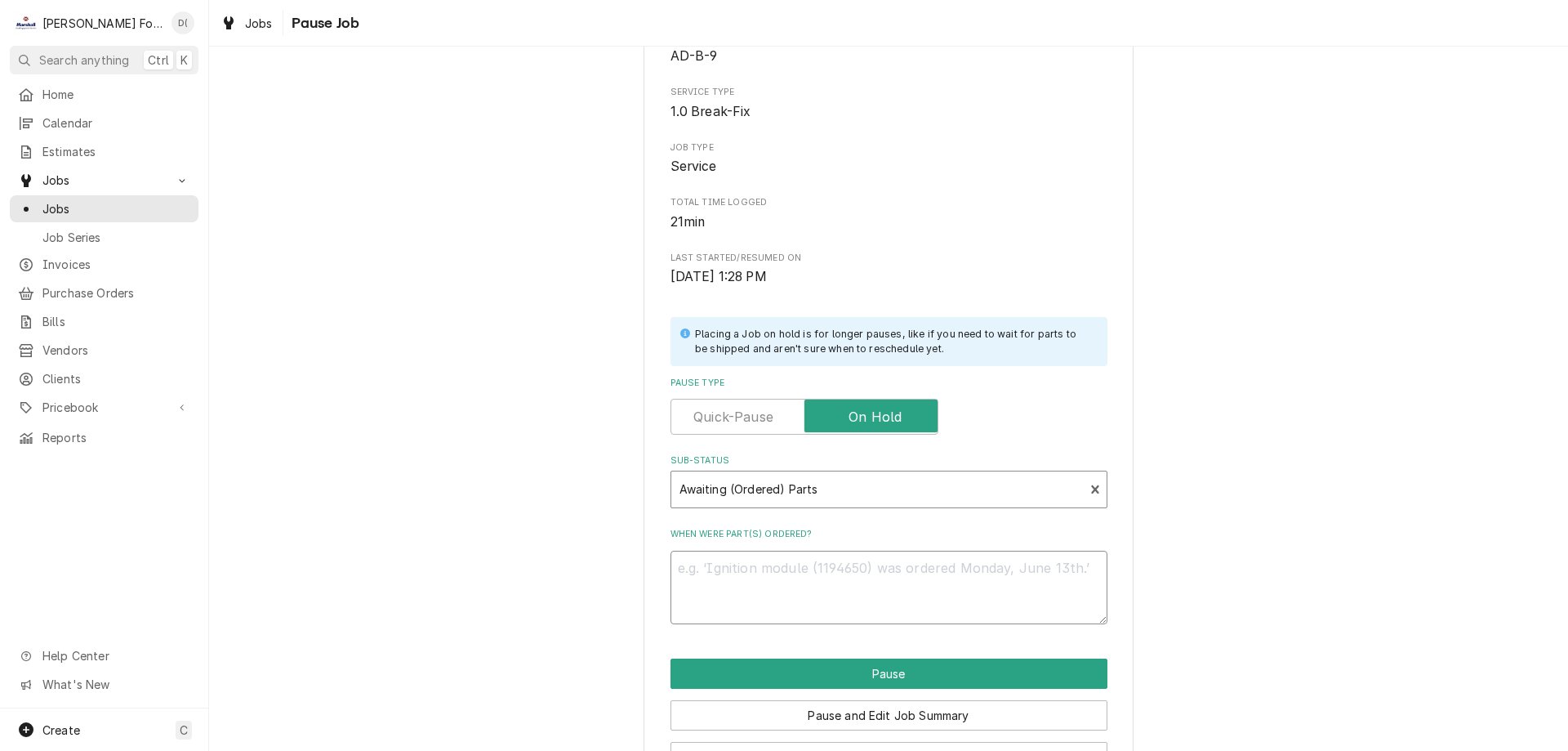
click at [736, 580] on textarea "When were part(s) ordered?" at bounding box center [888, 587] width 437 height 74
type textarea "x"
type textarea "1"
type textarea "x"
type textarea "10"
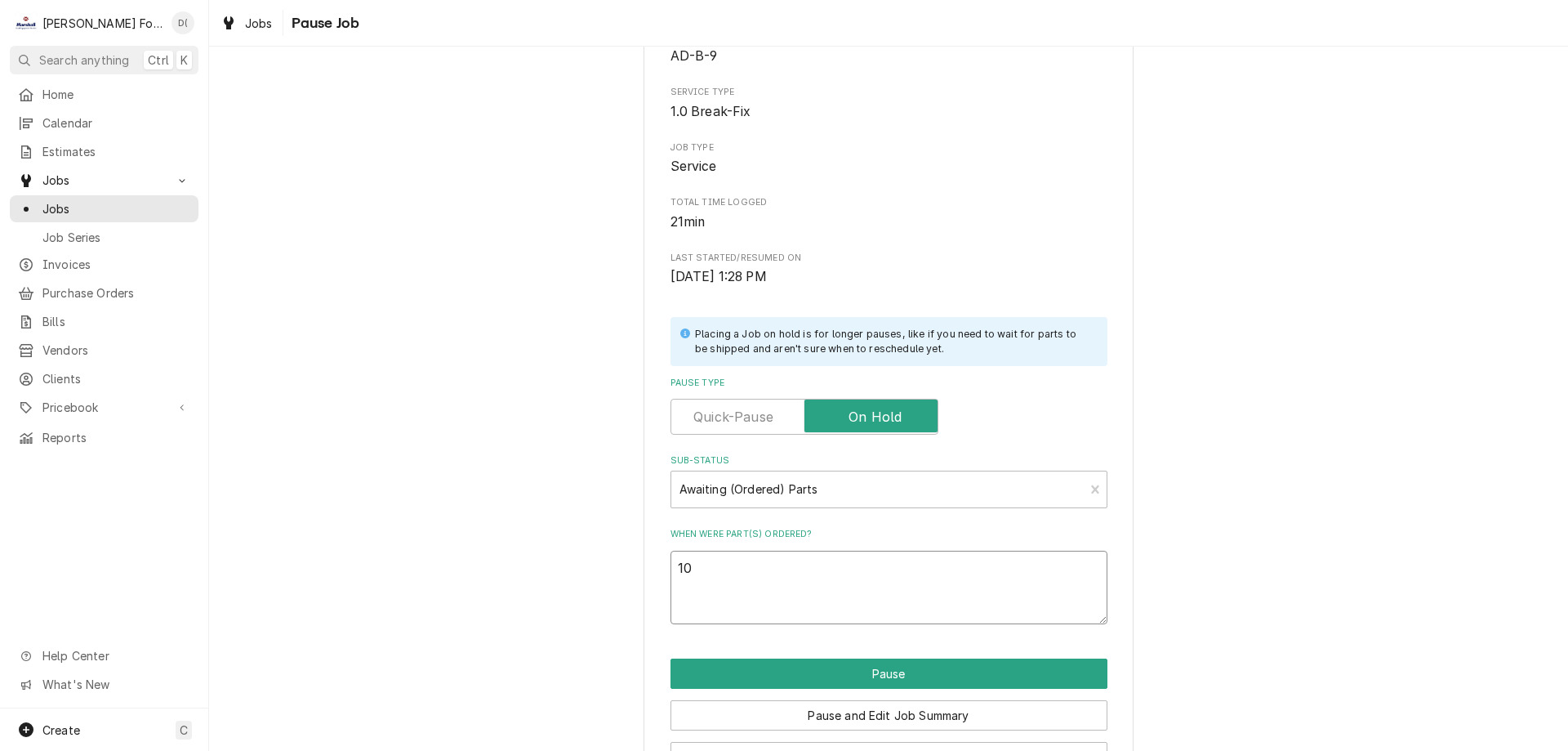
type textarea "x"
type textarea "10/"
type textarea "x"
type textarea "10/1"
type textarea "x"
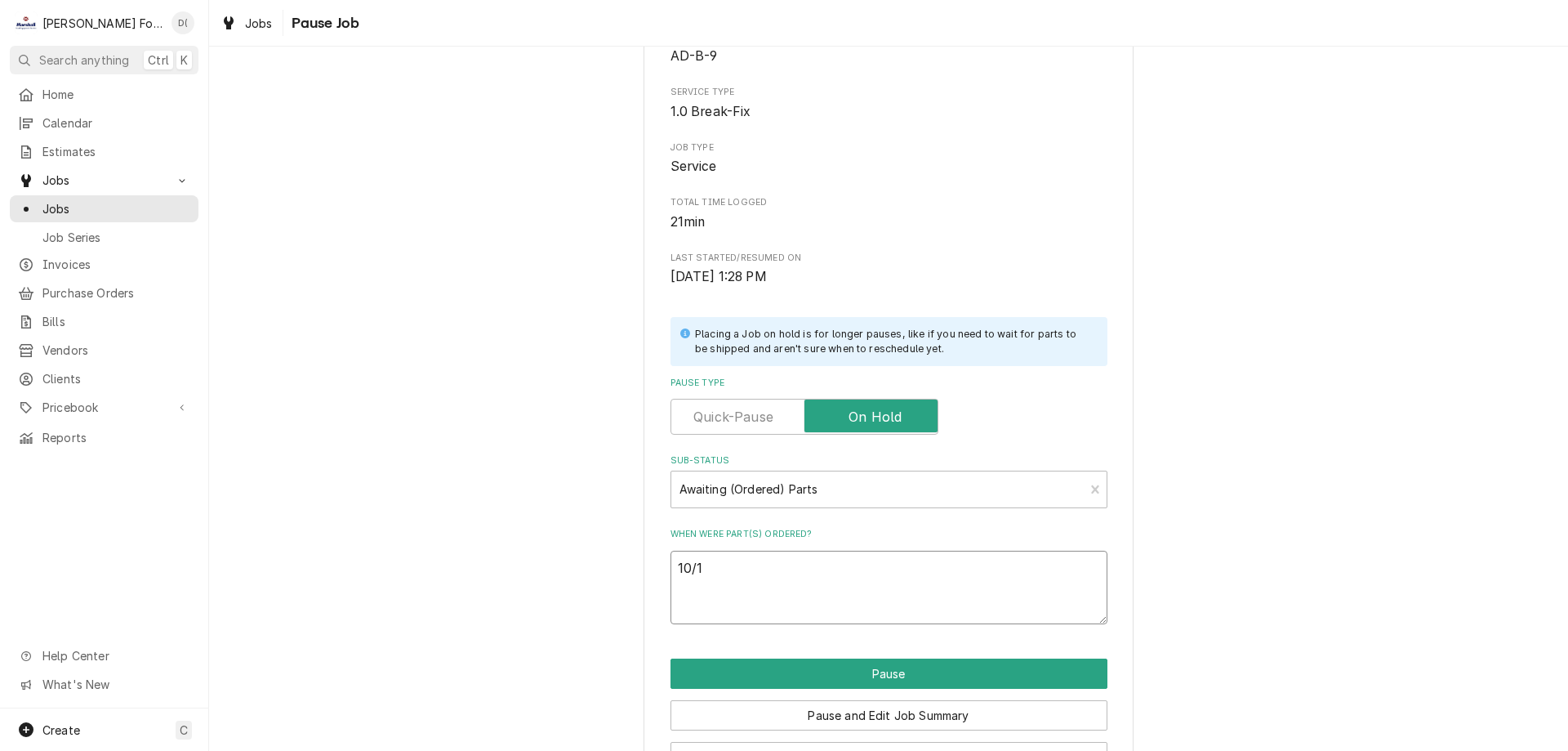
type textarea "10/1/"
type textarea "x"
type textarea "10/1/2"
type textarea "x"
type textarea "10/1/25"
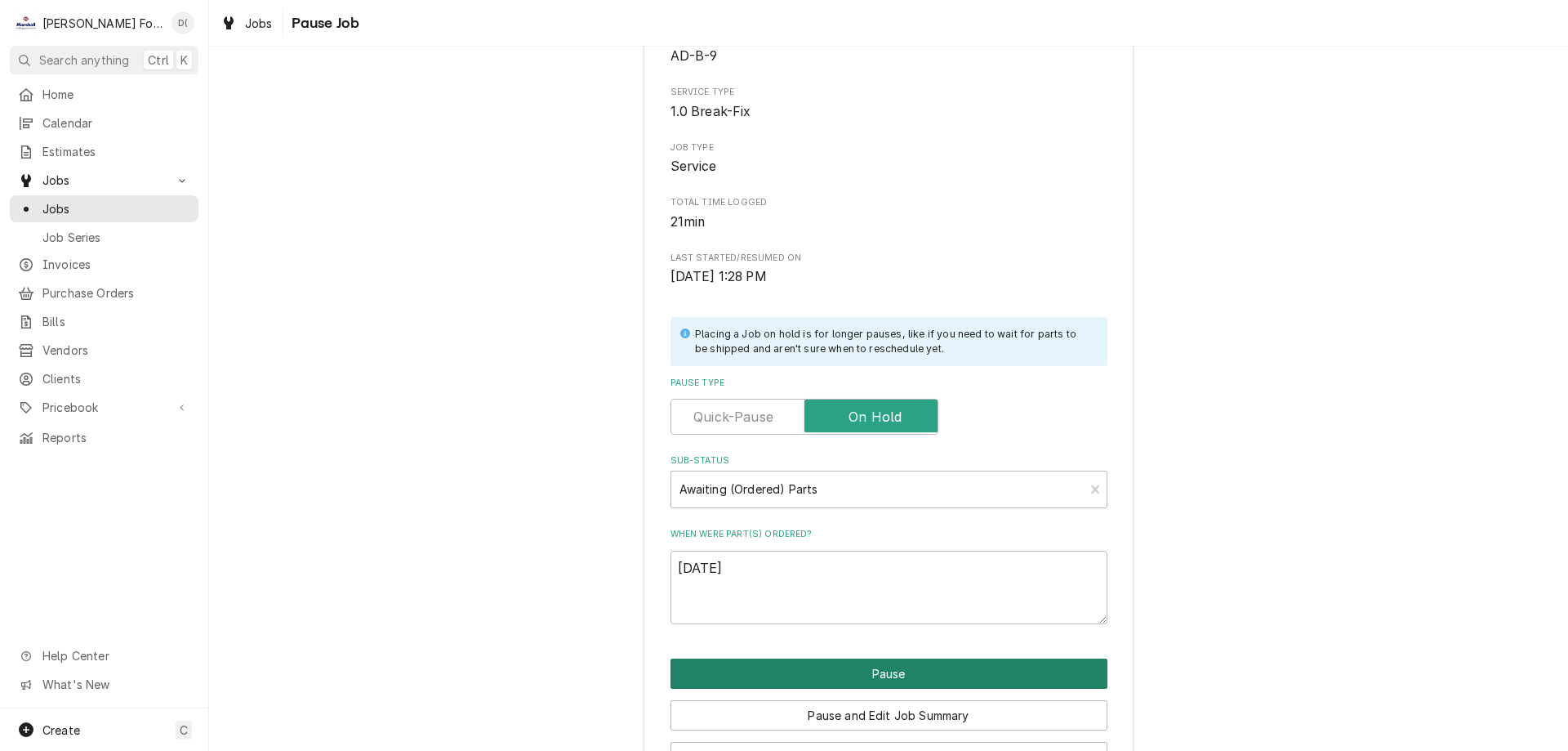
click at [885, 670] on button "Pause" at bounding box center [888, 673] width 437 height 31
type textarea "x"
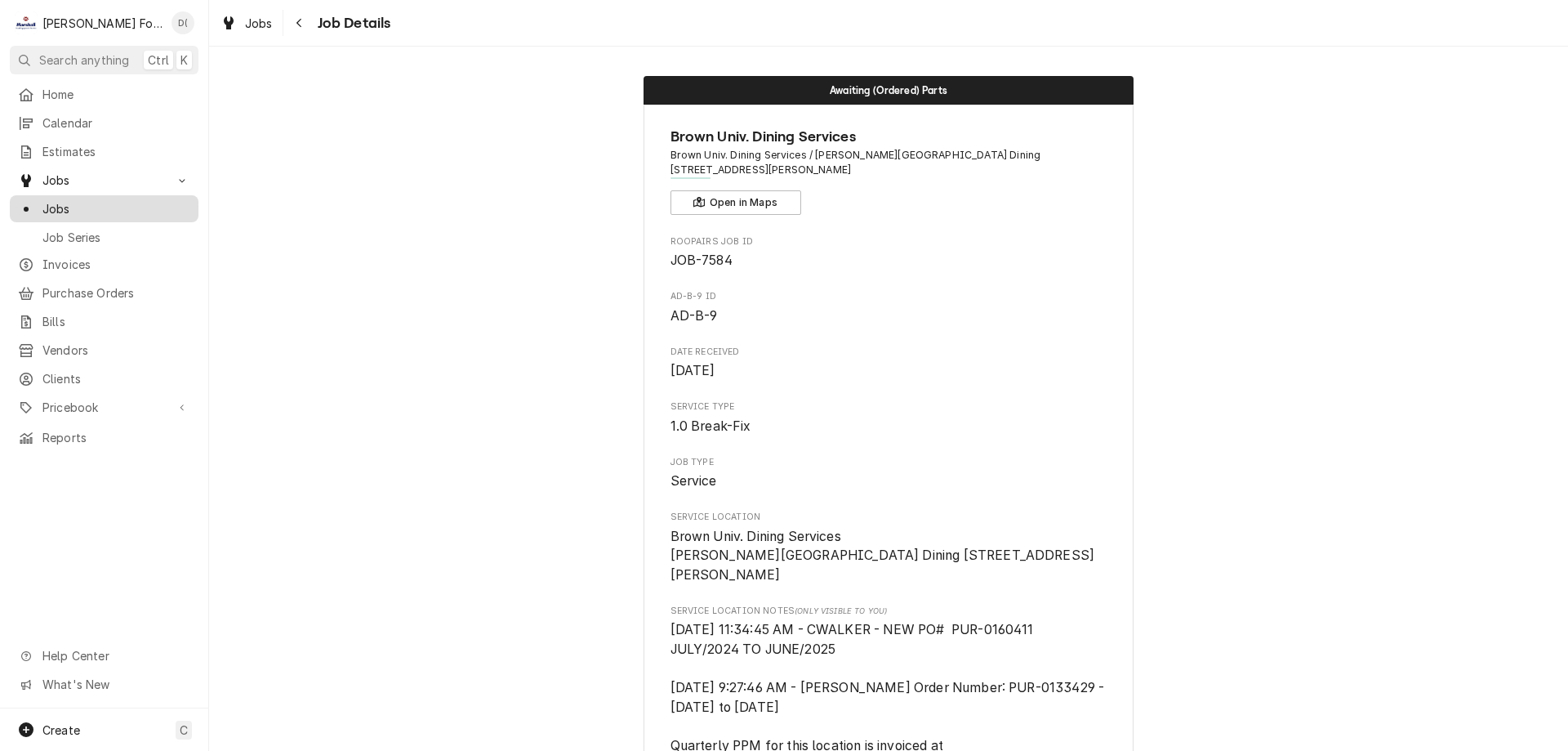
click at [133, 203] on span "Jobs" at bounding box center [116, 208] width 148 height 17
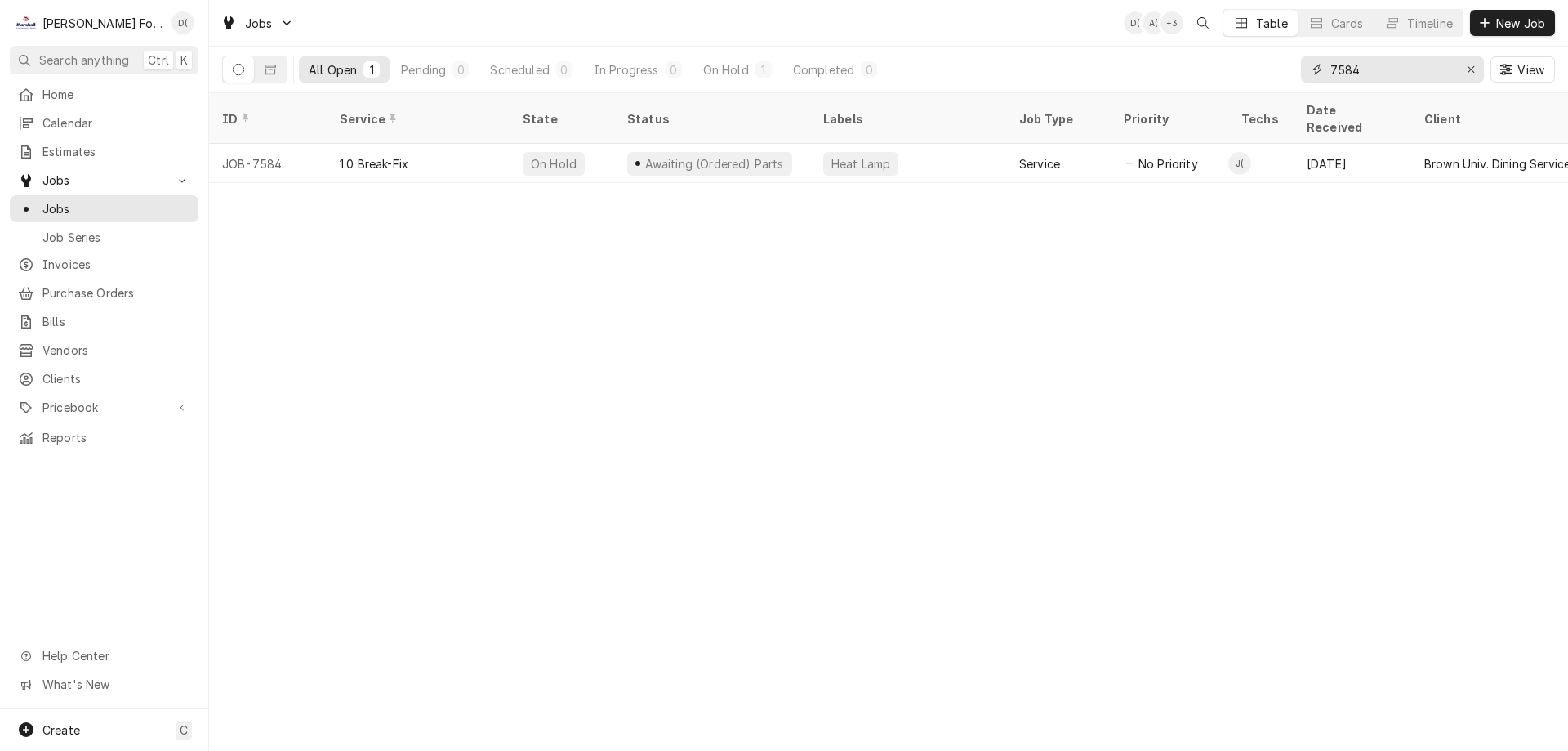
click at [1401, 70] on input "7584" at bounding box center [1392, 69] width 122 height 27
type input "7"
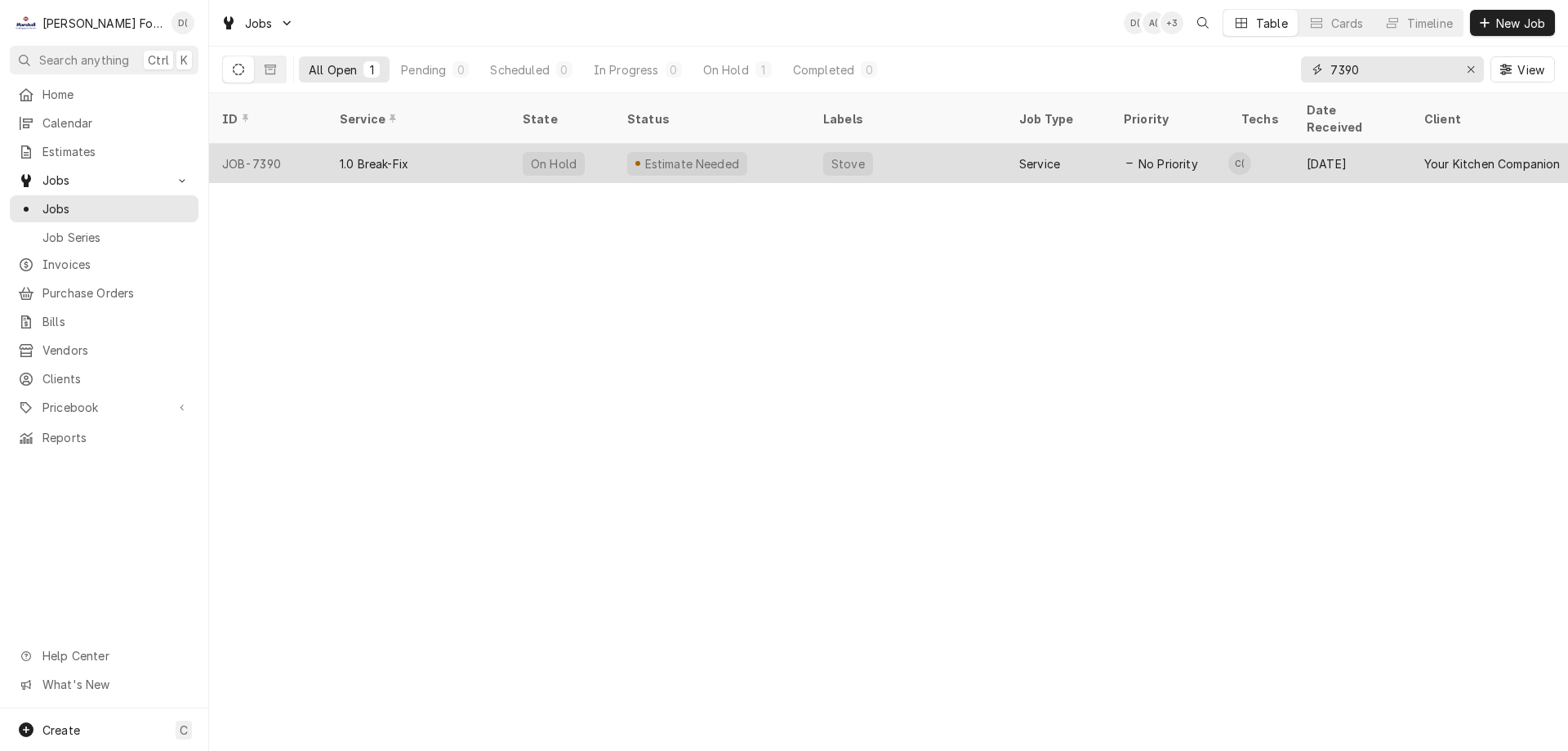
type input "7390"
click at [443, 144] on div "1.0 Break-Fix" at bounding box center [418, 164] width 183 height 39
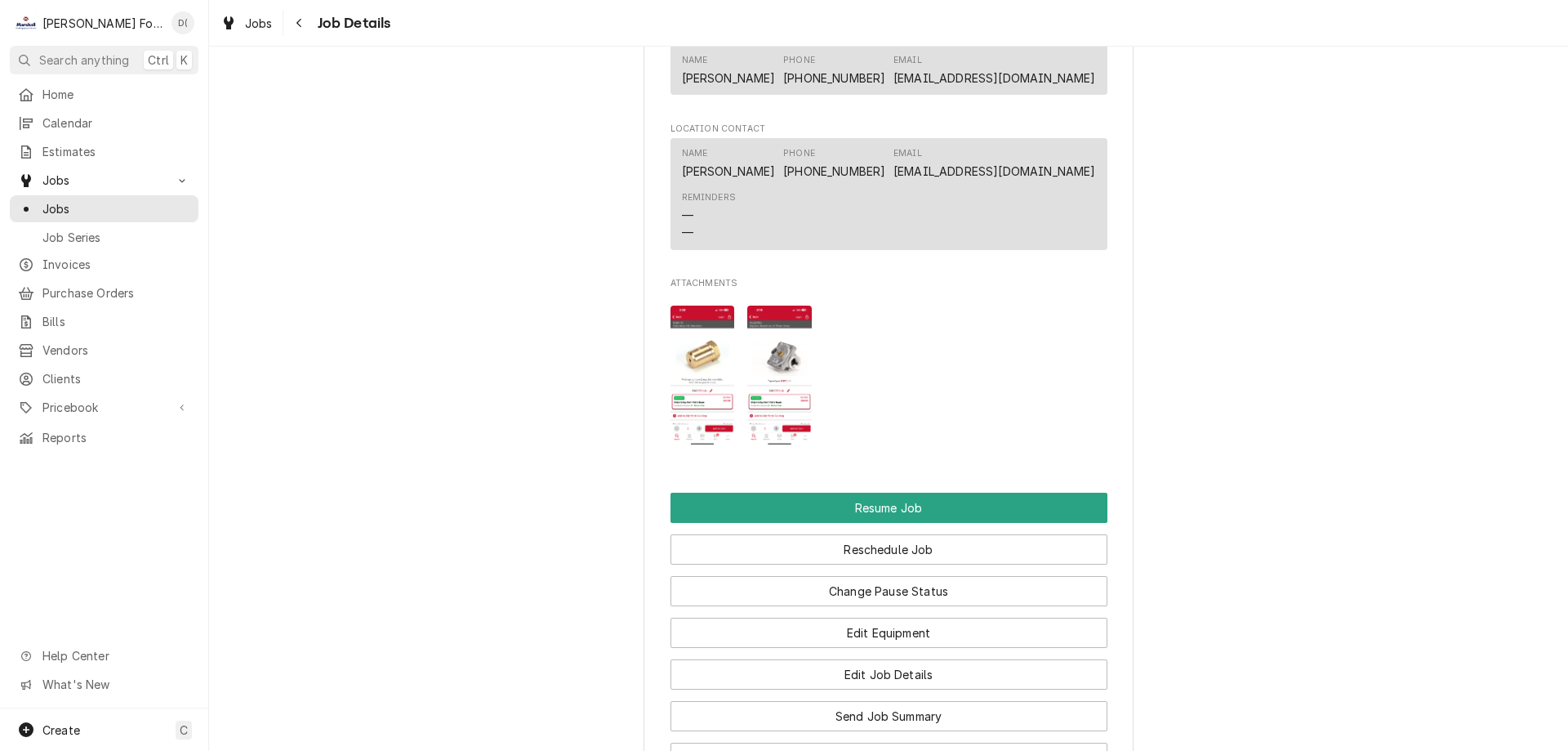
scroll to position [1797, 0]
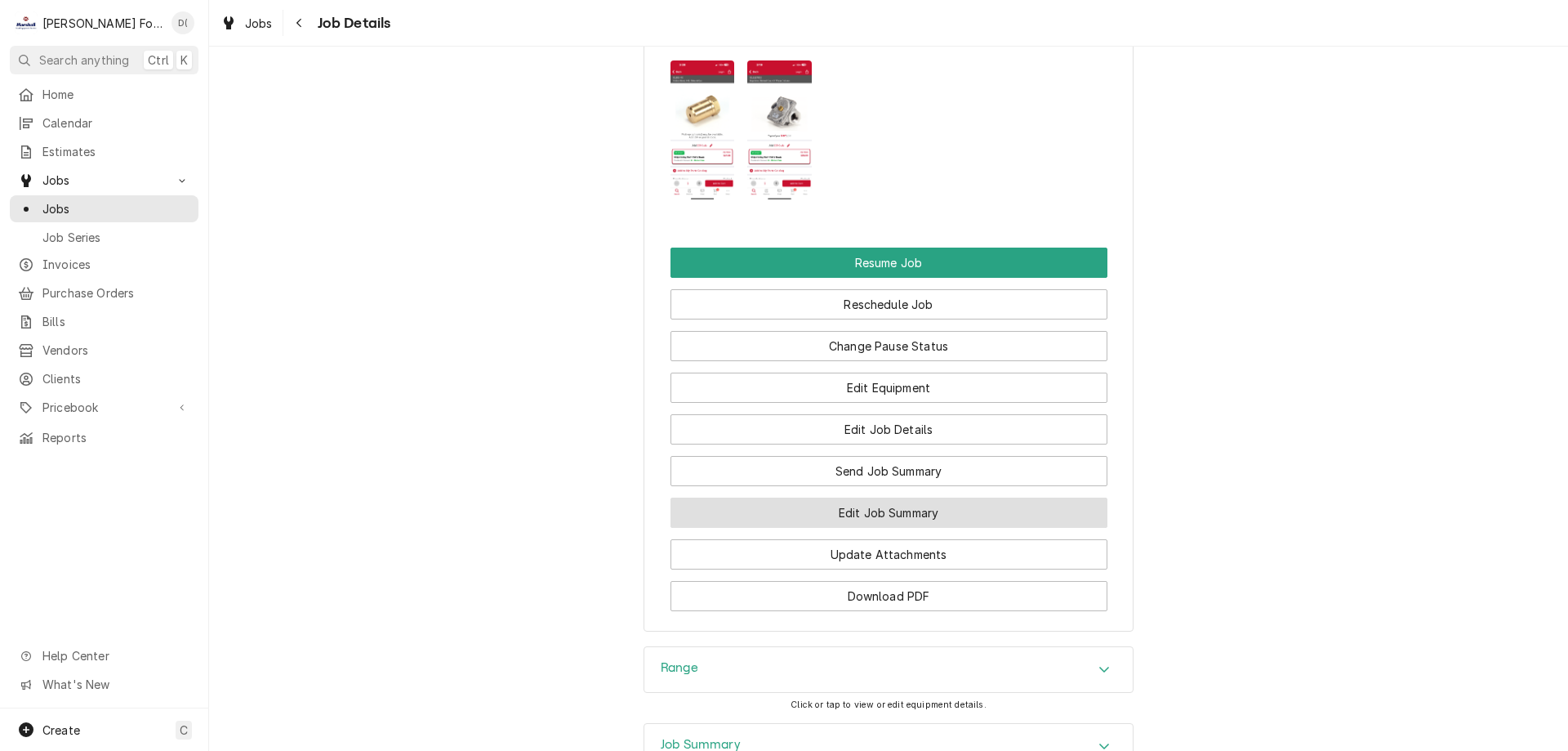
click at [792, 527] on button "Edit Job Summary" at bounding box center [888, 512] width 437 height 31
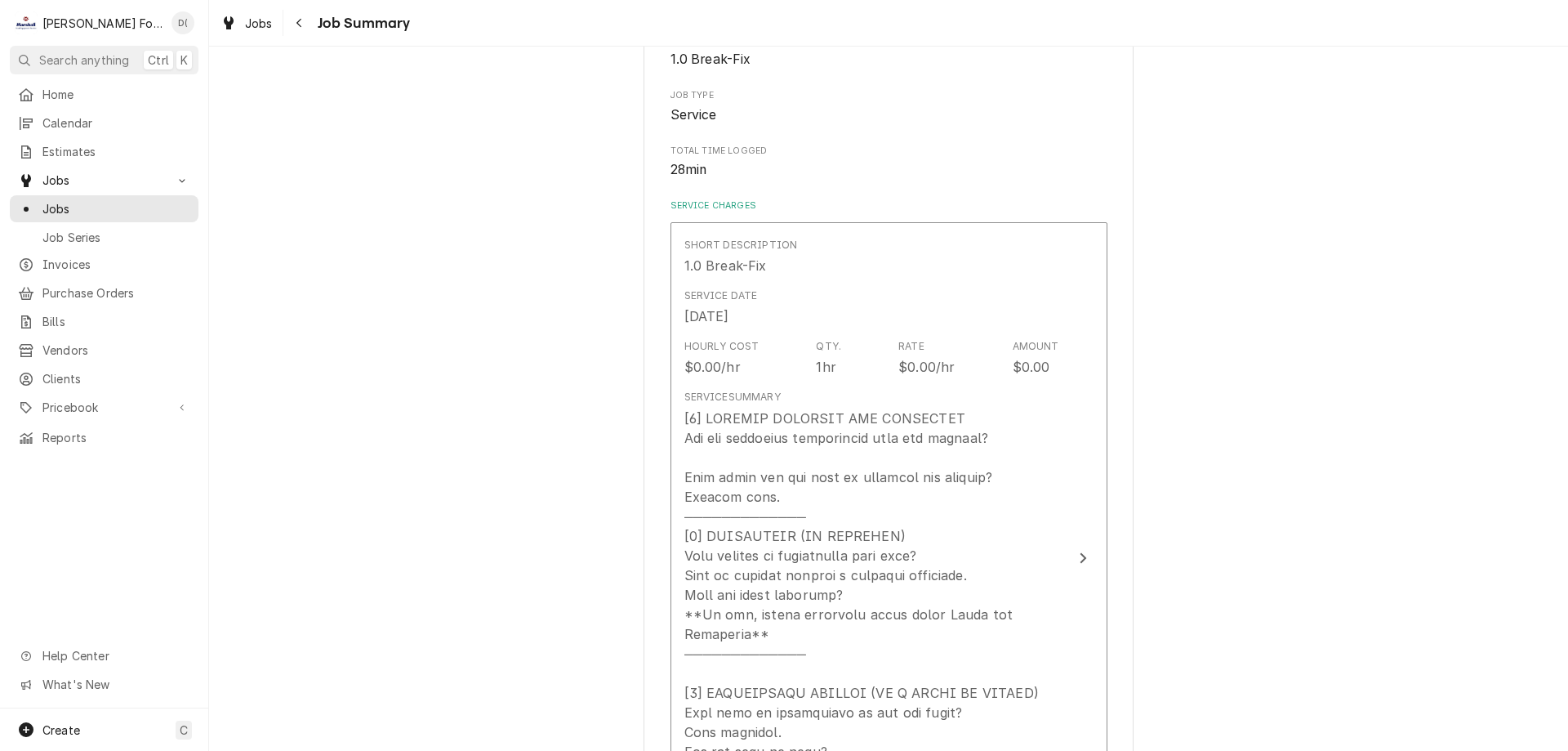
scroll to position [408, 0]
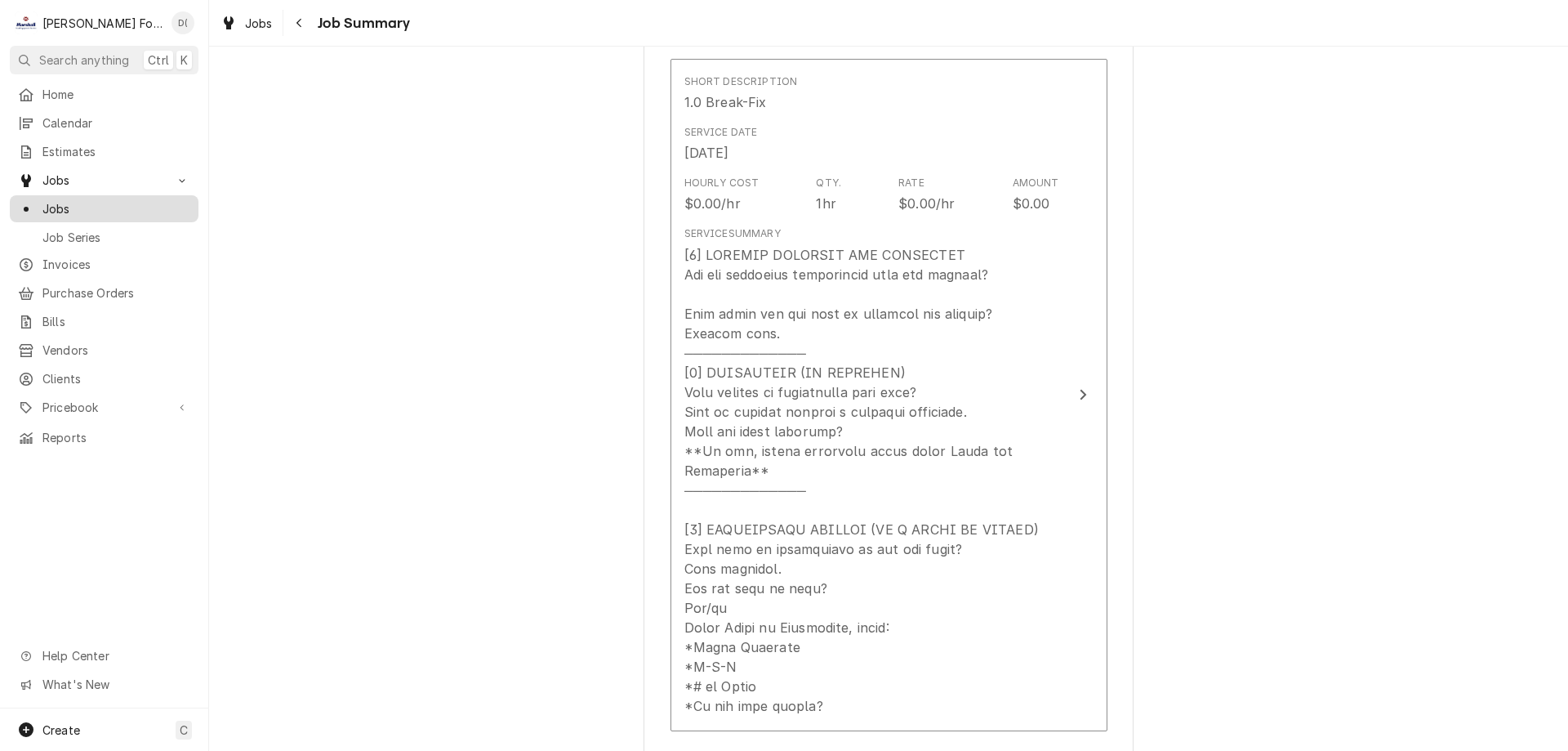
click at [131, 200] on span "Jobs" at bounding box center [116, 208] width 148 height 17
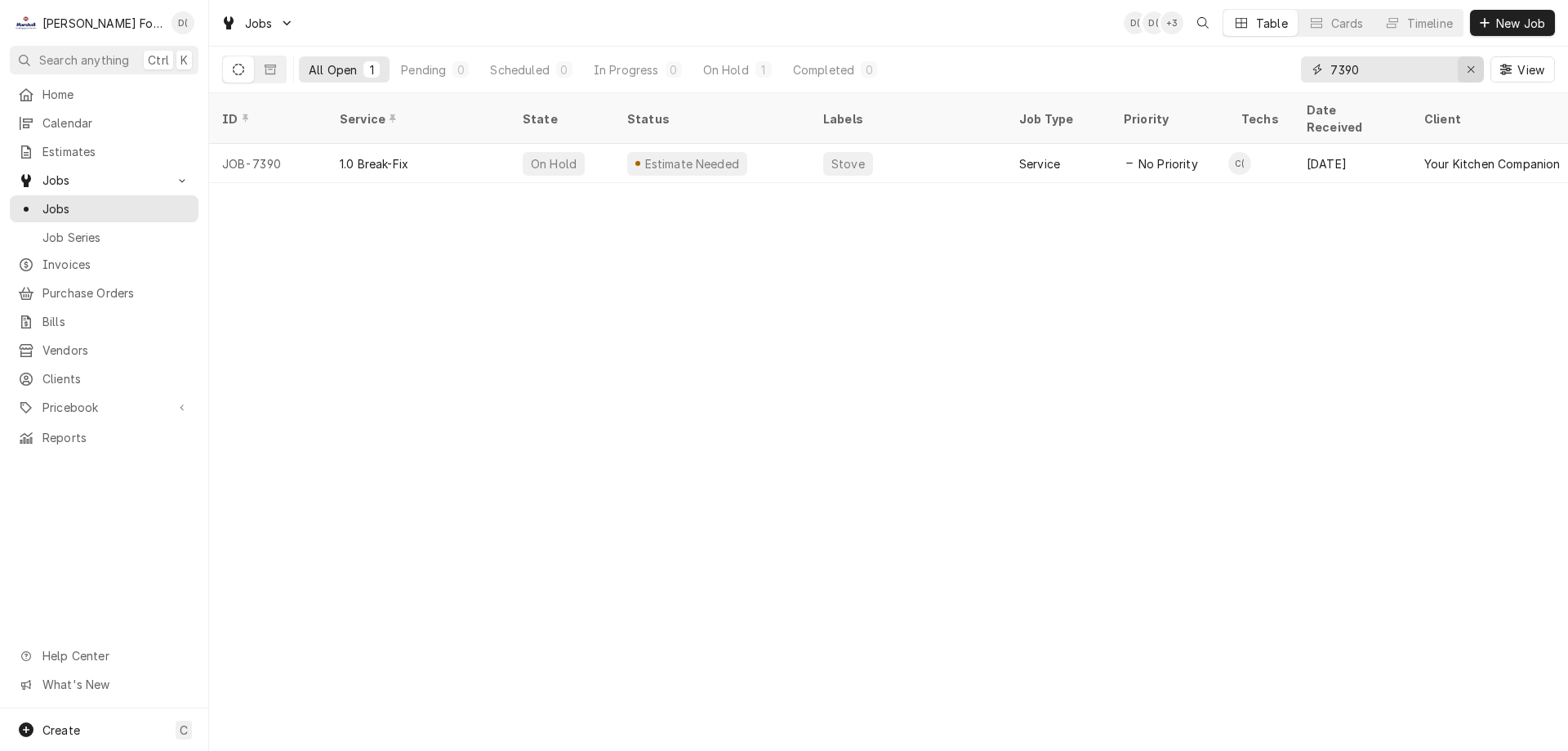
click at [1467, 67] on icon "Erase input" at bounding box center [1470, 69] width 7 height 7
click at [1428, 72] on input "Dynamic Content Wrapper" at bounding box center [1407, 69] width 154 height 27
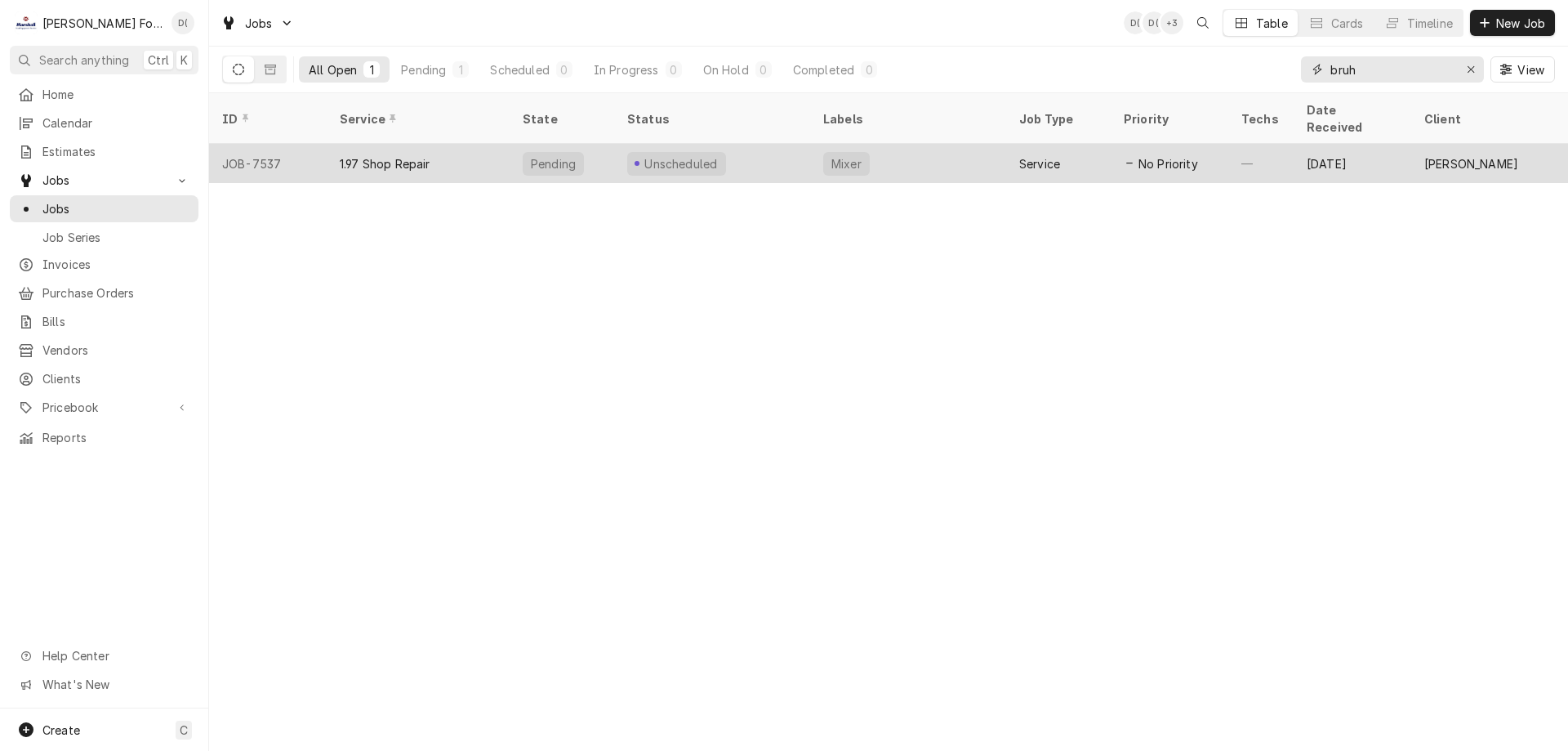
type input "bruh"
click at [788, 144] on div "Unscheduled" at bounding box center [712, 164] width 196 height 39
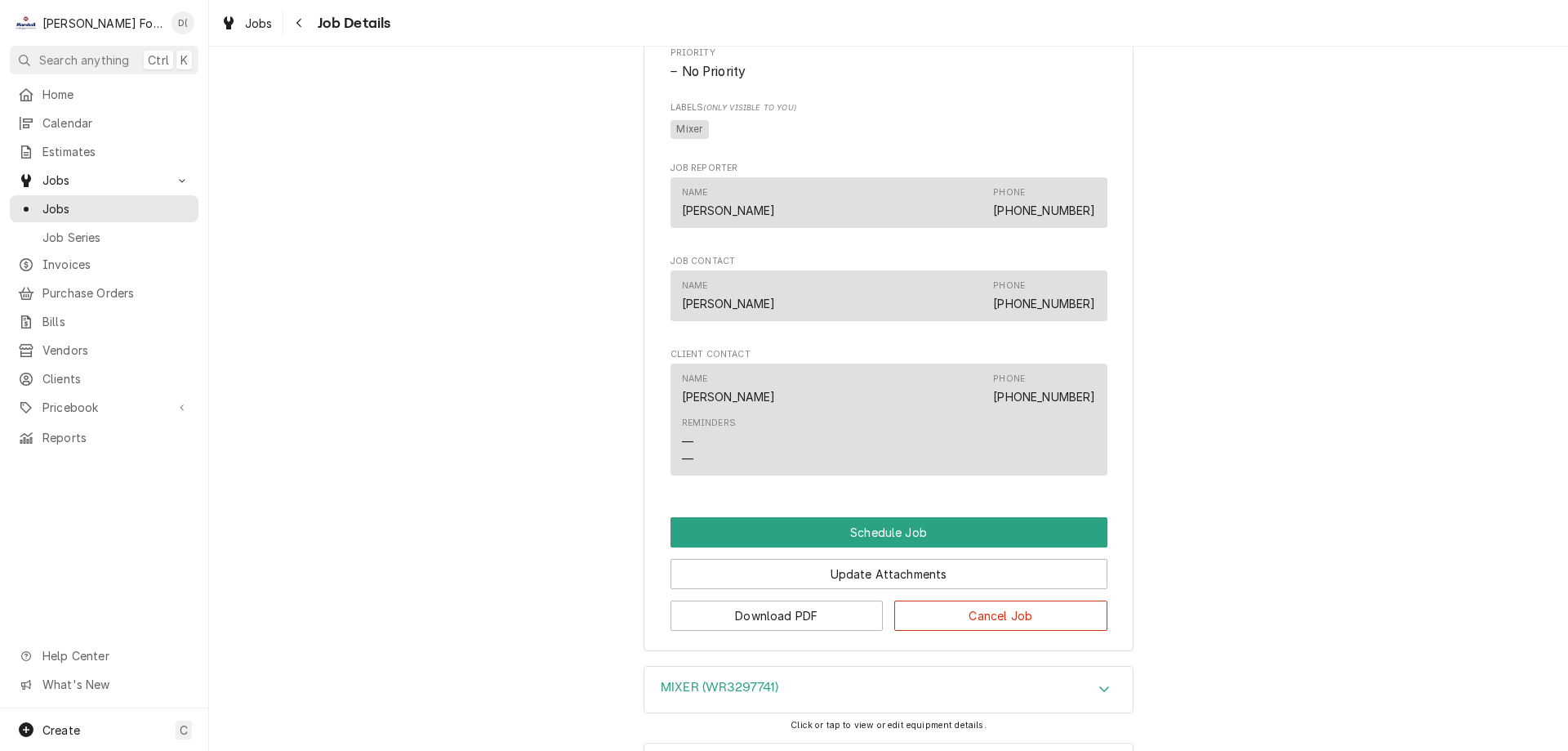
scroll to position [817, 0]
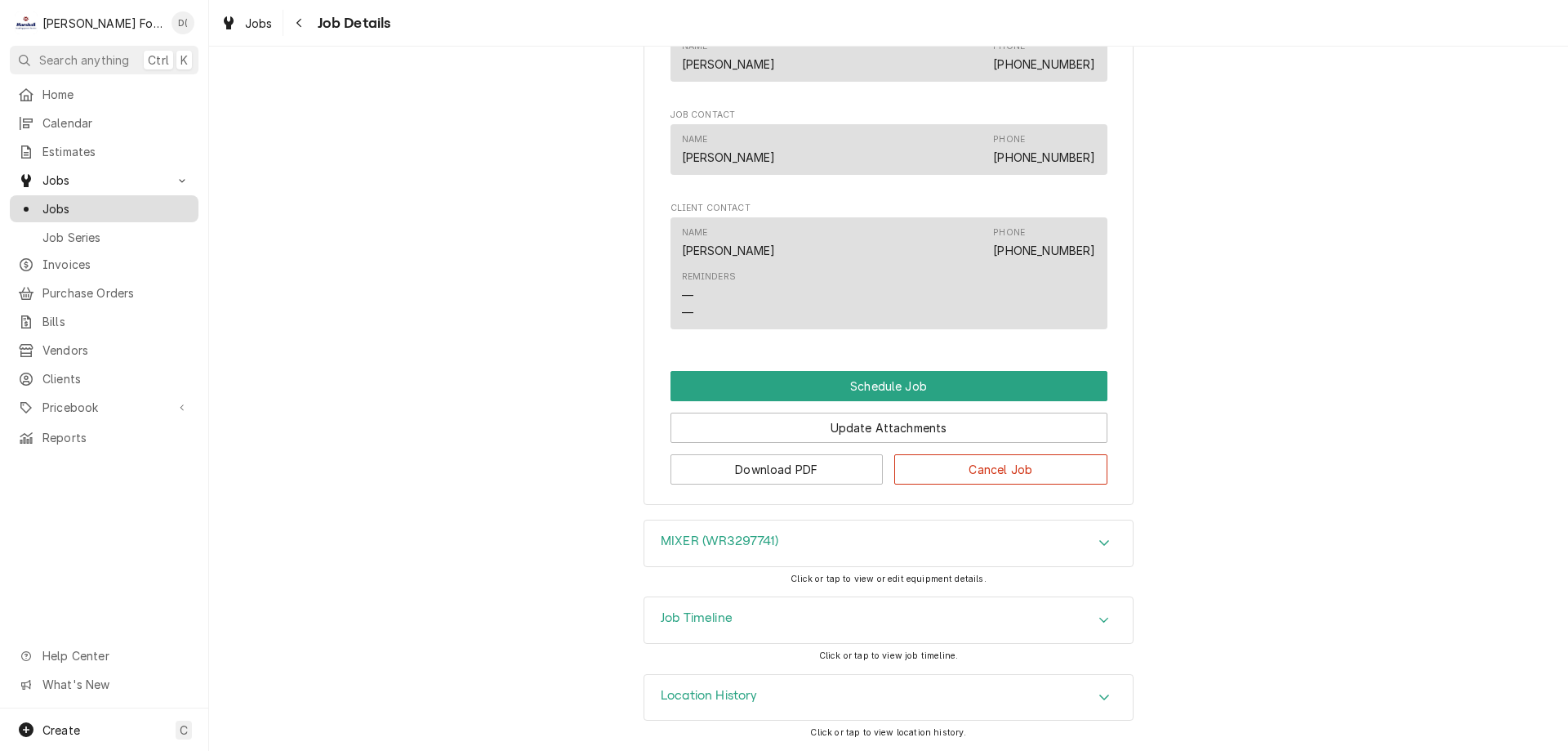
click at [97, 200] on span "Jobs" at bounding box center [116, 208] width 148 height 17
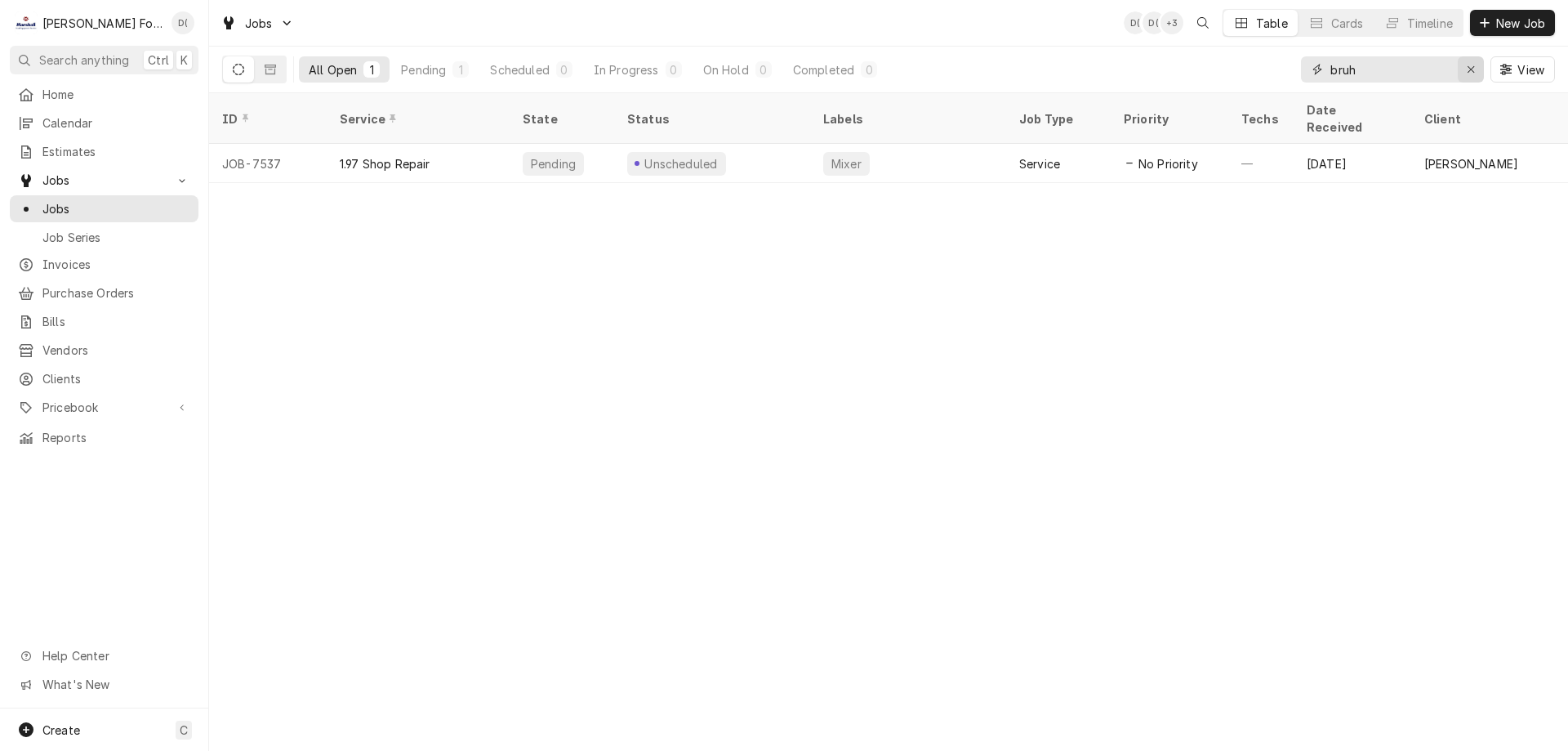
click at [1466, 67] on div "Erase input" at bounding box center [1470, 69] width 17 height 17
click at [1438, 70] on input "Dynamic Content Wrapper" at bounding box center [1407, 69] width 154 height 27
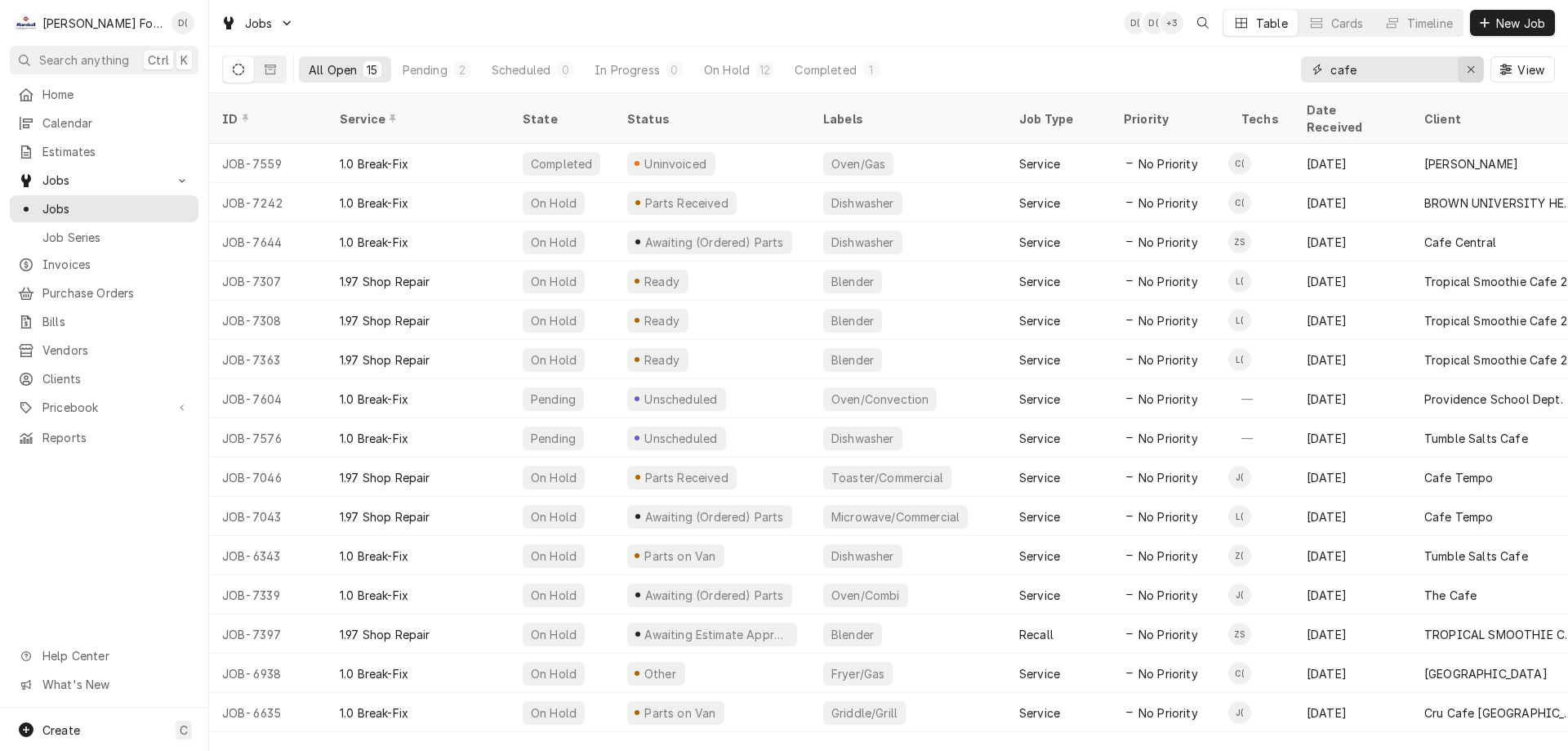
type input "cafe"
click at [1466, 74] on div "Erase input" at bounding box center [1470, 69] width 17 height 17
click at [1423, 74] on input "Dynamic Content Wrapper" at bounding box center [1407, 69] width 154 height 27
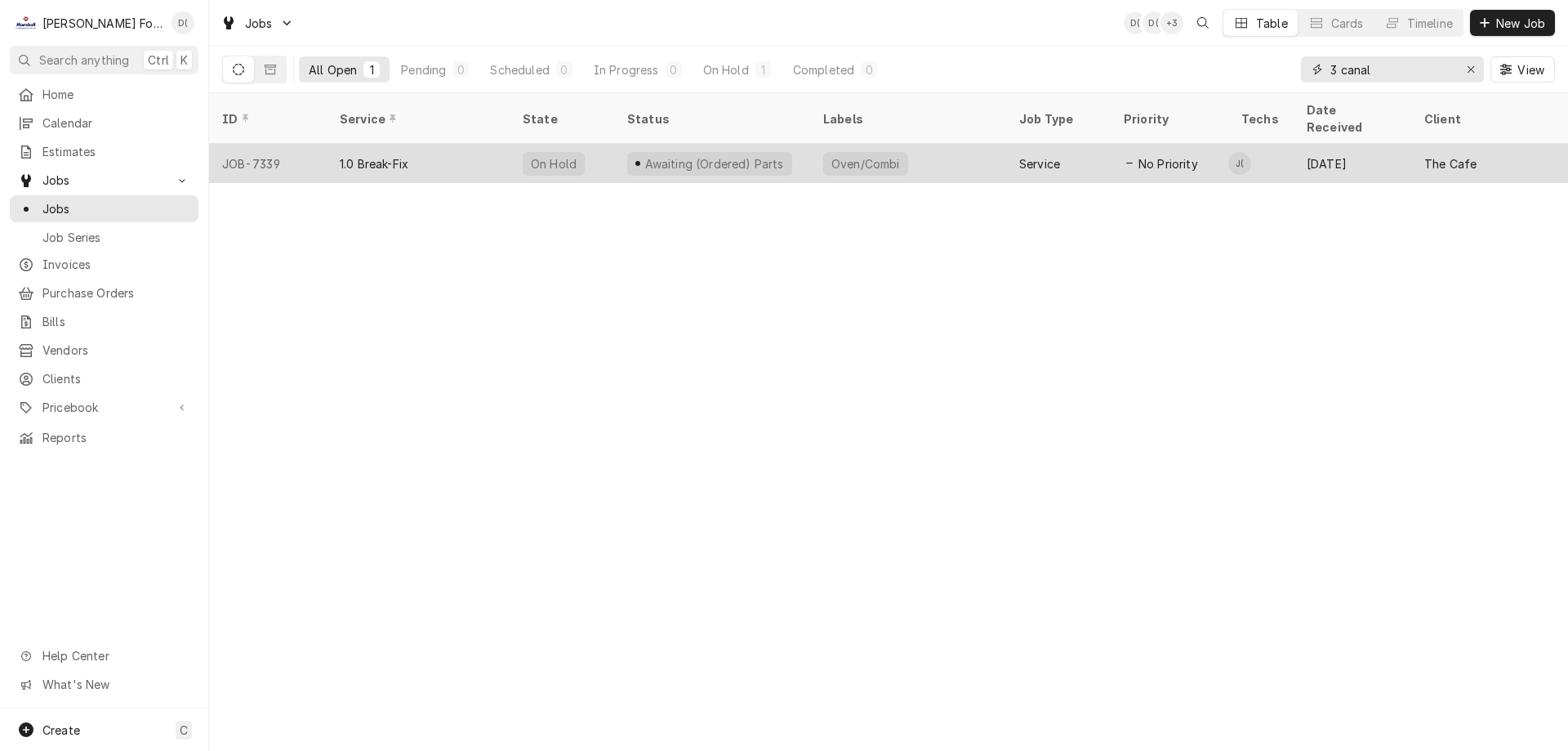
type input "3 canal"
click at [804, 145] on div "Awaiting (Ordered) Parts" at bounding box center [712, 164] width 196 height 39
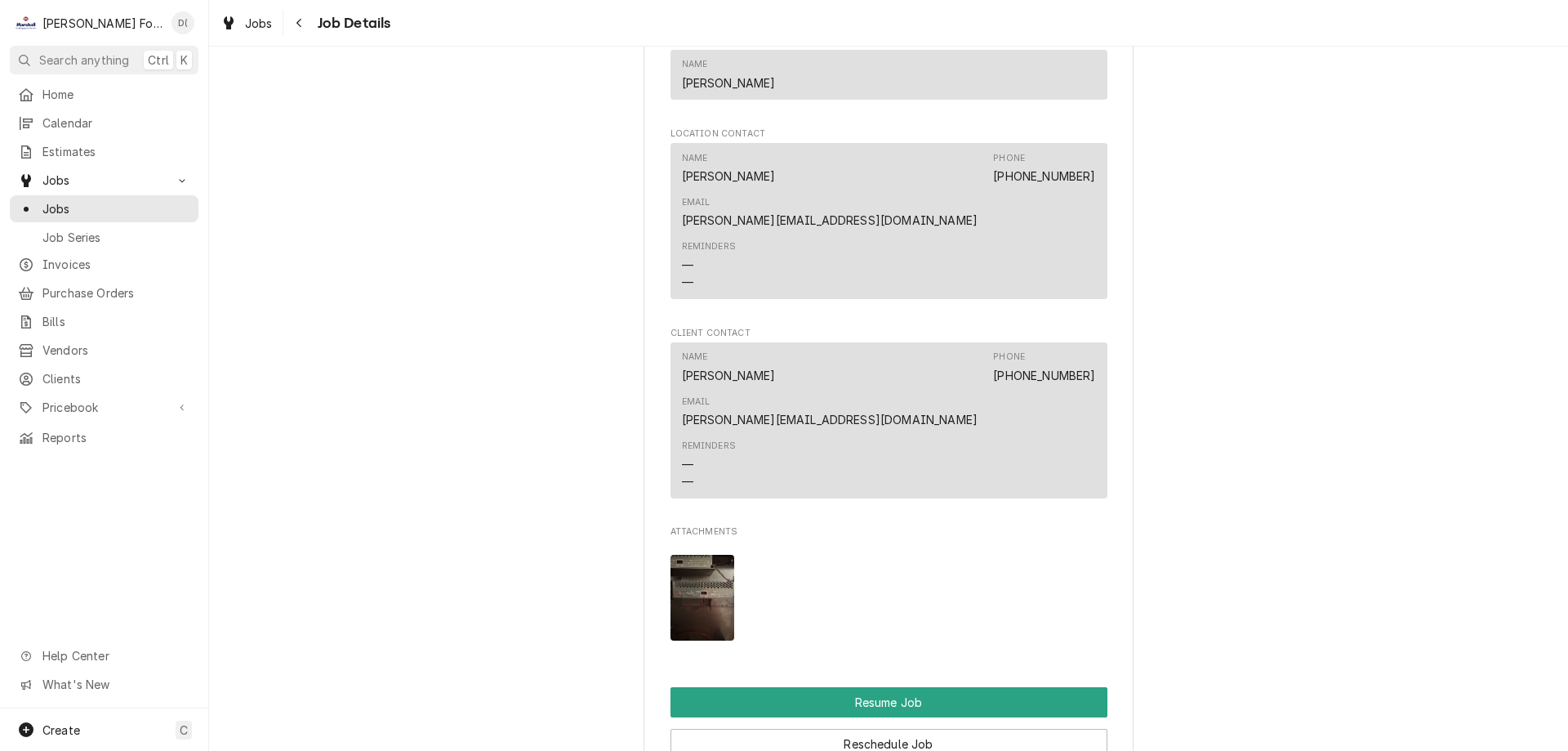
scroll to position [1633, 0]
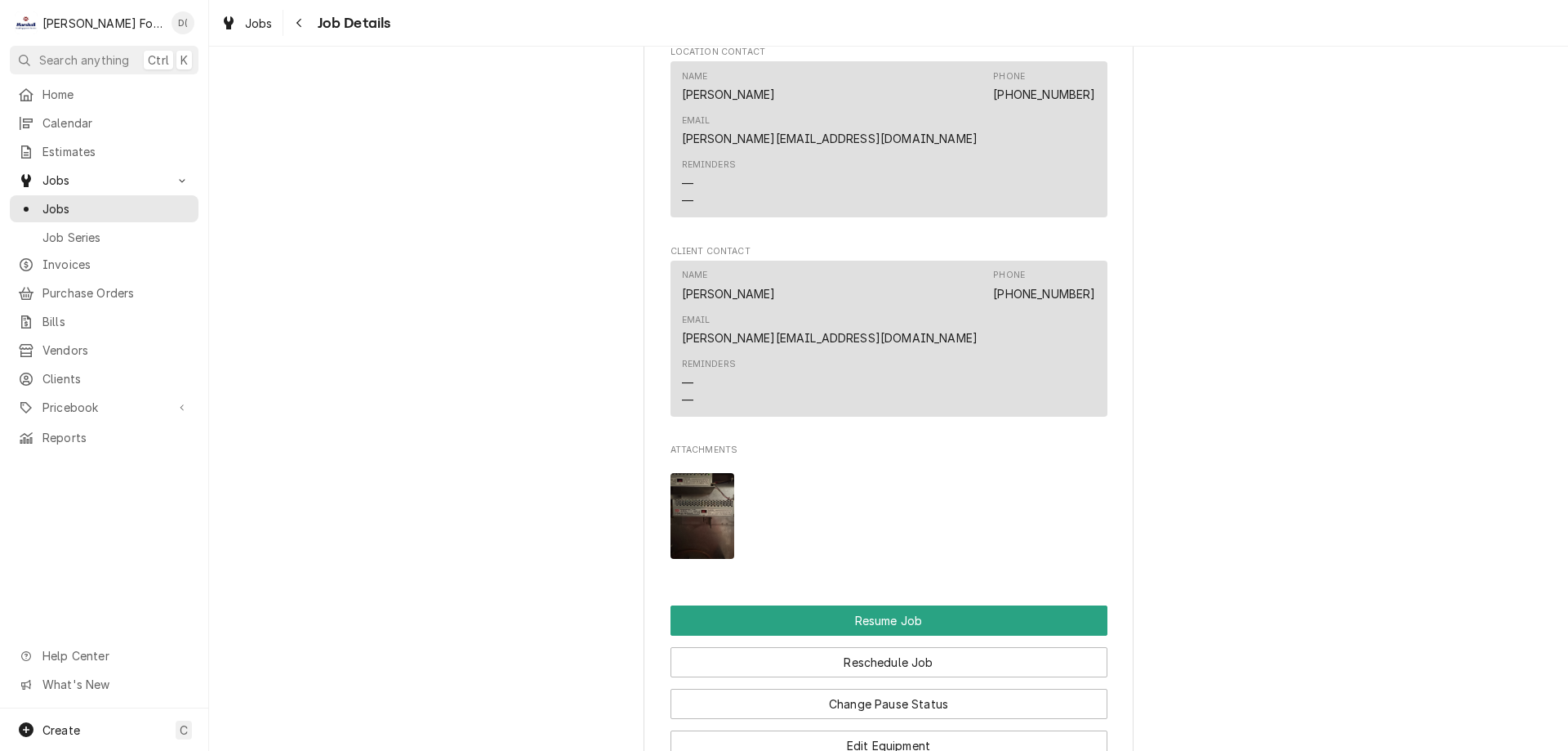
click at [716, 473] on img "Attachments" at bounding box center [702, 515] width 64 height 86
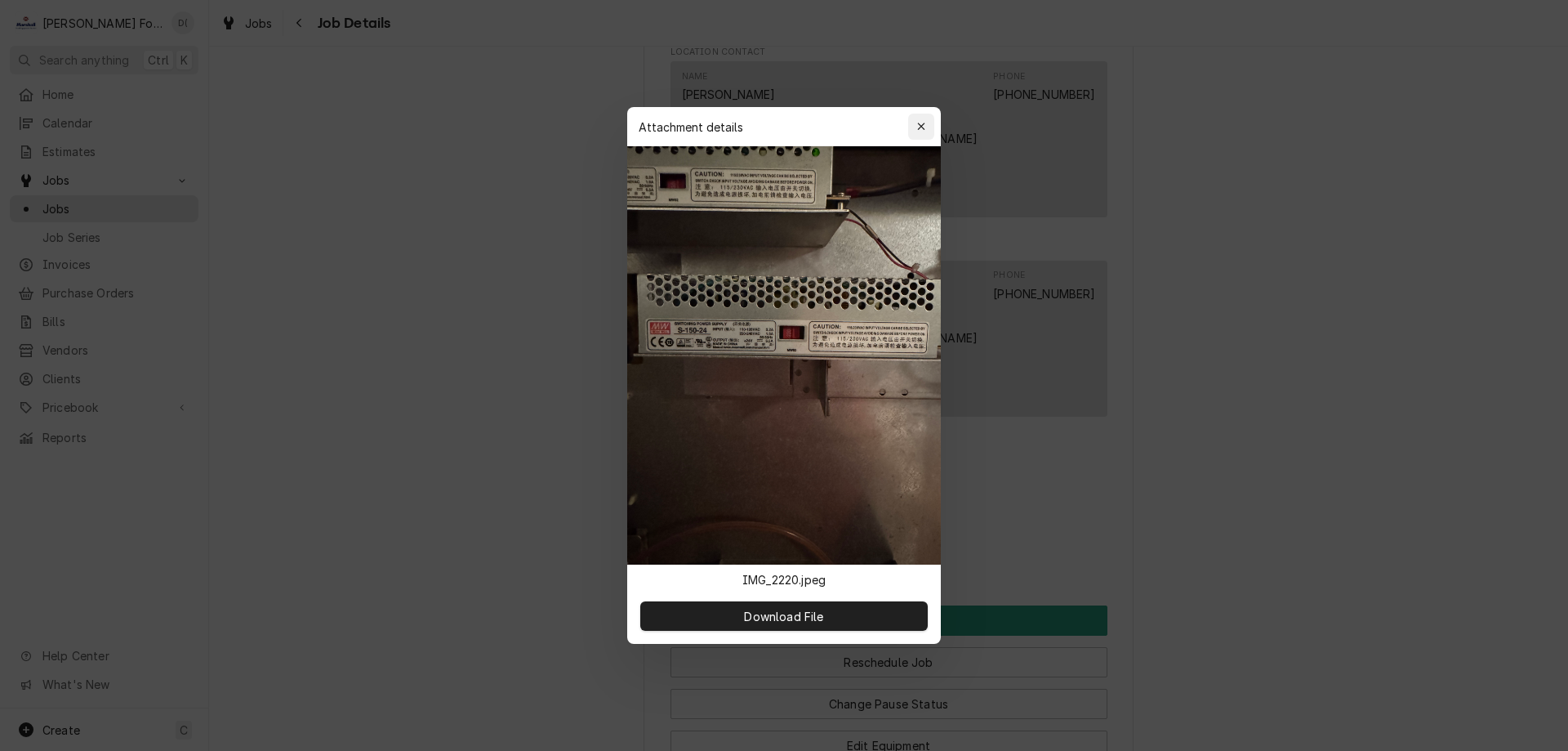
click at [920, 121] on icon "button" at bounding box center [921, 127] width 9 height 12
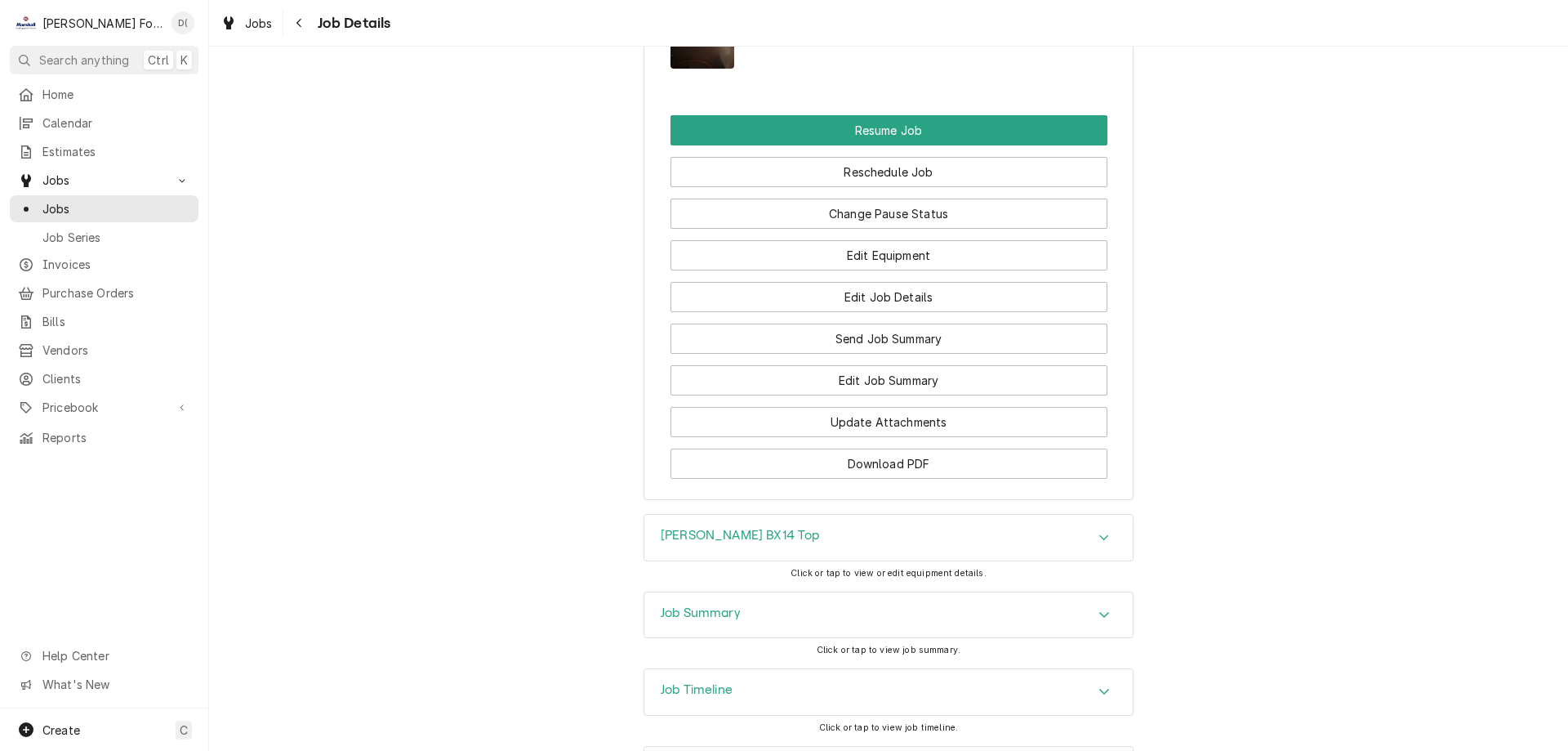
scroll to position [2126, 0]
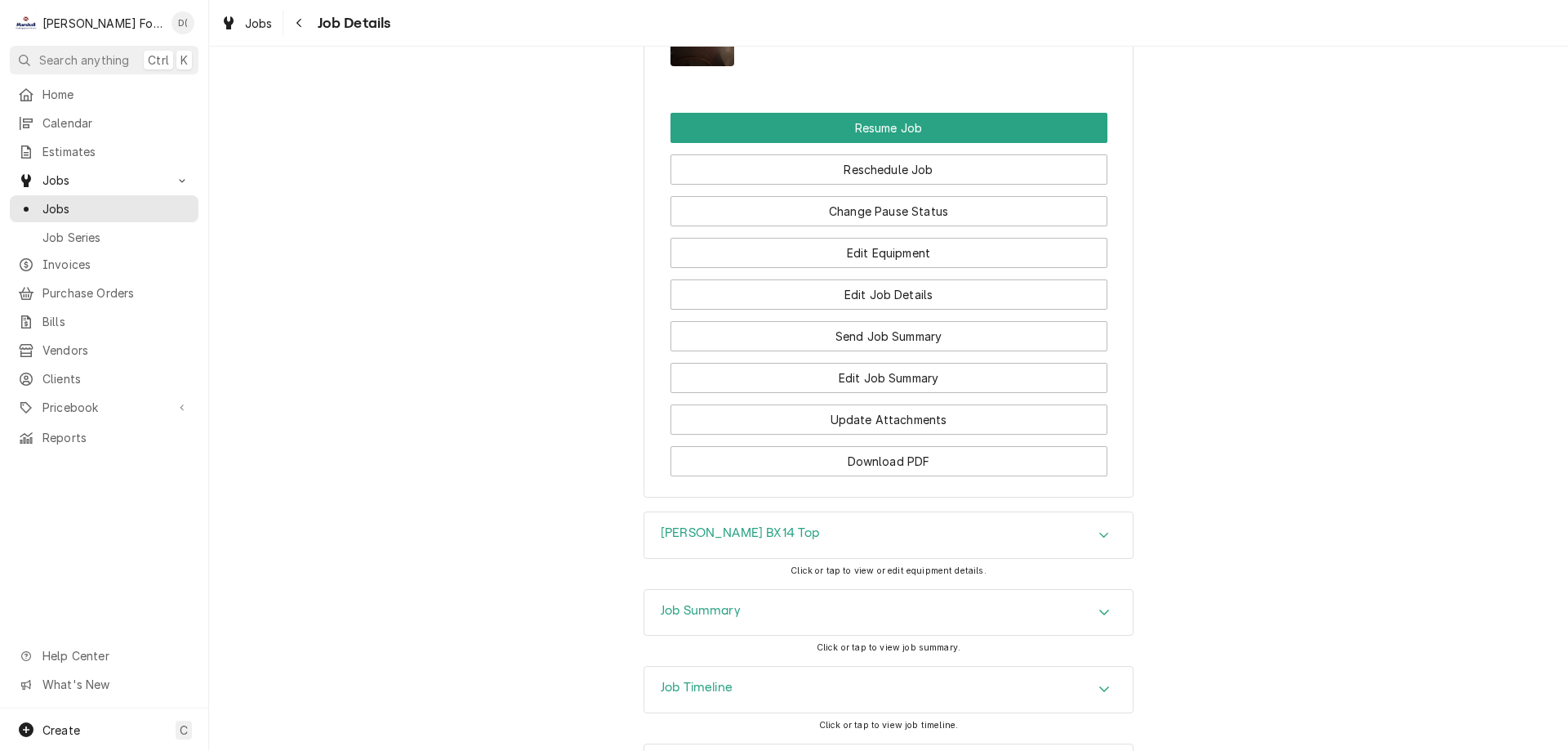
click at [1099, 603] on div "Accordion Header" at bounding box center [1104, 613] width 25 height 20
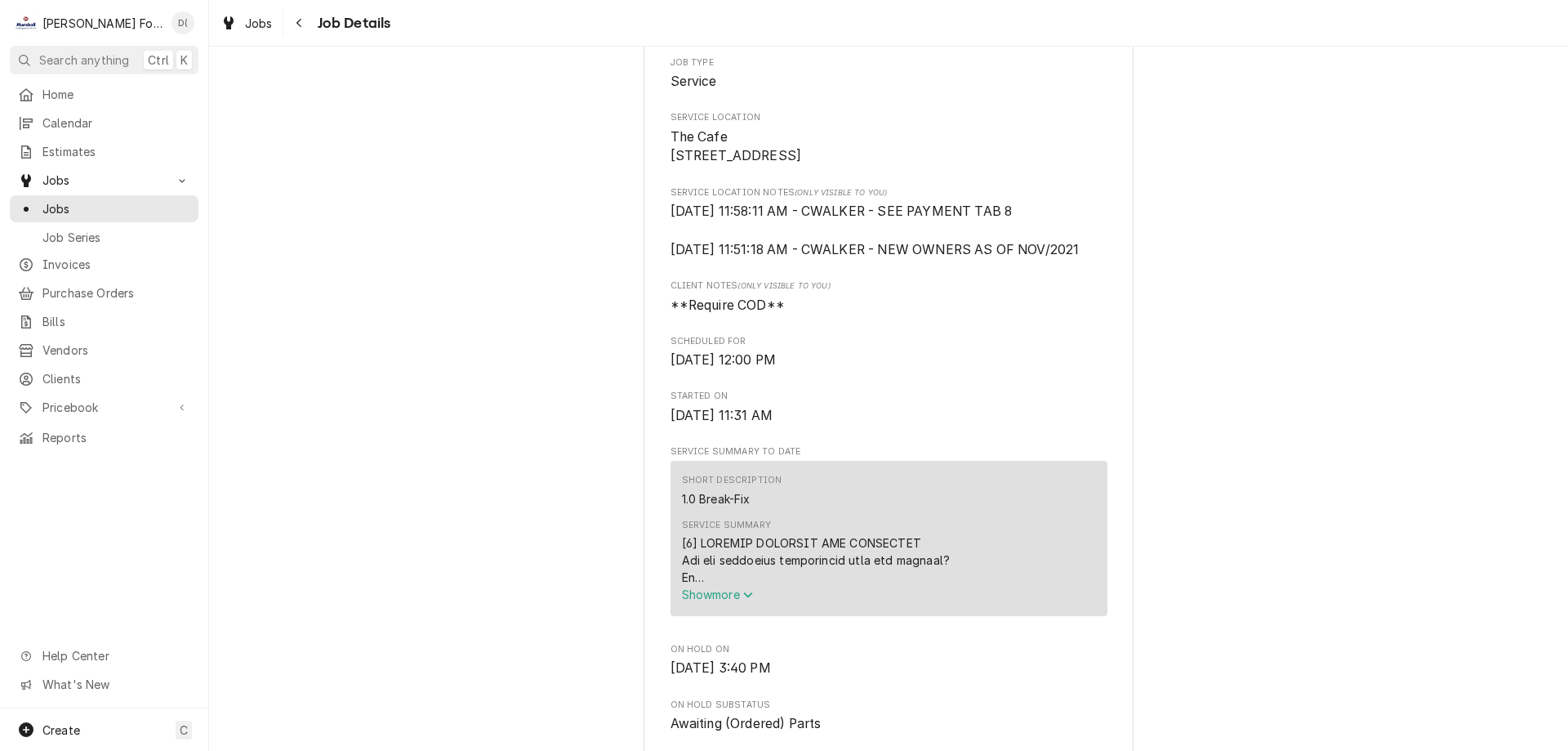
scroll to position [0, 0]
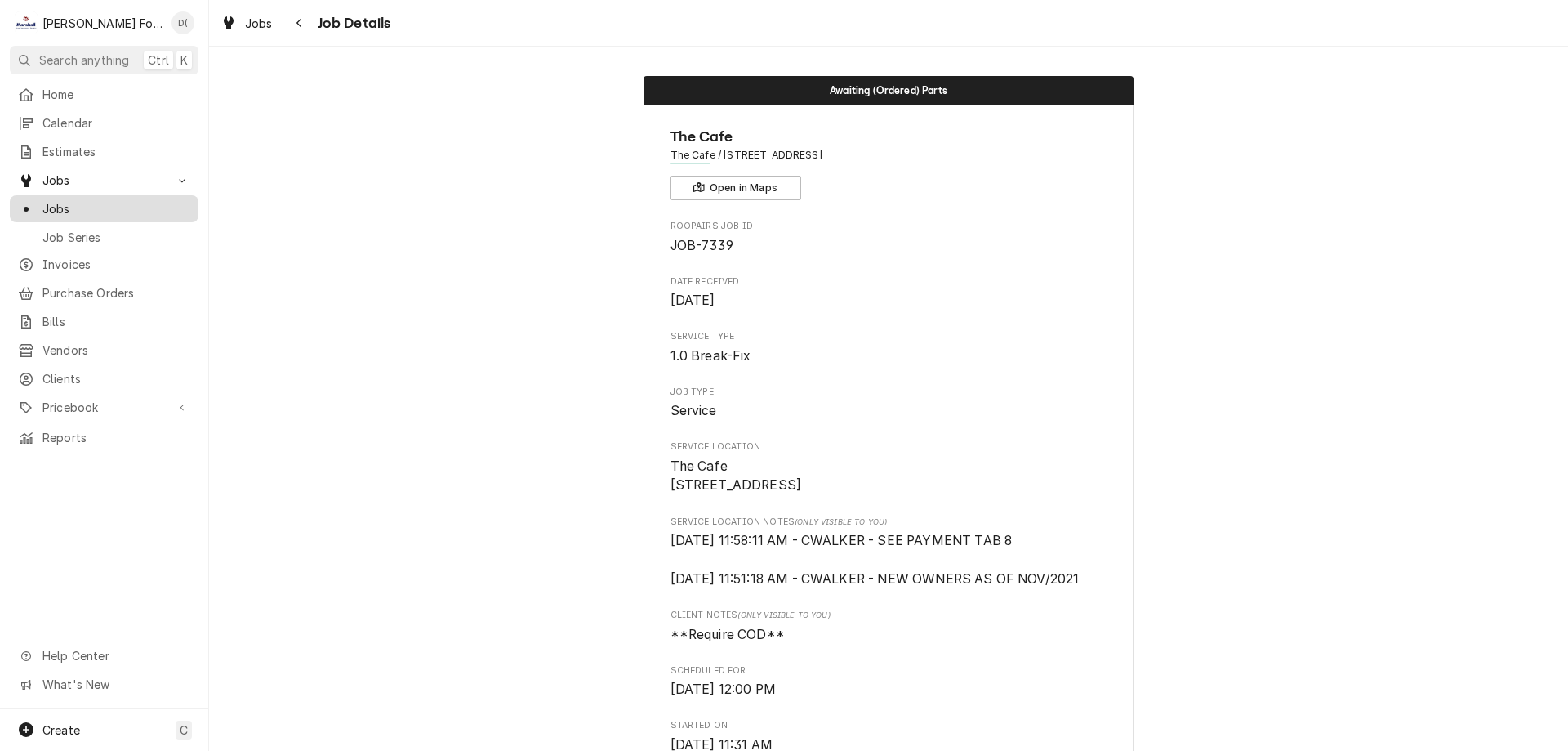
click at [67, 200] on span "Jobs" at bounding box center [116, 208] width 148 height 17
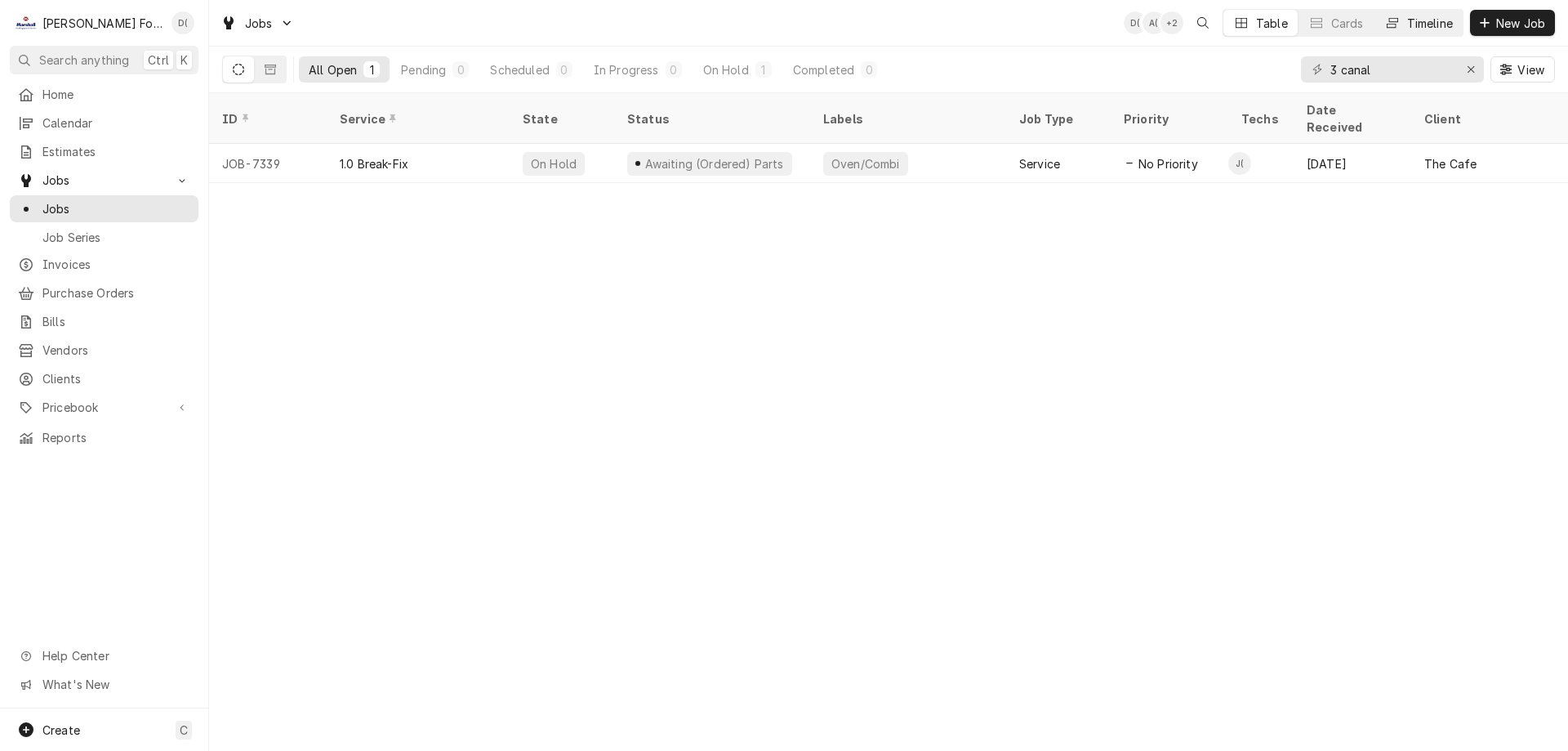
click at [1438, 24] on div "Timeline" at bounding box center [1430, 23] width 45 height 17
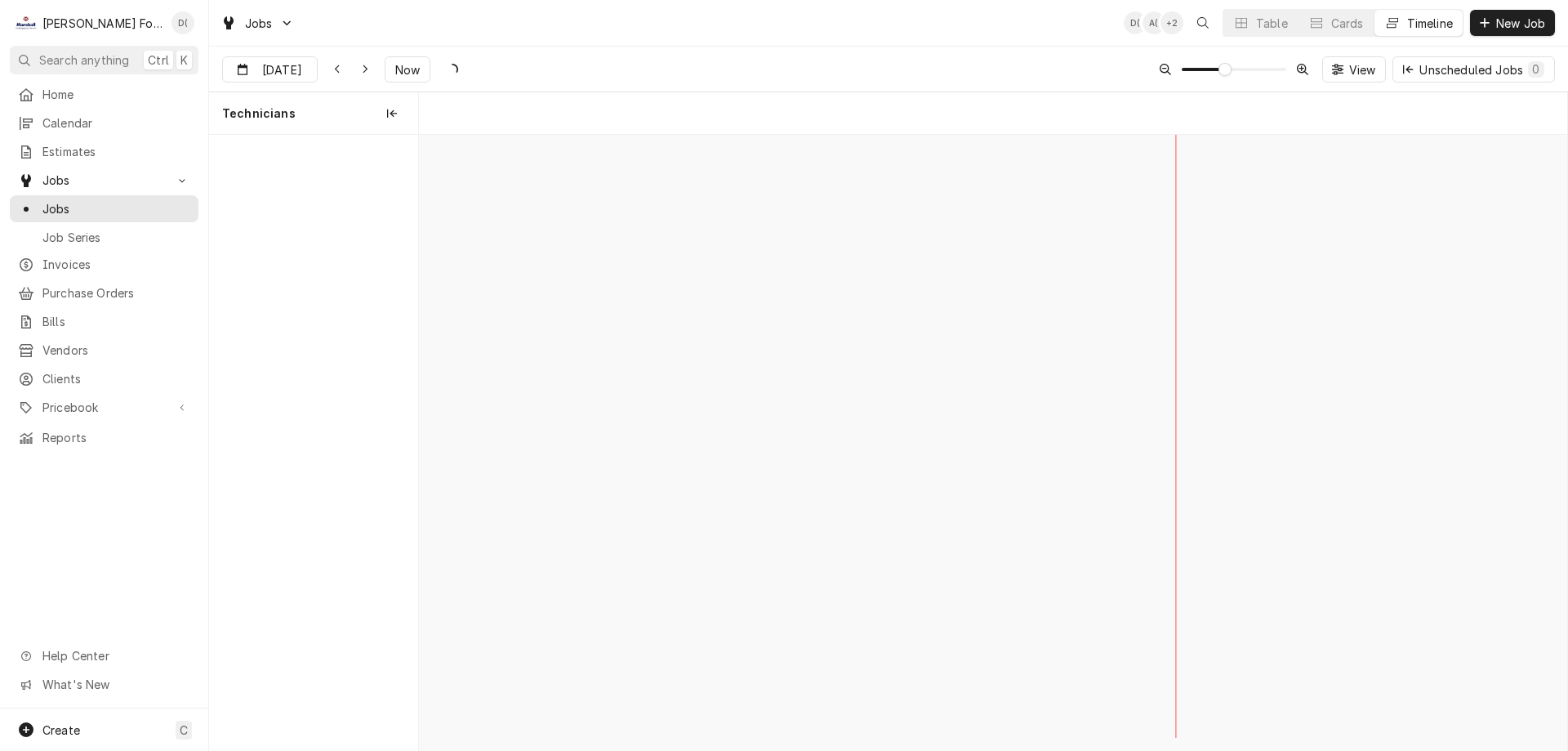
scroll to position [0, 22765]
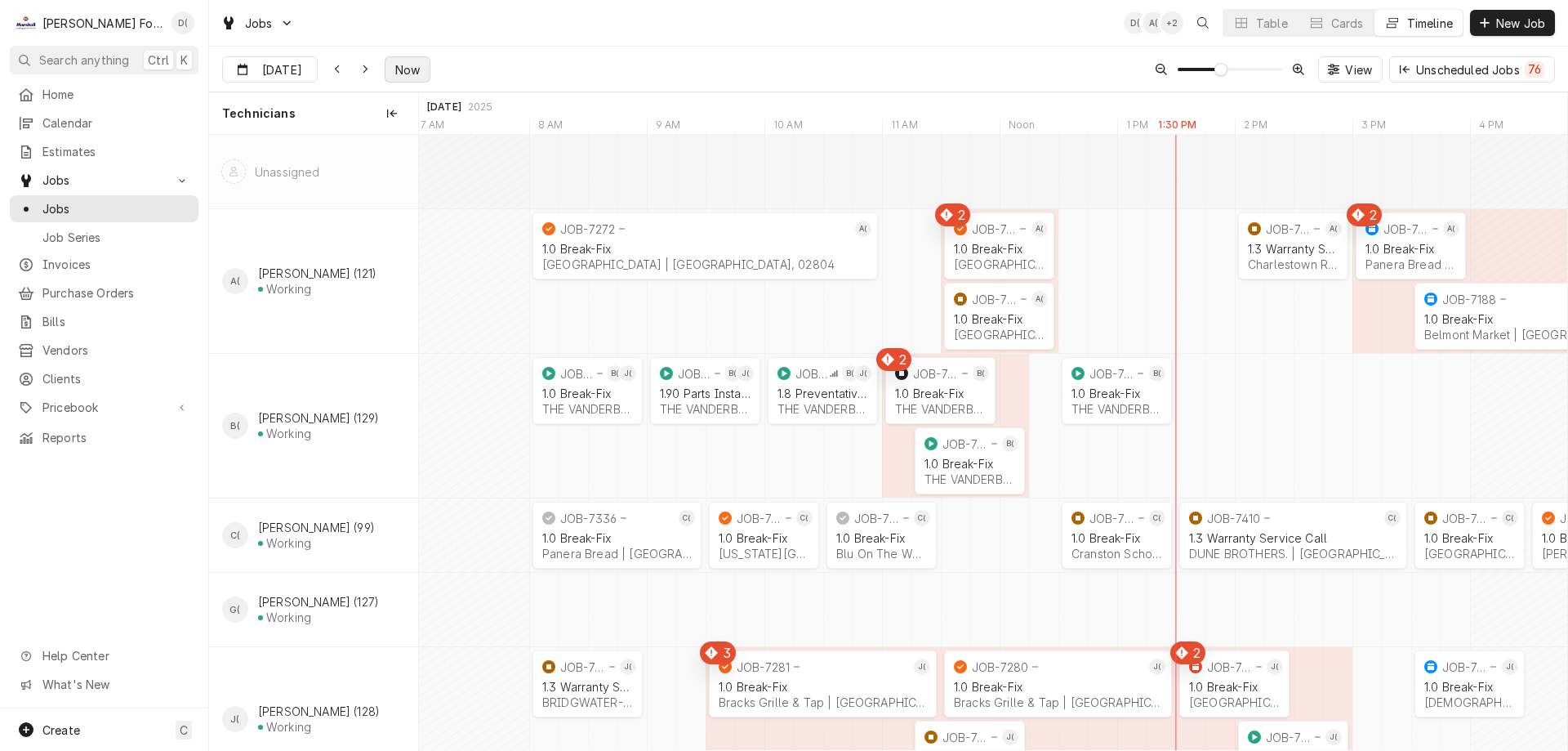
click at [404, 75] on span "Now" at bounding box center [407, 69] width 31 height 17
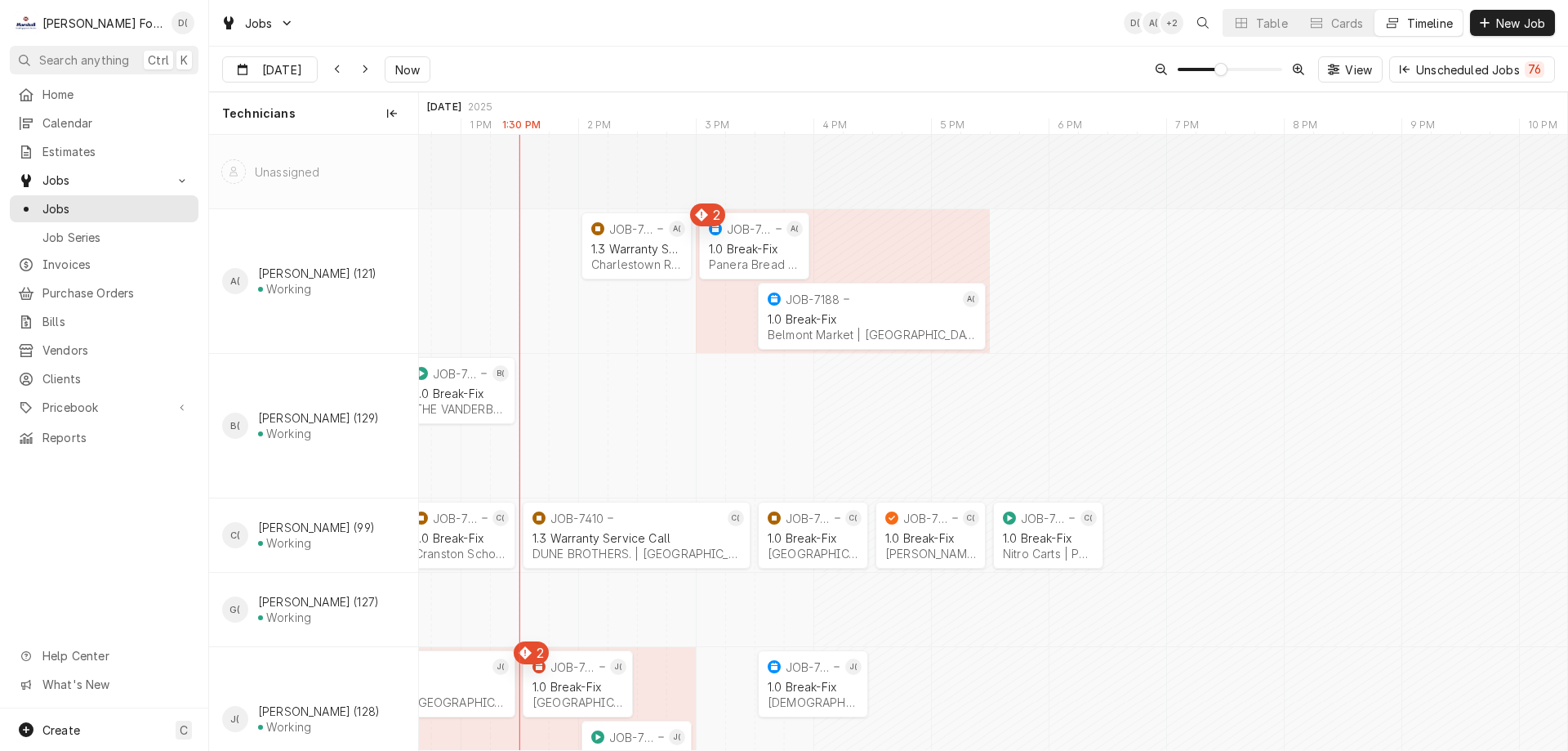
scroll to position [0, 23524]
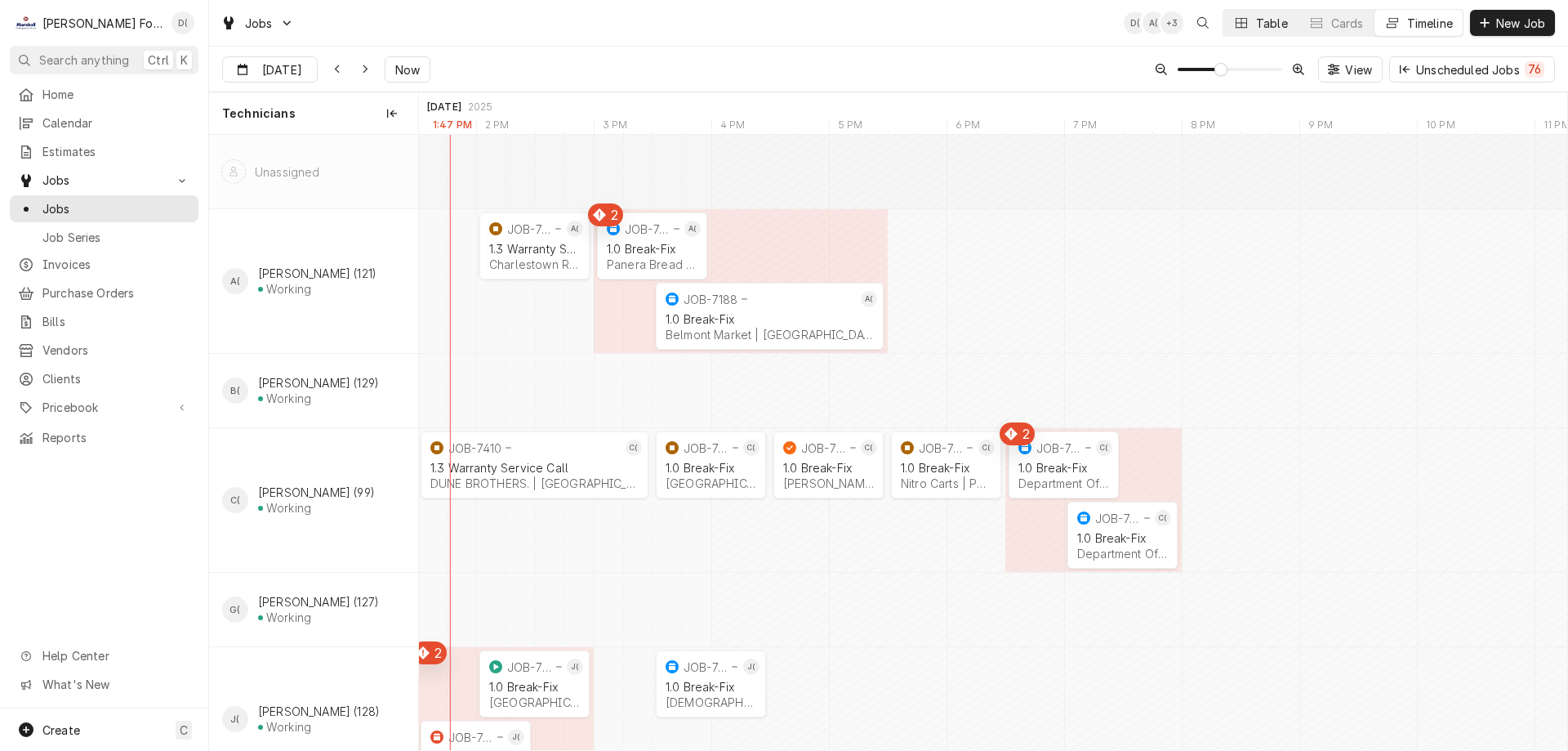
click at [1247, 28] on div "Dynamic Content Wrapper" at bounding box center [1241, 23] width 17 height 17
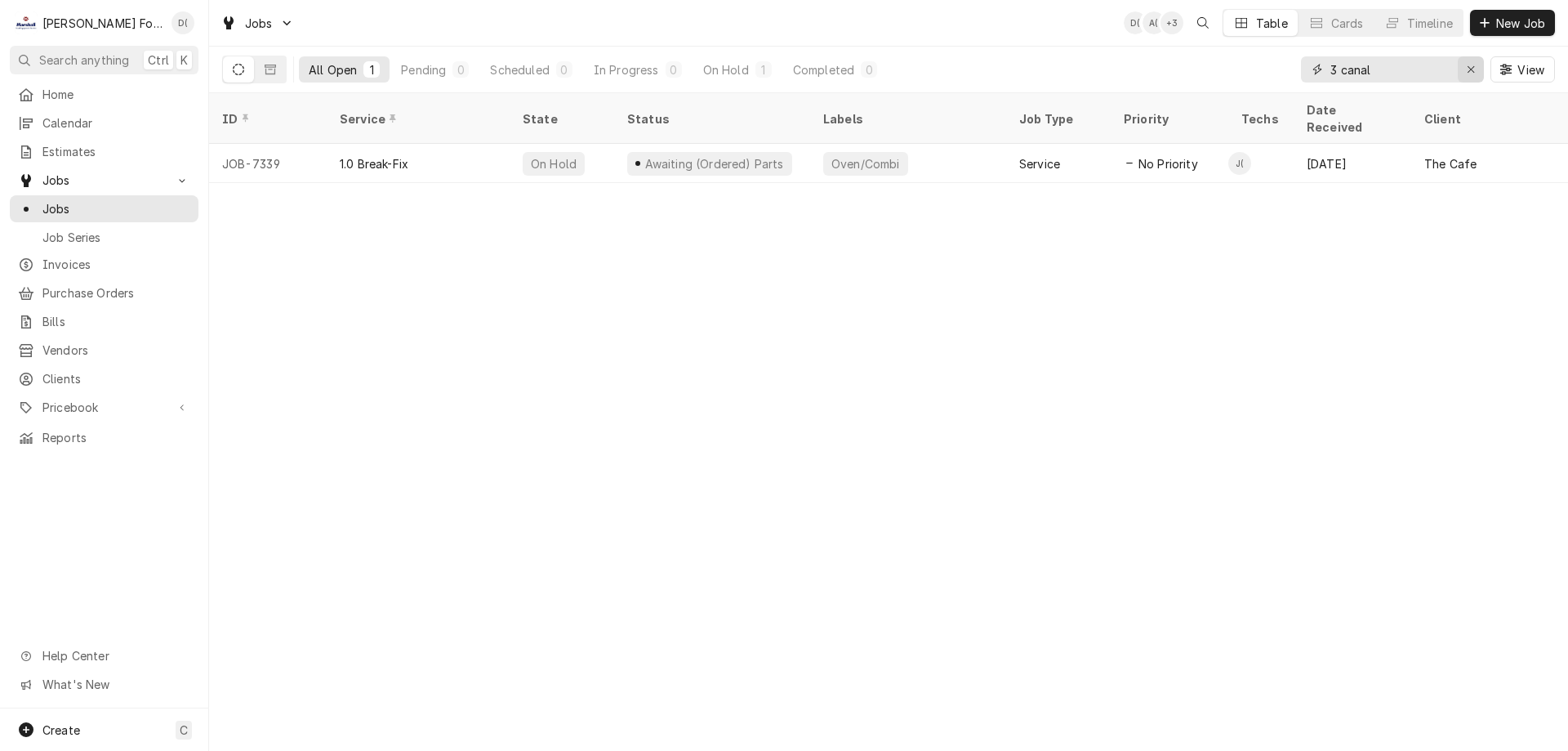
click at [1470, 68] on icon "Erase input" at bounding box center [1470, 70] width 9 height 12
drag, startPoint x: 1445, startPoint y: 70, endPoint x: 1439, endPoint y: 60, distance: 11.7
click at [1444, 70] on input "Dynamic Content Wrapper" at bounding box center [1407, 69] width 154 height 27
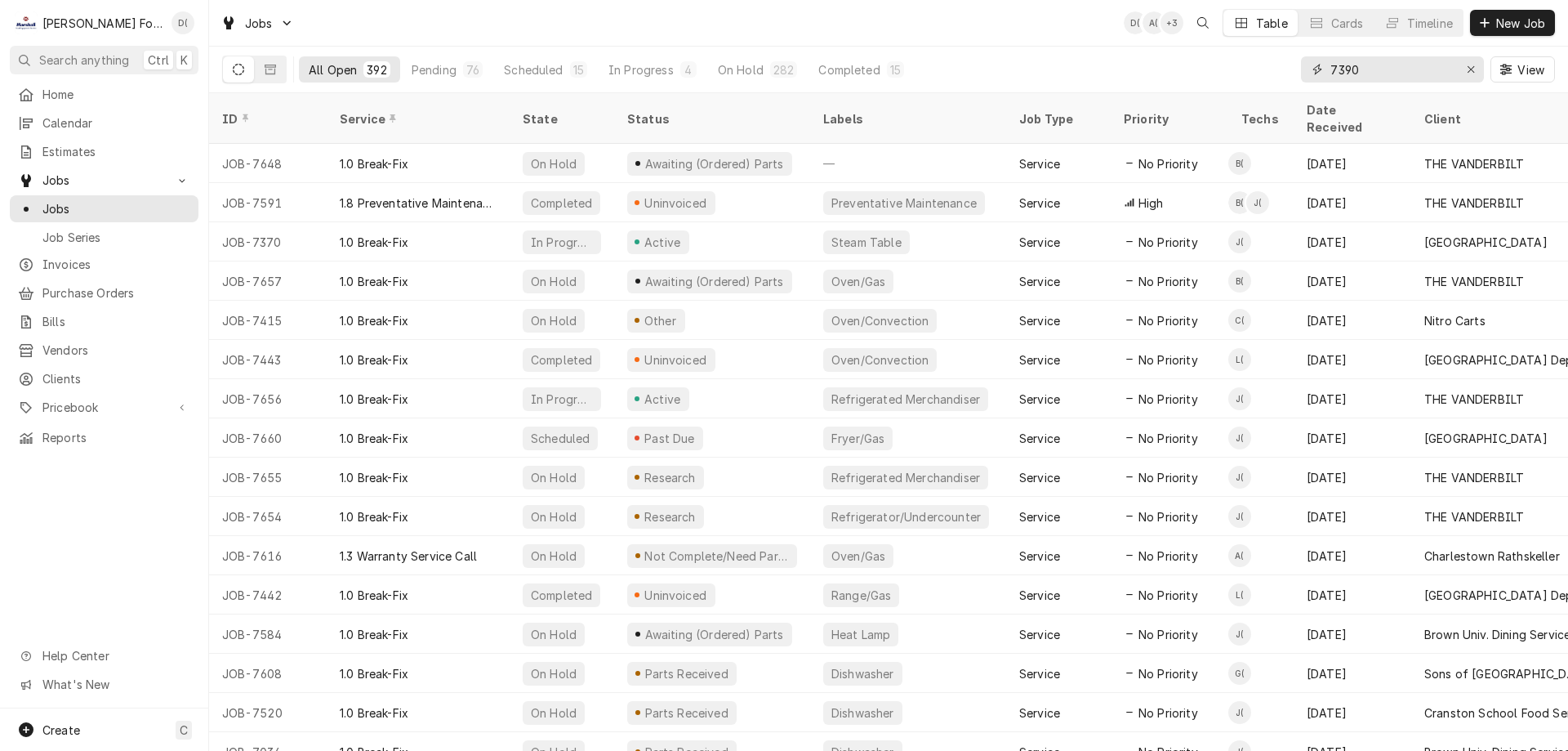
type input "7390"
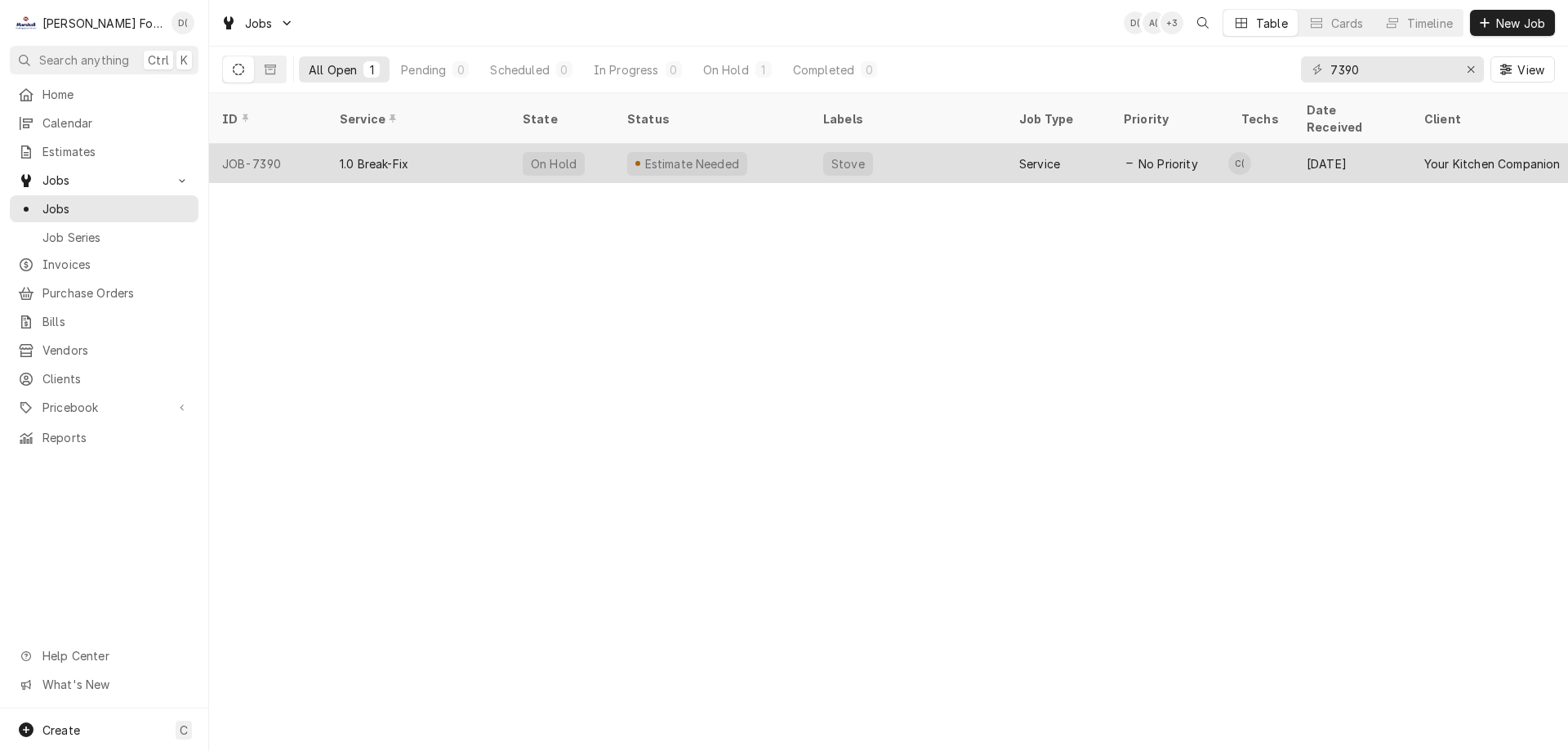
click at [754, 144] on div "Estimate Needed" at bounding box center [712, 164] width 196 height 39
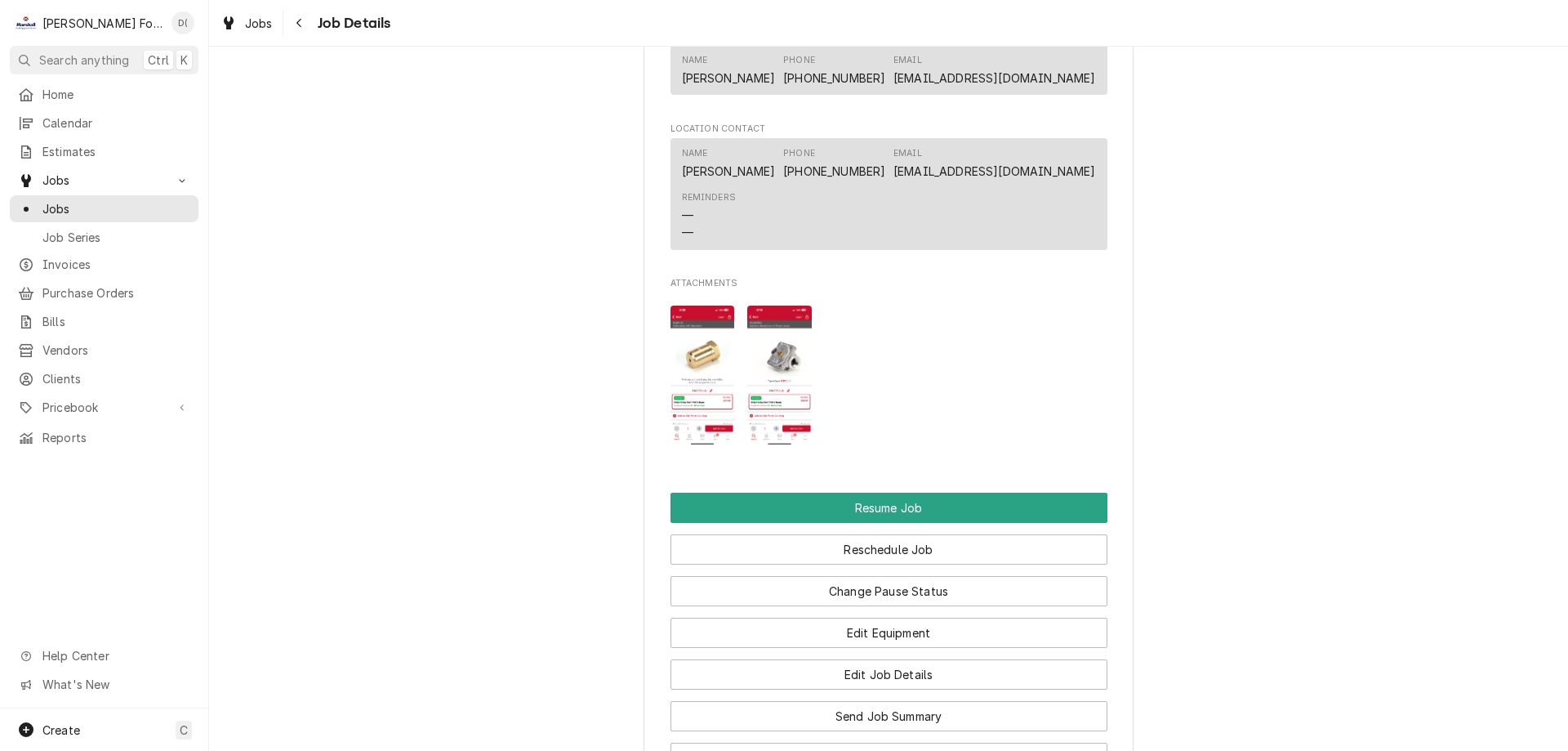
scroll to position [1797, 0]
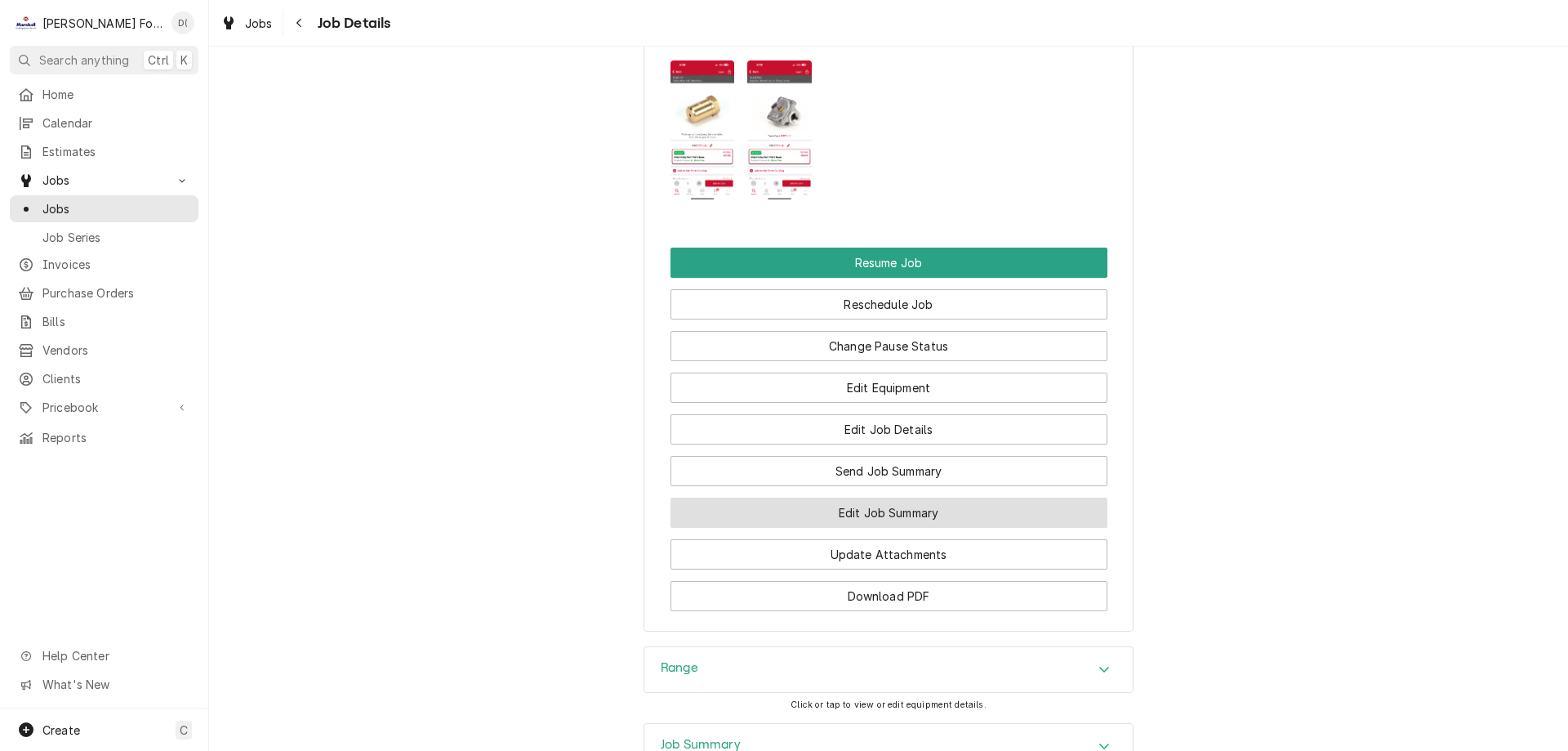
click at [826, 527] on button "Edit Job Summary" at bounding box center [888, 512] width 437 height 31
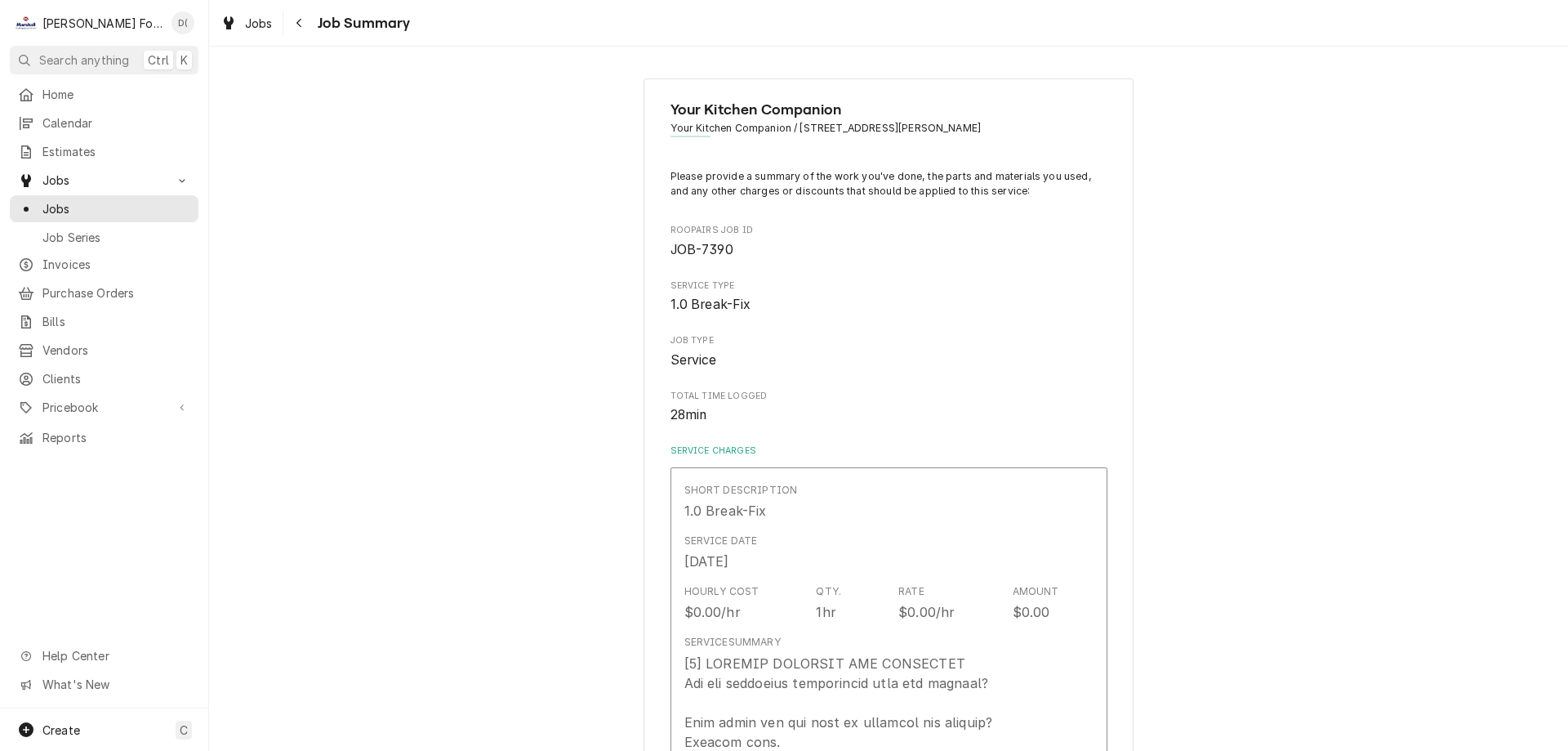
scroll to position [164, 0]
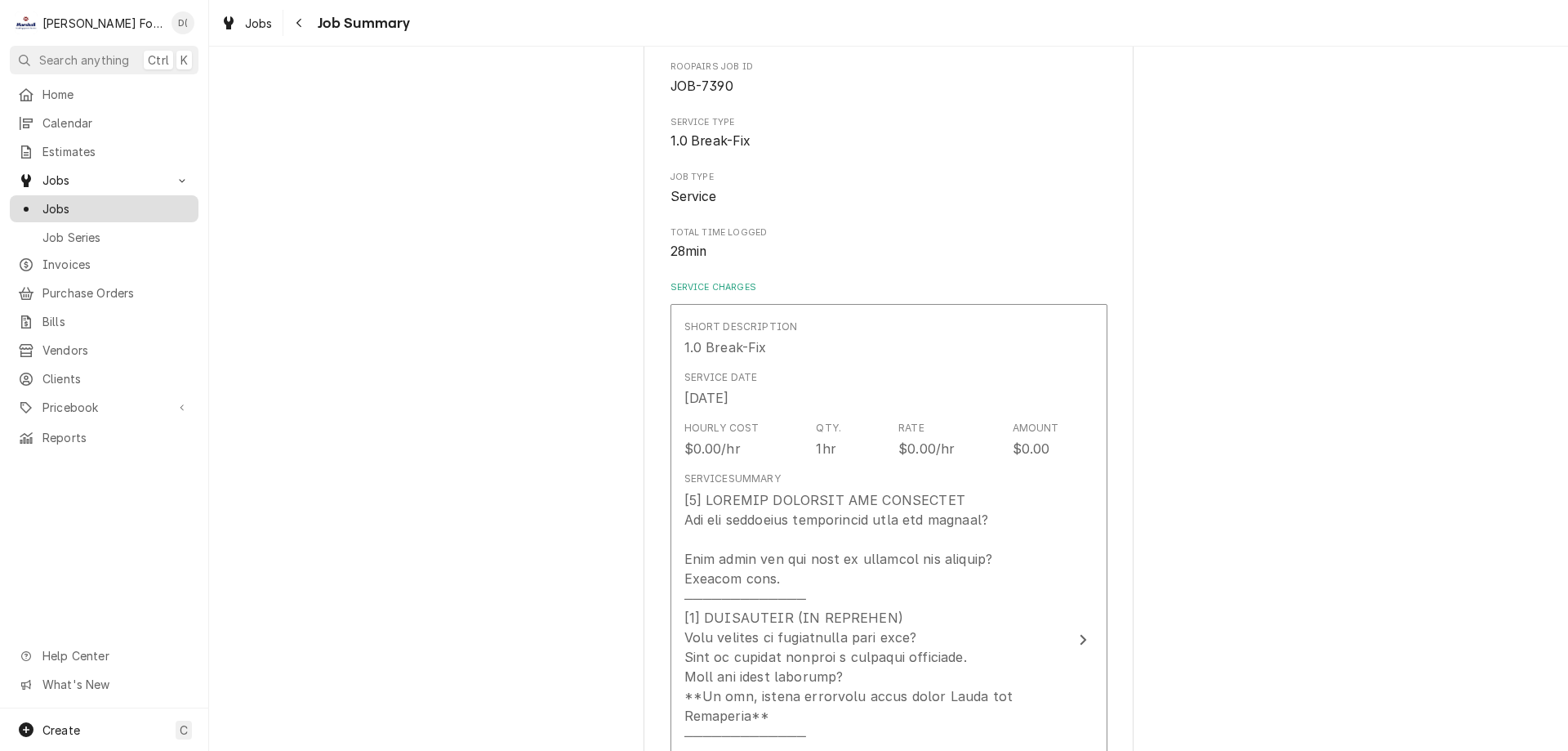
click at [117, 212] on link "Jobs" at bounding box center [103, 208] width 188 height 27
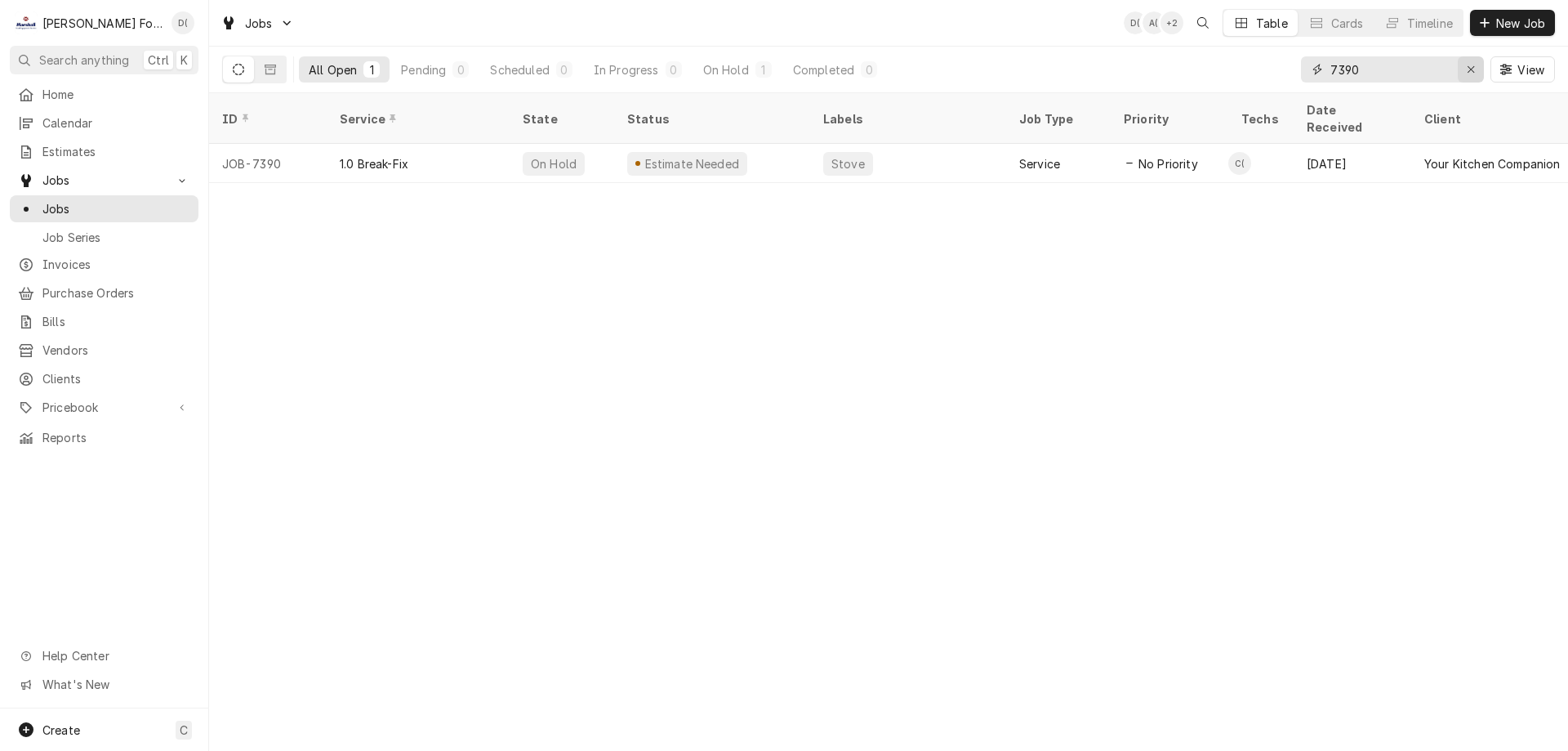
click at [1471, 70] on icon "Erase input" at bounding box center [1470, 69] width 7 height 7
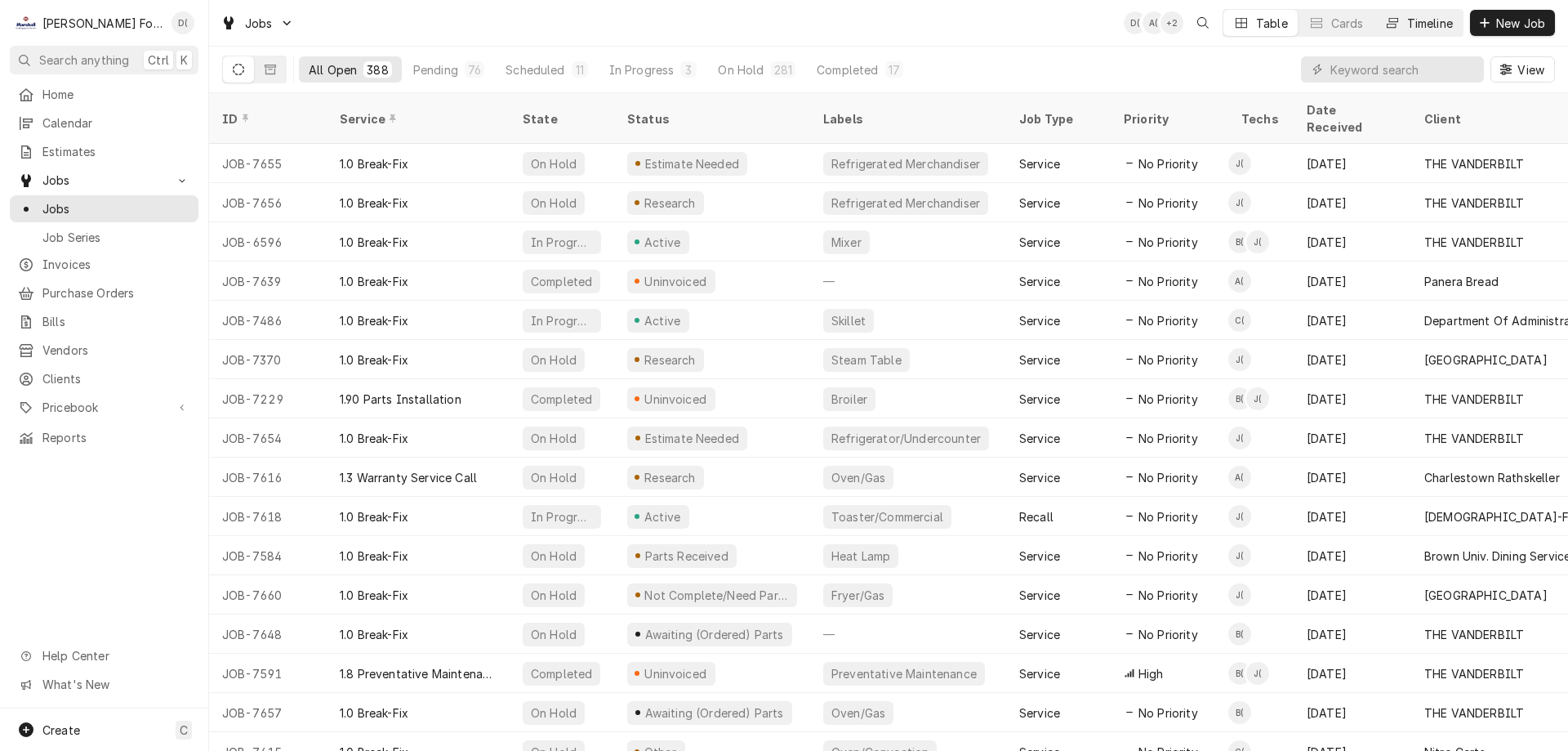
click at [1421, 23] on div "Timeline" at bounding box center [1430, 23] width 45 height 17
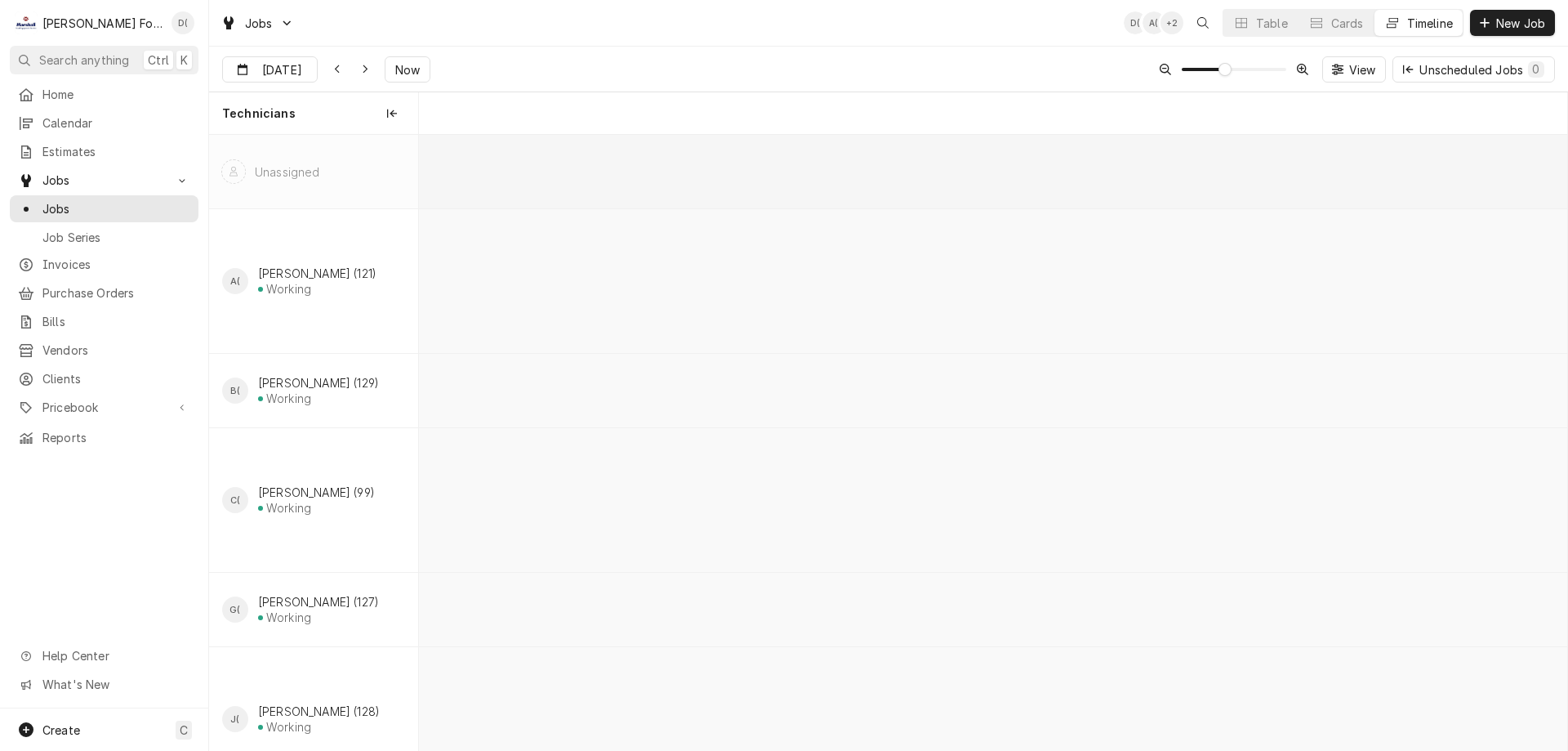
scroll to position [0, 22760]
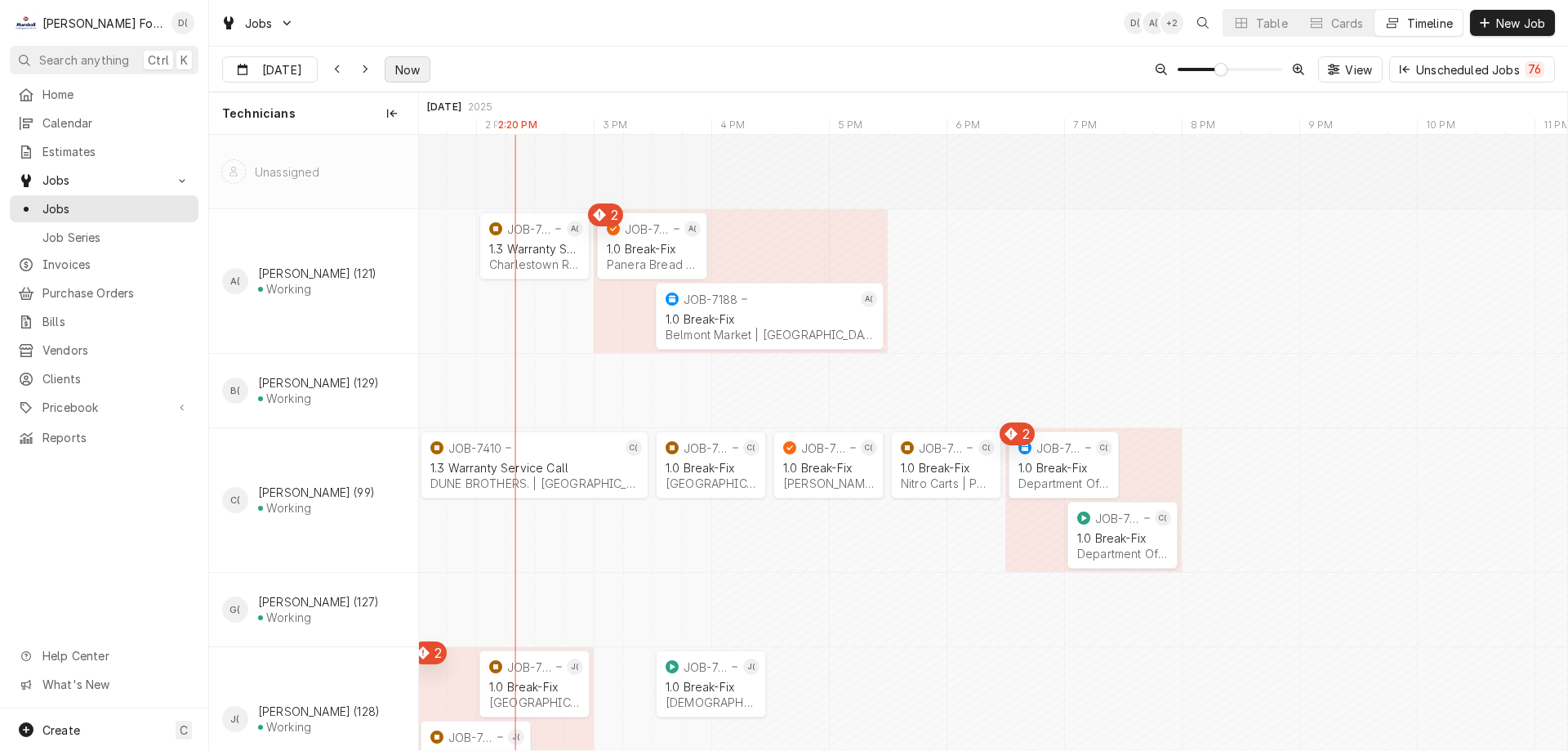
click at [394, 74] on span "Now" at bounding box center [407, 69] width 31 height 17
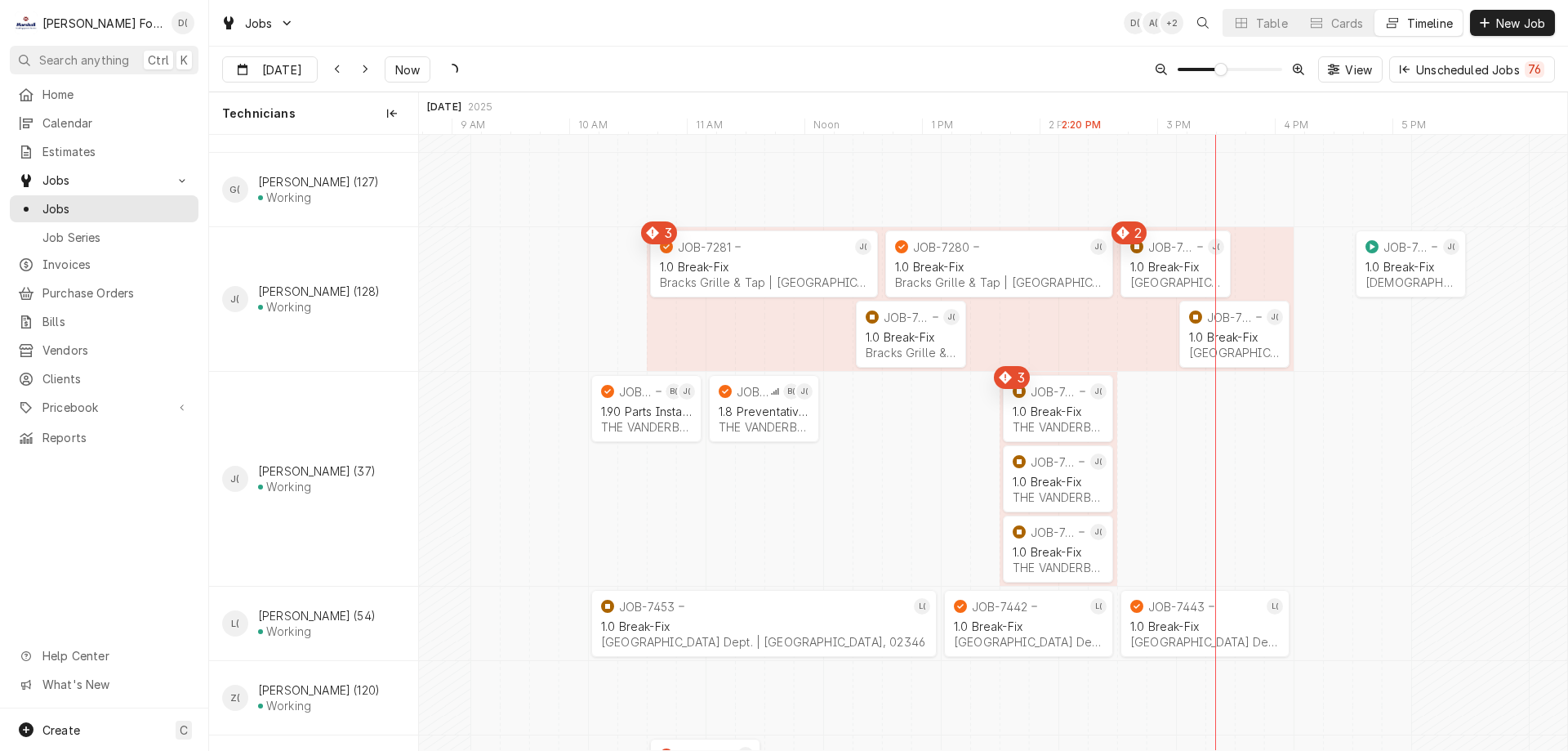
scroll to position [0, 22059]
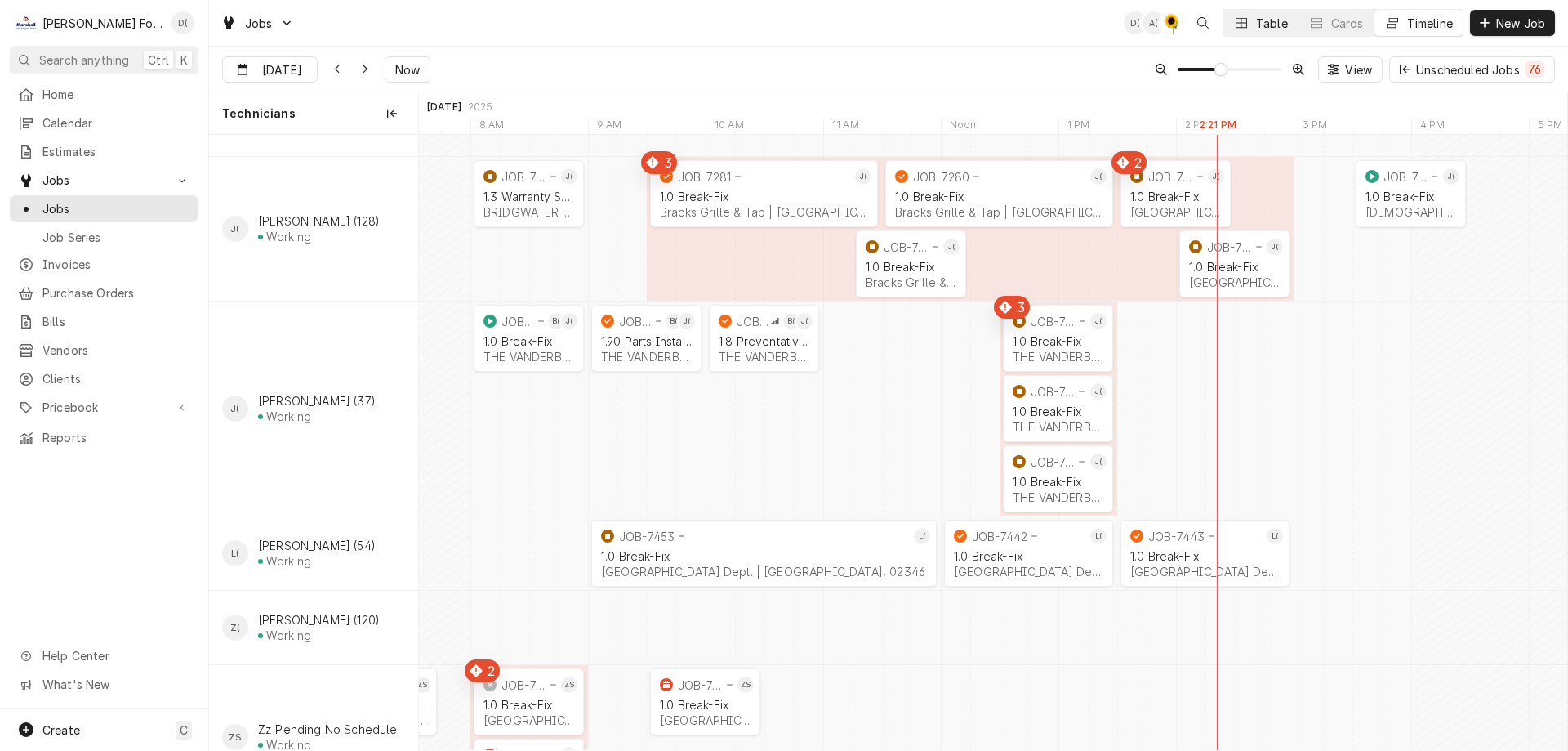
click at [1266, 26] on div "Table" at bounding box center [1272, 23] width 32 height 17
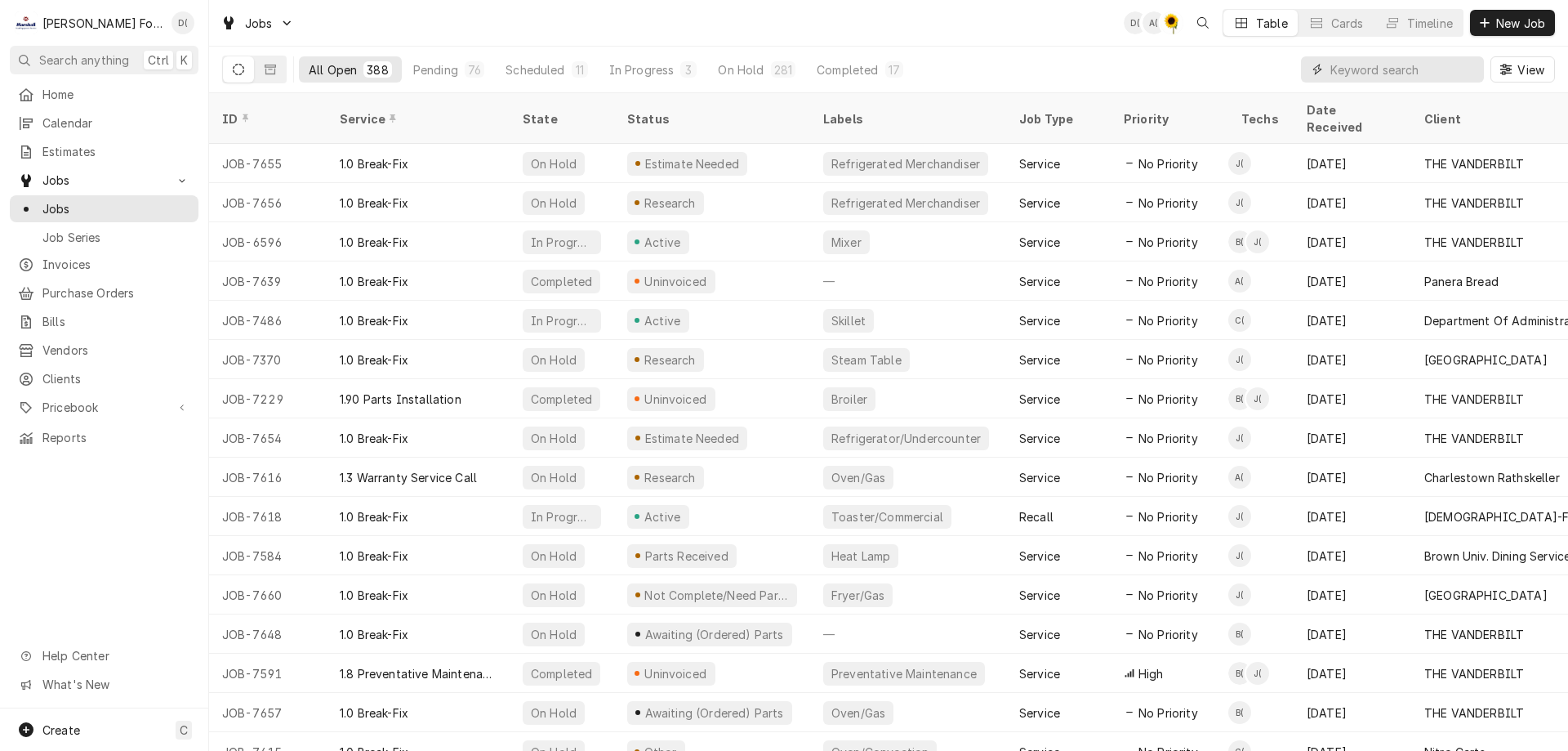
click at [1362, 71] on input "Dynamic Content Wrapper" at bounding box center [1403, 69] width 146 height 27
type input "vanderbilt"
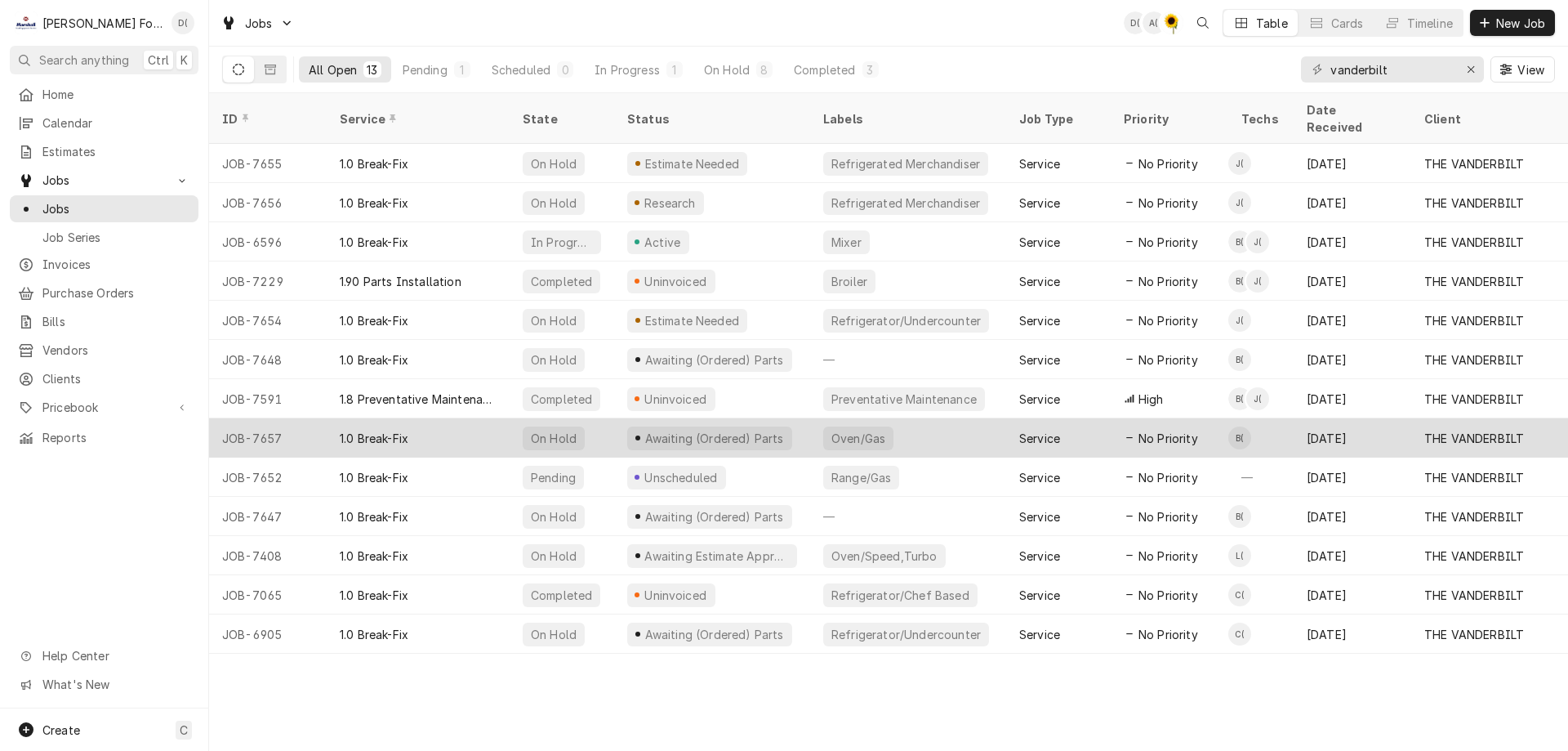
click at [936, 418] on div "Oven/Gas" at bounding box center [908, 438] width 196 height 39
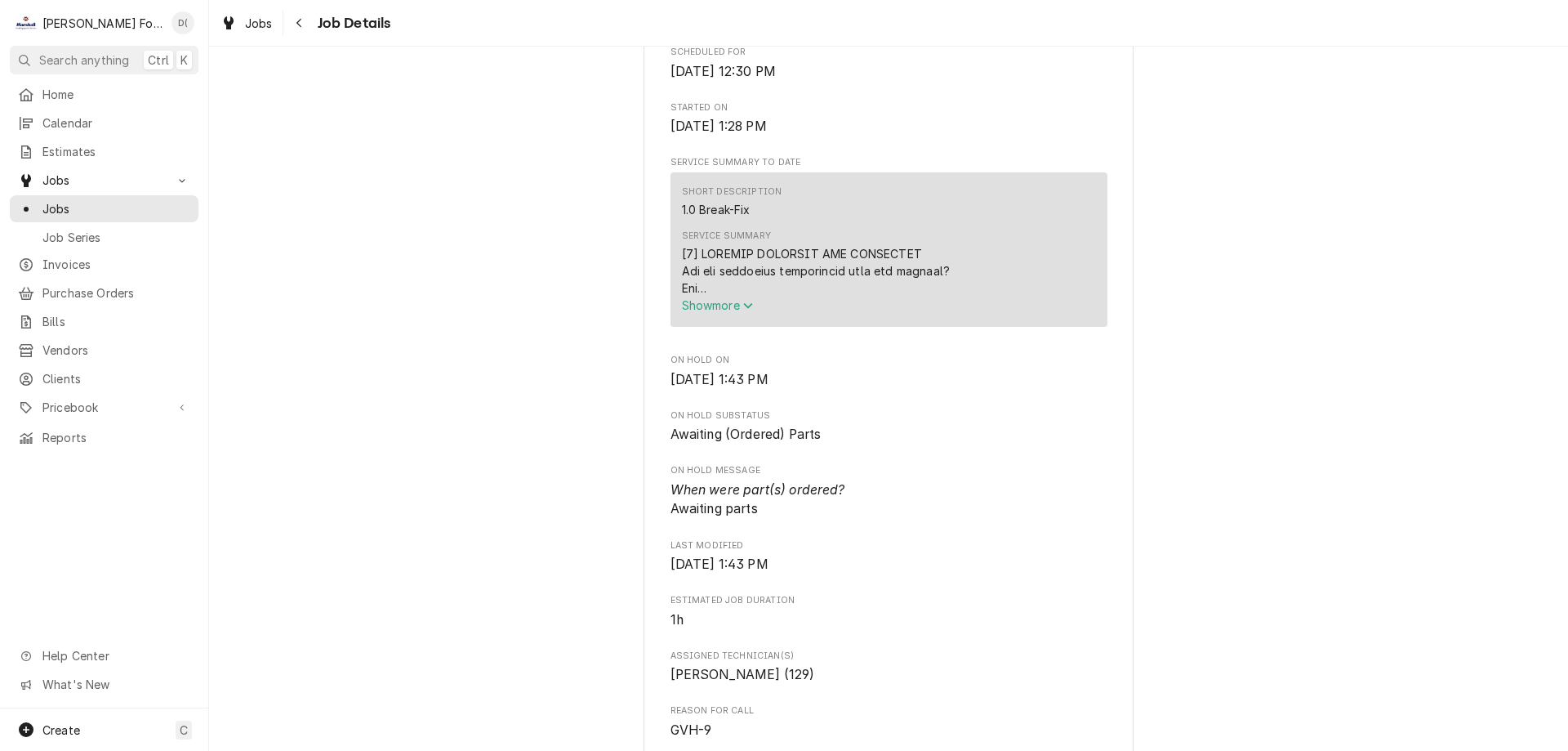
scroll to position [1225, 0]
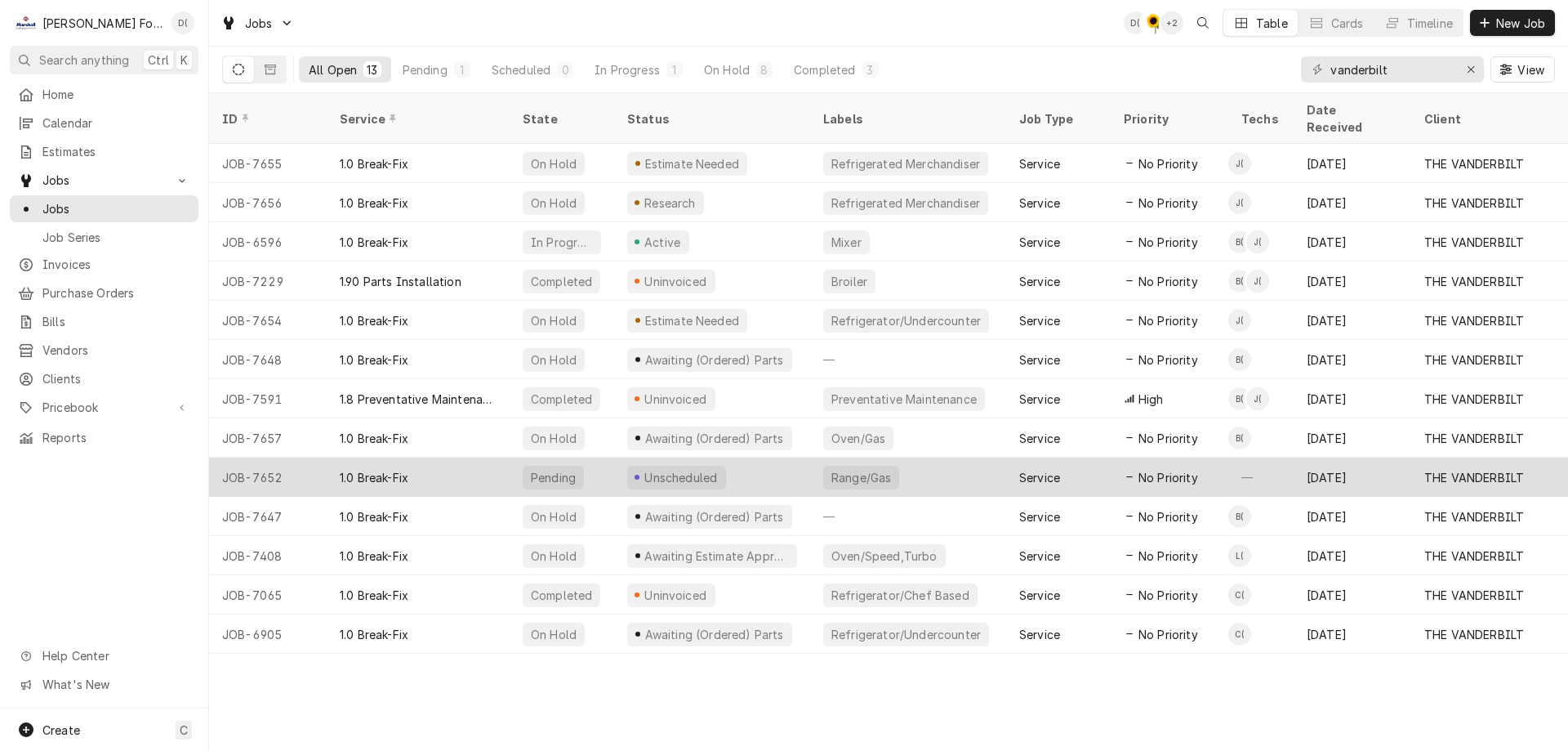
click at [776, 457] on div "Unscheduled" at bounding box center [712, 477] width 196 height 39
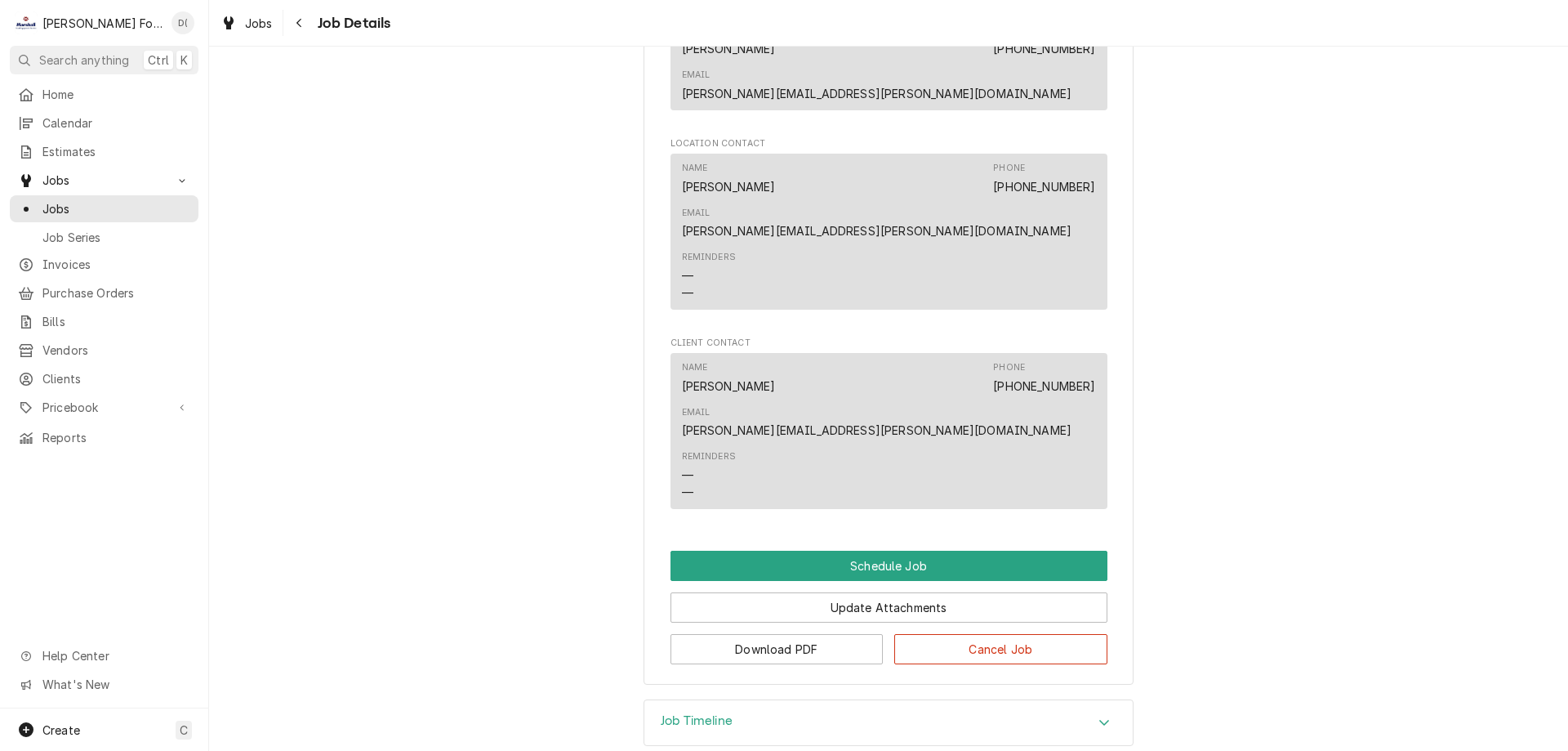
scroll to position [1421, 0]
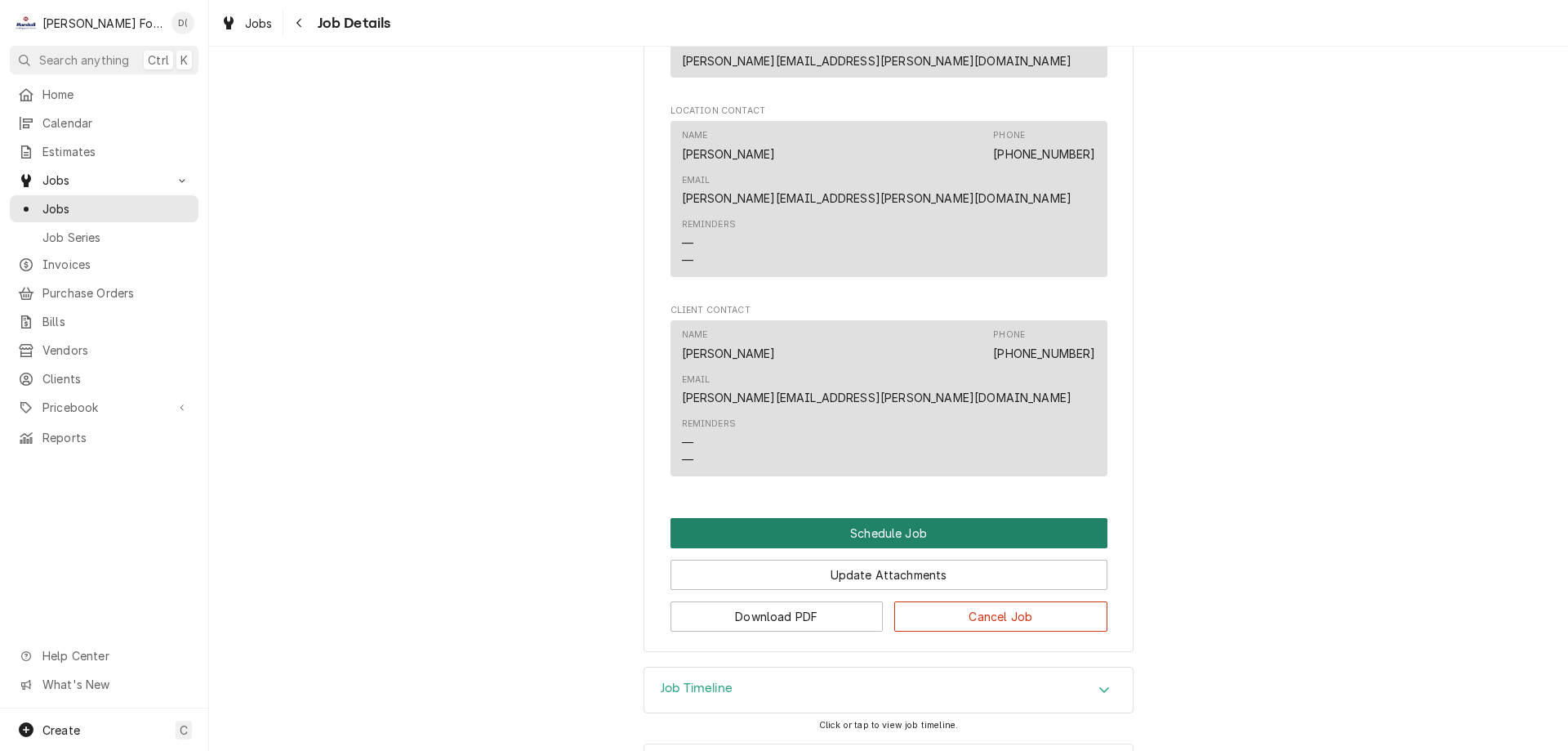
click at [882, 517] on button "Schedule Job" at bounding box center [888, 532] width 437 height 31
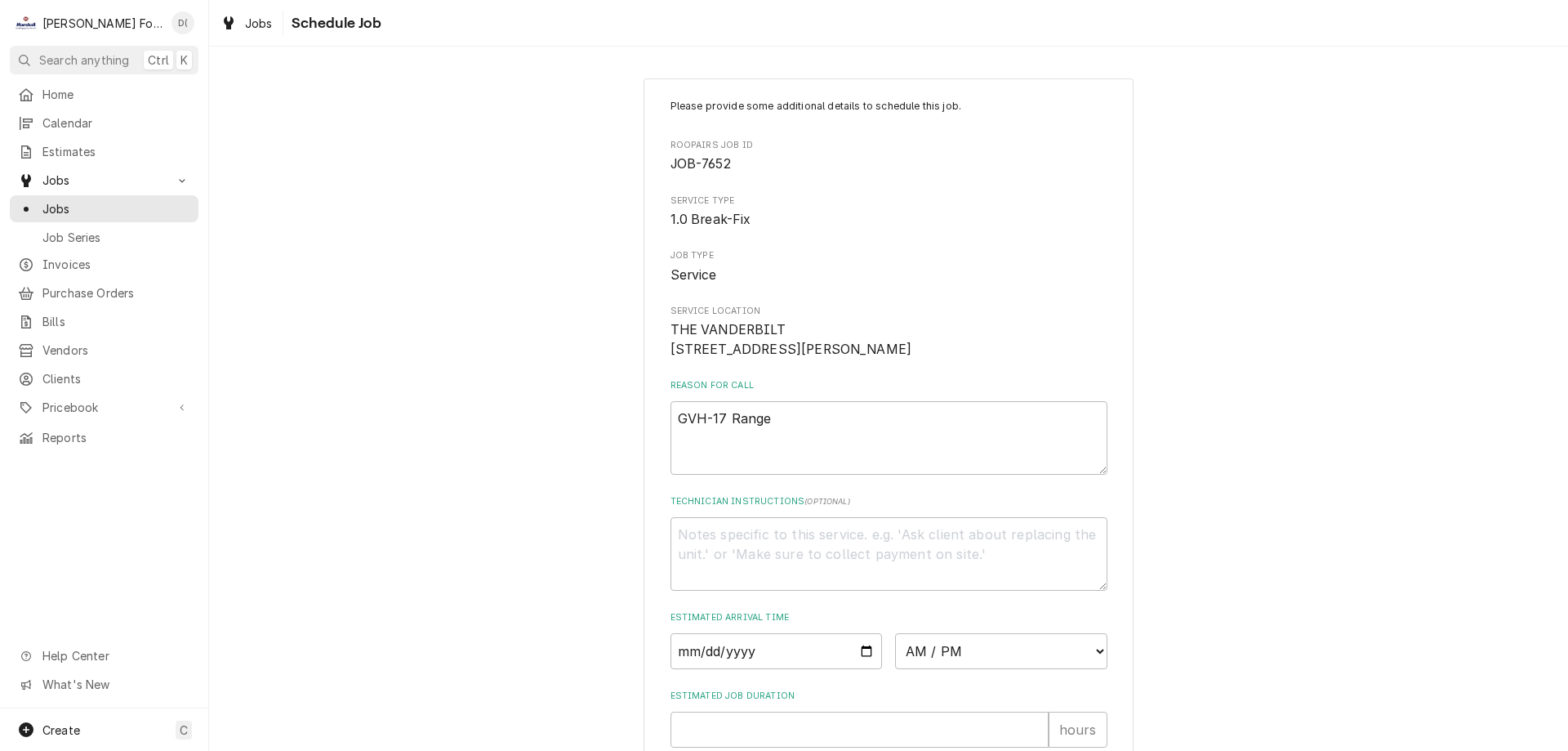
scroll to position [189, 0]
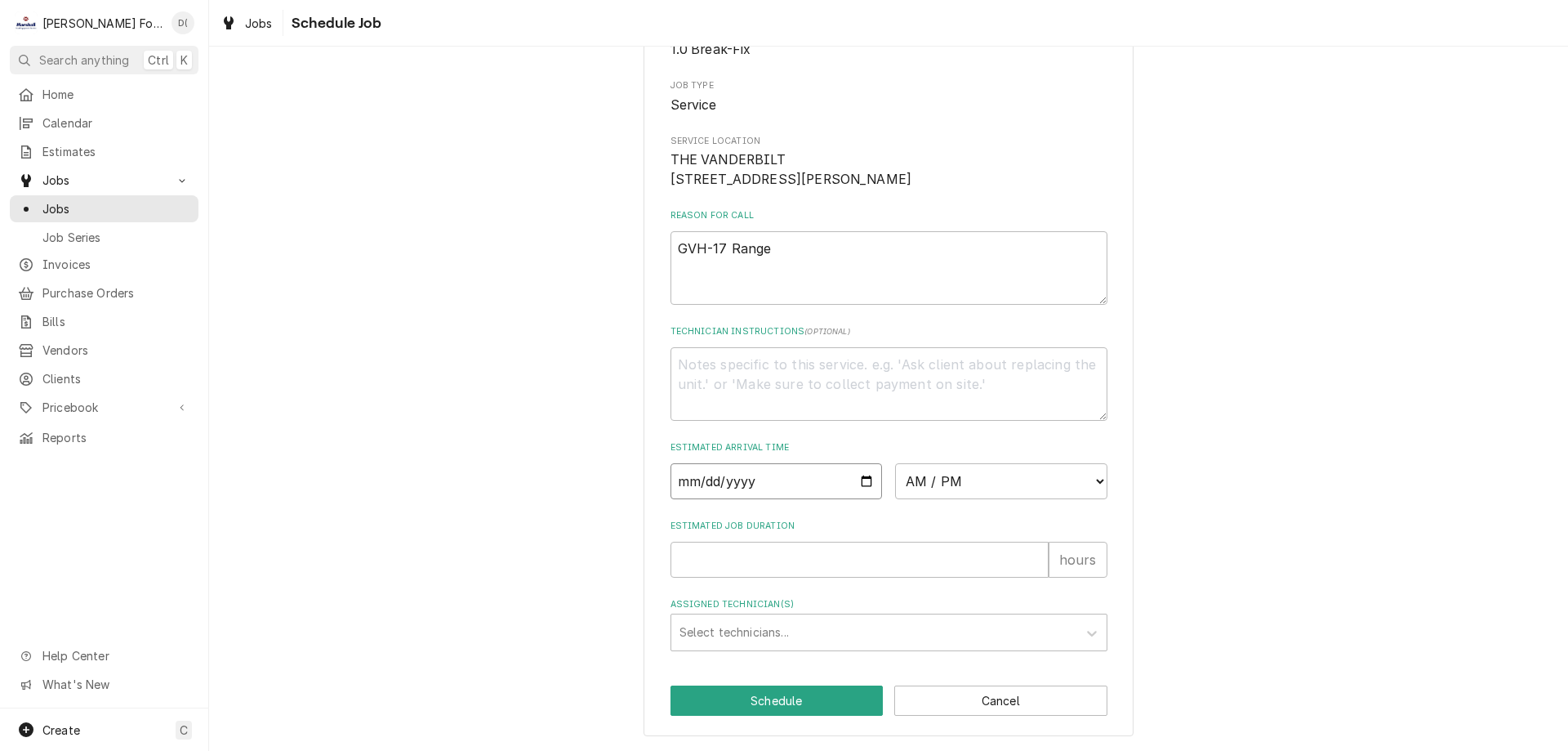
click at [861, 478] on input "Date" at bounding box center [776, 481] width 212 height 35
type textarea "x"
type input "[DATE]"
click at [992, 483] on select "AM / PM 6:00 AM 6:15 AM 6:30 AM 6:45 AM 7:00 AM 7:15 AM 7:30 AM 7:45 AM 8:00 AM…" at bounding box center [1000, 481] width 212 height 35
select select "14:30:00"
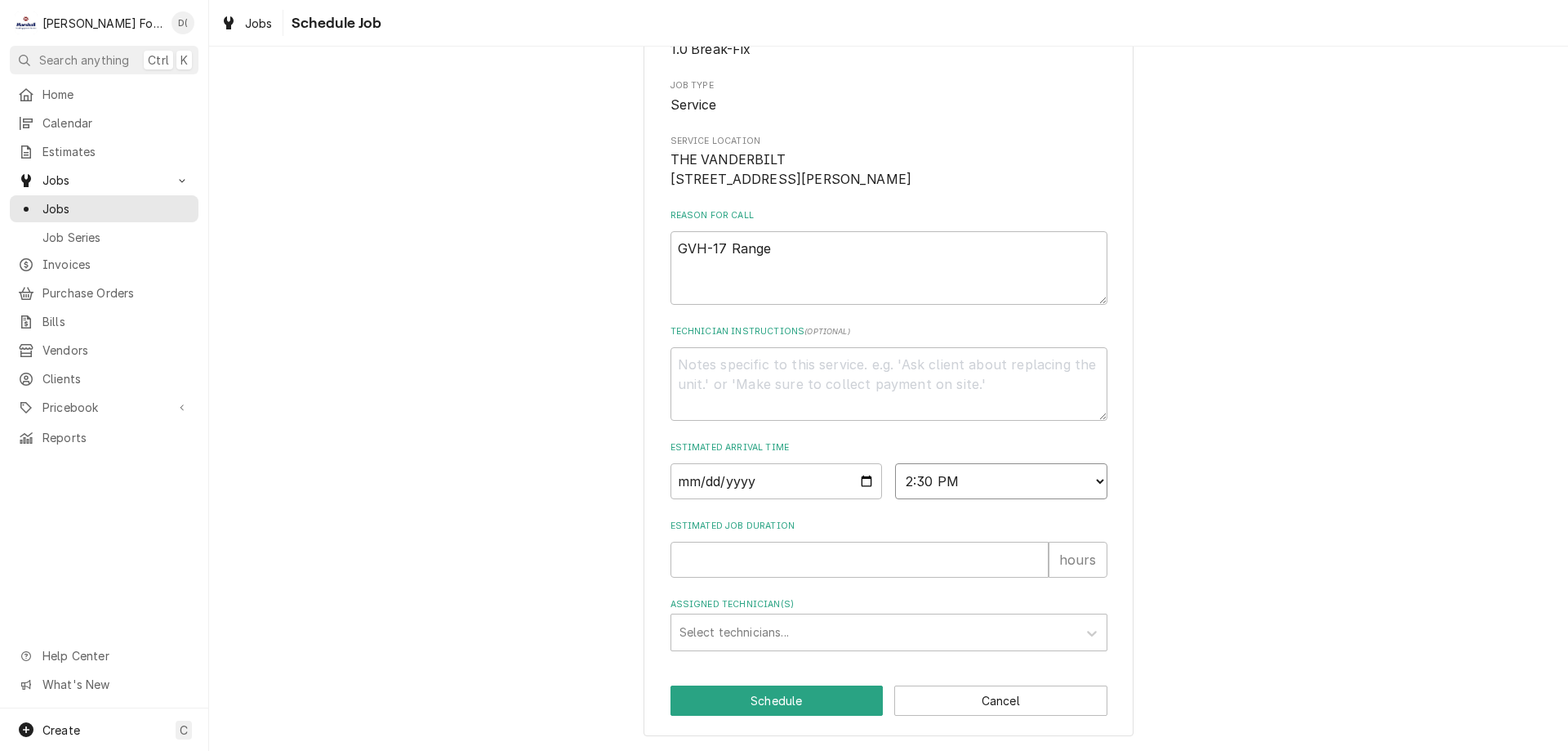
click at [895, 463] on select "AM / PM 6:00 AM 6:15 AM 6:30 AM 6:45 AM 7:00 AM 7:15 AM 7:30 AM 7:45 AM 8:00 AM…" at bounding box center [1000, 481] width 212 height 35
click at [803, 556] on input "Estimated Job Duration" at bounding box center [859, 559] width 378 height 35
type textarea "x"
type input "1"
click at [833, 629] on div "Assigned Technician(s)" at bounding box center [874, 633] width 389 height 30
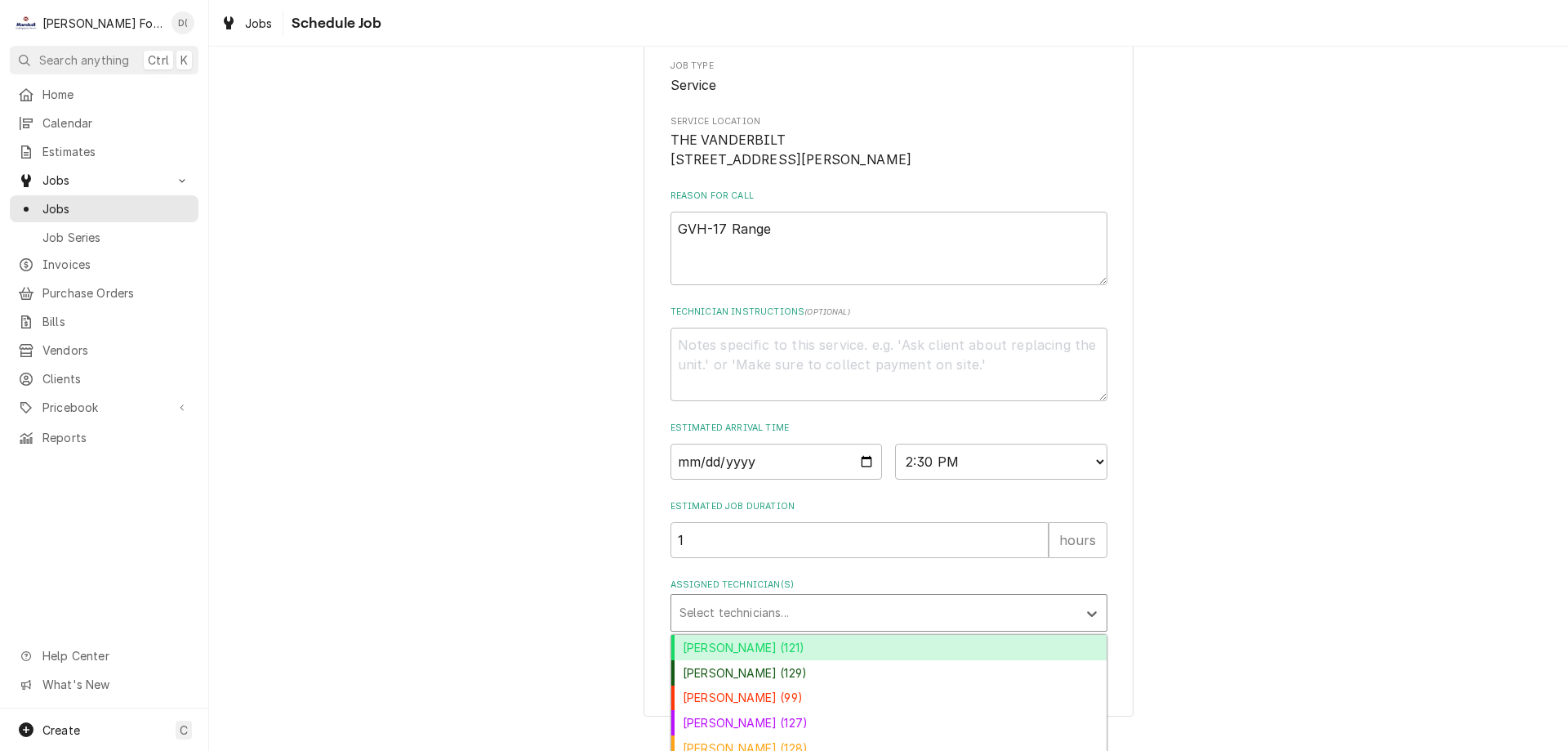
scroll to position [319, 0]
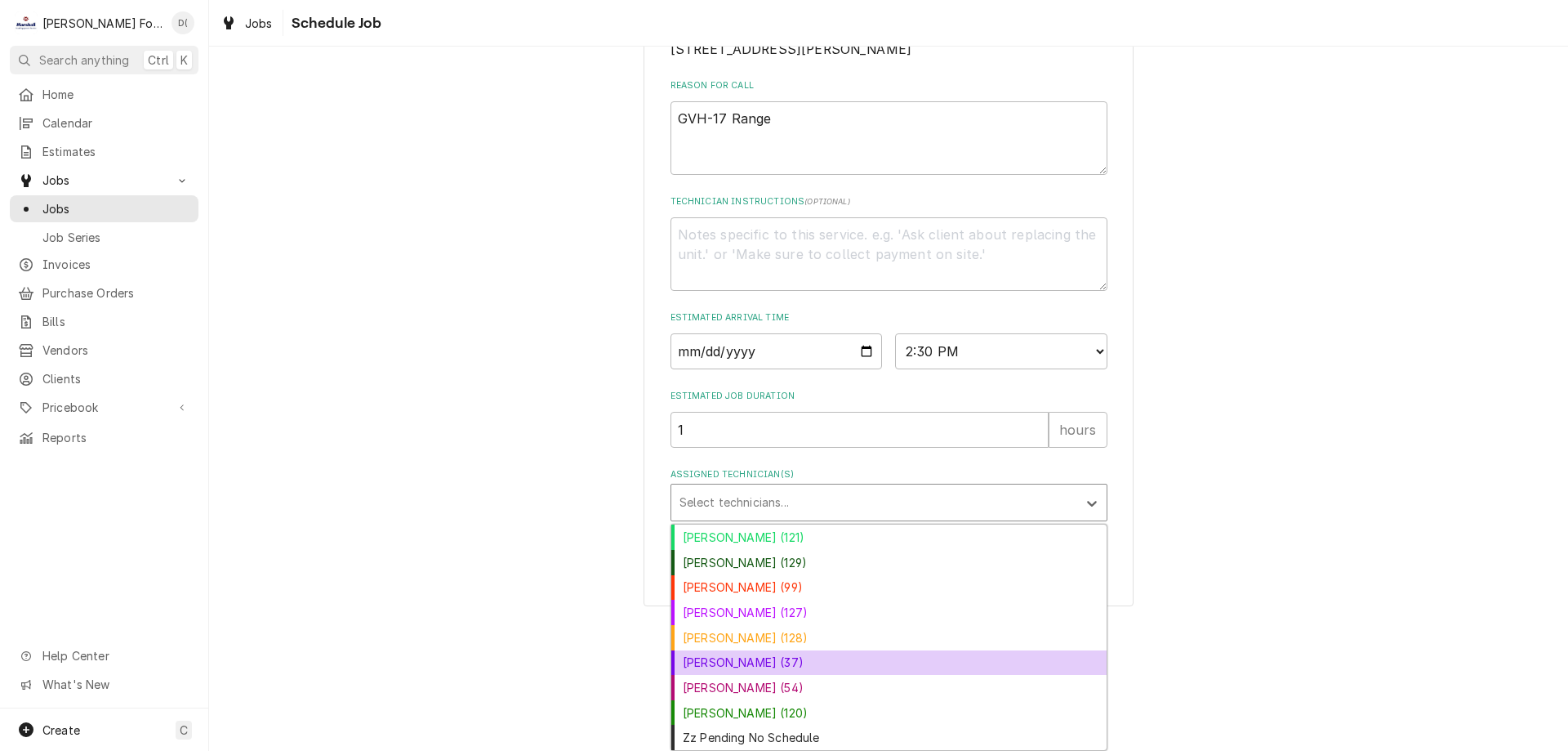
click at [739, 660] on div "Jose DeMelo (37)" at bounding box center [889, 663] width 436 height 26
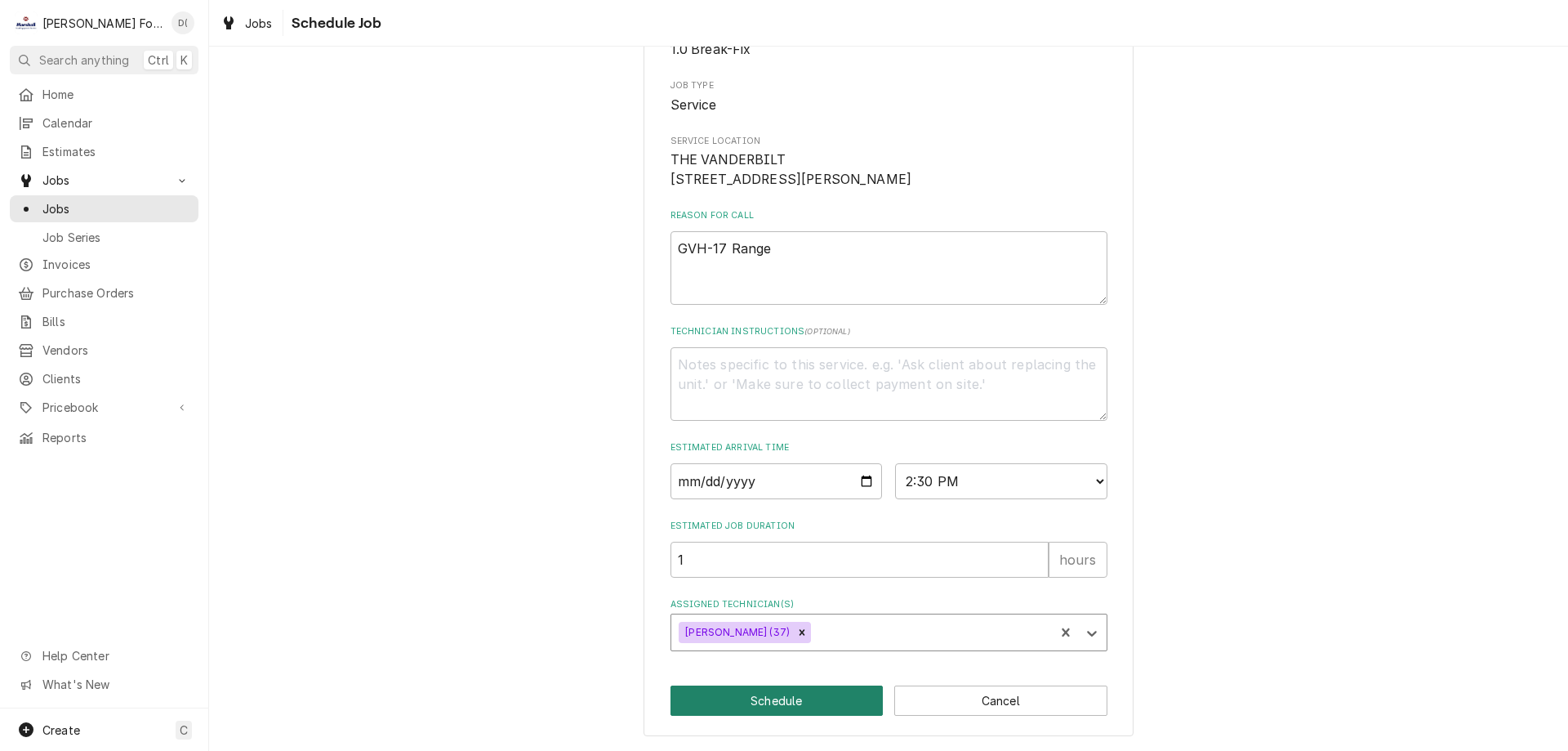
click at [765, 704] on button "Schedule" at bounding box center [777, 700] width 213 height 31
type textarea "x"
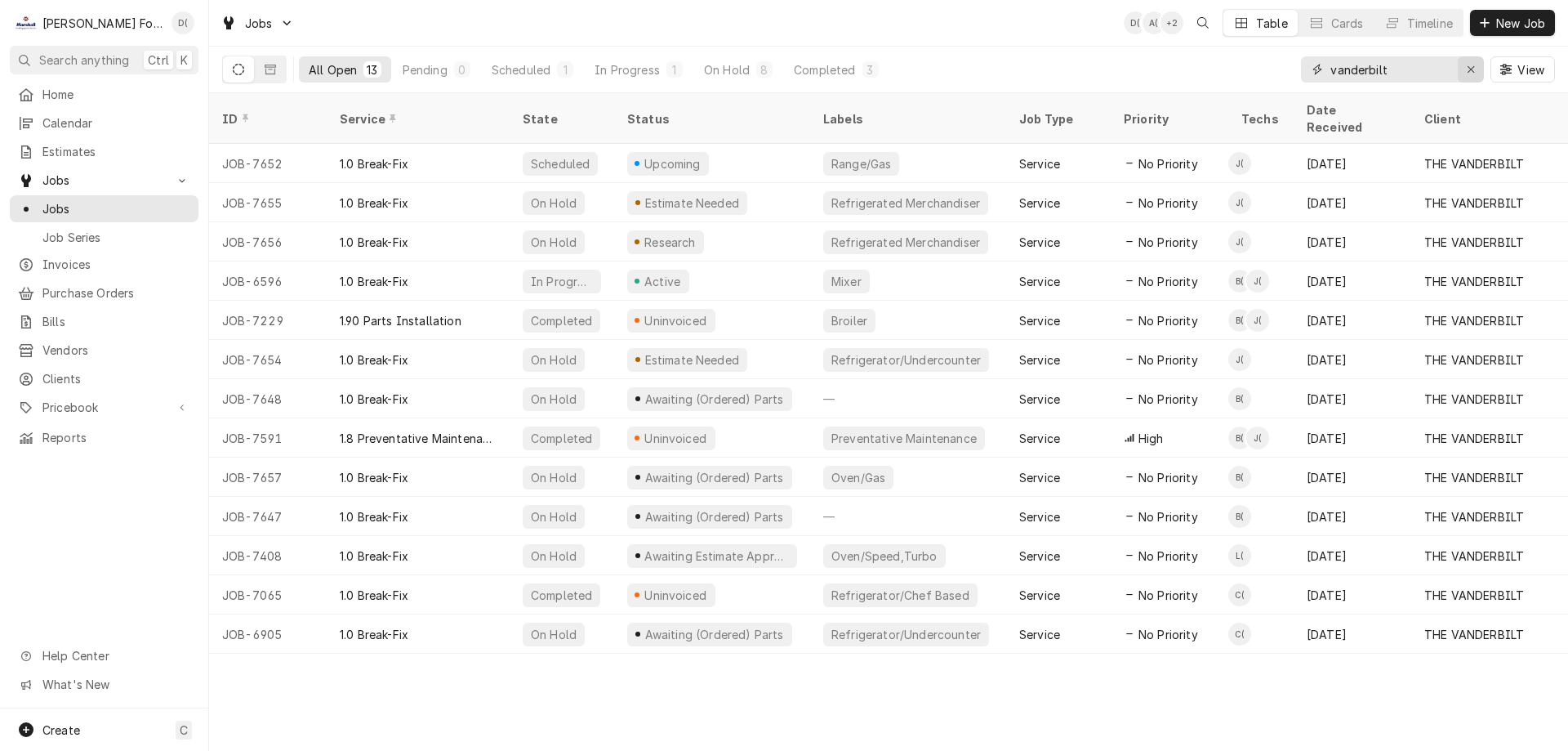
click at [1466, 71] on icon "Erase input" at bounding box center [1470, 70] width 9 height 12
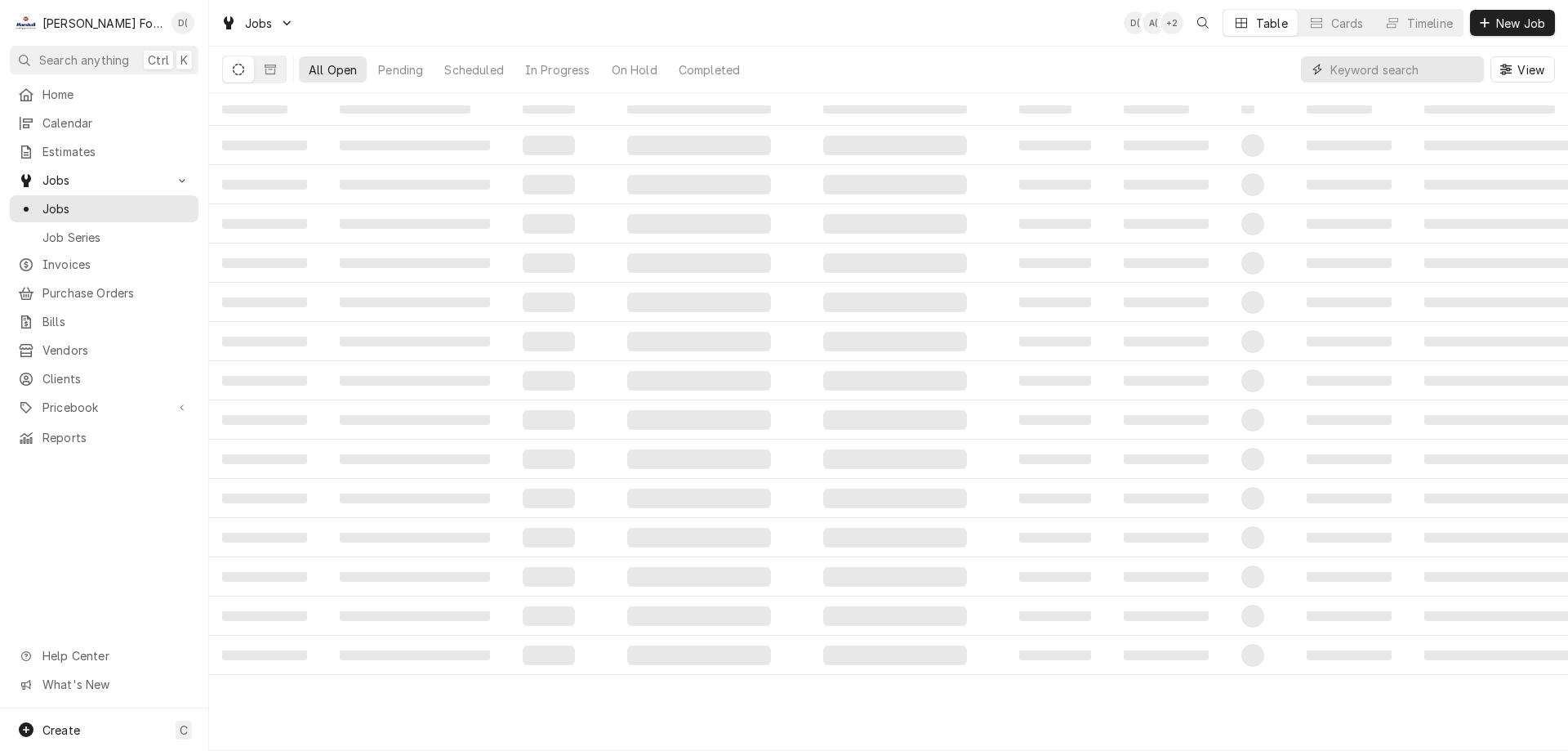
click at [1434, 74] on input "Dynamic Content Wrapper" at bounding box center [1403, 69] width 146 height 27
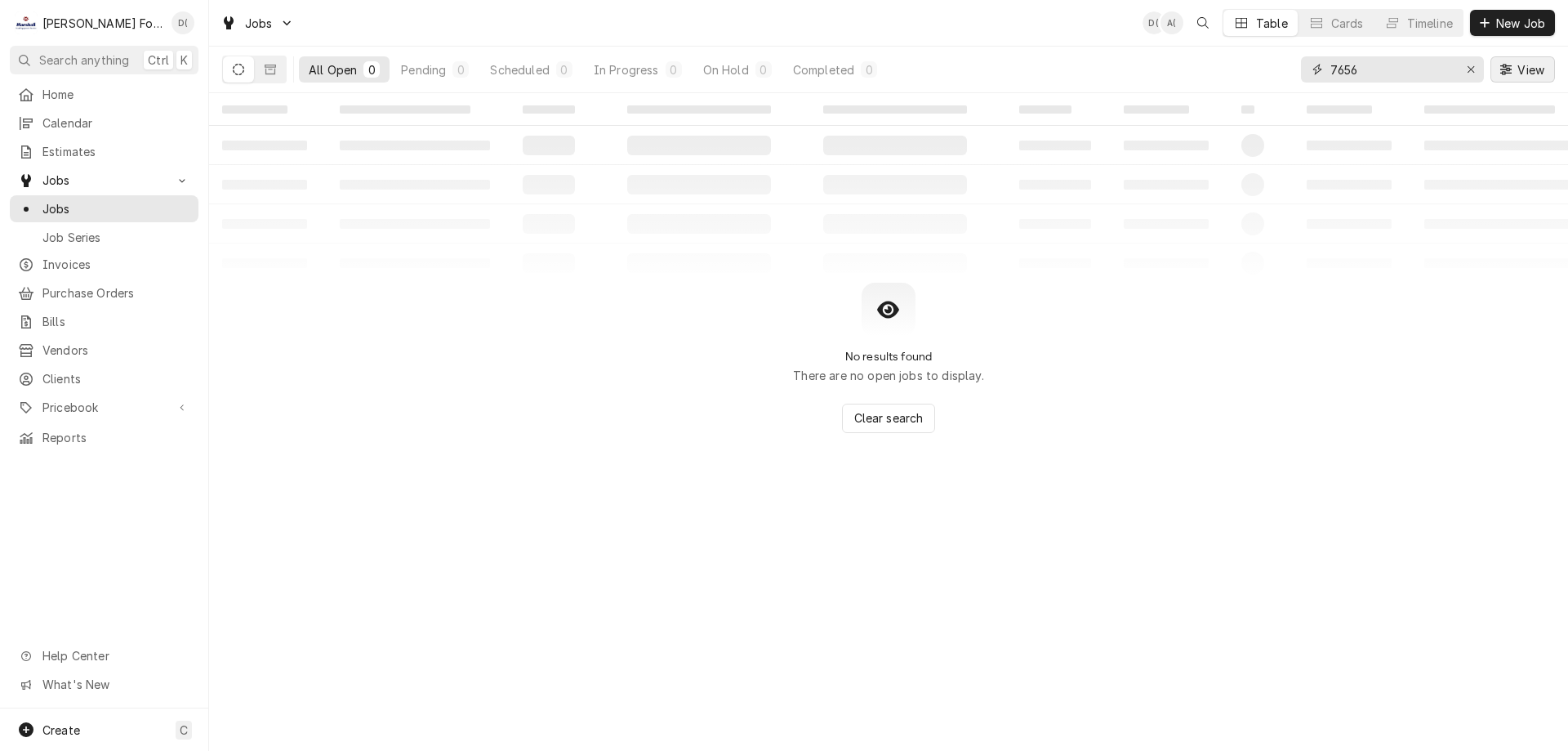
type input "7656"
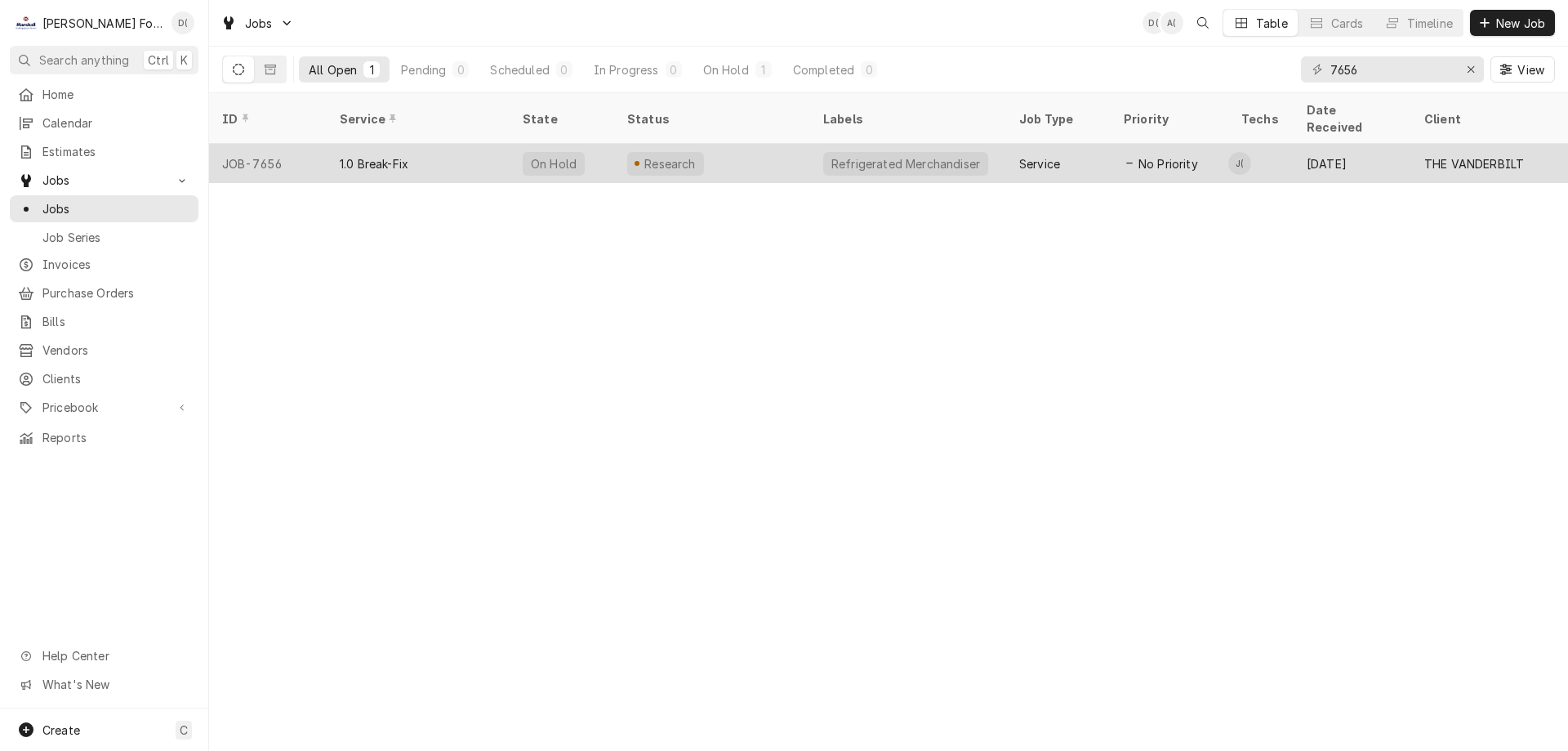
click at [746, 152] on div "Research" at bounding box center [712, 164] width 196 height 39
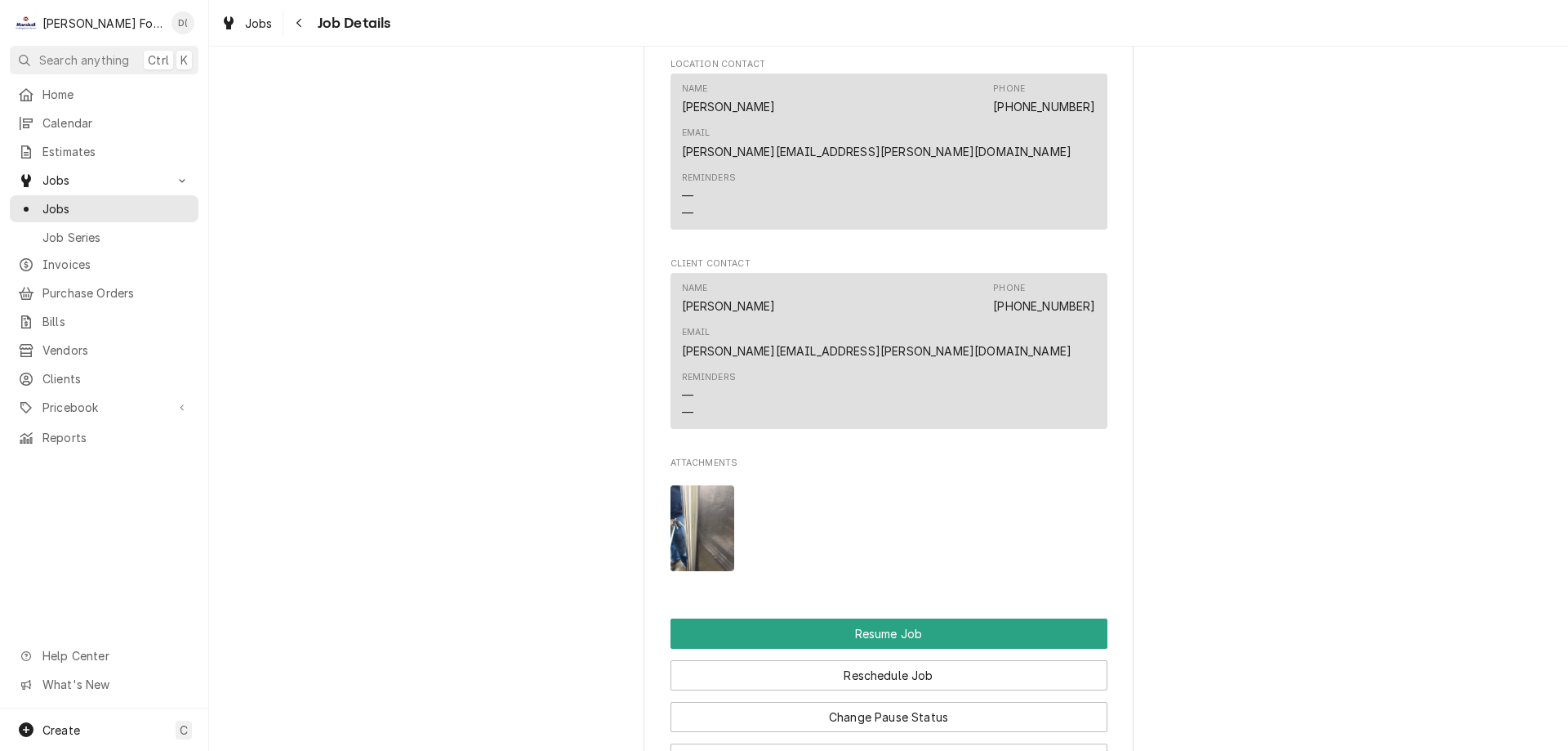
scroll to position [2287, 0]
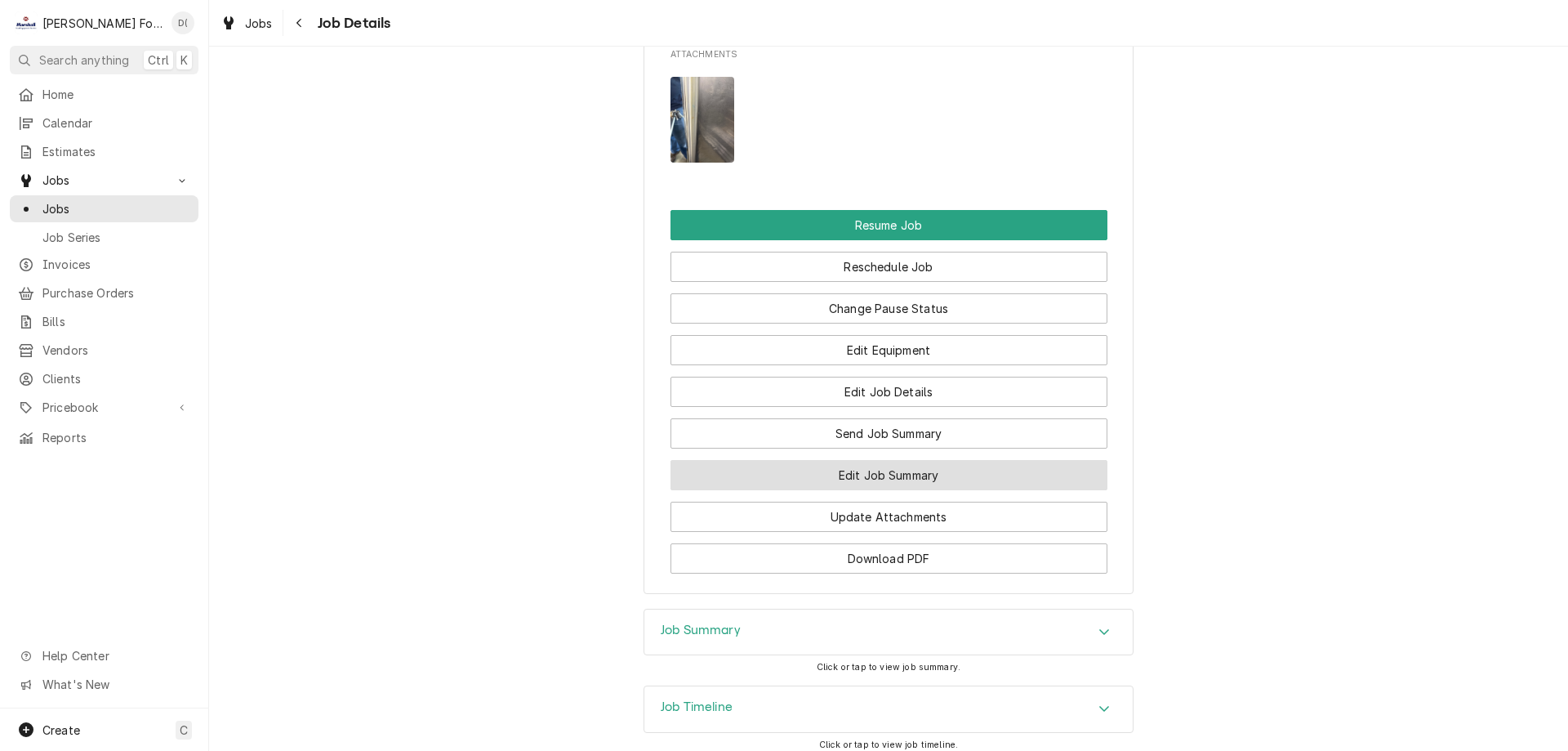
click at [897, 460] on button "Edit Job Summary" at bounding box center [888, 475] width 437 height 31
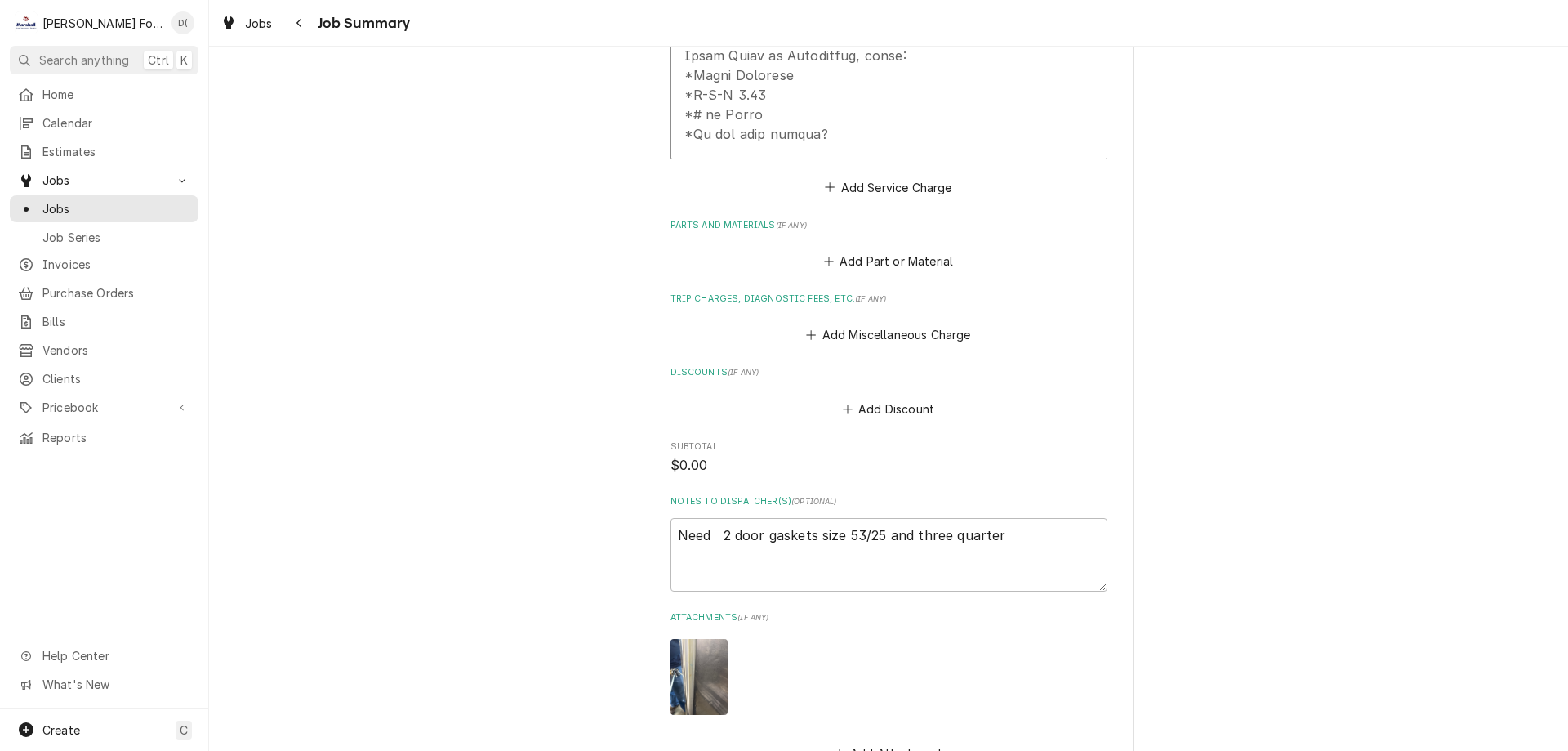
scroll to position [1151, 0]
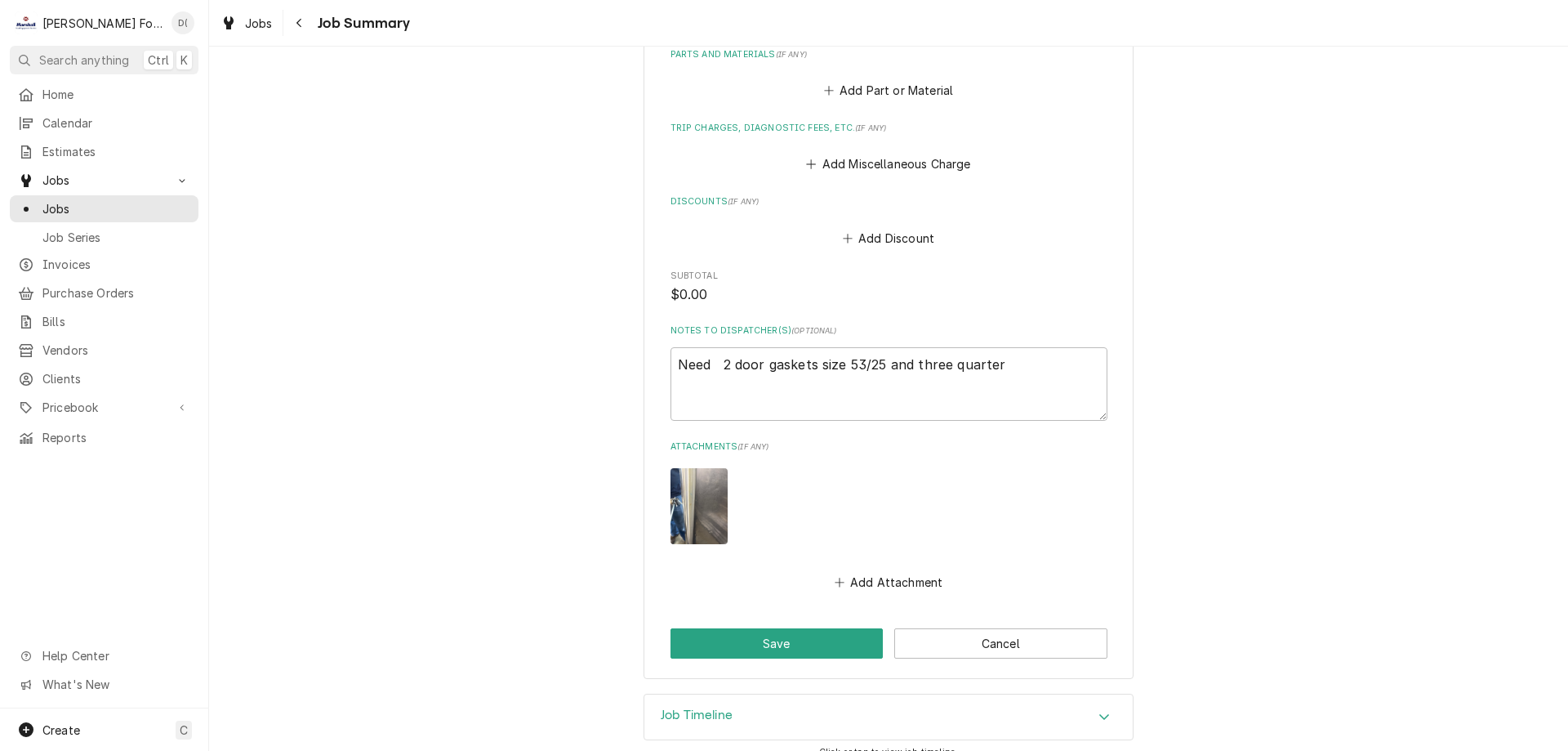
click at [709, 469] on img "Attachments" at bounding box center [699, 506] width 57 height 76
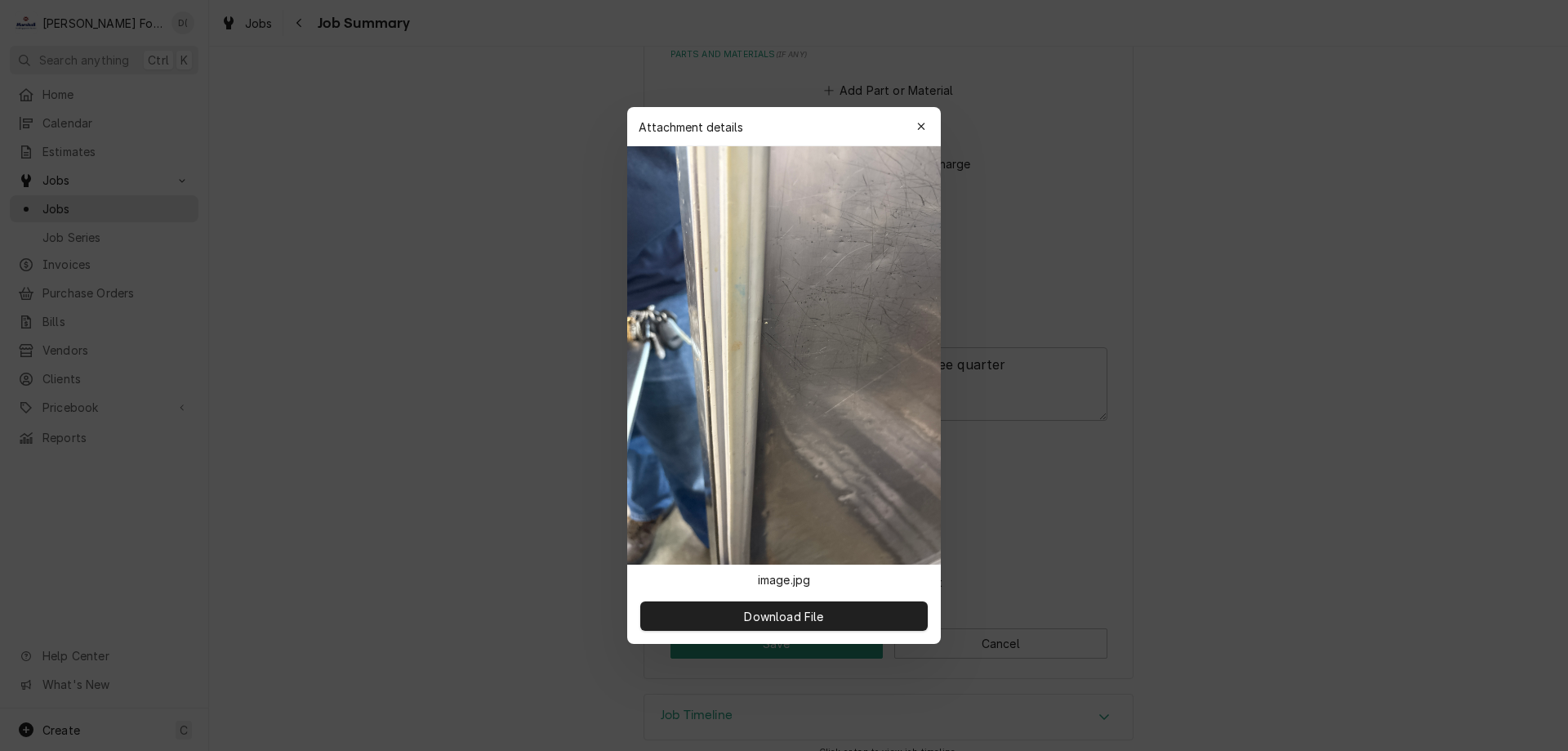
type textarea "x"
click at [918, 127] on icon "button" at bounding box center [921, 127] width 9 height 12
